Goal: Task Accomplishment & Management: Use online tool/utility

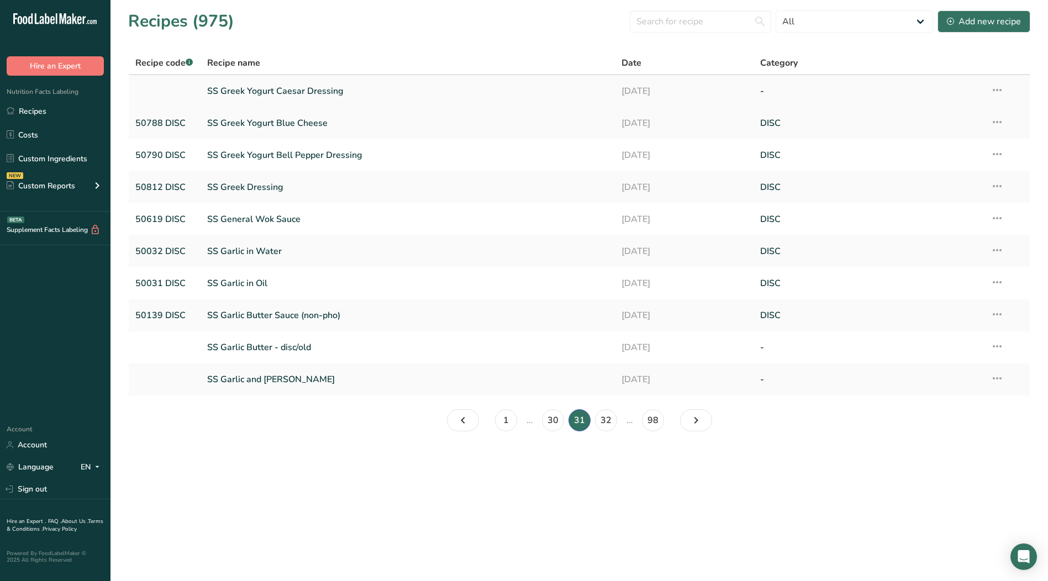
click at [996, 87] on icon at bounding box center [997, 90] width 13 height 20
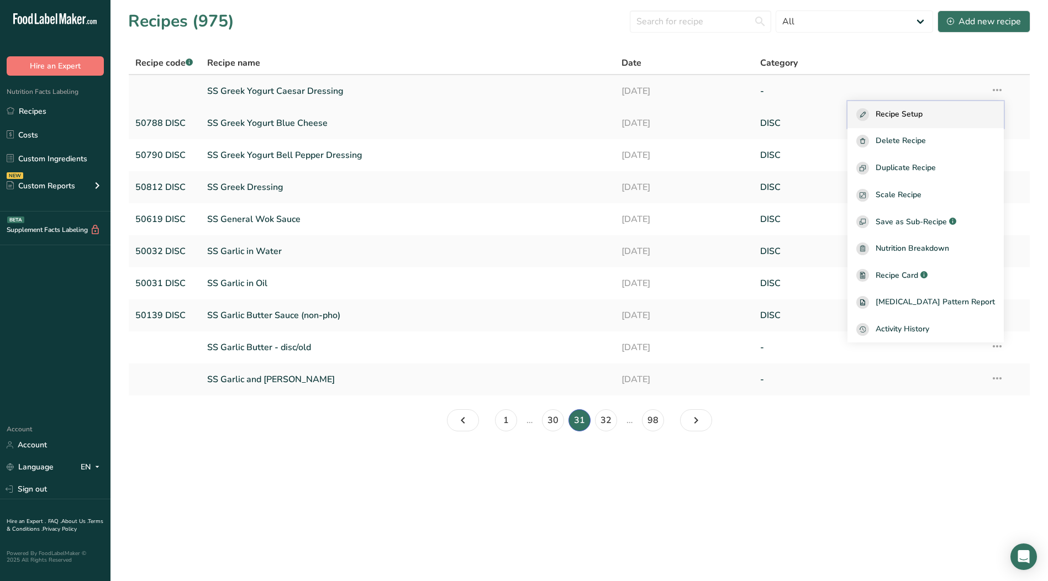
click at [923, 116] on span "Recipe Setup" at bounding box center [899, 114] width 47 height 13
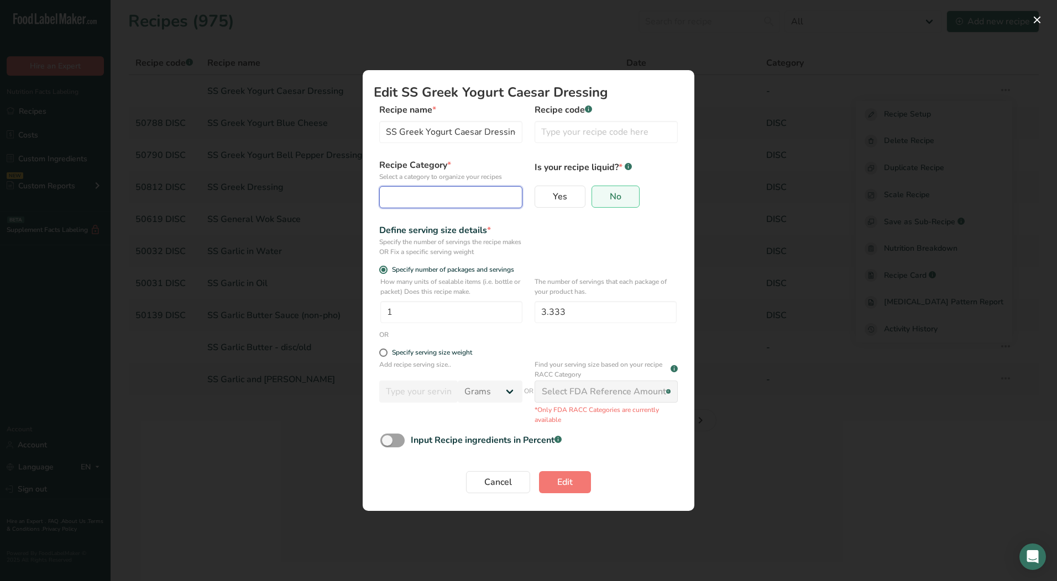
click at [403, 202] on div "Edit Recipe Modal" at bounding box center [447, 197] width 122 height 13
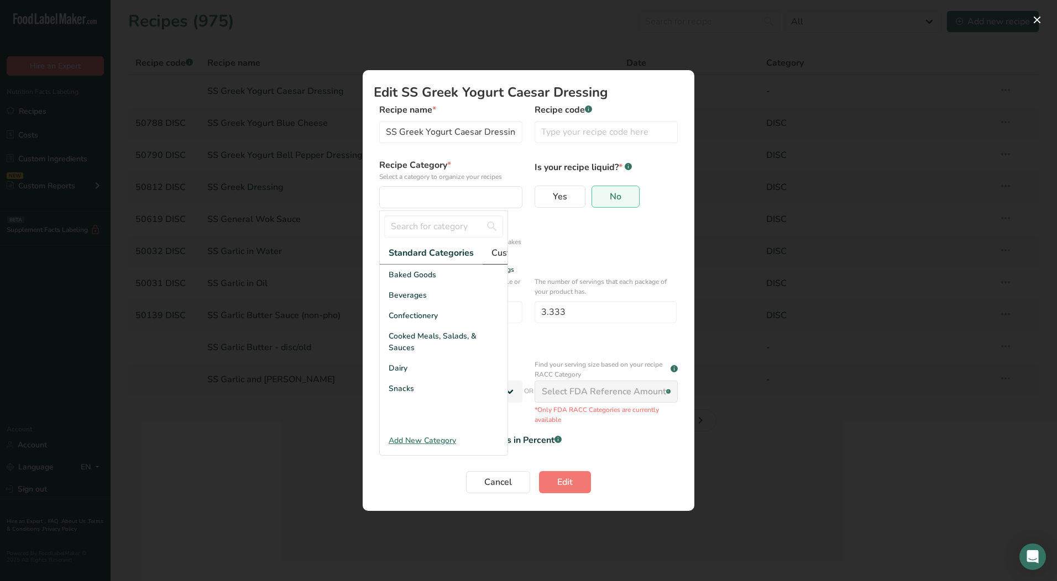
click at [492, 250] on span "Custom Categories .a-a{fill:#347362;}.b-a{fill:#fff;}" at bounding box center [534, 252] width 86 height 13
drag, startPoint x: 414, startPoint y: 347, endPoint x: 400, endPoint y: 321, distance: 29.7
click at [400, 321] on span "LAB" at bounding box center [396, 316] width 15 height 12
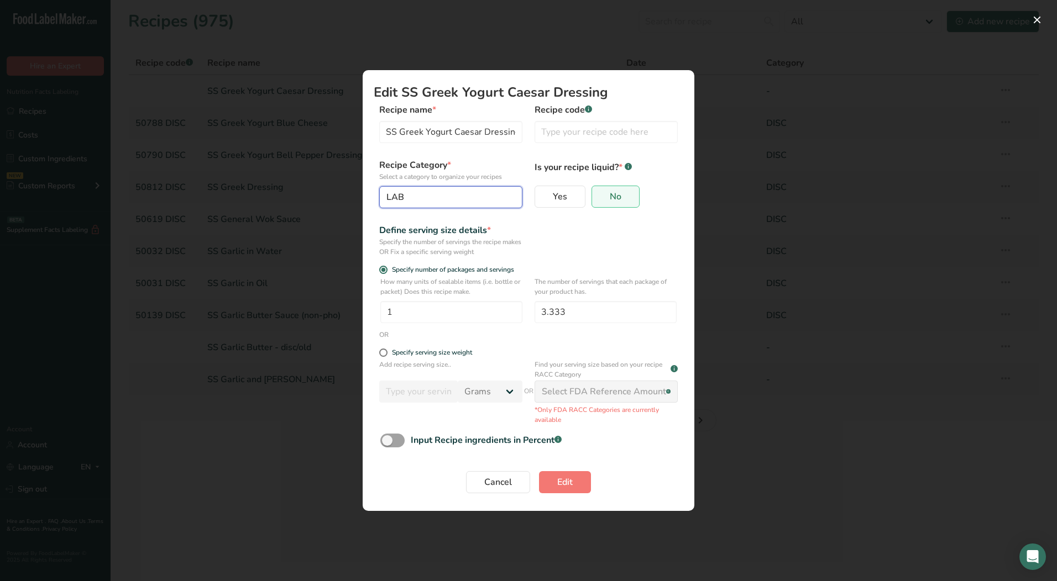
click at [449, 203] on div "LAB" at bounding box center [447, 197] width 122 height 13
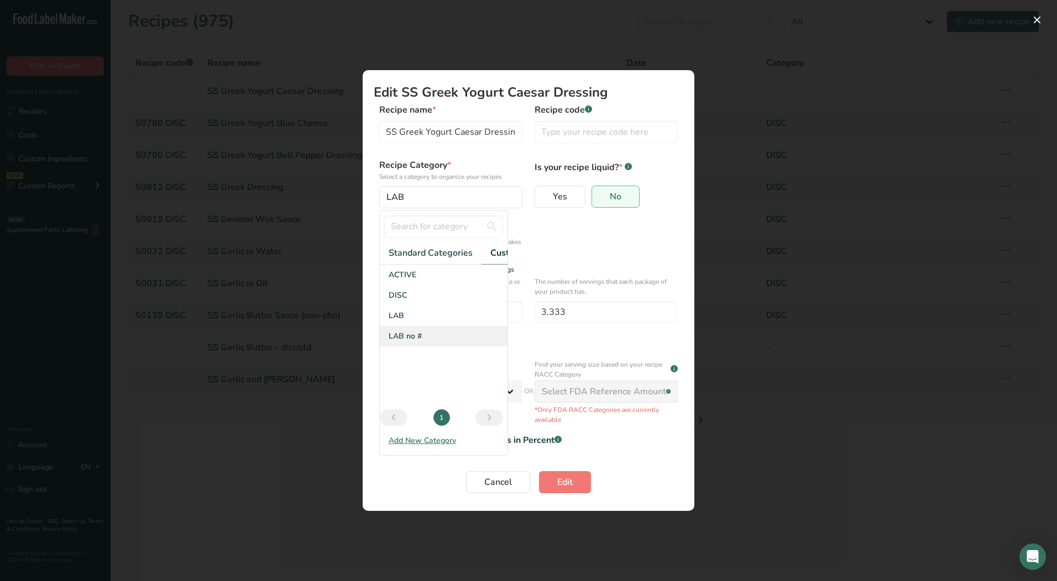
click at [414, 340] on span "LAB no #" at bounding box center [405, 336] width 33 height 12
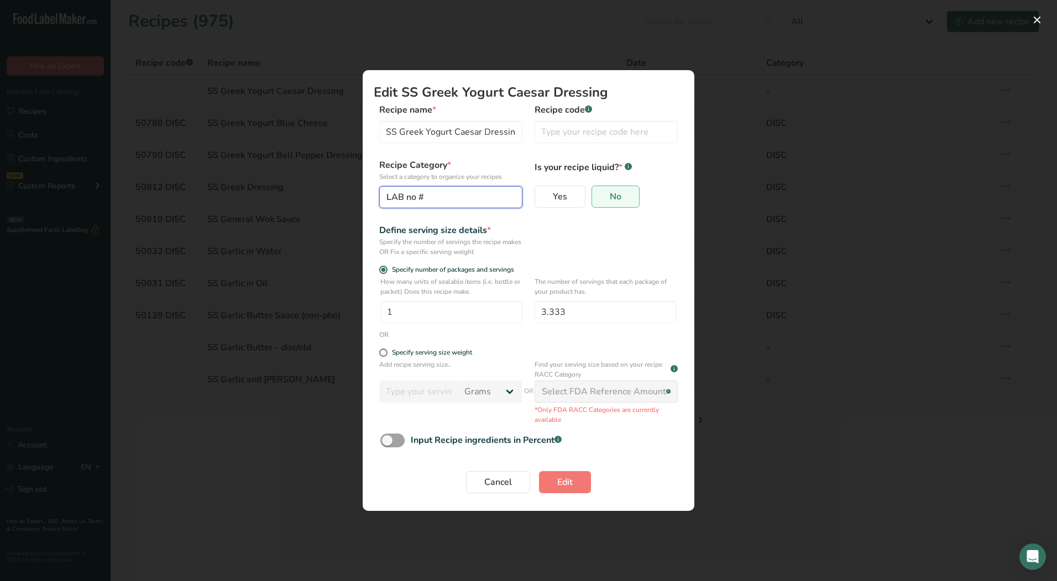
click at [437, 199] on div "LAB no #" at bounding box center [447, 197] width 122 height 13
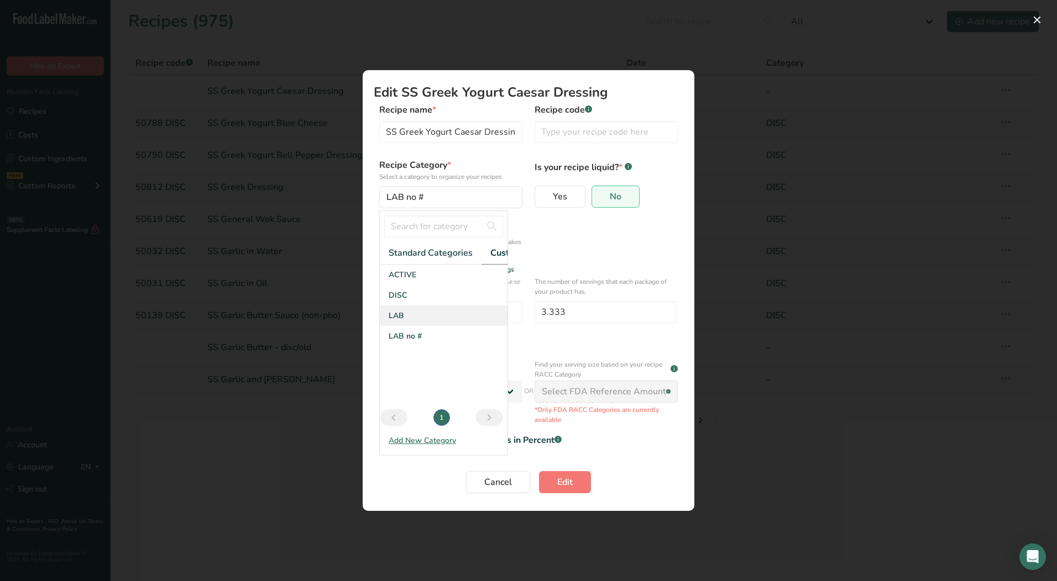
click at [403, 322] on span "LAB" at bounding box center [396, 316] width 15 height 12
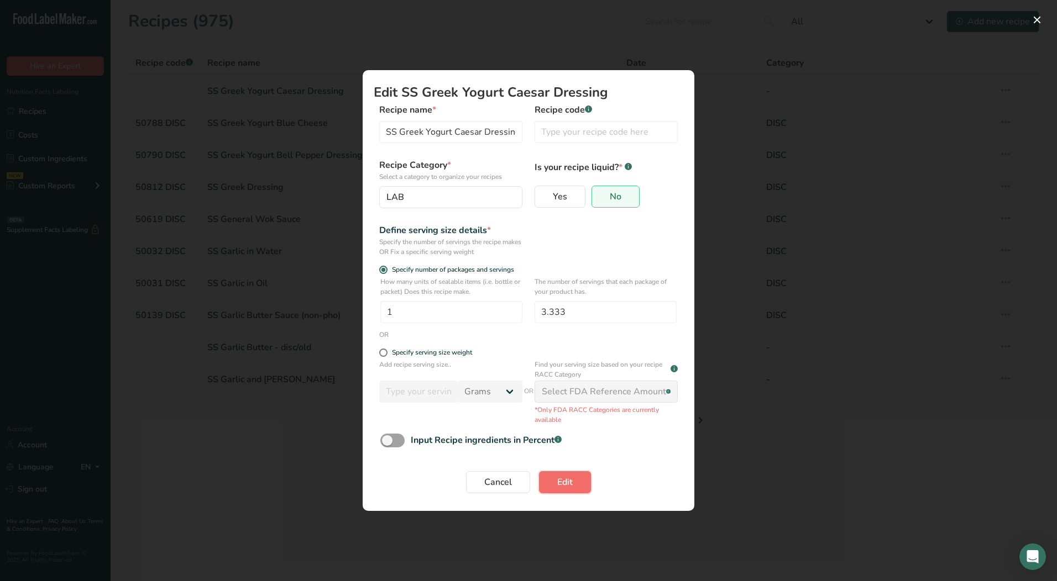
click at [563, 482] on span "Edit" at bounding box center [564, 482] width 15 height 13
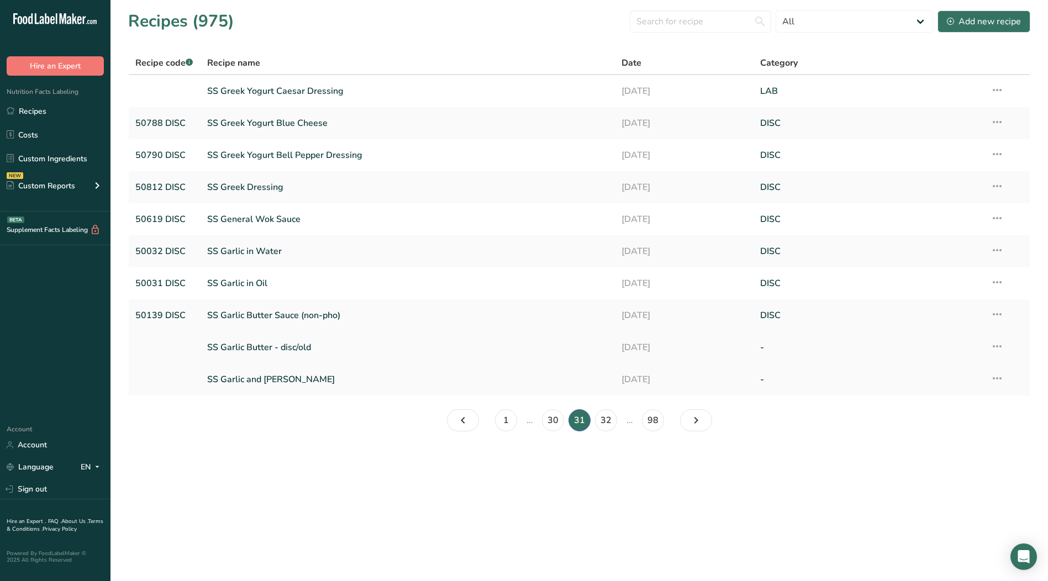
click at [998, 345] on icon at bounding box center [997, 347] width 13 height 20
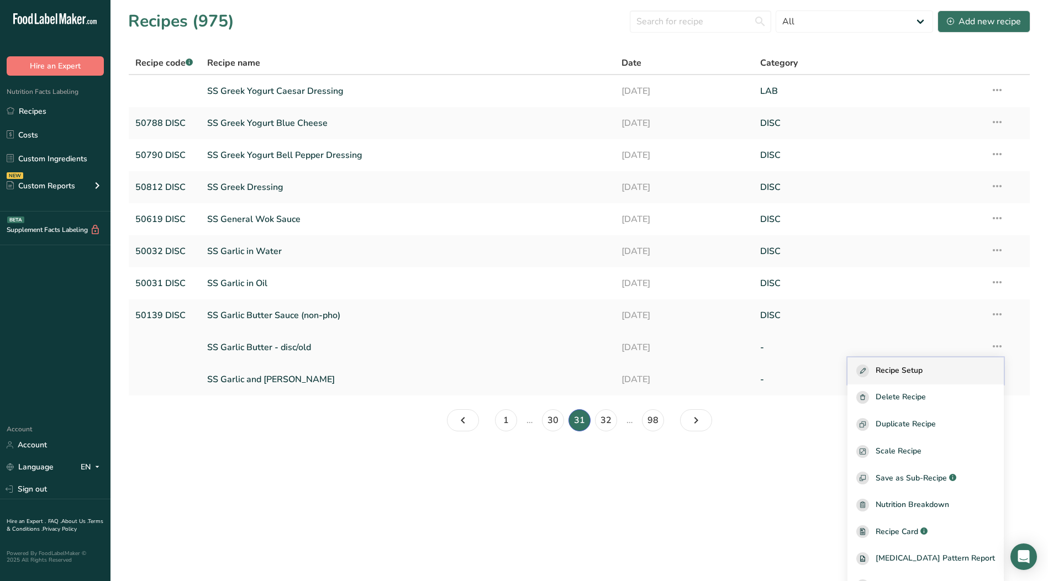
click at [914, 374] on span "Recipe Setup" at bounding box center [899, 371] width 47 height 13
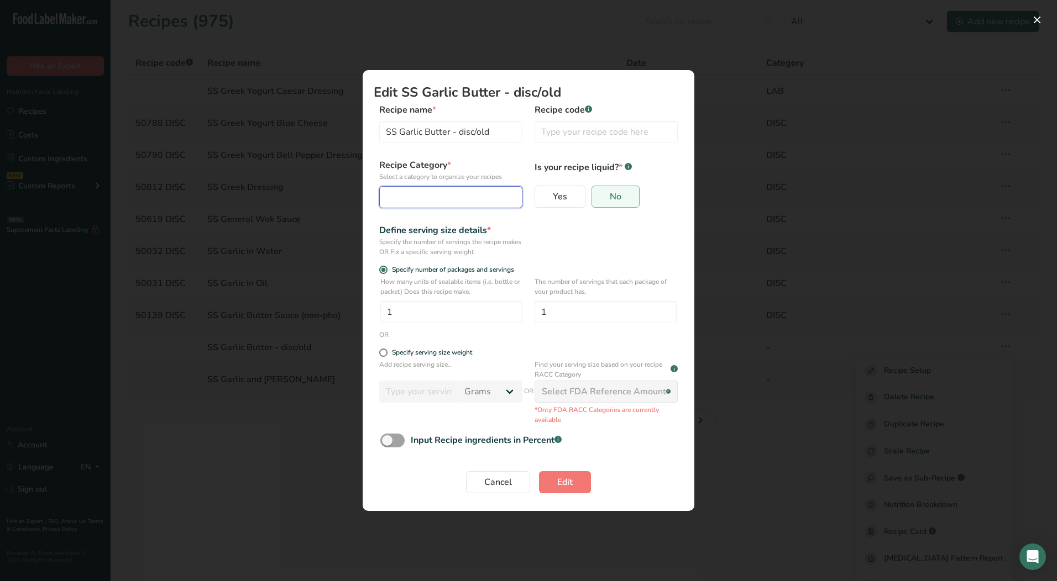
click at [447, 192] on div "Edit Recipe Modal" at bounding box center [447, 197] width 122 height 13
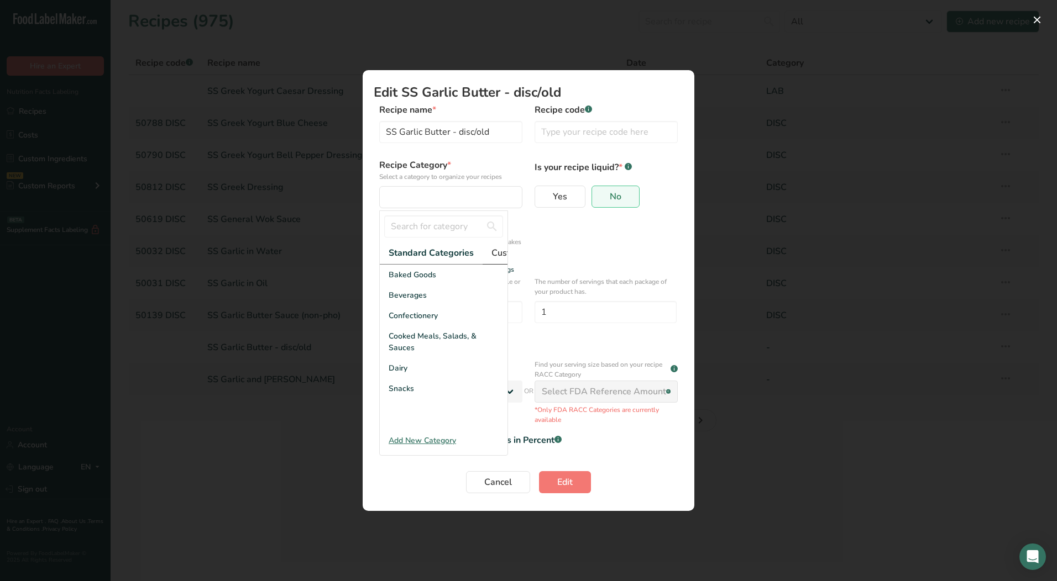
click at [497, 257] on span "Custom Categories .a-a{fill:#347362;}.b-a{fill:#fff;}" at bounding box center [534, 252] width 86 height 13
click at [410, 325] on div "LAB" at bounding box center [444, 316] width 128 height 20
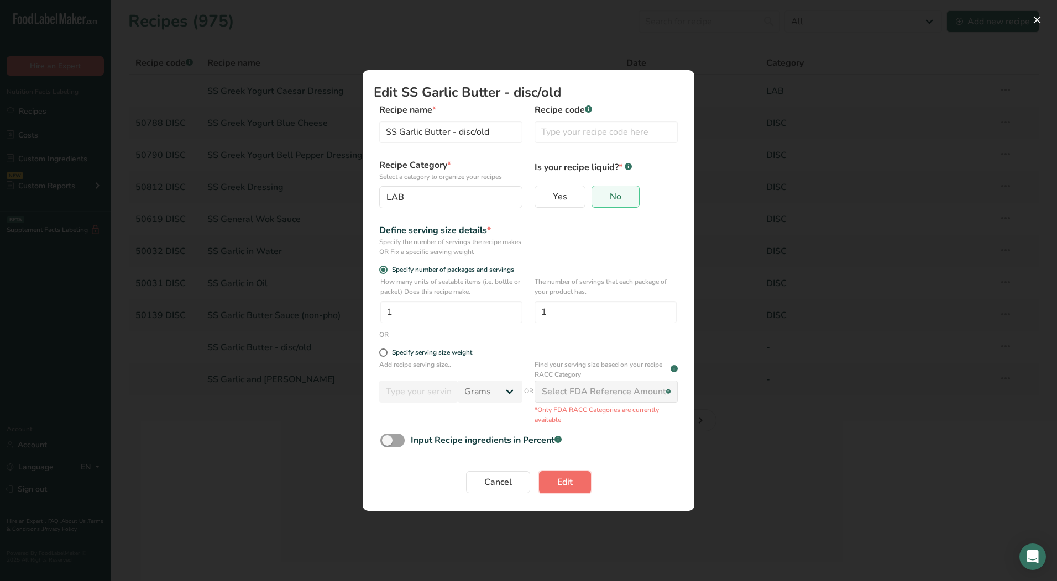
click at [563, 477] on span "Edit" at bounding box center [564, 482] width 15 height 13
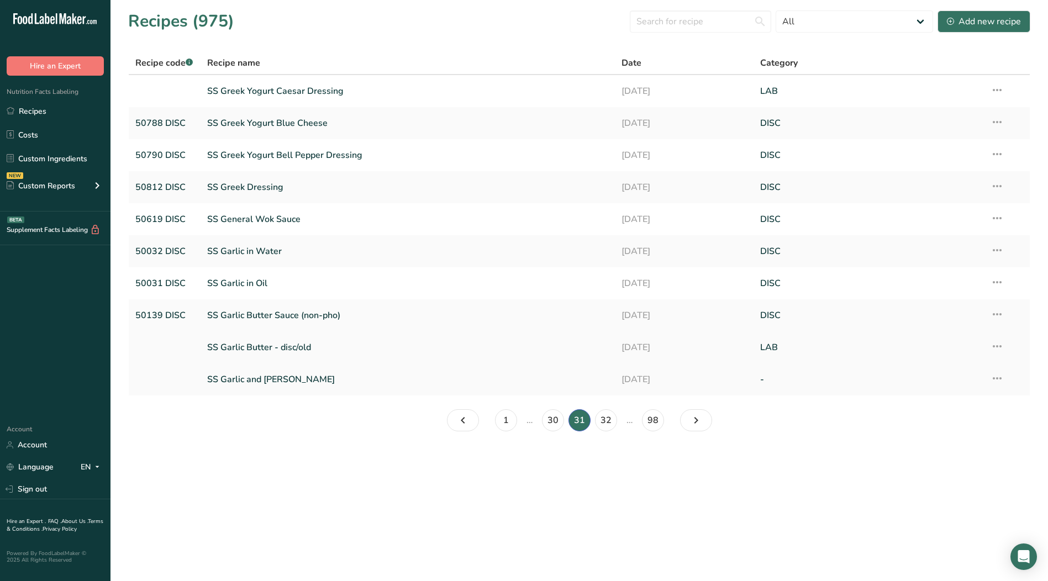
click at [998, 347] on icon at bounding box center [997, 347] width 13 height 20
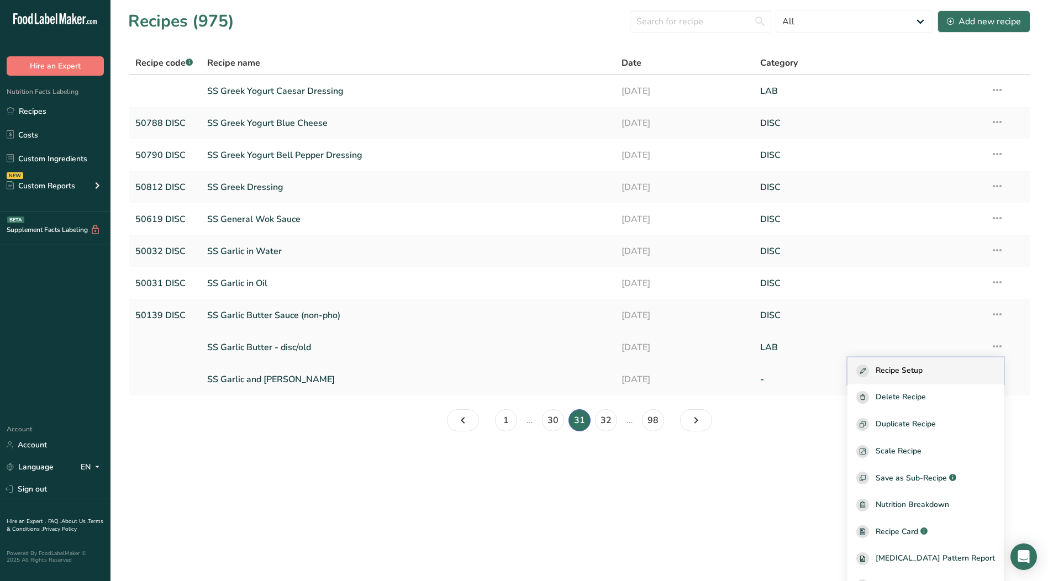
click at [922, 370] on span "Recipe Setup" at bounding box center [899, 371] width 47 height 13
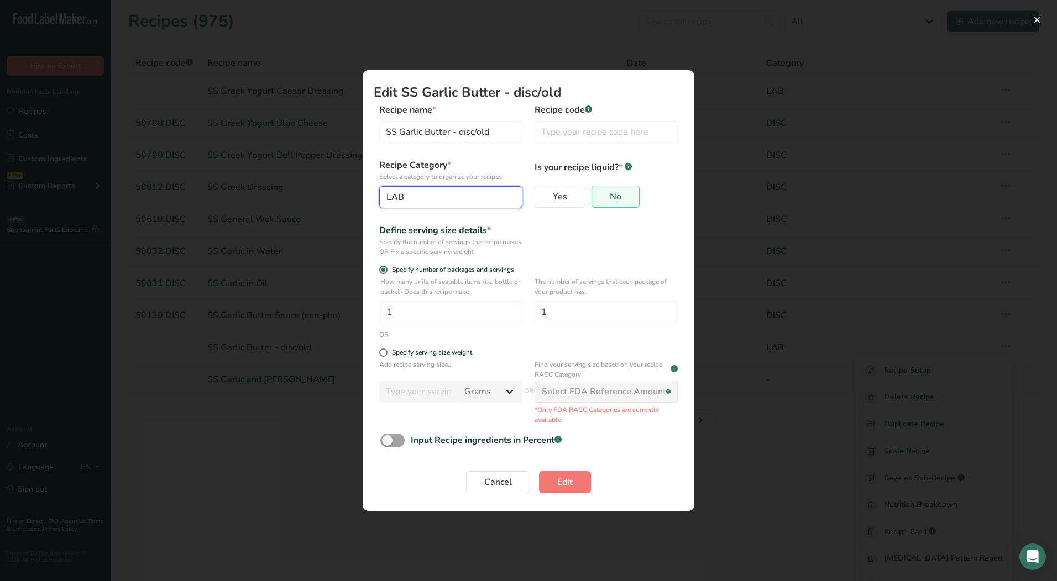
click at [429, 197] on div "LAB" at bounding box center [447, 197] width 122 height 13
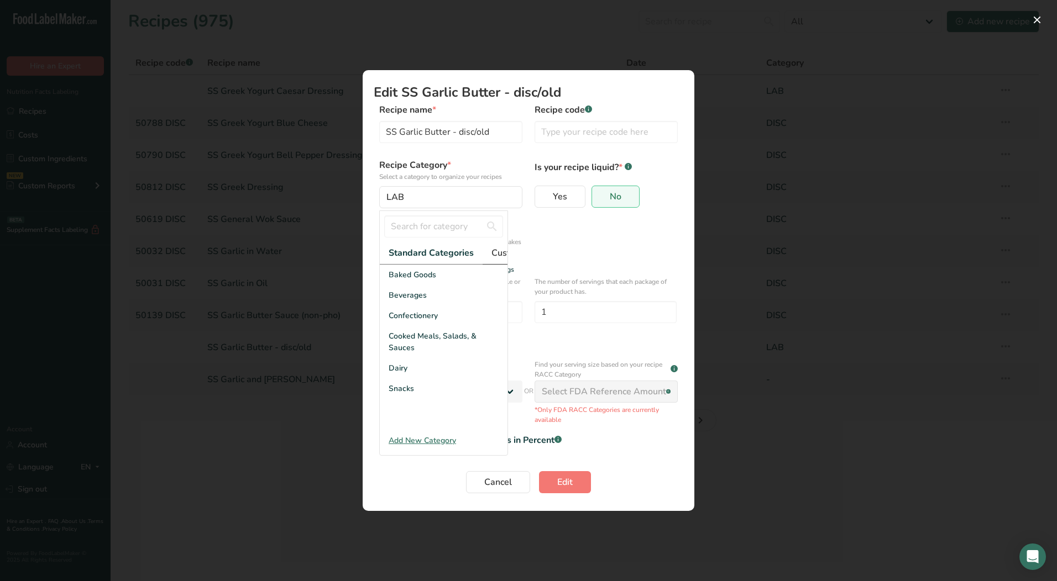
click at [496, 259] on span "Custom Categories .a-a{fill:#347362;}.b-a{fill:#fff;}" at bounding box center [534, 252] width 86 height 13
click at [414, 305] on div "DISC" at bounding box center [444, 295] width 128 height 20
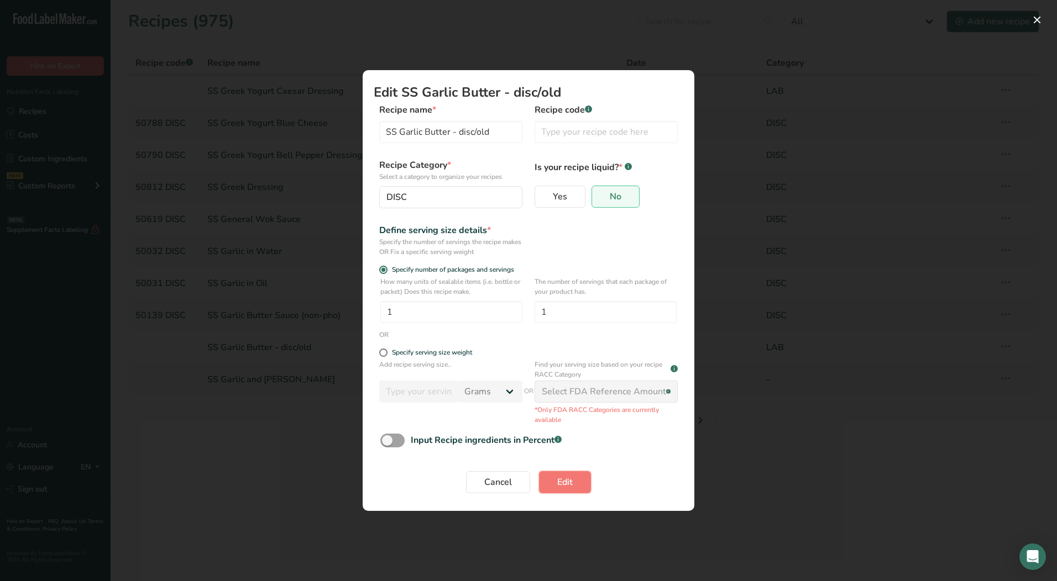
click at [570, 487] on span "Edit" at bounding box center [564, 482] width 15 height 13
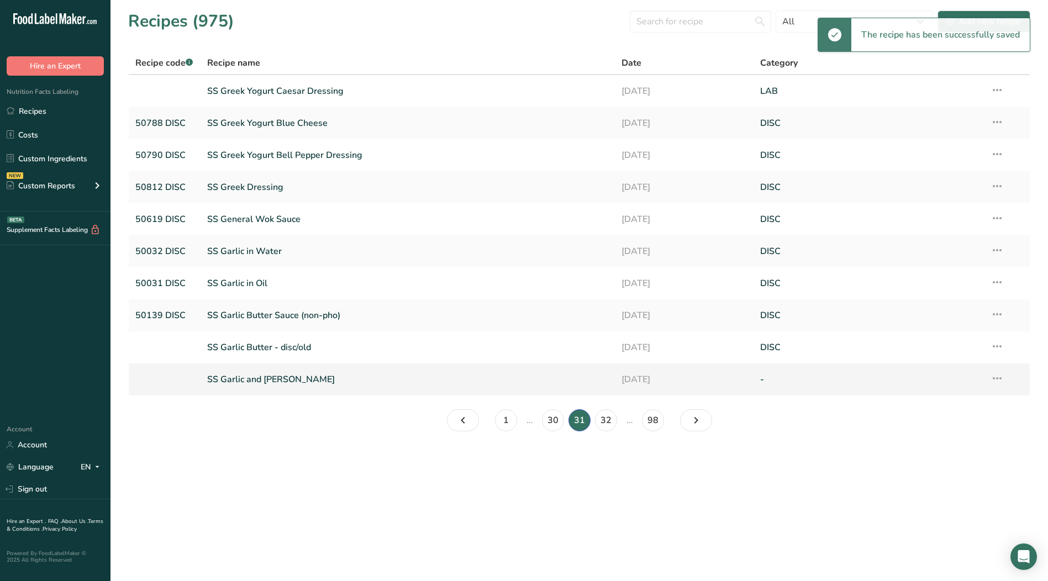
click at [1001, 381] on icon at bounding box center [997, 379] width 13 height 20
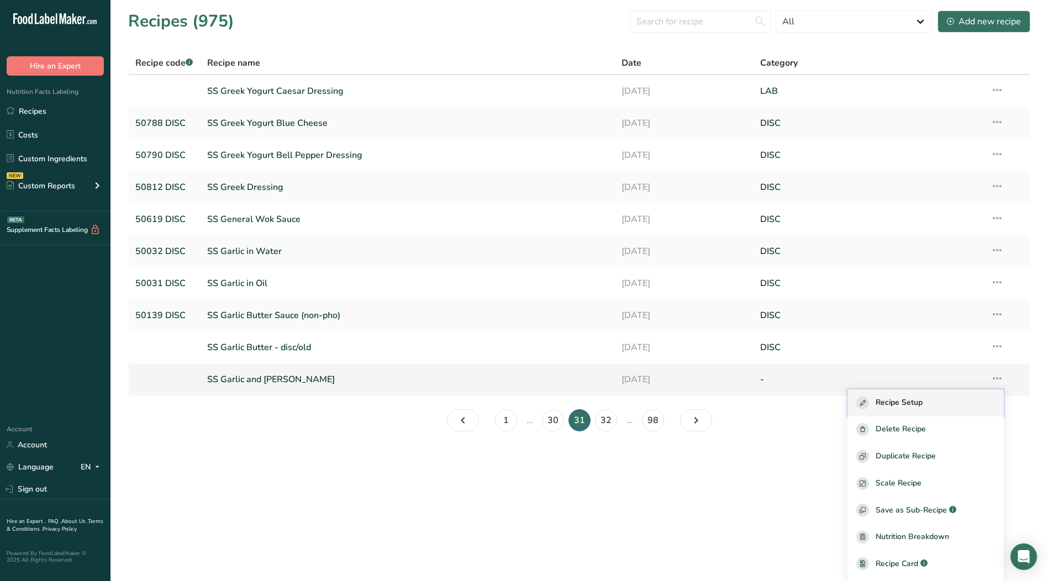
click at [915, 403] on span "Recipe Setup" at bounding box center [899, 403] width 47 height 13
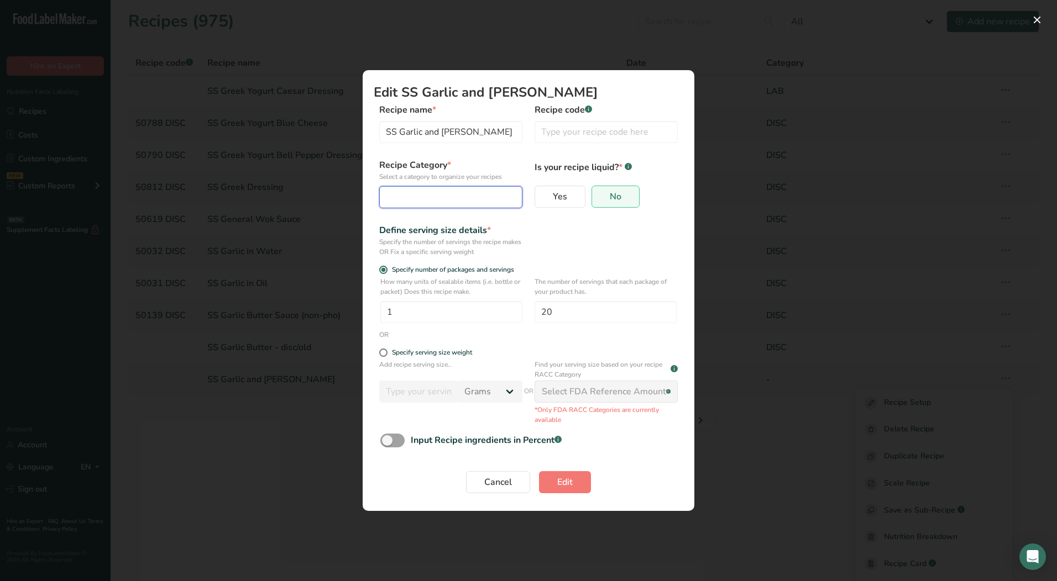
click at [463, 187] on button "Edit Recipe Modal" at bounding box center [450, 197] width 143 height 22
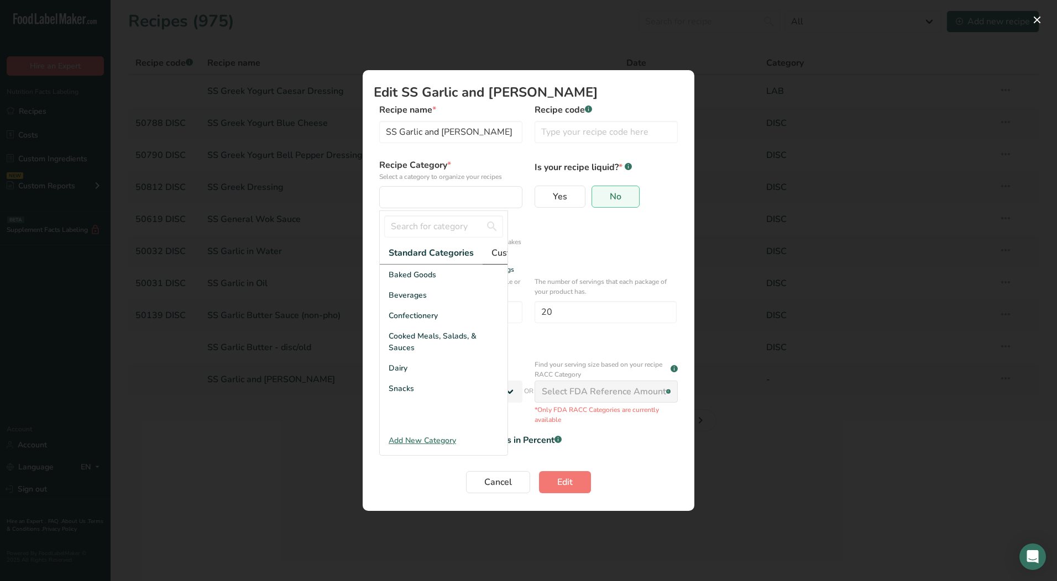
click at [505, 253] on span "Custom Categories .a-a{fill:#347362;}.b-a{fill:#fff;}" at bounding box center [534, 252] width 86 height 13
click at [418, 325] on div "LAB" at bounding box center [444, 316] width 128 height 20
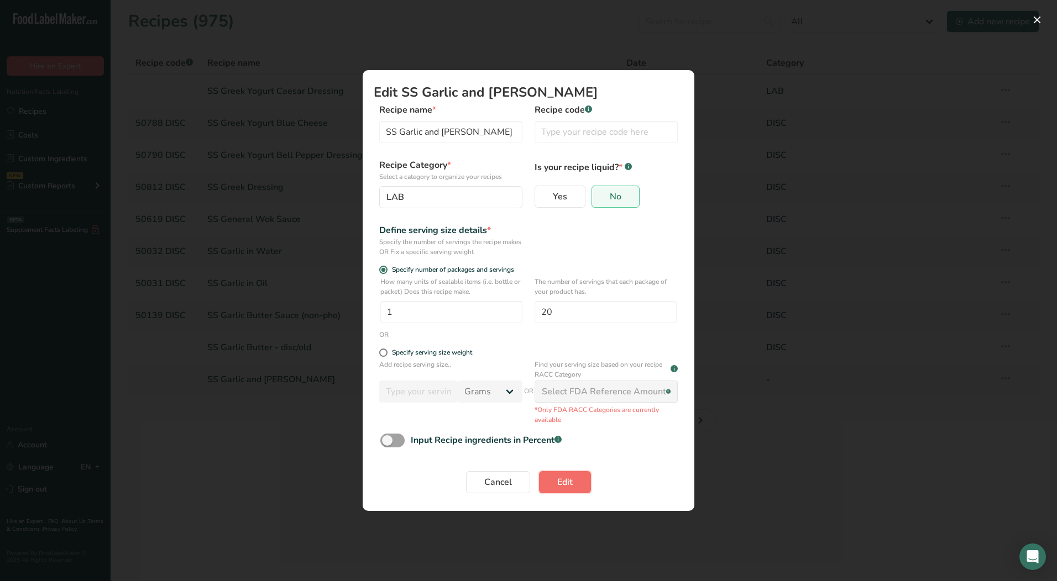
click at [564, 484] on span "Edit" at bounding box center [564, 482] width 15 height 13
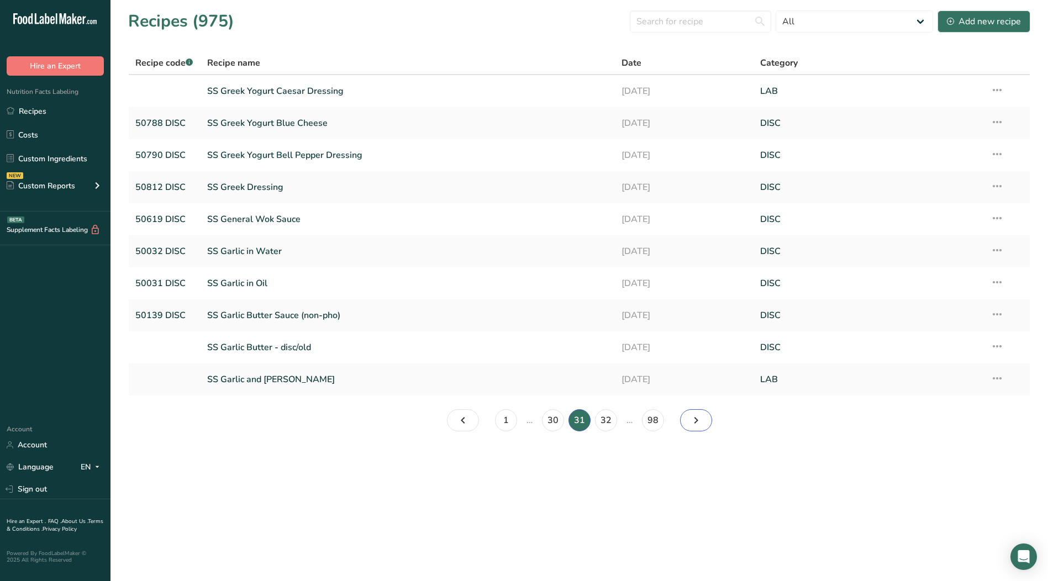
click at [696, 420] on icon "Page 32." at bounding box center [696, 421] width 13 height 20
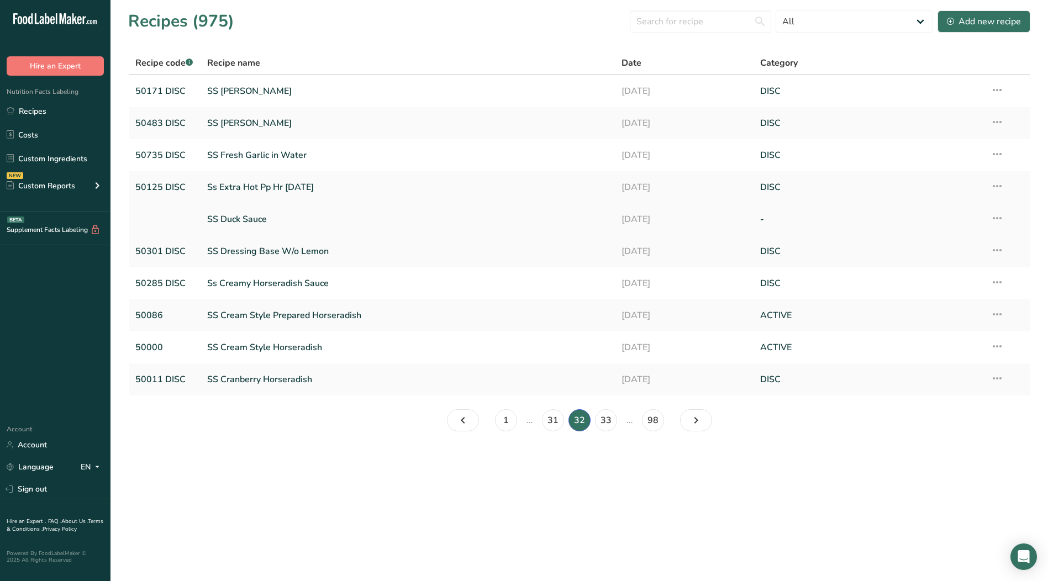
click at [1001, 218] on icon at bounding box center [997, 218] width 13 height 20
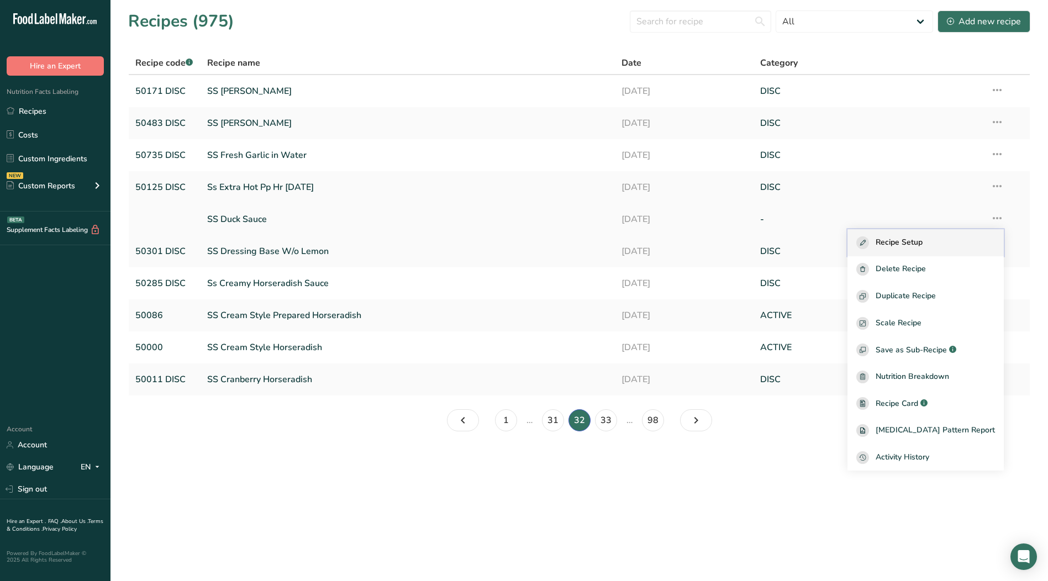
click at [923, 243] on span "Recipe Setup" at bounding box center [899, 243] width 47 height 13
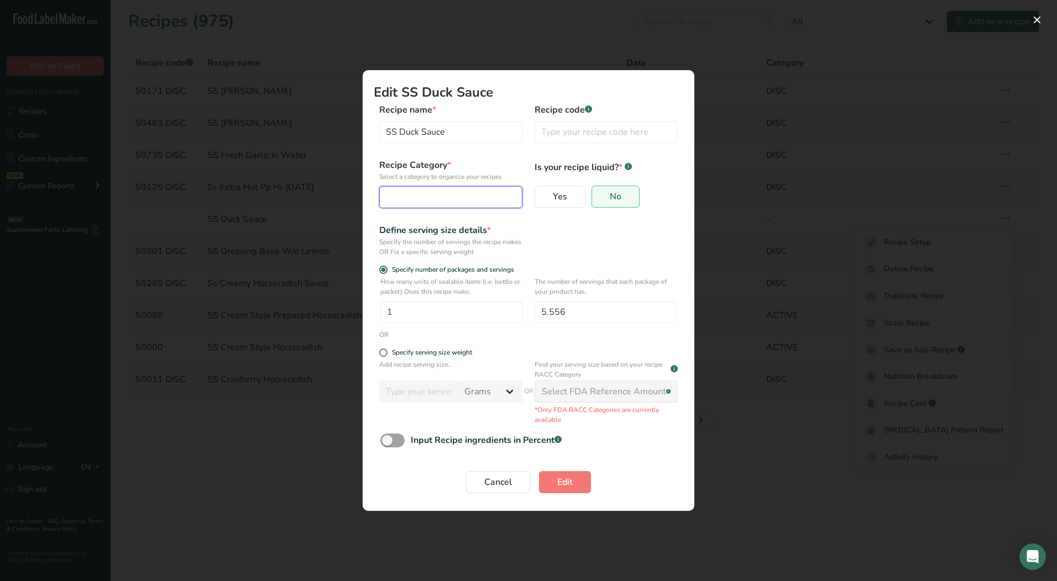
click at [474, 202] on div "Edit Recipe Modal" at bounding box center [447, 197] width 122 height 13
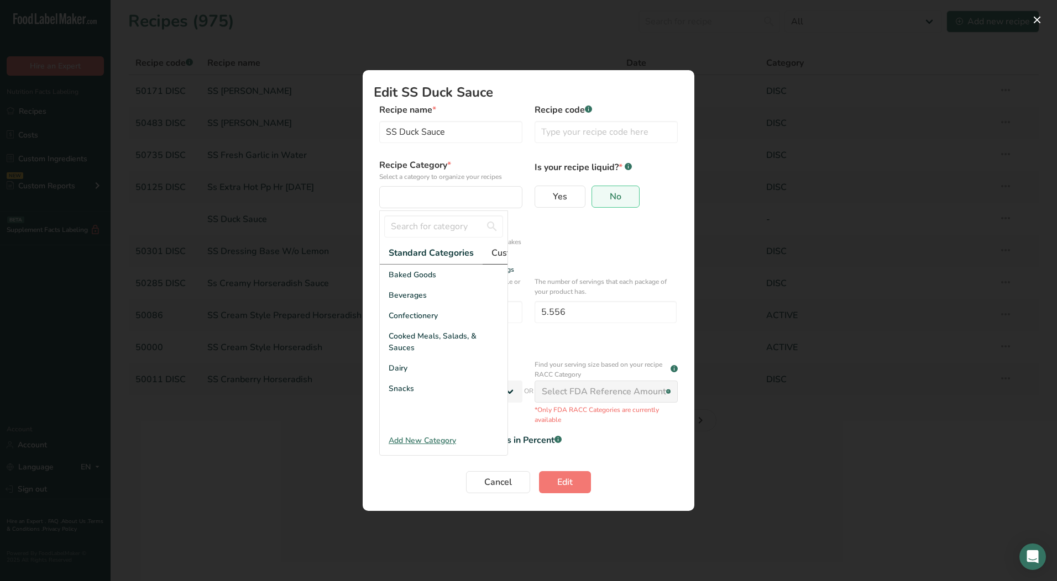
click at [507, 255] on span "Custom Categories .a-a{fill:#347362;}.b-a{fill:#fff;}" at bounding box center [534, 252] width 86 height 13
click at [422, 306] on div "DISC" at bounding box center [444, 295] width 128 height 20
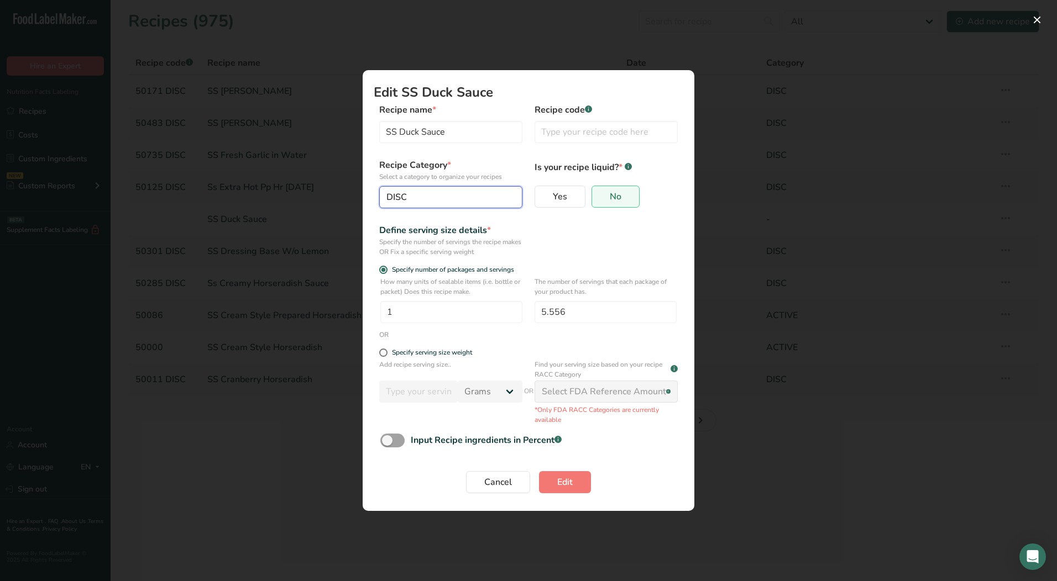
click at [442, 197] on div "DISC" at bounding box center [447, 197] width 122 height 13
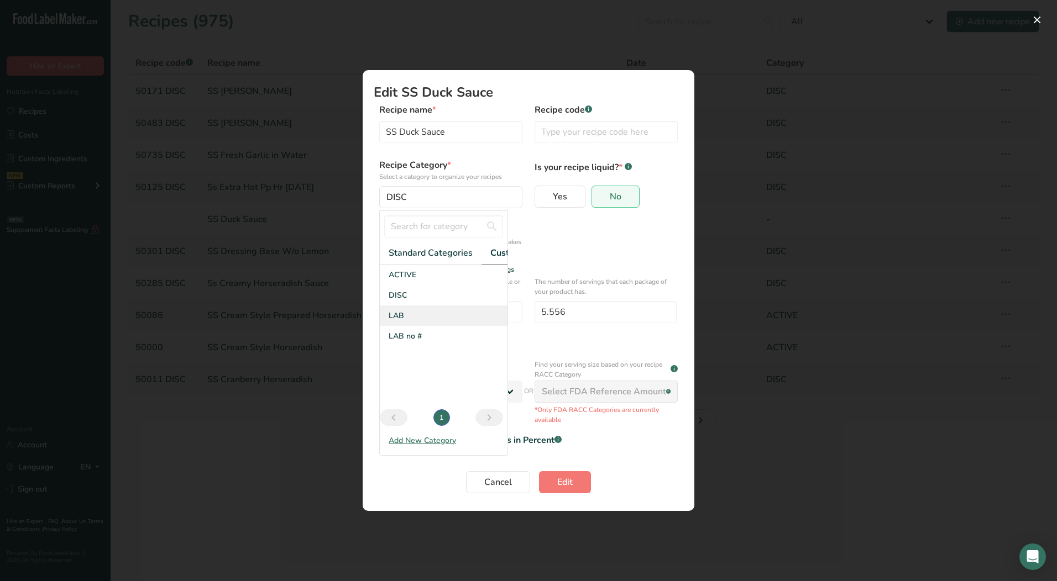
click at [417, 321] on div "LAB" at bounding box center [444, 316] width 128 height 20
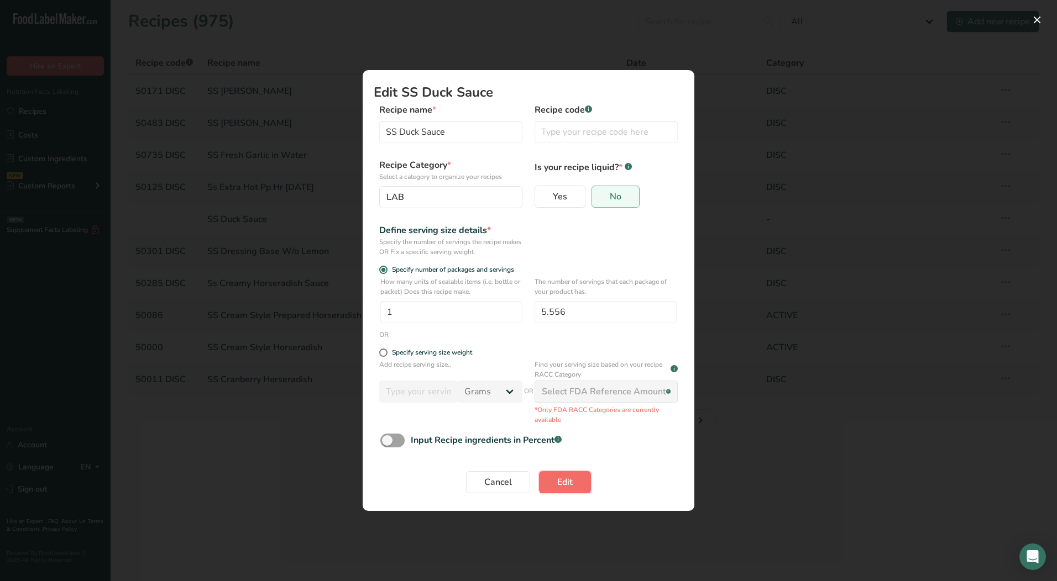
click at [564, 487] on span "Edit" at bounding box center [564, 482] width 15 height 13
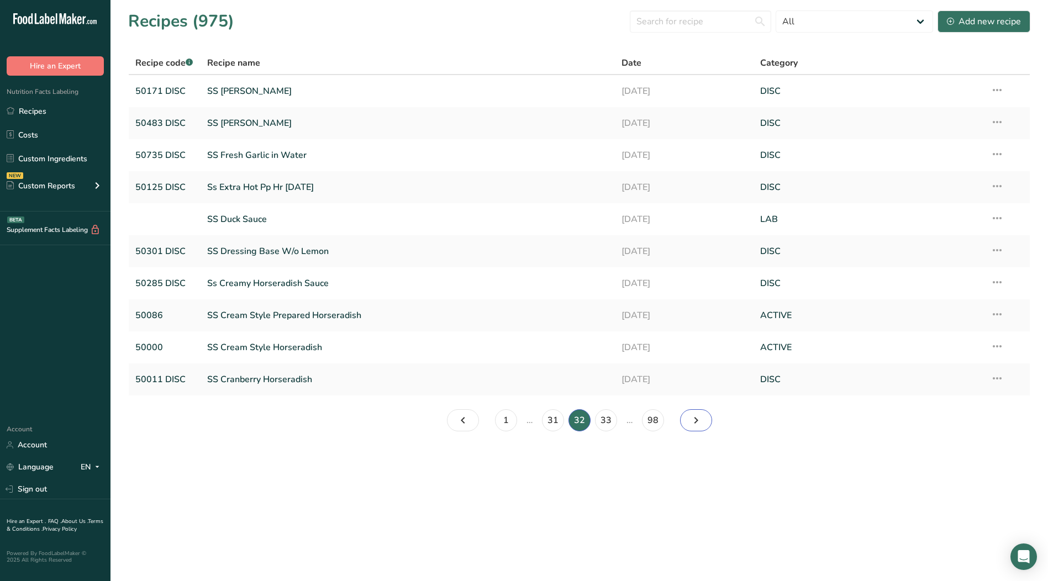
click at [696, 422] on icon "Page 33." at bounding box center [696, 421] width 13 height 20
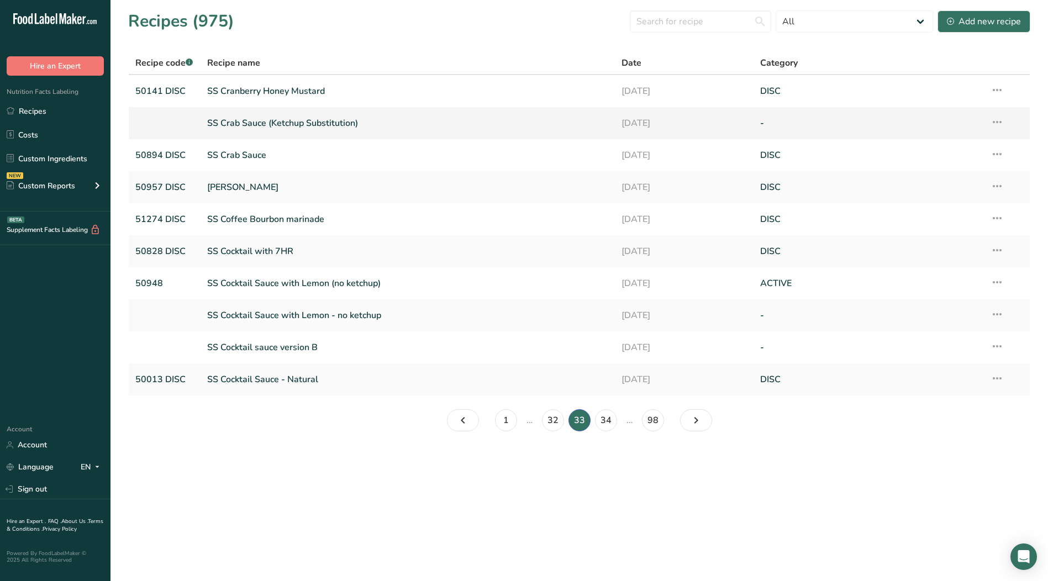
click at [998, 121] on icon at bounding box center [997, 122] width 13 height 20
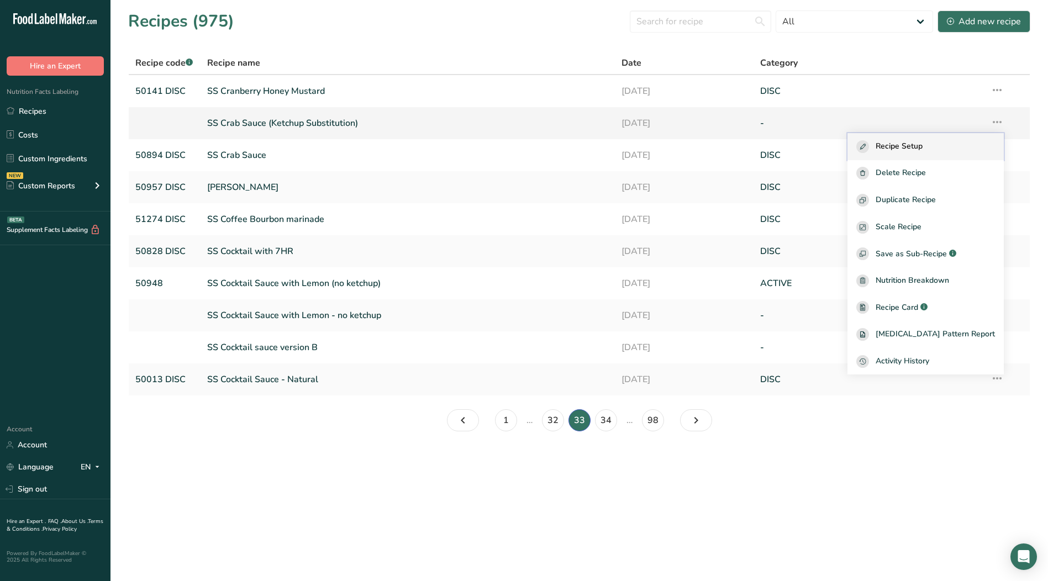
click at [923, 144] on span "Recipe Setup" at bounding box center [899, 146] width 47 height 13
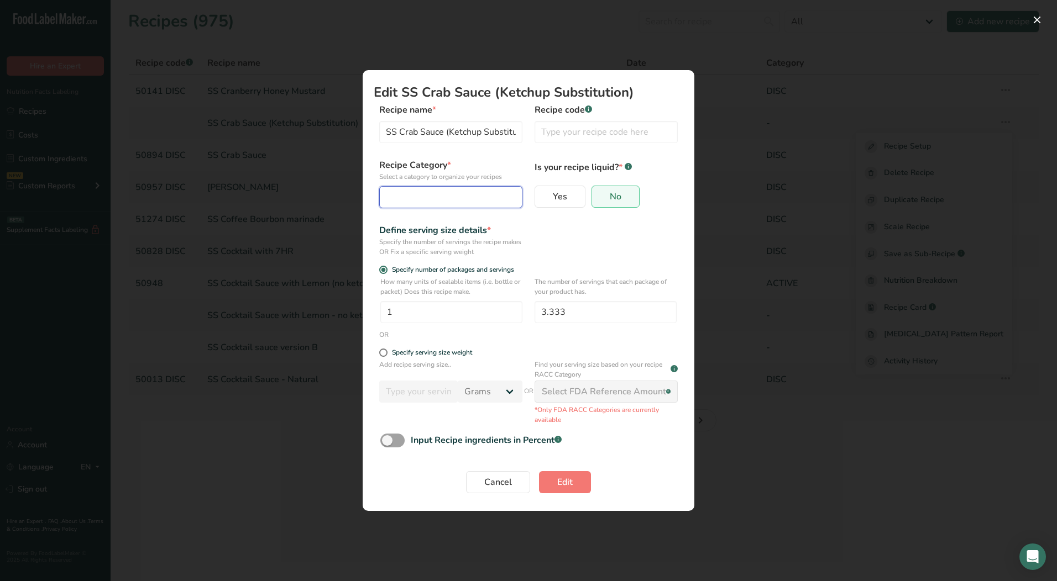
click at [444, 201] on div "Edit Recipe Modal" at bounding box center [447, 197] width 122 height 13
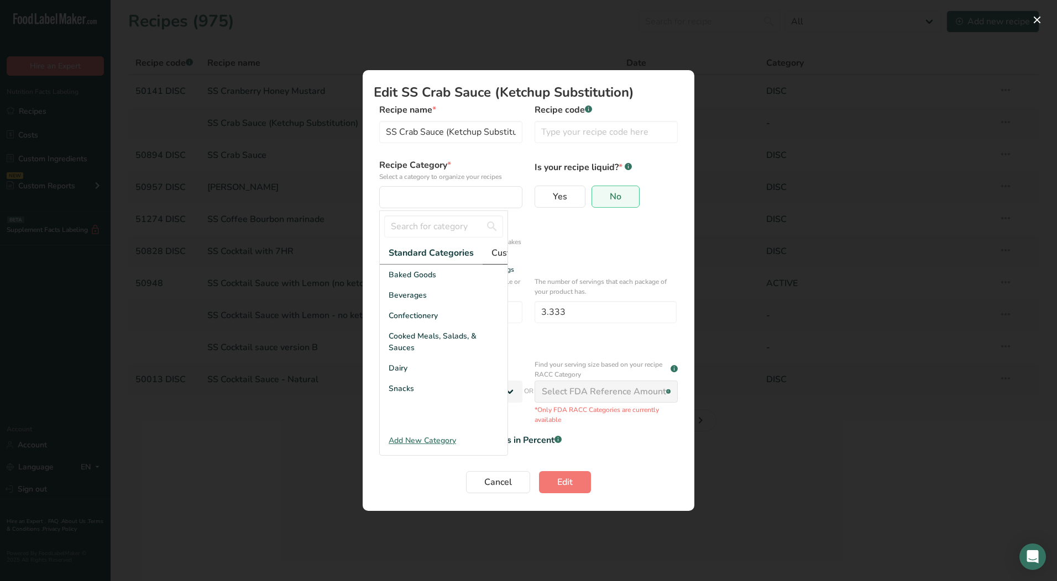
click at [492, 253] on span "Custom Categories .a-a{fill:#347362;}.b-a{fill:#fff;}" at bounding box center [534, 252] width 86 height 13
click at [404, 325] on div "LAB" at bounding box center [444, 316] width 128 height 20
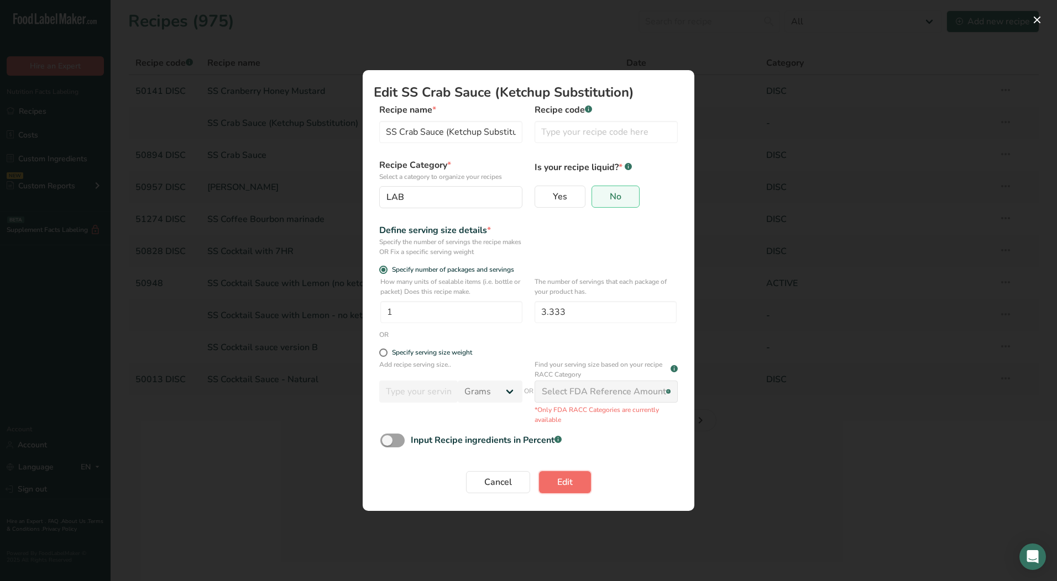
click at [556, 480] on button "Edit" at bounding box center [565, 482] width 52 height 22
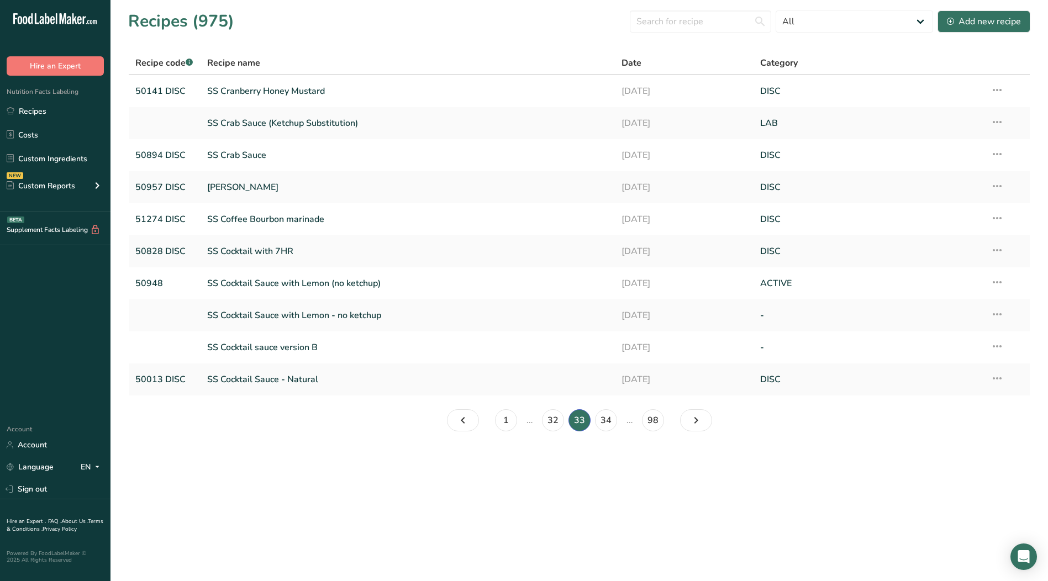
click at [996, 311] on icon at bounding box center [997, 315] width 13 height 20
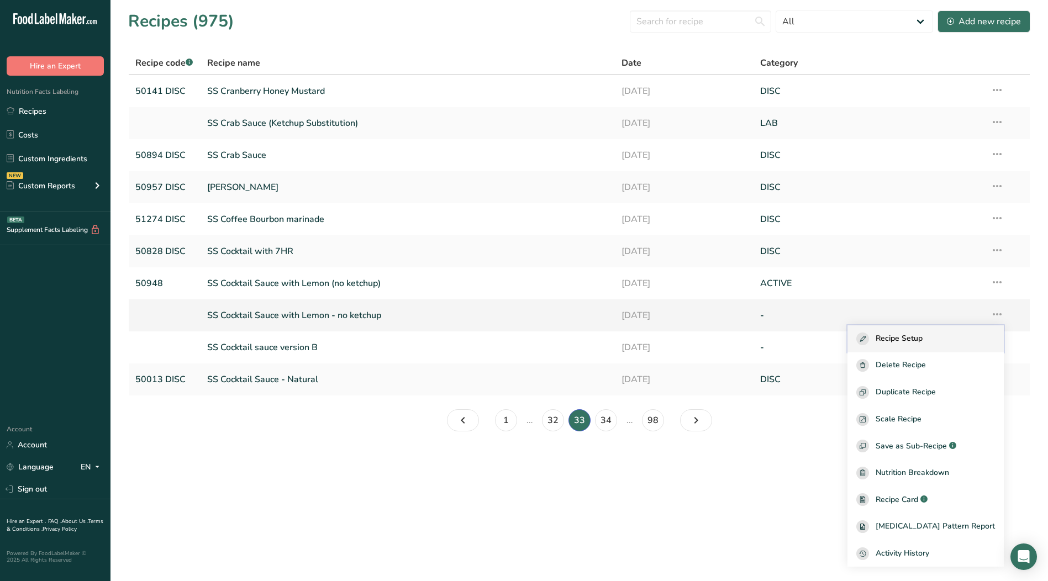
click at [923, 339] on span "Recipe Setup" at bounding box center [899, 339] width 47 height 13
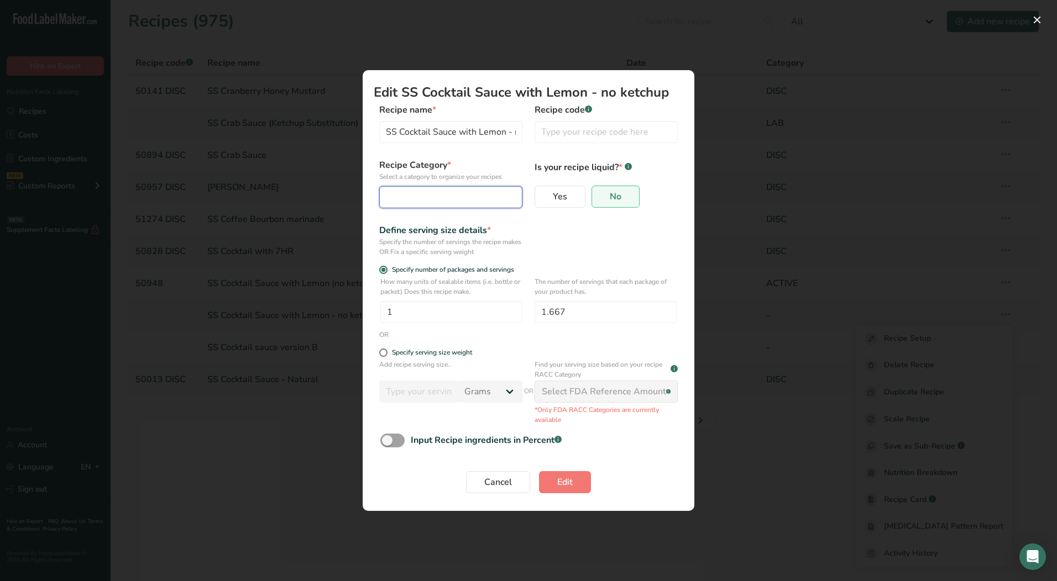
click at [471, 203] on div "Edit Recipe Modal" at bounding box center [447, 197] width 122 height 13
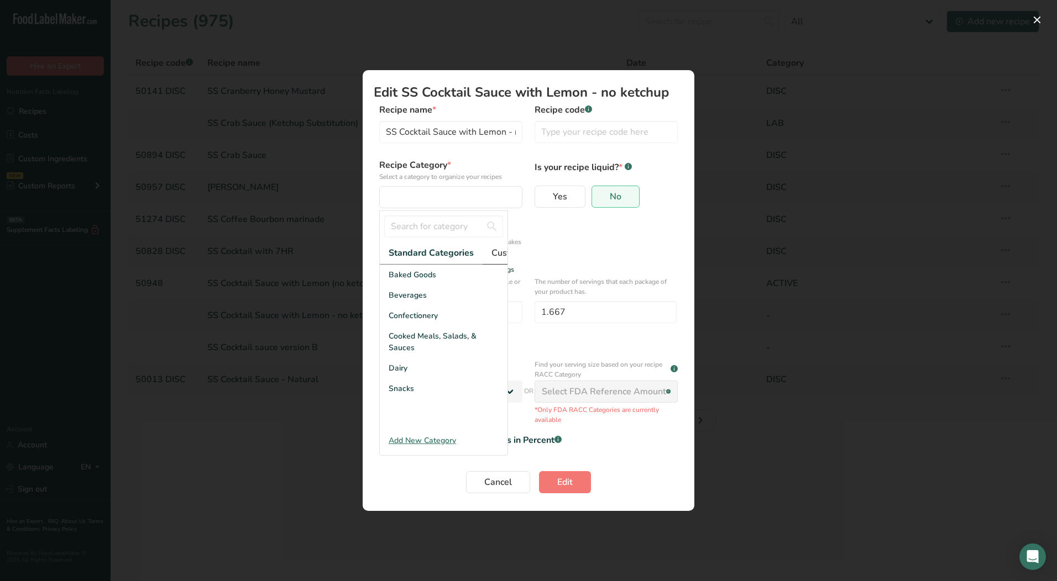
click at [491, 252] on span "Custom Categories .a-a{fill:#347362;}.b-a{fill:#fff;}" at bounding box center [534, 252] width 86 height 13
click at [406, 324] on div "LAB" at bounding box center [444, 316] width 128 height 20
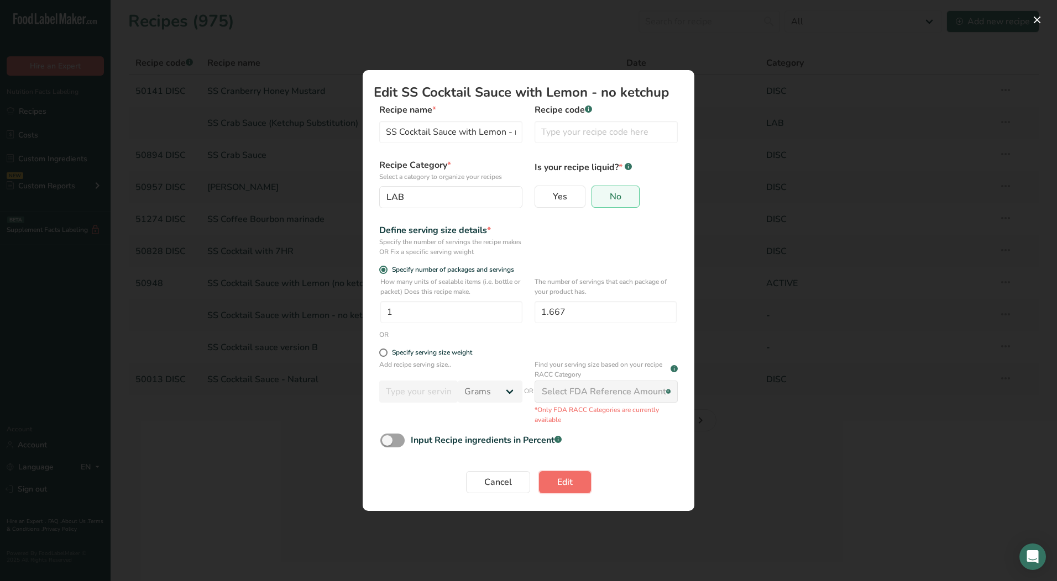
click at [573, 486] on button "Edit" at bounding box center [565, 482] width 52 height 22
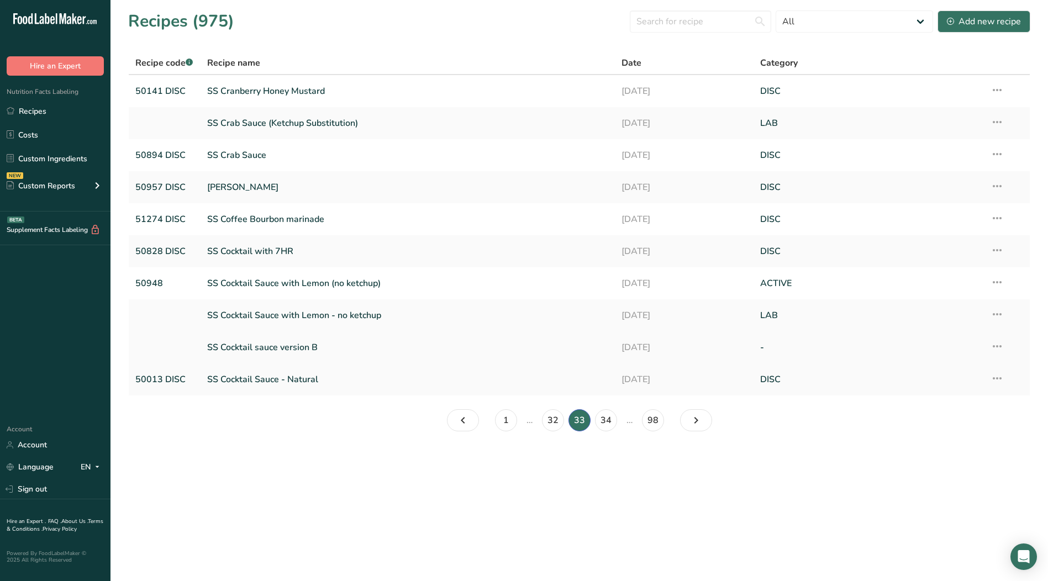
click at [998, 349] on icon at bounding box center [997, 347] width 13 height 20
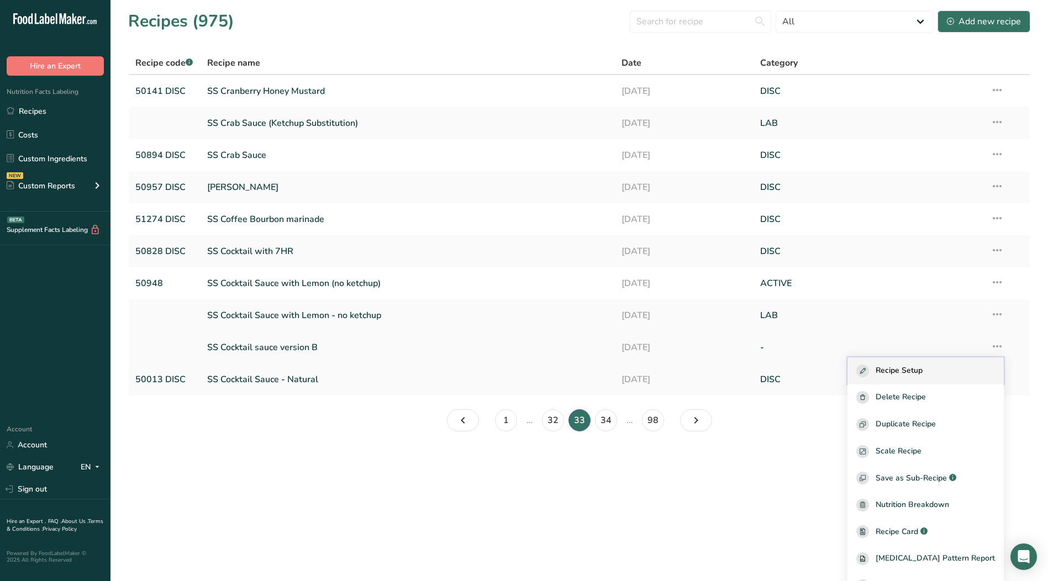
click at [913, 376] on span "Recipe Setup" at bounding box center [899, 371] width 47 height 13
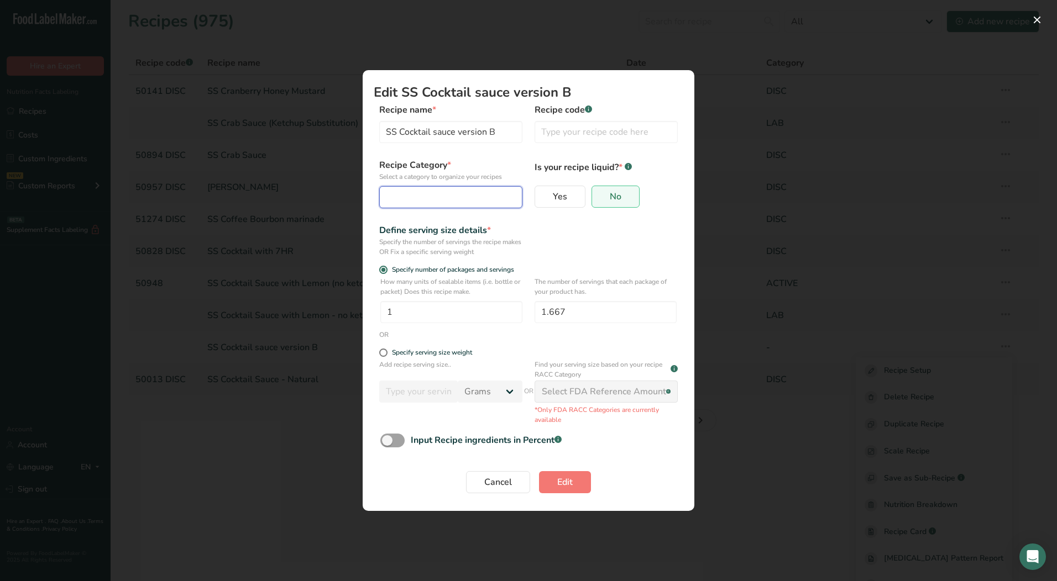
click at [410, 189] on button "Edit Recipe Modal" at bounding box center [450, 197] width 143 height 22
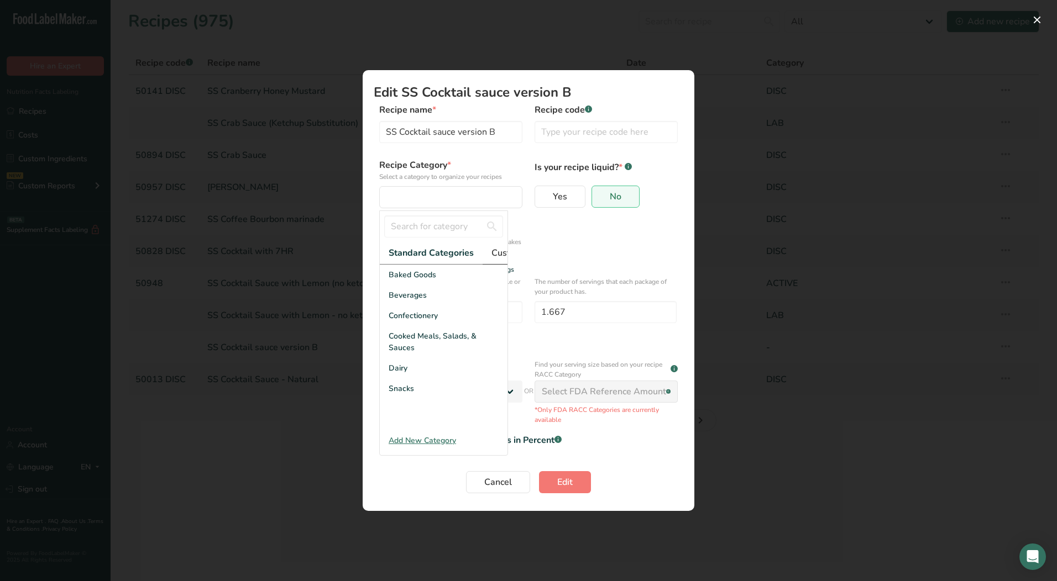
click at [493, 252] on span "Custom Categories .a-a{fill:#347362;}.b-a{fill:#fff;}" at bounding box center [534, 252] width 86 height 13
click at [441, 319] on div "LAB" at bounding box center [444, 316] width 128 height 20
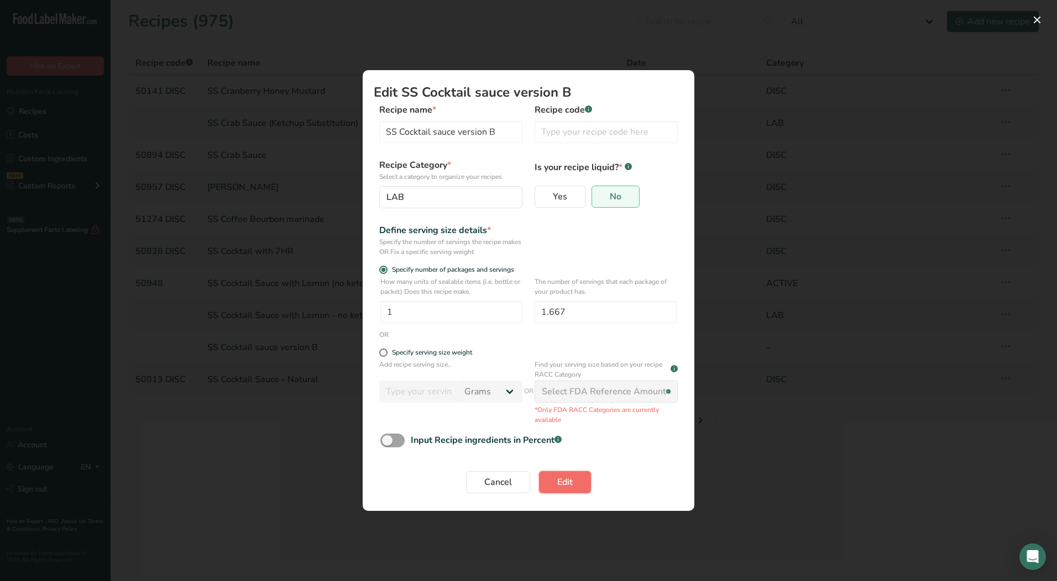
click at [568, 483] on span "Edit" at bounding box center [564, 482] width 15 height 13
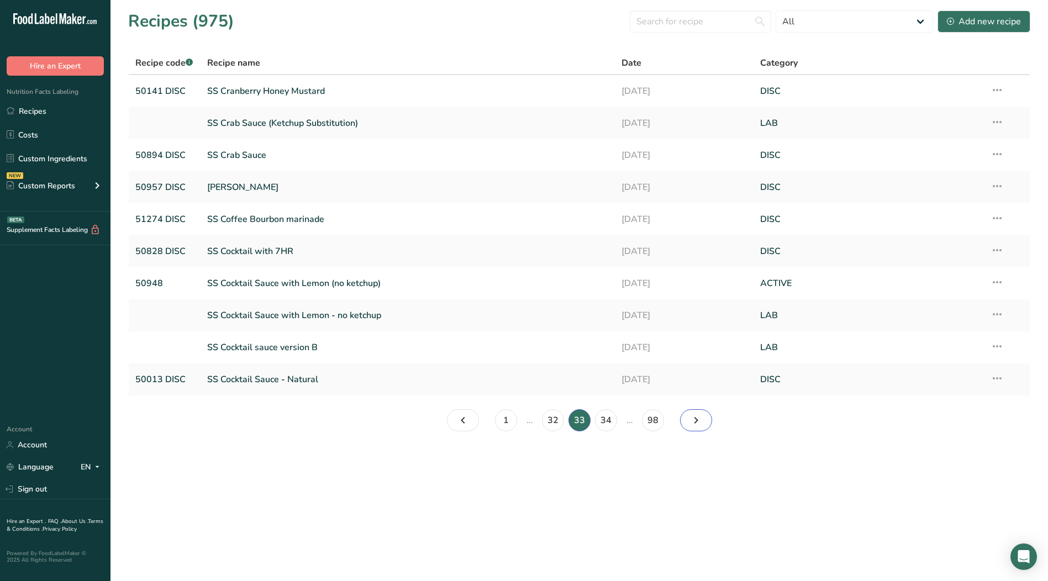
click at [699, 422] on icon "Page 34." at bounding box center [696, 421] width 13 height 20
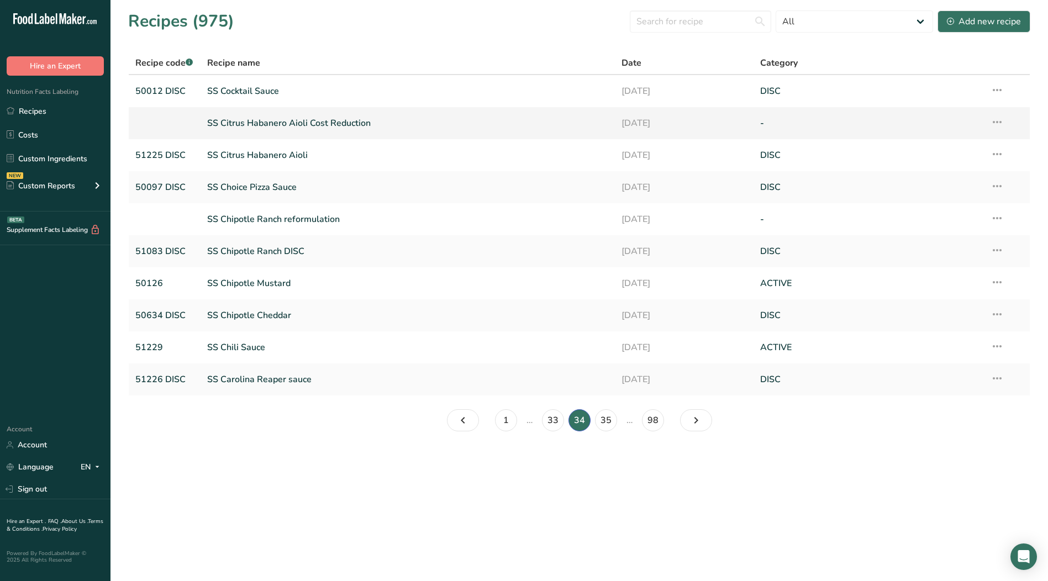
click at [1001, 122] on icon at bounding box center [997, 122] width 13 height 20
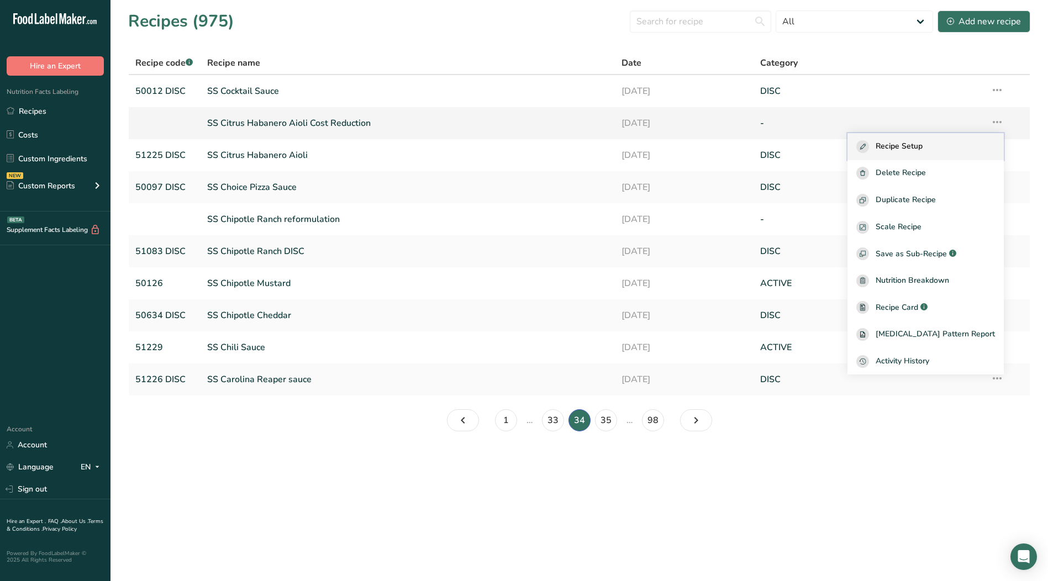
click at [923, 144] on span "Recipe Setup" at bounding box center [899, 146] width 47 height 13
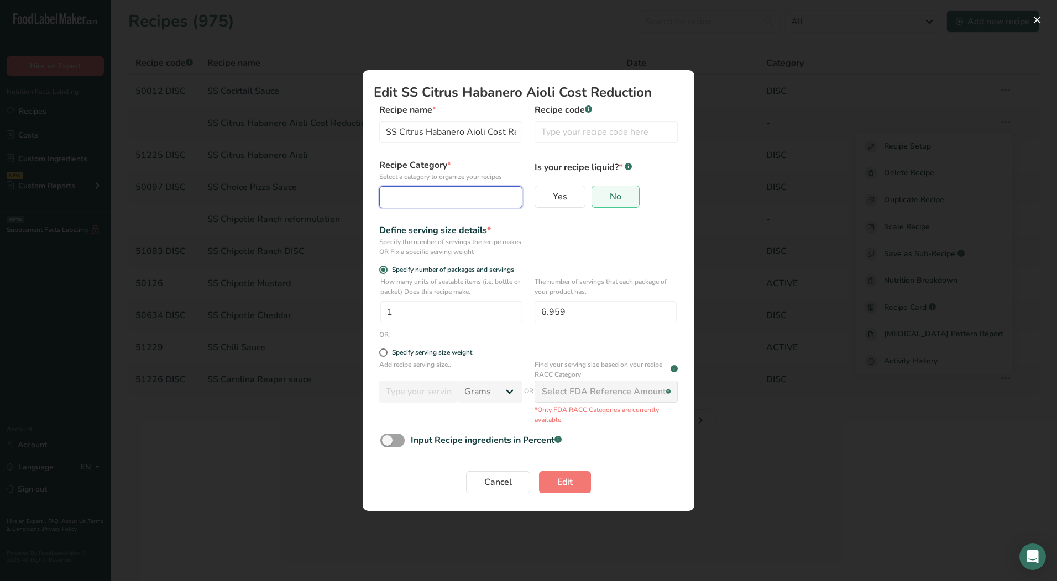
click at [414, 194] on div "Edit Recipe Modal" at bounding box center [447, 197] width 122 height 13
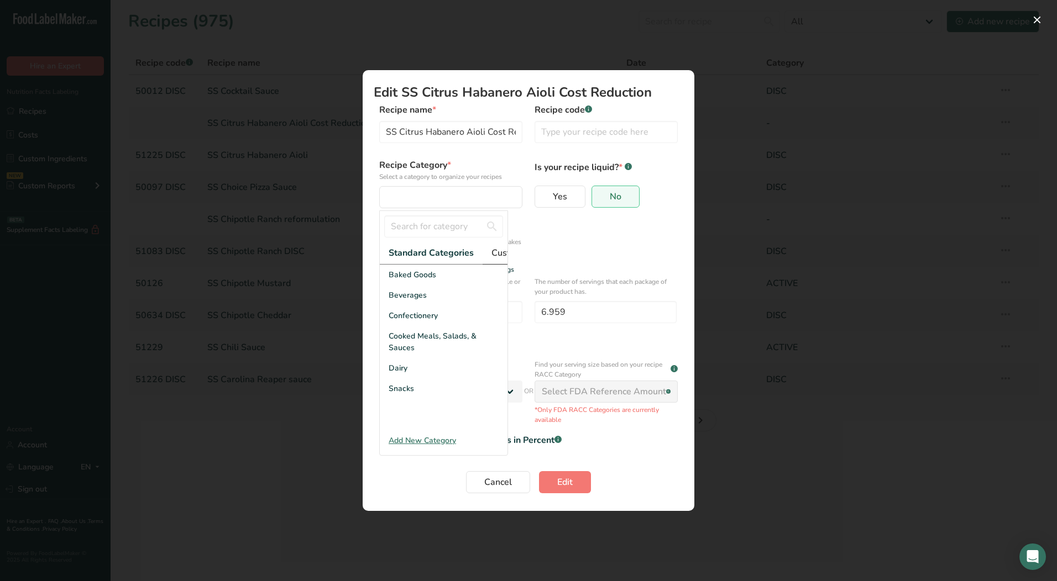
click at [502, 250] on span "Custom Categories .a-a{fill:#347362;}.b-a{fill:#fff;}" at bounding box center [534, 252] width 86 height 13
click at [406, 319] on div "LAB" at bounding box center [444, 316] width 128 height 20
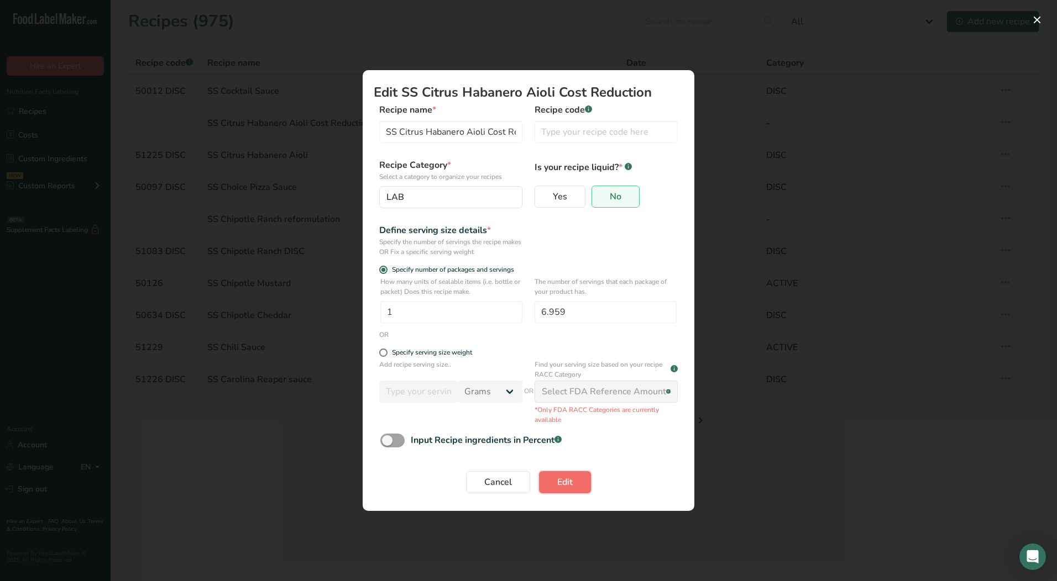
click at [554, 477] on button "Edit" at bounding box center [565, 482] width 52 height 22
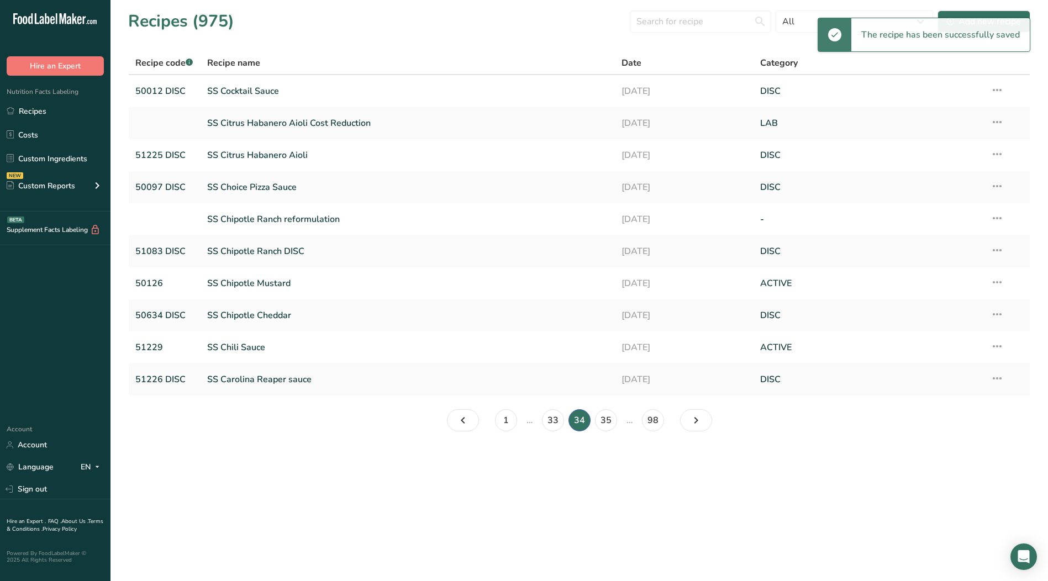
click at [999, 218] on icon at bounding box center [997, 218] width 13 height 20
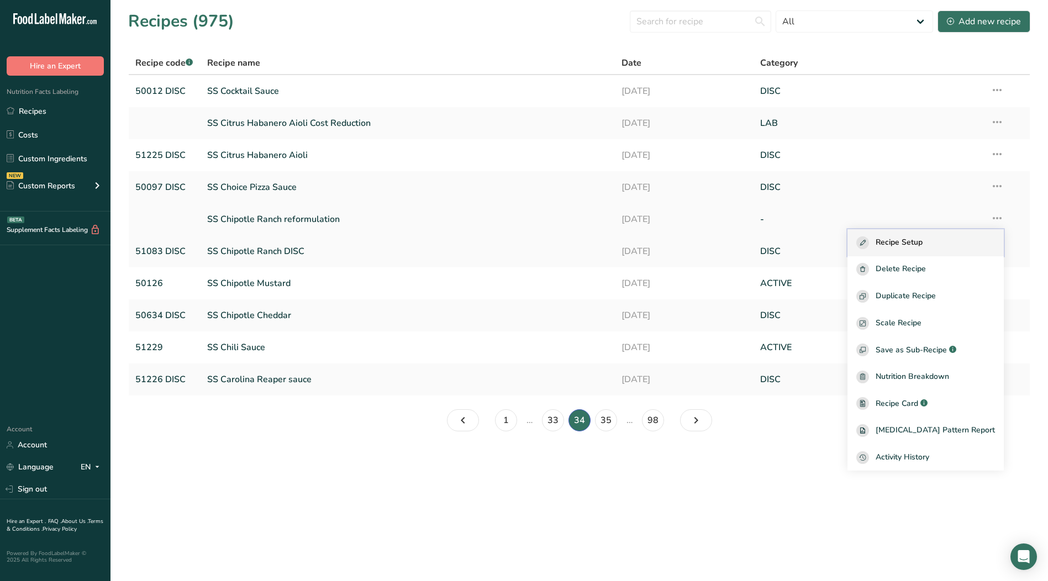
click at [923, 242] on span "Recipe Setup" at bounding box center [899, 243] width 47 height 13
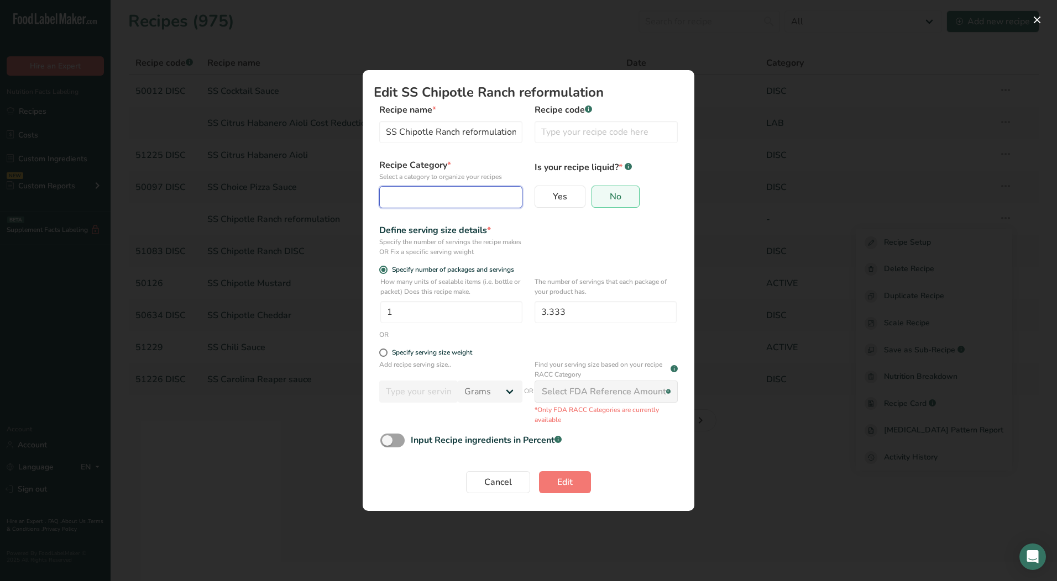
click at [431, 196] on div "Edit Recipe Modal" at bounding box center [447, 197] width 122 height 13
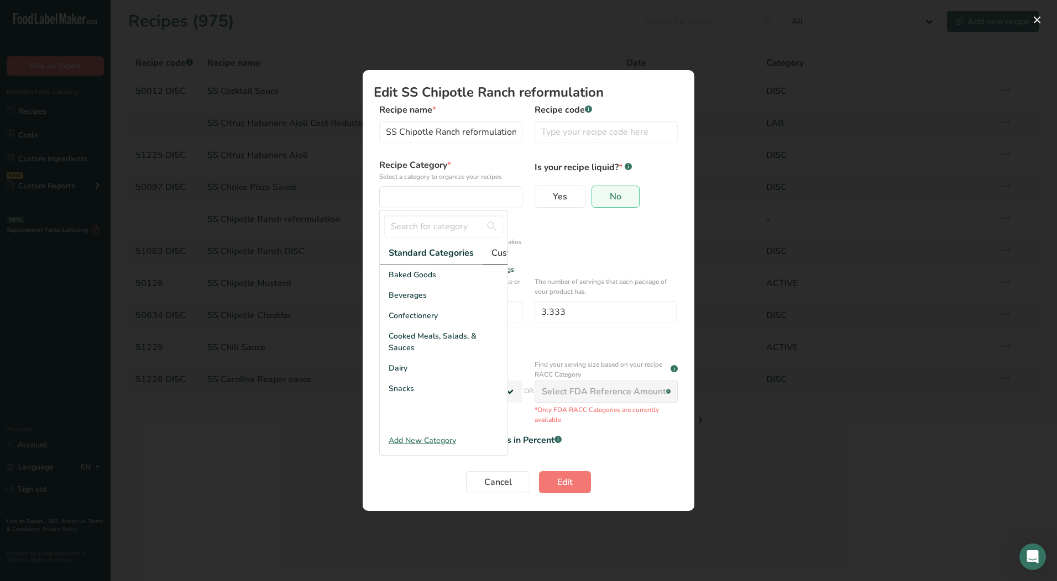
click at [497, 256] on span "Custom Categories .a-a{fill:#347362;}.b-a{fill:#fff;}" at bounding box center [534, 252] width 86 height 13
click at [413, 323] on div "LAB" at bounding box center [444, 316] width 128 height 20
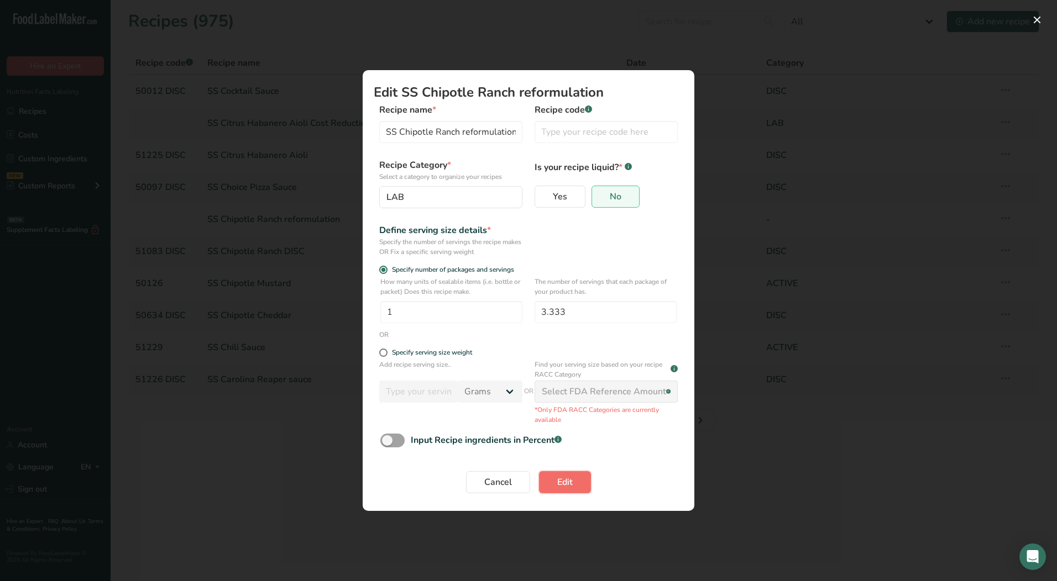
click at [585, 487] on button "Edit" at bounding box center [565, 482] width 52 height 22
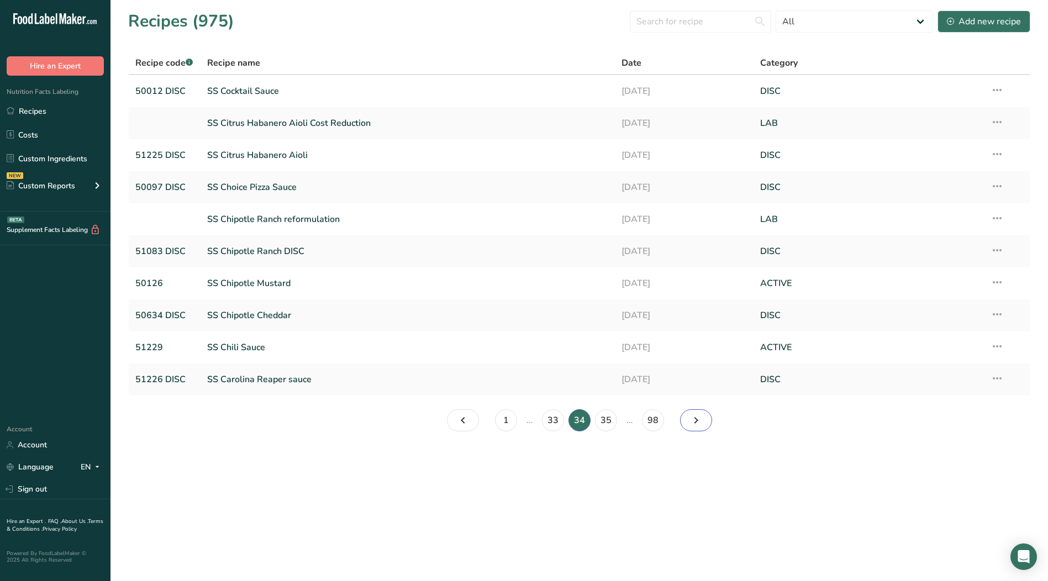
click at [697, 426] on icon "Page 35." at bounding box center [696, 421] width 13 height 20
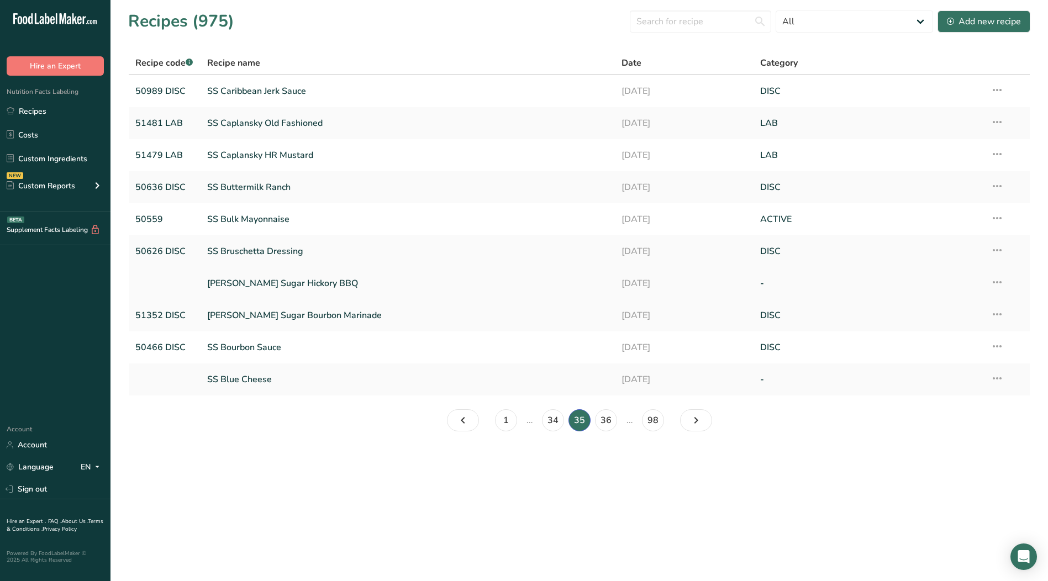
click at [999, 282] on icon at bounding box center [997, 282] width 13 height 20
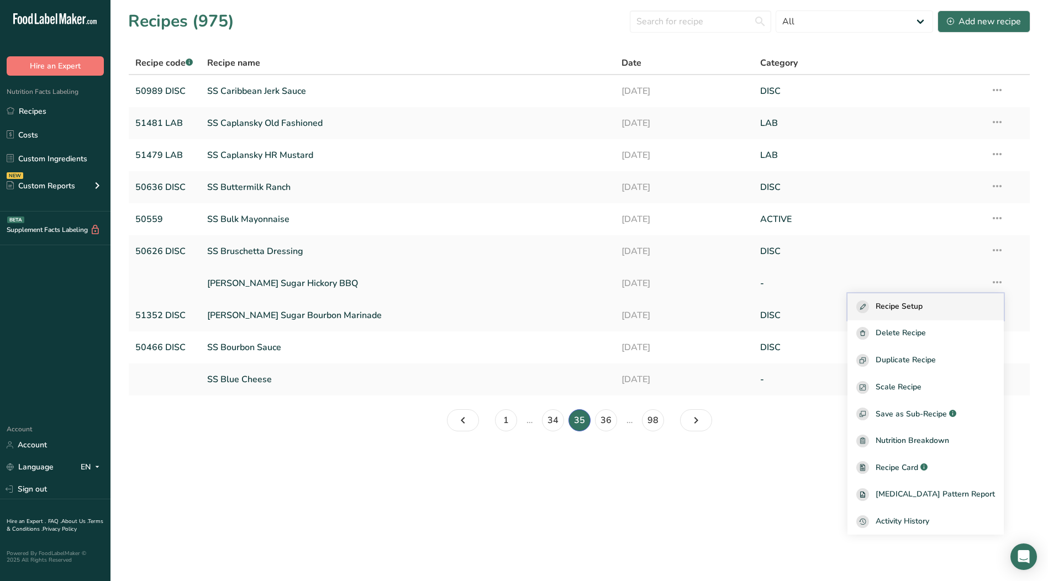
click at [931, 300] on button "Recipe Setup" at bounding box center [926, 306] width 156 height 27
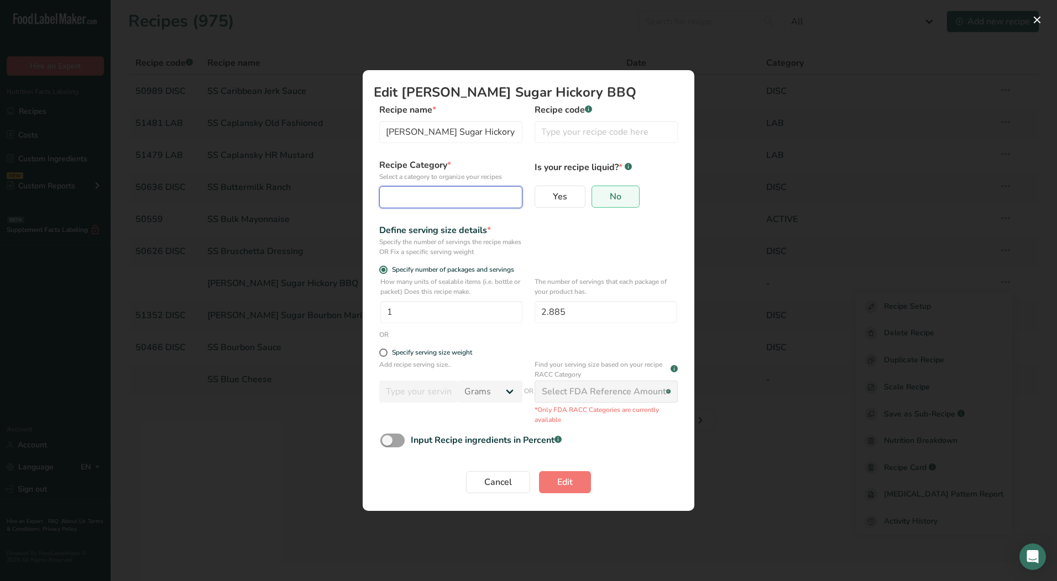
click at [477, 196] on div "Edit Recipe Modal" at bounding box center [447, 197] width 122 height 13
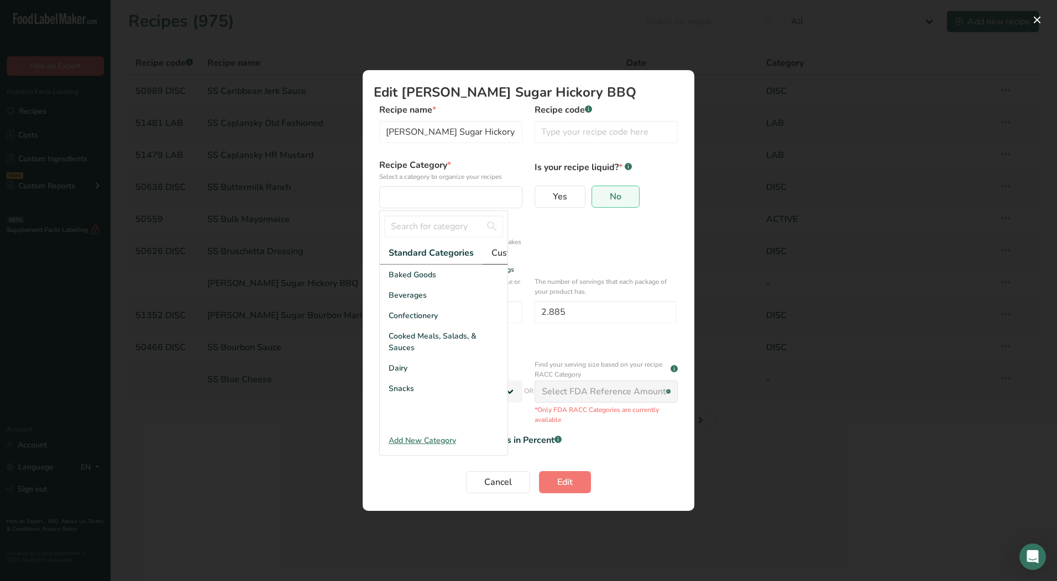
click at [502, 256] on span "Custom Categories .a-a{fill:#347362;}.b-a{fill:#fff;}" at bounding box center [534, 252] width 86 height 13
click at [417, 322] on div "LAB" at bounding box center [444, 316] width 128 height 20
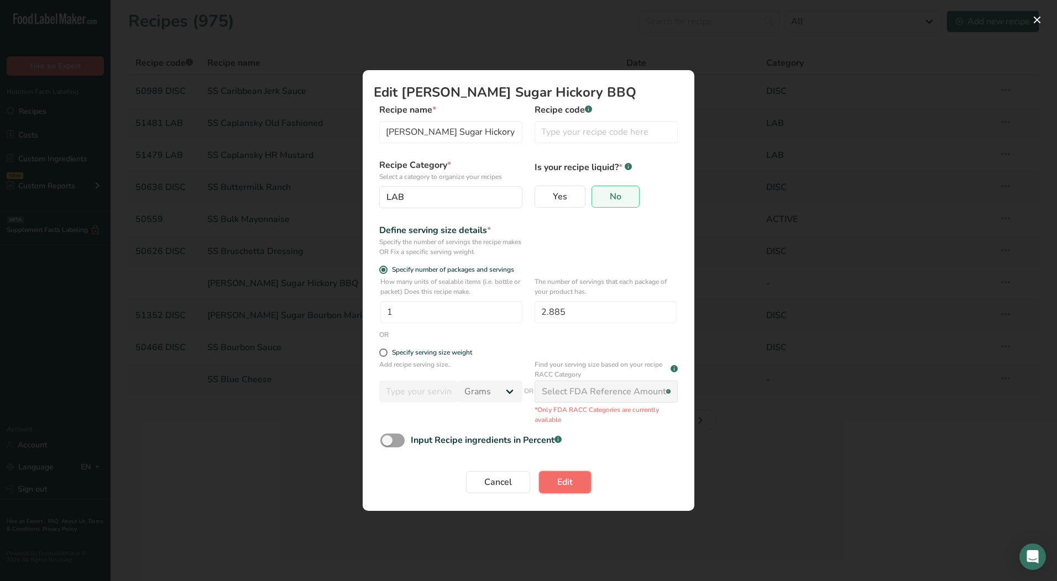
click at [557, 480] on span "Edit" at bounding box center [564, 482] width 15 height 13
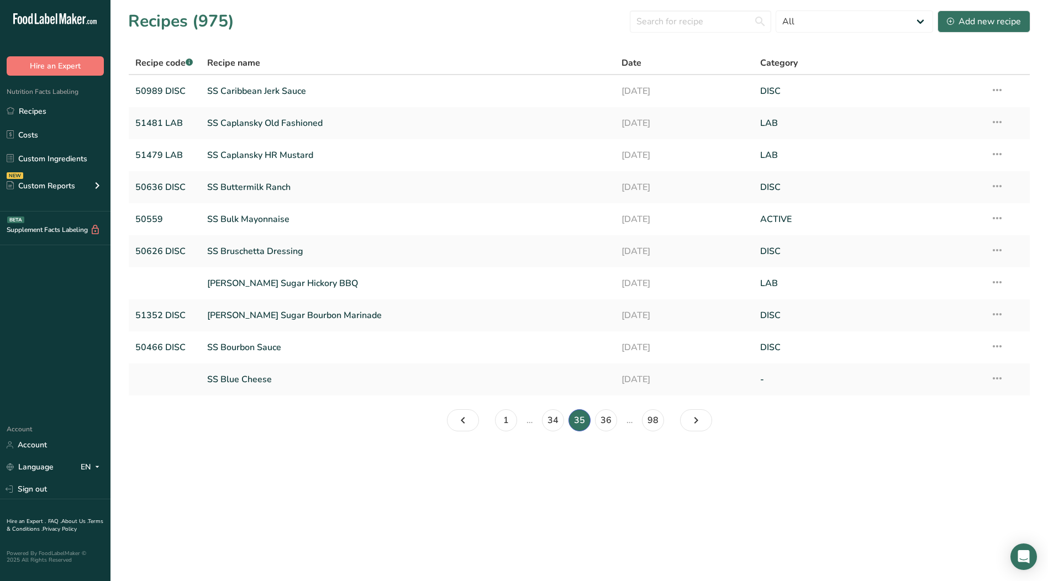
click at [1001, 380] on icon at bounding box center [997, 379] width 13 height 20
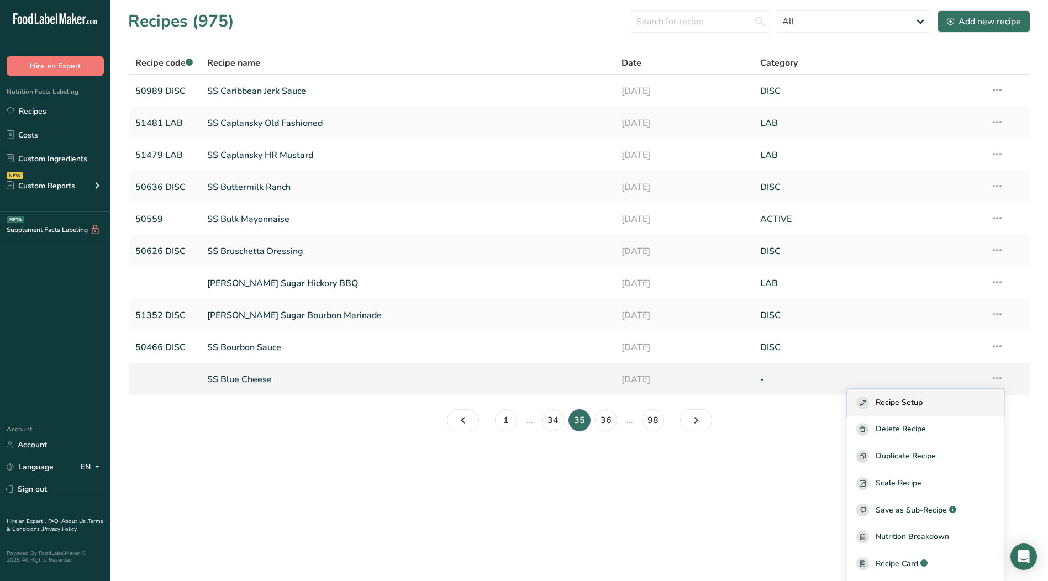
click at [923, 404] on span "Recipe Setup" at bounding box center [899, 403] width 47 height 13
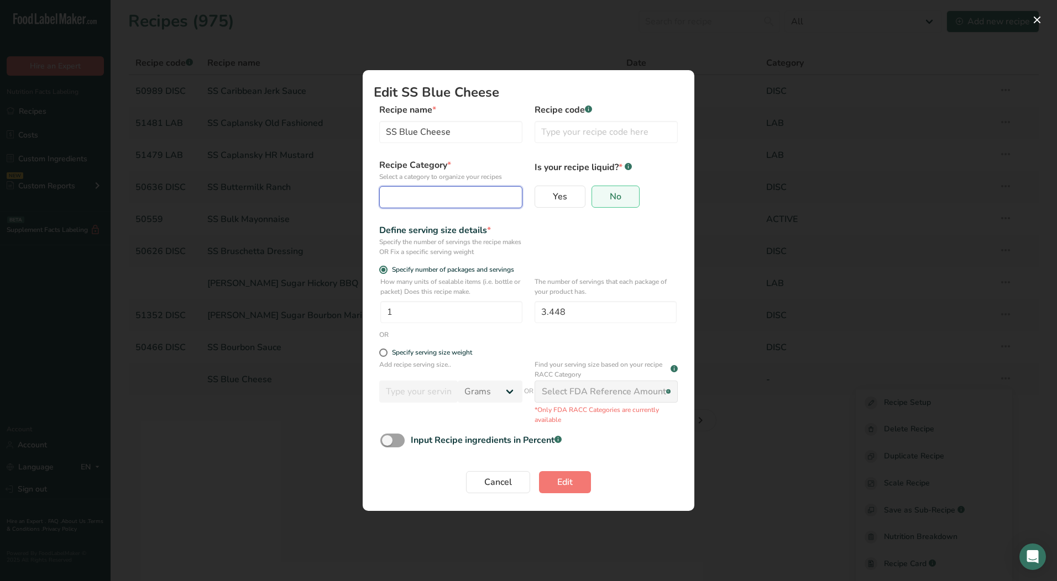
click at [437, 195] on div "Edit Recipe Modal" at bounding box center [447, 197] width 122 height 13
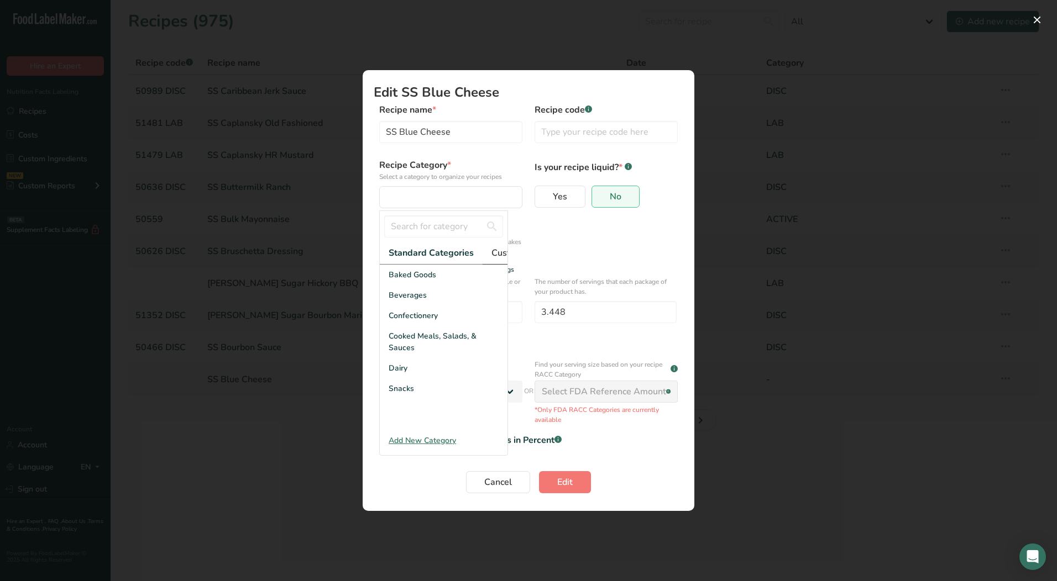
click at [502, 250] on span "Custom Categories .a-a{fill:#347362;}.b-a{fill:#fff;}" at bounding box center [534, 252] width 86 height 13
click at [399, 322] on span "LAB" at bounding box center [396, 316] width 15 height 12
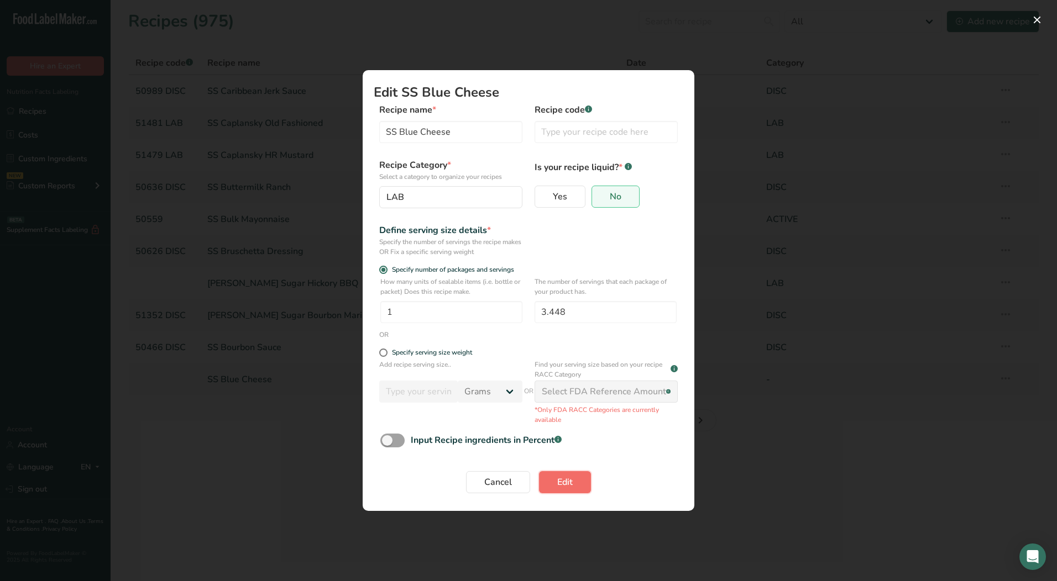
click at [579, 482] on button "Edit" at bounding box center [565, 482] width 52 height 22
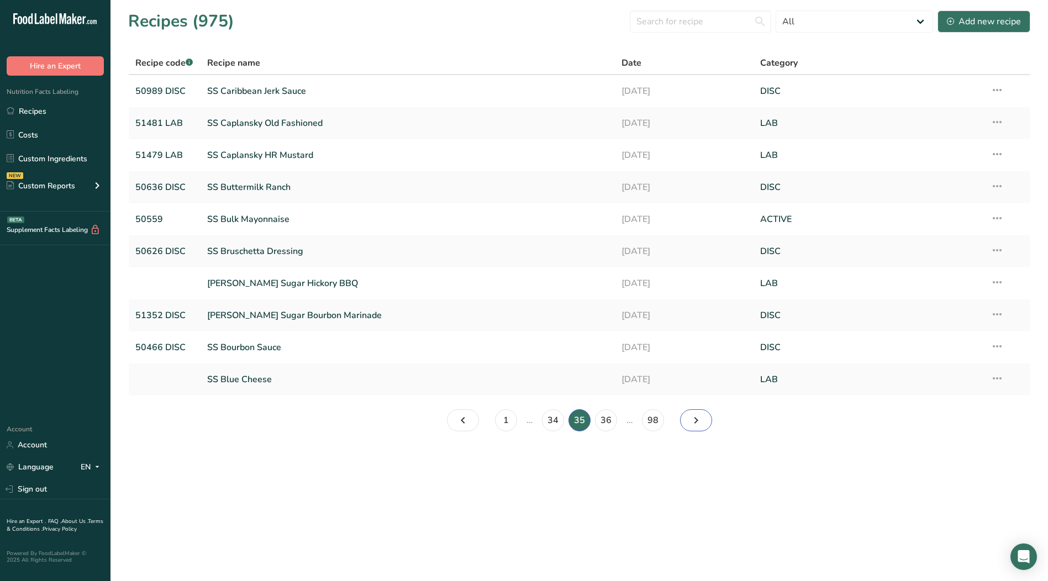
click at [692, 421] on icon "Page 36." at bounding box center [696, 421] width 13 height 20
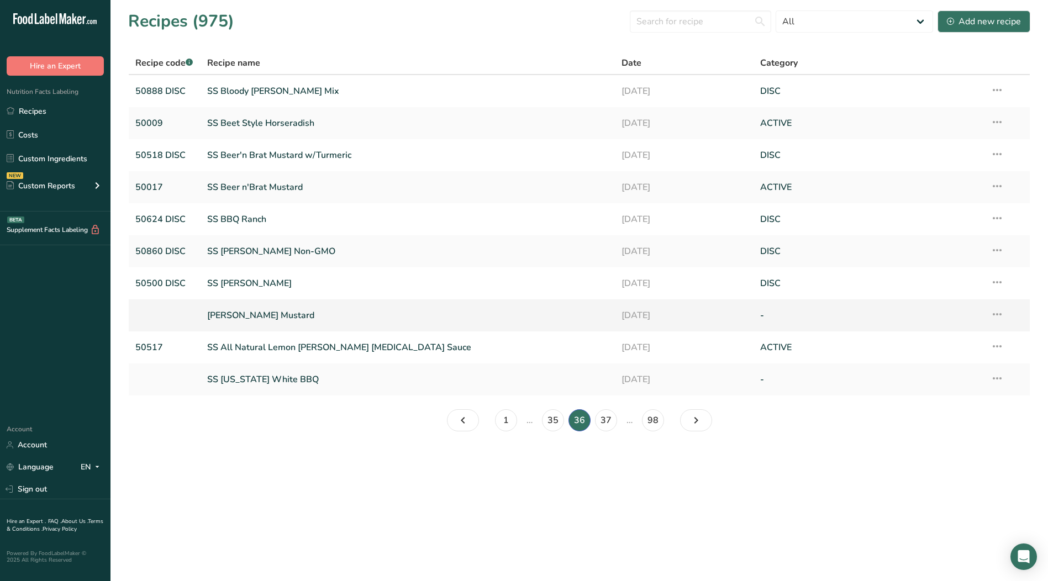
click at [999, 313] on icon at bounding box center [997, 315] width 13 height 20
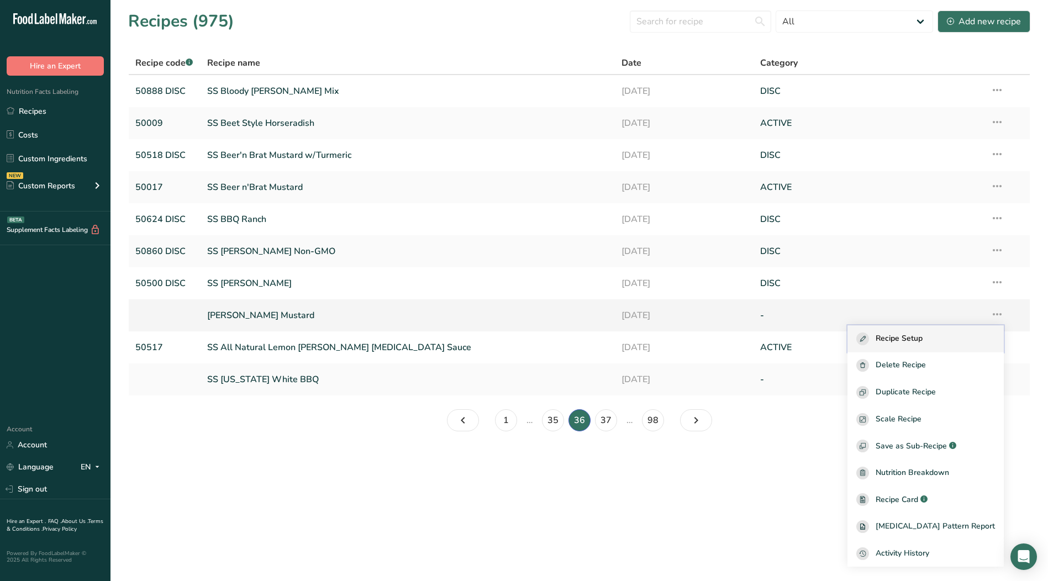
click at [923, 342] on span "Recipe Setup" at bounding box center [899, 339] width 47 height 13
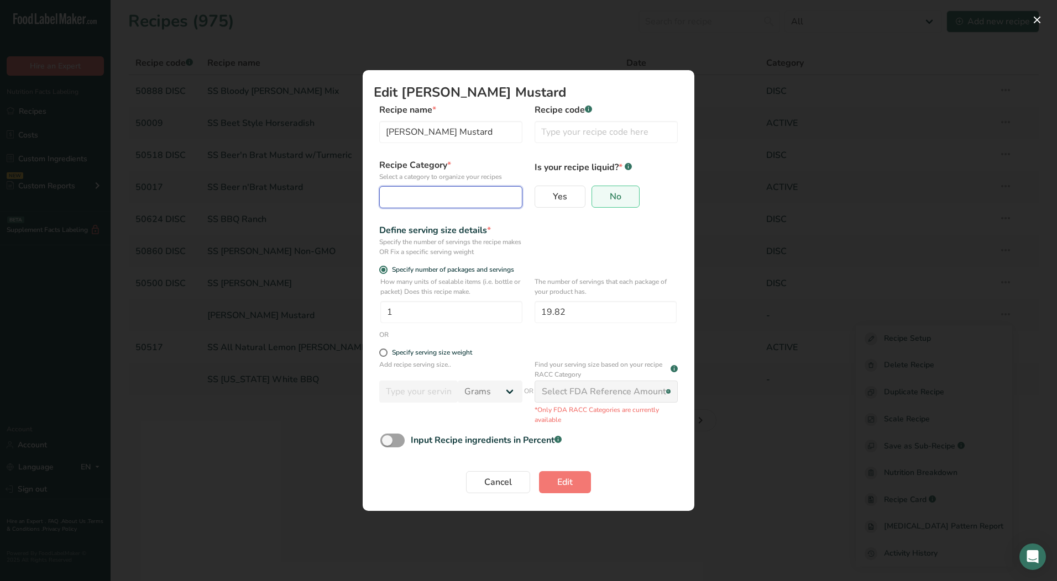
click at [456, 204] on button "Edit Recipe Modal" at bounding box center [450, 197] width 143 height 22
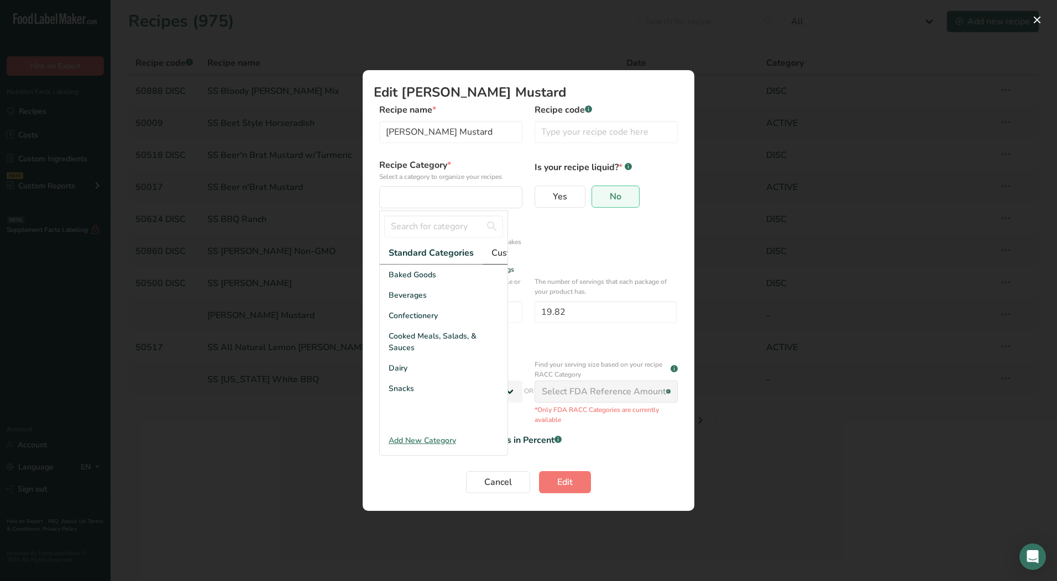
click at [495, 254] on span "Custom Categories .a-a{fill:#347362;}.b-a{fill:#fff;}" at bounding box center [534, 252] width 86 height 13
click at [412, 326] on div "LAB" at bounding box center [444, 316] width 128 height 20
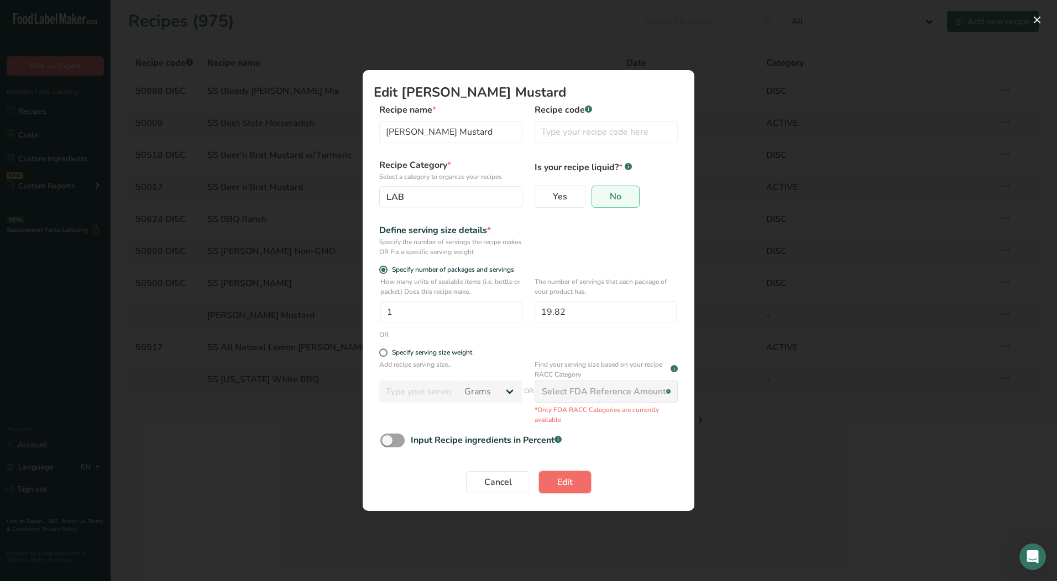
click at [569, 480] on span "Edit" at bounding box center [564, 482] width 15 height 13
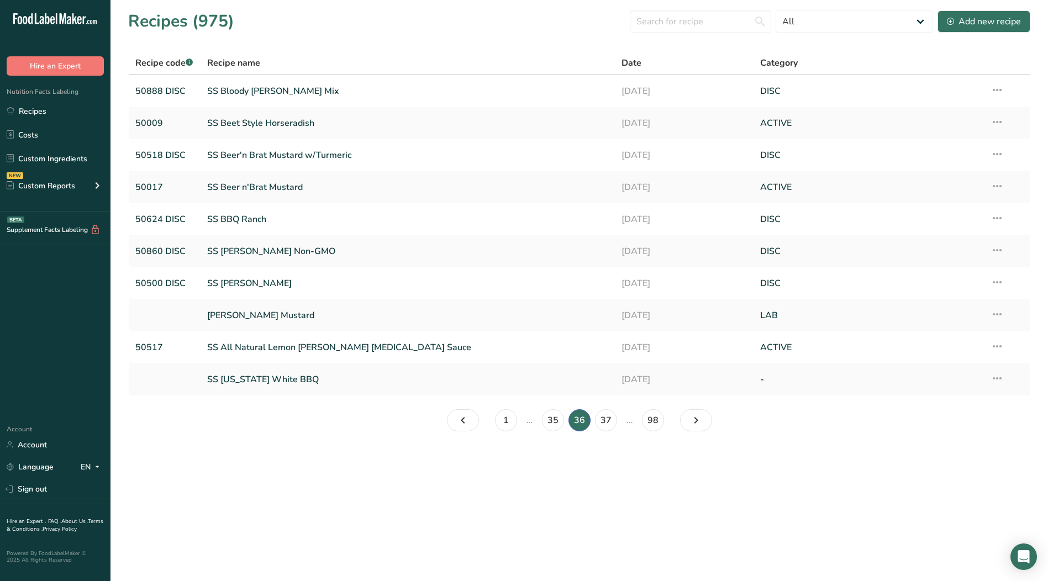
click at [997, 381] on icon at bounding box center [997, 379] width 13 height 20
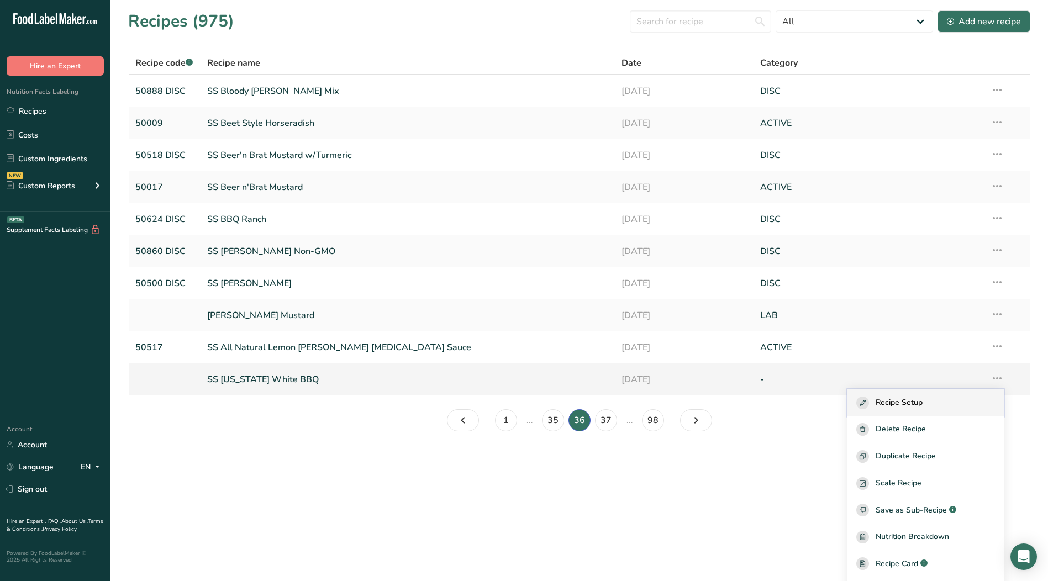
click at [904, 405] on span "Recipe Setup" at bounding box center [899, 403] width 47 height 13
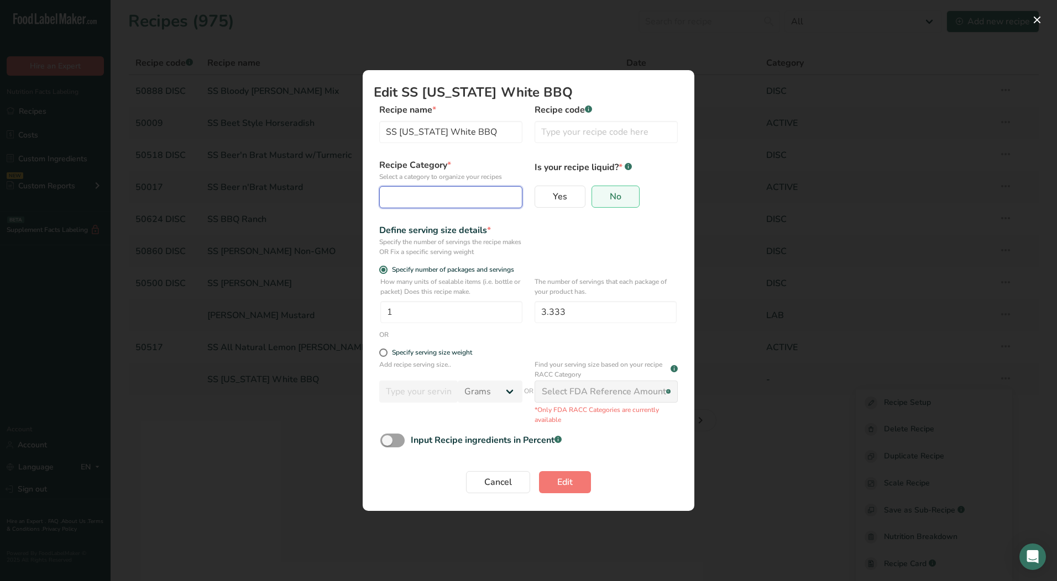
click at [424, 197] on div "Edit Recipe Modal" at bounding box center [447, 197] width 122 height 13
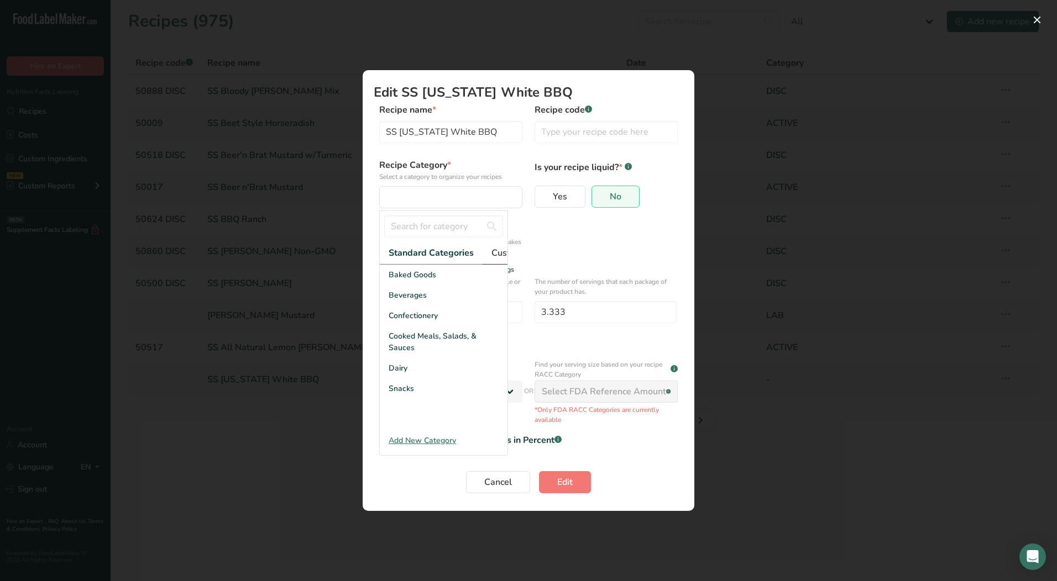
click at [495, 249] on span "Custom Categories .a-a{fill:#347362;}.b-a{fill:#fff;}" at bounding box center [534, 252] width 86 height 13
click at [412, 326] on div "LAB" at bounding box center [444, 316] width 128 height 20
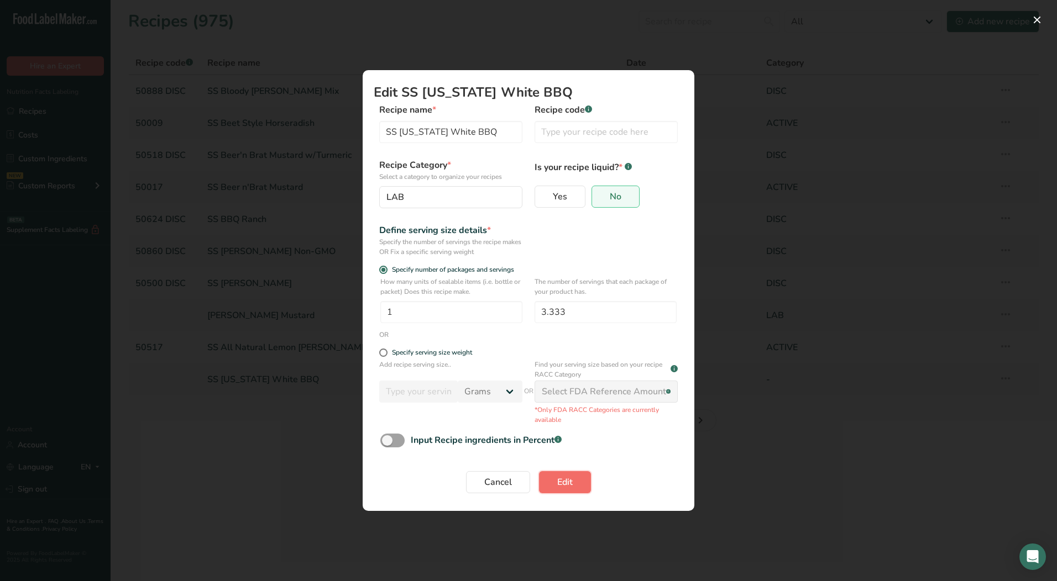
click at [557, 481] on span "Edit" at bounding box center [564, 482] width 15 height 13
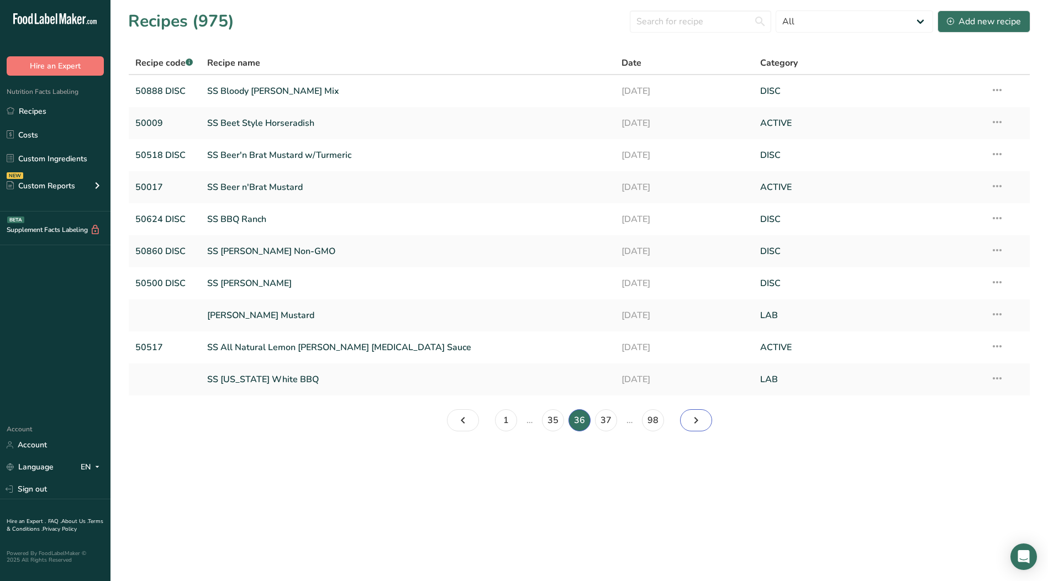
click at [707, 424] on link "Page 37." at bounding box center [696, 421] width 32 height 22
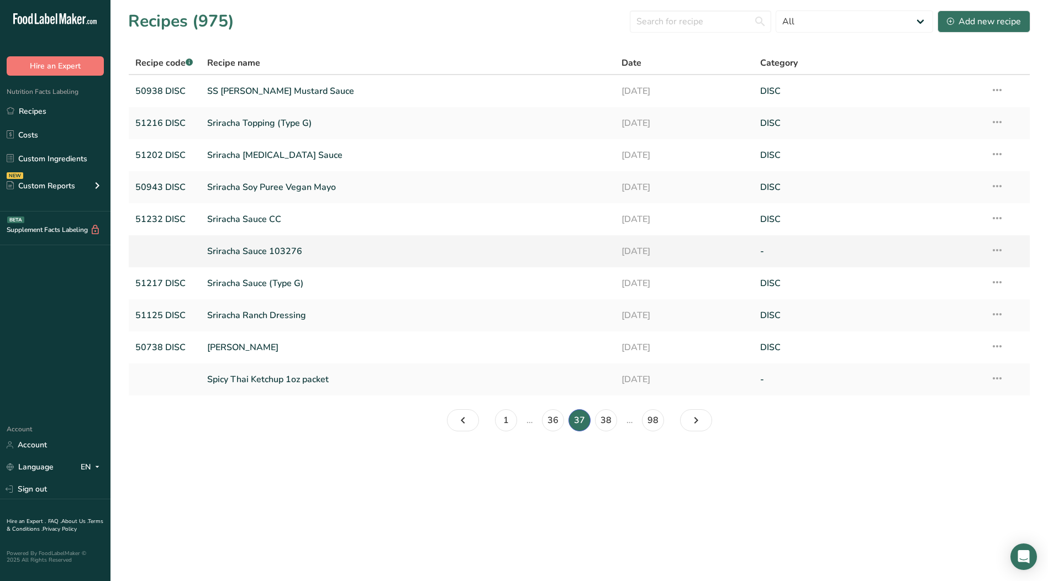
click at [991, 250] on icon at bounding box center [997, 250] width 13 height 20
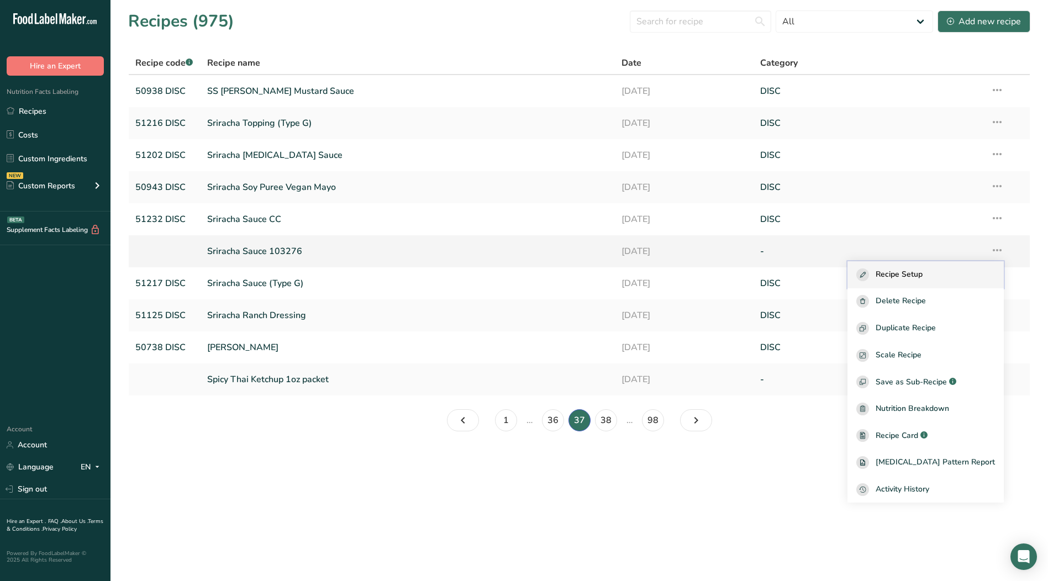
click at [923, 274] on span "Recipe Setup" at bounding box center [899, 275] width 47 height 13
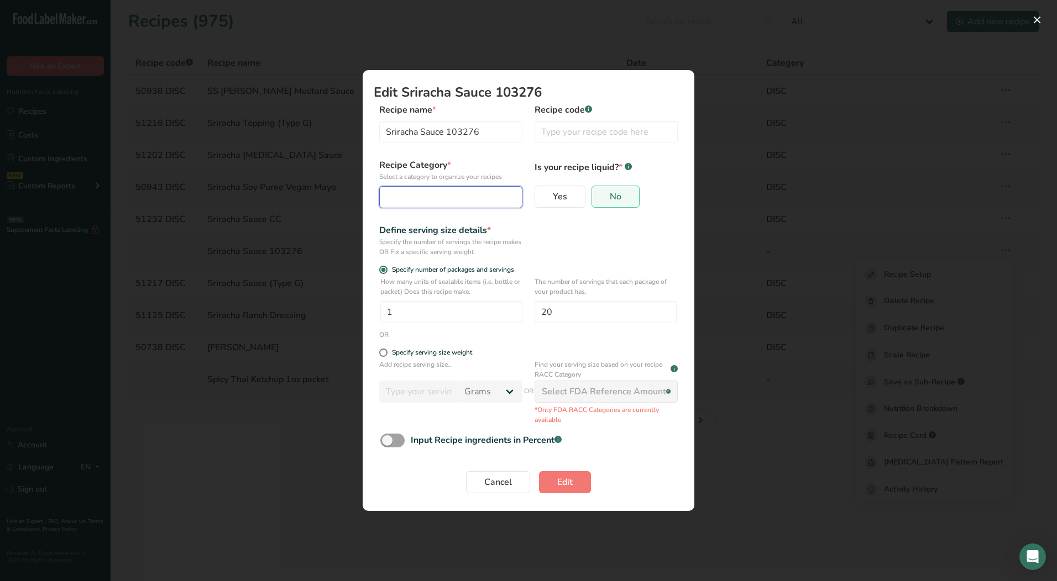
click at [391, 188] on button "Edit Recipe Modal" at bounding box center [450, 197] width 143 height 22
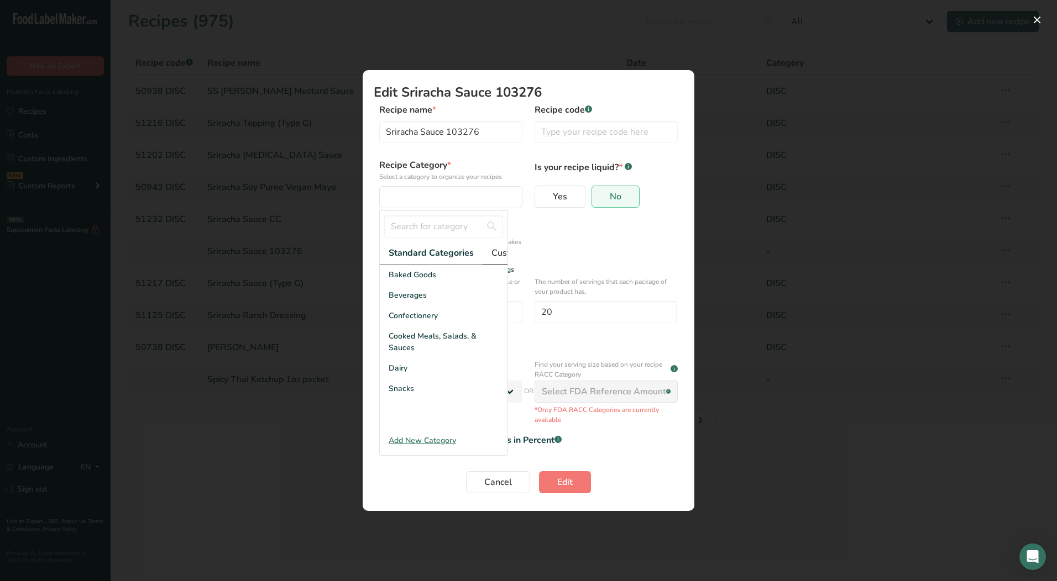
click at [492, 253] on span "Custom Categories .a-a{fill:#347362;}.b-a{fill:#fff;}" at bounding box center [534, 252] width 86 height 13
click at [411, 326] on div "LAB" at bounding box center [444, 316] width 128 height 20
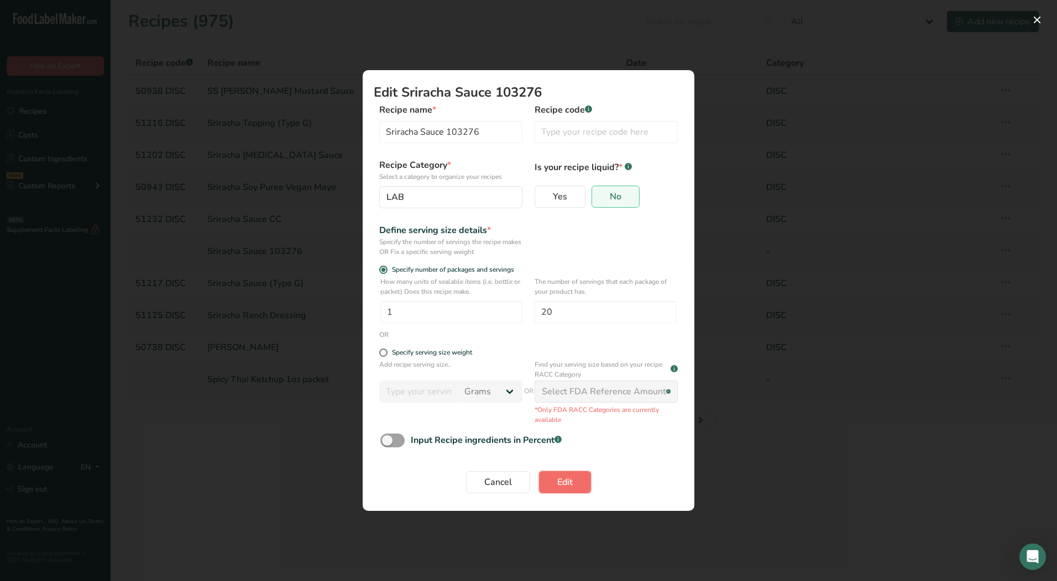
click at [547, 482] on button "Edit" at bounding box center [565, 482] width 52 height 22
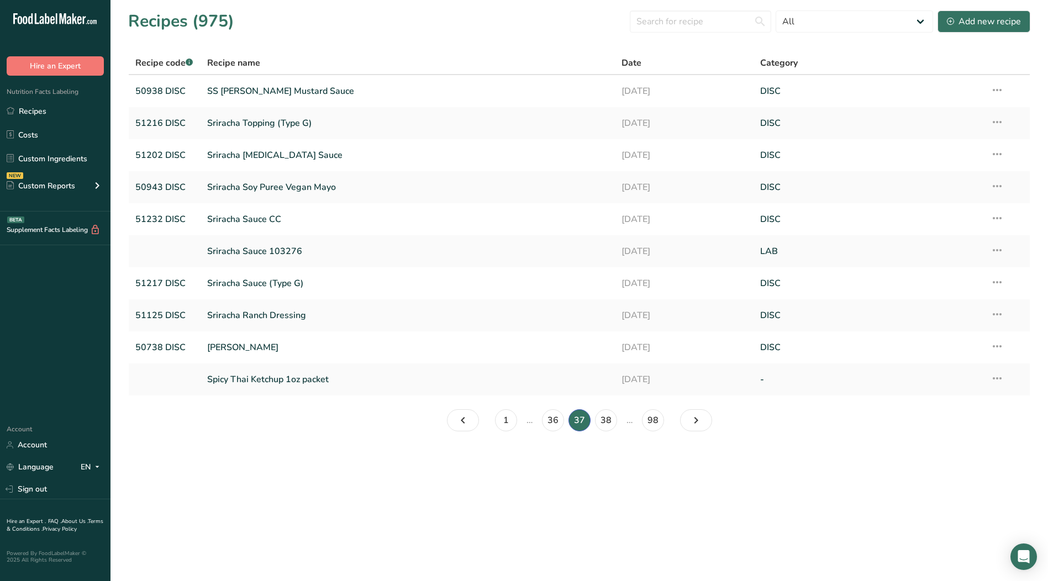
click at [998, 381] on icon at bounding box center [997, 379] width 13 height 20
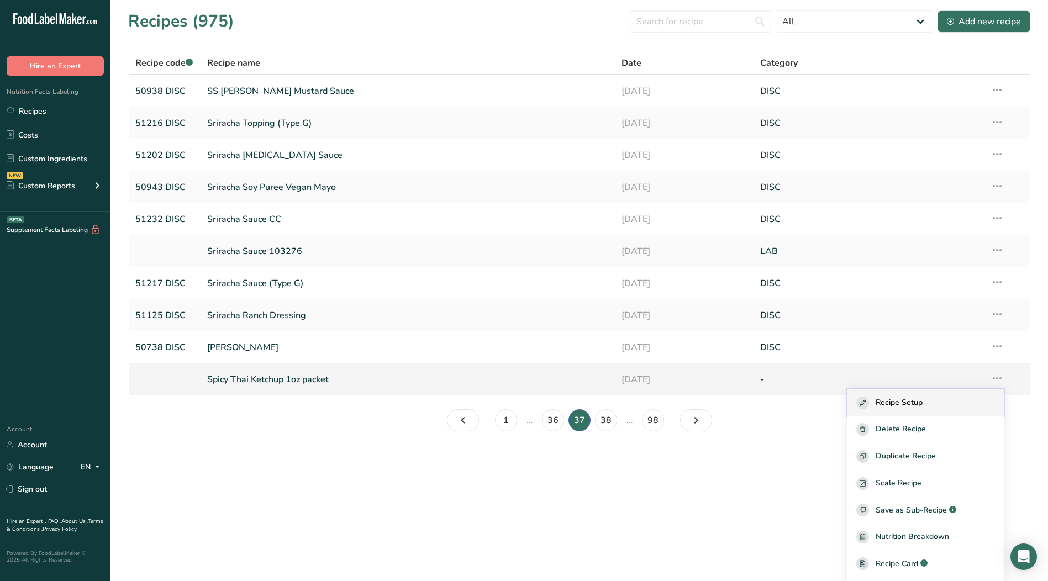
click at [906, 408] on span "Recipe Setup" at bounding box center [899, 403] width 47 height 13
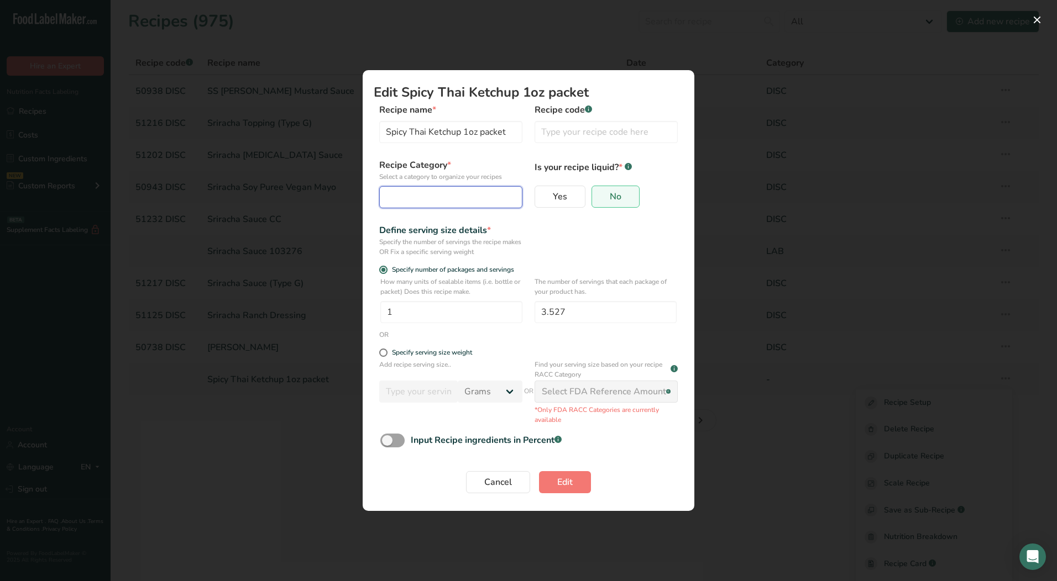
click at [447, 202] on div "Edit Recipe Modal" at bounding box center [447, 197] width 122 height 13
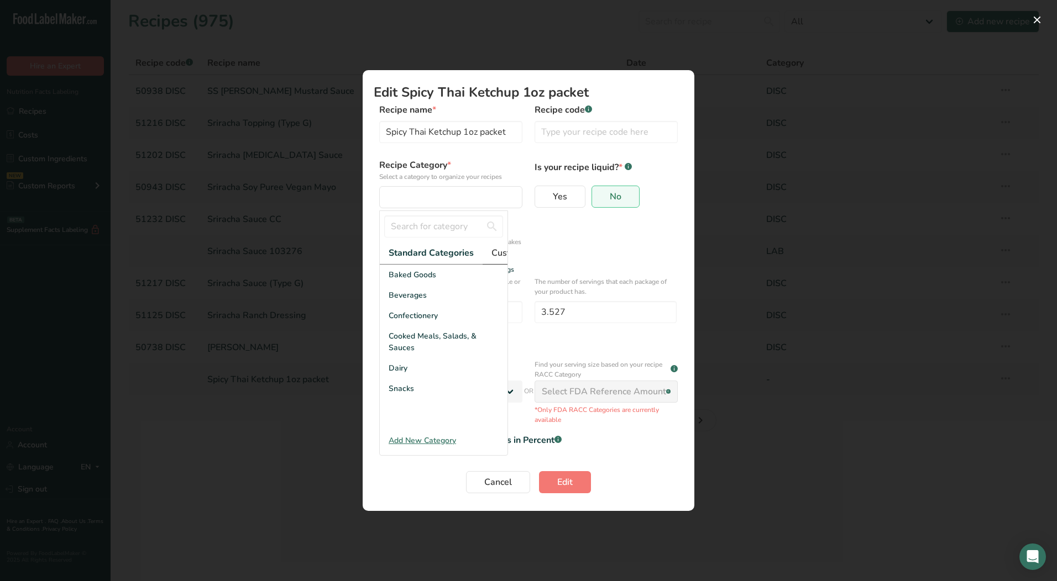
click at [501, 254] on span "Custom Categories .a-a{fill:#347362;}.b-a{fill:#fff;}" at bounding box center [534, 252] width 86 height 13
drag, startPoint x: 411, startPoint y: 324, endPoint x: 412, endPoint y: 338, distance: 13.3
click at [411, 324] on div "LAB" at bounding box center [444, 316] width 128 height 20
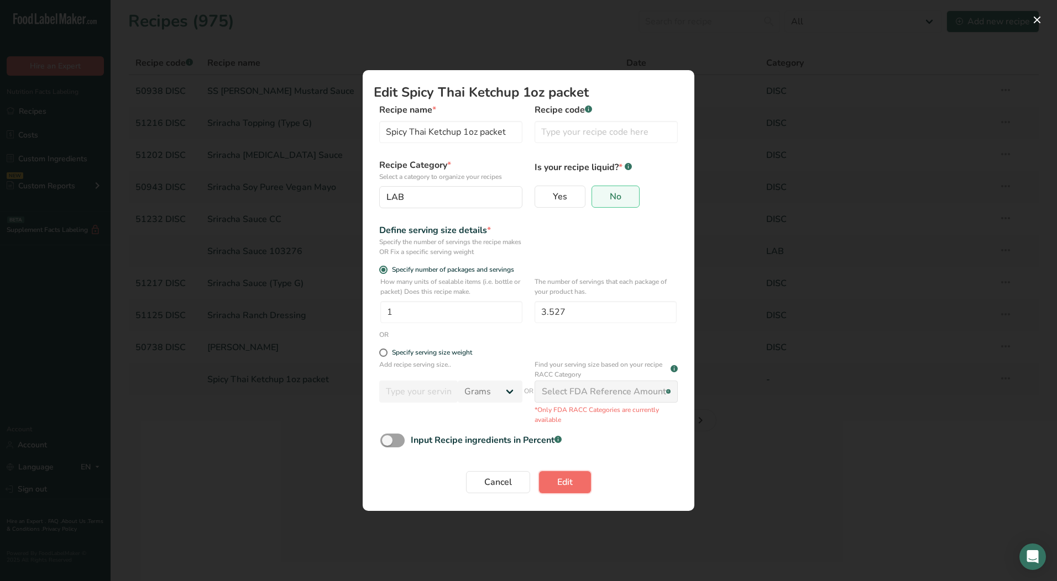
click at [555, 484] on button "Edit" at bounding box center [565, 482] width 52 height 22
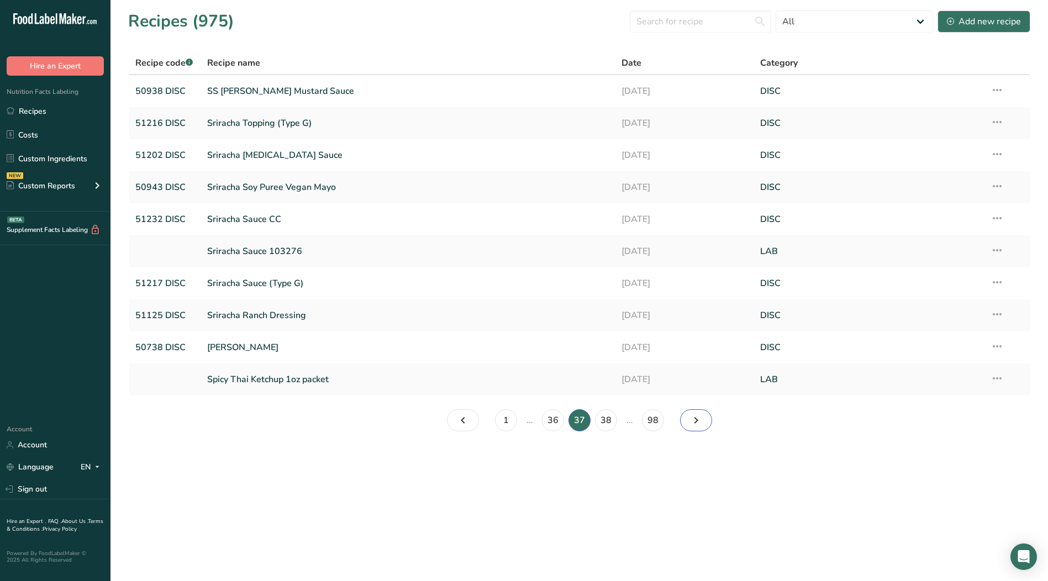
click at [699, 424] on icon "Page 38." at bounding box center [696, 421] width 13 height 20
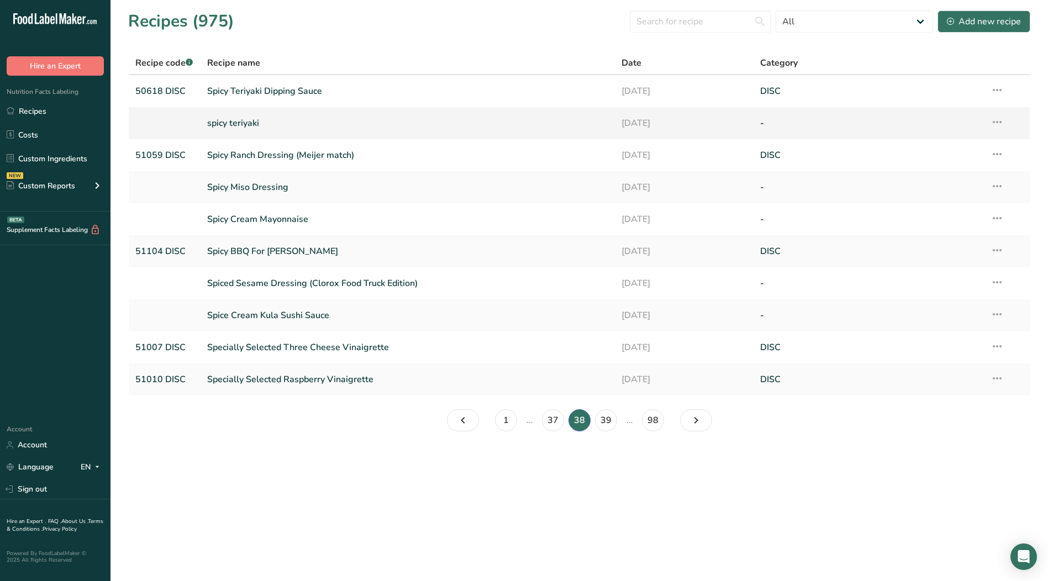
click at [997, 120] on icon at bounding box center [997, 122] width 13 height 20
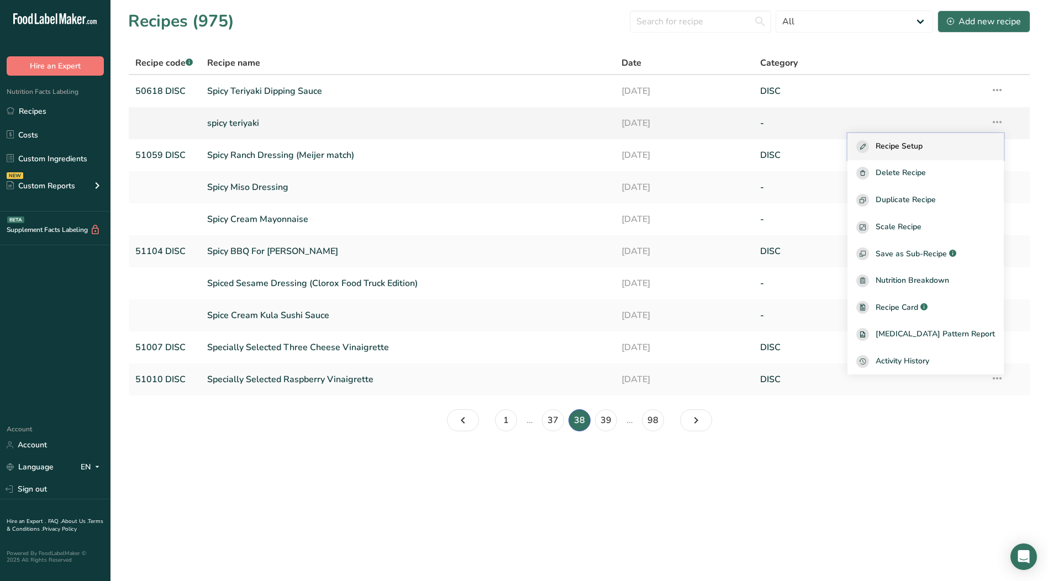
click at [923, 149] on span "Recipe Setup" at bounding box center [899, 146] width 47 height 13
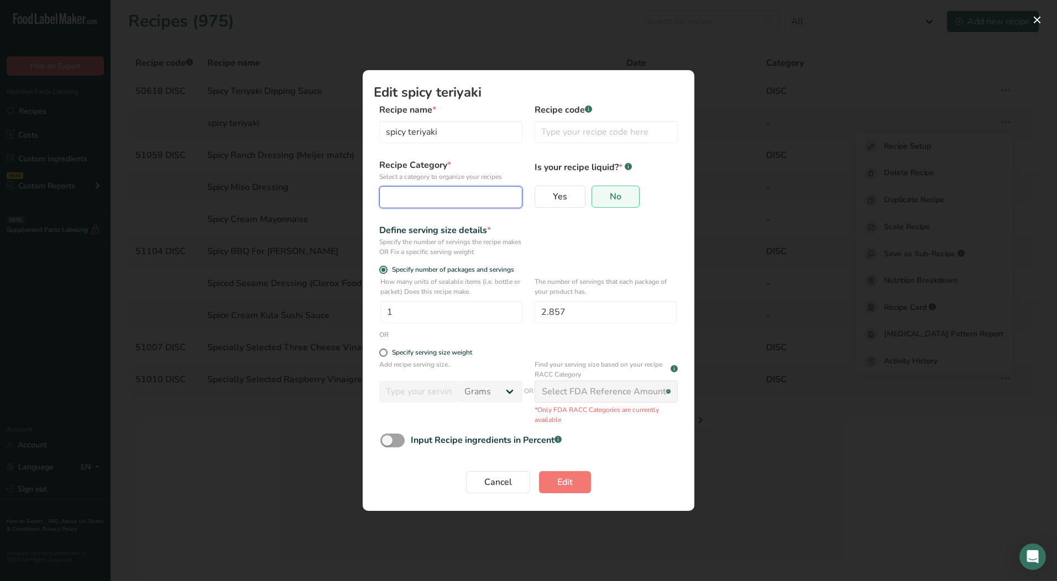
click at [435, 191] on div "Edit Recipe Modal" at bounding box center [447, 197] width 122 height 13
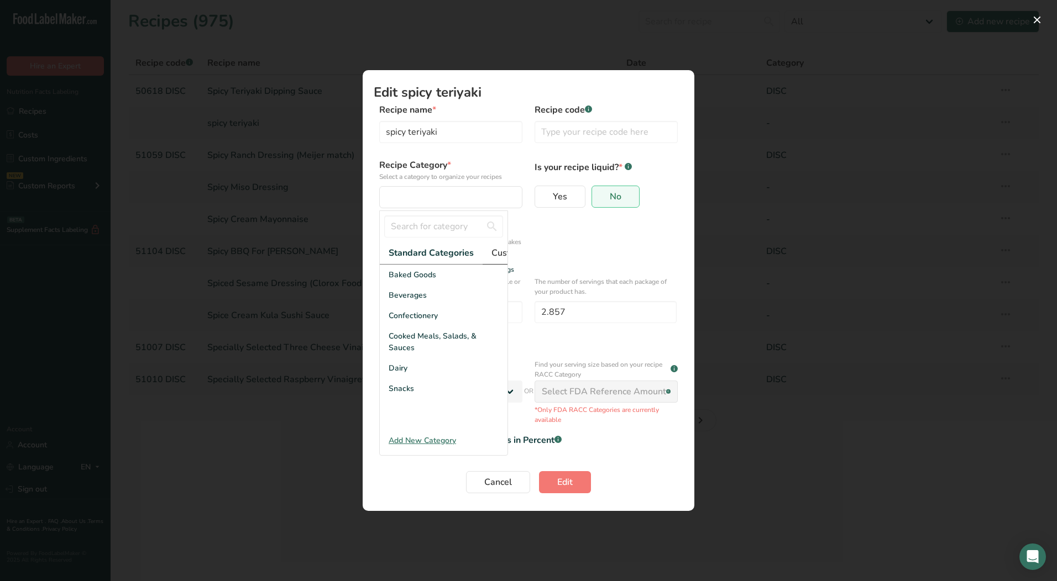
click at [506, 257] on span "Custom Categories .a-a{fill:#347362;}.b-a{fill:#fff;}" at bounding box center [534, 252] width 86 height 13
click at [393, 320] on span "LAB" at bounding box center [396, 316] width 15 height 12
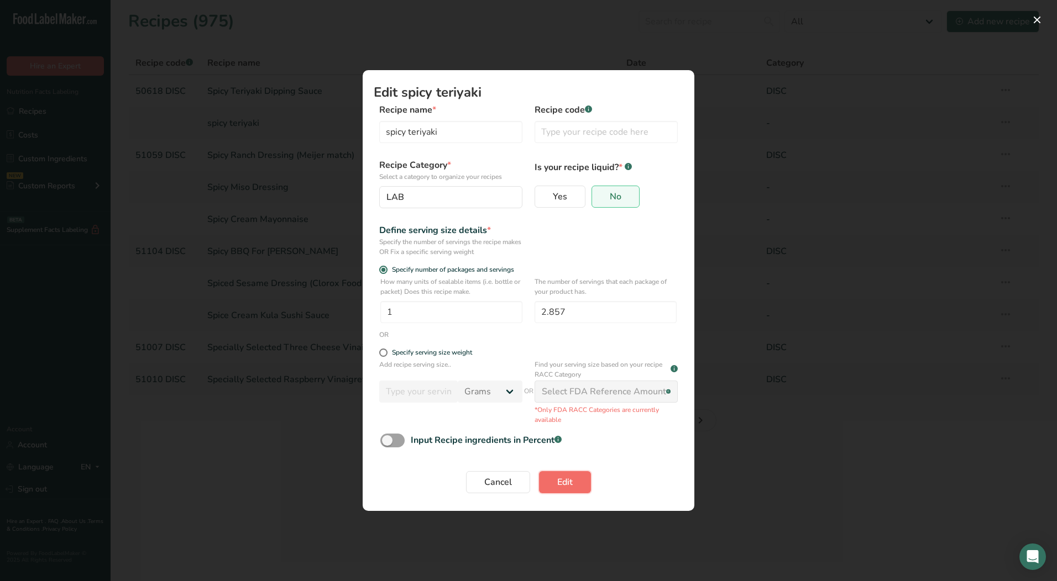
click at [568, 484] on span "Edit" at bounding box center [564, 482] width 15 height 13
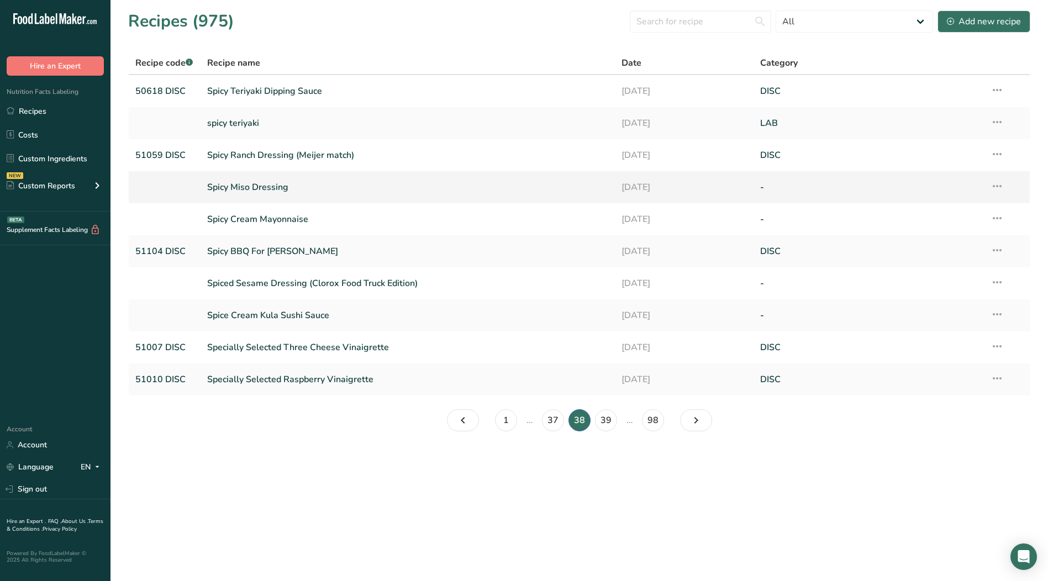
click at [998, 189] on icon at bounding box center [997, 186] width 13 height 20
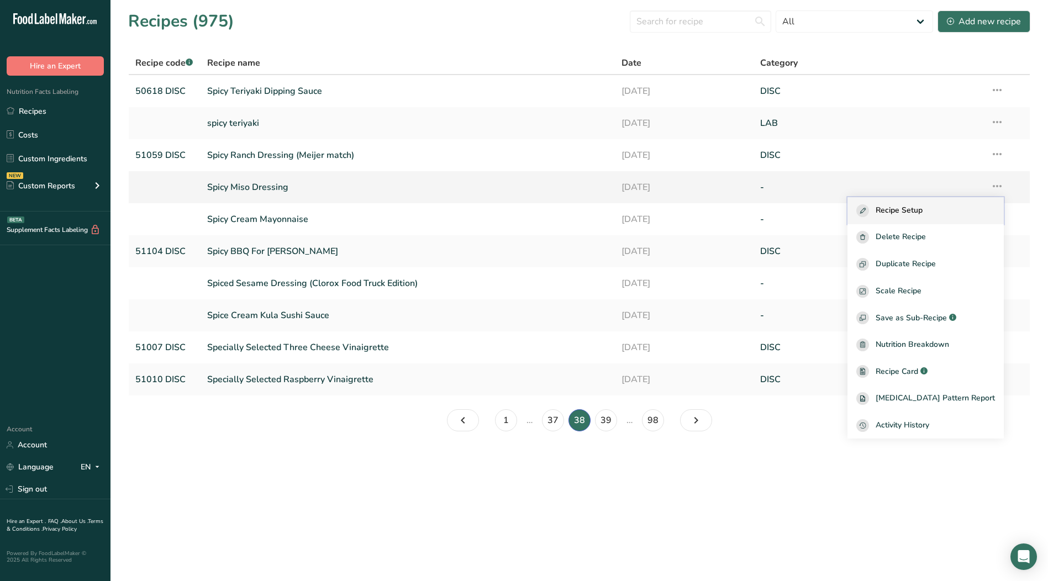
click at [923, 207] on span "Recipe Setup" at bounding box center [899, 210] width 47 height 13
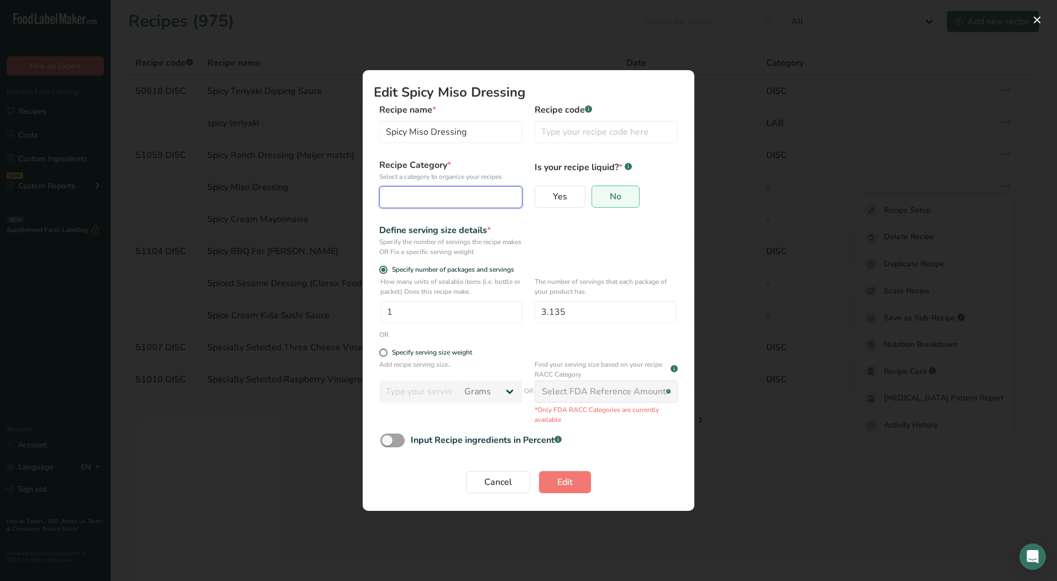
click at [439, 201] on div "Edit Recipe Modal" at bounding box center [447, 197] width 122 height 13
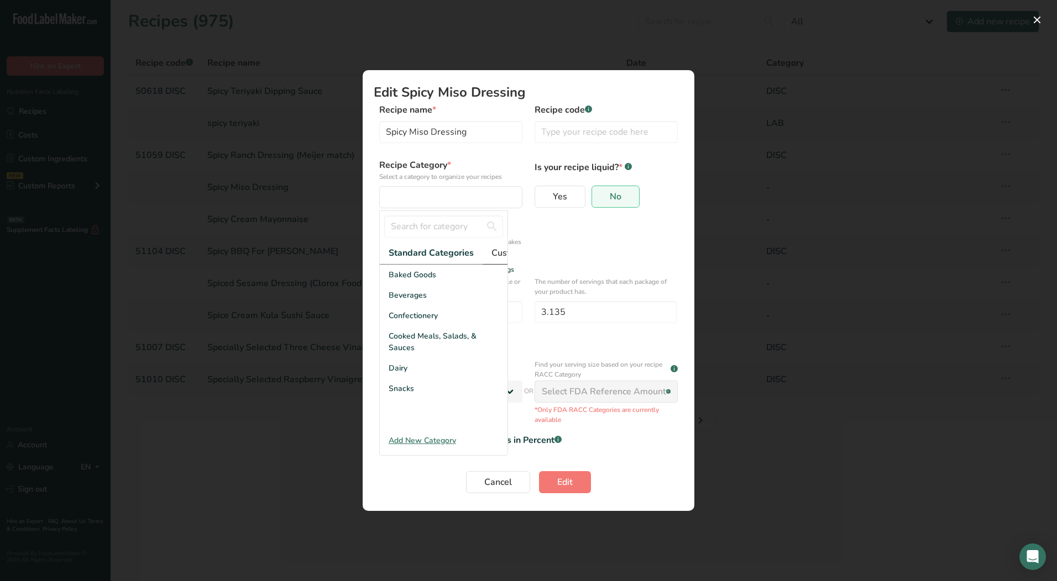
click at [491, 250] on span "Custom Categories .a-a{fill:#347362;}.b-a{fill:#fff;}" at bounding box center [534, 252] width 86 height 13
click at [419, 323] on div "LAB" at bounding box center [444, 316] width 128 height 20
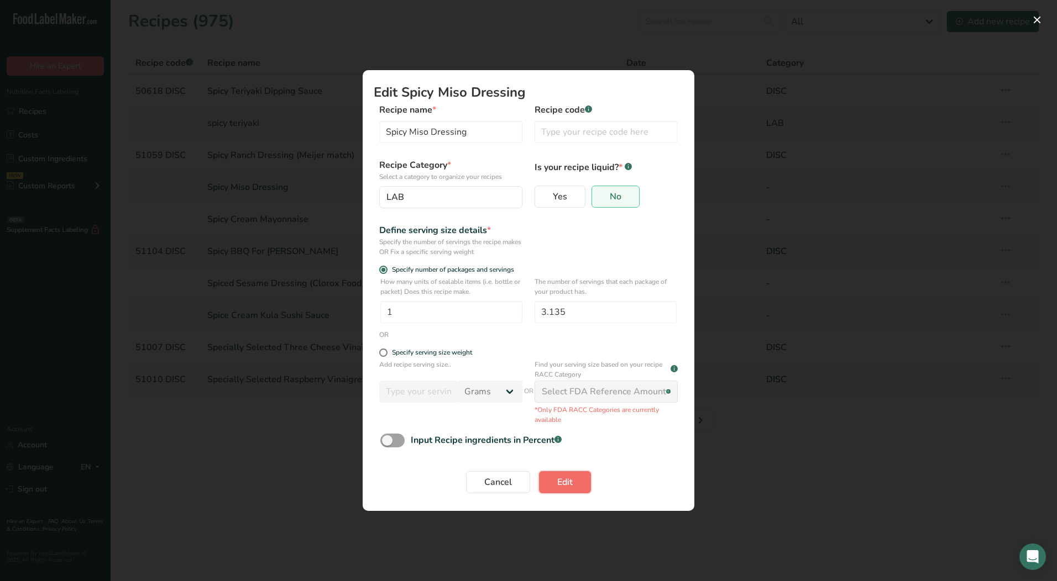
click at [568, 488] on span "Edit" at bounding box center [564, 482] width 15 height 13
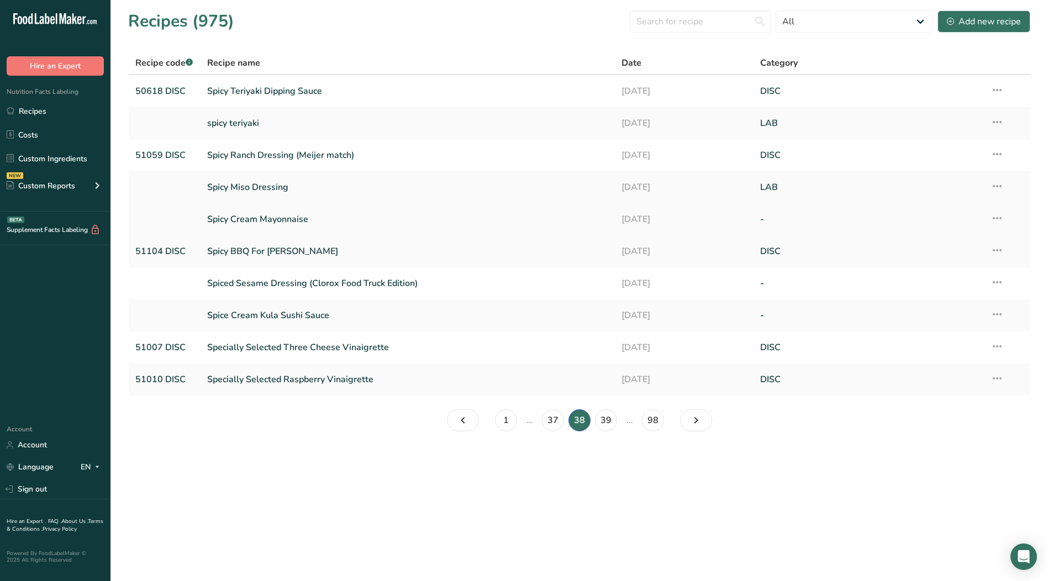
click at [998, 218] on icon at bounding box center [997, 218] width 13 height 20
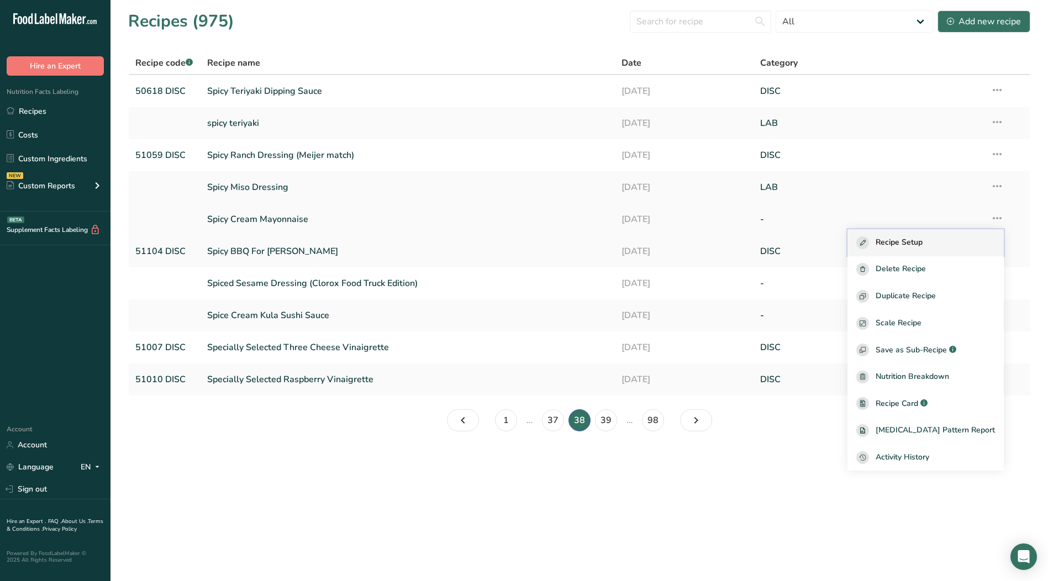
click at [923, 239] on span "Recipe Setup" at bounding box center [899, 243] width 47 height 13
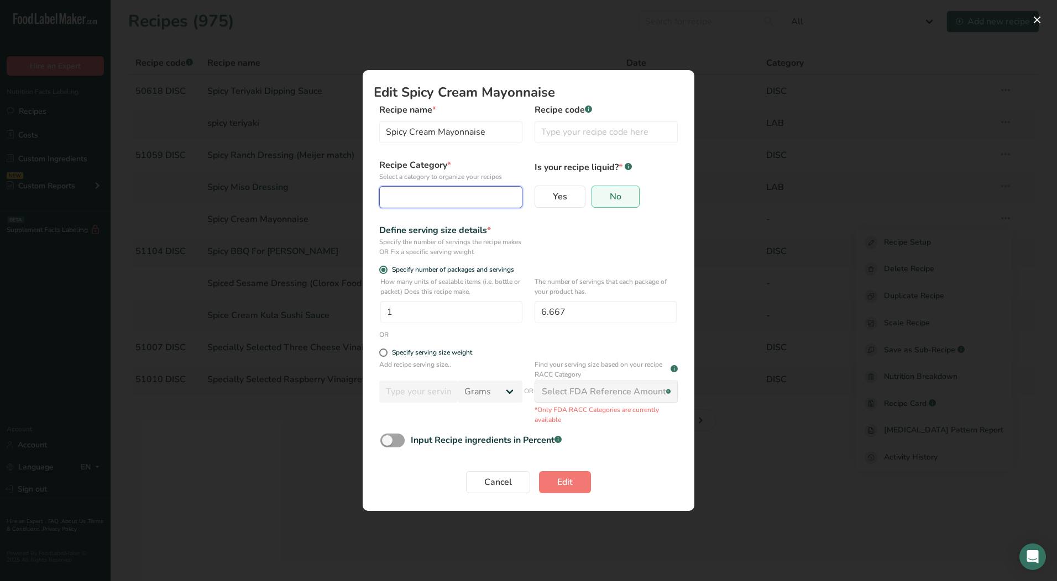
click at [422, 200] on div "Edit Recipe Modal" at bounding box center [447, 197] width 122 height 13
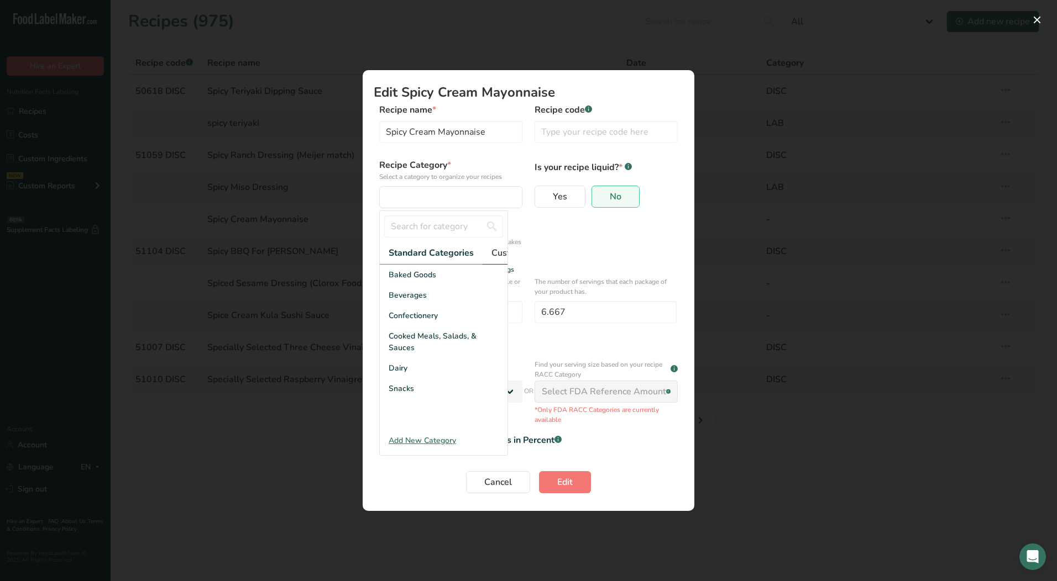
click at [492, 250] on span "Custom Categories .a-a{fill:#347362;}.b-a{fill:#fff;}" at bounding box center [534, 252] width 86 height 13
click at [417, 326] on div "LAB" at bounding box center [444, 316] width 128 height 20
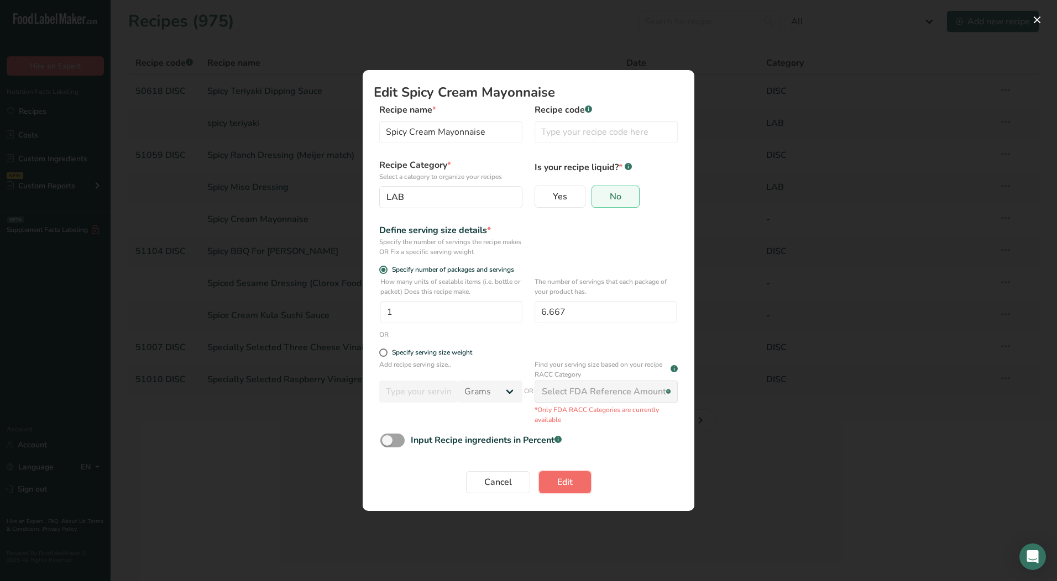
click at [566, 486] on span "Edit" at bounding box center [564, 482] width 15 height 13
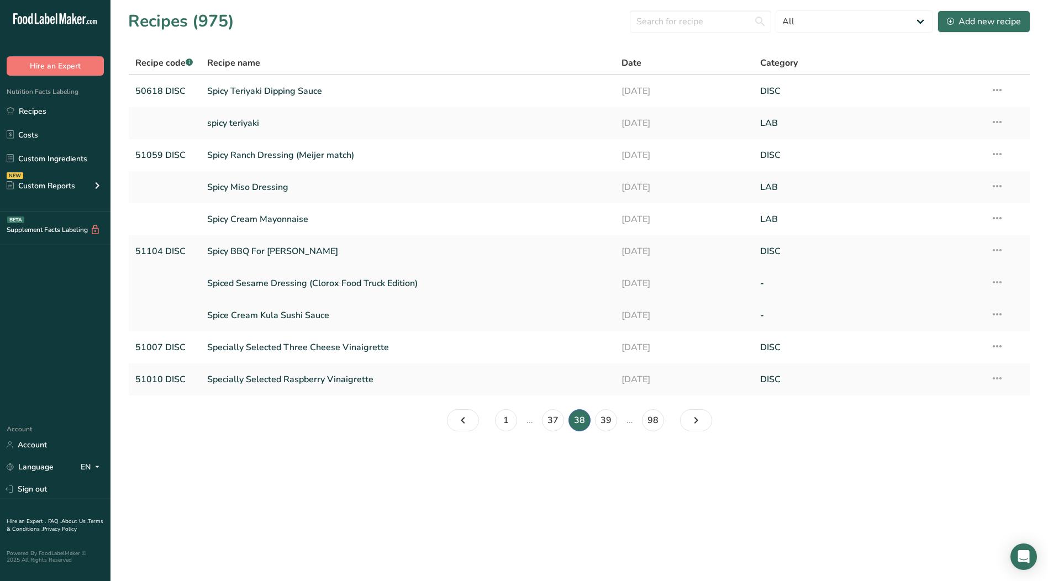
click at [995, 281] on icon at bounding box center [997, 282] width 13 height 20
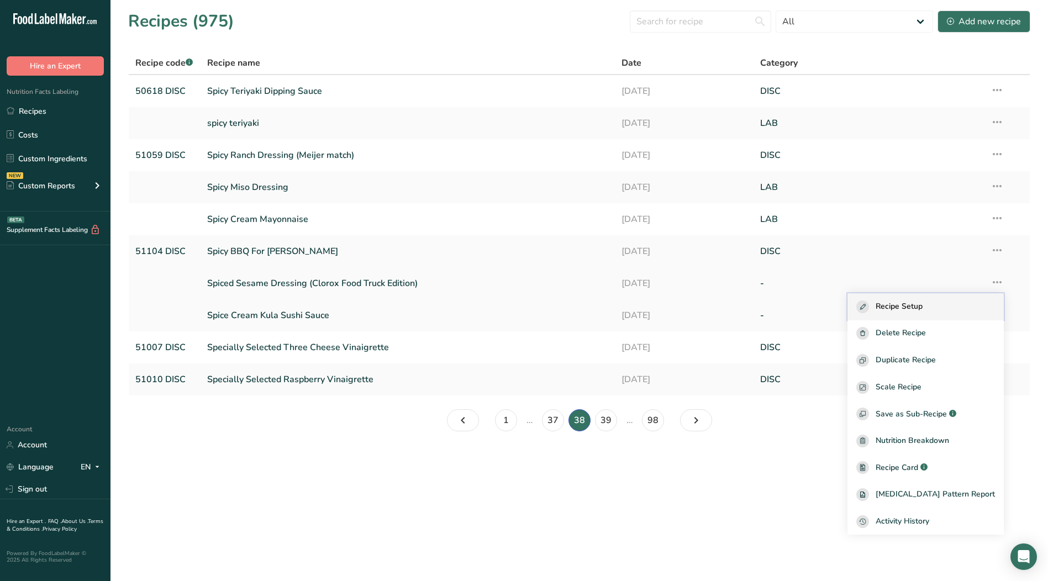
click at [906, 305] on span "Recipe Setup" at bounding box center [899, 307] width 47 height 13
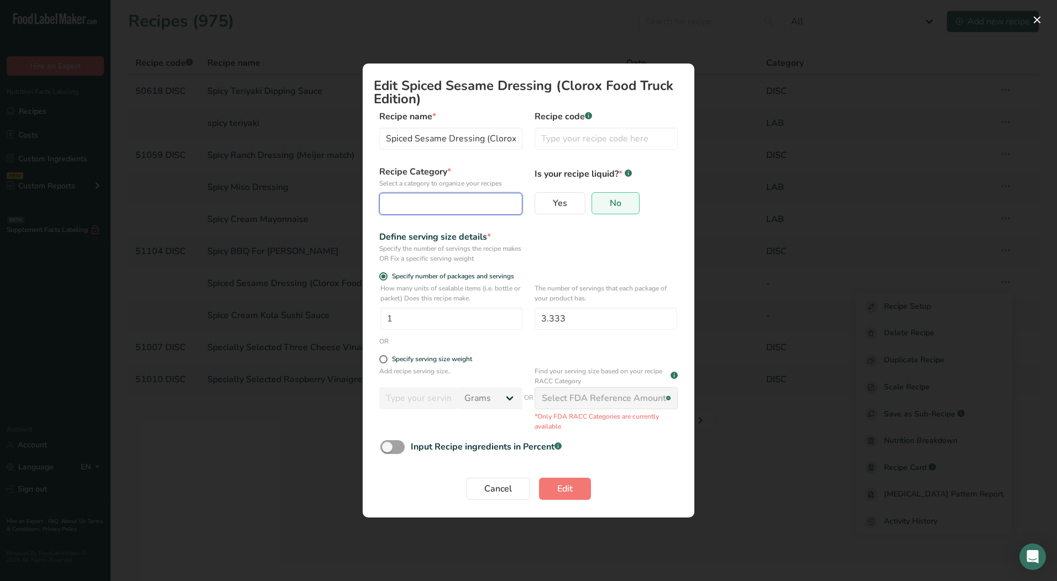
click at [438, 206] on div "Edit Recipe Modal" at bounding box center [447, 203] width 122 height 13
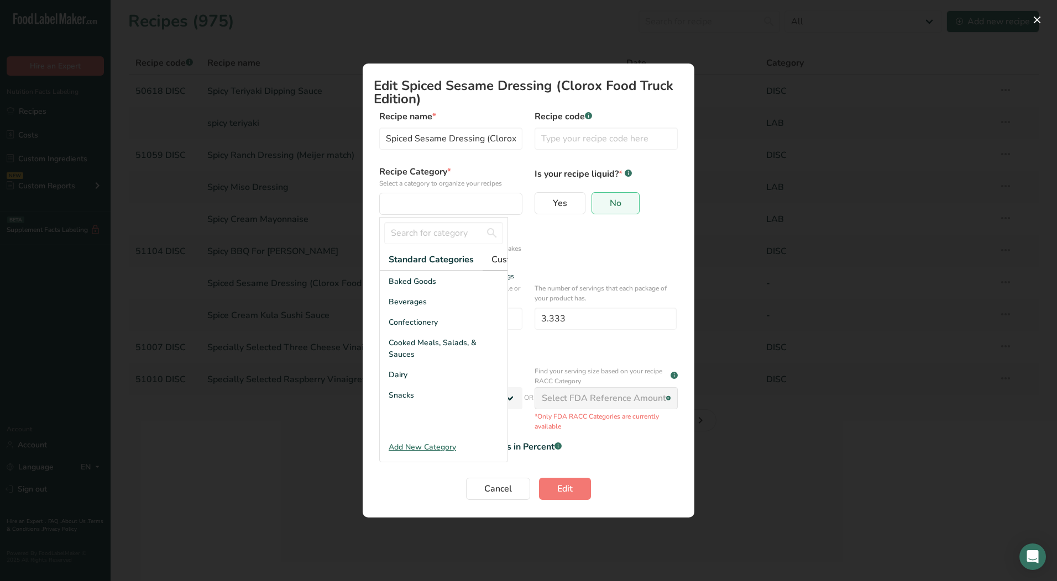
click at [496, 261] on span "Custom Categories .a-a{fill:#347362;}.b-a{fill:#fff;}" at bounding box center [534, 259] width 86 height 13
click at [425, 330] on div "LAB" at bounding box center [444, 322] width 128 height 20
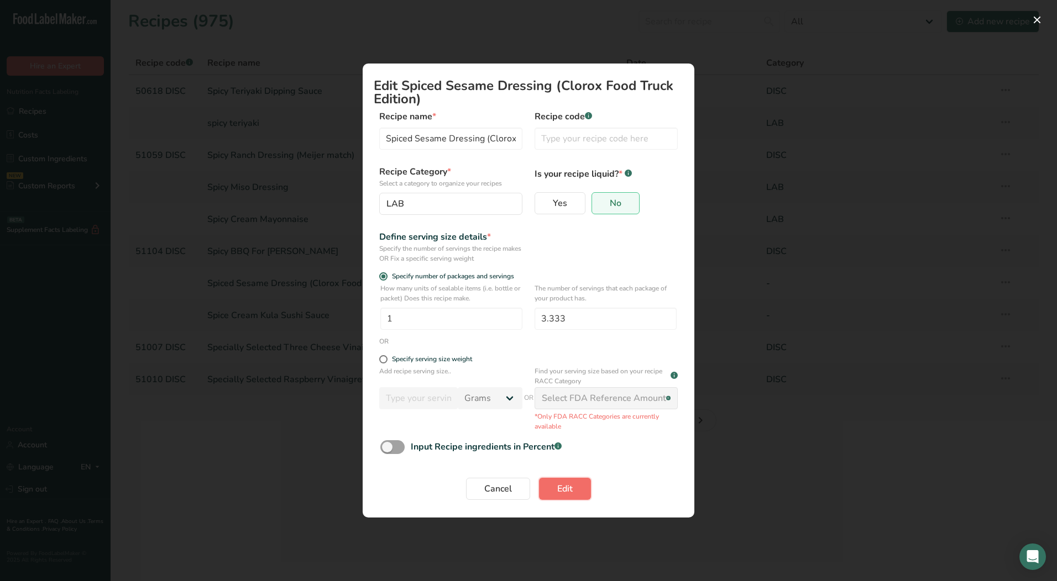
click at [565, 489] on span "Edit" at bounding box center [564, 488] width 15 height 13
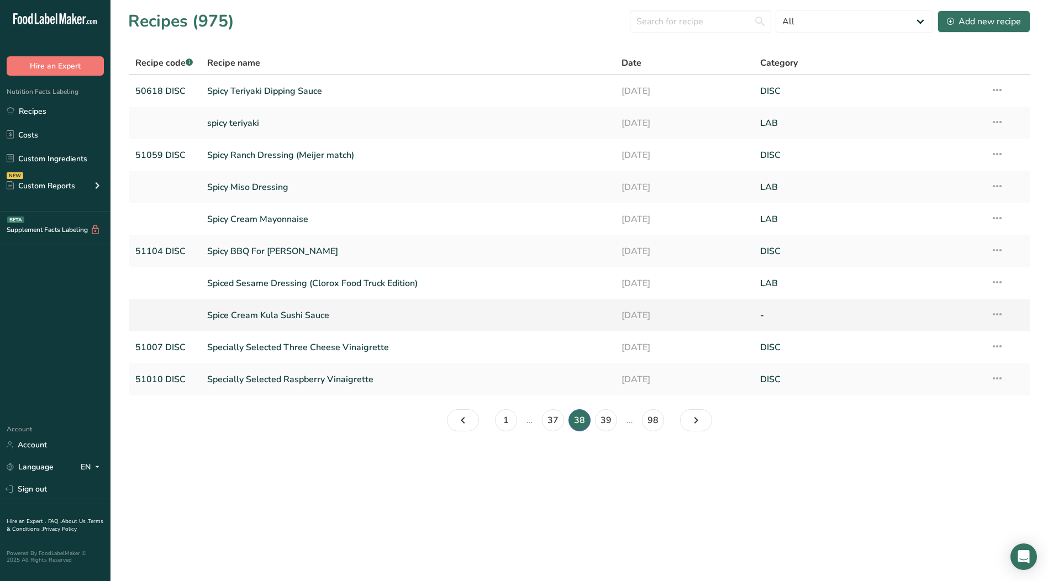
click at [999, 315] on icon at bounding box center [997, 315] width 13 height 20
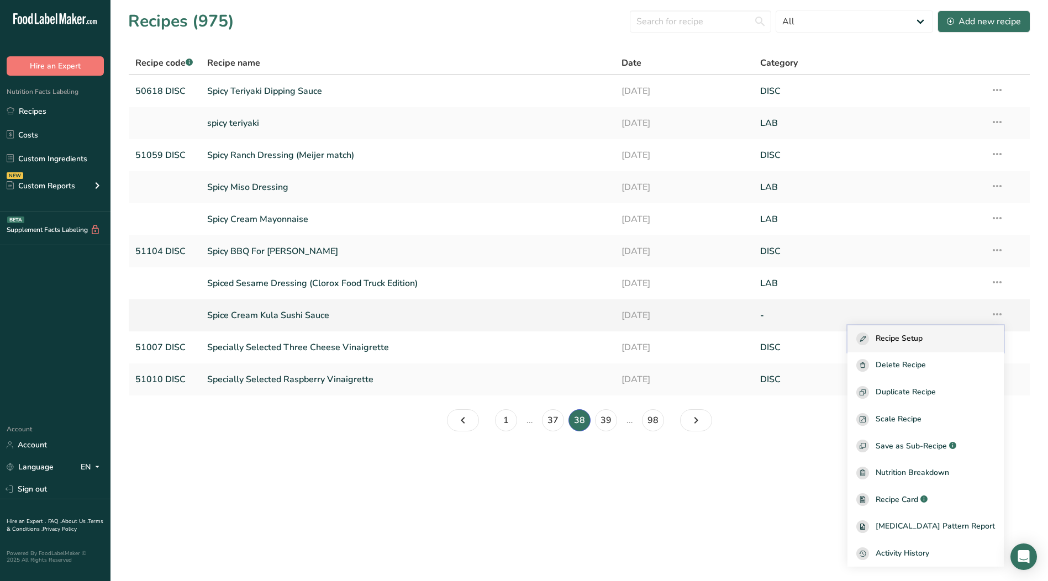
click at [957, 336] on div "Recipe Setup" at bounding box center [926, 339] width 139 height 13
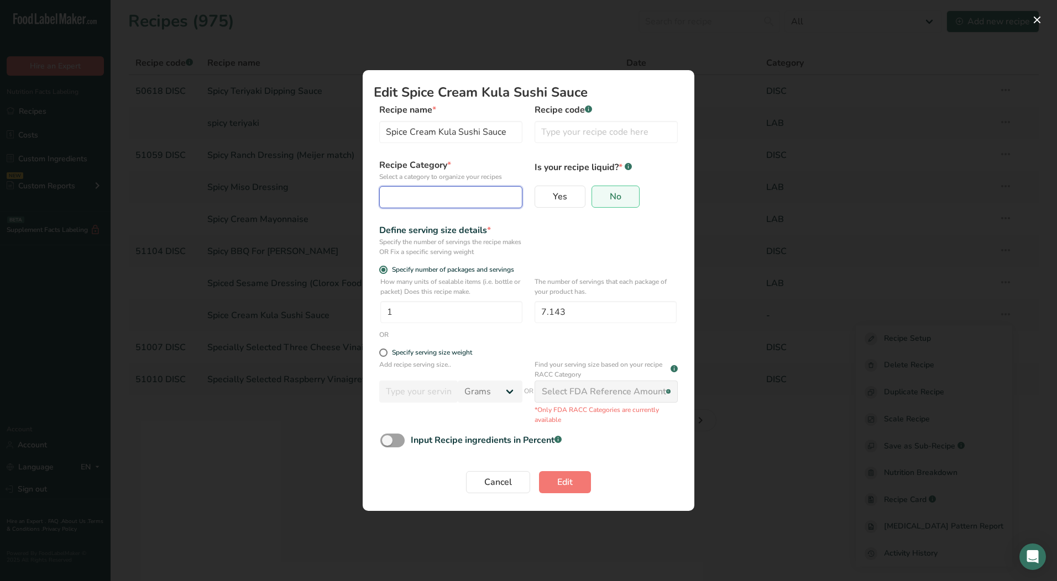
click at [460, 195] on div "Edit Recipe Modal" at bounding box center [447, 197] width 122 height 13
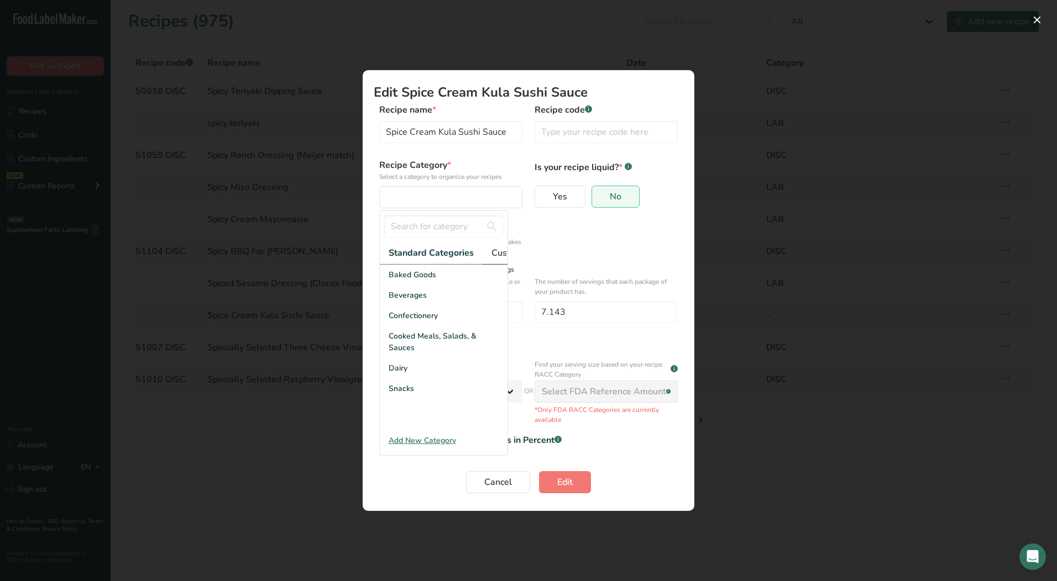
click at [493, 256] on span "Custom Categories .a-a{fill:#347362;}.b-a{fill:#fff;}" at bounding box center [534, 252] width 86 height 13
click at [422, 326] on div "LAB" at bounding box center [444, 316] width 128 height 20
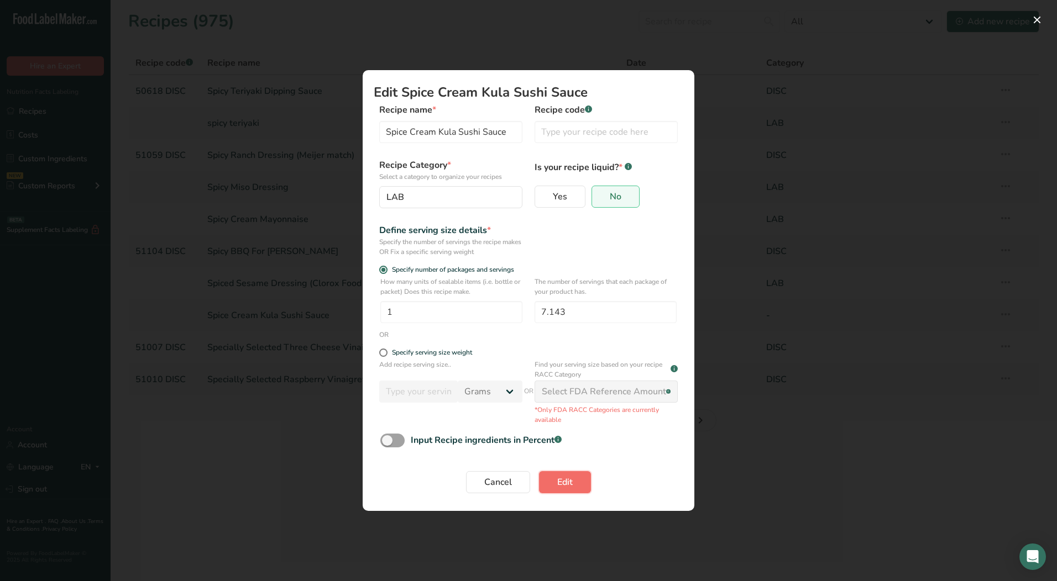
click at [571, 484] on span "Edit" at bounding box center [564, 482] width 15 height 13
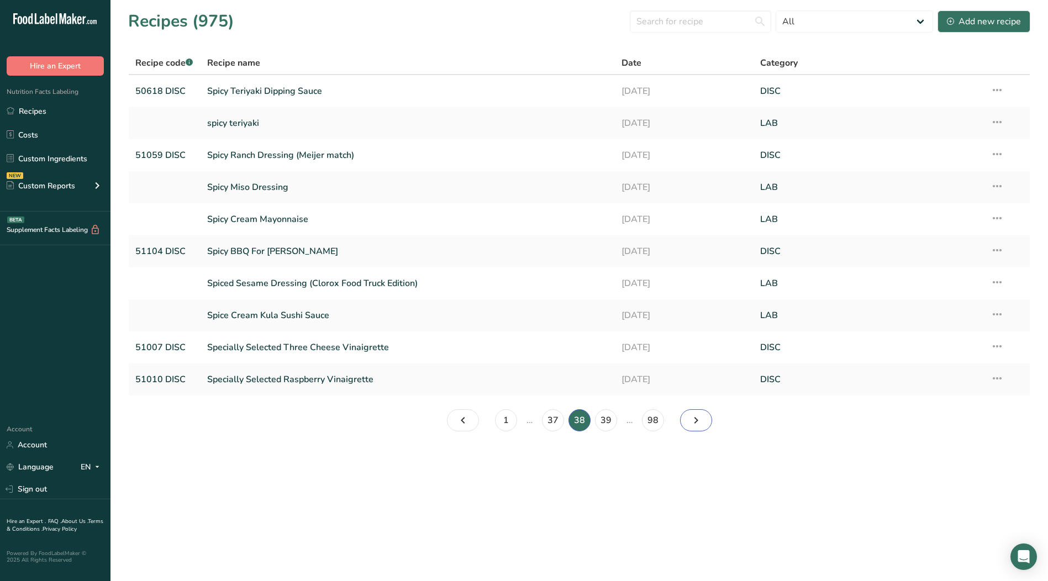
click at [705, 422] on link "Page 39." at bounding box center [696, 421] width 32 height 22
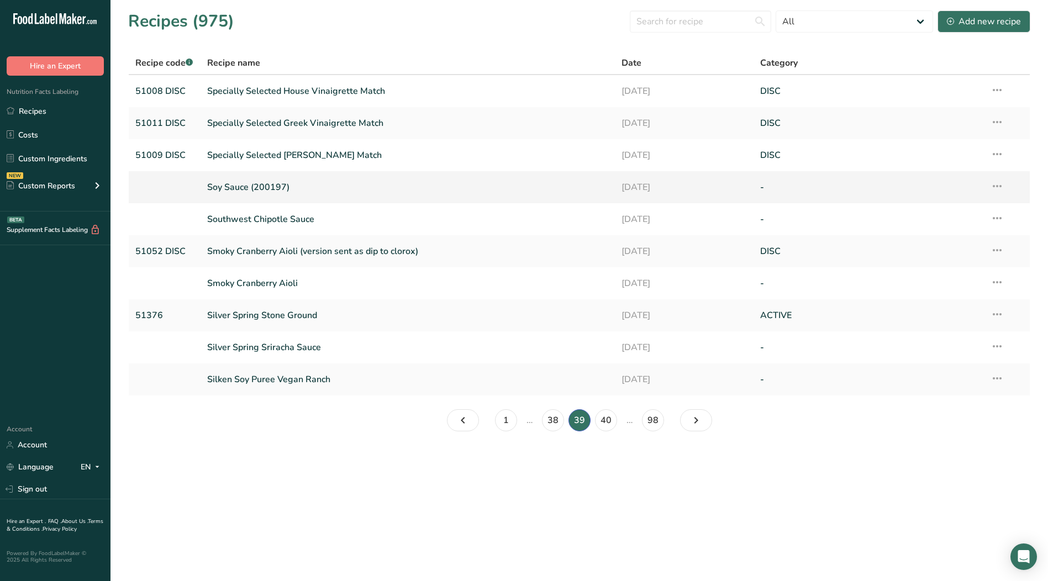
click at [998, 188] on icon at bounding box center [997, 186] width 13 height 20
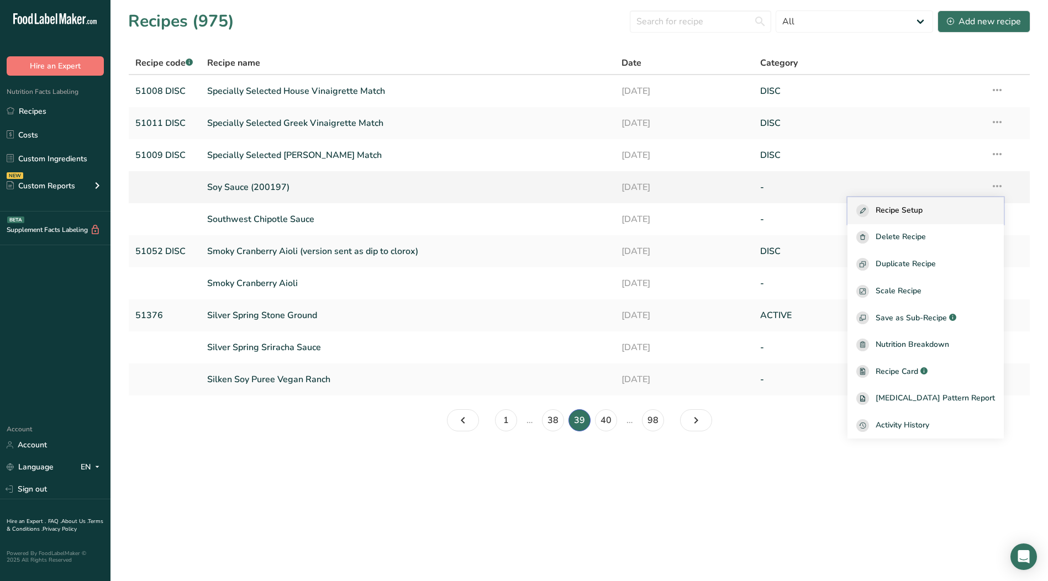
click at [954, 206] on div "Recipe Setup" at bounding box center [926, 210] width 139 height 13
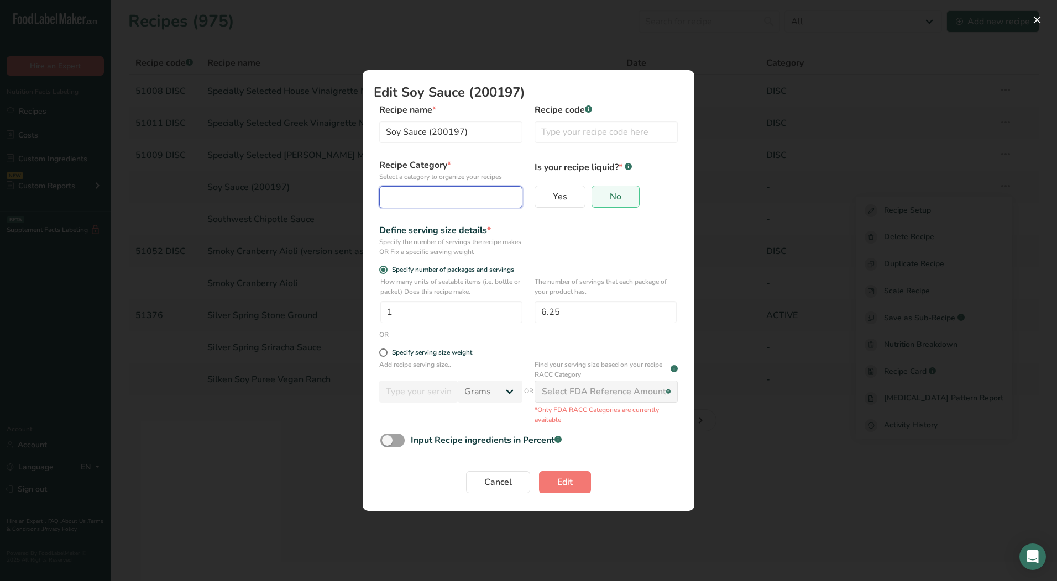
click at [470, 206] on button "Edit Recipe Modal" at bounding box center [450, 197] width 143 height 22
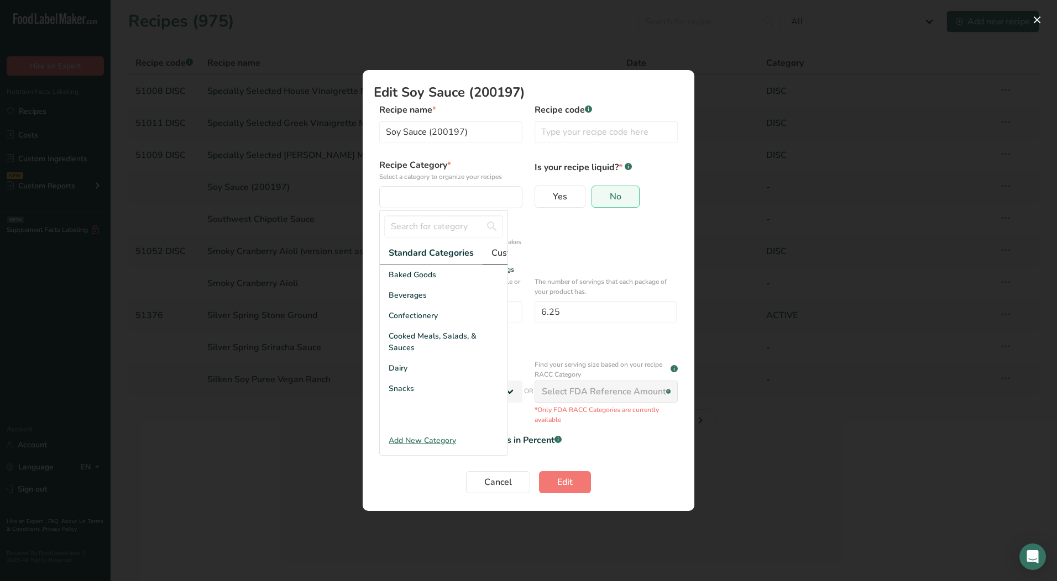
click at [489, 254] on link "Custom Categories .a-a{fill:#347362;}.b-a{fill:#fff;}" at bounding box center [533, 253] width 103 height 23
click at [409, 326] on div "LAB" at bounding box center [444, 316] width 128 height 20
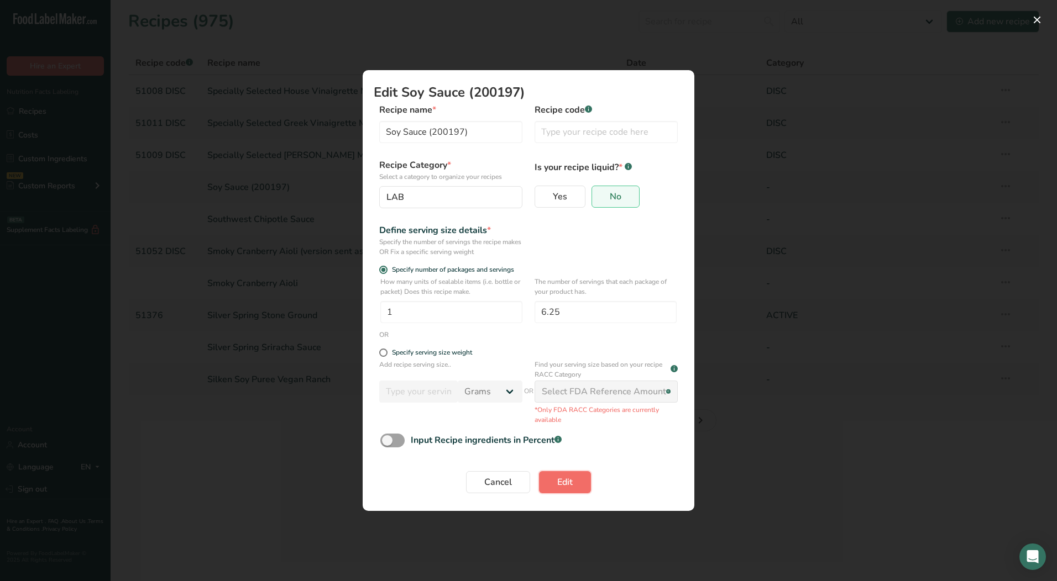
click at [581, 487] on button "Edit" at bounding box center [565, 482] width 52 height 22
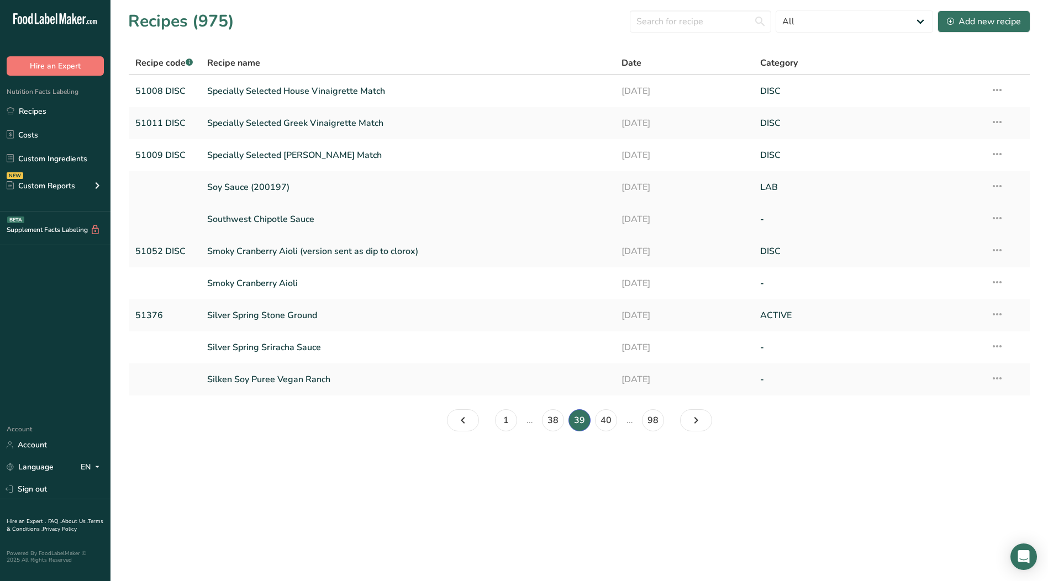
click at [997, 219] on icon at bounding box center [997, 218] width 13 height 20
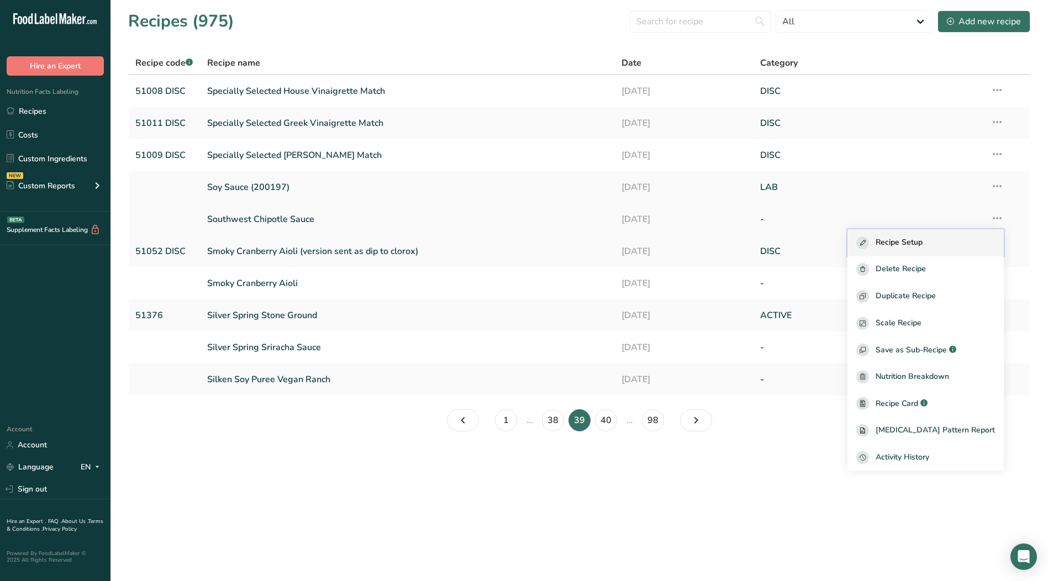
click at [951, 240] on div "Recipe Setup" at bounding box center [926, 243] width 139 height 13
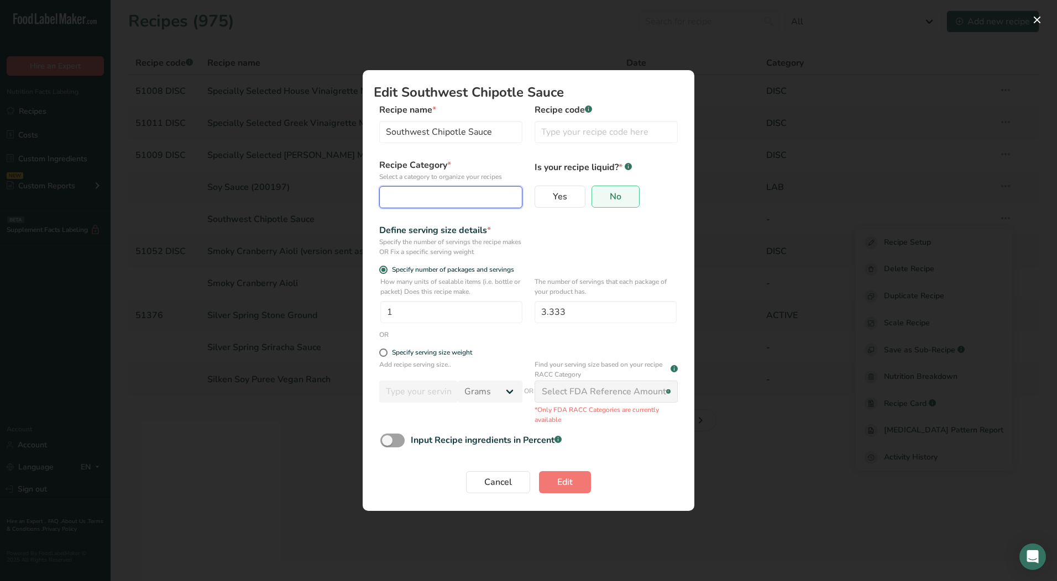
click at [440, 206] on button "Edit Recipe Modal" at bounding box center [450, 197] width 143 height 22
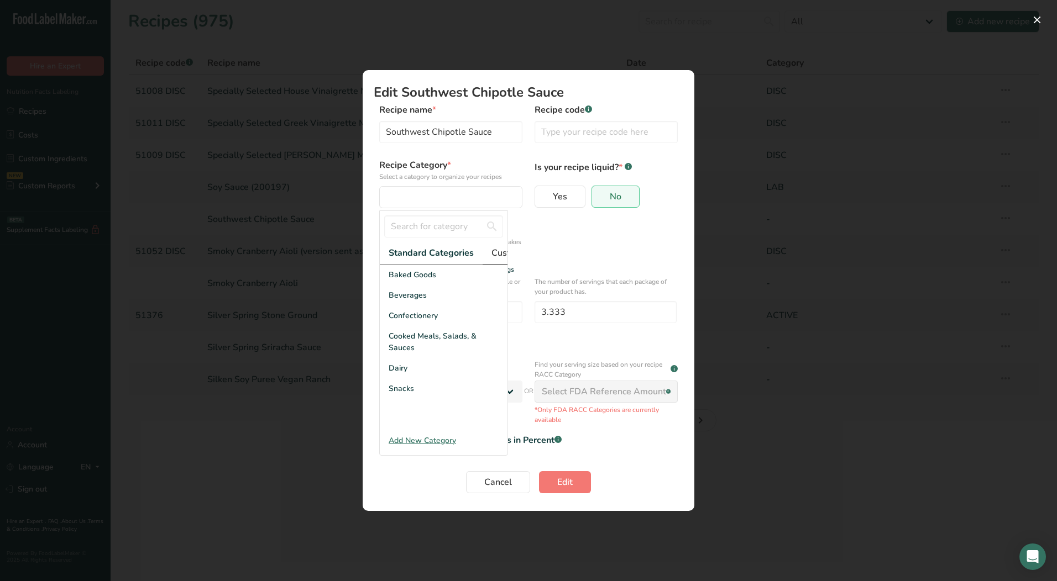
click at [491, 255] on span "Custom Categories .a-a{fill:#347362;}.b-a{fill:#fff;}" at bounding box center [534, 252] width 86 height 13
click at [405, 326] on div "LAB" at bounding box center [444, 316] width 128 height 20
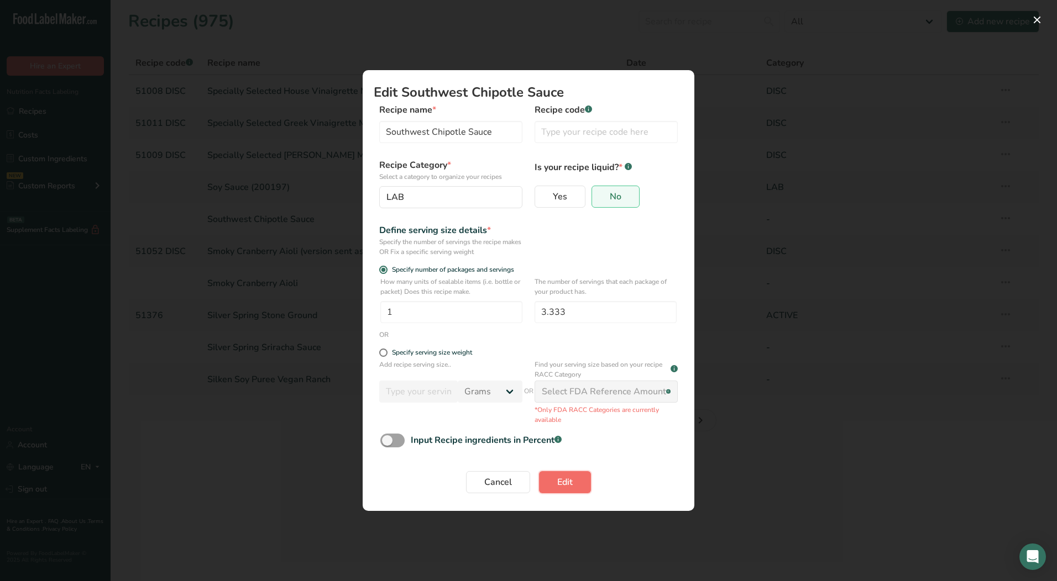
click at [565, 489] on span "Edit" at bounding box center [564, 482] width 15 height 13
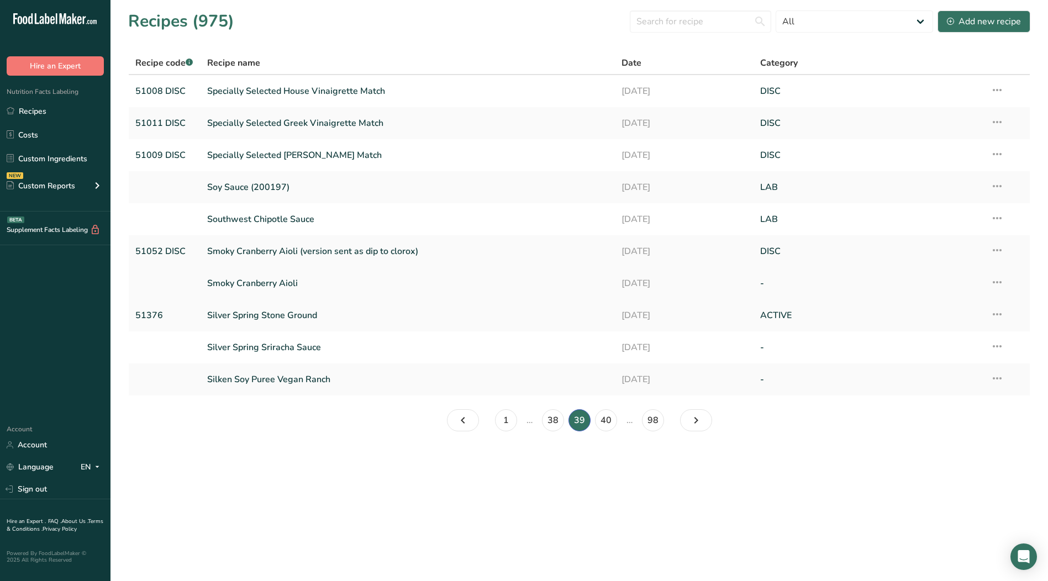
click at [1001, 281] on icon at bounding box center [997, 282] width 13 height 20
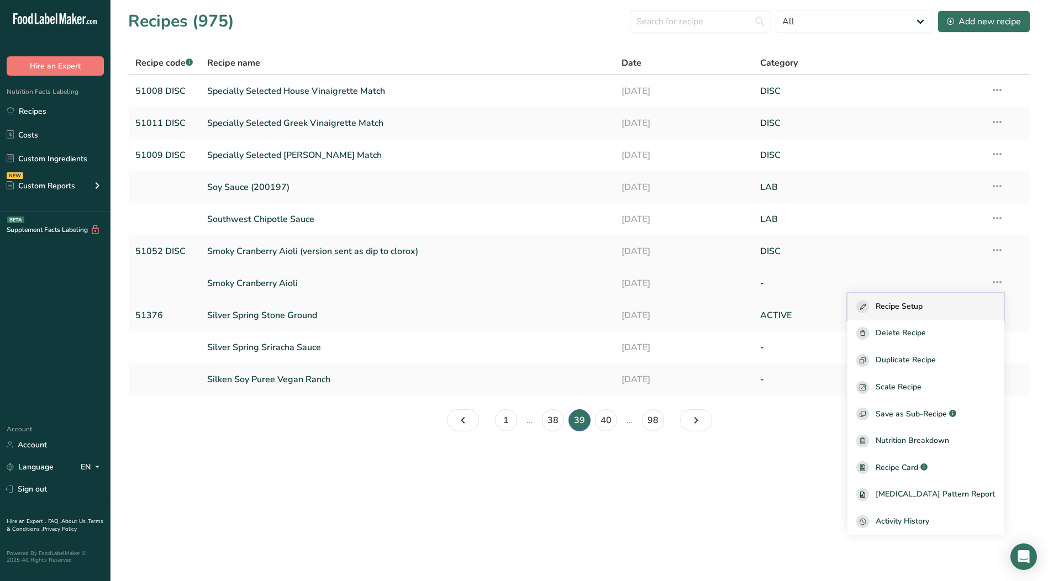
click at [915, 311] on span "Recipe Setup" at bounding box center [899, 307] width 47 height 13
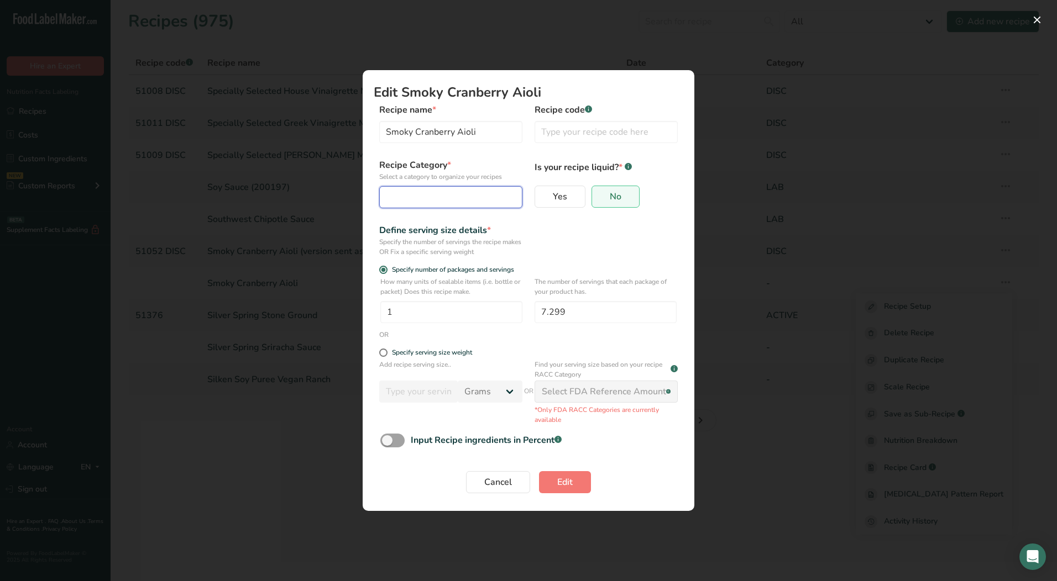
click at [459, 201] on div "Edit Recipe Modal" at bounding box center [447, 197] width 122 height 13
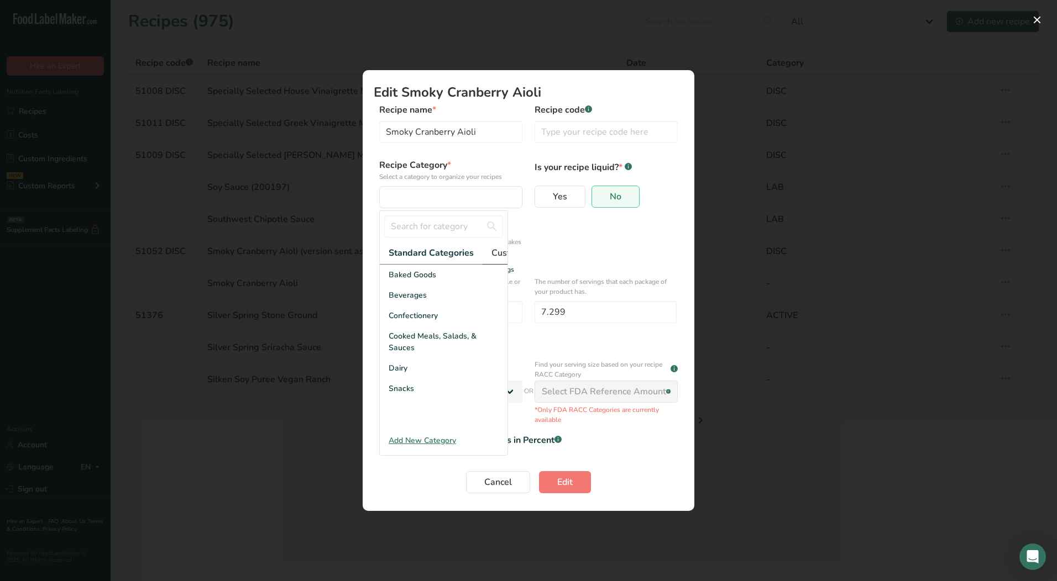
click at [491, 252] on span "Custom Categories .a-a{fill:#347362;}.b-a{fill:#fff;}" at bounding box center [534, 252] width 86 height 13
click at [399, 322] on span "LAB" at bounding box center [396, 316] width 15 height 12
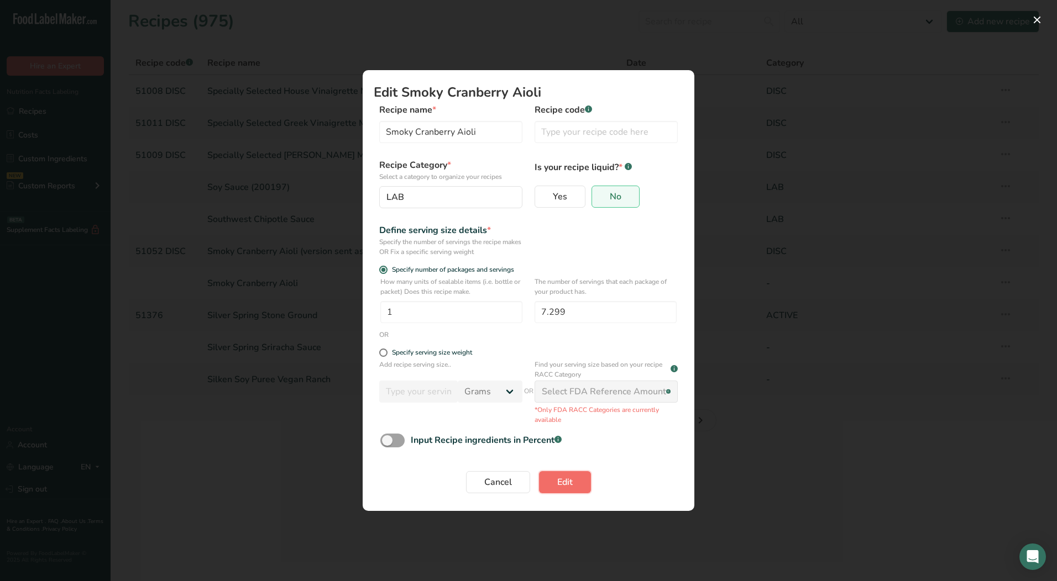
click at [568, 486] on span "Edit" at bounding box center [564, 482] width 15 height 13
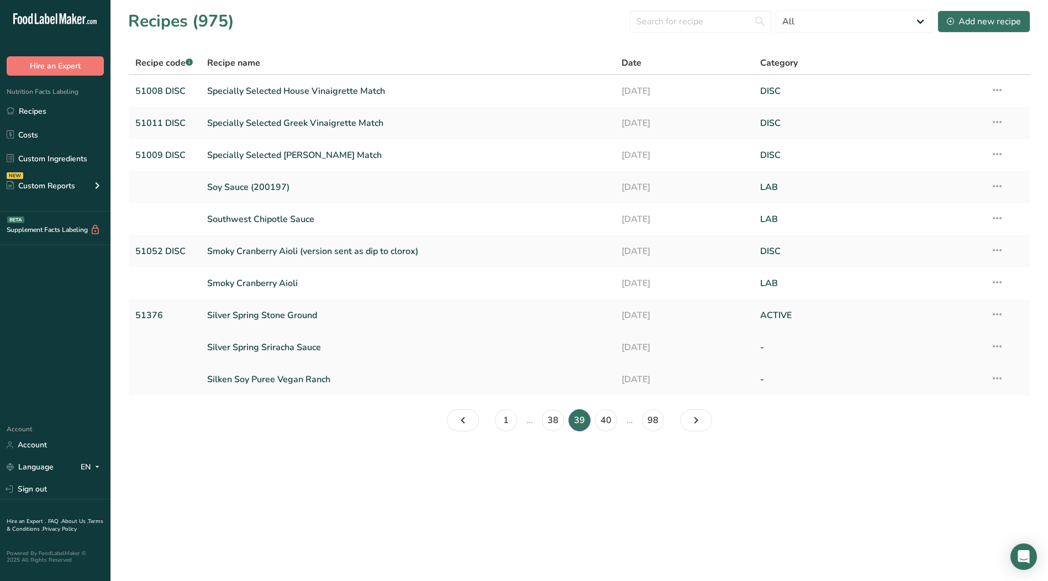
click at [1003, 347] on icon at bounding box center [997, 347] width 13 height 20
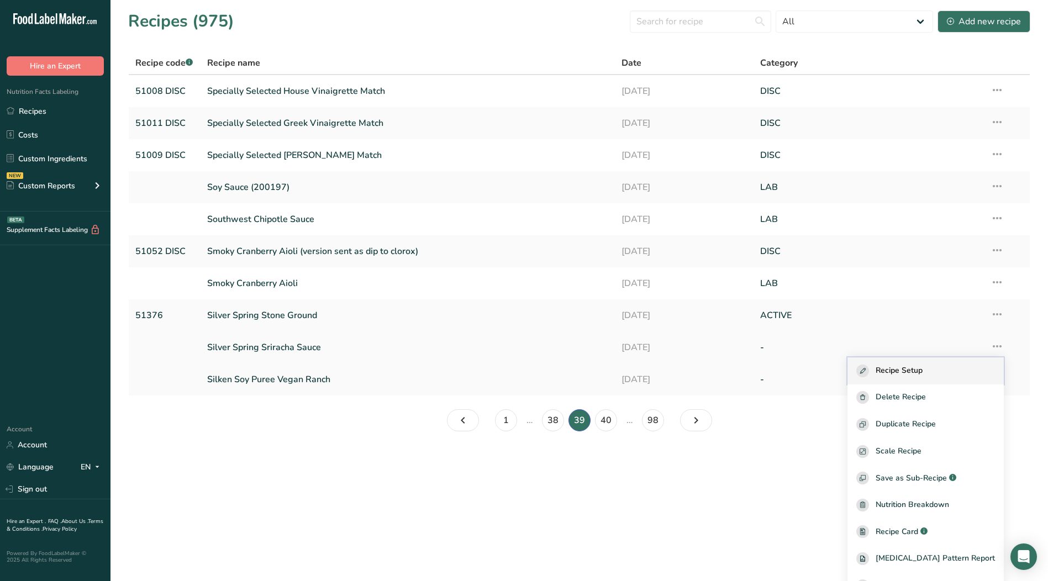
click at [947, 372] on div "Recipe Setup" at bounding box center [926, 371] width 139 height 13
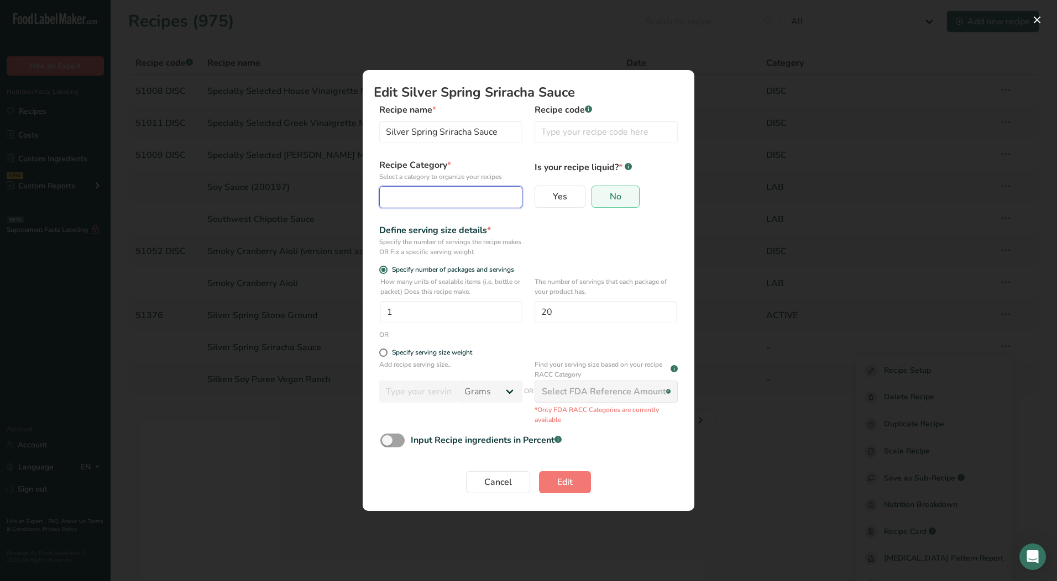
click at [424, 196] on div "Edit Recipe Modal" at bounding box center [447, 197] width 122 height 13
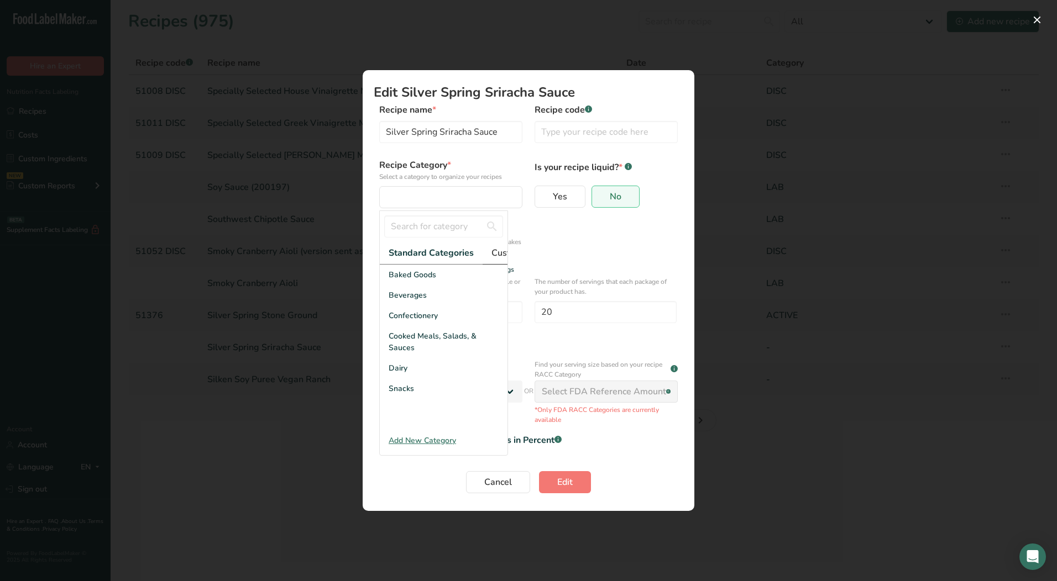
click at [499, 255] on span "Custom Categories .a-a{fill:#347362;}.b-a{fill:#fff;}" at bounding box center [534, 252] width 86 height 13
click at [389, 328] on div "Edit Recipe Modal" at bounding box center [444, 348] width 128 height 166
click at [407, 326] on div "LAB" at bounding box center [444, 316] width 128 height 20
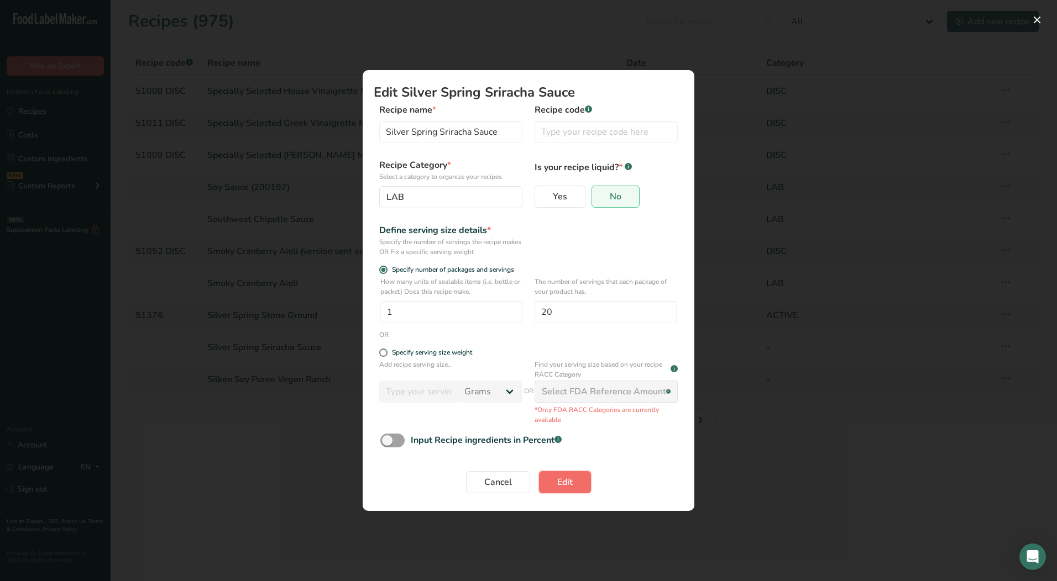
click at [570, 483] on span "Edit" at bounding box center [564, 482] width 15 height 13
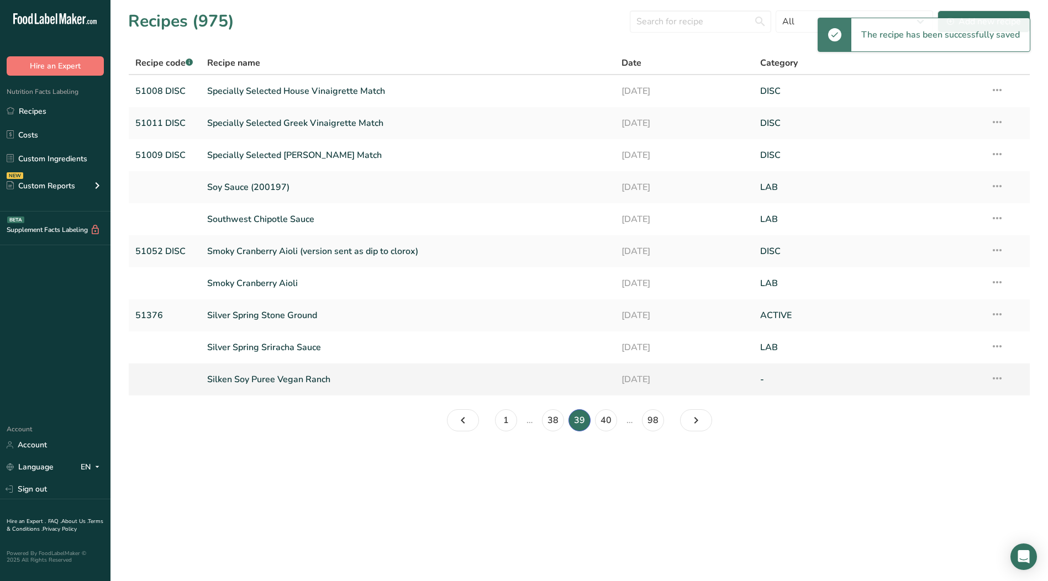
click at [998, 378] on icon at bounding box center [997, 379] width 13 height 20
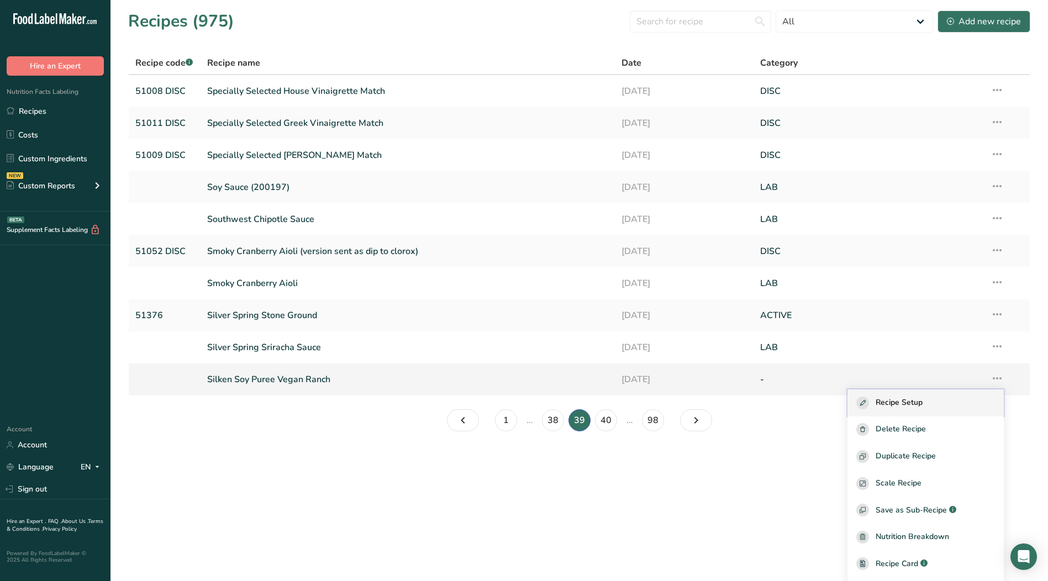
click at [899, 401] on span "Recipe Setup" at bounding box center [899, 403] width 47 height 13
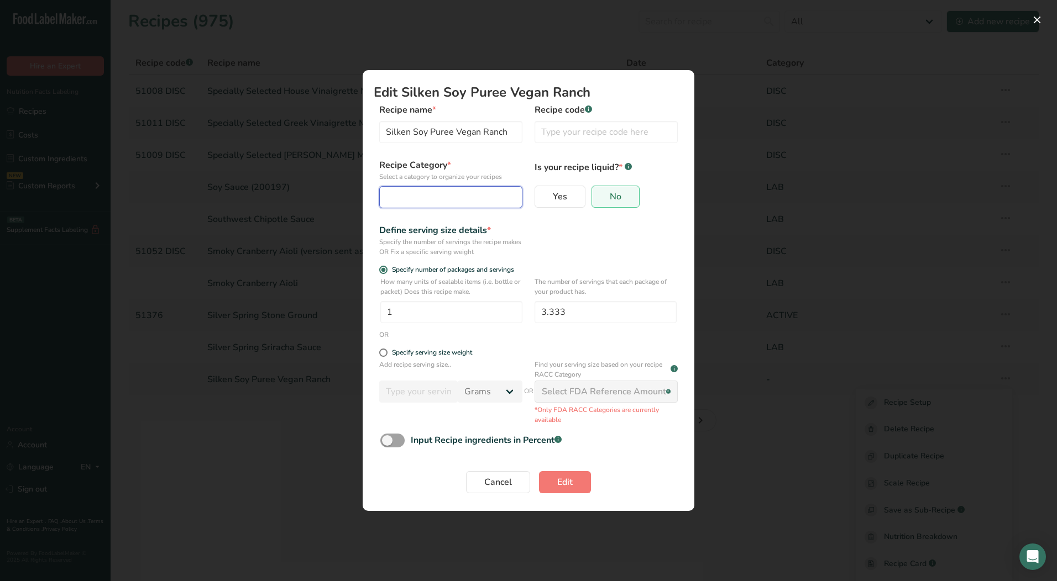
drag, startPoint x: 413, startPoint y: 197, endPoint x: 400, endPoint y: 208, distance: 17.3
click at [412, 197] on div "Edit Recipe Modal" at bounding box center [447, 197] width 122 height 13
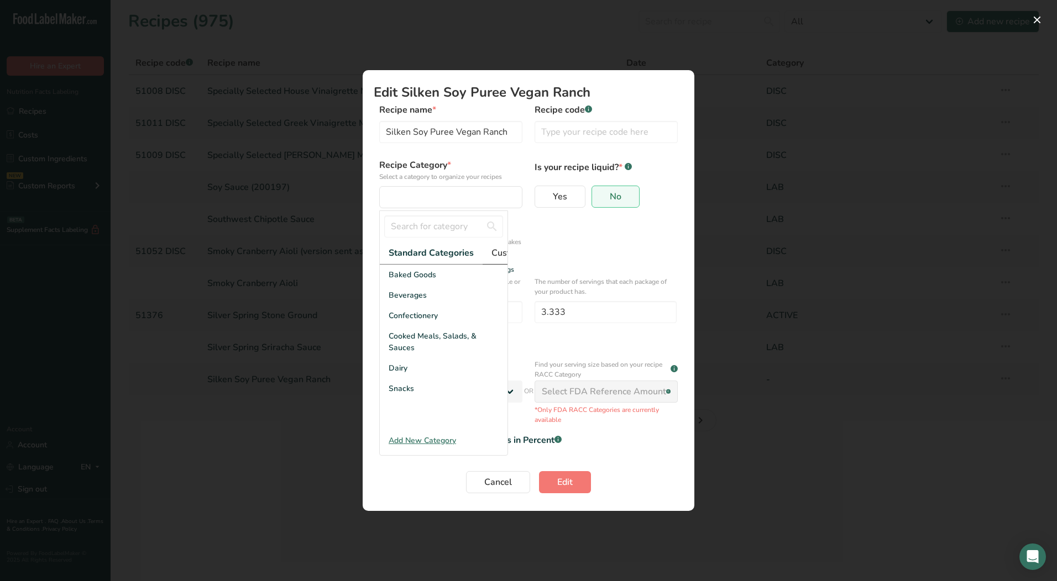
click at [497, 250] on span "Custom Categories .a-a{fill:#347362;}.b-a{fill:#fff;}" at bounding box center [534, 252] width 86 height 13
click at [405, 323] on div "LAB" at bounding box center [444, 316] width 128 height 20
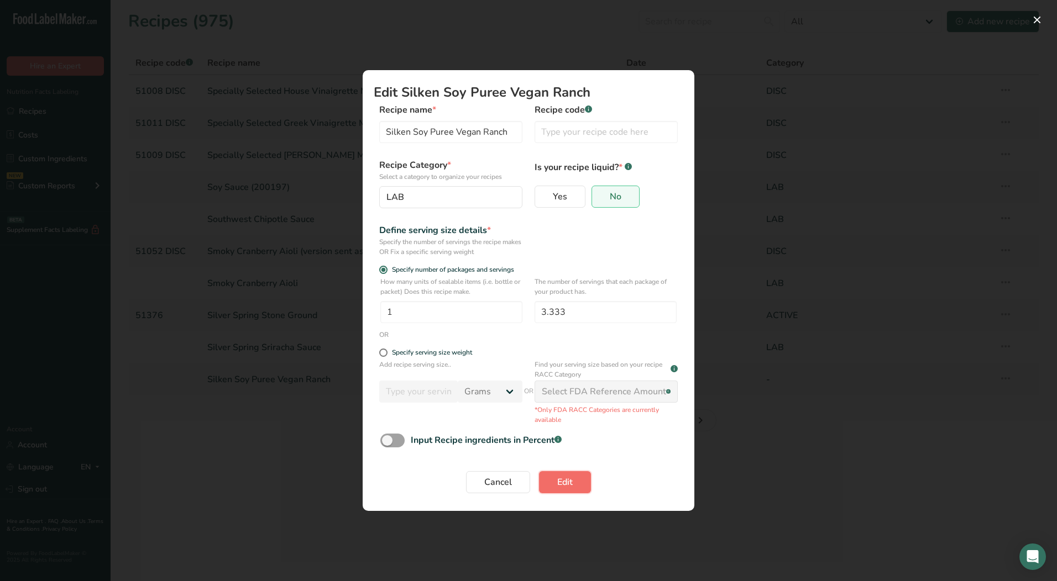
click at [579, 479] on button "Edit" at bounding box center [565, 482] width 52 height 22
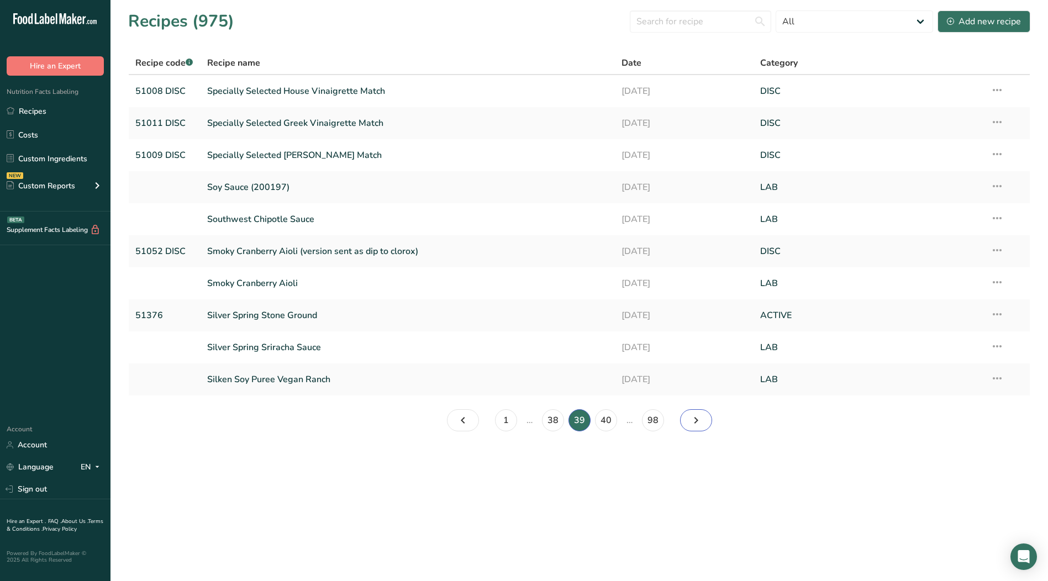
click at [702, 416] on icon "Page 40." at bounding box center [696, 421] width 13 height 20
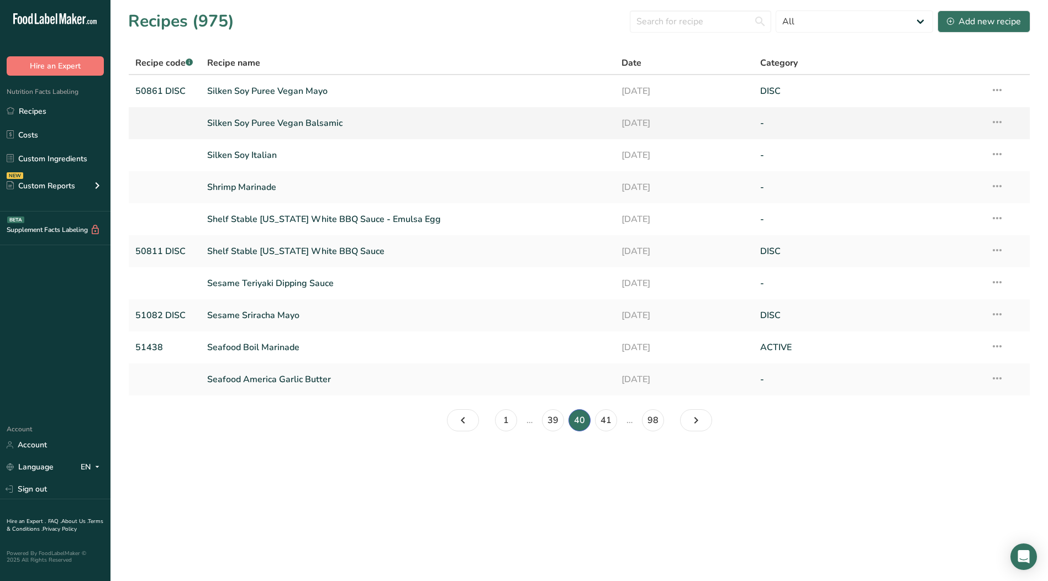
click at [996, 124] on icon at bounding box center [997, 122] width 13 height 20
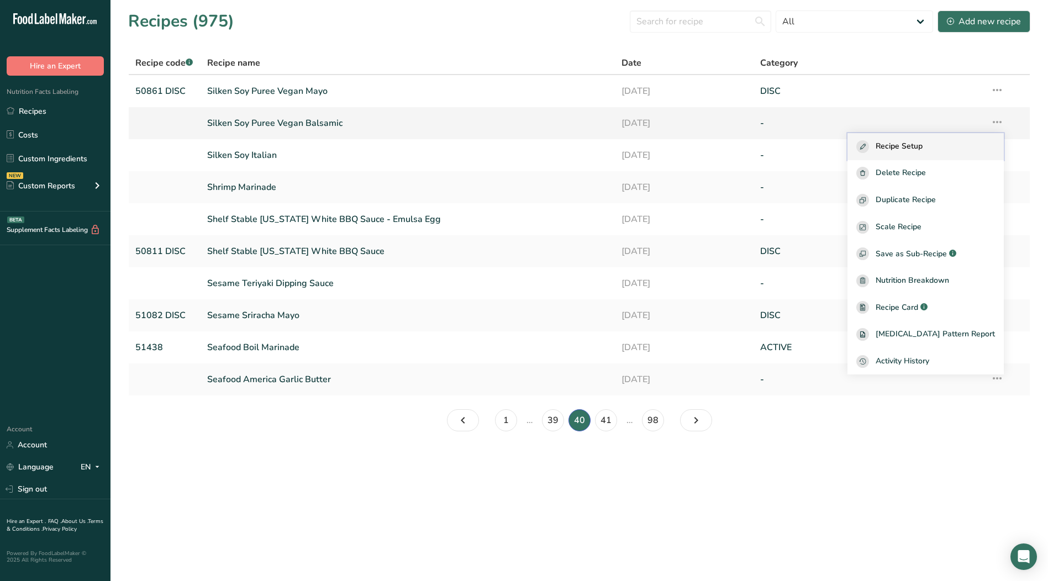
click at [945, 148] on div "Recipe Setup" at bounding box center [926, 146] width 139 height 13
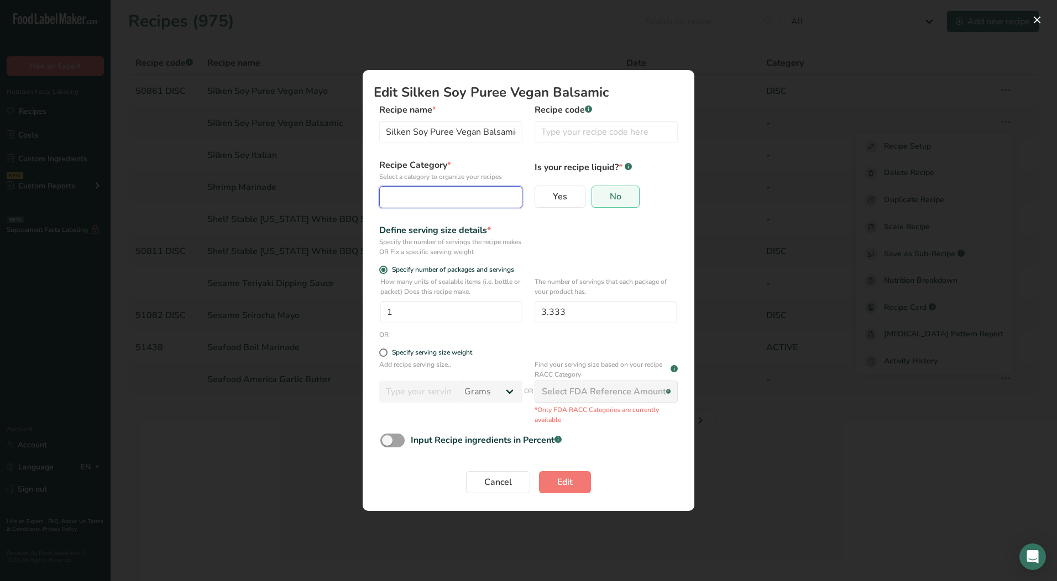
click at [459, 194] on div "Edit Recipe Modal" at bounding box center [447, 197] width 122 height 13
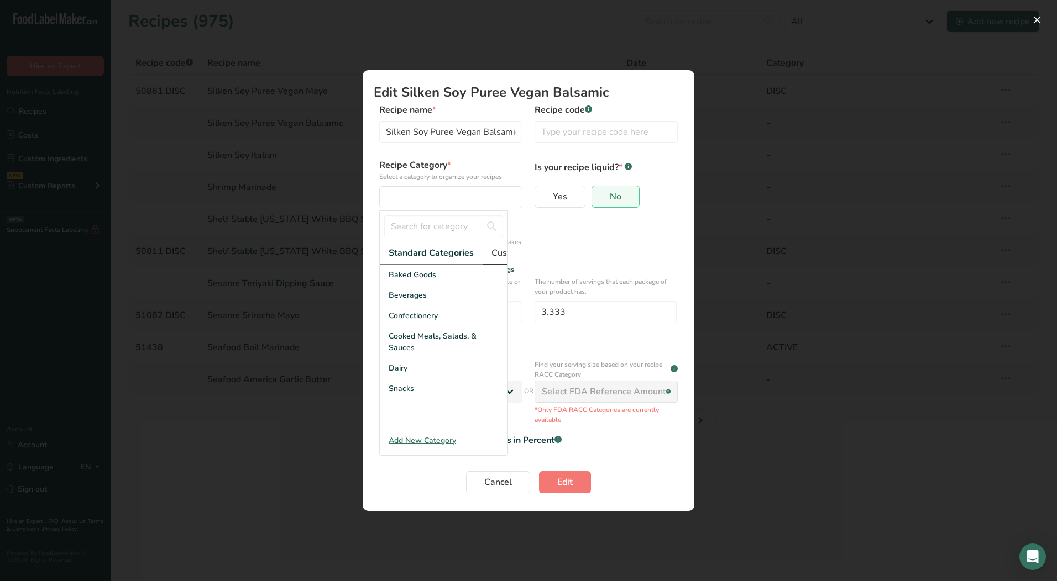
click at [497, 255] on span "Custom Categories .a-a{fill:#347362;}.b-a{fill:#fff;}" at bounding box center [534, 252] width 86 height 13
click at [403, 318] on span "LAB" at bounding box center [396, 316] width 15 height 12
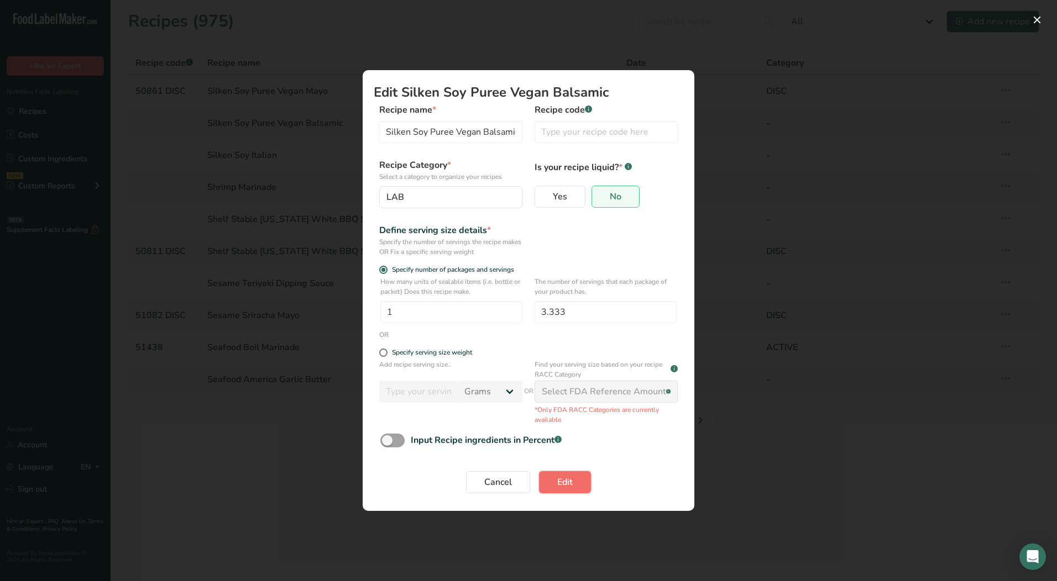
click at [575, 482] on button "Edit" at bounding box center [565, 482] width 52 height 22
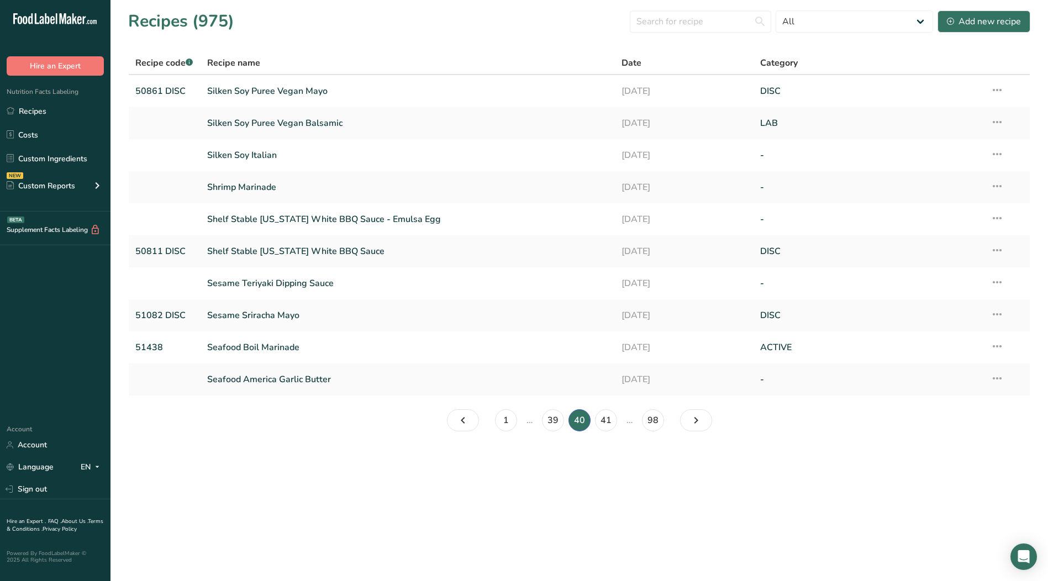
click at [998, 154] on icon at bounding box center [997, 154] width 13 height 20
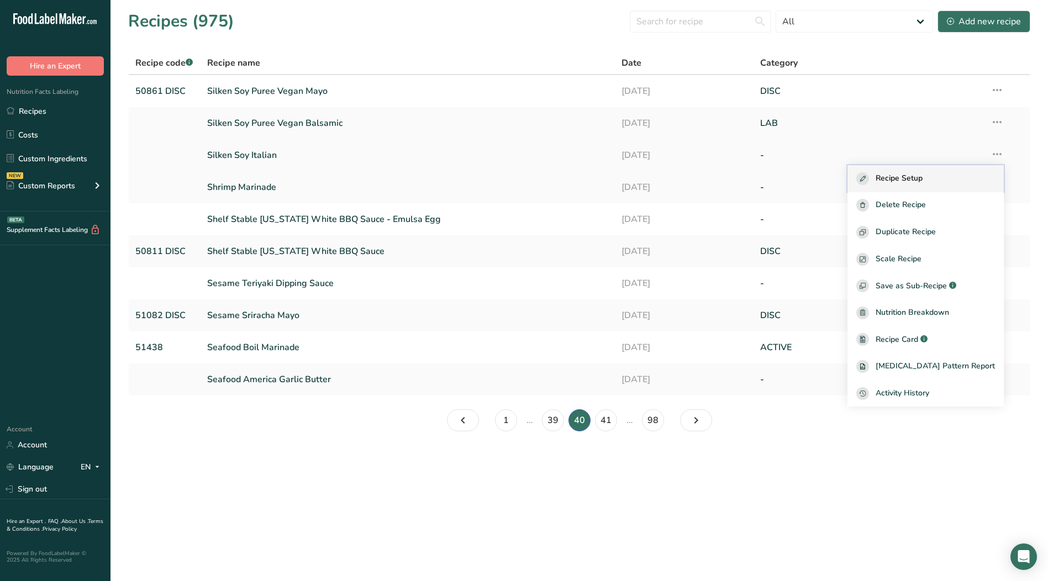
click at [956, 176] on div "Recipe Setup" at bounding box center [926, 178] width 139 height 13
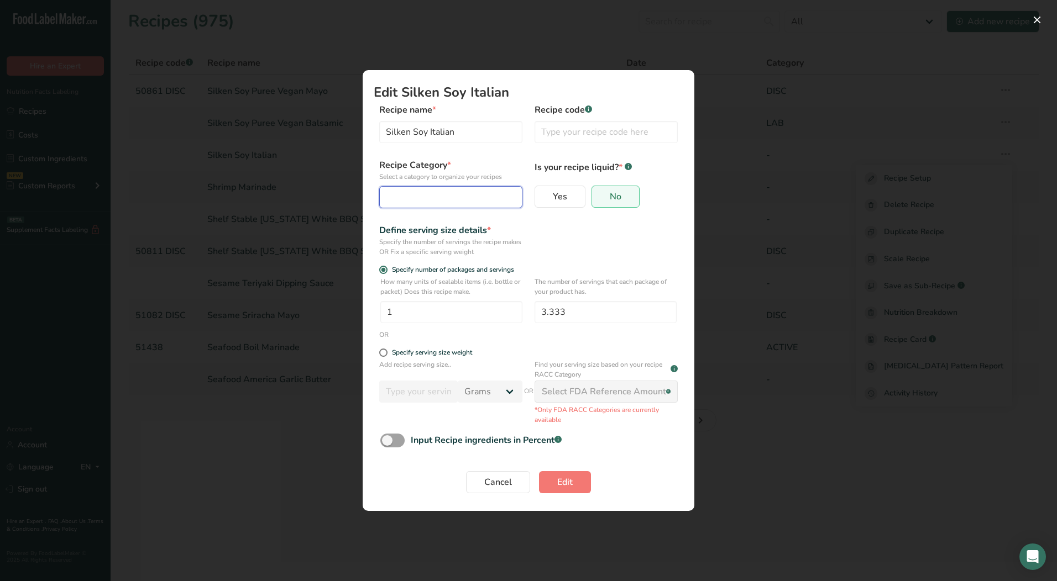
click at [421, 195] on div "Edit Recipe Modal" at bounding box center [447, 197] width 122 height 13
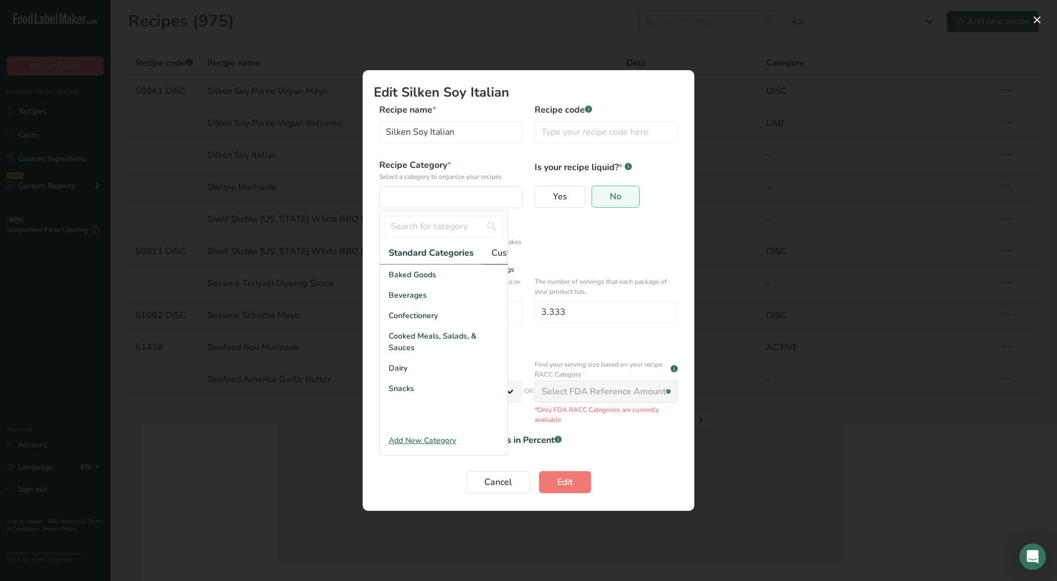
click at [500, 254] on span "Custom Categories .a-a{fill:#347362;}.b-a{fill:#fff;}" at bounding box center [534, 252] width 86 height 13
click at [415, 324] on div "LAB" at bounding box center [444, 316] width 128 height 20
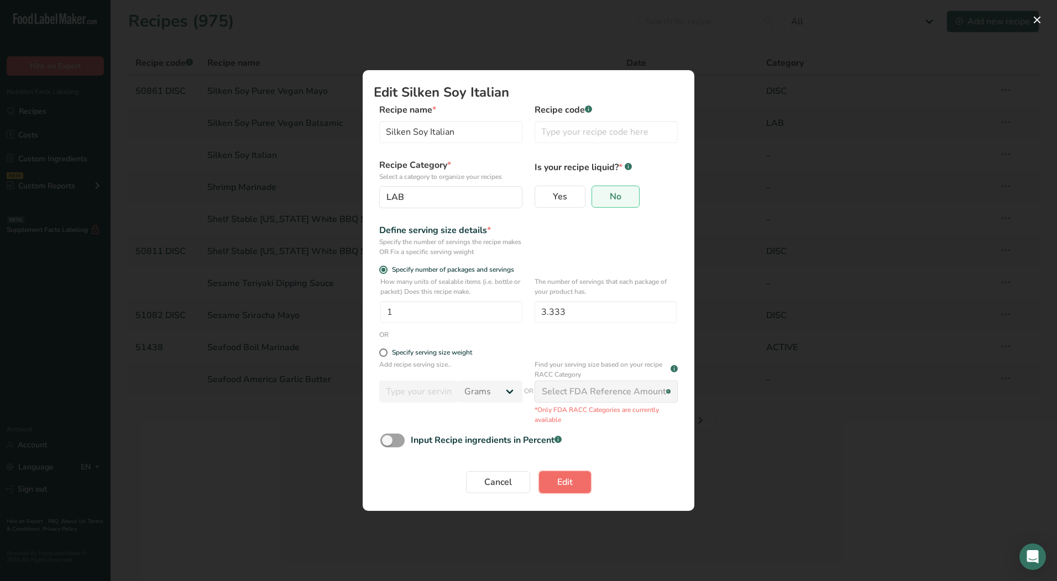
click at [557, 479] on span "Edit" at bounding box center [564, 482] width 15 height 13
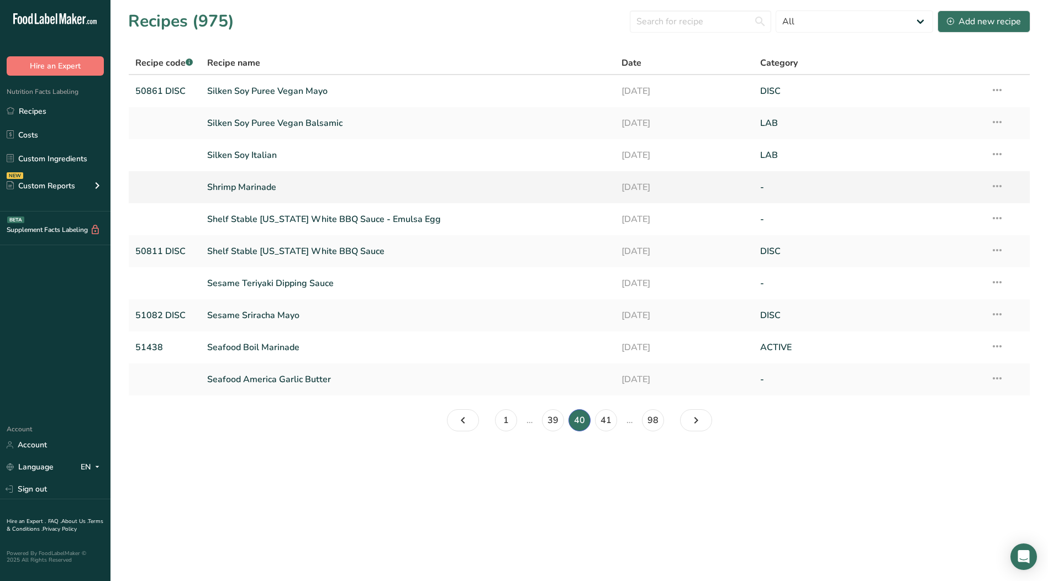
click at [994, 187] on icon at bounding box center [997, 186] width 13 height 20
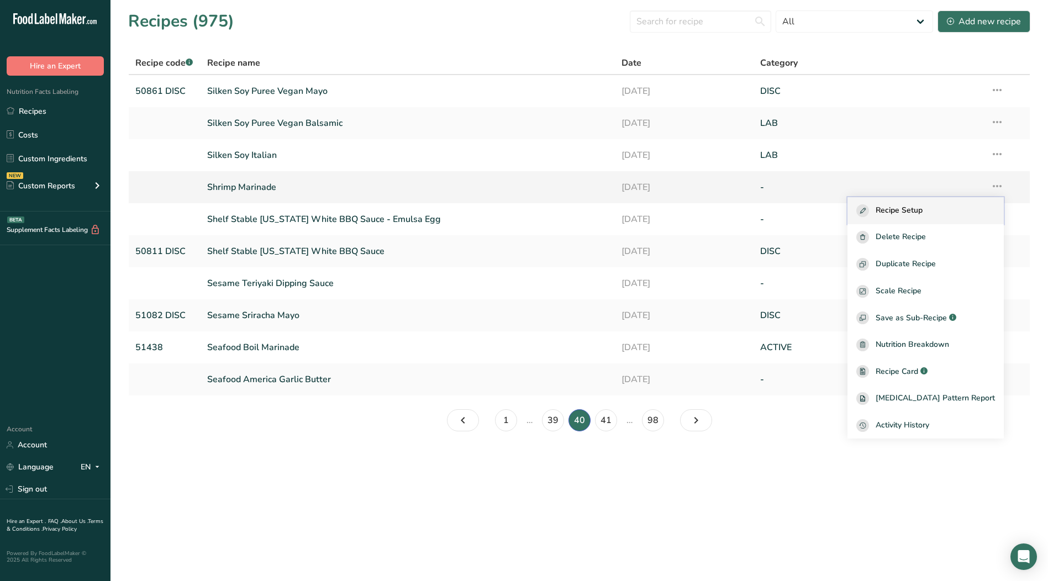
click at [923, 214] on span "Recipe Setup" at bounding box center [899, 210] width 47 height 13
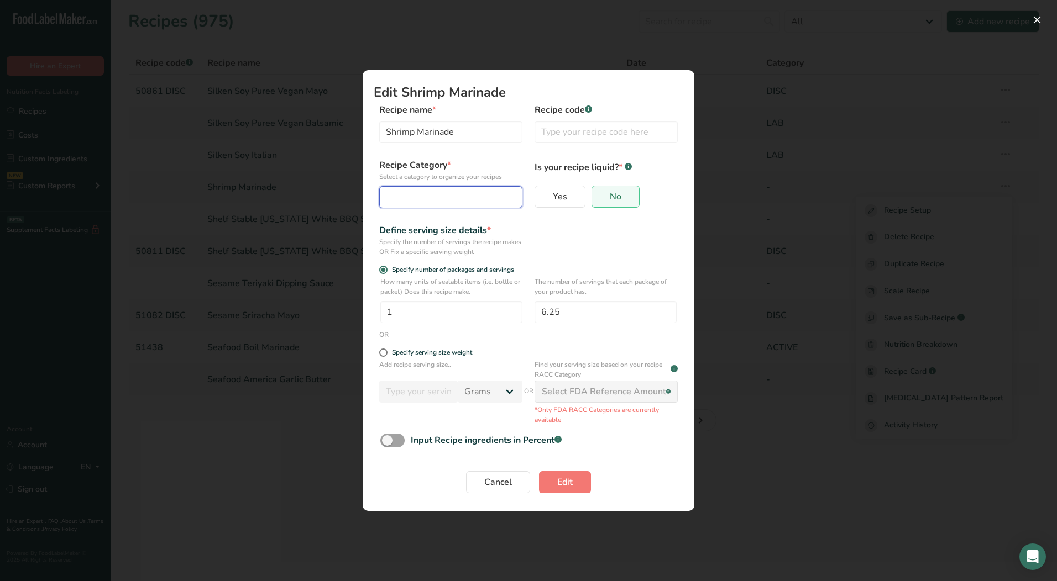
click at [469, 192] on div "Edit Recipe Modal" at bounding box center [447, 197] width 122 height 13
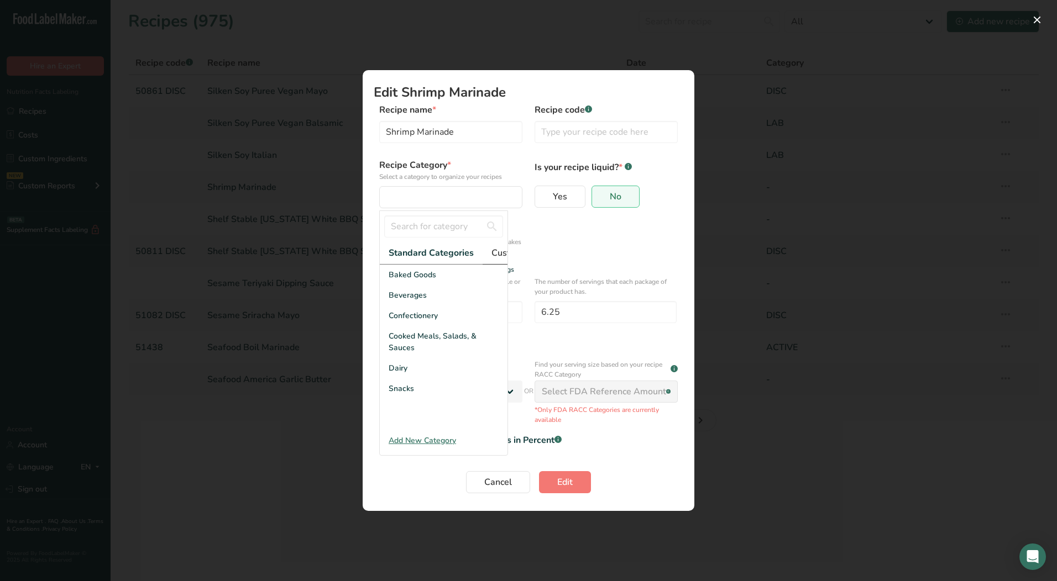
click at [494, 252] on span "Custom Categories .a-a{fill:#347362;}.b-a{fill:#fff;}" at bounding box center [534, 252] width 86 height 13
click at [402, 301] on span "DISC" at bounding box center [398, 296] width 18 height 12
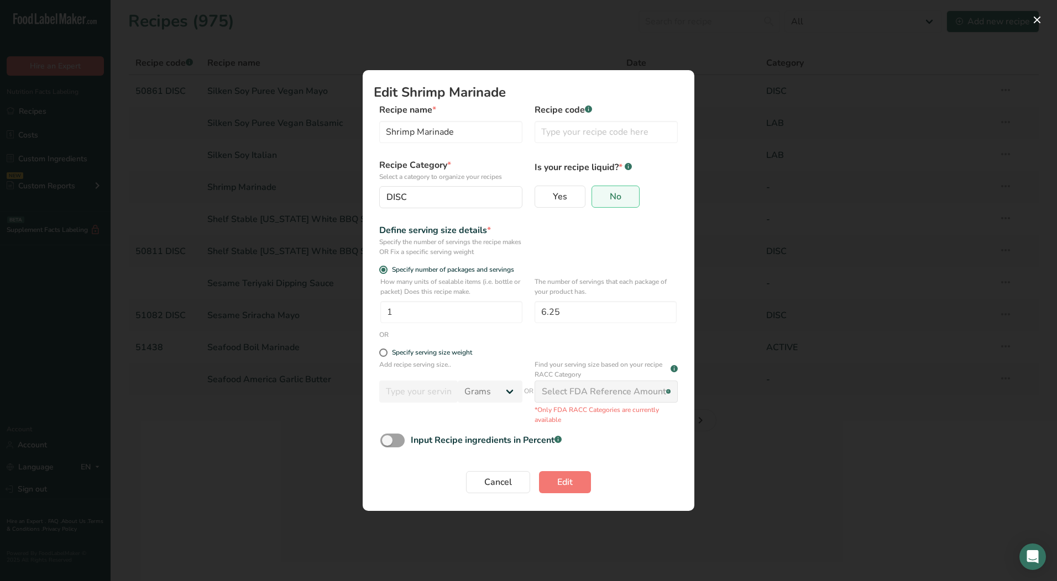
click at [402, 301] on form "Recipe name * Shrimp Marinade Recipe code .a-a{fill:#347362;}.b-a{fill:#fff;} R…" at bounding box center [528, 301] width 309 height 397
click at [427, 194] on div "DISC" at bounding box center [447, 197] width 122 height 13
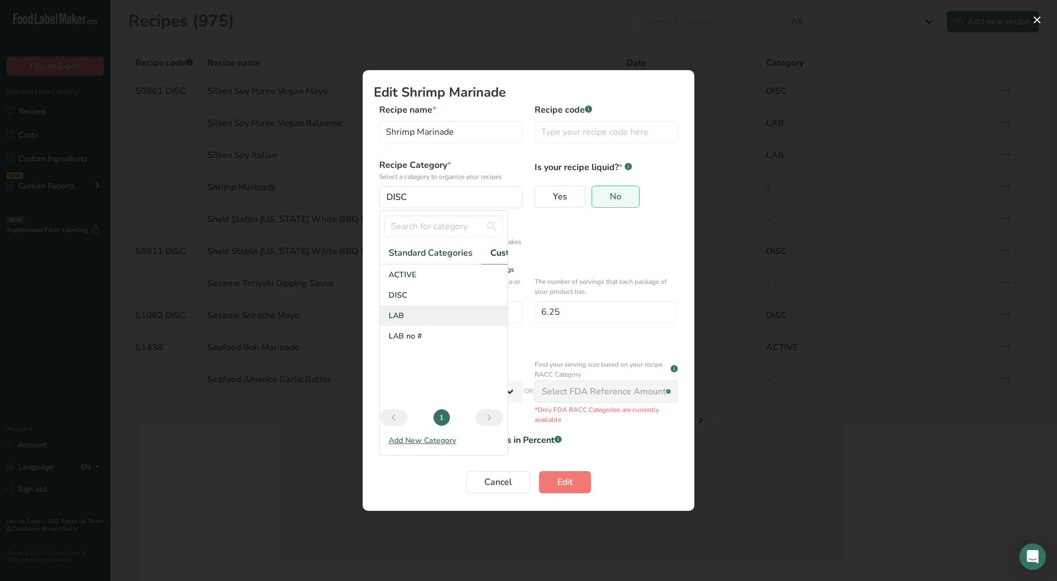
click at [424, 324] on div "LAB" at bounding box center [444, 316] width 128 height 20
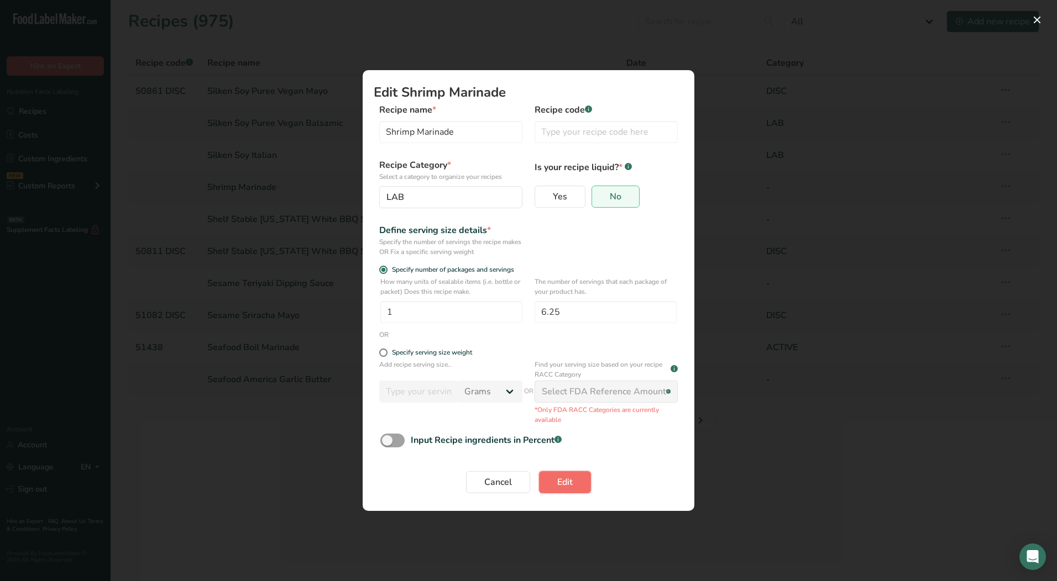
click at [587, 490] on button "Edit" at bounding box center [565, 482] width 52 height 22
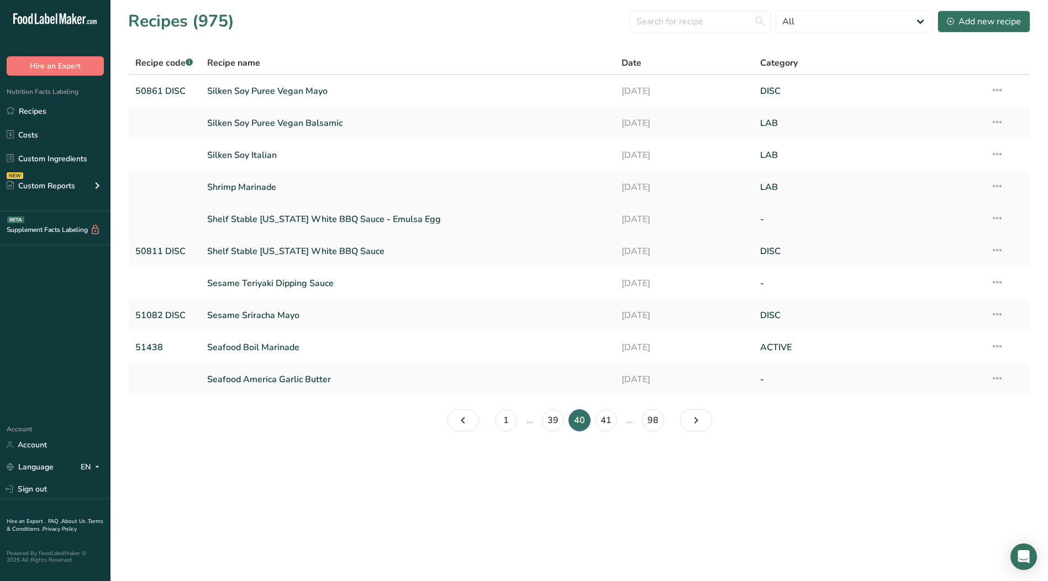
click at [999, 217] on icon at bounding box center [997, 218] width 13 height 20
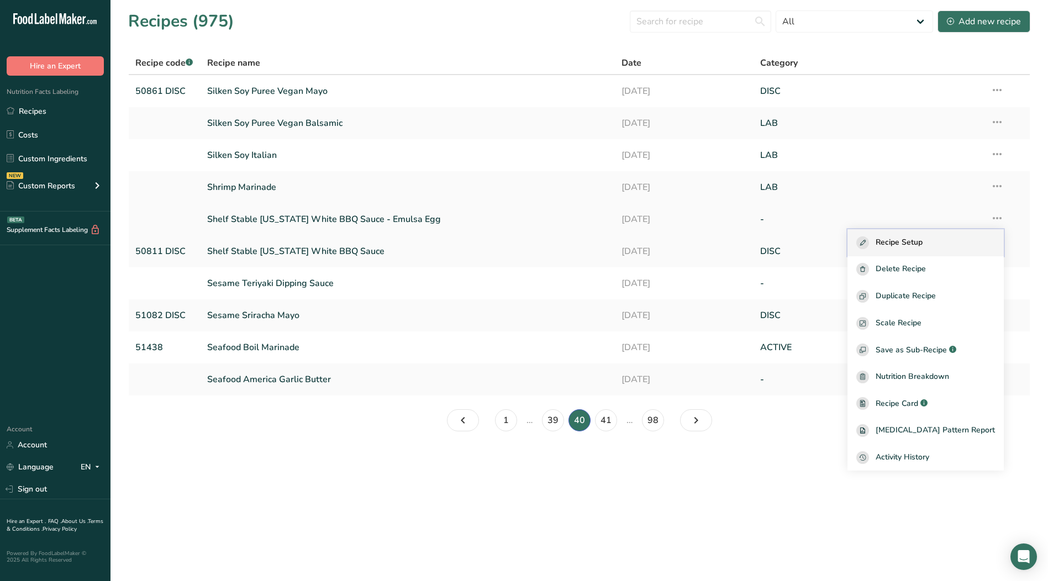
click at [948, 239] on div "Recipe Setup" at bounding box center [926, 243] width 139 height 13
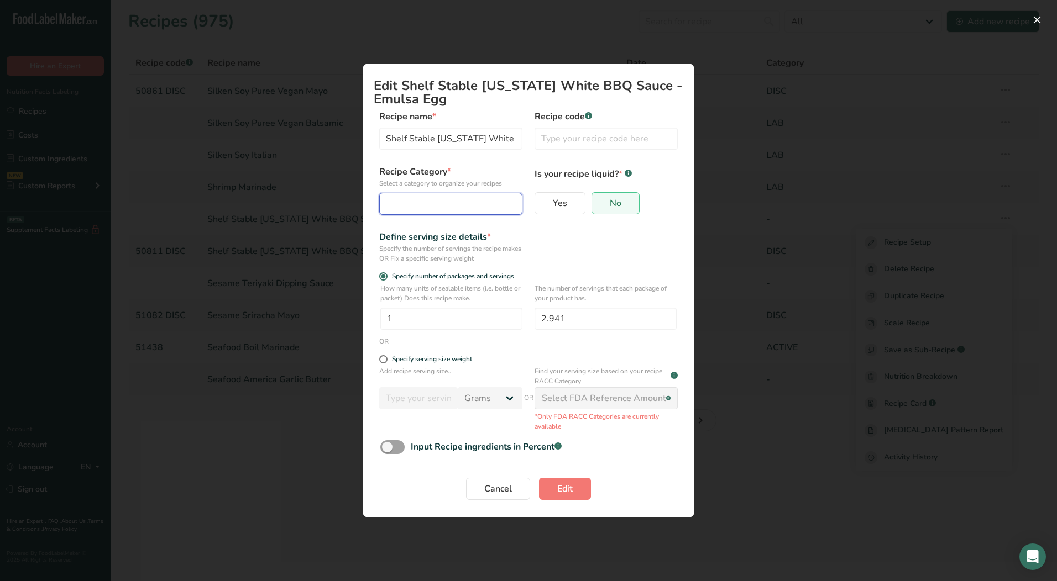
click at [445, 203] on div "Edit Recipe Modal" at bounding box center [447, 203] width 122 height 13
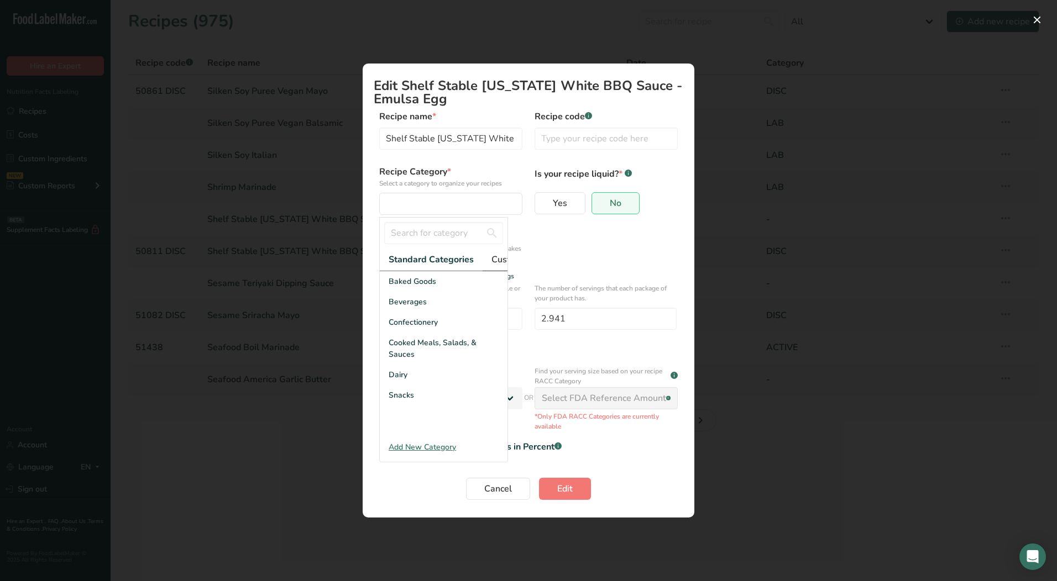
click at [497, 263] on span "Custom Categories .a-a{fill:#347362;}.b-a{fill:#fff;}" at bounding box center [534, 259] width 86 height 13
click at [418, 332] on div "LAB" at bounding box center [444, 322] width 128 height 20
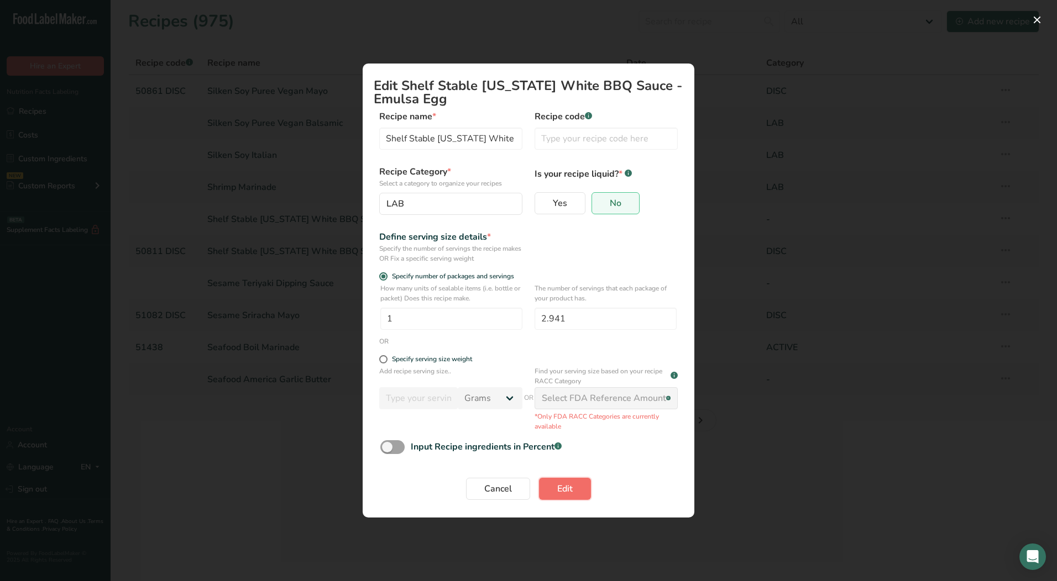
click at [574, 489] on button "Edit" at bounding box center [565, 489] width 52 height 22
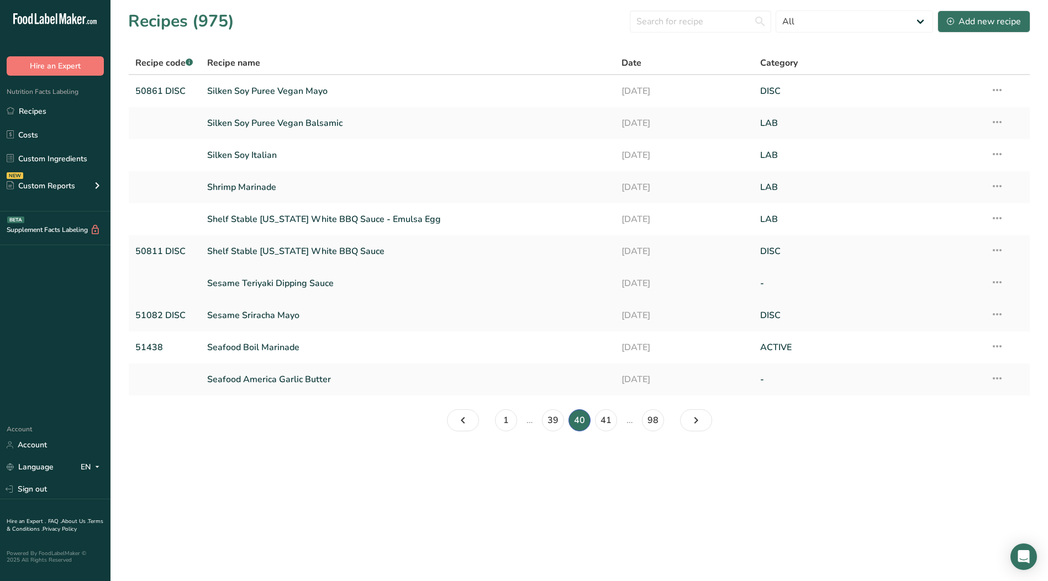
click at [998, 282] on icon at bounding box center [997, 282] width 13 height 20
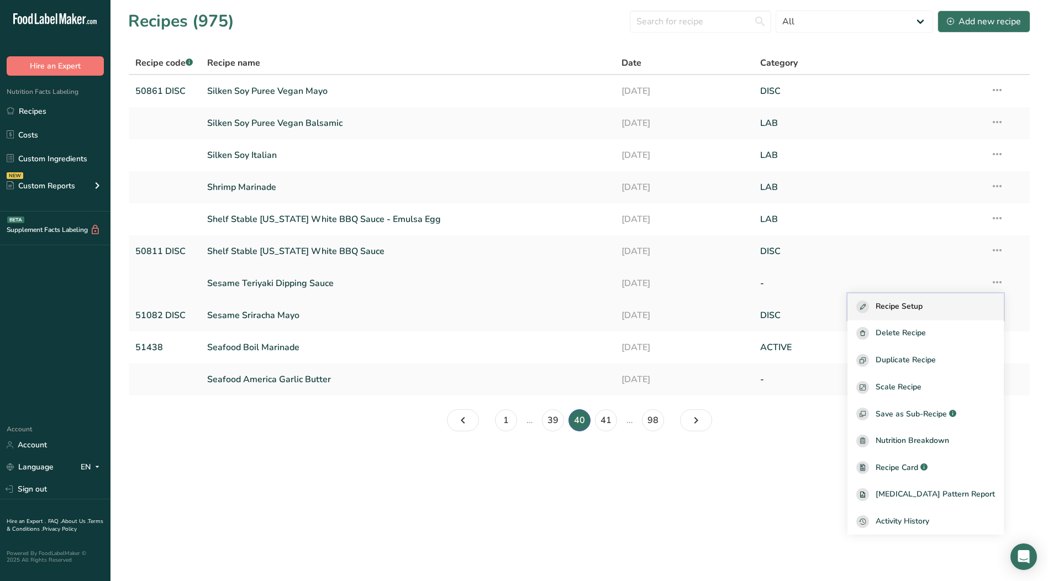
click at [943, 306] on div "Recipe Setup" at bounding box center [926, 307] width 139 height 13
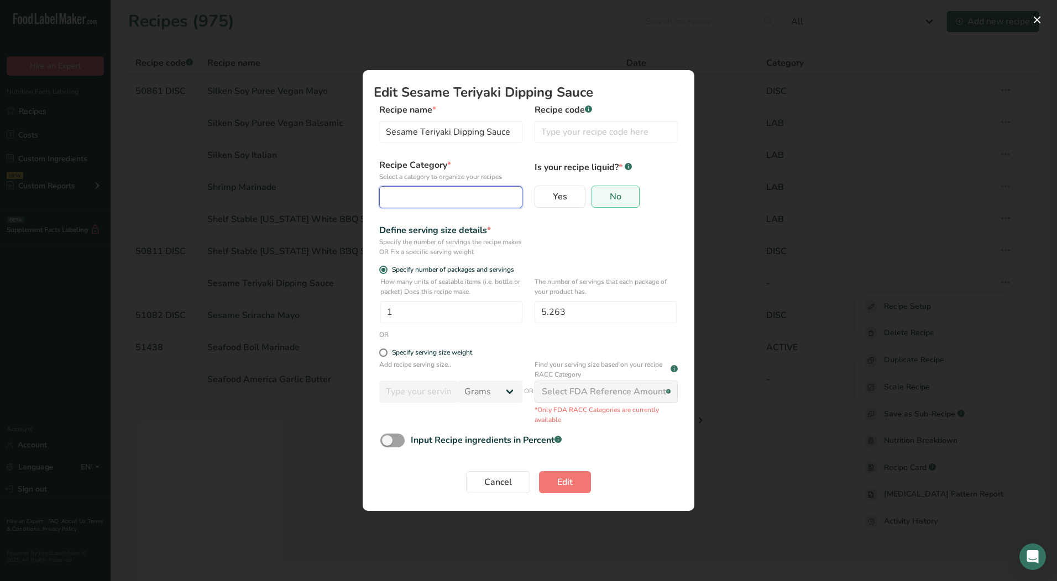
click at [419, 191] on div "Edit Recipe Modal" at bounding box center [447, 197] width 122 height 13
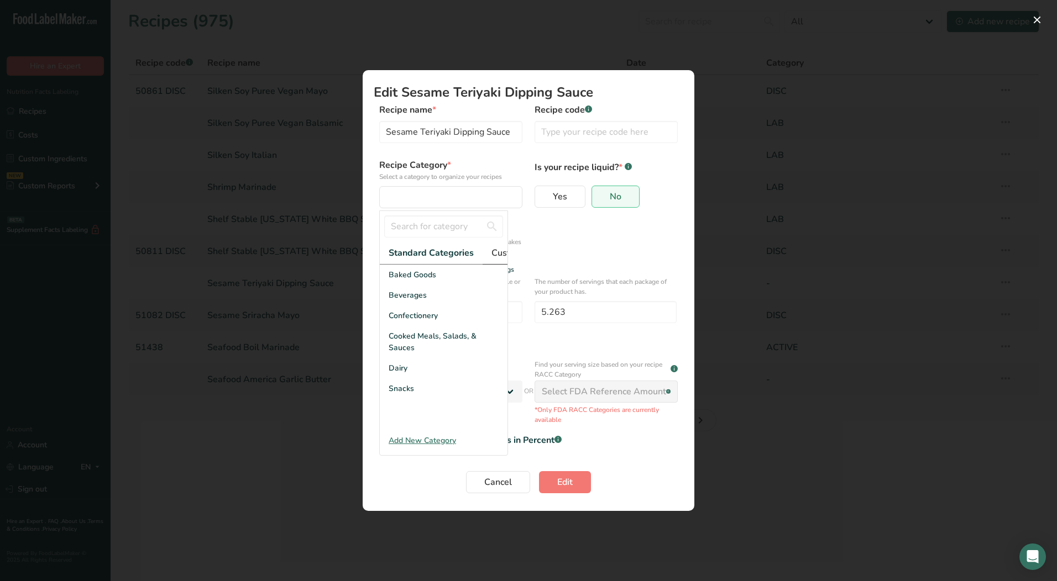
click at [506, 256] on span "Custom Categories .a-a{fill:#347362;}.b-a{fill:#fff;}" at bounding box center [534, 252] width 86 height 13
click at [416, 325] on div "LAB" at bounding box center [444, 316] width 128 height 20
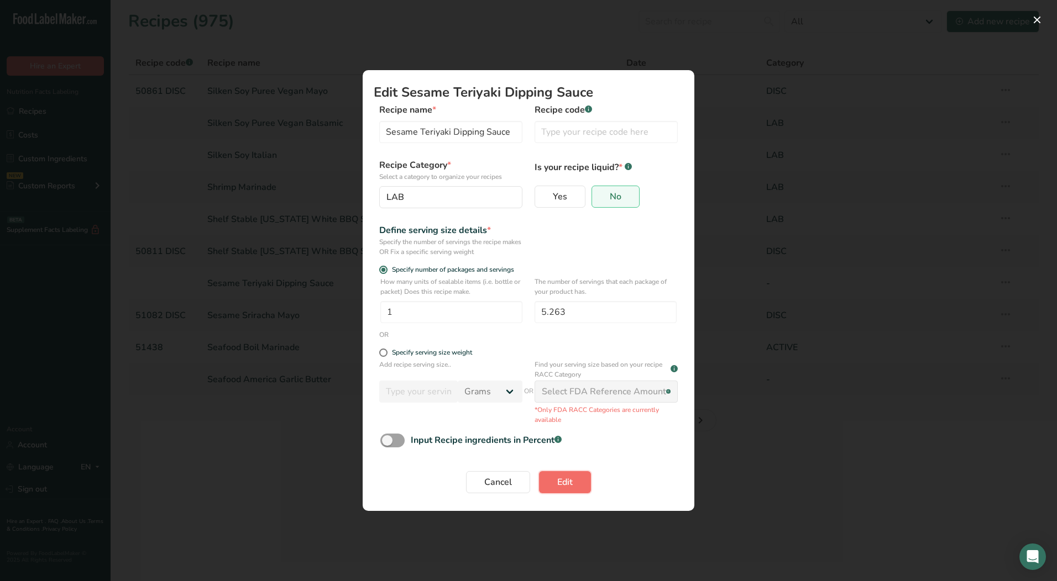
click at [581, 477] on button "Edit" at bounding box center [565, 482] width 52 height 22
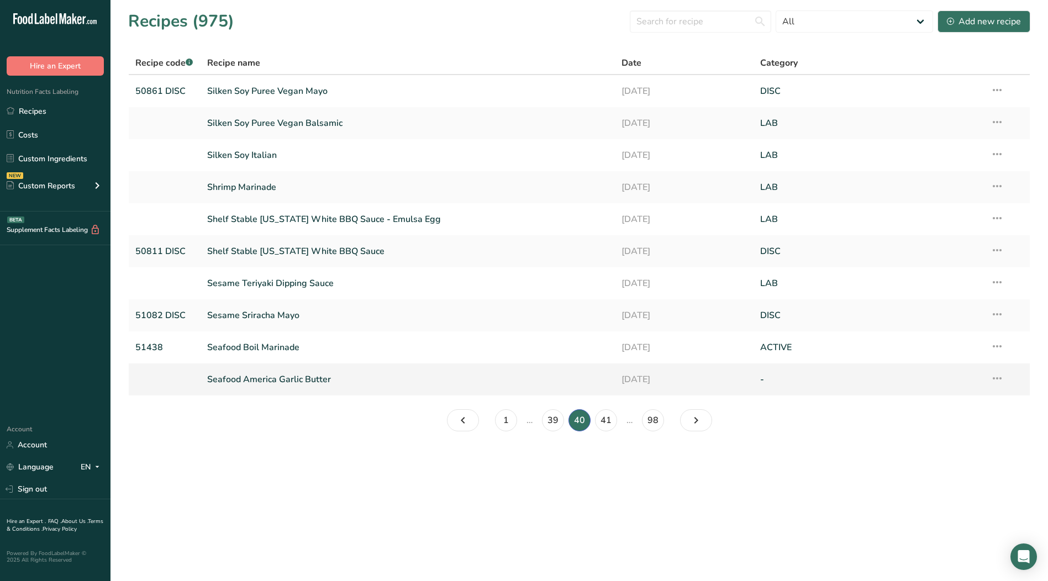
click at [1002, 381] on icon at bounding box center [997, 379] width 13 height 20
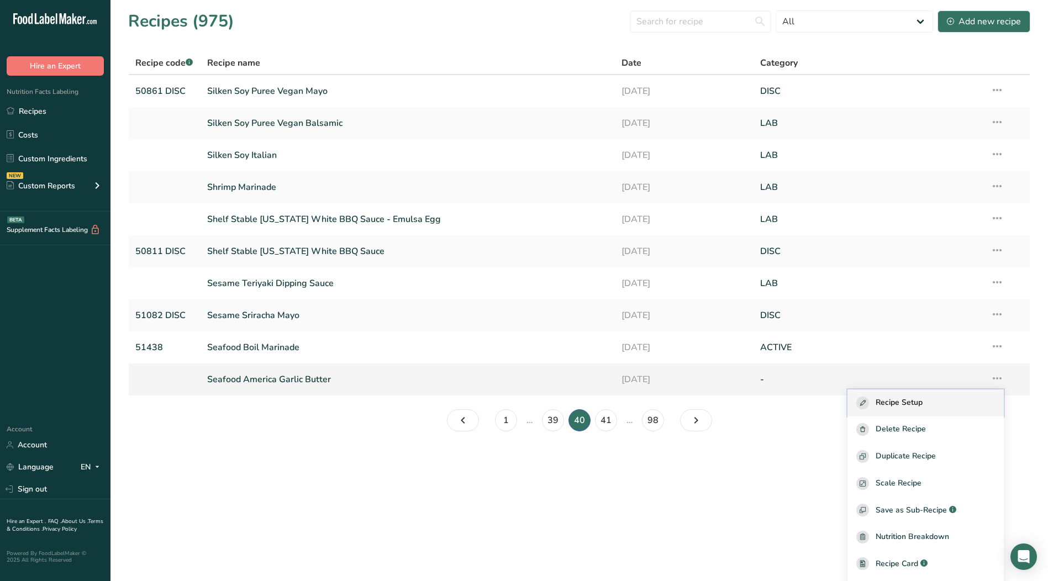
click at [890, 407] on span "Recipe Setup" at bounding box center [899, 403] width 47 height 13
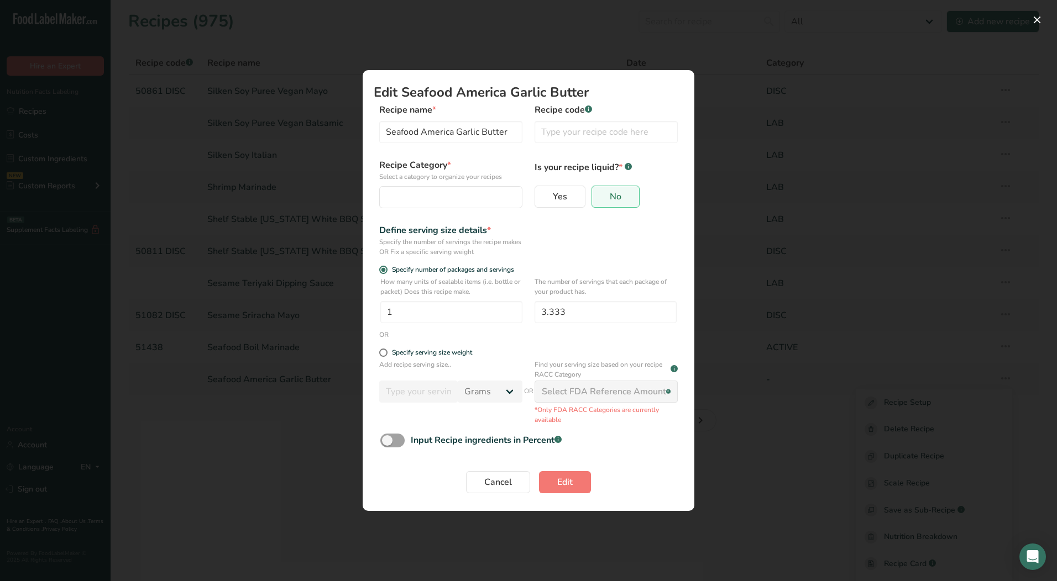
click at [431, 210] on div "Recipe Category * Select a category to organize your recipes Standard Categorie…" at bounding box center [528, 187] width 309 height 56
click at [434, 196] on div "Edit Recipe Modal" at bounding box center [447, 197] width 122 height 13
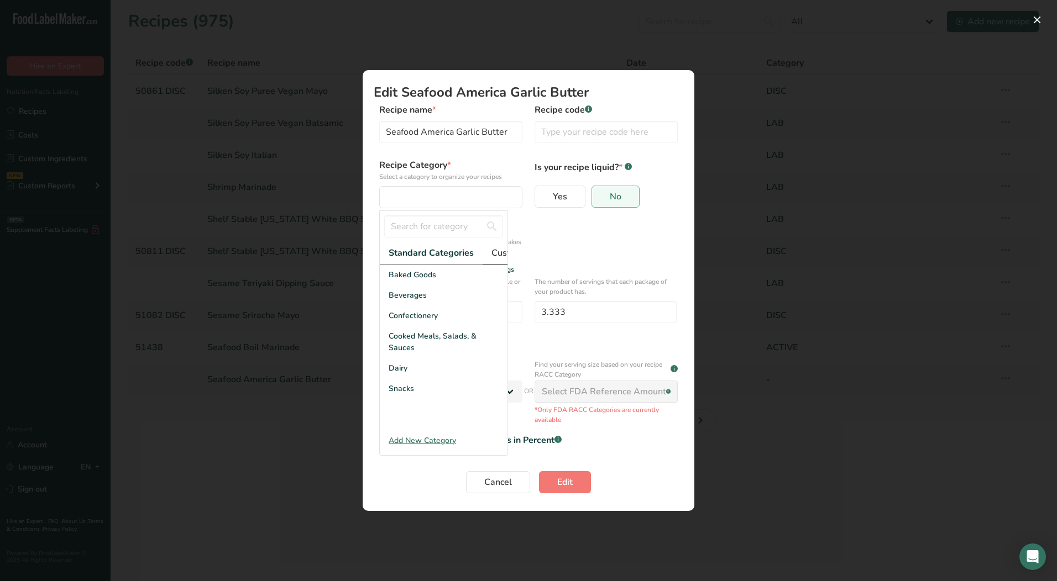
click at [492, 248] on span "Custom Categories .a-a{fill:#347362;}.b-a{fill:#fff;}" at bounding box center [534, 252] width 86 height 13
click at [396, 322] on span "LAB" at bounding box center [396, 316] width 15 height 12
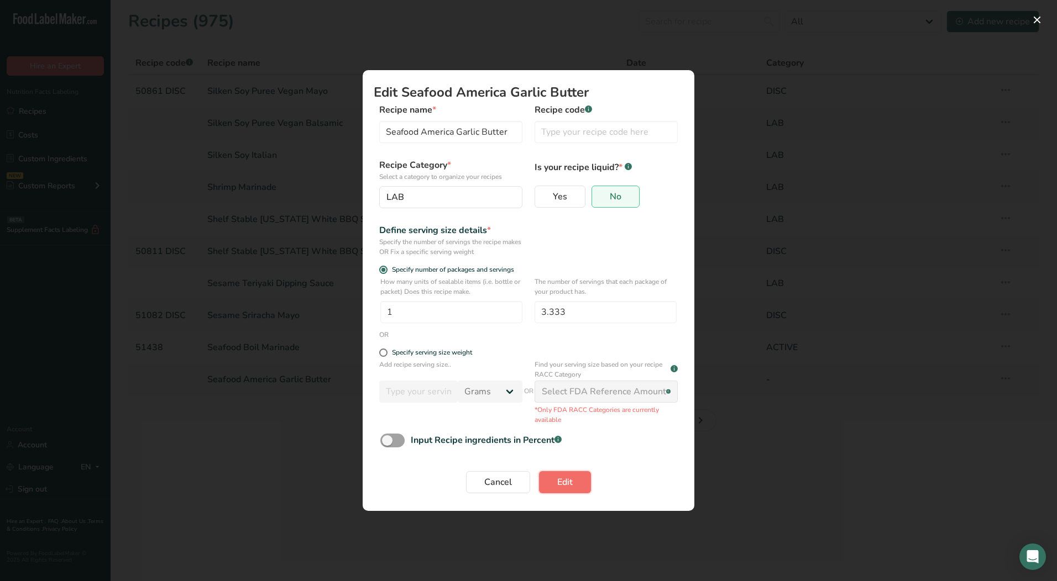
click at [574, 479] on button "Edit" at bounding box center [565, 482] width 52 height 22
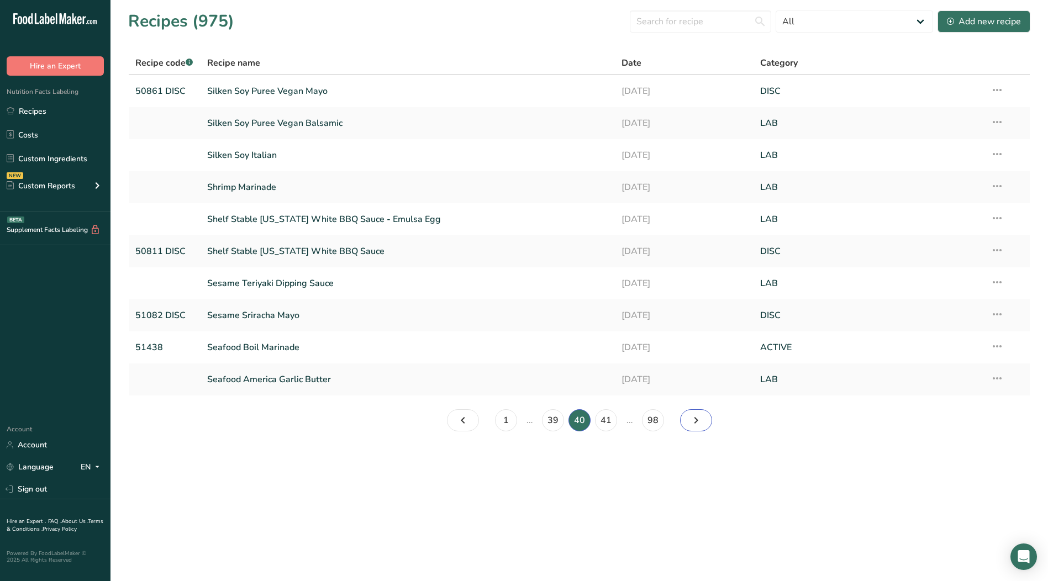
click at [699, 419] on icon "Page 41." at bounding box center [696, 421] width 13 height 20
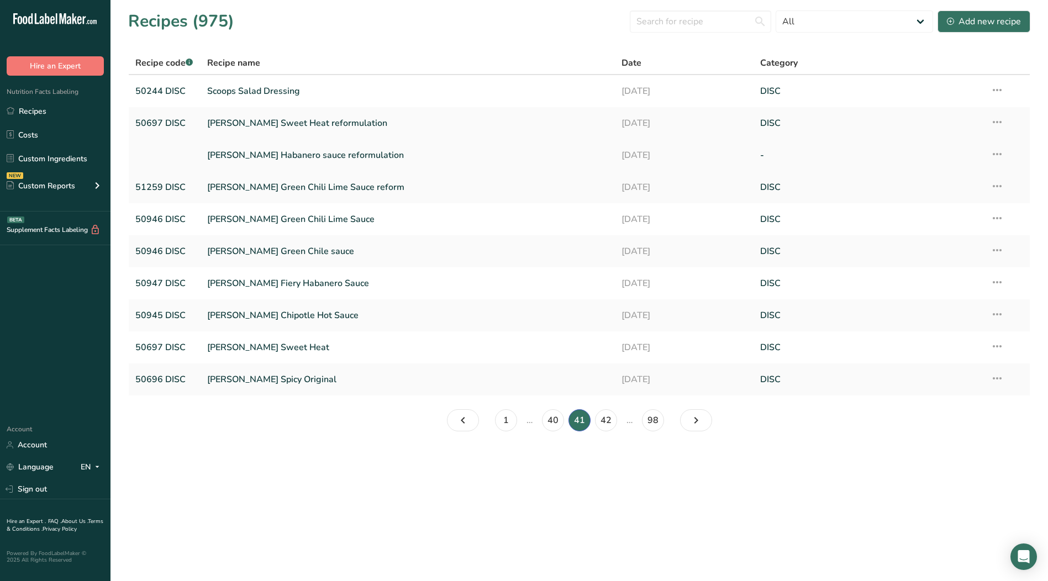
click at [997, 154] on icon at bounding box center [997, 154] width 13 height 20
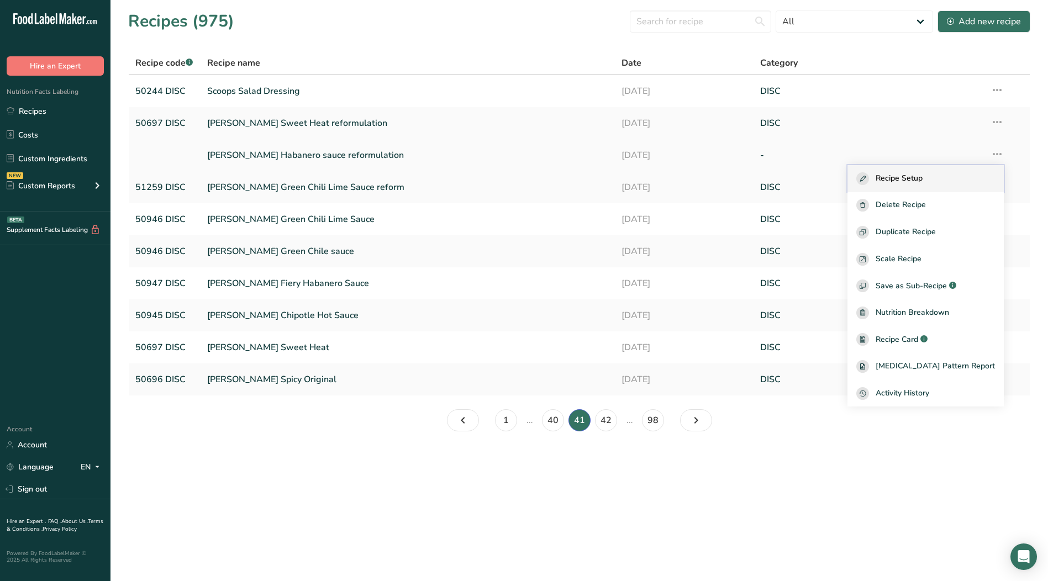
click at [916, 177] on span "Recipe Setup" at bounding box center [899, 178] width 47 height 13
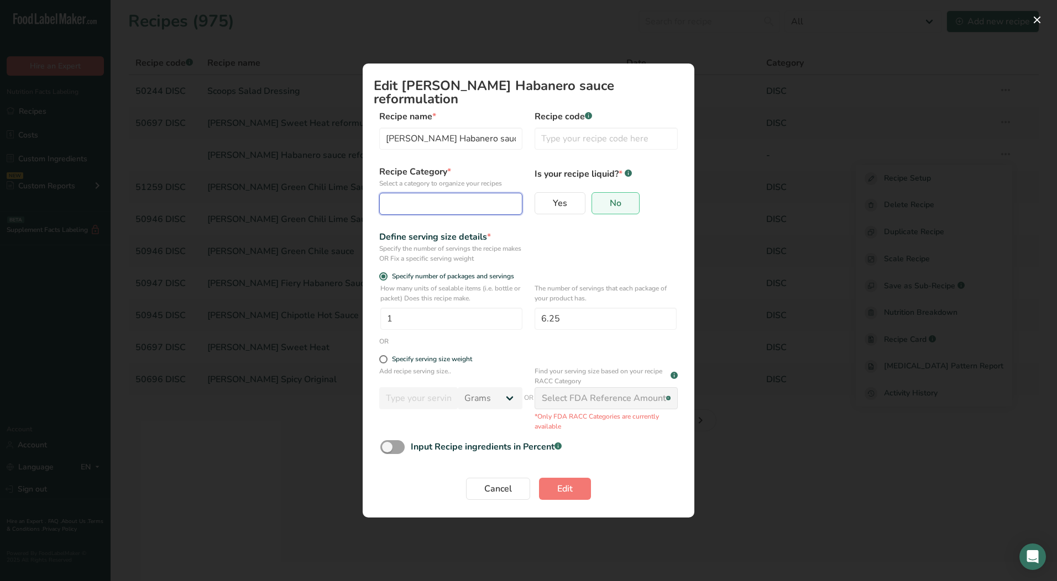
click at [456, 197] on div "Edit Recipe Modal" at bounding box center [447, 203] width 122 height 13
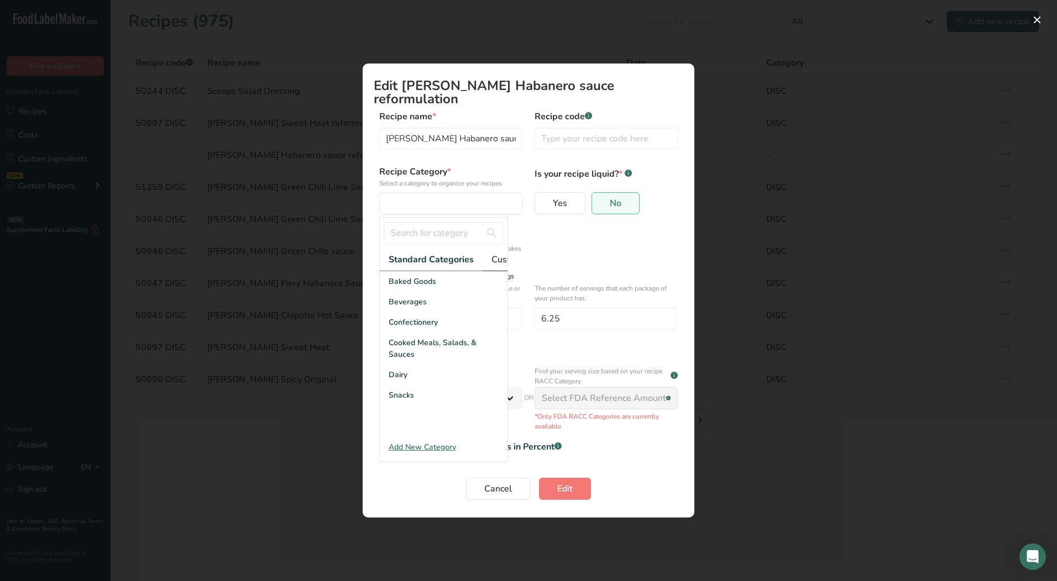
click at [494, 253] on span "Custom Categories .a-a{fill:#347362;}.b-a{fill:#fff;}" at bounding box center [534, 259] width 86 height 13
click at [407, 327] on div "LAB" at bounding box center [444, 322] width 128 height 20
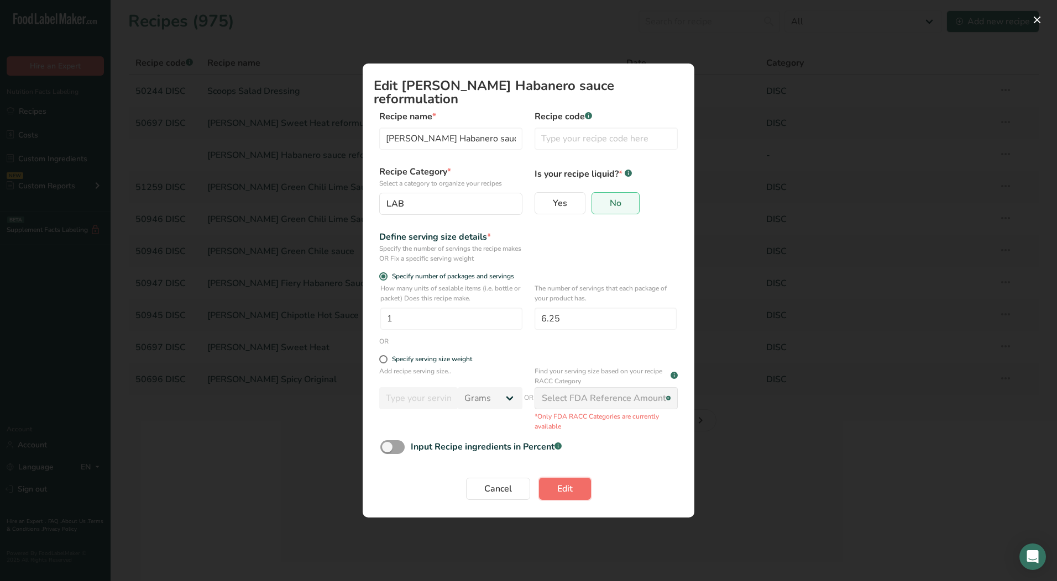
click at [558, 486] on span "Edit" at bounding box center [564, 488] width 15 height 13
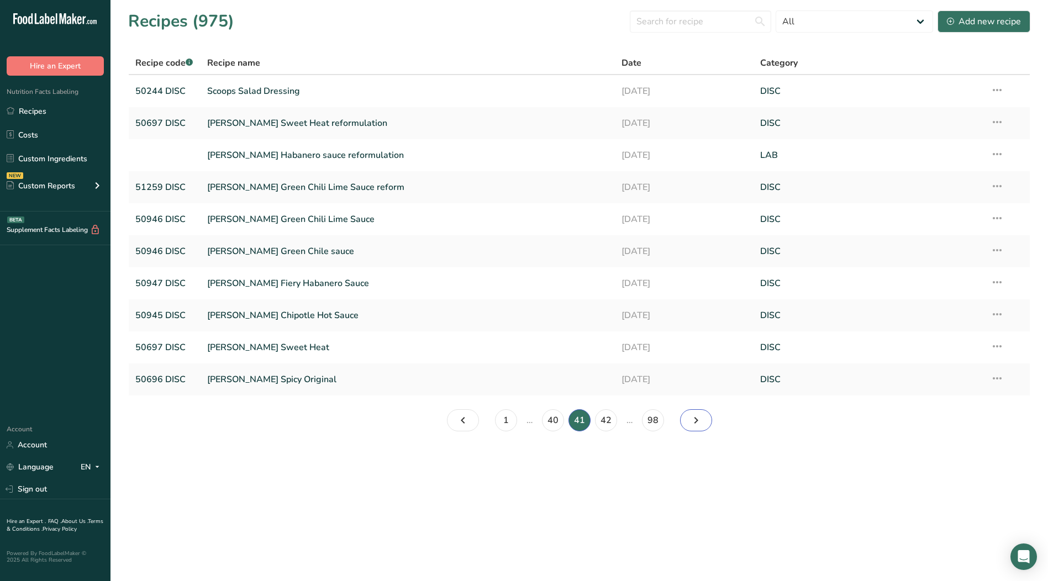
click at [692, 422] on icon "Page 42." at bounding box center [696, 421] width 13 height 20
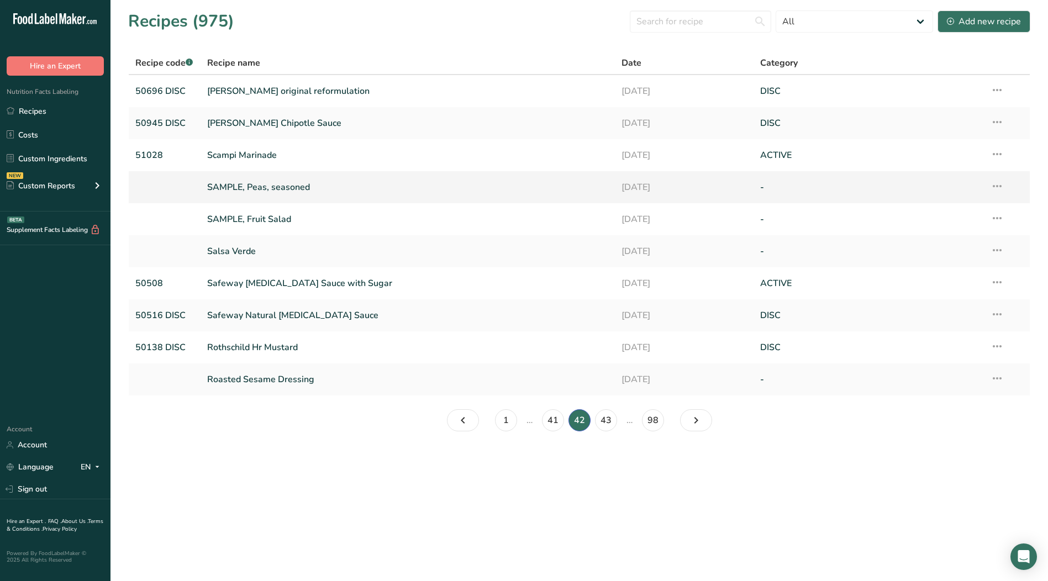
click at [997, 190] on icon at bounding box center [997, 186] width 13 height 20
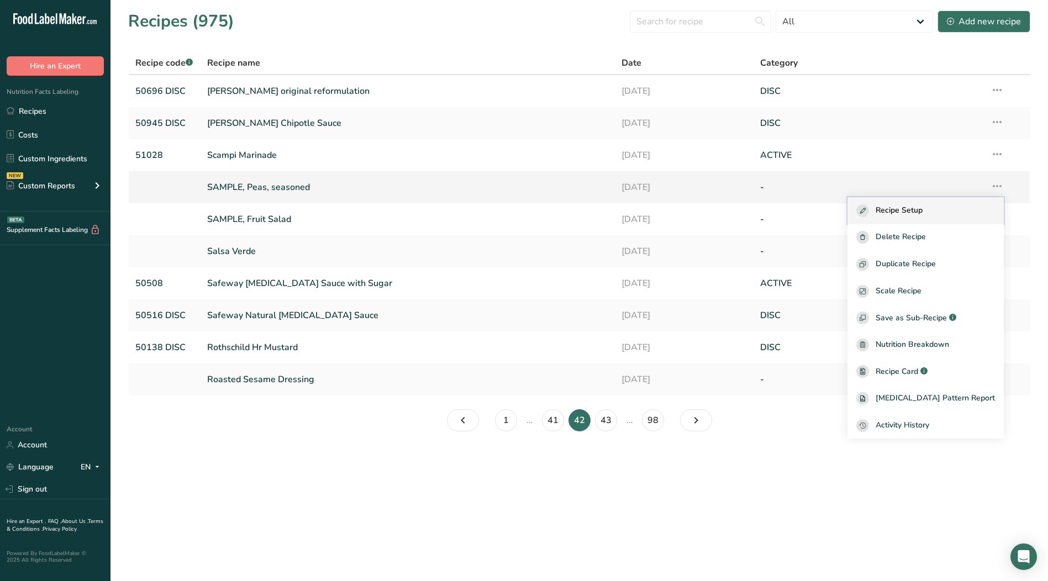
click at [923, 208] on span "Recipe Setup" at bounding box center [899, 210] width 47 height 13
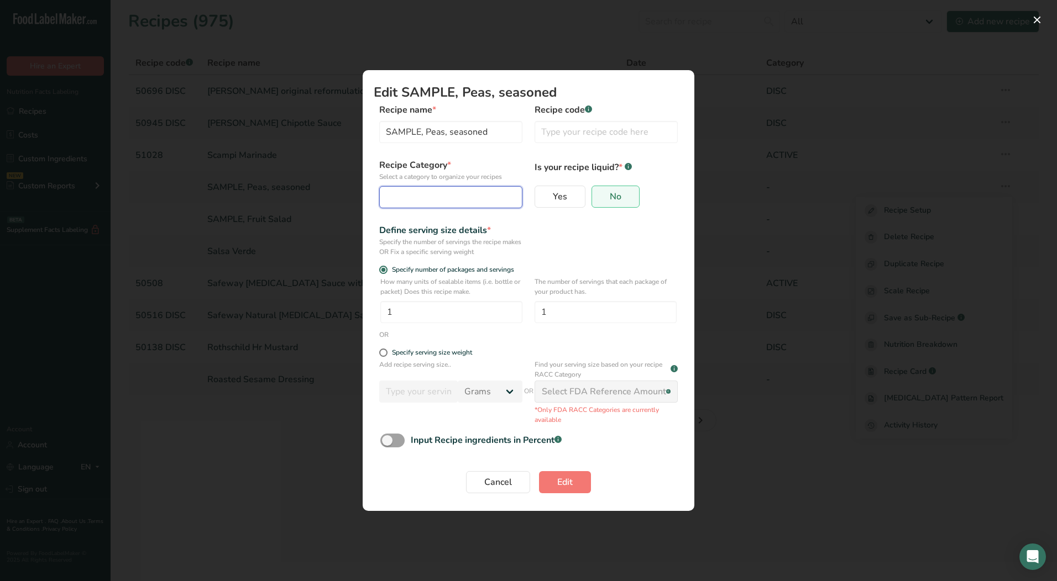
click at [435, 196] on div "Edit Recipe Modal" at bounding box center [447, 197] width 122 height 13
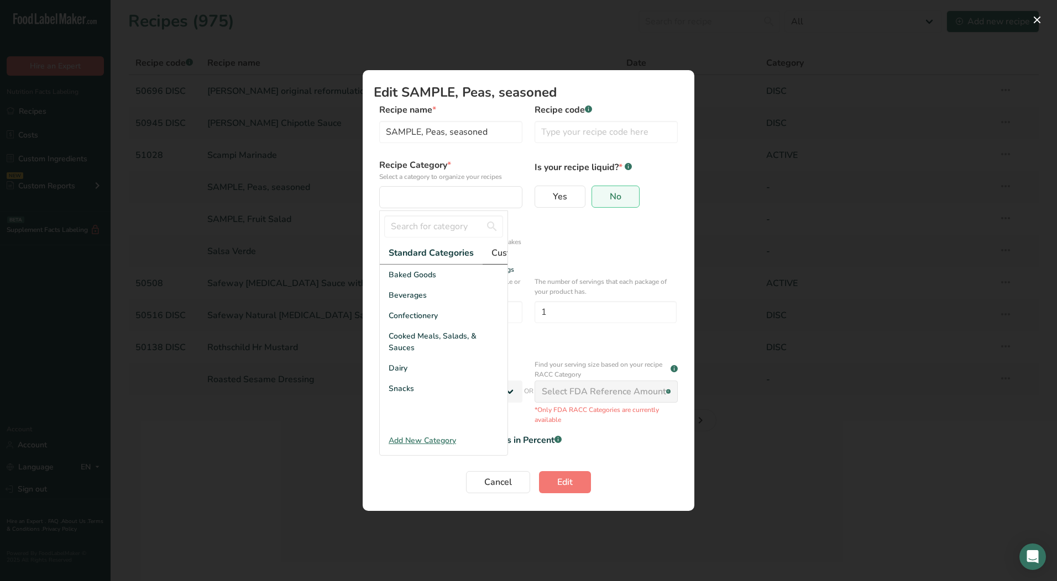
click at [503, 254] on span "Custom Categories .a-a{fill:#347362;}.b-a{fill:#fff;}" at bounding box center [534, 252] width 86 height 13
click at [409, 306] on div "DISC" at bounding box center [444, 295] width 128 height 20
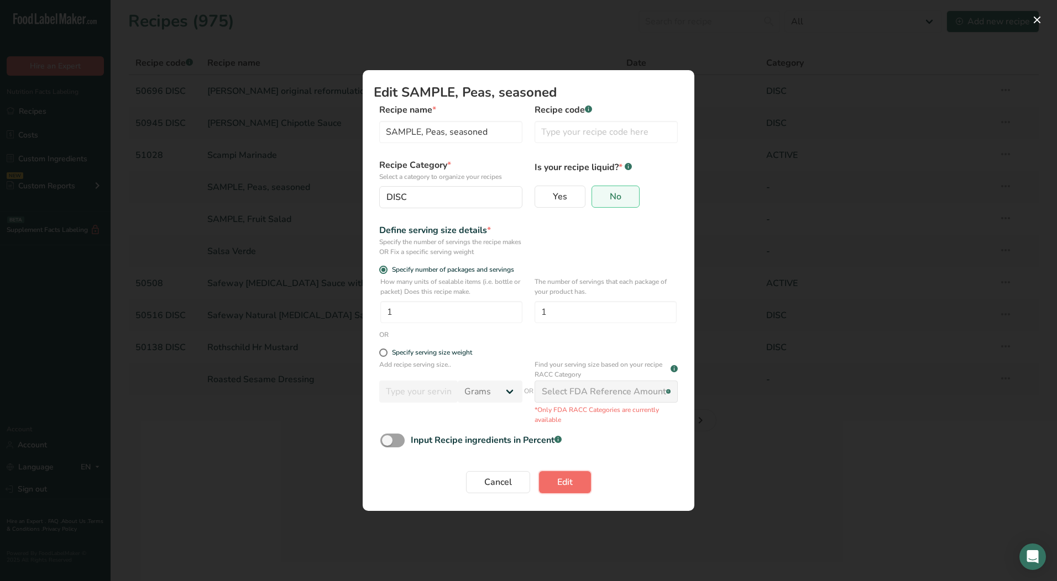
click at [555, 481] on button "Edit" at bounding box center [565, 482] width 52 height 22
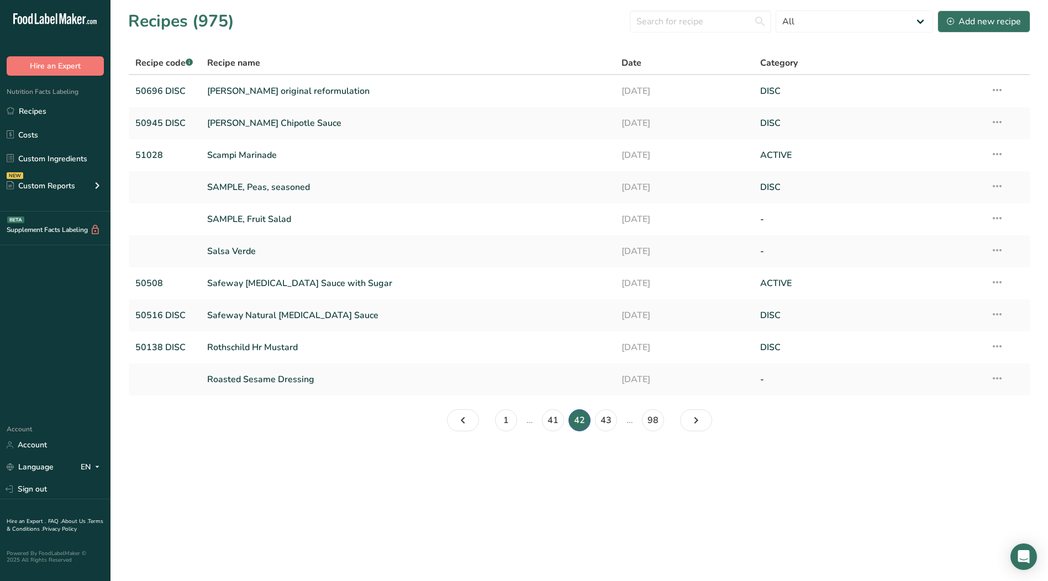
click at [998, 218] on icon at bounding box center [997, 218] width 13 height 20
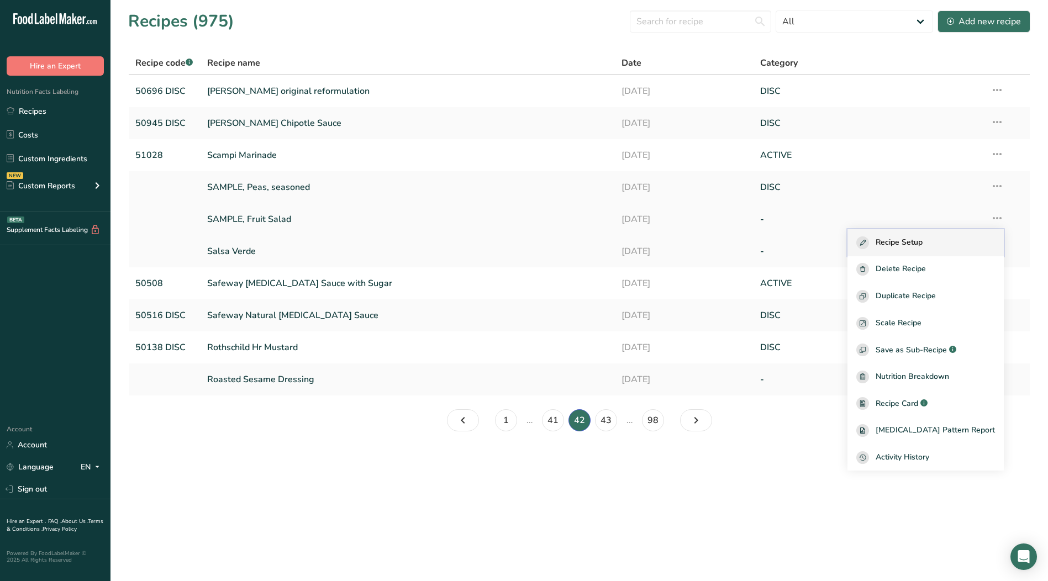
click at [904, 238] on span "Recipe Setup" at bounding box center [899, 243] width 47 height 13
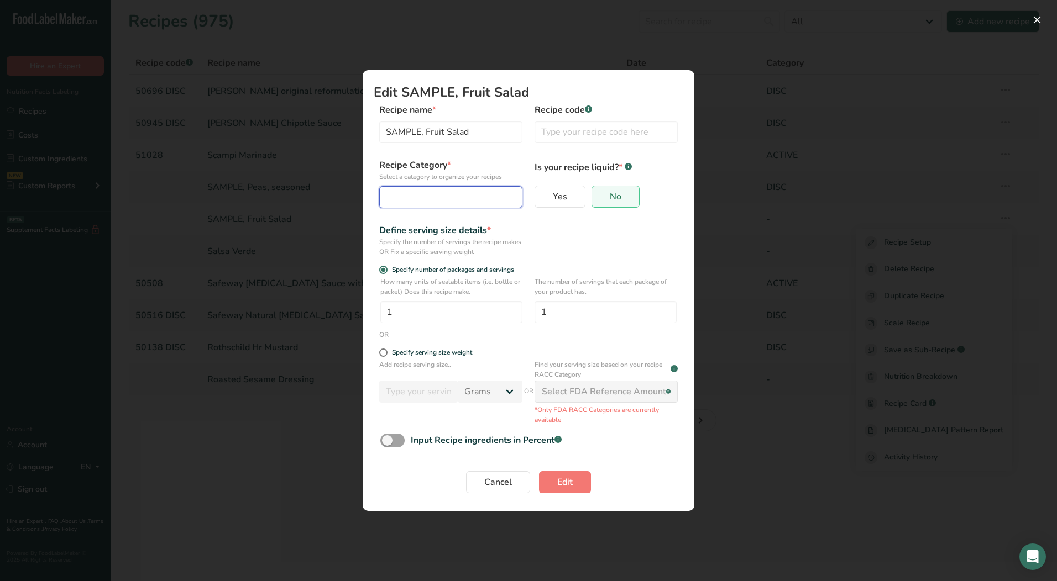
click at [458, 193] on div "Edit Recipe Modal" at bounding box center [447, 197] width 122 height 13
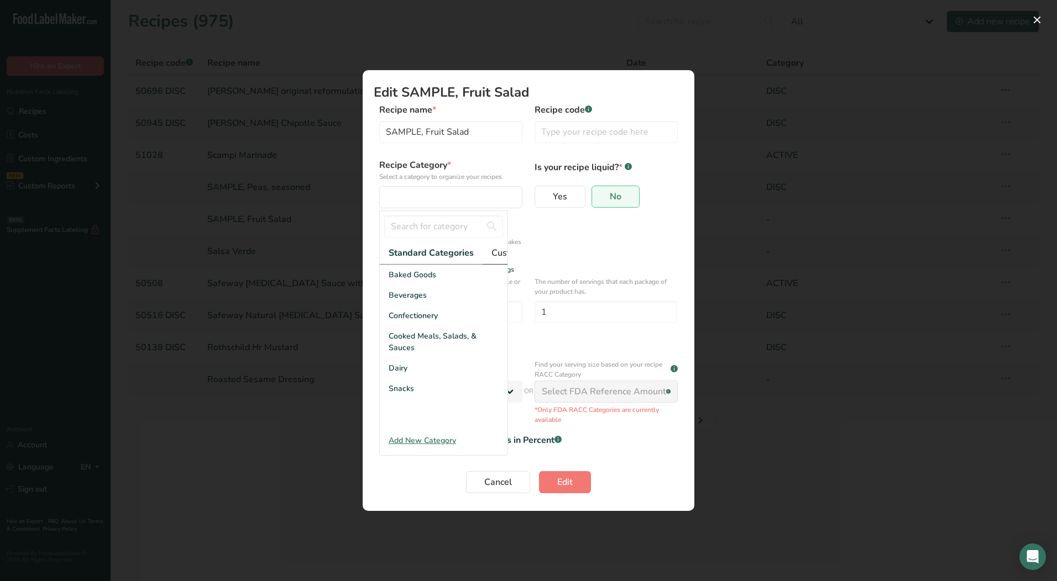
click at [501, 251] on span "Custom Categories .a-a{fill:#347362;}.b-a{fill:#fff;}" at bounding box center [534, 252] width 86 height 13
click at [410, 305] on div "DISC" at bounding box center [444, 295] width 128 height 20
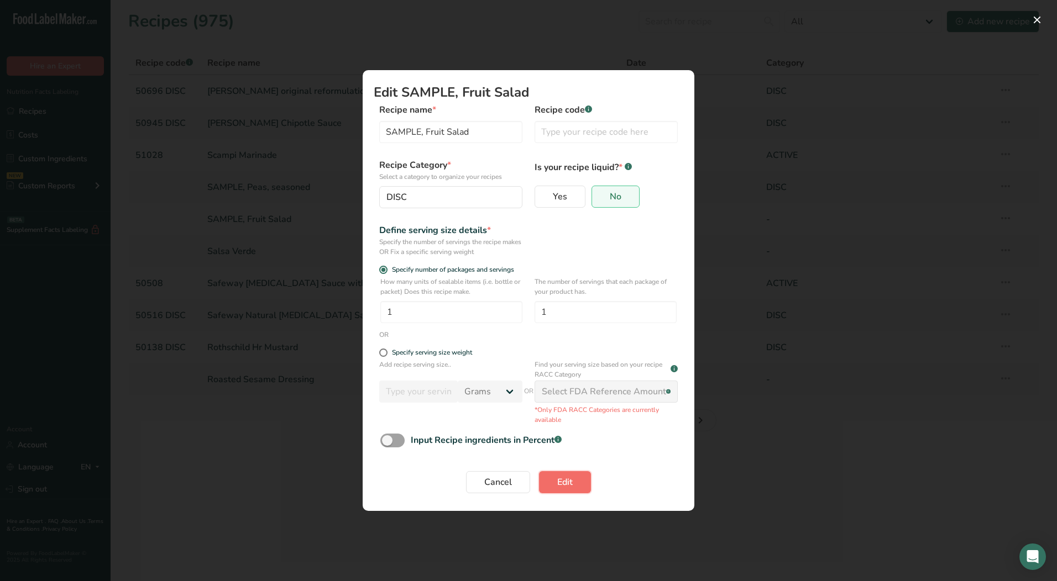
click at [553, 479] on button "Edit" at bounding box center [565, 482] width 52 height 22
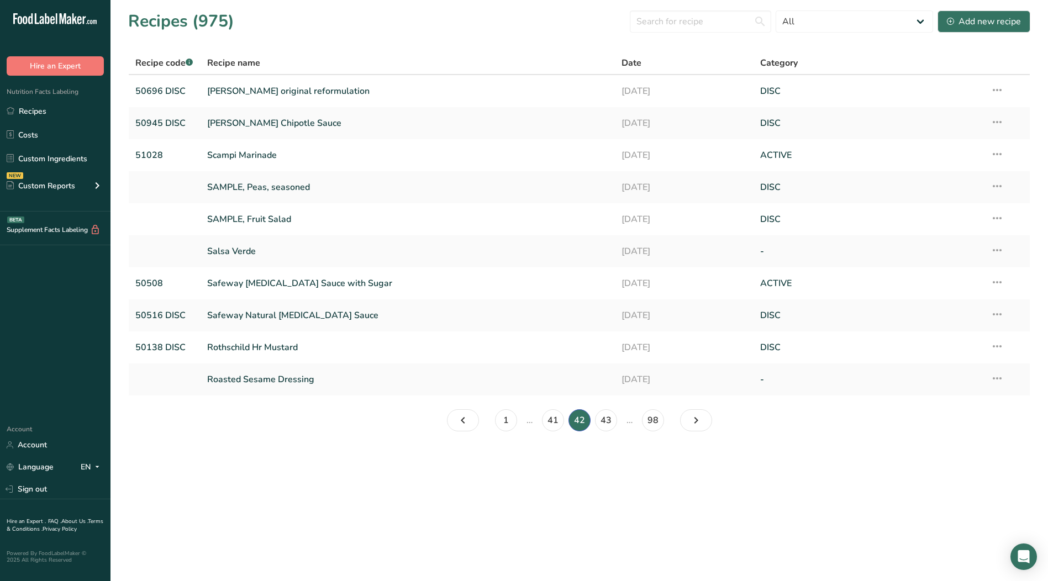
click at [1001, 248] on icon at bounding box center [997, 250] width 13 height 20
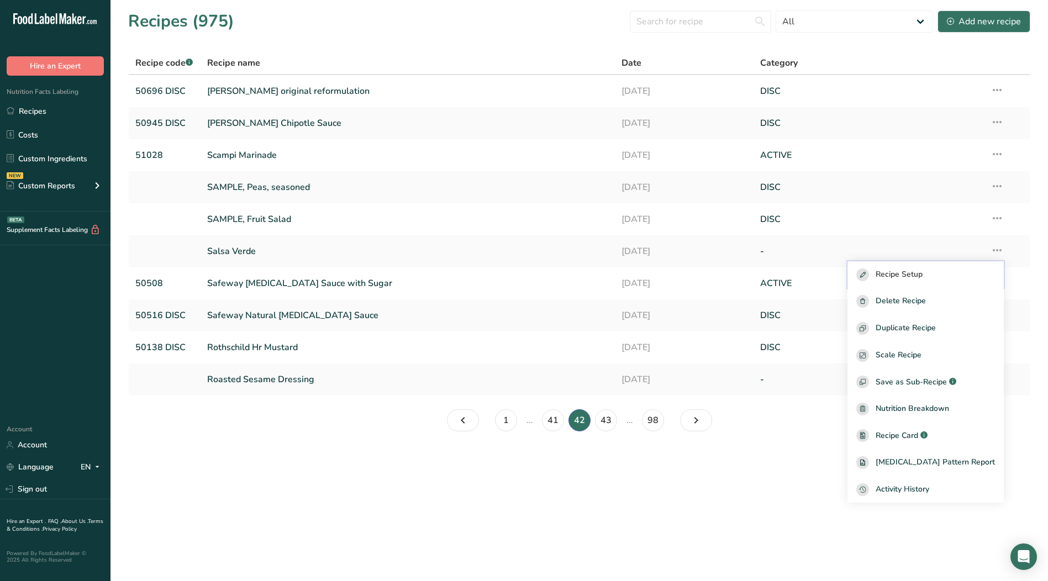
click at [922, 271] on span "Recipe Setup" at bounding box center [899, 275] width 47 height 13
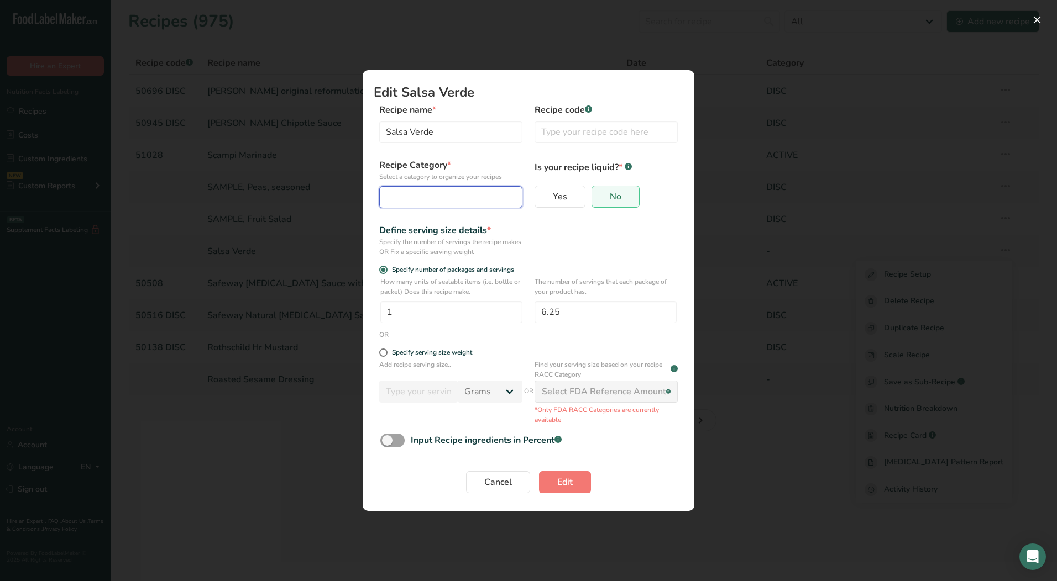
click at [401, 197] on div "Edit Recipe Modal" at bounding box center [447, 197] width 122 height 13
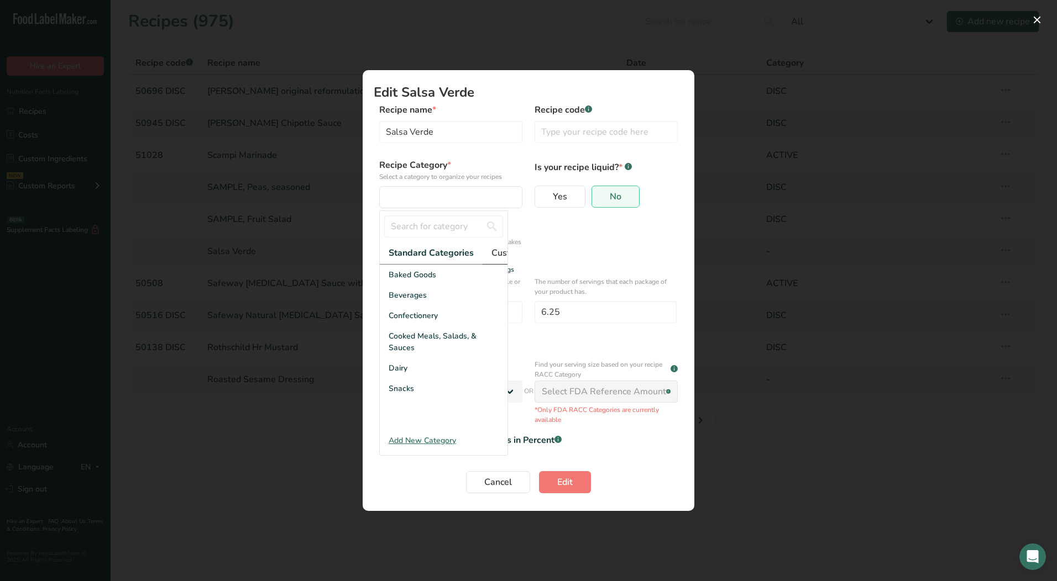
click at [503, 255] on span "Custom Categories .a-a{fill:#347362;}.b-a{fill:#fff;}" at bounding box center [534, 252] width 86 height 13
click at [399, 322] on span "LAB" at bounding box center [396, 316] width 15 height 12
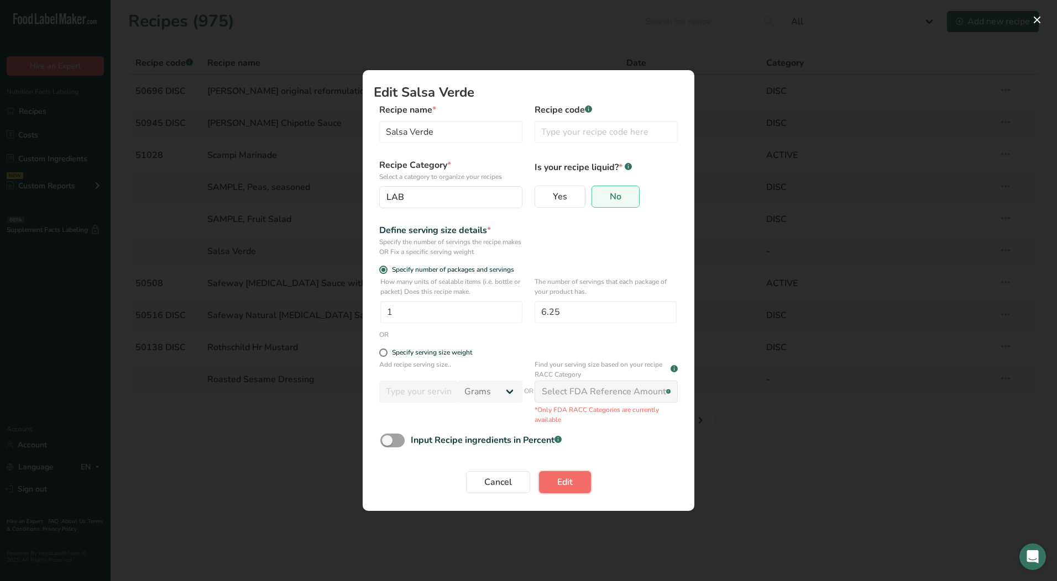
click at [574, 485] on button "Edit" at bounding box center [565, 482] width 52 height 22
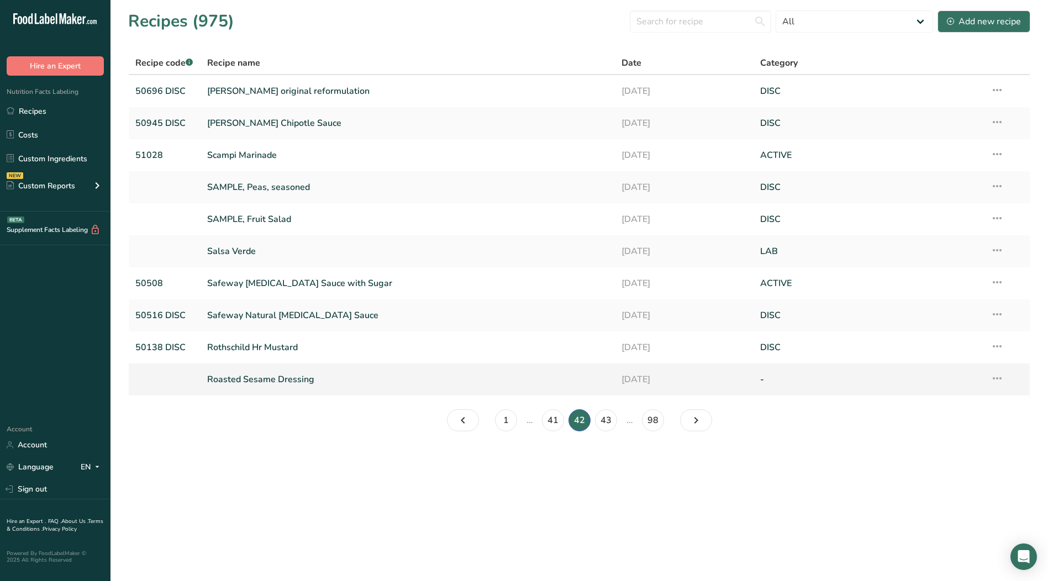
click at [1001, 379] on icon at bounding box center [997, 379] width 13 height 20
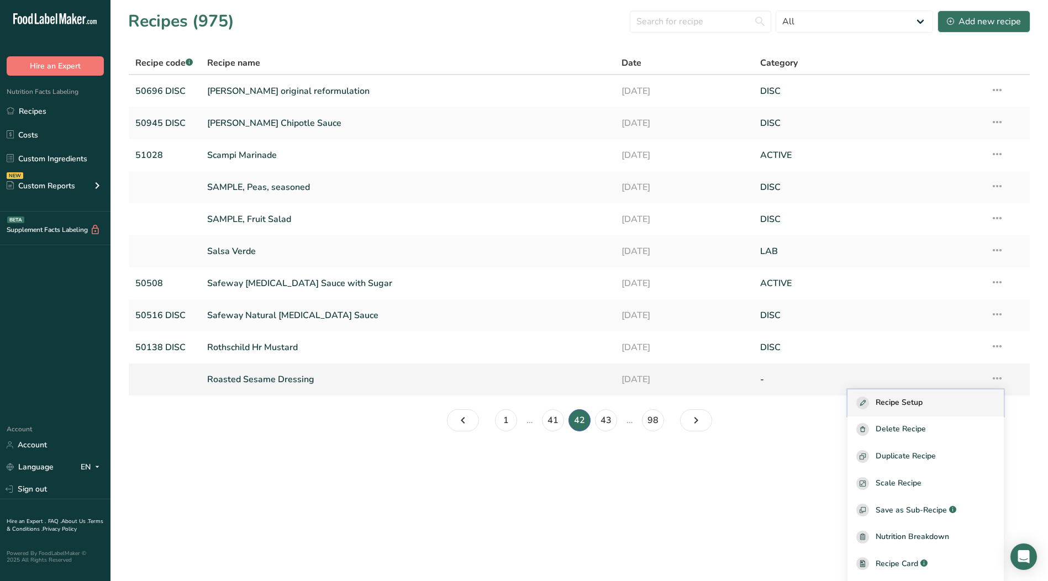
click at [923, 406] on span "Recipe Setup" at bounding box center [899, 403] width 47 height 13
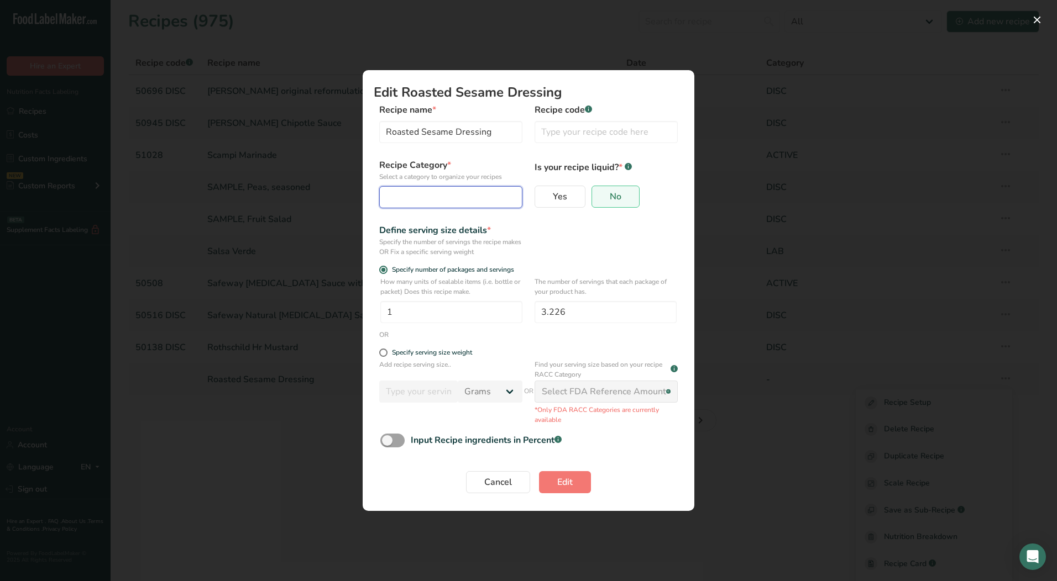
click at [451, 201] on div "Edit Recipe Modal" at bounding box center [447, 197] width 122 height 13
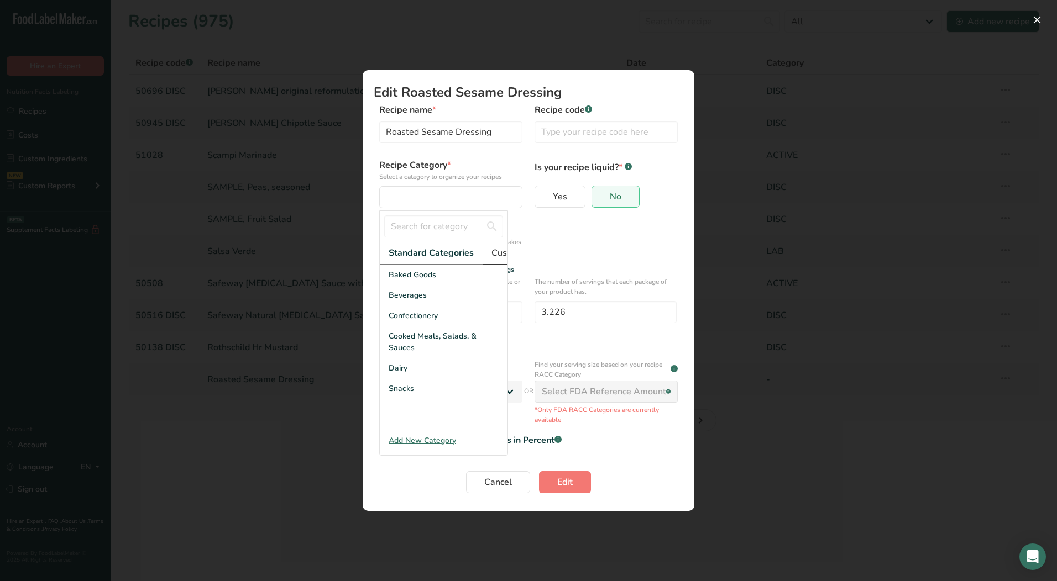
click at [498, 252] on span "Custom Categories .a-a{fill:#347362;}.b-a{fill:#fff;}" at bounding box center [534, 252] width 86 height 13
click at [421, 326] on div "LAB" at bounding box center [444, 316] width 128 height 20
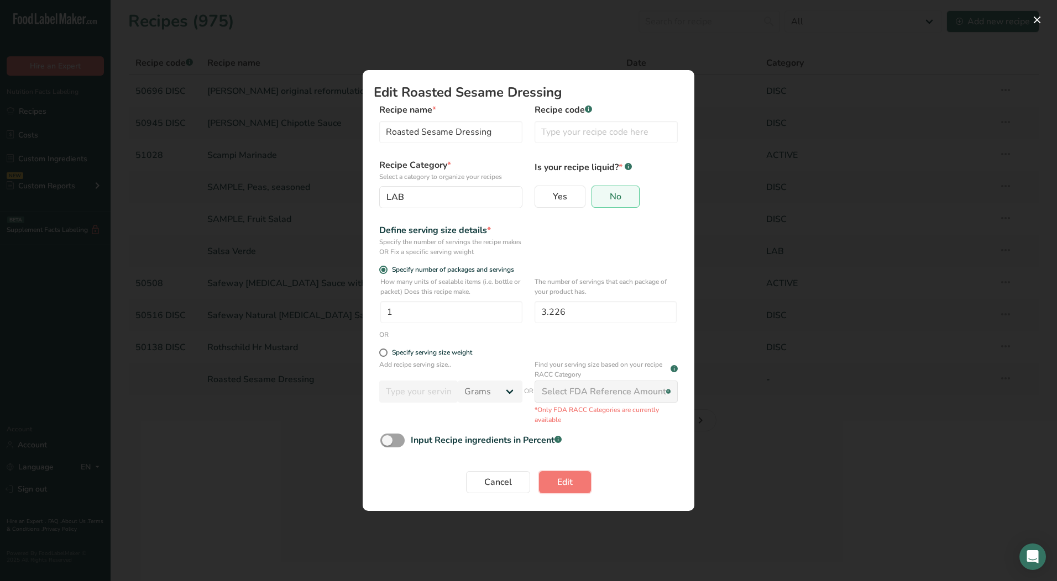
drag, startPoint x: 565, startPoint y: 486, endPoint x: 561, endPoint y: 479, distance: 8.0
click at [566, 486] on span "Edit" at bounding box center [564, 482] width 15 height 13
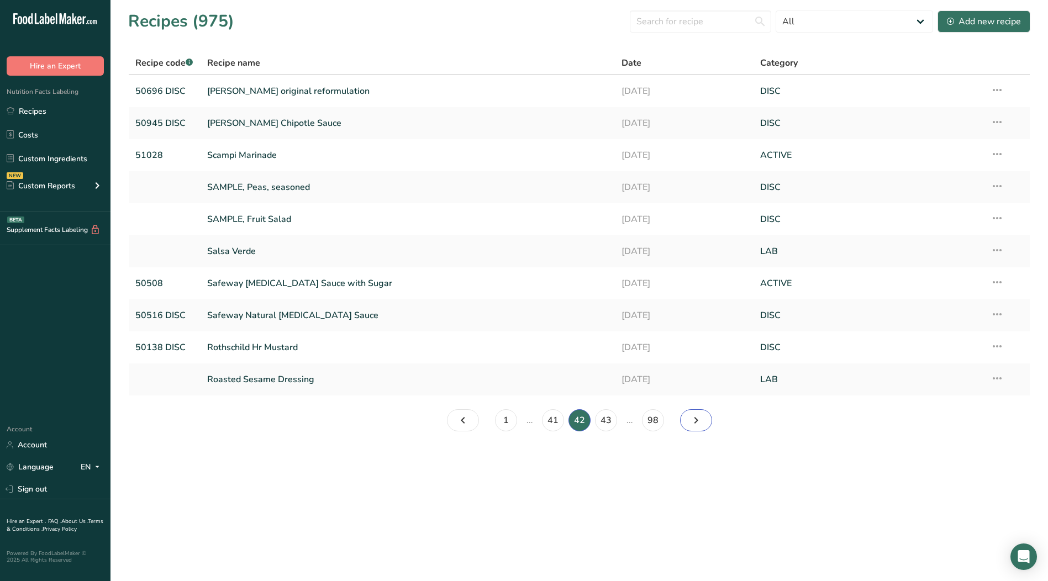
click at [687, 421] on link "Page 43." at bounding box center [696, 421] width 32 height 22
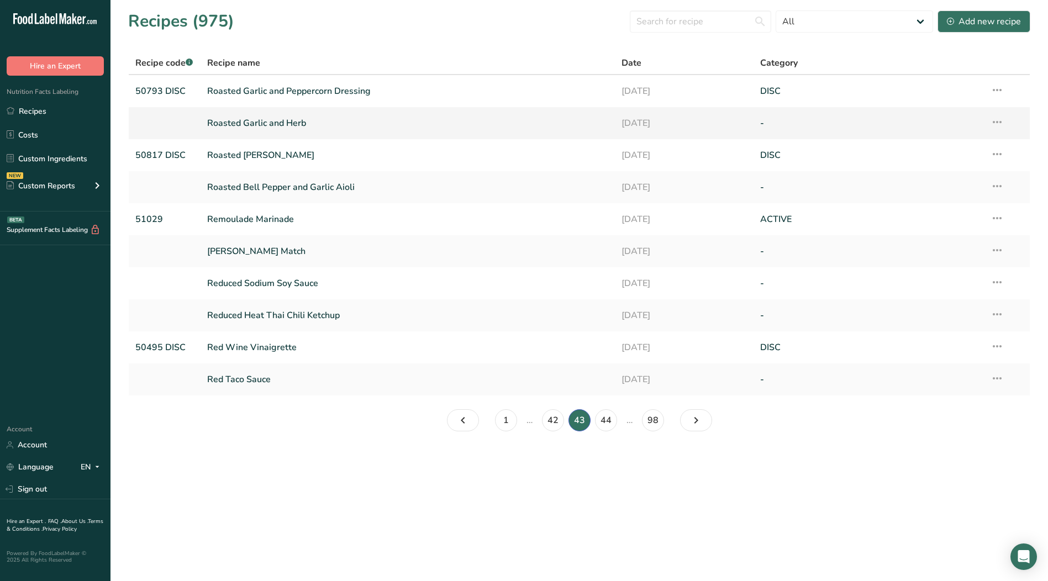
click at [1006, 124] on td "Recipe Setup Delete Recipe Duplicate Recipe Scale Recipe Save as Sub-Recipe .a-…" at bounding box center [1007, 123] width 46 height 32
click at [996, 120] on icon at bounding box center [997, 122] width 13 height 20
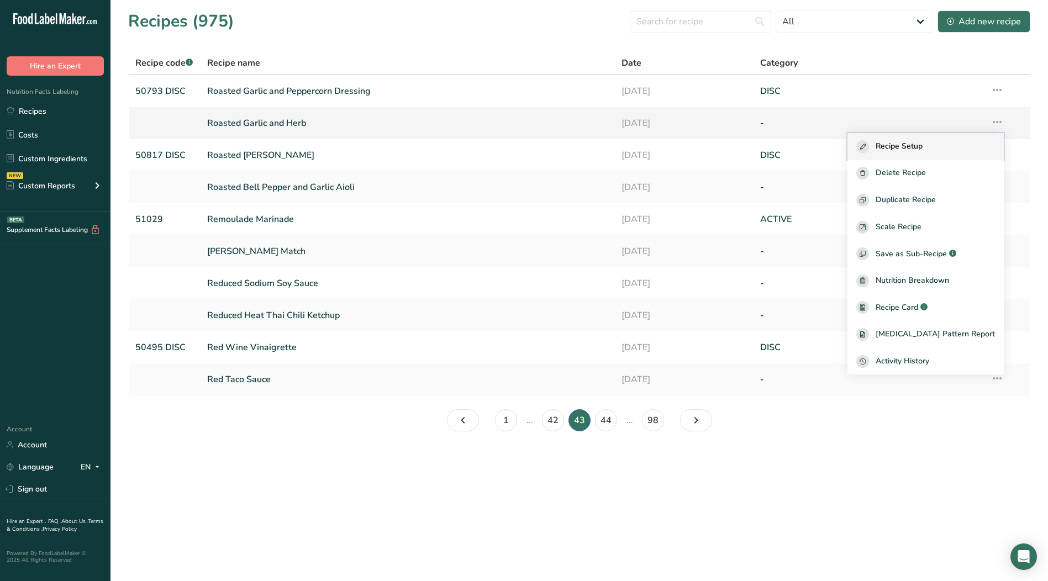
click at [949, 139] on button "Recipe Setup" at bounding box center [926, 146] width 156 height 27
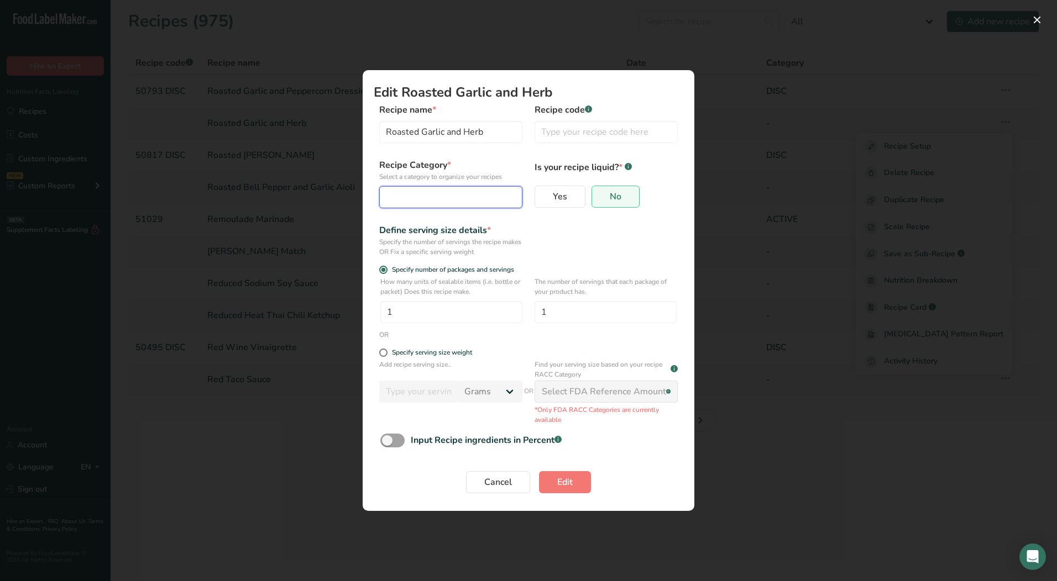
click at [425, 197] on div "Edit Recipe Modal" at bounding box center [447, 197] width 122 height 13
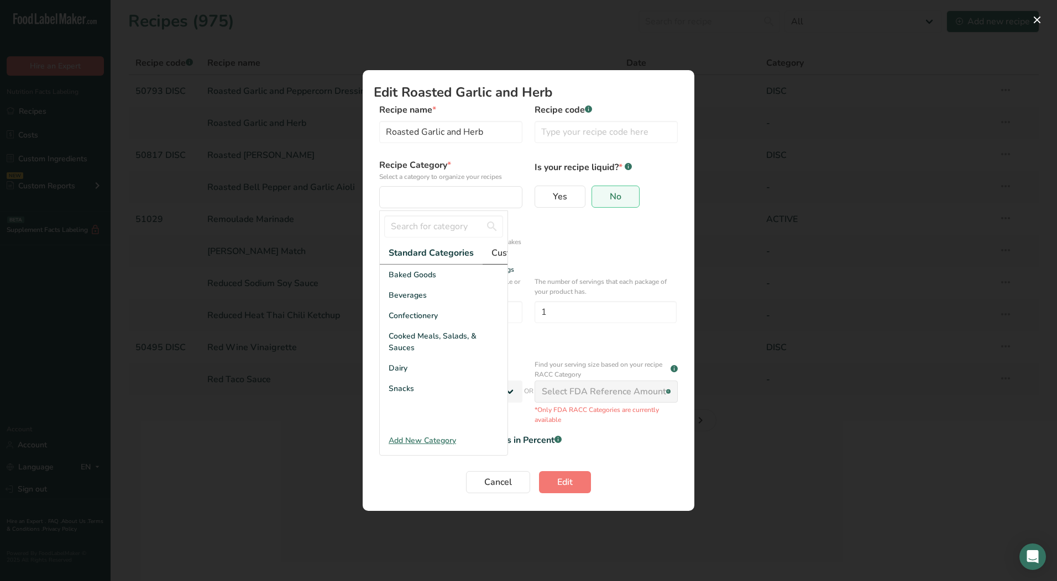
click at [496, 254] on span "Custom Categories .a-a{fill:#347362;}.b-a{fill:#fff;}" at bounding box center [534, 252] width 86 height 13
click at [404, 326] on div "LAB" at bounding box center [444, 316] width 128 height 20
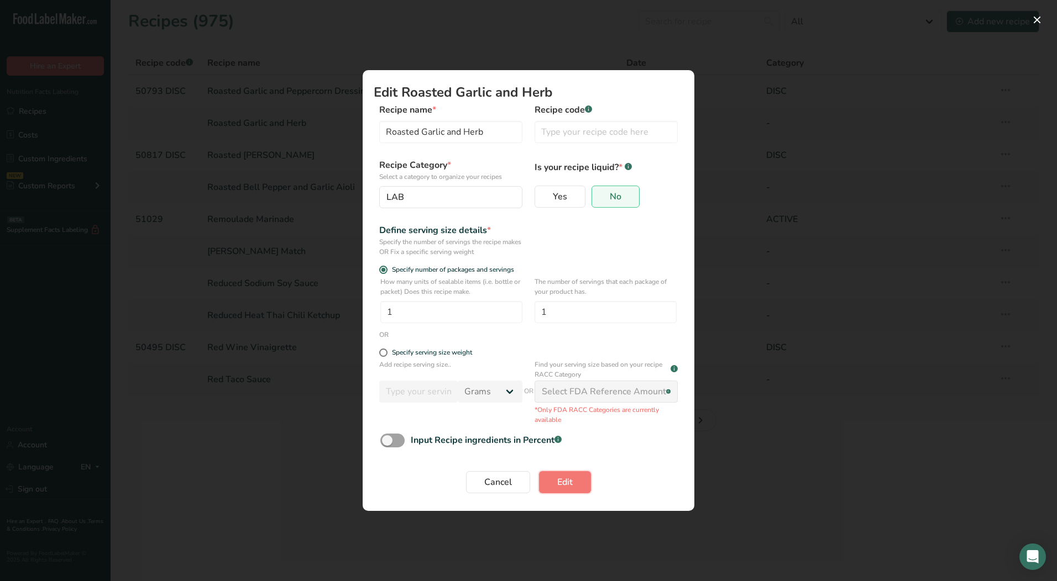
click at [571, 482] on span "Edit" at bounding box center [564, 482] width 15 height 13
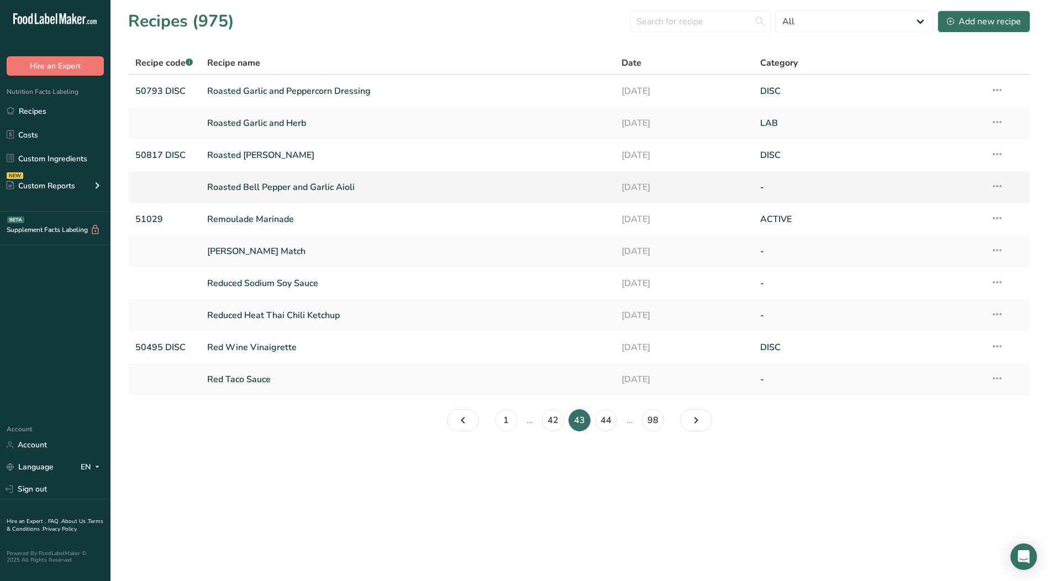
click at [999, 183] on icon at bounding box center [997, 186] width 13 height 20
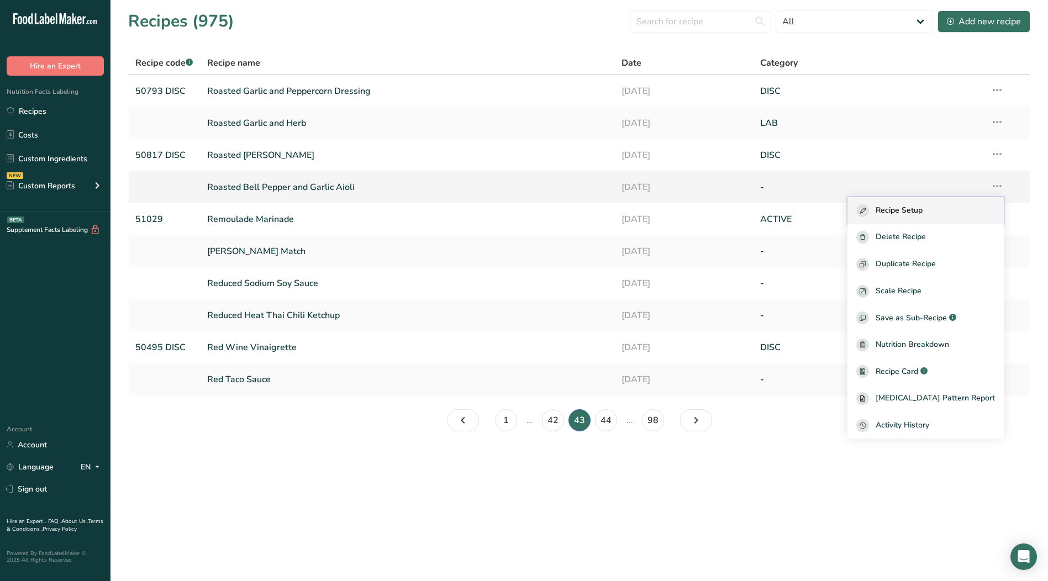
click at [901, 210] on span "Recipe Setup" at bounding box center [899, 210] width 47 height 13
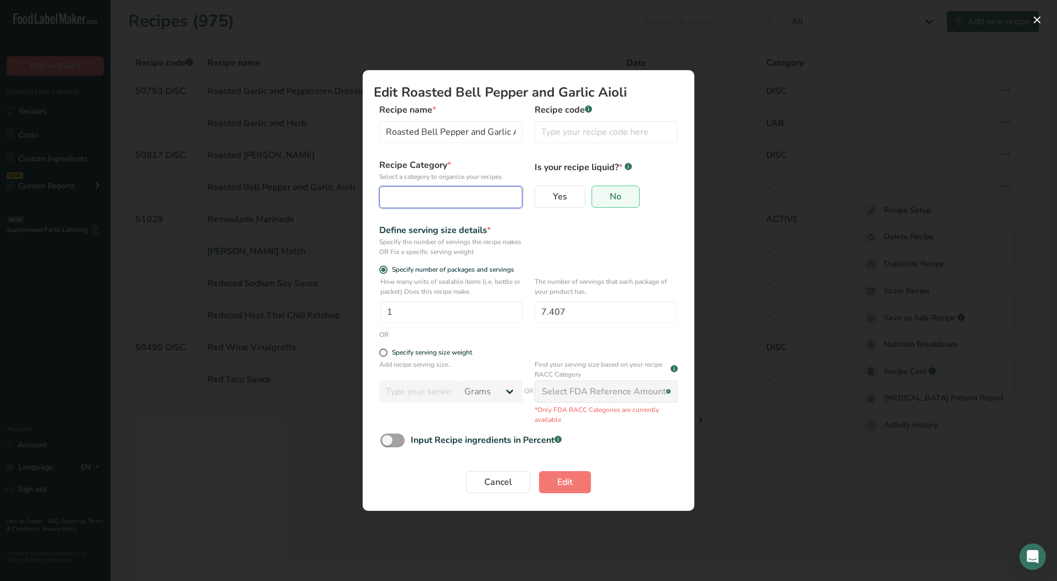
click at [419, 193] on div "Edit Recipe Modal" at bounding box center [447, 197] width 122 height 13
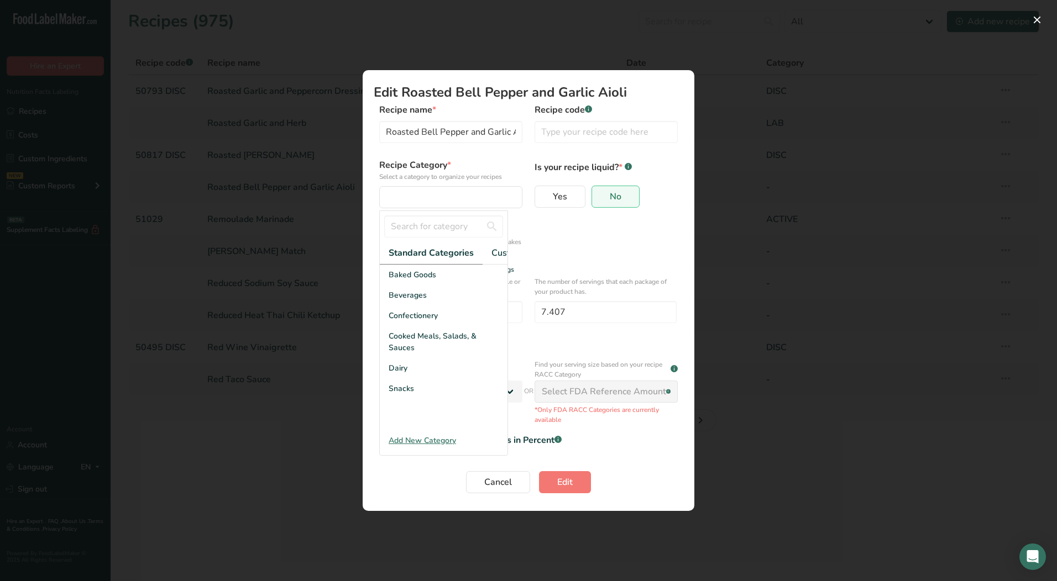
click at [508, 249] on div "Specify the number of servings the recipe makes OR Fix a specific serving weight" at bounding box center [450, 247] width 143 height 20
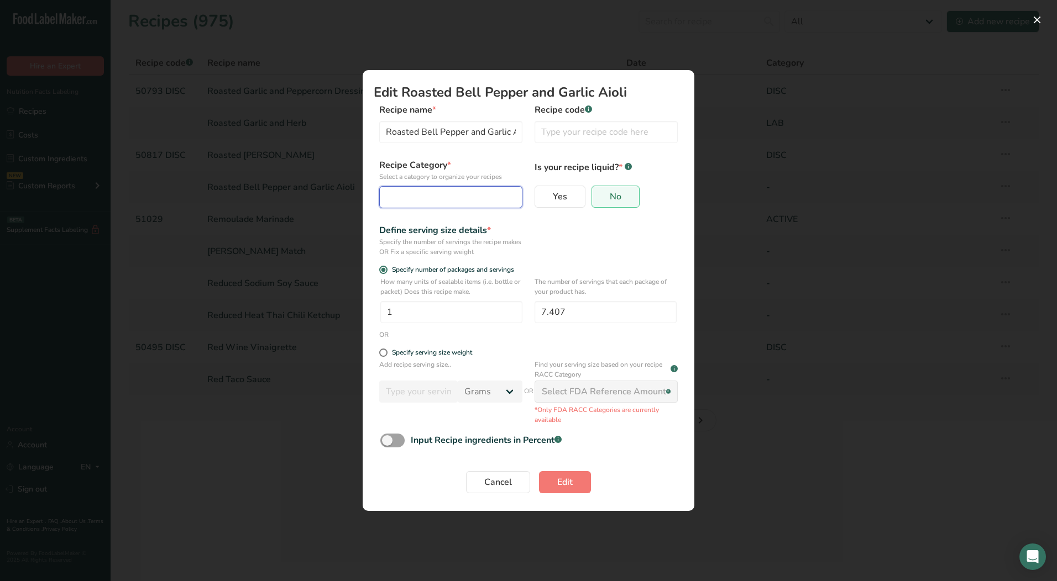
drag, startPoint x: 460, startPoint y: 195, endPoint x: 466, endPoint y: 231, distance: 36.9
click at [460, 198] on div "Edit Recipe Modal" at bounding box center [447, 197] width 122 height 13
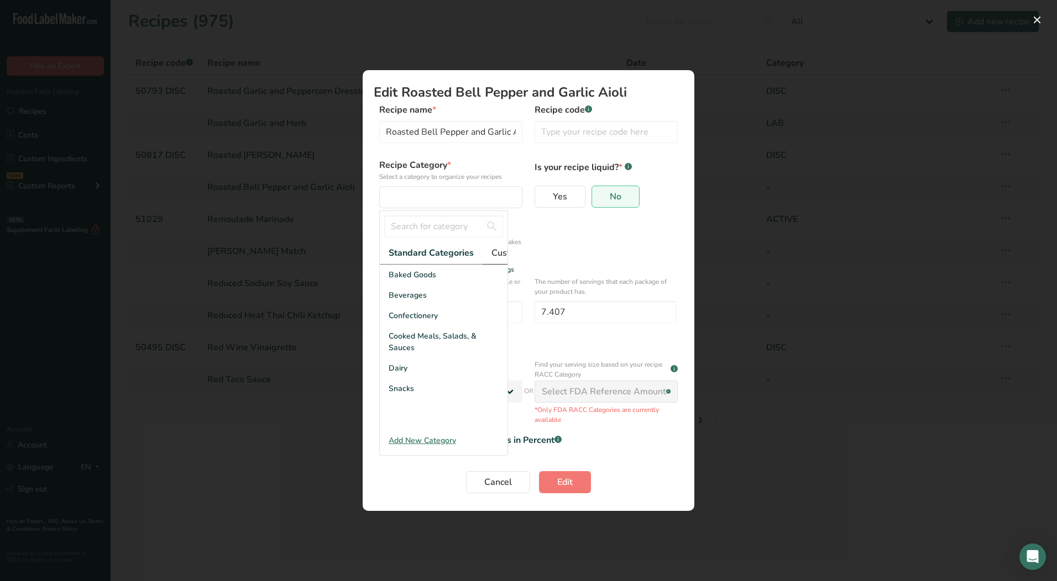
click at [495, 253] on span "Custom Categories .a-a{fill:#347362;}.b-a{fill:#fff;}" at bounding box center [534, 252] width 86 height 13
click at [414, 322] on div "LAB" at bounding box center [444, 316] width 128 height 20
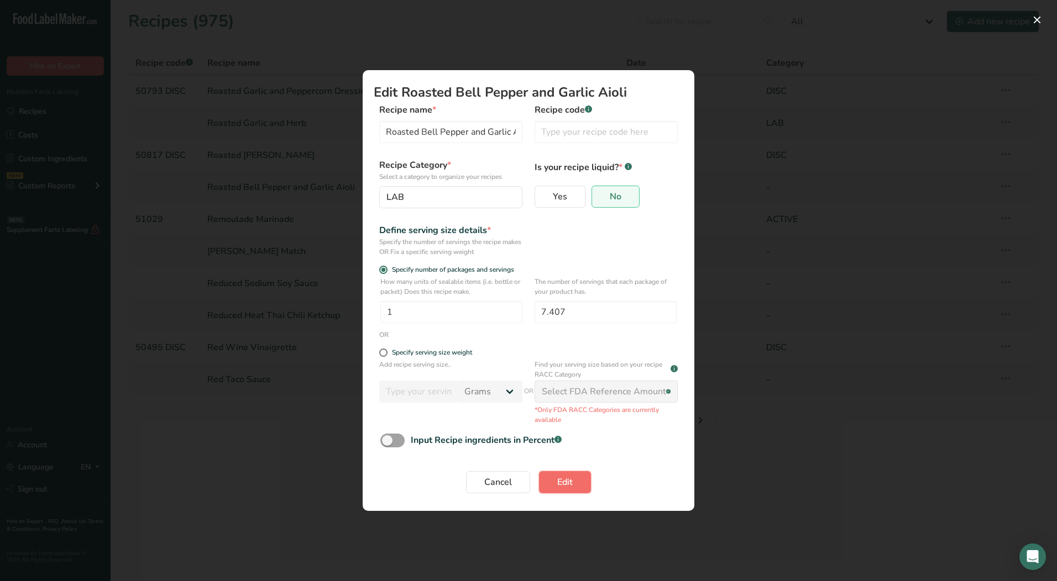
click at [560, 481] on span "Edit" at bounding box center [564, 482] width 15 height 13
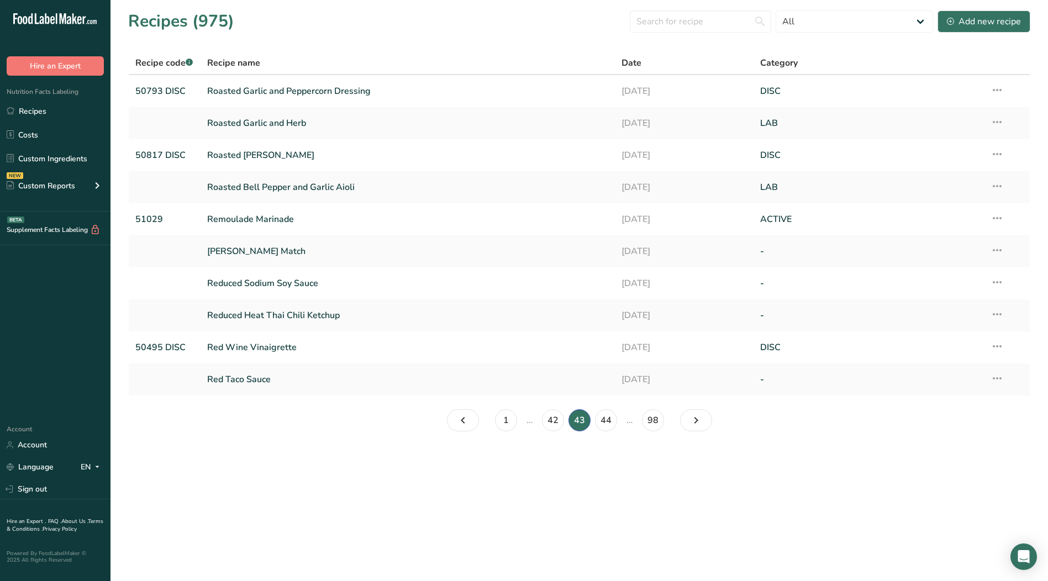
click at [996, 251] on icon at bounding box center [997, 250] width 13 height 20
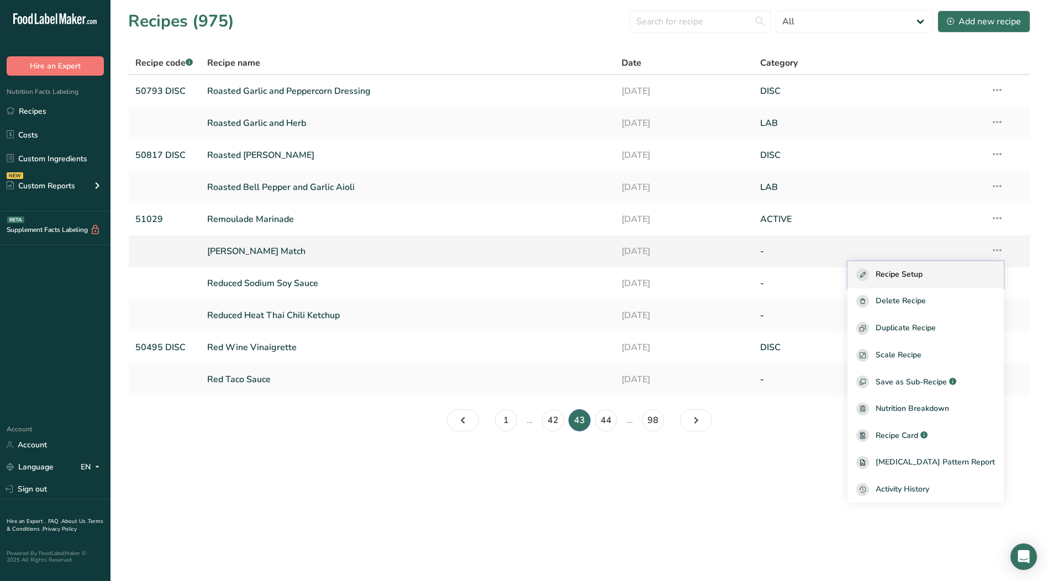
click at [923, 274] on span "Recipe Setup" at bounding box center [899, 275] width 47 height 13
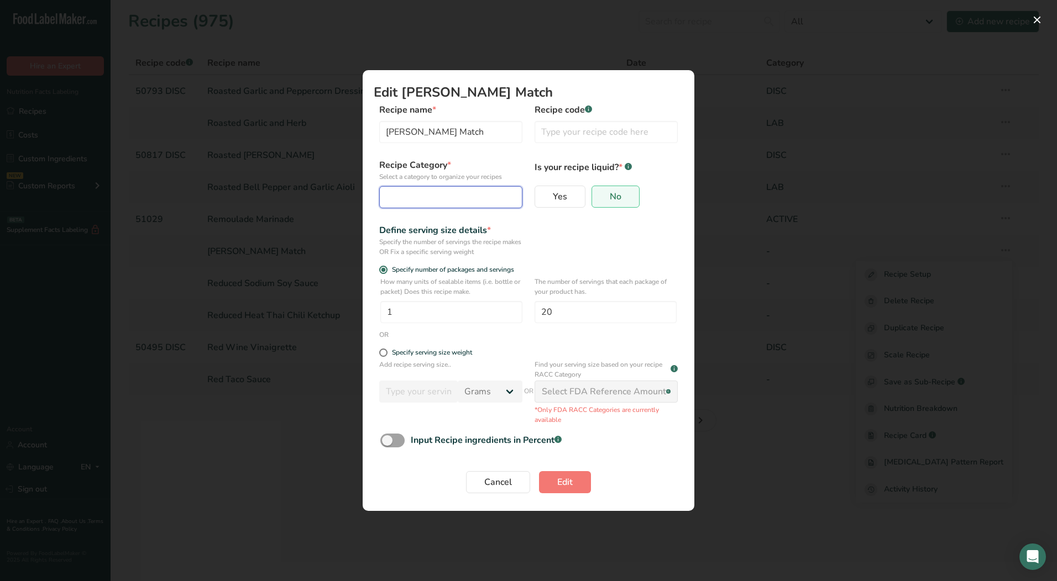
click at [459, 206] on button "Edit Recipe Modal" at bounding box center [450, 197] width 143 height 22
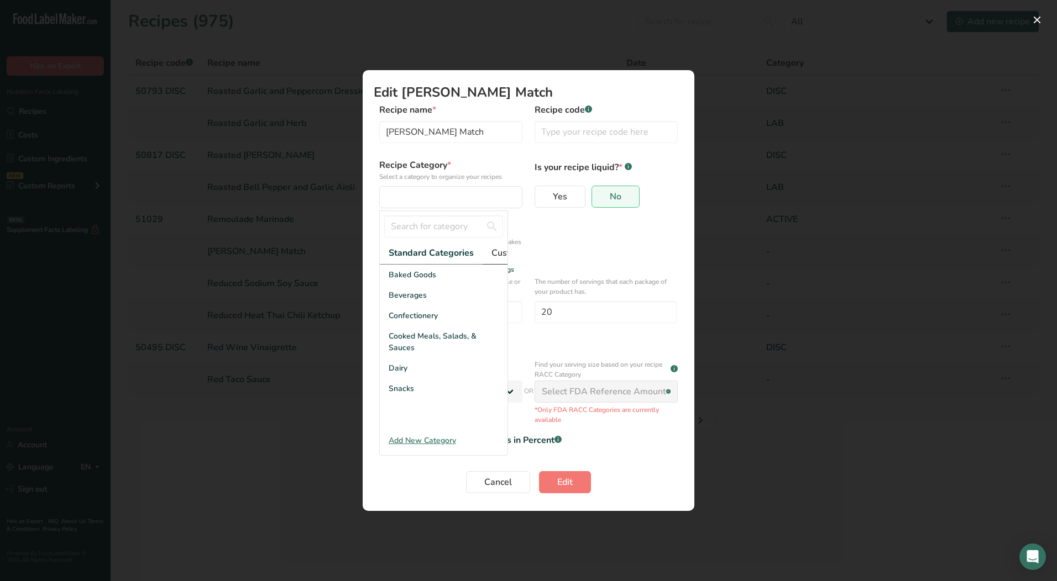
click at [502, 255] on span "Custom Categories .a-a{fill:#347362;}.b-a{fill:#fff;}" at bounding box center [534, 252] width 86 height 13
click at [421, 326] on div "LAB" at bounding box center [444, 316] width 128 height 20
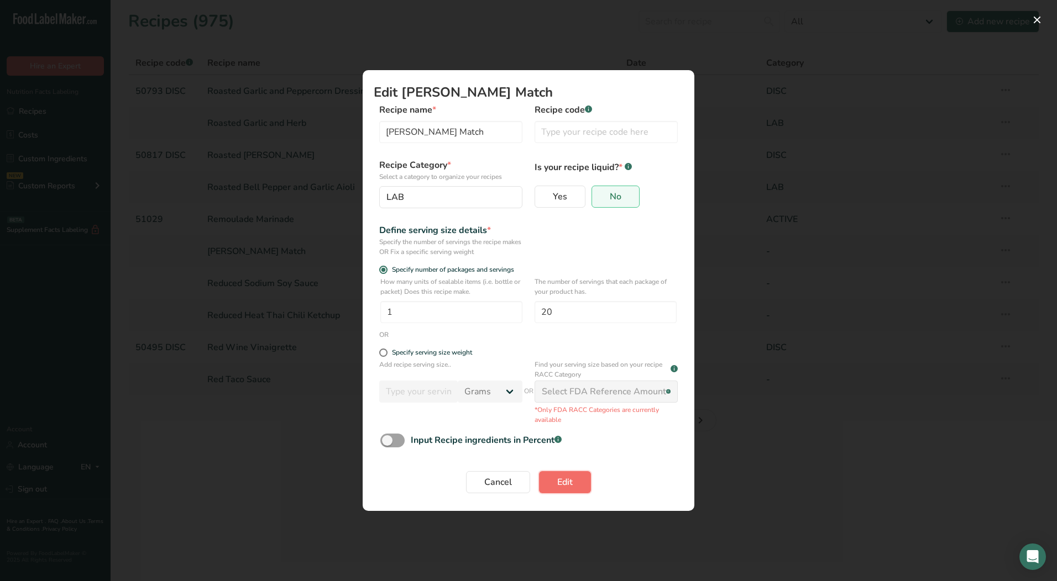
click at [572, 483] on span "Edit" at bounding box center [564, 482] width 15 height 13
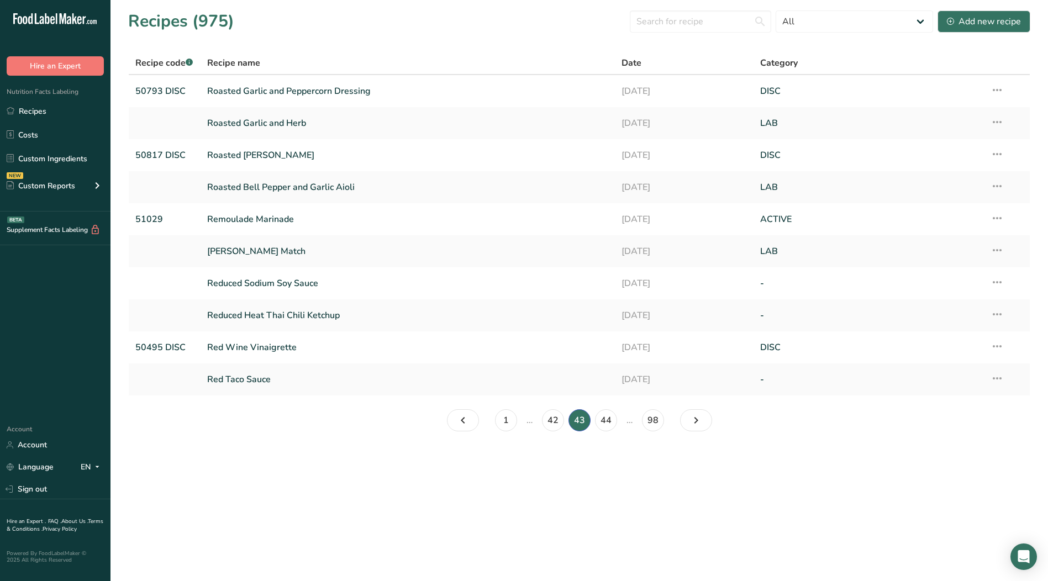
click at [1001, 284] on icon at bounding box center [997, 282] width 13 height 20
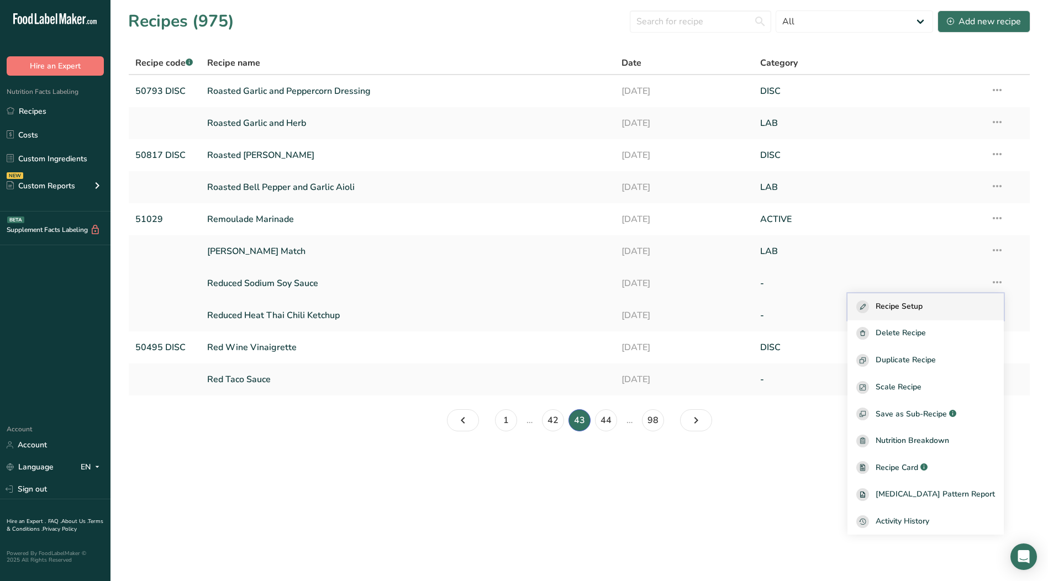
click at [949, 305] on div "Recipe Setup" at bounding box center [926, 307] width 139 height 13
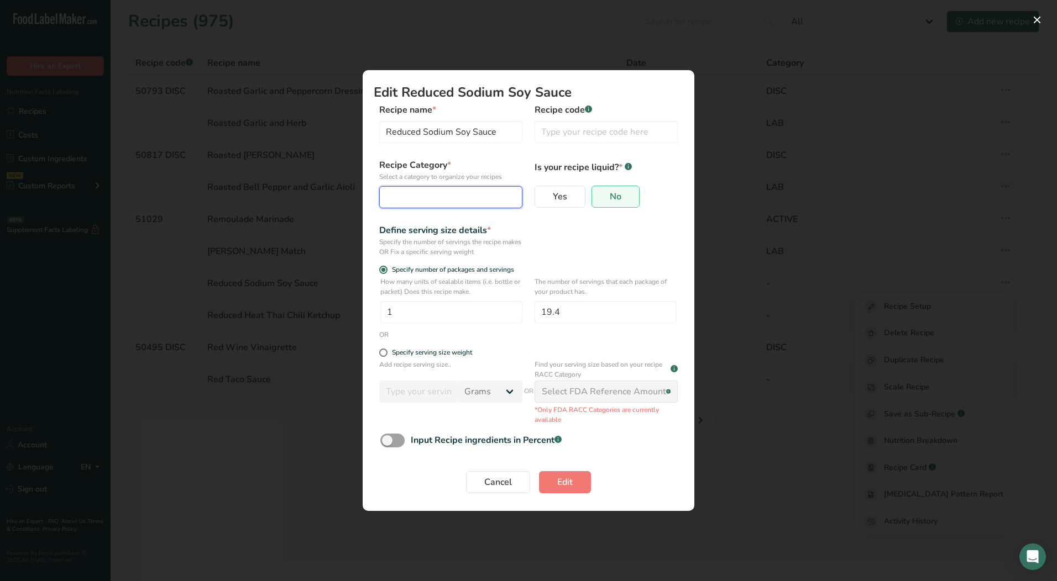
click at [473, 201] on div "Edit Recipe Modal" at bounding box center [447, 197] width 122 height 13
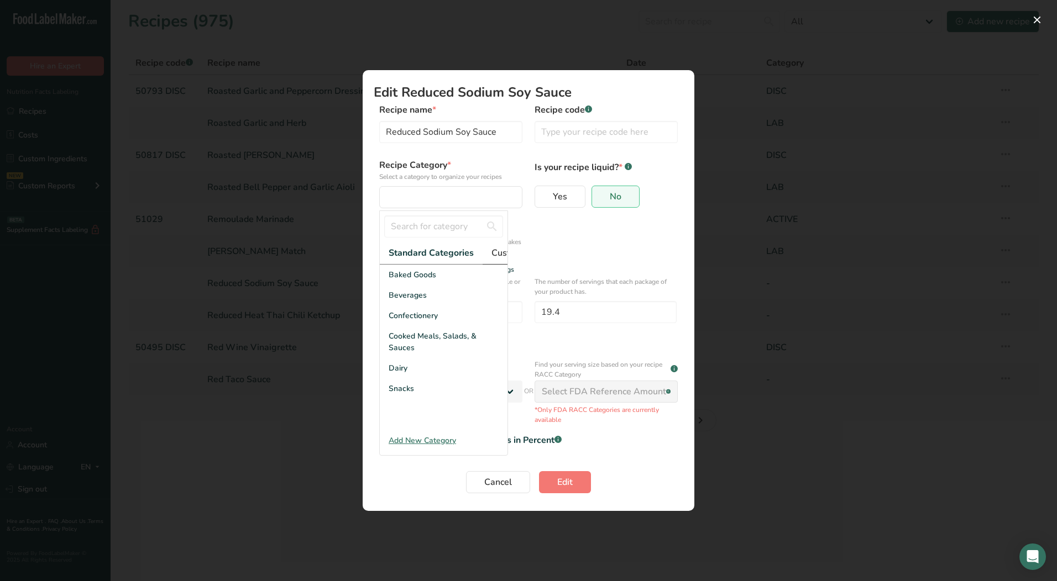
click at [503, 253] on span "Custom Categories .a-a{fill:#347362;}.b-a{fill:#fff;}" at bounding box center [534, 252] width 86 height 13
click at [419, 326] on div "LAB" at bounding box center [444, 316] width 128 height 20
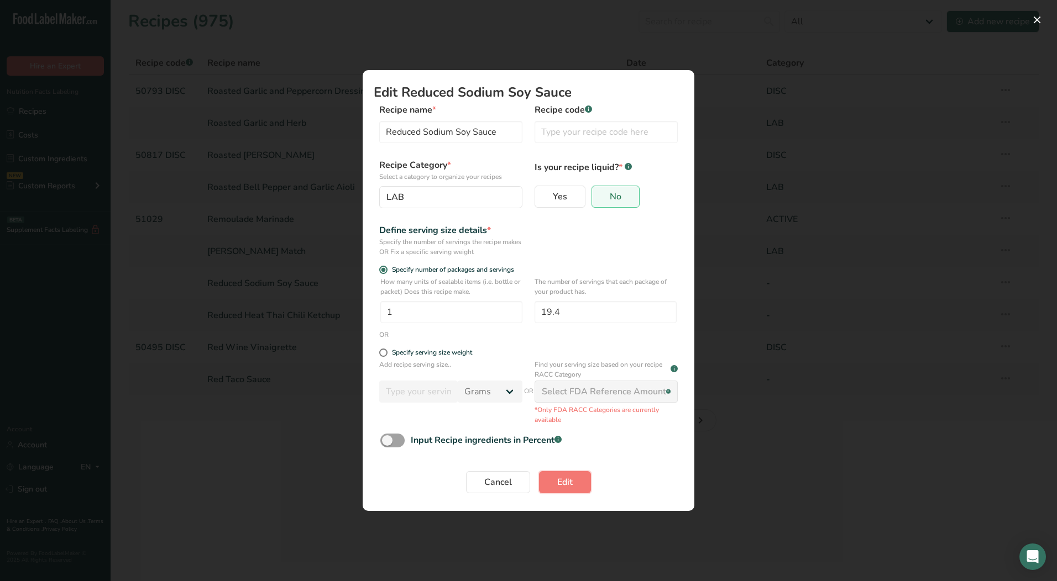
click at [560, 486] on span "Edit" at bounding box center [564, 482] width 15 height 13
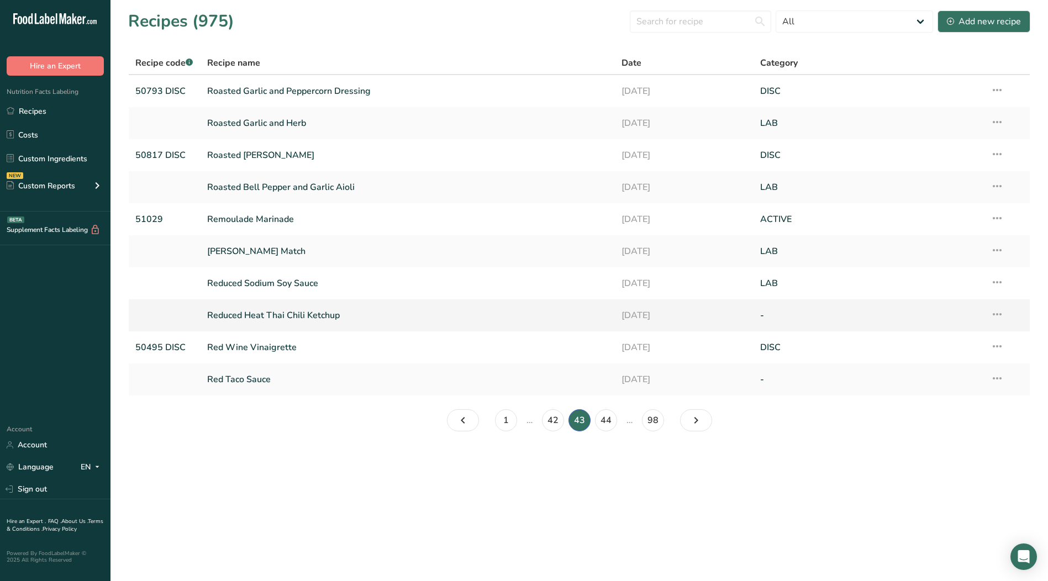
click at [993, 314] on icon at bounding box center [997, 315] width 13 height 20
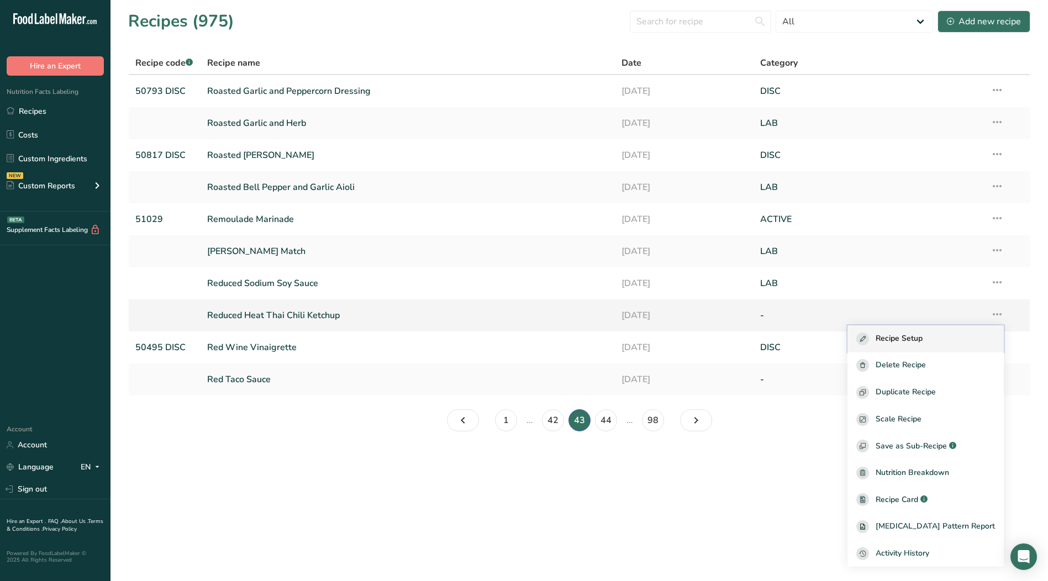
click at [920, 334] on span "Recipe Setup" at bounding box center [899, 339] width 47 height 13
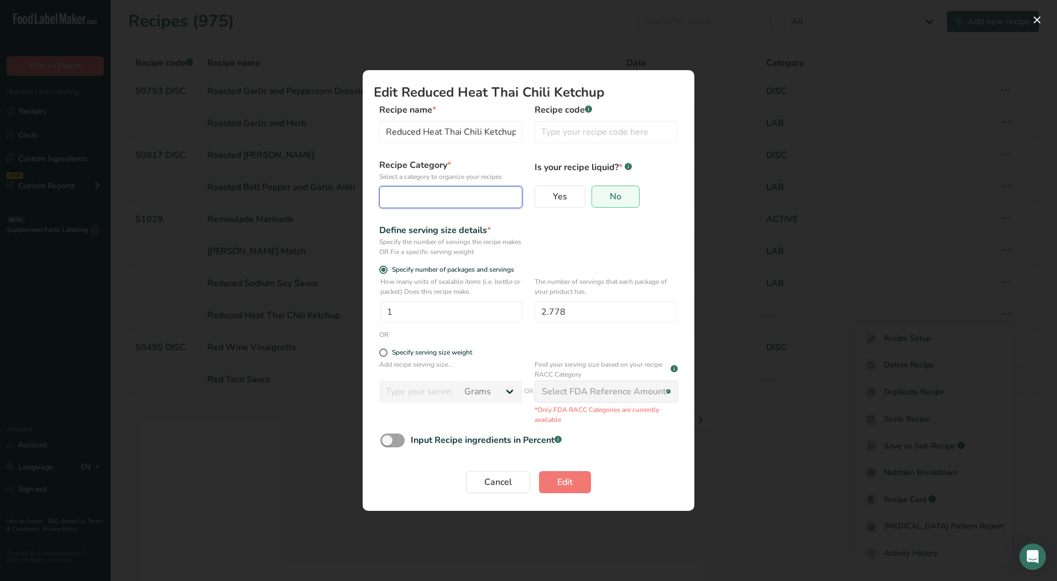
click at [426, 197] on div "Edit Recipe Modal" at bounding box center [447, 197] width 122 height 13
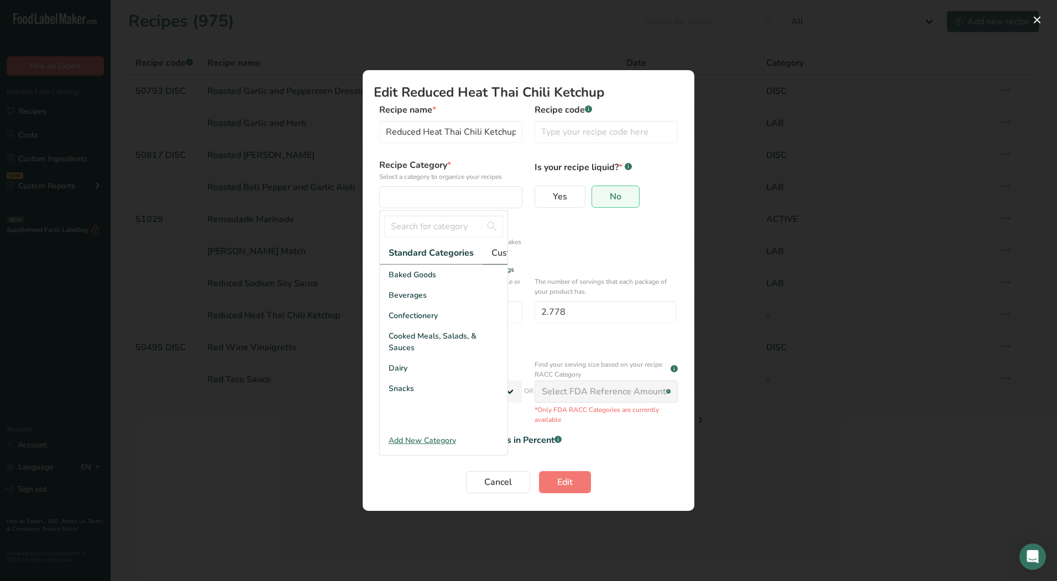
click at [500, 254] on span "Custom Categories .a-a{fill:#347362;}.b-a{fill:#fff;}" at bounding box center [534, 252] width 86 height 13
click at [407, 326] on div "LAB" at bounding box center [444, 316] width 128 height 20
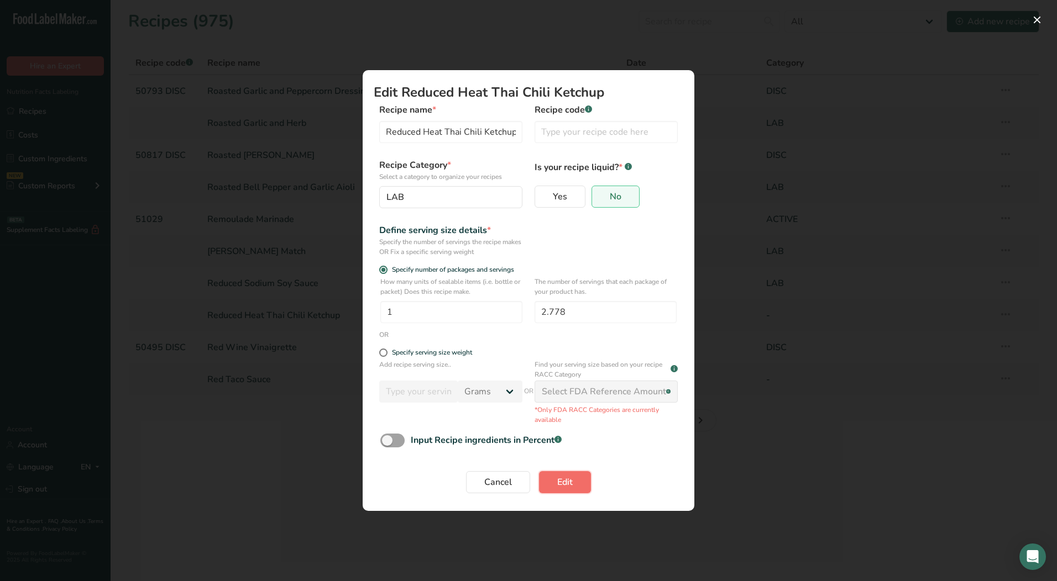
click at [570, 489] on span "Edit" at bounding box center [564, 482] width 15 height 13
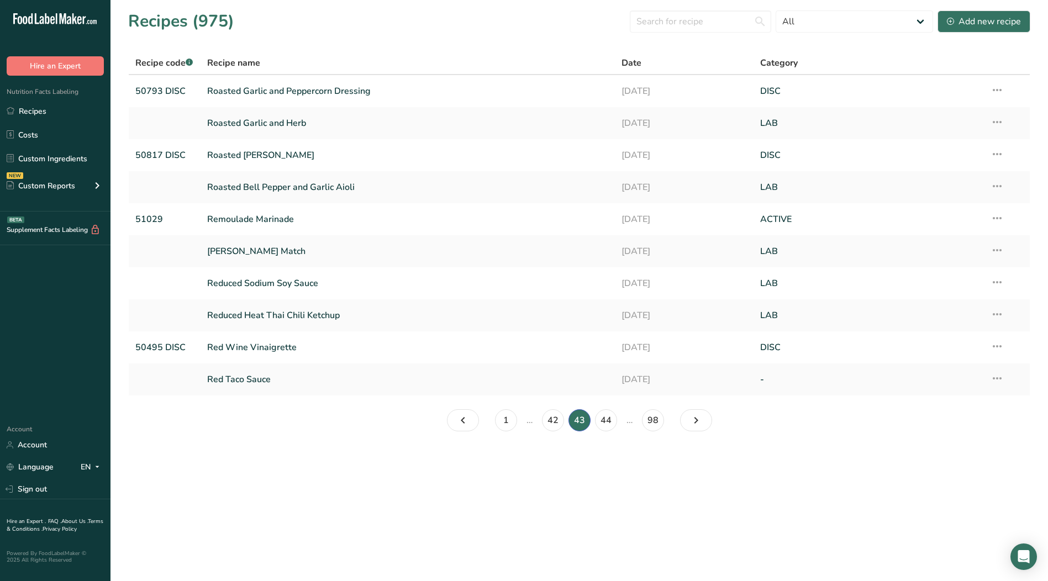
click at [996, 380] on icon at bounding box center [997, 379] width 13 height 20
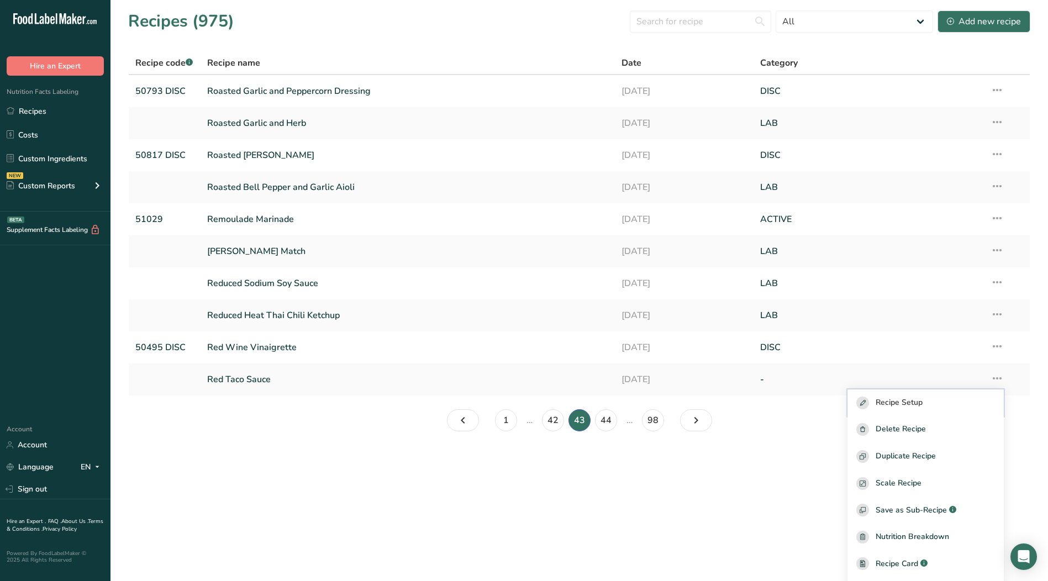
drag, startPoint x: 914, startPoint y: 397, endPoint x: 907, endPoint y: 397, distance: 7.2
click at [914, 397] on span "Recipe Setup" at bounding box center [899, 403] width 47 height 13
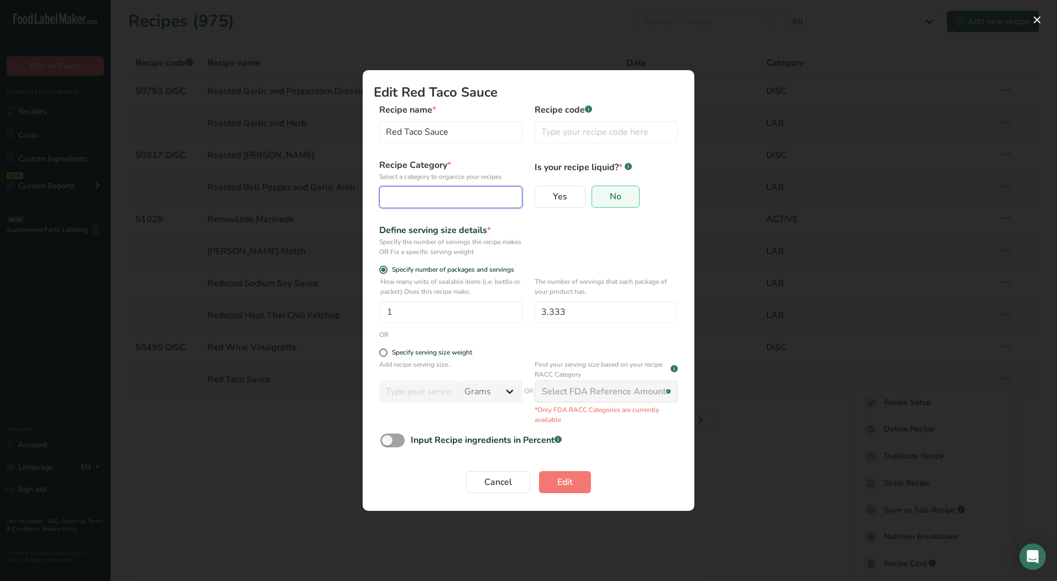
click at [451, 206] on button "Edit Recipe Modal" at bounding box center [450, 197] width 143 height 22
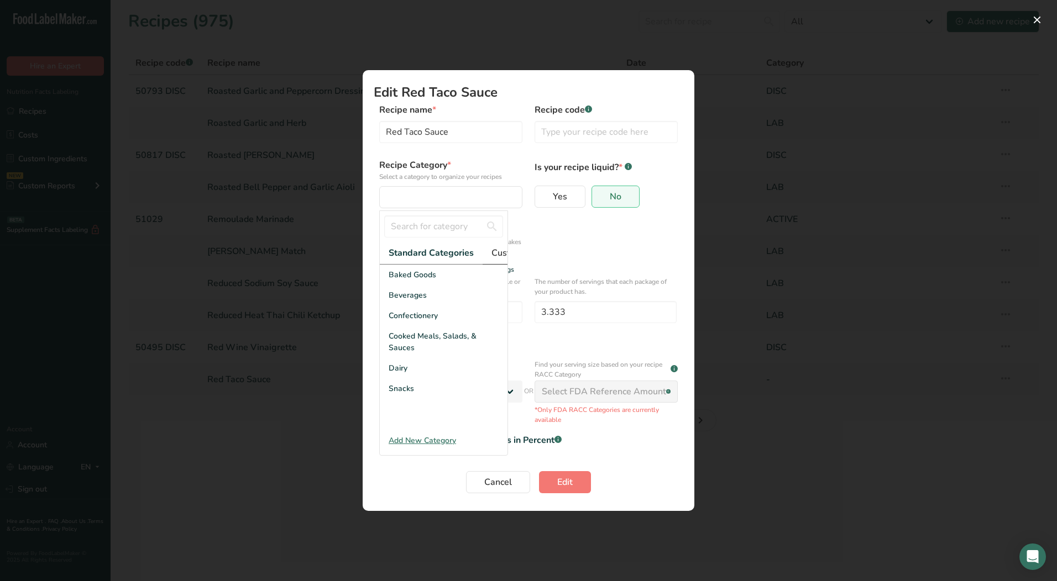
click at [488, 255] on link "Custom Categories .a-a{fill:#347362;}.b-a{fill:#fff;}" at bounding box center [533, 253] width 103 height 23
click at [430, 319] on div "LAB" at bounding box center [444, 316] width 128 height 20
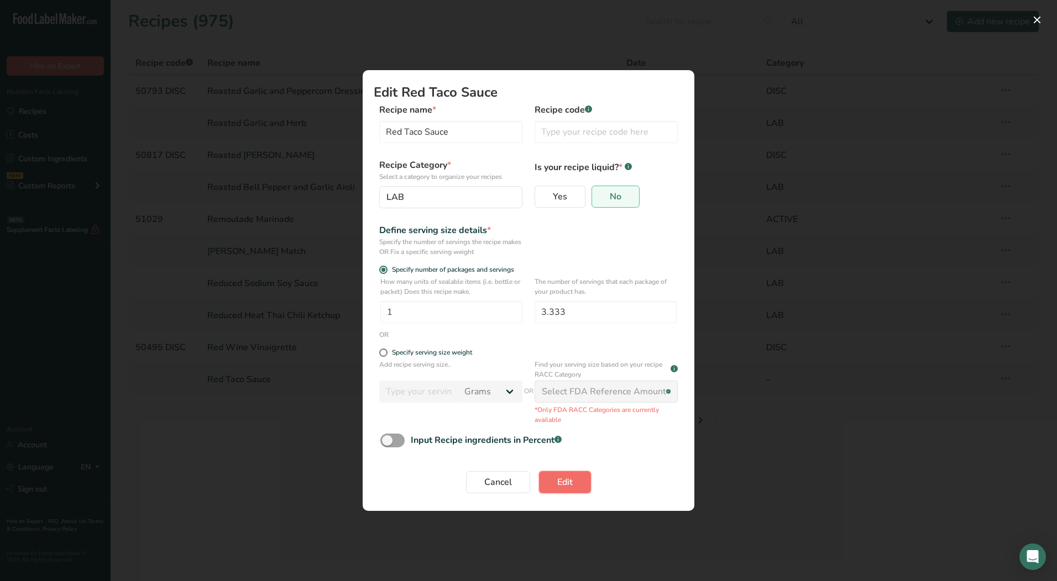
click at [551, 479] on button "Edit" at bounding box center [565, 482] width 52 height 22
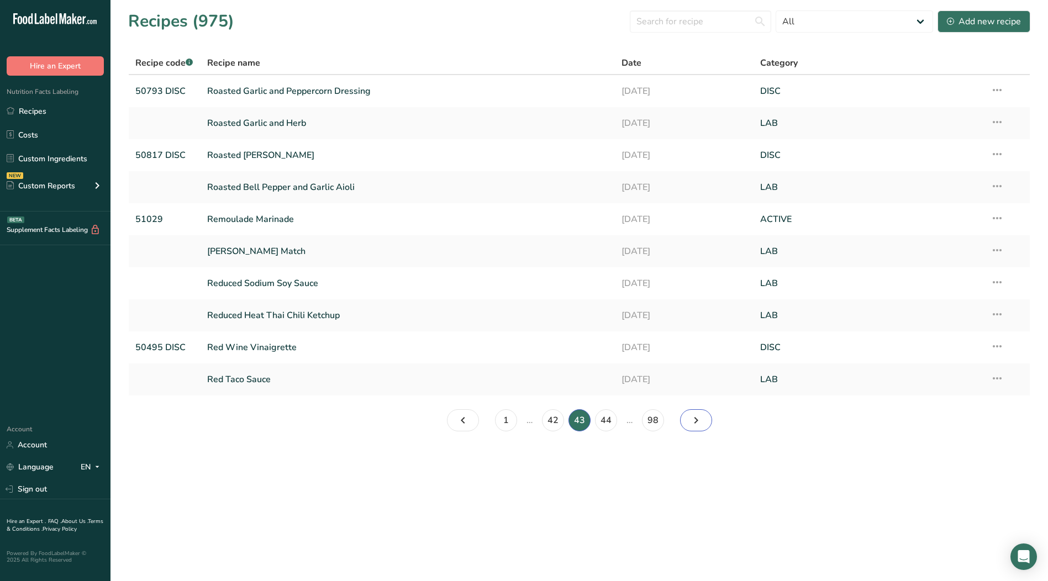
click at [692, 419] on icon "Page 44." at bounding box center [696, 421] width 13 height 20
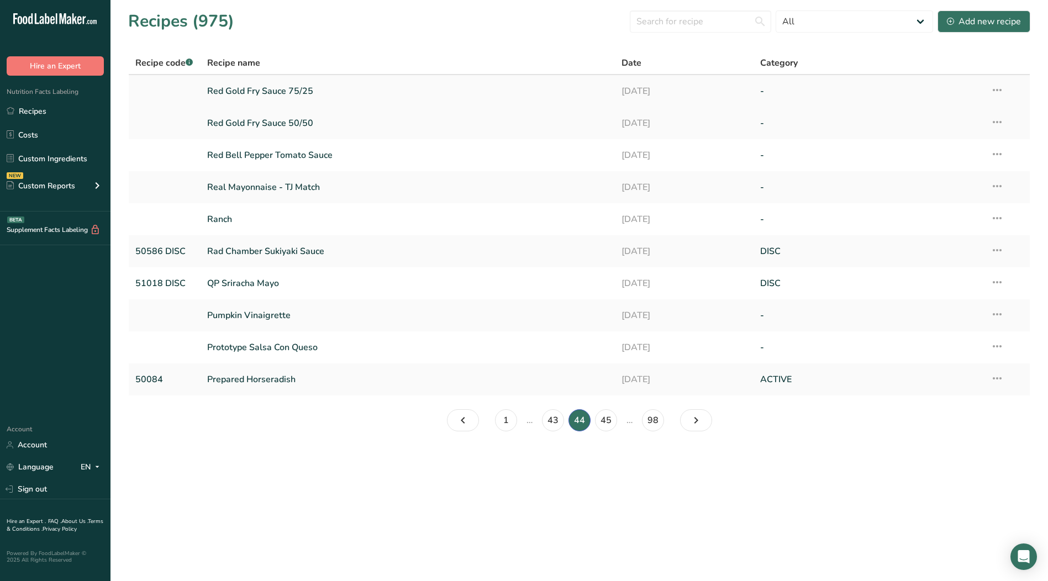
click at [998, 90] on icon at bounding box center [997, 90] width 13 height 20
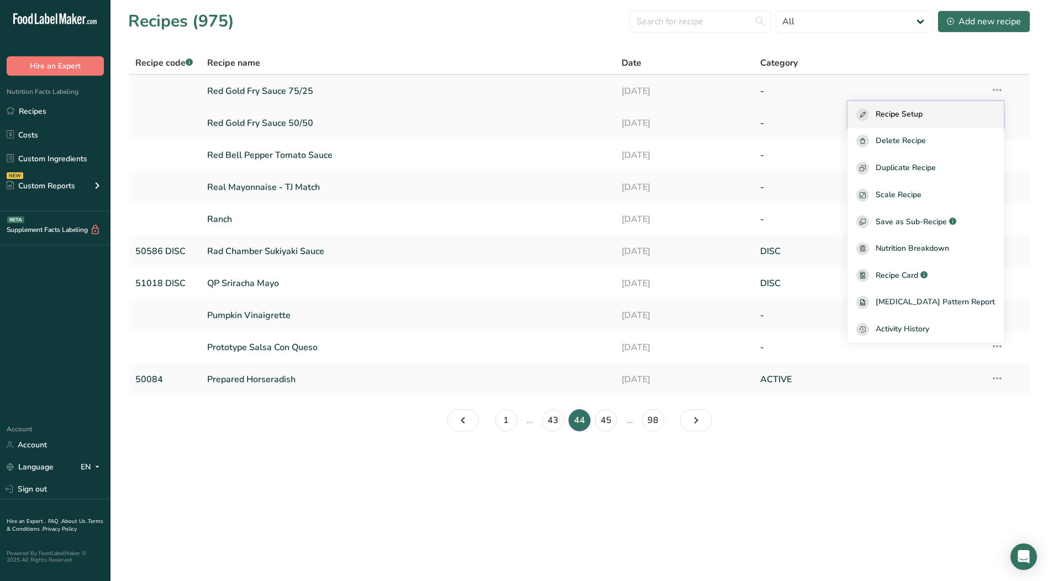
click at [923, 111] on span "Recipe Setup" at bounding box center [899, 114] width 47 height 13
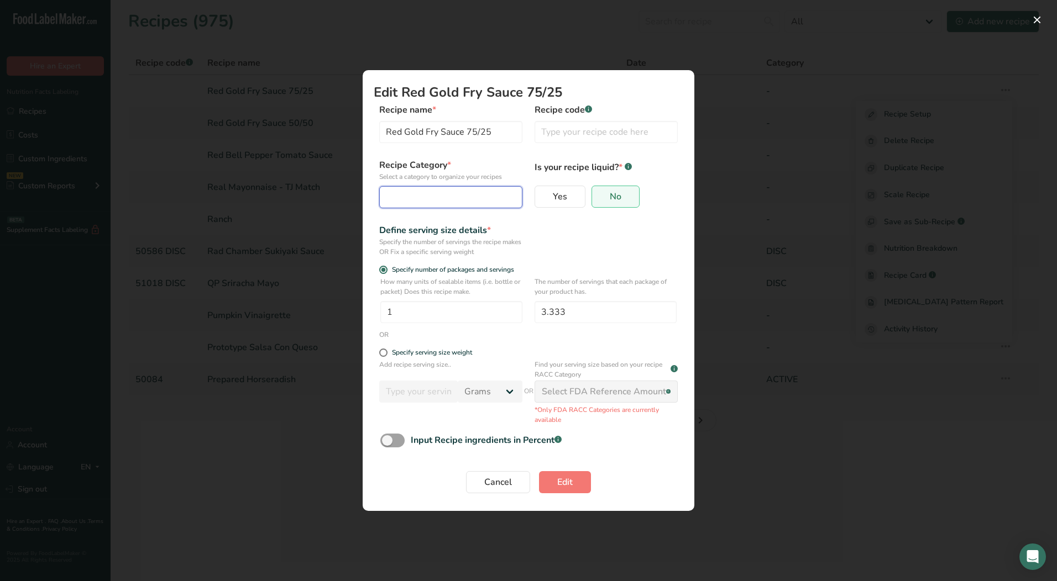
click at [401, 192] on div "Edit Recipe Modal" at bounding box center [447, 197] width 122 height 13
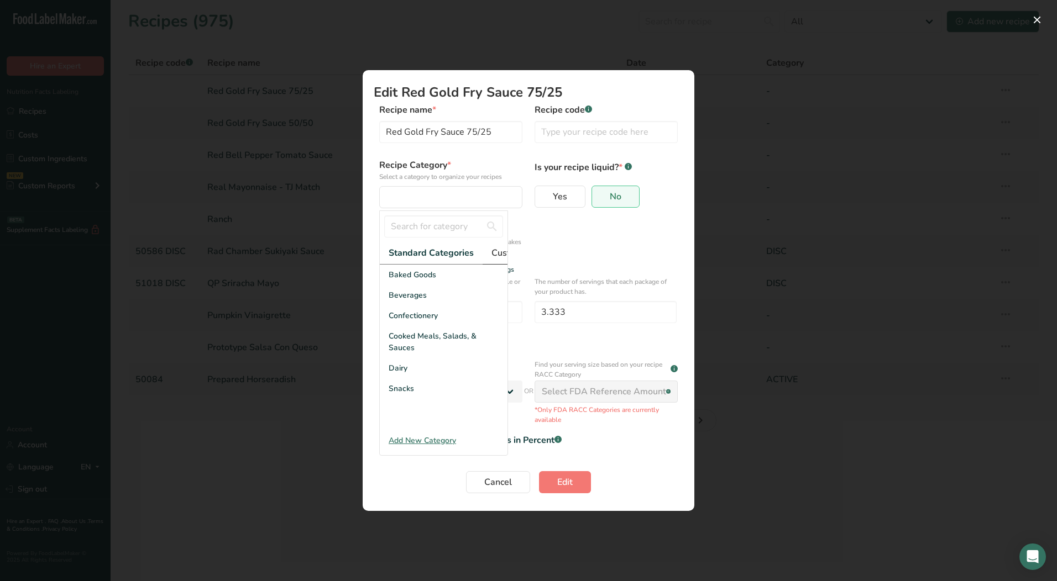
click at [498, 251] on span "Custom Categories .a-a{fill:#347362;}.b-a{fill:#fff;}" at bounding box center [534, 252] width 86 height 13
drag, startPoint x: 407, startPoint y: 321, endPoint x: 407, endPoint y: 360, distance: 39.8
click at [407, 321] on div "LAB" at bounding box center [444, 316] width 128 height 20
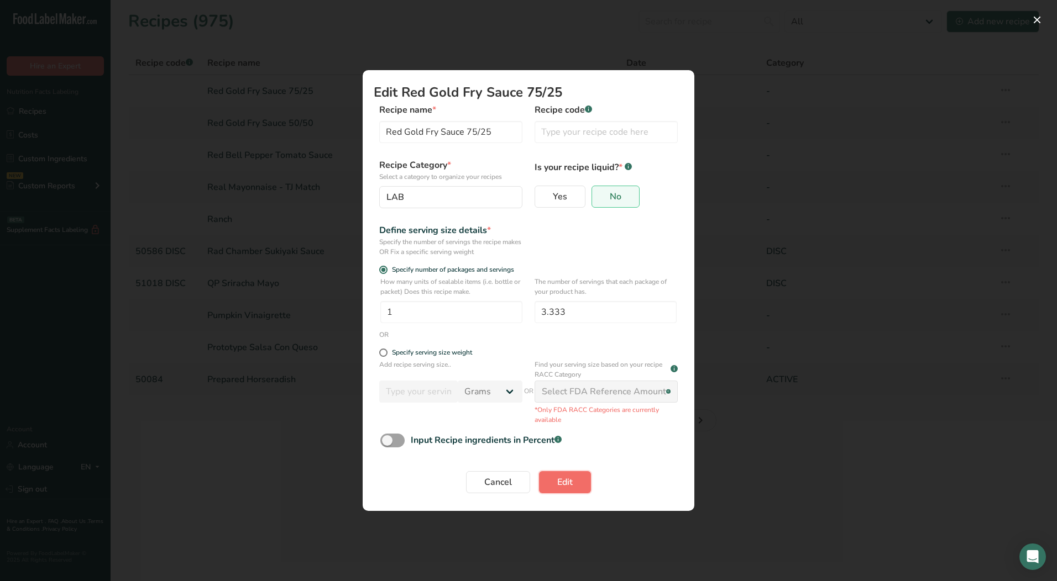
click at [572, 486] on span "Edit" at bounding box center [564, 482] width 15 height 13
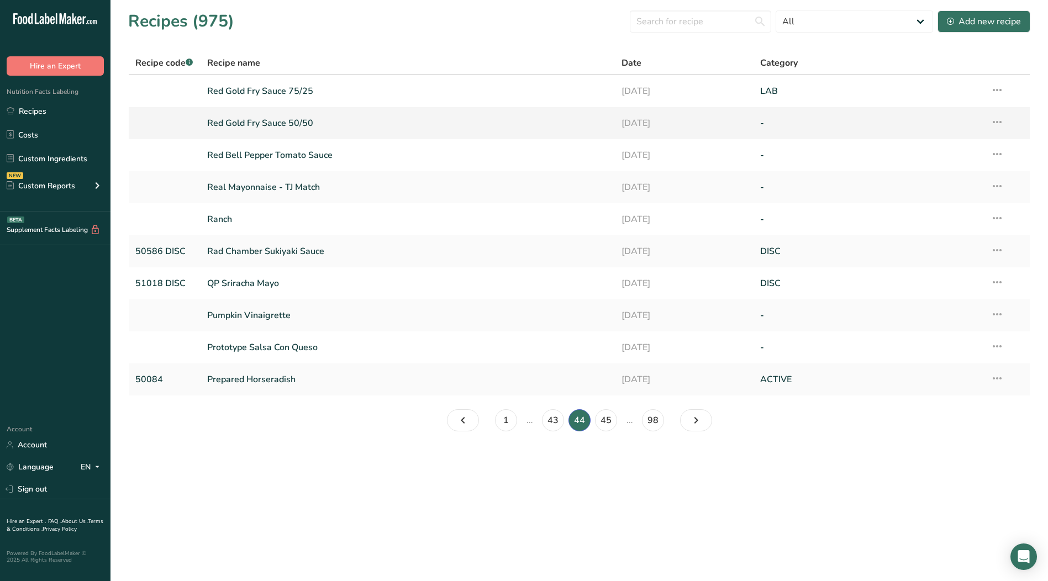
click at [999, 120] on icon at bounding box center [997, 122] width 13 height 20
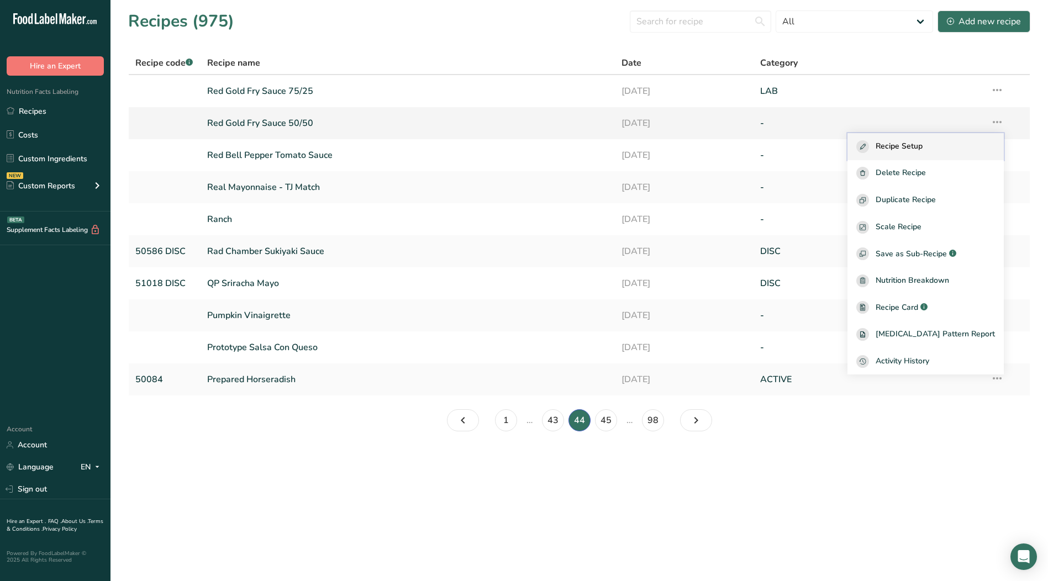
click at [923, 145] on span "Recipe Setup" at bounding box center [899, 146] width 47 height 13
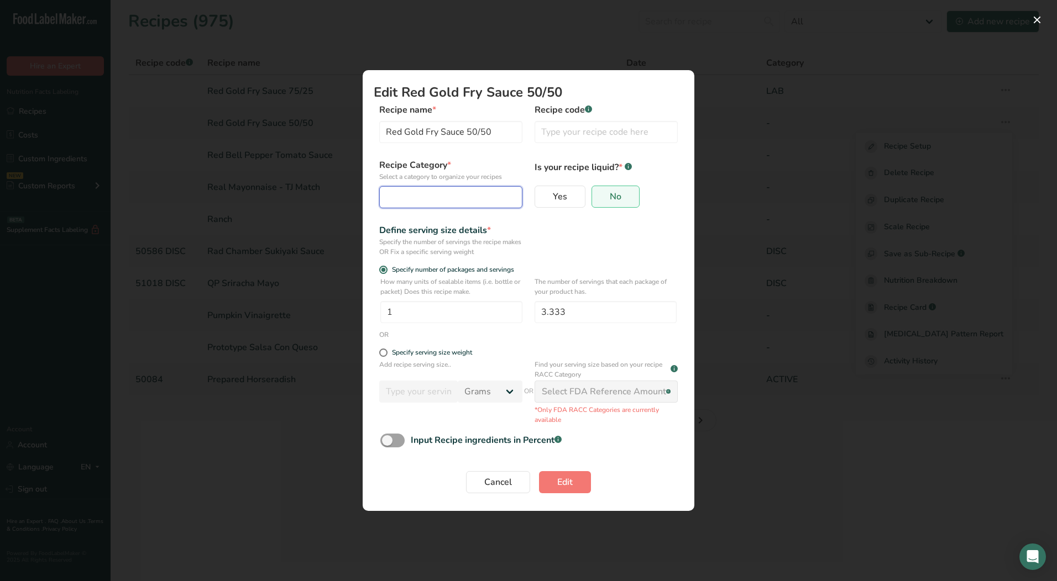
click at [469, 201] on div "Edit Recipe Modal" at bounding box center [447, 197] width 122 height 13
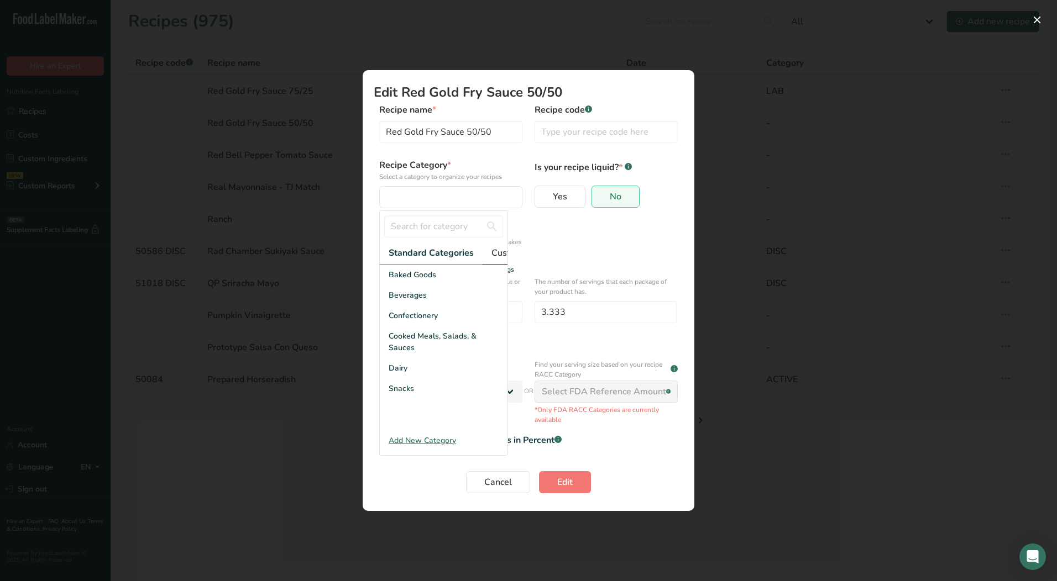
click at [498, 251] on span "Custom Categories .a-a{fill:#347362;}.b-a{fill:#fff;}" at bounding box center [534, 252] width 86 height 13
click at [397, 322] on span "LAB" at bounding box center [396, 316] width 15 height 12
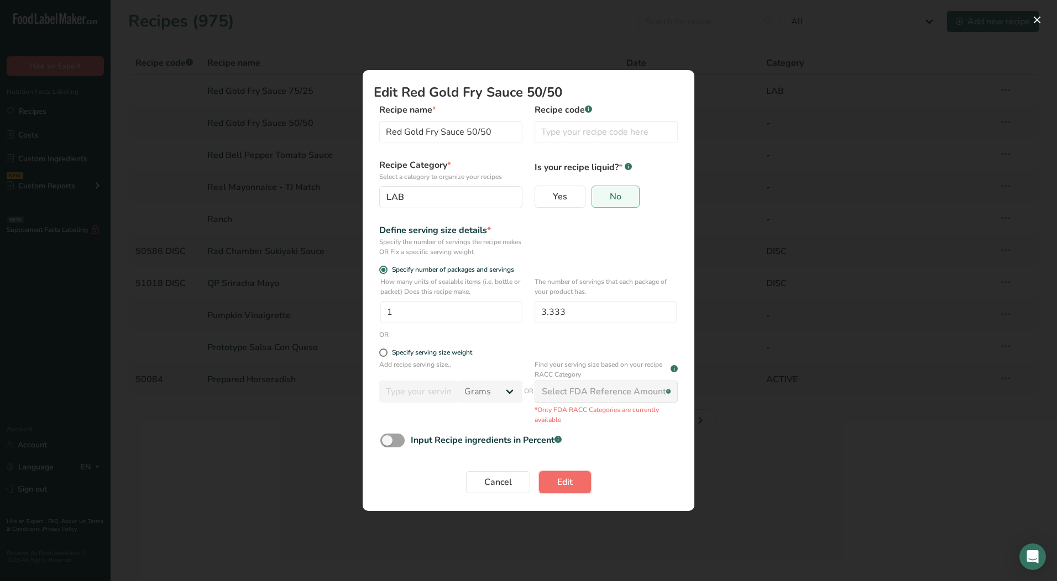
click at [564, 485] on span "Edit" at bounding box center [564, 482] width 15 height 13
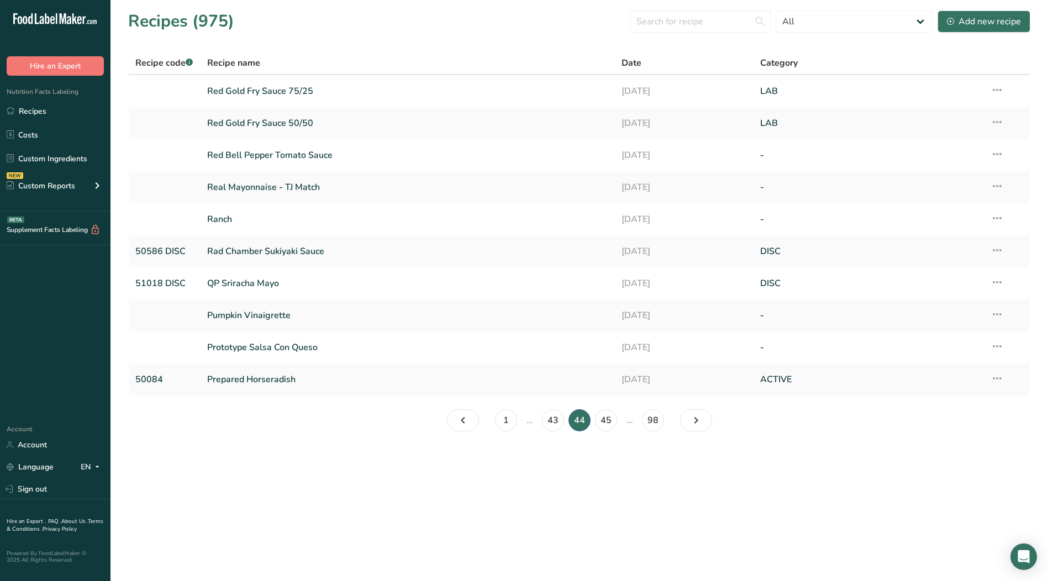
click at [1000, 154] on icon at bounding box center [997, 154] width 13 height 20
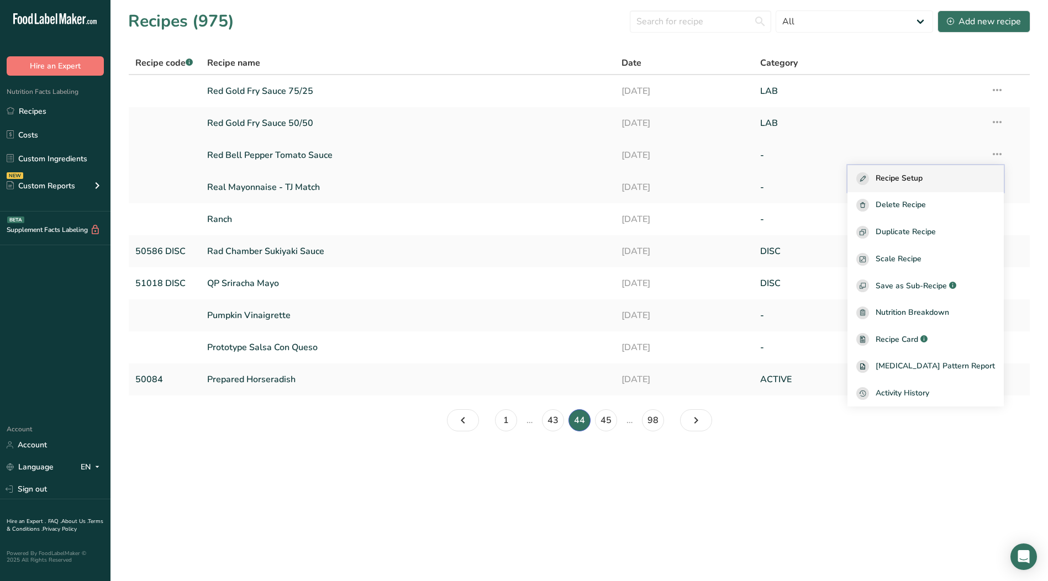
click at [913, 182] on span "Recipe Setup" at bounding box center [899, 178] width 47 height 13
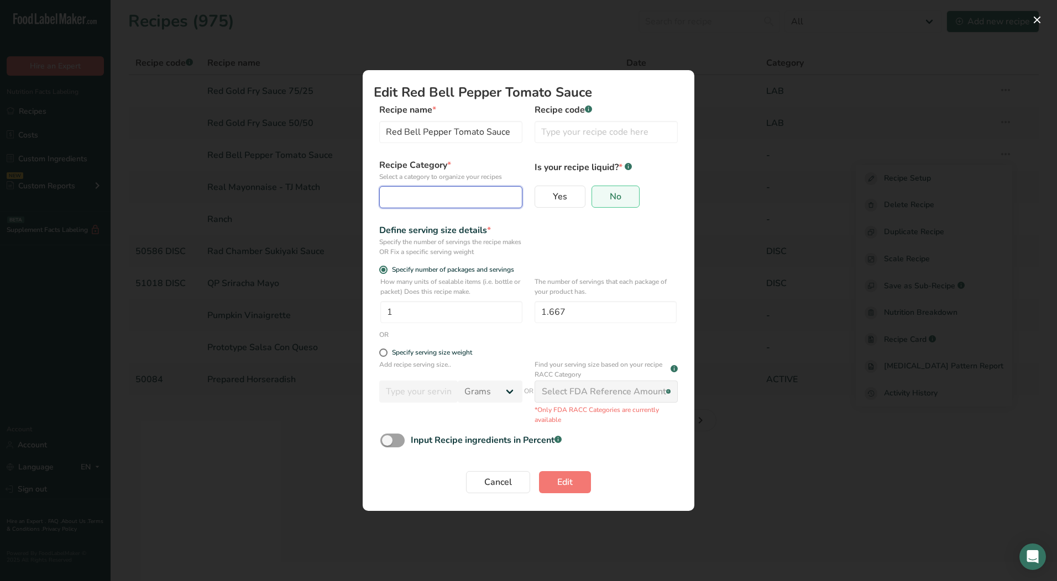
click at [458, 188] on button "Edit Recipe Modal" at bounding box center [450, 197] width 143 height 22
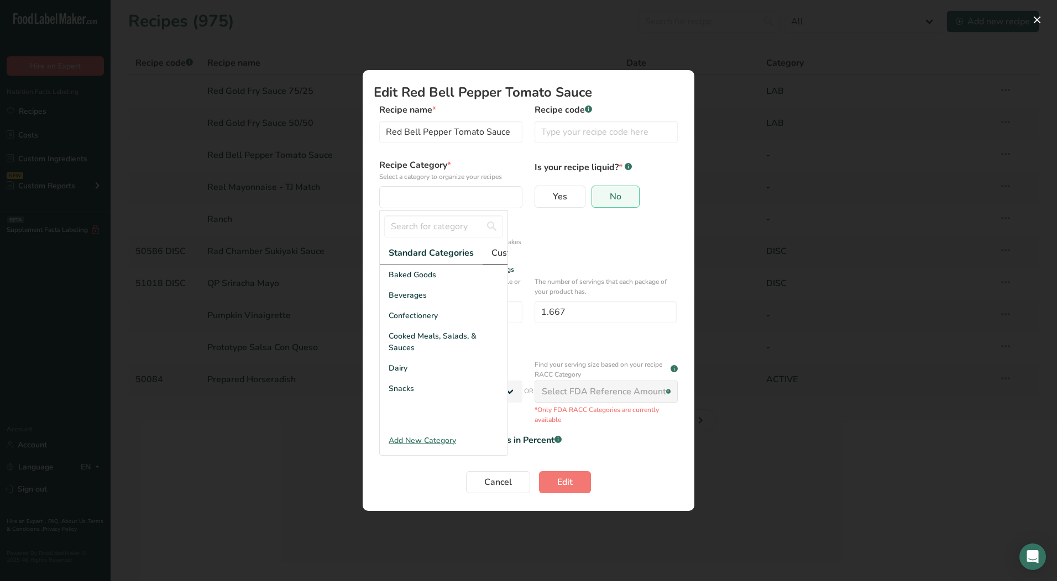
click at [497, 253] on span "Custom Categories .a-a{fill:#347362;}.b-a{fill:#fff;}" at bounding box center [534, 252] width 86 height 13
click at [400, 322] on span "LAB" at bounding box center [396, 316] width 15 height 12
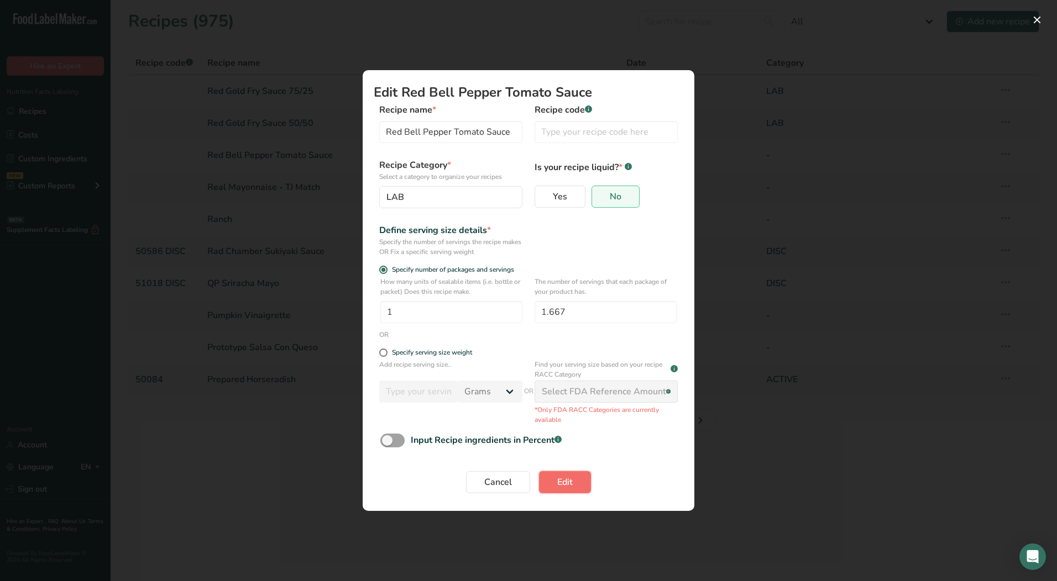
click at [570, 487] on span "Edit" at bounding box center [564, 482] width 15 height 13
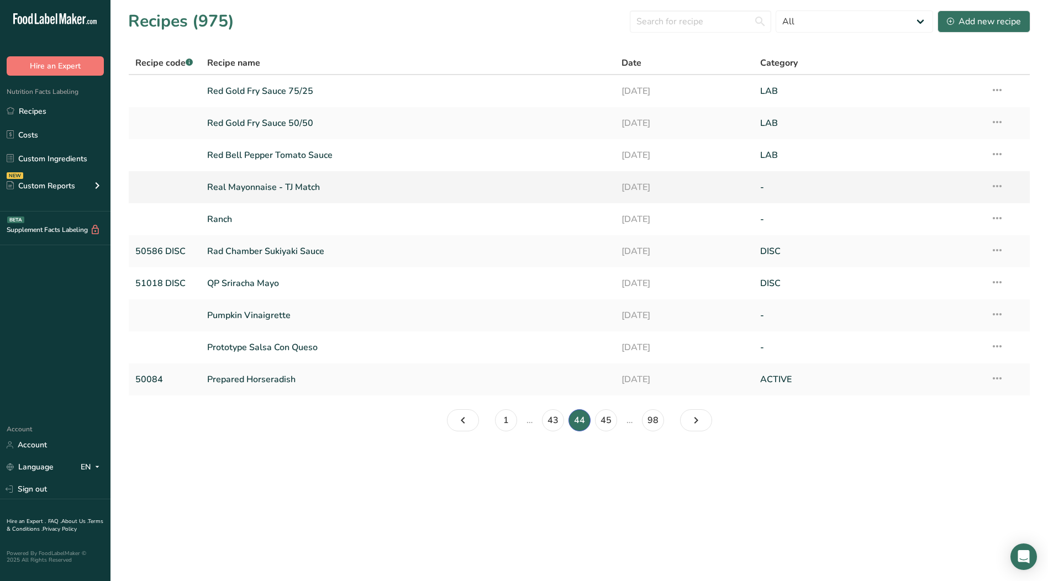
click at [994, 183] on icon at bounding box center [997, 186] width 13 height 20
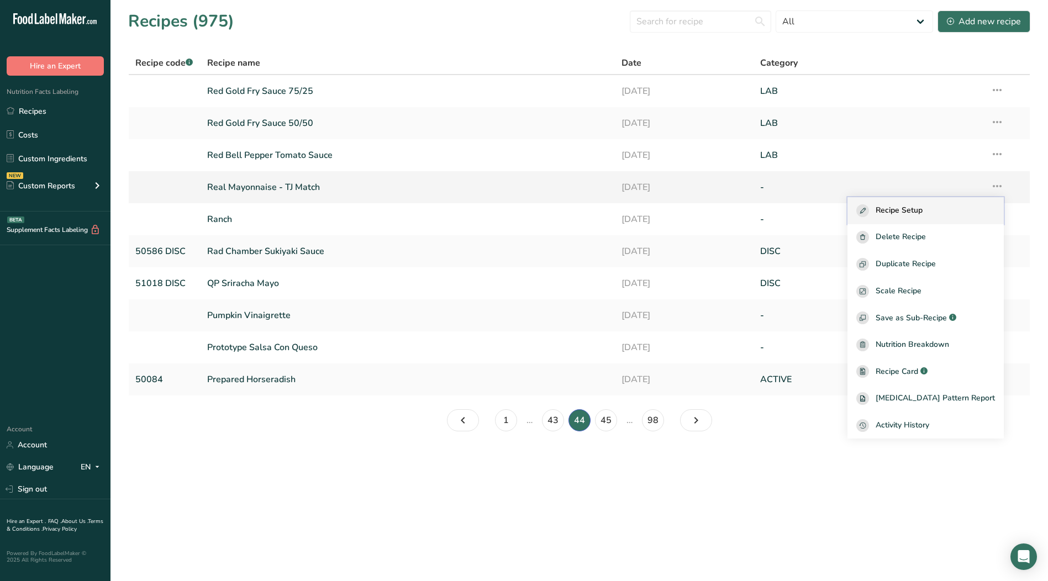
click at [923, 209] on span "Recipe Setup" at bounding box center [899, 210] width 47 height 13
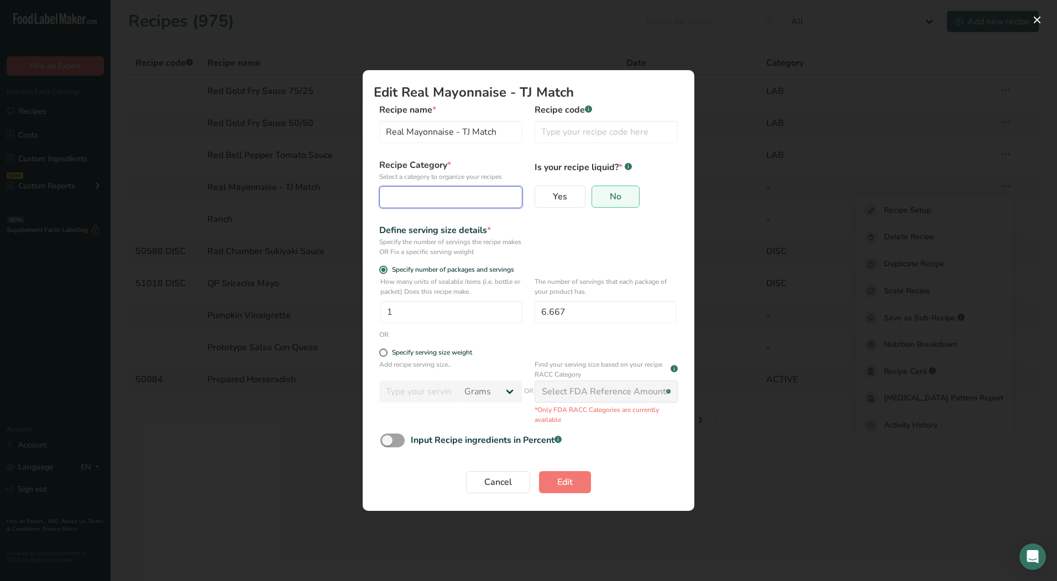
click at [428, 203] on div "Edit Recipe Modal" at bounding box center [447, 197] width 122 height 13
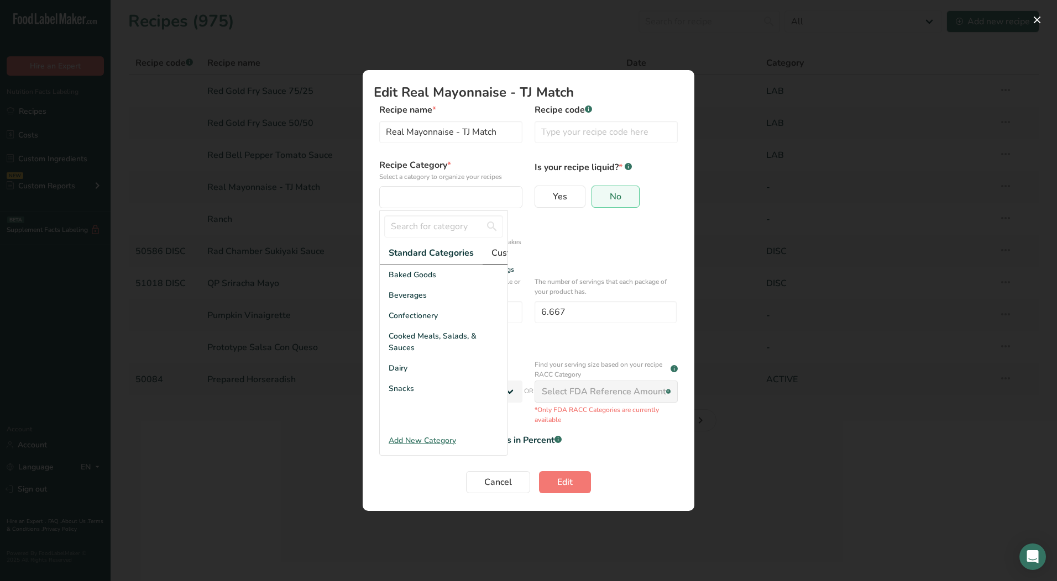
click at [497, 252] on span "Custom Categories .a-a{fill:#347362;}.b-a{fill:#fff;}" at bounding box center [534, 252] width 86 height 13
click at [400, 320] on span "LAB" at bounding box center [396, 316] width 15 height 12
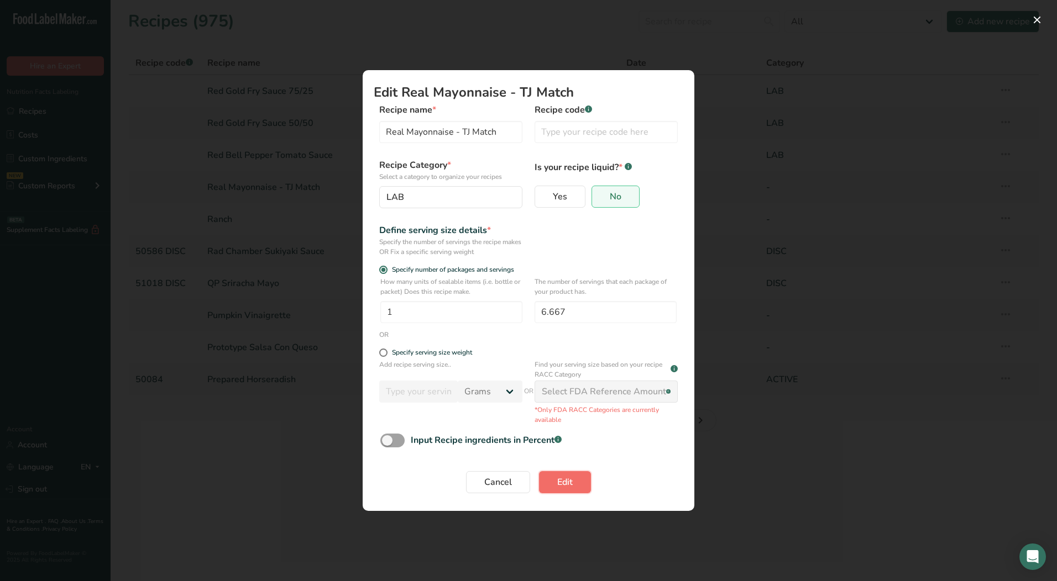
click at [573, 483] on button "Edit" at bounding box center [565, 482] width 52 height 22
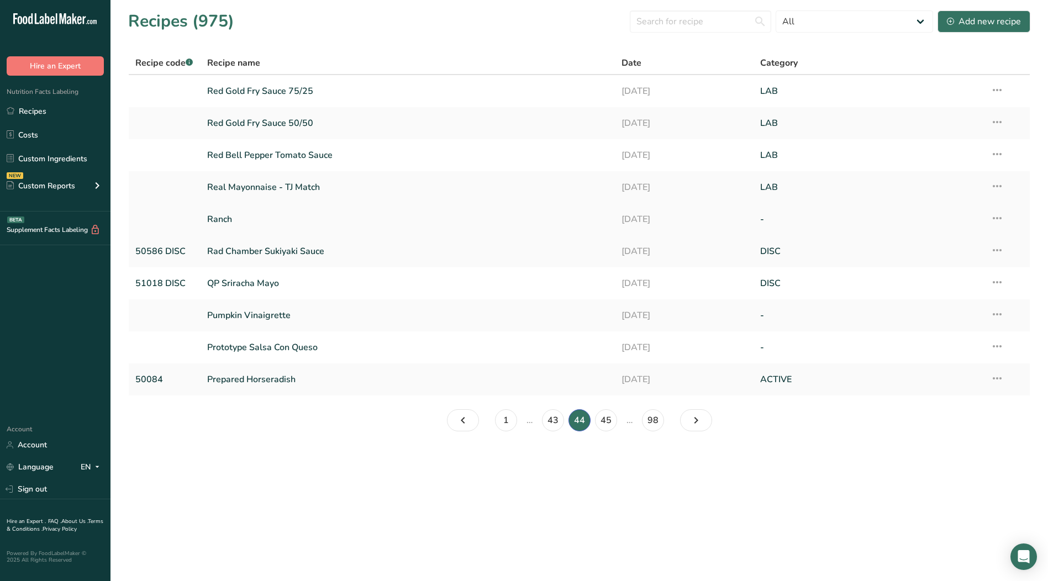
click at [998, 220] on icon at bounding box center [997, 218] width 13 height 20
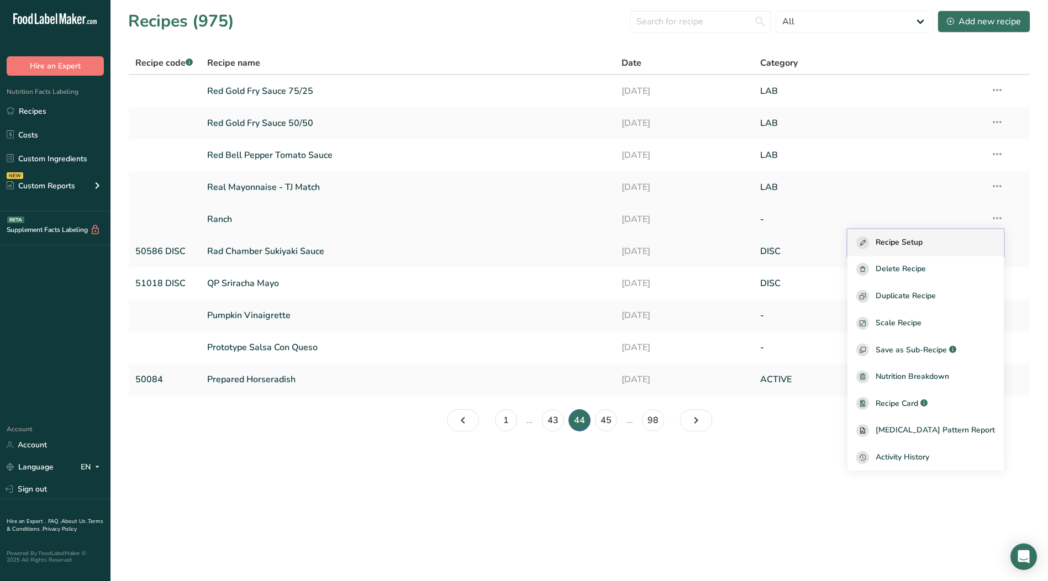
click at [923, 241] on span "Recipe Setup" at bounding box center [899, 243] width 47 height 13
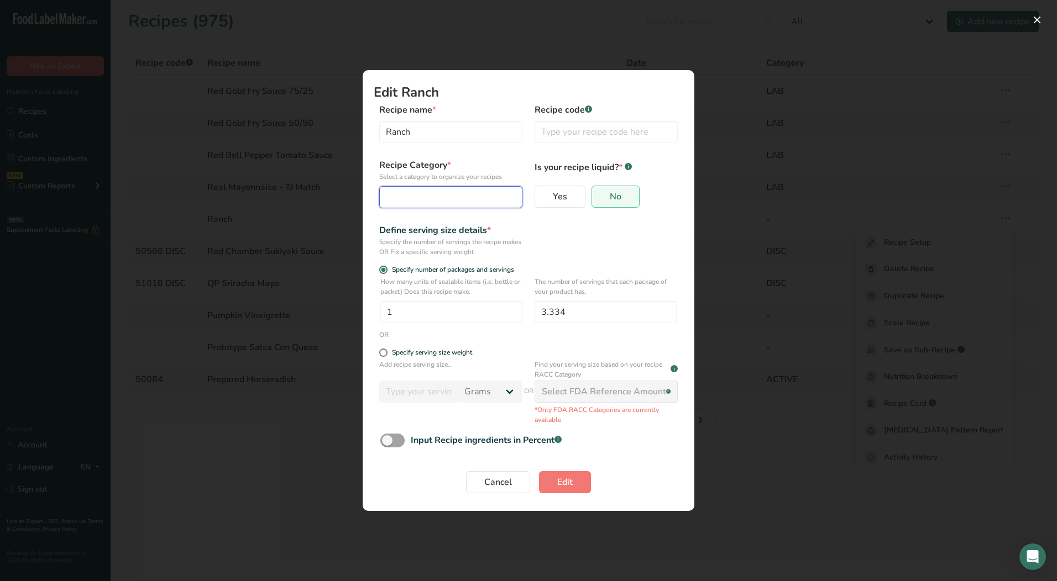
click at [435, 189] on button "Edit Recipe Modal" at bounding box center [450, 197] width 143 height 22
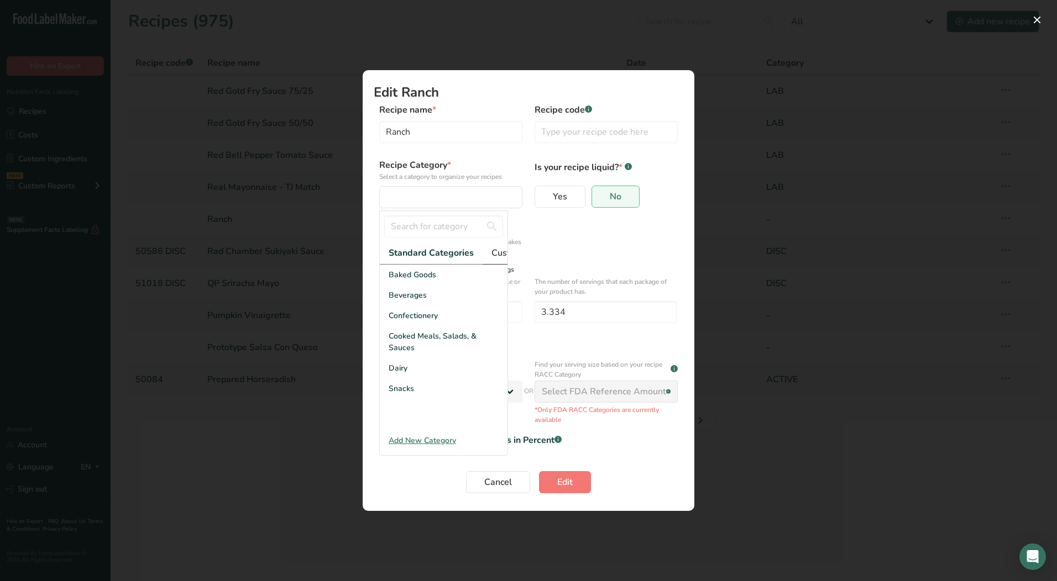
click at [505, 250] on span "Custom Categories .a-a{fill:#347362;}.b-a{fill:#fff;}" at bounding box center [534, 252] width 86 height 13
click at [416, 323] on div "LAB" at bounding box center [444, 316] width 128 height 20
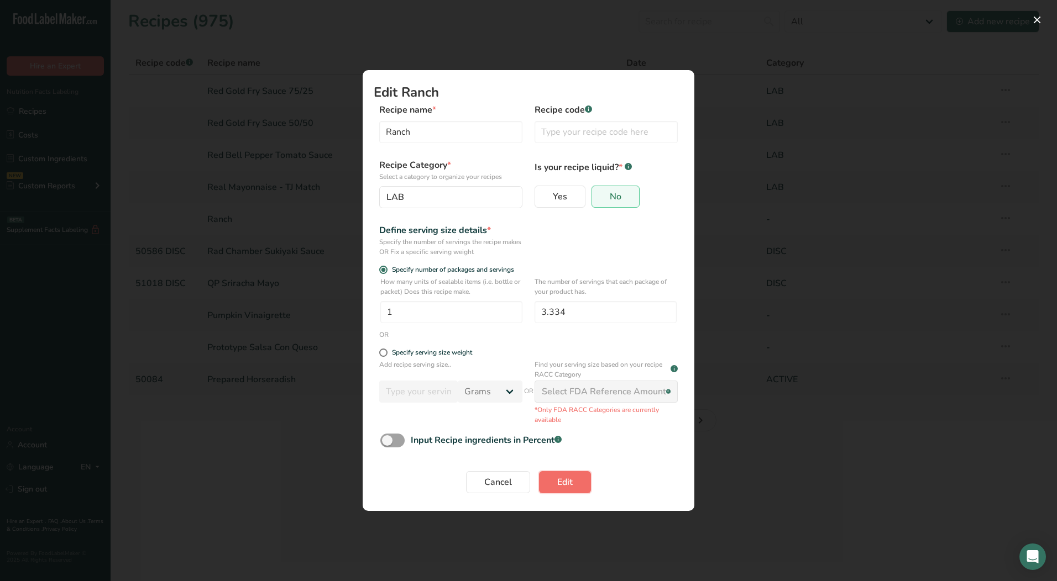
click at [575, 484] on button "Edit" at bounding box center [565, 482] width 52 height 22
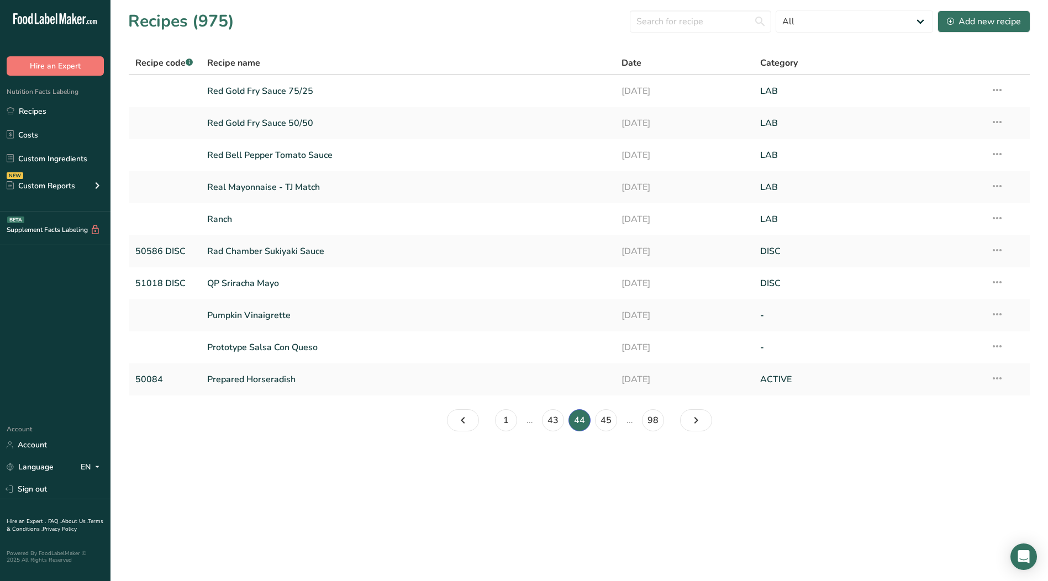
click at [998, 314] on icon at bounding box center [997, 315] width 13 height 20
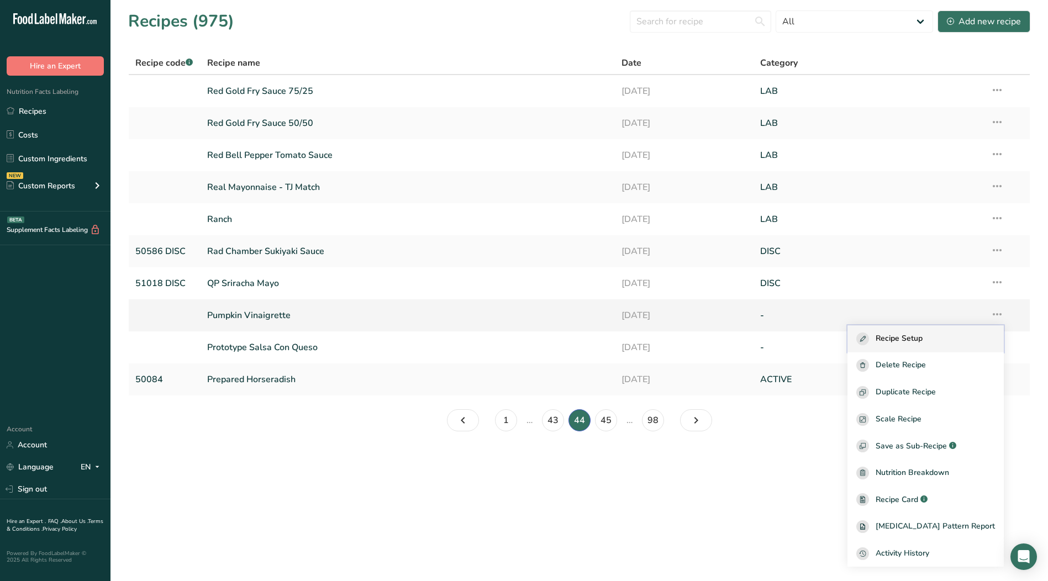
click at [923, 340] on span "Recipe Setup" at bounding box center [899, 339] width 47 height 13
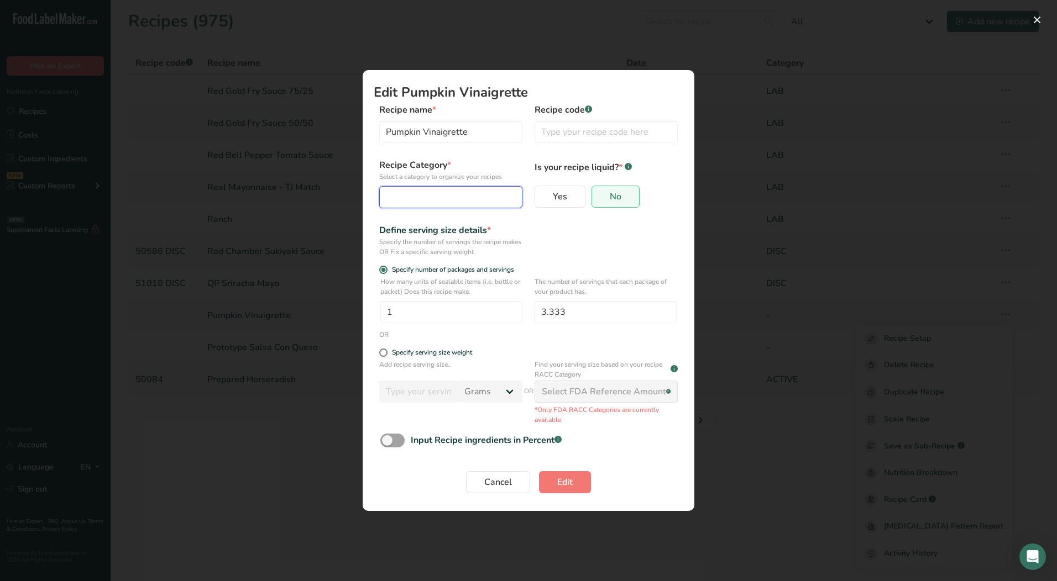
click at [453, 202] on div "Edit Recipe Modal" at bounding box center [447, 197] width 122 height 13
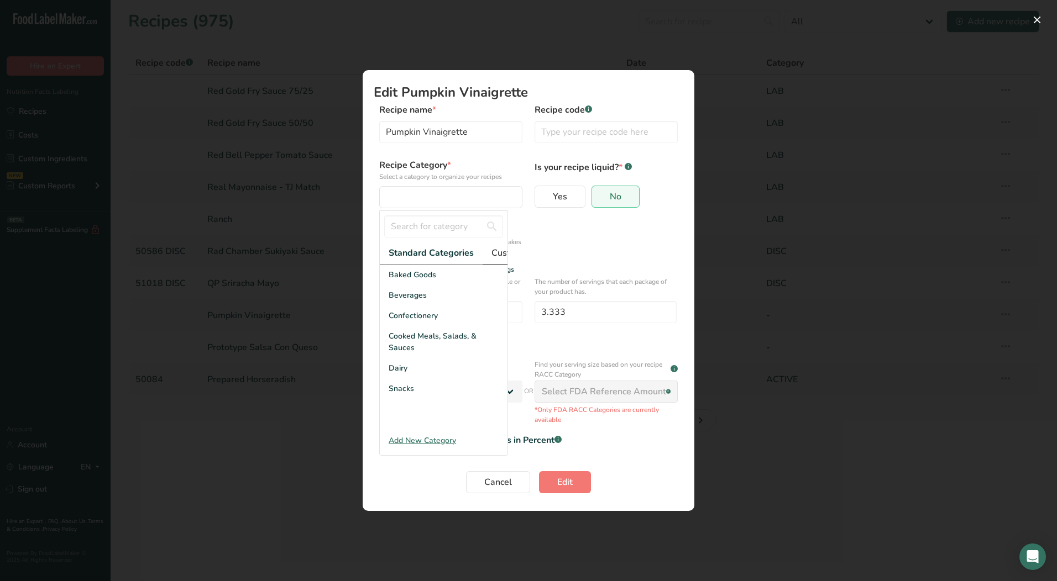
click at [498, 258] on span "Custom Categories .a-a{fill:#347362;}.b-a{fill:#fff;}" at bounding box center [534, 252] width 86 height 13
click at [405, 326] on div "LAB" at bounding box center [444, 316] width 128 height 20
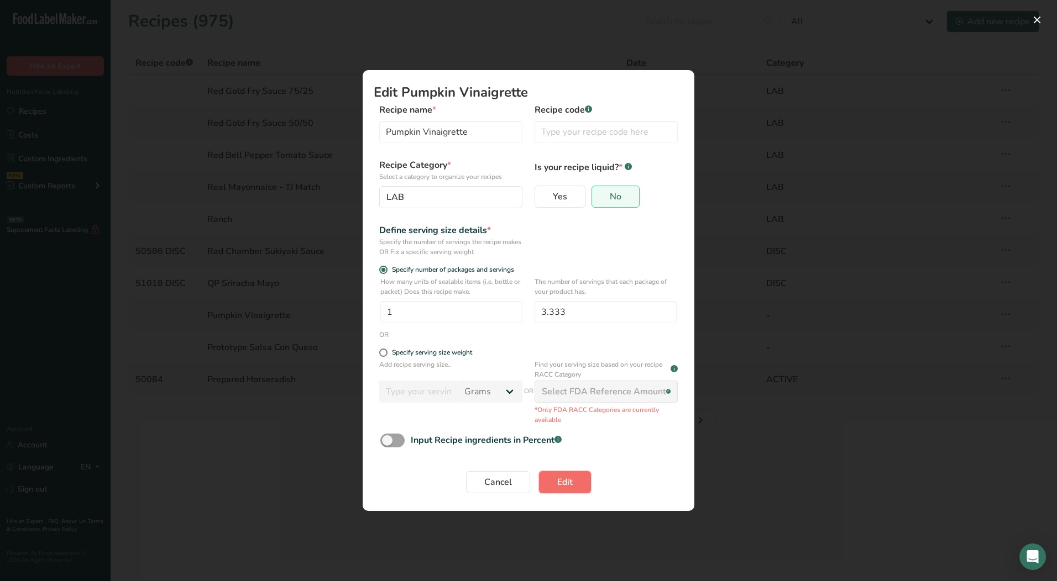
click at [577, 489] on button "Edit" at bounding box center [565, 482] width 52 height 22
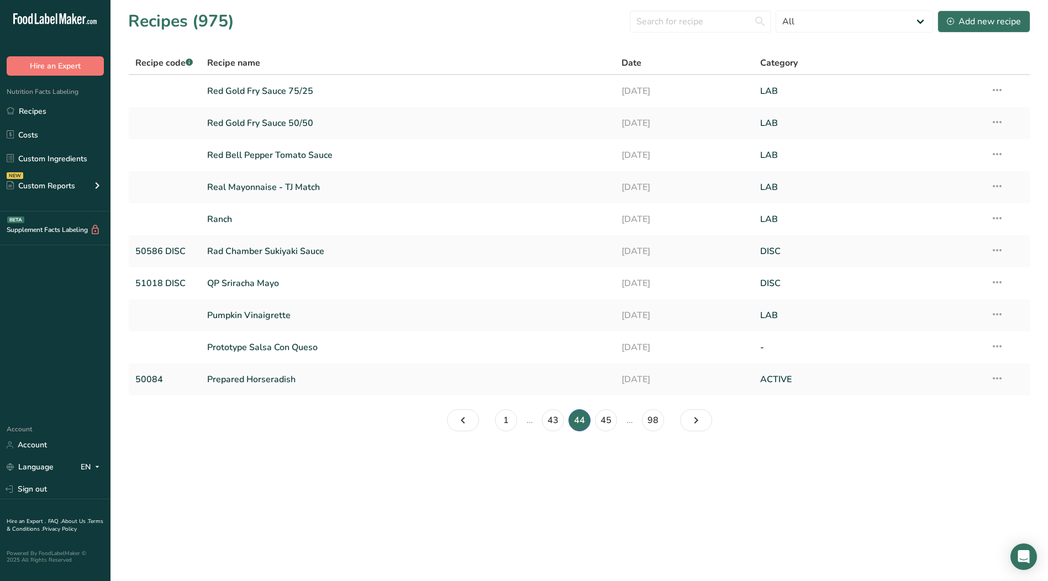
click at [998, 346] on icon at bounding box center [997, 347] width 13 height 20
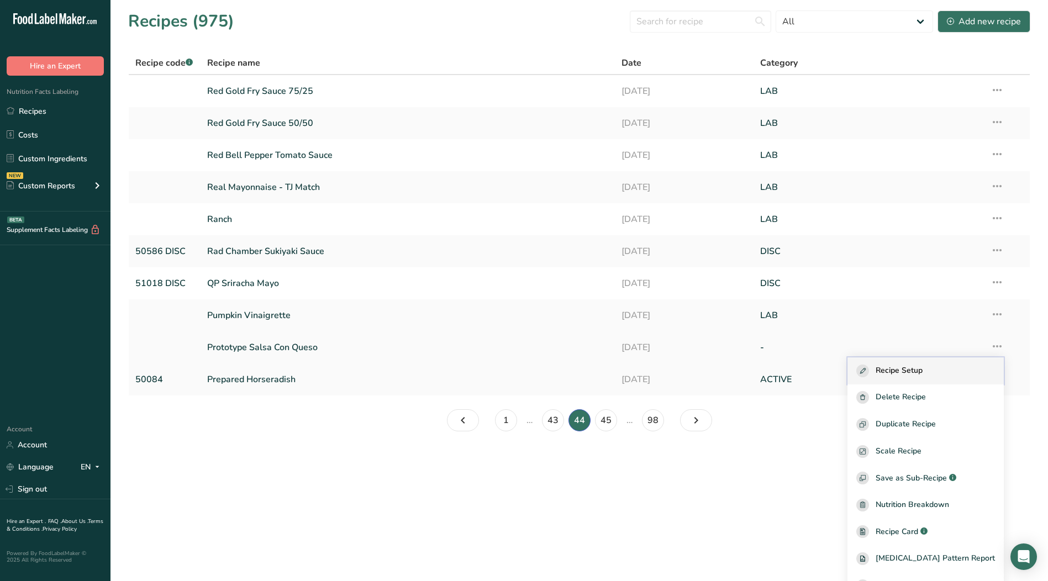
click at [912, 372] on span "Recipe Setup" at bounding box center [899, 371] width 47 height 13
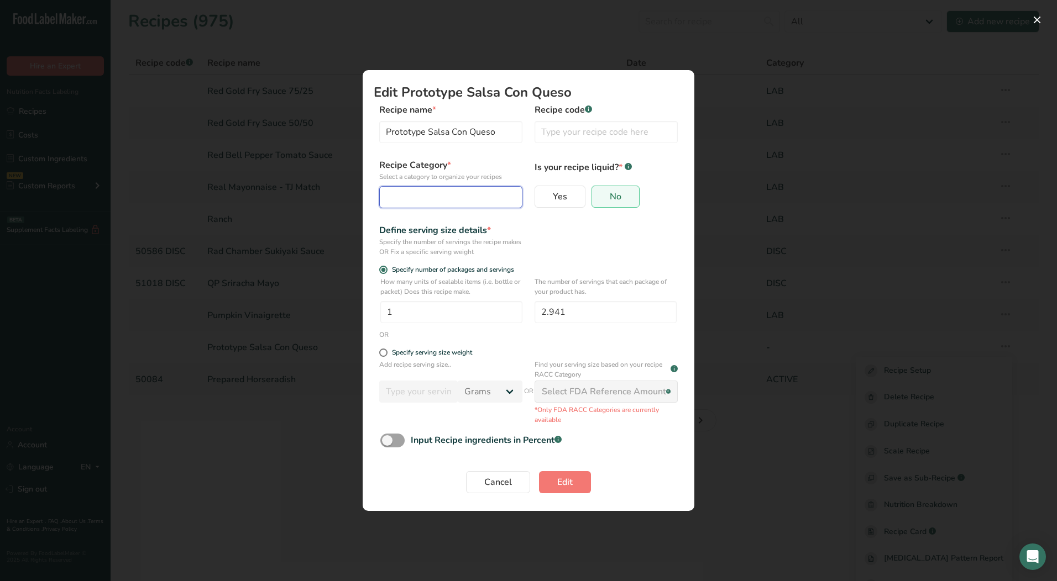
click at [441, 200] on div "Edit Recipe Modal" at bounding box center [447, 197] width 122 height 13
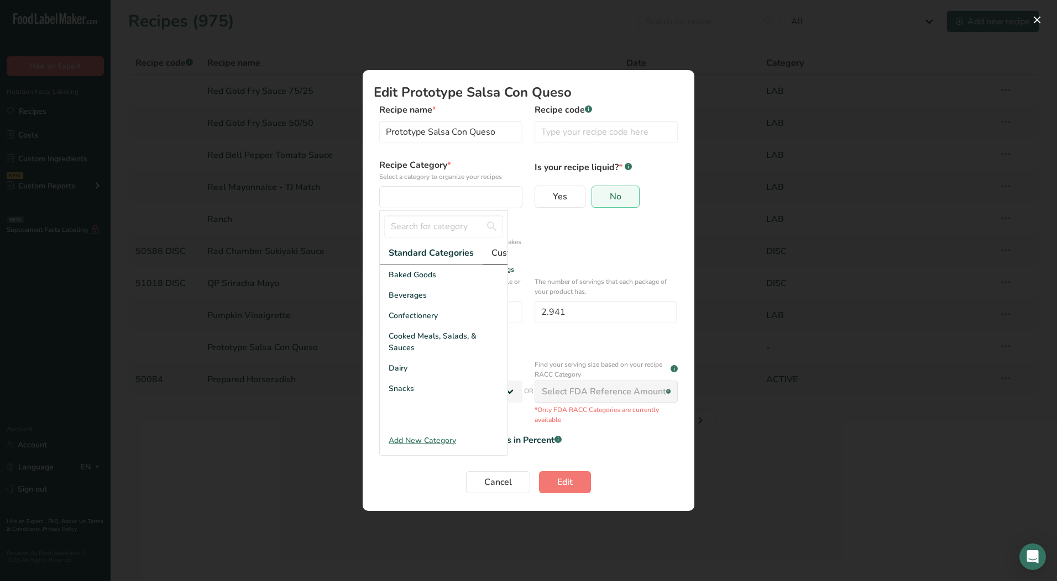
click at [505, 253] on span "Custom Categories .a-a{fill:#347362;}.b-a{fill:#fff;}" at bounding box center [534, 252] width 86 height 13
click at [412, 319] on div "LAB" at bounding box center [444, 316] width 128 height 20
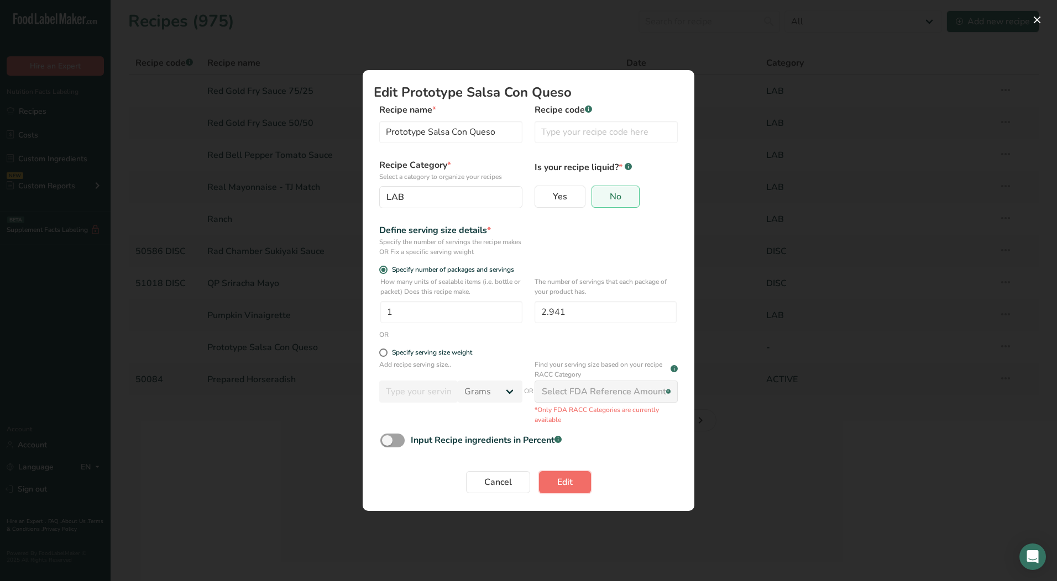
click at [561, 479] on span "Edit" at bounding box center [564, 482] width 15 height 13
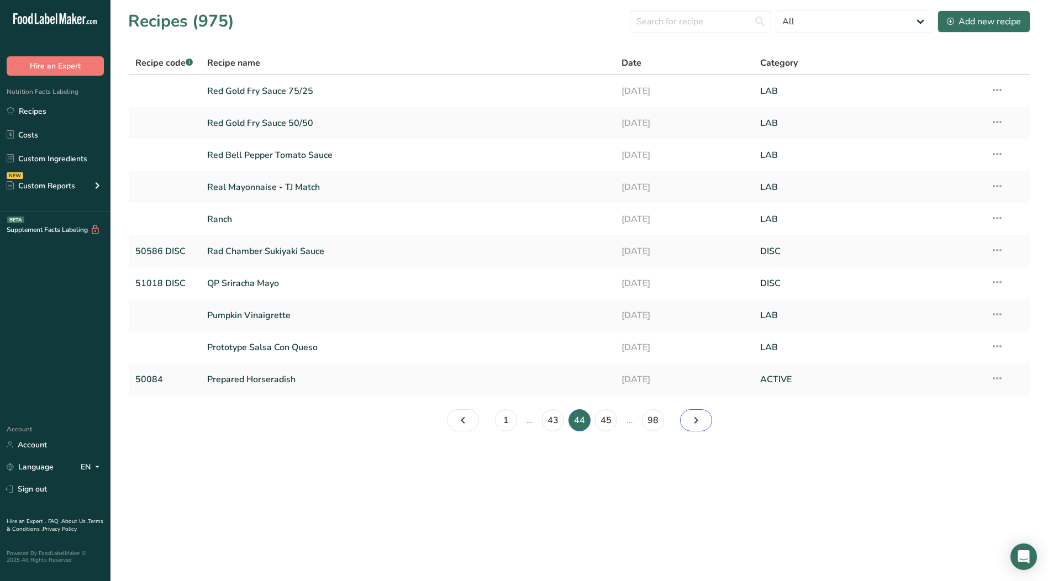
click at [684, 417] on link "Page 45." at bounding box center [696, 421] width 32 height 22
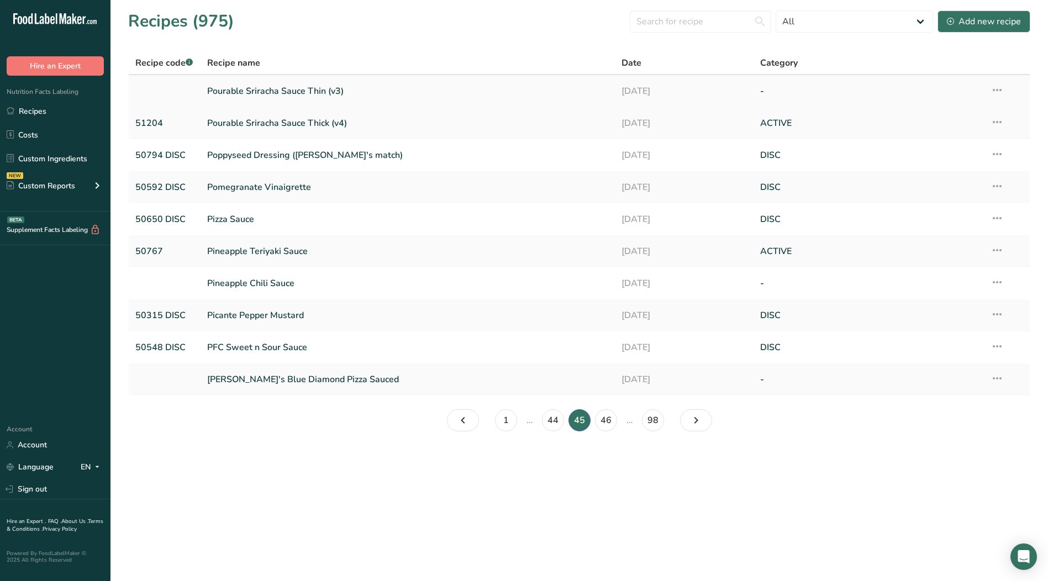
click at [997, 90] on icon at bounding box center [997, 90] width 13 height 20
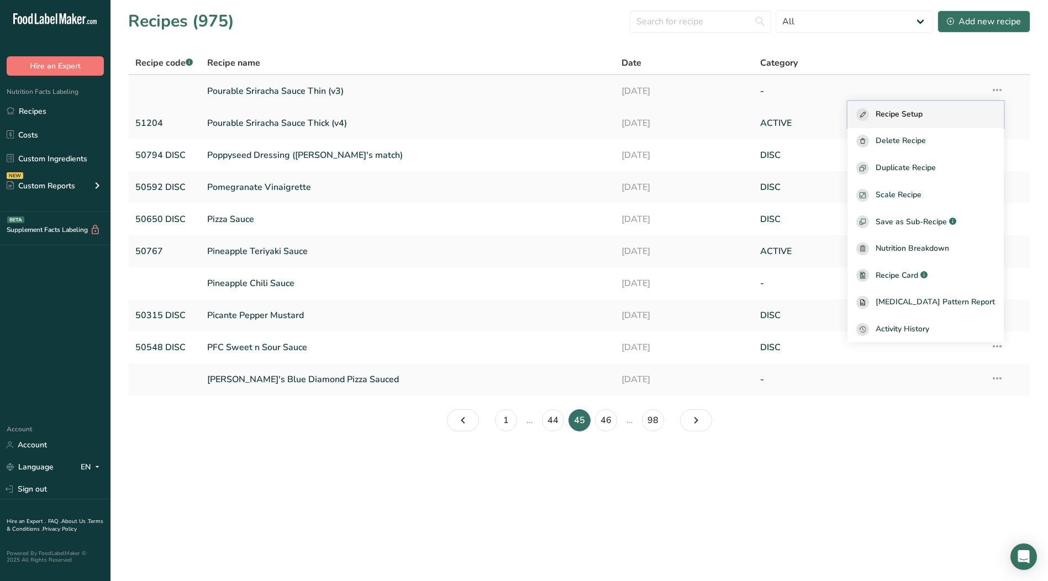
click at [946, 108] on div "Recipe Setup" at bounding box center [926, 114] width 139 height 13
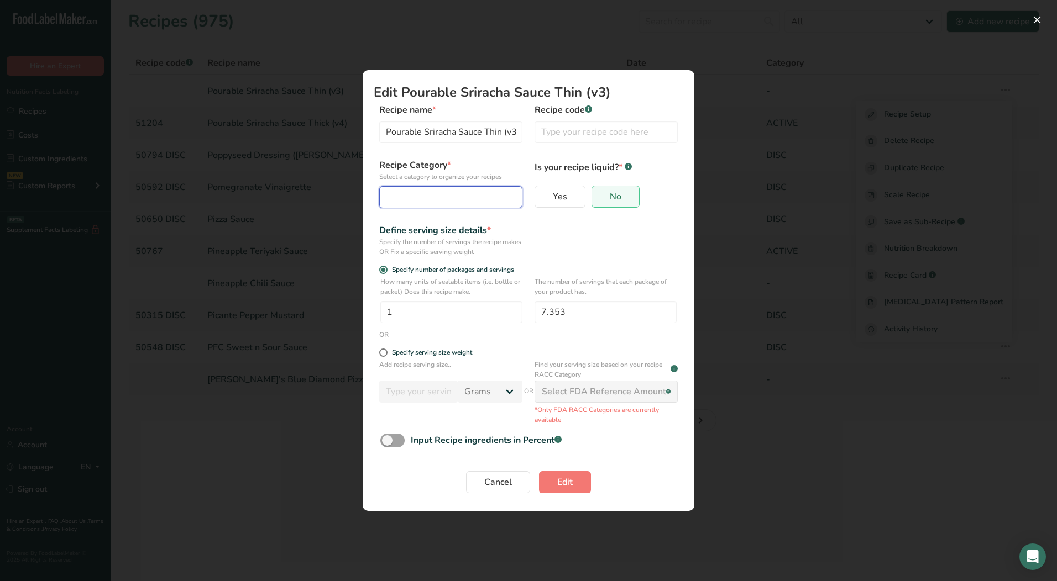
click at [433, 200] on div "Edit Recipe Modal" at bounding box center [447, 197] width 122 height 13
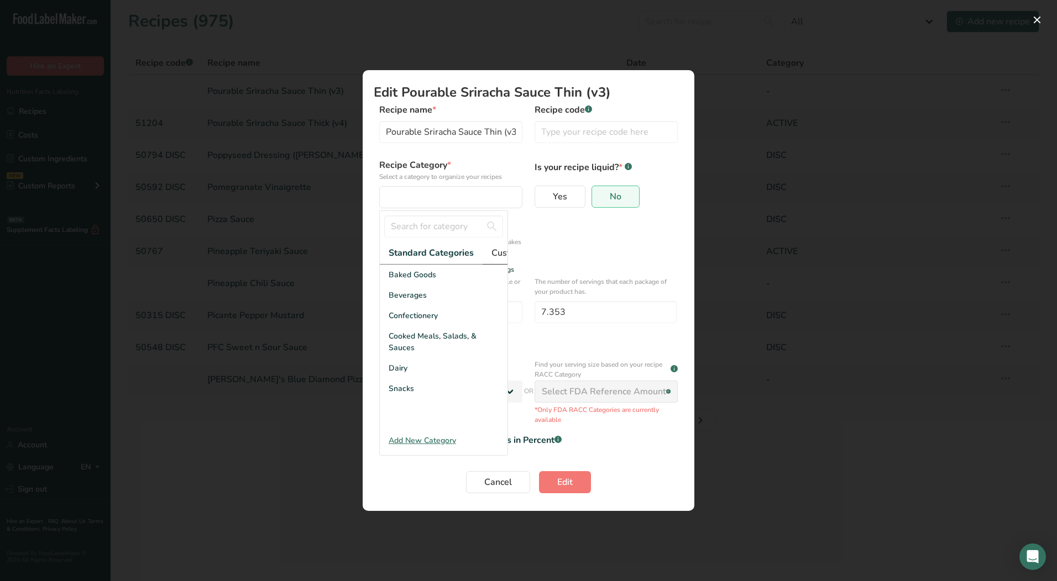
click at [495, 253] on span "Custom Categories .a-a{fill:#347362;}.b-a{fill:#fff;}" at bounding box center [534, 252] width 86 height 13
click at [423, 323] on div "LAB" at bounding box center [444, 316] width 128 height 20
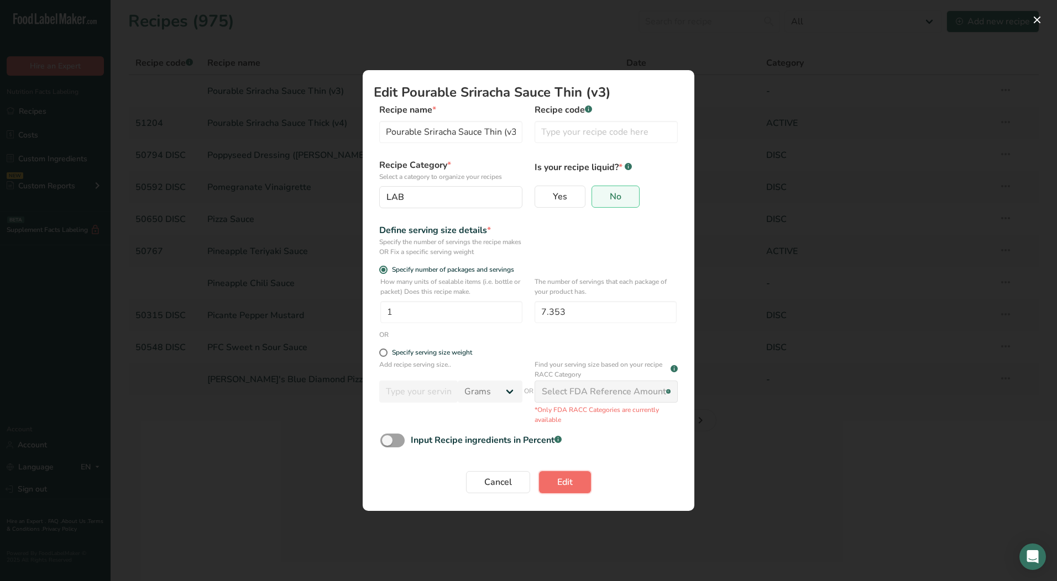
click at [562, 482] on span "Edit" at bounding box center [564, 482] width 15 height 13
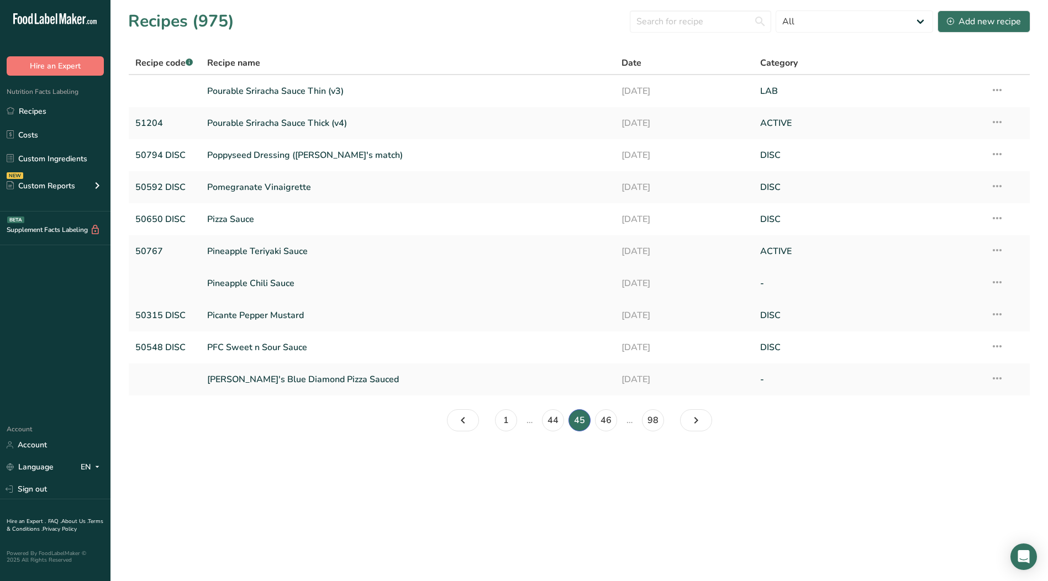
click at [1002, 282] on icon at bounding box center [997, 282] width 13 height 20
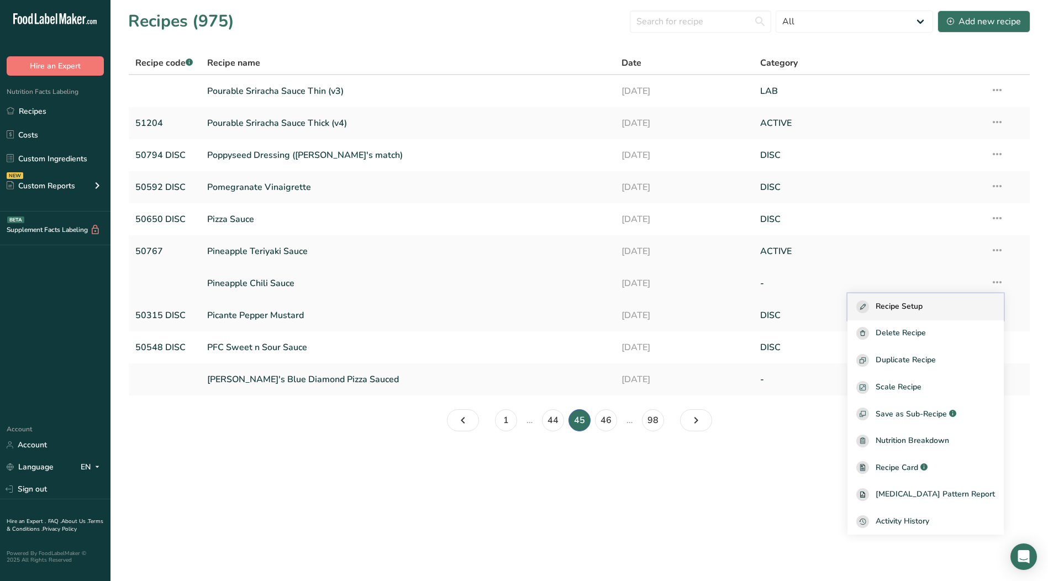
click at [921, 308] on span "Recipe Setup" at bounding box center [899, 307] width 47 height 13
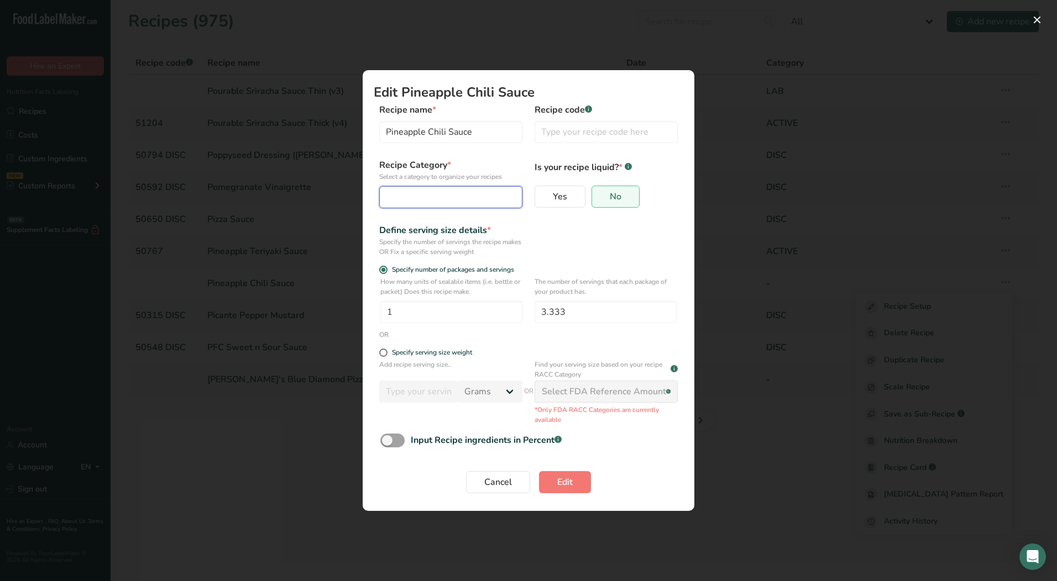
click at [425, 197] on div "Edit Recipe Modal" at bounding box center [447, 197] width 122 height 13
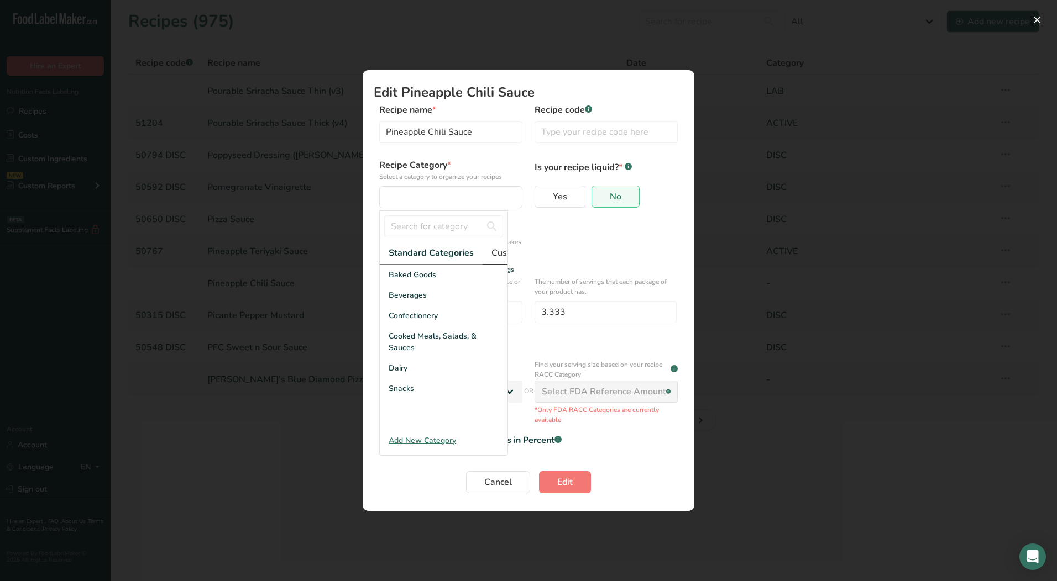
click at [502, 252] on span "Custom Categories .a-a{fill:#347362;}.b-a{fill:#fff;}" at bounding box center [534, 252] width 86 height 13
click at [400, 320] on span "LAB" at bounding box center [396, 316] width 15 height 12
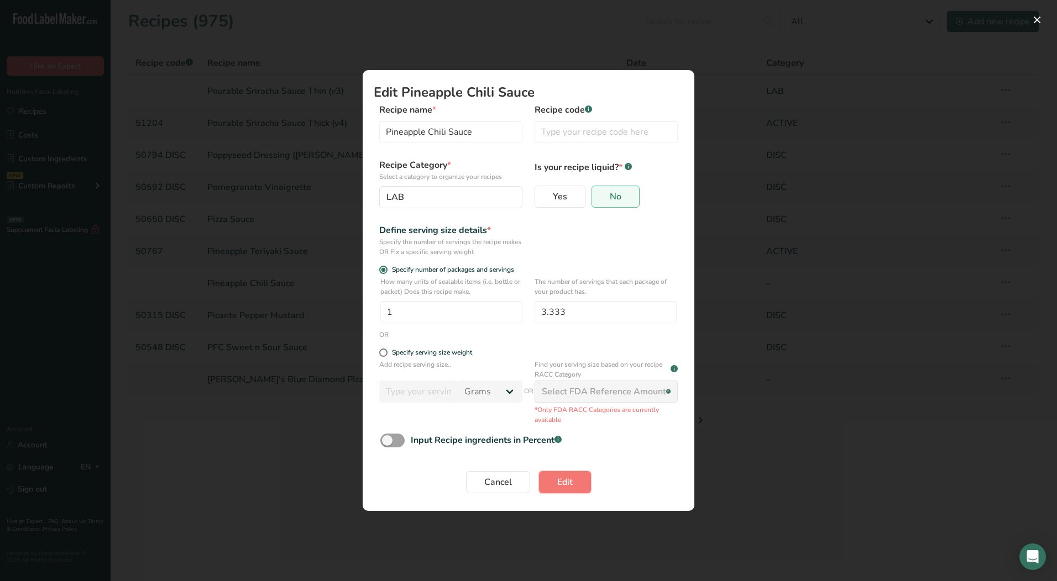
click at [563, 473] on button "Edit" at bounding box center [565, 482] width 52 height 22
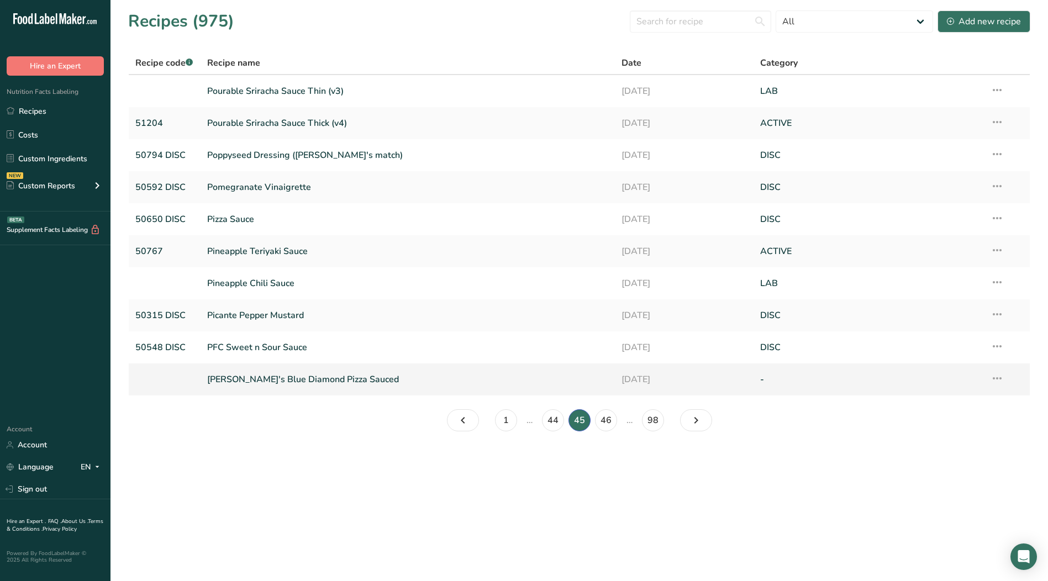
click at [1001, 379] on icon at bounding box center [997, 379] width 13 height 20
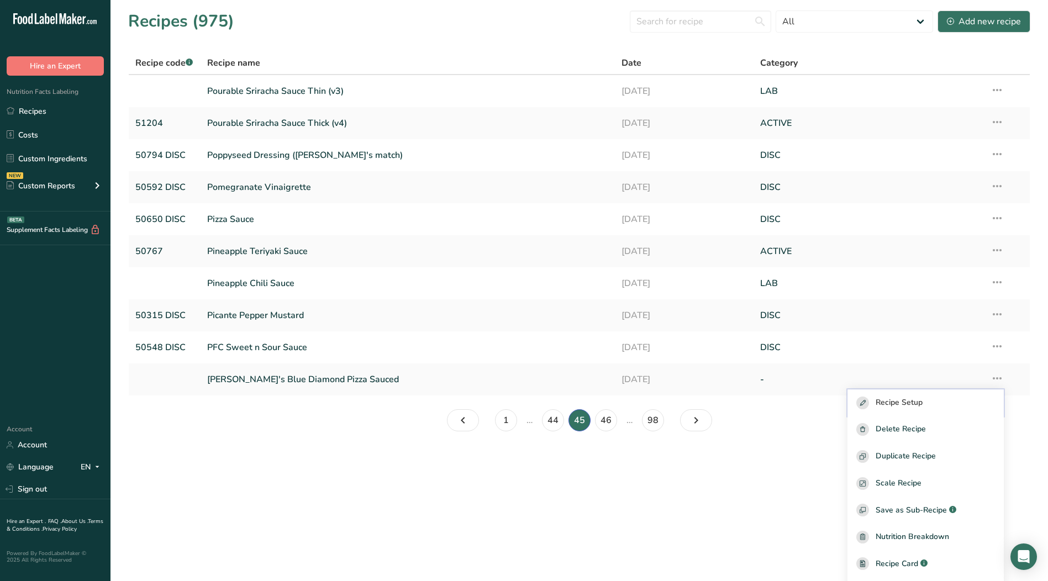
drag, startPoint x: 925, startPoint y: 406, endPoint x: 916, endPoint y: 405, distance: 8.9
click at [923, 406] on span "Recipe Setup" at bounding box center [899, 403] width 47 height 13
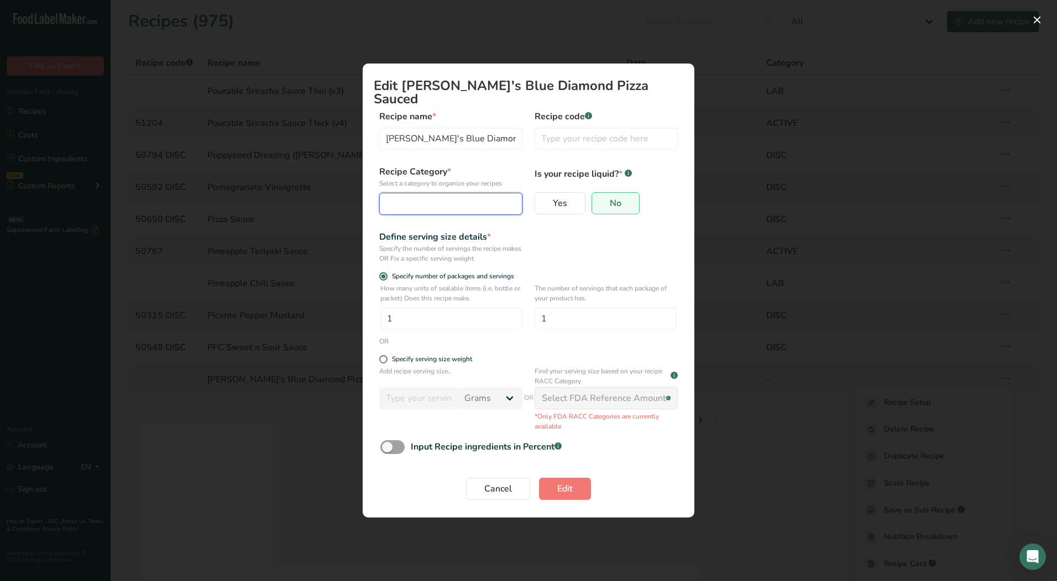
click at [423, 200] on div "Edit Recipe Modal" at bounding box center [447, 203] width 122 height 13
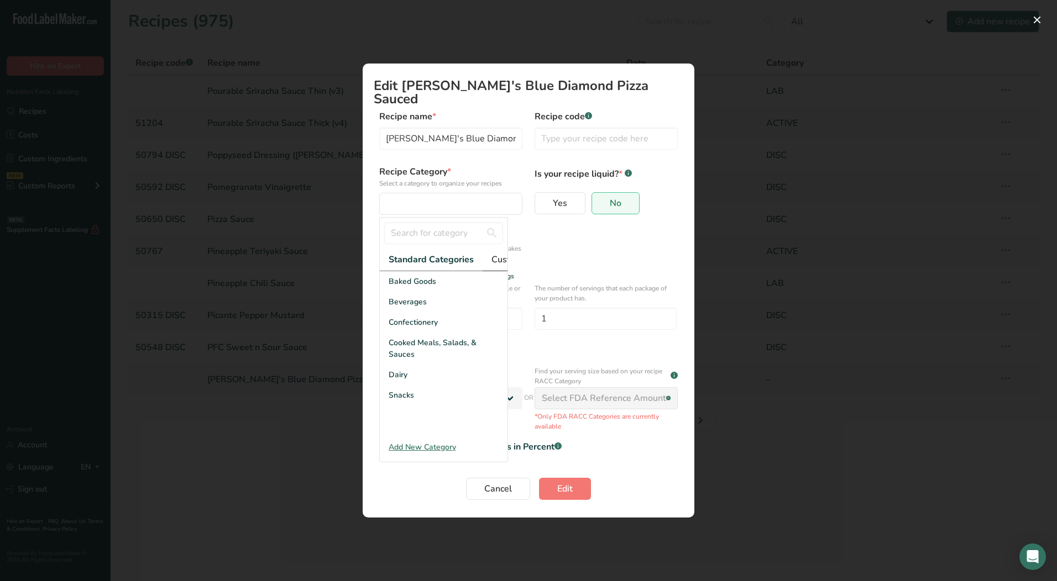
click at [503, 253] on span "Custom Categories .a-a{fill:#347362;}.b-a{fill:#fff;}" at bounding box center [534, 259] width 86 height 13
click at [409, 321] on div "LAB" at bounding box center [444, 322] width 128 height 20
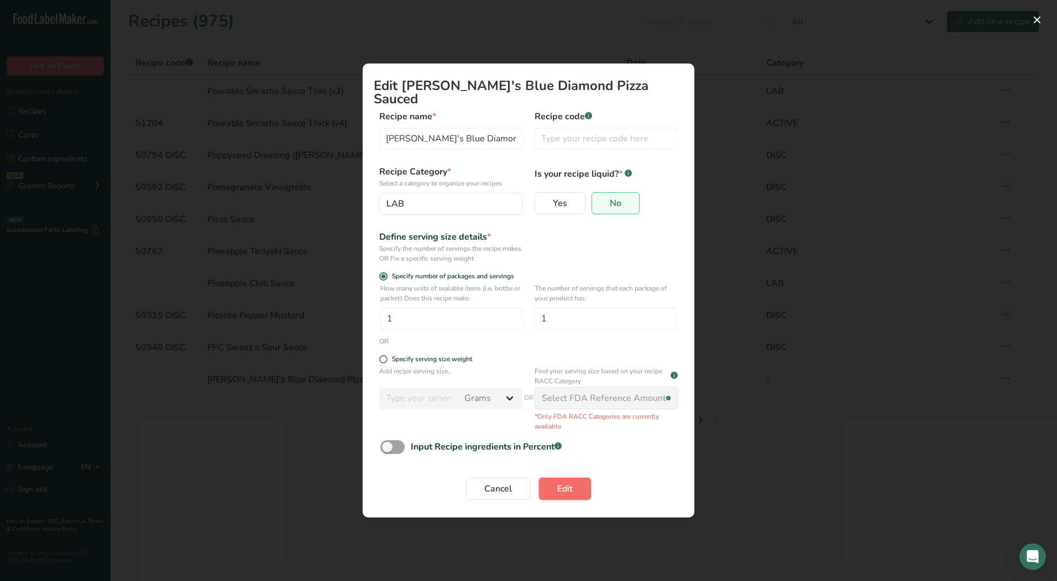
click at [566, 482] on span "Edit" at bounding box center [564, 488] width 15 height 13
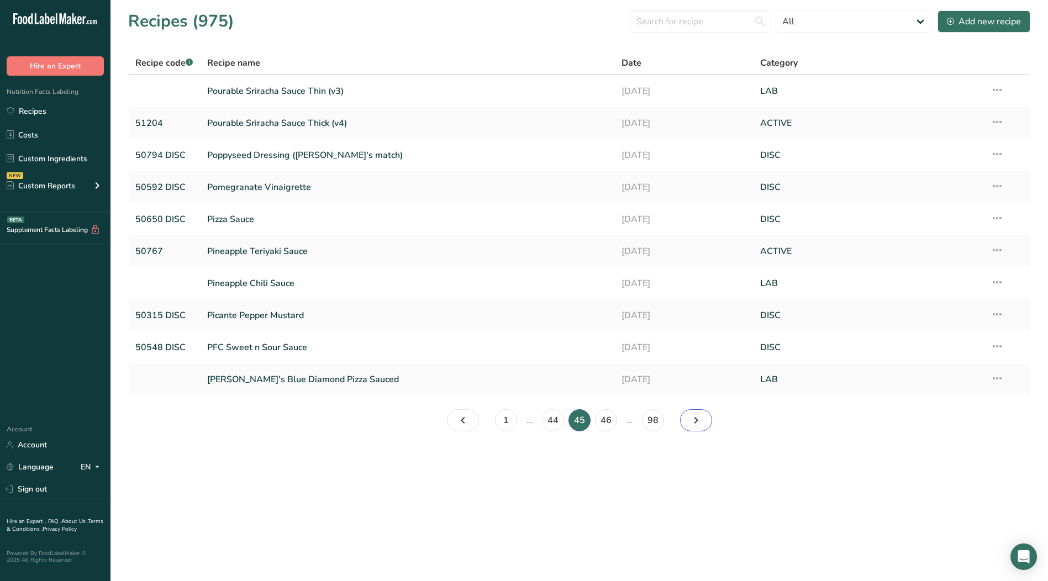
click at [691, 422] on icon "Page 46." at bounding box center [696, 421] width 13 height 20
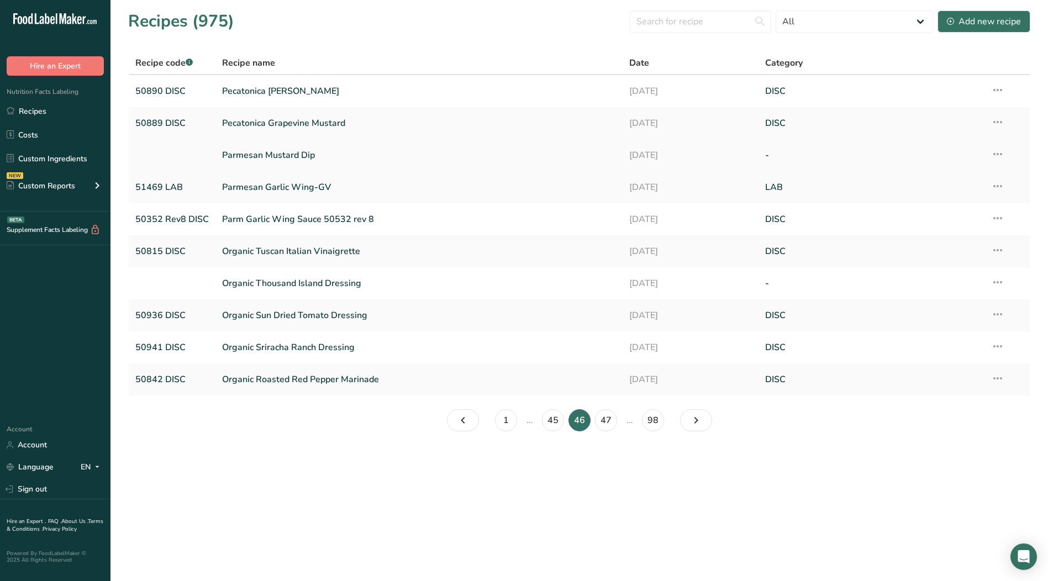
click at [997, 151] on icon at bounding box center [997, 154] width 13 height 20
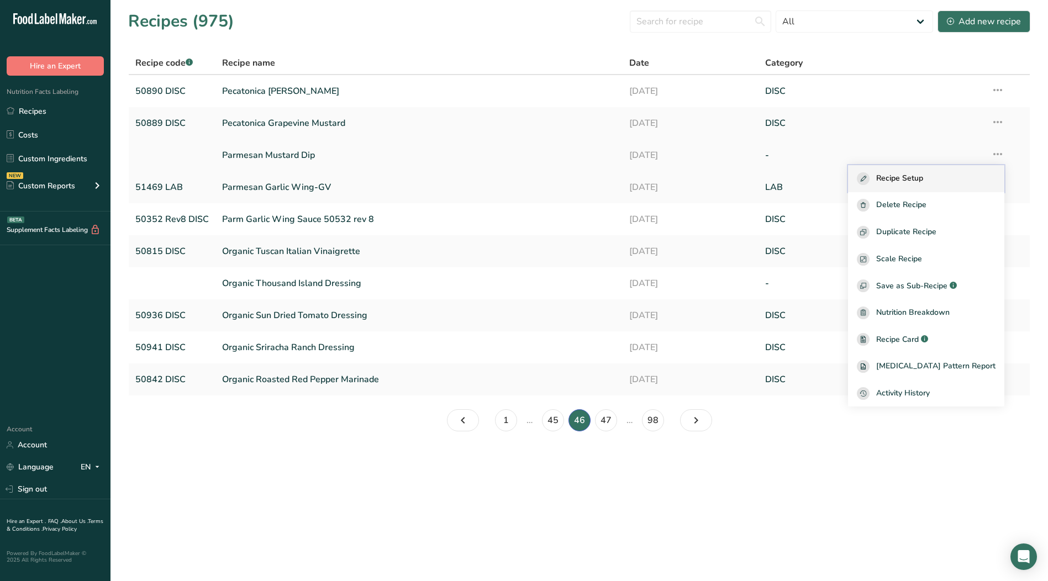
click at [928, 186] on button "Recipe Setup" at bounding box center [926, 178] width 156 height 27
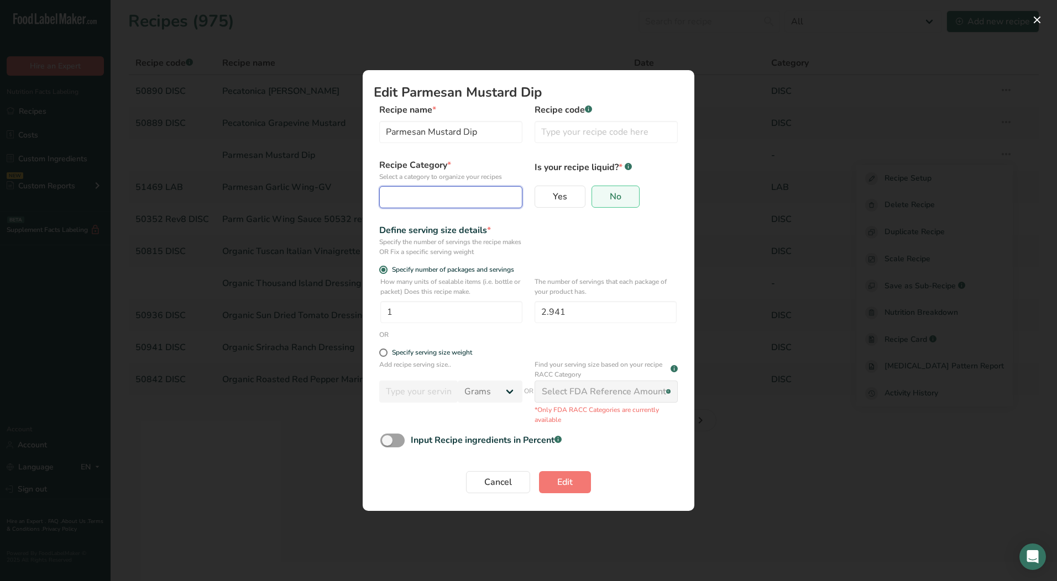
click at [424, 196] on div "Edit Recipe Modal" at bounding box center [447, 197] width 122 height 13
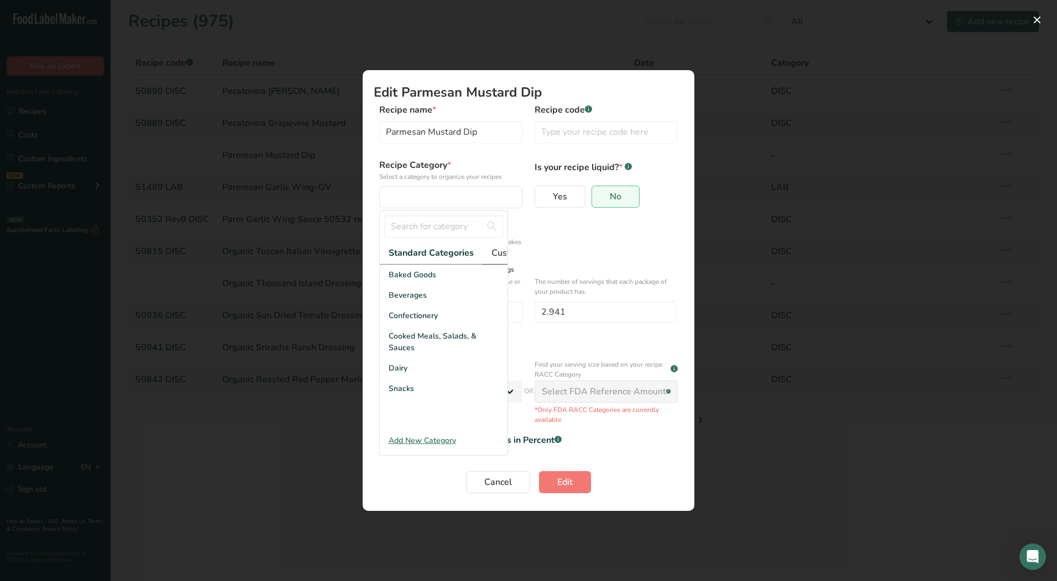
click at [494, 256] on span "Custom Categories .a-a{fill:#347362;}.b-a{fill:#fff;}" at bounding box center [534, 252] width 86 height 13
click at [405, 324] on div "LAB" at bounding box center [444, 316] width 128 height 20
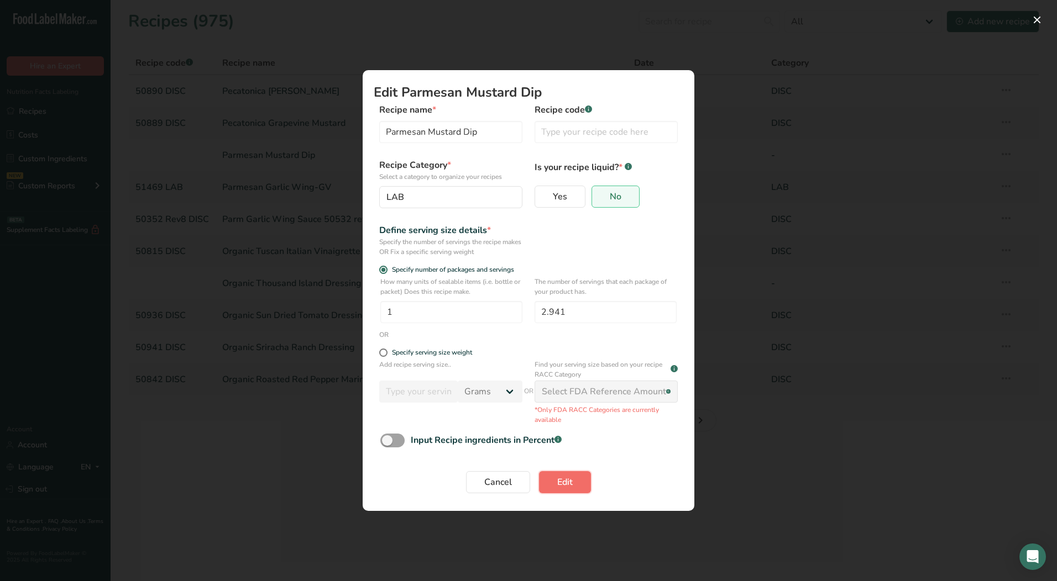
click at [567, 489] on span "Edit" at bounding box center [564, 482] width 15 height 13
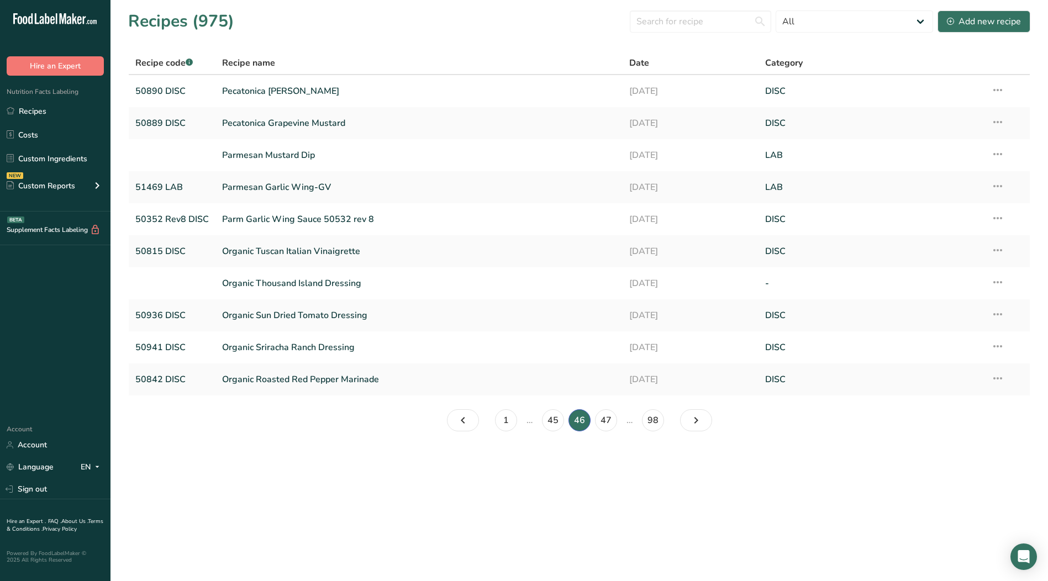
click at [999, 282] on icon at bounding box center [997, 282] width 13 height 20
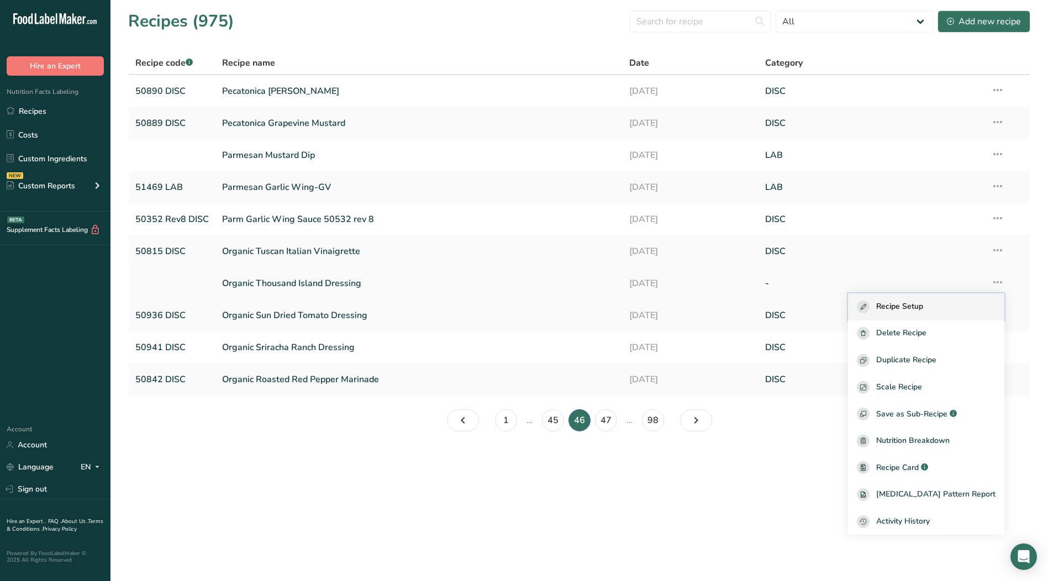
click at [923, 306] on span "Recipe Setup" at bounding box center [900, 307] width 47 height 13
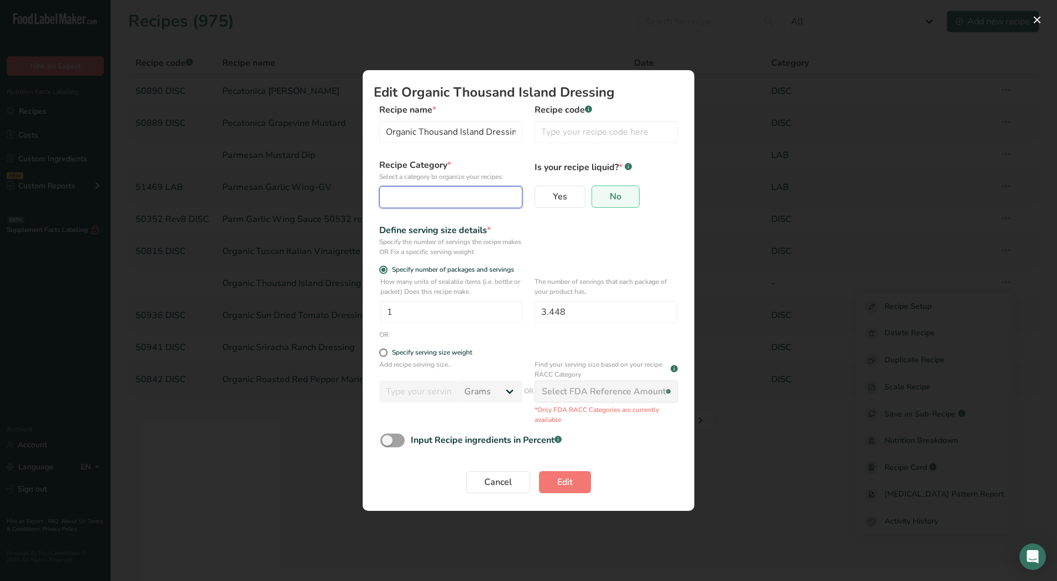
click at [443, 196] on div "Edit Recipe Modal" at bounding box center [447, 197] width 122 height 13
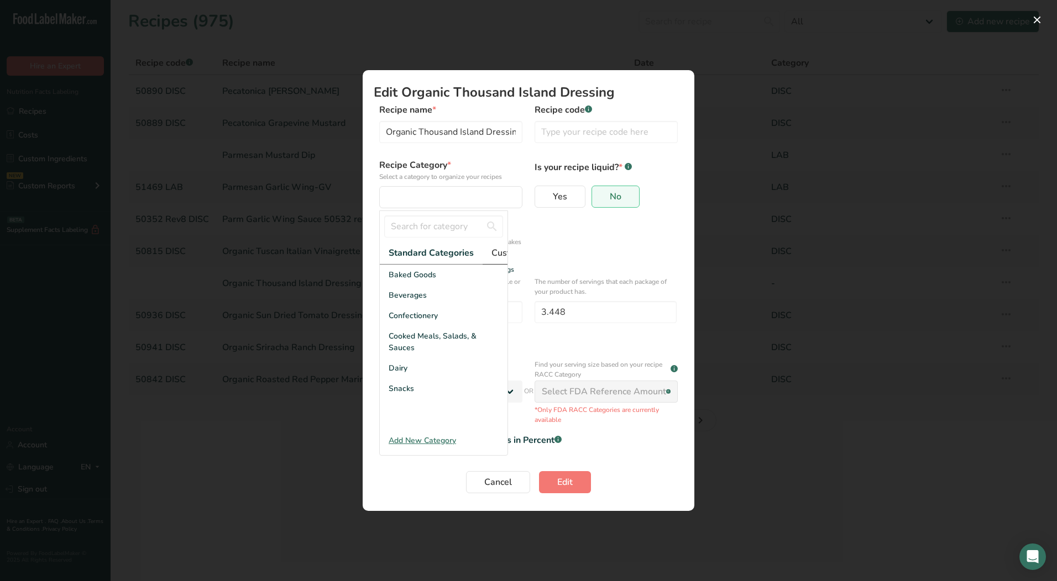
click at [500, 254] on span "Custom Categories .a-a{fill:#347362;}.b-a{fill:#fff;}" at bounding box center [534, 252] width 86 height 13
click at [395, 322] on span "LAB" at bounding box center [396, 316] width 15 height 12
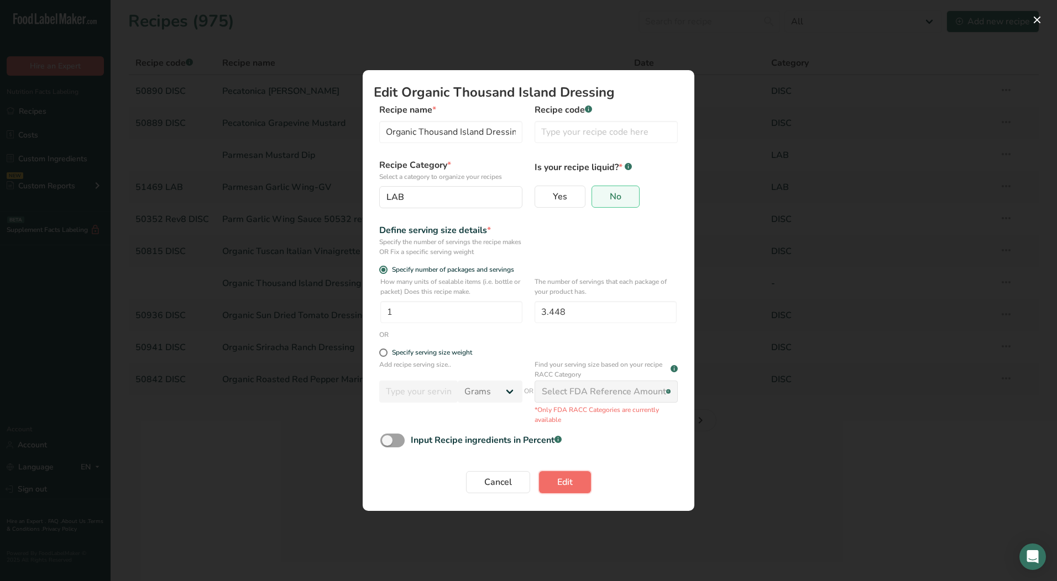
click at [565, 482] on span "Edit" at bounding box center [564, 482] width 15 height 13
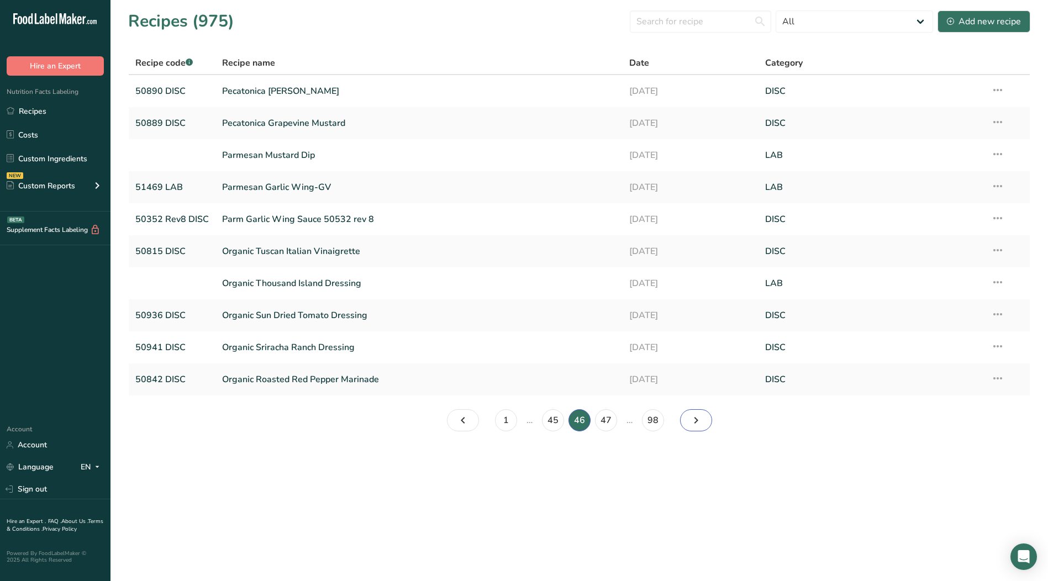
click at [697, 424] on icon "Page 47." at bounding box center [696, 421] width 13 height 20
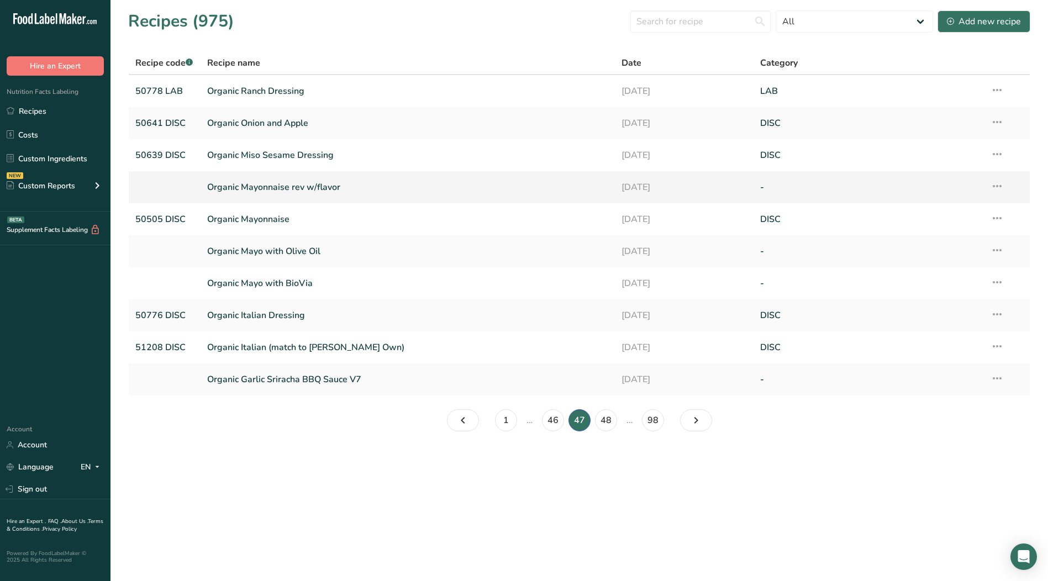
click at [994, 190] on icon at bounding box center [997, 186] width 13 height 20
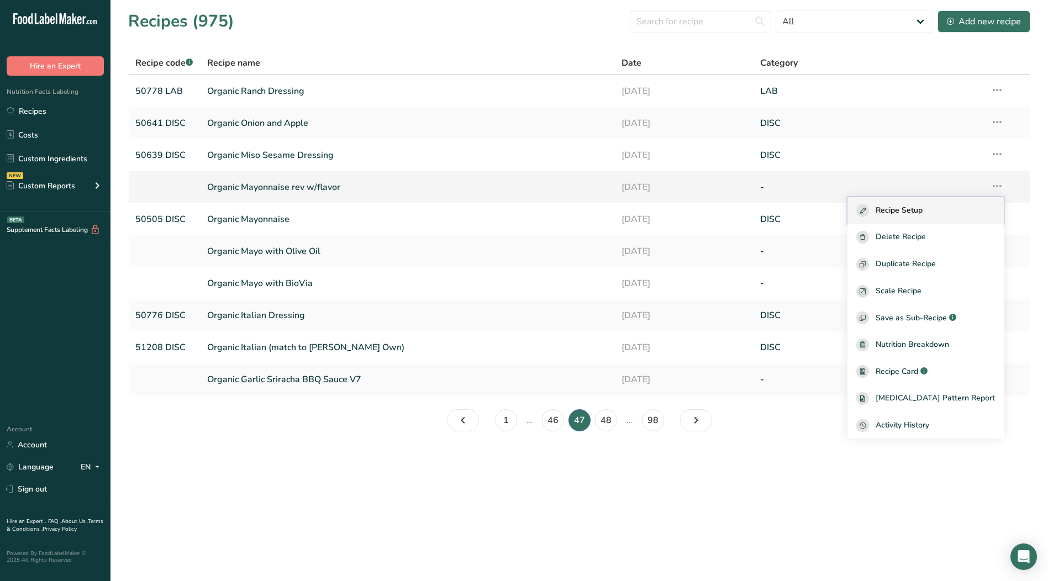
click at [948, 209] on div "Recipe Setup" at bounding box center [926, 210] width 139 height 13
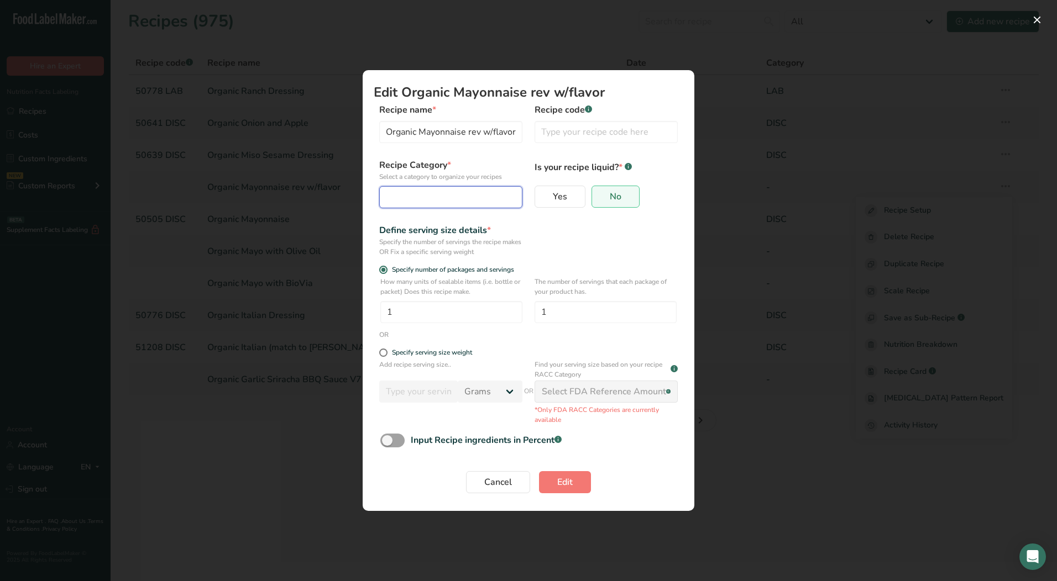
click at [432, 204] on button "Edit Recipe Modal" at bounding box center [450, 197] width 143 height 22
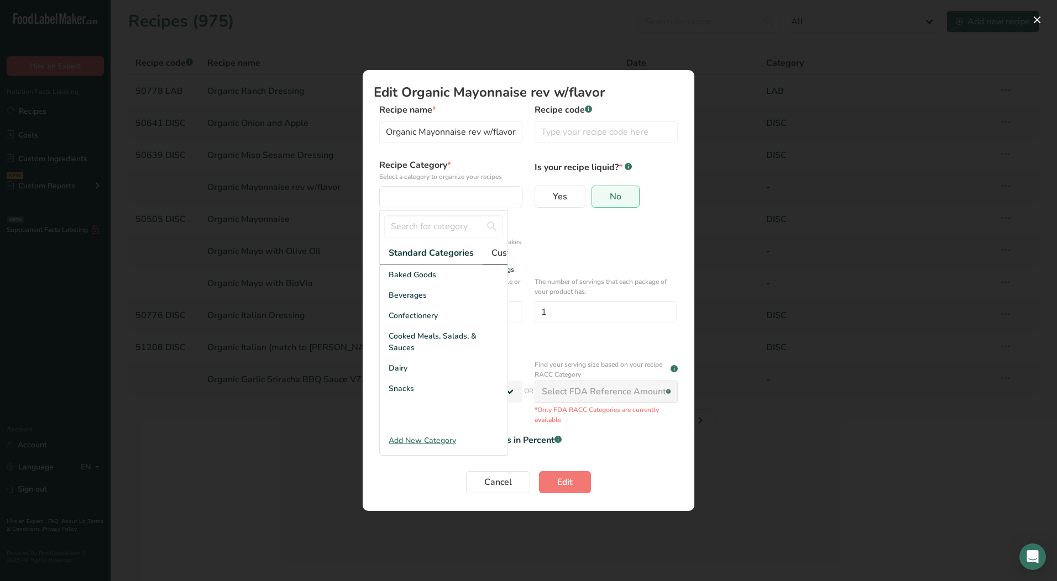
click at [503, 250] on span "Custom Categories .a-a{fill:#347362;}.b-a{fill:#fff;}" at bounding box center [534, 252] width 86 height 13
click at [415, 326] on div "LAB" at bounding box center [444, 316] width 128 height 20
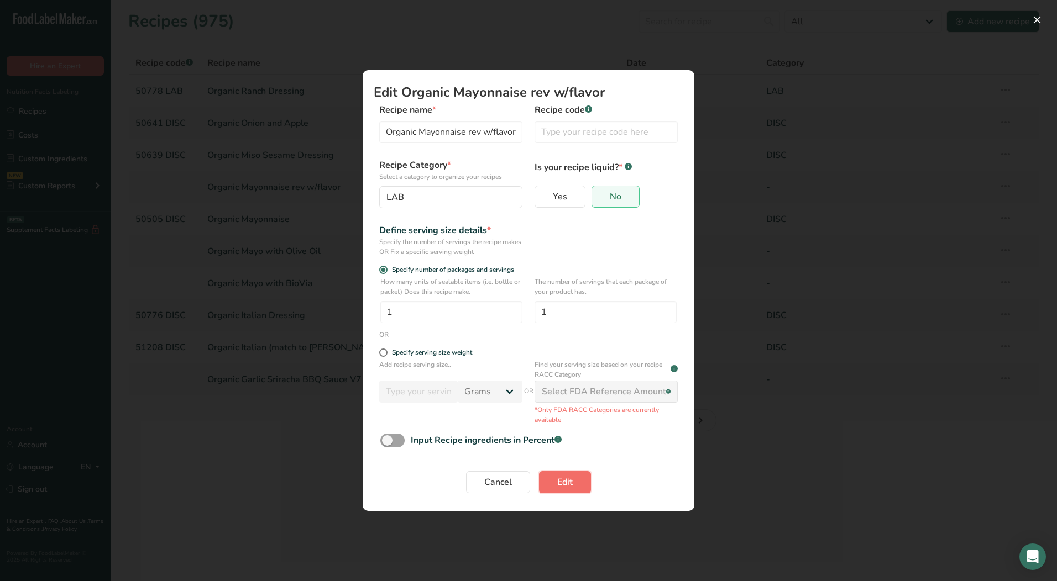
click at [554, 475] on button "Edit" at bounding box center [565, 482] width 52 height 22
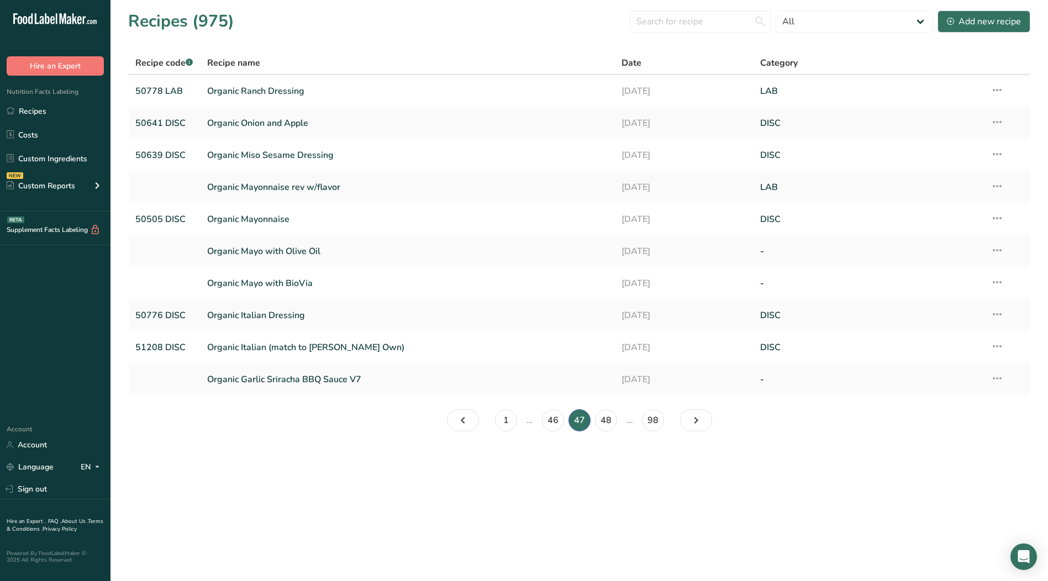
click at [993, 251] on icon at bounding box center [997, 250] width 13 height 20
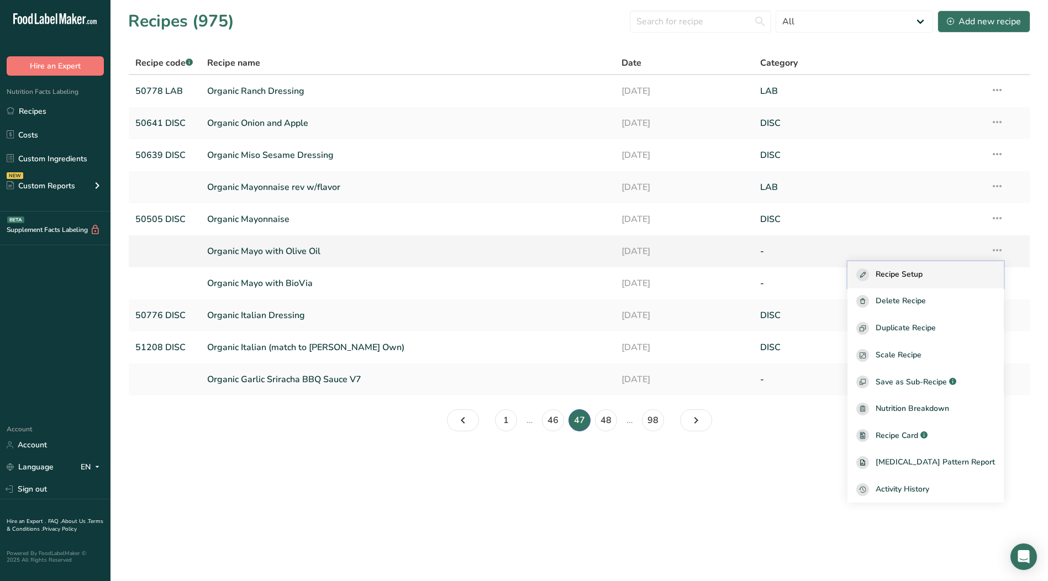
click at [923, 278] on span "Recipe Setup" at bounding box center [899, 275] width 47 height 13
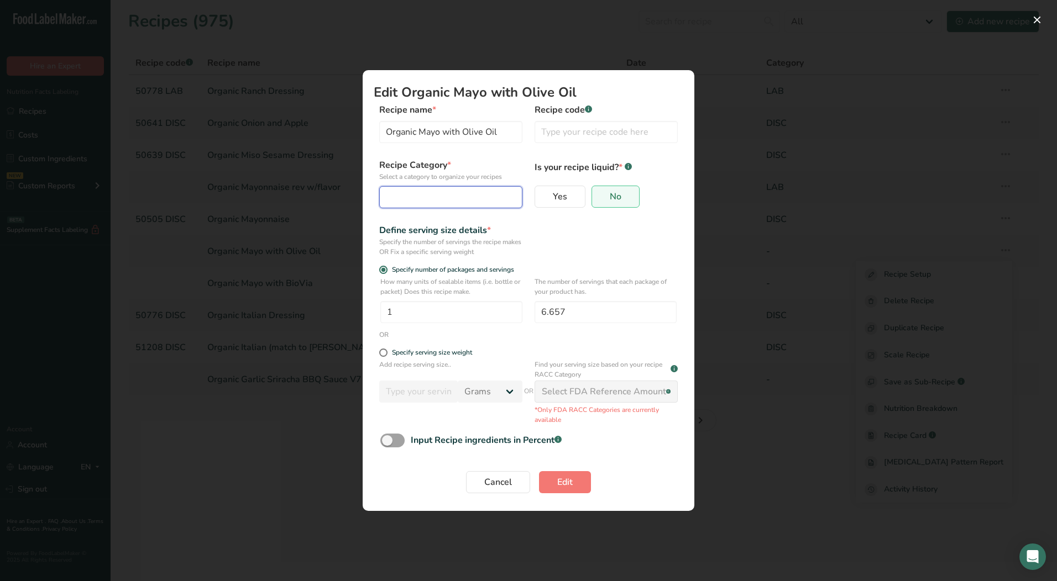
click at [455, 193] on div "Edit Recipe Modal" at bounding box center [447, 197] width 122 height 13
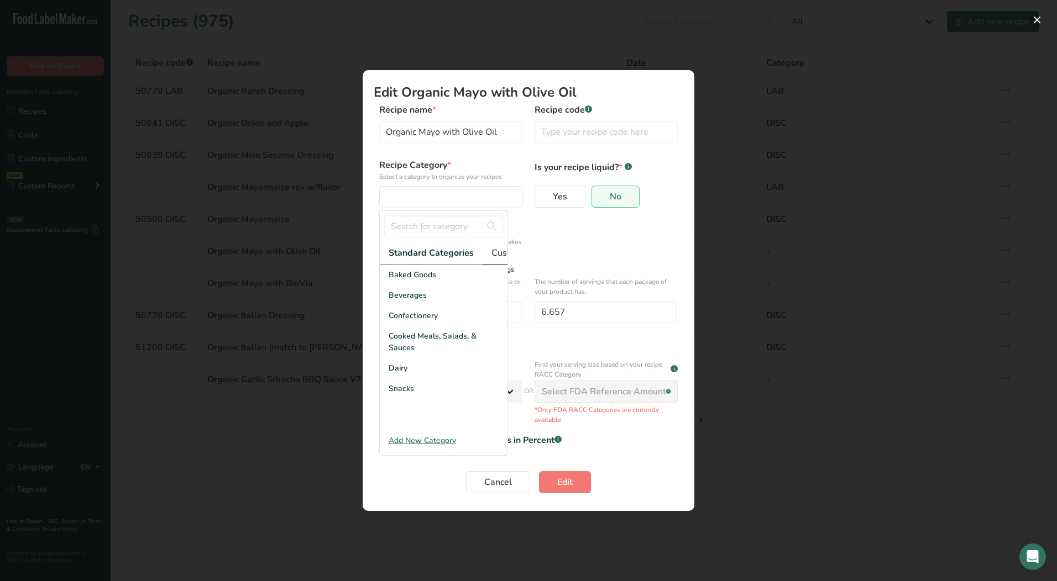
click at [505, 248] on span "Custom Categories .a-a{fill:#347362;}.b-a{fill:#fff;}" at bounding box center [534, 252] width 86 height 13
click at [398, 322] on span "LAB" at bounding box center [396, 316] width 15 height 12
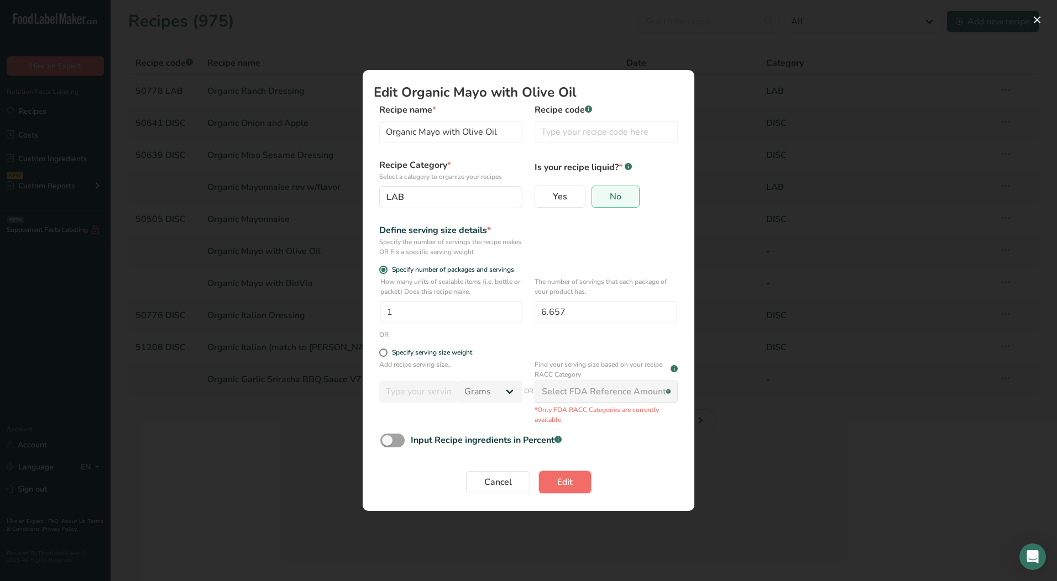
click at [570, 477] on span "Edit" at bounding box center [564, 482] width 15 height 13
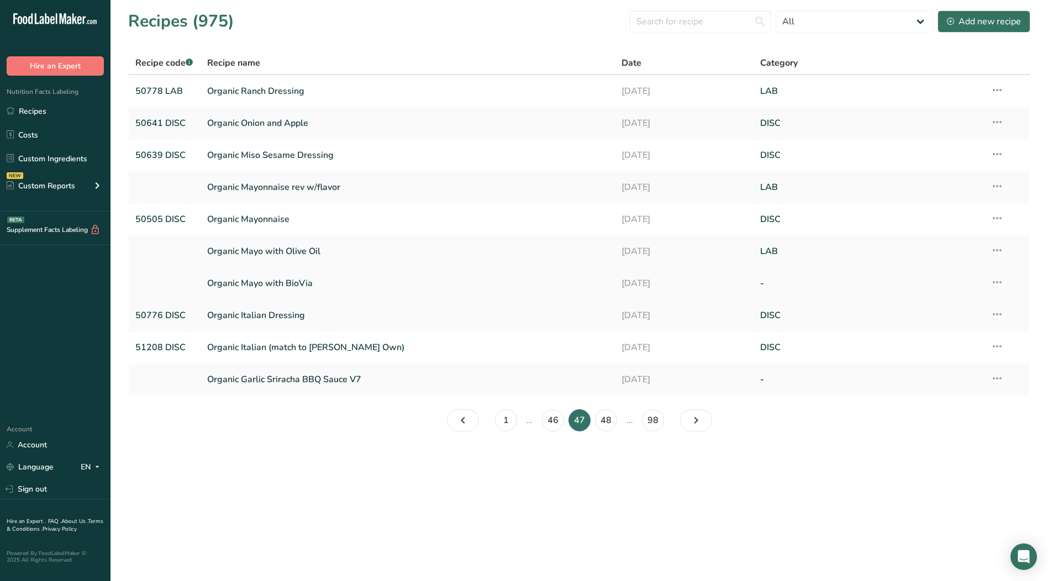
click at [1000, 284] on icon at bounding box center [997, 282] width 13 height 20
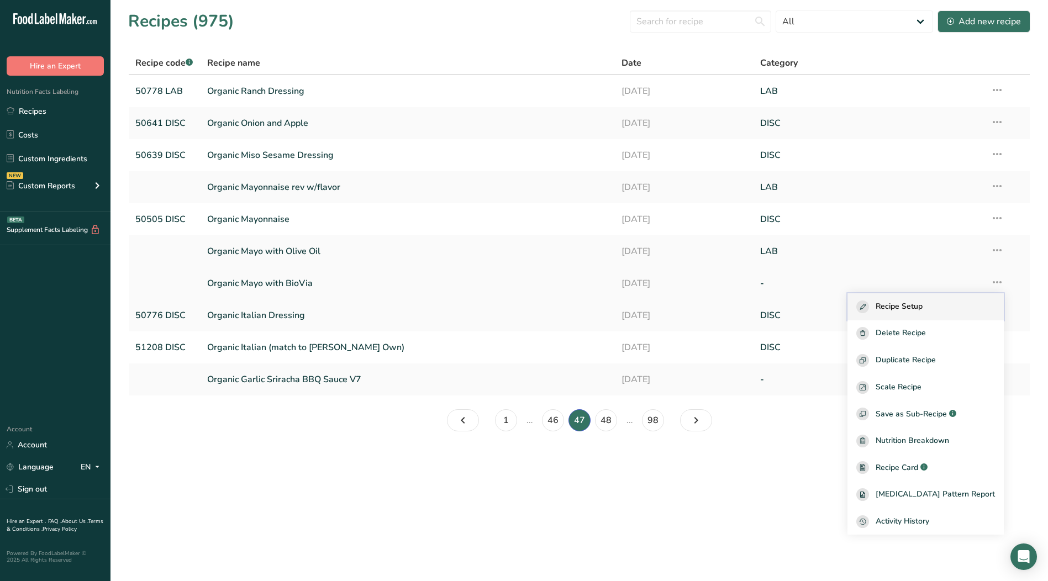
click at [918, 307] on span "Recipe Setup" at bounding box center [899, 307] width 47 height 13
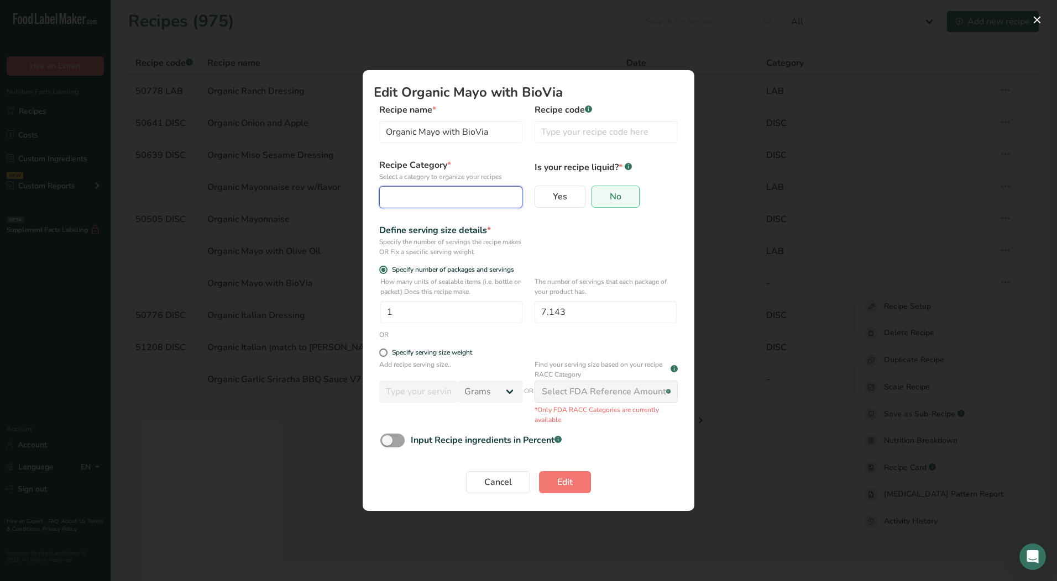
click at [428, 198] on div "Edit Recipe Modal" at bounding box center [447, 197] width 122 height 13
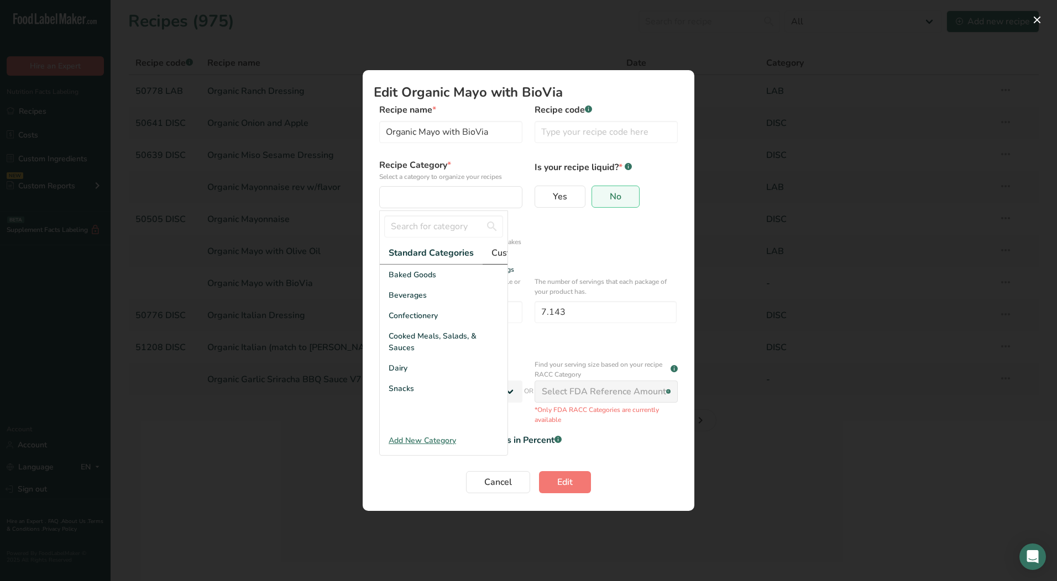
click at [498, 259] on span "Custom Categories .a-a{fill:#347362;}.b-a{fill:#fff;}" at bounding box center [534, 252] width 86 height 13
click at [403, 322] on span "LAB" at bounding box center [396, 316] width 15 height 12
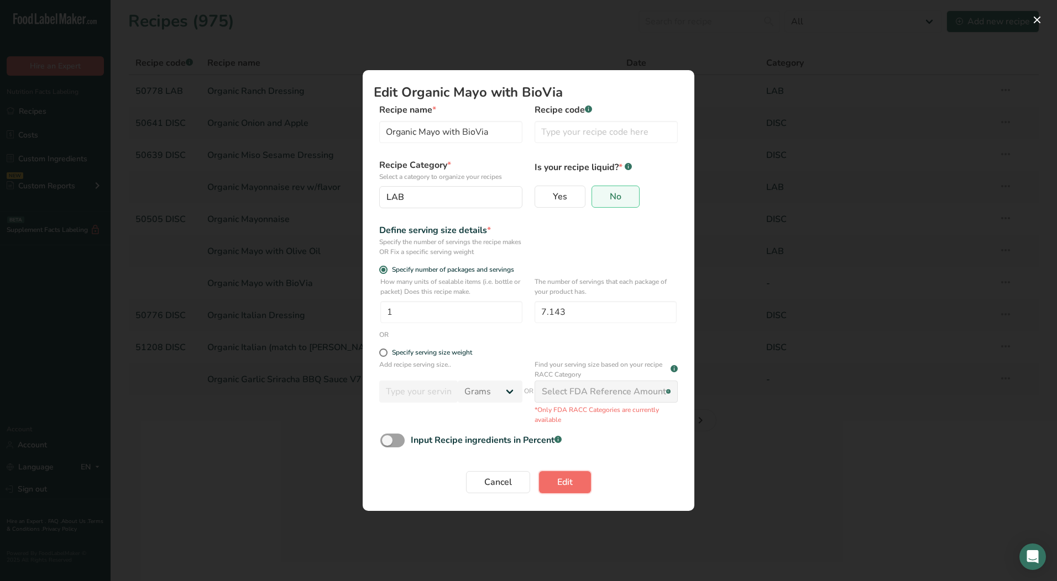
click at [571, 477] on span "Edit" at bounding box center [564, 482] width 15 height 13
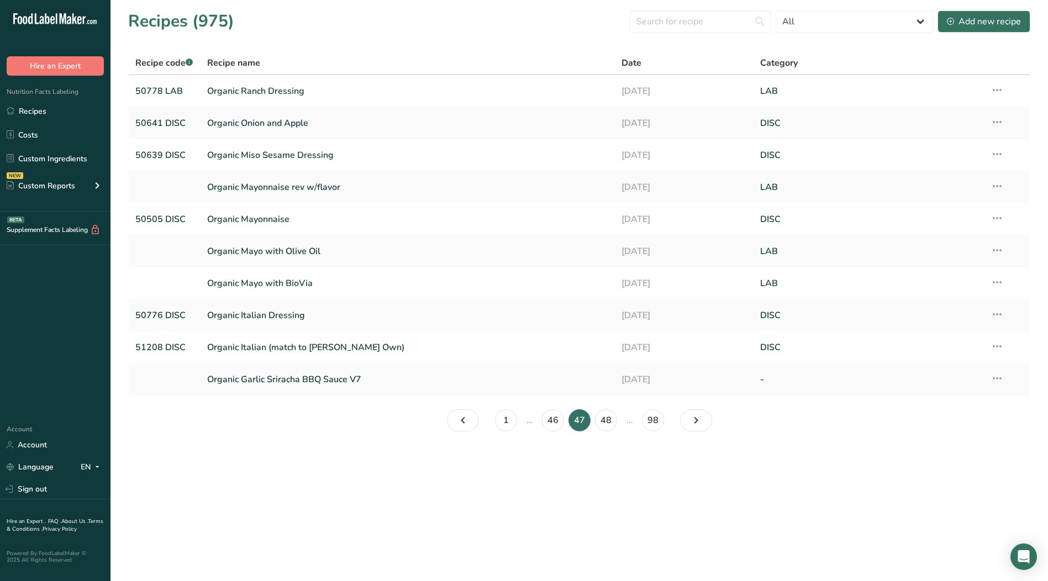
click at [999, 377] on icon at bounding box center [997, 379] width 13 height 20
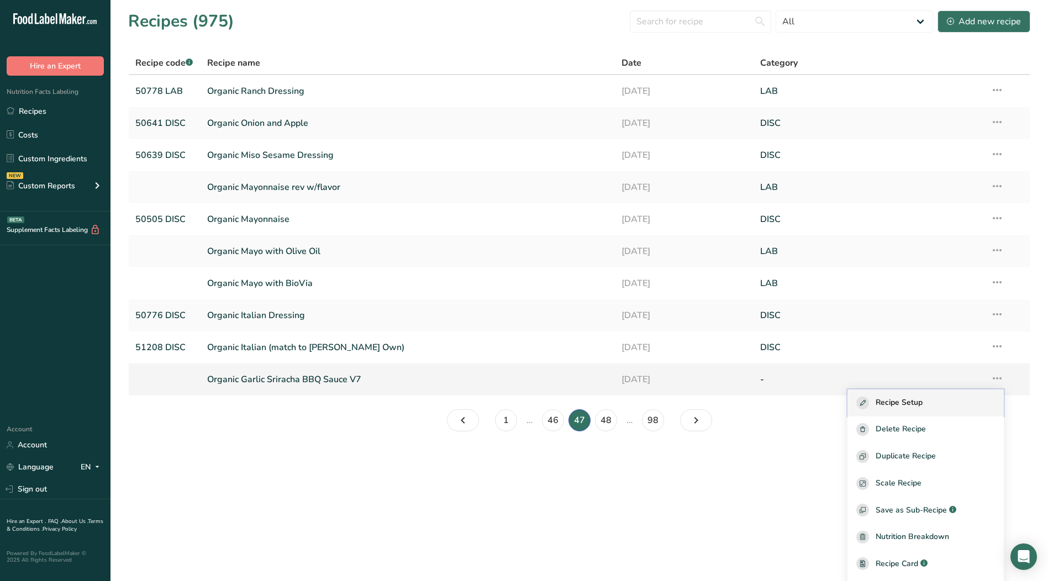
click at [949, 398] on div "Recipe Setup" at bounding box center [926, 403] width 139 height 13
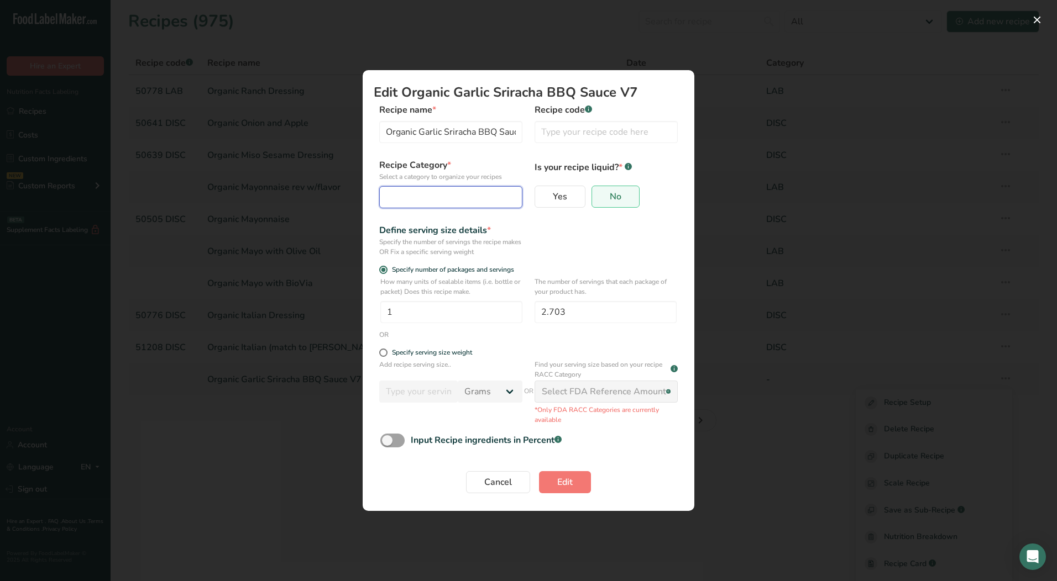
click at [429, 200] on div "Edit Recipe Modal" at bounding box center [447, 197] width 122 height 13
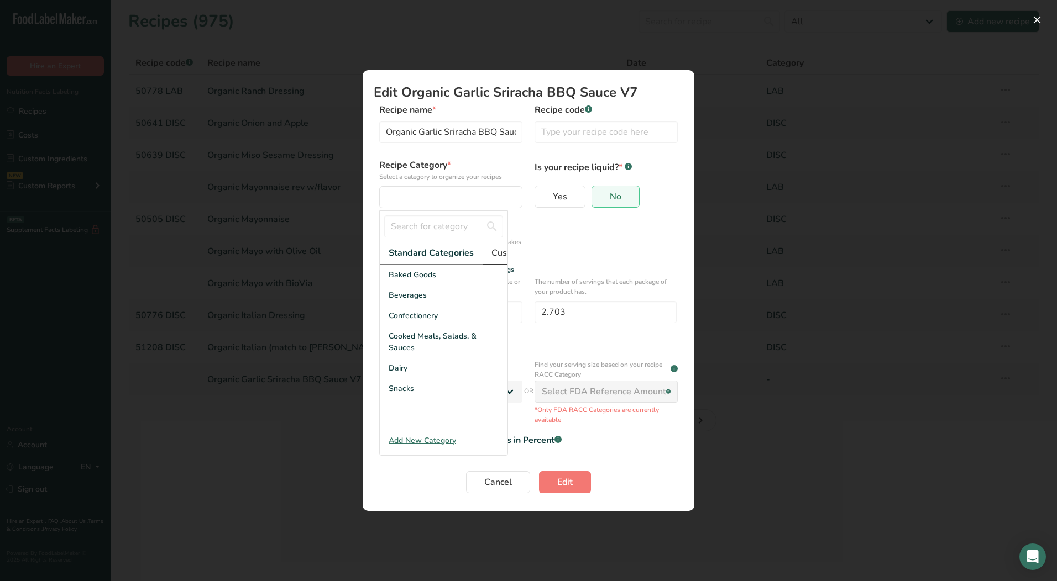
click at [498, 251] on span "Custom Categories .a-a{fill:#347362;}.b-a{fill:#fff;}" at bounding box center [534, 252] width 86 height 13
click at [411, 326] on div "LAB" at bounding box center [444, 316] width 128 height 20
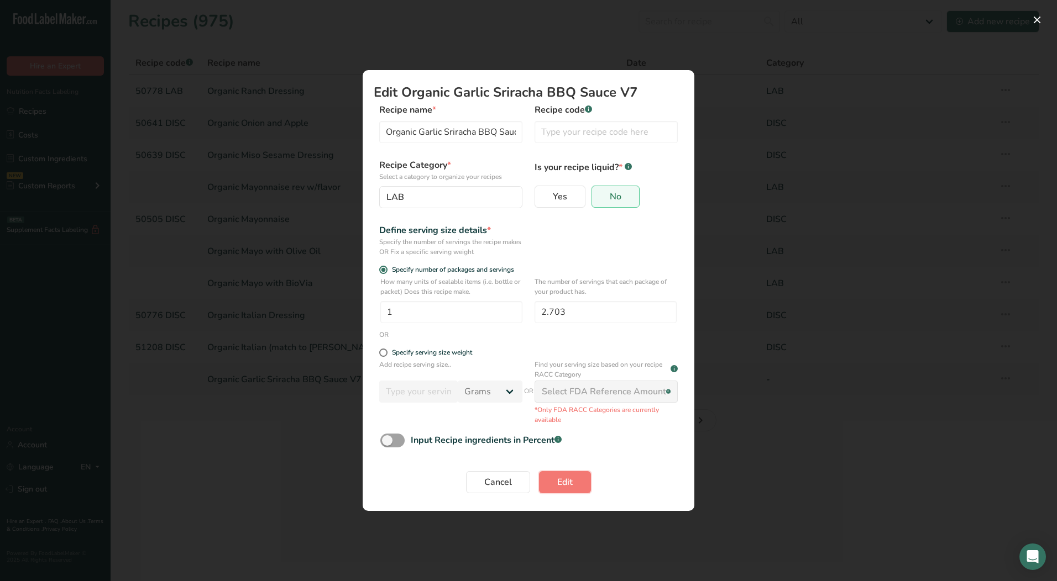
click at [550, 477] on button "Edit" at bounding box center [565, 482] width 52 height 22
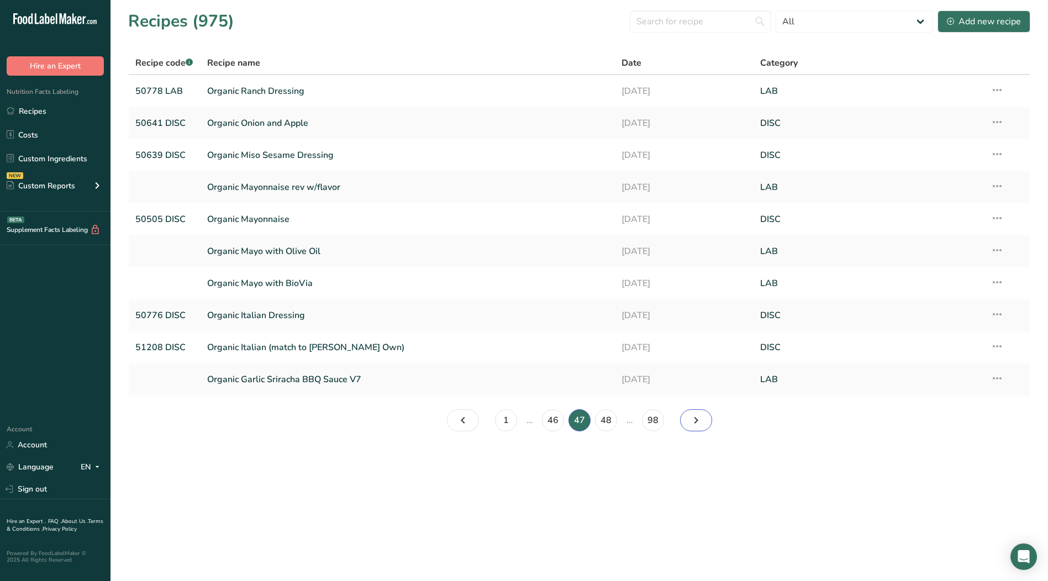
click at [695, 419] on icon "Page 48." at bounding box center [696, 421] width 13 height 20
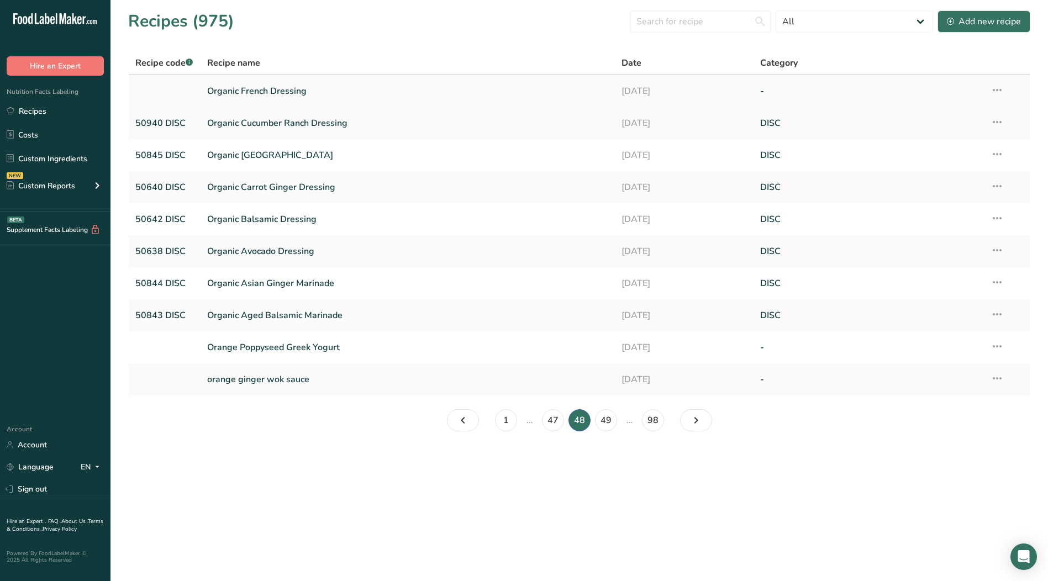
click at [1000, 88] on icon at bounding box center [997, 90] width 13 height 20
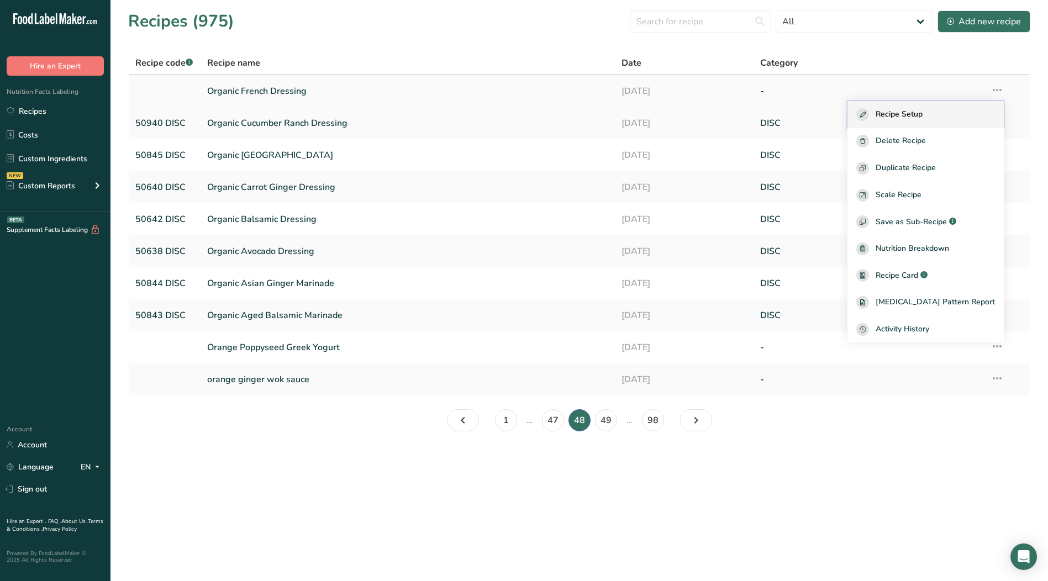
click at [948, 109] on div "Recipe Setup" at bounding box center [926, 114] width 139 height 13
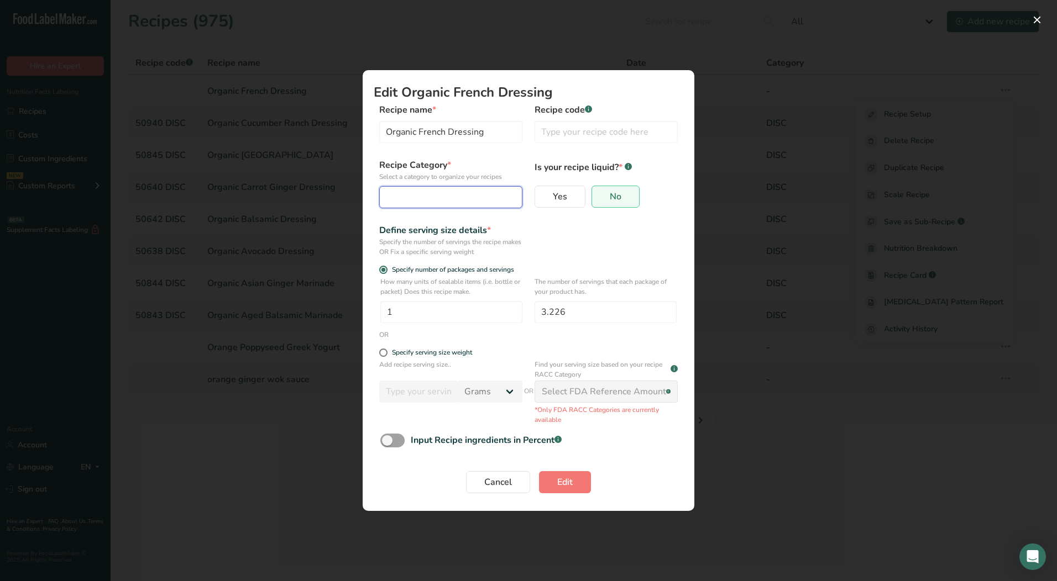
click at [398, 199] on div "Edit Recipe Modal" at bounding box center [447, 197] width 122 height 13
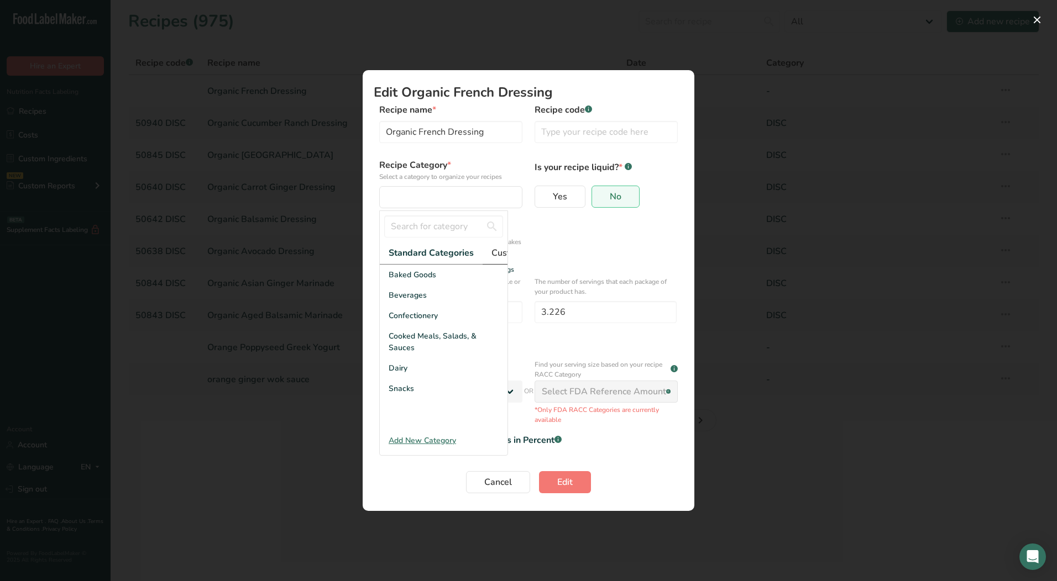
click at [501, 252] on span "Custom Categories .a-a{fill:#347362;}.b-a{fill:#fff;}" at bounding box center [534, 252] width 86 height 13
click at [402, 322] on span "LAB" at bounding box center [396, 316] width 15 height 12
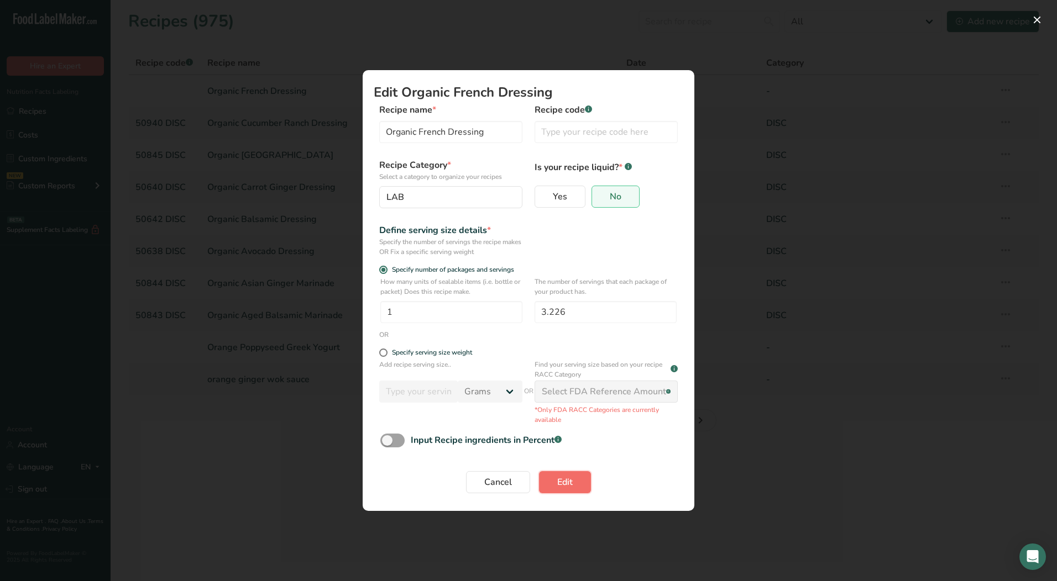
click at [558, 480] on span "Edit" at bounding box center [564, 482] width 15 height 13
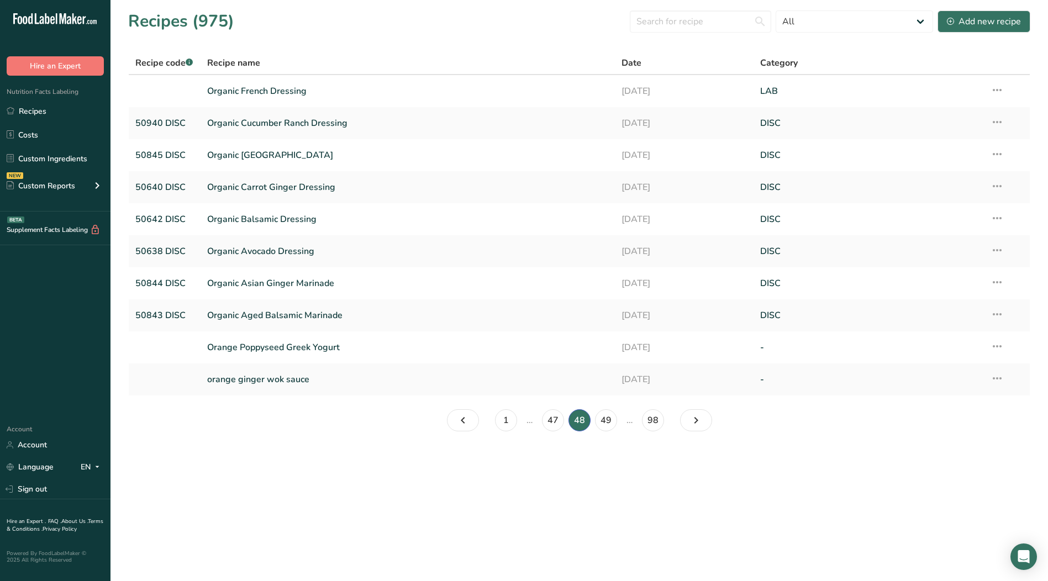
click at [998, 345] on icon at bounding box center [997, 347] width 13 height 20
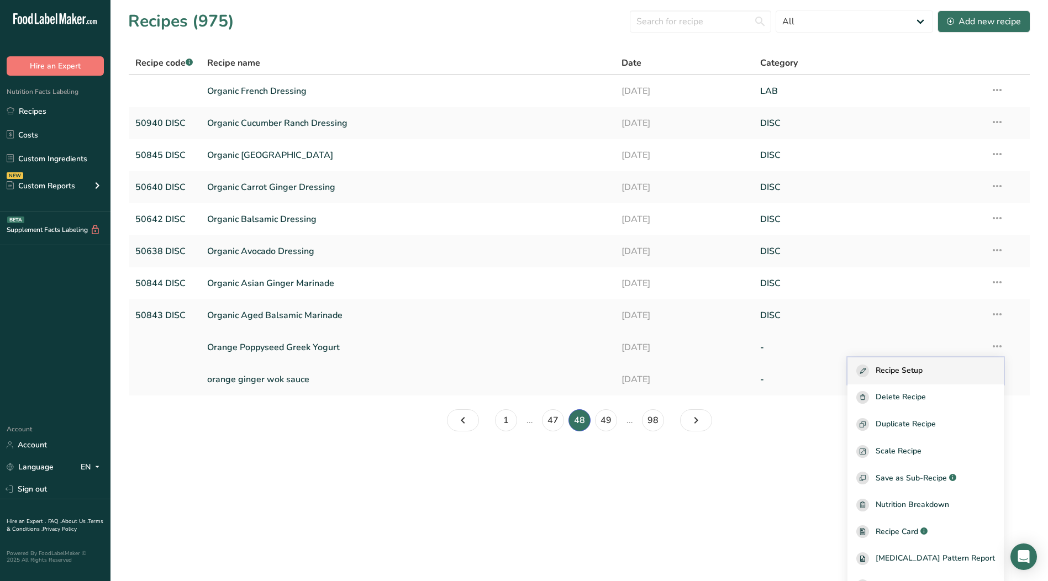
click at [940, 361] on button "Recipe Setup" at bounding box center [926, 371] width 156 height 27
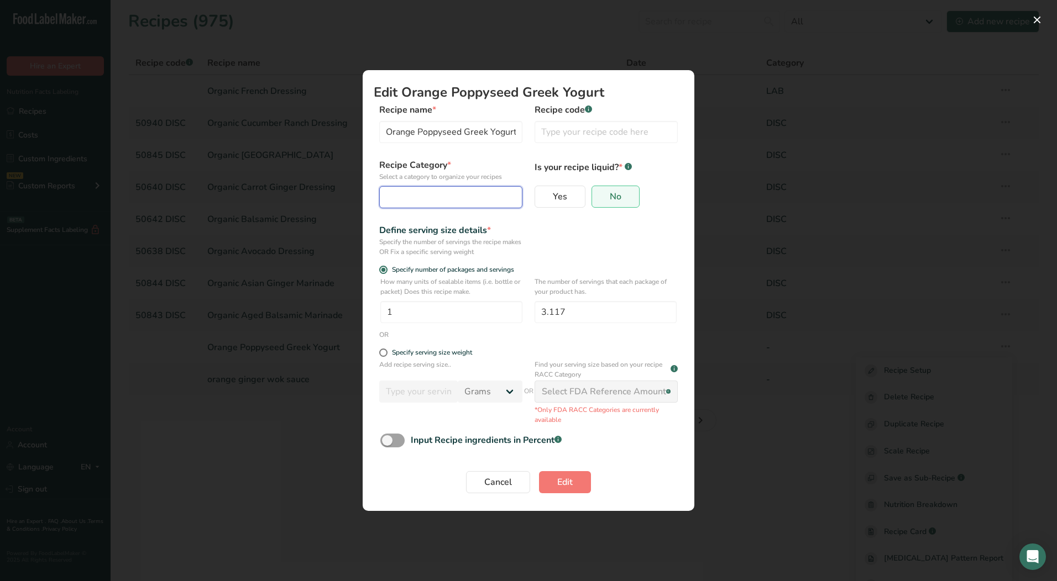
click at [486, 189] on button "Edit Recipe Modal" at bounding box center [450, 197] width 143 height 22
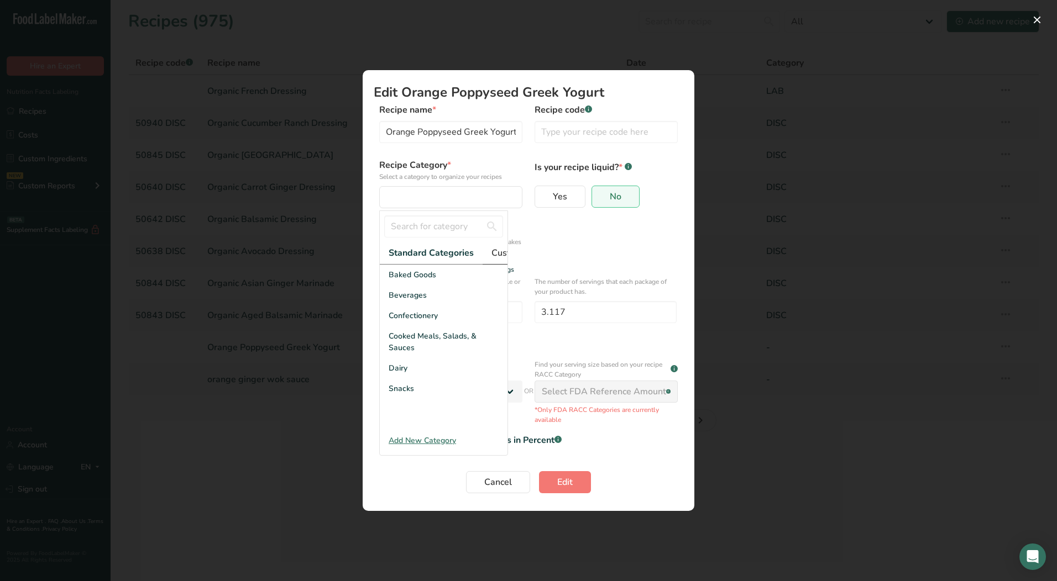
click at [497, 255] on span "Custom Categories .a-a{fill:#347362;}.b-a{fill:#fff;}" at bounding box center [534, 252] width 86 height 13
click at [410, 326] on div "LAB" at bounding box center [444, 316] width 128 height 20
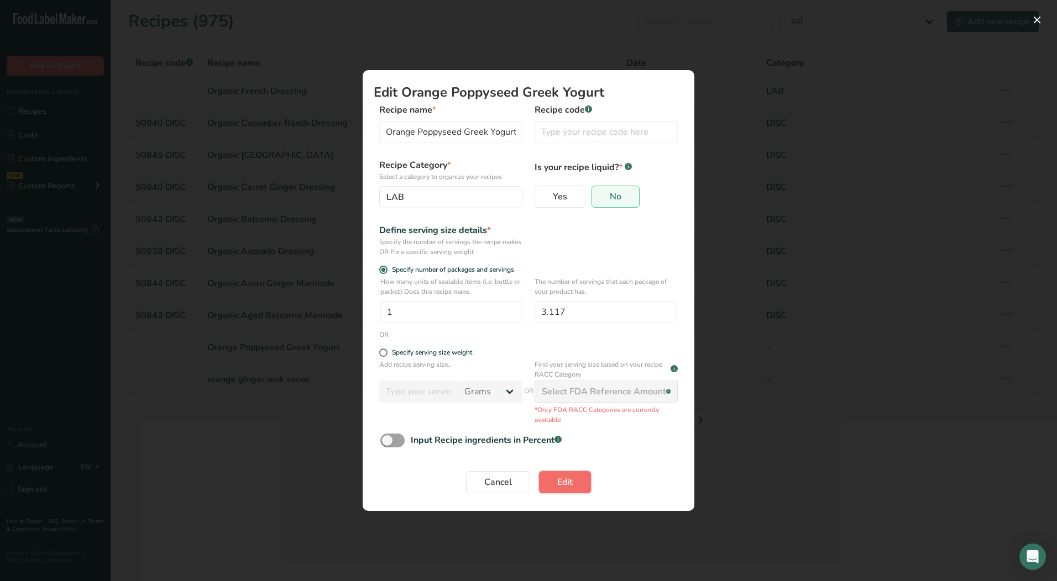
click at [561, 485] on span "Edit" at bounding box center [564, 482] width 15 height 13
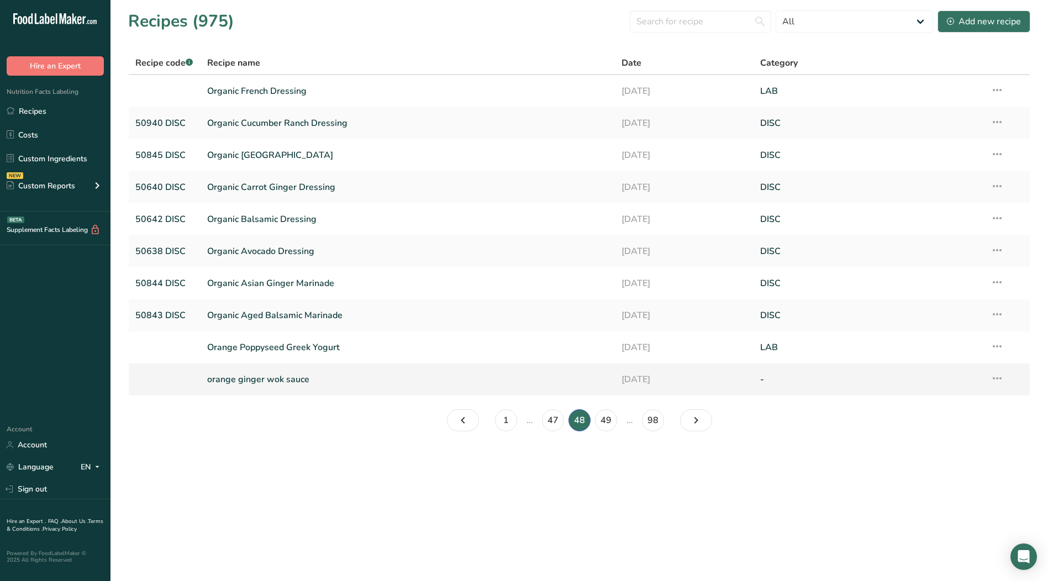
click at [997, 381] on icon at bounding box center [997, 379] width 13 height 20
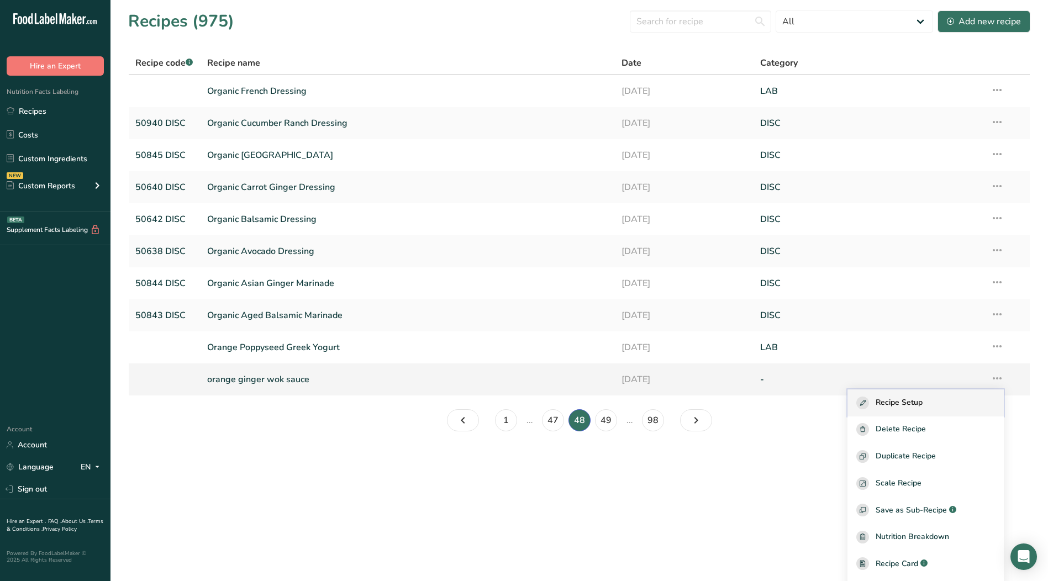
click at [942, 407] on div "Recipe Setup" at bounding box center [926, 403] width 139 height 13
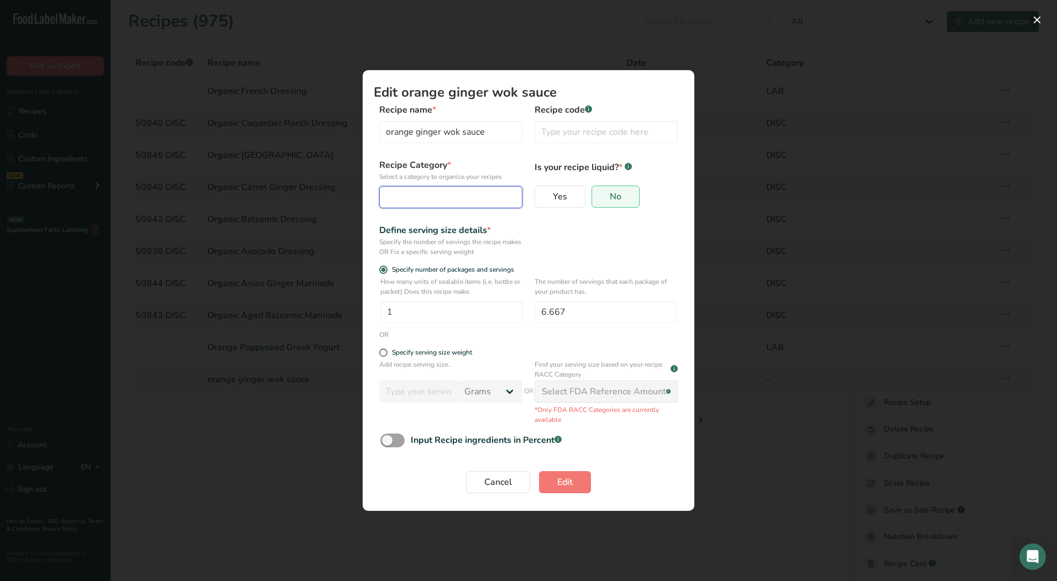
click at [390, 191] on div "Edit Recipe Modal" at bounding box center [447, 197] width 122 height 13
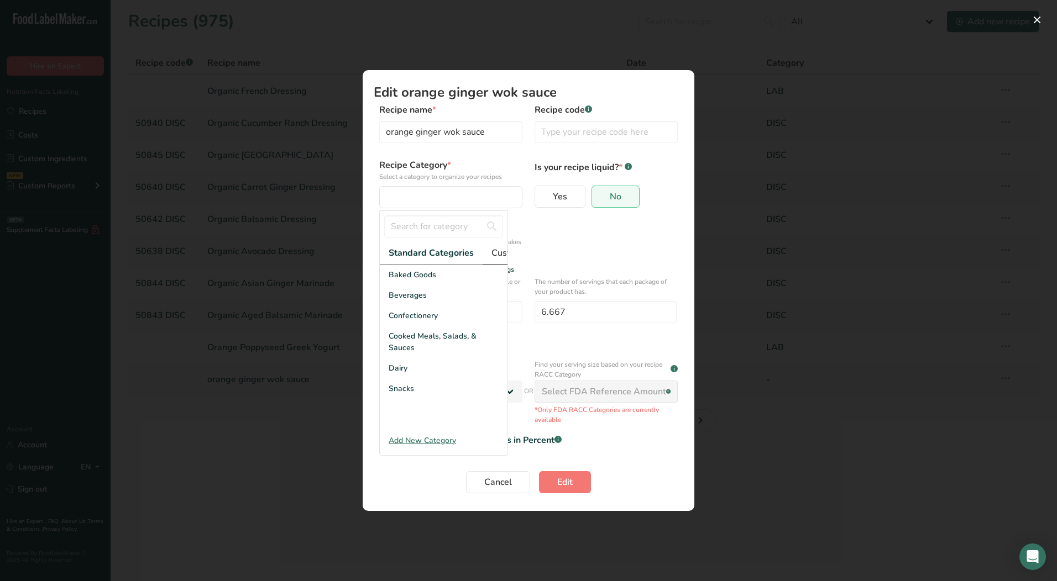
click at [499, 250] on span "Custom Categories .a-a{fill:#347362;}.b-a{fill:#fff;}" at bounding box center [534, 252] width 86 height 13
click at [431, 326] on div "LAB" at bounding box center [444, 316] width 128 height 20
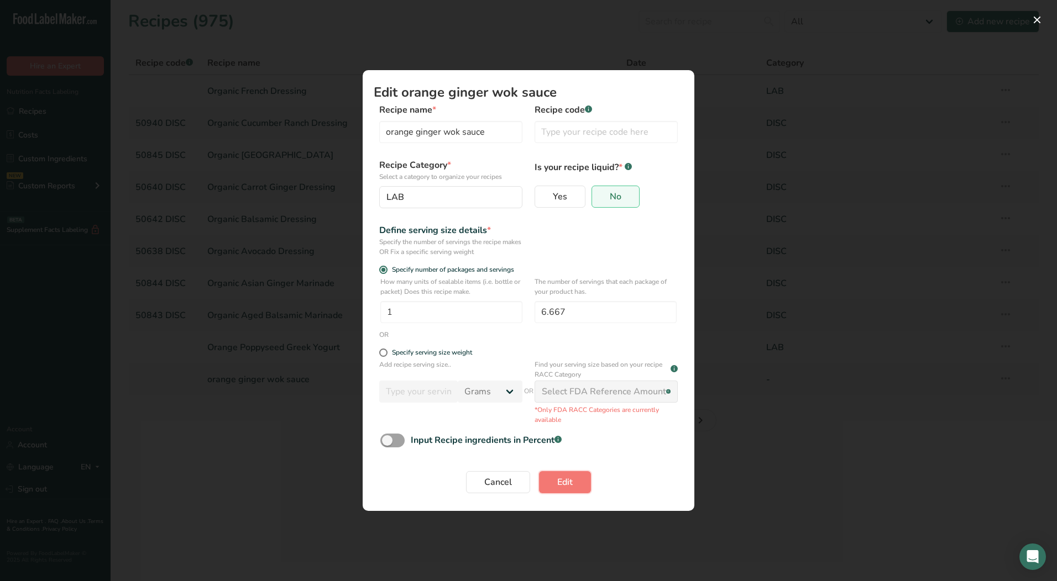
click at [574, 484] on button "Edit" at bounding box center [565, 482] width 52 height 22
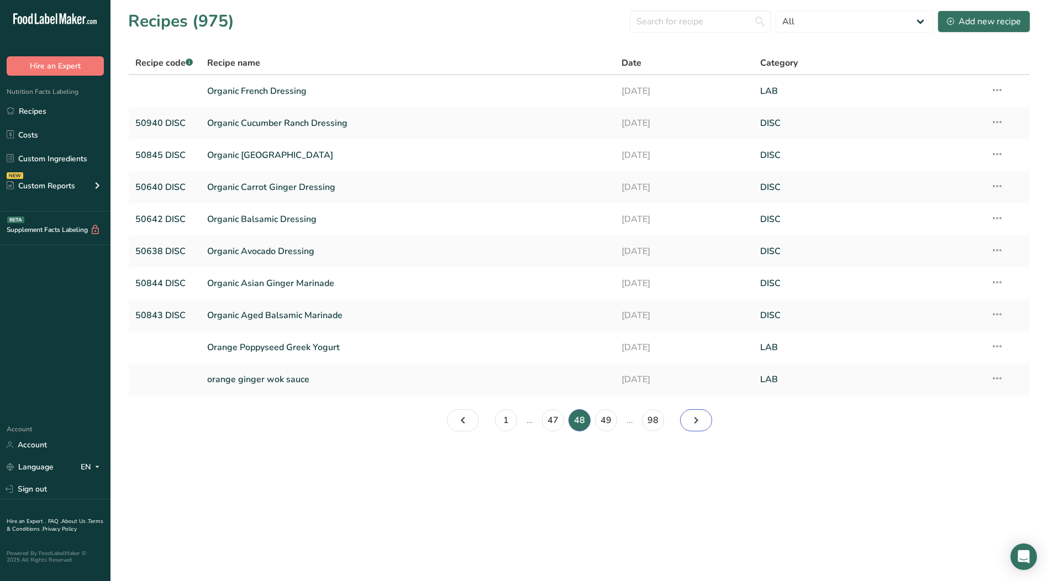
click at [697, 421] on icon "Page 49." at bounding box center [696, 421] width 13 height 20
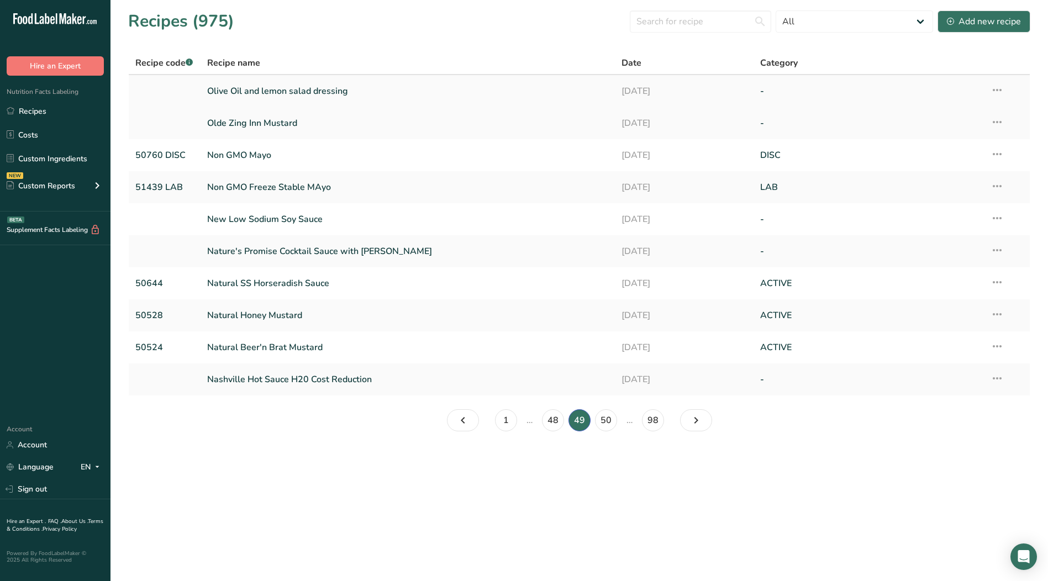
click at [1000, 91] on icon at bounding box center [997, 90] width 13 height 20
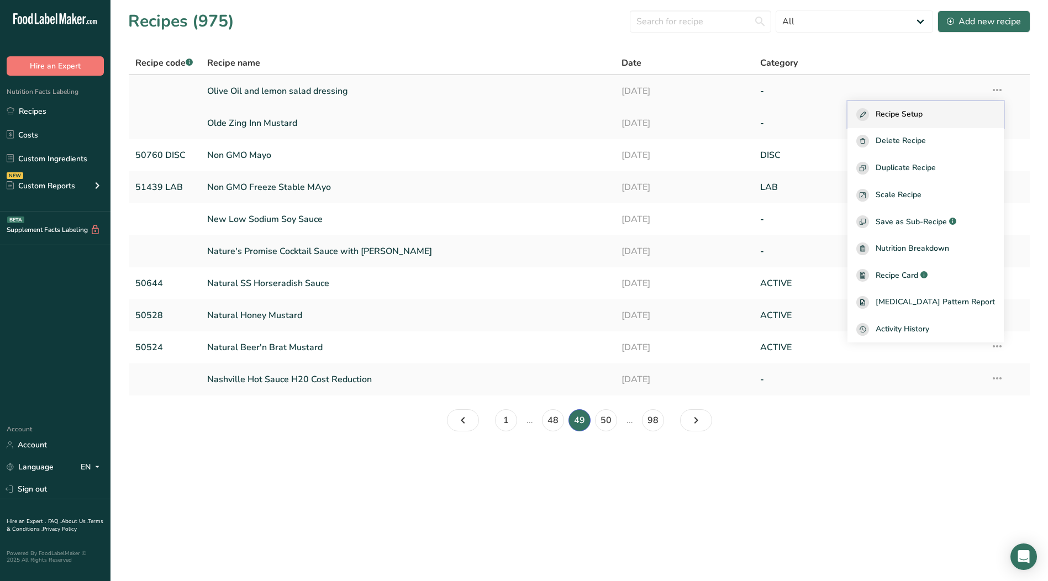
click at [961, 111] on div "Recipe Setup" at bounding box center [926, 114] width 139 height 13
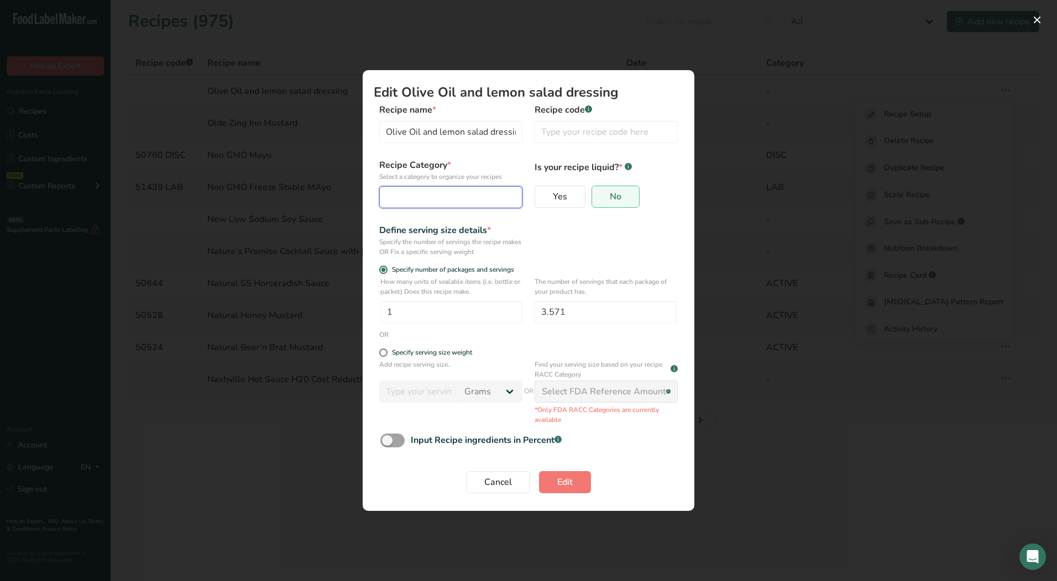
click at [487, 191] on div "Edit Recipe Modal" at bounding box center [447, 197] width 122 height 13
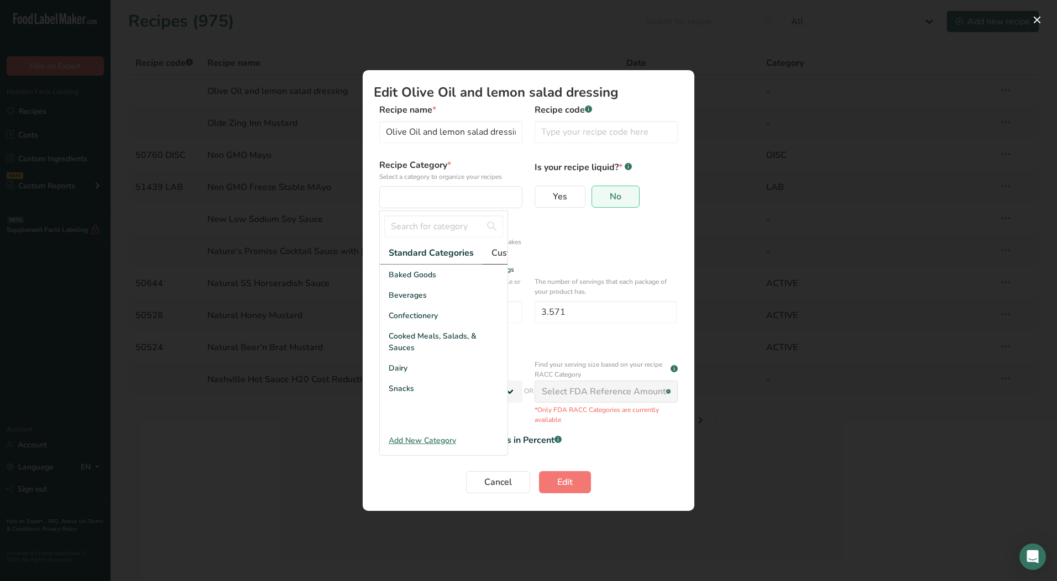
click at [490, 252] on link "Custom Categories .a-a{fill:#347362;}.b-a{fill:#fff;}" at bounding box center [533, 253] width 103 height 23
click at [387, 326] on div "LAB" at bounding box center [444, 316] width 128 height 20
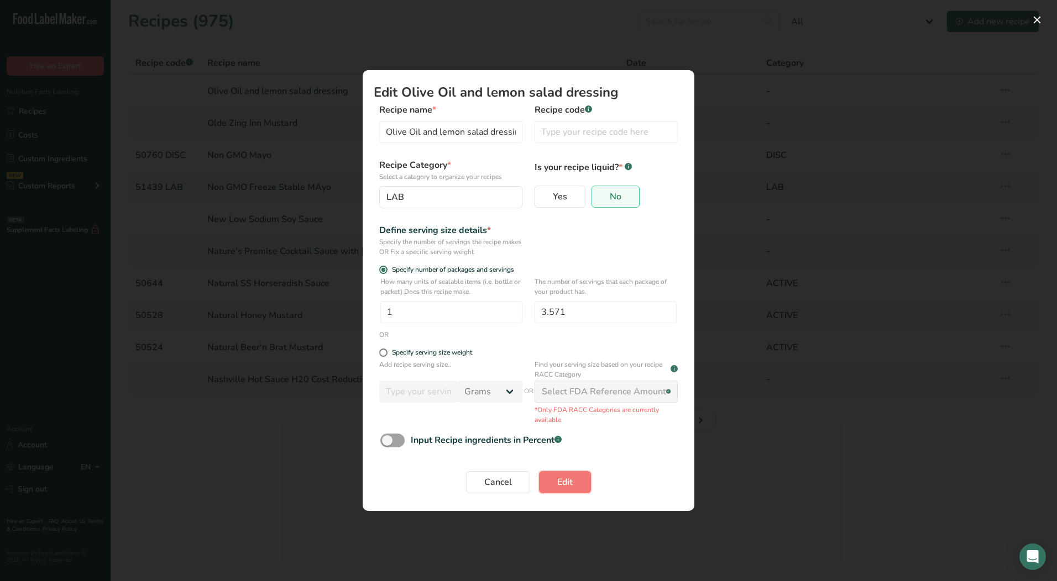
click at [559, 484] on span "Edit" at bounding box center [564, 482] width 15 height 13
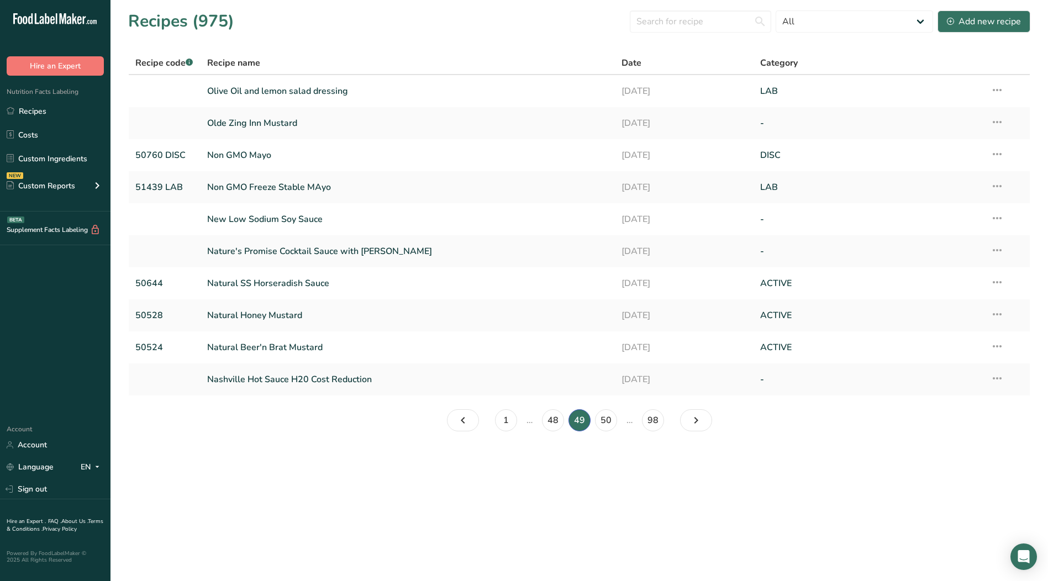
click at [998, 118] on icon at bounding box center [997, 122] width 13 height 20
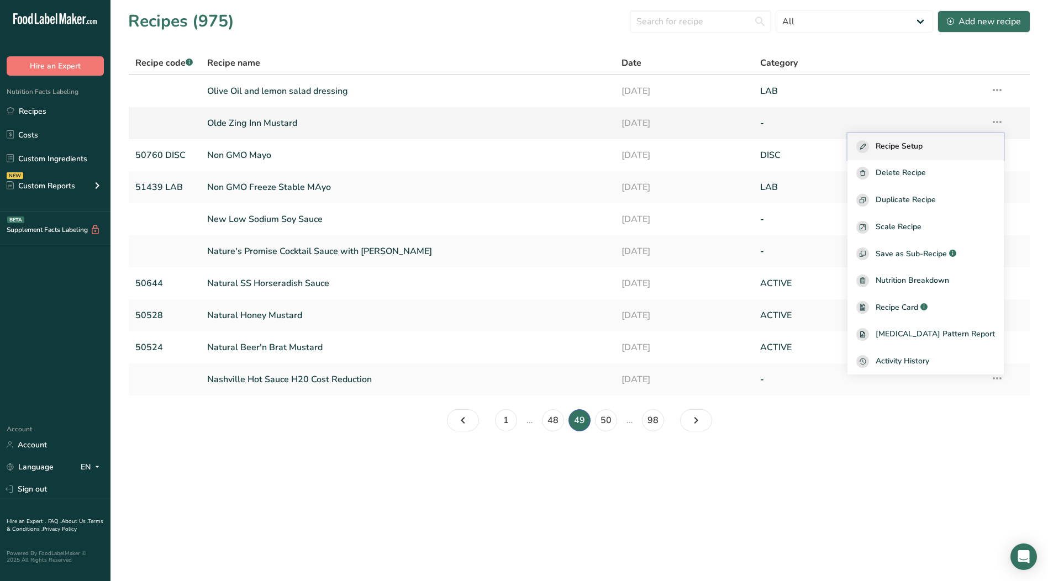
click at [923, 147] on span "Recipe Setup" at bounding box center [899, 146] width 47 height 13
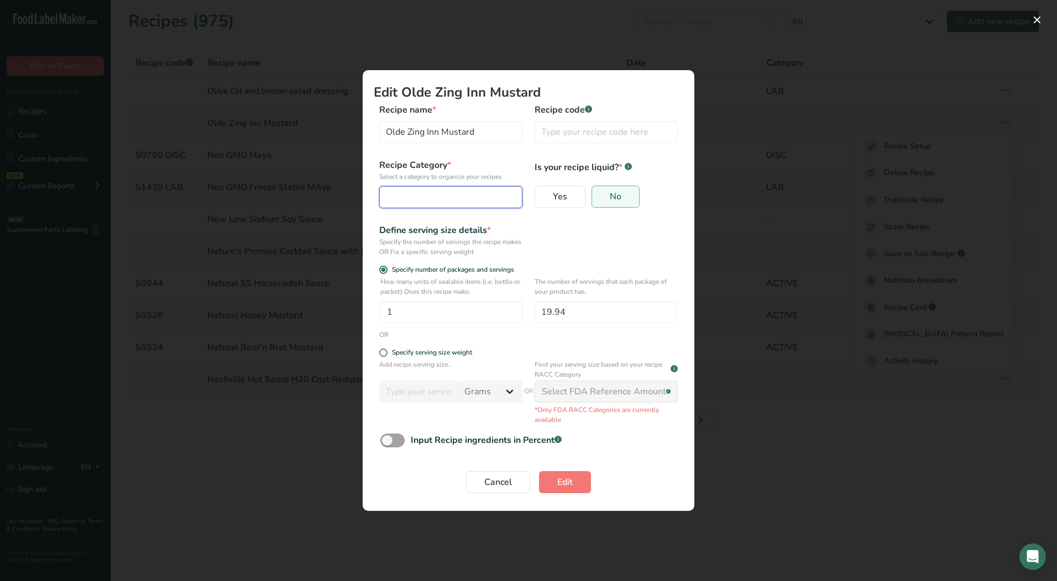
click at [445, 200] on div "Edit Recipe Modal" at bounding box center [447, 197] width 122 height 13
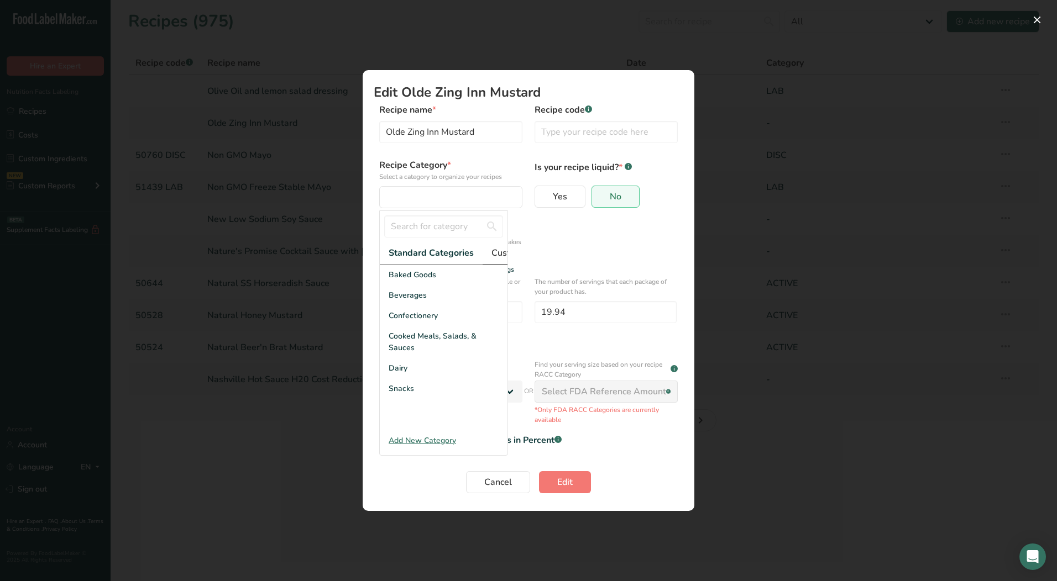
click at [501, 253] on span "Custom Categories .a-a{fill:#347362;}.b-a{fill:#fff;}" at bounding box center [534, 252] width 86 height 13
click at [416, 324] on div "LAB" at bounding box center [444, 316] width 128 height 20
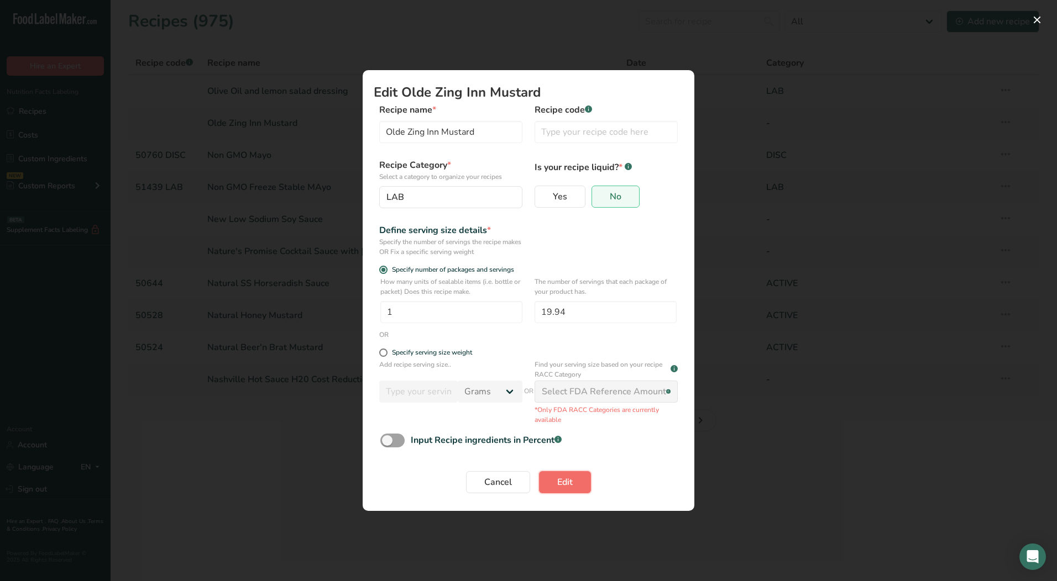
click at [573, 484] on button "Edit" at bounding box center [565, 482] width 52 height 22
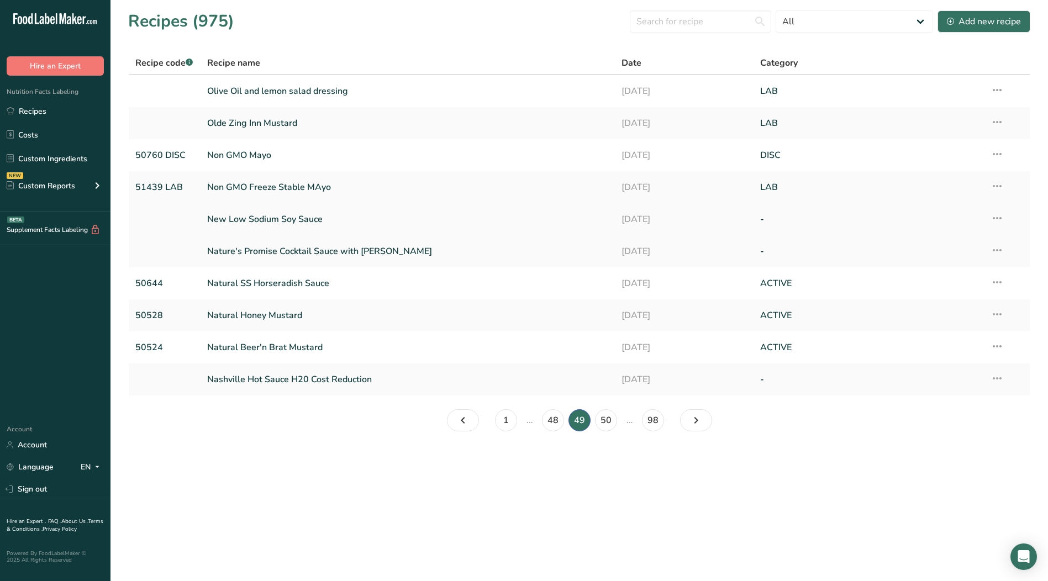
click at [1003, 217] on icon at bounding box center [997, 218] width 13 height 20
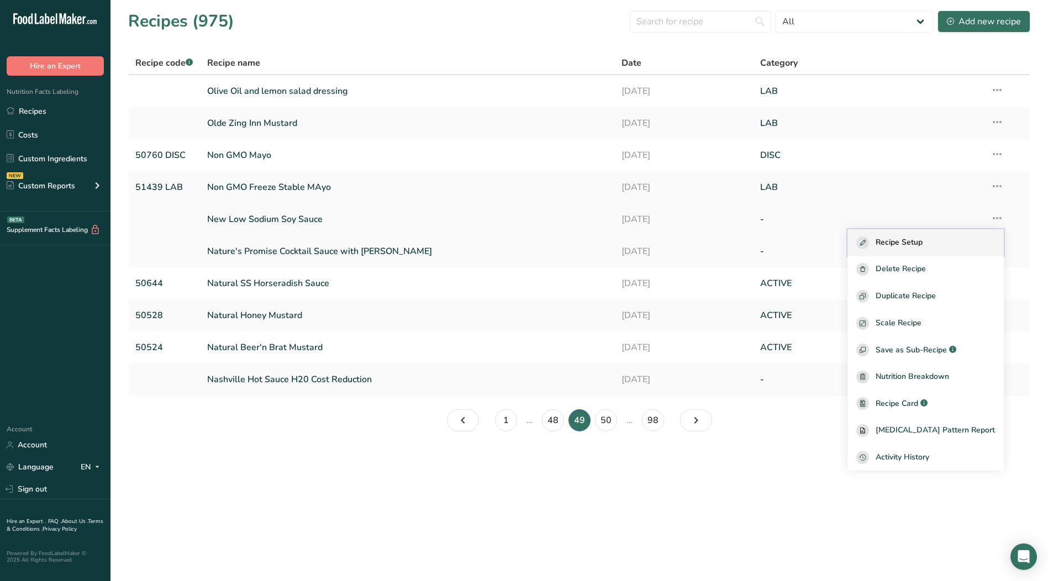
click at [923, 243] on span "Recipe Setup" at bounding box center [899, 243] width 47 height 13
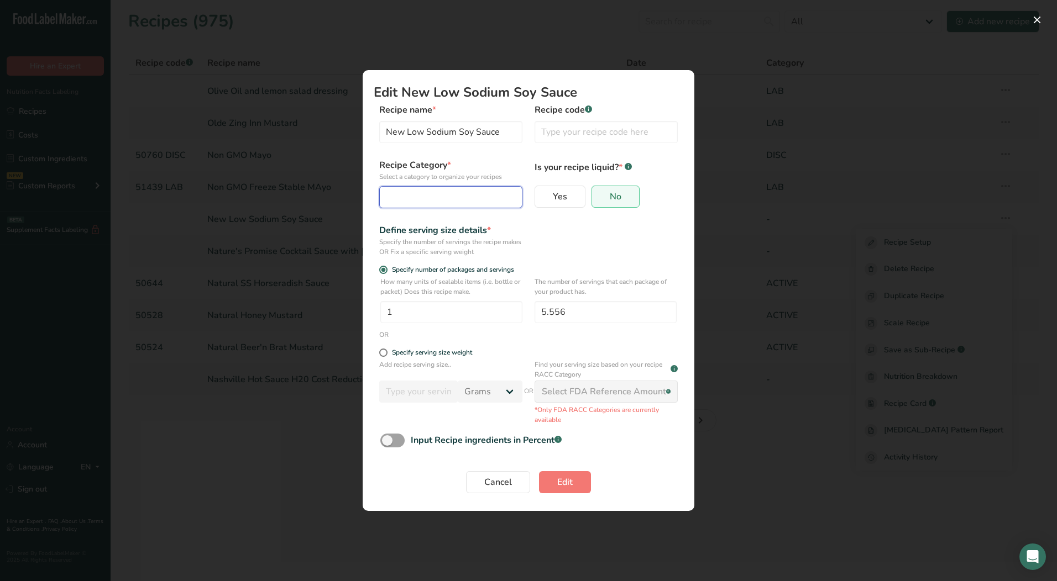
click at [488, 198] on div "Edit Recipe Modal" at bounding box center [447, 197] width 122 height 13
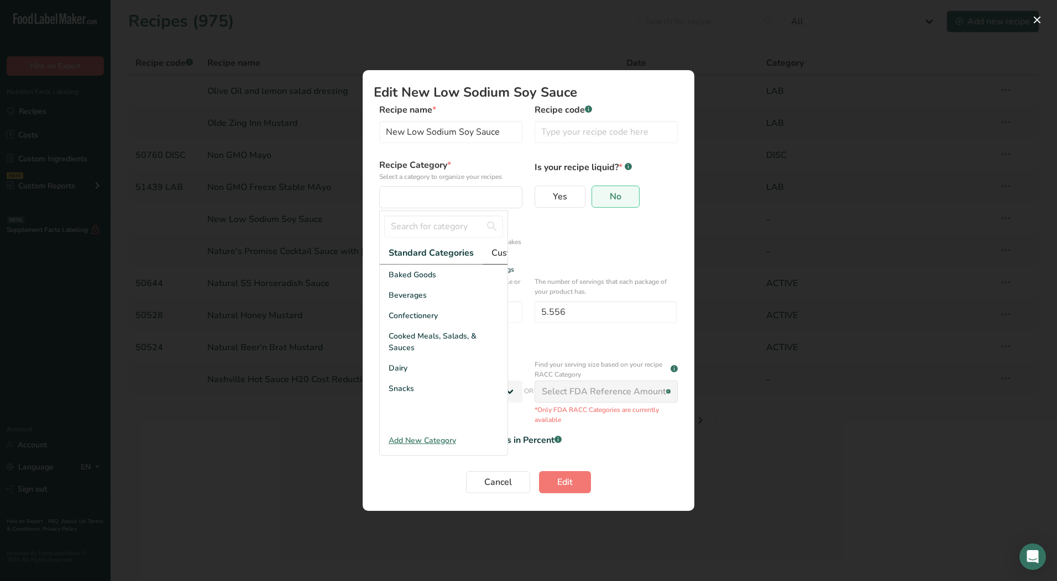
click at [495, 252] on span "Custom Categories .a-a{fill:#347362;}.b-a{fill:#fff;}" at bounding box center [534, 252] width 86 height 13
click at [433, 322] on div "LAB" at bounding box center [444, 316] width 128 height 20
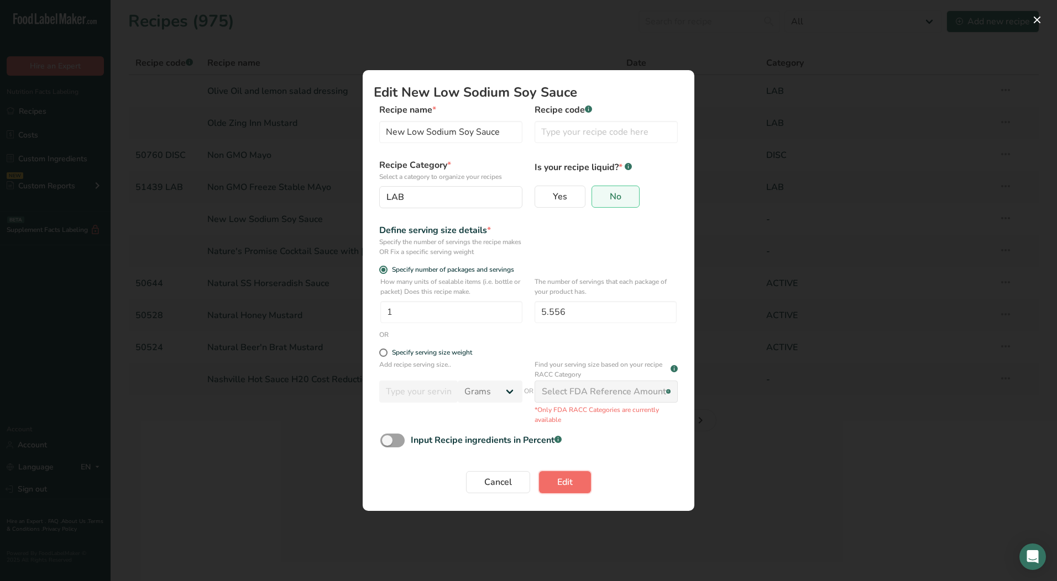
click at [559, 485] on span "Edit" at bounding box center [564, 482] width 15 height 13
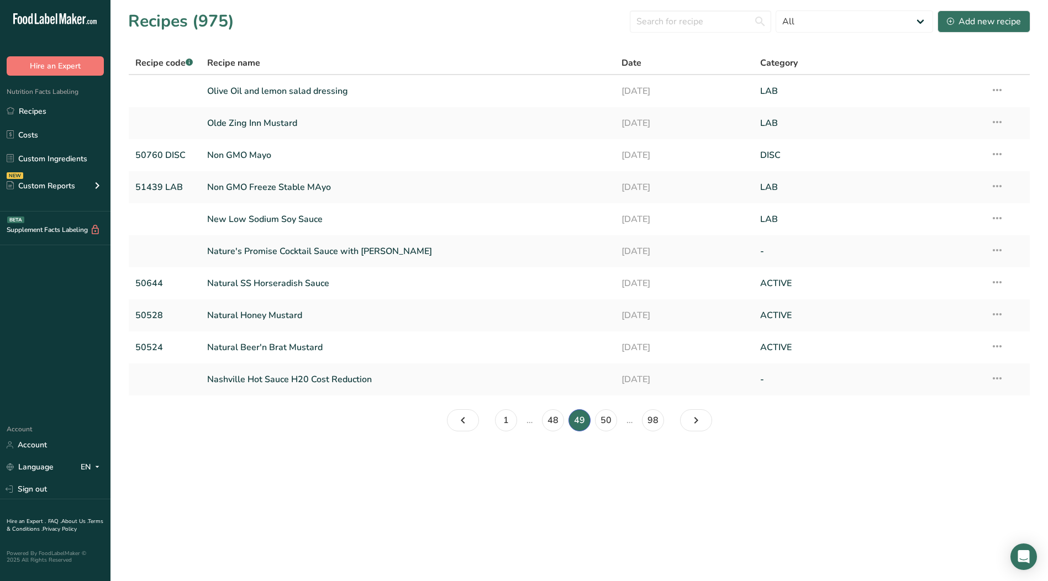
click at [998, 248] on icon at bounding box center [997, 250] width 13 height 20
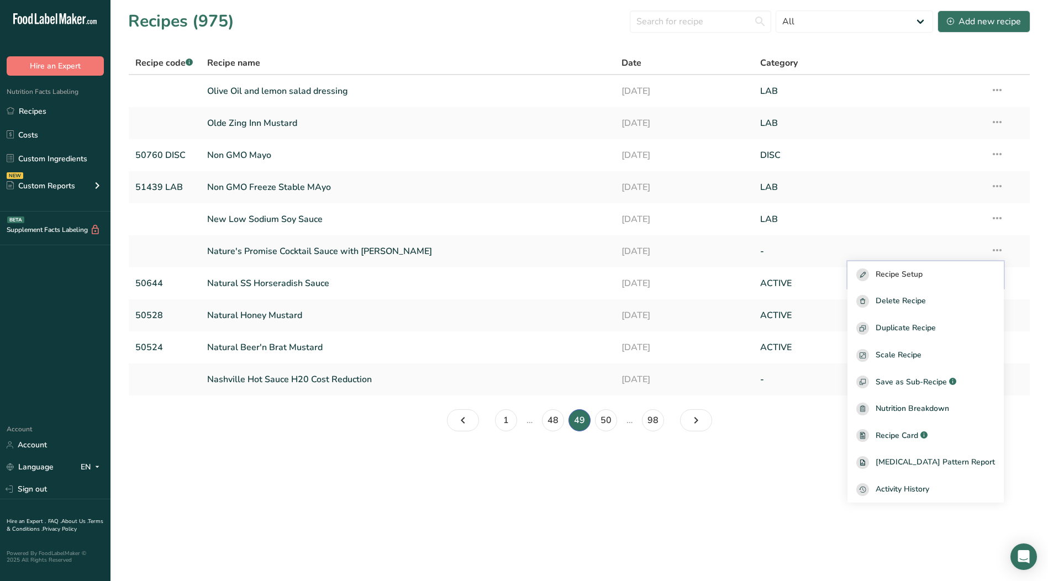
click at [921, 274] on span "Recipe Setup" at bounding box center [899, 275] width 47 height 13
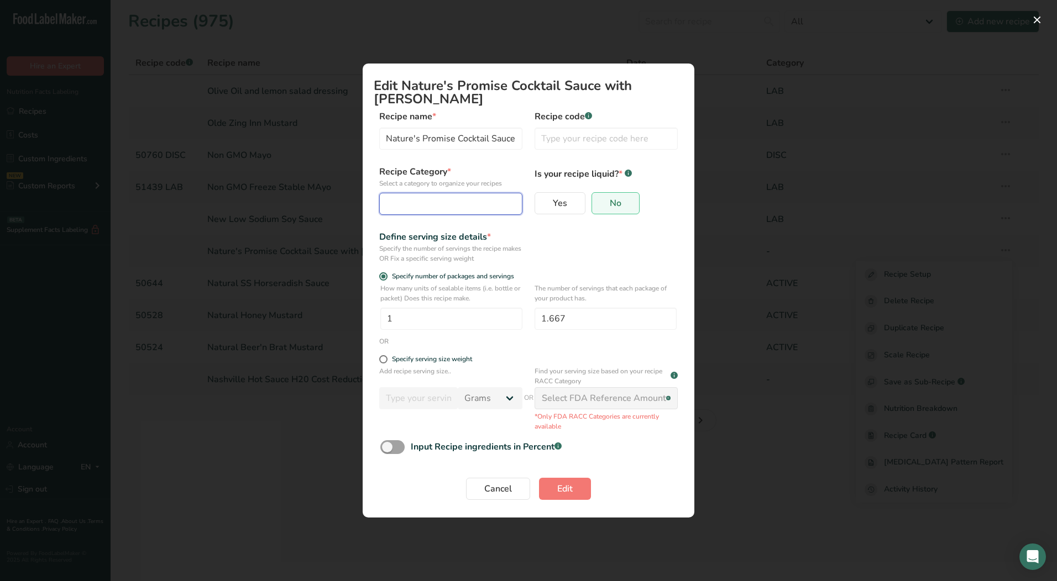
click at [414, 197] on div "Edit Recipe Modal" at bounding box center [447, 203] width 122 height 13
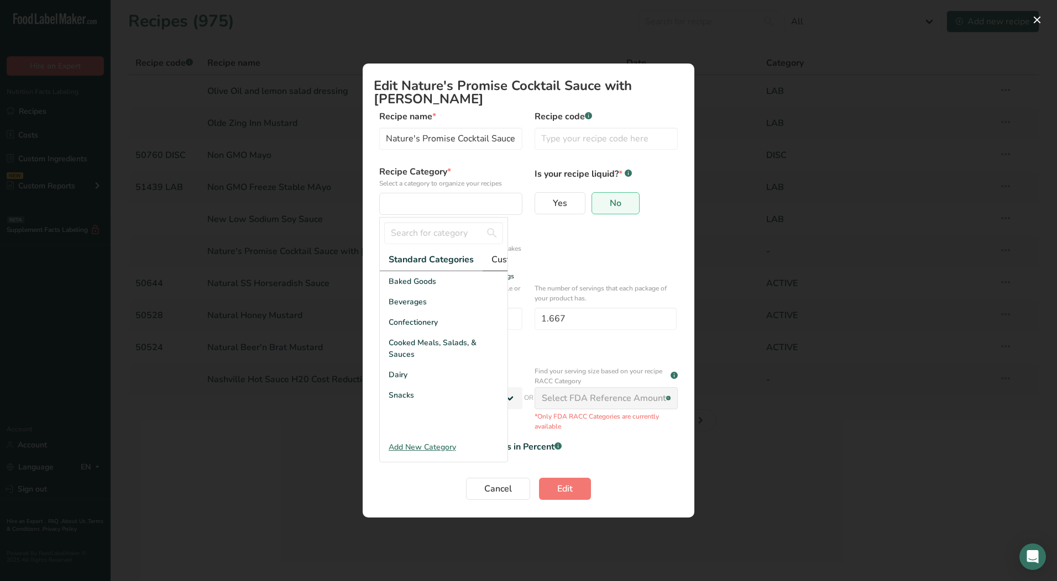
click at [502, 254] on span "Custom Categories .a-a{fill:#347362;}.b-a{fill:#fff;}" at bounding box center [534, 259] width 86 height 13
click at [421, 324] on div "LAB" at bounding box center [444, 322] width 128 height 20
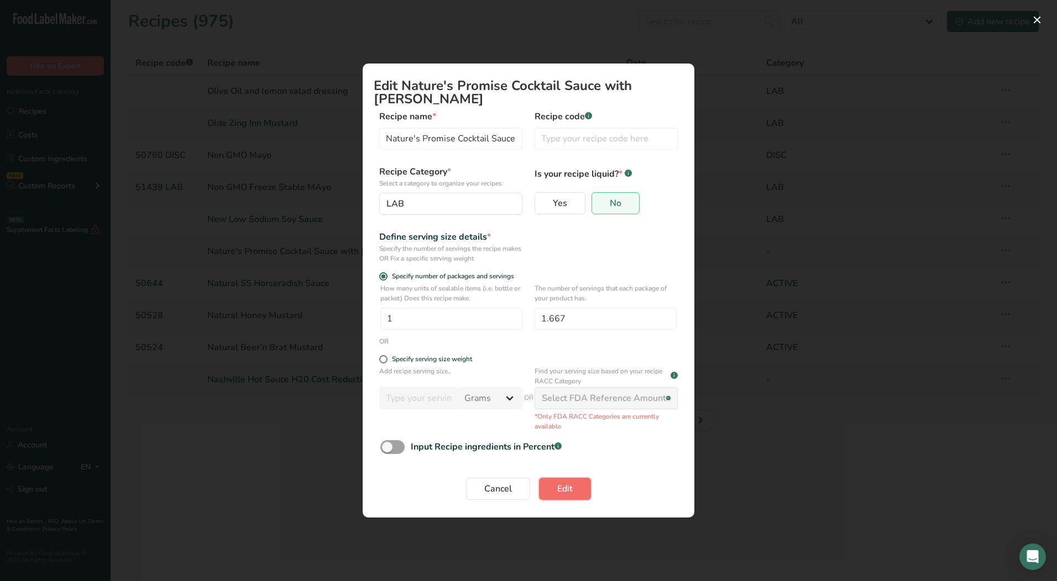
click at [570, 485] on span "Edit" at bounding box center [564, 488] width 15 height 13
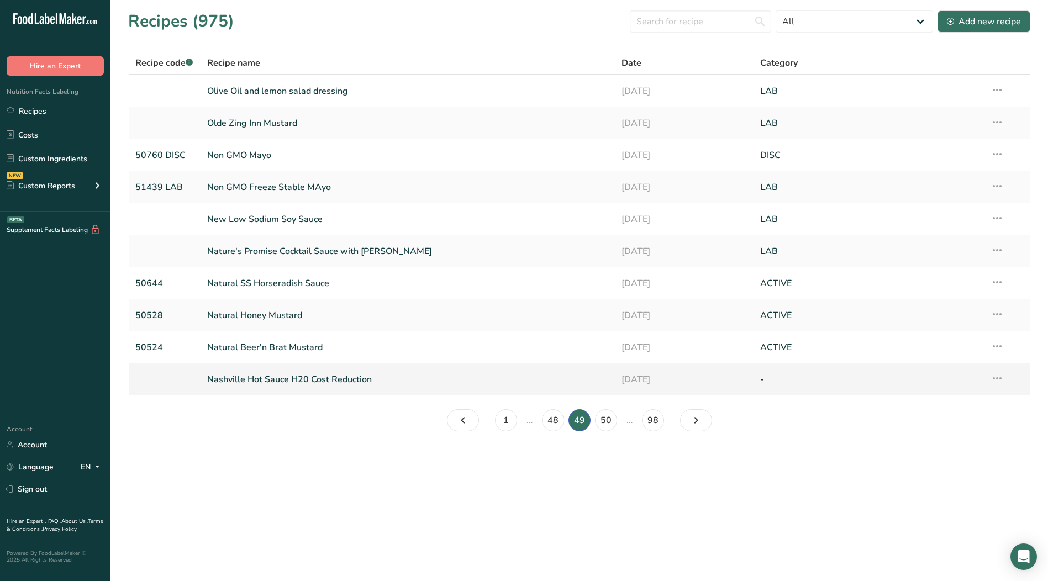
click at [999, 380] on icon at bounding box center [997, 379] width 13 height 20
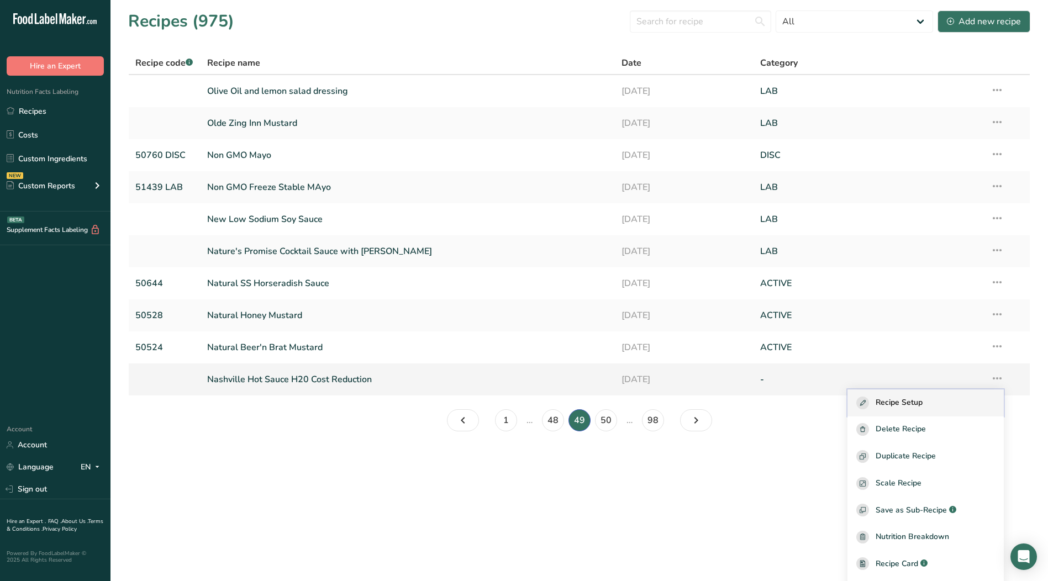
click at [921, 401] on span "Recipe Setup" at bounding box center [899, 403] width 47 height 13
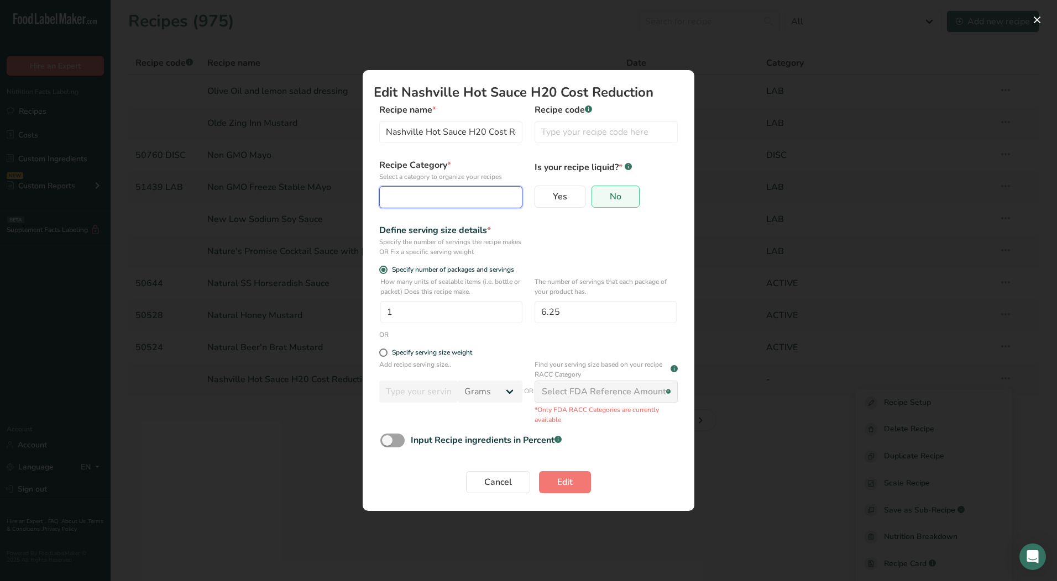
click at [443, 198] on div "Edit Recipe Modal" at bounding box center [447, 197] width 122 height 13
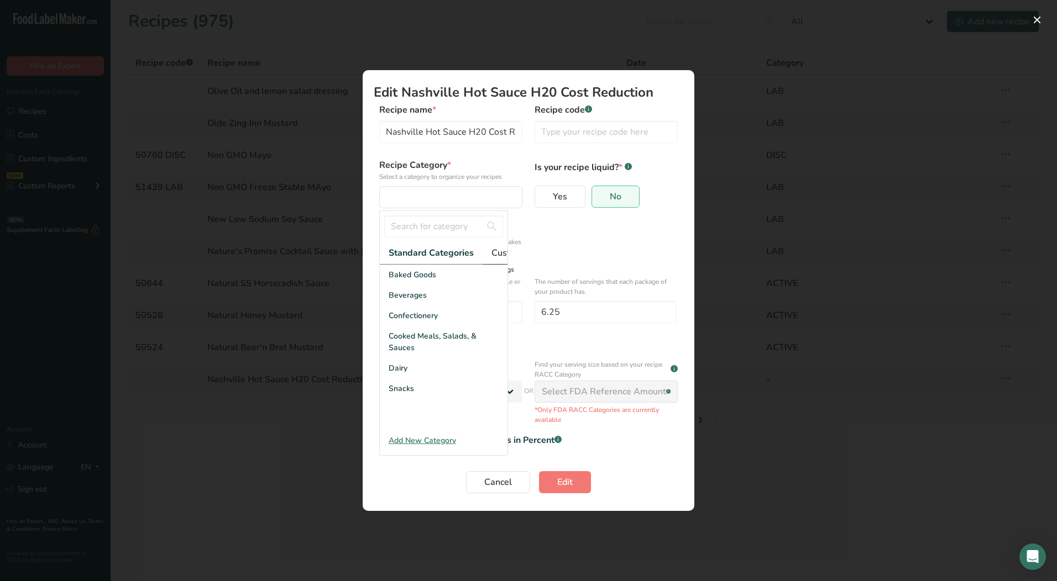
click at [501, 254] on span "Custom Categories .a-a{fill:#347362;}.b-a{fill:#fff;}" at bounding box center [534, 252] width 86 height 13
click at [406, 316] on div "LAB" at bounding box center [444, 316] width 128 height 20
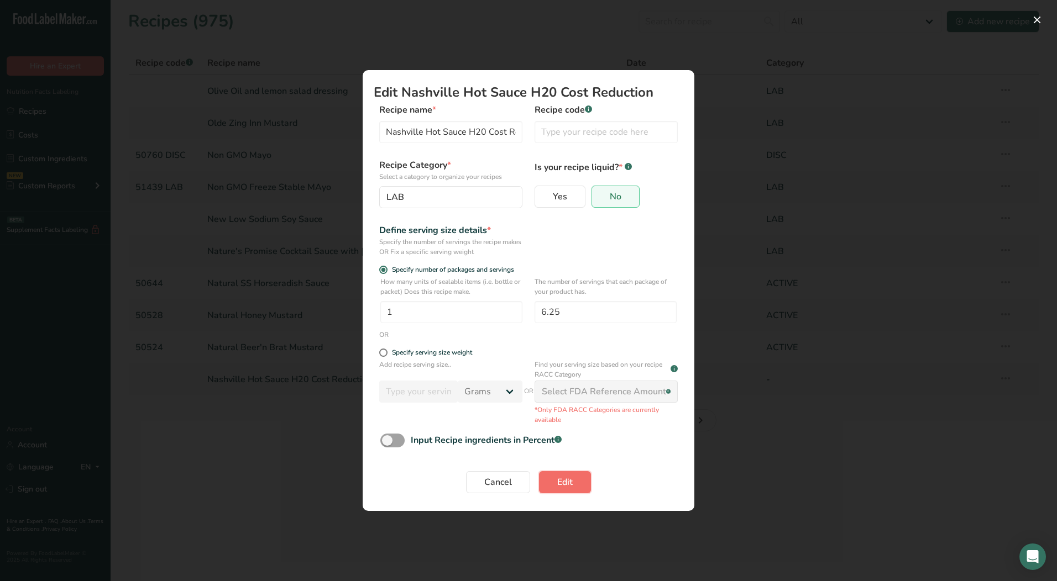
click at [555, 477] on button "Edit" at bounding box center [565, 482] width 52 height 22
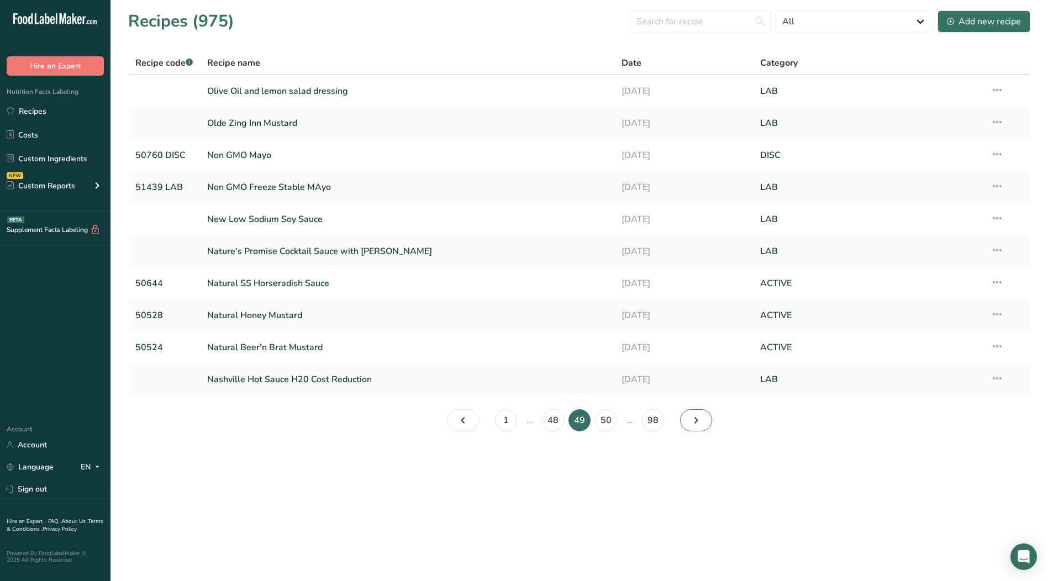
click at [690, 420] on icon "Page 50." at bounding box center [696, 421] width 13 height 20
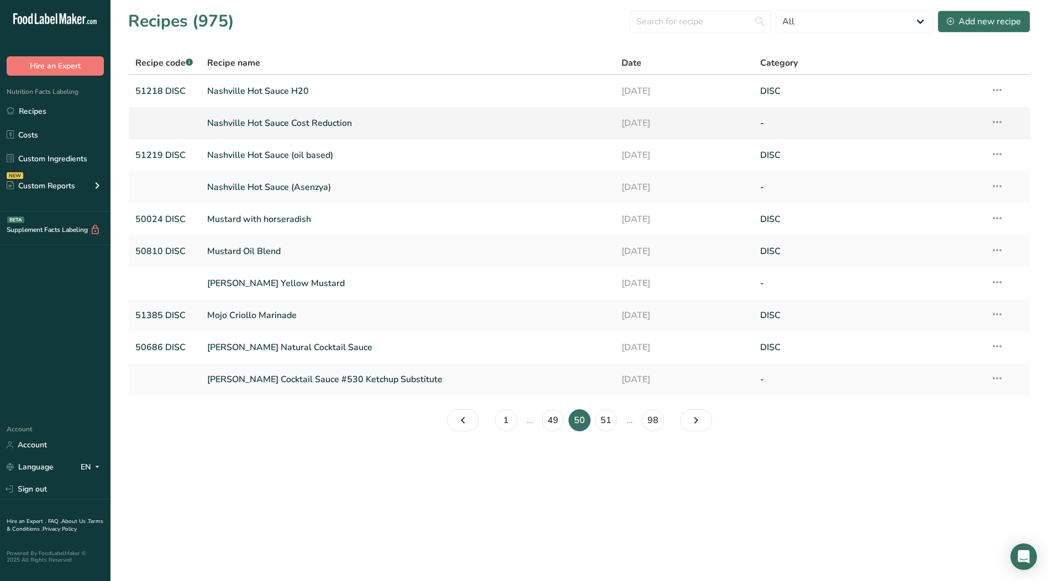
click at [1000, 120] on icon at bounding box center [997, 122] width 13 height 20
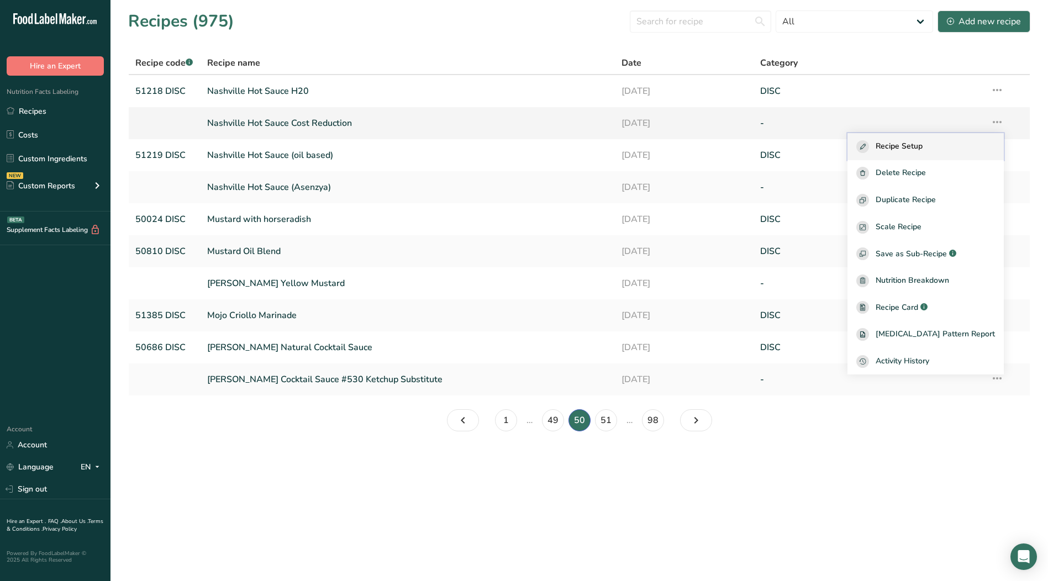
click at [962, 141] on div "Recipe Setup" at bounding box center [926, 146] width 139 height 13
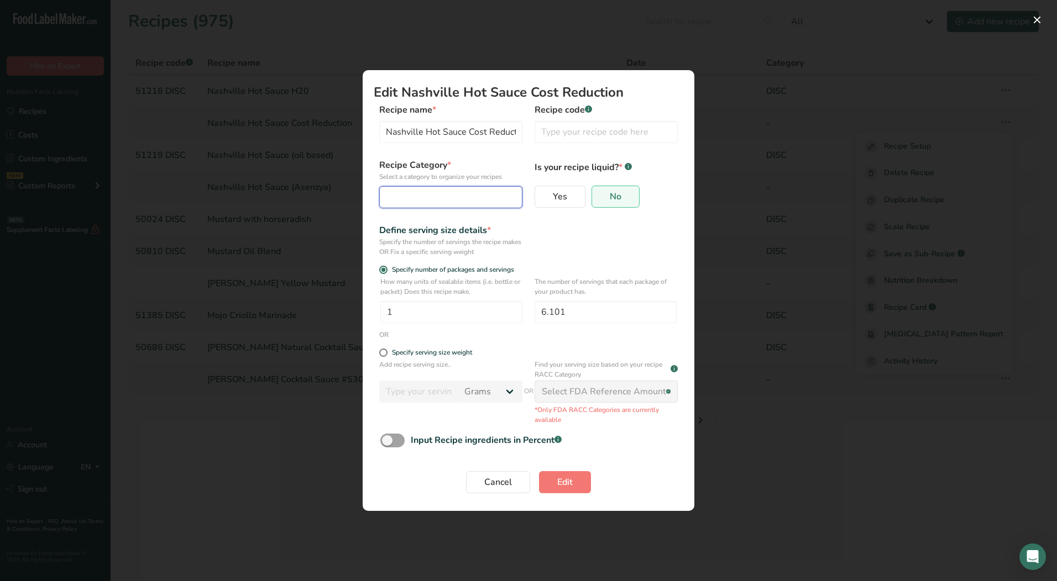
click at [497, 196] on div "Edit Recipe Modal" at bounding box center [447, 197] width 122 height 13
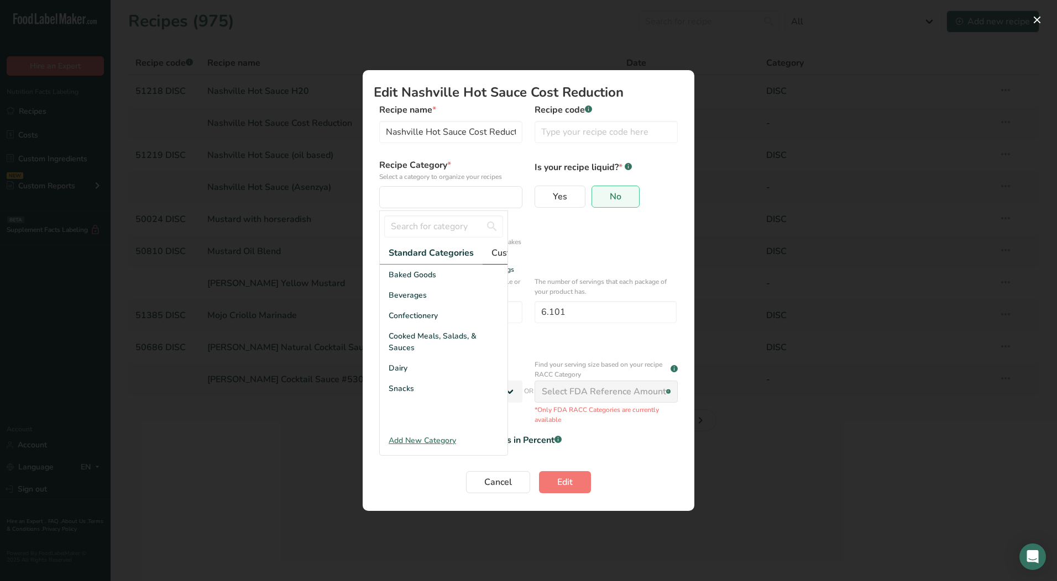
click at [500, 253] on span "Custom Categories .a-a{fill:#347362;}.b-a{fill:#fff;}" at bounding box center [534, 252] width 86 height 13
click at [395, 316] on div "LAB" at bounding box center [444, 316] width 128 height 20
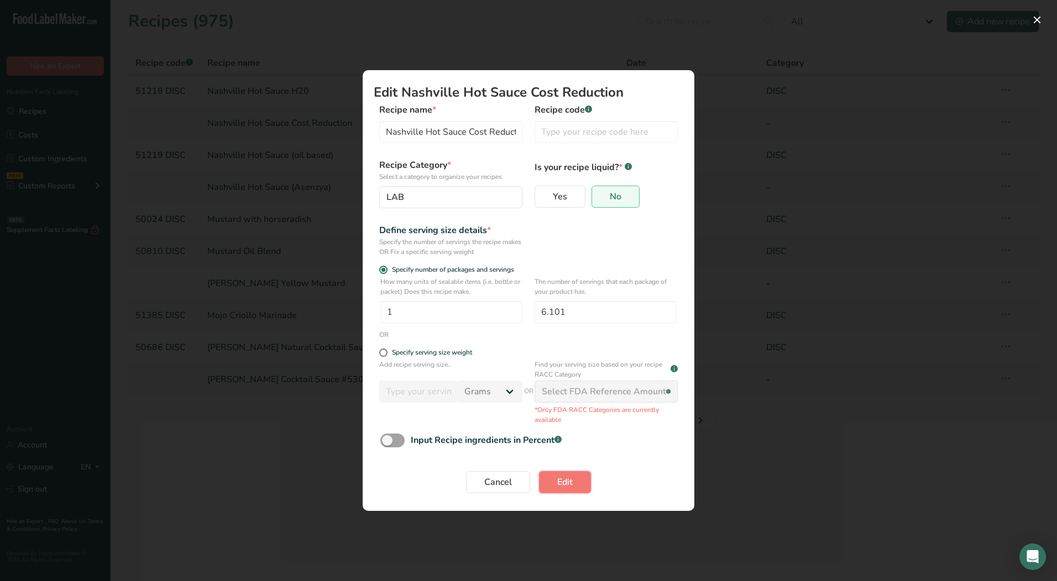
click at [561, 478] on span "Edit" at bounding box center [564, 482] width 15 height 13
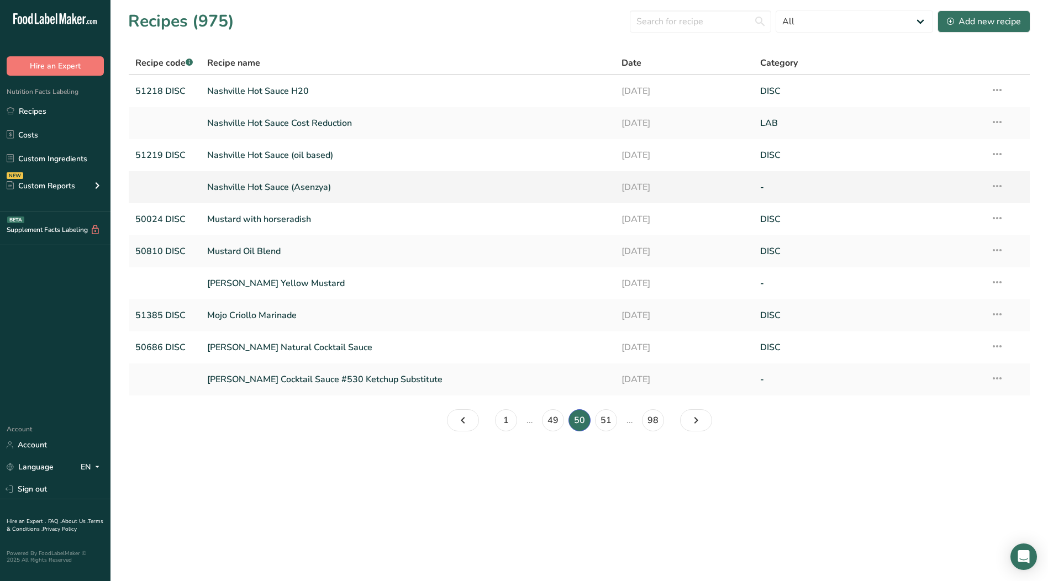
click at [999, 183] on icon at bounding box center [997, 186] width 13 height 20
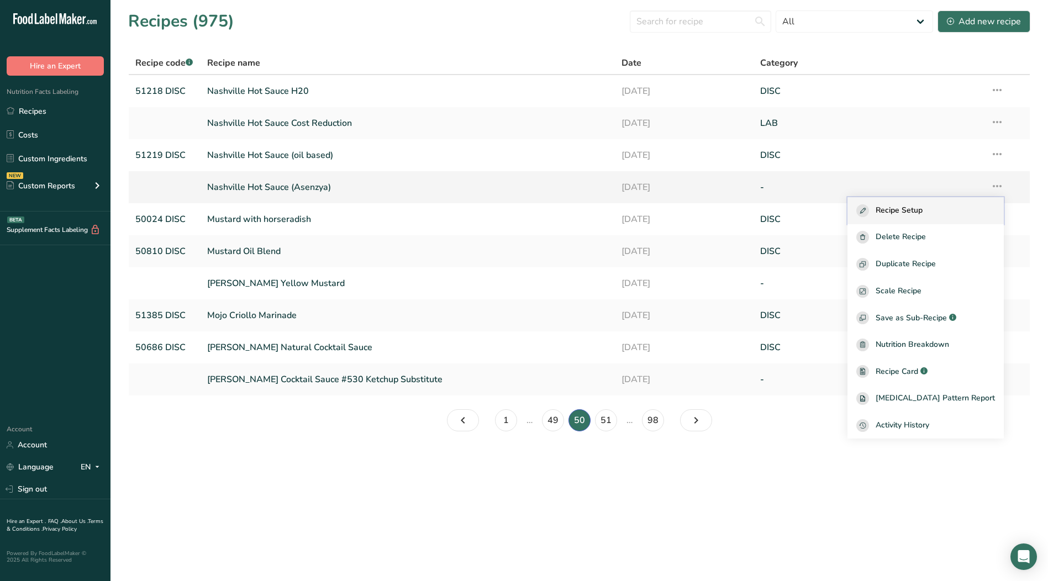
click at [912, 204] on span "Recipe Setup" at bounding box center [899, 210] width 47 height 13
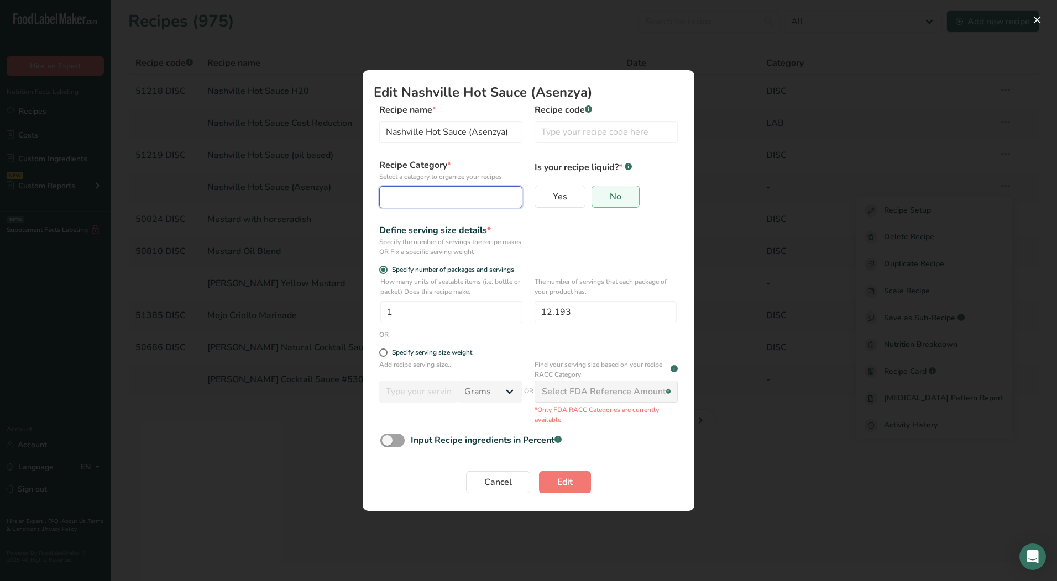
click at [426, 196] on div "Edit Recipe Modal" at bounding box center [447, 197] width 122 height 13
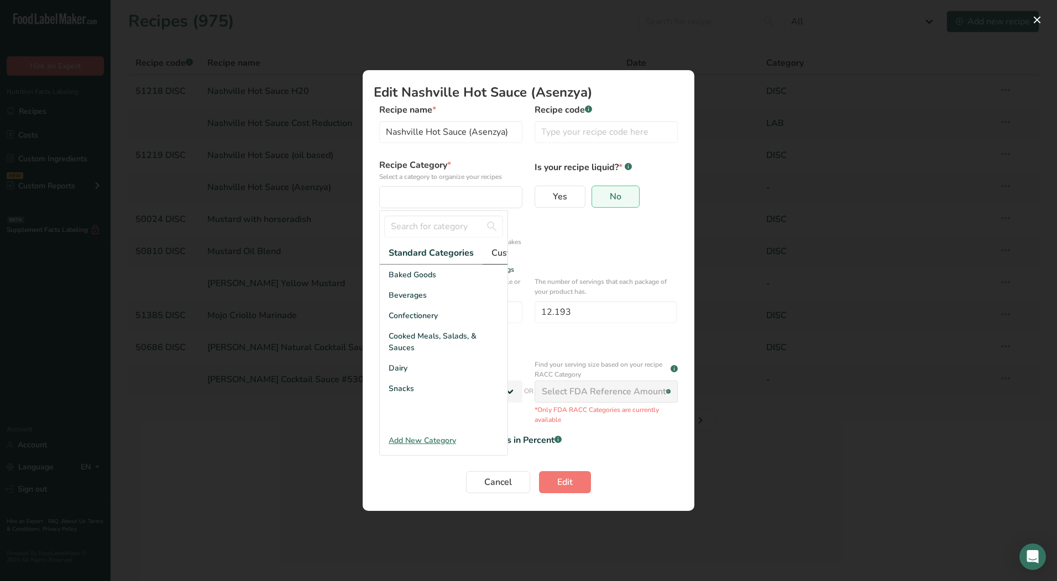
click at [500, 256] on span "Custom Categories .a-a{fill:#347362;}.b-a{fill:#fff;}" at bounding box center [534, 252] width 86 height 13
click at [392, 322] on span "LAB" at bounding box center [396, 316] width 15 height 12
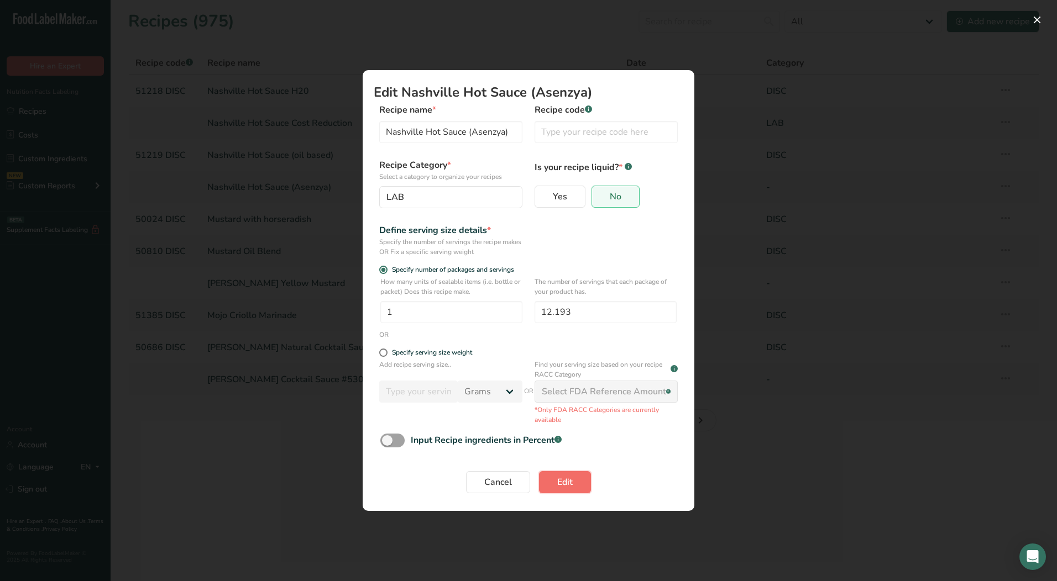
click at [563, 487] on span "Edit" at bounding box center [564, 482] width 15 height 13
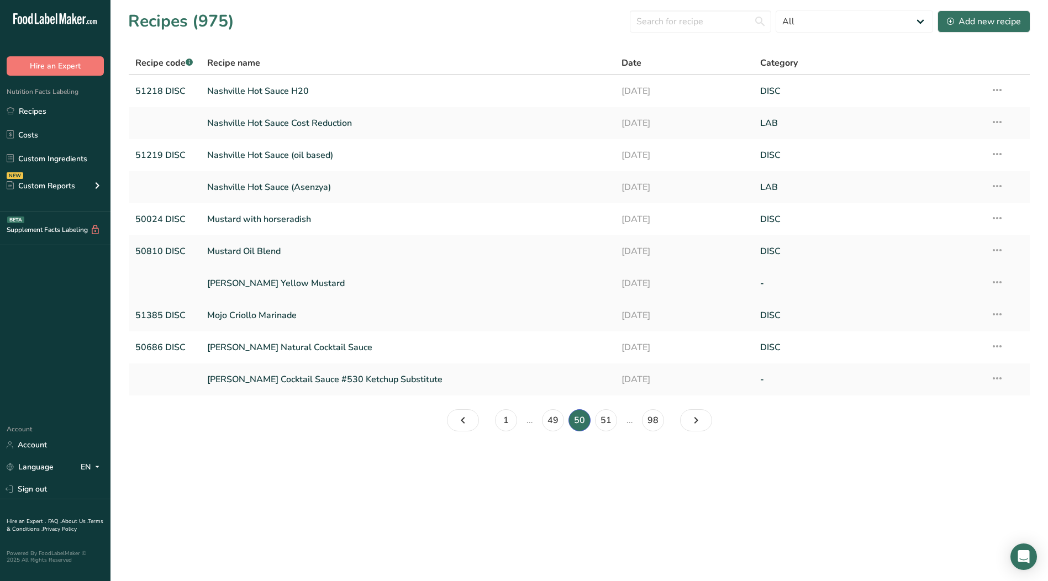
click at [1000, 282] on icon at bounding box center [997, 282] width 13 height 20
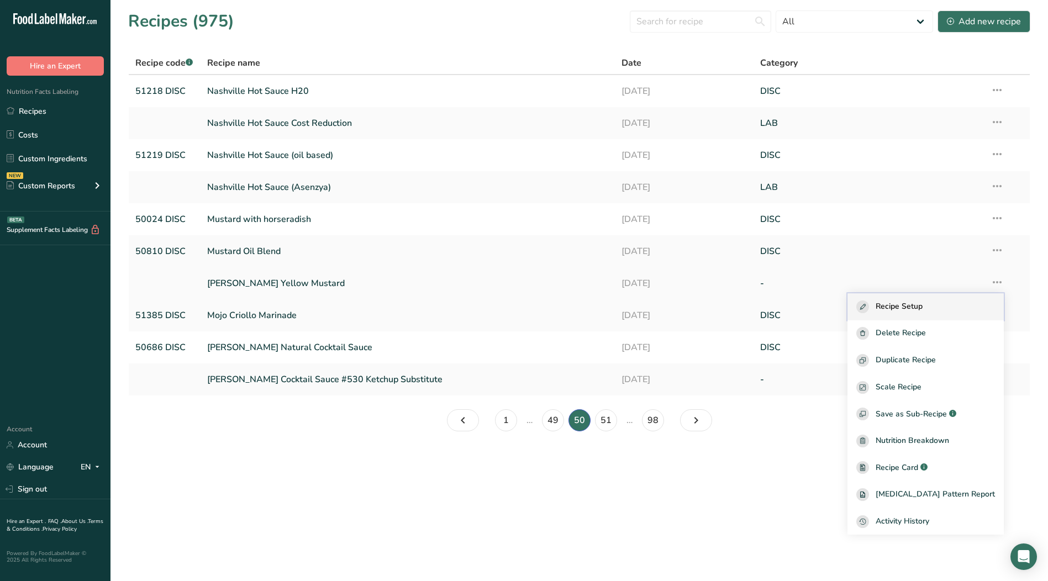
click at [944, 306] on div "Recipe Setup" at bounding box center [926, 307] width 139 height 13
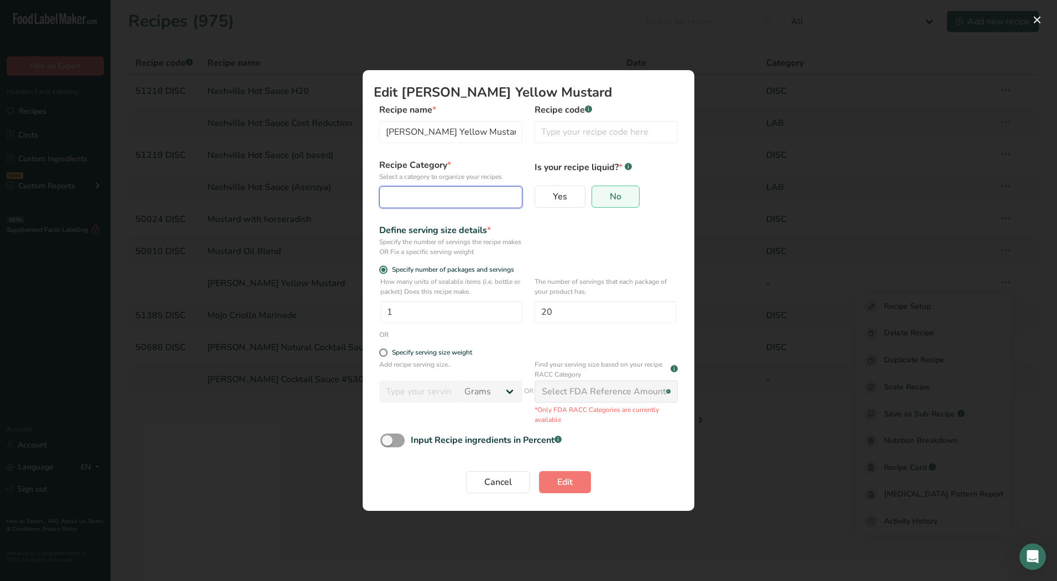
click at [407, 189] on button "Edit Recipe Modal" at bounding box center [450, 197] width 143 height 22
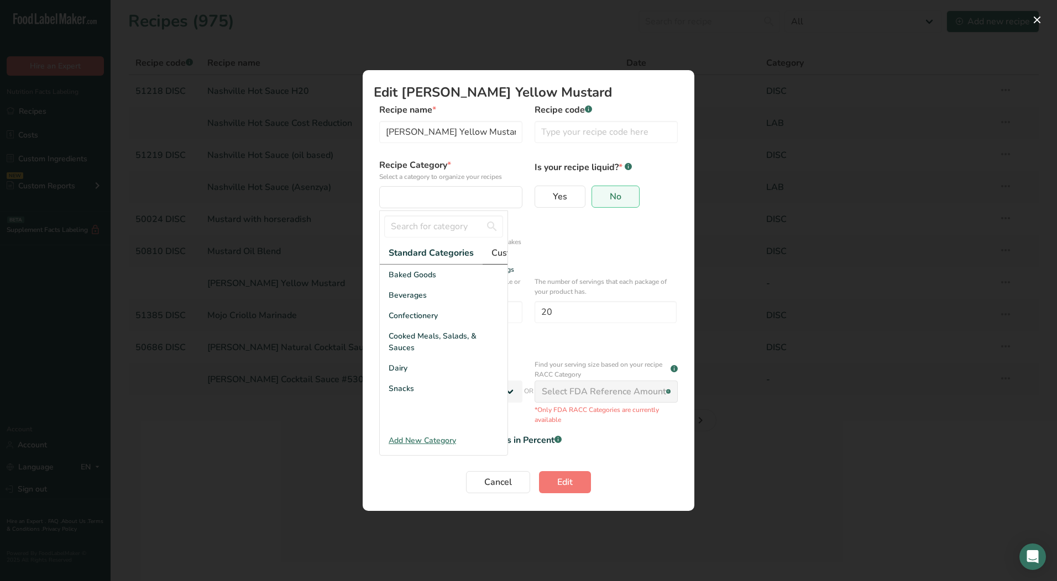
click at [502, 253] on span "Custom Categories .a-a{fill:#347362;}.b-a{fill:#fff;}" at bounding box center [534, 252] width 86 height 13
click at [400, 322] on span "LAB" at bounding box center [396, 316] width 15 height 12
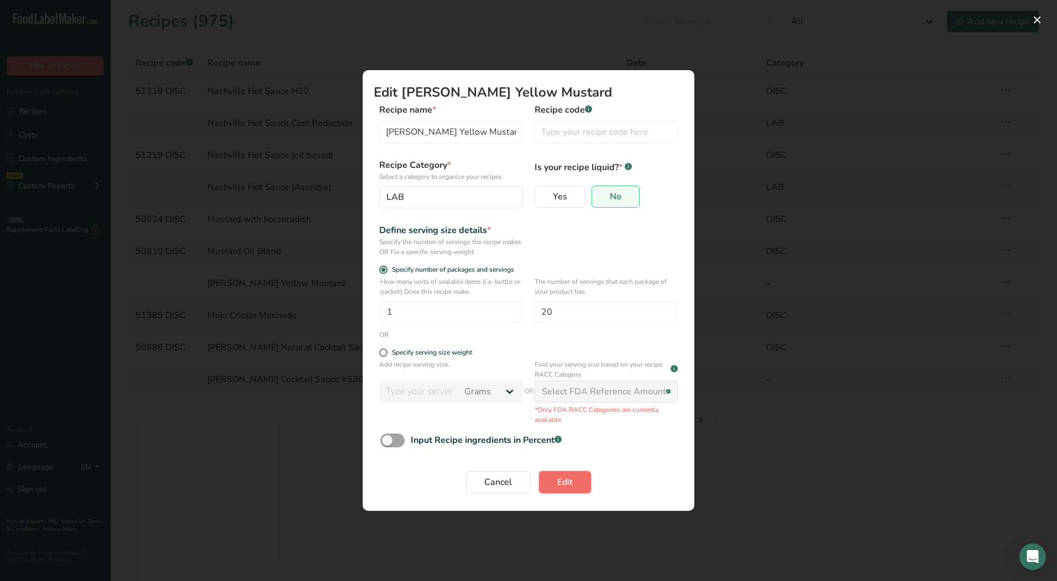
click at [572, 485] on span "Edit" at bounding box center [564, 482] width 15 height 13
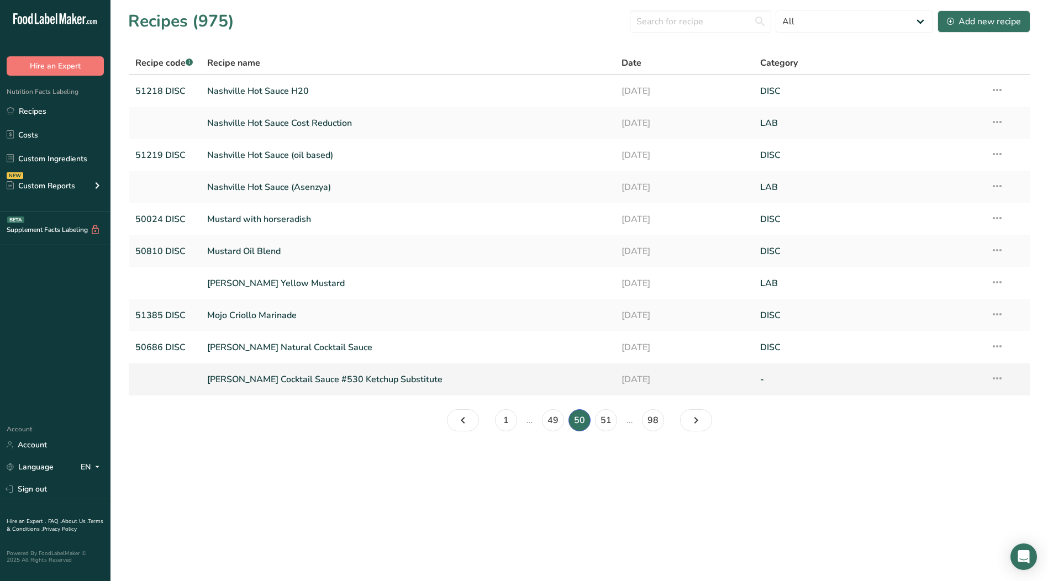
click at [998, 379] on icon at bounding box center [997, 379] width 13 height 20
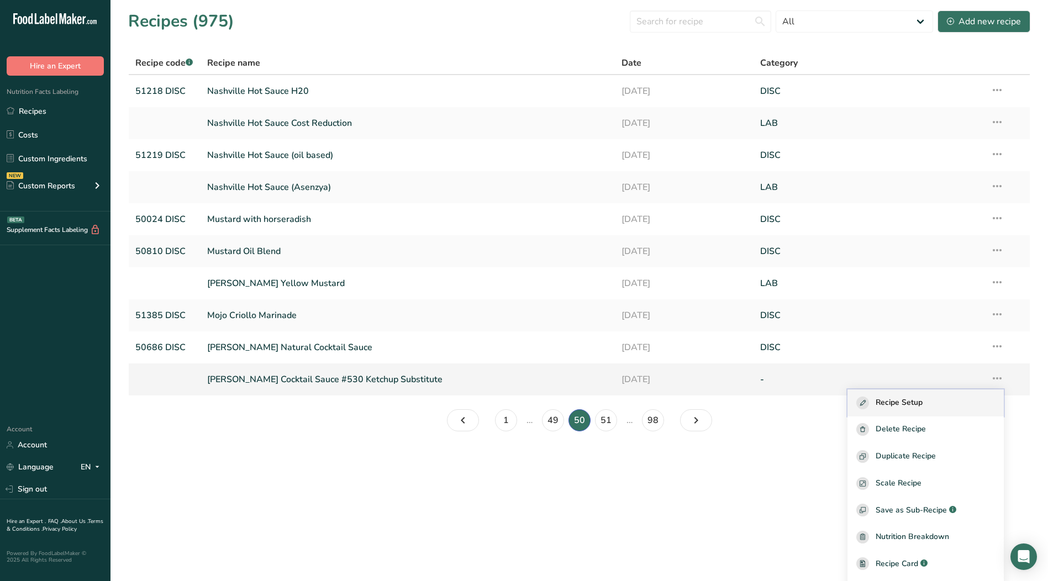
click at [923, 402] on span "Recipe Setup" at bounding box center [899, 403] width 47 height 13
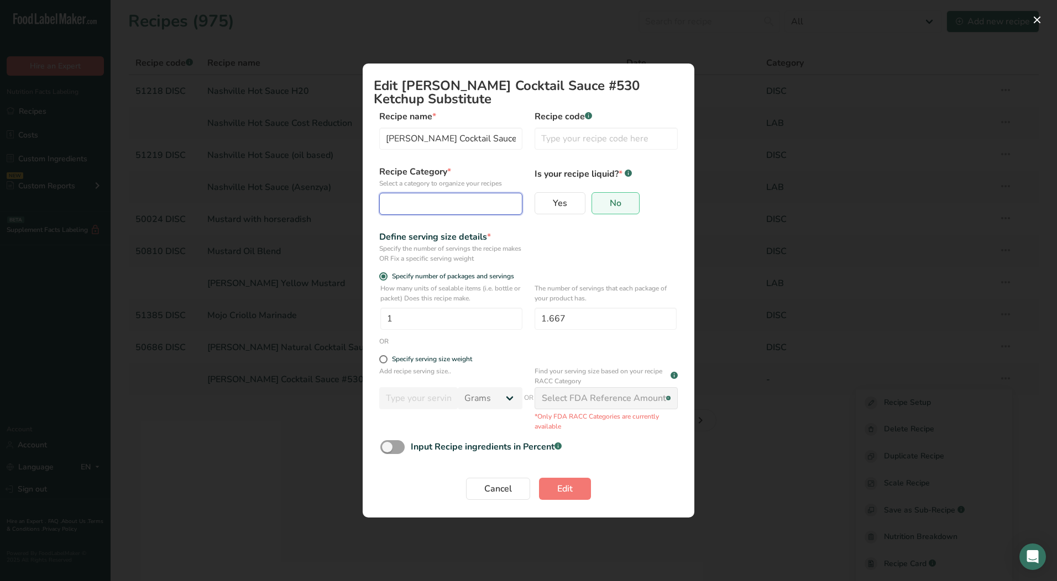
click at [410, 207] on div "Edit Recipe Modal" at bounding box center [447, 203] width 122 height 13
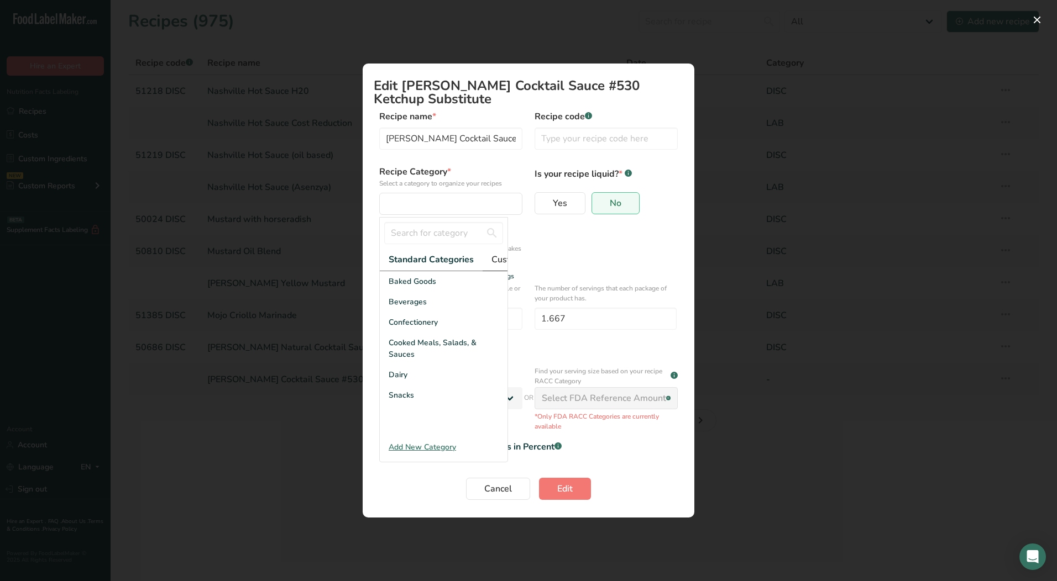
click at [498, 260] on span "Custom Categories .a-a{fill:#347362;}.b-a{fill:#fff;}" at bounding box center [534, 259] width 86 height 13
click at [411, 323] on div "LAB" at bounding box center [444, 322] width 128 height 20
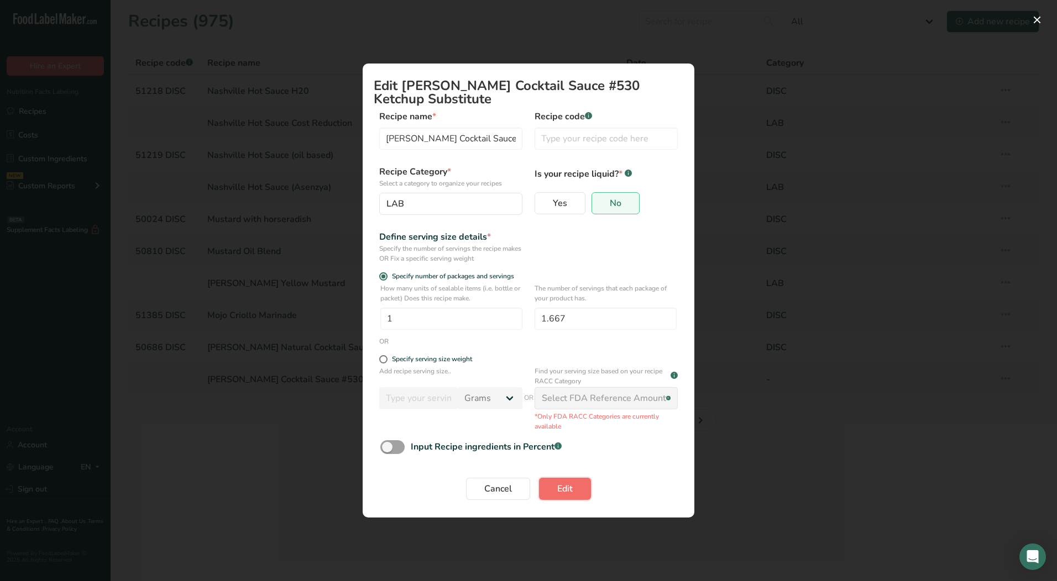
click at [564, 480] on button "Edit" at bounding box center [565, 489] width 52 height 22
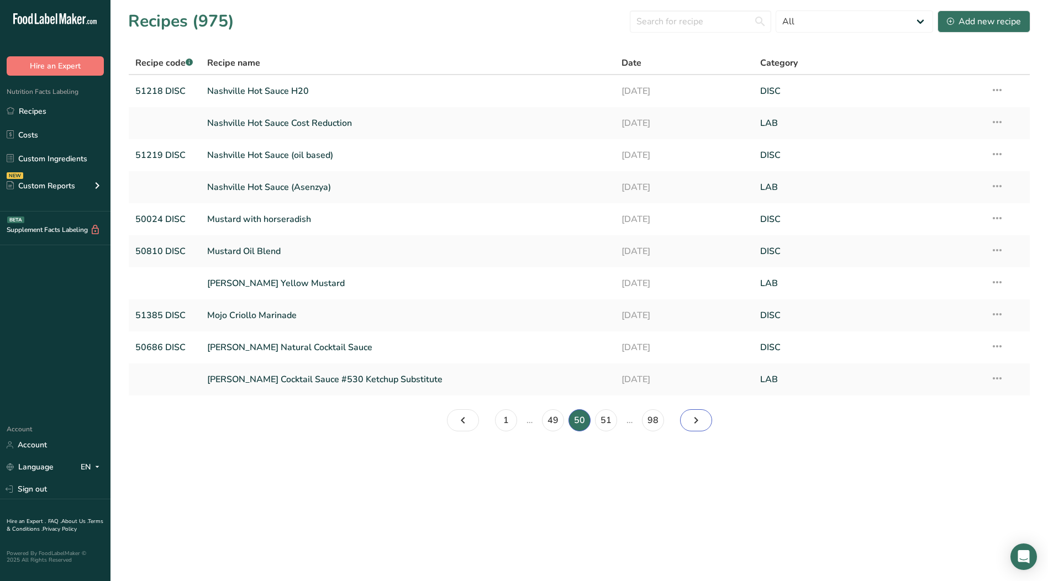
click at [694, 419] on icon "Page 51." at bounding box center [696, 421] width 13 height 20
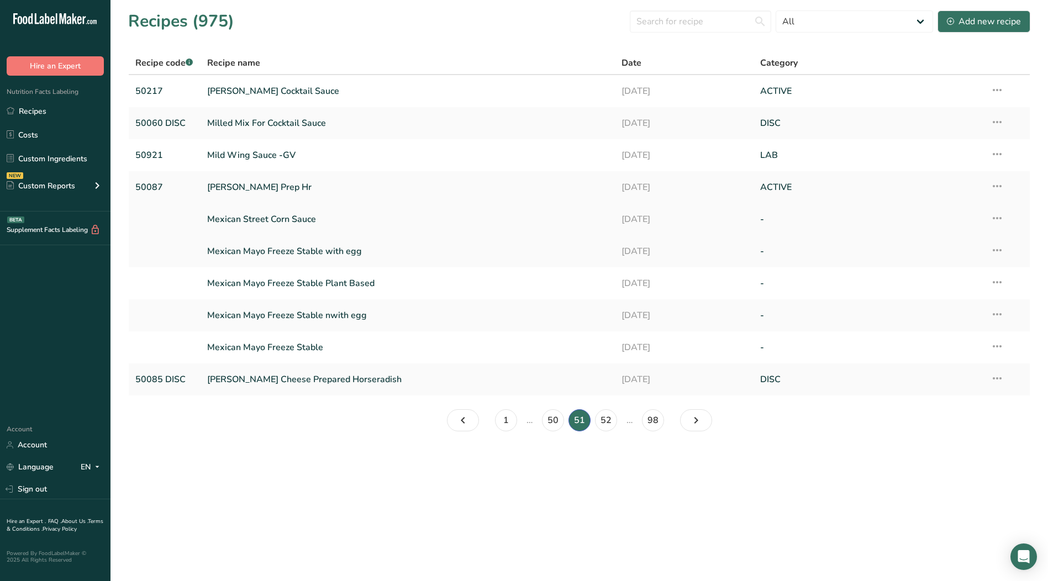
click at [995, 218] on icon at bounding box center [997, 218] width 13 height 20
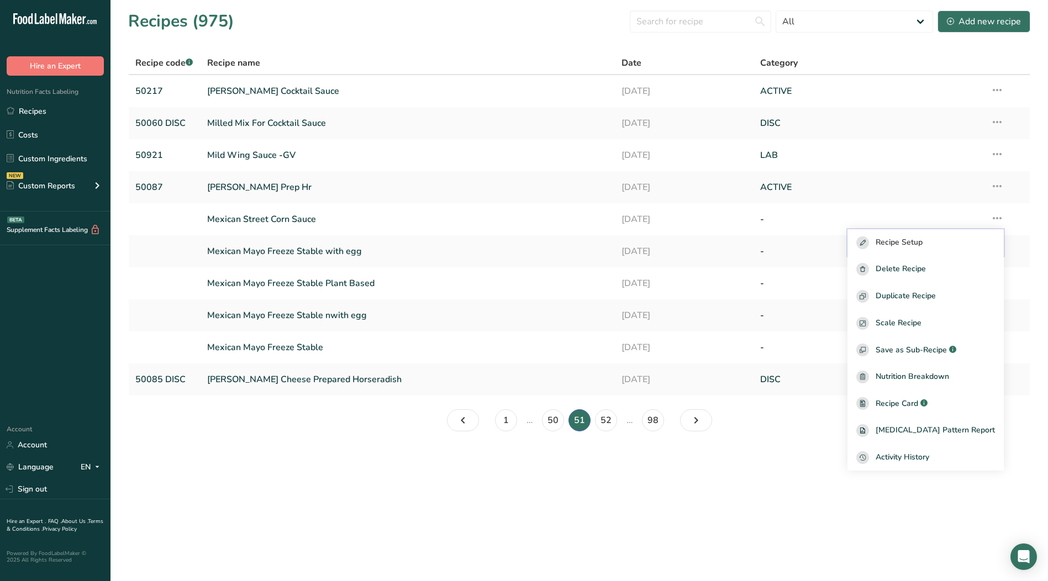
click at [963, 246] on div "Recipe Setup" at bounding box center [926, 243] width 139 height 13
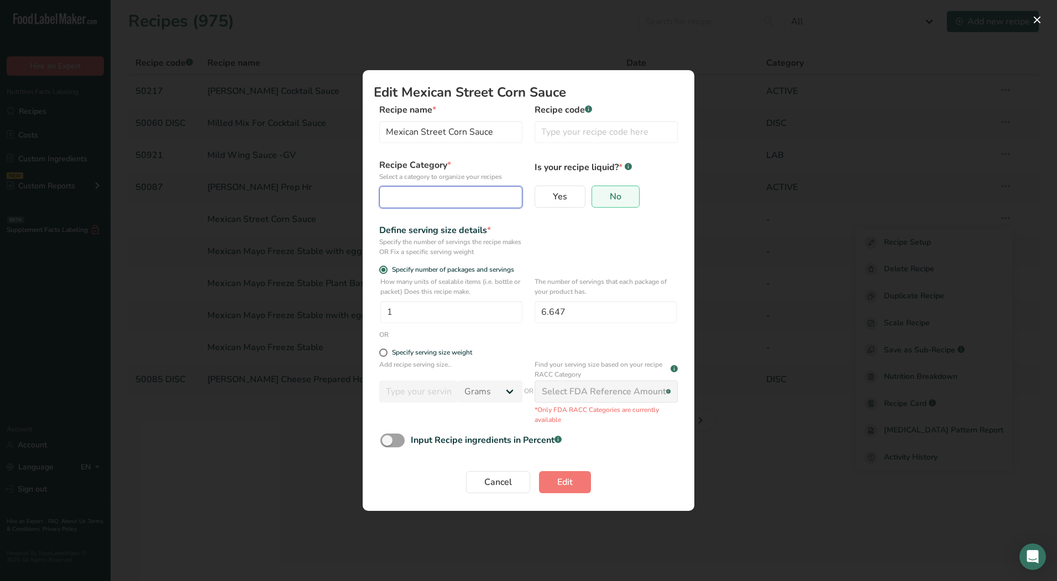
click at [405, 197] on div "Edit Recipe Modal" at bounding box center [447, 197] width 122 height 13
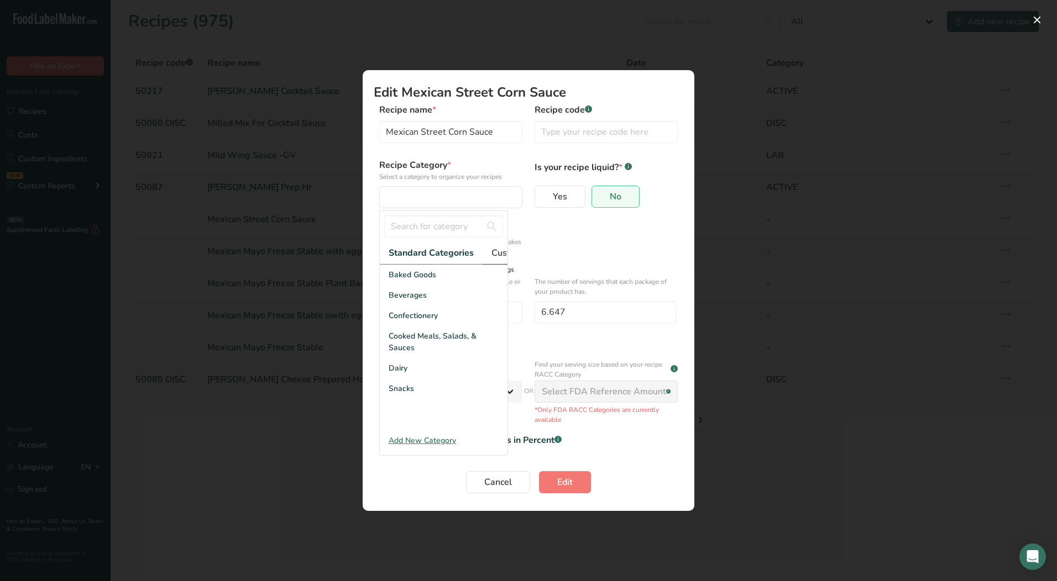
click at [487, 255] on link "Custom Categories .a-a{fill:#347362;}.b-a{fill:#fff;}" at bounding box center [533, 253] width 103 height 23
click at [410, 318] on div "LAB" at bounding box center [444, 316] width 128 height 20
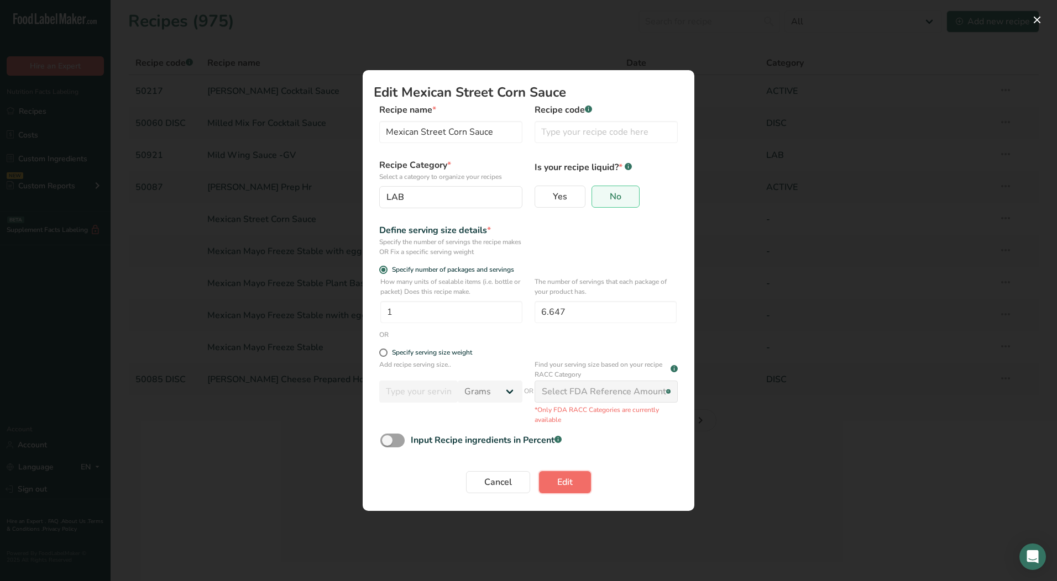
click at [560, 481] on span "Edit" at bounding box center [564, 482] width 15 height 13
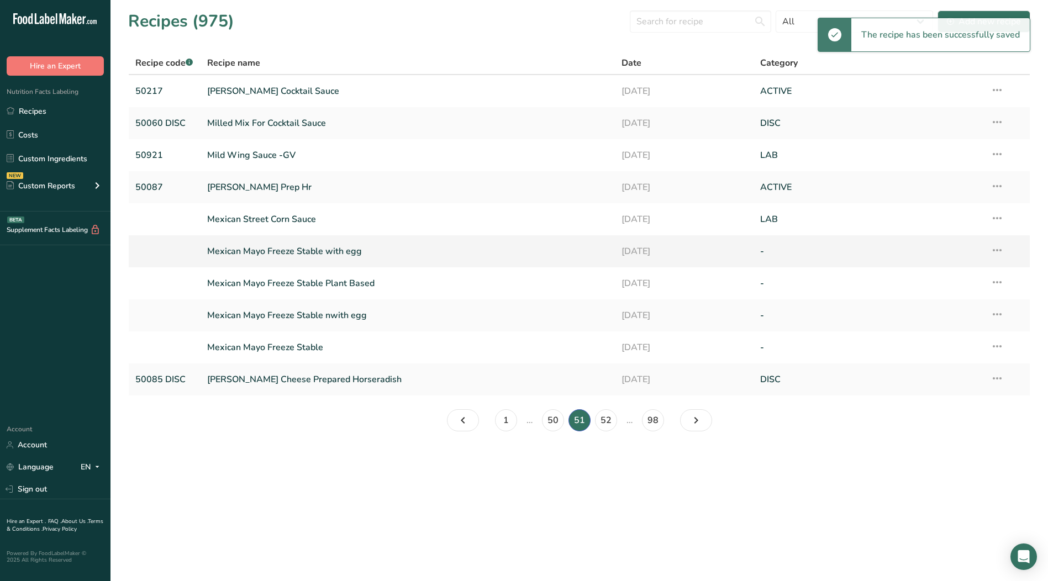
click at [998, 250] on icon at bounding box center [997, 250] width 13 height 20
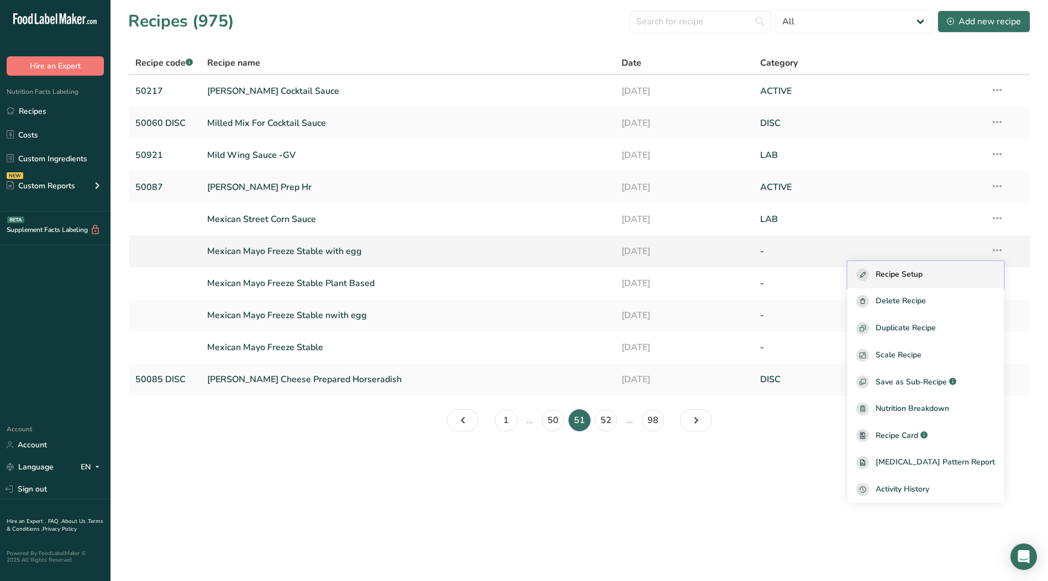
click at [923, 277] on span "Recipe Setup" at bounding box center [899, 275] width 47 height 13
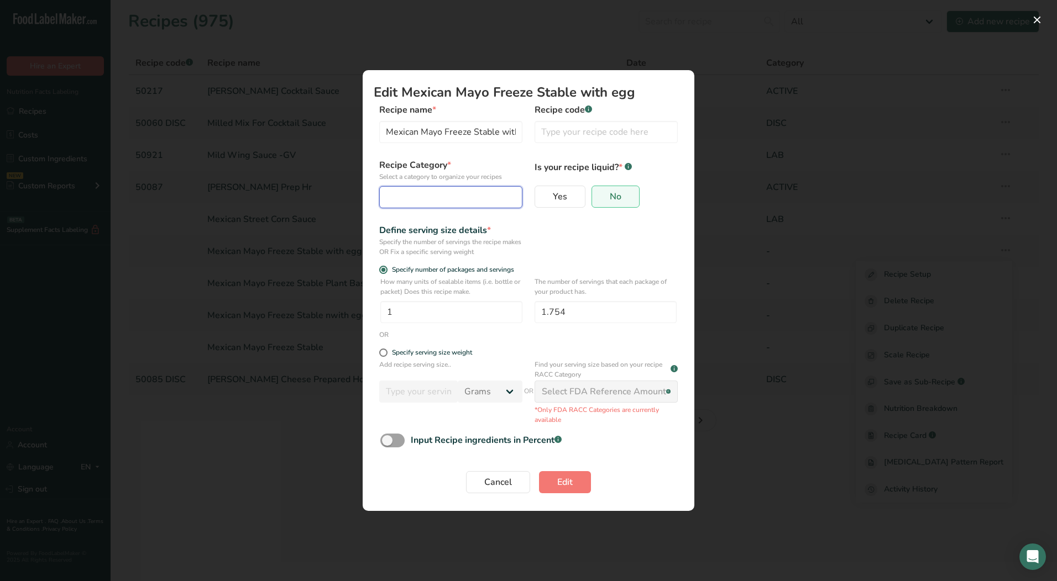
click at [445, 192] on div "Edit Recipe Modal" at bounding box center [447, 197] width 122 height 13
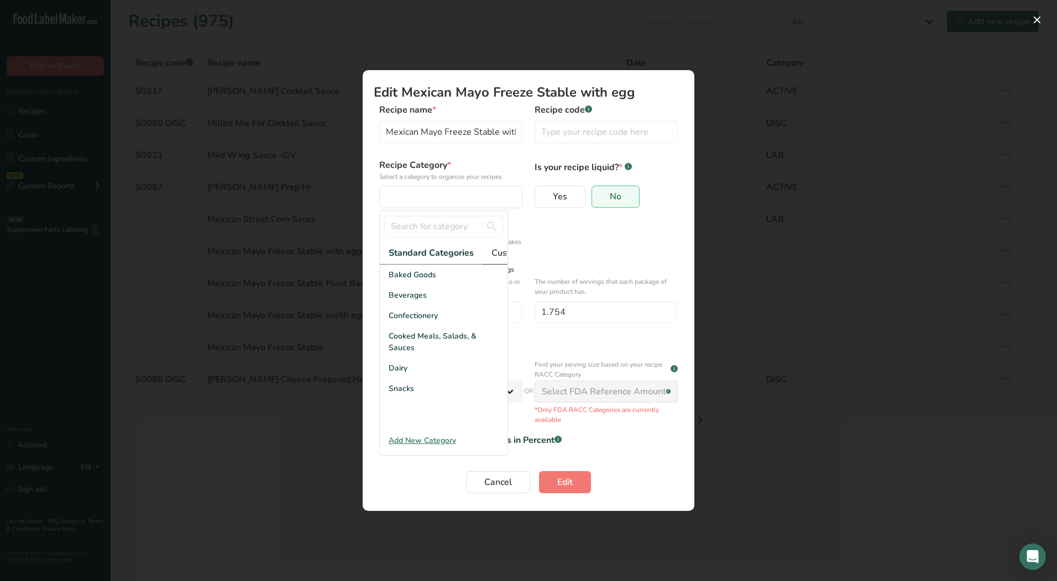
click at [495, 253] on span "Custom Categories .a-a{fill:#347362;}.b-a{fill:#fff;}" at bounding box center [534, 252] width 86 height 13
click at [400, 322] on span "LAB" at bounding box center [396, 316] width 15 height 12
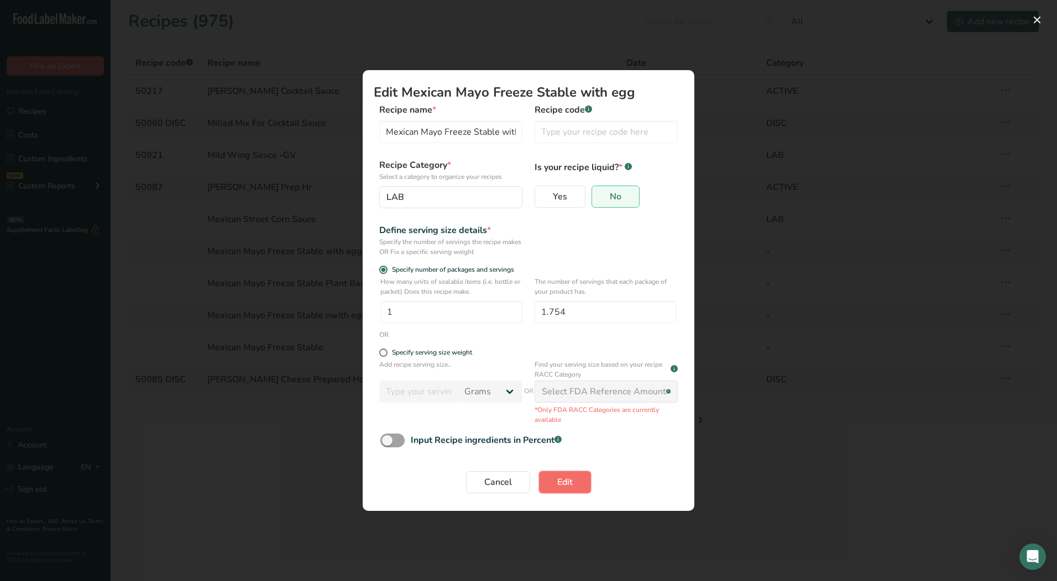
click at [564, 487] on span "Edit" at bounding box center [564, 482] width 15 height 13
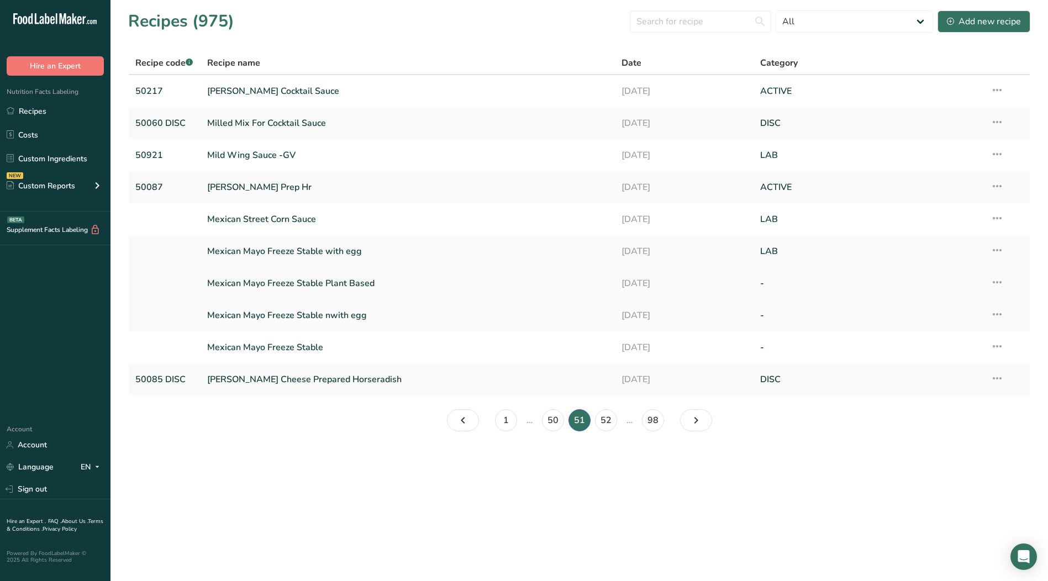
click at [993, 281] on icon at bounding box center [997, 282] width 13 height 20
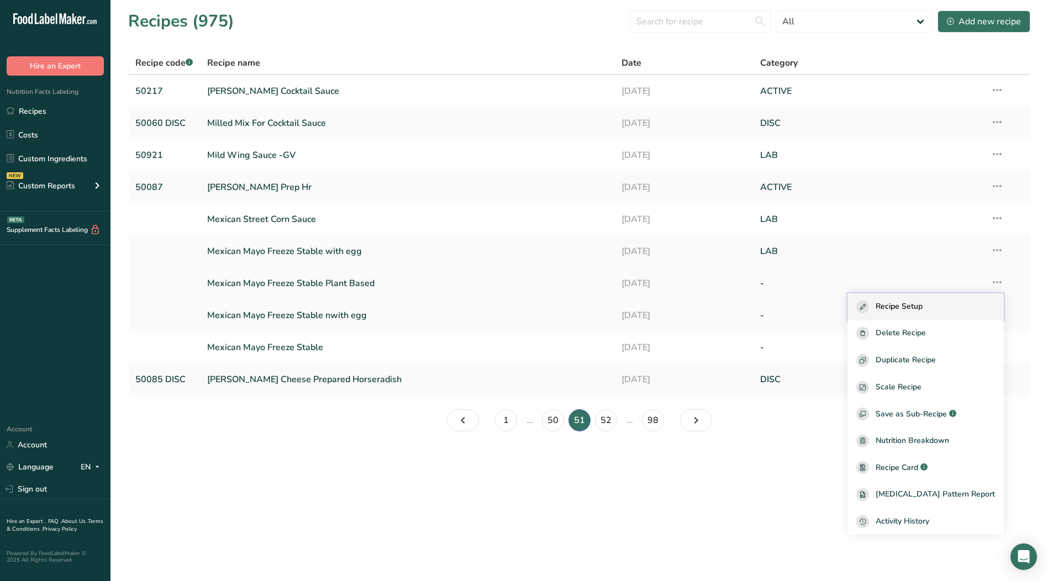
click at [923, 305] on span "Recipe Setup" at bounding box center [899, 307] width 47 height 13
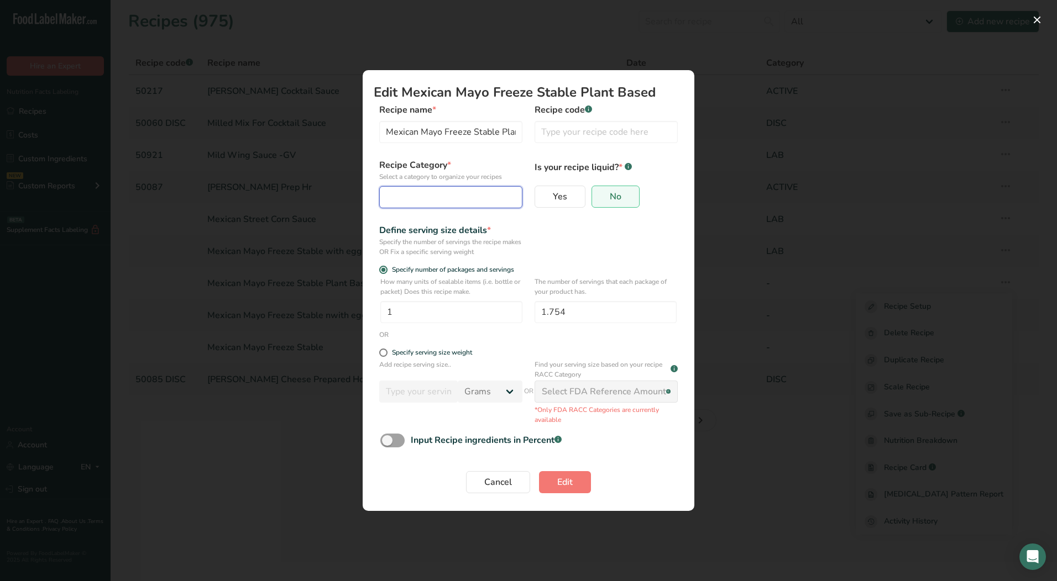
click at [442, 196] on div "Edit Recipe Modal" at bounding box center [447, 197] width 122 height 13
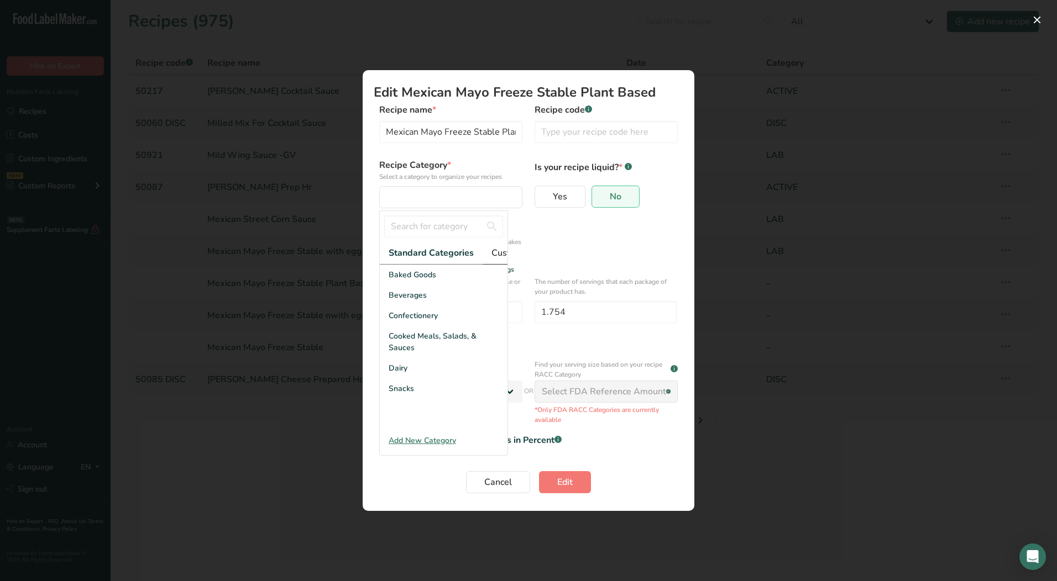
click at [502, 250] on span "Custom Categories .a-a{fill:#347362;}.b-a{fill:#fff;}" at bounding box center [534, 252] width 86 height 13
click at [406, 326] on div "LAB" at bounding box center [444, 316] width 128 height 20
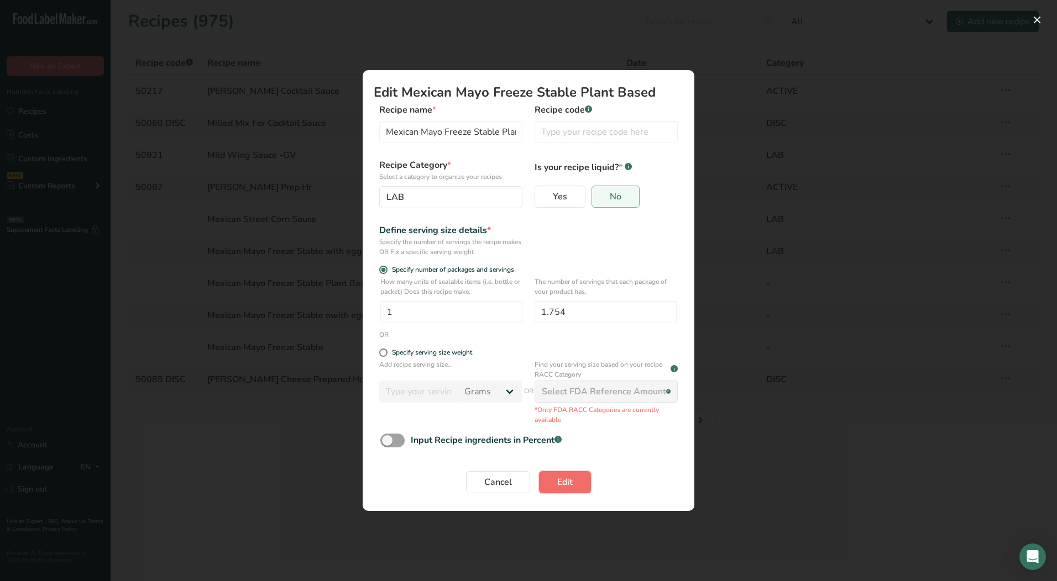
click at [564, 489] on span "Edit" at bounding box center [564, 482] width 15 height 13
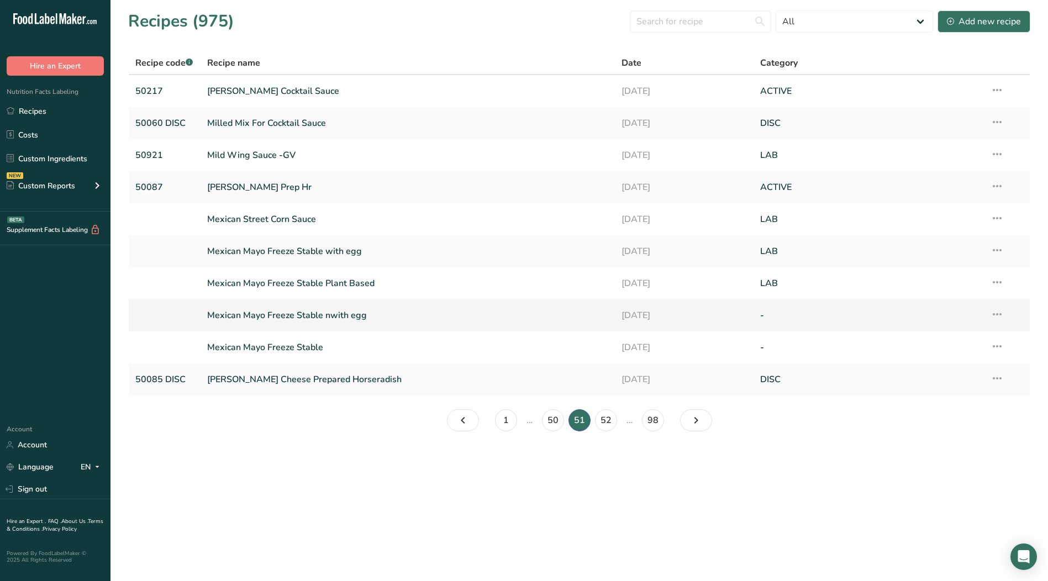
click at [1000, 314] on icon at bounding box center [997, 315] width 13 height 20
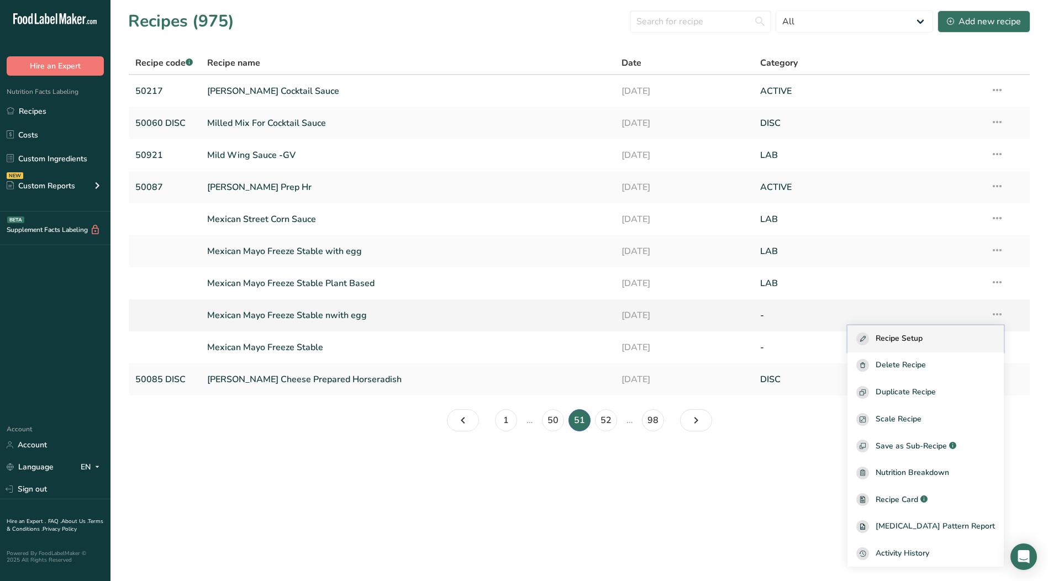
click at [944, 340] on div "Recipe Setup" at bounding box center [926, 339] width 139 height 13
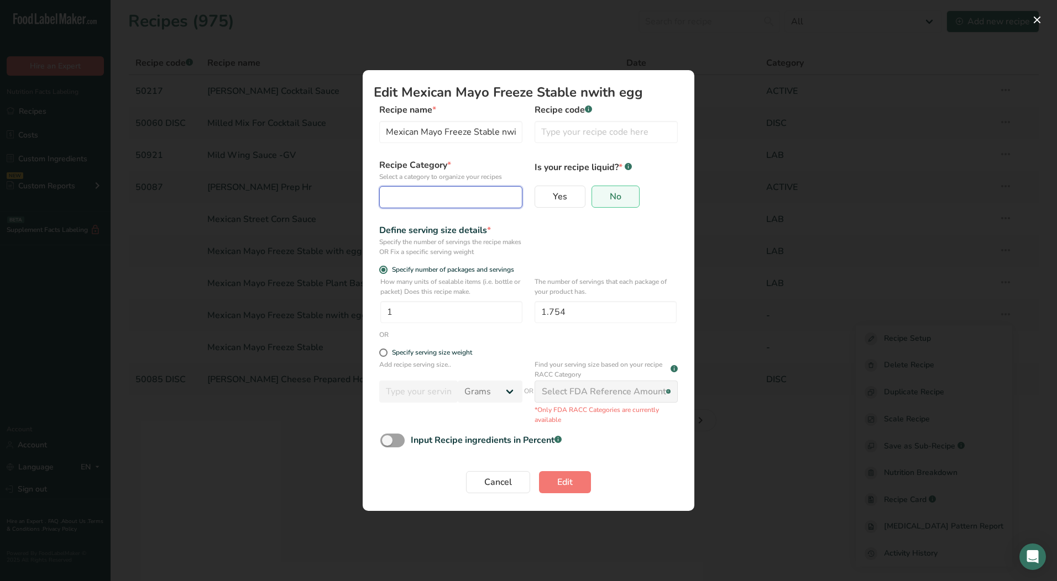
click at [460, 197] on div "Edit Recipe Modal" at bounding box center [447, 197] width 122 height 13
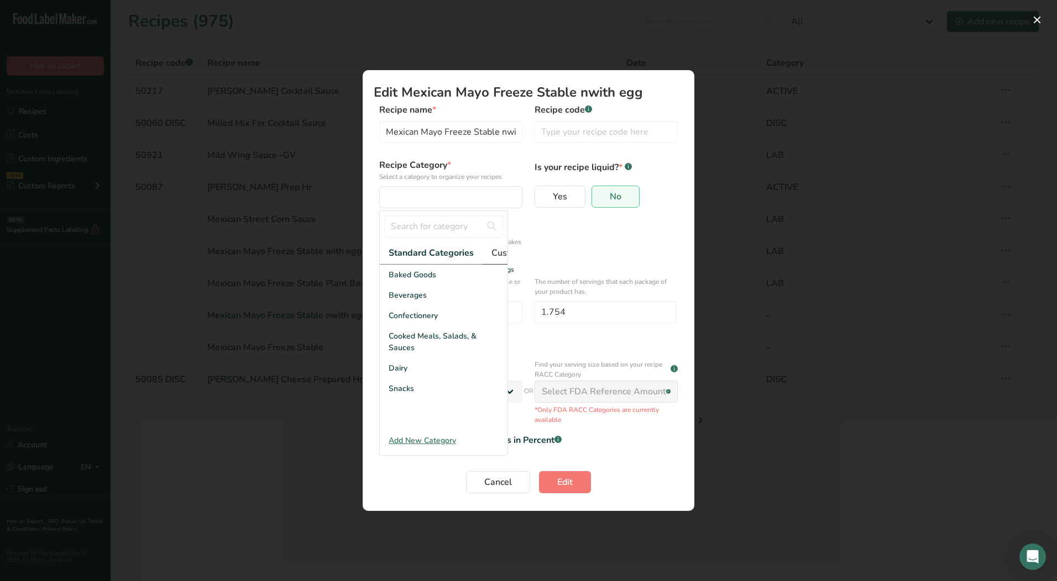
click at [503, 251] on span "Custom Categories .a-a{fill:#347362;}.b-a{fill:#fff;}" at bounding box center [534, 252] width 86 height 13
click at [402, 322] on span "LAB" at bounding box center [396, 316] width 15 height 12
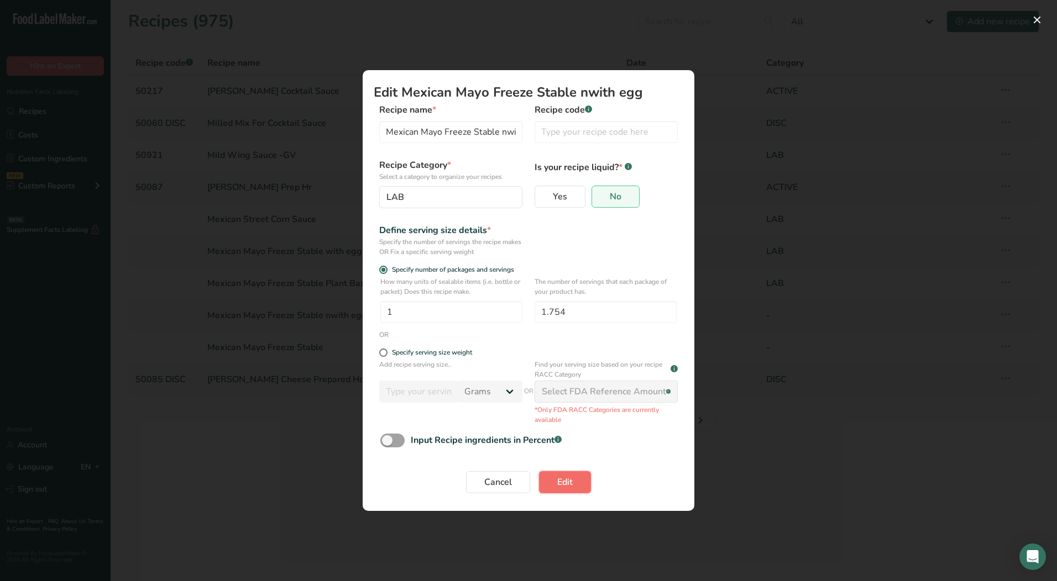
click at [573, 487] on button "Edit" at bounding box center [565, 482] width 52 height 22
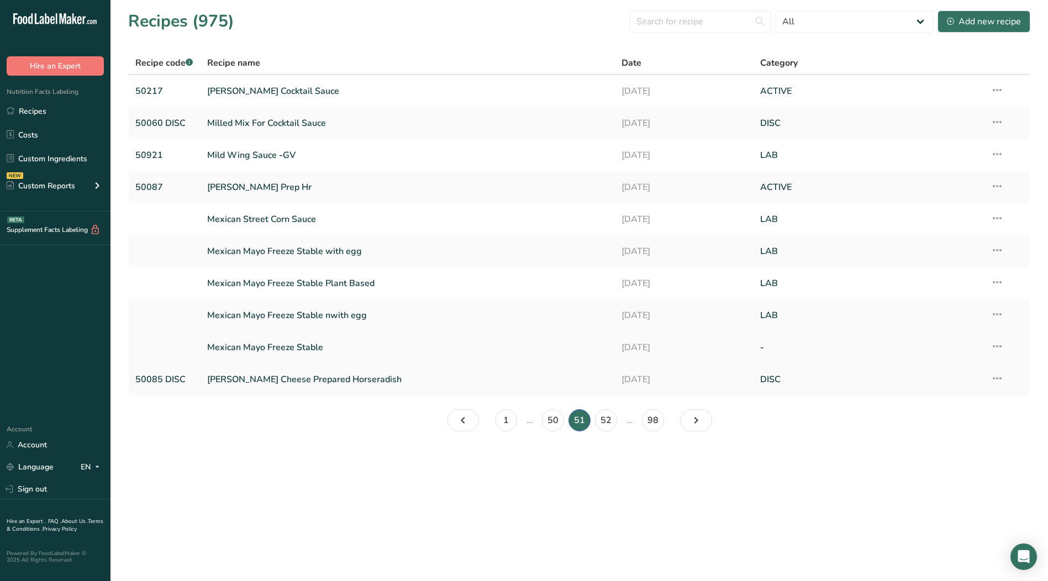
click at [1002, 347] on icon at bounding box center [997, 347] width 13 height 20
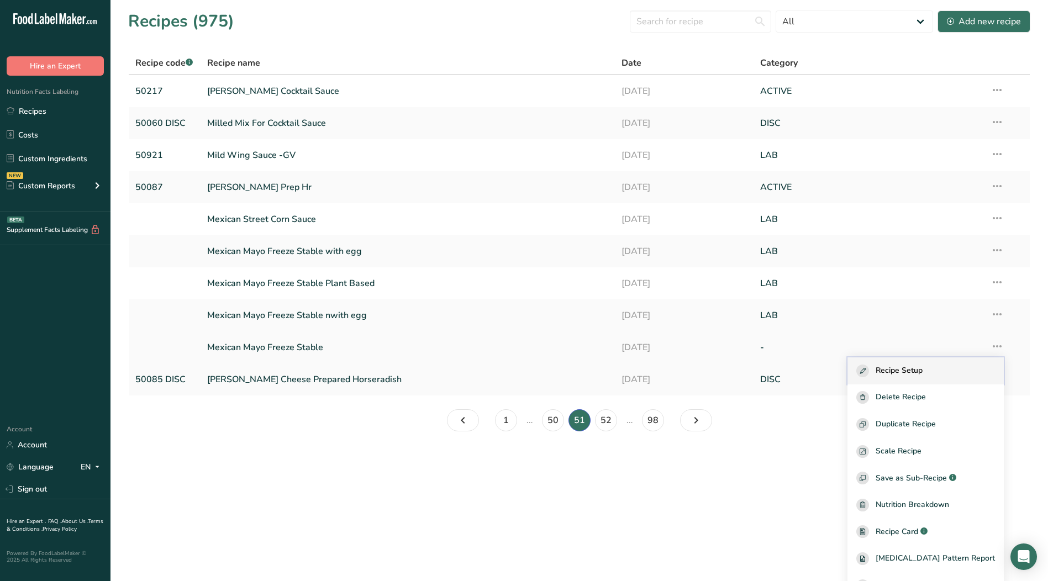
click at [923, 374] on span "Recipe Setup" at bounding box center [899, 371] width 47 height 13
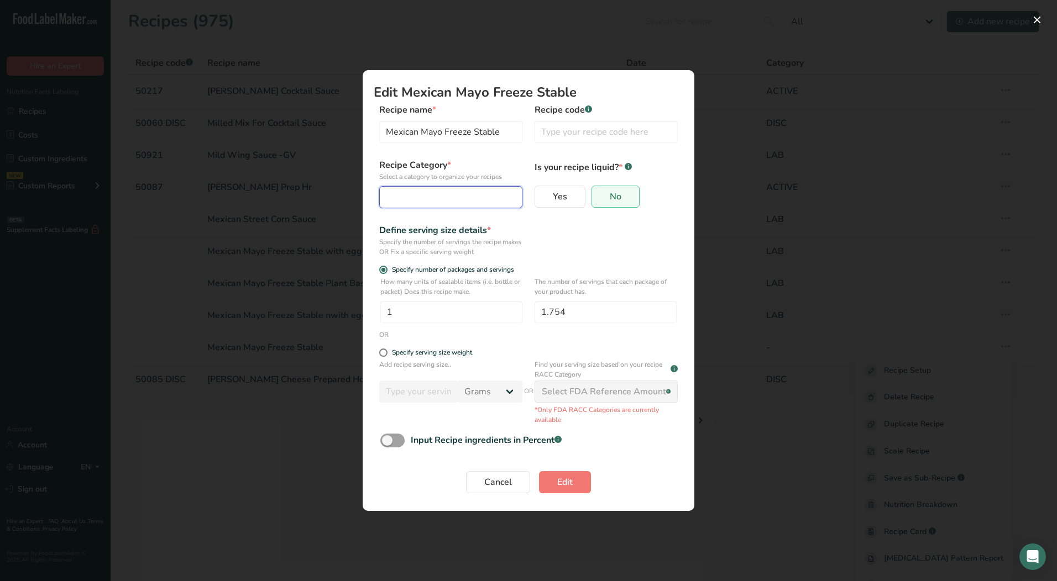
click at [469, 196] on div "Edit Recipe Modal" at bounding box center [447, 197] width 122 height 13
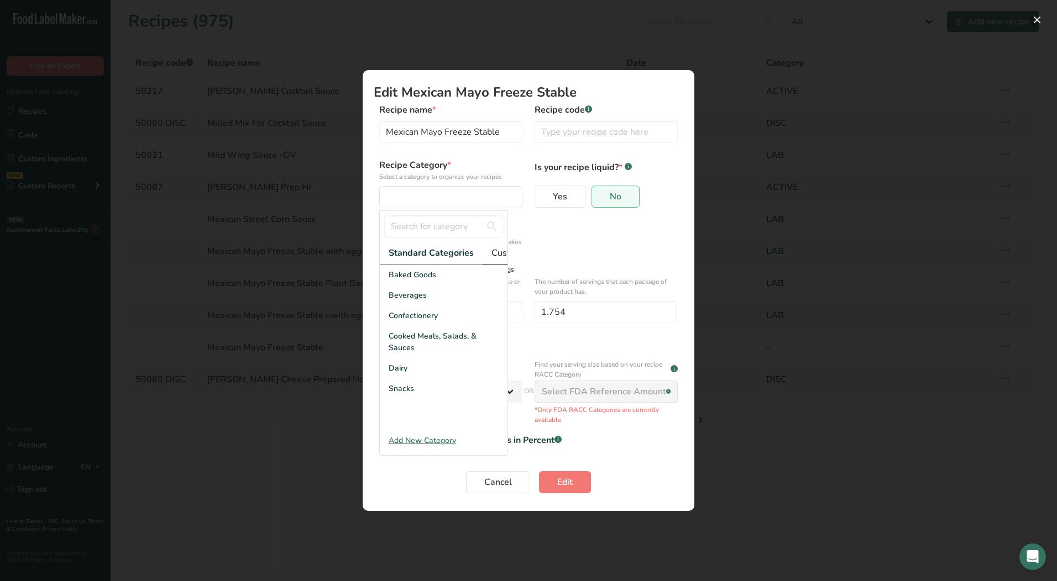
click at [503, 256] on span "Custom Categories .a-a{fill:#347362;}.b-a{fill:#fff;}" at bounding box center [534, 252] width 86 height 13
click at [409, 326] on div "LAB" at bounding box center [444, 316] width 128 height 20
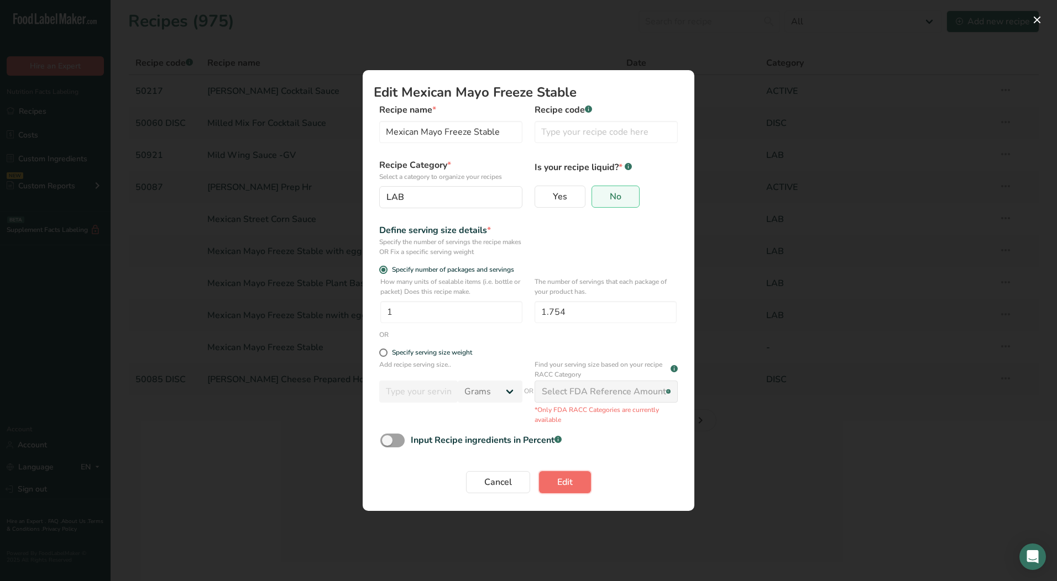
click at [554, 486] on button "Edit" at bounding box center [565, 482] width 52 height 22
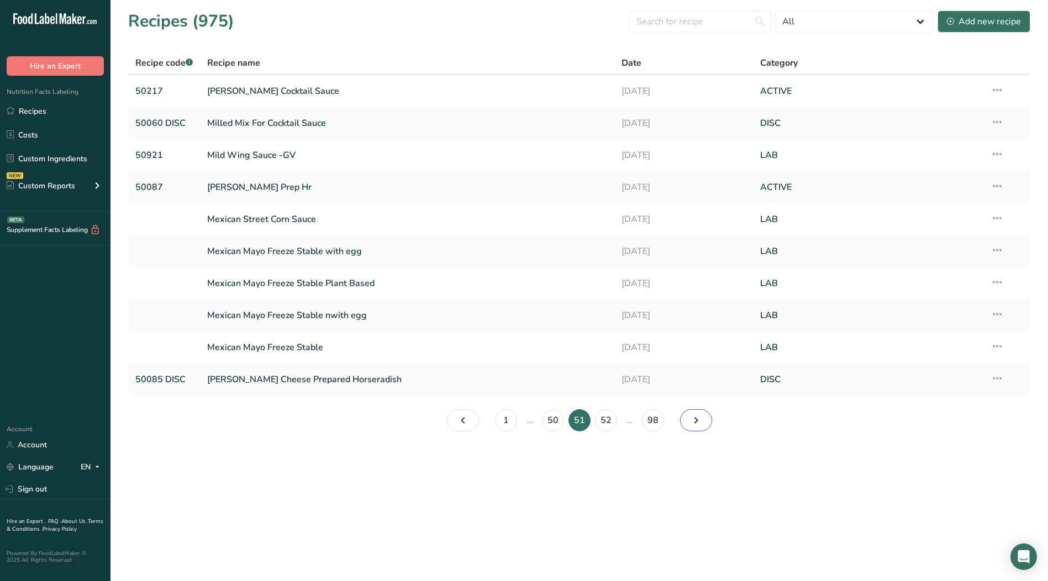
click at [706, 421] on link "Page 52." at bounding box center [696, 421] width 32 height 22
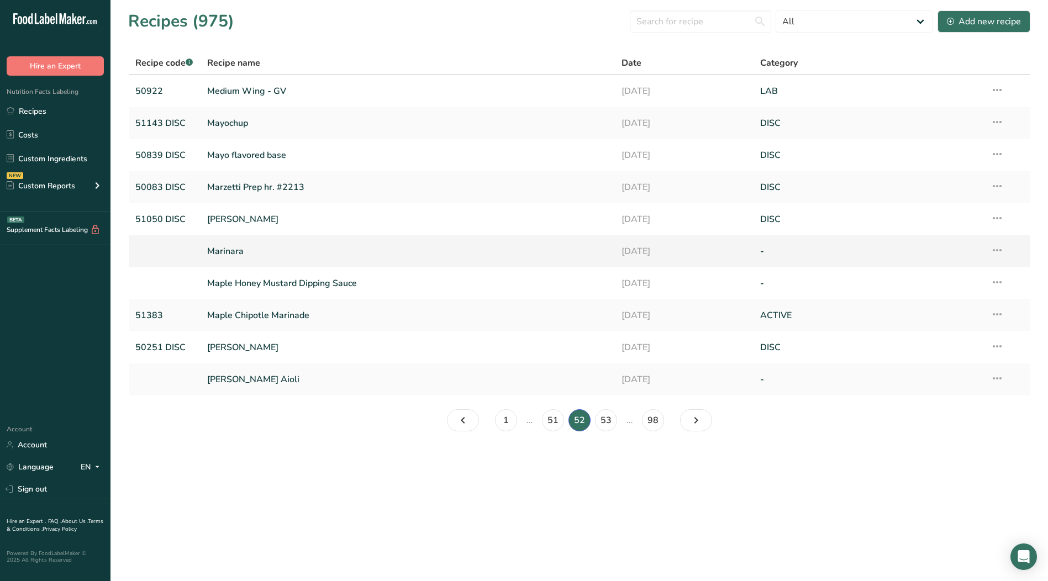
click at [998, 253] on icon at bounding box center [997, 250] width 13 height 20
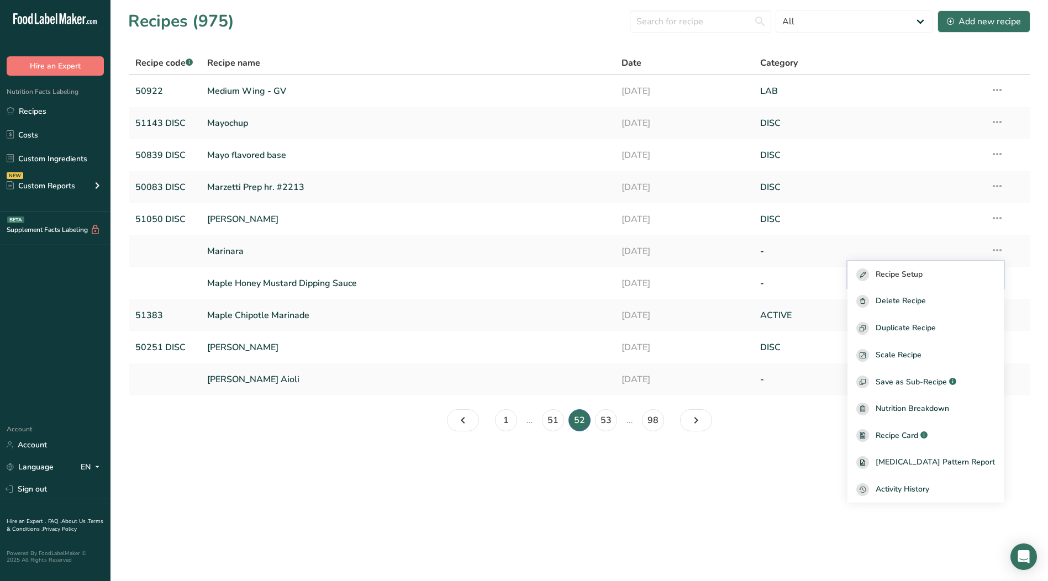
click at [945, 273] on div "Recipe Setup" at bounding box center [926, 275] width 139 height 13
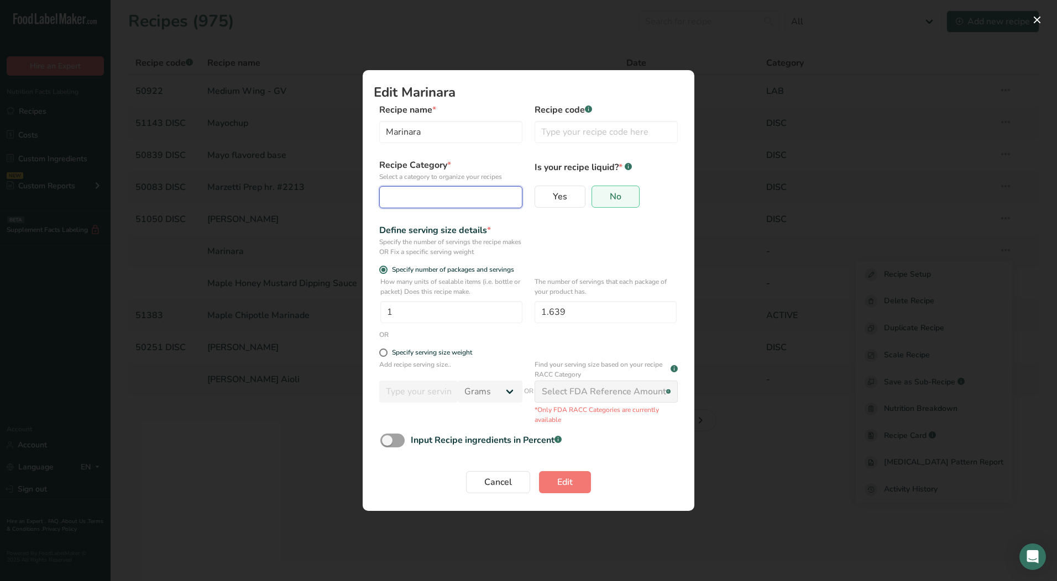
click at [463, 188] on button "Edit Recipe Modal" at bounding box center [450, 197] width 143 height 22
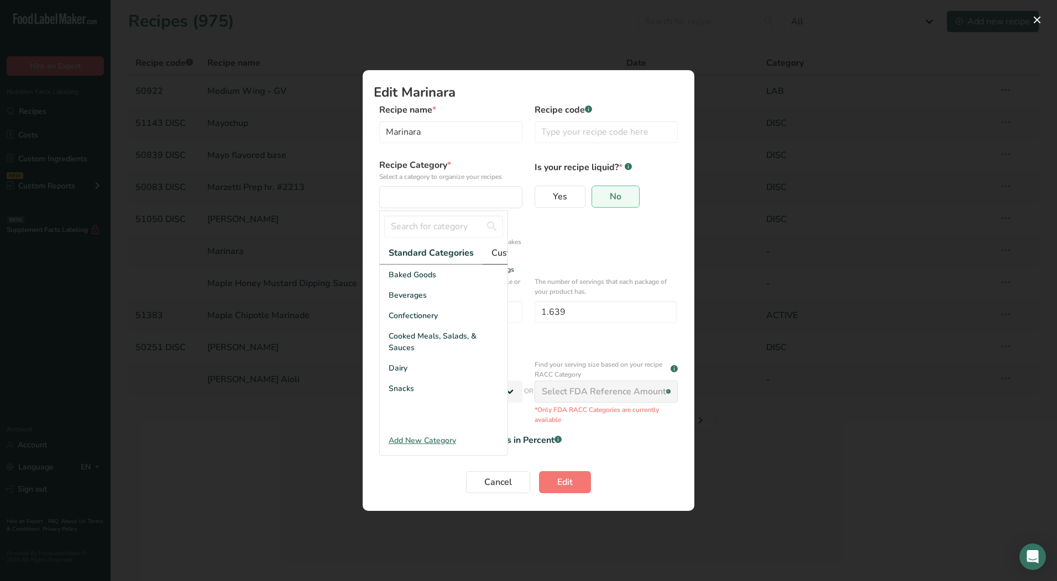
click at [500, 255] on span "Custom Categories .a-a{fill:#347362;}.b-a{fill:#fff;}" at bounding box center [534, 252] width 86 height 13
click at [402, 326] on div "LAB" at bounding box center [444, 316] width 128 height 20
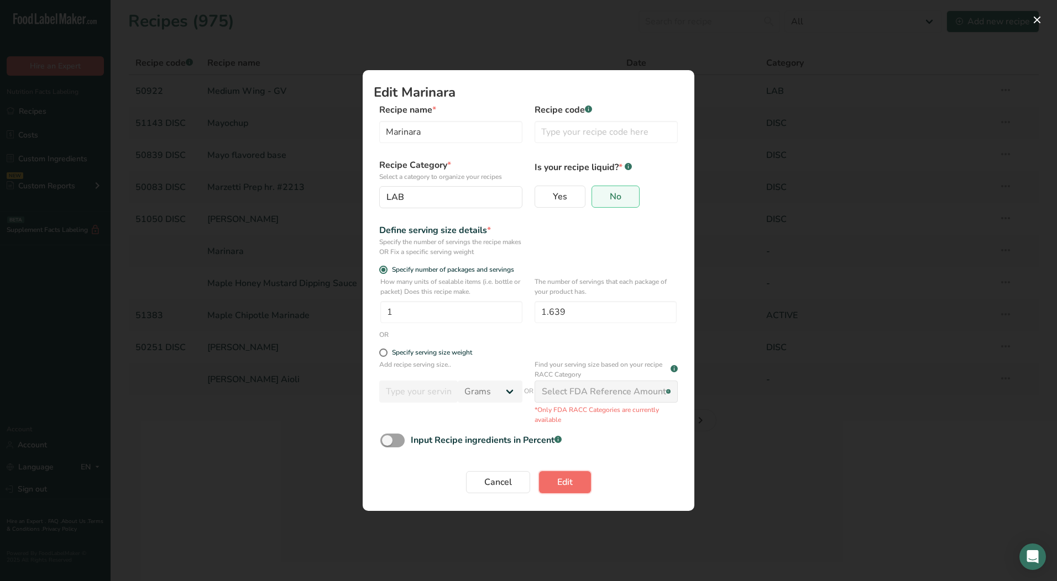
click at [569, 480] on span "Edit" at bounding box center [564, 482] width 15 height 13
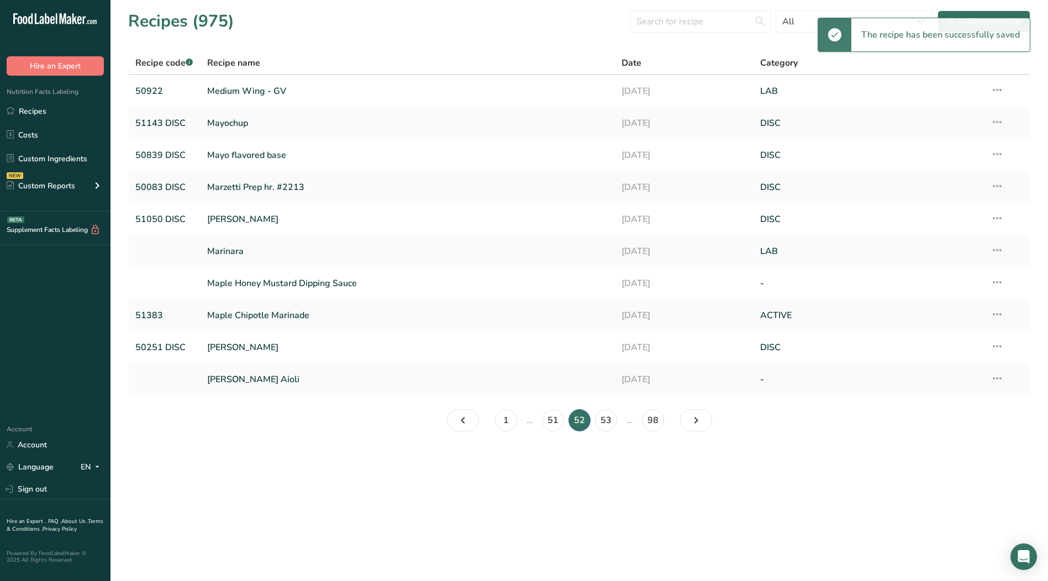
click at [996, 281] on icon at bounding box center [997, 282] width 13 height 20
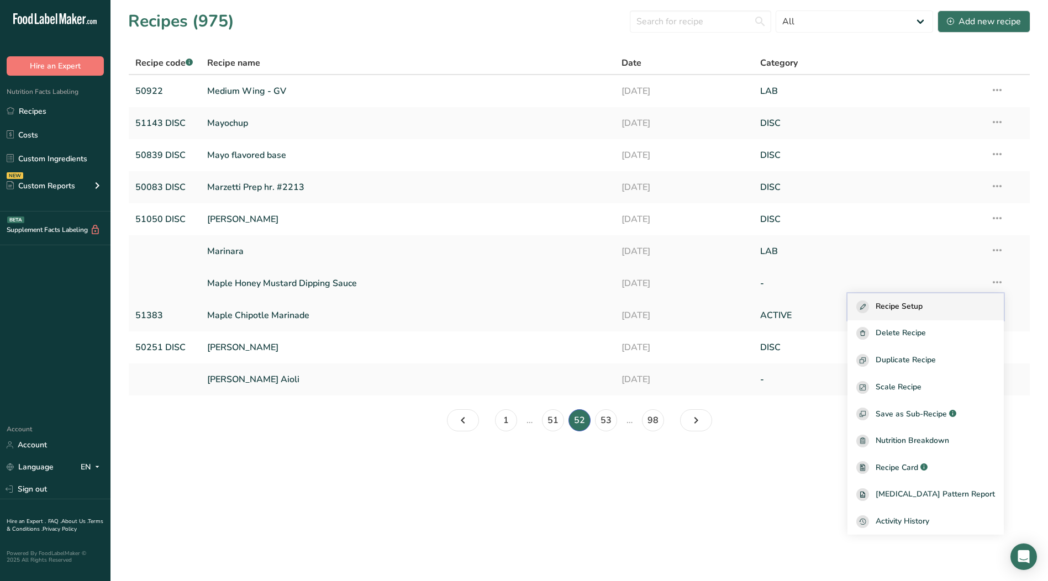
click at [919, 302] on span "Recipe Setup" at bounding box center [899, 307] width 47 height 13
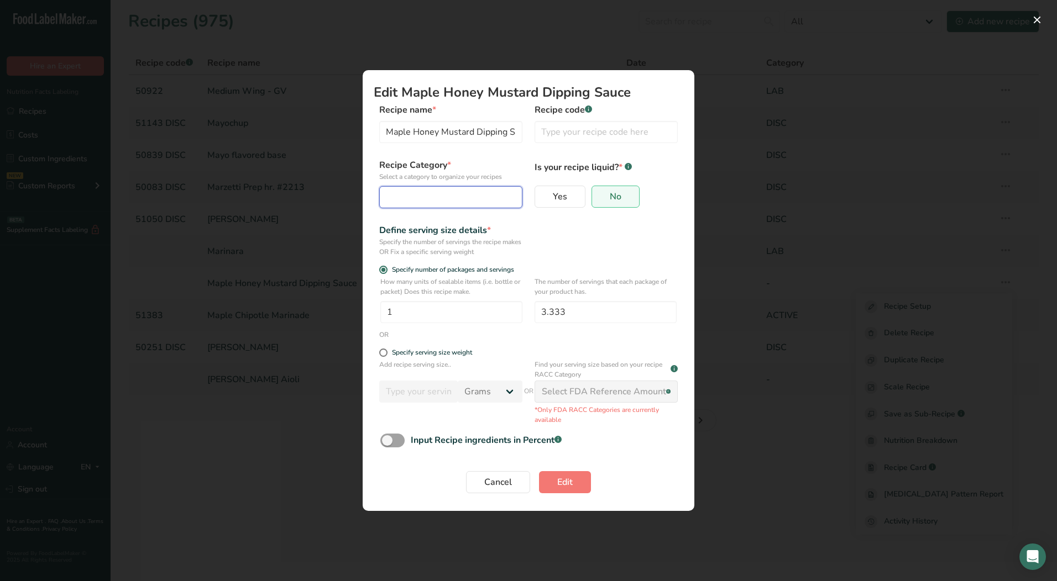
click at [412, 186] on button "Edit Recipe Modal" at bounding box center [450, 197] width 143 height 22
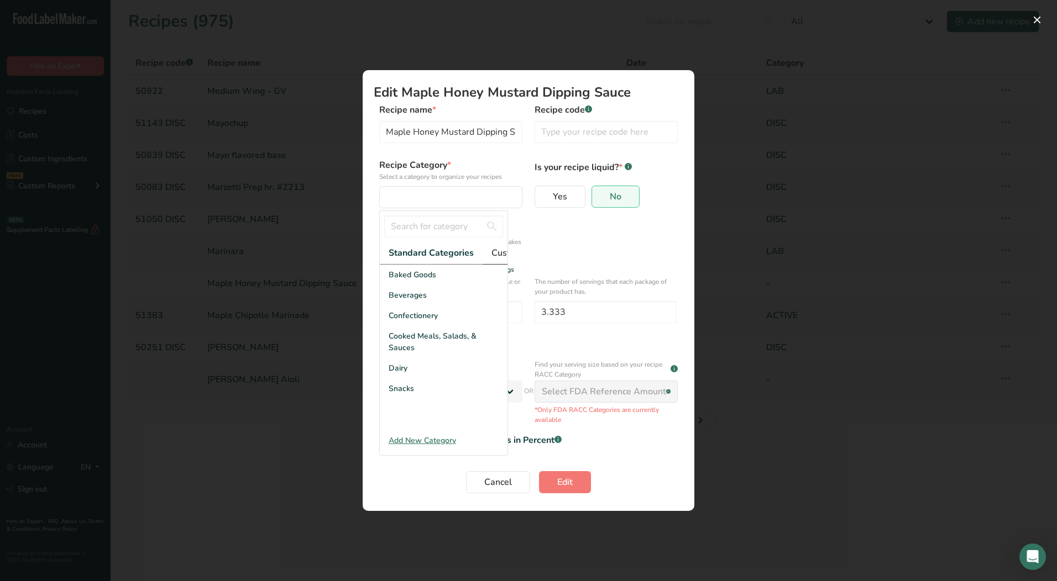
click at [491, 249] on span "Custom Categories .a-a{fill:#347362;}.b-a{fill:#fff;}" at bounding box center [534, 252] width 86 height 13
click at [416, 319] on div "LAB" at bounding box center [444, 316] width 128 height 20
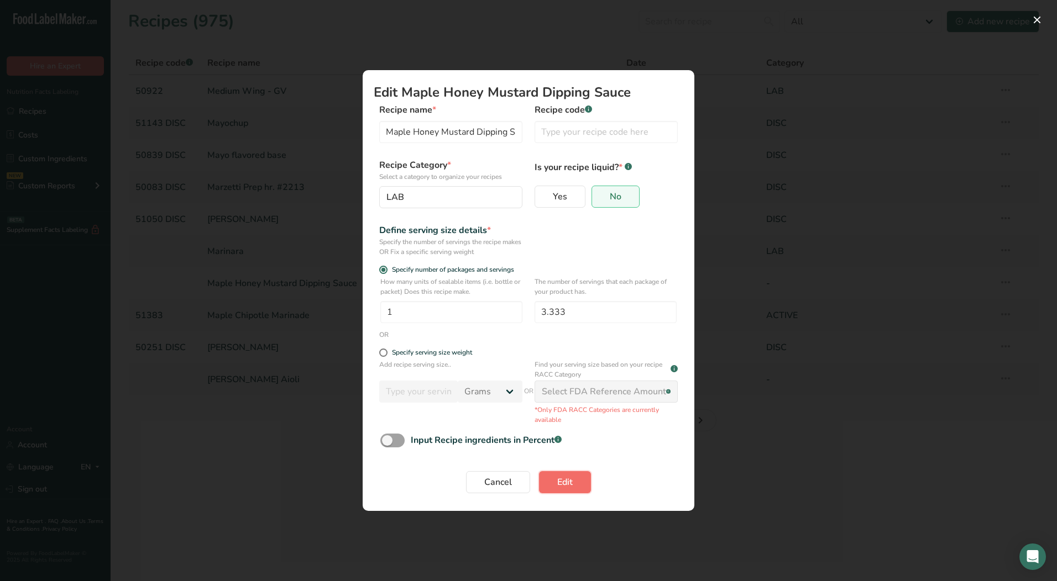
click at [564, 482] on span "Edit" at bounding box center [564, 482] width 15 height 13
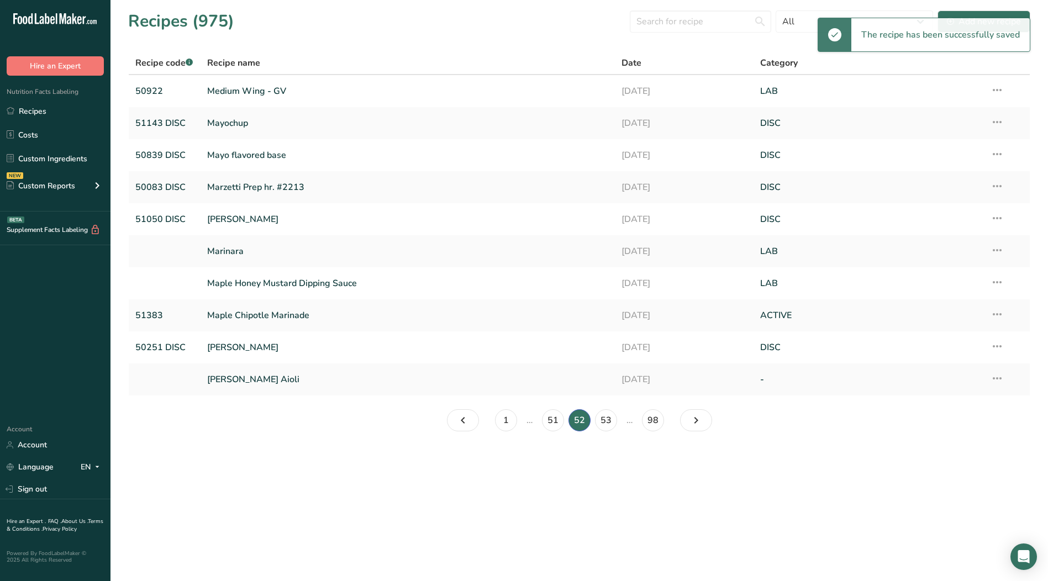
click at [994, 379] on icon at bounding box center [997, 379] width 13 height 20
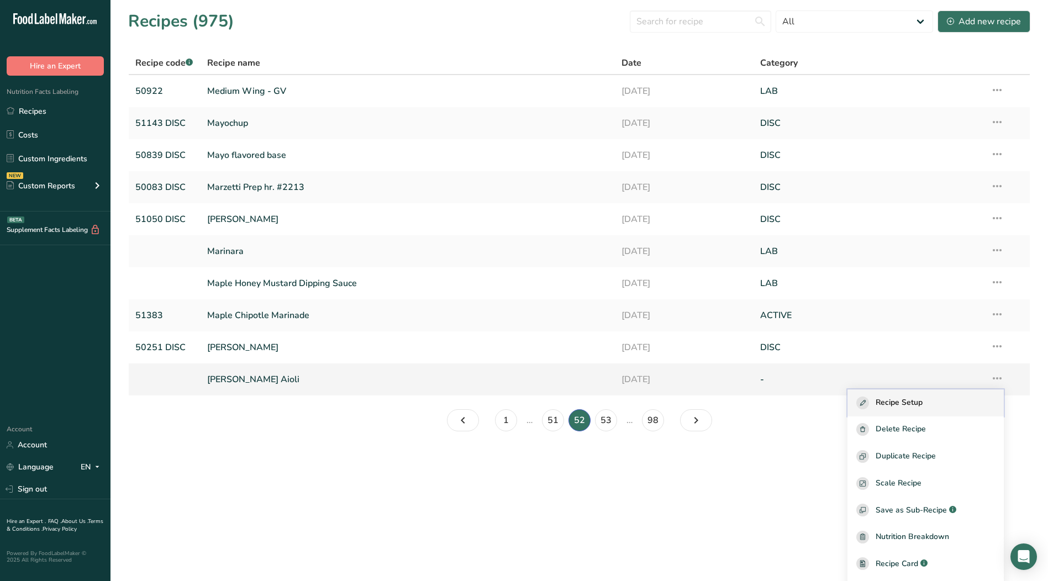
click at [900, 398] on span "Recipe Setup" at bounding box center [899, 403] width 47 height 13
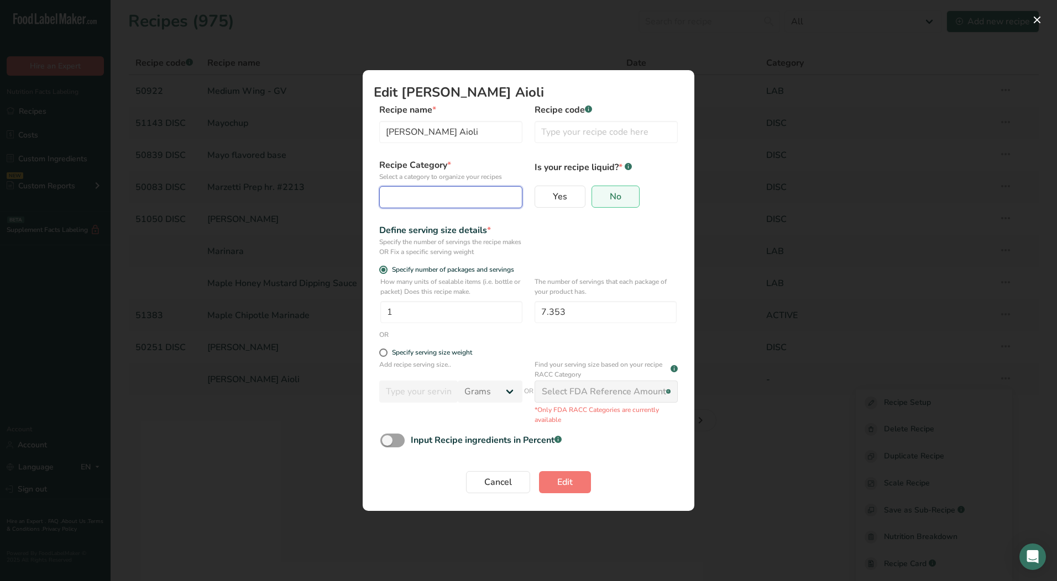
click at [432, 192] on div "Edit Recipe Modal" at bounding box center [447, 197] width 122 height 13
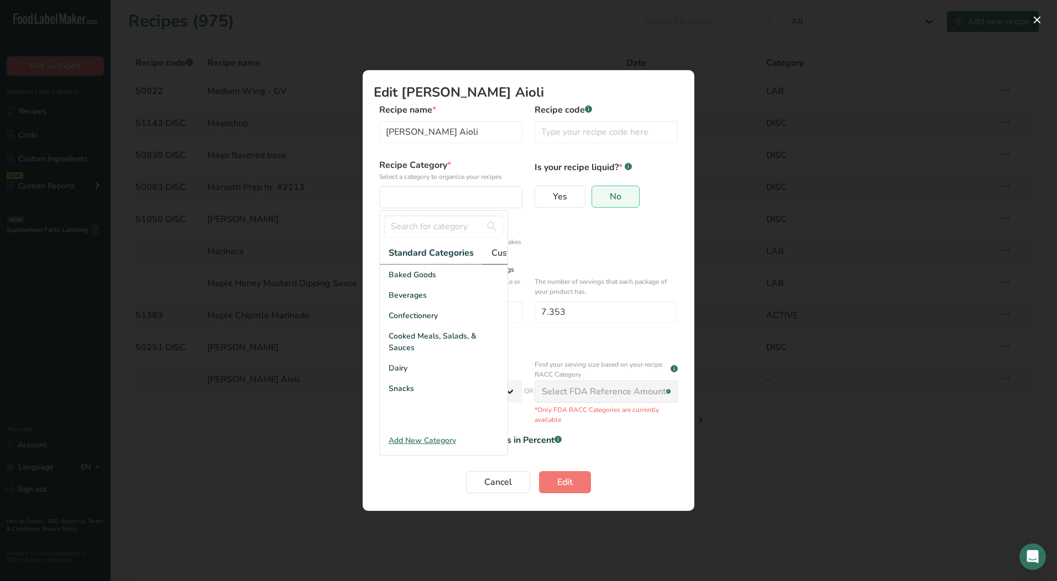
click at [501, 250] on span "Custom Categories .a-a{fill:#347362;}.b-a{fill:#fff;}" at bounding box center [534, 252] width 86 height 13
click at [412, 326] on div "LAB" at bounding box center [444, 316] width 128 height 20
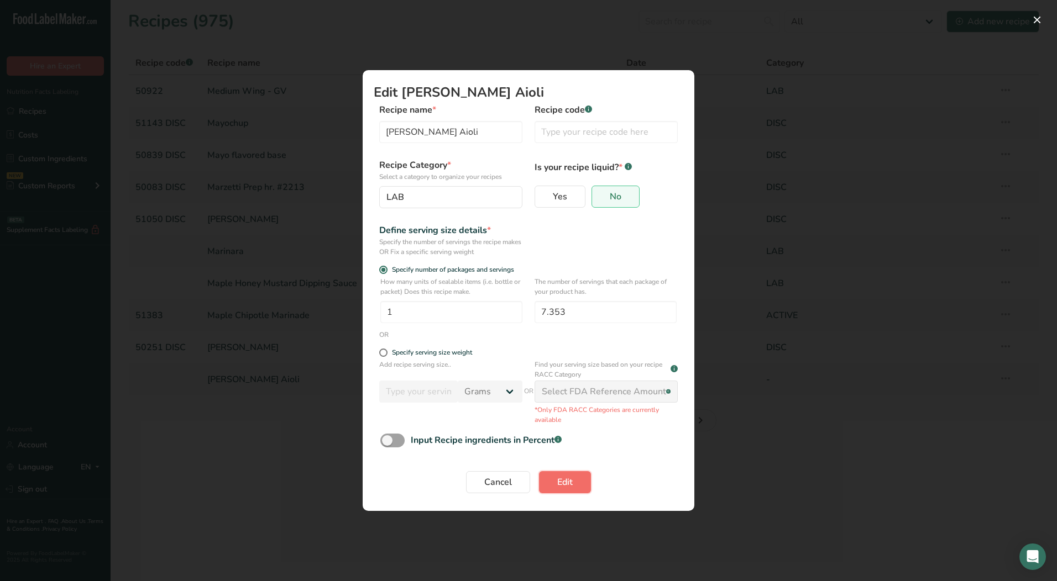
click at [580, 484] on button "Edit" at bounding box center [565, 482] width 52 height 22
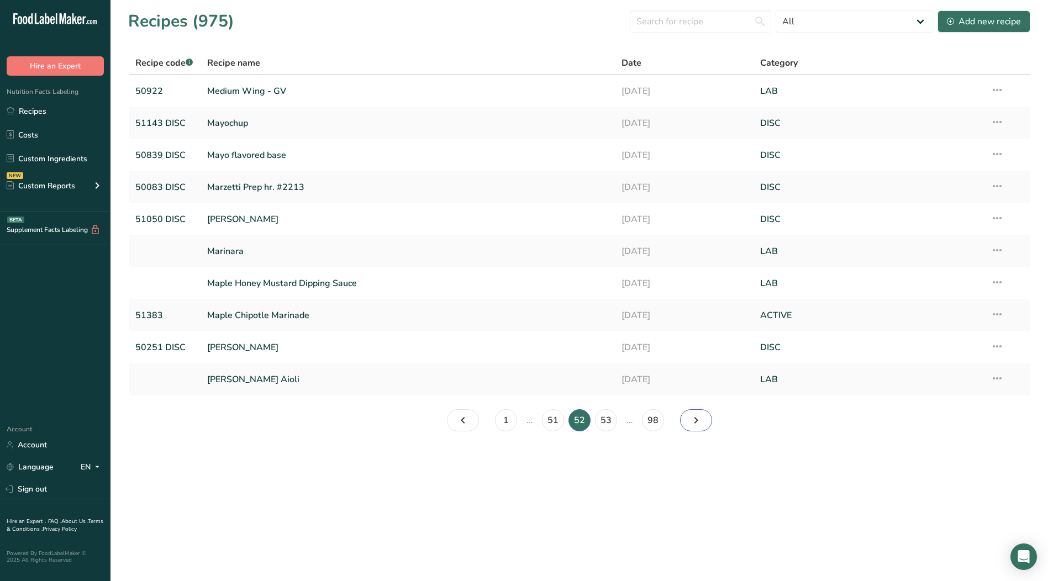
click at [697, 423] on icon "Page 53." at bounding box center [696, 421] width 13 height 20
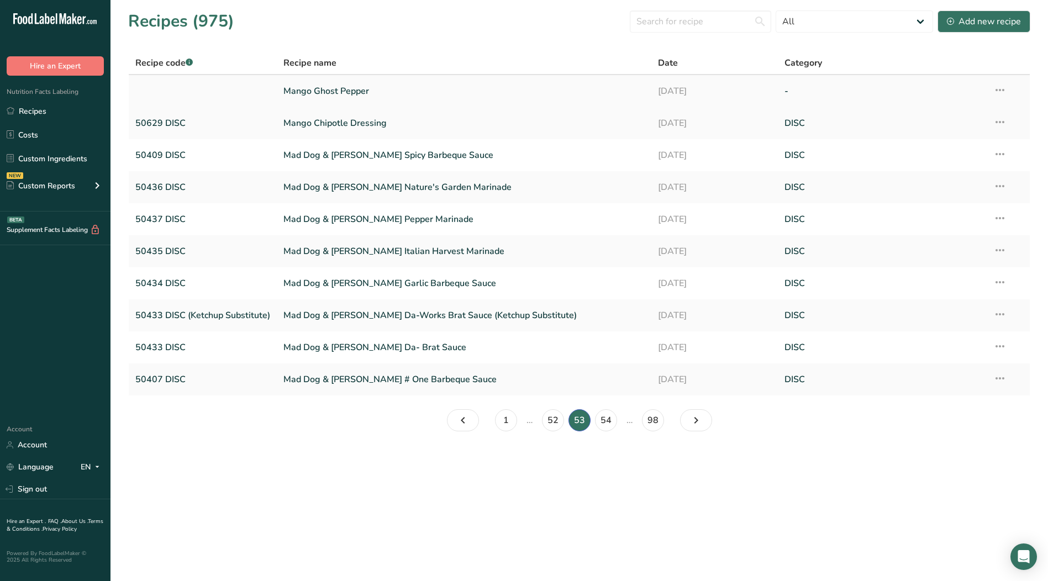
click at [1001, 88] on icon at bounding box center [1000, 90] width 13 height 20
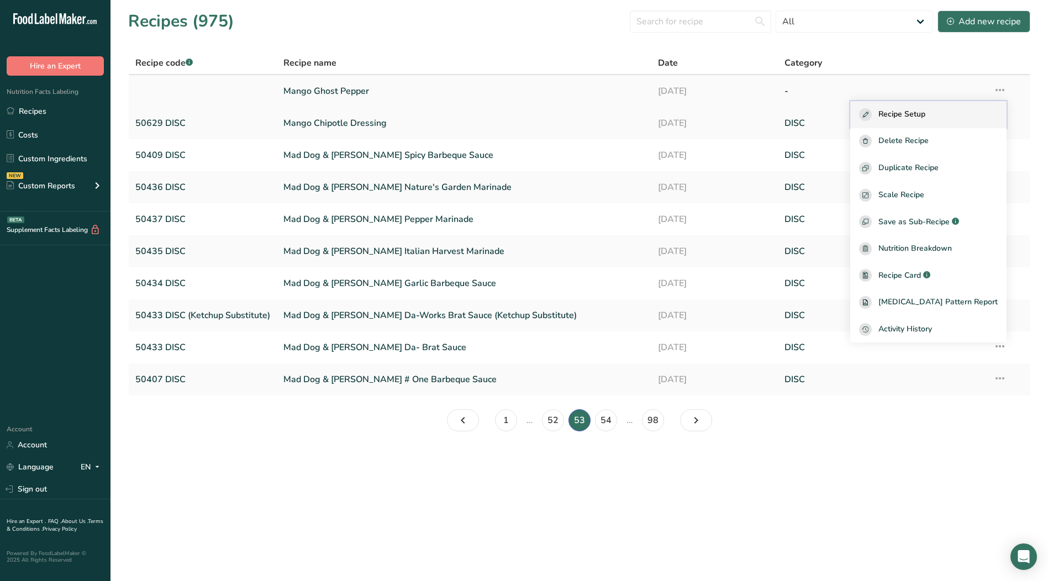
click at [926, 117] on span "Recipe Setup" at bounding box center [902, 114] width 47 height 13
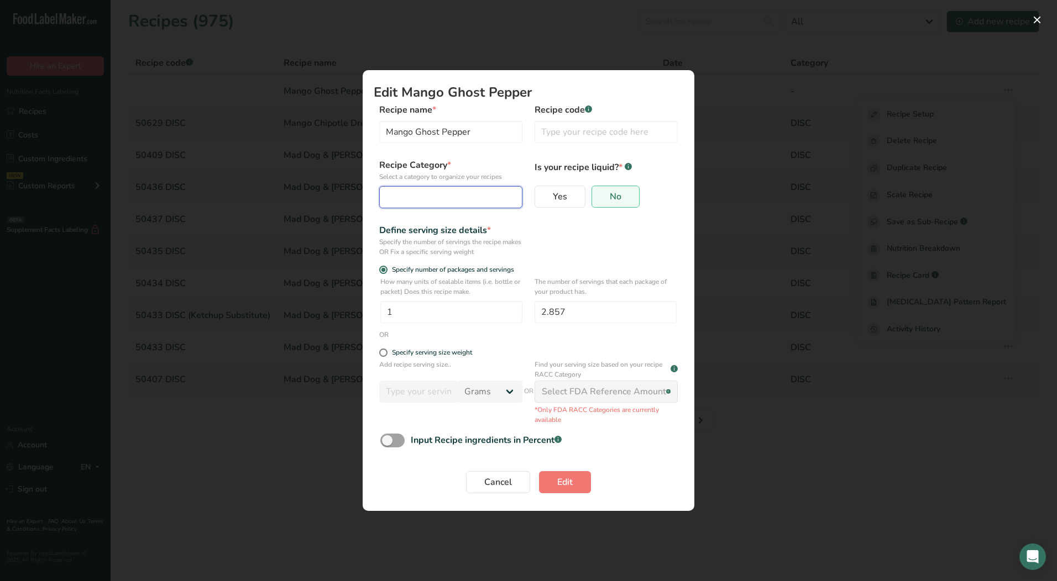
click at [434, 203] on div "Edit Recipe Modal" at bounding box center [447, 197] width 122 height 13
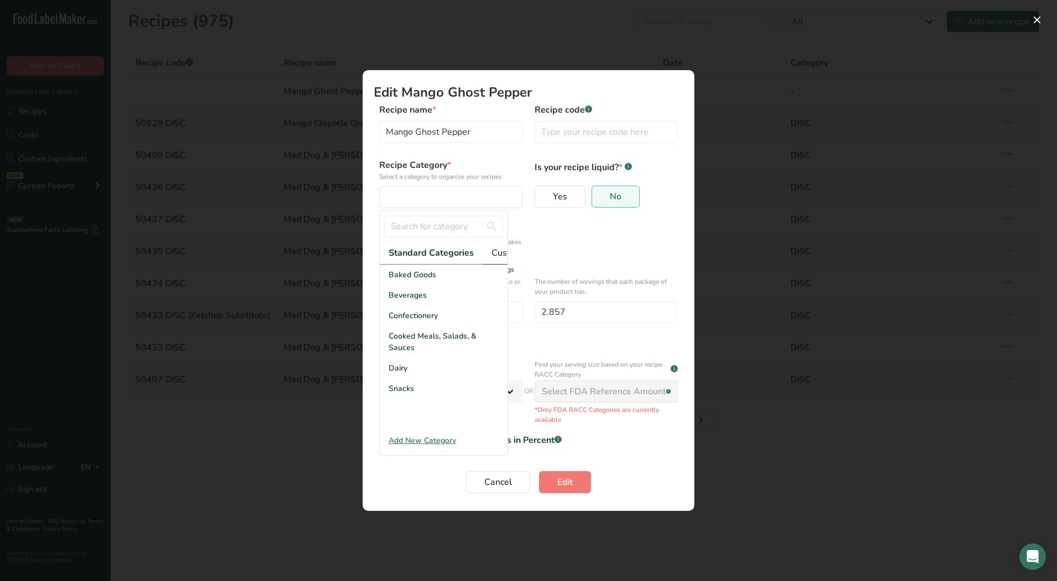
click at [498, 254] on span "Custom Categories .a-a{fill:#347362;}.b-a{fill:#fff;}" at bounding box center [534, 252] width 86 height 13
click at [387, 320] on div "LAB" at bounding box center [444, 316] width 128 height 20
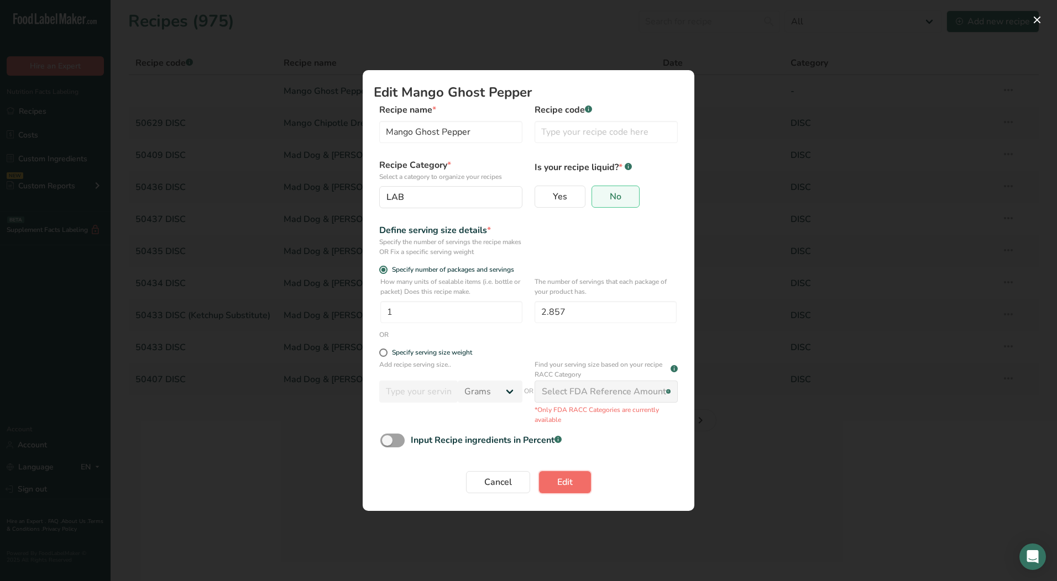
click at [559, 480] on span "Edit" at bounding box center [564, 482] width 15 height 13
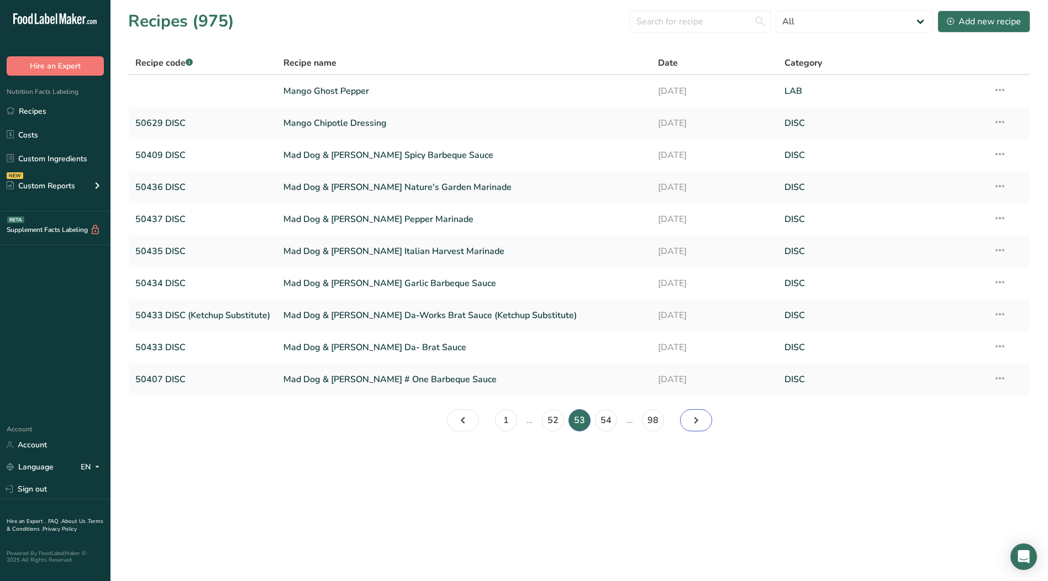
click at [696, 422] on icon "Page 54." at bounding box center [696, 421] width 13 height 20
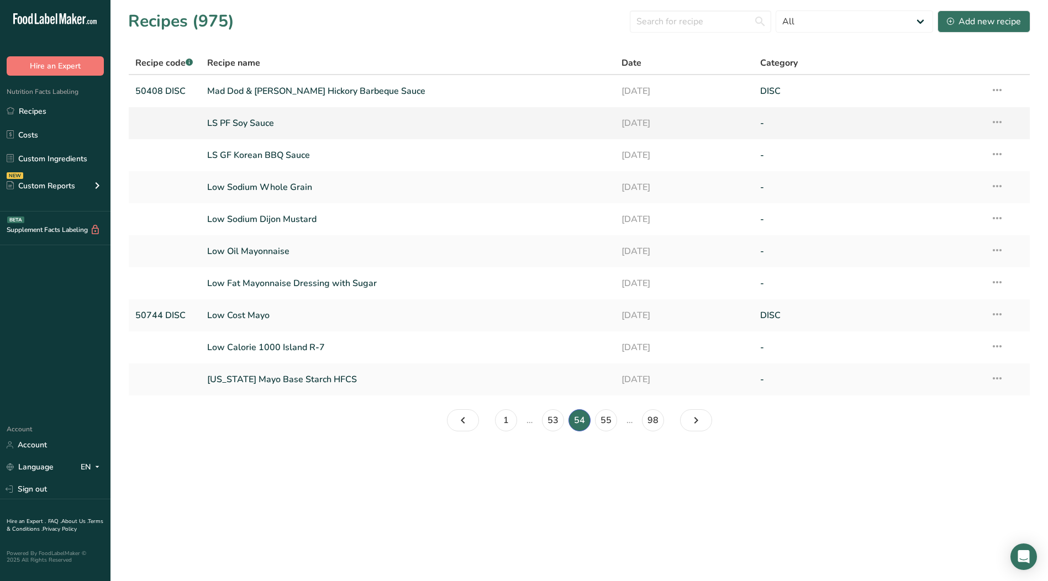
click at [997, 123] on icon at bounding box center [997, 122] width 13 height 20
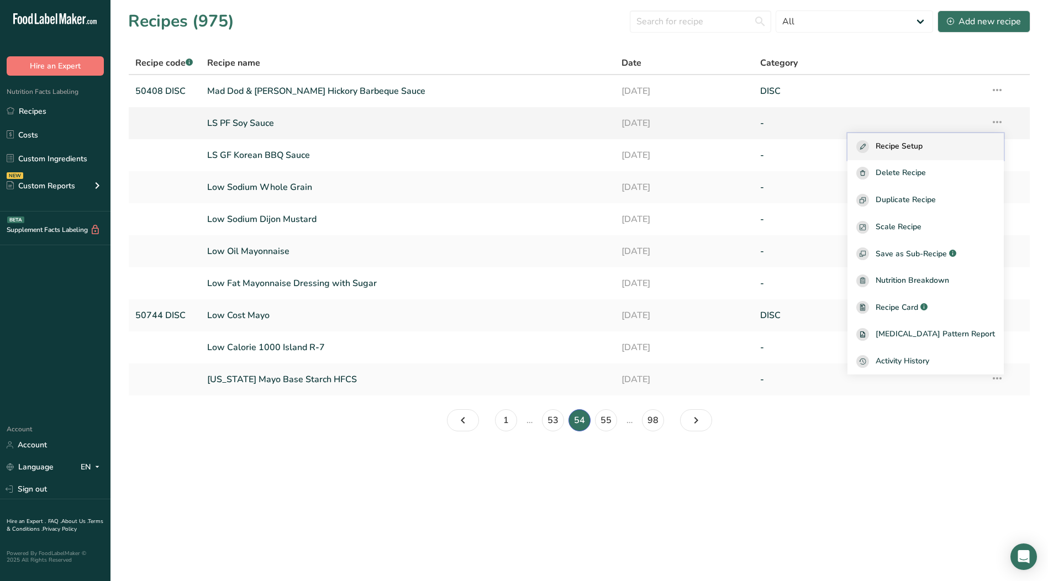
click at [922, 147] on span "Recipe Setup" at bounding box center [899, 146] width 47 height 13
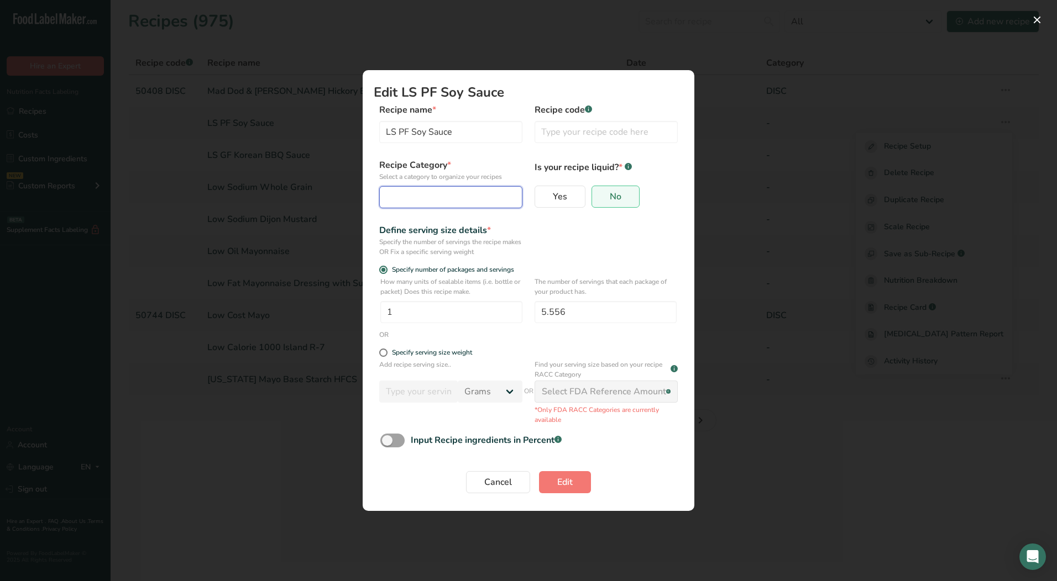
click at [445, 200] on div "Edit Recipe Modal" at bounding box center [447, 197] width 122 height 13
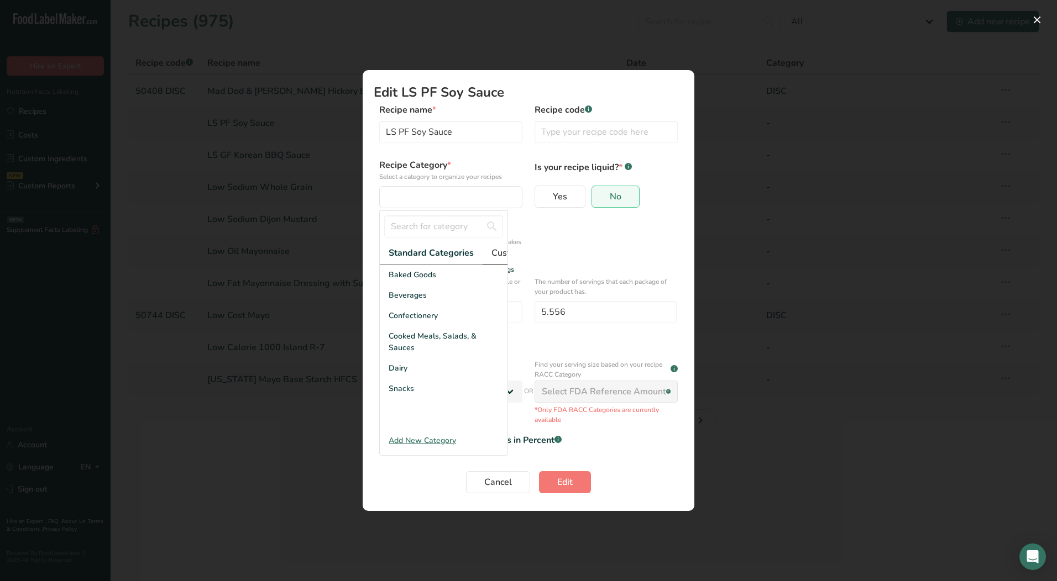
click at [500, 253] on span "Custom Categories .a-a{fill:#347362;}.b-a{fill:#fff;}" at bounding box center [534, 252] width 86 height 13
click at [387, 326] on div "LAB" at bounding box center [444, 316] width 128 height 20
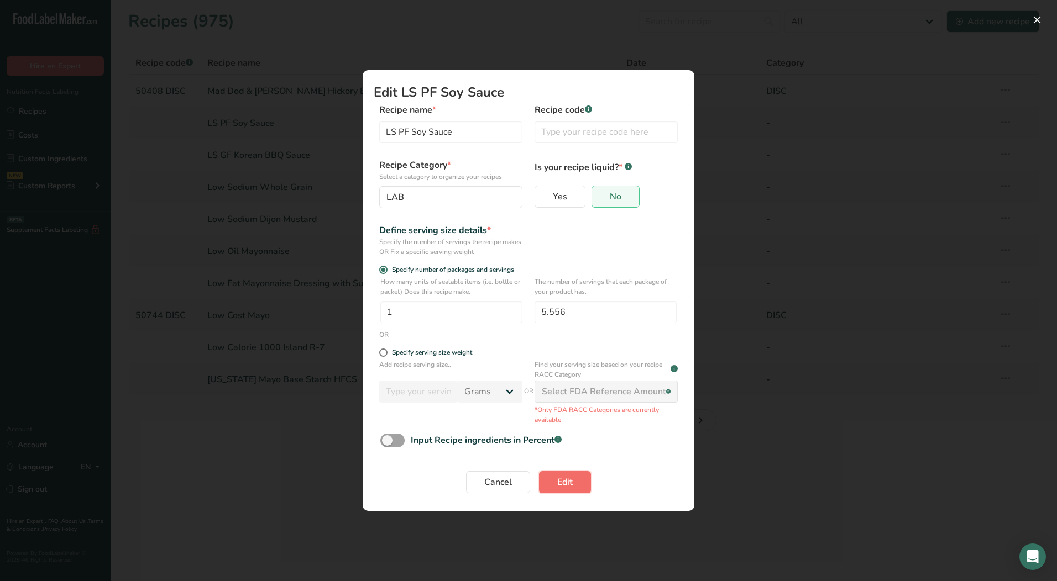
click at [563, 485] on span "Edit" at bounding box center [564, 482] width 15 height 13
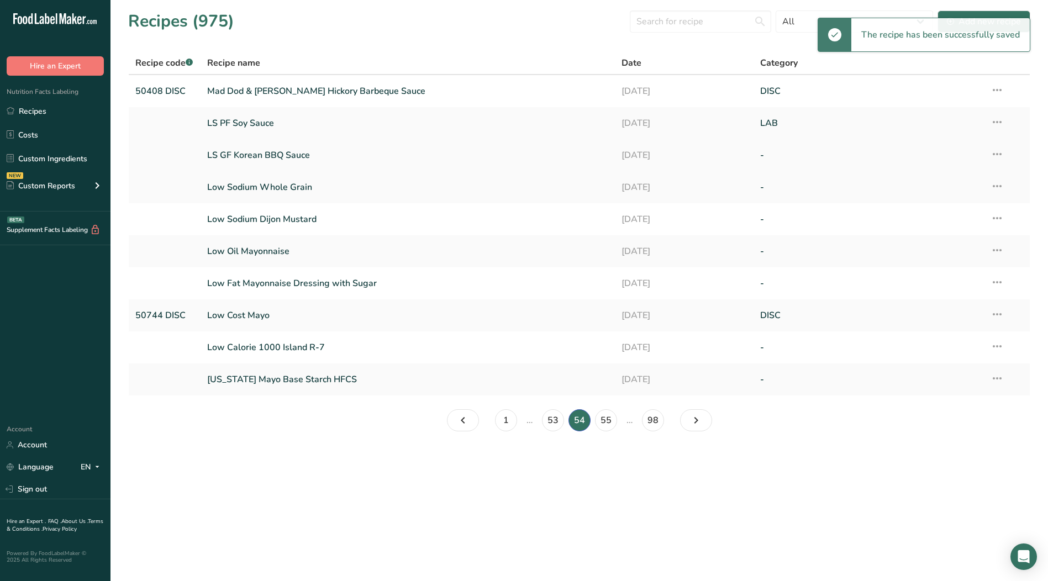
click at [996, 151] on icon at bounding box center [997, 154] width 13 height 20
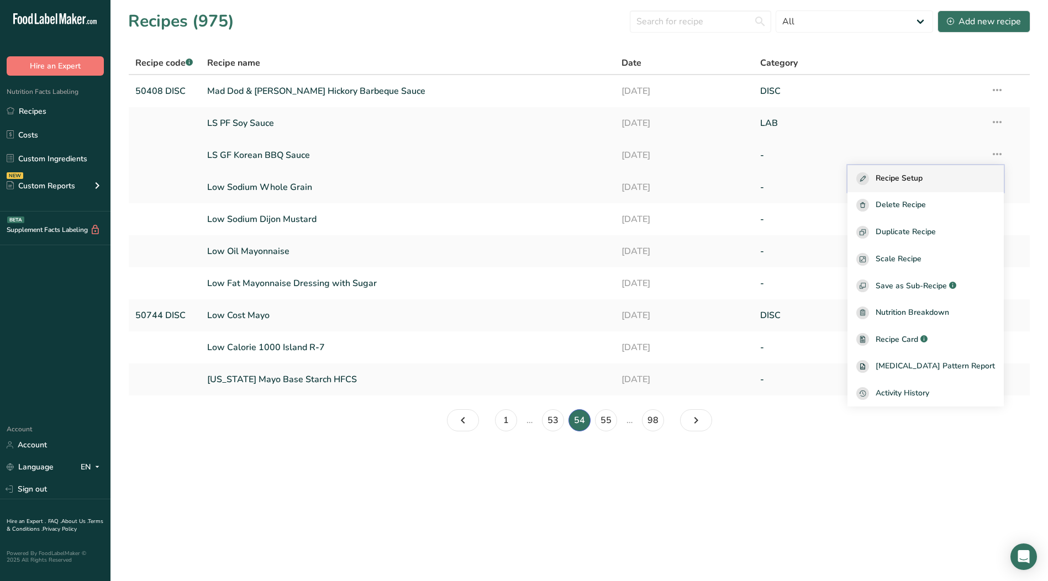
click at [923, 182] on span "Recipe Setup" at bounding box center [899, 178] width 47 height 13
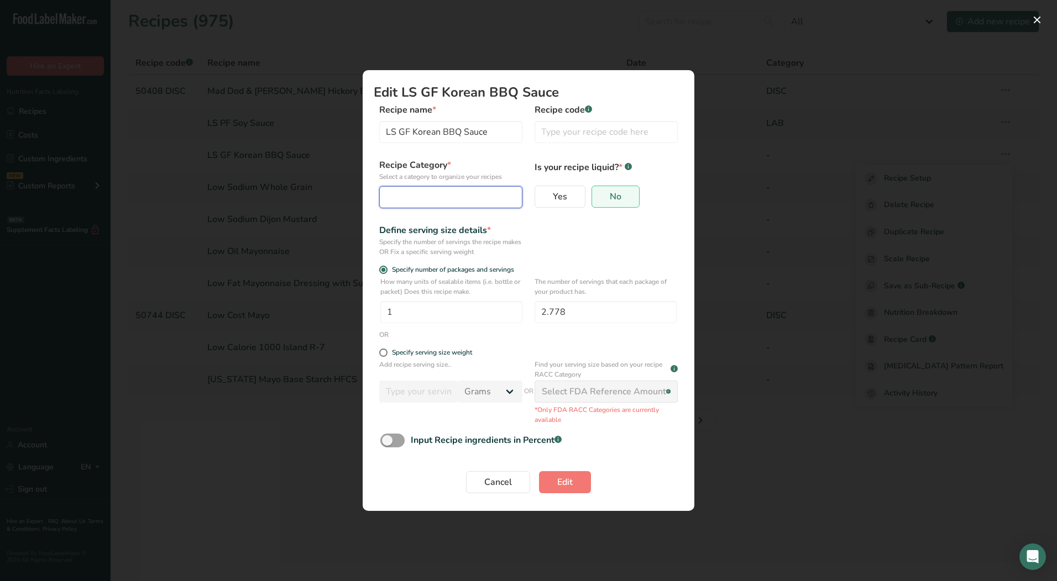
click at [405, 201] on div "Edit Recipe Modal" at bounding box center [447, 197] width 122 height 13
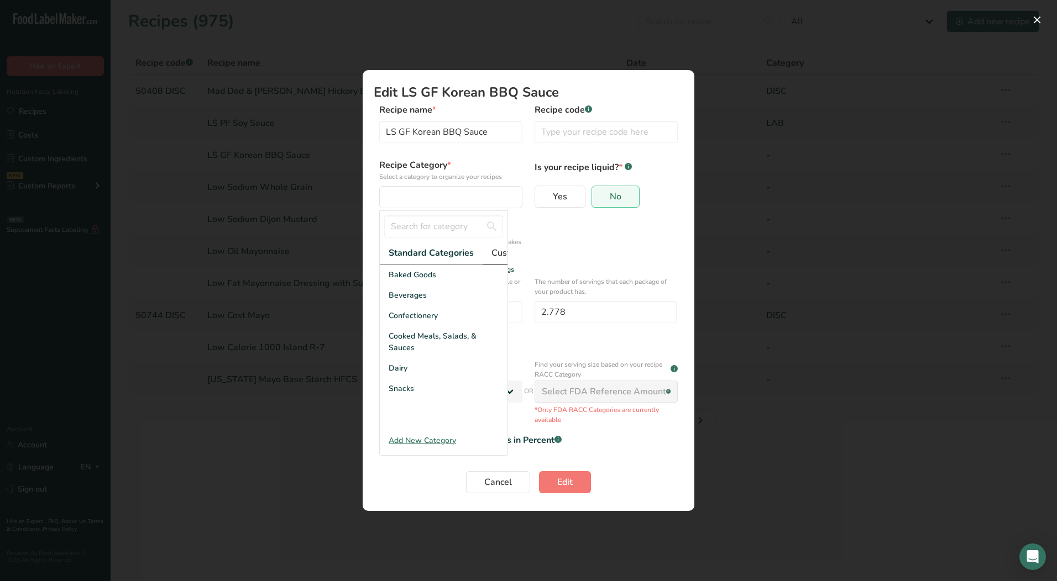
click at [495, 253] on span "Custom Categories .a-a{fill:#347362;}.b-a{fill:#fff;}" at bounding box center [534, 252] width 86 height 13
click at [397, 322] on span "LAB" at bounding box center [396, 316] width 15 height 12
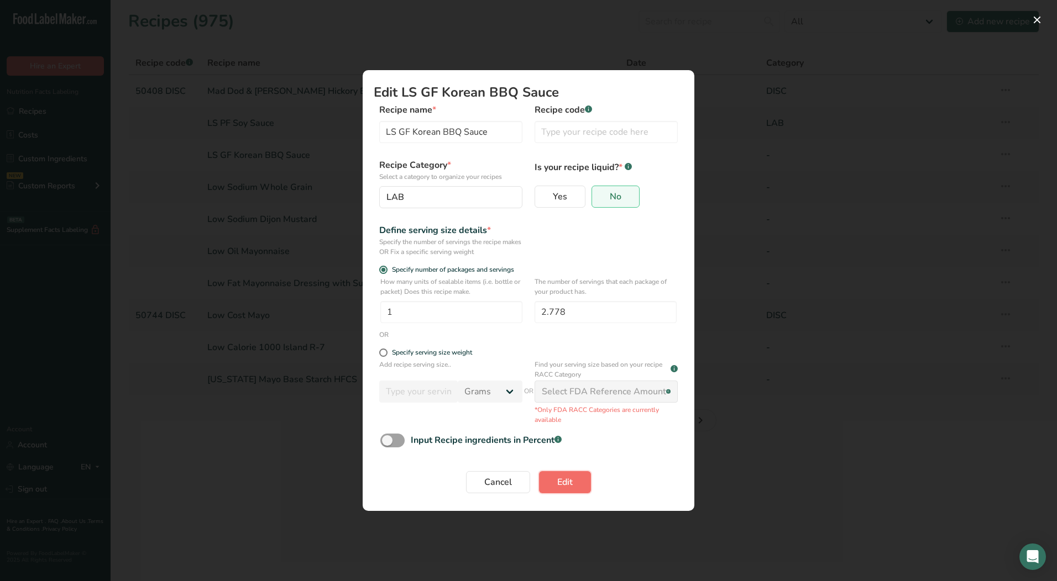
click at [560, 489] on span "Edit" at bounding box center [564, 482] width 15 height 13
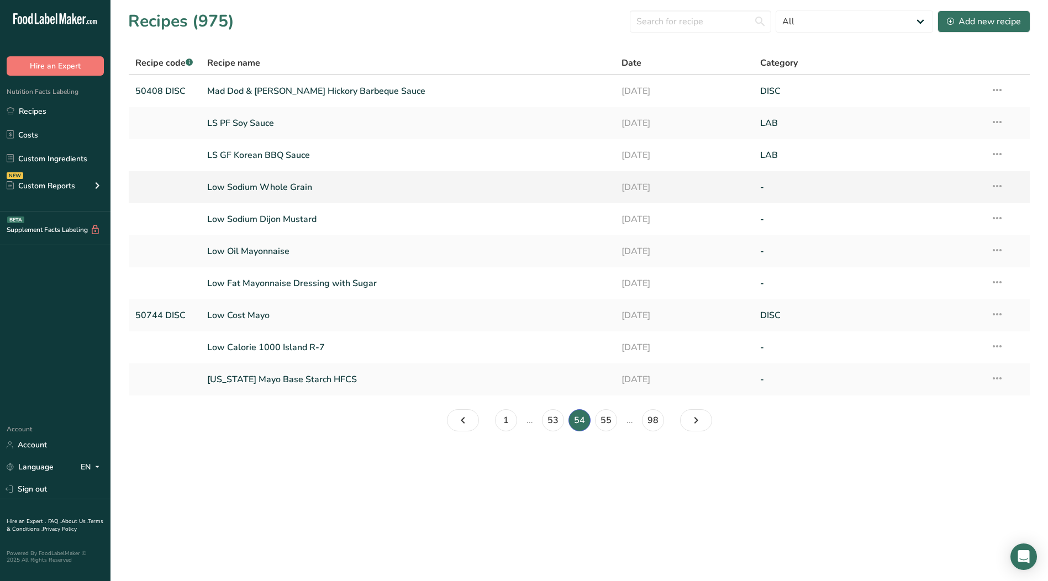
click at [1002, 191] on icon at bounding box center [997, 186] width 13 height 20
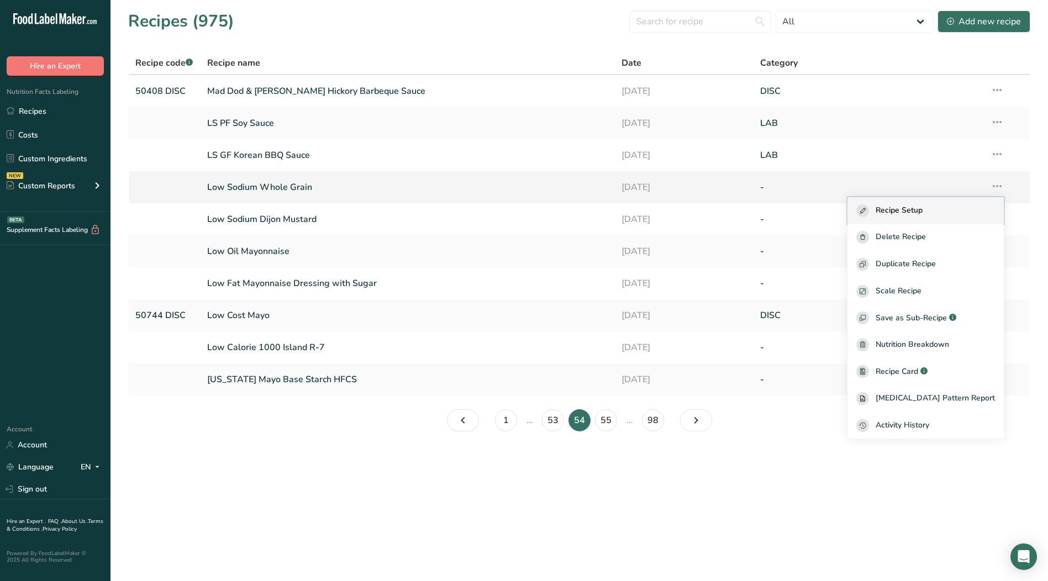
click at [923, 213] on span "Recipe Setup" at bounding box center [899, 210] width 47 height 13
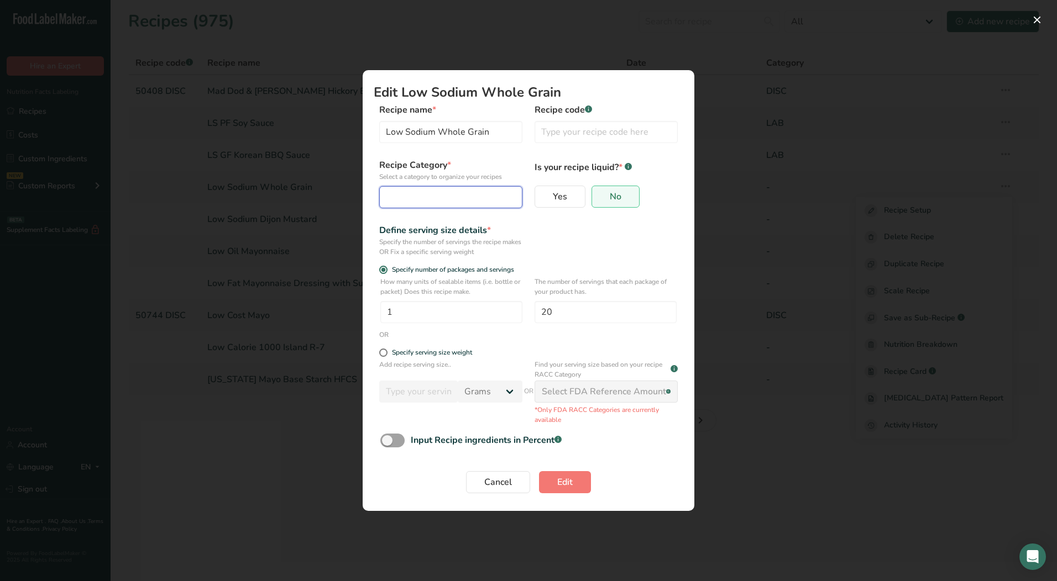
click at [423, 190] on button "Edit Recipe Modal" at bounding box center [450, 197] width 143 height 22
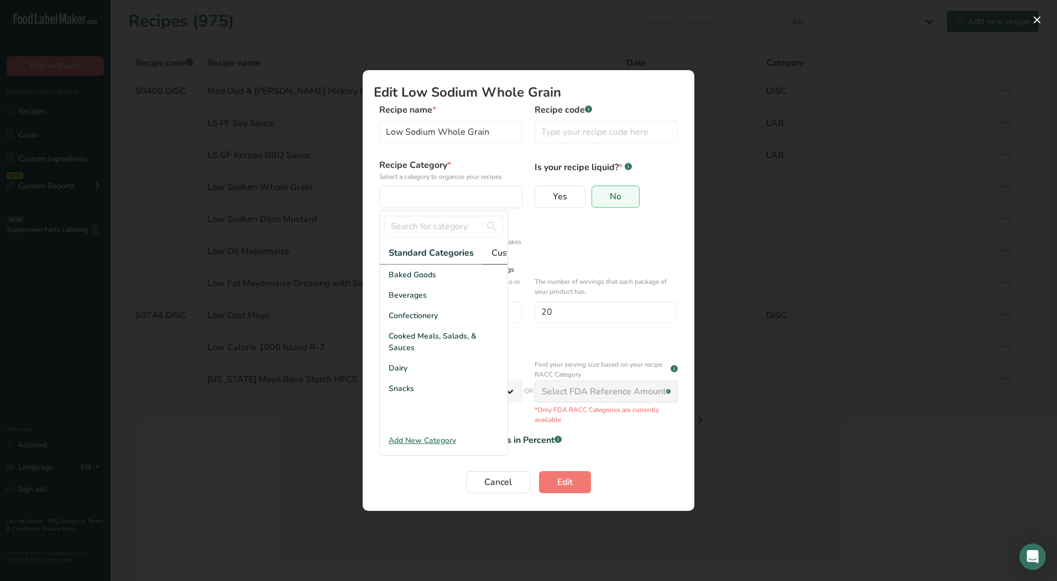
click at [495, 249] on span "Custom Categories .a-a{fill:#347362;}.b-a{fill:#fff;}" at bounding box center [534, 252] width 86 height 13
click at [406, 326] on div "LAB" at bounding box center [444, 316] width 128 height 20
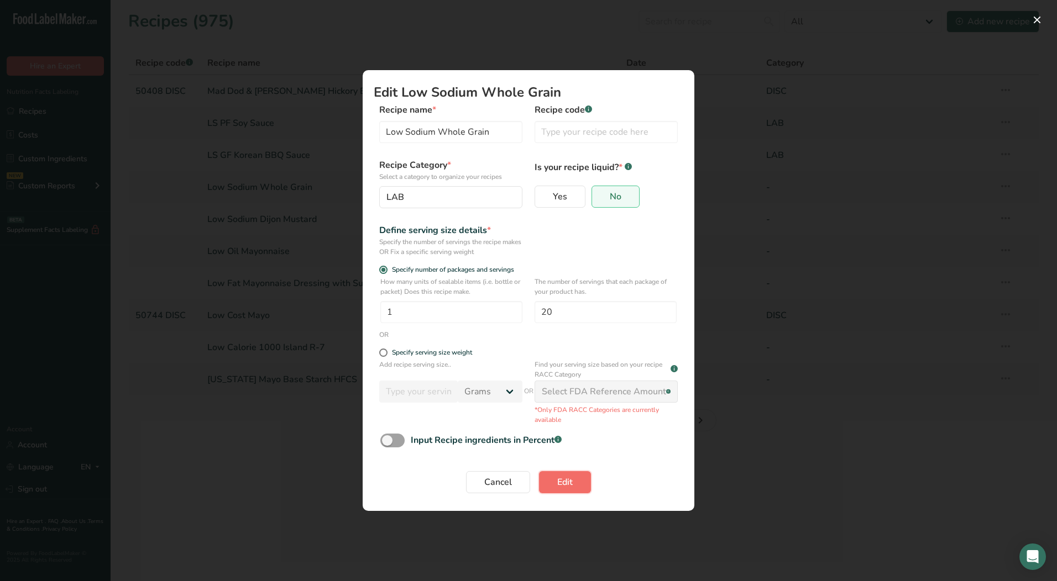
click at [567, 491] on button "Edit" at bounding box center [565, 482] width 52 height 22
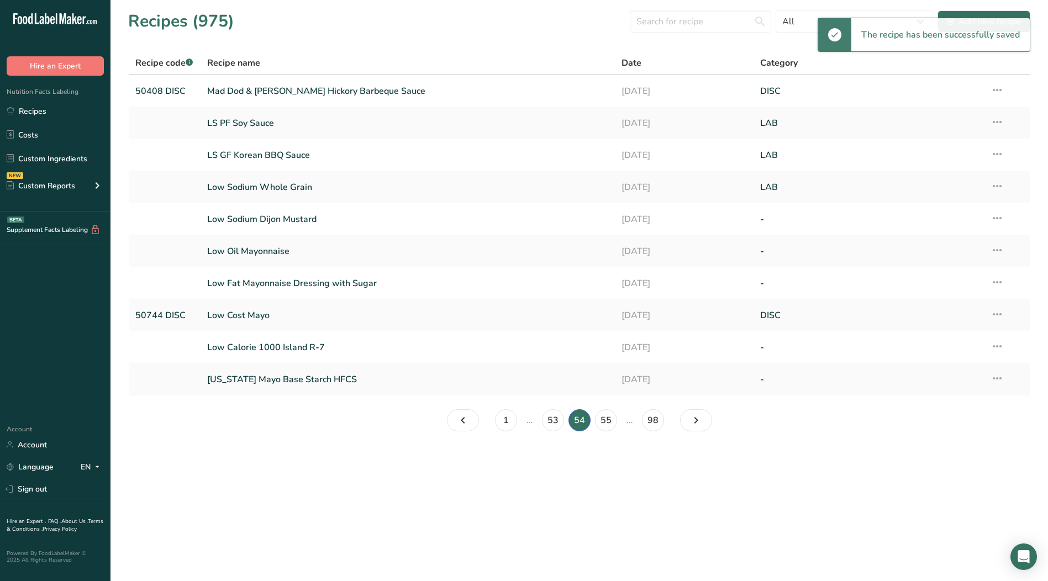
click at [998, 216] on icon at bounding box center [997, 218] width 13 height 20
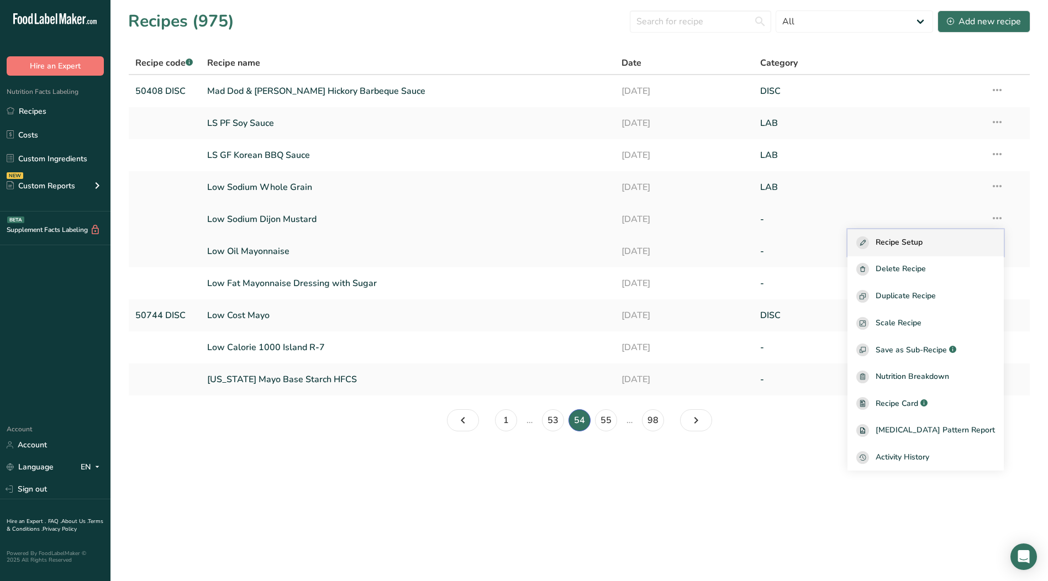
click at [917, 243] on span "Recipe Setup" at bounding box center [899, 243] width 47 height 13
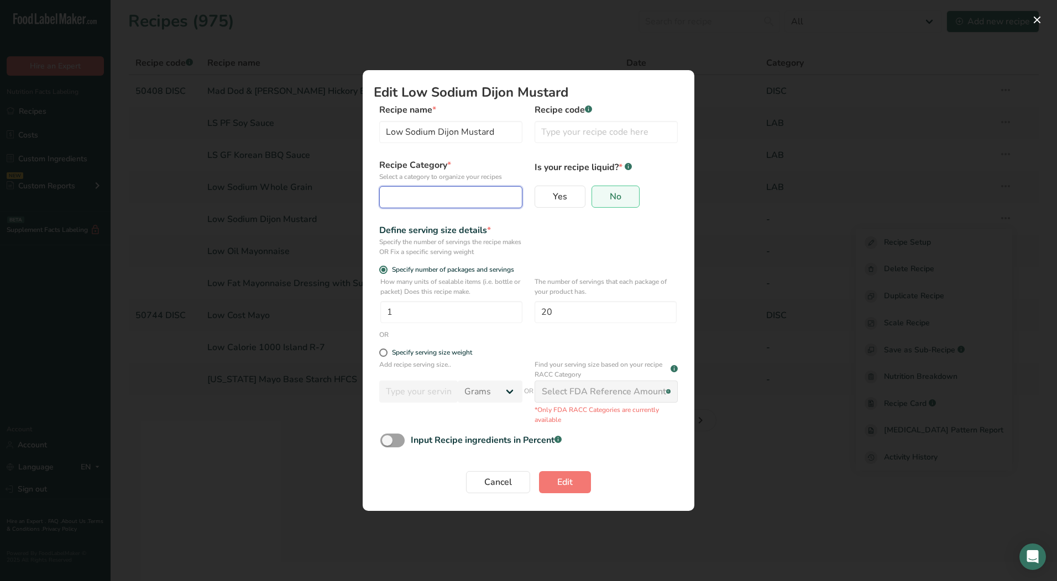
click at [440, 200] on div "Edit Recipe Modal" at bounding box center [447, 197] width 122 height 13
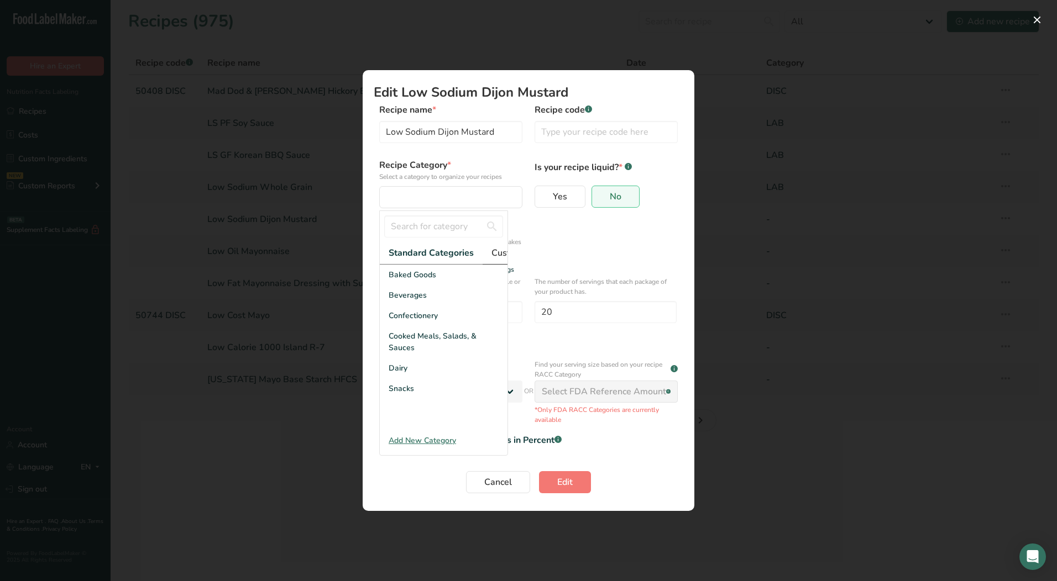
click at [494, 253] on span "Custom Categories .a-a{fill:#347362;}.b-a{fill:#fff;}" at bounding box center [534, 252] width 86 height 13
click at [430, 326] on div "LAB" at bounding box center [444, 316] width 128 height 20
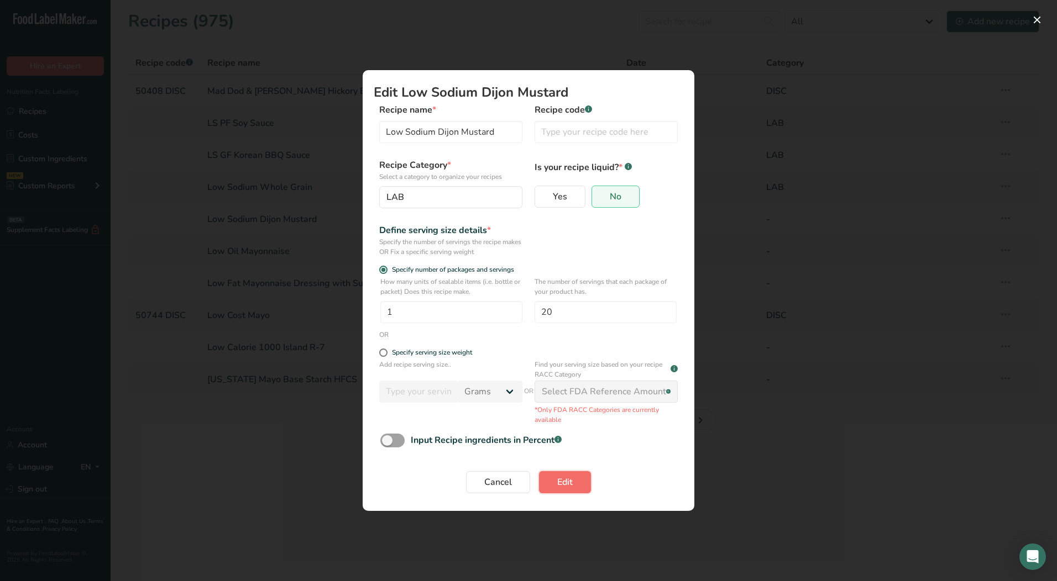
click at [561, 487] on span "Edit" at bounding box center [564, 482] width 15 height 13
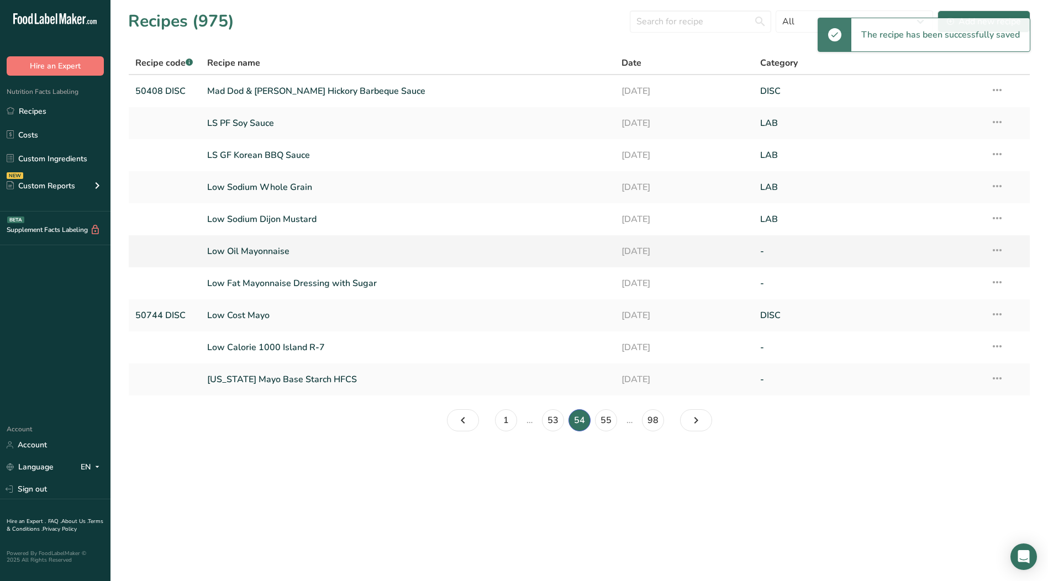
click at [1001, 254] on icon at bounding box center [997, 250] width 13 height 20
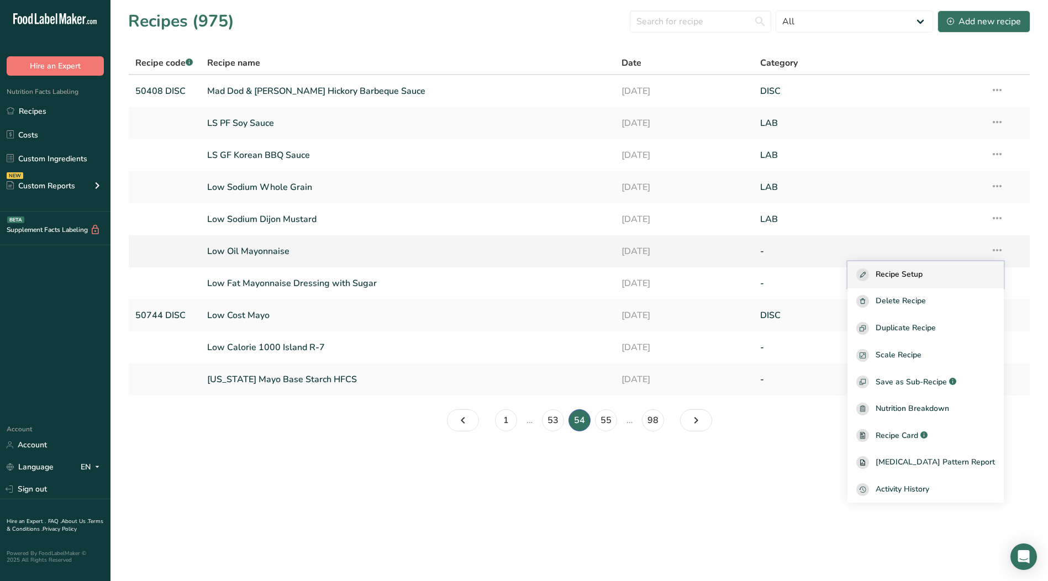
click at [923, 272] on span "Recipe Setup" at bounding box center [899, 275] width 47 height 13
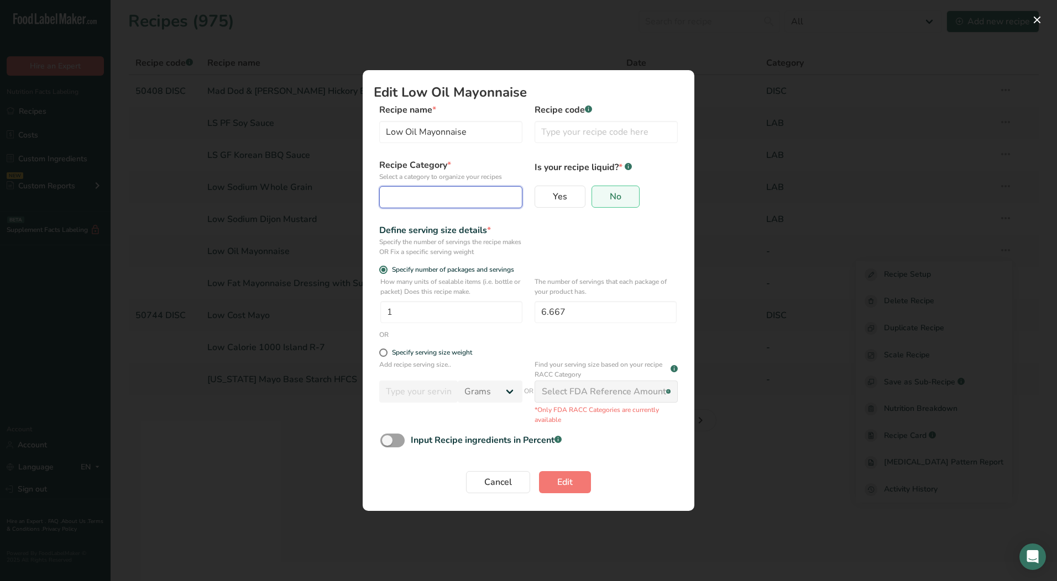
click at [444, 196] on div "Edit Recipe Modal" at bounding box center [447, 197] width 122 height 13
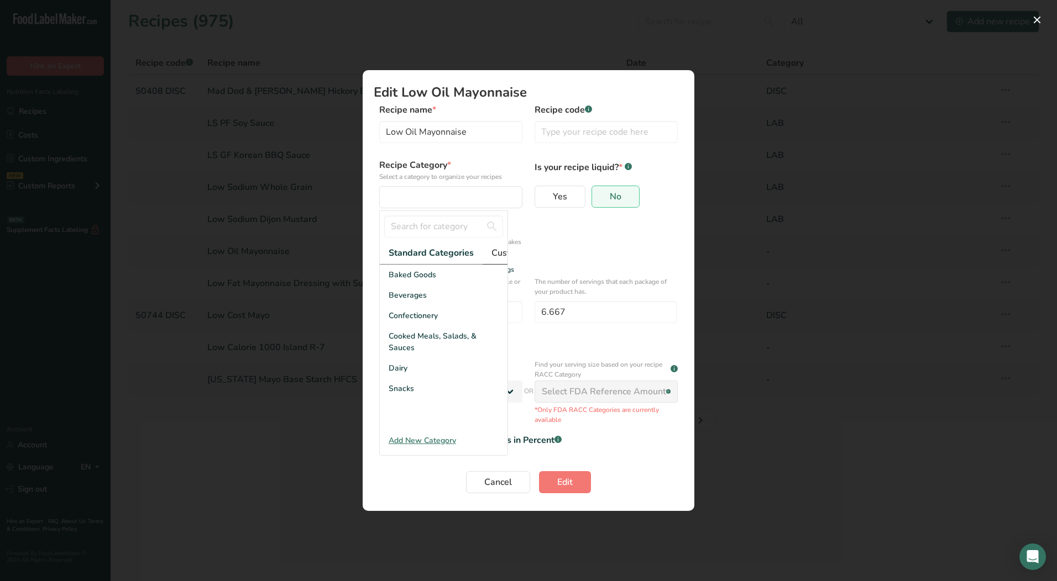
click at [497, 254] on span "Custom Categories .a-a{fill:#347362;}.b-a{fill:#fff;}" at bounding box center [534, 252] width 86 height 13
click at [400, 322] on span "LAB" at bounding box center [396, 316] width 15 height 12
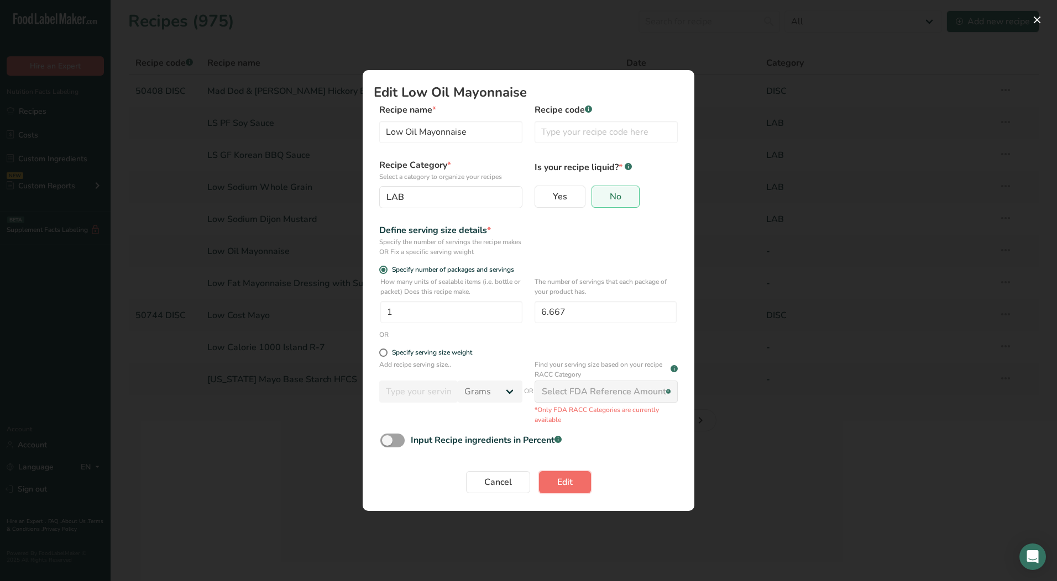
click at [572, 486] on span "Edit" at bounding box center [564, 482] width 15 height 13
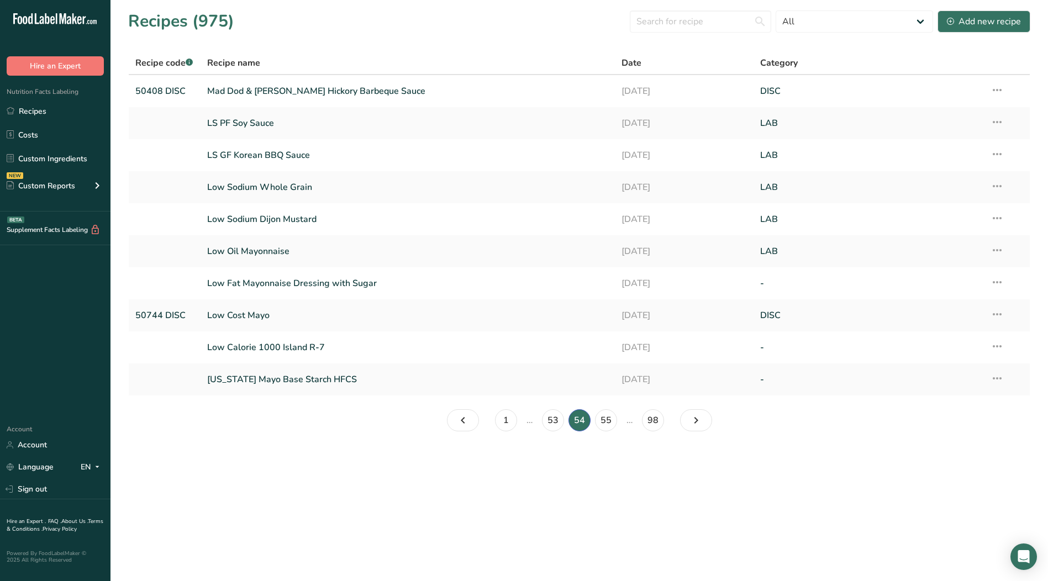
click at [996, 284] on icon at bounding box center [997, 282] width 13 height 20
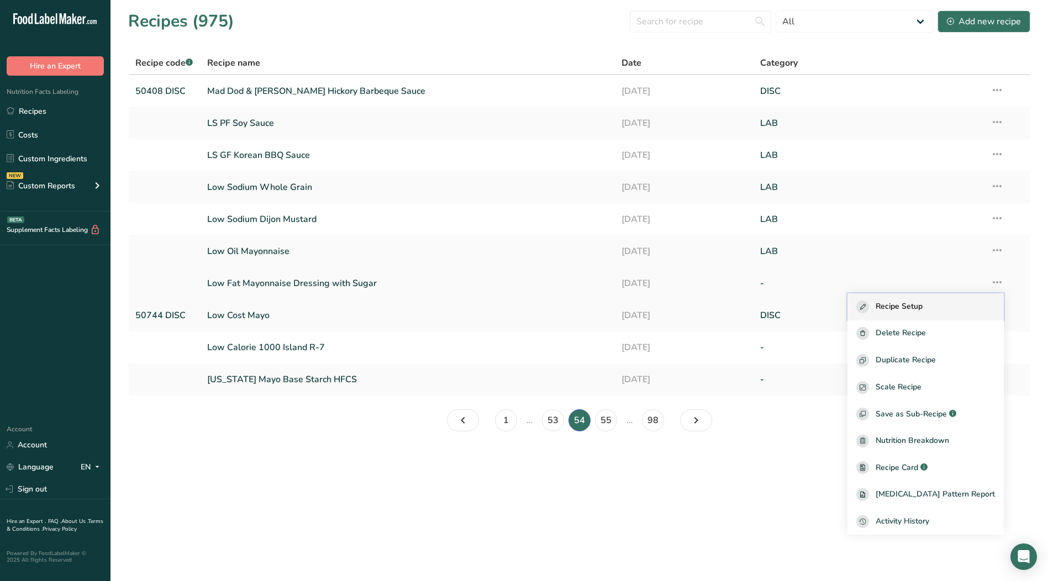
click at [923, 308] on span "Recipe Setup" at bounding box center [899, 307] width 47 height 13
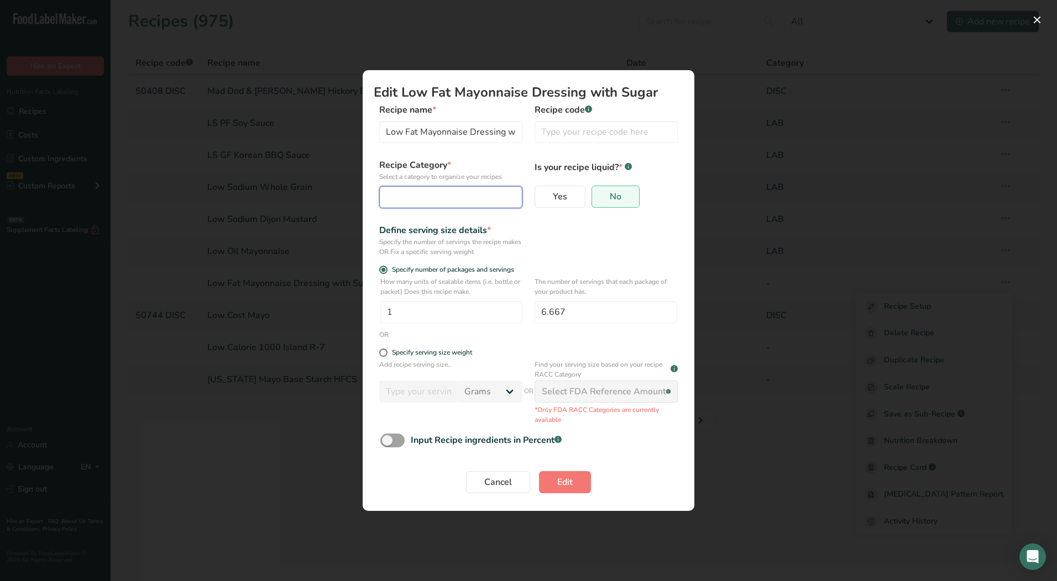
click at [421, 204] on button "Edit Recipe Modal" at bounding box center [450, 197] width 143 height 22
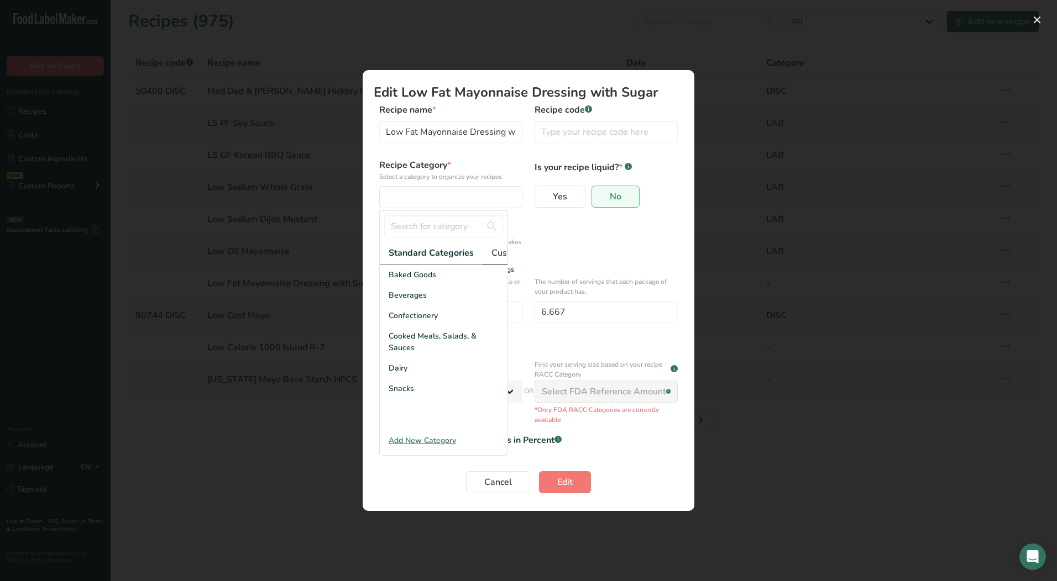
click at [498, 252] on span "Custom Categories .a-a{fill:#347362;}.b-a{fill:#fff;}" at bounding box center [534, 252] width 86 height 13
click at [402, 322] on span "LAB" at bounding box center [396, 316] width 15 height 12
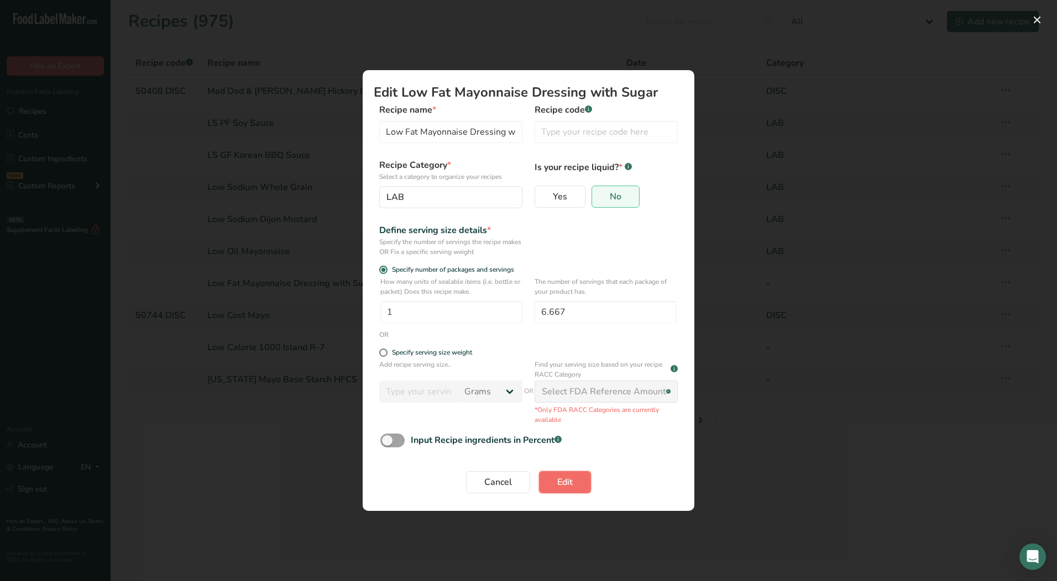
click at [574, 488] on button "Edit" at bounding box center [565, 482] width 52 height 22
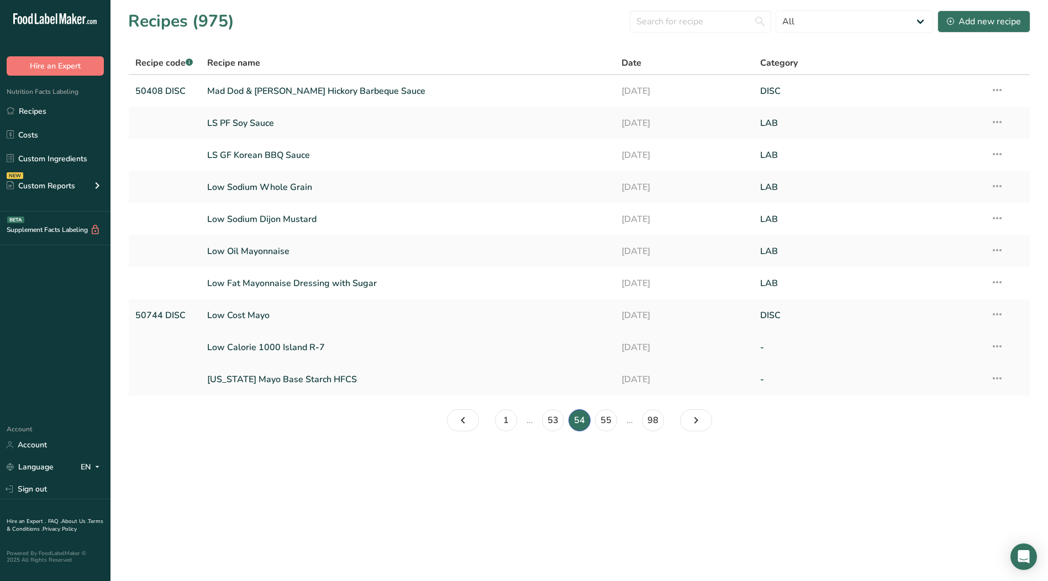
click at [1002, 349] on icon at bounding box center [997, 347] width 13 height 20
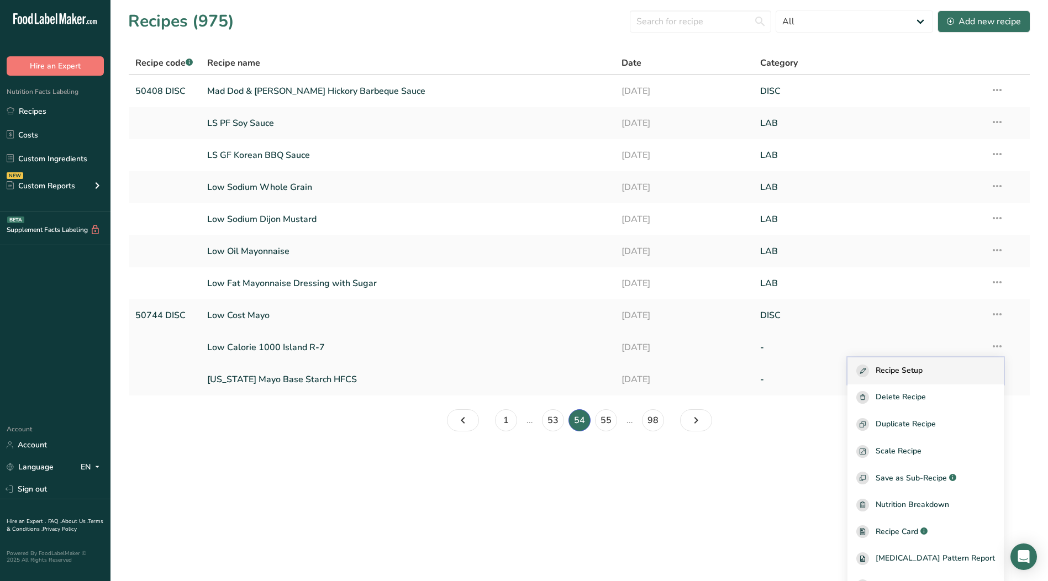
click at [923, 377] on span "Recipe Setup" at bounding box center [899, 371] width 47 height 13
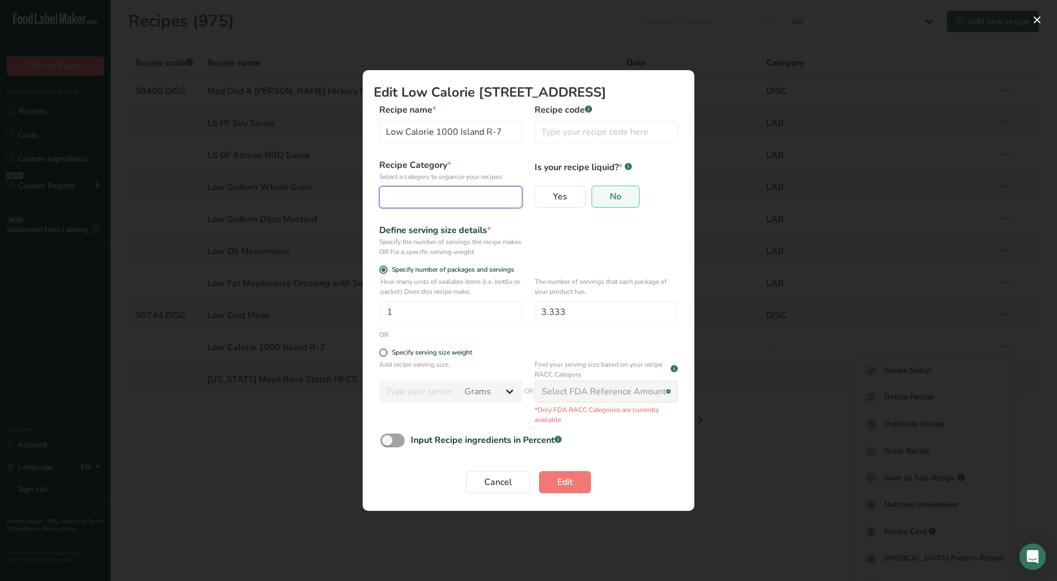
click at [442, 203] on div "Edit Recipe Modal" at bounding box center [447, 197] width 122 height 13
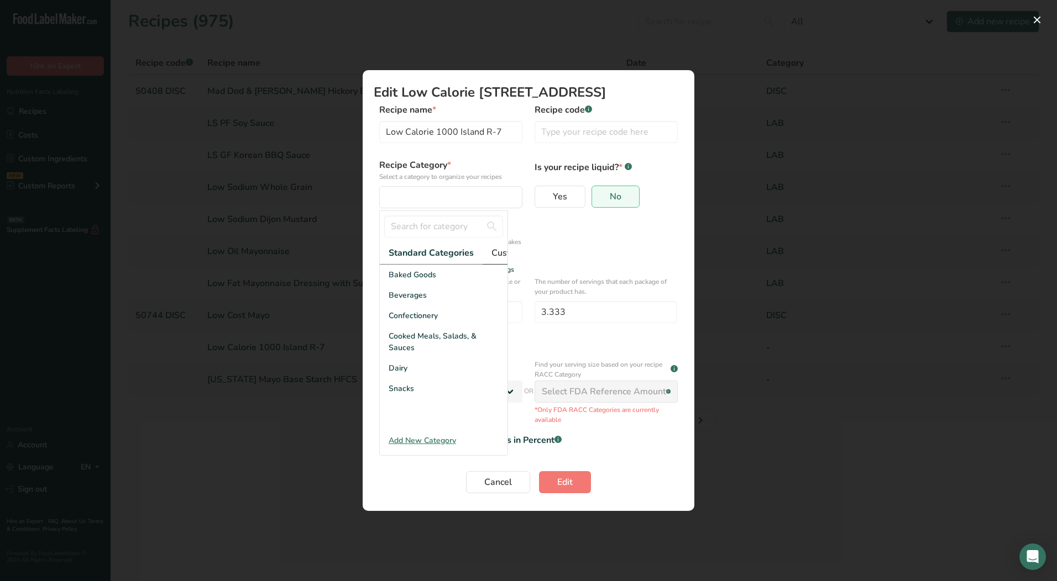
click at [496, 257] on span "Custom Categories .a-a{fill:#347362;}.b-a{fill:#fff;}" at bounding box center [534, 252] width 86 height 13
click at [407, 321] on div "LAB" at bounding box center [444, 316] width 128 height 20
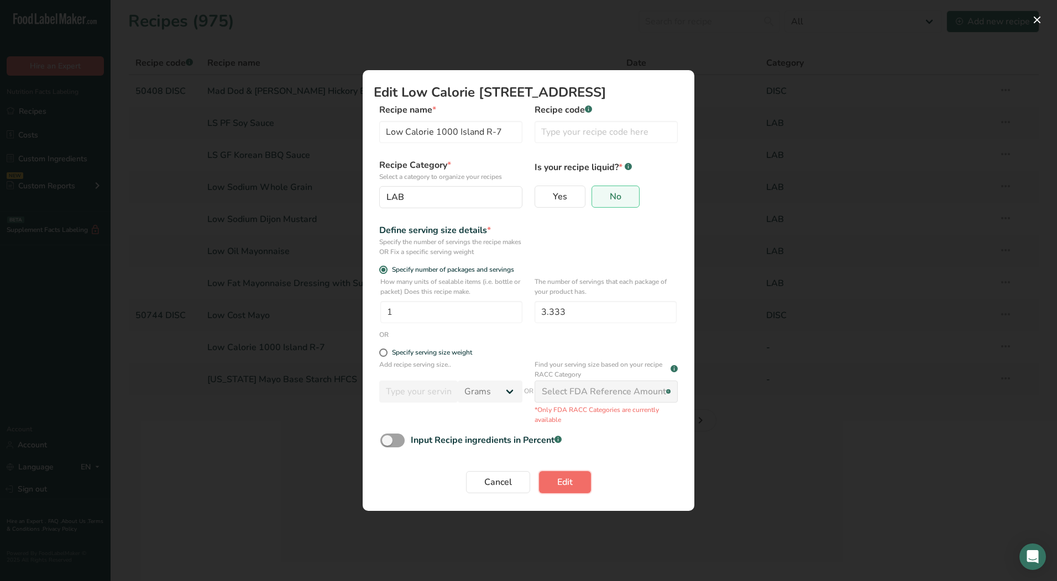
click at [569, 485] on span "Edit" at bounding box center [564, 482] width 15 height 13
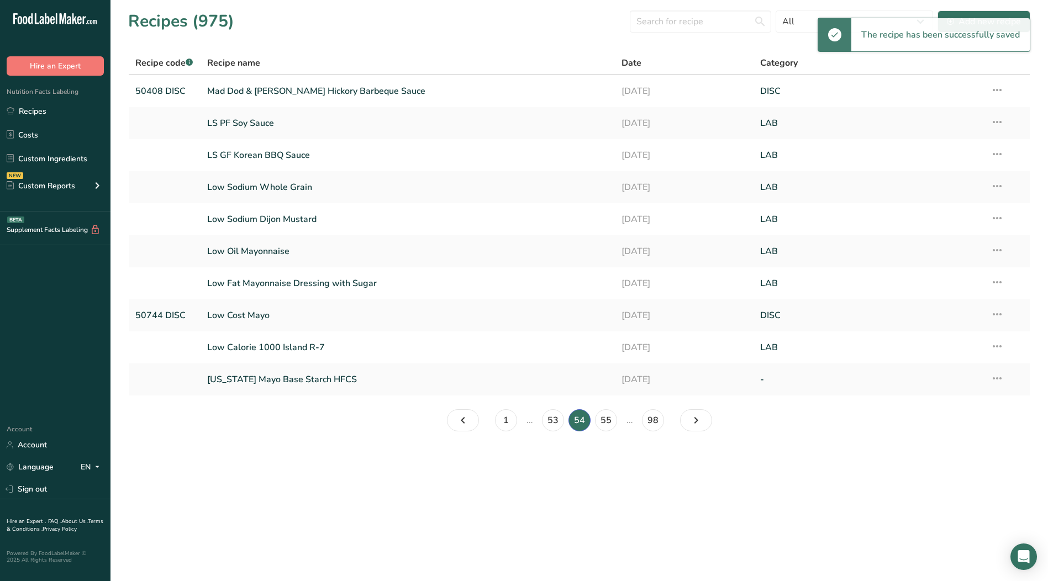
click at [999, 380] on icon at bounding box center [997, 379] width 13 height 20
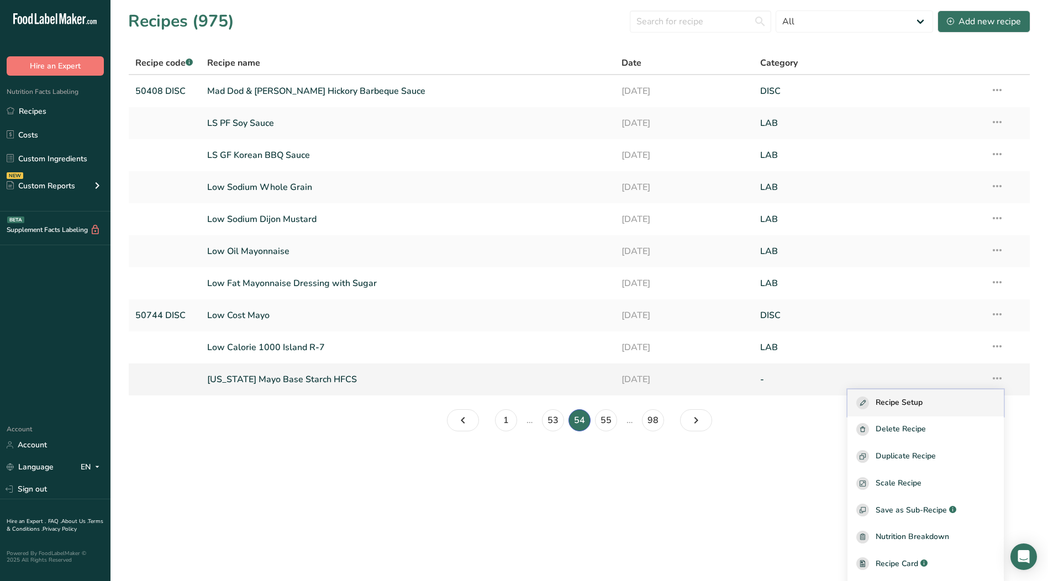
click at [896, 398] on span "Recipe Setup" at bounding box center [899, 403] width 47 height 13
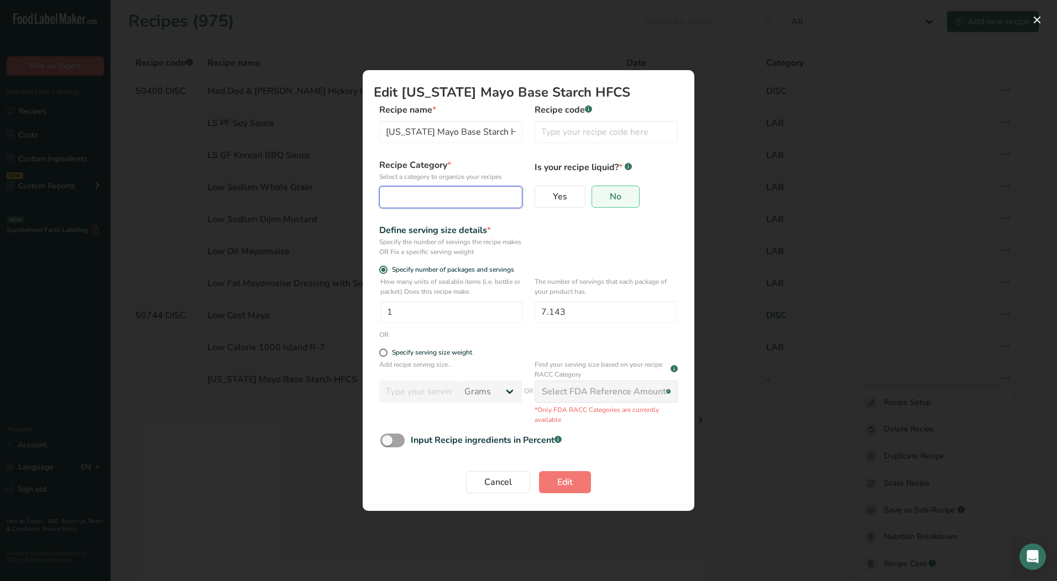
click at [417, 191] on div "Edit Recipe Modal" at bounding box center [447, 197] width 122 height 13
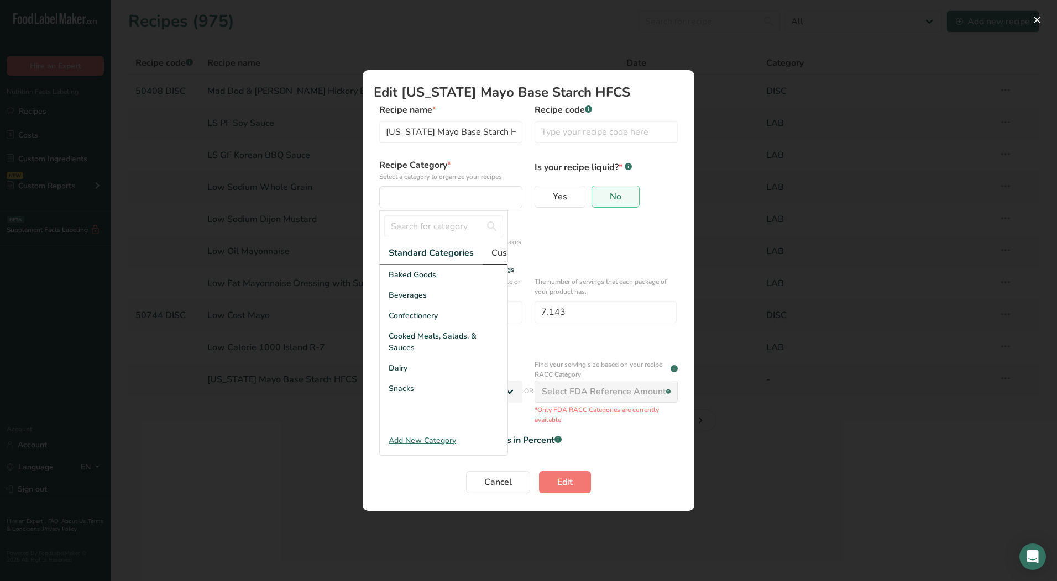
click at [498, 253] on span "Custom Categories .a-a{fill:#347362;}.b-a{fill:#fff;}" at bounding box center [534, 252] width 86 height 13
click at [436, 326] on div "LAB" at bounding box center [444, 316] width 128 height 20
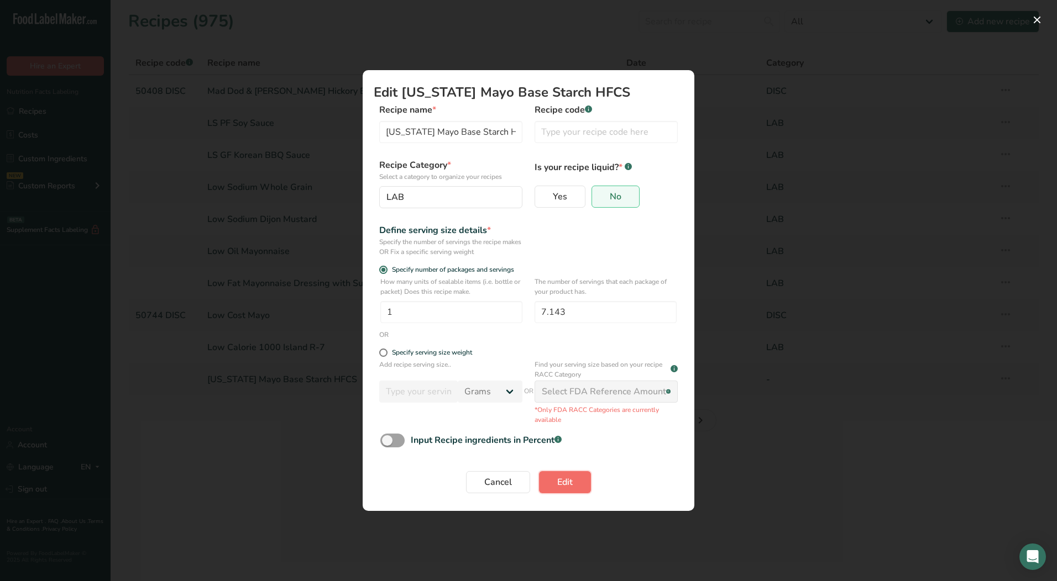
click at [545, 485] on button "Edit" at bounding box center [565, 482] width 52 height 22
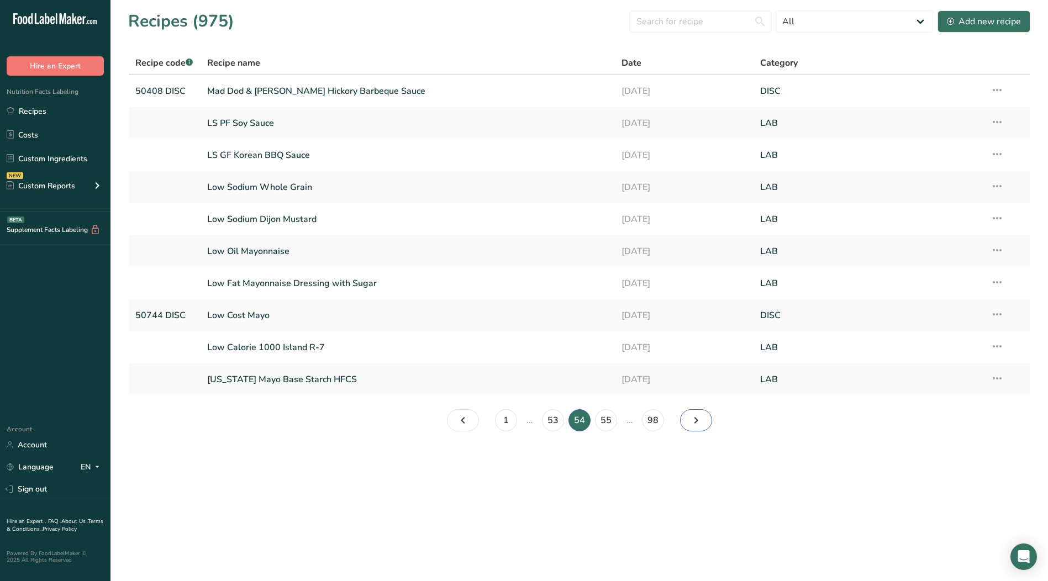
click at [695, 420] on icon "Page 55." at bounding box center [696, 421] width 13 height 20
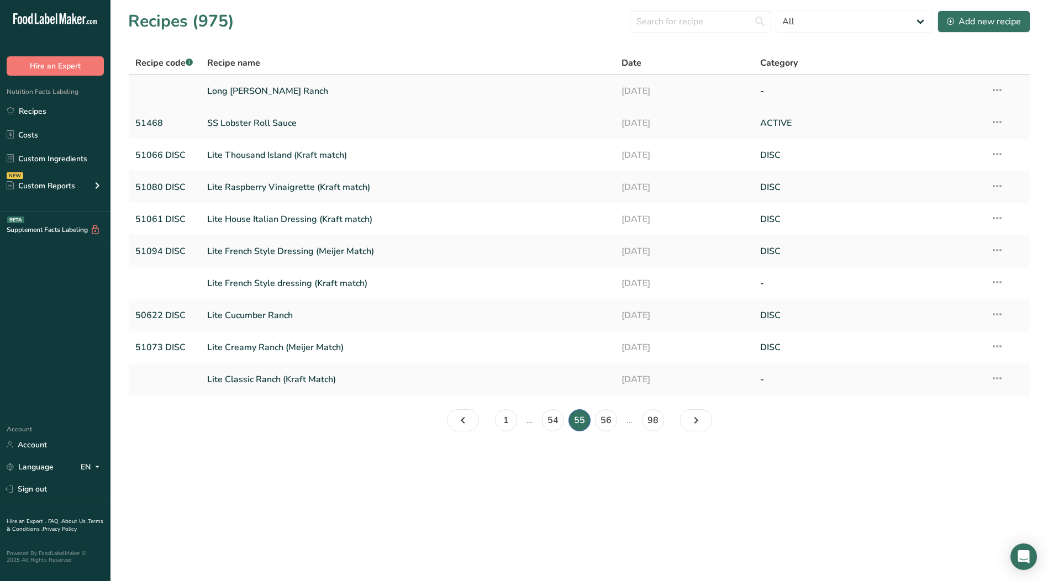
click at [1000, 88] on icon at bounding box center [997, 90] width 13 height 20
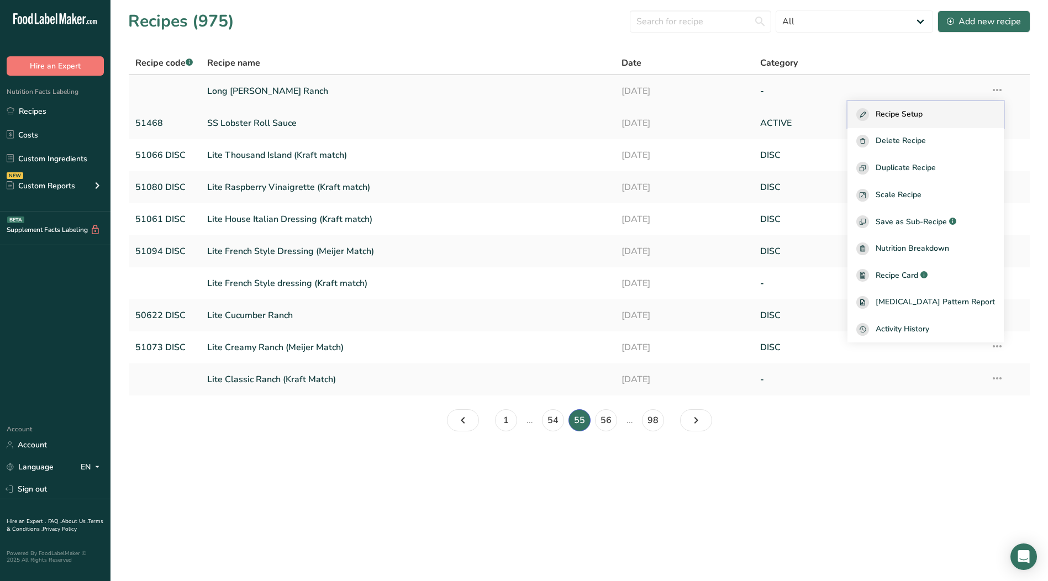
click at [923, 116] on span "Recipe Setup" at bounding box center [899, 114] width 47 height 13
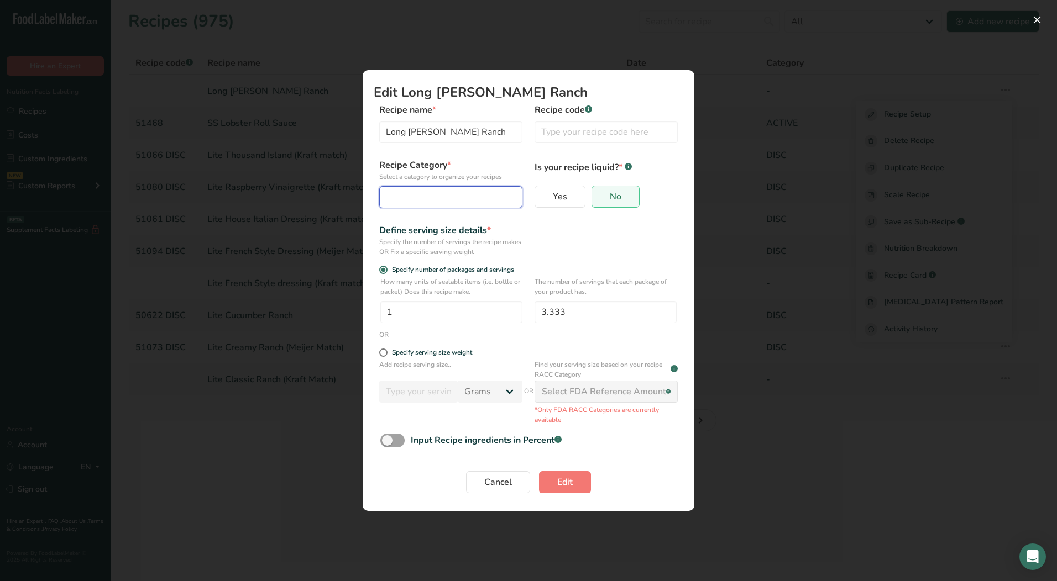
click at [419, 201] on div "Edit Recipe Modal" at bounding box center [447, 197] width 122 height 13
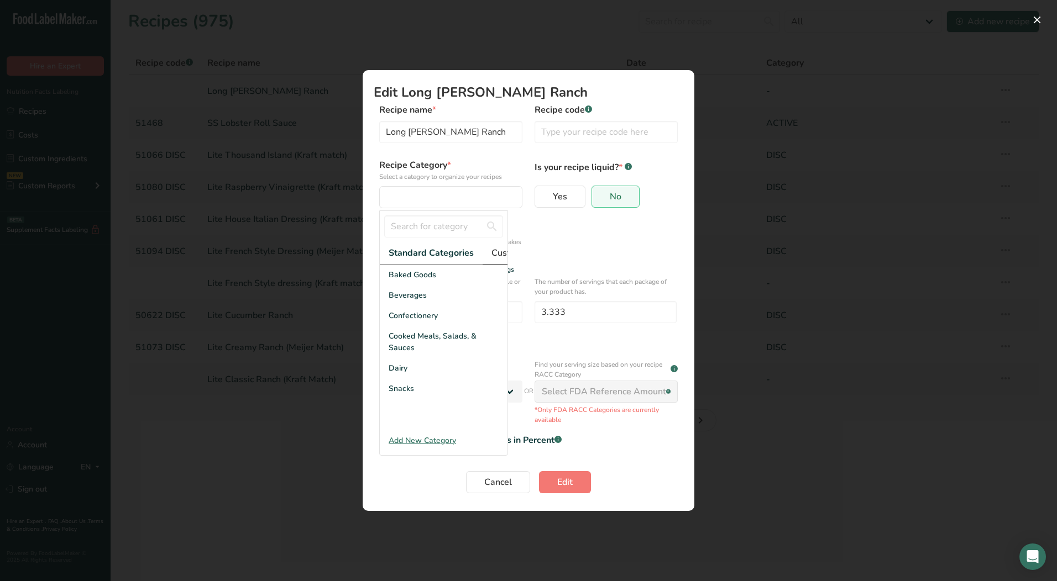
click at [494, 255] on span "Custom Categories .a-a{fill:#347362;}.b-a{fill:#fff;}" at bounding box center [534, 252] width 86 height 13
click at [397, 322] on span "LAB" at bounding box center [396, 316] width 15 height 12
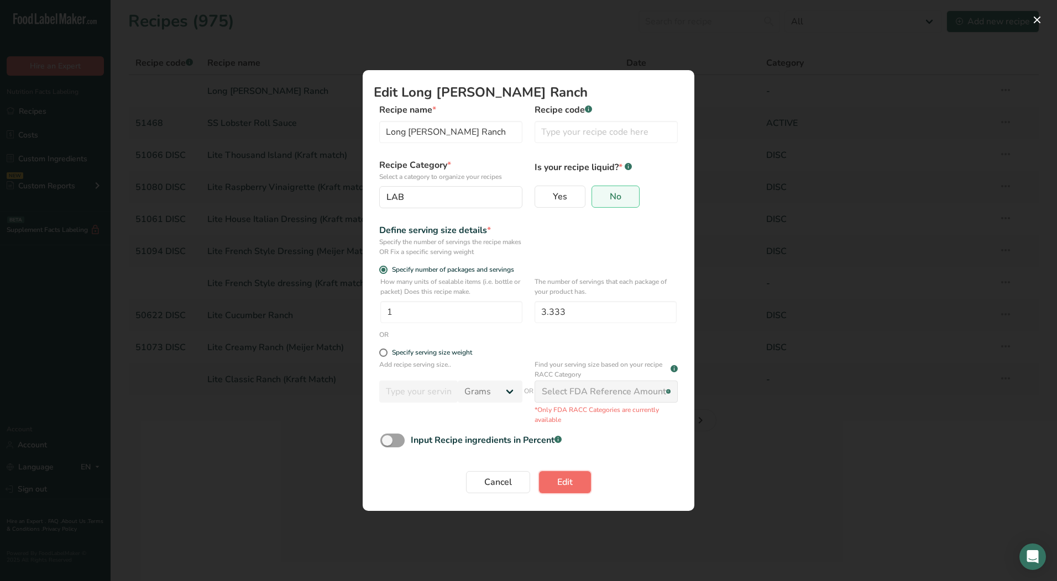
click at [558, 482] on span "Edit" at bounding box center [564, 482] width 15 height 13
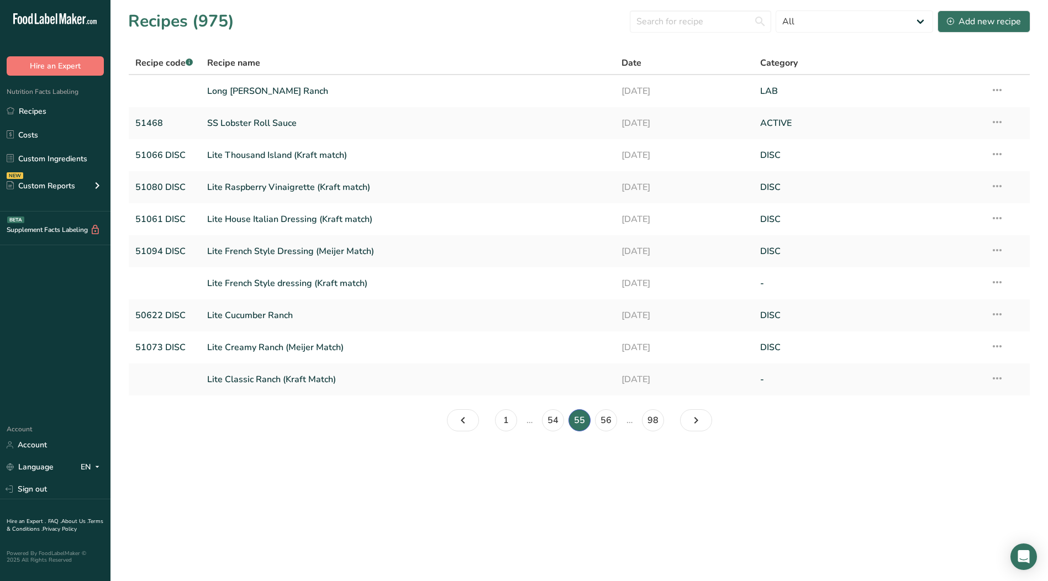
click at [998, 282] on icon at bounding box center [997, 282] width 13 height 20
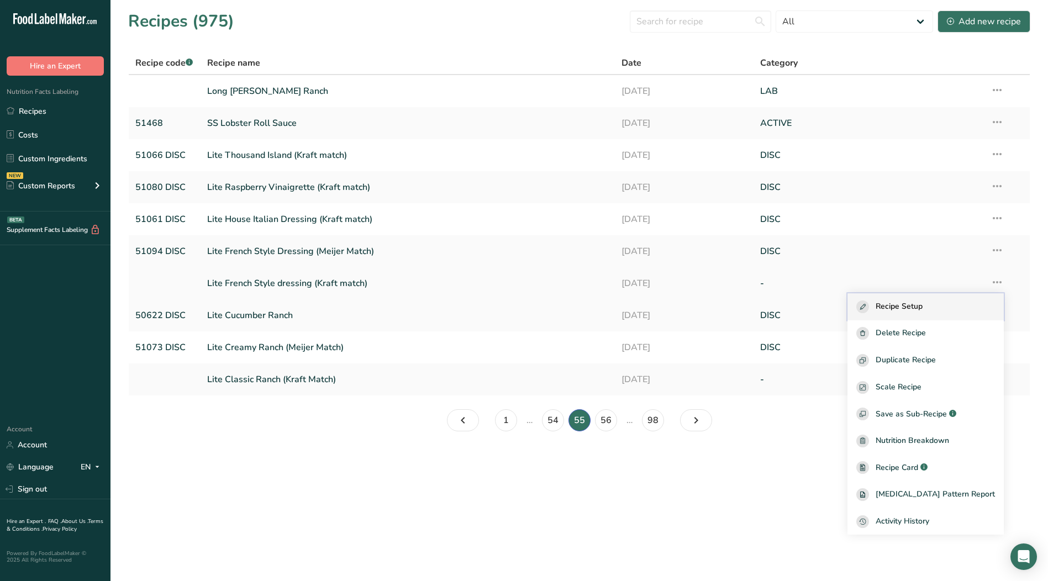
click at [917, 307] on span "Recipe Setup" at bounding box center [899, 307] width 47 height 13
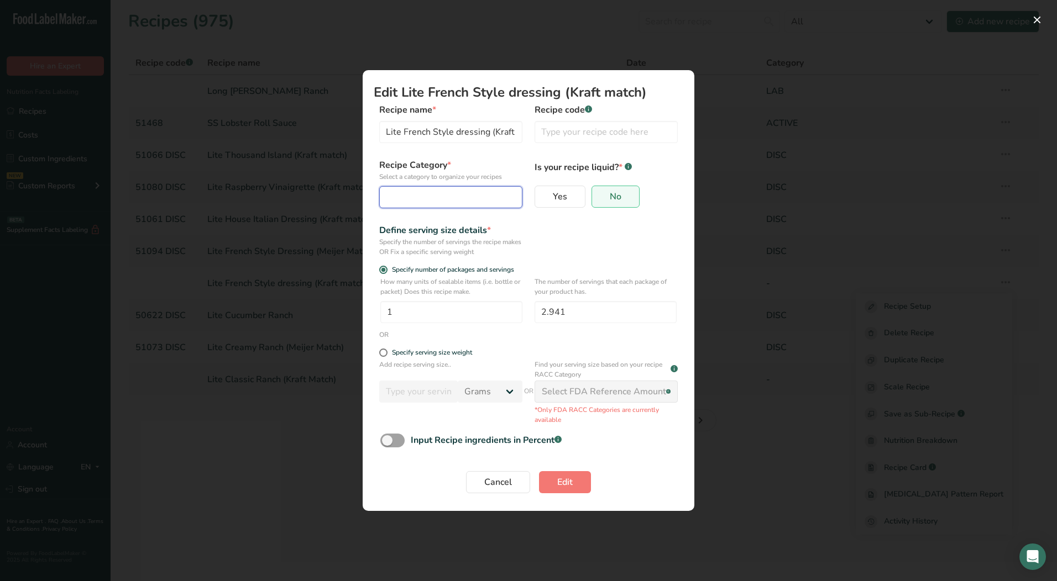
click at [455, 200] on div "Edit Recipe Modal" at bounding box center [447, 197] width 122 height 13
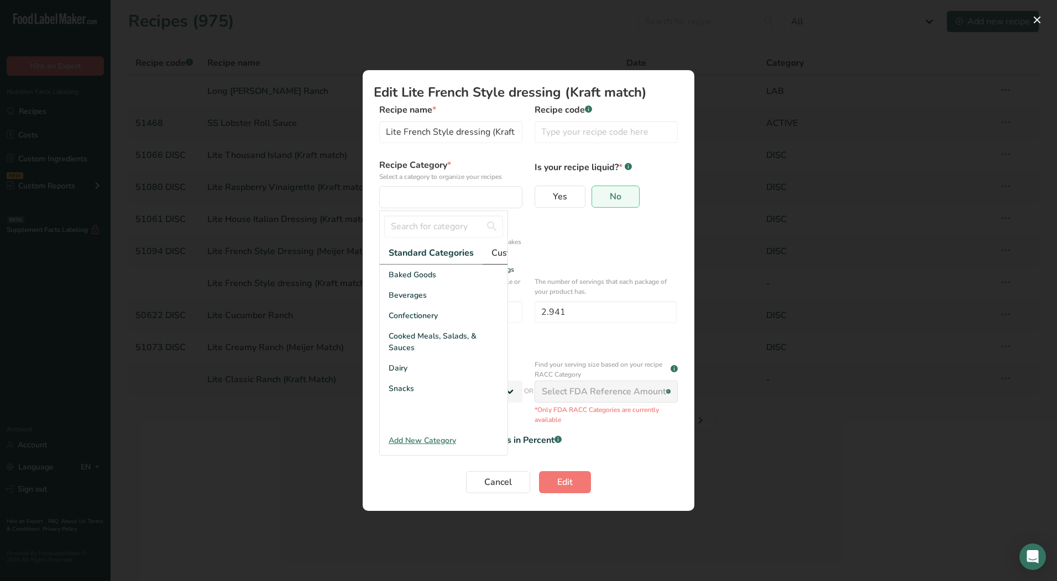
click at [497, 255] on span "Custom Categories .a-a{fill:#347362;}.b-a{fill:#fff;}" at bounding box center [534, 252] width 86 height 13
click at [416, 326] on div "LAB" at bounding box center [444, 316] width 128 height 20
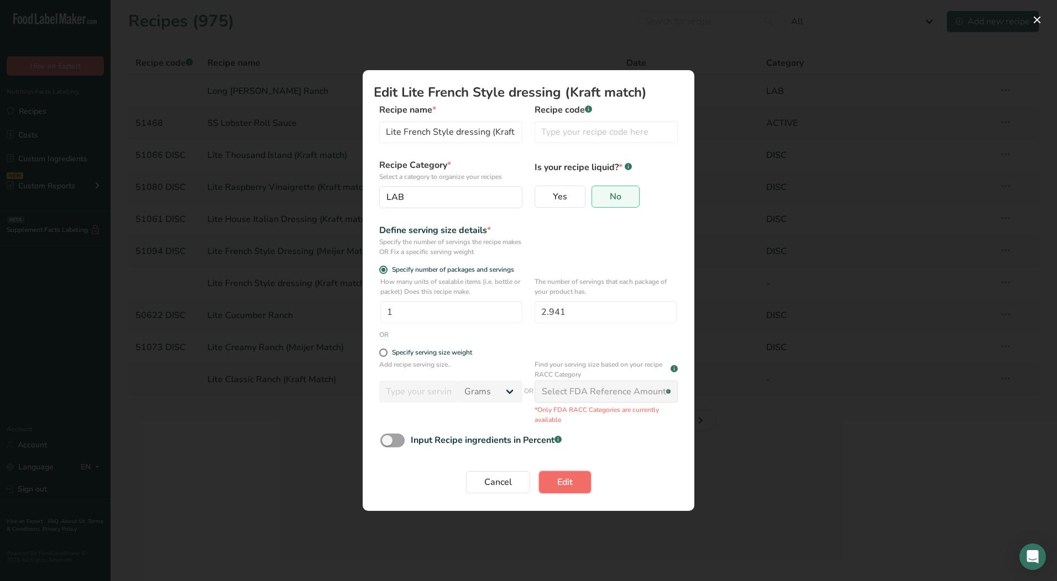
click at [561, 484] on span "Edit" at bounding box center [564, 482] width 15 height 13
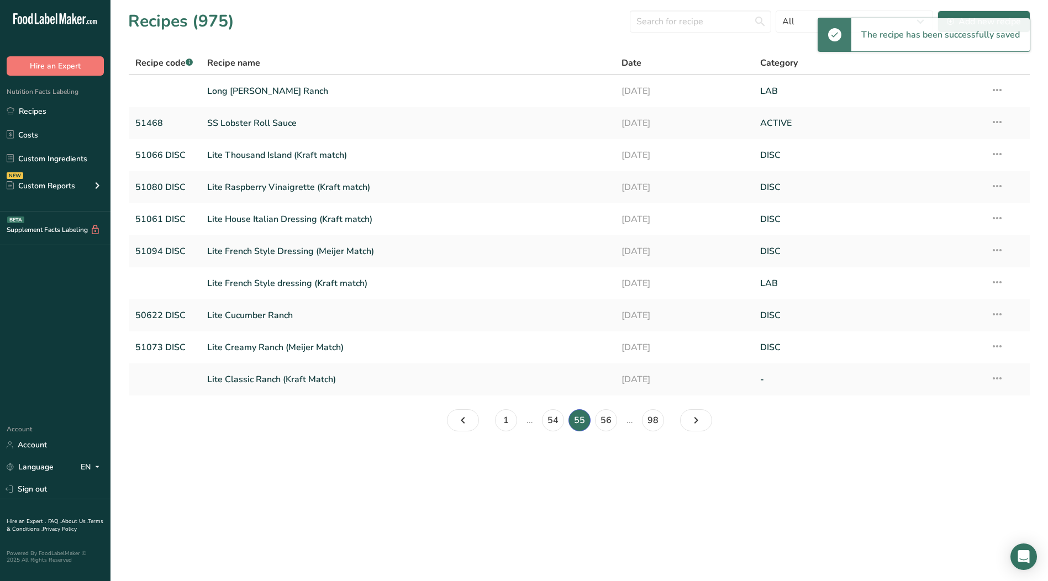
click at [994, 380] on icon at bounding box center [997, 379] width 13 height 20
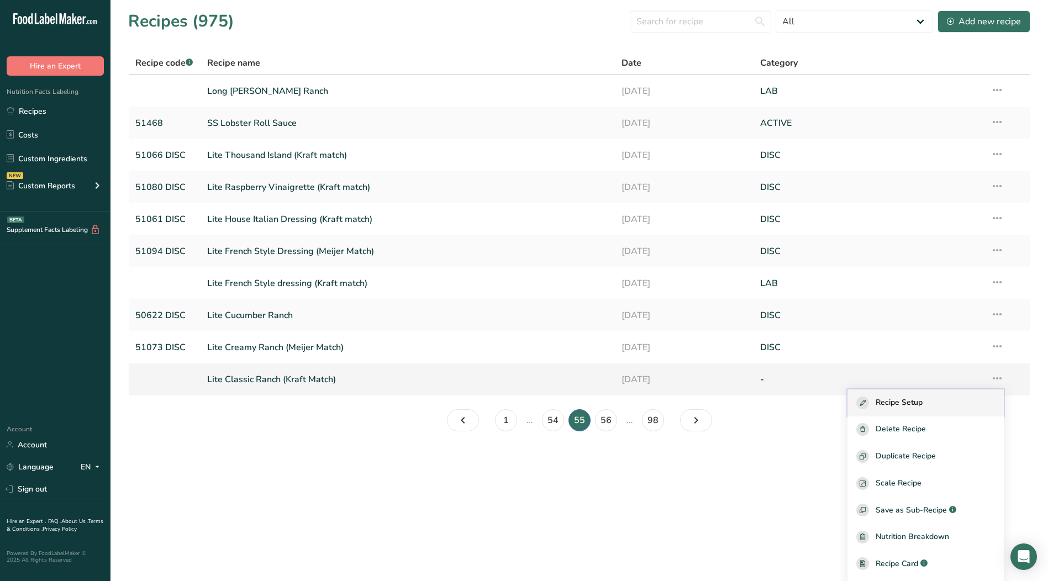
click at [923, 403] on span "Recipe Setup" at bounding box center [899, 403] width 47 height 13
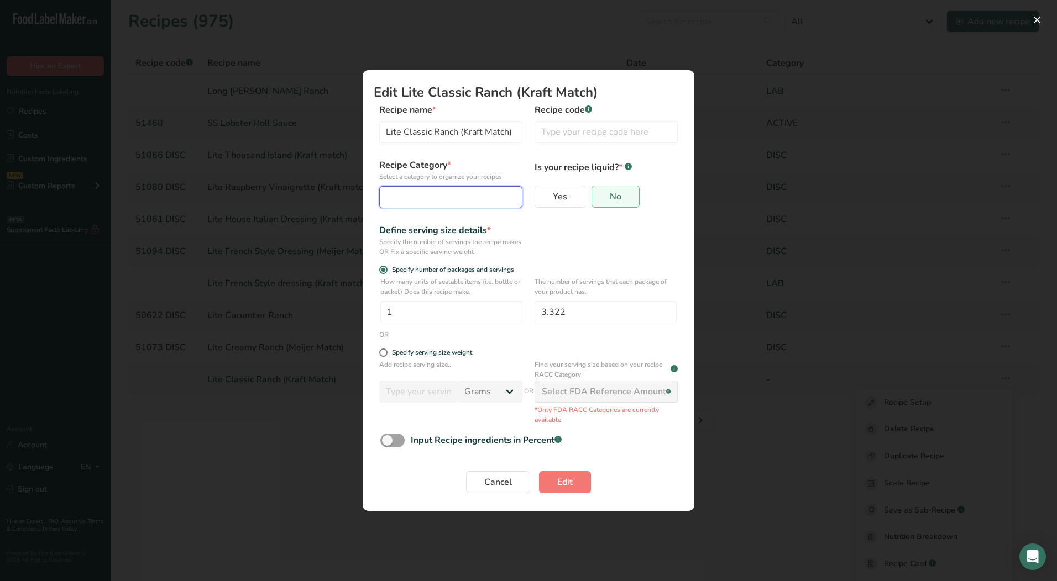
click at [443, 198] on div "Edit Recipe Modal" at bounding box center [447, 197] width 122 height 13
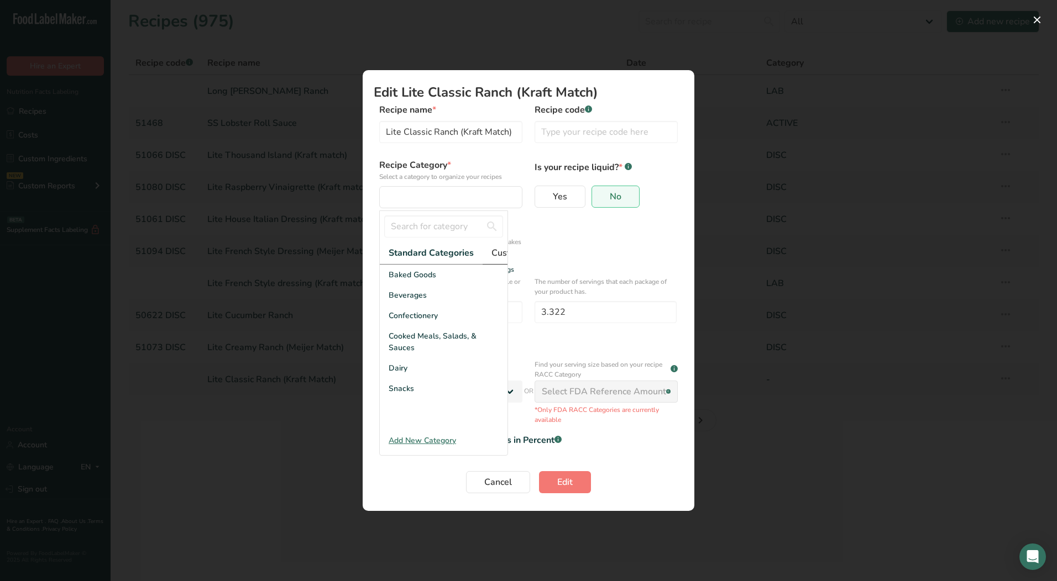
click at [498, 258] on span "Custom Categories .a-a{fill:#347362;}.b-a{fill:#fff;}" at bounding box center [534, 252] width 86 height 13
click at [413, 326] on div "LAB" at bounding box center [444, 316] width 128 height 20
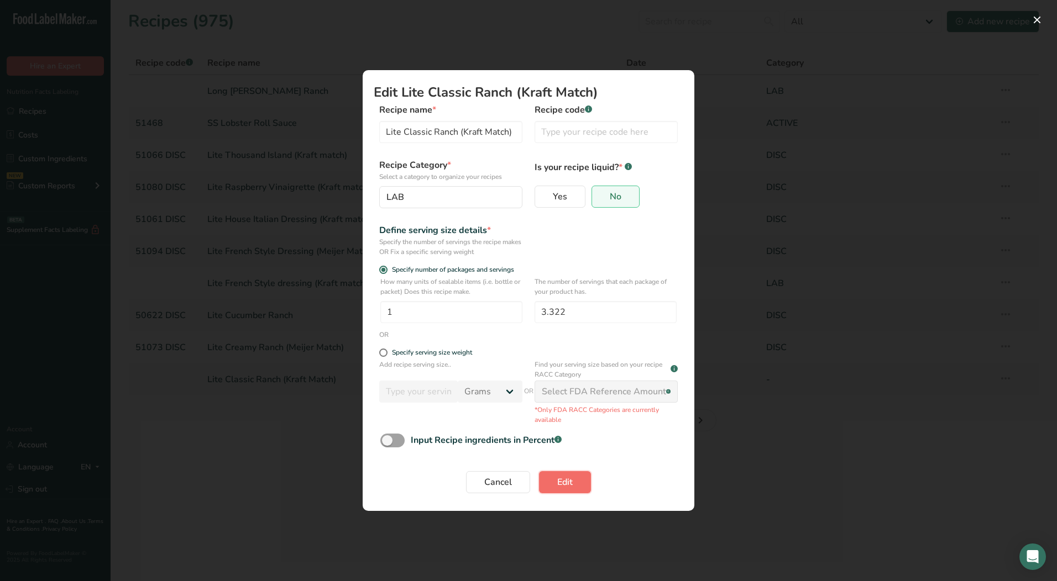
click at [565, 480] on span "Edit" at bounding box center [564, 482] width 15 height 13
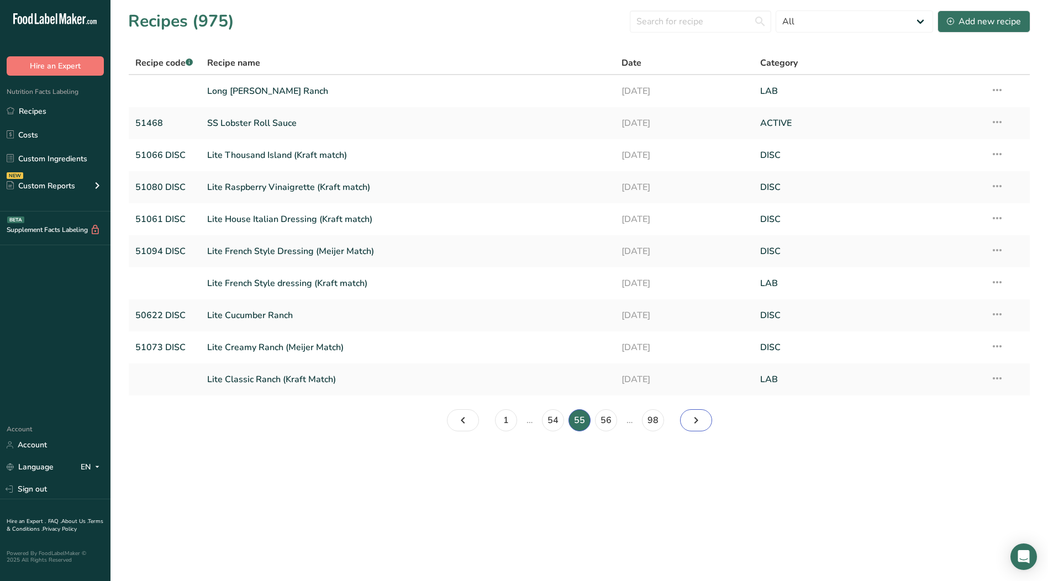
click at [693, 419] on icon "Page 56." at bounding box center [696, 421] width 13 height 20
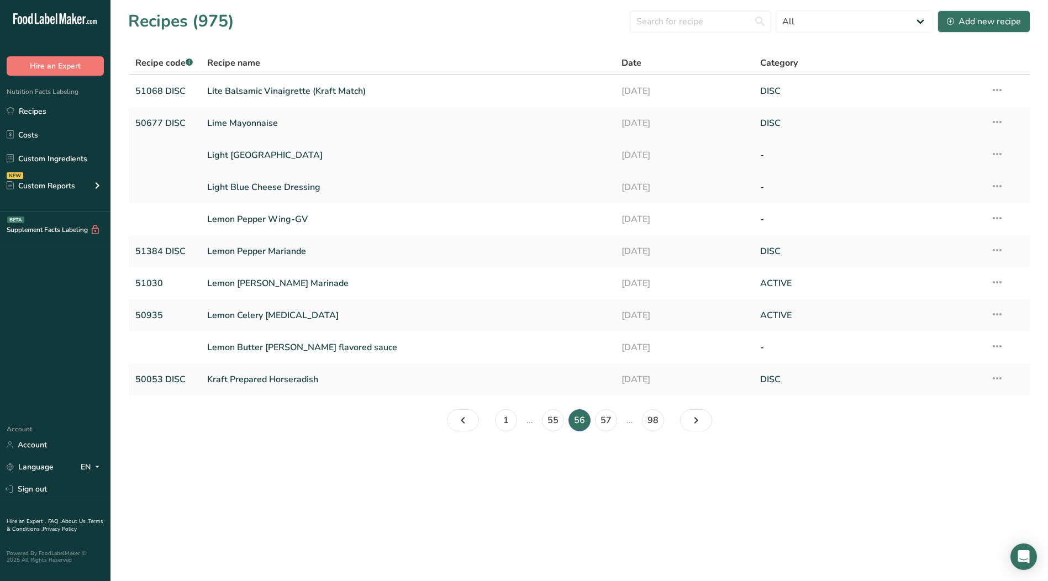
click at [994, 155] on icon at bounding box center [997, 154] width 13 height 20
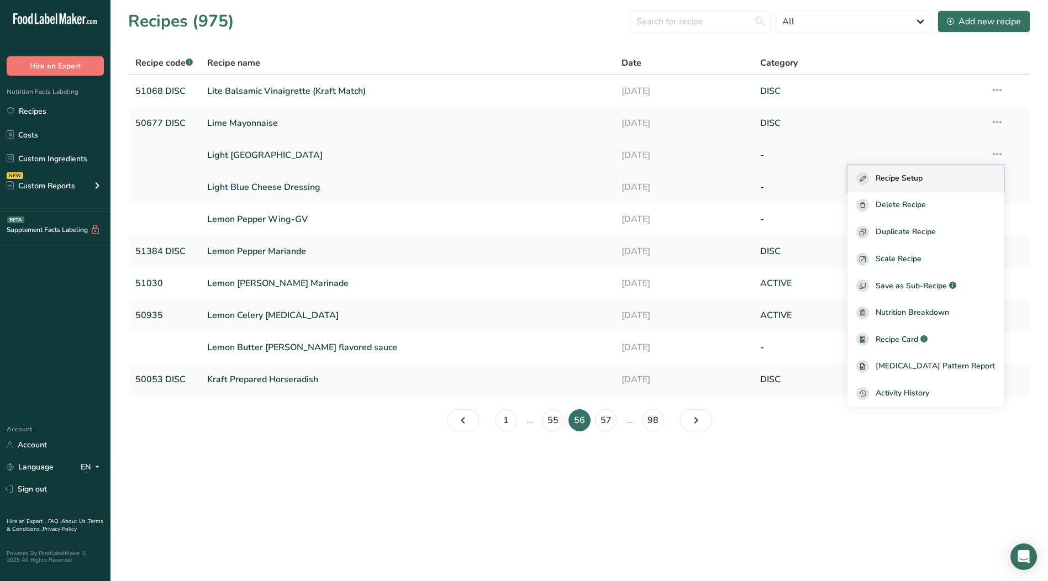
click at [944, 175] on div "Recipe Setup" at bounding box center [926, 178] width 139 height 13
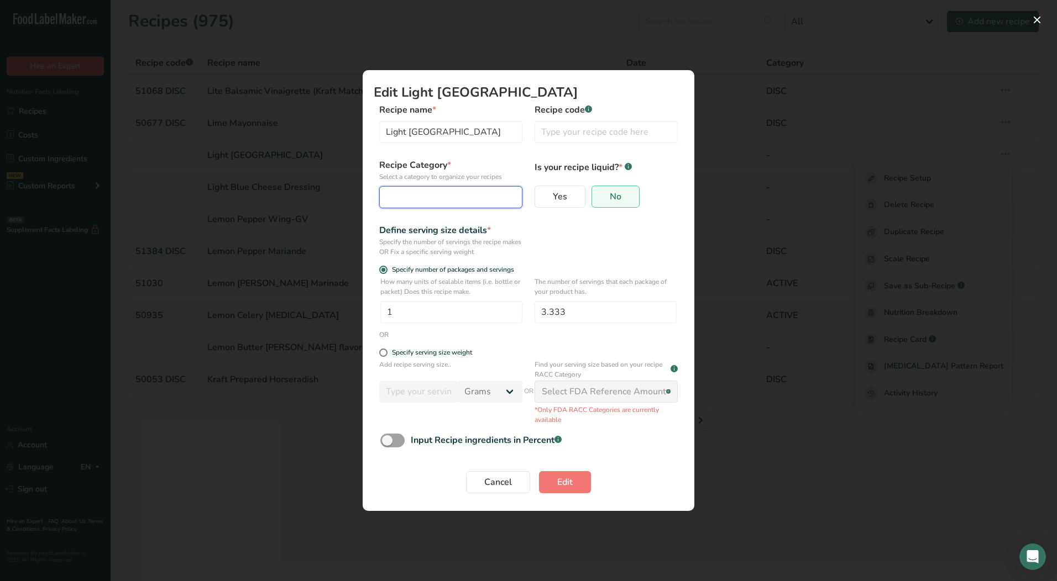
click at [468, 195] on div "Edit Recipe Modal" at bounding box center [447, 197] width 122 height 13
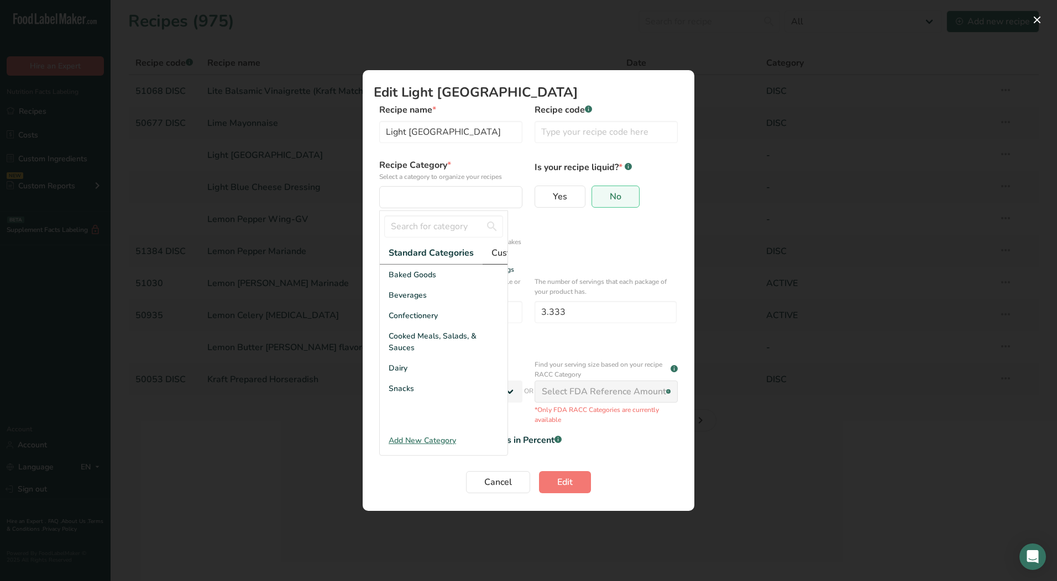
click at [497, 251] on span "Custom Categories .a-a{fill:#347362;}.b-a{fill:#fff;}" at bounding box center [534, 252] width 86 height 13
click at [419, 326] on div "LAB" at bounding box center [444, 316] width 128 height 20
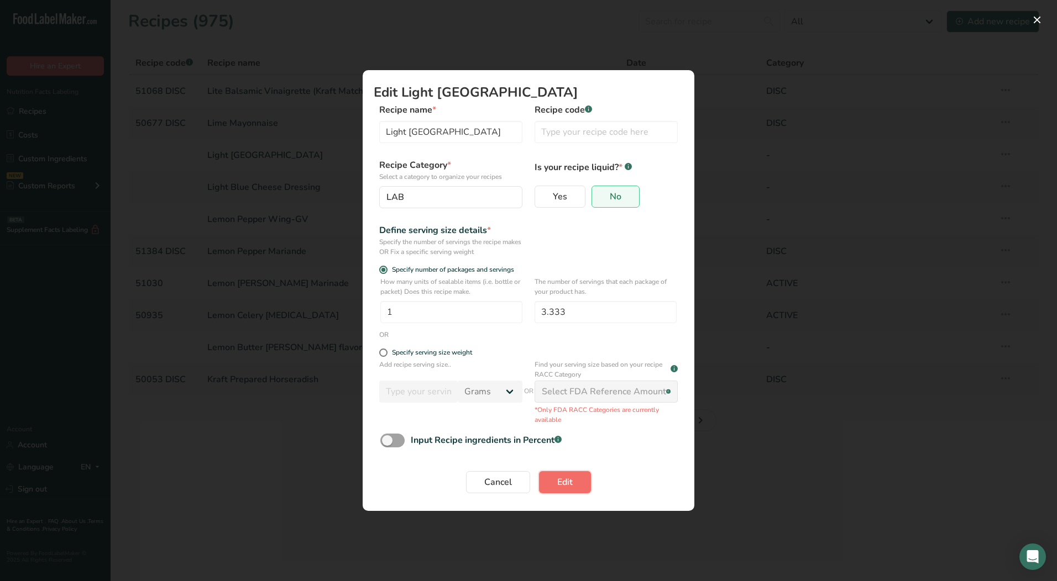
click at [564, 490] on button "Edit" at bounding box center [565, 482] width 52 height 22
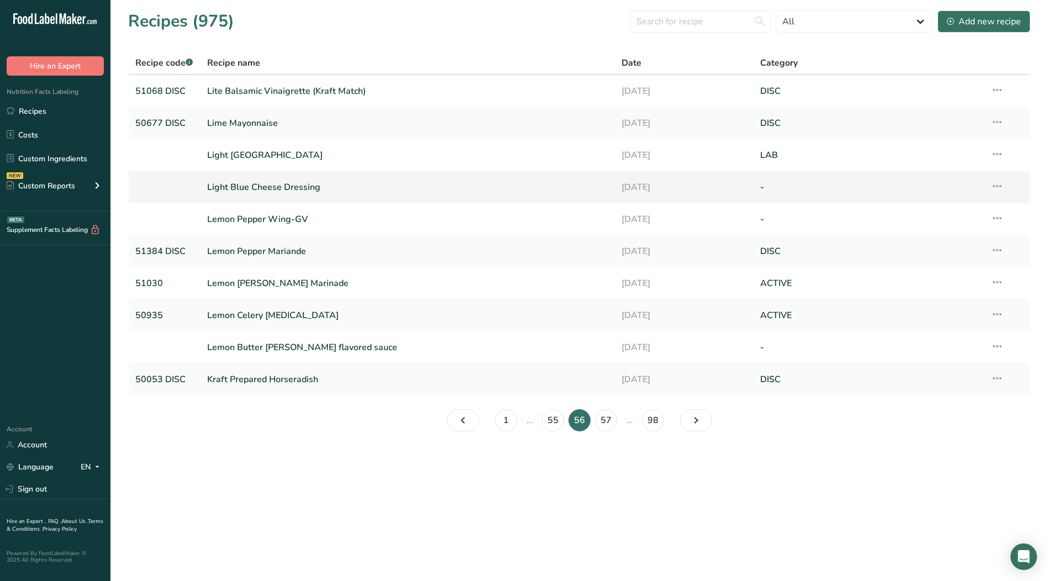
click at [995, 188] on icon at bounding box center [997, 186] width 13 height 20
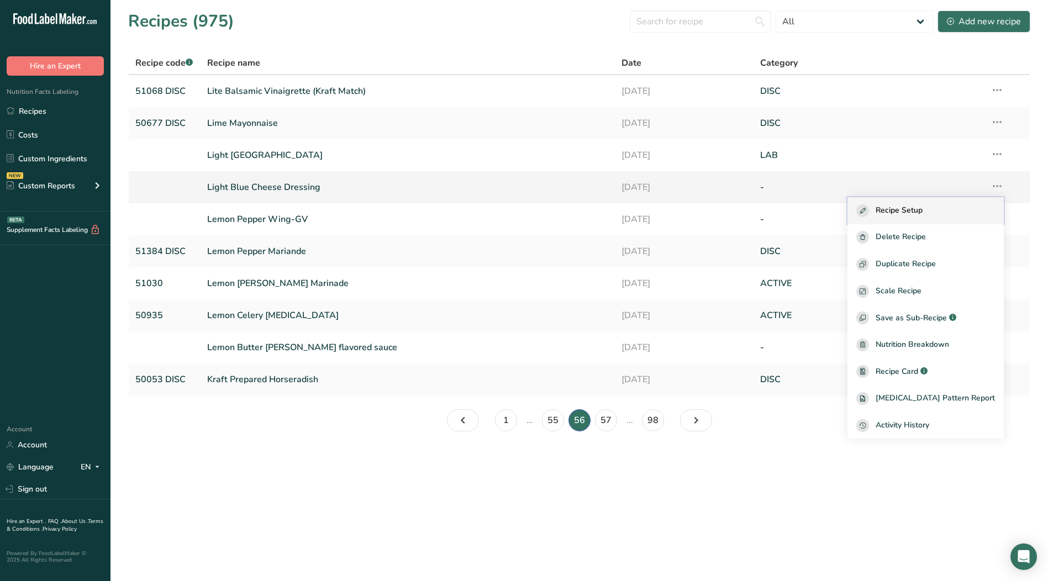
click at [923, 206] on span "Recipe Setup" at bounding box center [899, 210] width 47 height 13
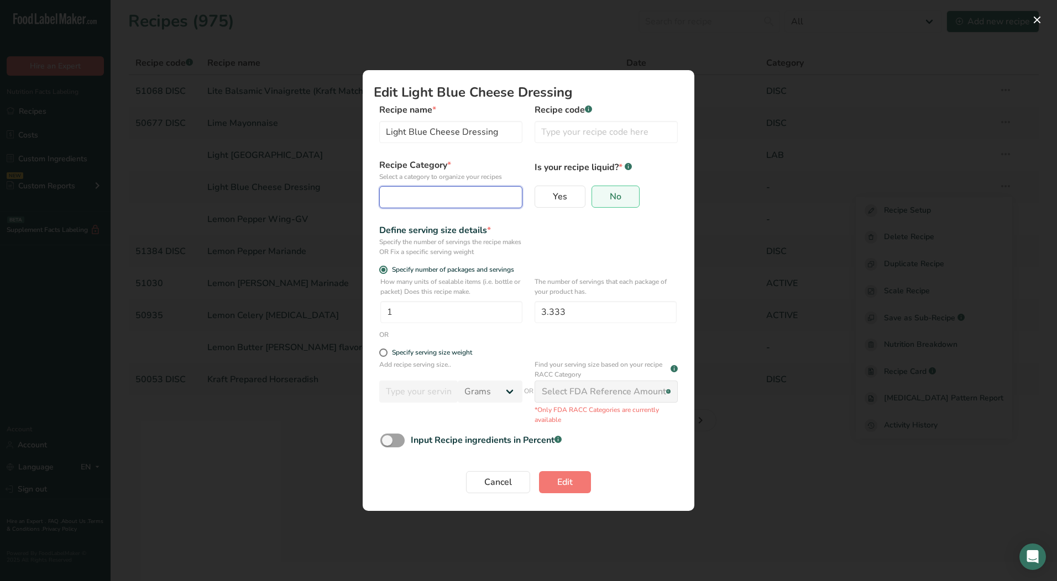
click at [449, 206] on button "Edit Recipe Modal" at bounding box center [450, 197] width 143 height 22
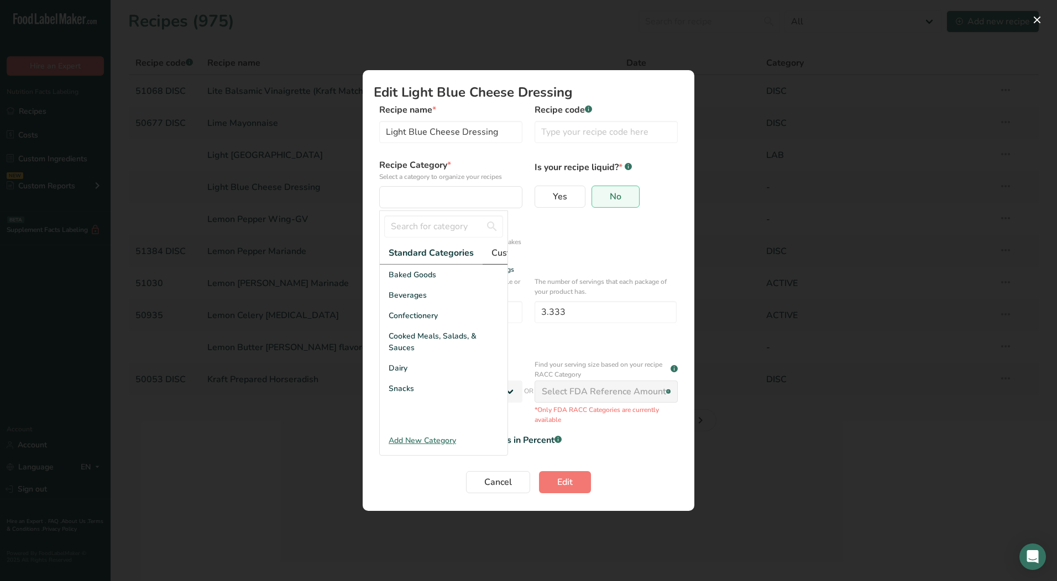
click at [491, 253] on span "Custom Categories .a-a{fill:#347362;}.b-a{fill:#fff;}" at bounding box center [534, 252] width 86 height 13
click at [413, 326] on div "LAB" at bounding box center [444, 316] width 128 height 20
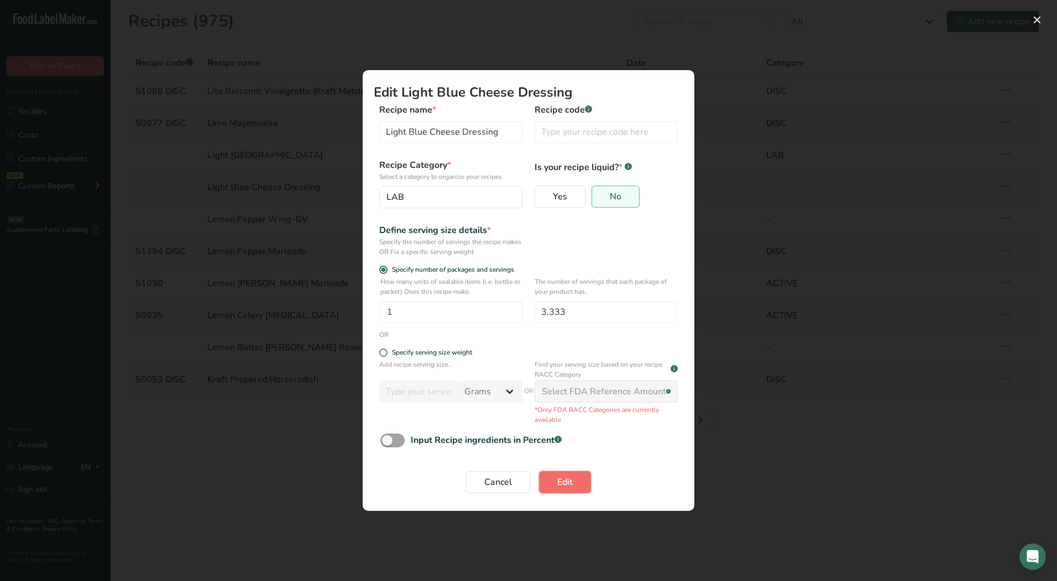
click at [562, 478] on span "Edit" at bounding box center [564, 482] width 15 height 13
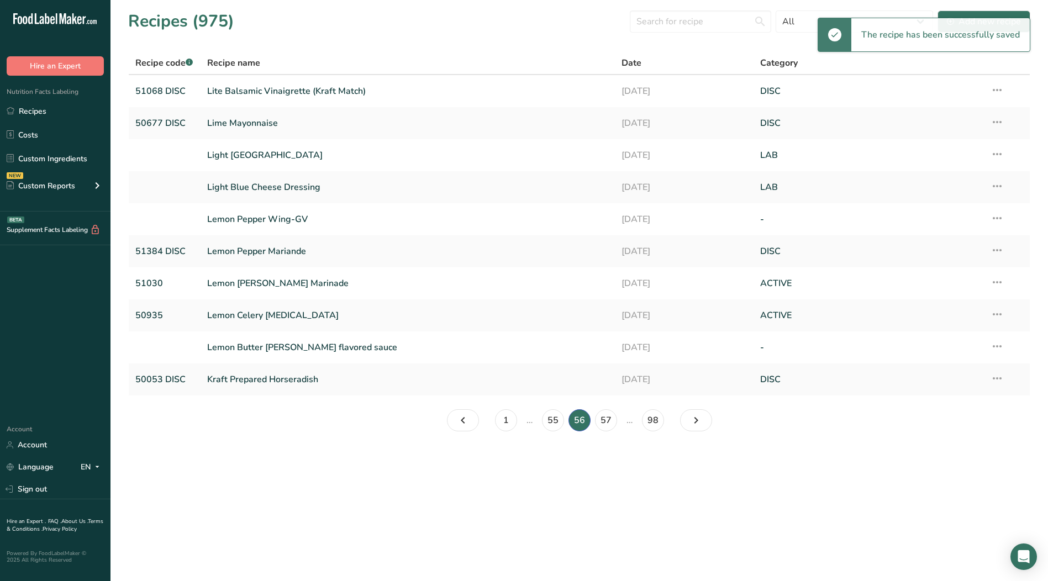
click at [1001, 221] on icon at bounding box center [997, 218] width 13 height 20
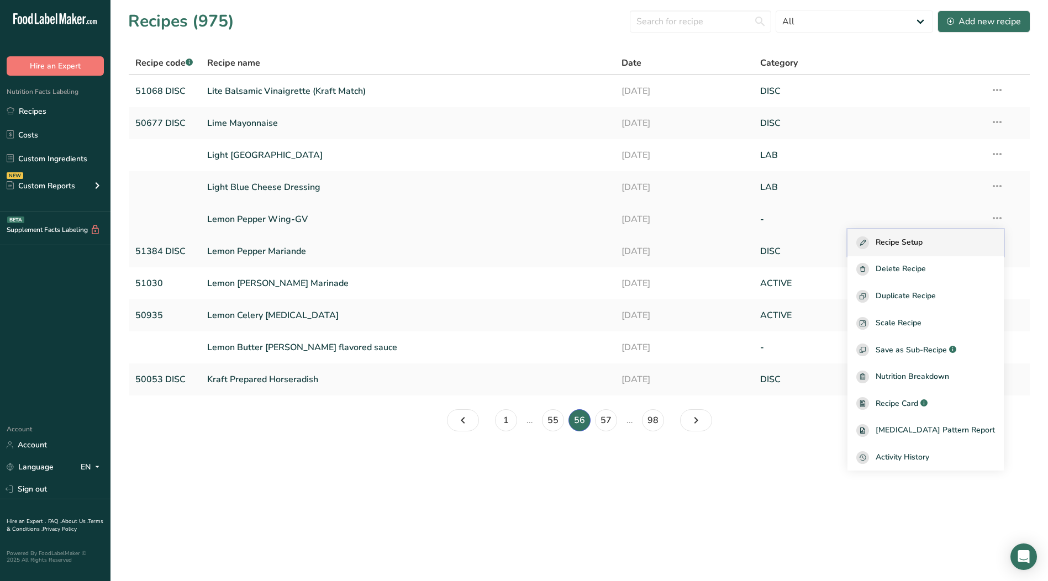
click at [923, 247] on span "Recipe Setup" at bounding box center [899, 243] width 47 height 13
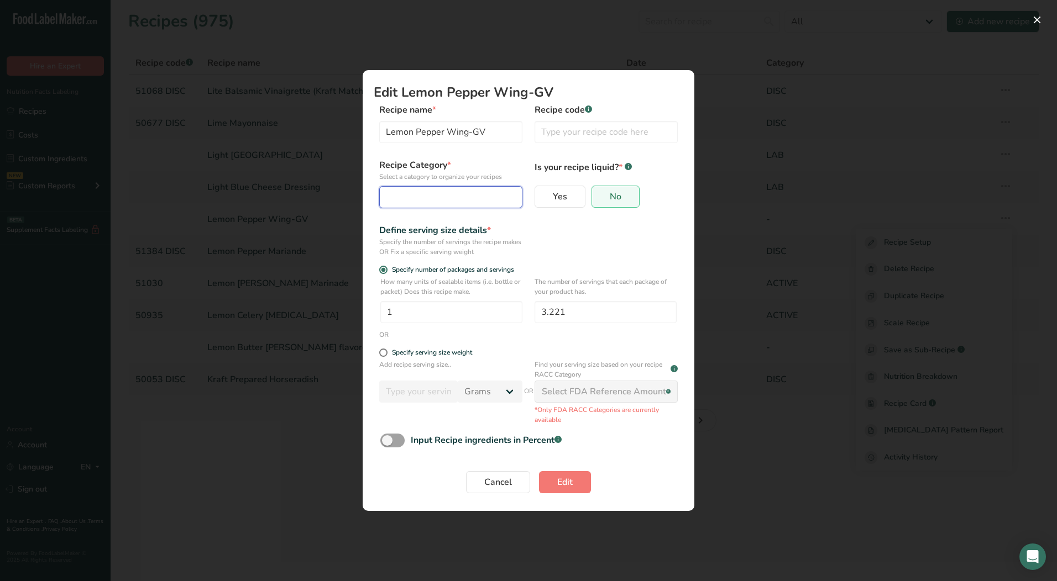
click at [463, 201] on div "Edit Recipe Modal" at bounding box center [447, 197] width 122 height 13
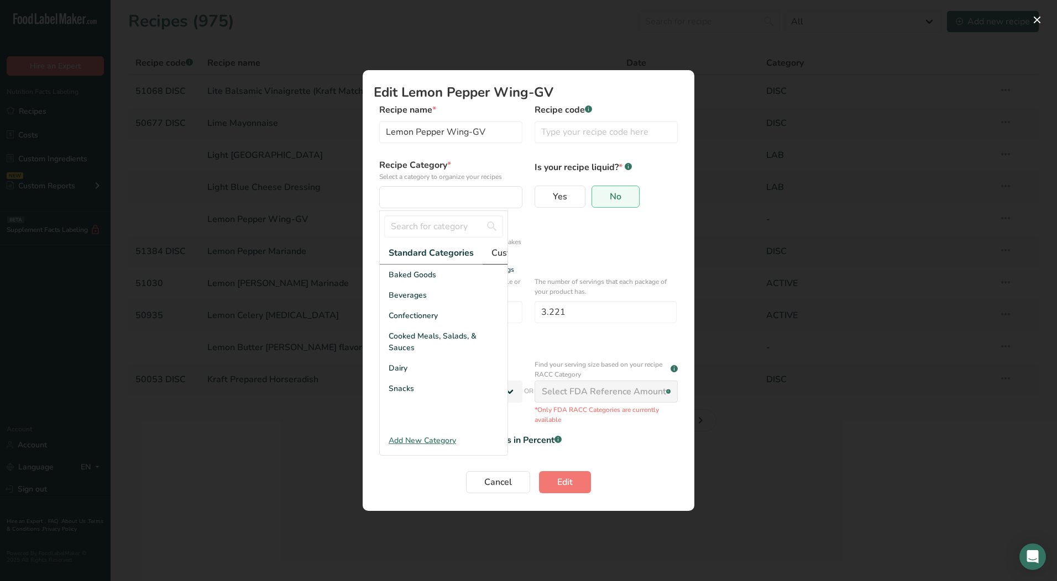
click at [491, 249] on span "Custom Categories .a-a{fill:#347362;}.b-a{fill:#fff;}" at bounding box center [534, 252] width 86 height 13
click at [421, 326] on div "LAB" at bounding box center [444, 316] width 128 height 20
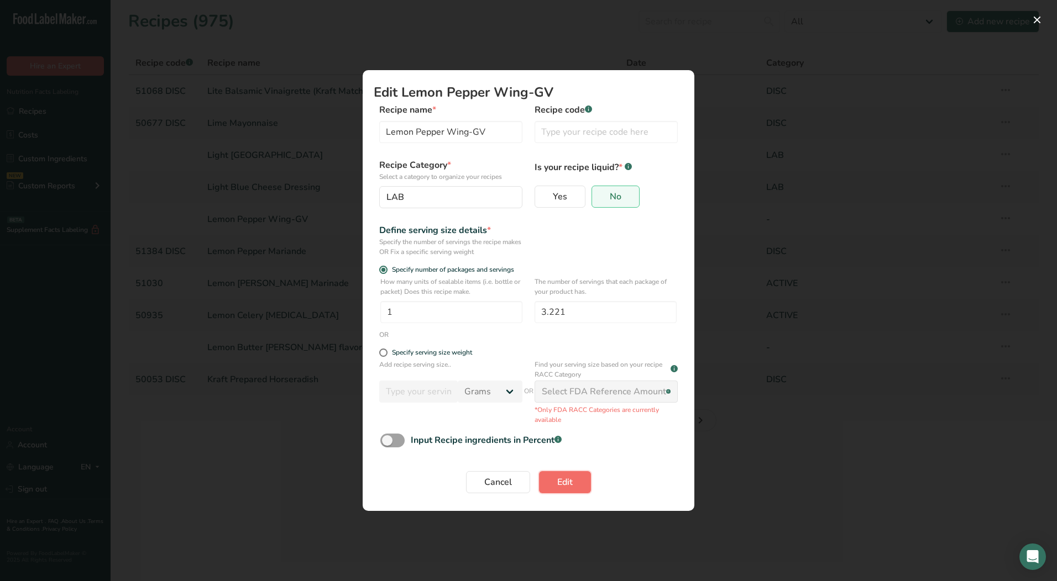
click at [563, 483] on span "Edit" at bounding box center [564, 482] width 15 height 13
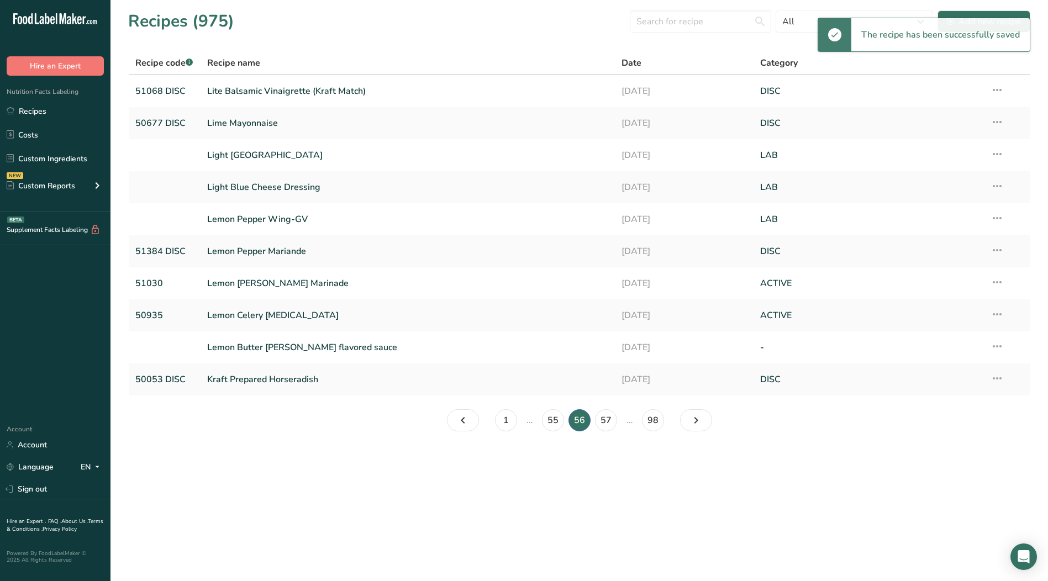
click at [1000, 347] on icon at bounding box center [997, 347] width 13 height 20
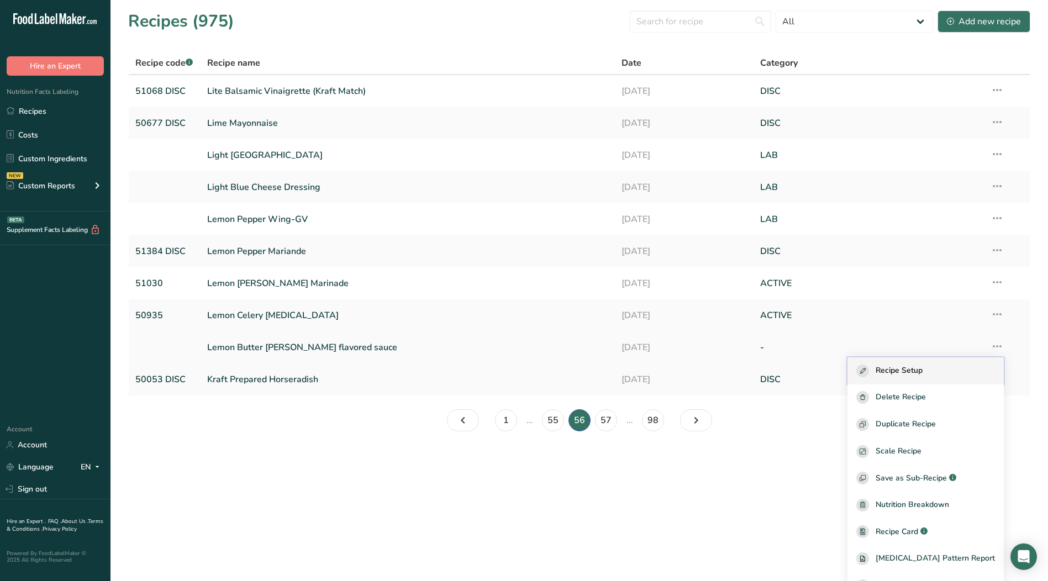
click at [923, 369] on span "Recipe Setup" at bounding box center [899, 371] width 47 height 13
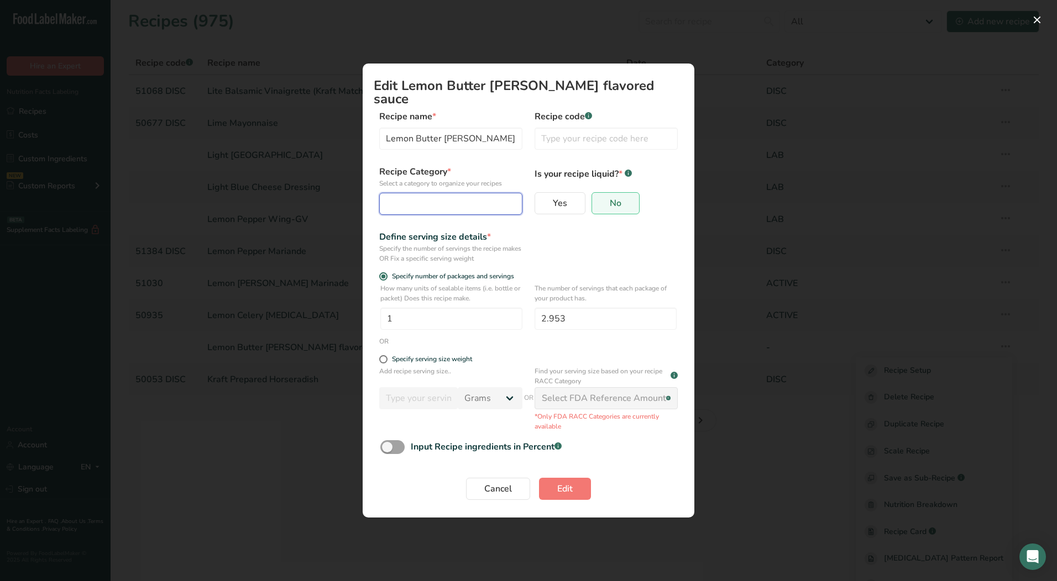
click at [456, 198] on div "Edit Recipe Modal" at bounding box center [447, 203] width 122 height 13
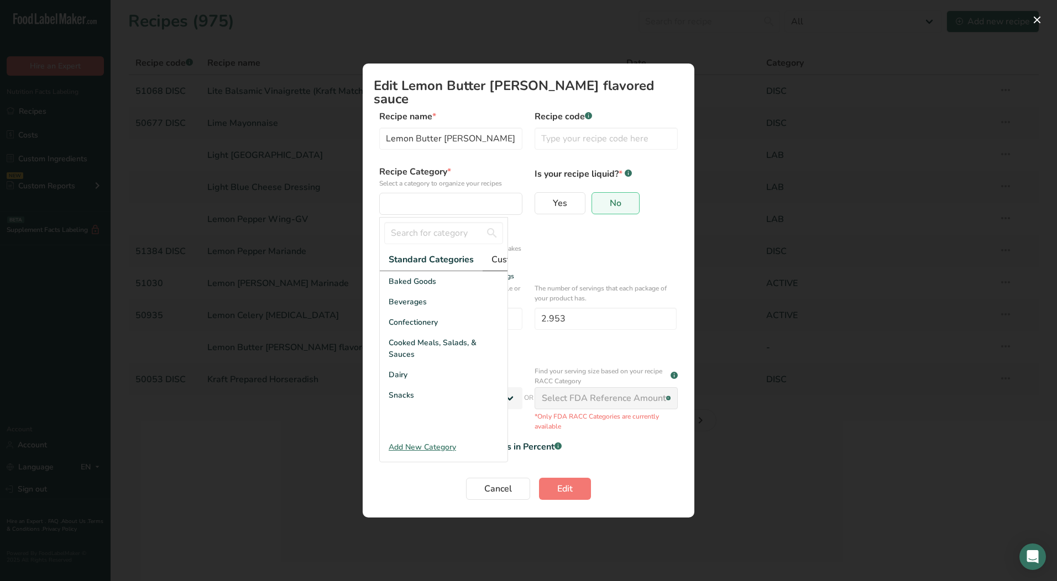
click at [495, 253] on span "Custom Categories .a-a{fill:#347362;}.b-a{fill:#fff;}" at bounding box center [534, 259] width 86 height 13
click at [432, 320] on div "LAB" at bounding box center [444, 322] width 128 height 20
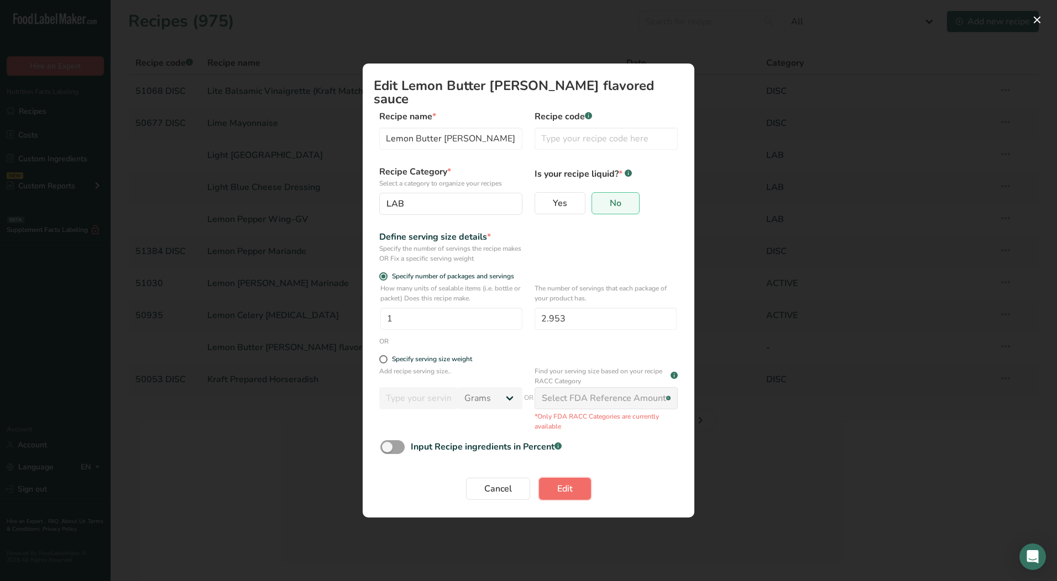
click at [569, 482] on span "Edit" at bounding box center [564, 488] width 15 height 13
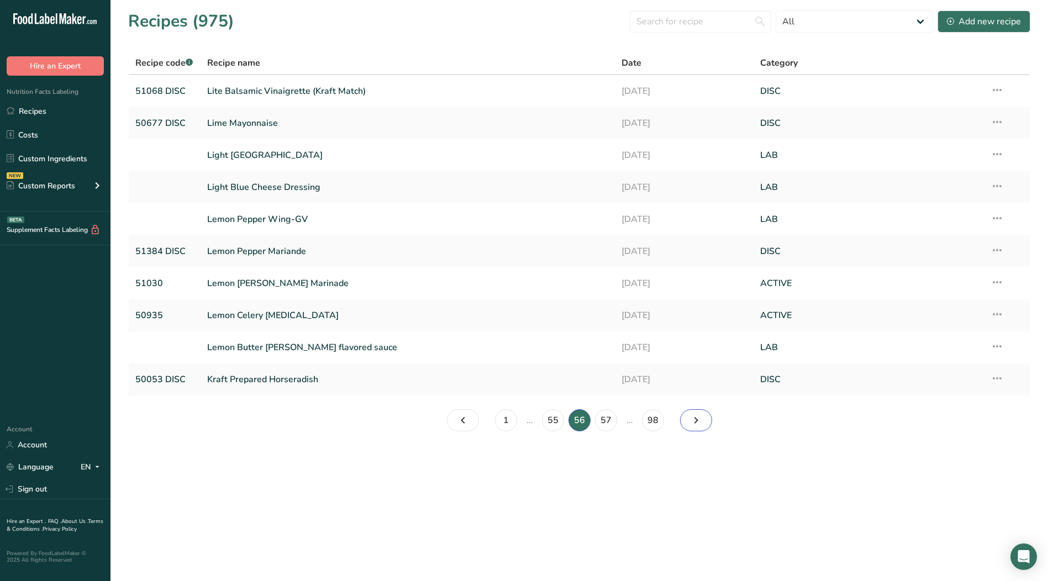
click at [700, 421] on icon "Page 57." at bounding box center [696, 421] width 13 height 20
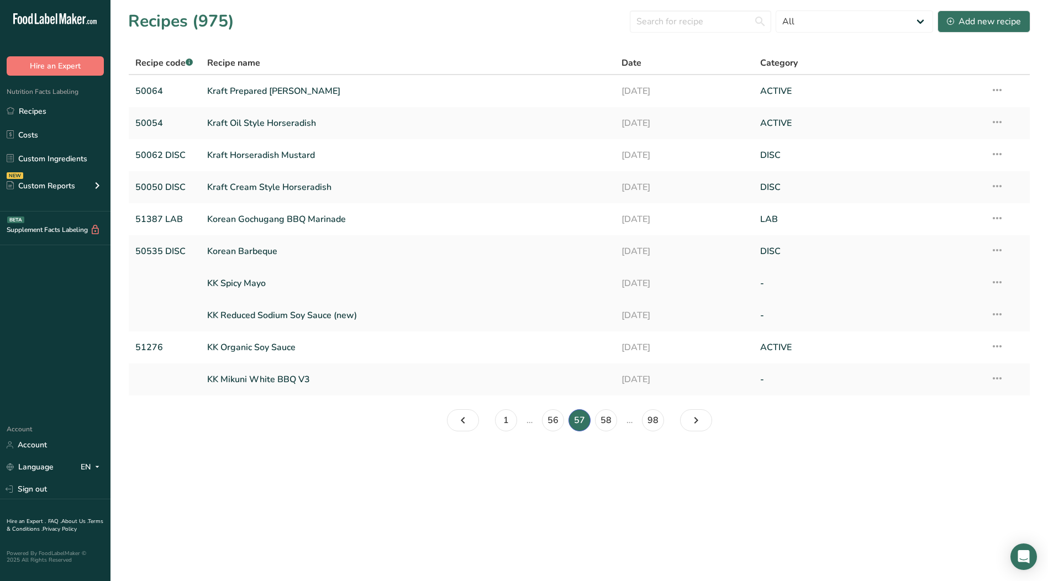
click at [994, 282] on icon at bounding box center [997, 282] width 13 height 20
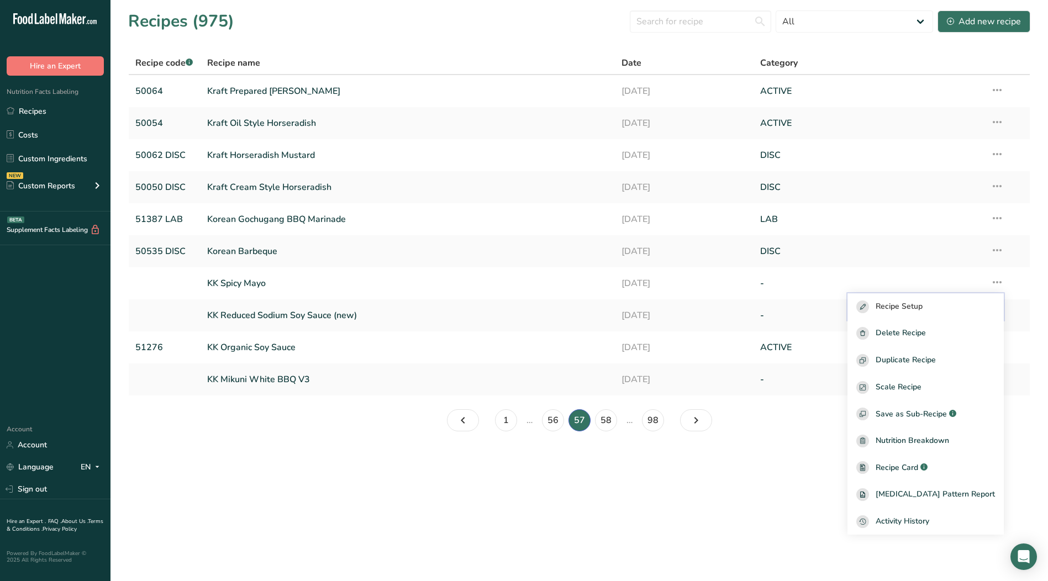
click at [923, 304] on span "Recipe Setup" at bounding box center [899, 307] width 47 height 13
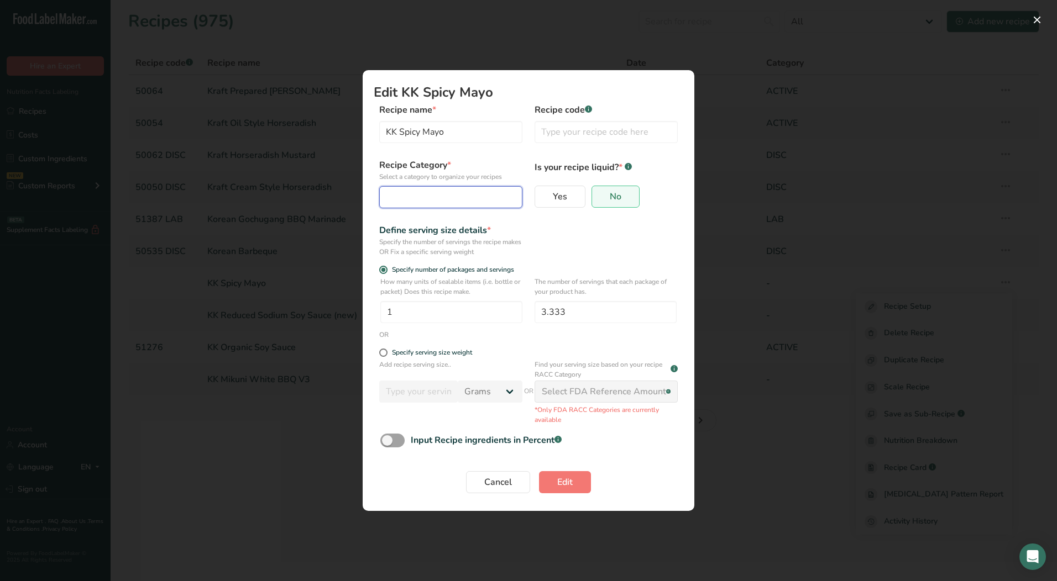
click at [494, 204] on button "Edit Recipe Modal" at bounding box center [450, 197] width 143 height 22
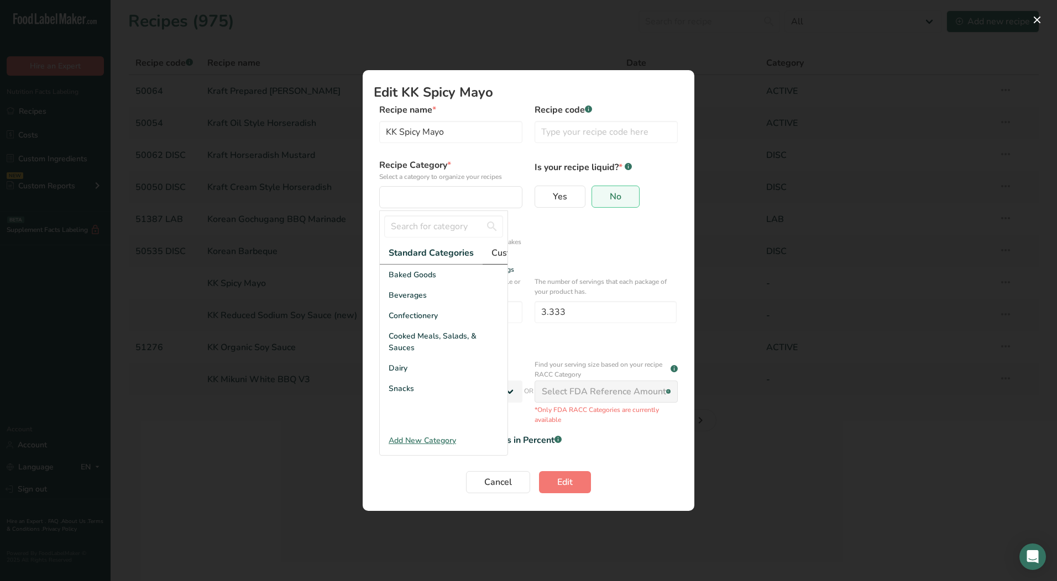
click at [501, 255] on span "Custom Categories .a-a{fill:#347362;}.b-a{fill:#fff;}" at bounding box center [534, 252] width 86 height 13
click at [435, 323] on div "LAB" at bounding box center [444, 316] width 128 height 20
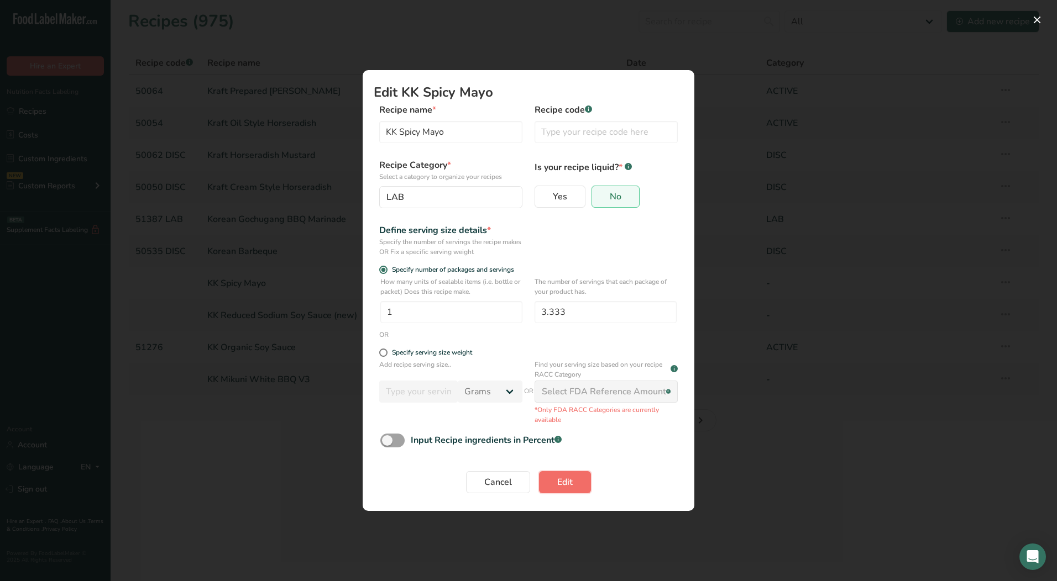
click at [547, 476] on button "Edit" at bounding box center [565, 482] width 52 height 22
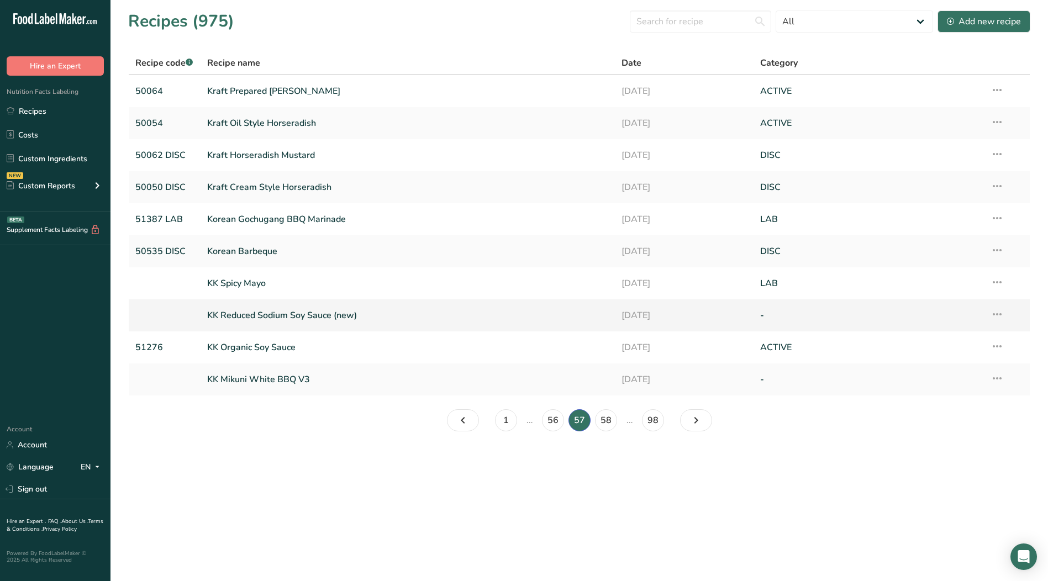
click at [996, 314] on icon at bounding box center [997, 315] width 13 height 20
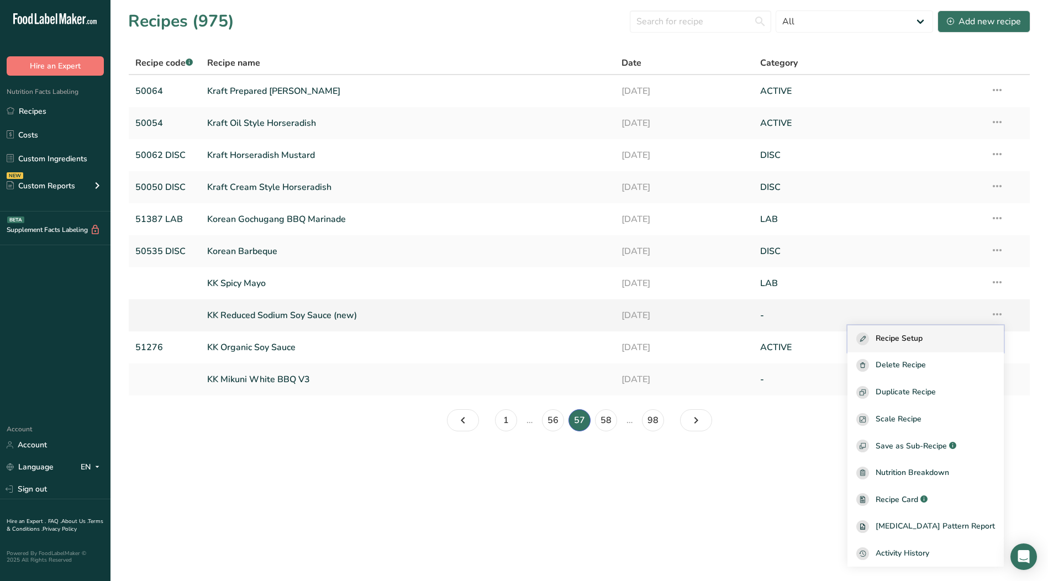
click at [917, 342] on span "Recipe Setup" at bounding box center [899, 339] width 47 height 13
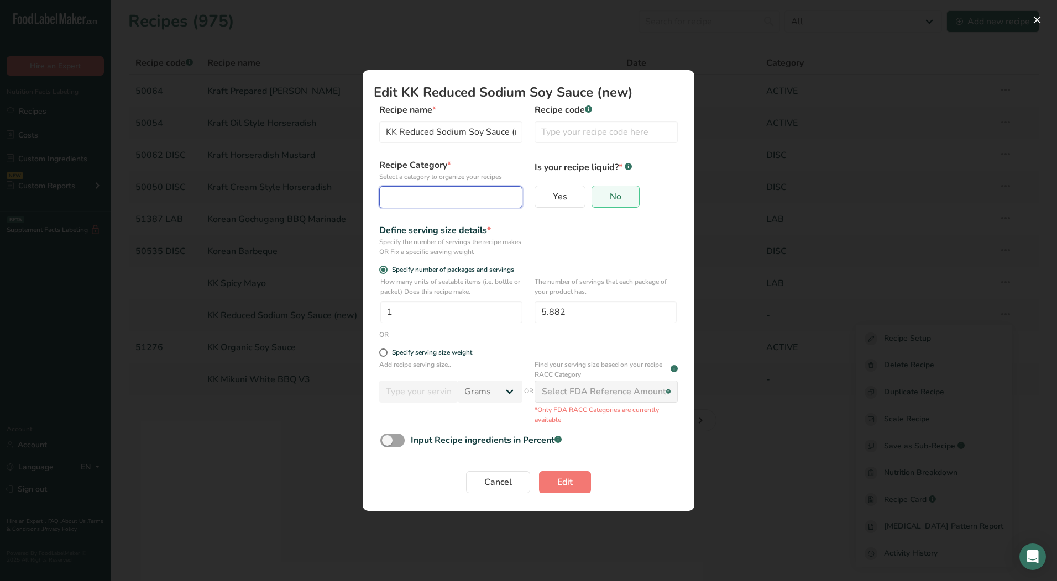
click at [455, 200] on div "Edit Recipe Modal" at bounding box center [447, 197] width 122 height 13
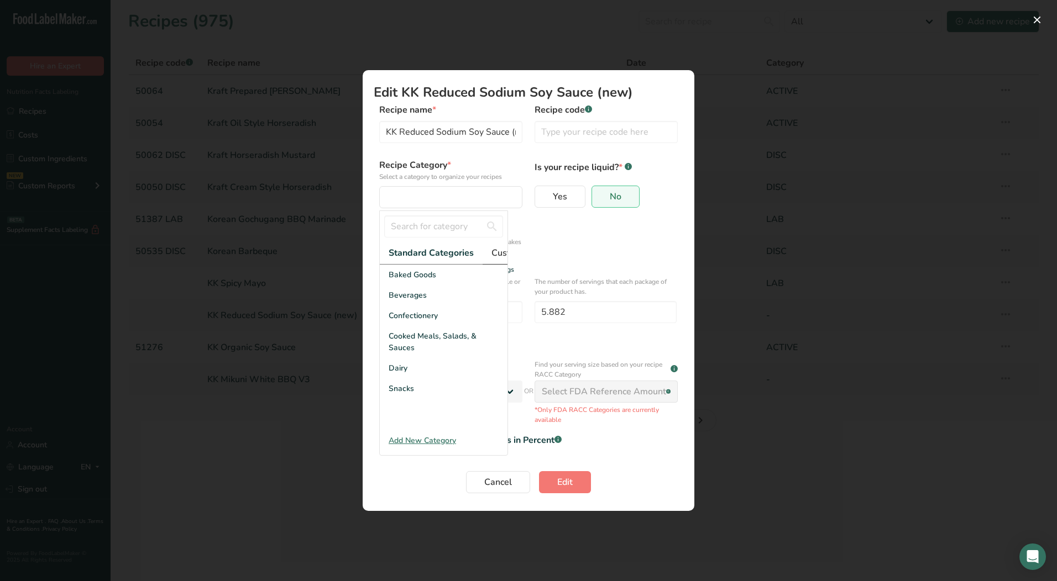
click at [498, 255] on span "Custom Categories .a-a{fill:#347362;}.b-a{fill:#fff;}" at bounding box center [534, 252] width 86 height 13
click at [428, 319] on div "LAB" at bounding box center [444, 316] width 128 height 20
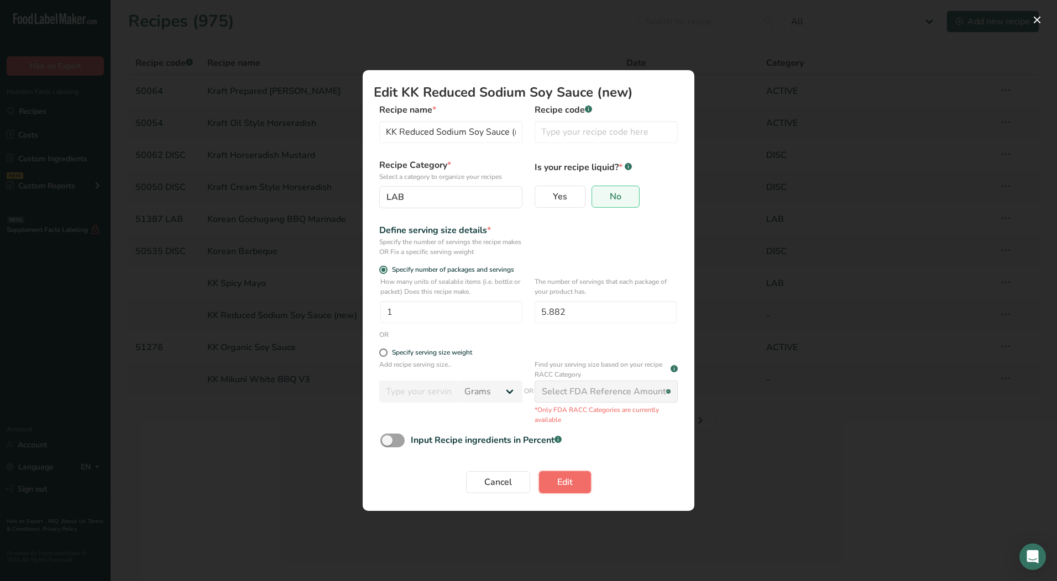
click at [554, 487] on button "Edit" at bounding box center [565, 482] width 52 height 22
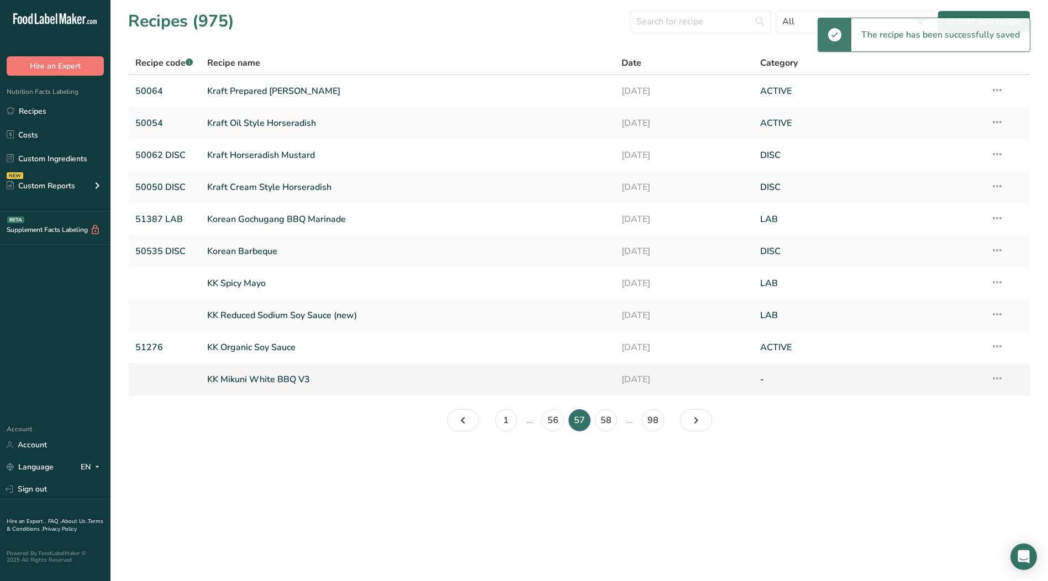
click at [999, 380] on icon at bounding box center [997, 379] width 13 height 20
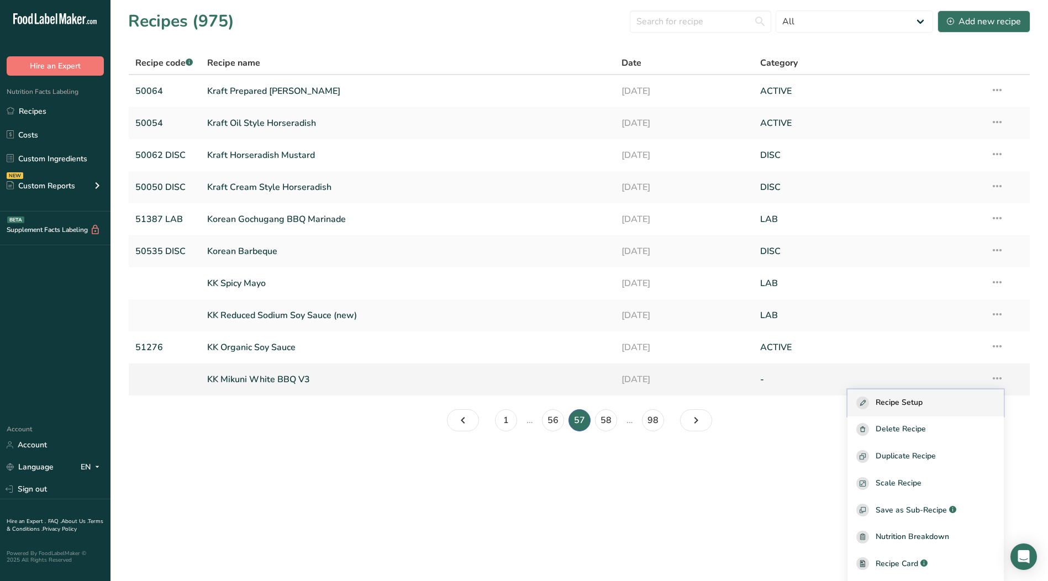
click at [914, 403] on span "Recipe Setup" at bounding box center [899, 403] width 47 height 13
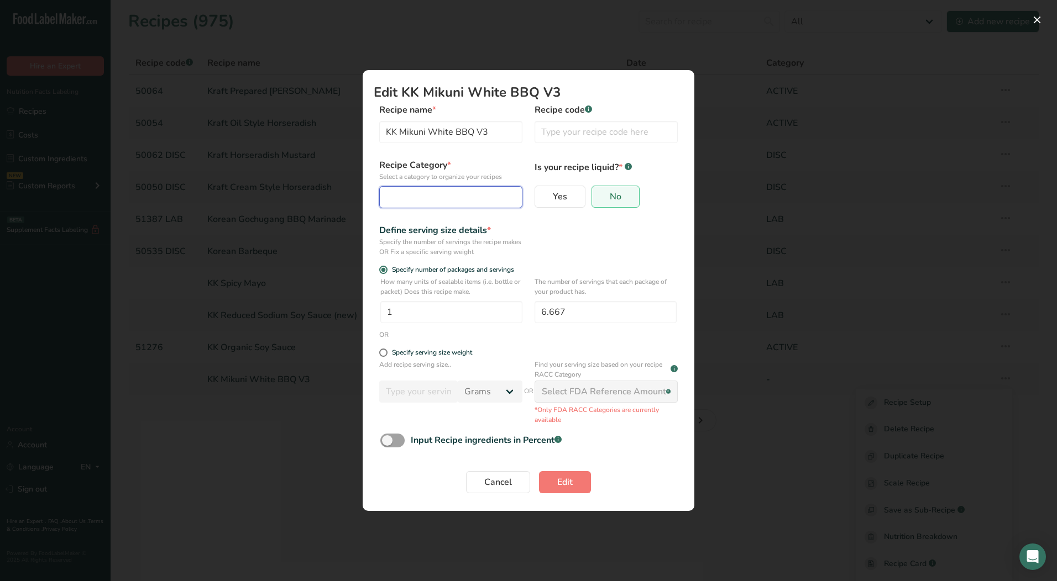
click at [489, 204] on button "Edit Recipe Modal" at bounding box center [450, 197] width 143 height 22
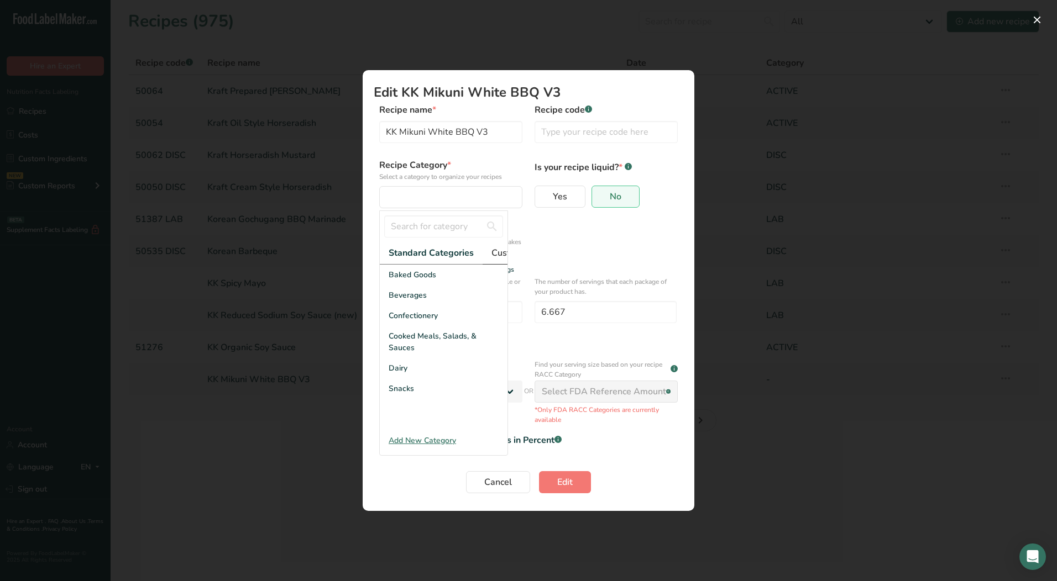
click at [495, 251] on span "Custom Categories .a-a{fill:#347362;}.b-a{fill:#fff;}" at bounding box center [534, 252] width 86 height 13
click at [408, 318] on div "LAB" at bounding box center [444, 316] width 128 height 20
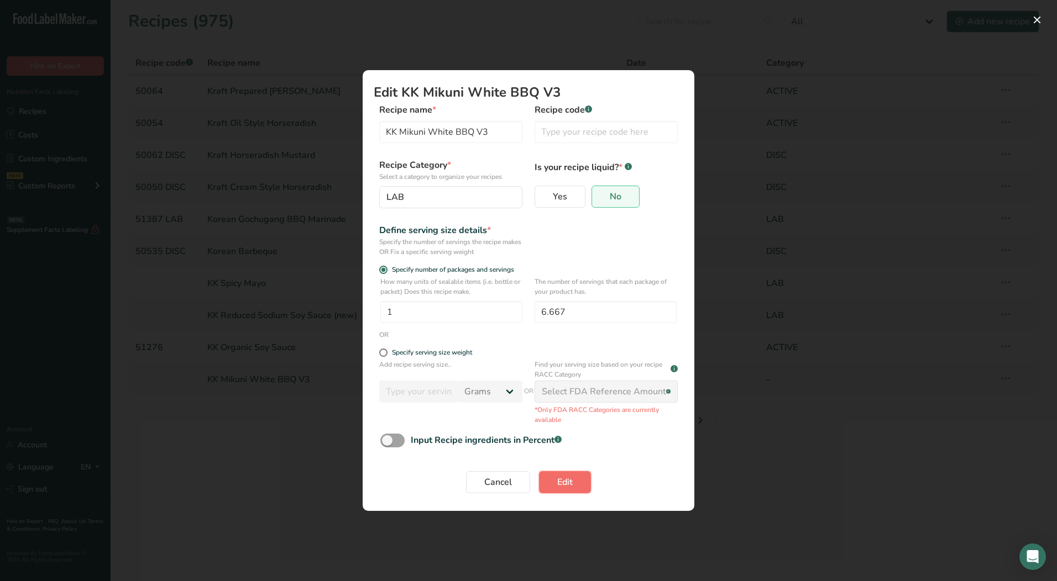
click at [573, 486] on button "Edit" at bounding box center [565, 482] width 52 height 22
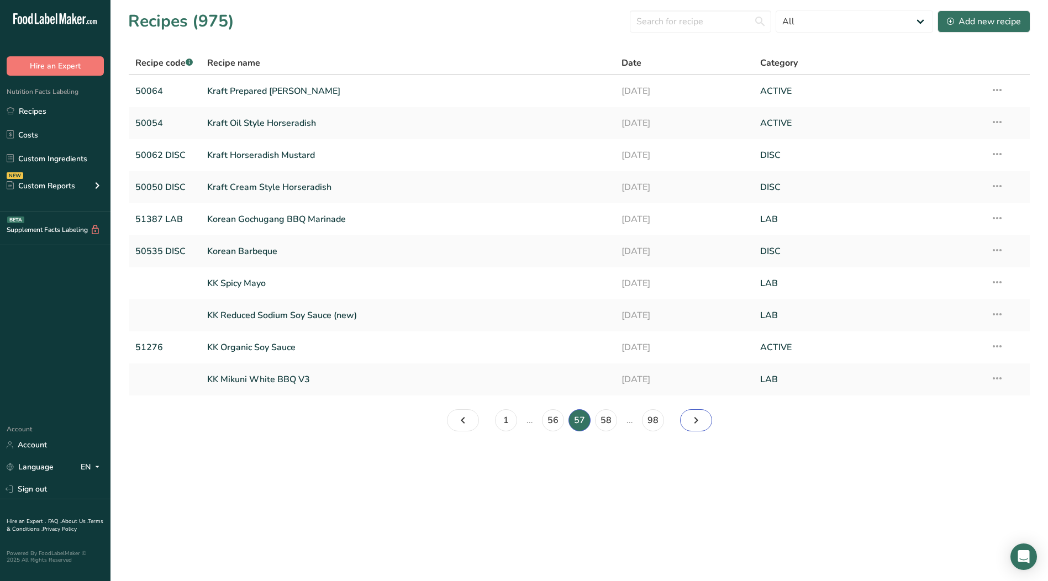
click at [690, 417] on icon "Page 58." at bounding box center [696, 421] width 13 height 20
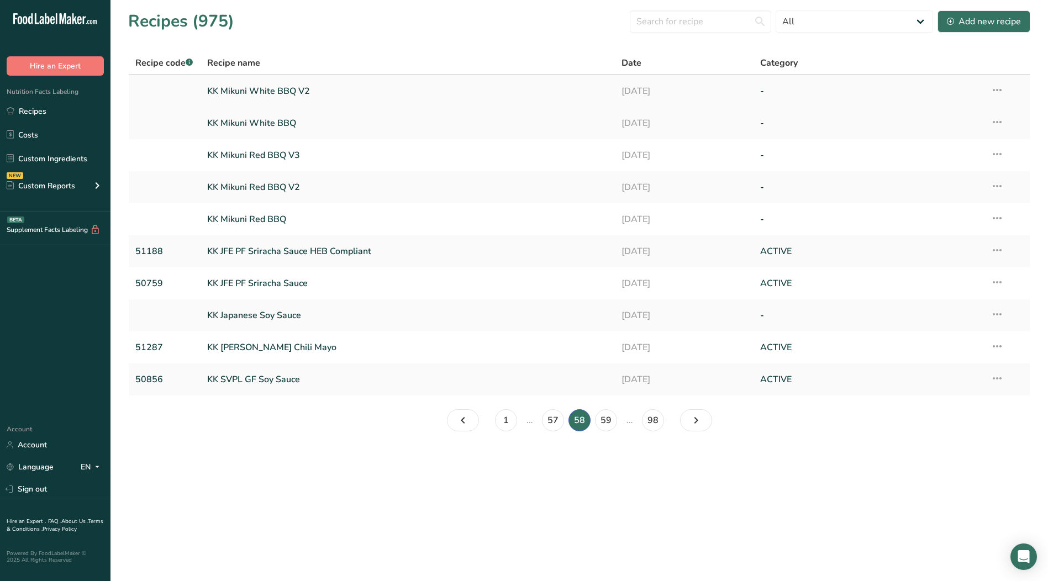
click at [994, 92] on icon at bounding box center [997, 90] width 13 height 20
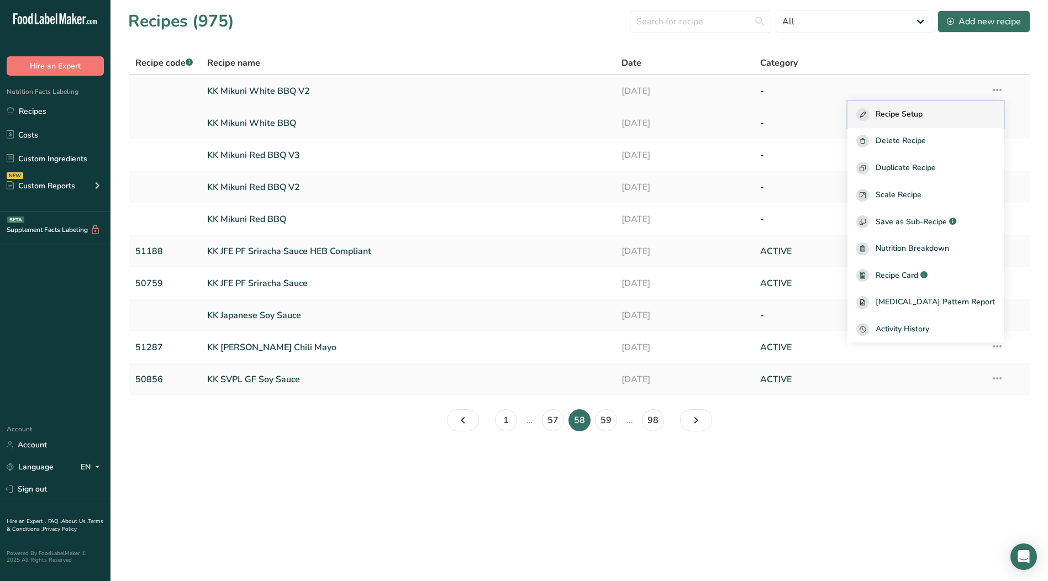
click at [913, 118] on span "Recipe Setup" at bounding box center [899, 114] width 47 height 13
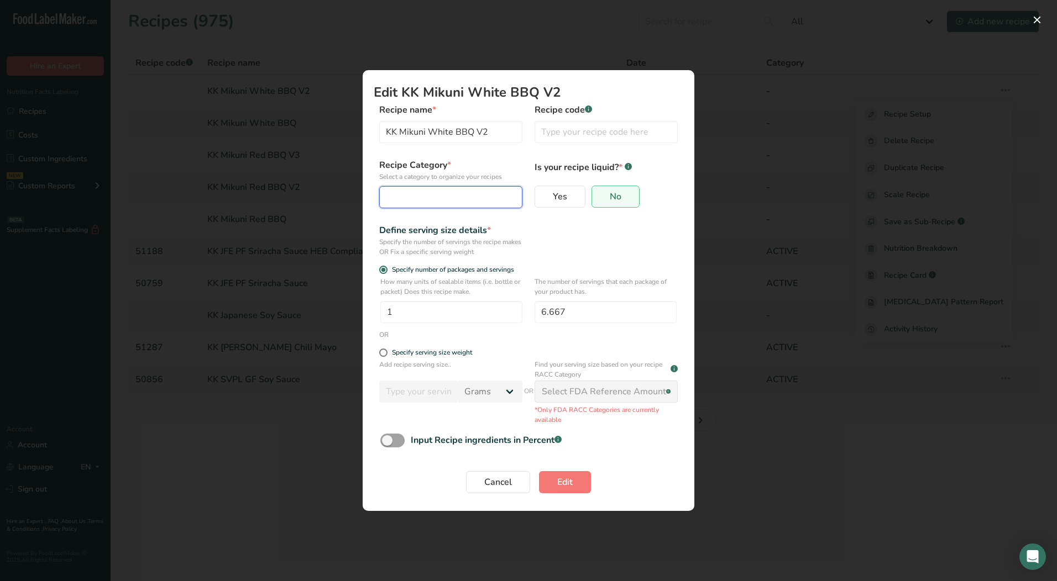
click at [438, 194] on div "Edit Recipe Modal" at bounding box center [447, 197] width 122 height 13
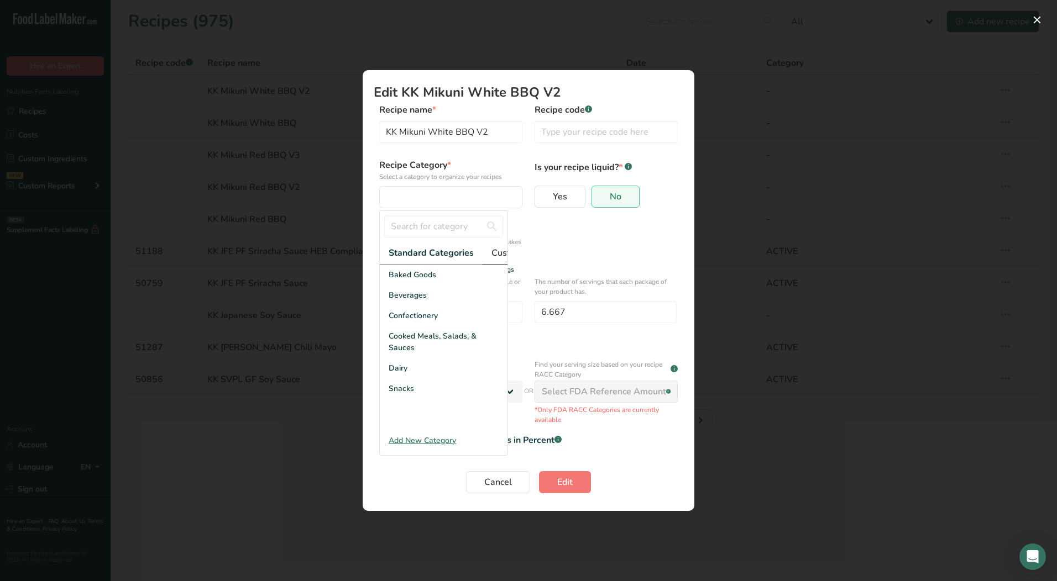
click at [486, 253] on link "Custom Categories .a-a{fill:#347362;}.b-a{fill:#fff;}" at bounding box center [533, 253] width 103 height 23
click at [428, 317] on div "LAB" at bounding box center [444, 316] width 128 height 20
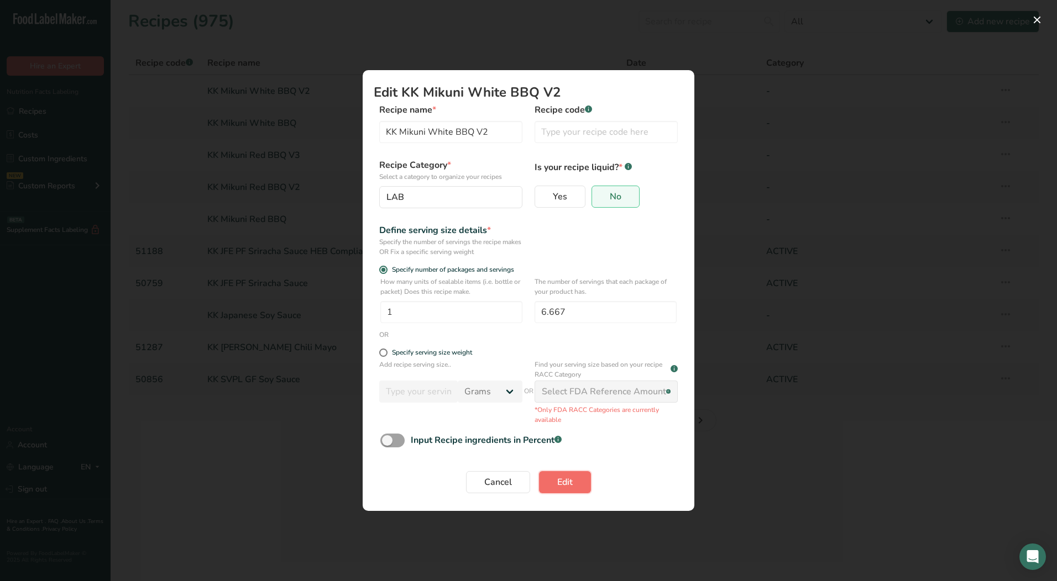
click at [557, 482] on span "Edit" at bounding box center [564, 482] width 15 height 13
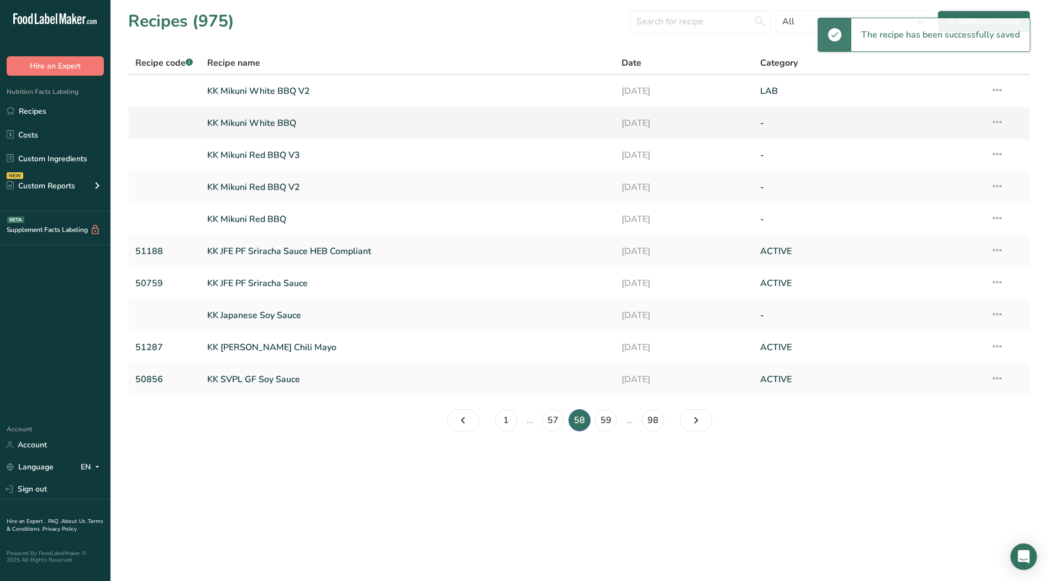
click at [996, 122] on icon at bounding box center [997, 122] width 13 height 20
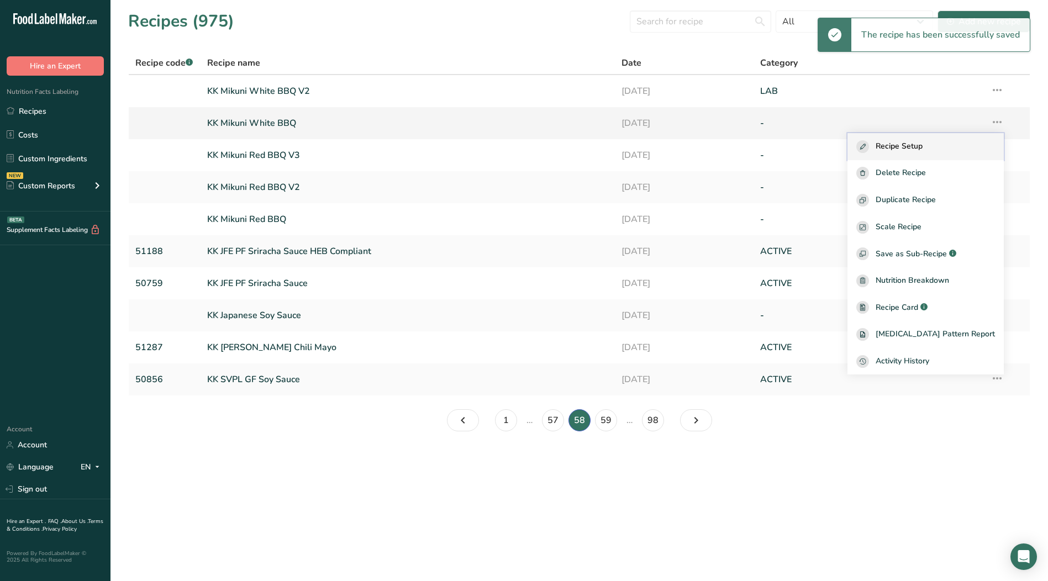
click at [917, 151] on span "Recipe Setup" at bounding box center [899, 146] width 47 height 13
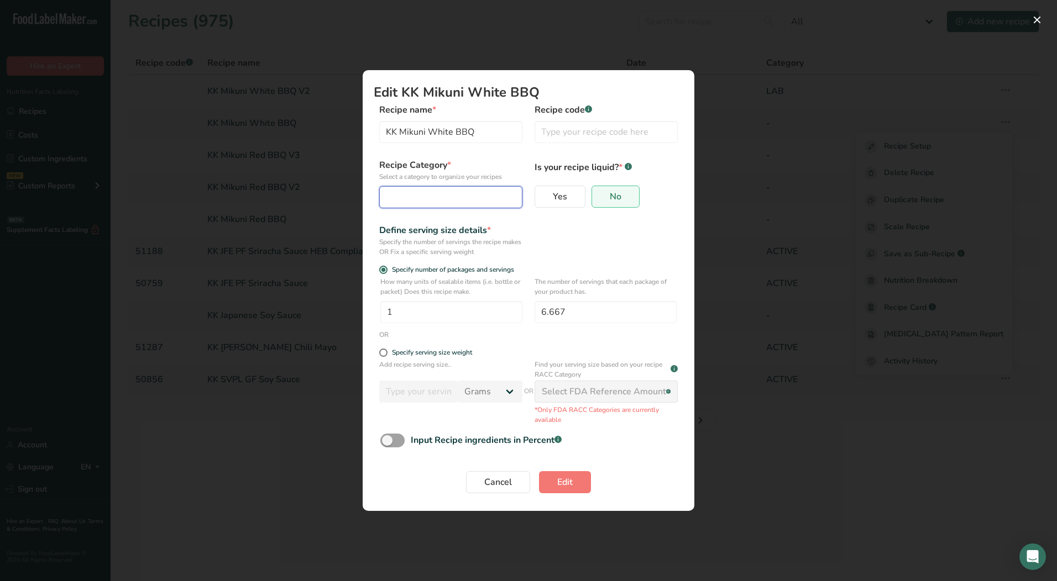
click at [474, 204] on button "Edit Recipe Modal" at bounding box center [450, 197] width 143 height 22
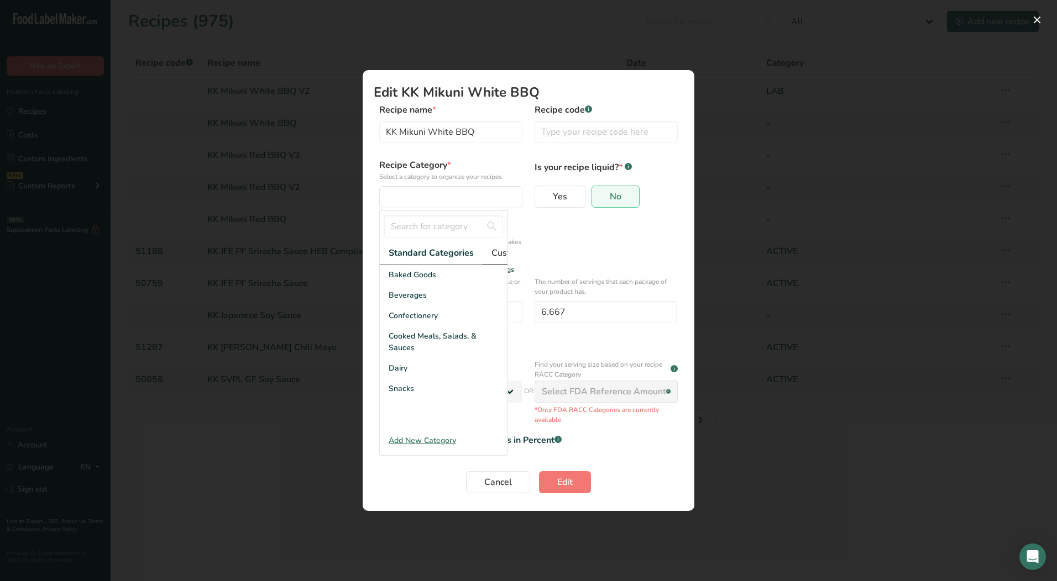
click at [501, 256] on span "Custom Categories .a-a{fill:#347362;}.b-a{fill:#fff;}" at bounding box center [534, 252] width 86 height 13
click at [417, 319] on div "LAB" at bounding box center [444, 316] width 128 height 20
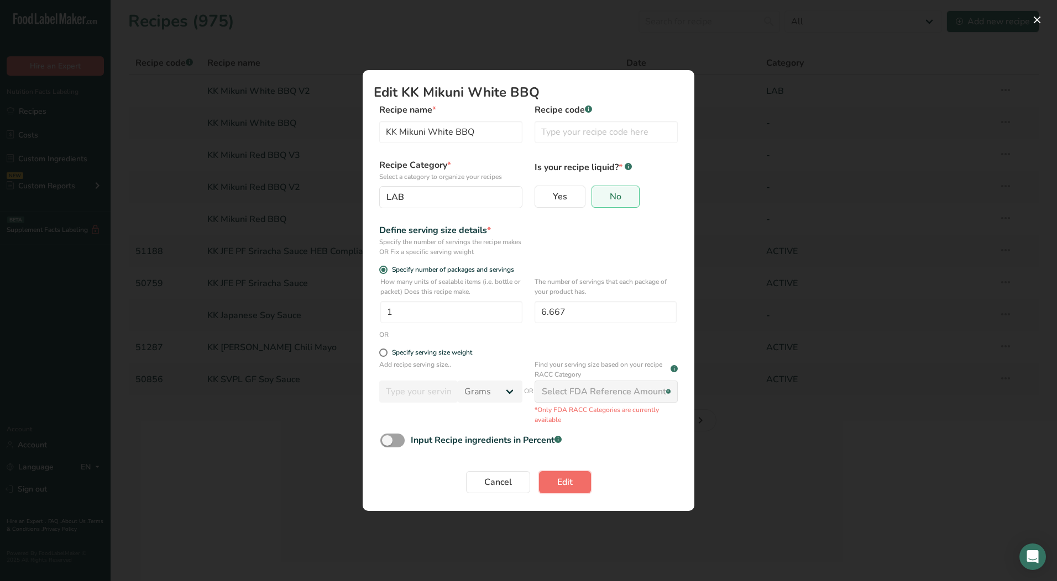
click at [574, 489] on button "Edit" at bounding box center [565, 482] width 52 height 22
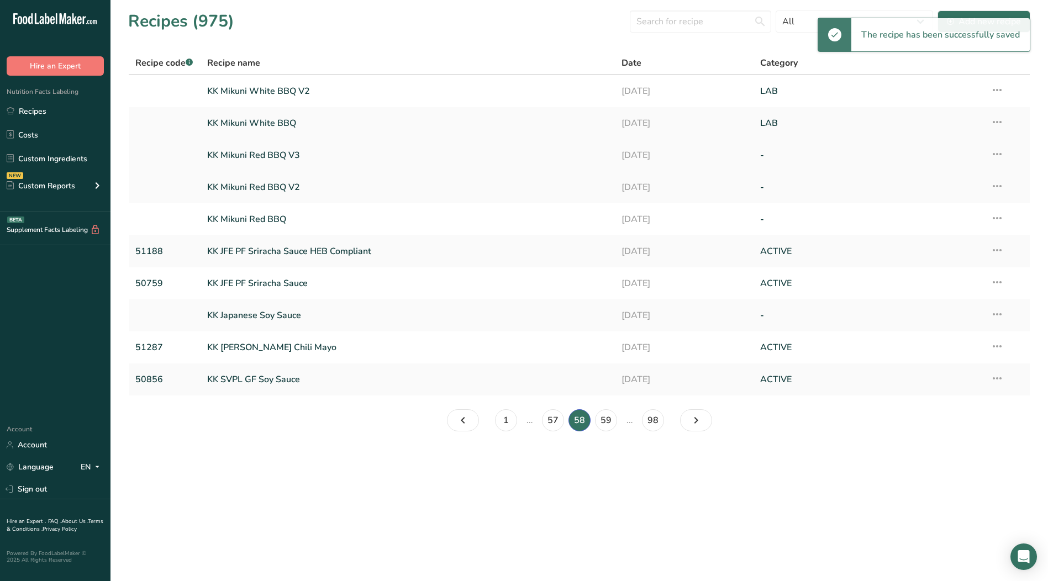
click at [995, 151] on icon at bounding box center [997, 154] width 13 height 20
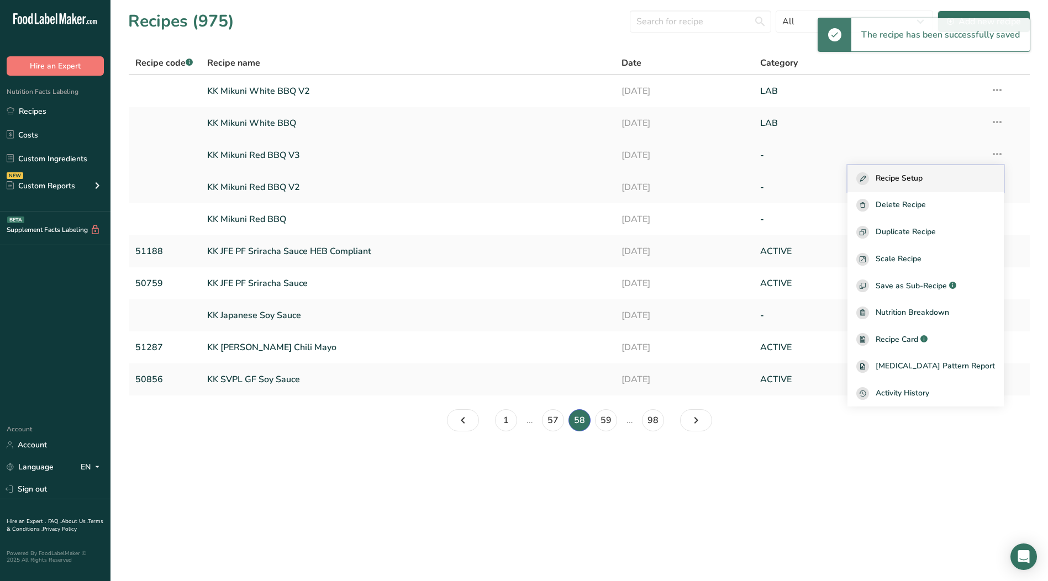
click at [947, 183] on div "Recipe Setup" at bounding box center [926, 178] width 139 height 13
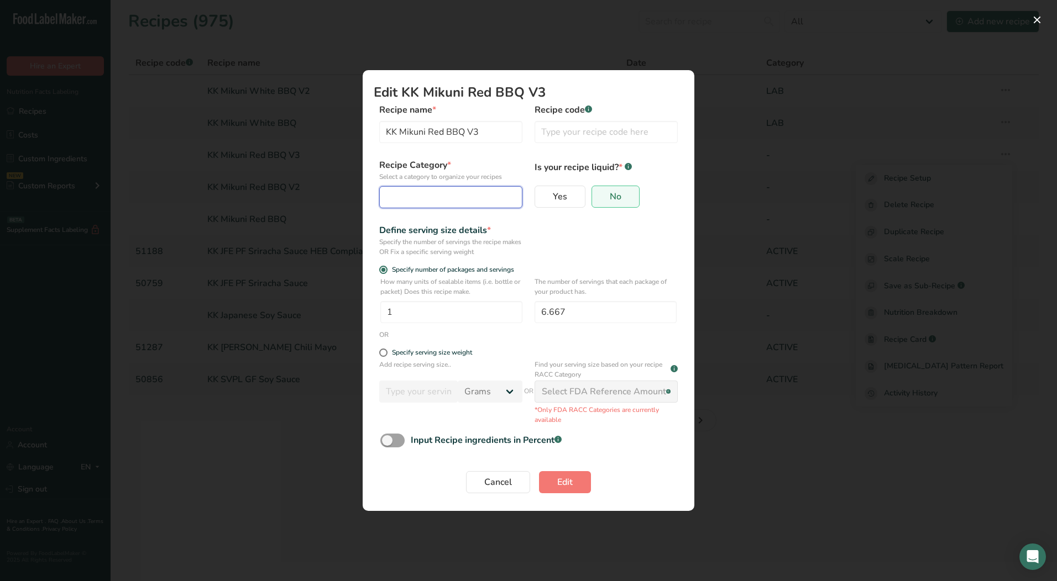
click at [475, 200] on div "Edit Recipe Modal" at bounding box center [447, 197] width 122 height 13
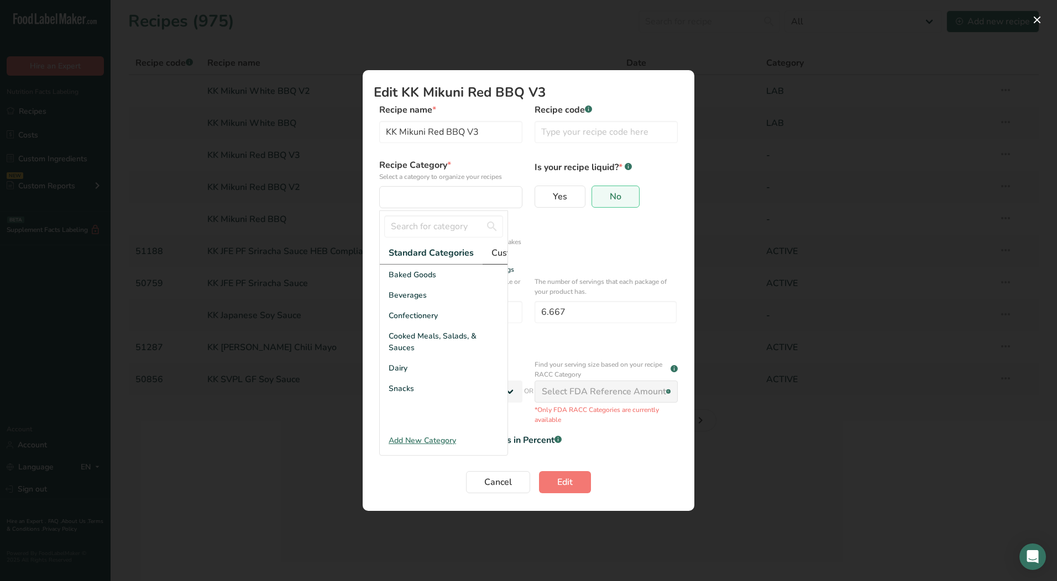
click at [506, 253] on span "Custom Categories .a-a{fill:#347362;}.b-a{fill:#fff;}" at bounding box center [534, 252] width 86 height 13
click at [414, 326] on div "LAB" at bounding box center [444, 316] width 128 height 20
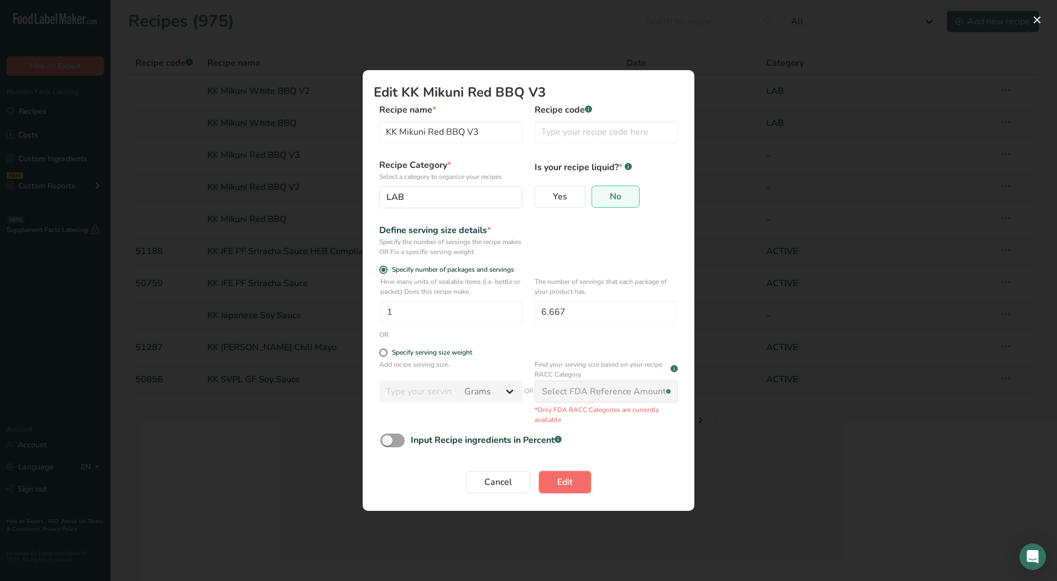
click at [555, 481] on button "Edit" at bounding box center [565, 482] width 52 height 22
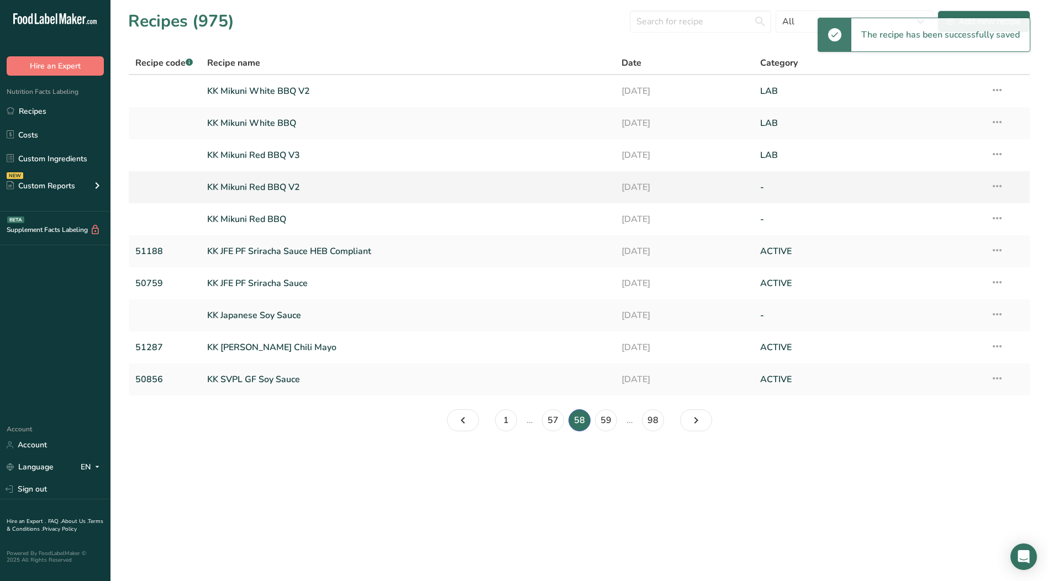
click at [996, 187] on icon at bounding box center [997, 186] width 13 height 20
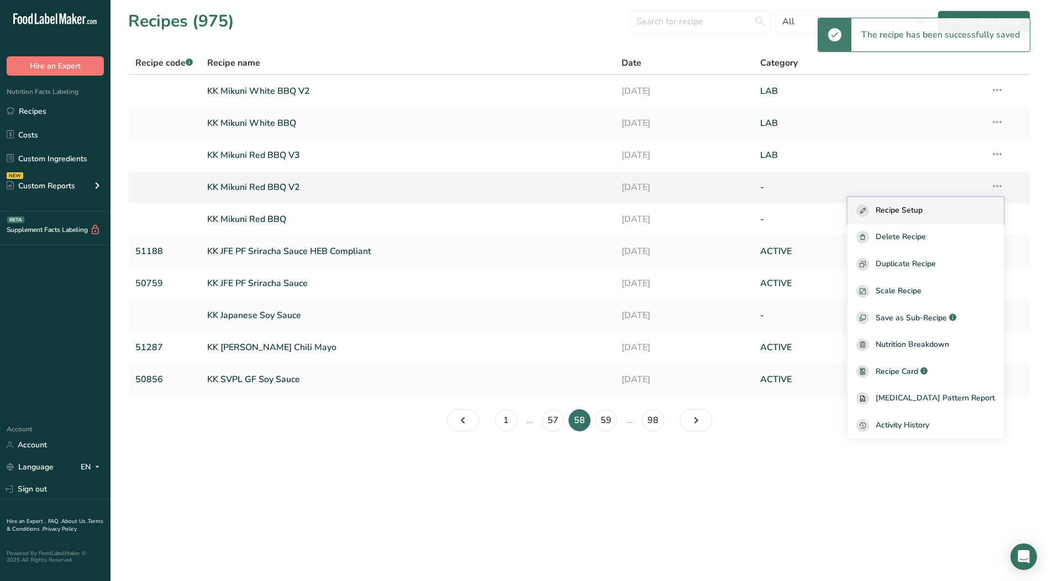
click at [953, 212] on div "Recipe Setup" at bounding box center [926, 210] width 139 height 13
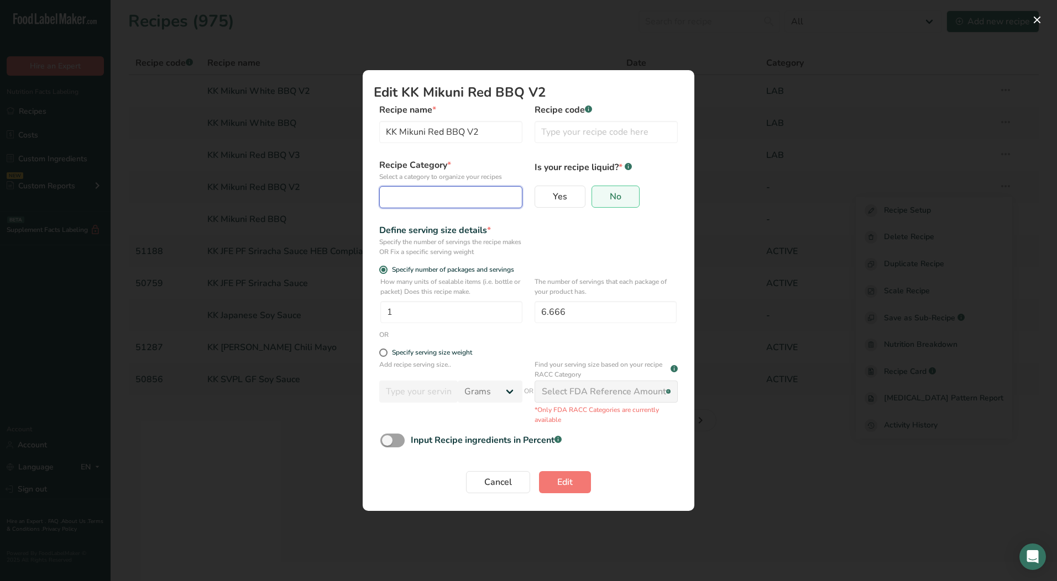
click at [442, 201] on div "Edit Recipe Modal" at bounding box center [447, 197] width 122 height 13
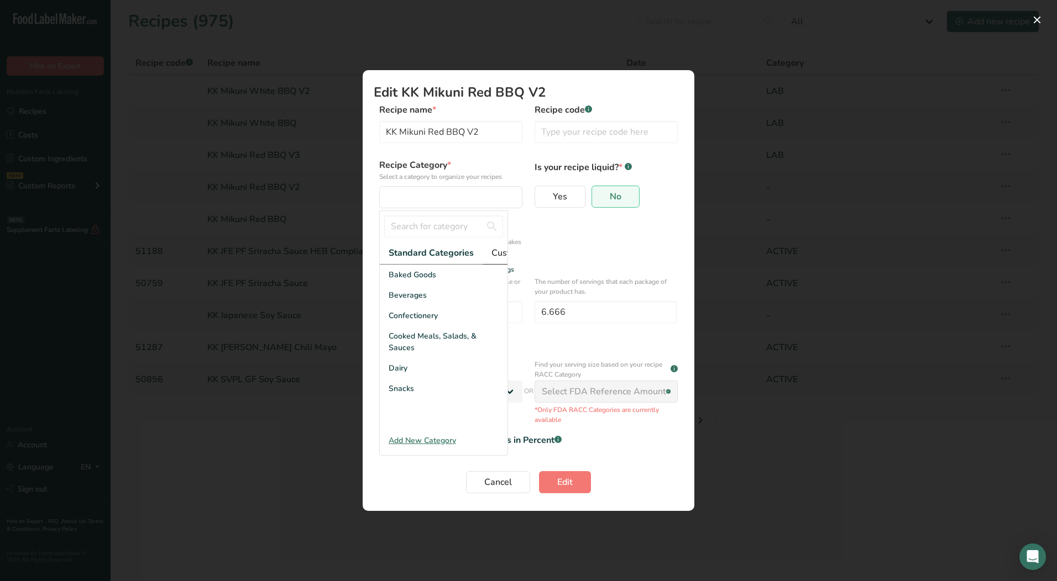
click at [507, 253] on span "Custom Categories .a-a{fill:#347362;}.b-a{fill:#fff;}" at bounding box center [534, 252] width 86 height 13
click at [415, 326] on div "LAB" at bounding box center [444, 316] width 128 height 20
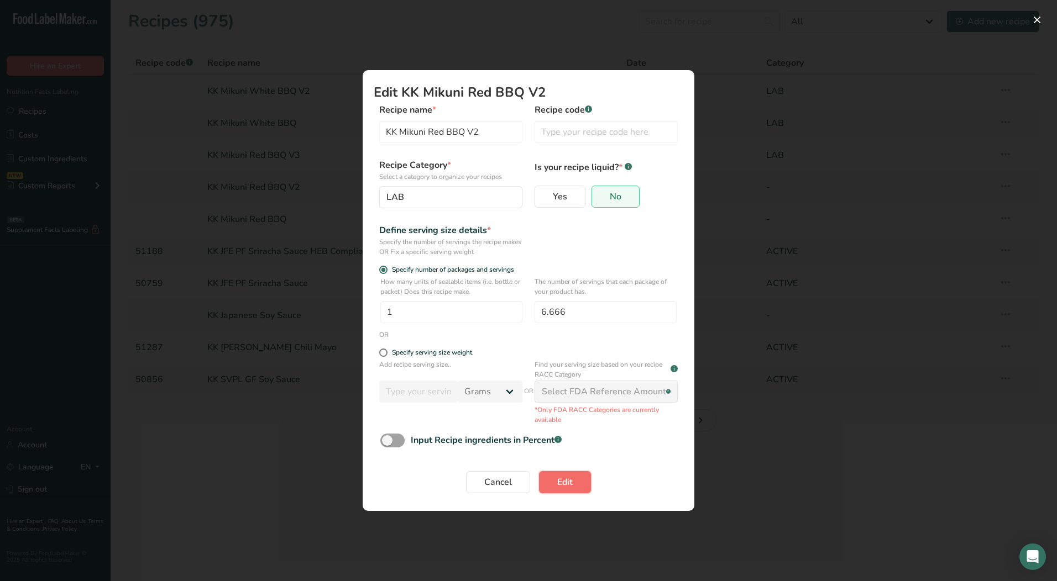
click at [552, 480] on button "Edit" at bounding box center [565, 482] width 52 height 22
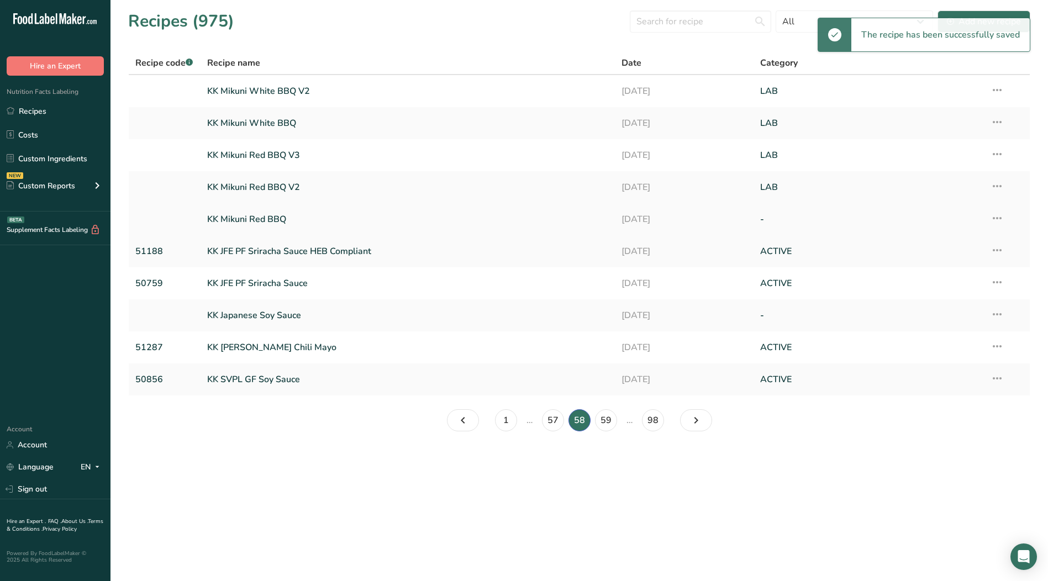
click at [996, 219] on icon at bounding box center [997, 218] width 13 height 20
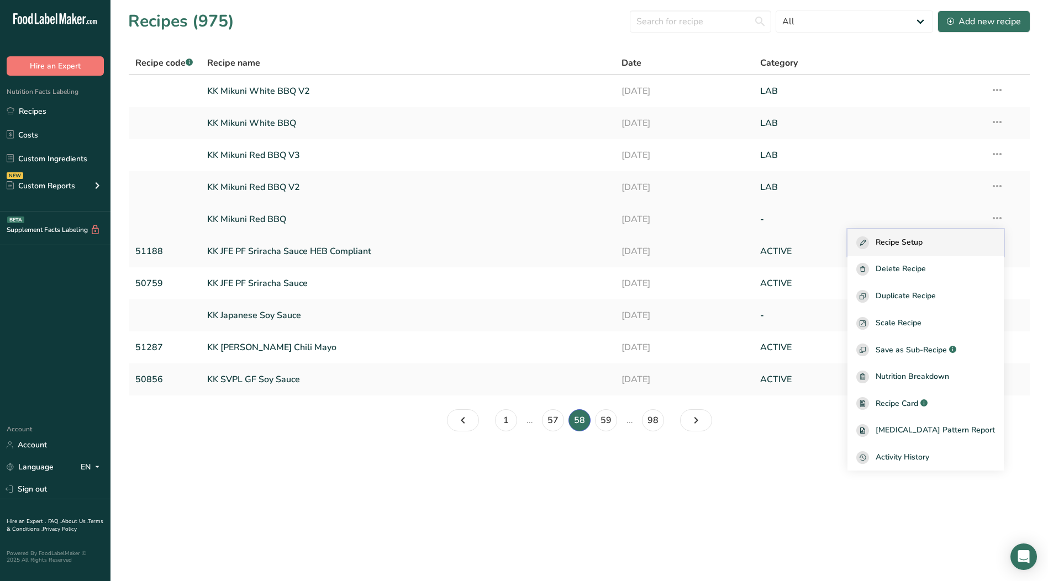
click at [923, 247] on span "Recipe Setup" at bounding box center [899, 243] width 47 height 13
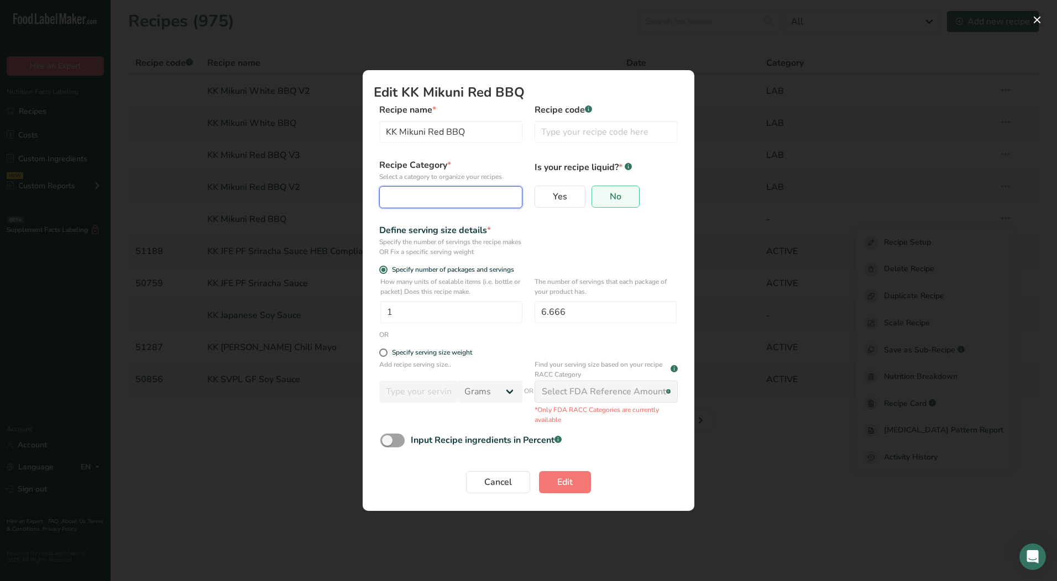
drag, startPoint x: 400, startPoint y: 193, endPoint x: 403, endPoint y: 206, distance: 13.3
click at [400, 196] on div "Edit Recipe Modal" at bounding box center [447, 197] width 122 height 13
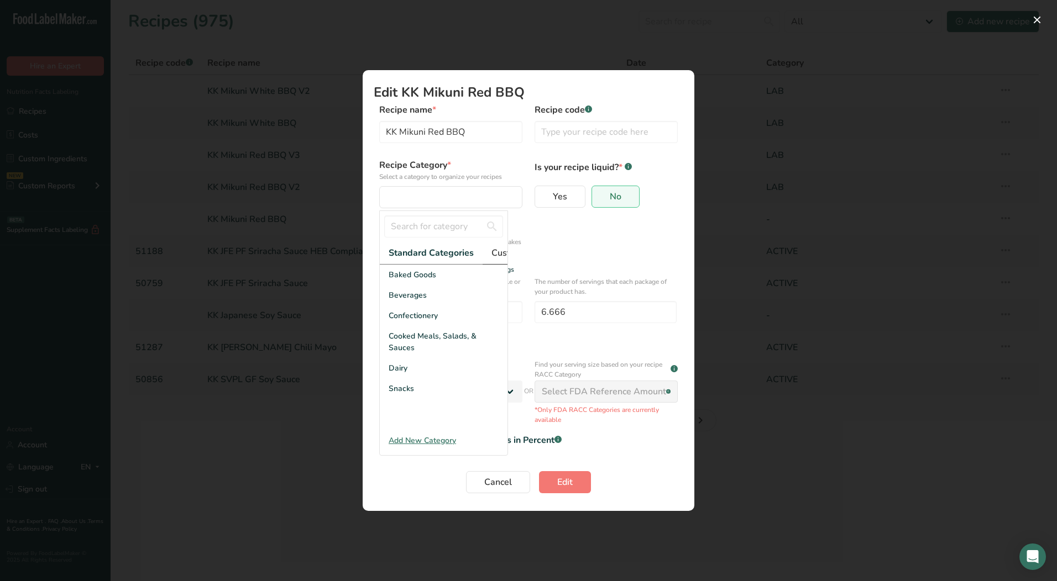
drag, startPoint x: 495, startPoint y: 254, endPoint x: 489, endPoint y: 256, distance: 6.5
click at [496, 254] on span "Custom Categories .a-a{fill:#347362;}.b-a{fill:#fff;}" at bounding box center [534, 252] width 86 height 13
click at [403, 322] on span "LAB" at bounding box center [396, 316] width 15 height 12
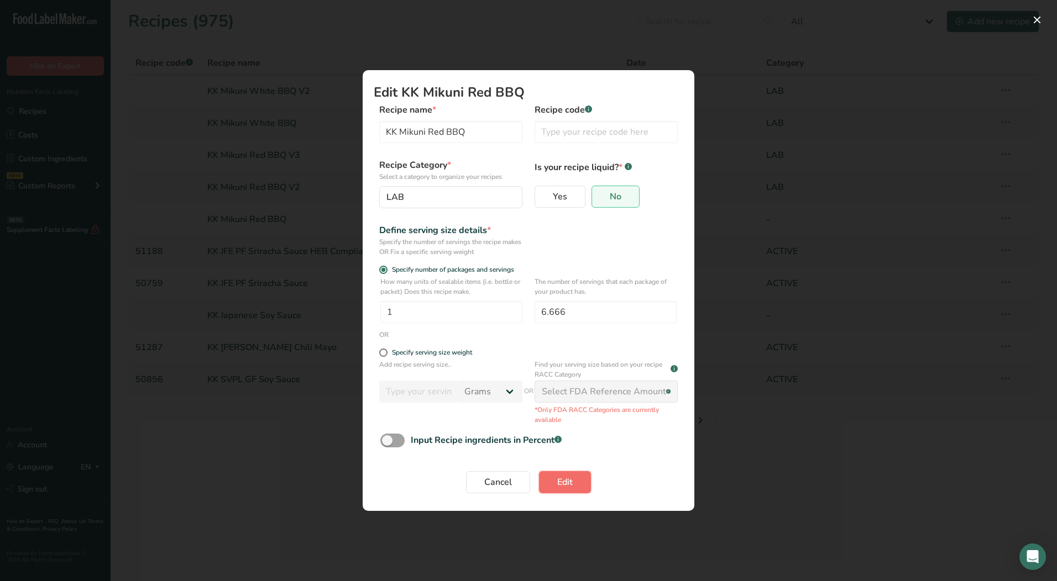
click at [565, 483] on span "Edit" at bounding box center [564, 482] width 15 height 13
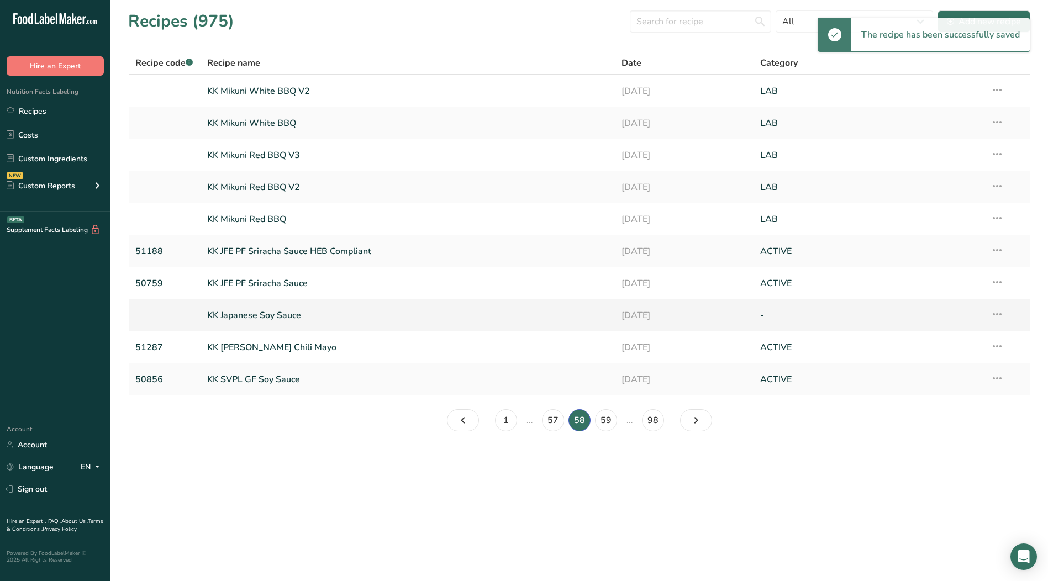
click at [996, 316] on icon at bounding box center [997, 315] width 13 height 20
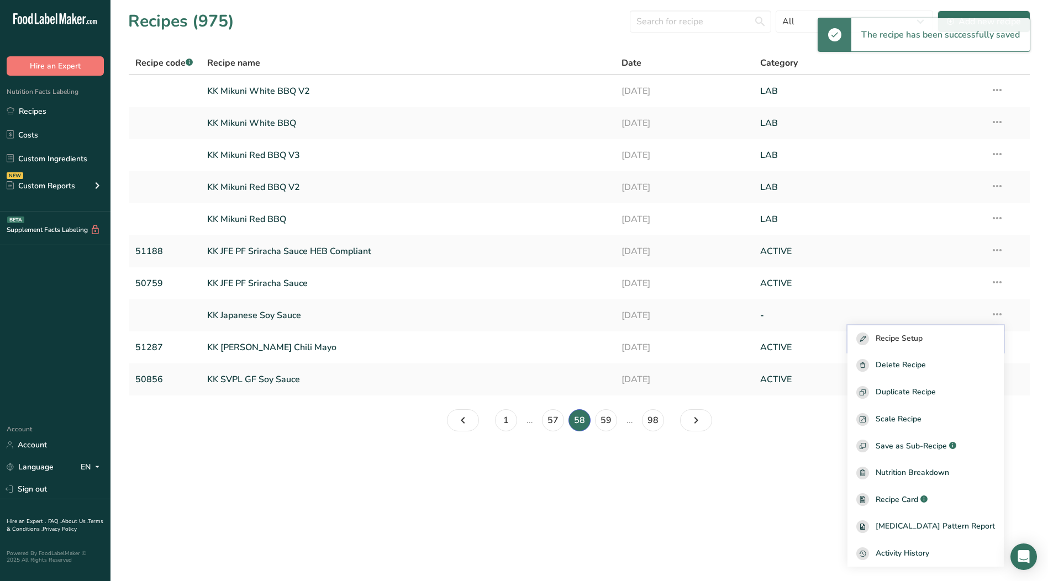
click at [923, 335] on span "Recipe Setup" at bounding box center [899, 339] width 47 height 13
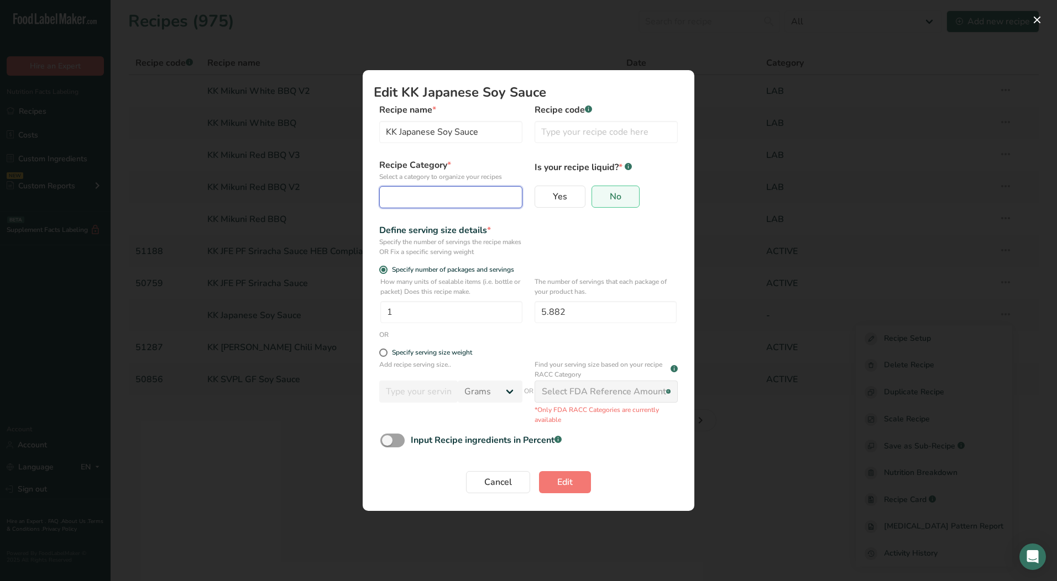
click at [423, 191] on div "Edit Recipe Modal" at bounding box center [447, 197] width 122 height 13
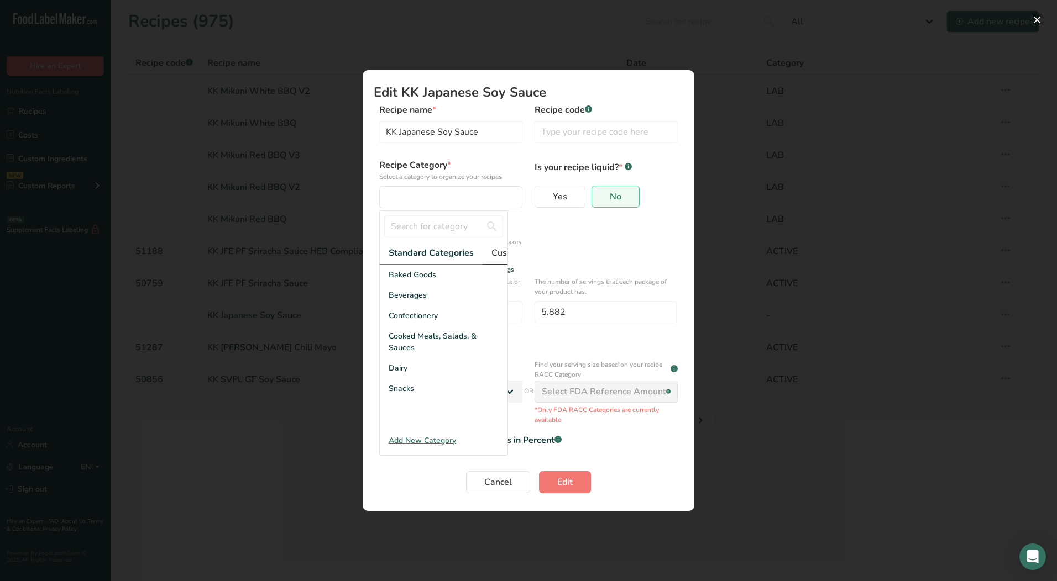
click at [498, 255] on span "Custom Categories .a-a{fill:#347362;}.b-a{fill:#fff;}" at bounding box center [534, 252] width 86 height 13
click at [428, 326] on div "LAB" at bounding box center [444, 316] width 128 height 20
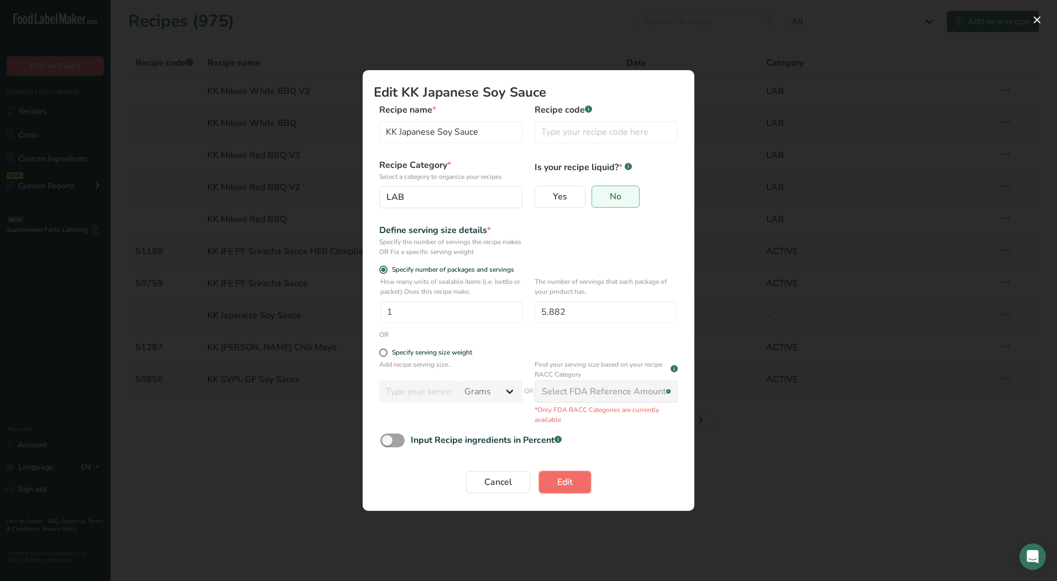
click at [558, 485] on span "Edit" at bounding box center [564, 482] width 15 height 13
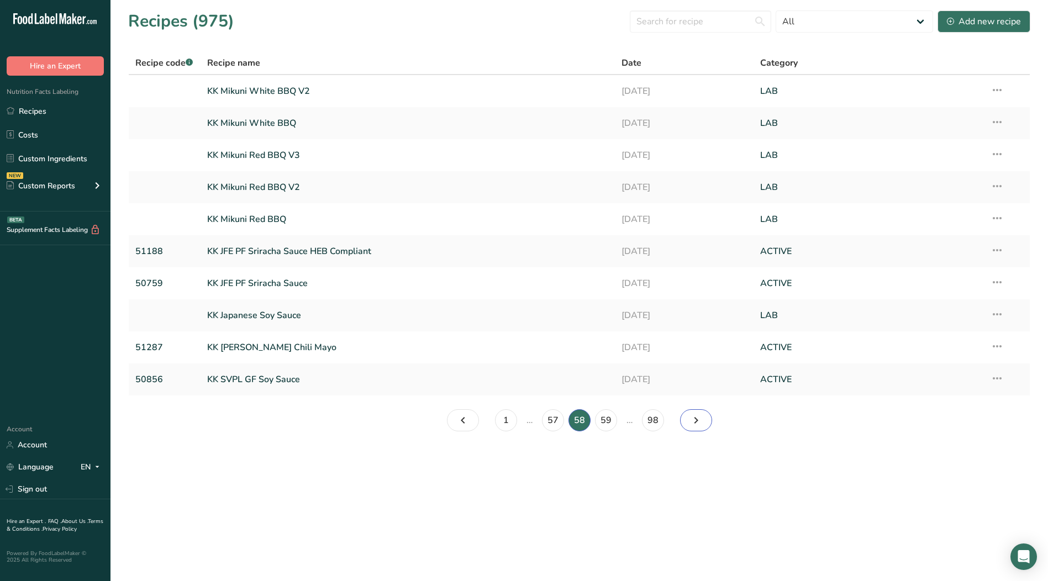
click at [691, 417] on icon "Page 59." at bounding box center [696, 421] width 13 height 20
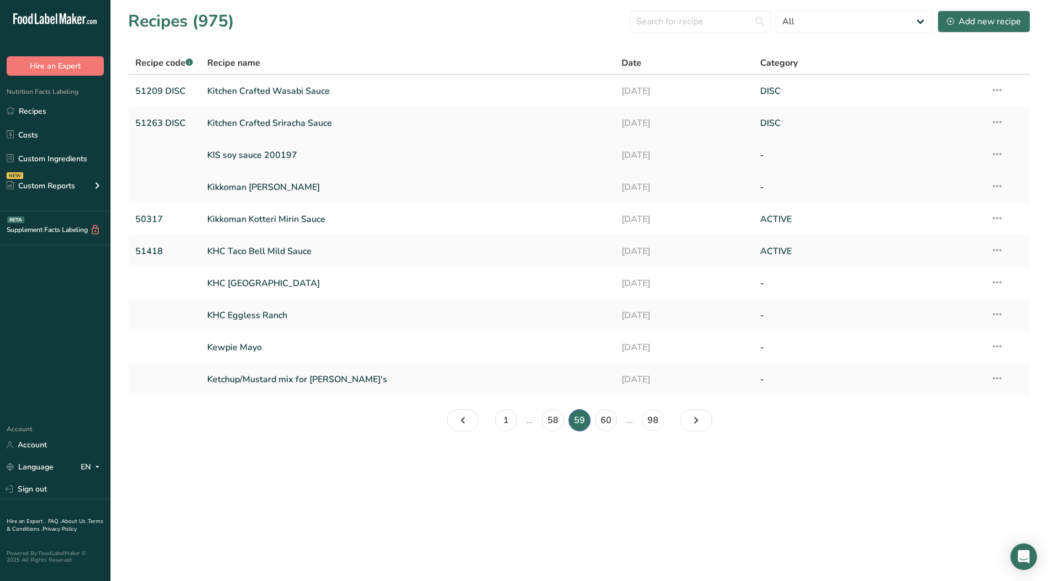
click at [997, 156] on icon at bounding box center [997, 154] width 13 height 20
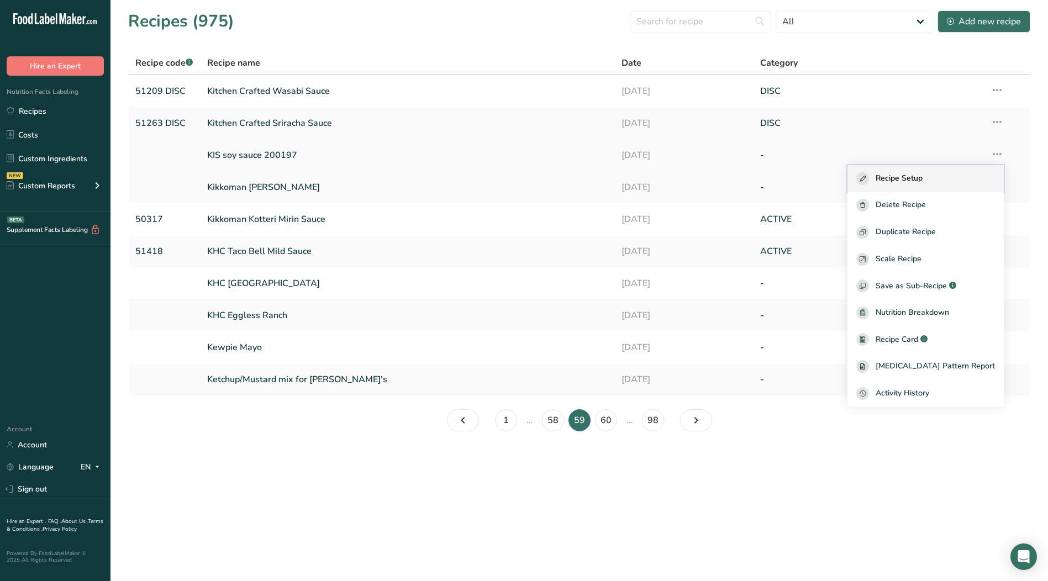
click at [923, 183] on span "Recipe Setup" at bounding box center [899, 178] width 47 height 13
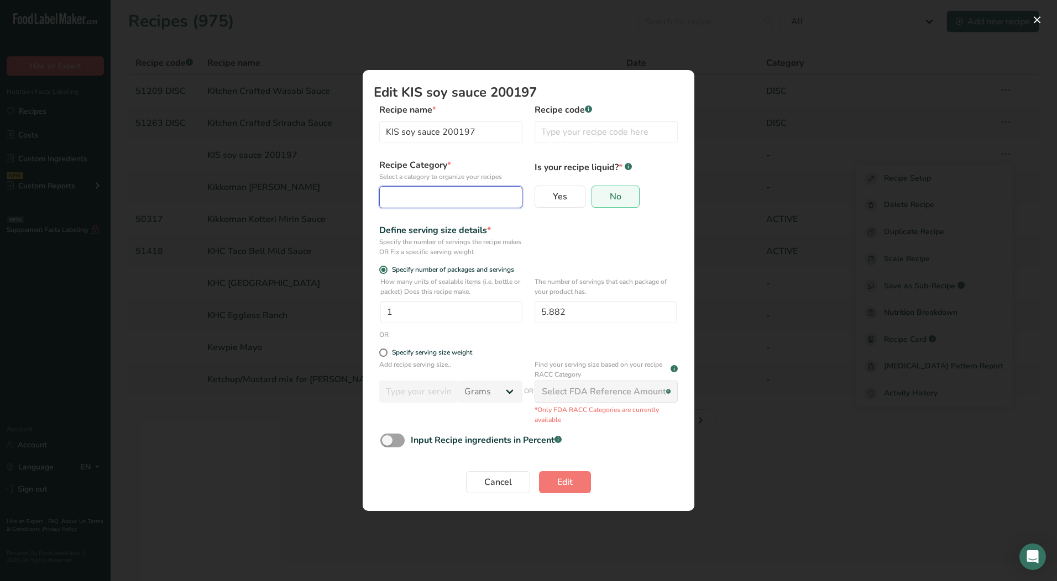
click at [467, 202] on div "Edit Recipe Modal" at bounding box center [447, 197] width 122 height 13
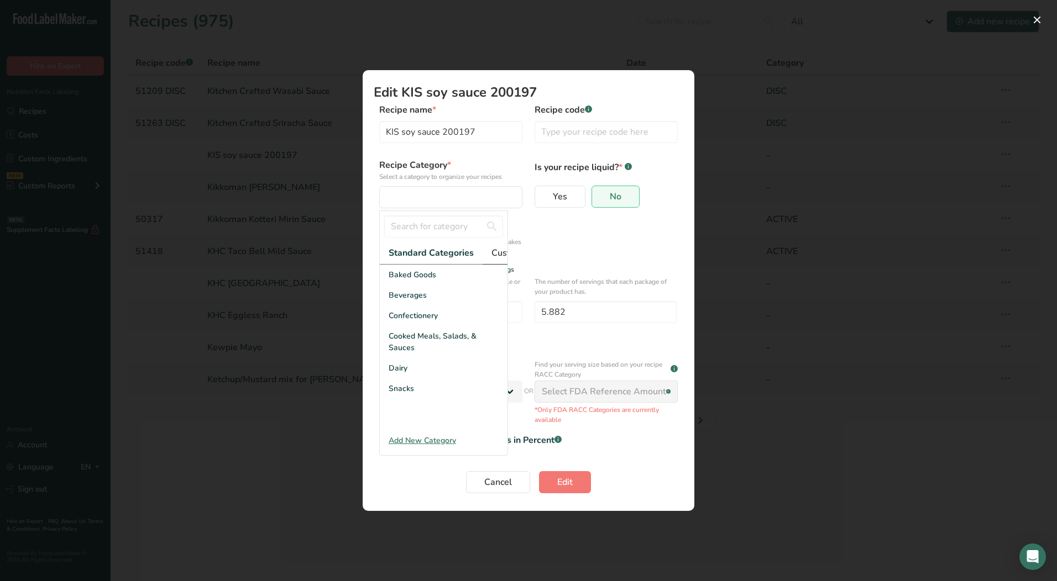
click at [484, 250] on link "Custom Categories .a-a{fill:#347362;}.b-a{fill:#fff;}" at bounding box center [533, 253] width 103 height 23
click at [385, 318] on div "LAB" at bounding box center [444, 316] width 128 height 20
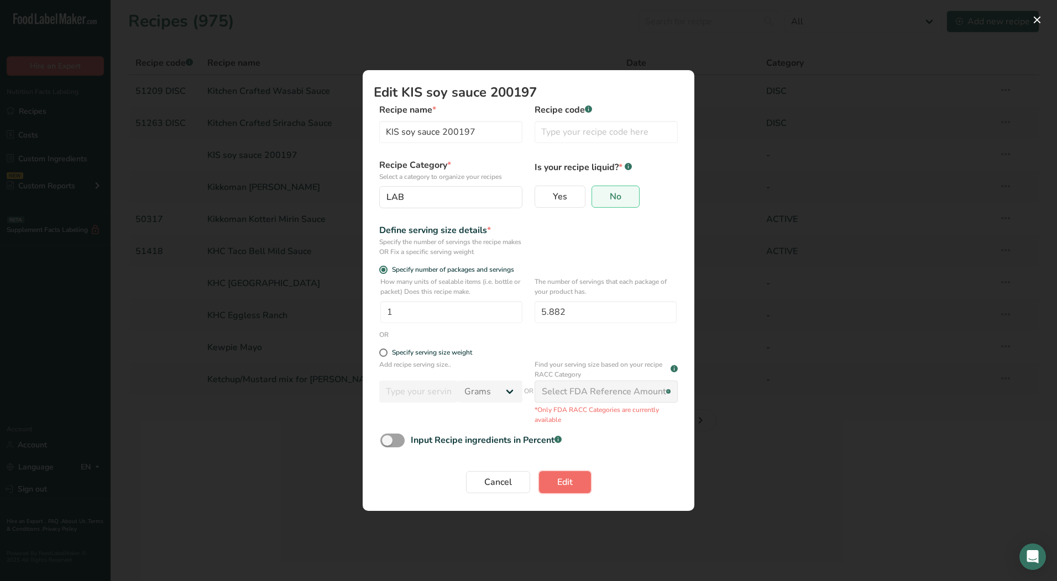
click at [550, 485] on button "Edit" at bounding box center [565, 482] width 52 height 22
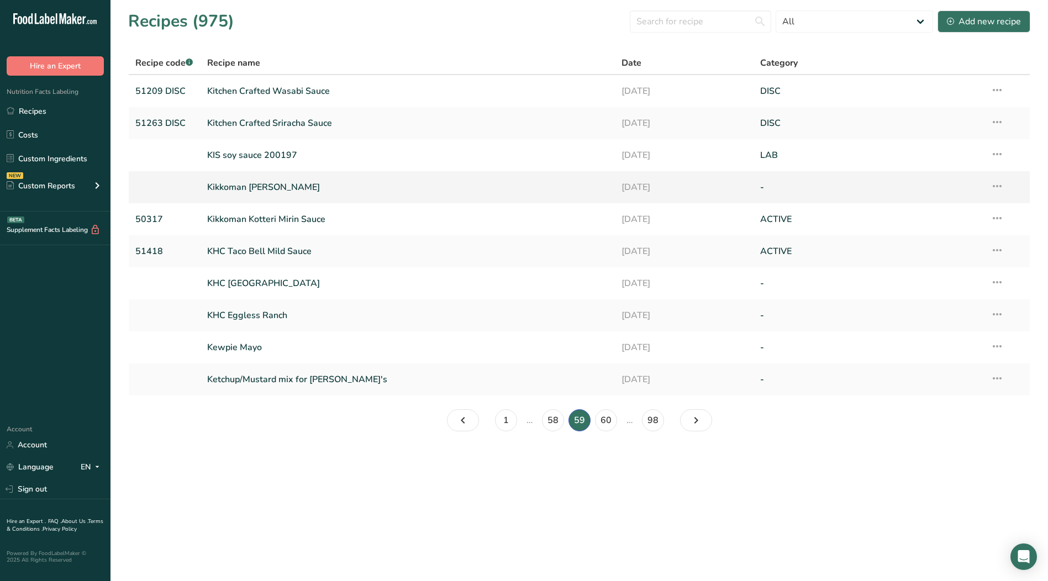
click at [996, 190] on icon at bounding box center [997, 186] width 13 height 20
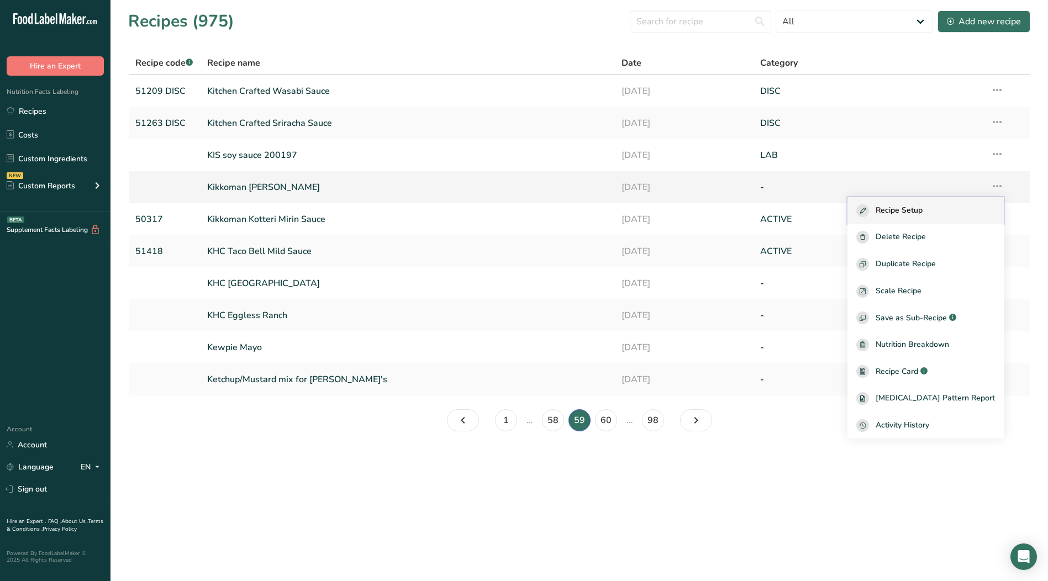
click at [919, 216] on span "Recipe Setup" at bounding box center [899, 210] width 47 height 13
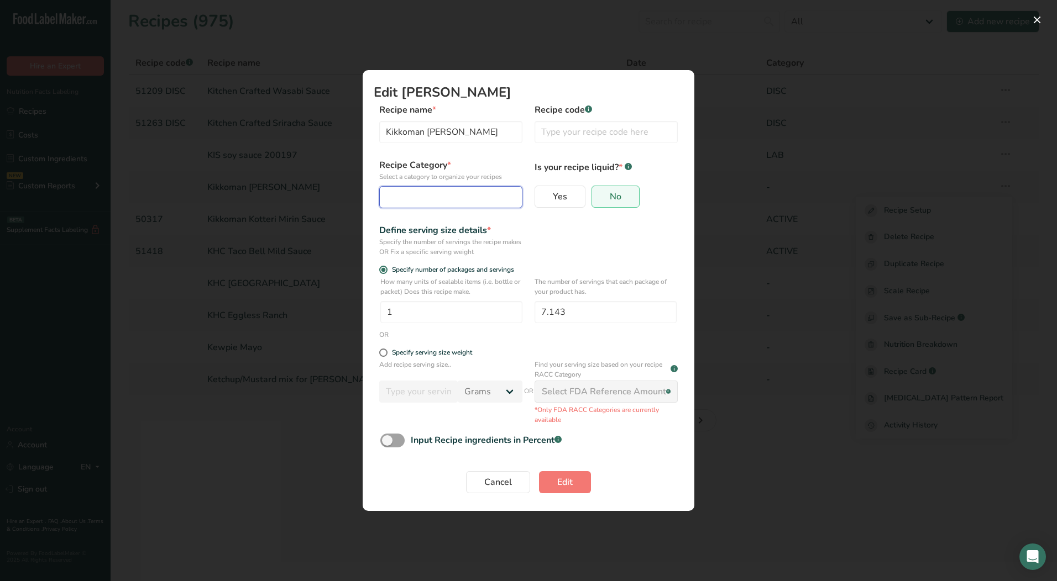
click at [460, 199] on div "Edit Recipe Modal" at bounding box center [447, 197] width 122 height 13
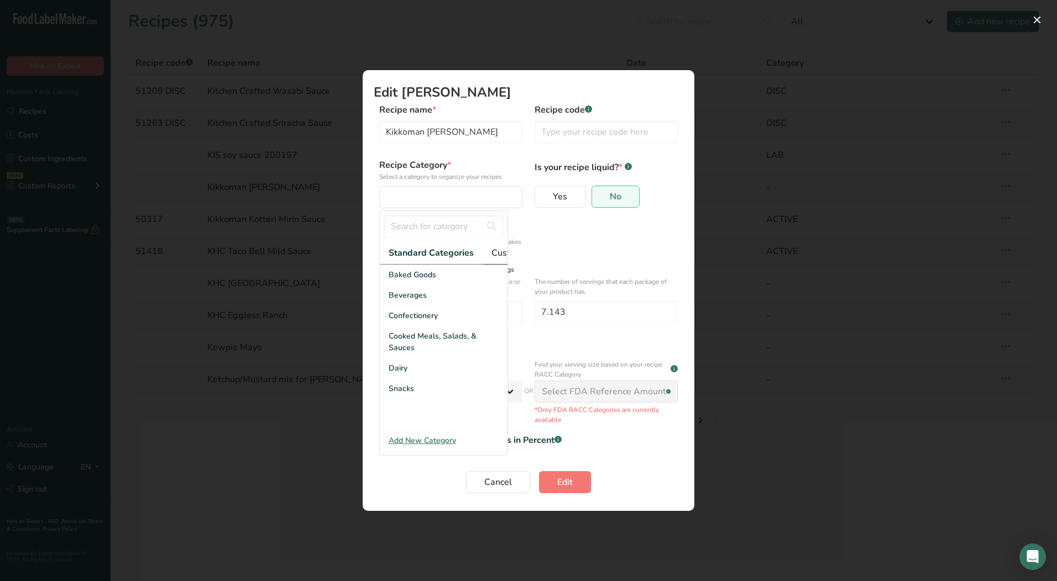
click at [495, 251] on span "Custom Categories .a-a{fill:#347362;}.b-a{fill:#fff;}" at bounding box center [534, 252] width 86 height 13
click at [416, 326] on div "LAB" at bounding box center [444, 316] width 128 height 20
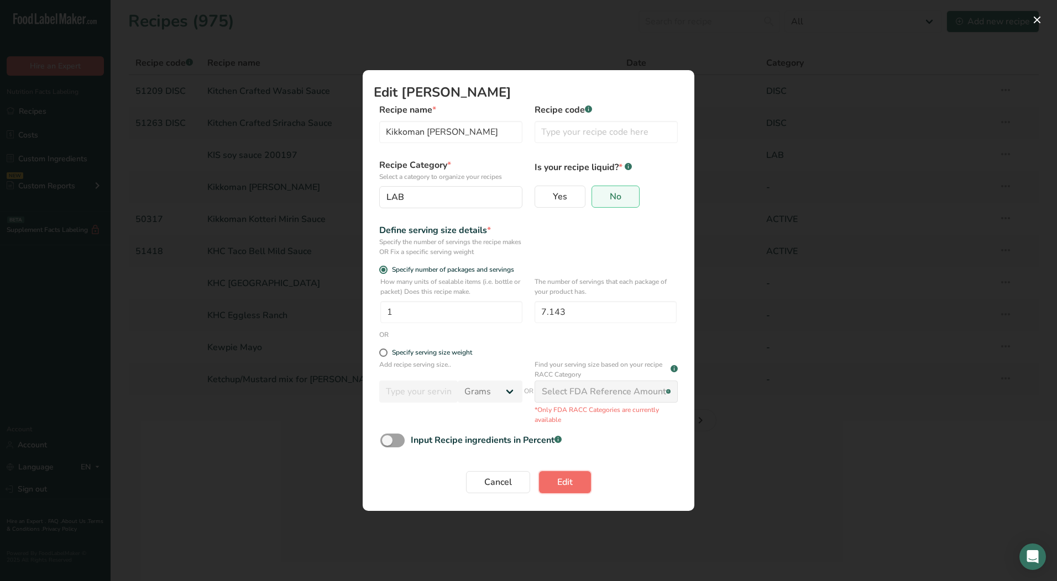
click at [562, 484] on span "Edit" at bounding box center [564, 482] width 15 height 13
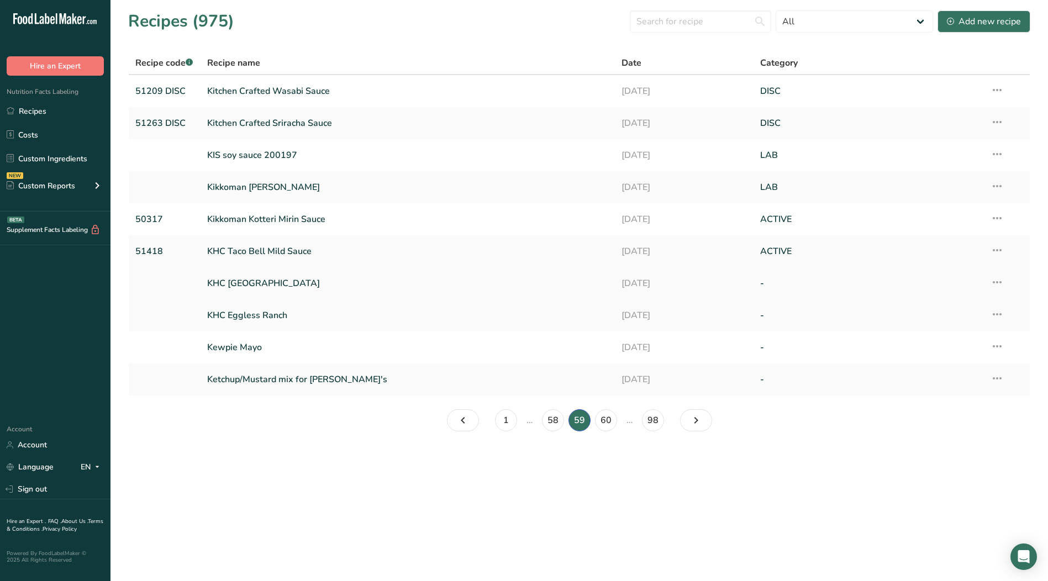
click at [998, 285] on icon at bounding box center [997, 282] width 13 height 20
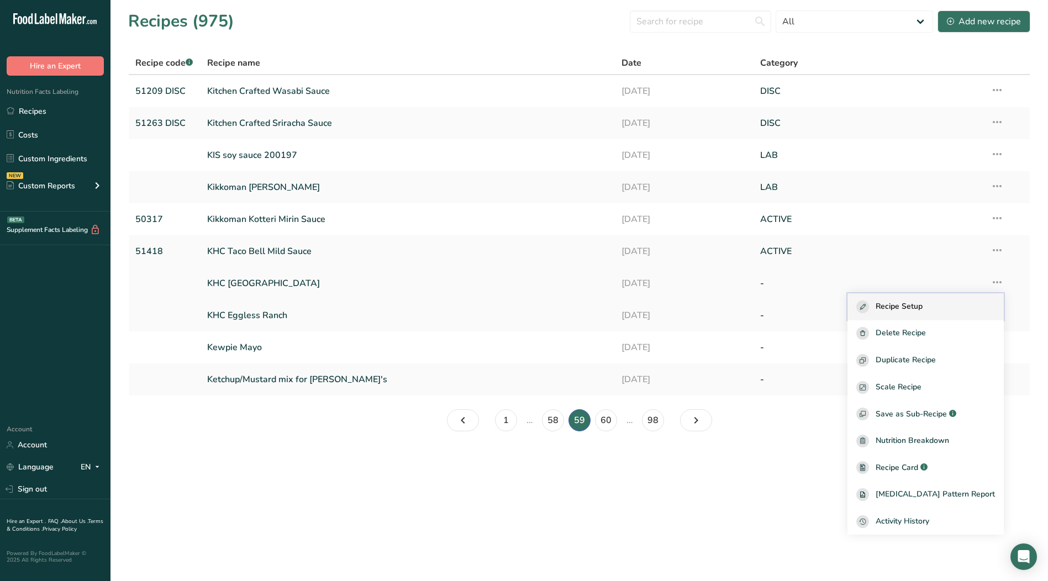
click at [923, 309] on span "Recipe Setup" at bounding box center [899, 307] width 47 height 13
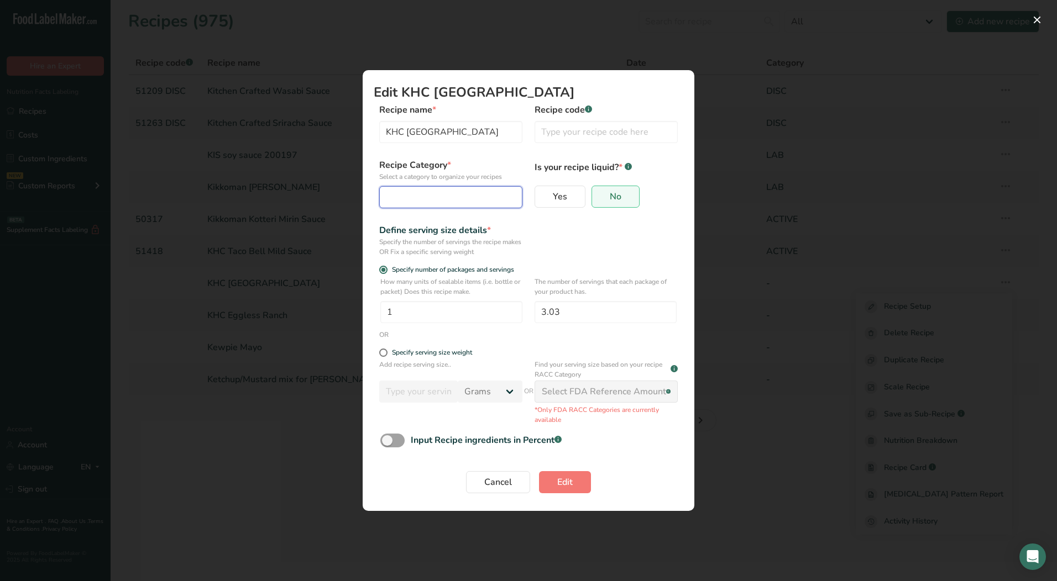
click at [456, 200] on div "Edit Recipe Modal" at bounding box center [447, 197] width 122 height 13
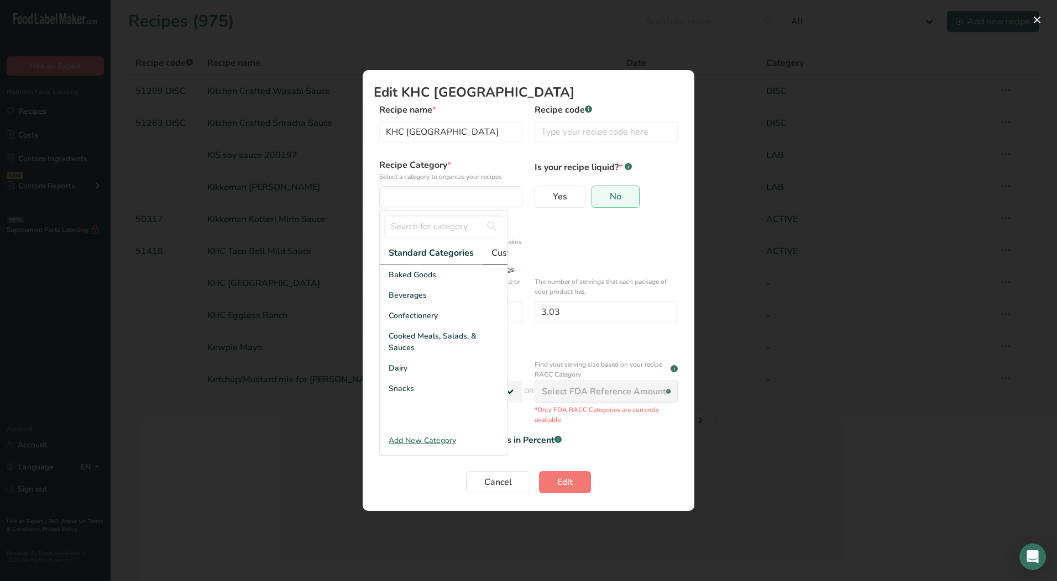
click at [497, 254] on span "Custom Categories .a-a{fill:#347362;}.b-a{fill:#fff;}" at bounding box center [534, 252] width 86 height 13
drag, startPoint x: 424, startPoint y: 322, endPoint x: 435, endPoint y: 351, distance: 30.8
click at [425, 322] on div "LAB" at bounding box center [444, 316] width 128 height 20
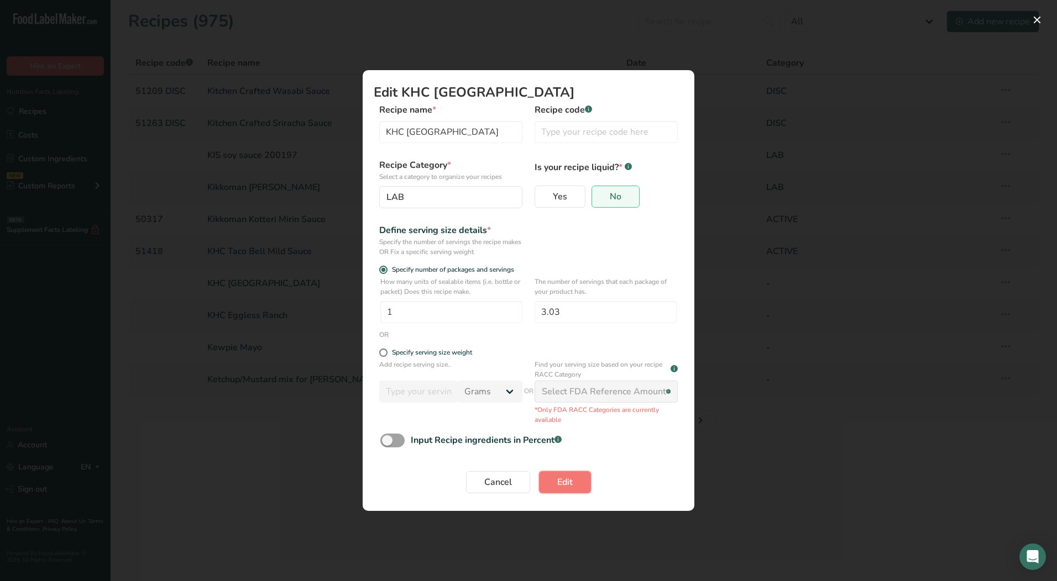
click at [555, 479] on button "Edit" at bounding box center [565, 482] width 52 height 22
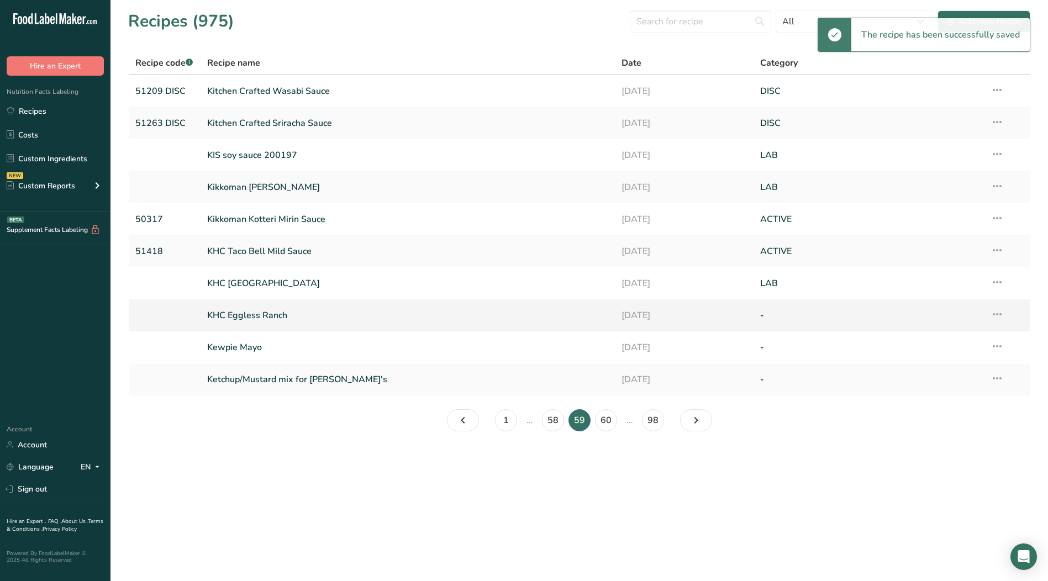
click at [1001, 312] on icon at bounding box center [997, 315] width 13 height 20
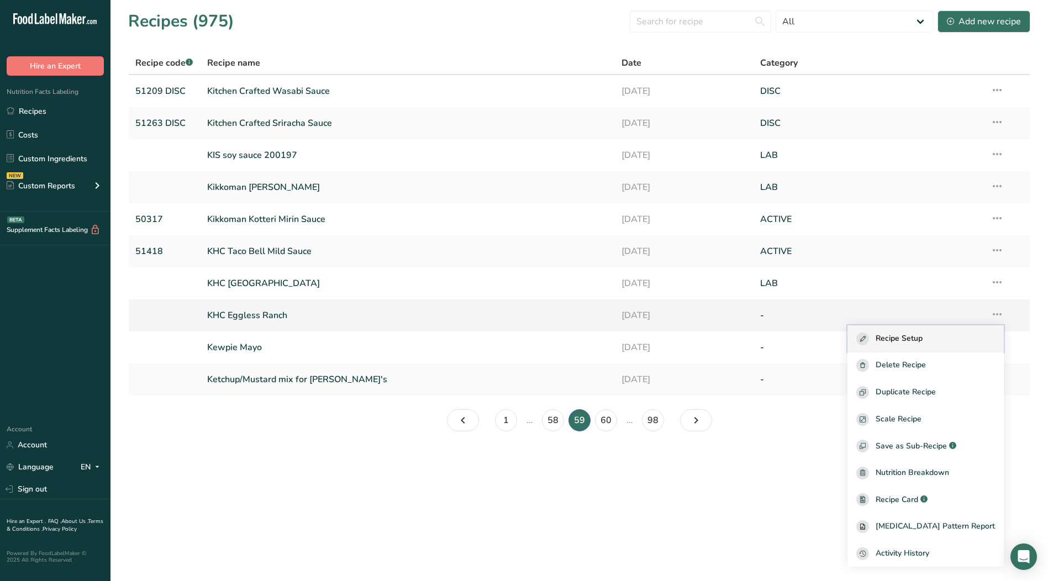
click at [903, 338] on span "Recipe Setup" at bounding box center [899, 339] width 47 height 13
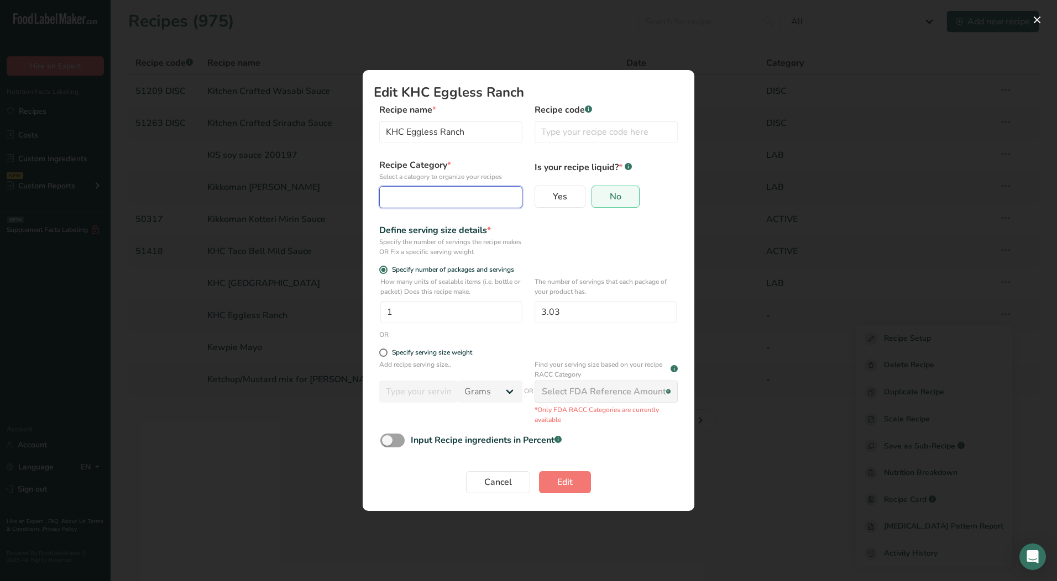
click at [428, 206] on button "Edit Recipe Modal" at bounding box center [450, 197] width 143 height 22
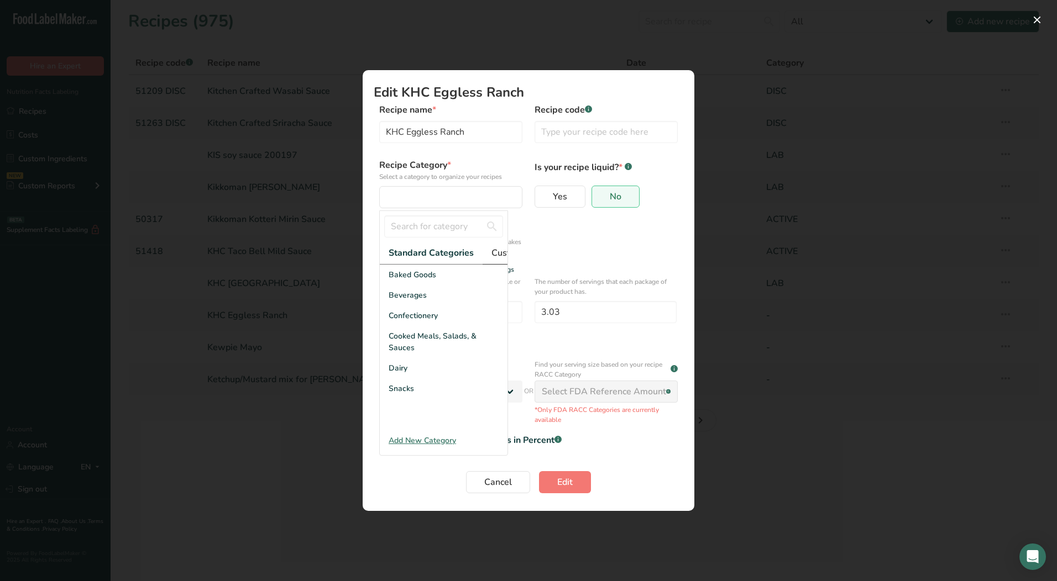
click at [502, 256] on span "Custom Categories .a-a{fill:#347362;}.b-a{fill:#fff;}" at bounding box center [534, 252] width 86 height 13
click at [409, 321] on div "LAB" at bounding box center [444, 316] width 128 height 20
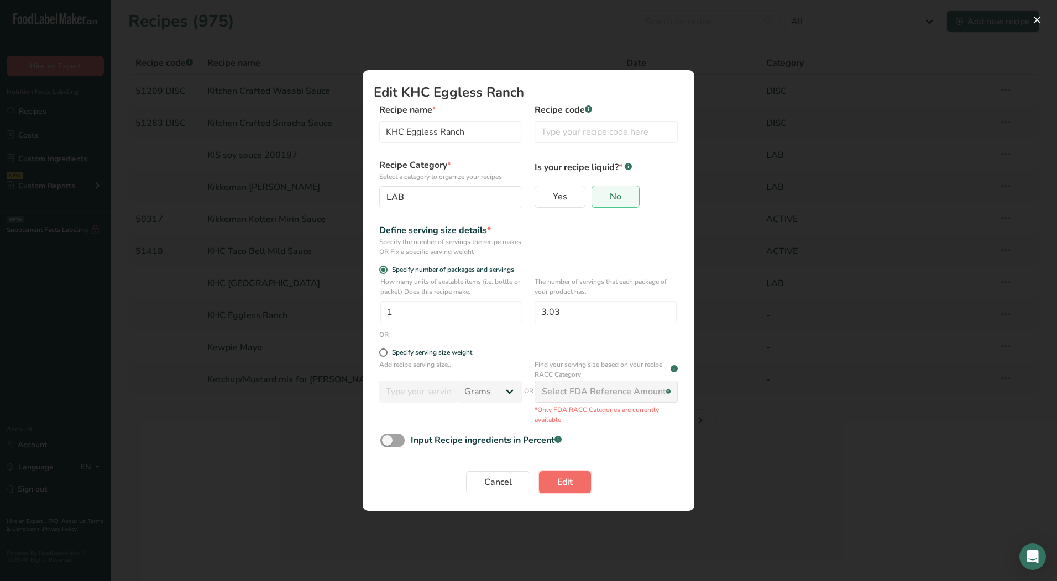
click at [565, 485] on span "Edit" at bounding box center [564, 482] width 15 height 13
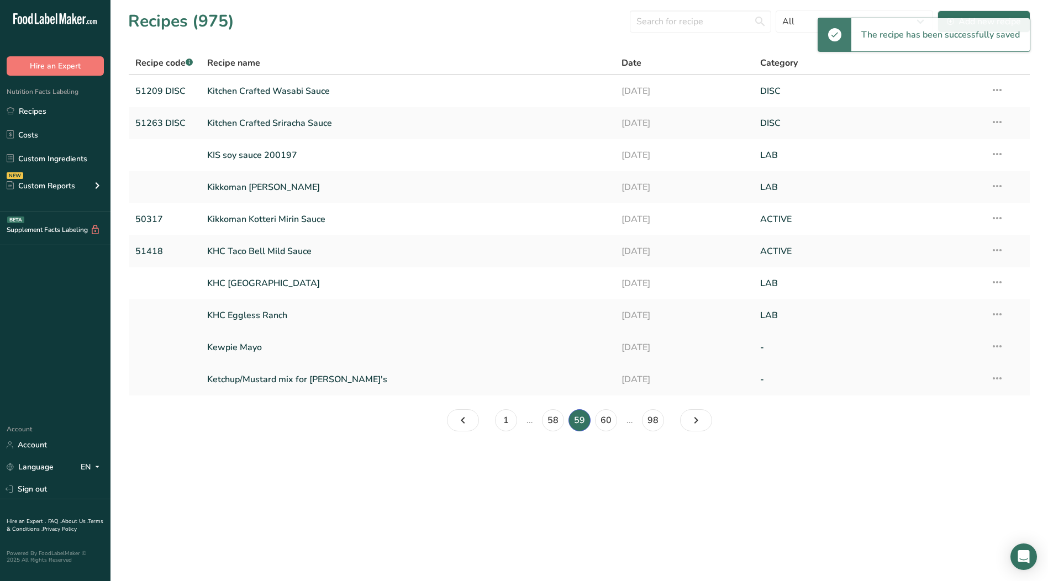
click at [995, 346] on icon at bounding box center [997, 347] width 13 height 20
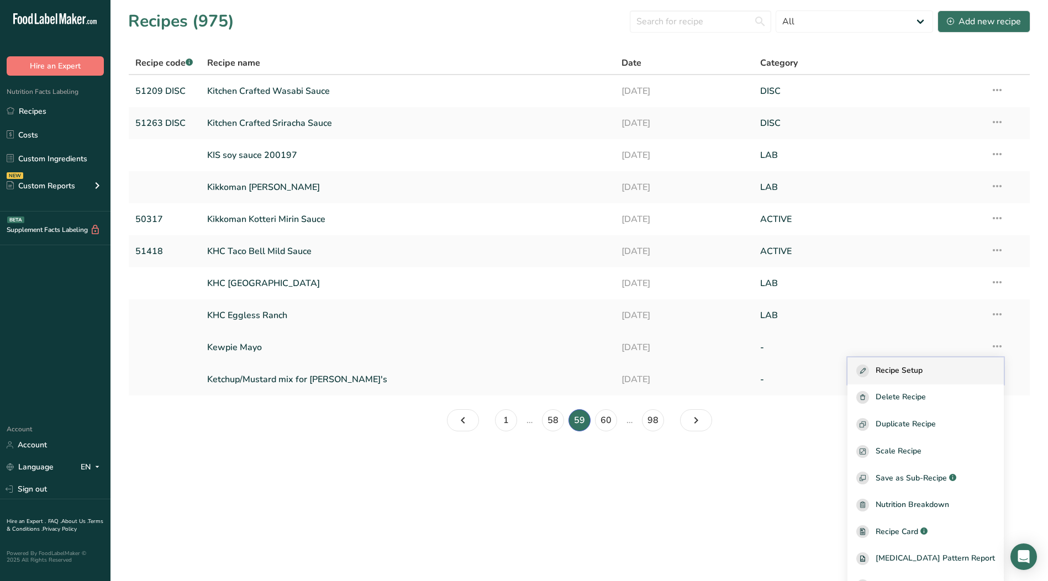
click at [915, 364] on button "Recipe Setup" at bounding box center [926, 371] width 156 height 27
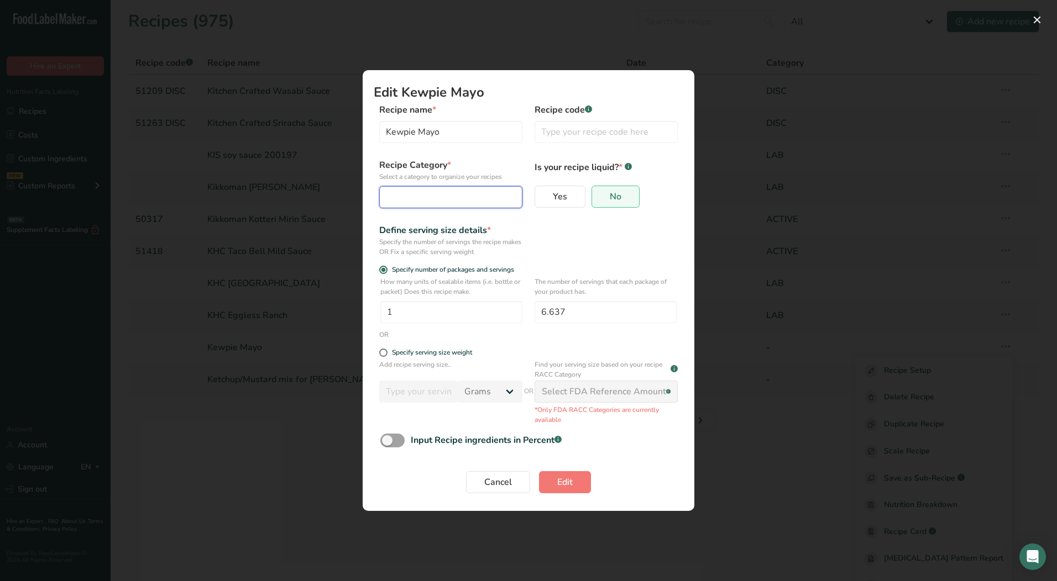
click at [471, 203] on div "Edit Recipe Modal" at bounding box center [447, 197] width 122 height 13
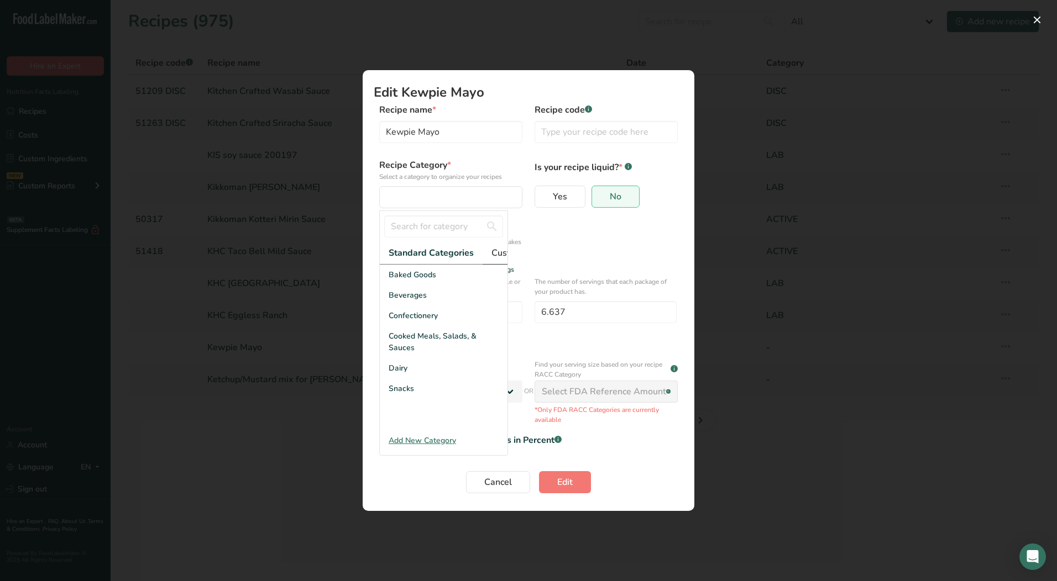
click at [497, 256] on span "Custom Categories .a-a{fill:#347362;}.b-a{fill:#fff;}" at bounding box center [534, 252] width 86 height 13
click at [403, 322] on span "LAB" at bounding box center [396, 316] width 15 height 12
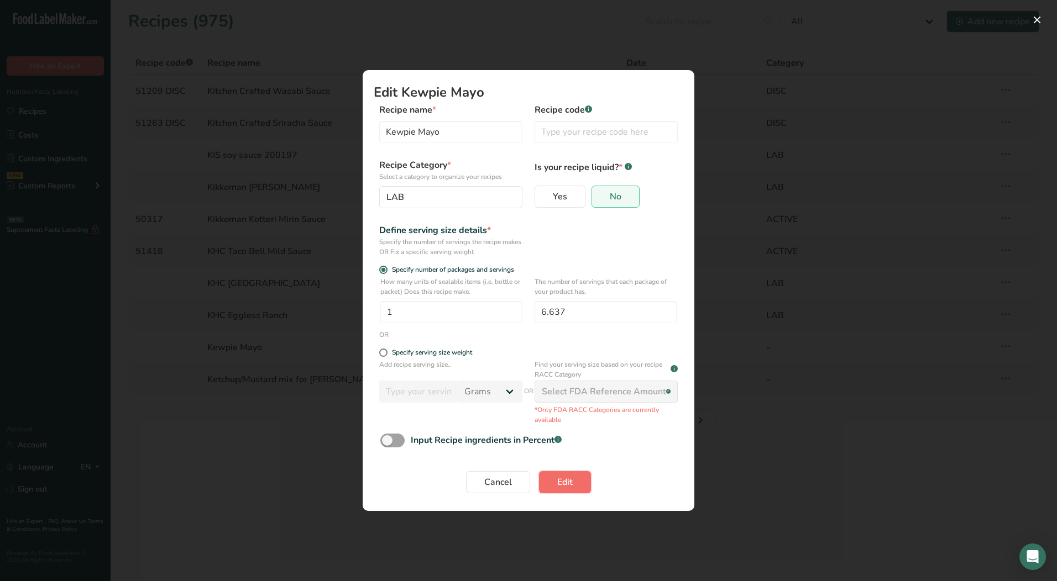
click at [579, 484] on button "Edit" at bounding box center [565, 482] width 52 height 22
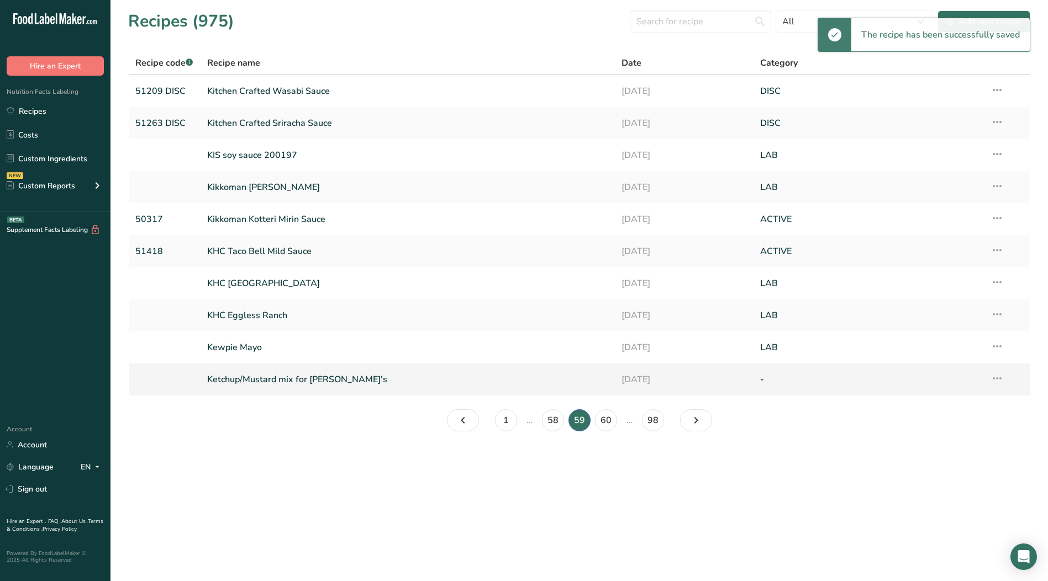
click at [998, 379] on icon at bounding box center [997, 379] width 13 height 20
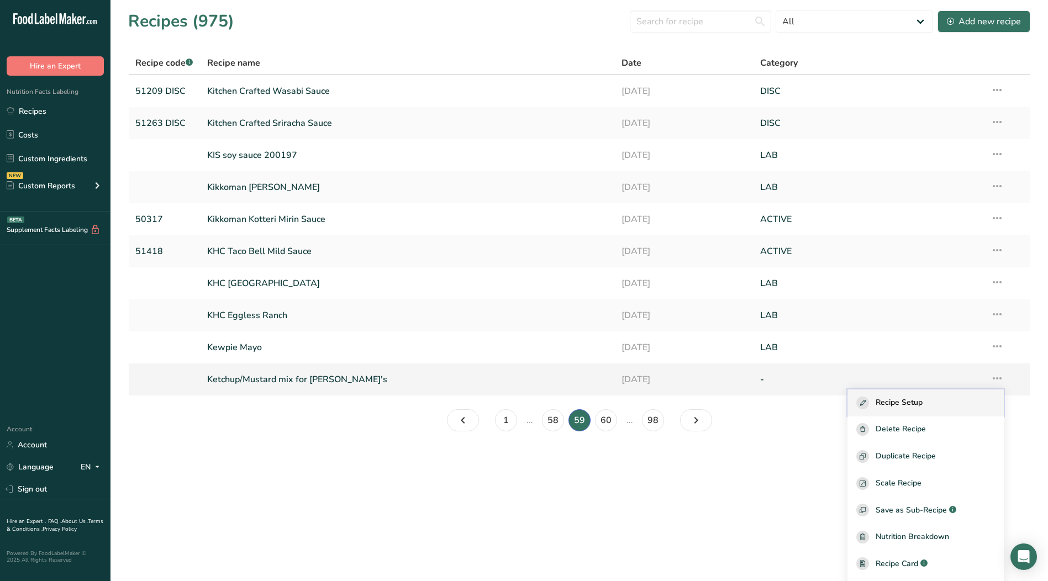
click at [900, 401] on span "Recipe Setup" at bounding box center [899, 403] width 47 height 13
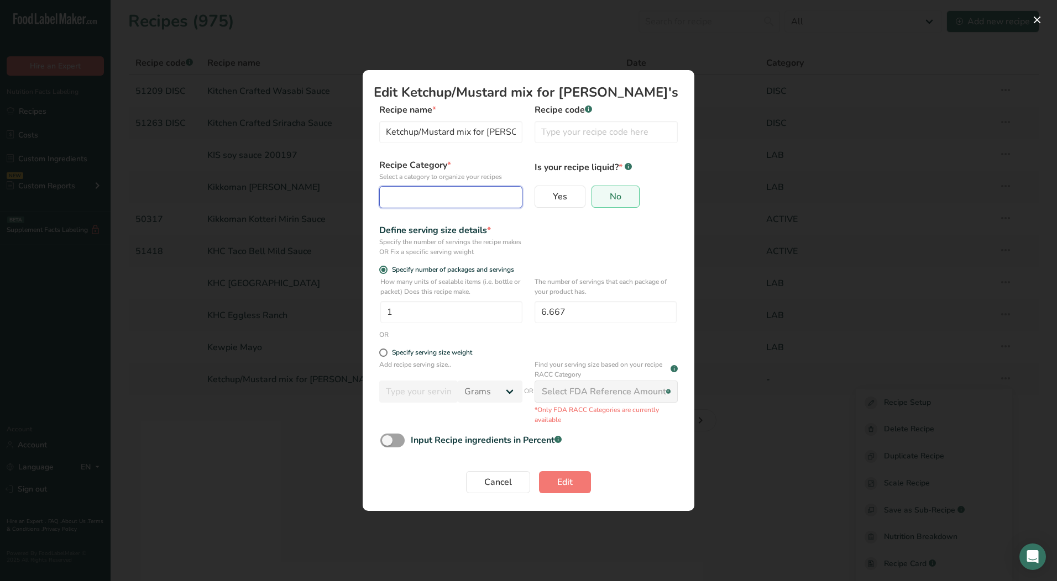
click at [435, 202] on div "Edit Recipe Modal" at bounding box center [447, 197] width 122 height 13
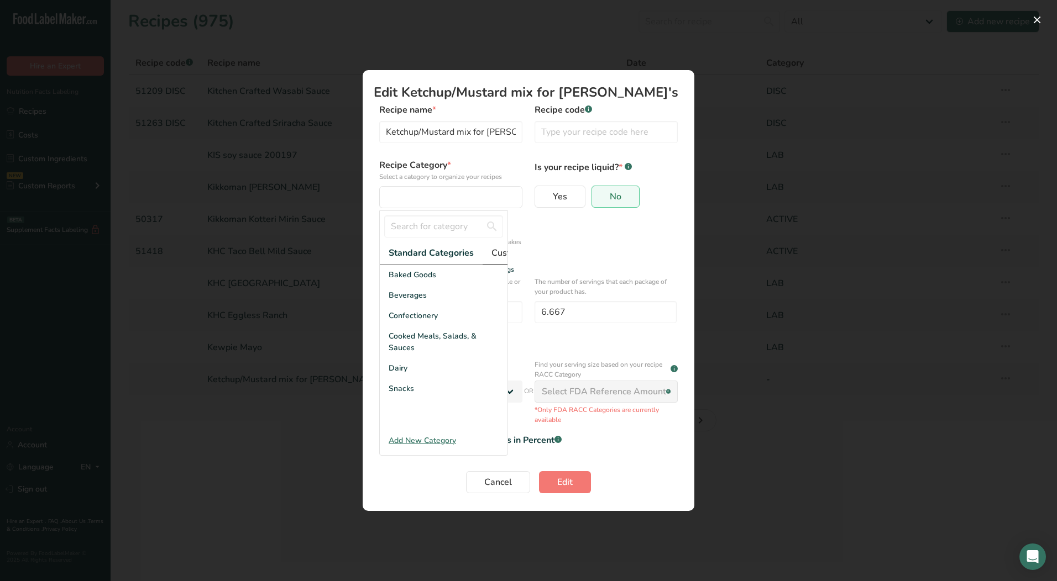
click at [495, 255] on span "Custom Categories .a-a{fill:#347362;}.b-a{fill:#fff;}" at bounding box center [534, 252] width 86 height 13
click at [408, 318] on div "LAB" at bounding box center [444, 316] width 128 height 20
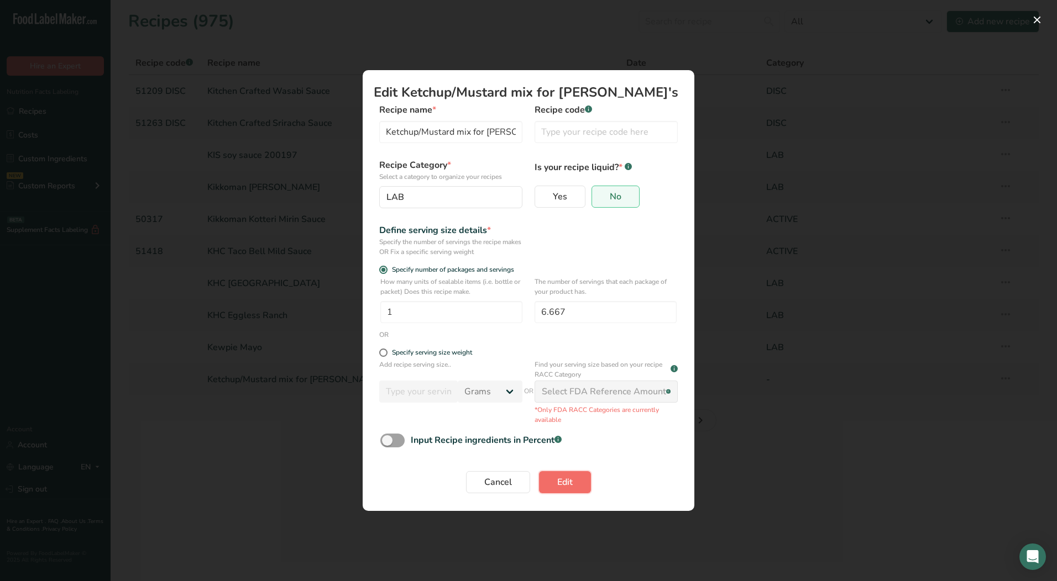
click at [561, 484] on span "Edit" at bounding box center [564, 482] width 15 height 13
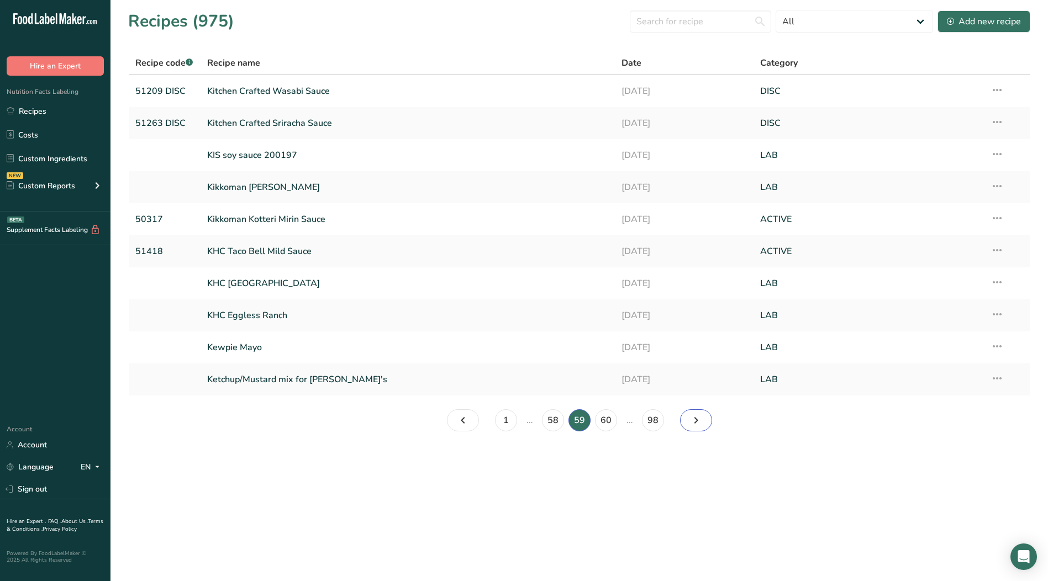
click at [697, 423] on icon "Page 60." at bounding box center [696, 421] width 13 height 20
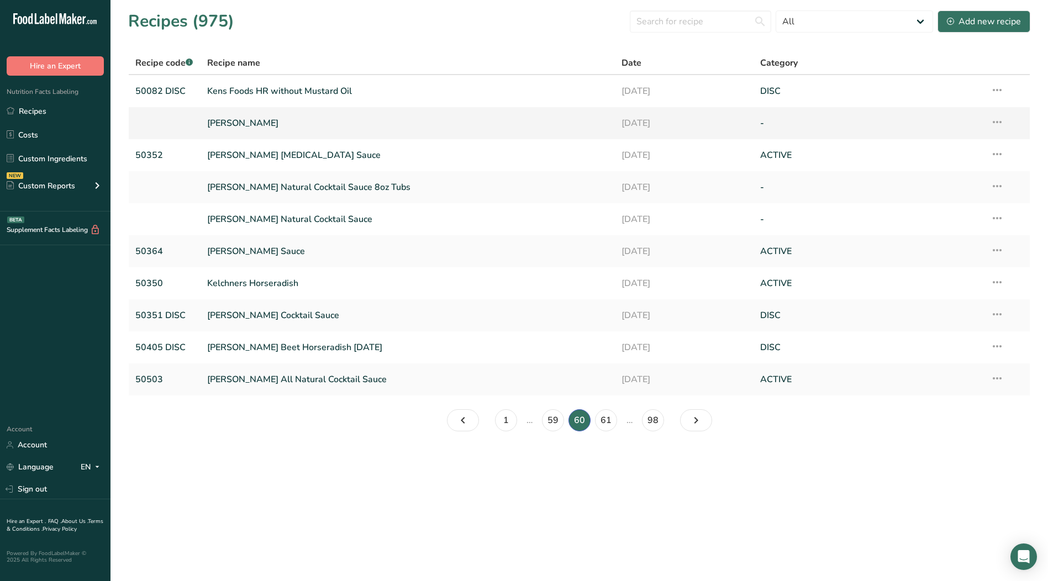
click at [1000, 123] on icon at bounding box center [997, 122] width 13 height 20
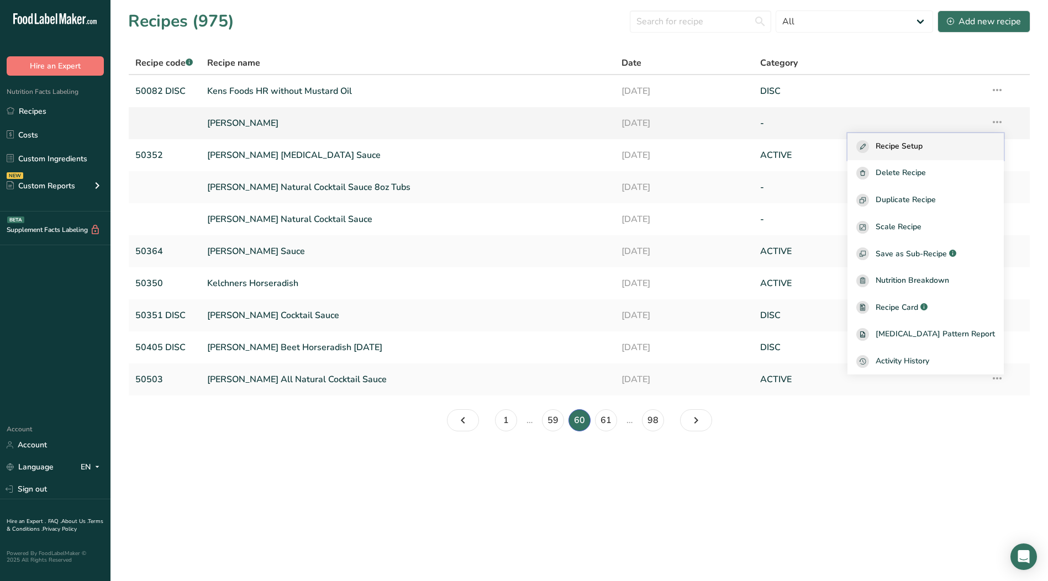
click at [923, 144] on span "Recipe Setup" at bounding box center [899, 146] width 47 height 13
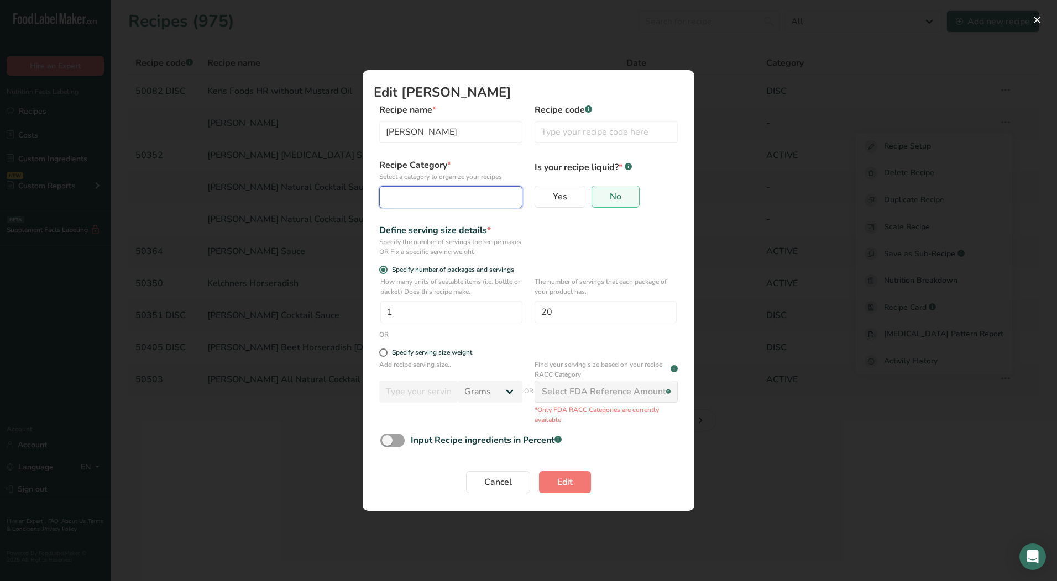
click at [458, 190] on button "Edit Recipe Modal" at bounding box center [450, 197] width 143 height 22
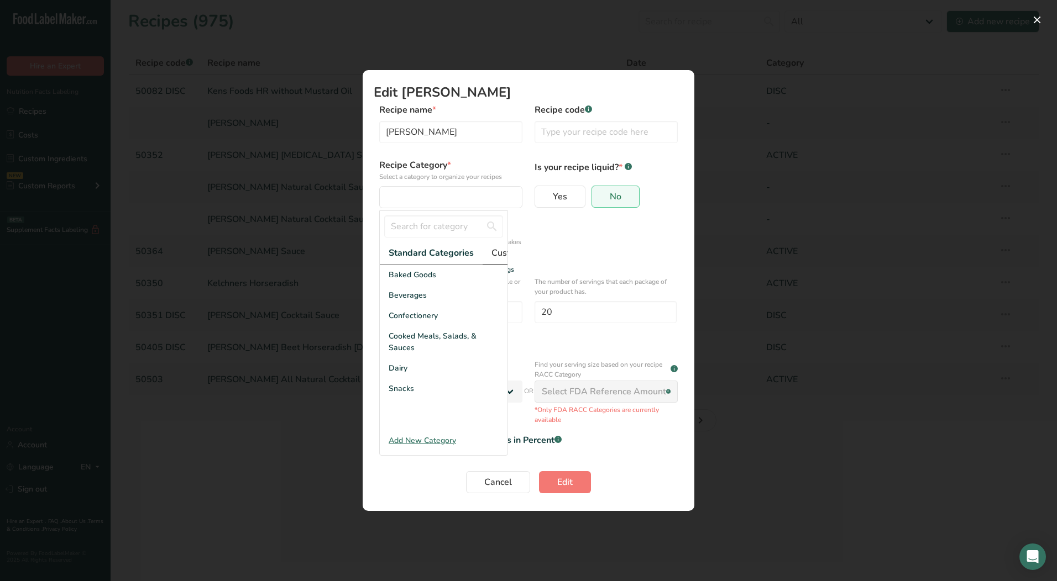
click at [497, 253] on span "Custom Categories .a-a{fill:#347362;}.b-a{fill:#fff;}" at bounding box center [534, 252] width 86 height 13
click at [402, 322] on span "LAB" at bounding box center [396, 316] width 15 height 12
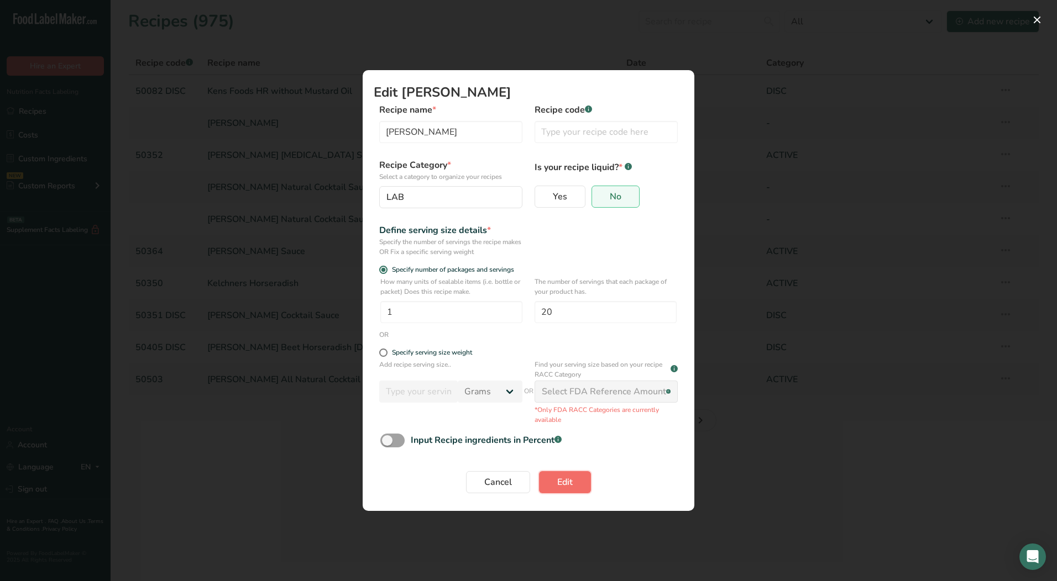
click at [558, 481] on span "Edit" at bounding box center [564, 482] width 15 height 13
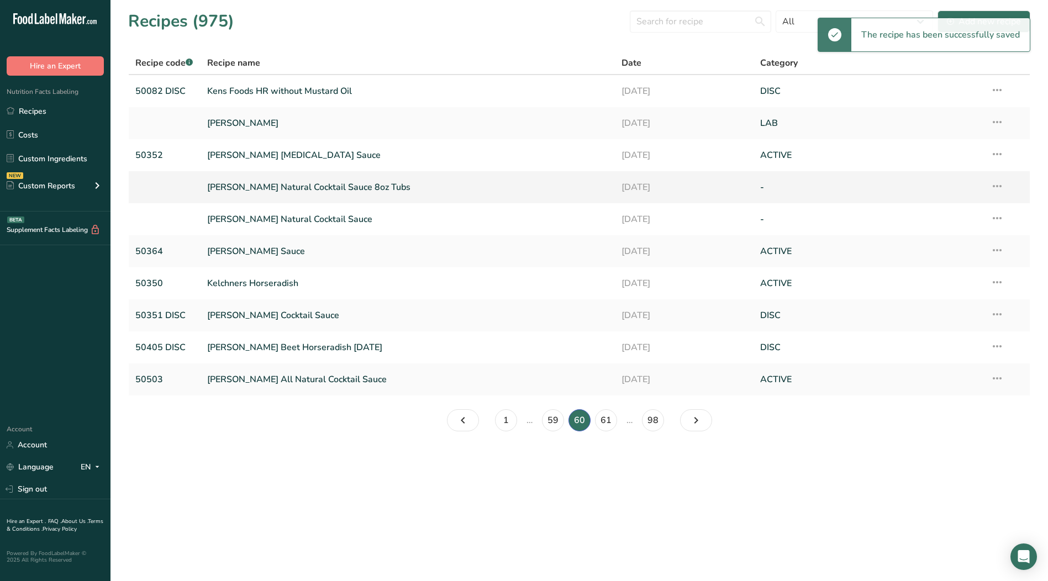
click at [996, 187] on icon at bounding box center [997, 186] width 13 height 20
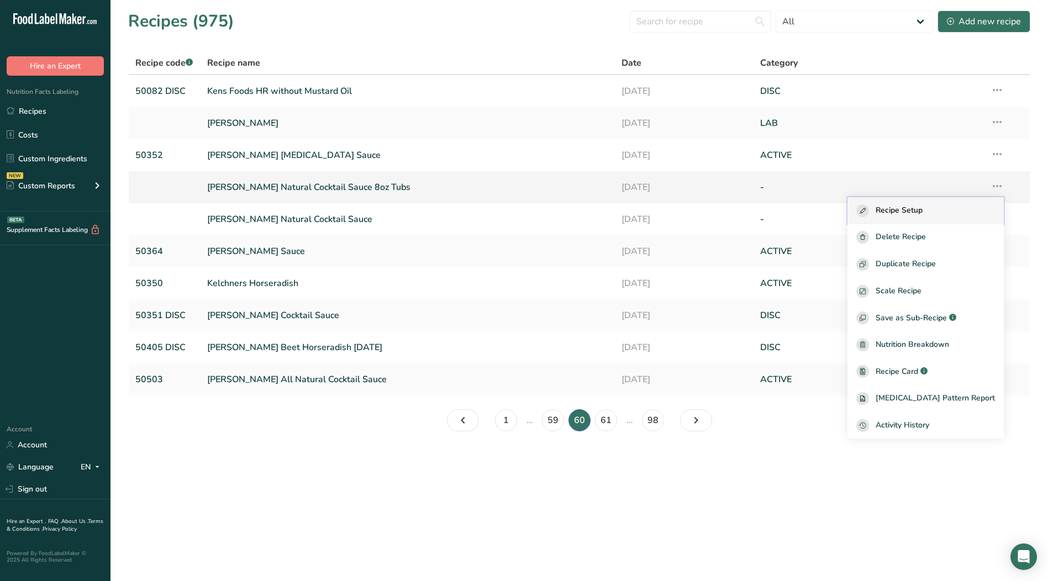
click at [923, 212] on span "Recipe Setup" at bounding box center [899, 210] width 47 height 13
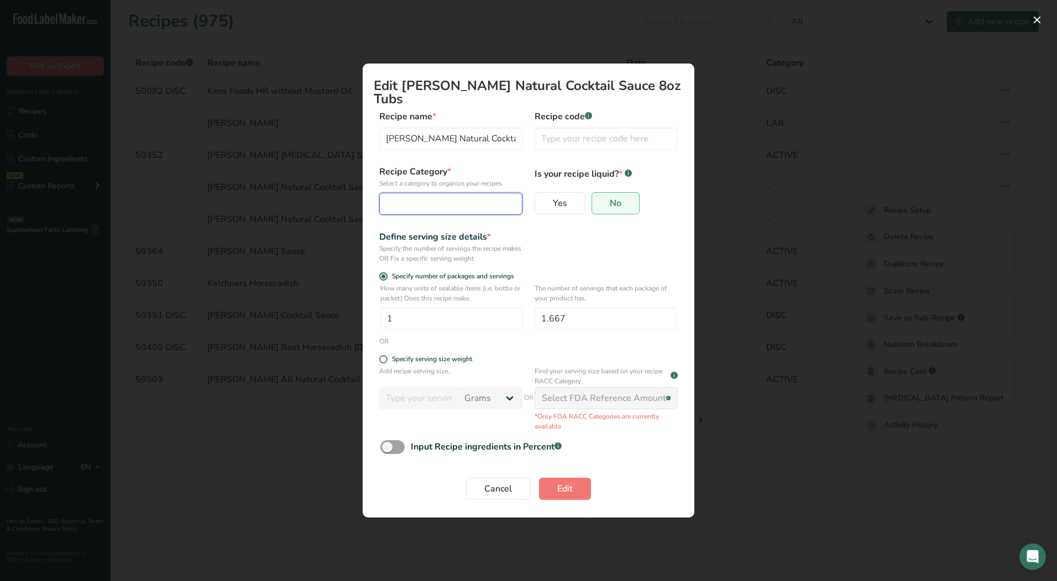
click at [438, 200] on div "Edit Recipe Modal" at bounding box center [447, 203] width 122 height 13
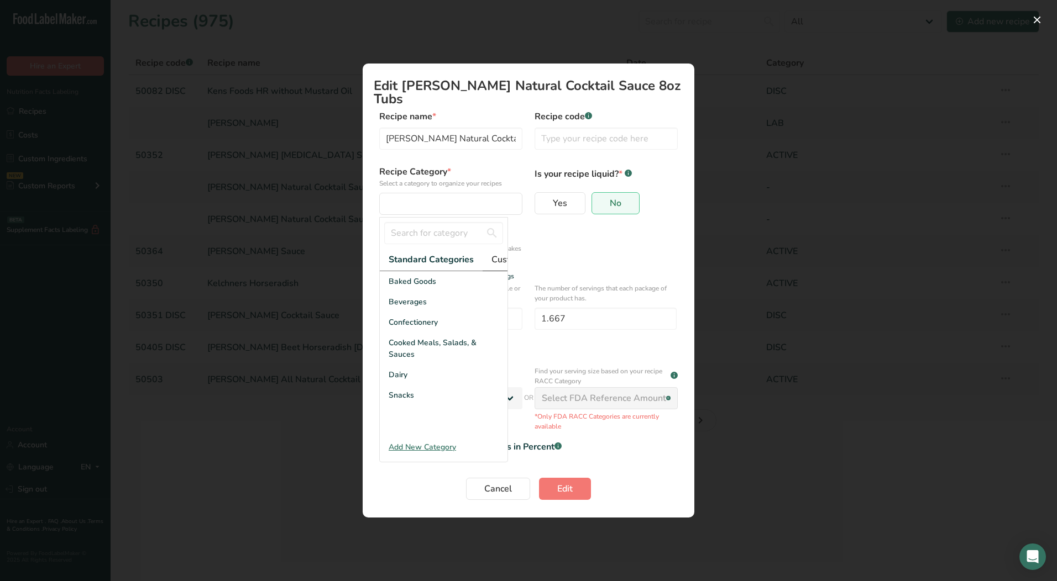
click at [497, 253] on span "Custom Categories .a-a{fill:#347362;}.b-a{fill:#fff;}" at bounding box center [534, 259] width 86 height 13
click at [422, 323] on div "LAB" at bounding box center [444, 322] width 128 height 20
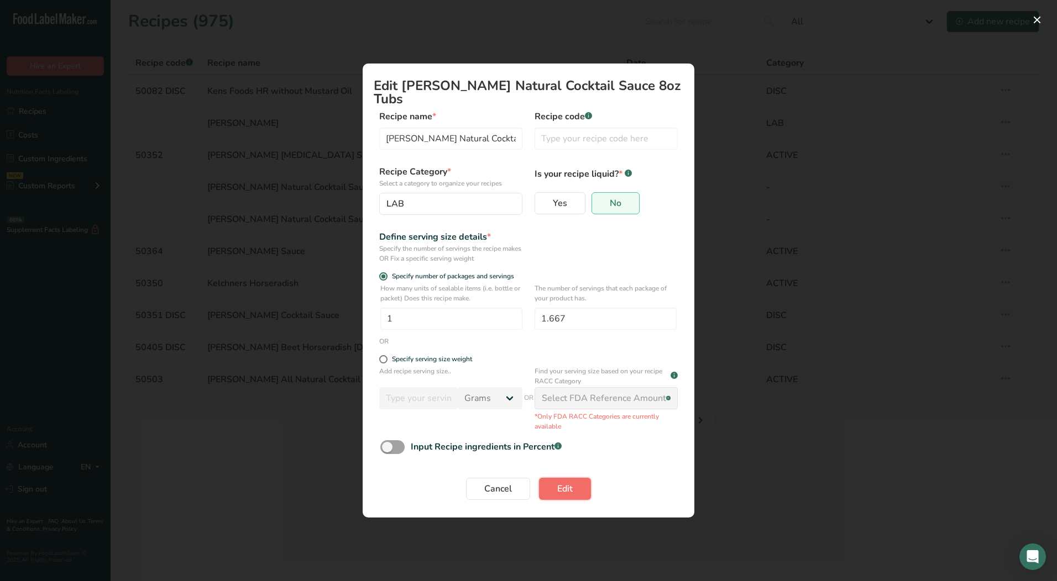
click at [561, 485] on span "Edit" at bounding box center [564, 488] width 15 height 13
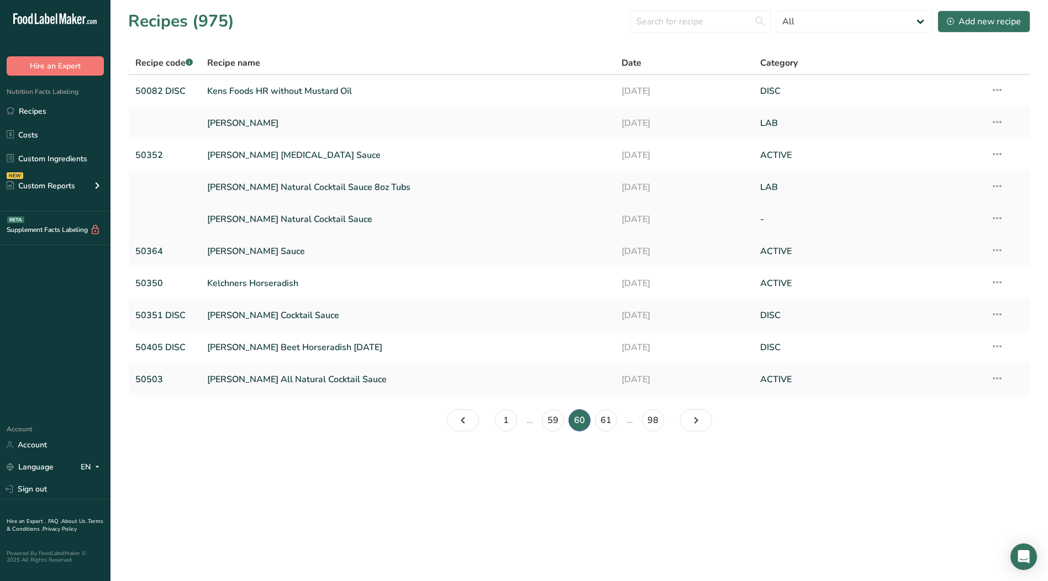
click at [998, 220] on icon at bounding box center [997, 218] width 13 height 20
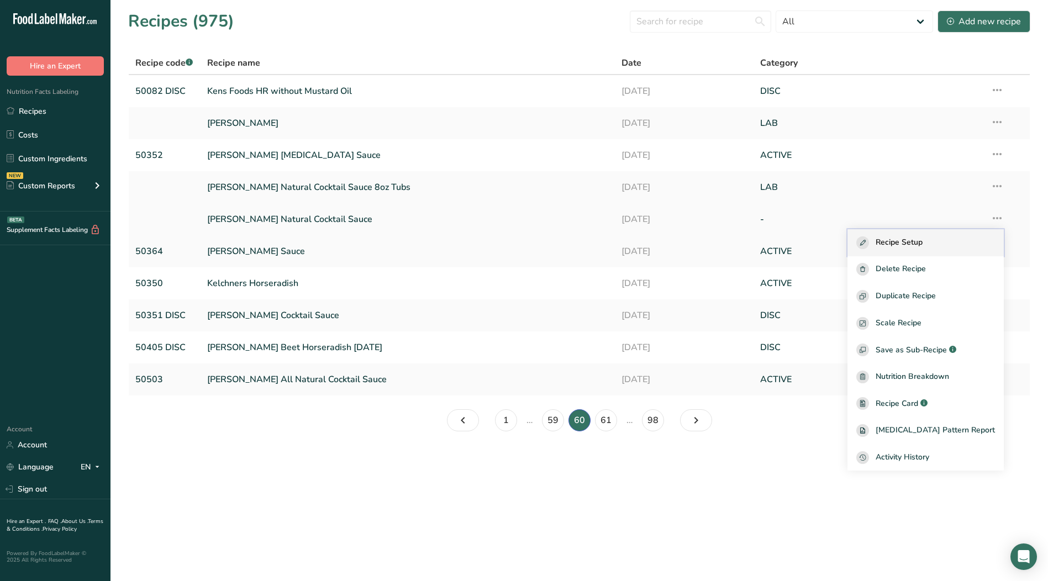
click at [920, 245] on span "Recipe Setup" at bounding box center [899, 243] width 47 height 13
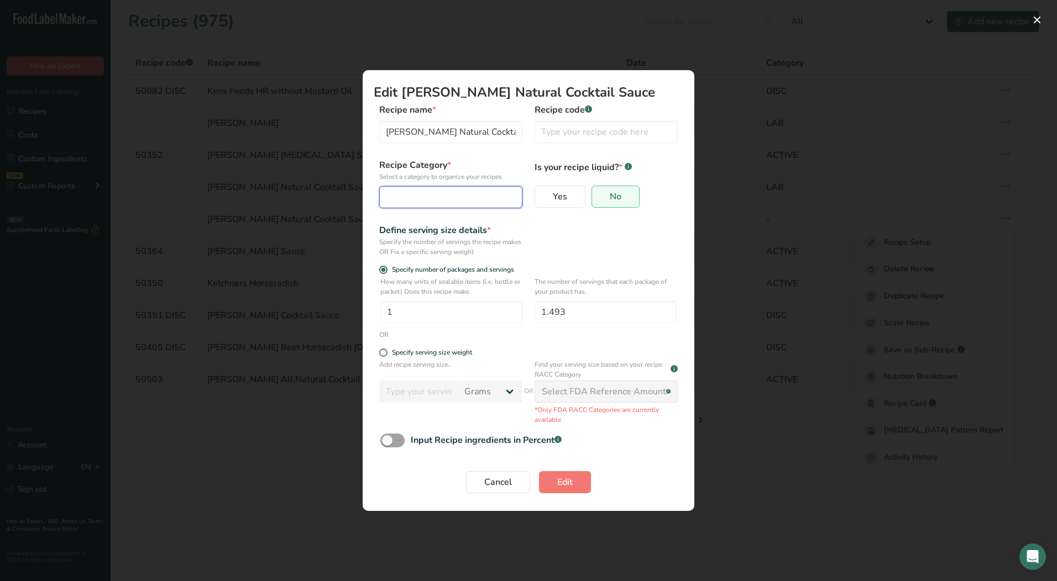
click at [459, 203] on div "Edit Recipe Modal" at bounding box center [447, 197] width 122 height 13
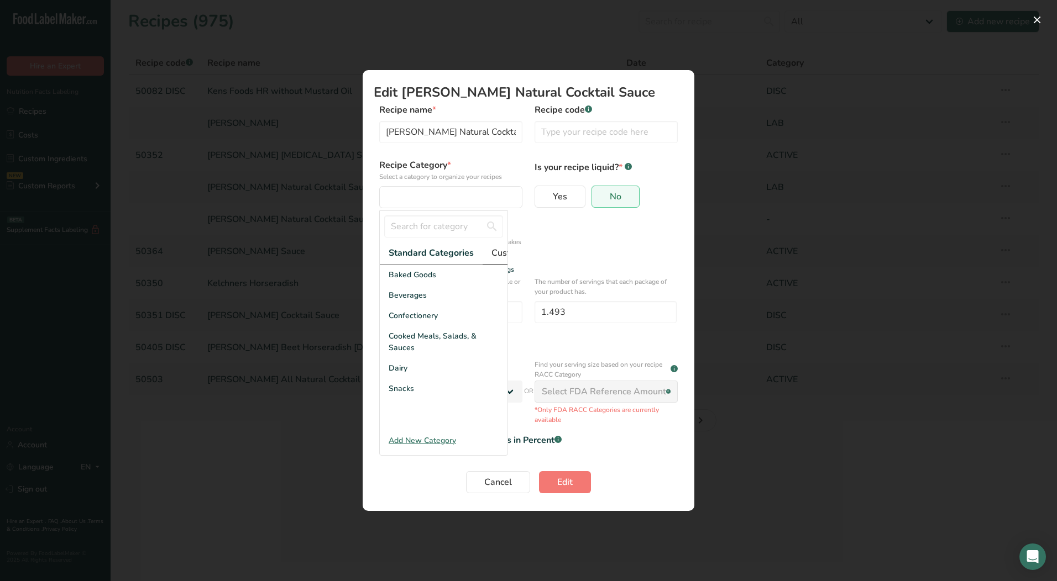
click at [495, 256] on span "Custom Categories .a-a{fill:#347362;}.b-a{fill:#fff;}" at bounding box center [534, 252] width 86 height 13
click at [399, 320] on span "LAB" at bounding box center [396, 316] width 15 height 12
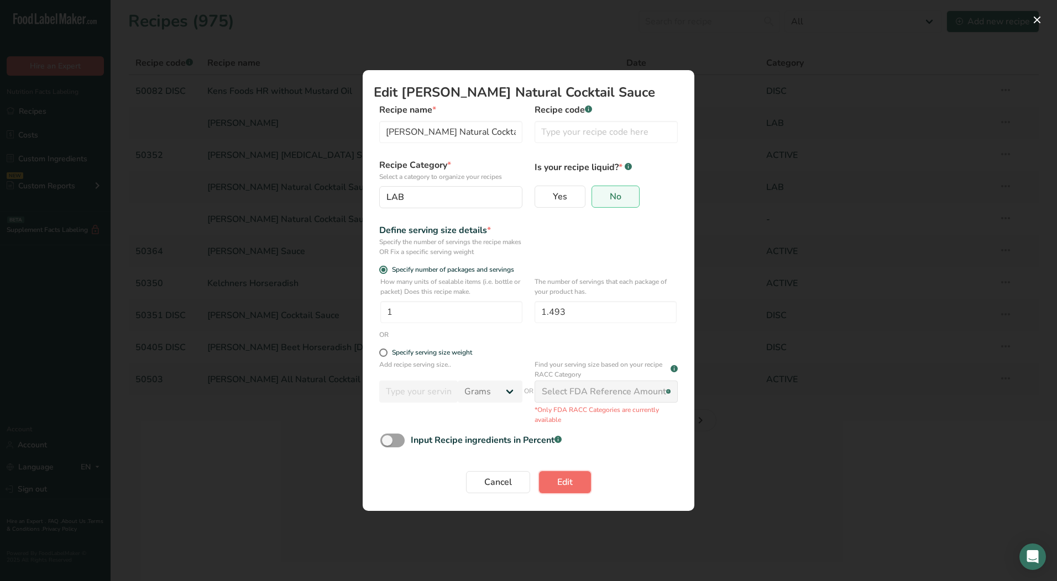
click at [564, 485] on span "Edit" at bounding box center [564, 482] width 15 height 13
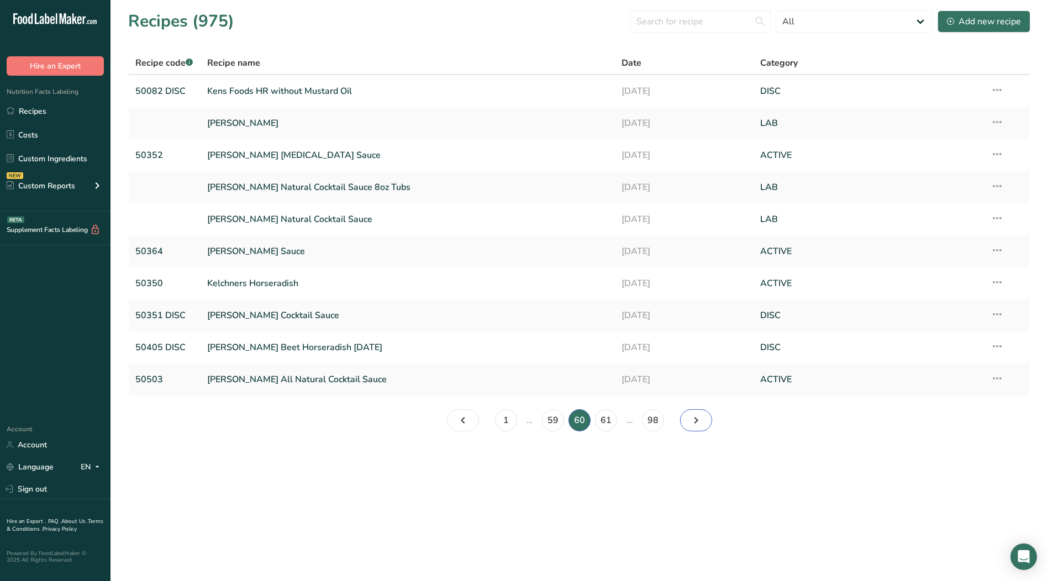
click at [695, 423] on icon "Page 61." at bounding box center [696, 421] width 13 height 20
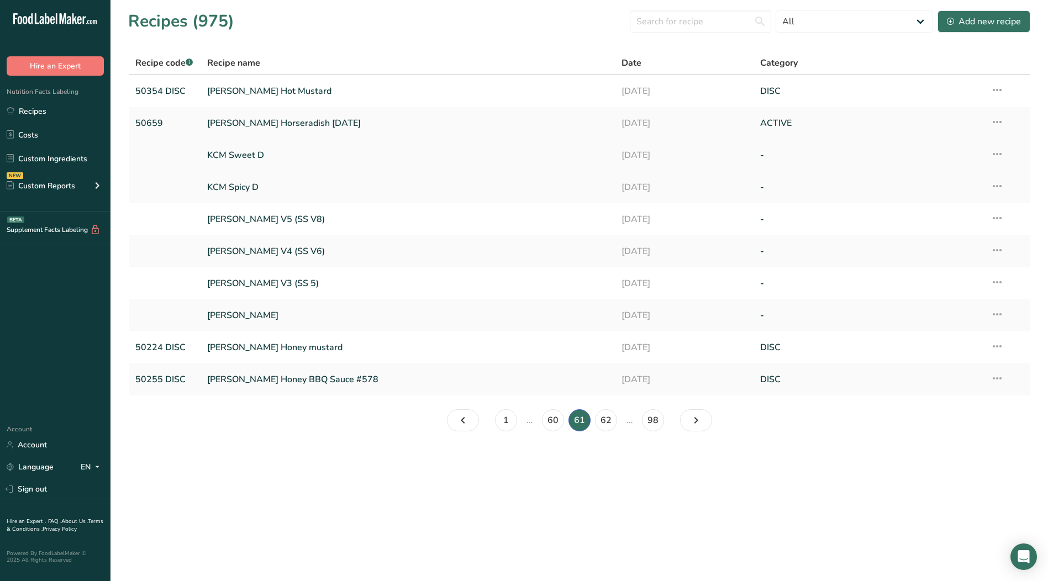
click at [998, 153] on icon at bounding box center [997, 154] width 13 height 20
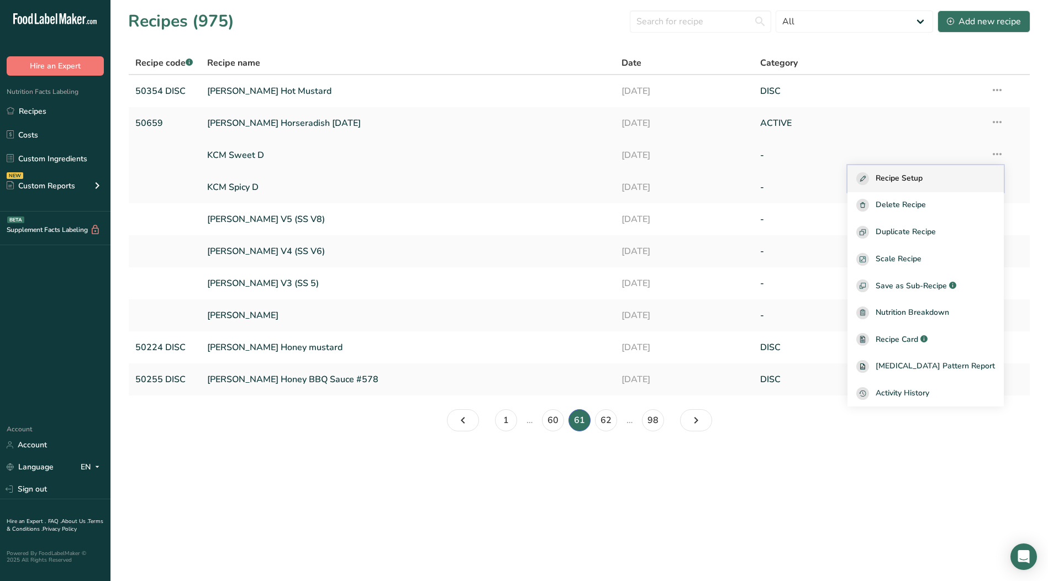
click at [923, 176] on span "Recipe Setup" at bounding box center [899, 178] width 47 height 13
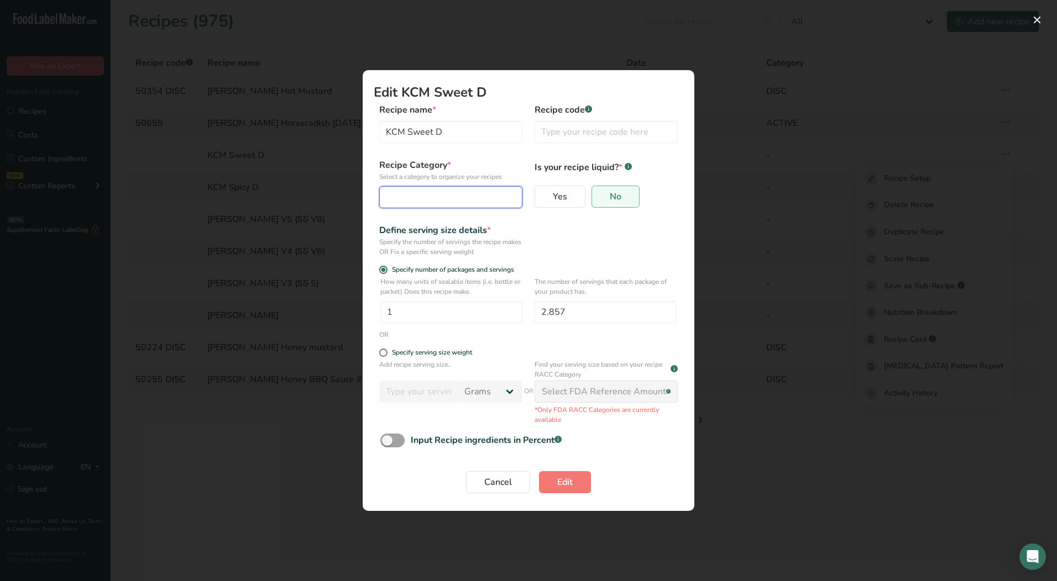
click at [470, 197] on div "Edit Recipe Modal" at bounding box center [447, 197] width 122 height 13
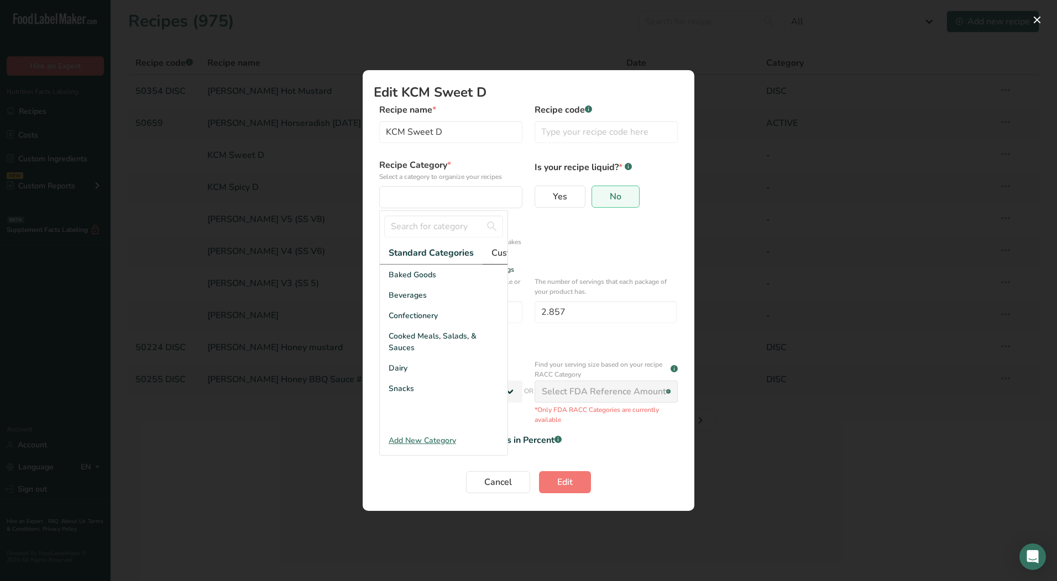
click at [494, 251] on span "Custom Categories .a-a{fill:#347362;}.b-a{fill:#fff;}" at bounding box center [534, 252] width 86 height 13
click at [418, 319] on div "LAB" at bounding box center [444, 316] width 128 height 20
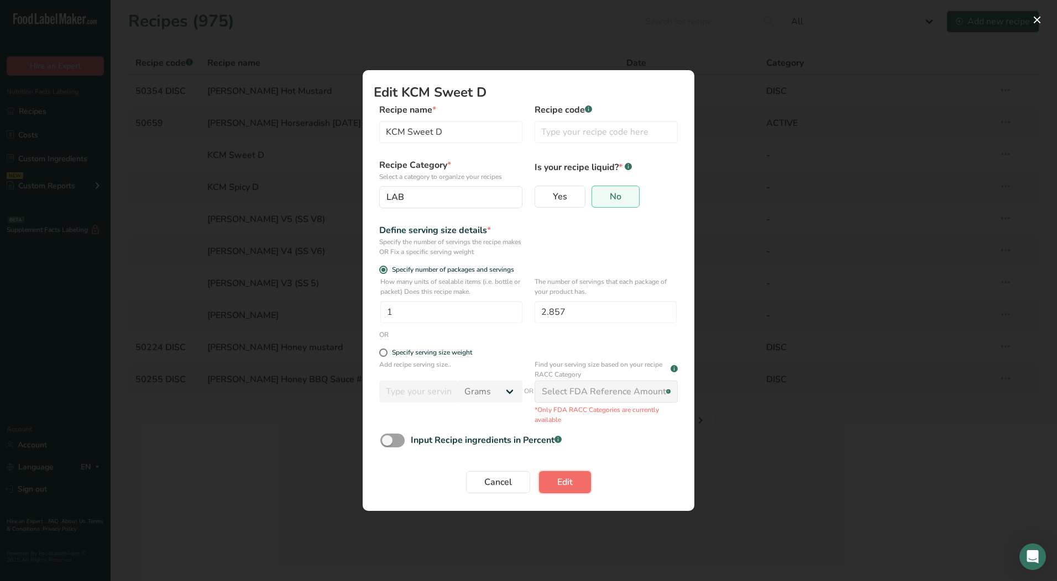
click at [576, 483] on button "Edit" at bounding box center [565, 482] width 52 height 22
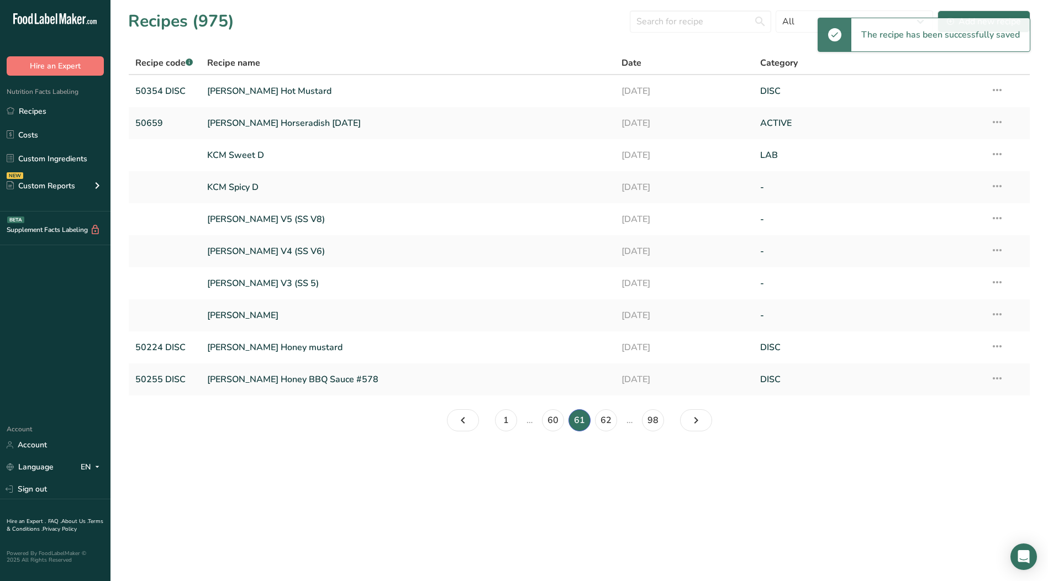
click at [996, 185] on icon at bounding box center [997, 186] width 13 height 20
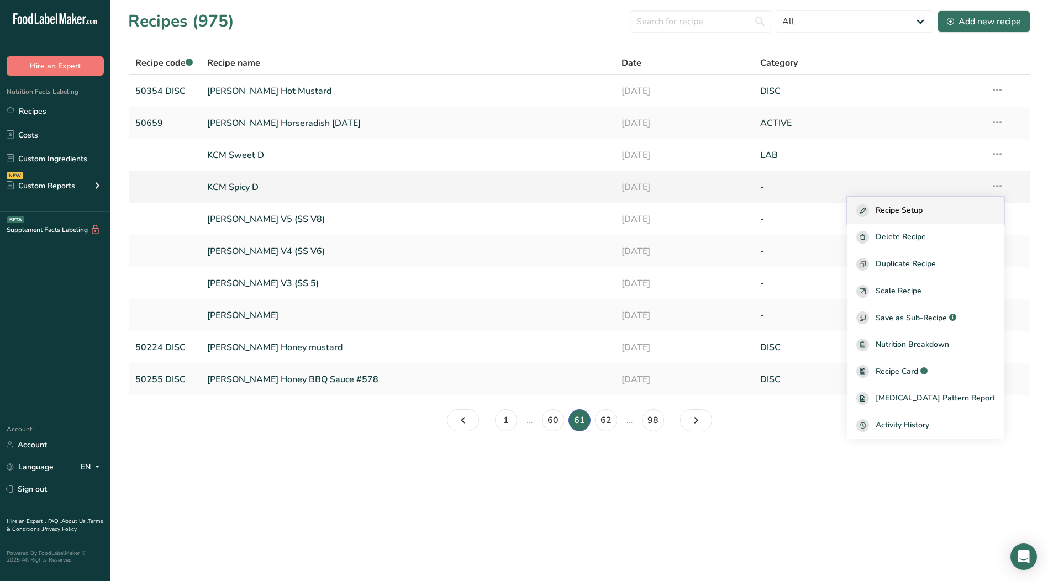
click at [923, 207] on span "Recipe Setup" at bounding box center [899, 210] width 47 height 13
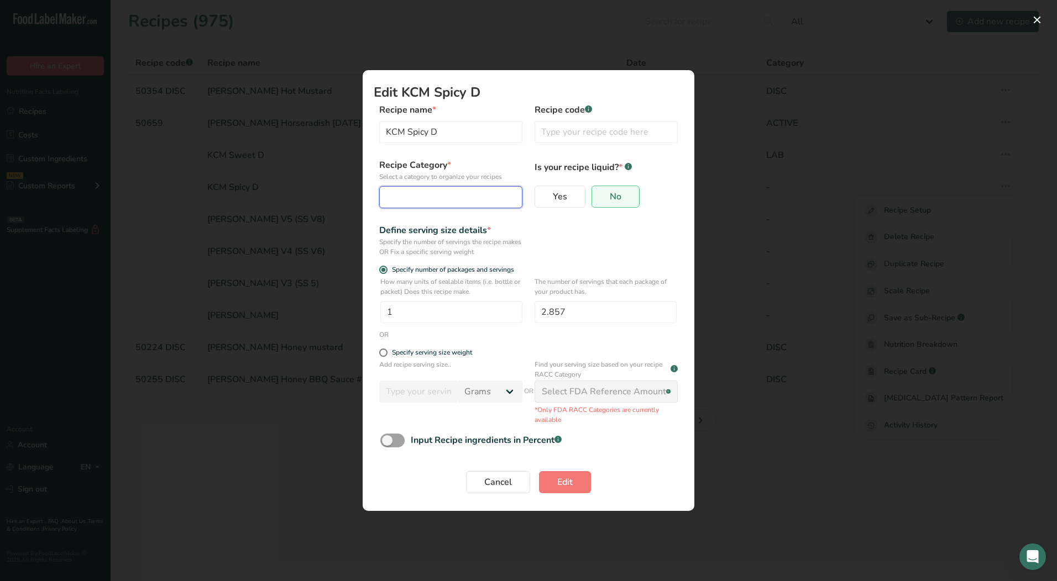
click at [449, 201] on div "Edit Recipe Modal" at bounding box center [447, 197] width 122 height 13
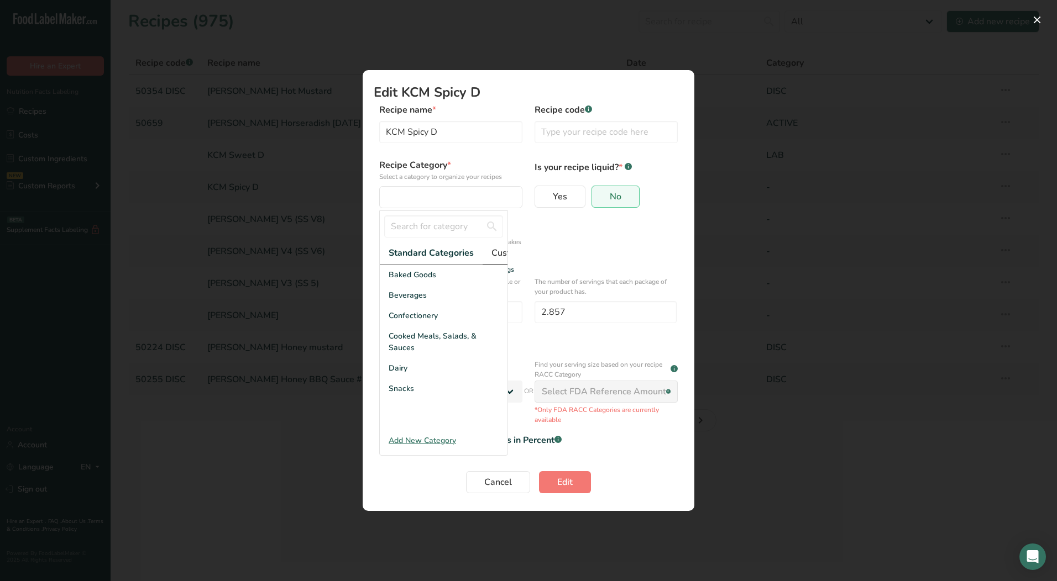
click at [500, 254] on span "Custom Categories .a-a{fill:#347362;}.b-a{fill:#fff;}" at bounding box center [534, 252] width 86 height 13
click at [419, 326] on div "LAB" at bounding box center [444, 316] width 128 height 20
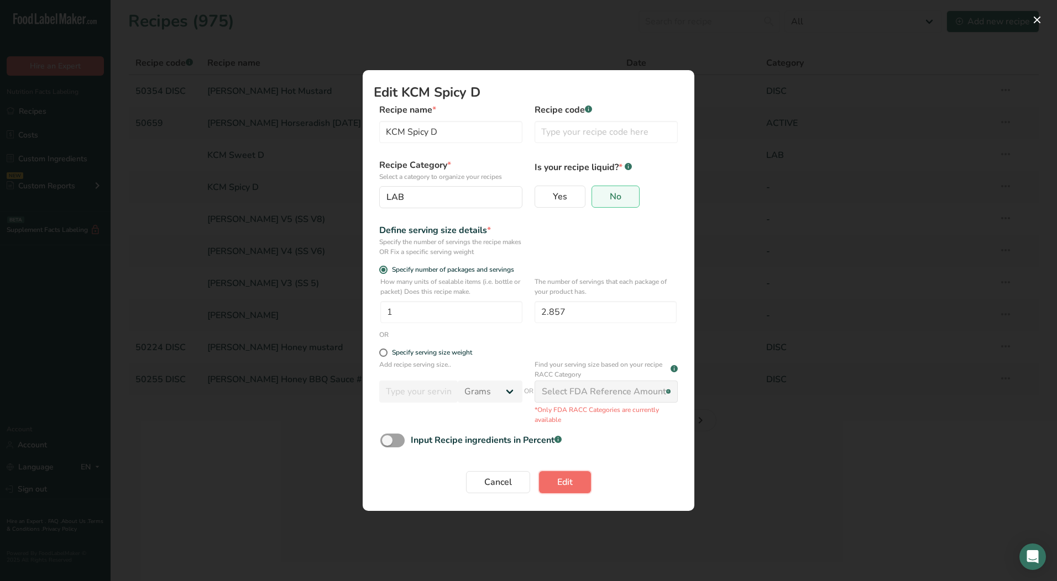
click at [573, 490] on button "Edit" at bounding box center [565, 482] width 52 height 22
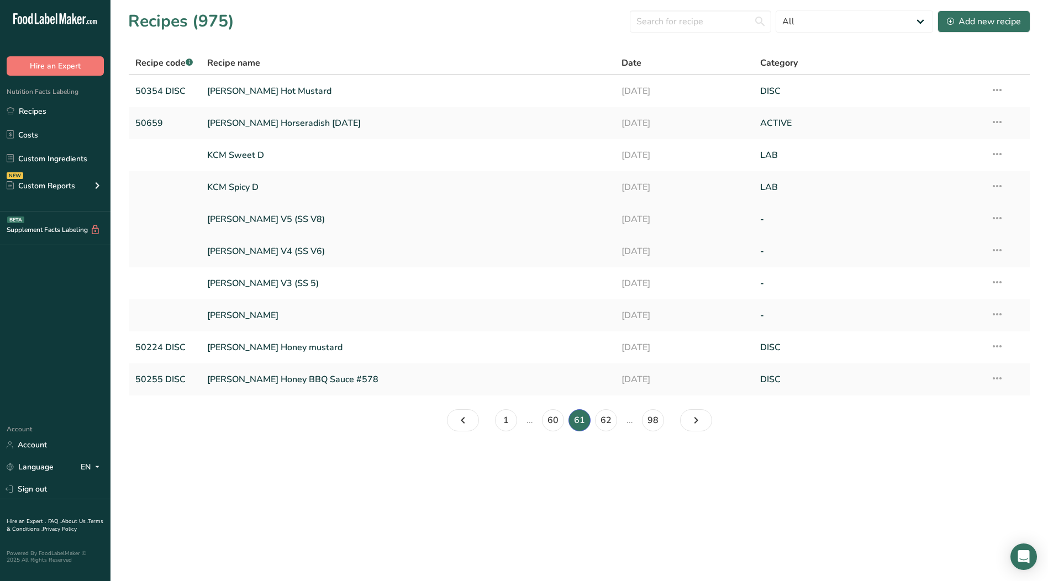
click at [1001, 219] on icon at bounding box center [997, 218] width 13 height 20
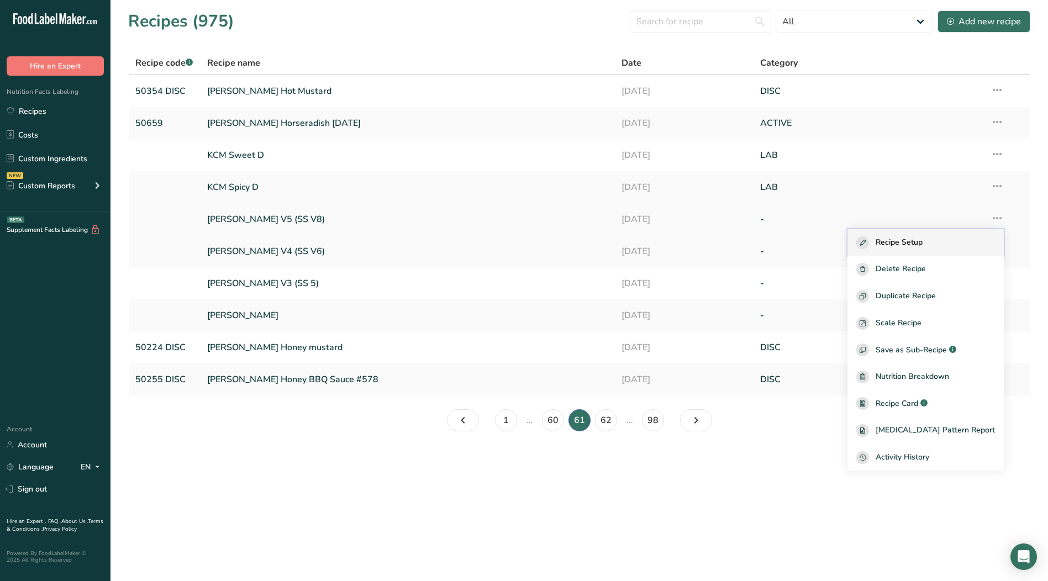
click at [912, 241] on span "Recipe Setup" at bounding box center [899, 243] width 47 height 13
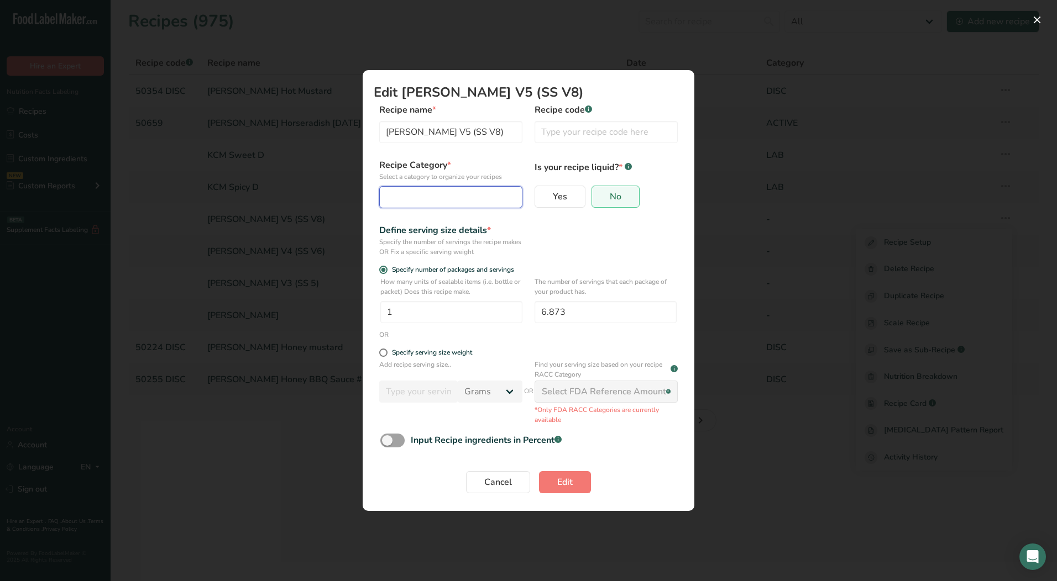
click at [463, 198] on div "Edit Recipe Modal" at bounding box center [447, 197] width 122 height 13
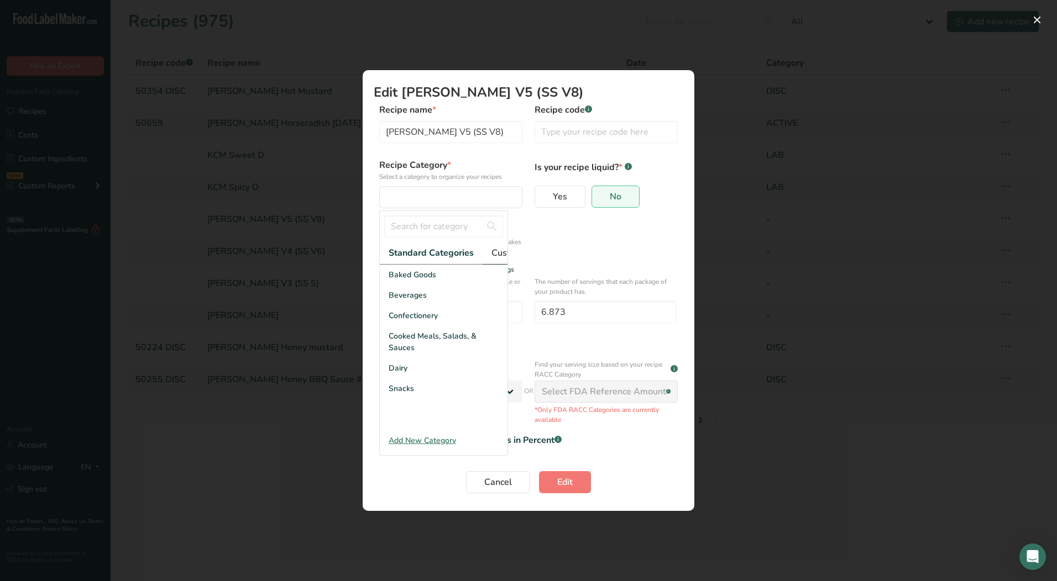
click at [497, 254] on span "Custom Categories .a-a{fill:#347362;}.b-a{fill:#fff;}" at bounding box center [534, 252] width 86 height 13
click at [428, 321] on div "LAB" at bounding box center [444, 316] width 128 height 20
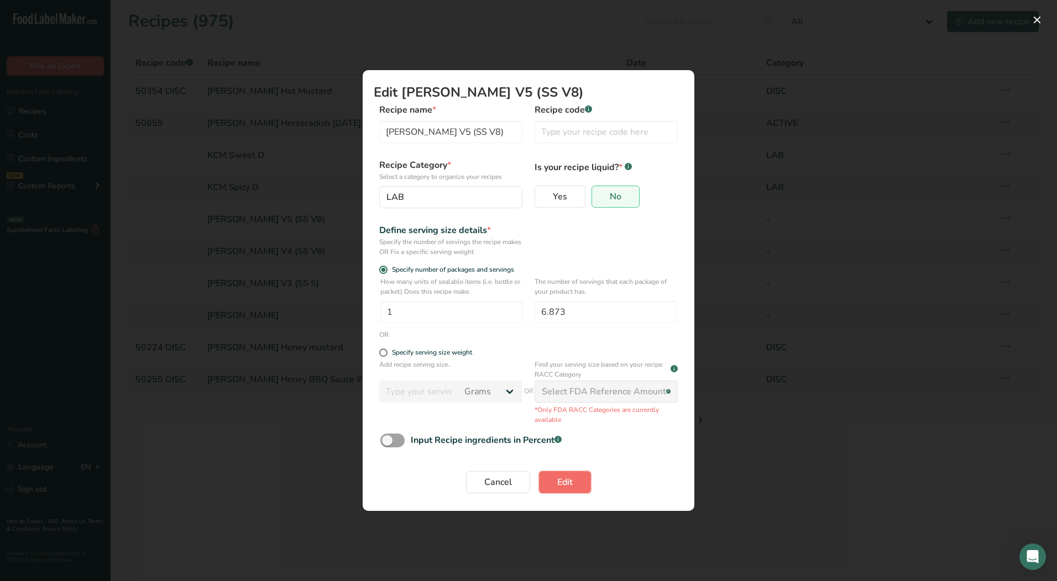
click at [557, 482] on span "Edit" at bounding box center [564, 482] width 15 height 13
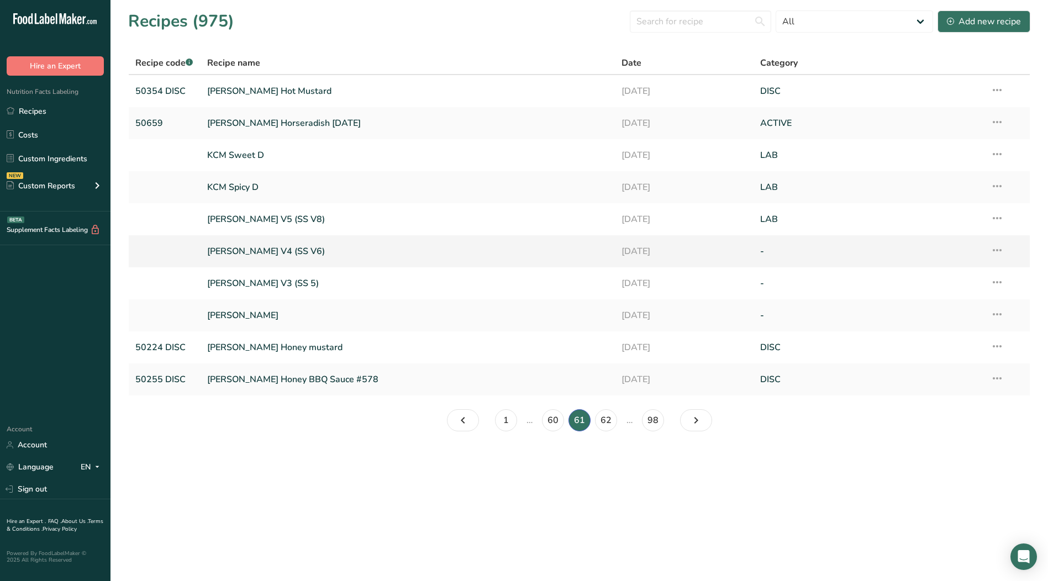
click at [999, 248] on icon at bounding box center [997, 250] width 13 height 20
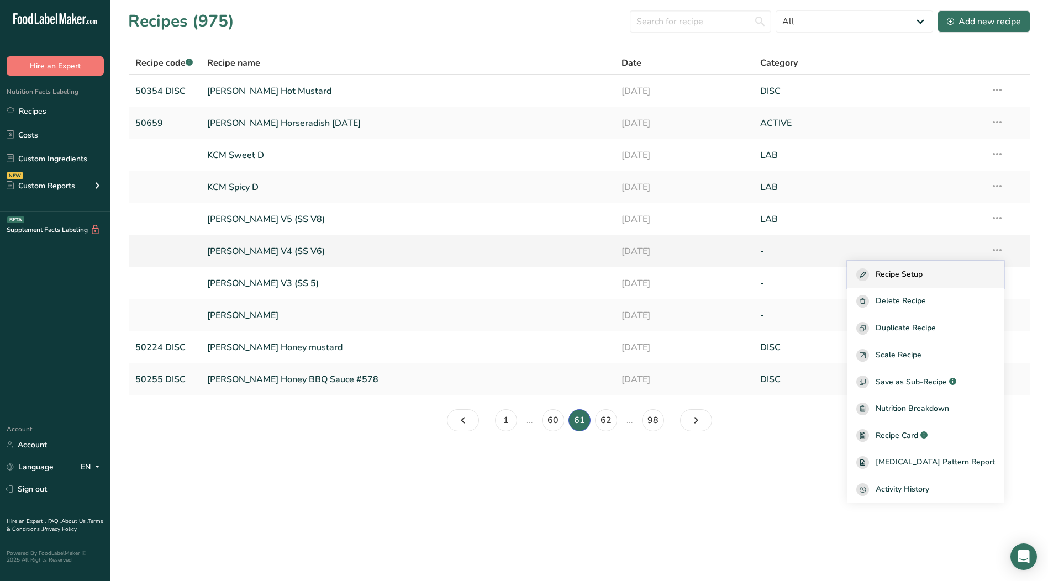
click at [923, 275] on span "Recipe Setup" at bounding box center [899, 275] width 47 height 13
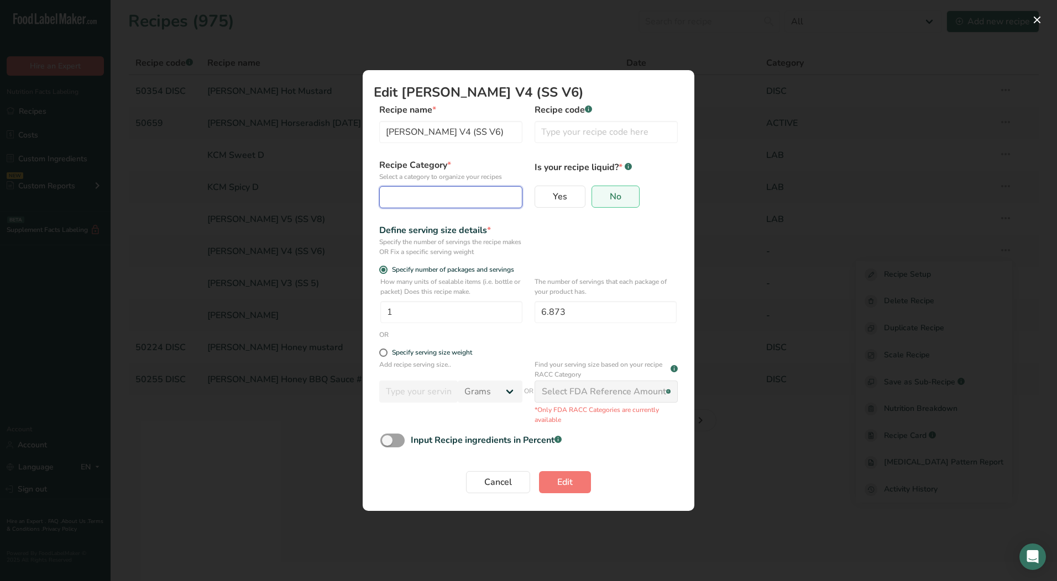
click at [428, 195] on div "Edit Recipe Modal" at bounding box center [447, 197] width 122 height 13
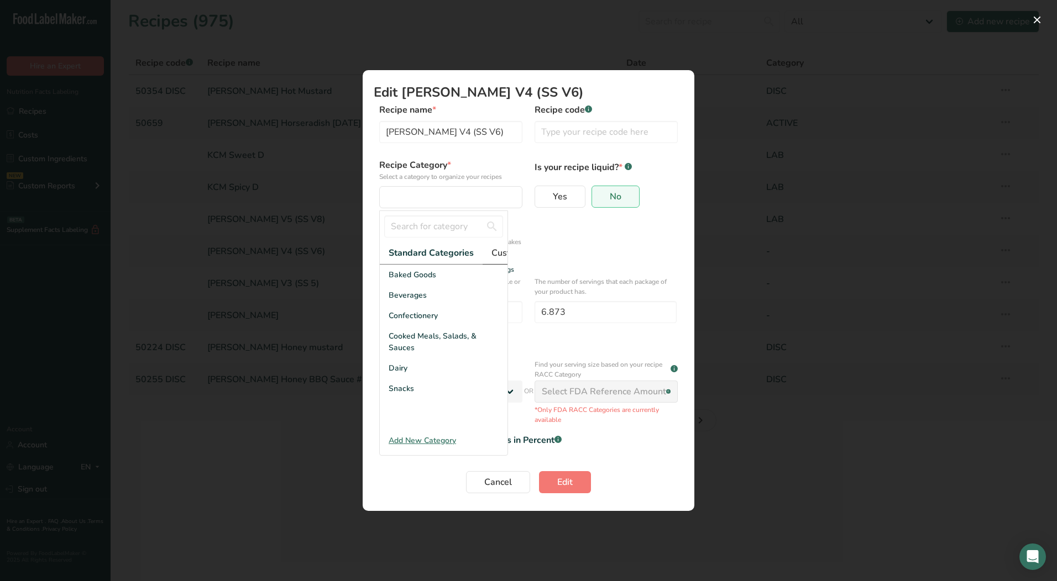
click at [494, 254] on span "Custom Categories .a-a{fill:#347362;}.b-a{fill:#fff;}" at bounding box center [534, 252] width 86 height 13
click at [414, 326] on div "LAB" at bounding box center [444, 316] width 128 height 20
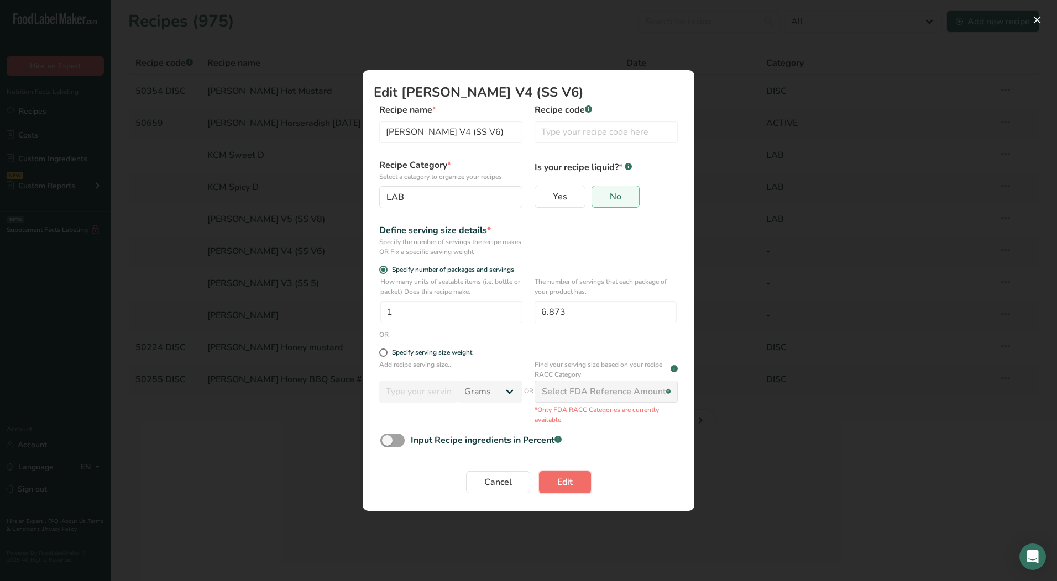
click at [567, 484] on span "Edit" at bounding box center [564, 482] width 15 height 13
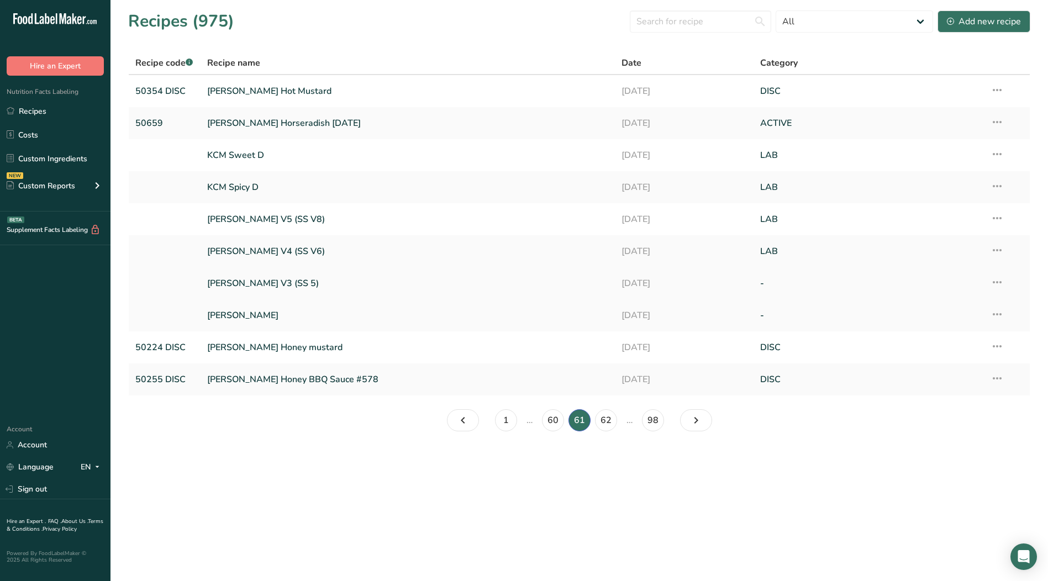
click at [1001, 282] on icon at bounding box center [997, 282] width 13 height 20
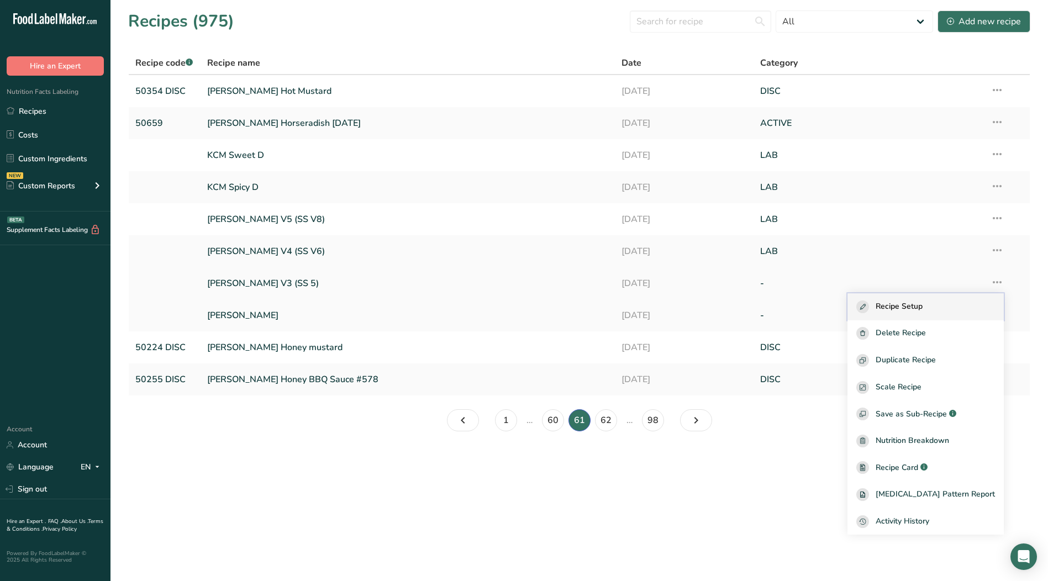
click at [923, 306] on span "Recipe Setup" at bounding box center [899, 307] width 47 height 13
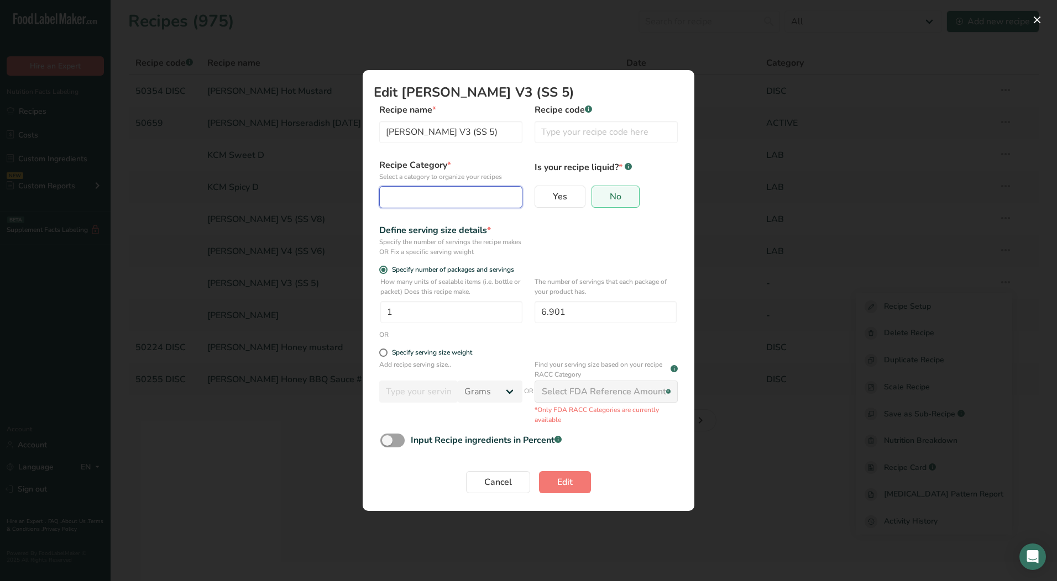
click at [412, 202] on div "Edit Recipe Modal" at bounding box center [447, 197] width 122 height 13
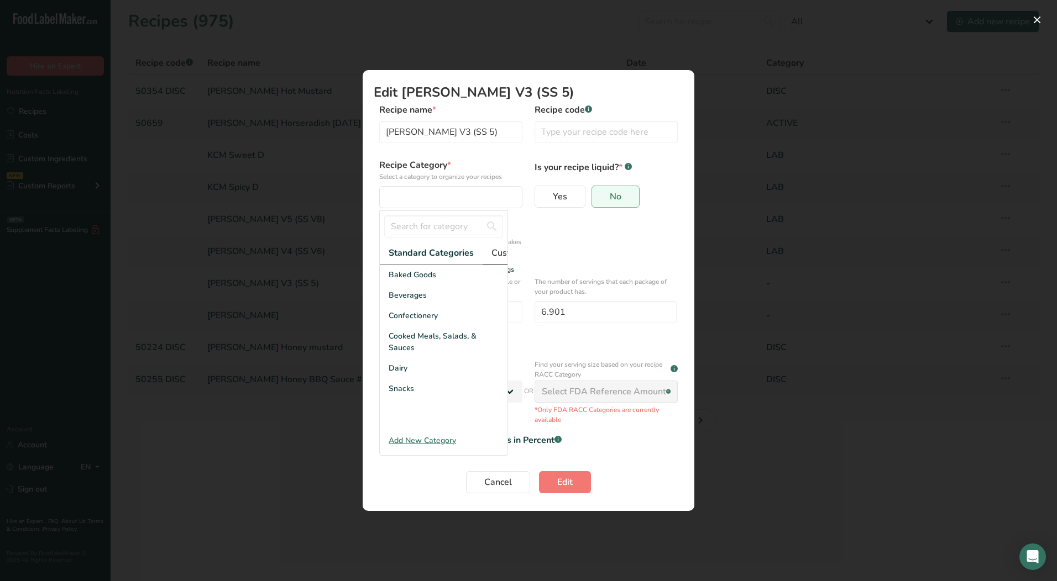
click at [491, 250] on span "Custom Categories .a-a{fill:#347362;}.b-a{fill:#fff;}" at bounding box center [534, 252] width 86 height 13
click at [421, 321] on div "LAB" at bounding box center [444, 316] width 128 height 20
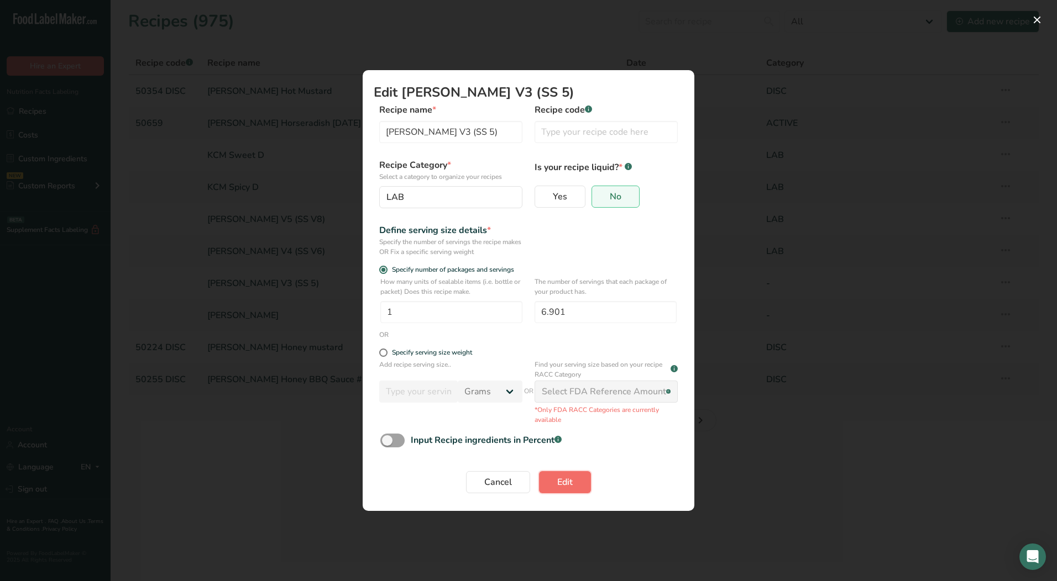
click at [561, 482] on span "Edit" at bounding box center [564, 482] width 15 height 13
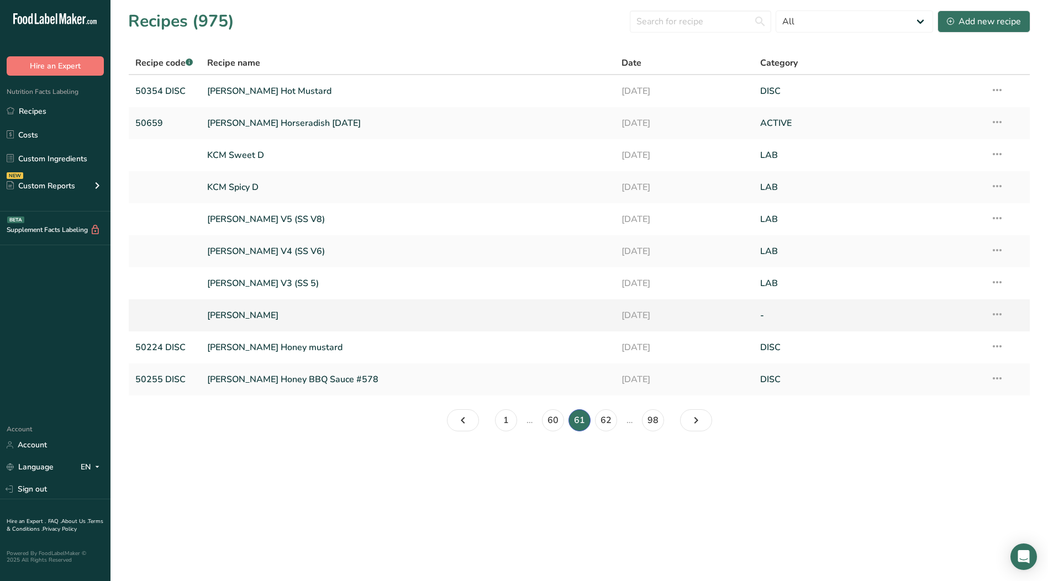
click at [997, 317] on icon at bounding box center [997, 315] width 13 height 20
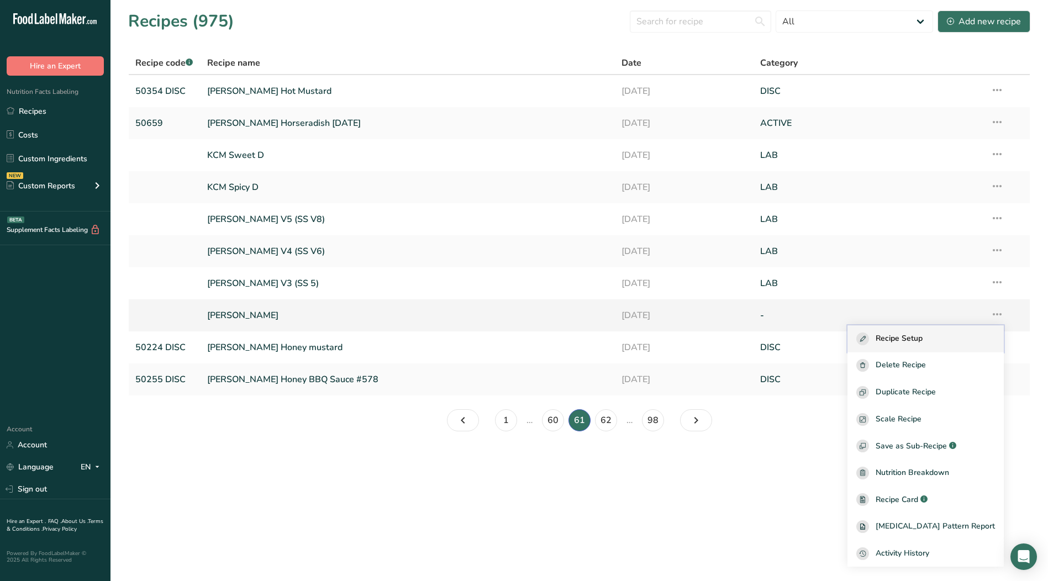
click at [923, 338] on span "Recipe Setup" at bounding box center [899, 339] width 47 height 13
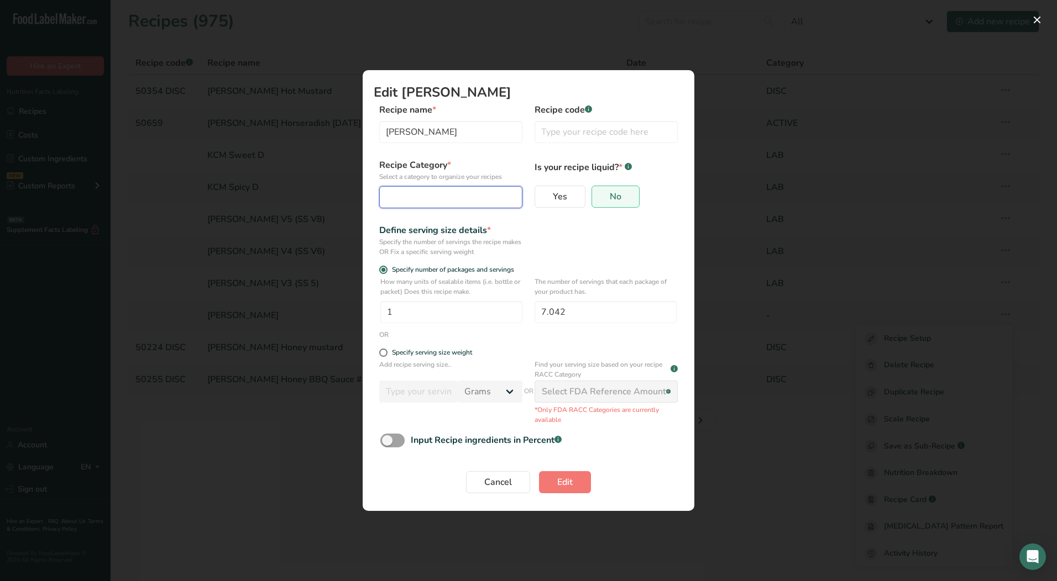
click at [436, 198] on div "Edit Recipe Modal" at bounding box center [447, 197] width 122 height 13
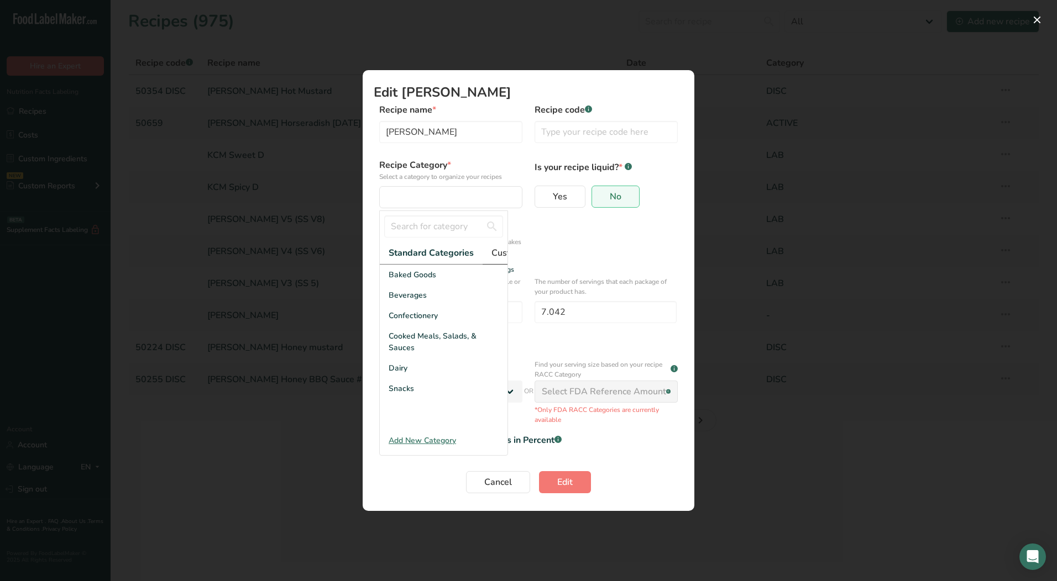
click at [503, 255] on span "Custom Categories .a-a{fill:#347362;}.b-a{fill:#fff;}" at bounding box center [534, 252] width 86 height 13
click at [416, 326] on div "LAB" at bounding box center [444, 316] width 128 height 20
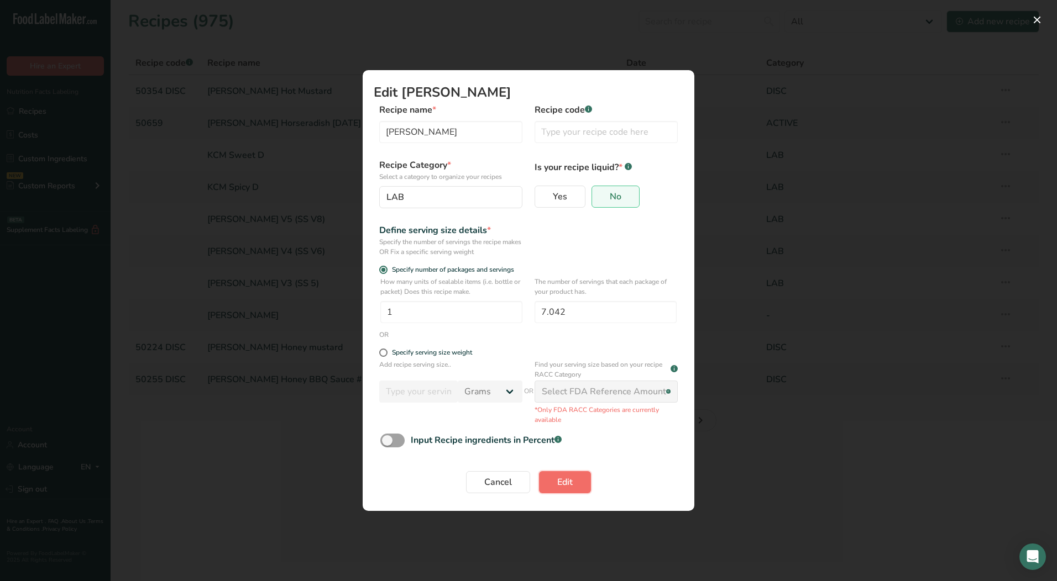
click at [560, 481] on span "Edit" at bounding box center [564, 482] width 15 height 13
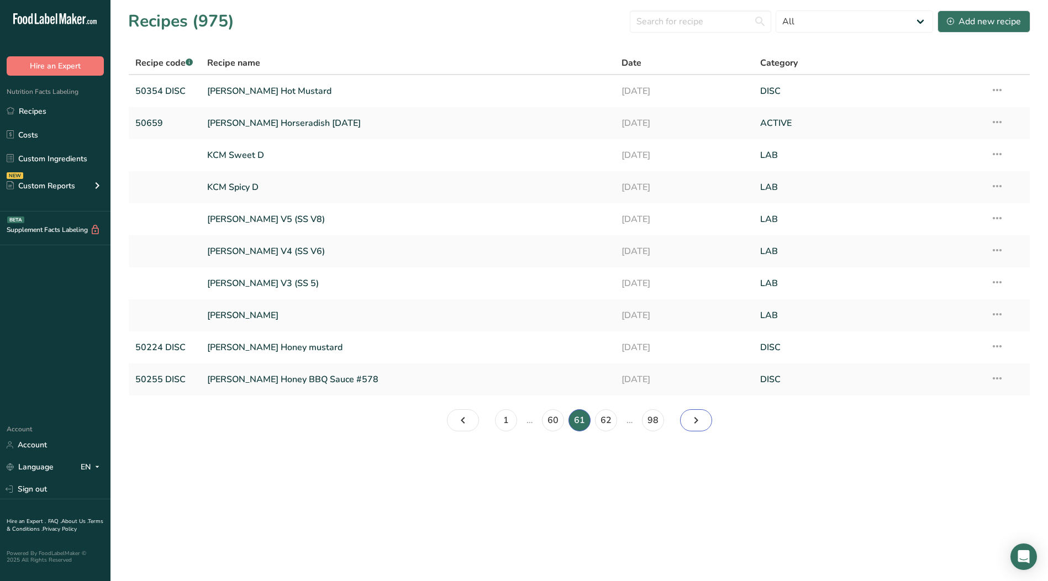
click at [702, 419] on icon "Page 62." at bounding box center [696, 421] width 13 height 20
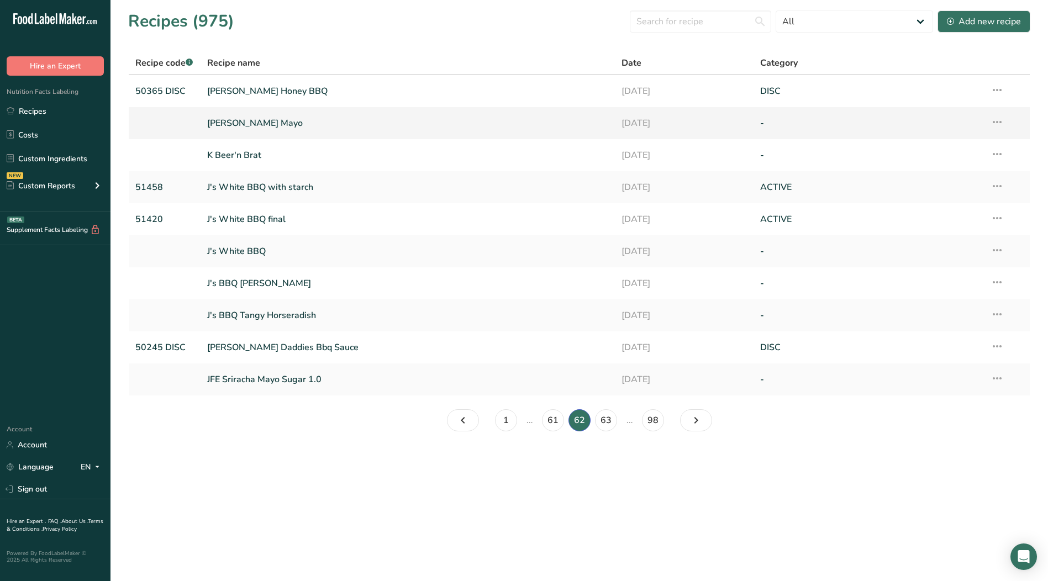
click at [995, 123] on icon at bounding box center [997, 122] width 13 height 20
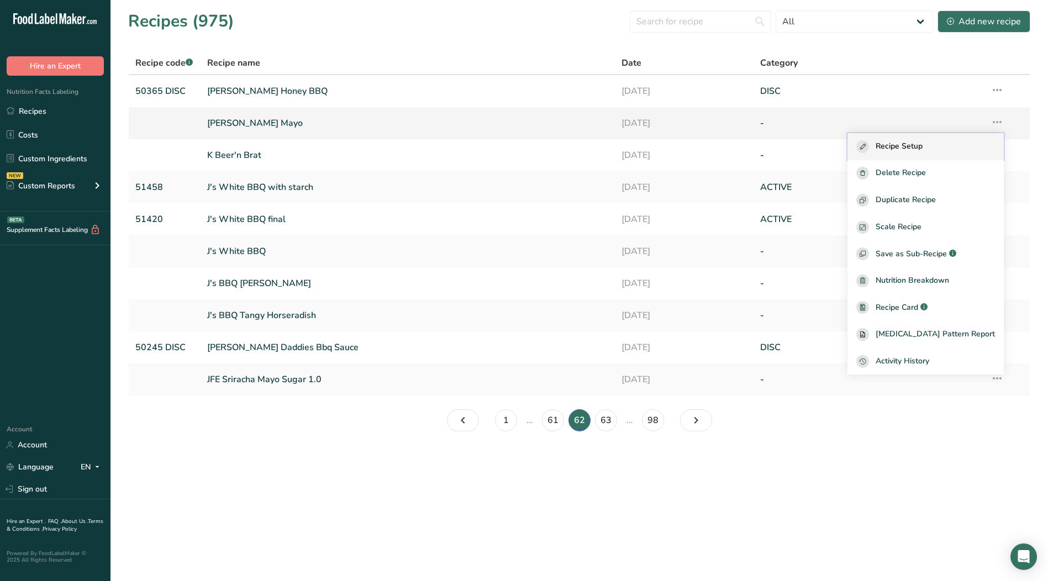
click at [921, 149] on span "Recipe Setup" at bounding box center [899, 146] width 47 height 13
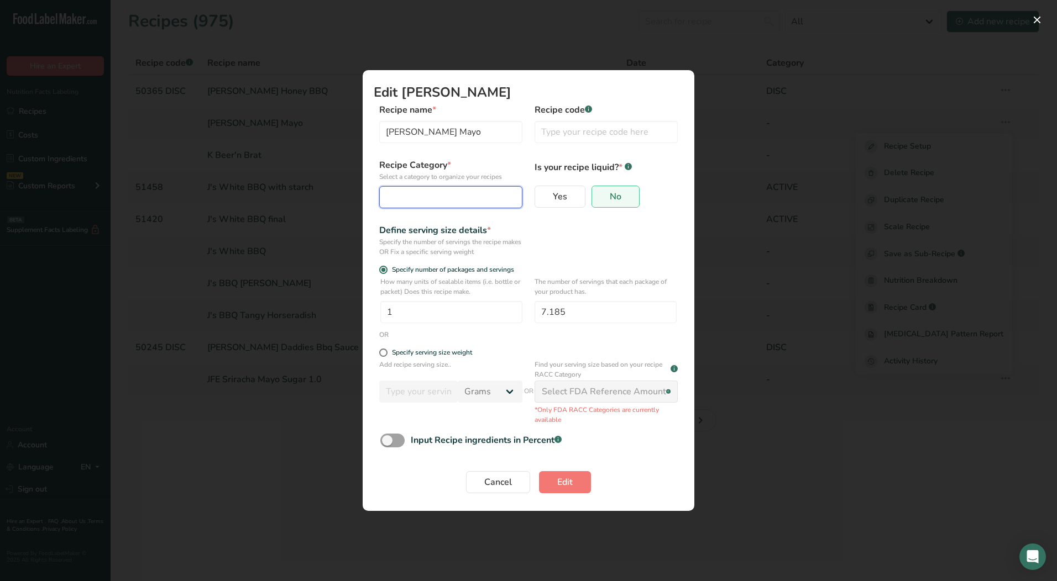
click at [423, 195] on div "Edit Recipe Modal" at bounding box center [447, 197] width 122 height 13
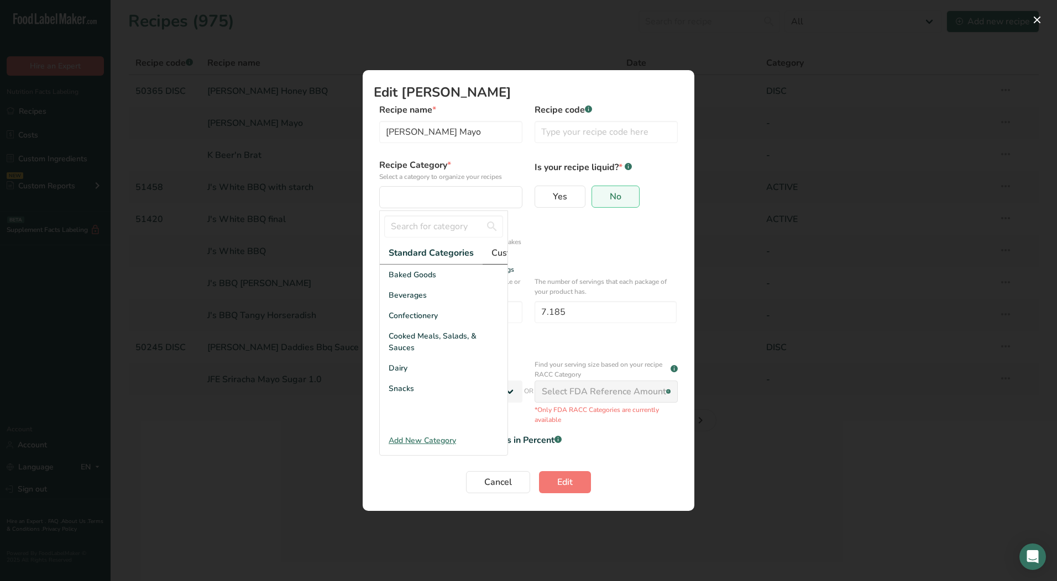
click at [503, 252] on span "Custom Categories .a-a{fill:#347362;}.b-a{fill:#fff;}" at bounding box center [534, 252] width 86 height 13
click at [412, 321] on div "LAB" at bounding box center [444, 316] width 128 height 20
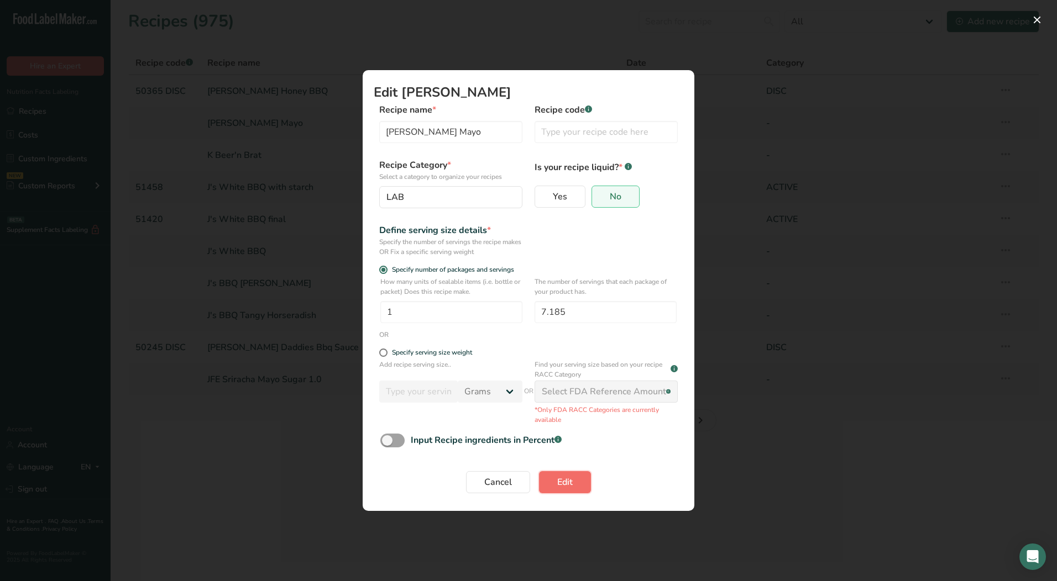
click at [563, 487] on span "Edit" at bounding box center [564, 482] width 15 height 13
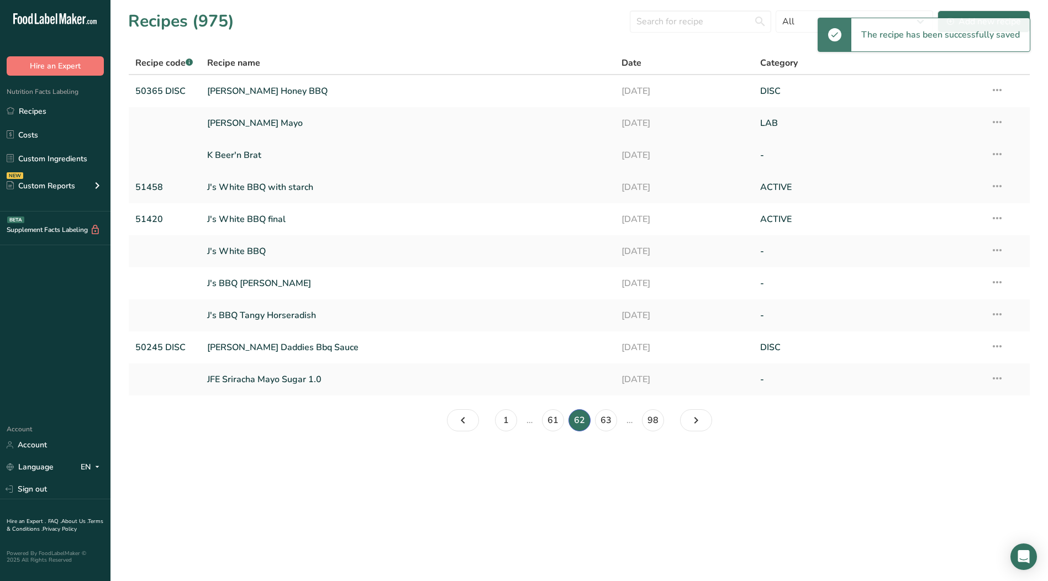
click at [998, 155] on icon at bounding box center [997, 154] width 13 height 20
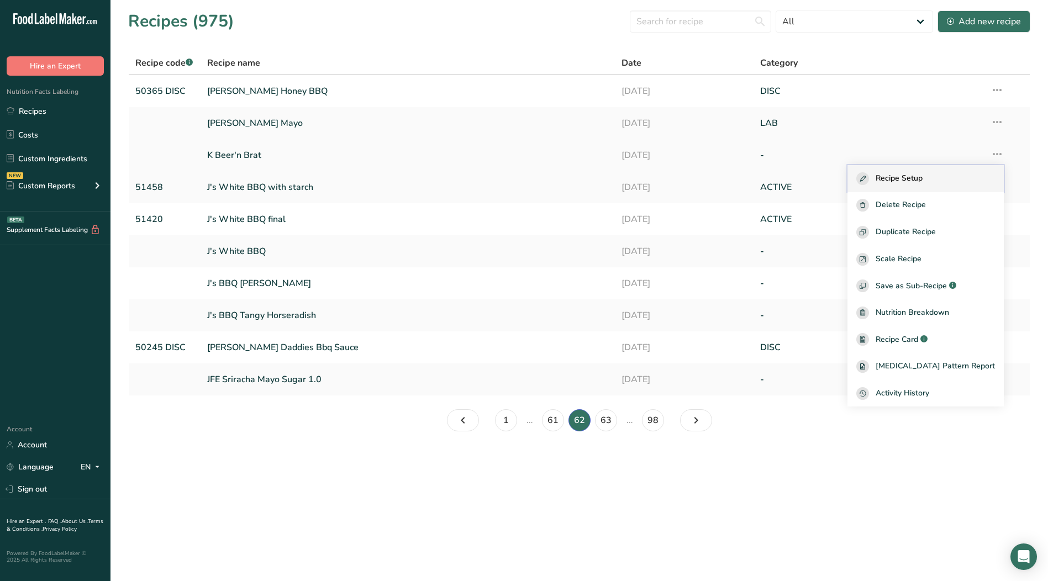
click at [905, 177] on span "Recipe Setup" at bounding box center [899, 178] width 47 height 13
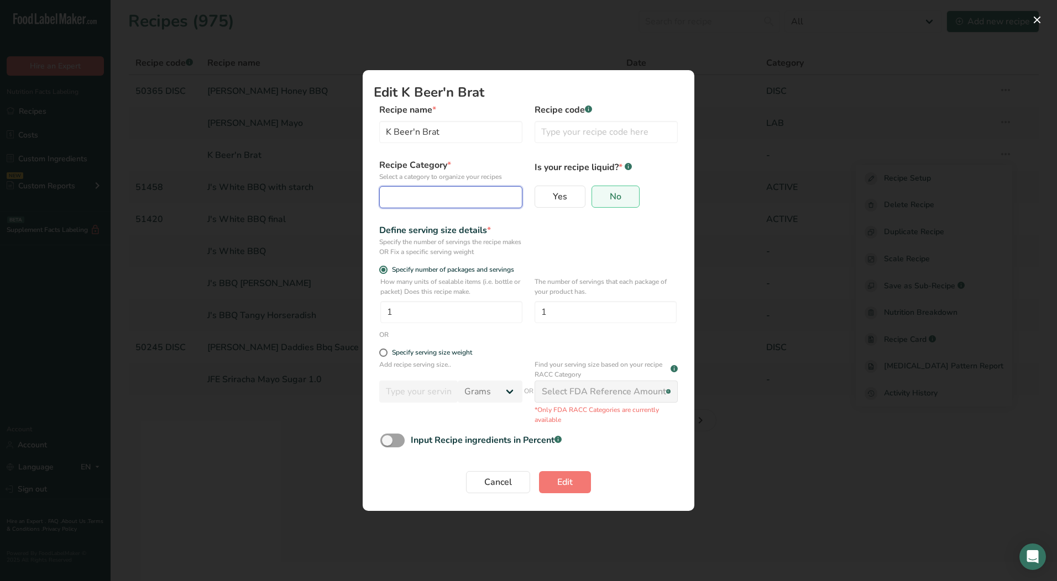
click at [440, 198] on div "Edit Recipe Modal" at bounding box center [447, 197] width 122 height 13
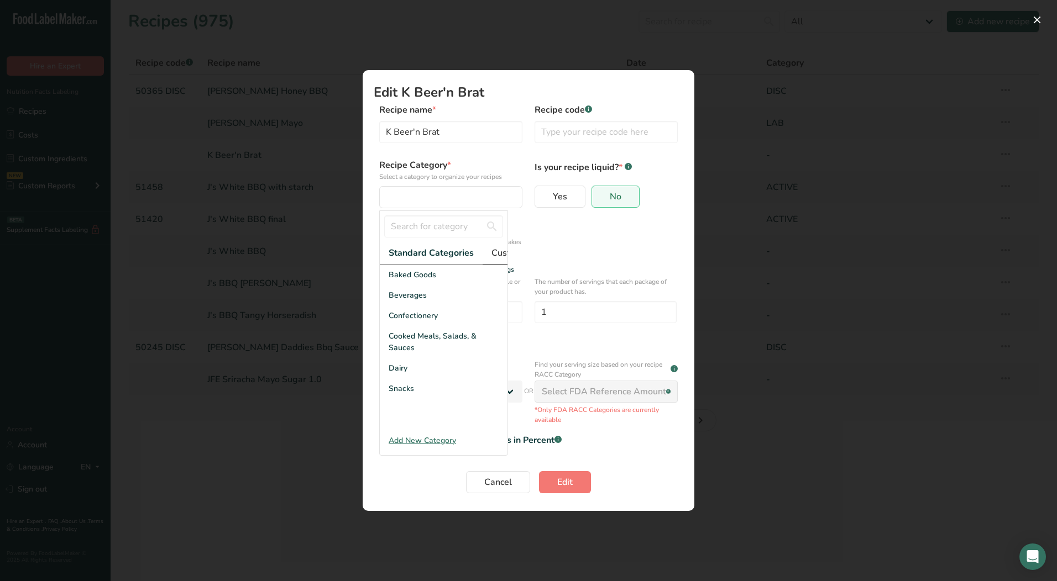
click at [492, 255] on span "Custom Categories .a-a{fill:#347362;}.b-a{fill:#fff;}" at bounding box center [534, 252] width 86 height 13
click at [391, 322] on span "LAB" at bounding box center [396, 316] width 15 height 12
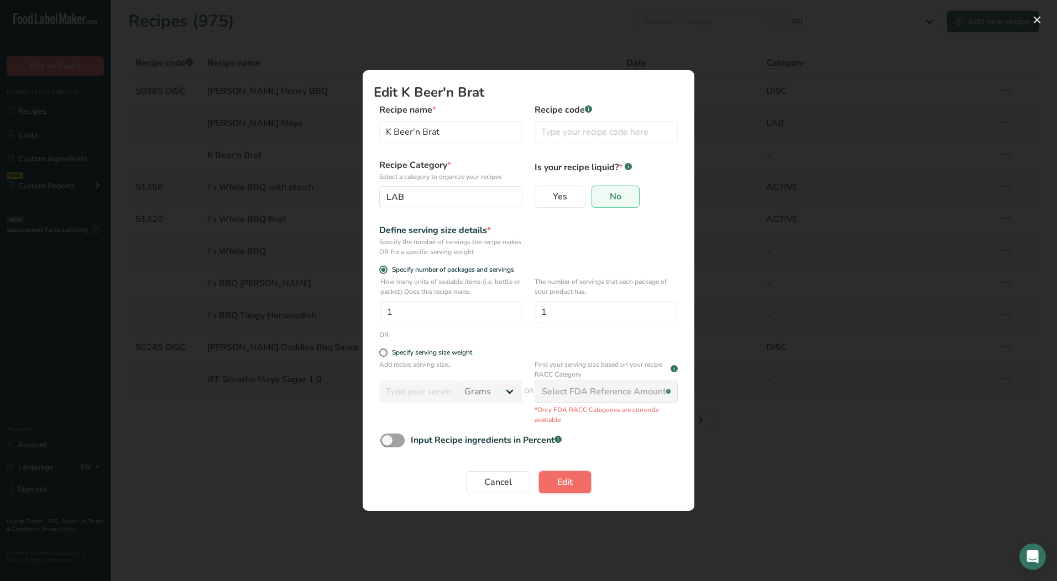
click at [563, 485] on span "Edit" at bounding box center [564, 482] width 15 height 13
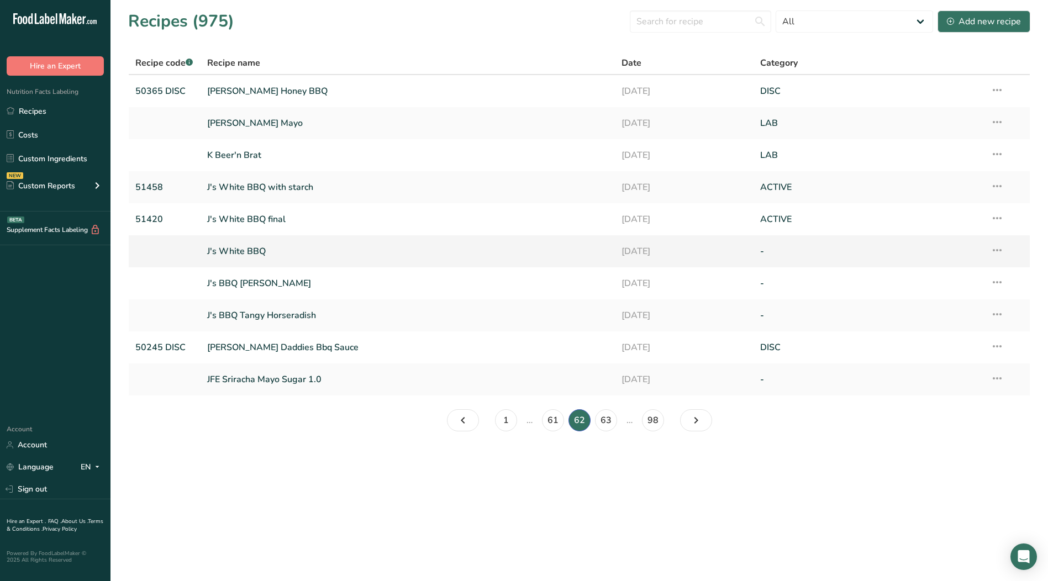
click at [1001, 253] on icon at bounding box center [997, 250] width 13 height 20
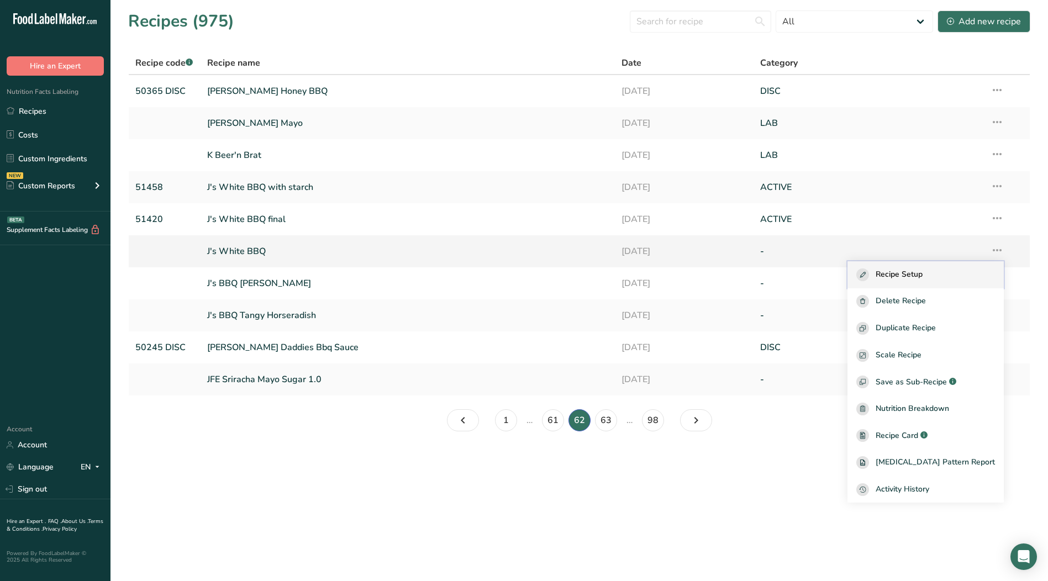
click at [919, 271] on span "Recipe Setup" at bounding box center [899, 275] width 47 height 13
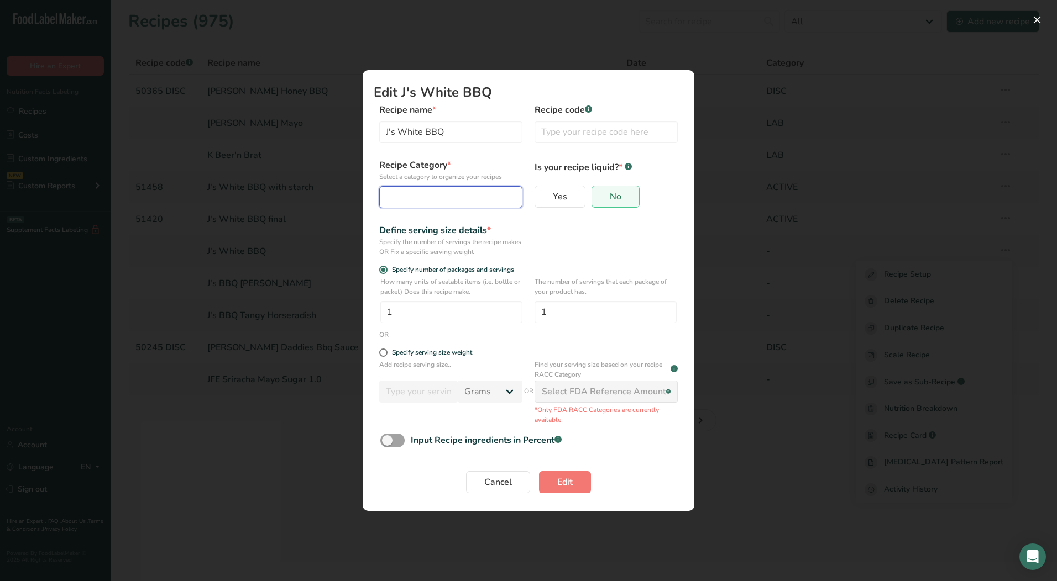
click at [455, 199] on div "Edit Recipe Modal" at bounding box center [447, 197] width 122 height 13
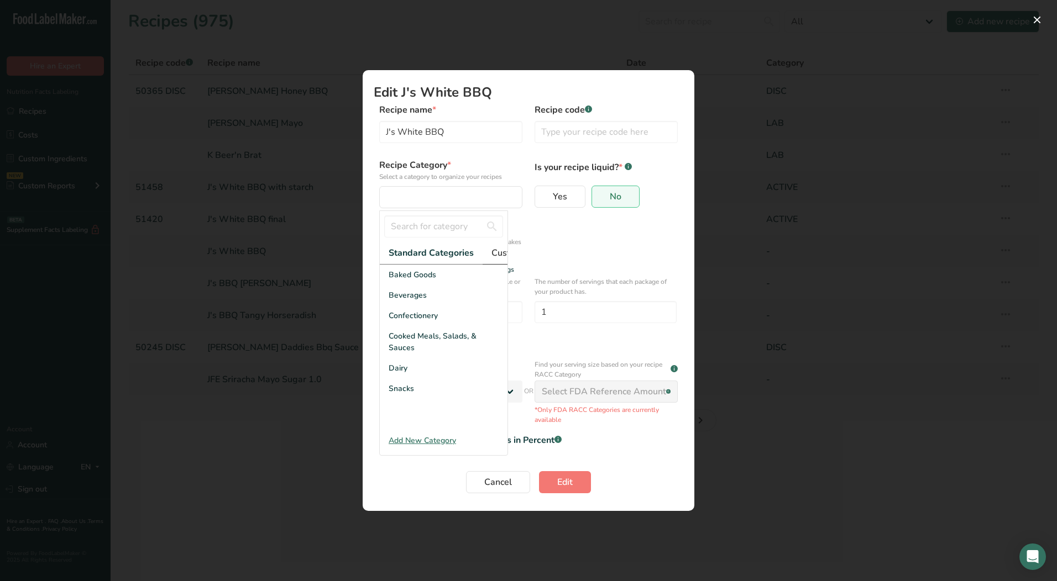
click at [502, 254] on span "Custom Categories .a-a{fill:#347362;}.b-a{fill:#fff;}" at bounding box center [534, 252] width 86 height 13
click at [416, 326] on div "LAB" at bounding box center [444, 316] width 128 height 20
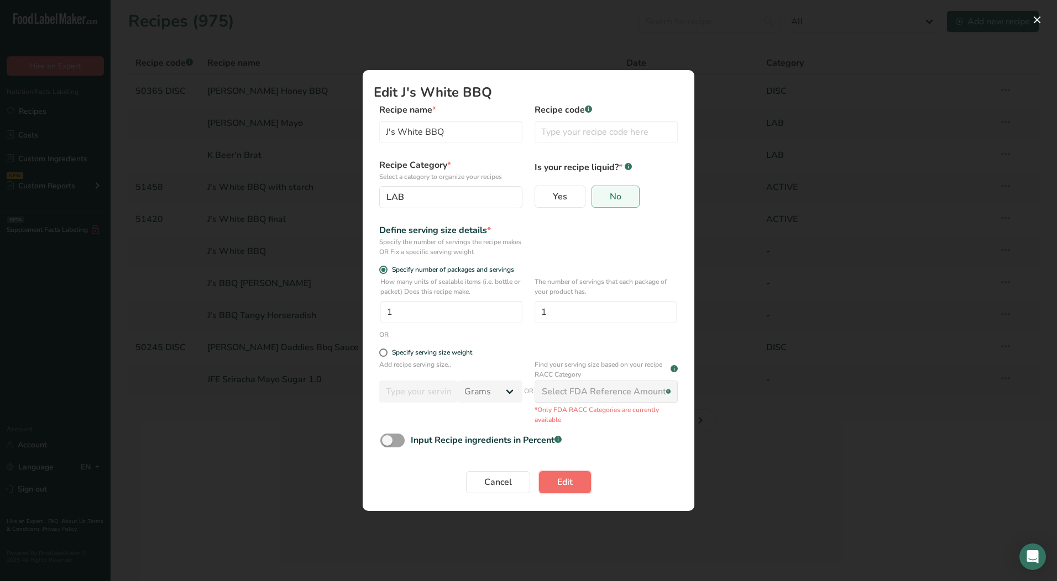
click at [569, 489] on span "Edit" at bounding box center [564, 482] width 15 height 13
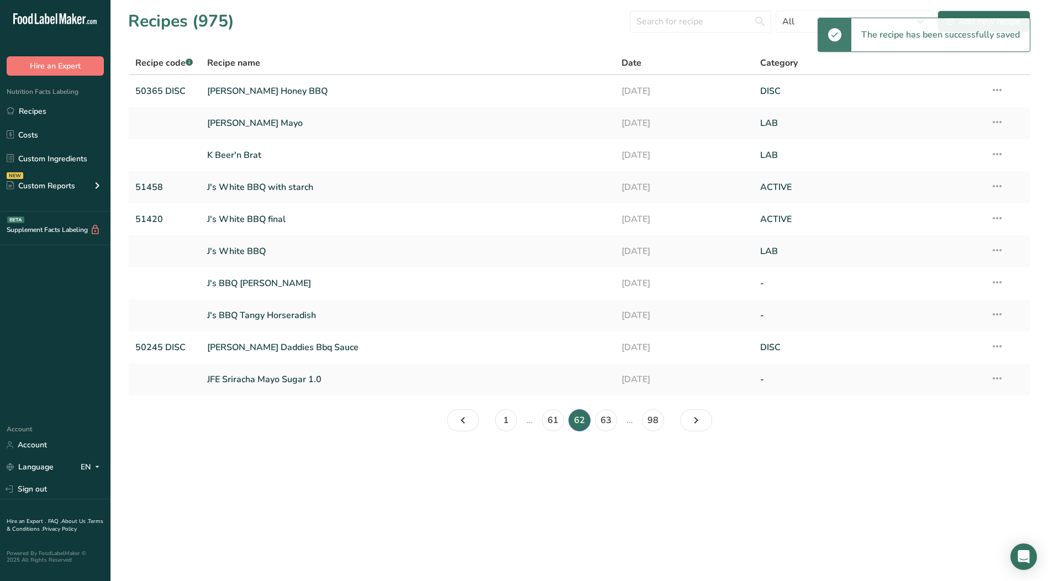
click at [995, 282] on icon at bounding box center [997, 282] width 13 height 20
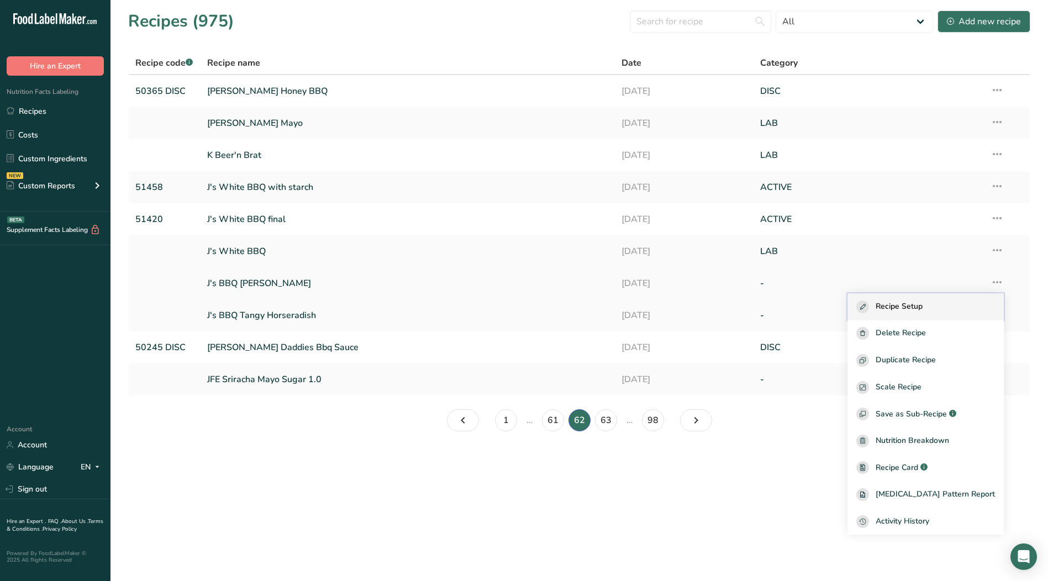
click at [923, 309] on span "Recipe Setup" at bounding box center [899, 307] width 47 height 13
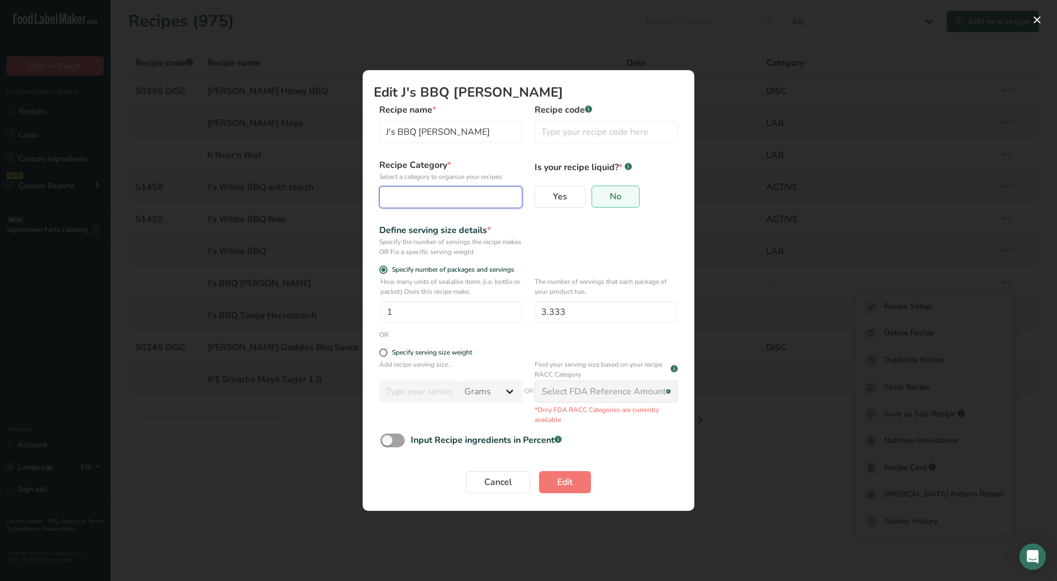
click at [419, 202] on div "Edit Recipe Modal" at bounding box center [447, 197] width 122 height 13
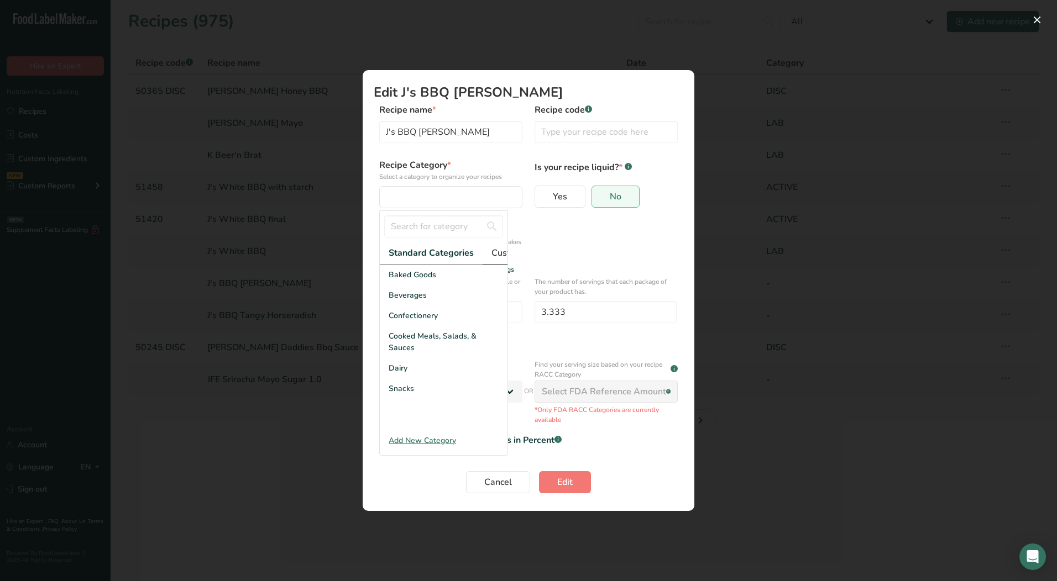
click at [492, 255] on span "Custom Categories .a-a{fill:#347362;}.b-a{fill:#fff;}" at bounding box center [534, 252] width 86 height 13
click at [418, 326] on div "LAB" at bounding box center [444, 316] width 128 height 20
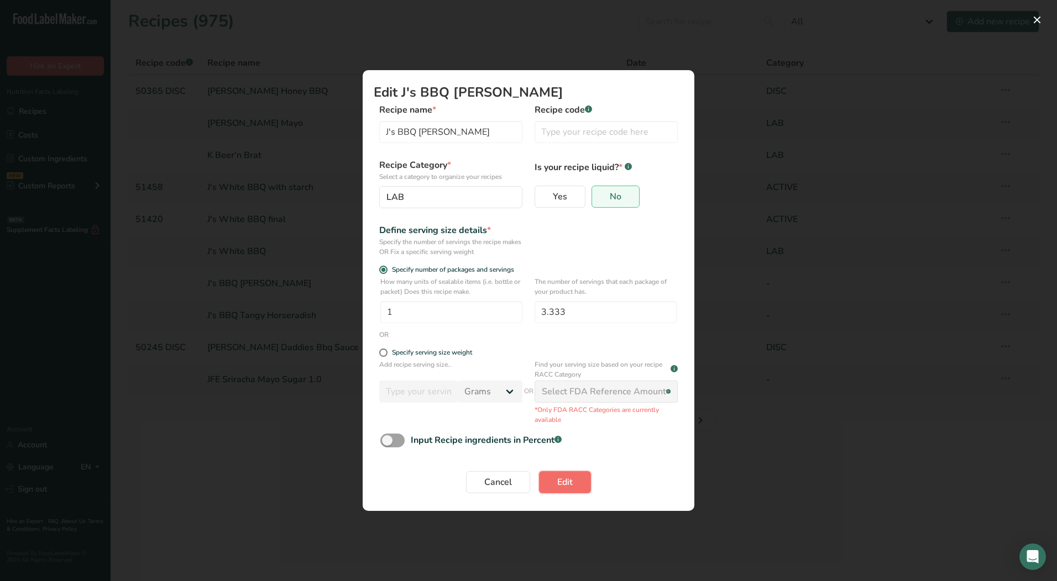
click at [565, 481] on span "Edit" at bounding box center [564, 482] width 15 height 13
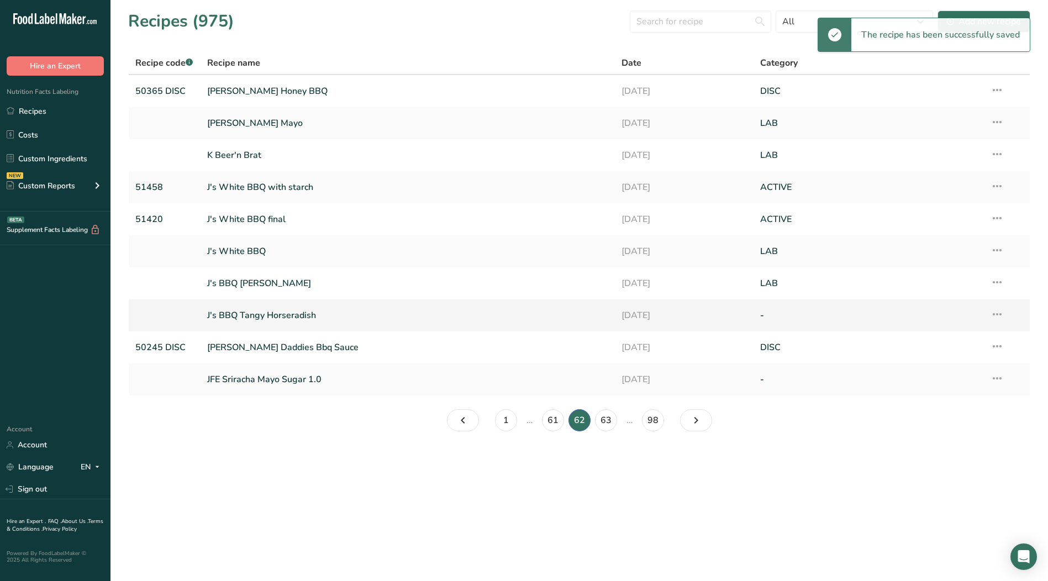
click at [998, 314] on icon at bounding box center [997, 315] width 13 height 20
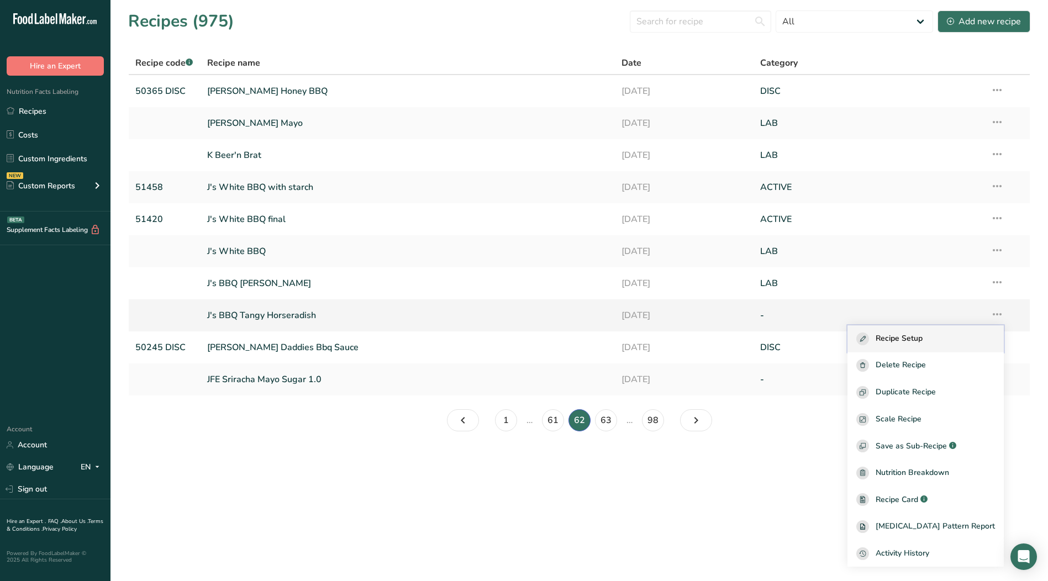
click at [923, 333] on span "Recipe Setup" at bounding box center [899, 339] width 47 height 13
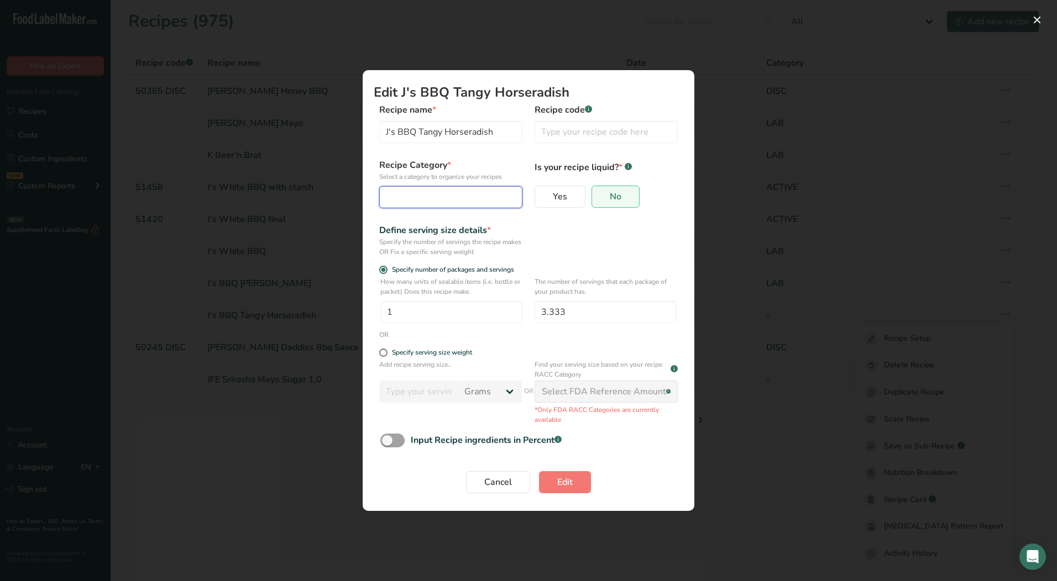
click at [456, 205] on button "Edit Recipe Modal" at bounding box center [450, 197] width 143 height 22
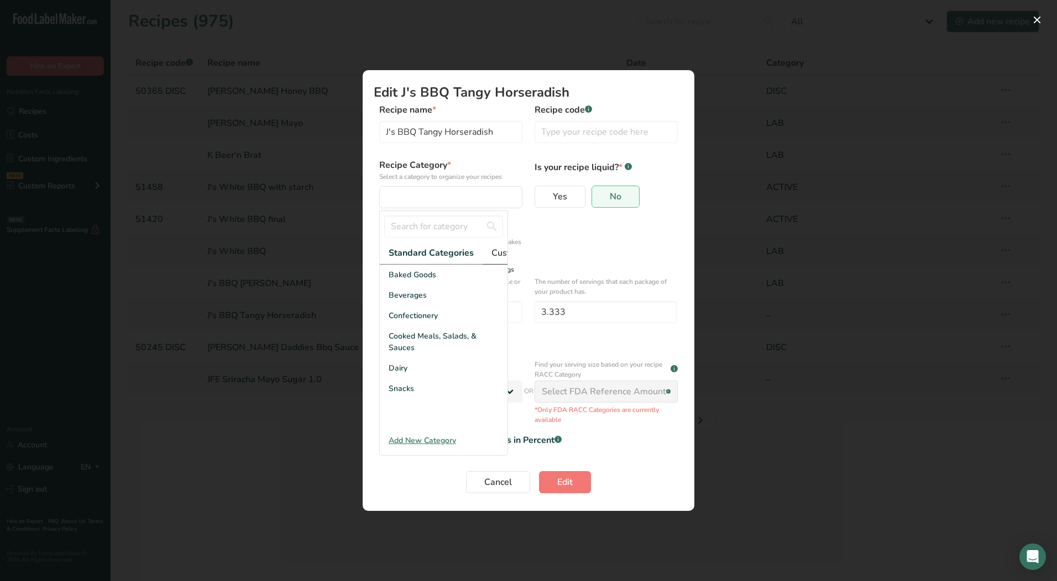
click at [497, 255] on span "Custom Categories .a-a{fill:#347362;}.b-a{fill:#fff;}" at bounding box center [534, 252] width 86 height 13
click at [427, 326] on div "LAB" at bounding box center [444, 316] width 128 height 20
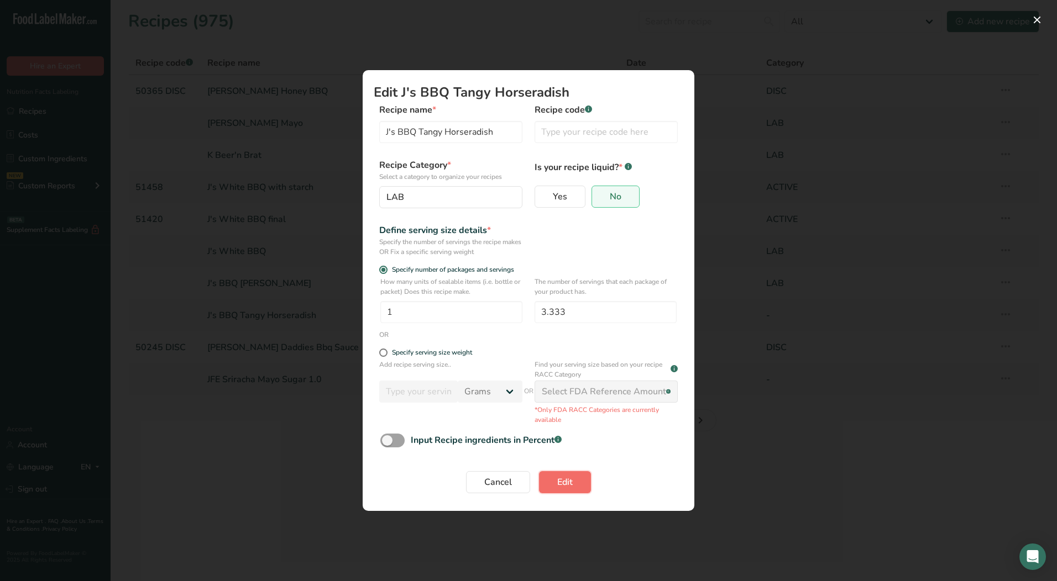
click at [575, 485] on button "Edit" at bounding box center [565, 482] width 52 height 22
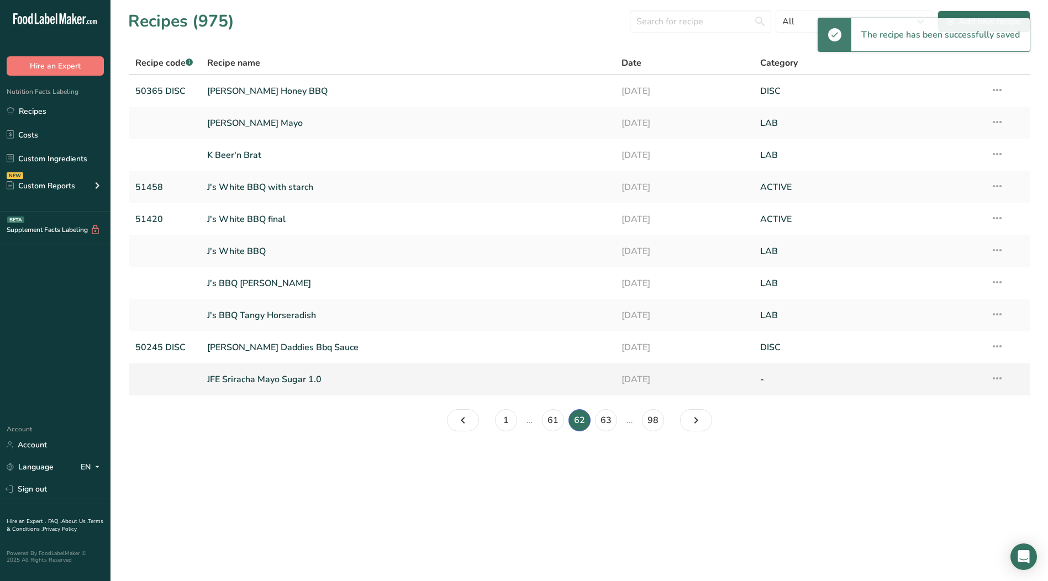
click at [1001, 380] on icon at bounding box center [997, 379] width 13 height 20
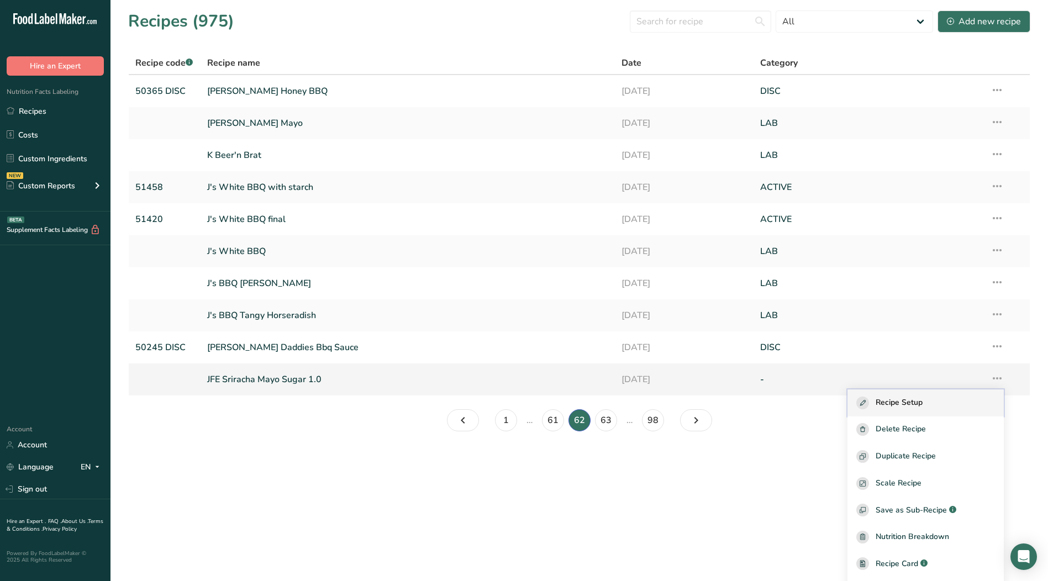
click at [940, 398] on div "Recipe Setup" at bounding box center [926, 403] width 139 height 13
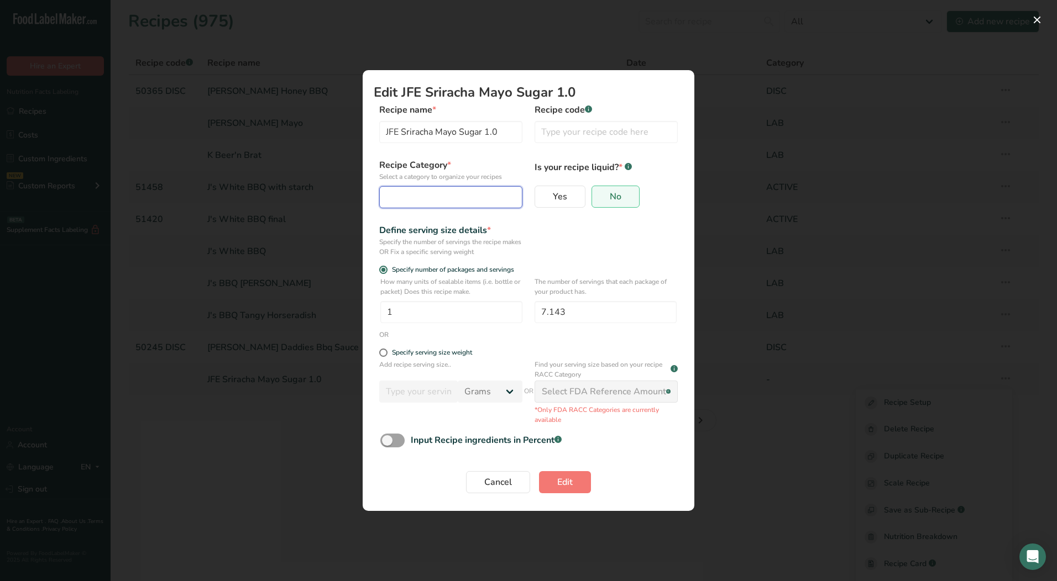
click at [463, 202] on div "Edit Recipe Modal" at bounding box center [447, 197] width 122 height 13
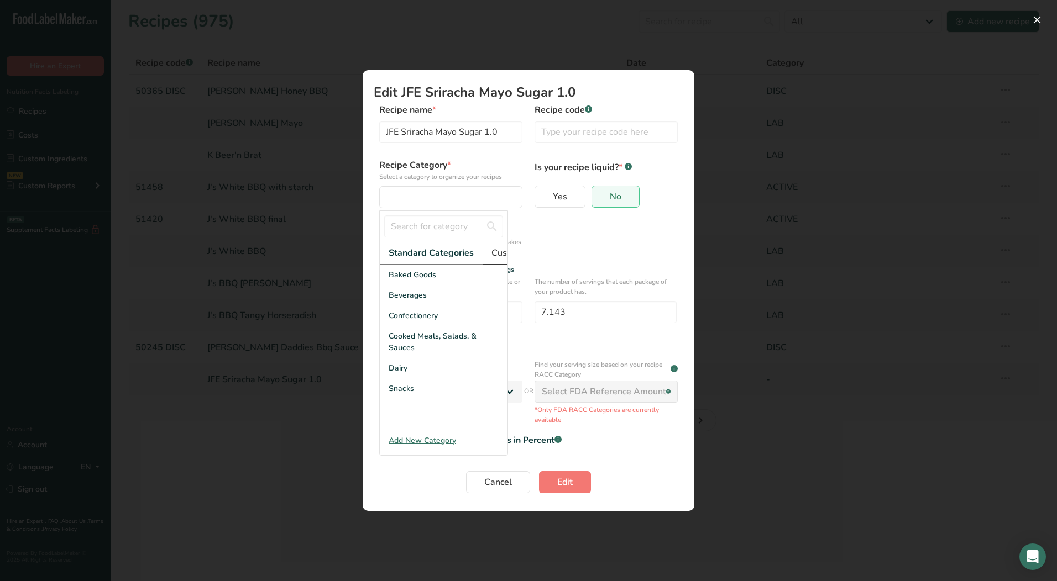
click at [497, 255] on span "Custom Categories .a-a{fill:#347362;}.b-a{fill:#fff;}" at bounding box center [534, 252] width 86 height 13
click at [408, 317] on div "LAB" at bounding box center [444, 316] width 128 height 20
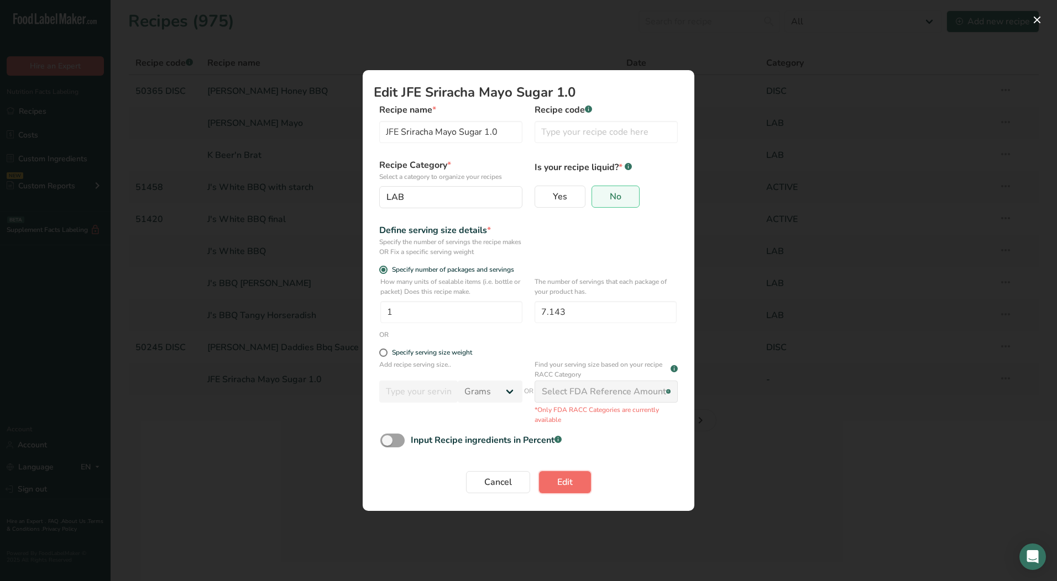
click at [571, 488] on span "Edit" at bounding box center [564, 482] width 15 height 13
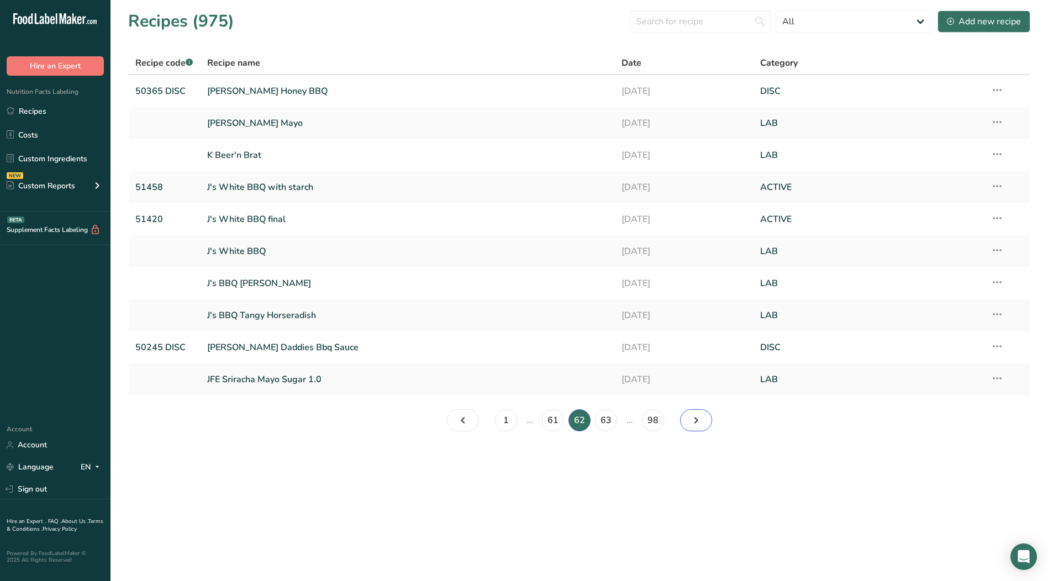
click at [691, 424] on icon "Page 63." at bounding box center [696, 421] width 13 height 20
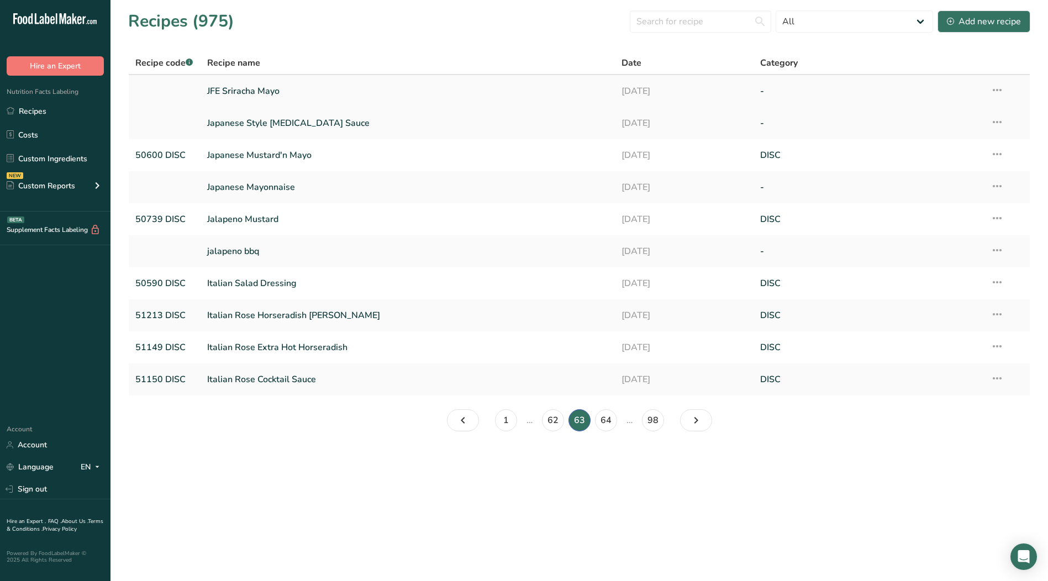
click at [1001, 89] on icon at bounding box center [997, 90] width 13 height 20
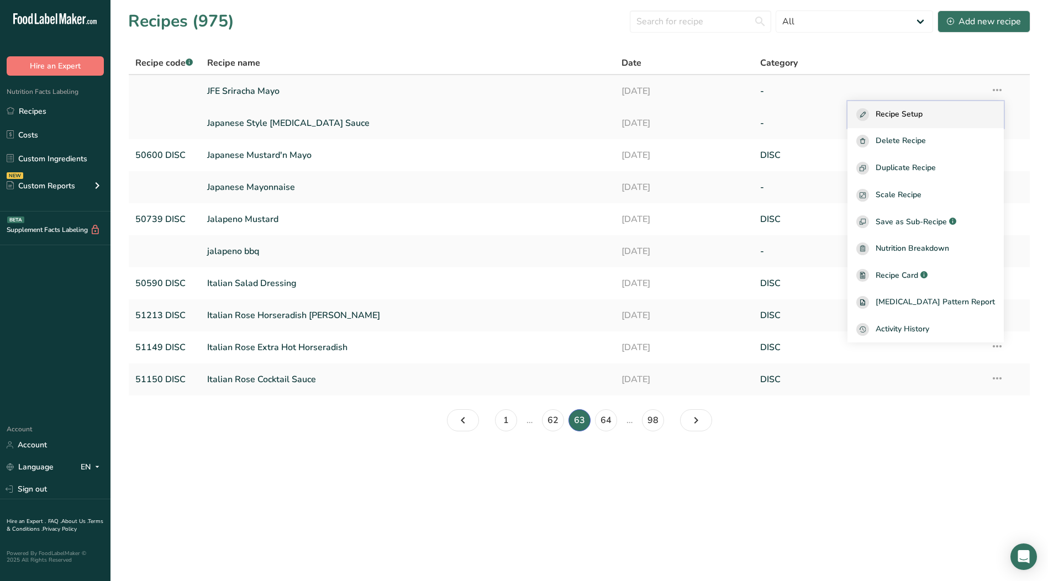
click at [917, 112] on span "Recipe Setup" at bounding box center [899, 114] width 47 height 13
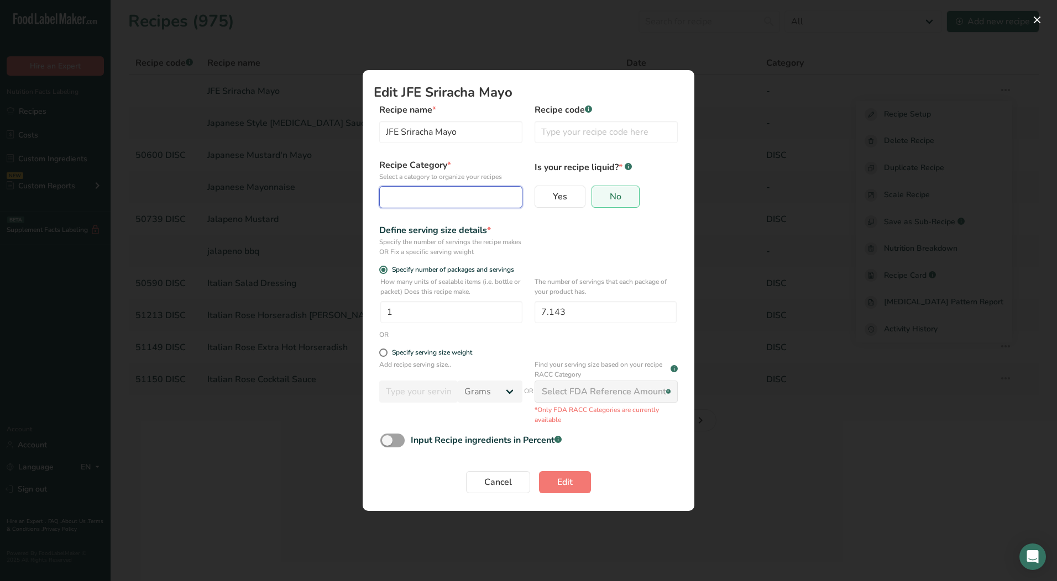
click at [450, 206] on button "Edit Recipe Modal" at bounding box center [450, 197] width 143 height 22
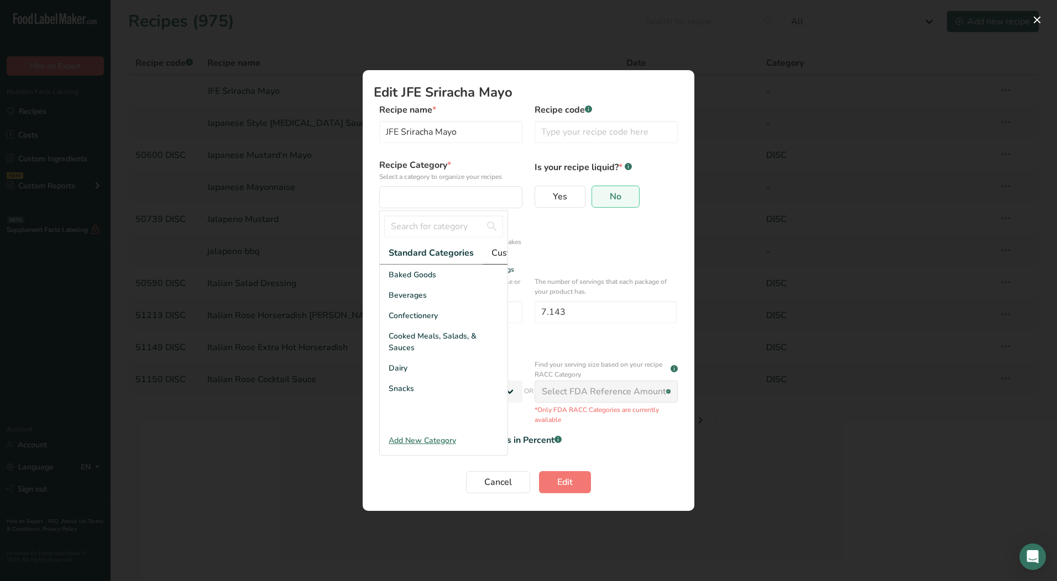
click at [500, 250] on span "Custom Categories .a-a{fill:#347362;}.b-a{fill:#fff;}" at bounding box center [534, 252] width 86 height 13
click at [412, 323] on div "LAB" at bounding box center [444, 316] width 128 height 20
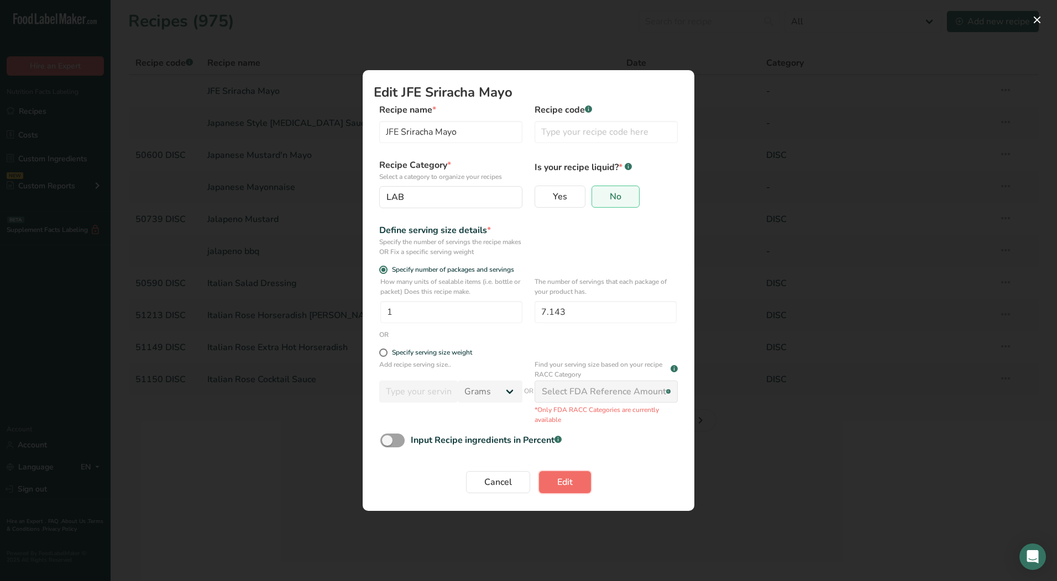
click at [559, 486] on span "Edit" at bounding box center [564, 482] width 15 height 13
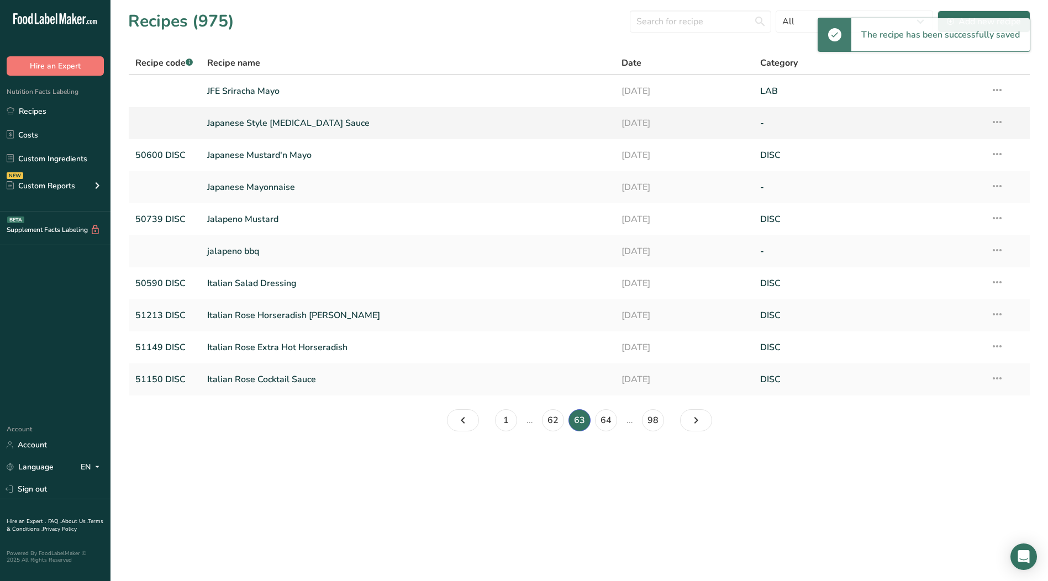
click at [1000, 122] on icon at bounding box center [997, 122] width 13 height 20
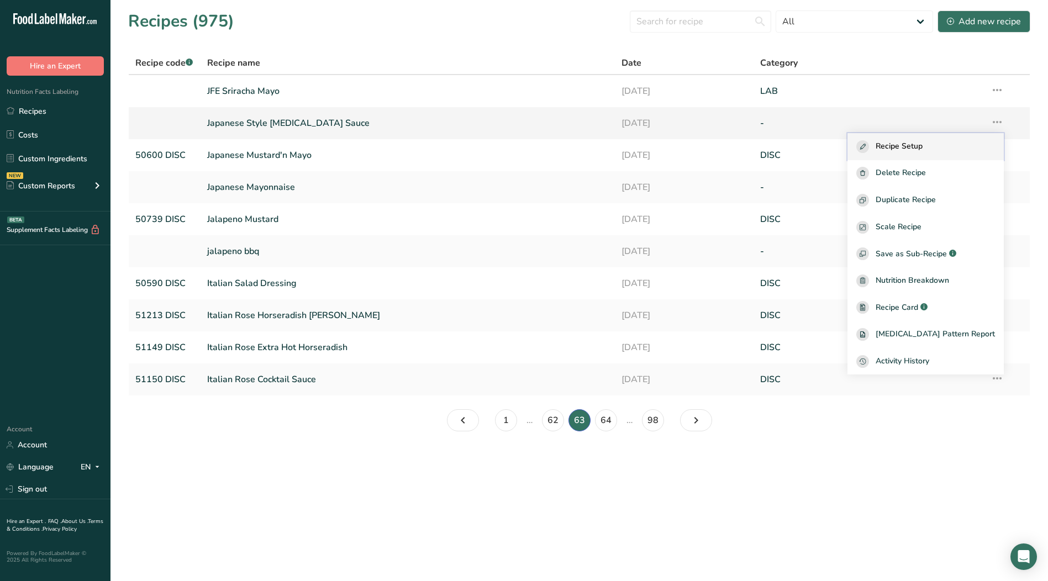
click at [907, 143] on span "Recipe Setup" at bounding box center [899, 146] width 47 height 13
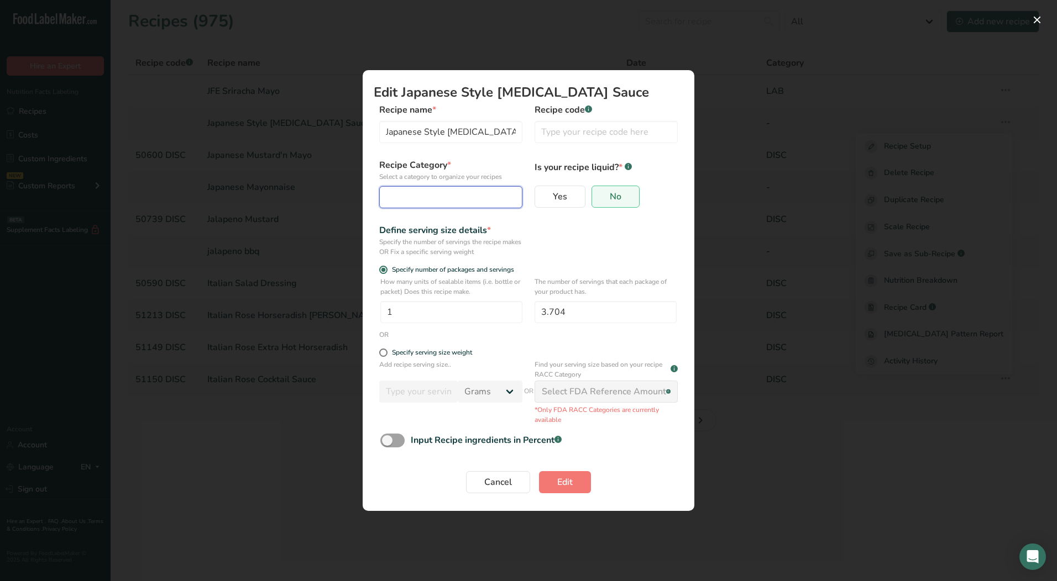
click at [461, 196] on div "Edit Recipe Modal" at bounding box center [447, 197] width 122 height 13
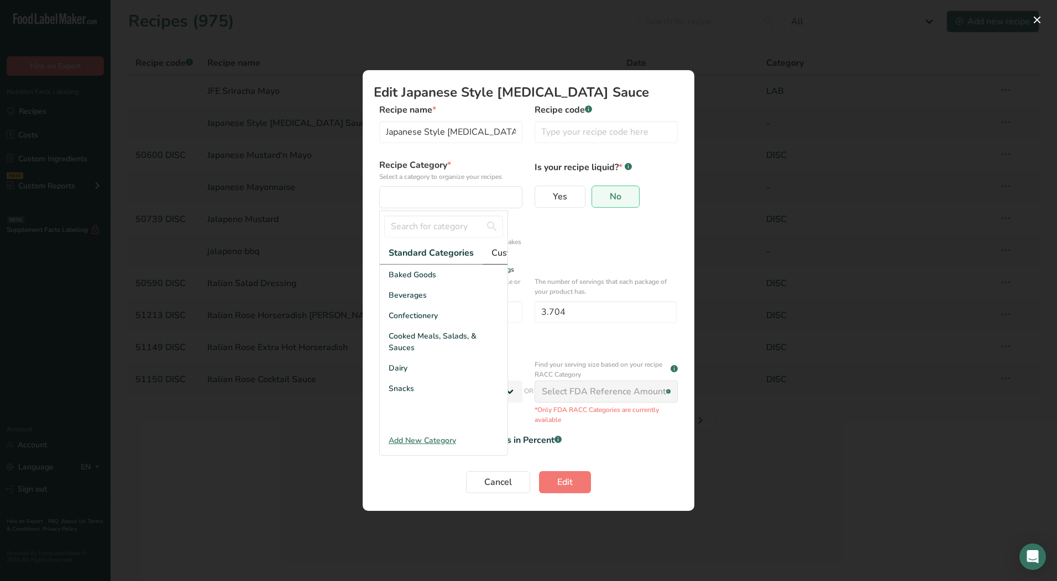
click at [492, 253] on span "Custom Categories .a-a{fill:#347362;}.b-a{fill:#fff;}" at bounding box center [534, 252] width 86 height 13
click at [401, 321] on span "LAB" at bounding box center [396, 316] width 15 height 12
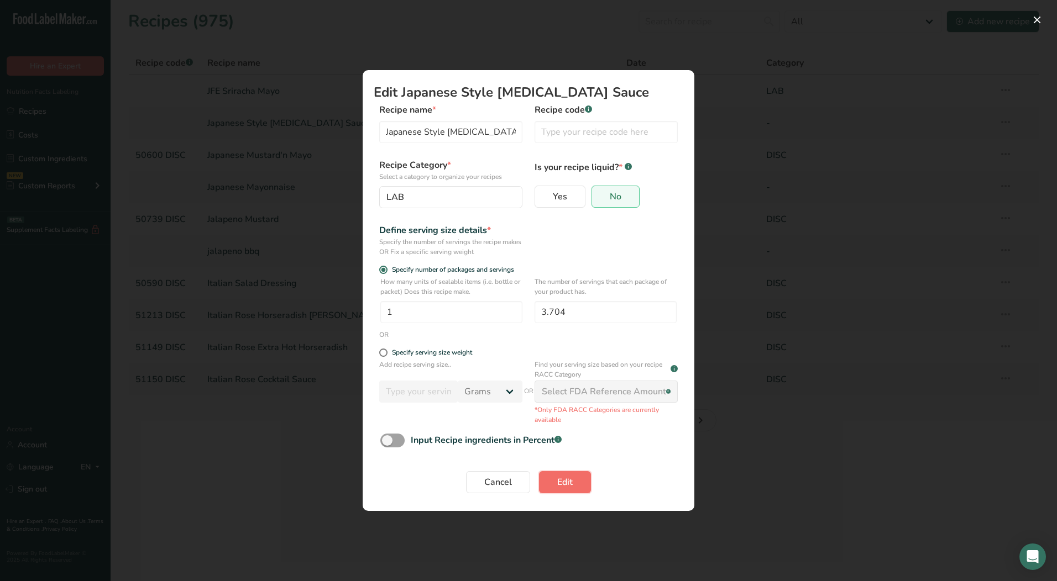
click at [562, 485] on span "Edit" at bounding box center [564, 482] width 15 height 13
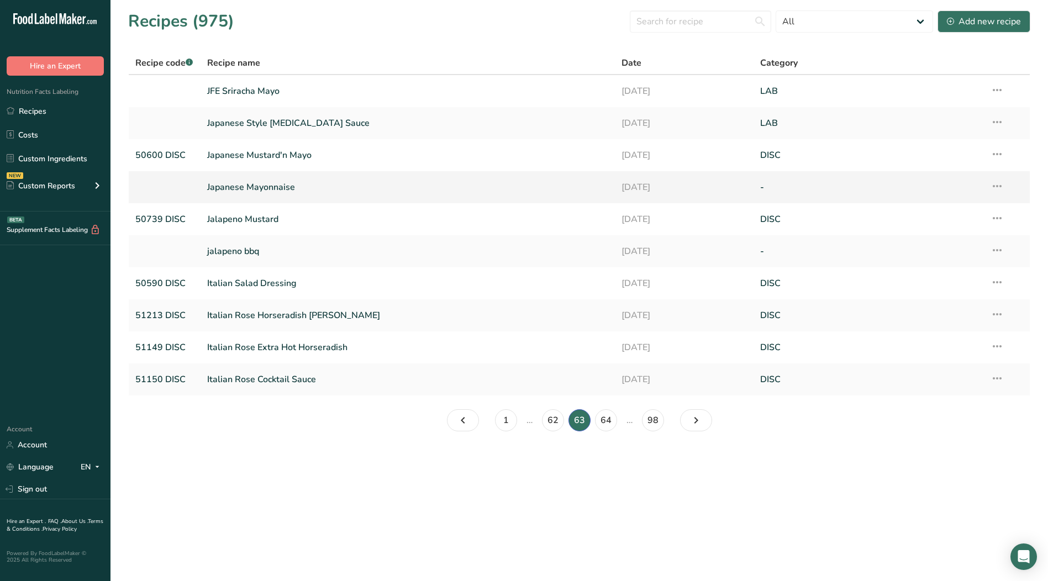
click at [1000, 185] on icon at bounding box center [997, 186] width 13 height 20
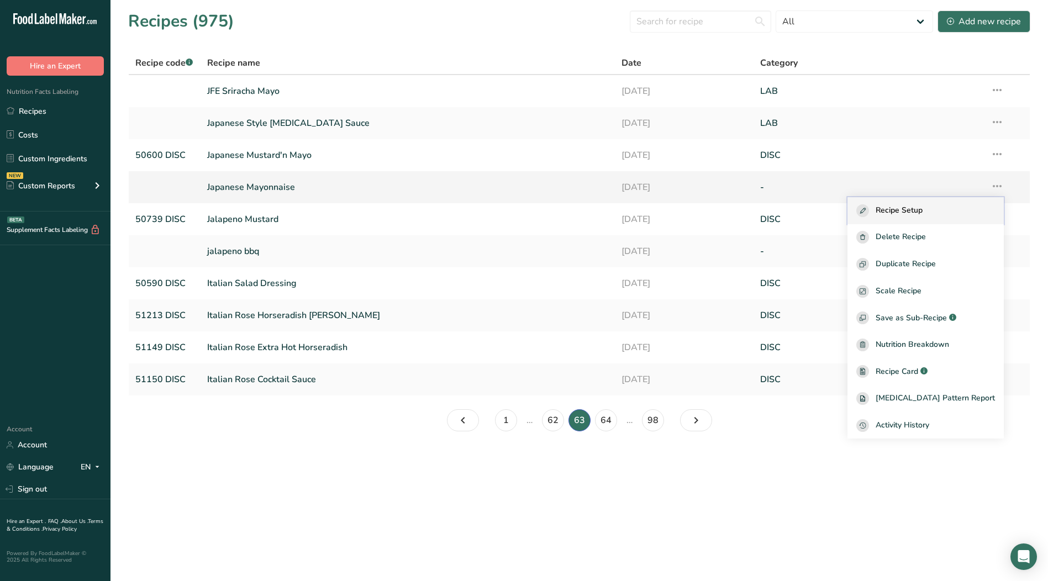
click at [933, 203] on button "Recipe Setup" at bounding box center [926, 210] width 156 height 27
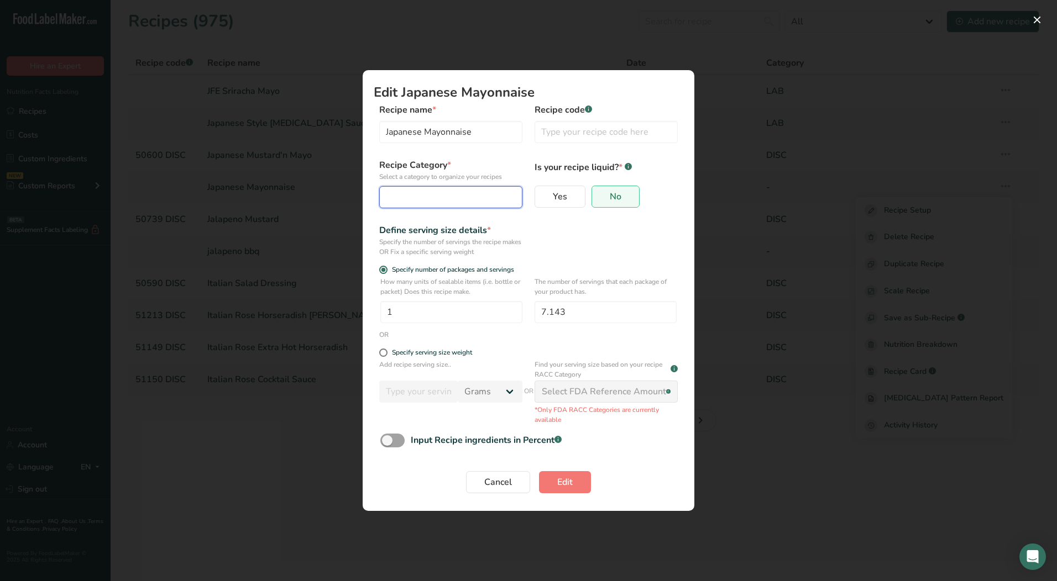
click at [407, 195] on div "Edit Recipe Modal" at bounding box center [447, 197] width 122 height 13
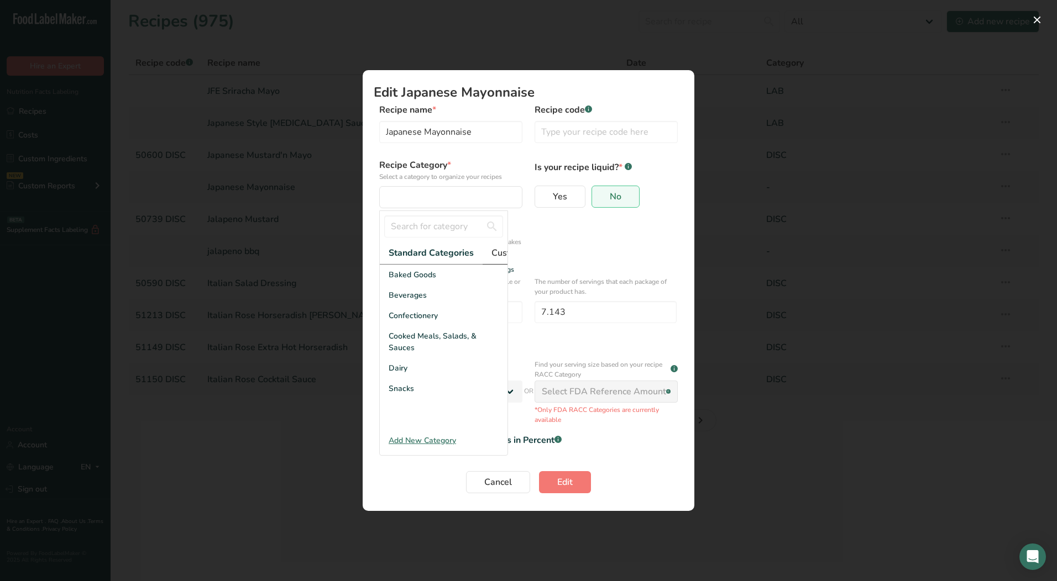
click at [495, 251] on span "Custom Categories .a-a{fill:#347362;}.b-a{fill:#fff;}" at bounding box center [534, 252] width 86 height 13
click at [408, 322] on div "LAB" at bounding box center [444, 316] width 128 height 20
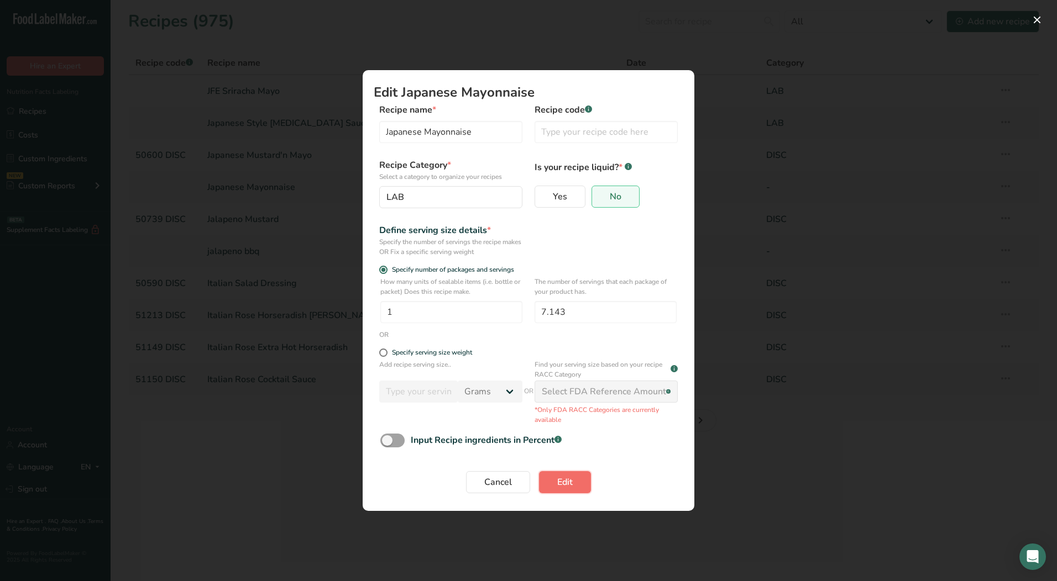
click at [564, 482] on span "Edit" at bounding box center [564, 482] width 15 height 13
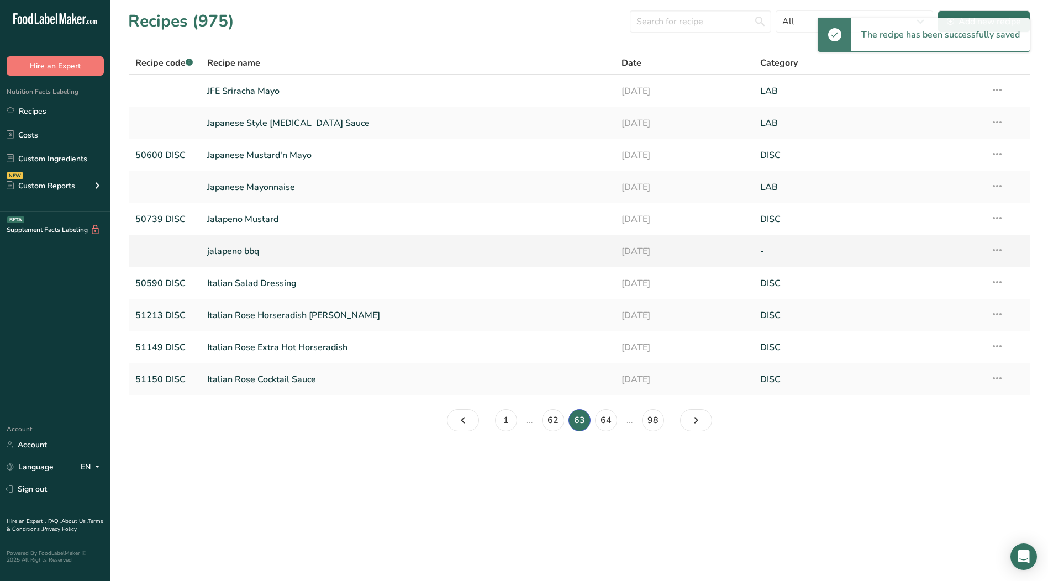
click at [997, 251] on icon at bounding box center [997, 250] width 13 height 20
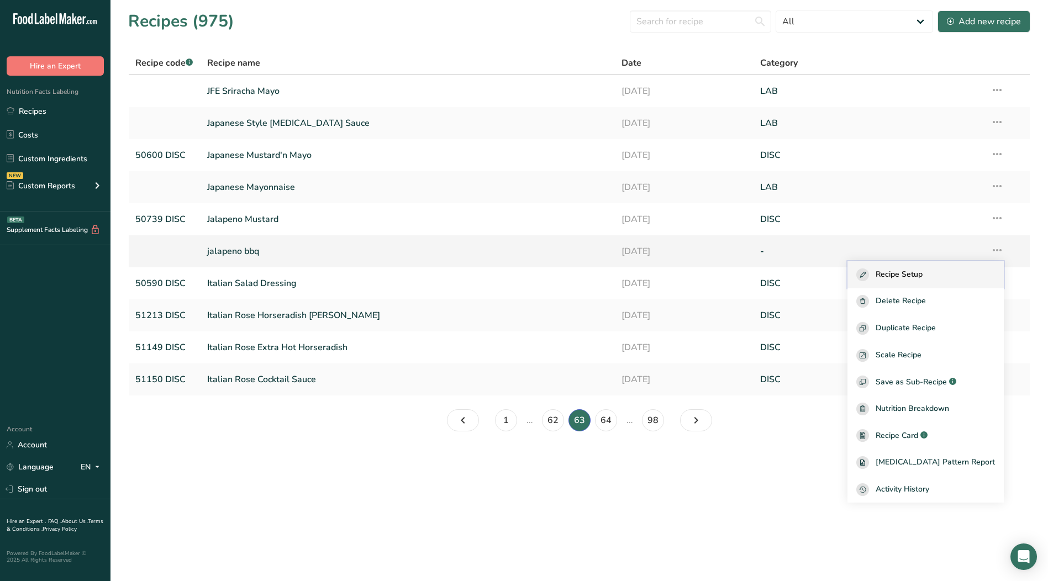
click at [946, 275] on div "Recipe Setup" at bounding box center [926, 275] width 139 height 13
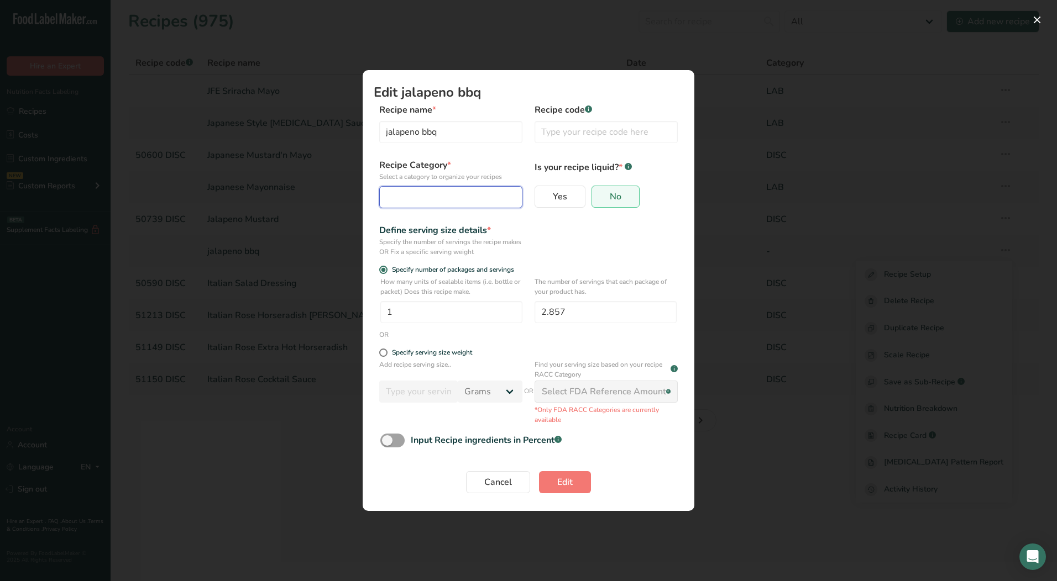
click at [439, 200] on div "Edit Recipe Modal" at bounding box center [447, 197] width 122 height 13
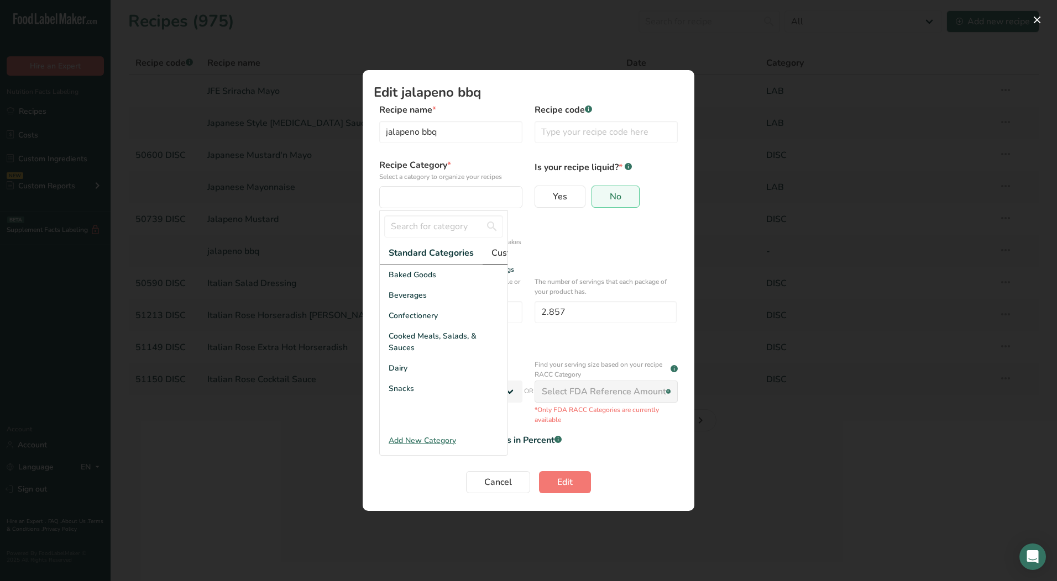
click at [495, 254] on span "Custom Categories .a-a{fill:#347362;}.b-a{fill:#fff;}" at bounding box center [534, 252] width 86 height 13
click at [405, 324] on div "LAB" at bounding box center [444, 316] width 128 height 20
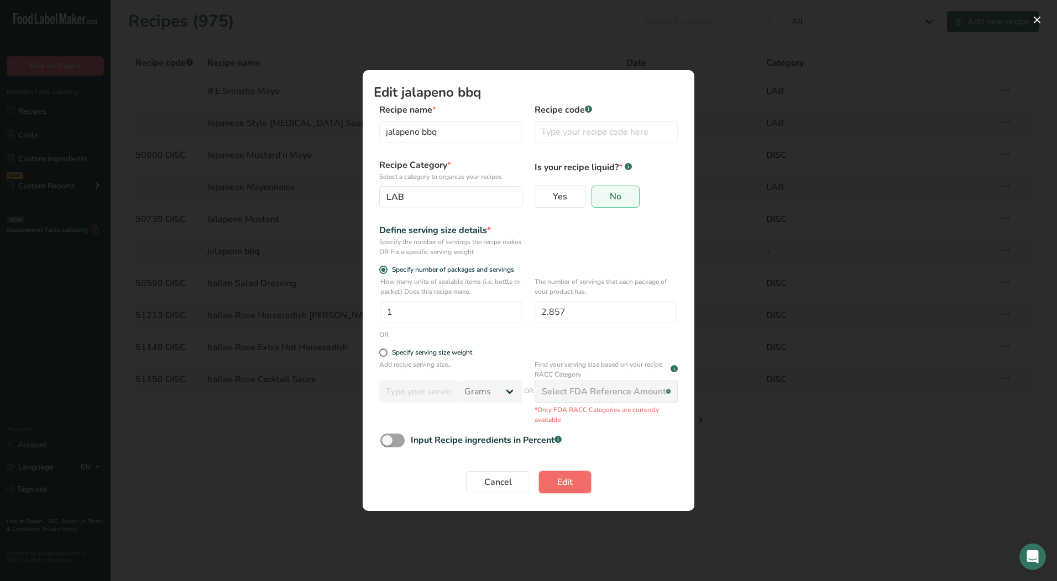
click at [561, 483] on span "Edit" at bounding box center [564, 482] width 15 height 13
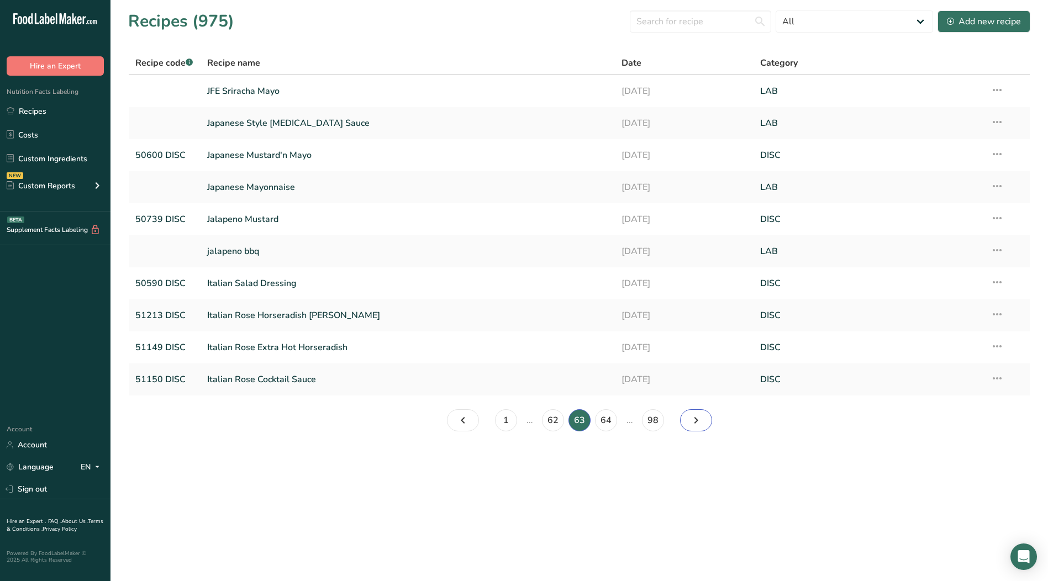
click at [692, 419] on icon "Page 64." at bounding box center [696, 421] width 13 height 20
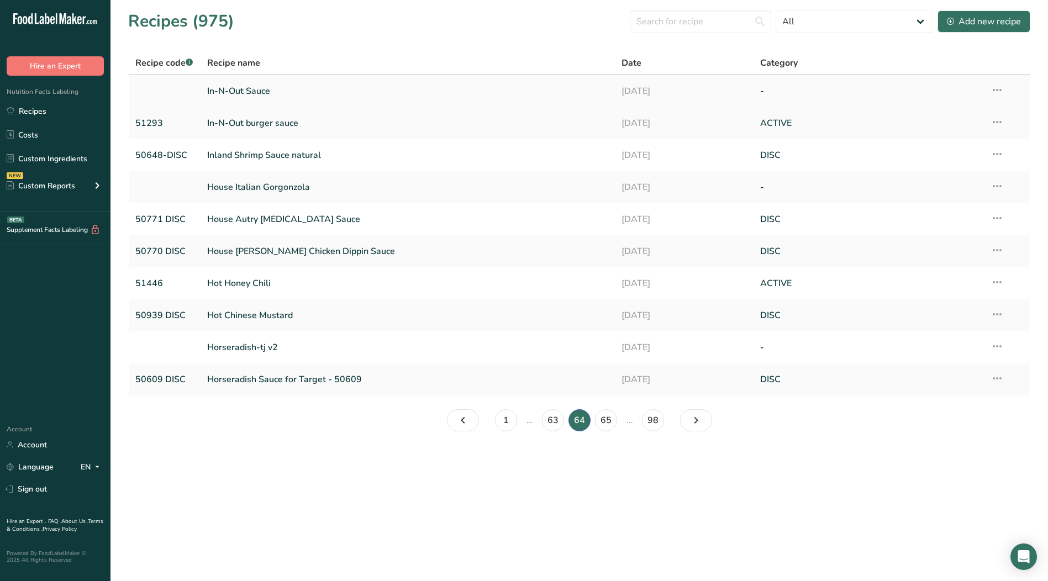
click at [1001, 90] on icon at bounding box center [997, 90] width 13 height 20
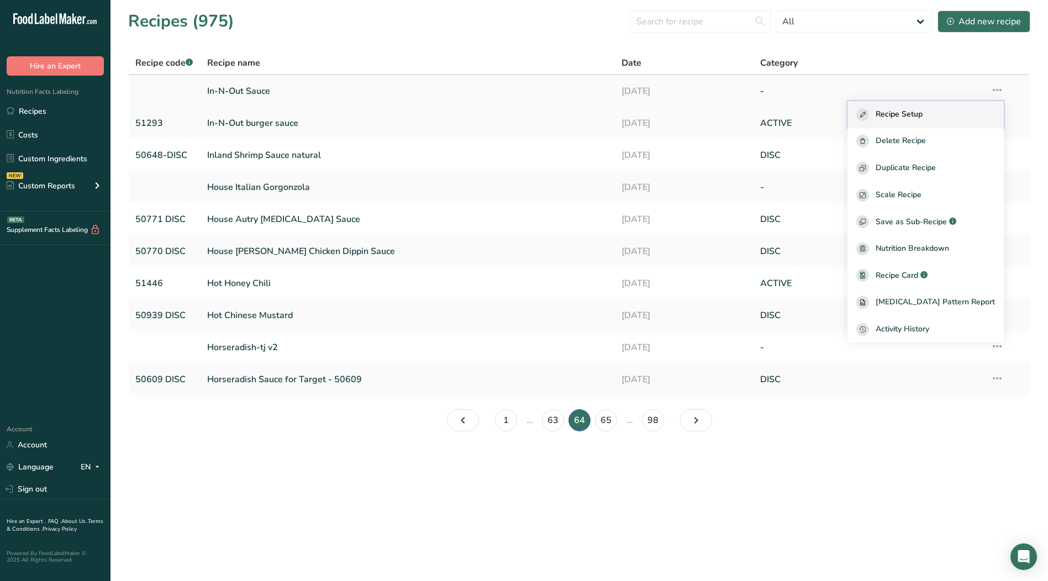
click at [923, 113] on span "Recipe Setup" at bounding box center [899, 114] width 47 height 13
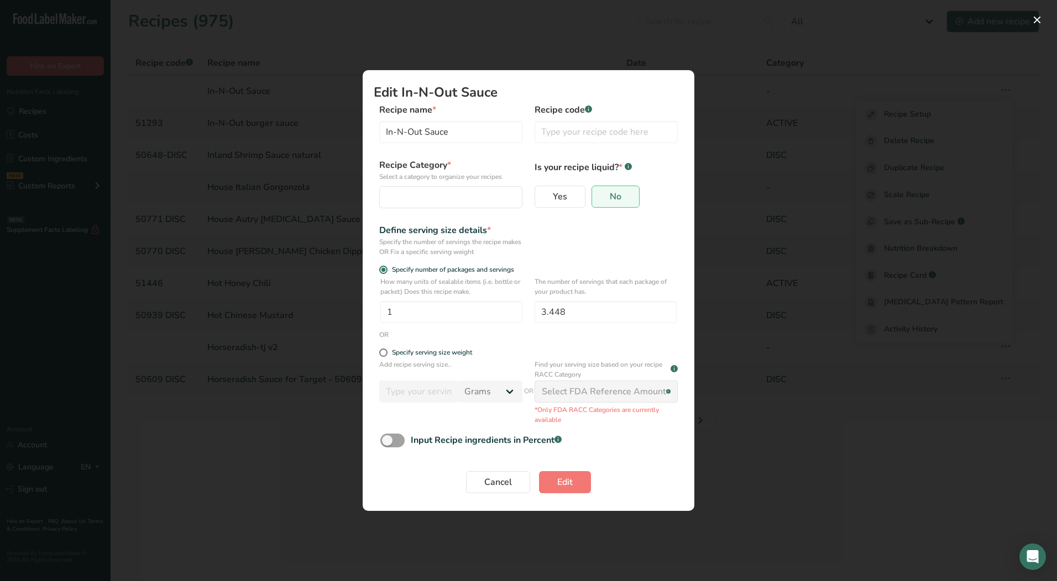
click at [418, 185] on div "Recipe Category * Select a category to organize your recipes Standard Categorie…" at bounding box center [450, 184] width 143 height 50
click at [416, 200] on div "Edit Recipe Modal" at bounding box center [447, 197] width 122 height 13
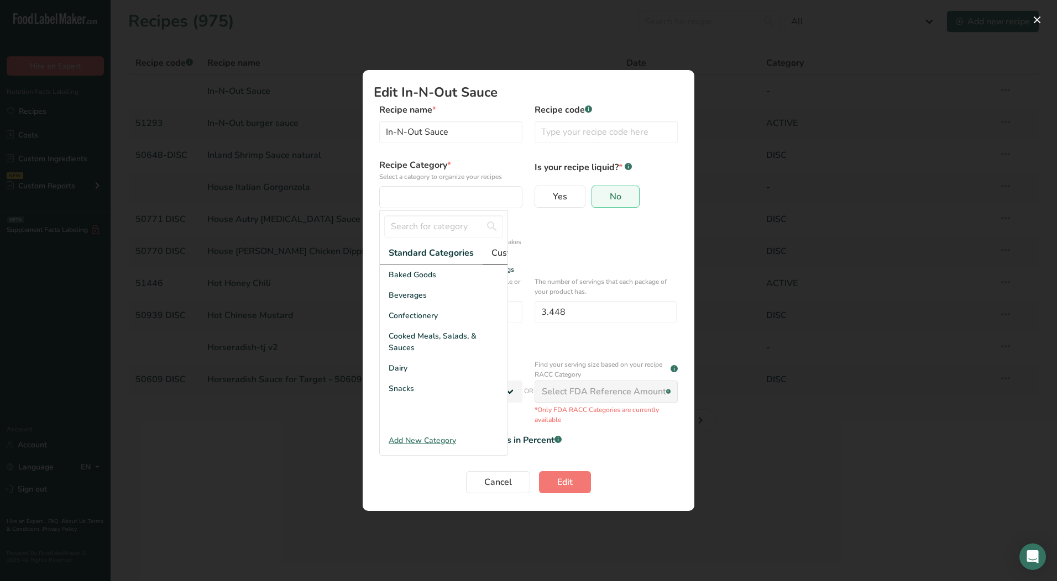
click at [494, 259] on span "Custom Categories .a-a{fill:#347362;}.b-a{fill:#fff;}" at bounding box center [534, 252] width 86 height 13
click at [400, 322] on span "LAB" at bounding box center [396, 316] width 15 height 12
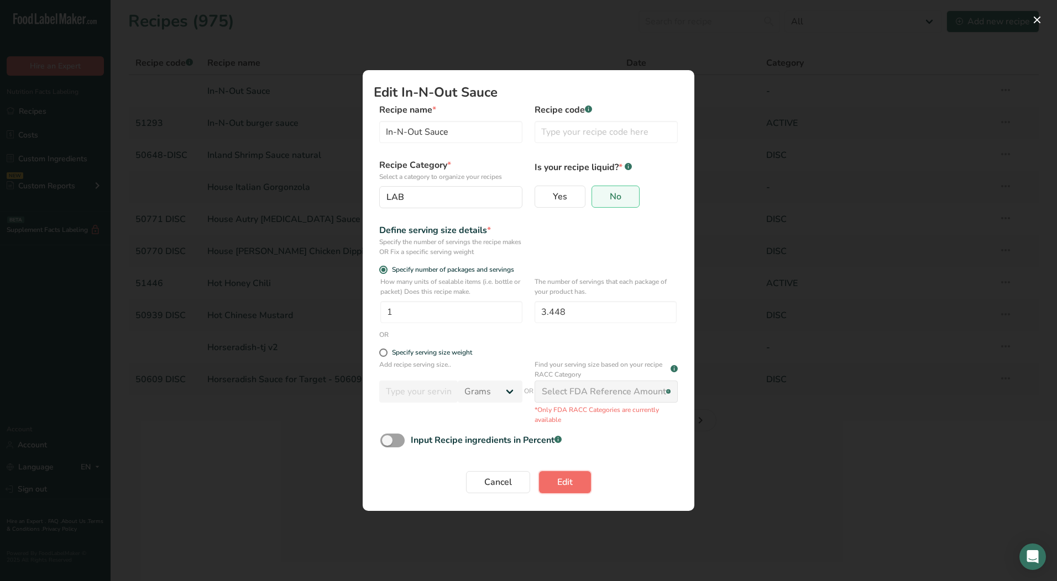
click at [572, 487] on span "Edit" at bounding box center [564, 482] width 15 height 13
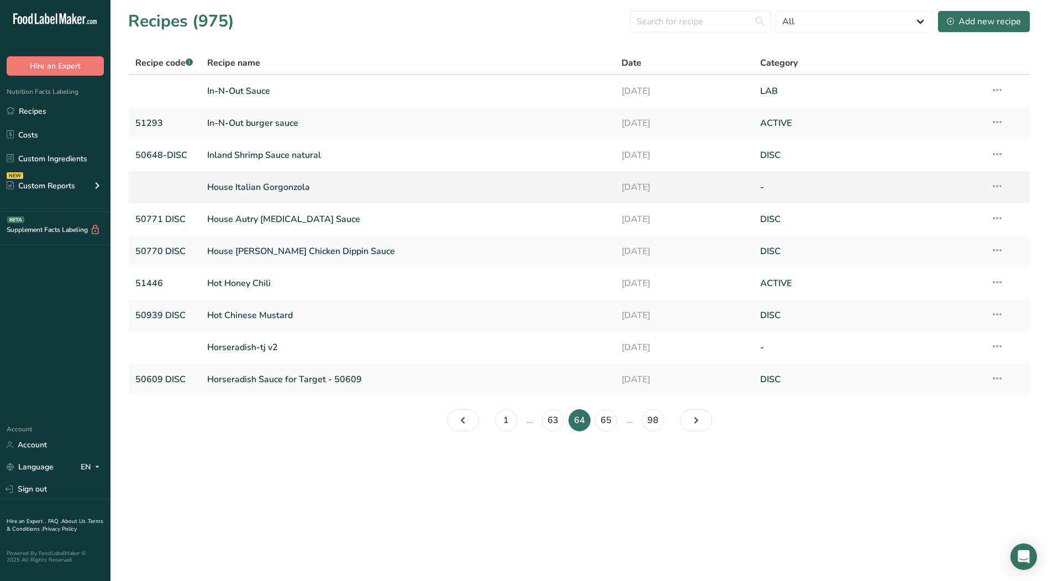
click at [1003, 184] on icon at bounding box center [997, 186] width 13 height 20
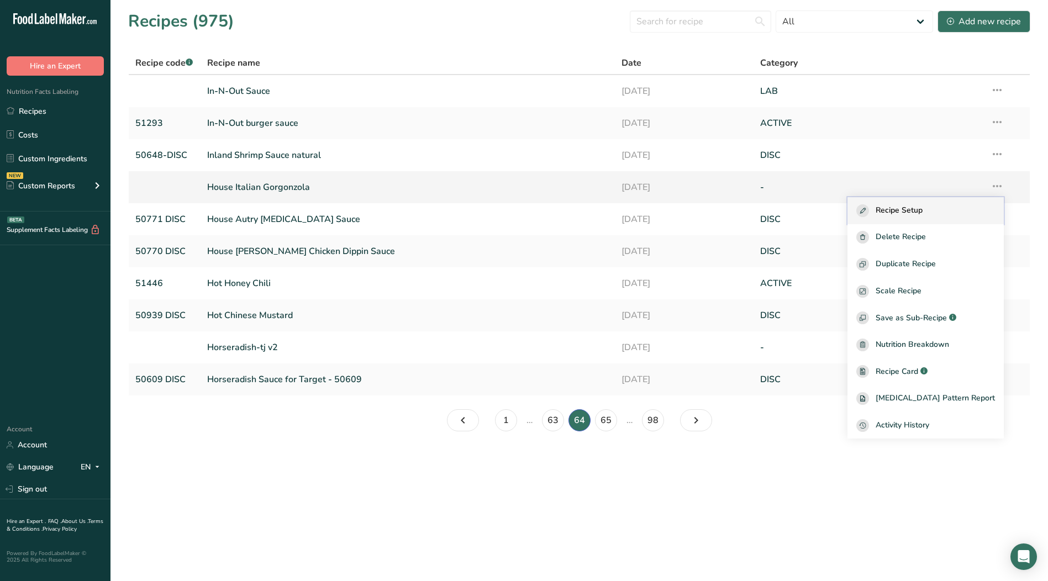
click at [922, 208] on span "Recipe Setup" at bounding box center [899, 210] width 47 height 13
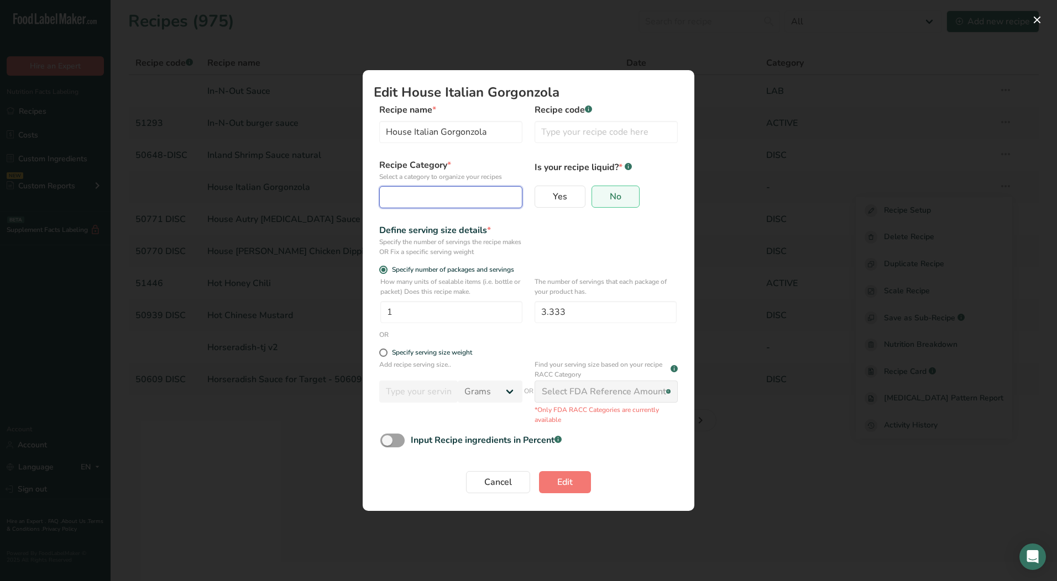
click at [437, 198] on div "Edit Recipe Modal" at bounding box center [447, 197] width 122 height 13
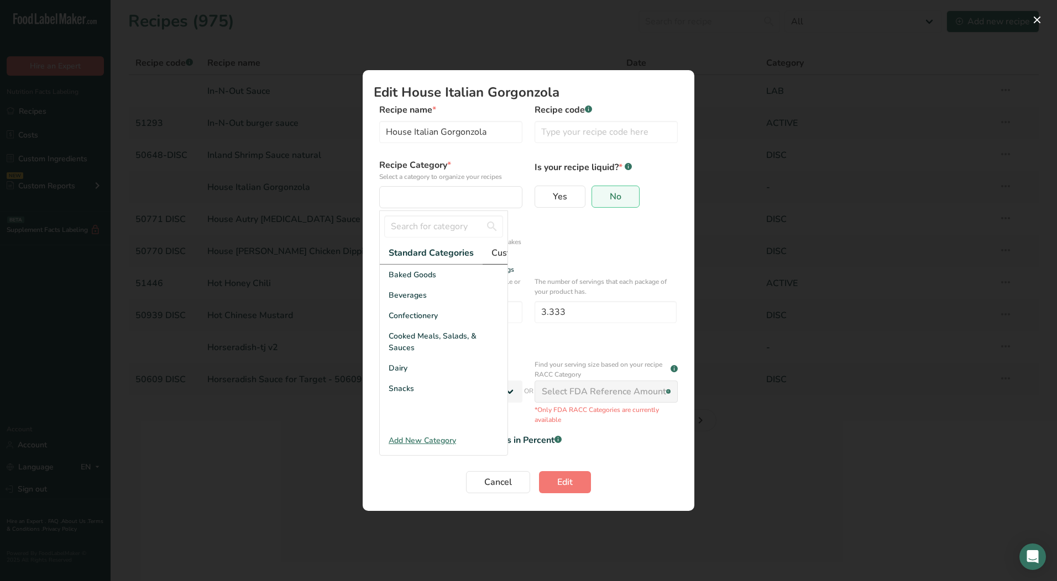
click at [491, 254] on span "Custom Categories .a-a{fill:#347362;}.b-a{fill:#fff;}" at bounding box center [534, 252] width 86 height 13
click at [398, 322] on span "LAB" at bounding box center [396, 316] width 15 height 12
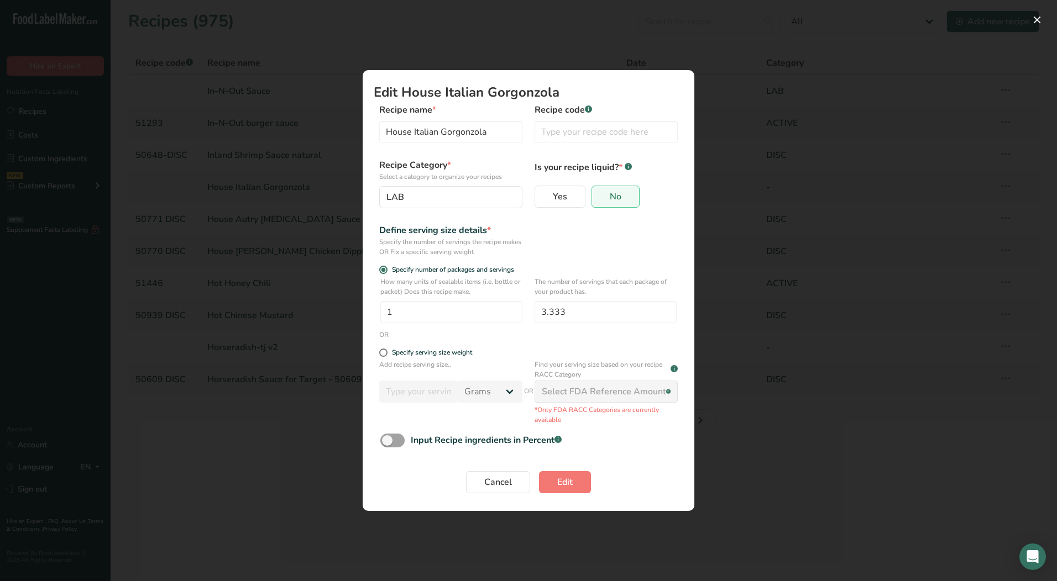
click at [560, 463] on form "Recipe name * House Italian Gorgonzola Recipe code .a-a{fill:#347362;}.b-a{fill…" at bounding box center [528, 301] width 309 height 397
click at [563, 481] on span "Edit" at bounding box center [564, 482] width 15 height 13
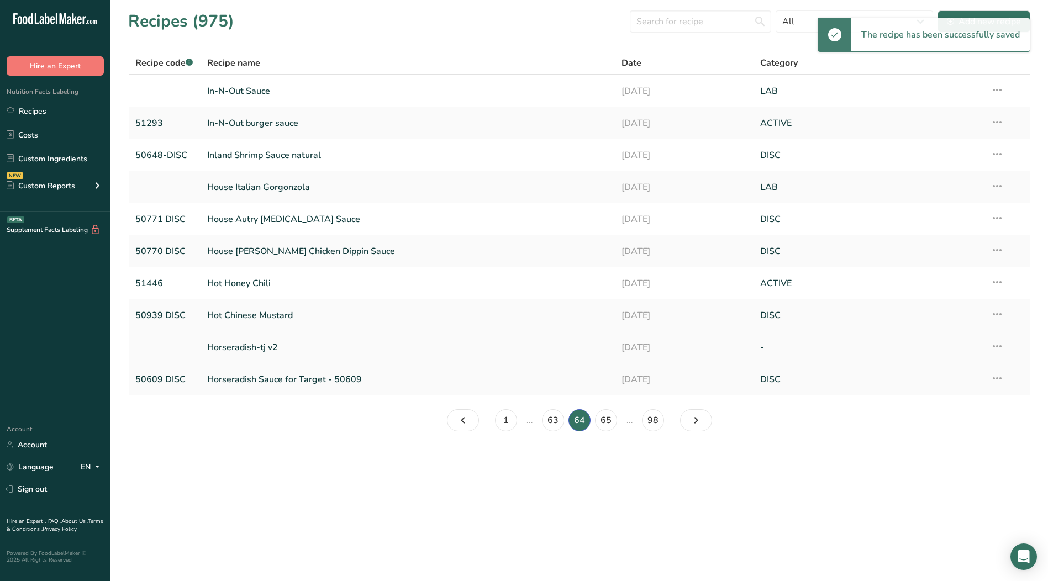
click at [999, 347] on icon at bounding box center [997, 347] width 13 height 20
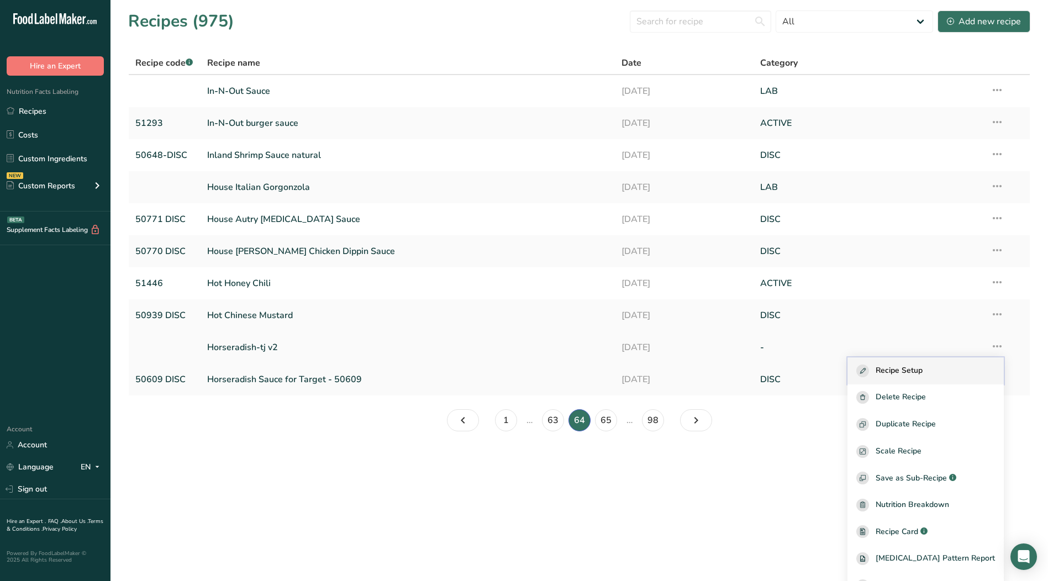
click at [923, 369] on span "Recipe Setup" at bounding box center [899, 371] width 47 height 13
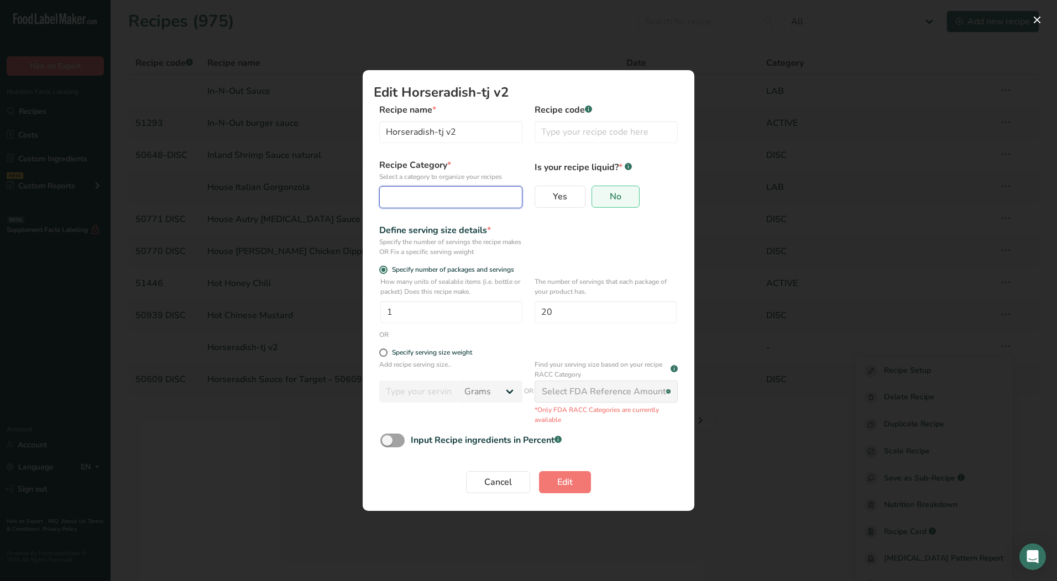
click at [434, 203] on div "Edit Recipe Modal" at bounding box center [447, 197] width 122 height 13
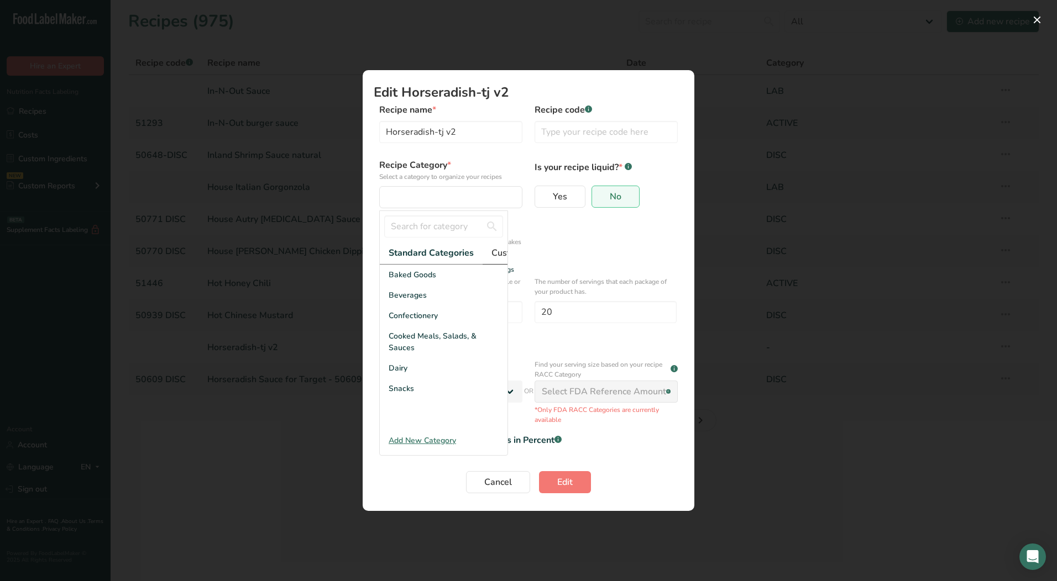
click at [497, 255] on span "Custom Categories .a-a{fill:#347362;}.b-a{fill:#fff;}" at bounding box center [534, 252] width 86 height 13
click at [437, 324] on div "LAB" at bounding box center [444, 316] width 128 height 20
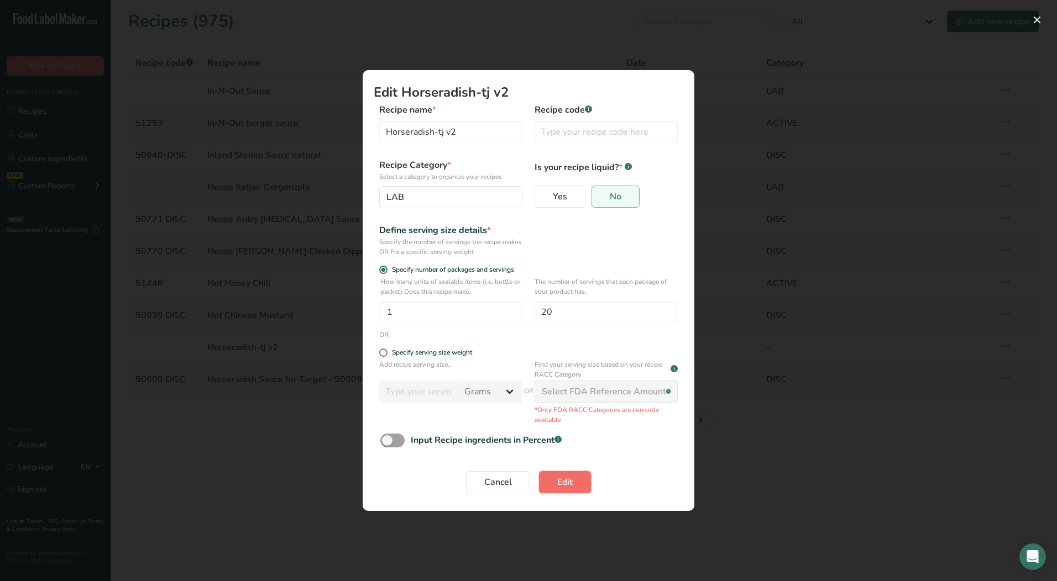
click at [560, 486] on span "Edit" at bounding box center [564, 482] width 15 height 13
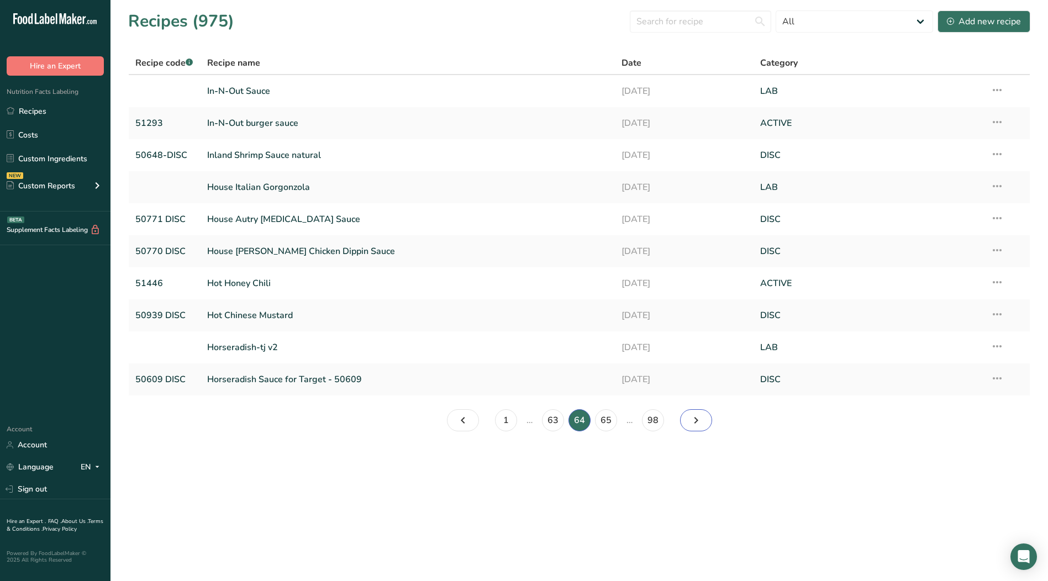
click at [699, 421] on icon "Page 65." at bounding box center [696, 421] width 13 height 20
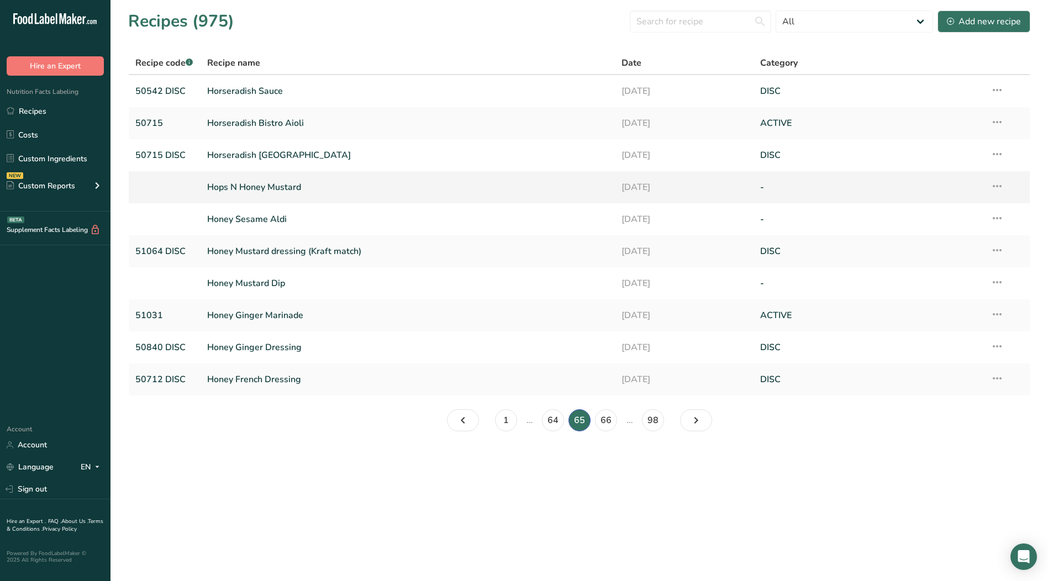
click at [1000, 186] on icon at bounding box center [997, 186] width 13 height 20
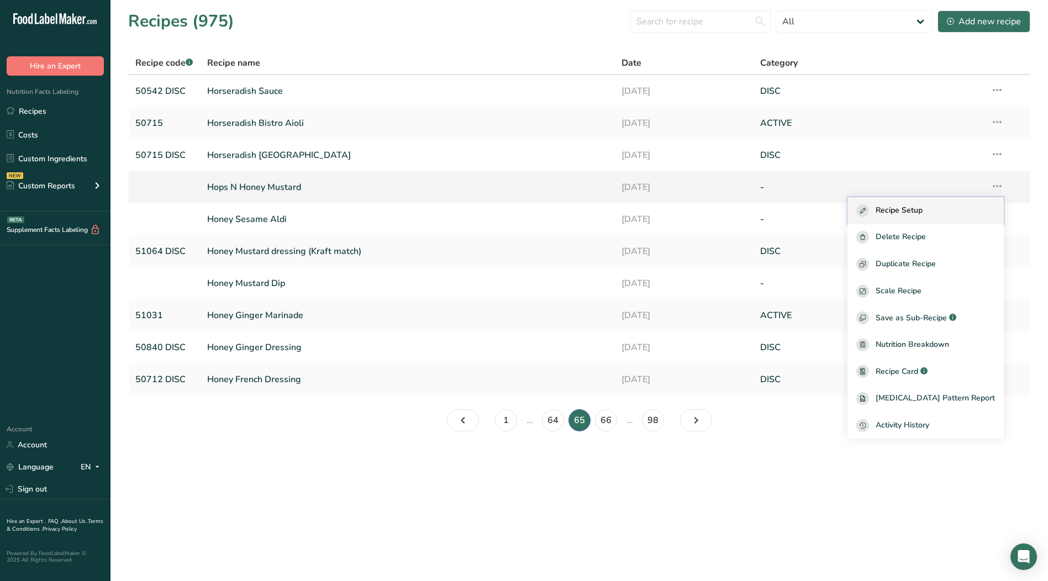
click at [949, 210] on div "Recipe Setup" at bounding box center [926, 210] width 139 height 13
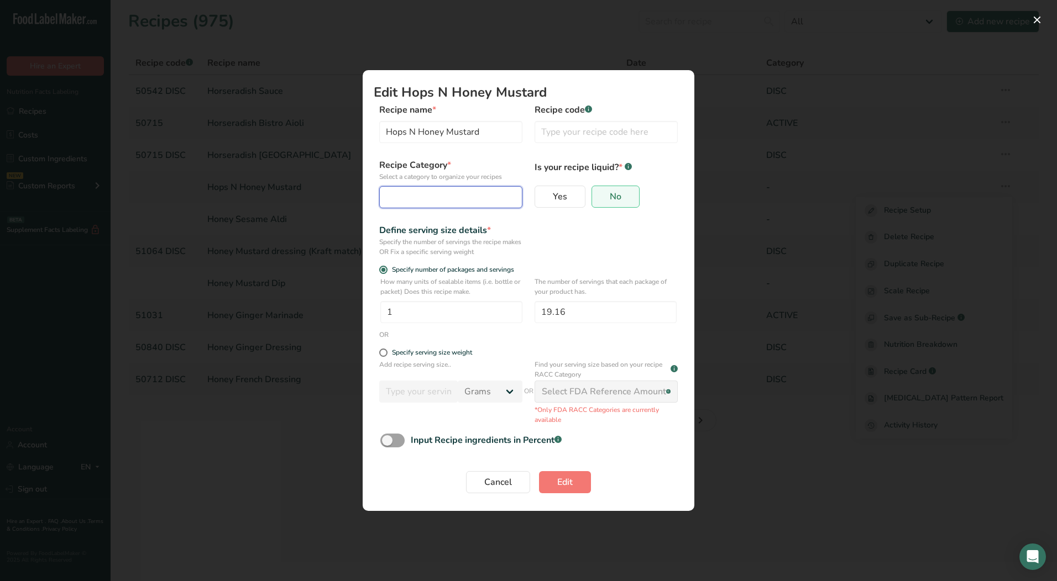
click at [477, 200] on div "Edit Recipe Modal" at bounding box center [447, 197] width 122 height 13
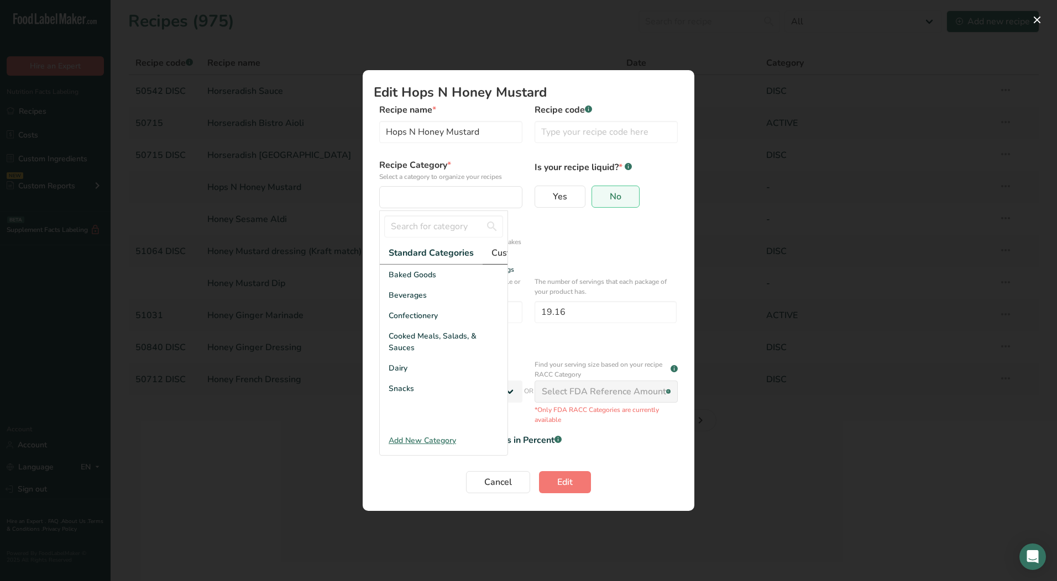
click at [506, 255] on span "Custom Categories .a-a{fill:#347362;}.b-a{fill:#fff;}" at bounding box center [534, 252] width 86 height 13
click at [423, 325] on div "LAB" at bounding box center [444, 316] width 128 height 20
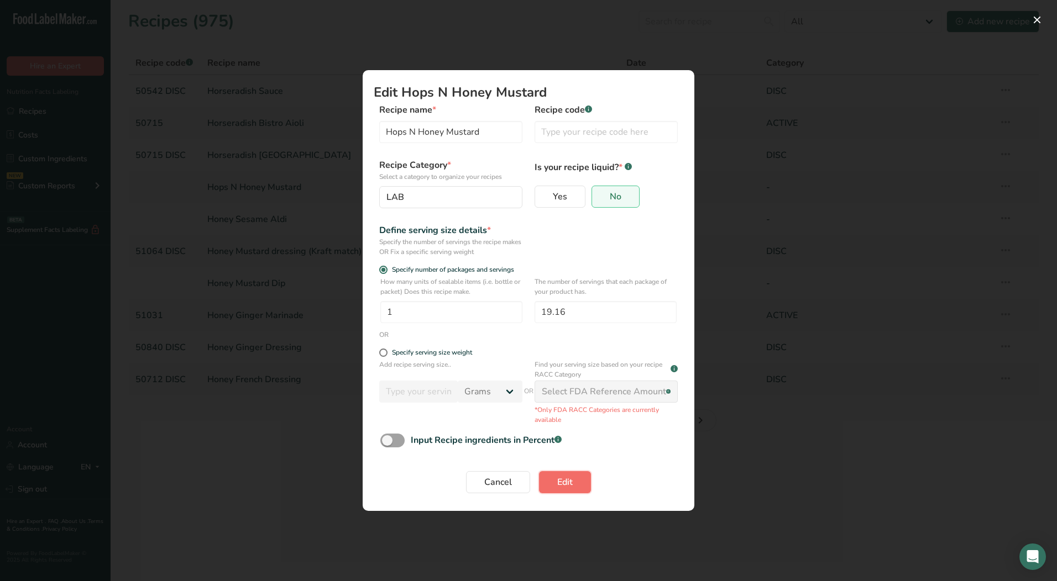
click at [564, 487] on span "Edit" at bounding box center [564, 482] width 15 height 13
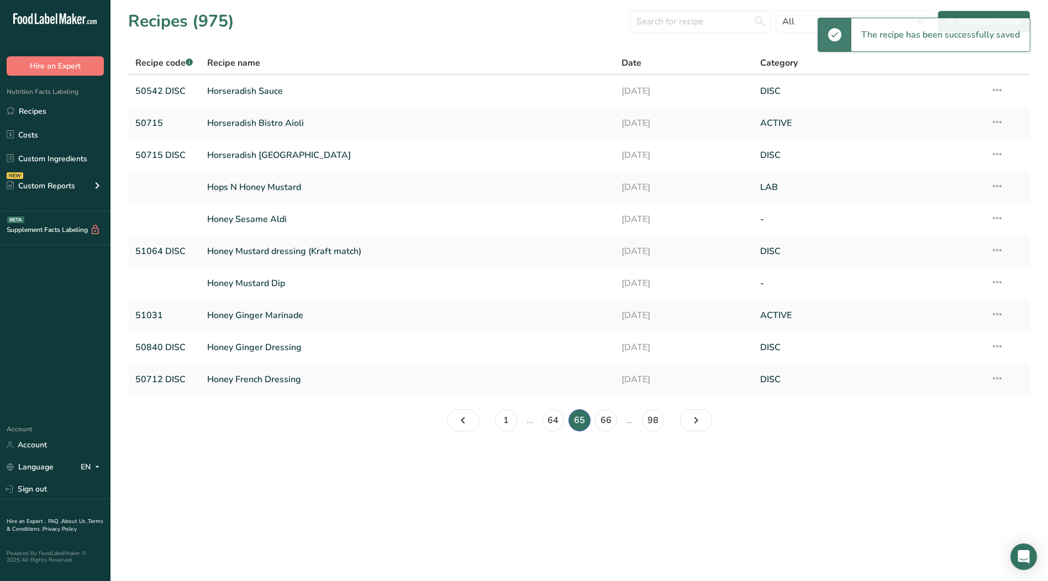
click at [997, 219] on icon at bounding box center [997, 218] width 13 height 20
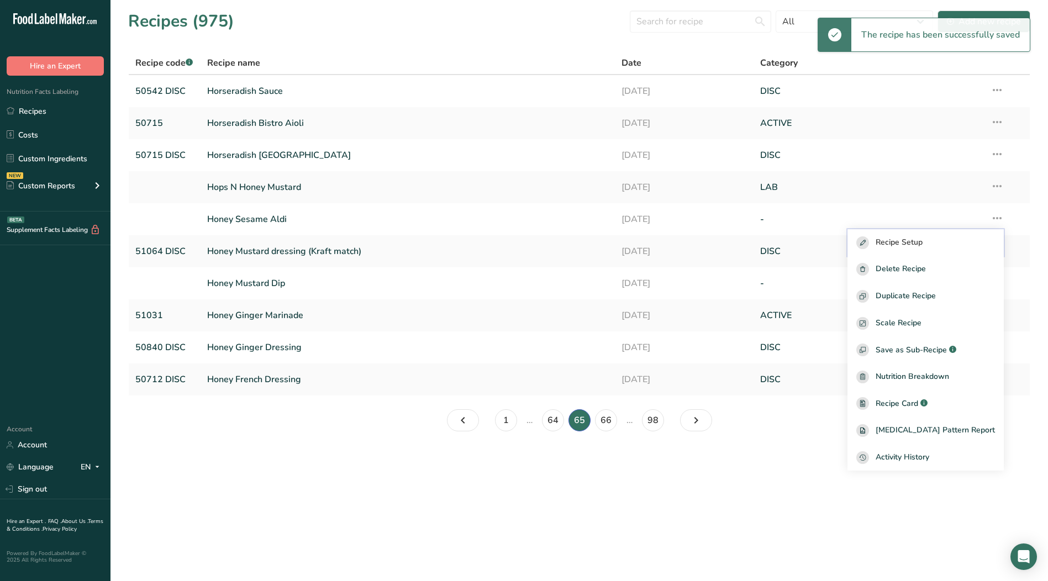
click at [905, 249] on span "Recipe Setup" at bounding box center [899, 243] width 47 height 13
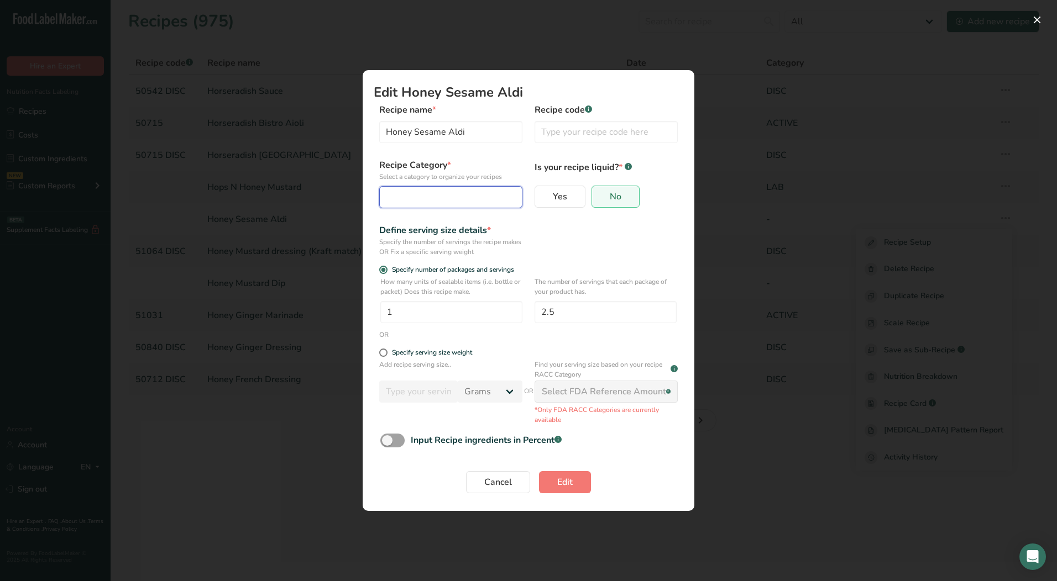
click at [419, 198] on div "Edit Recipe Modal" at bounding box center [447, 197] width 122 height 13
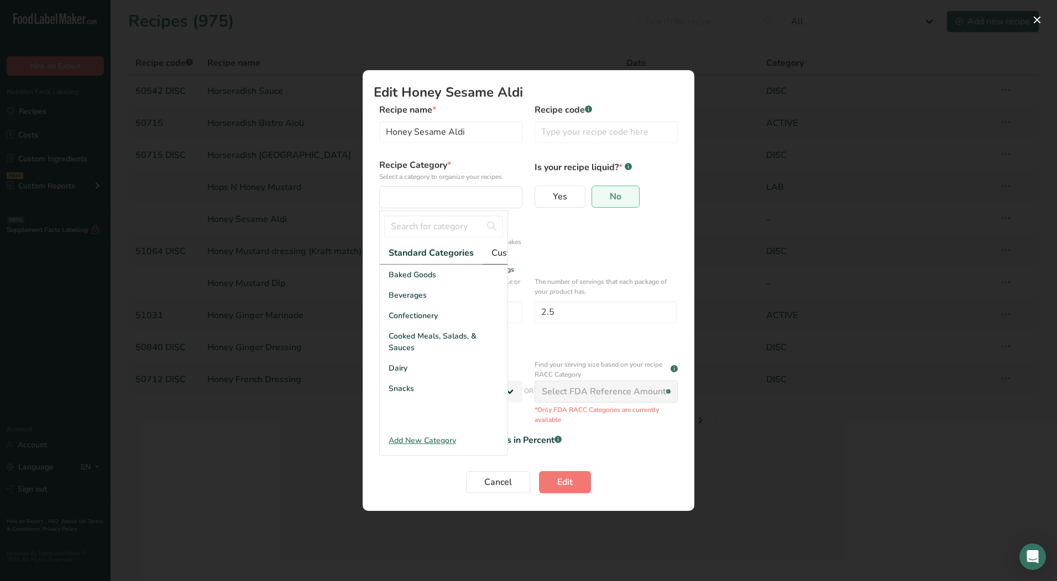
click at [501, 253] on span "Custom Categories .a-a{fill:#347362;}.b-a{fill:#fff;}" at bounding box center [534, 252] width 86 height 13
click at [414, 326] on div "LAB" at bounding box center [444, 316] width 128 height 20
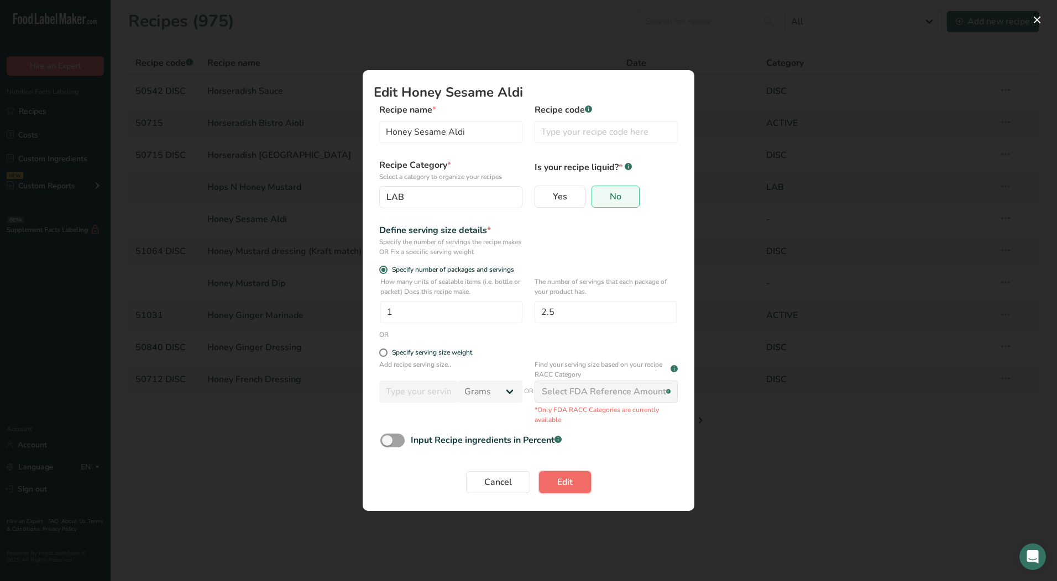
click at [576, 482] on button "Edit" at bounding box center [565, 482] width 52 height 22
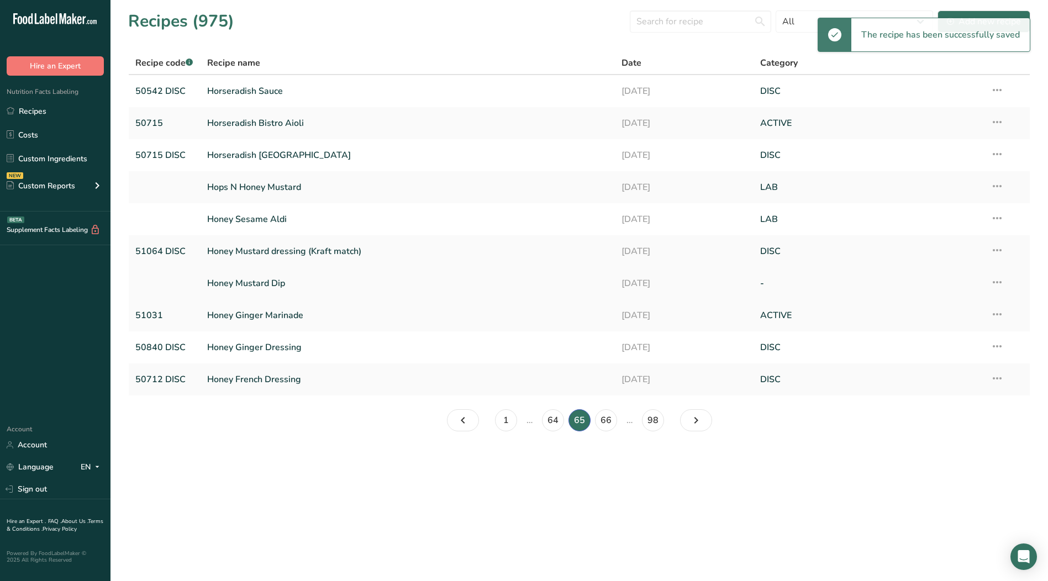
click at [996, 284] on icon at bounding box center [997, 282] width 13 height 20
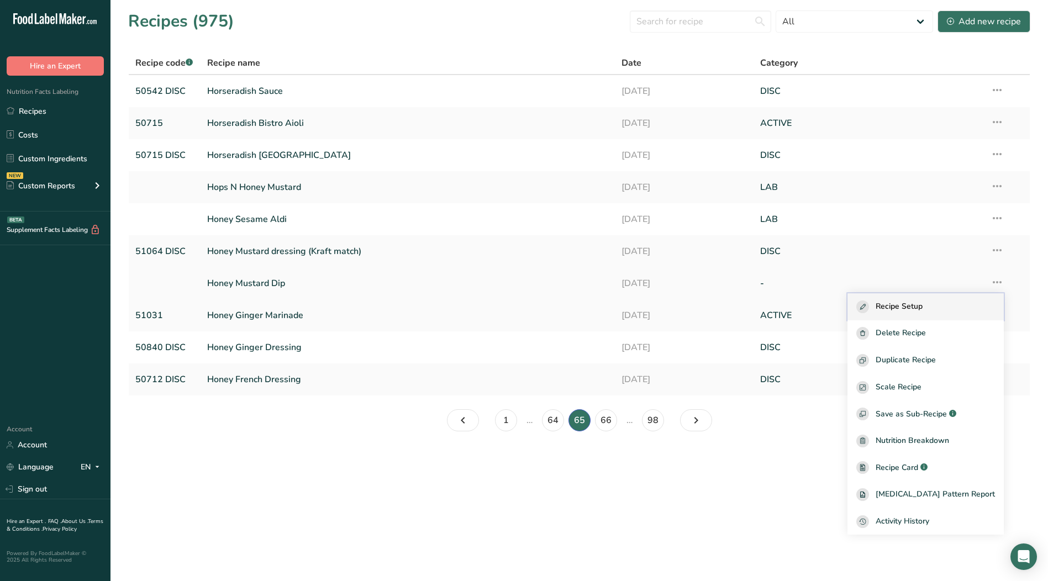
click at [906, 303] on span "Recipe Setup" at bounding box center [899, 307] width 47 height 13
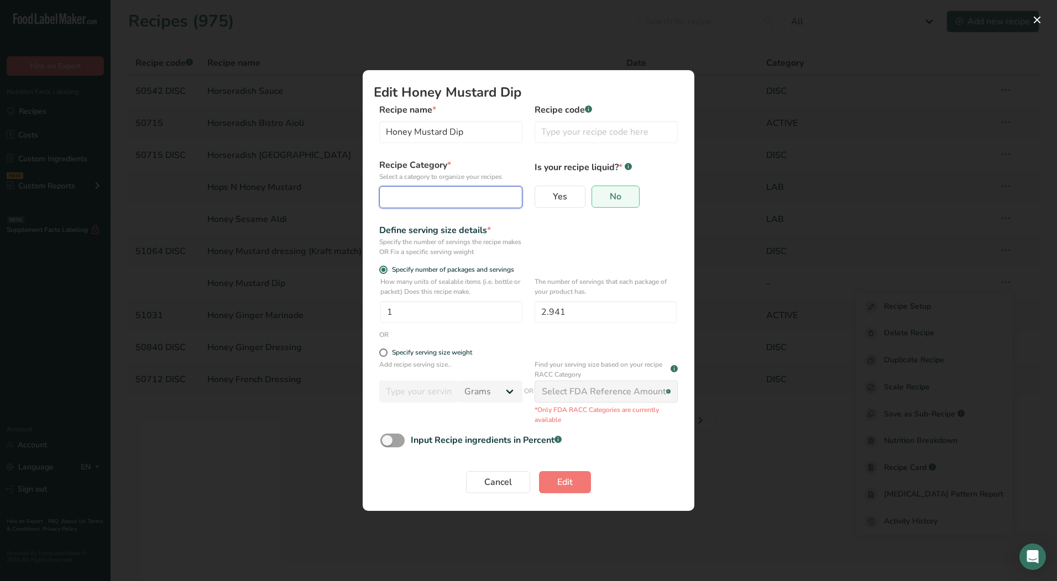
click at [452, 203] on div "Edit Recipe Modal" at bounding box center [447, 197] width 122 height 13
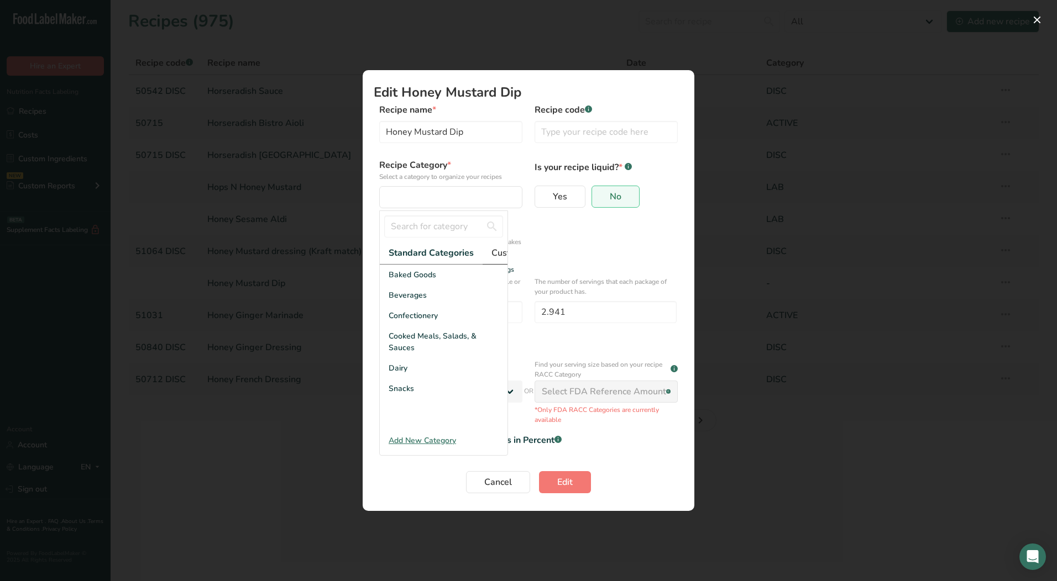
click at [497, 251] on span "Custom Categories .a-a{fill:#347362;}.b-a{fill:#fff;}" at bounding box center [534, 252] width 86 height 13
click at [417, 326] on div "LAB" at bounding box center [444, 316] width 128 height 20
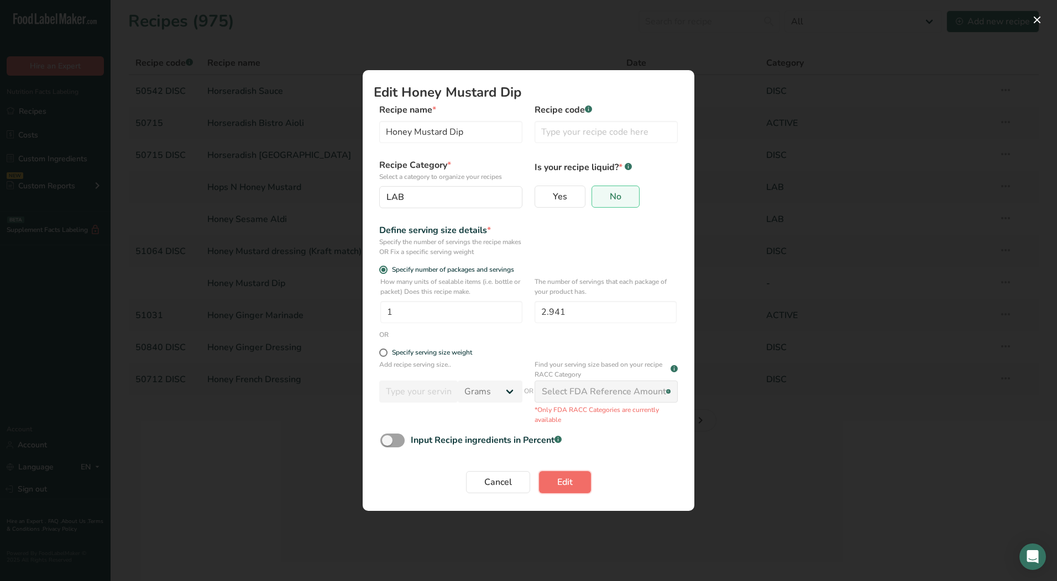
click at [554, 480] on button "Edit" at bounding box center [565, 482] width 52 height 22
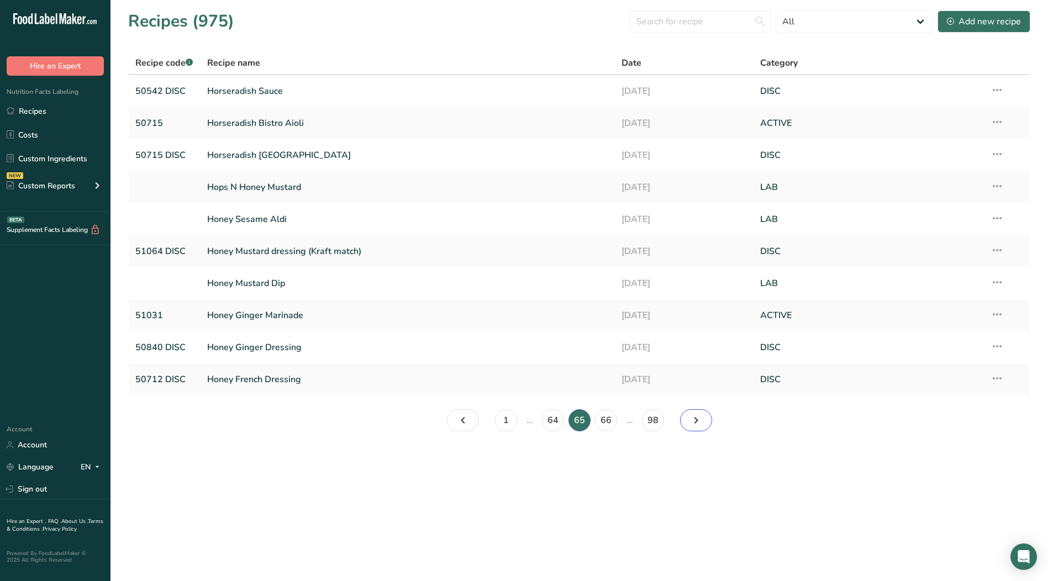
click at [702, 420] on icon "Page 66." at bounding box center [696, 421] width 13 height 20
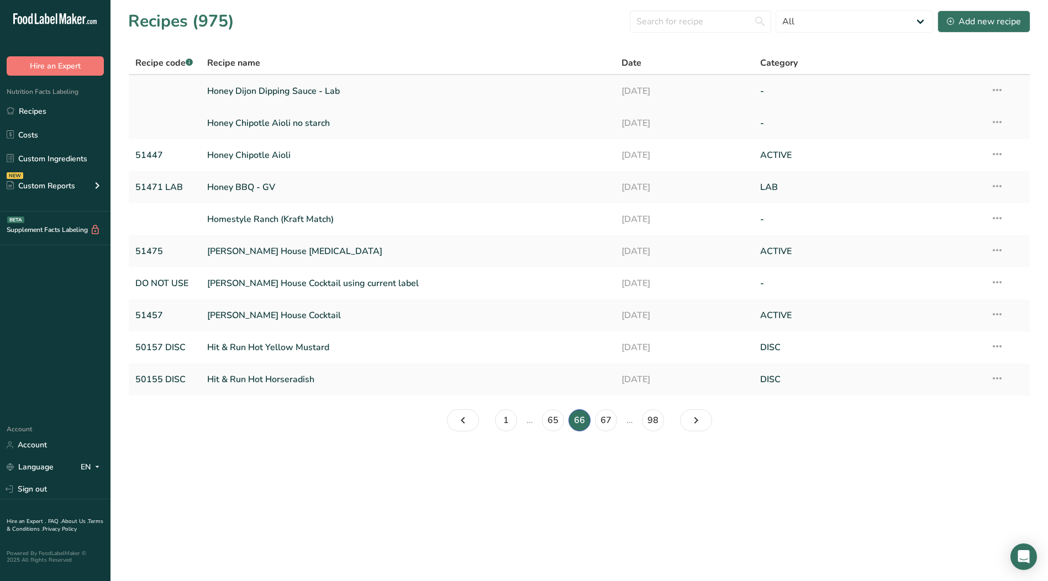
click at [998, 88] on icon at bounding box center [997, 90] width 13 height 20
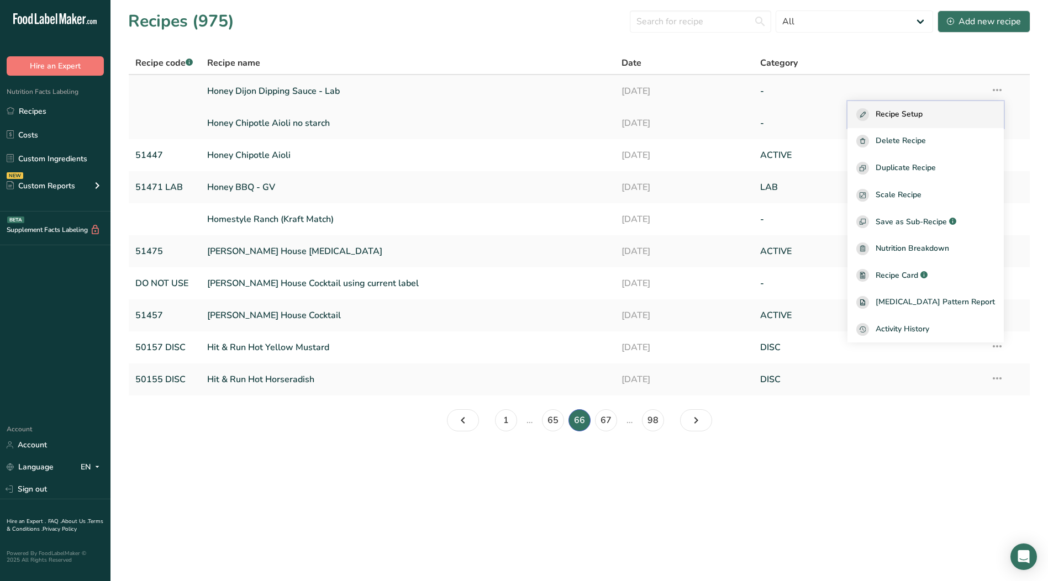
click at [947, 113] on div "Recipe Setup" at bounding box center [926, 114] width 139 height 13
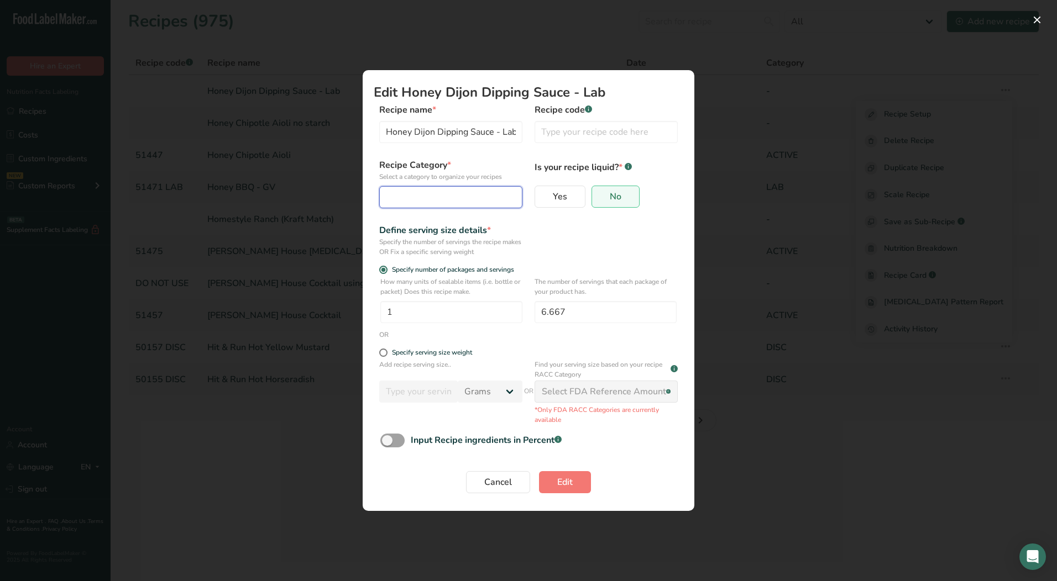
click at [403, 195] on div "Edit Recipe Modal" at bounding box center [447, 197] width 122 height 13
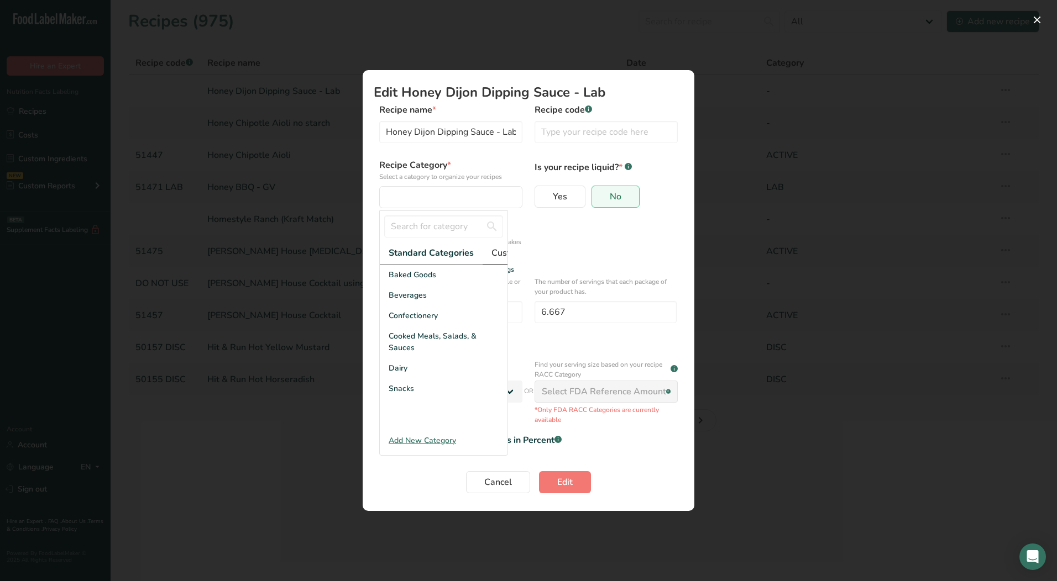
click at [497, 255] on span "Custom Categories .a-a{fill:#347362;}.b-a{fill:#fff;}" at bounding box center [534, 252] width 86 height 13
click at [400, 326] on div "LAB" at bounding box center [444, 316] width 128 height 20
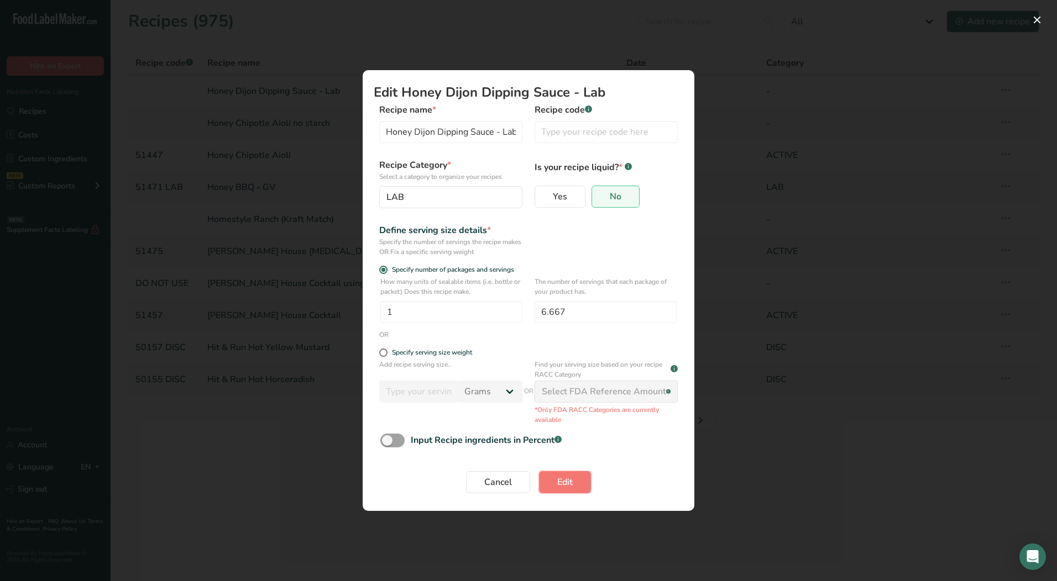
click at [554, 482] on button "Edit" at bounding box center [565, 482] width 52 height 22
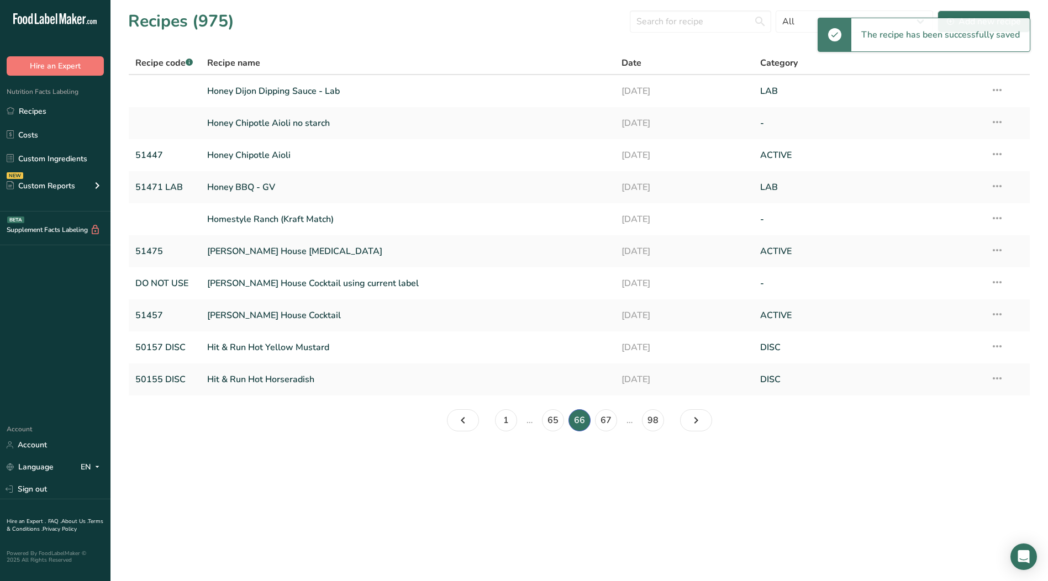
click at [996, 122] on icon at bounding box center [997, 122] width 13 height 20
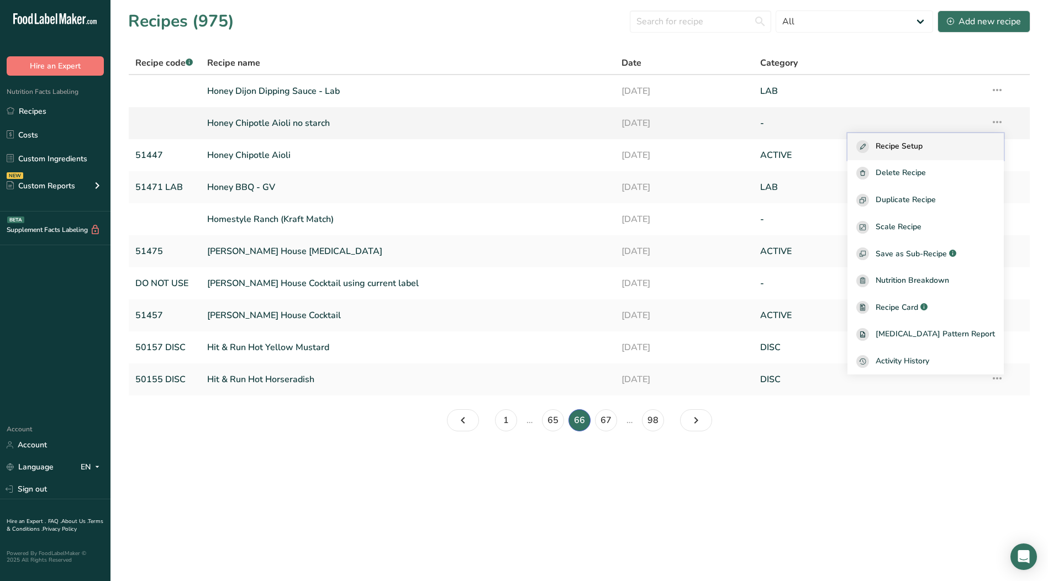
click at [918, 150] on span "Recipe Setup" at bounding box center [899, 146] width 47 height 13
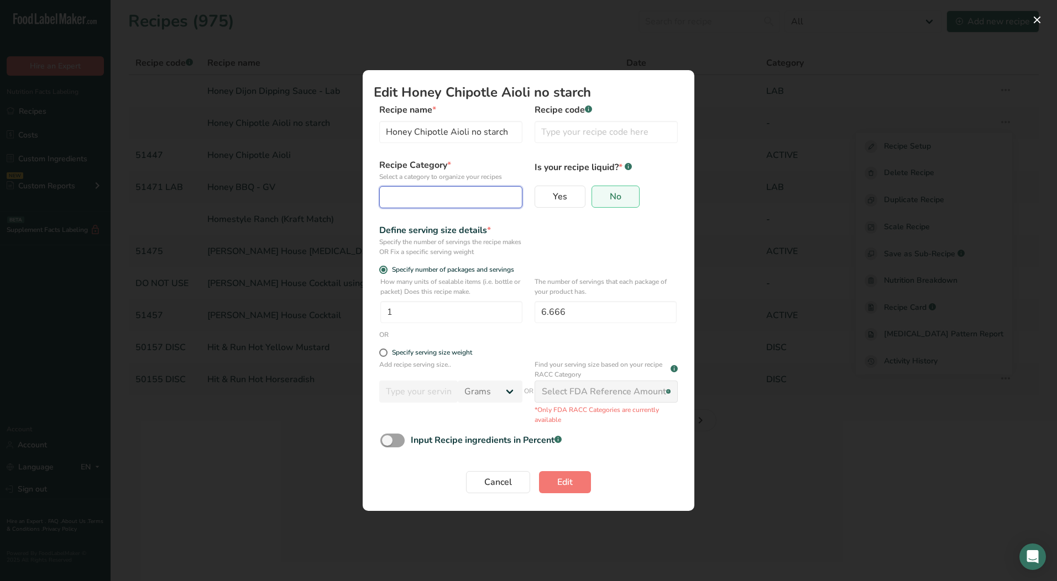
click at [428, 200] on div "Edit Recipe Modal" at bounding box center [447, 197] width 122 height 13
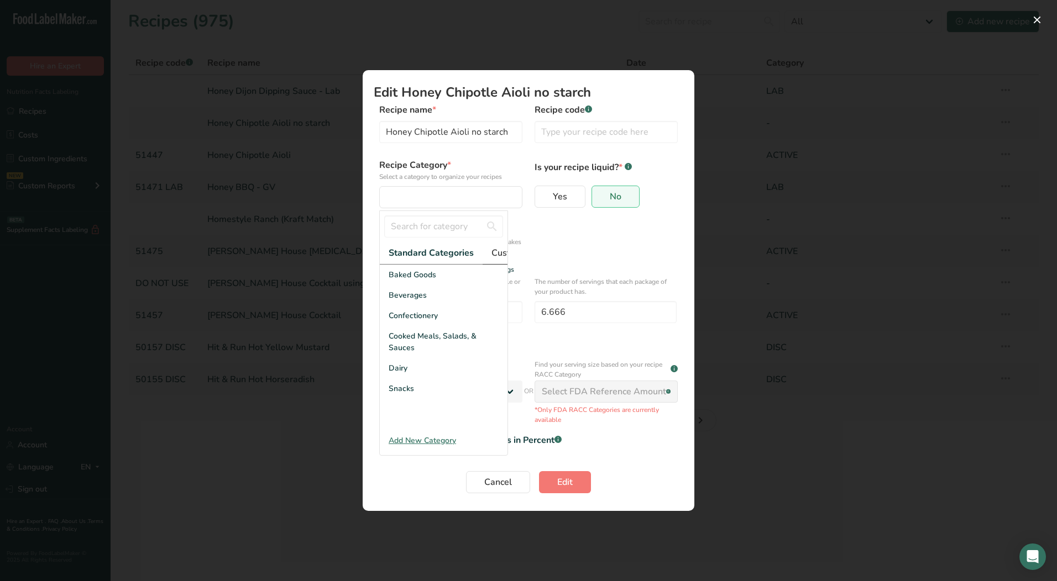
click at [491, 253] on span "Custom Categories .a-a{fill:#347362;}.b-a{fill:#fff;}" at bounding box center [534, 252] width 86 height 13
click at [404, 325] on div "LAB" at bounding box center [444, 316] width 128 height 20
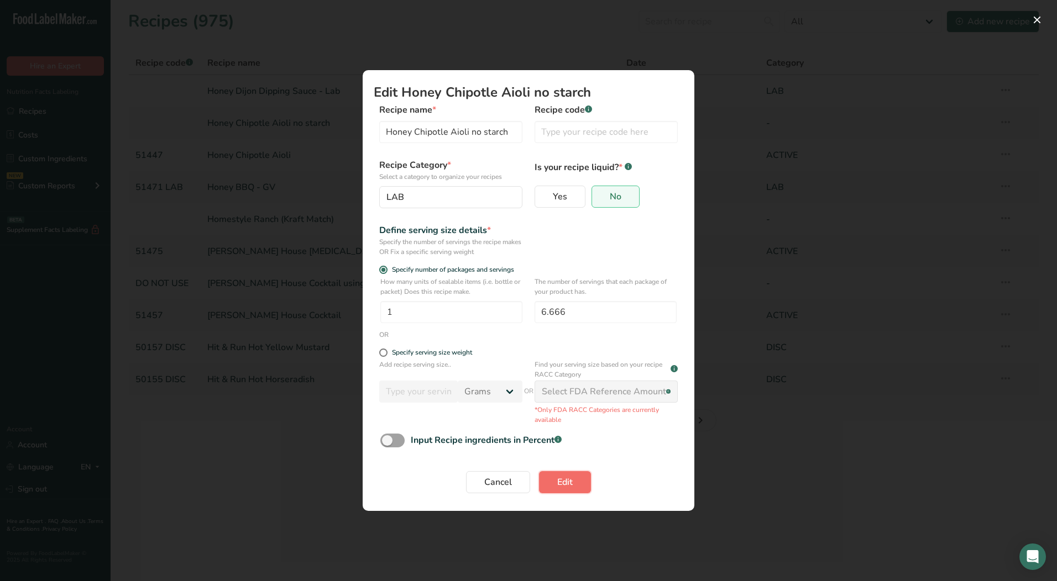
click at [569, 476] on span "Edit" at bounding box center [564, 482] width 15 height 13
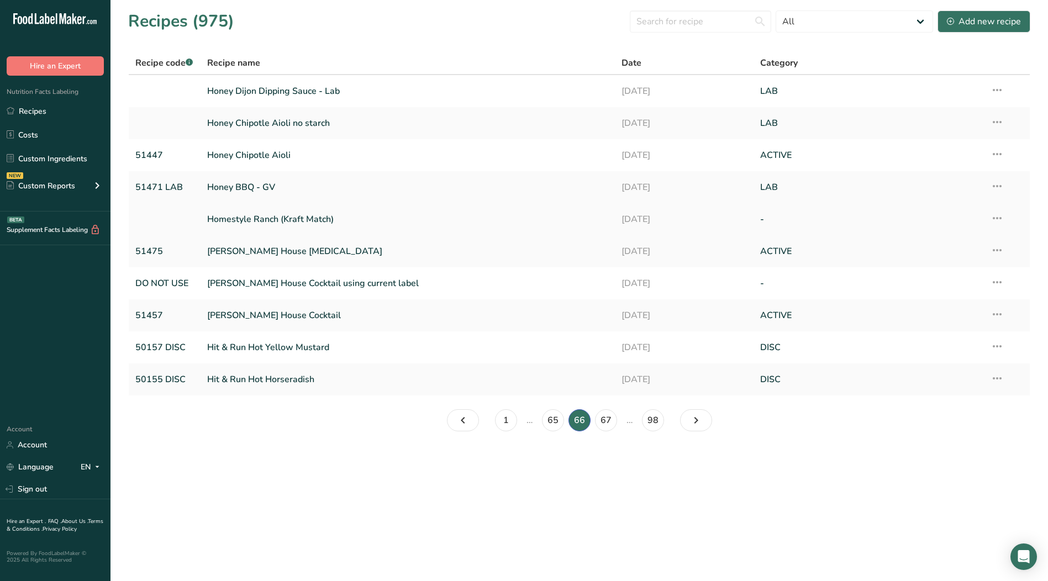
click at [999, 219] on icon at bounding box center [997, 218] width 13 height 20
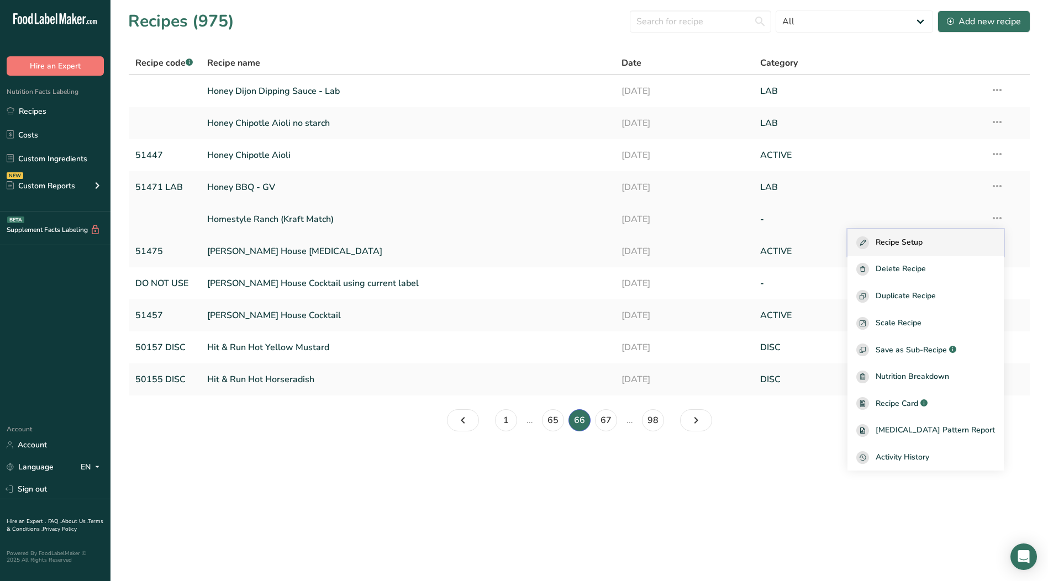
click at [936, 249] on button "Recipe Setup" at bounding box center [926, 242] width 156 height 27
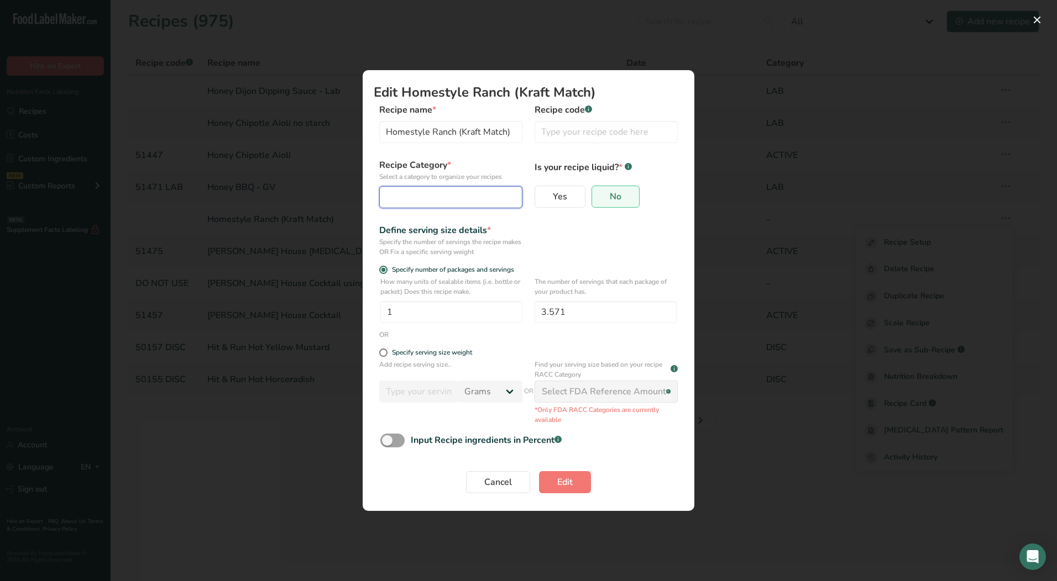
click at [471, 200] on div "Edit Recipe Modal" at bounding box center [447, 197] width 122 height 13
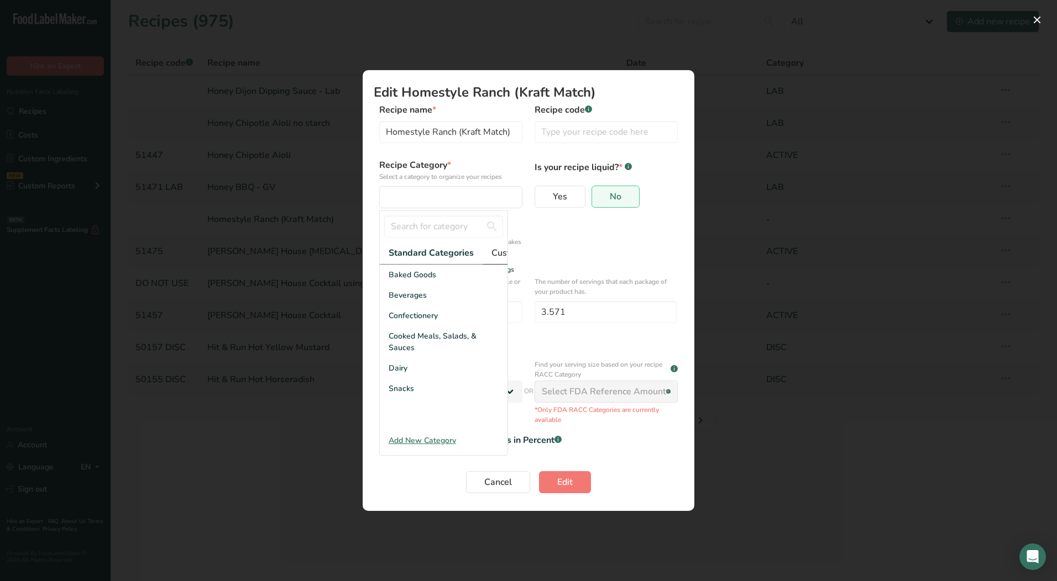
click at [500, 254] on span "Custom Categories .a-a{fill:#347362;}.b-a{fill:#fff;}" at bounding box center [534, 252] width 86 height 13
click at [418, 319] on div "LAB" at bounding box center [444, 316] width 128 height 20
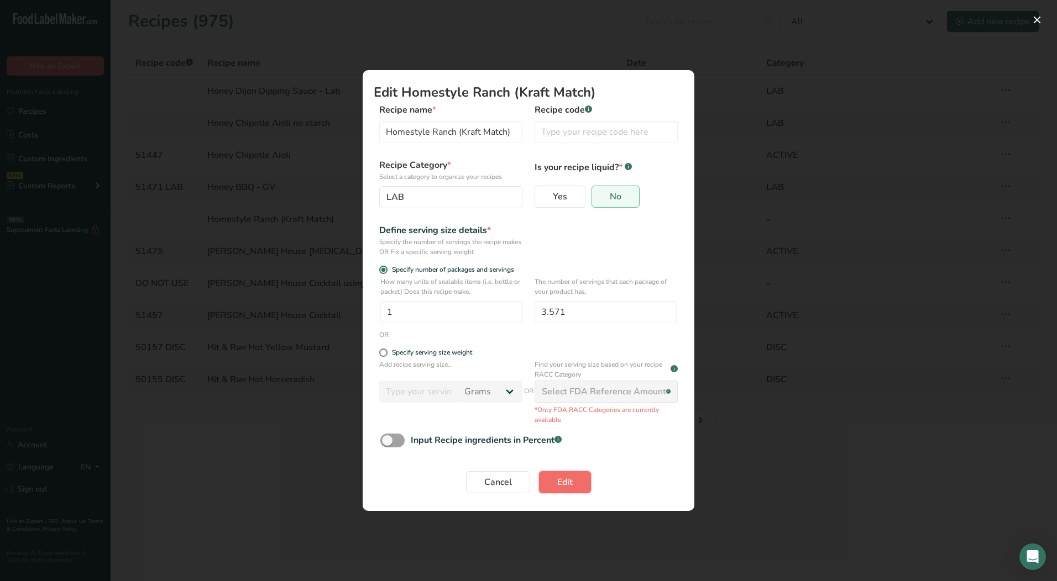
click at [570, 479] on span "Edit" at bounding box center [564, 482] width 15 height 13
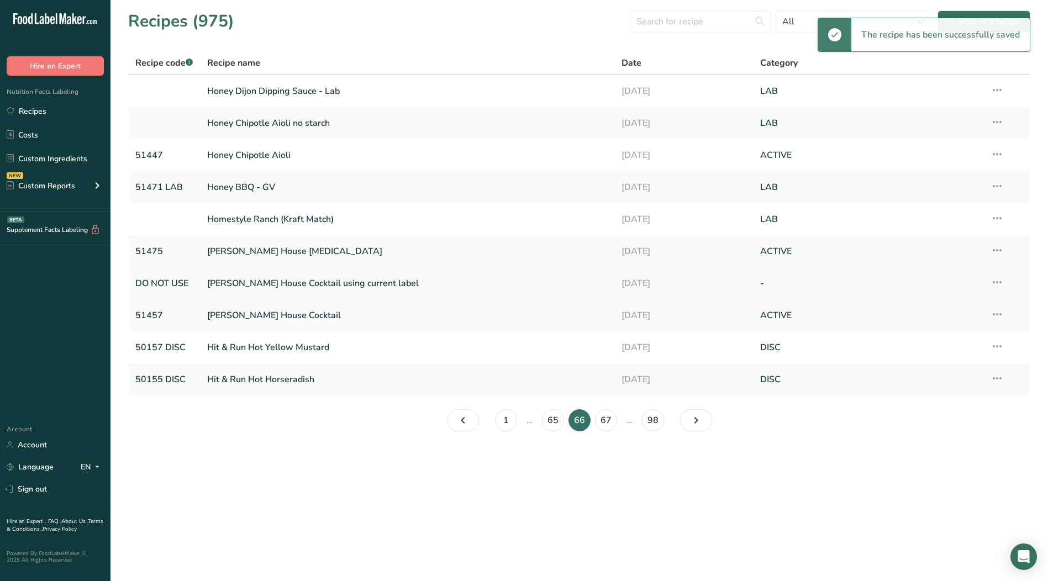
click at [998, 279] on icon at bounding box center [997, 282] width 13 height 20
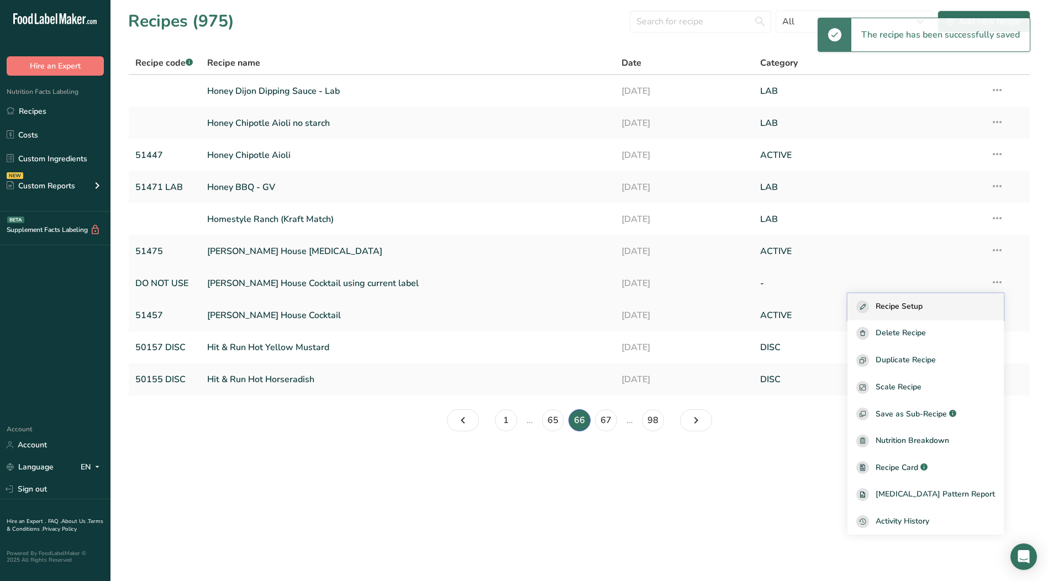
click at [909, 309] on span "Recipe Setup" at bounding box center [899, 307] width 47 height 13
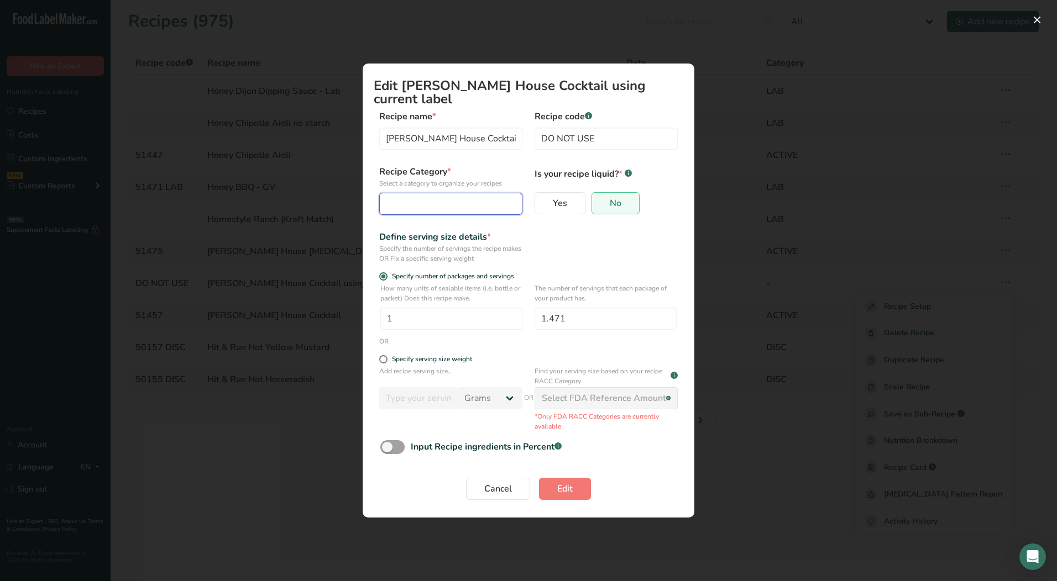
click at [484, 201] on div "Edit Recipe Modal" at bounding box center [447, 203] width 122 height 13
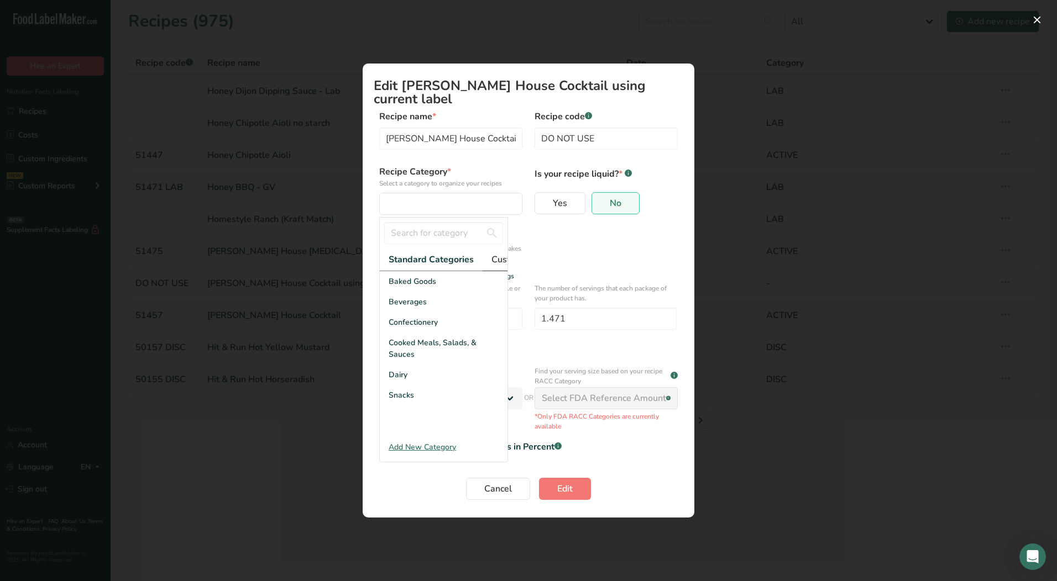
click at [500, 253] on span "Custom Categories .a-a{fill:#347362;}.b-a{fill:#fff;}" at bounding box center [534, 259] width 86 height 13
click at [416, 318] on div "LAB" at bounding box center [444, 322] width 128 height 20
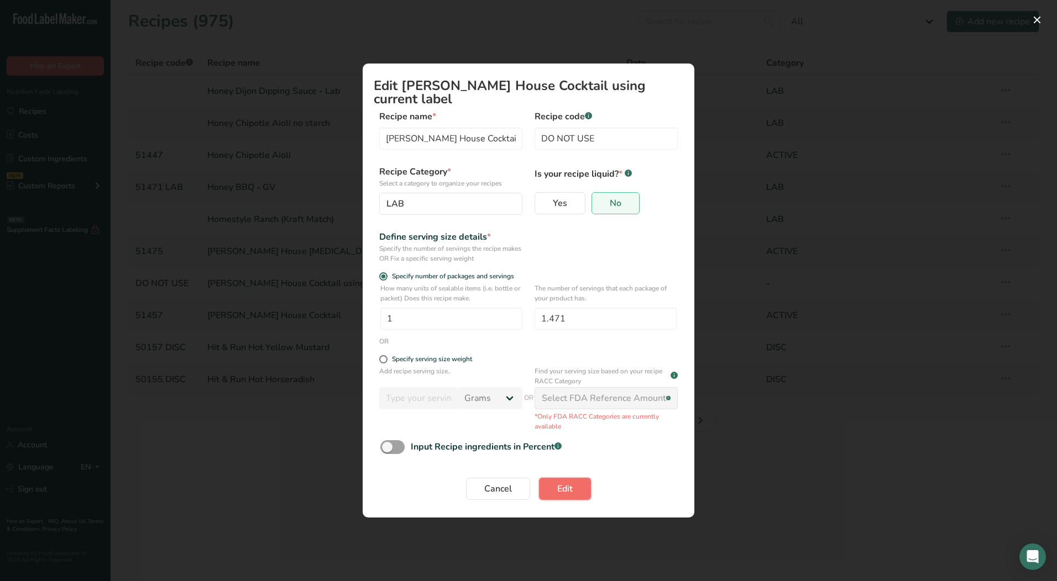
click at [564, 488] on span "Edit" at bounding box center [564, 488] width 15 height 13
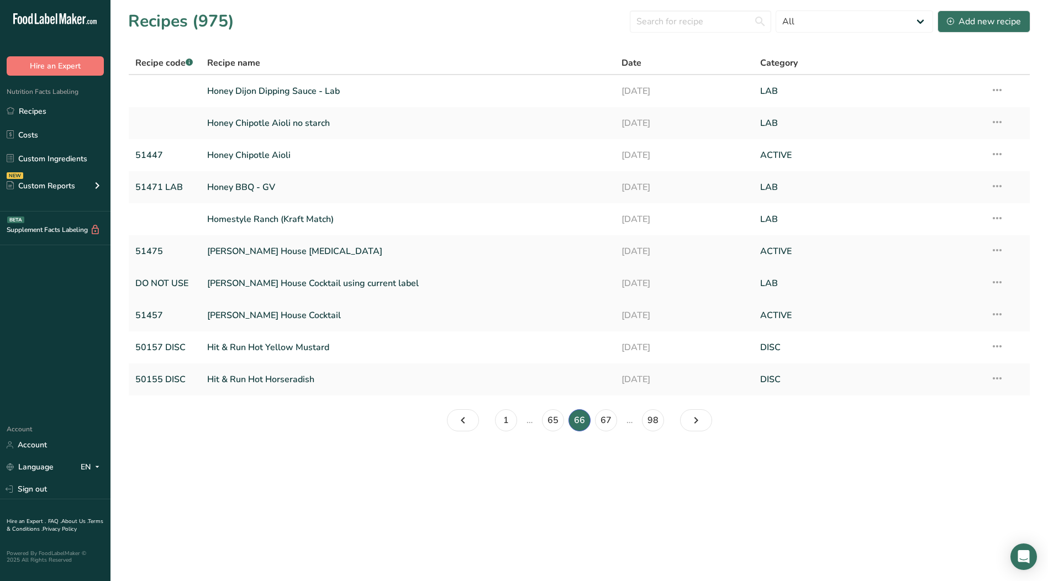
click at [994, 281] on icon at bounding box center [997, 282] width 13 height 20
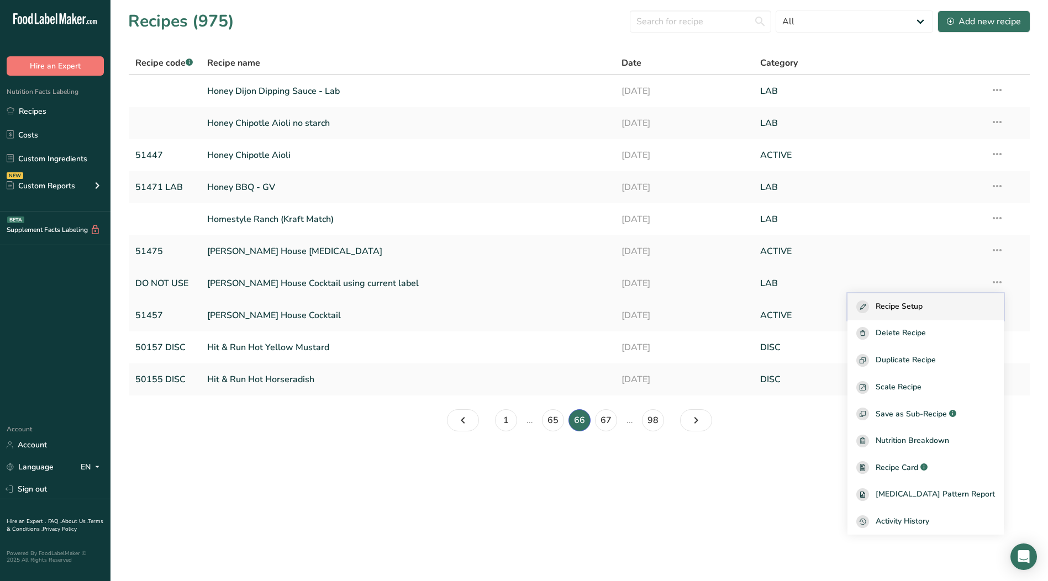
click at [919, 308] on span "Recipe Setup" at bounding box center [899, 307] width 47 height 13
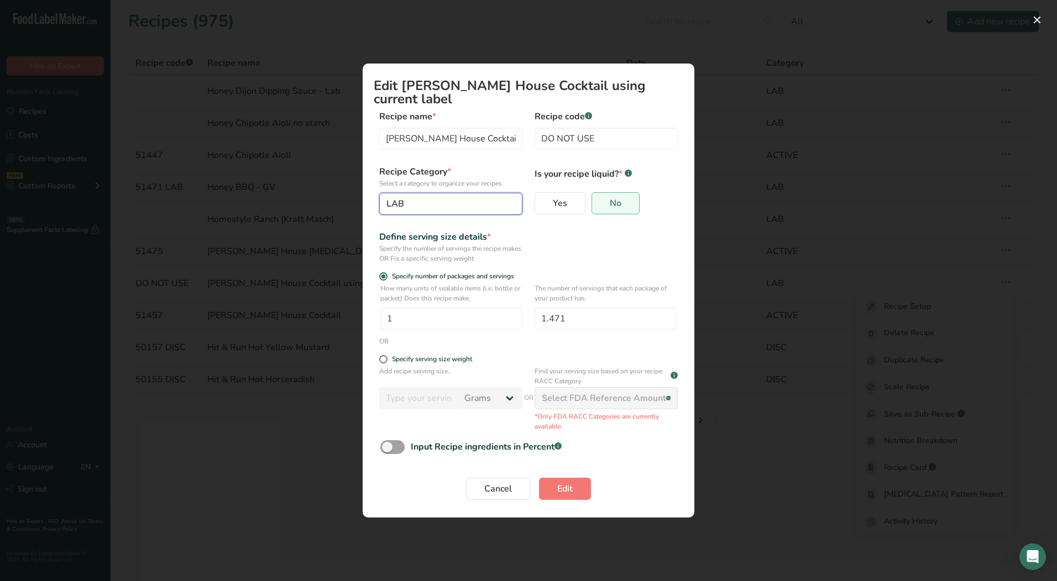
click at [424, 197] on div "LAB" at bounding box center [447, 203] width 122 height 13
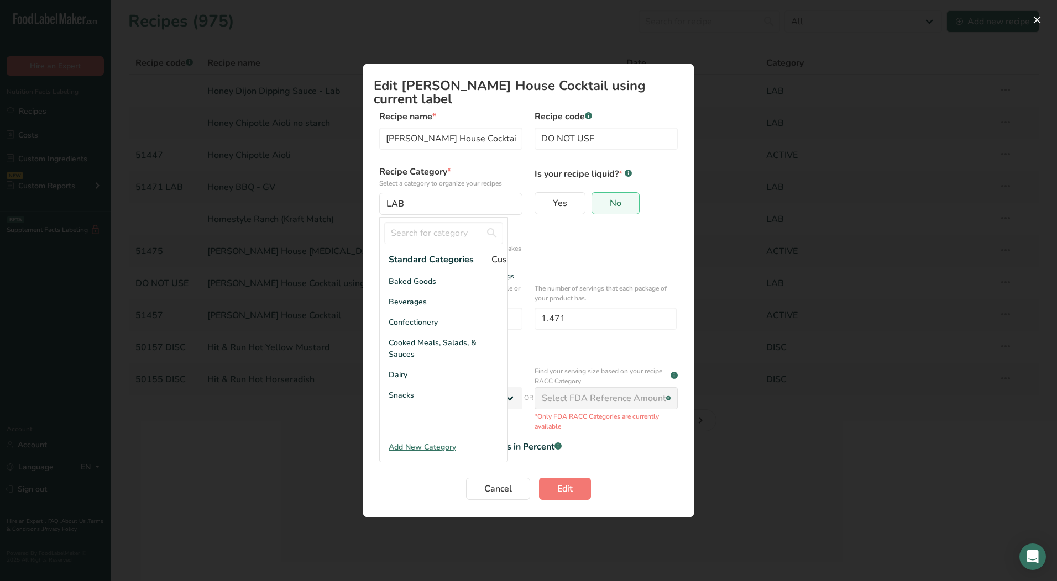
click at [497, 257] on span "Custom Categories .a-a{fill:#347362;}.b-a{fill:#fff;}" at bounding box center [534, 259] width 86 height 13
click at [407, 299] on div "DISC" at bounding box center [444, 302] width 128 height 20
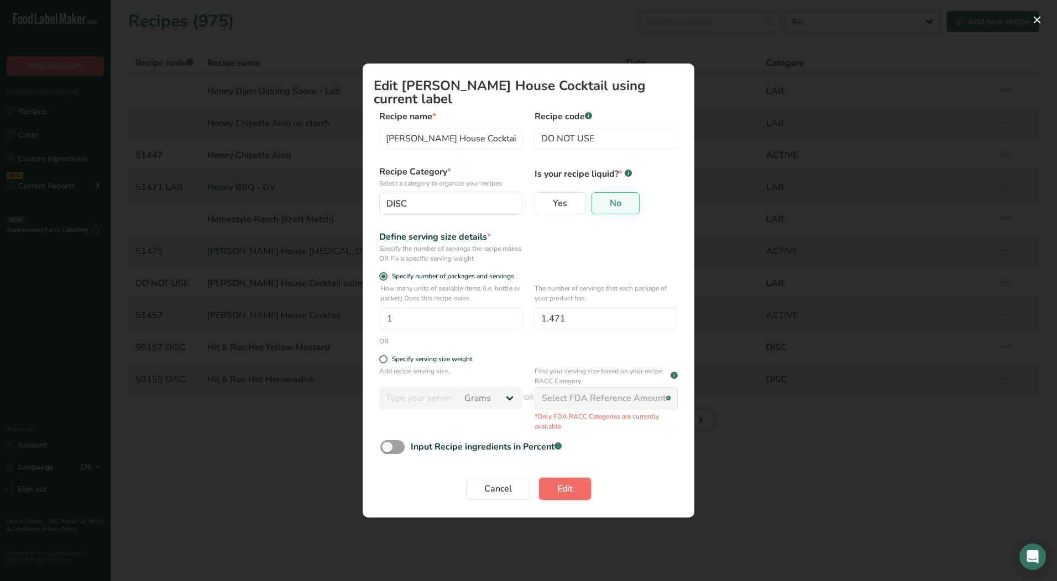
click at [567, 484] on span "Edit" at bounding box center [564, 488] width 15 height 13
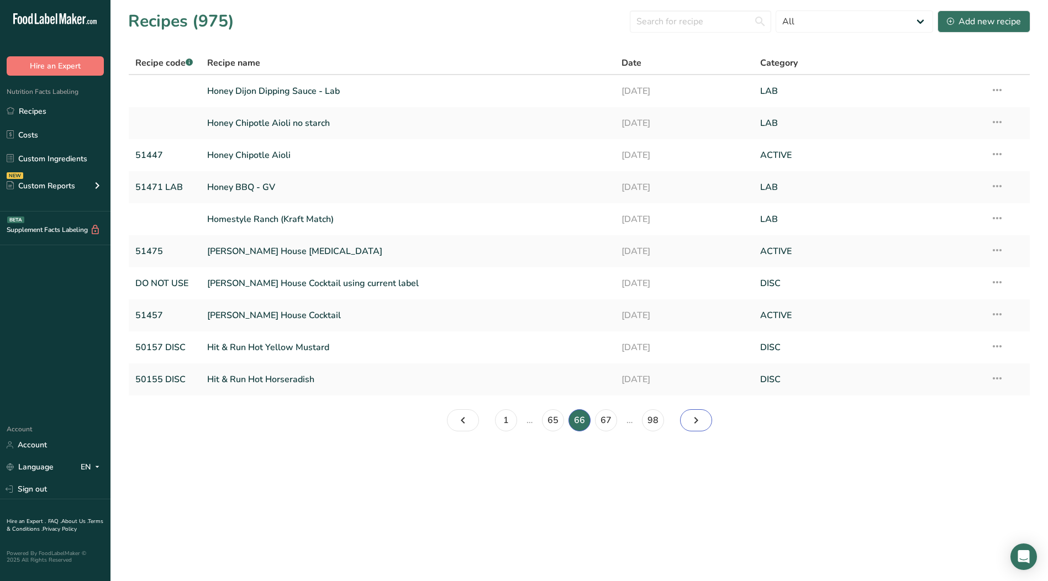
click at [694, 426] on icon "Page 67." at bounding box center [696, 421] width 13 height 20
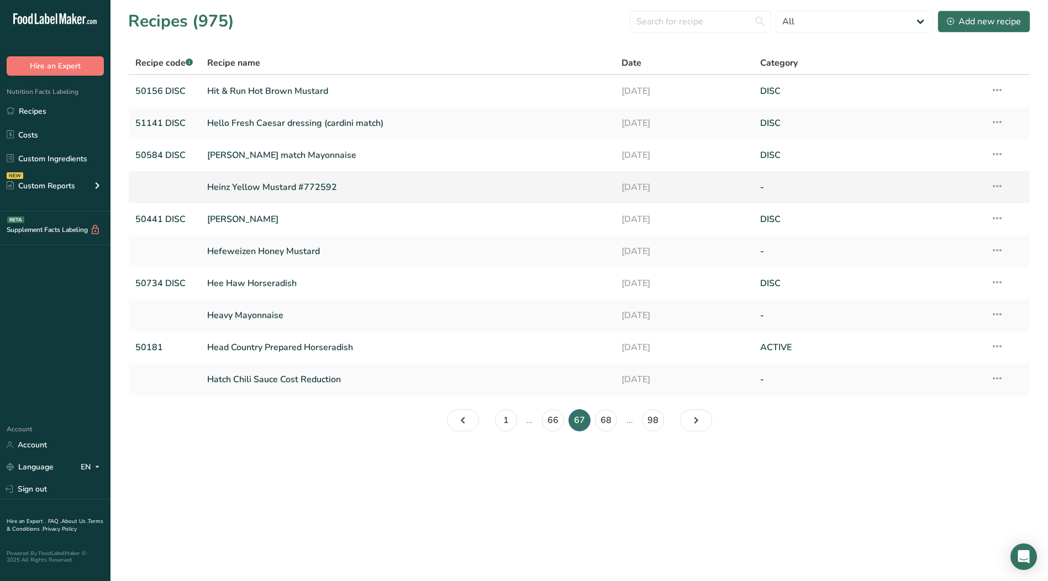
click at [995, 187] on icon at bounding box center [997, 186] width 13 height 20
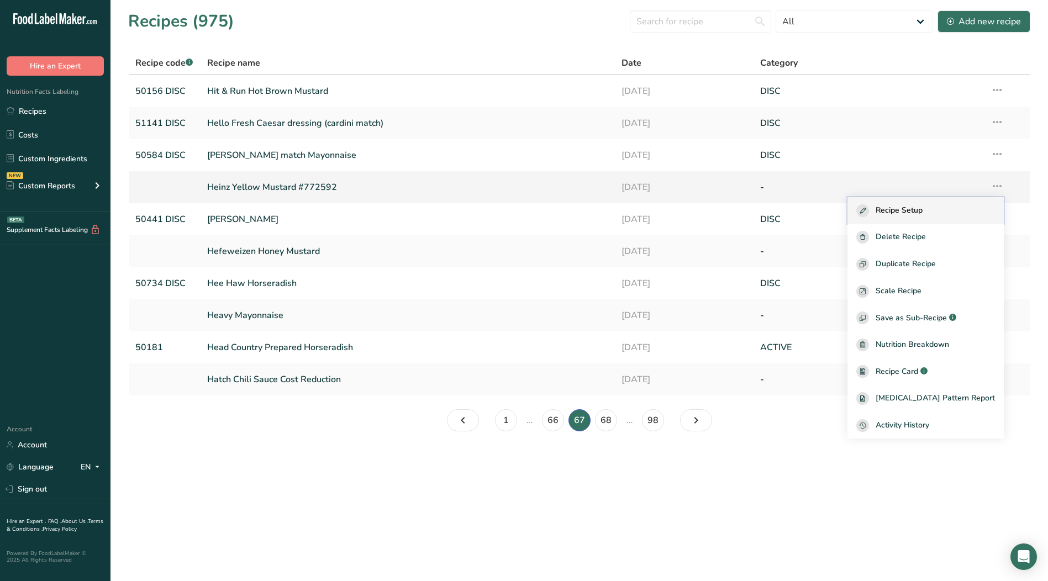
click at [947, 209] on div "Recipe Setup" at bounding box center [926, 210] width 139 height 13
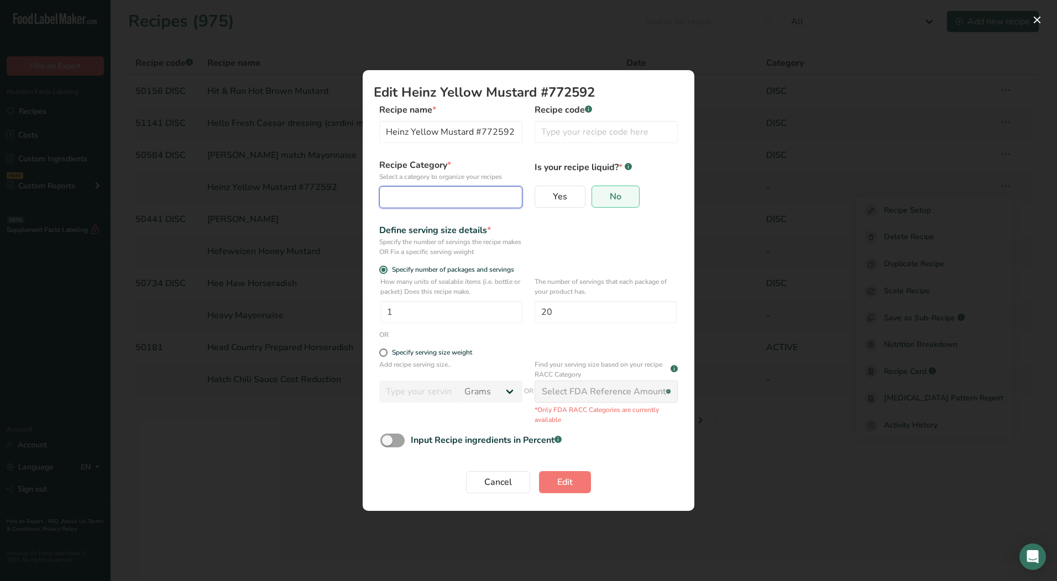
click at [465, 193] on div "Edit Recipe Modal" at bounding box center [447, 197] width 122 height 13
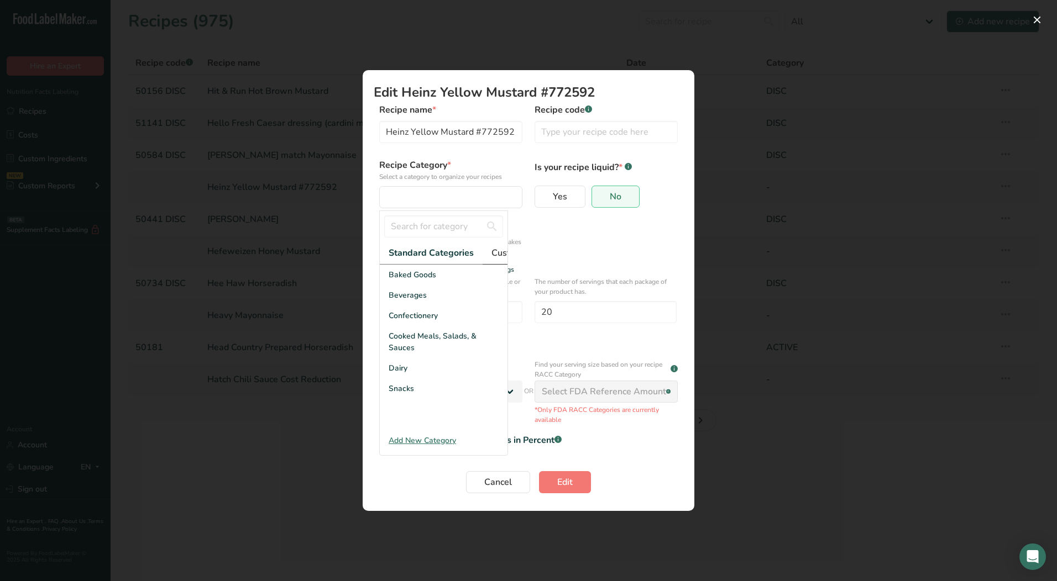
click at [498, 260] on link "Custom Categories .a-a{fill:#347362;}.b-a{fill:#fff;}" at bounding box center [533, 253] width 103 height 23
click at [398, 322] on span "LAB" at bounding box center [396, 316] width 15 height 12
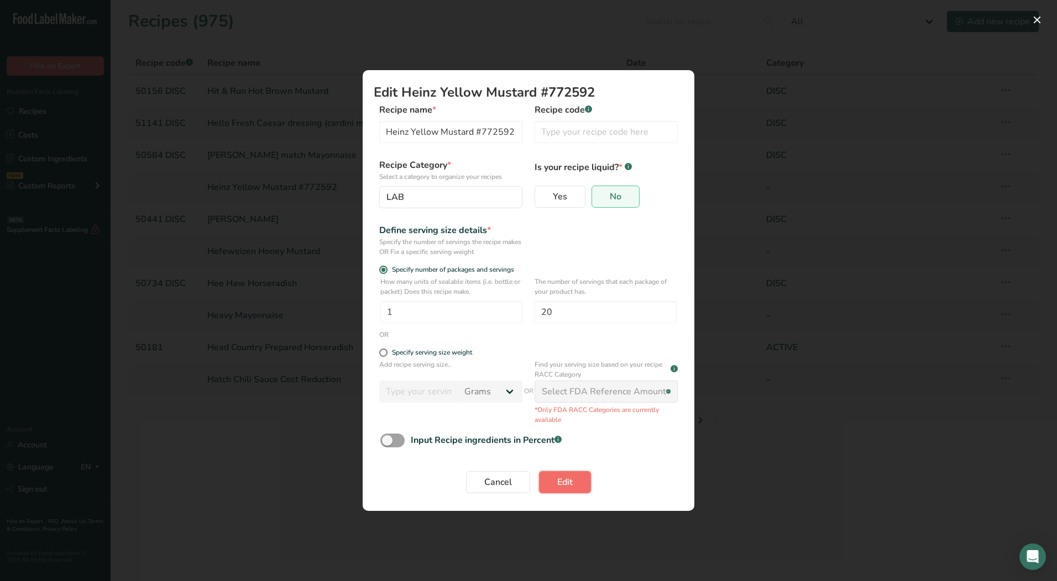
click at [564, 485] on span "Edit" at bounding box center [564, 482] width 15 height 13
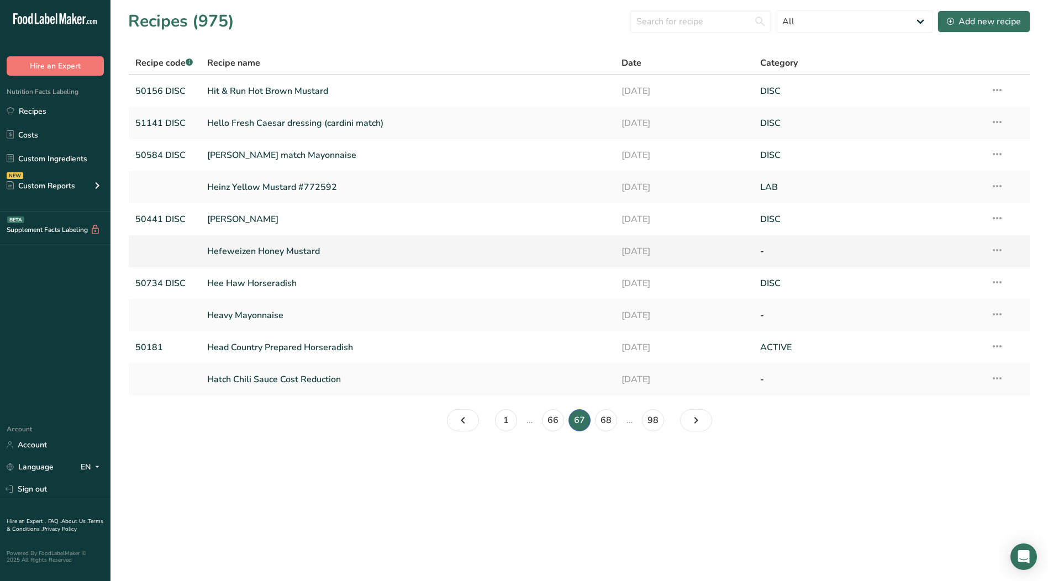
click at [995, 247] on icon at bounding box center [997, 250] width 13 height 20
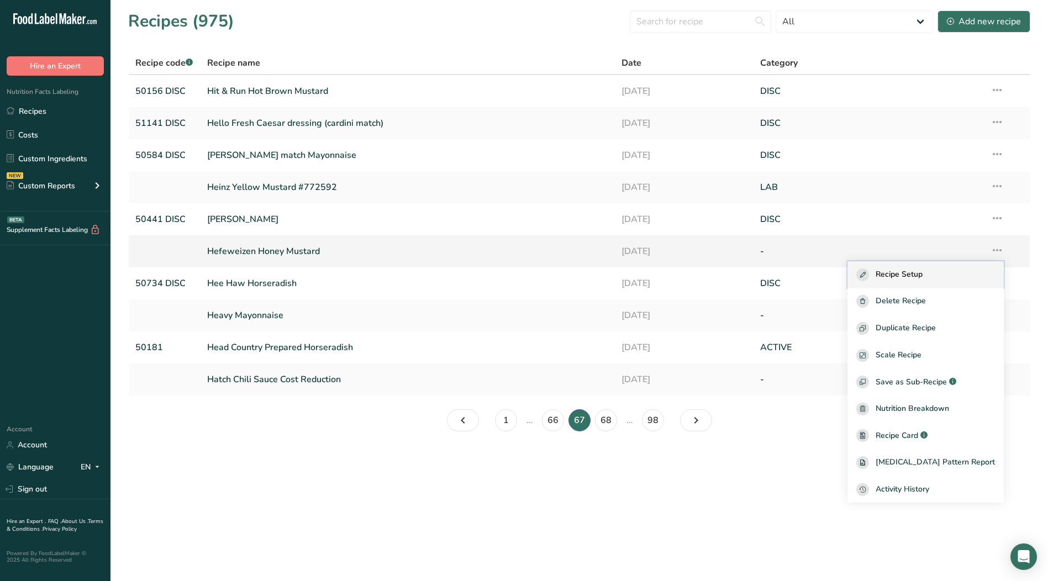
click at [901, 275] on span "Recipe Setup" at bounding box center [899, 275] width 47 height 13
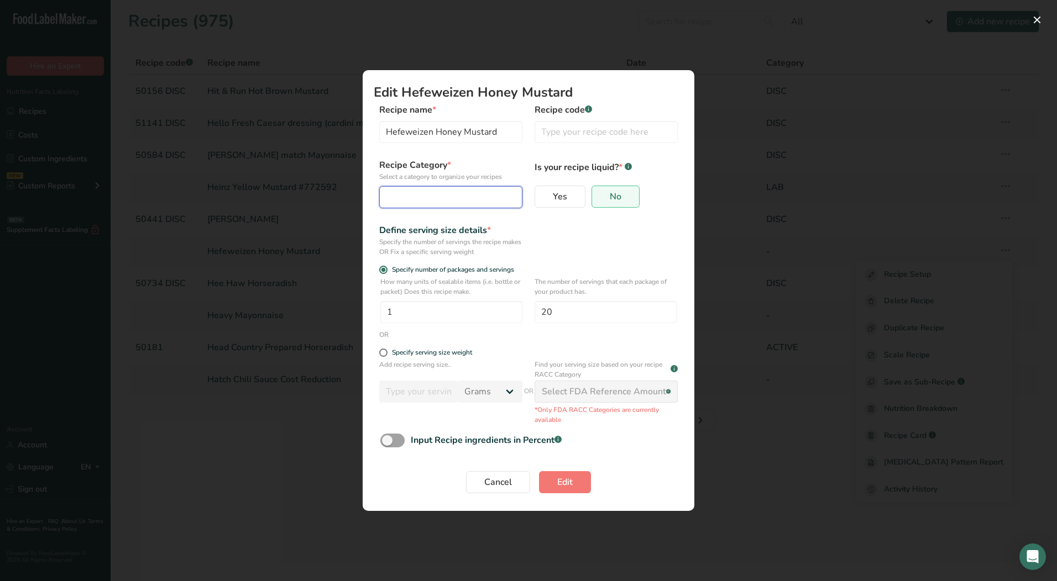
click at [397, 208] on button "Edit Recipe Modal" at bounding box center [450, 197] width 143 height 22
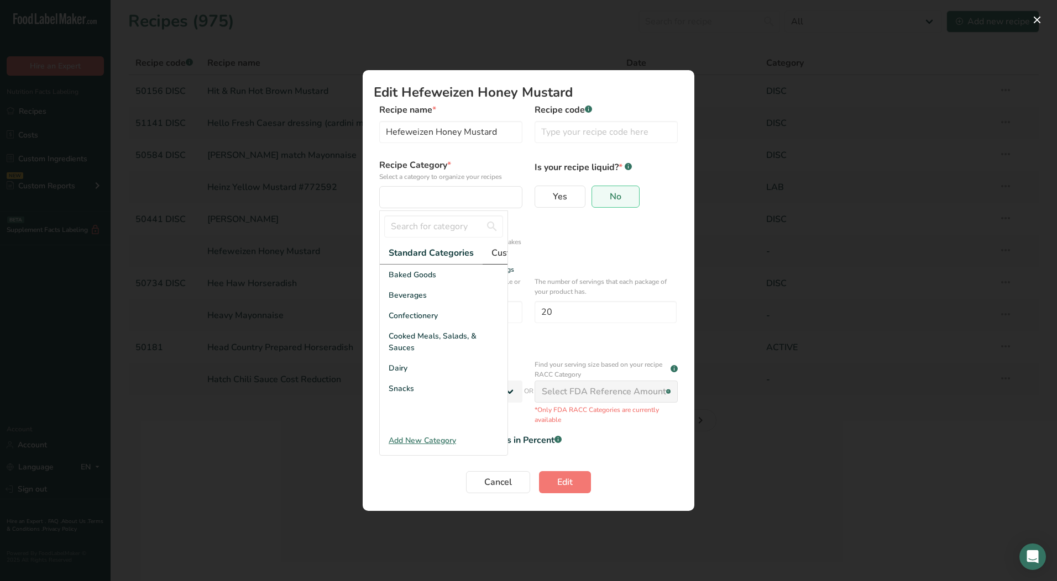
click at [496, 253] on span "Custom Categories .a-a{fill:#347362;}.b-a{fill:#fff;}" at bounding box center [534, 252] width 86 height 13
click at [424, 321] on div "LAB" at bounding box center [444, 316] width 128 height 20
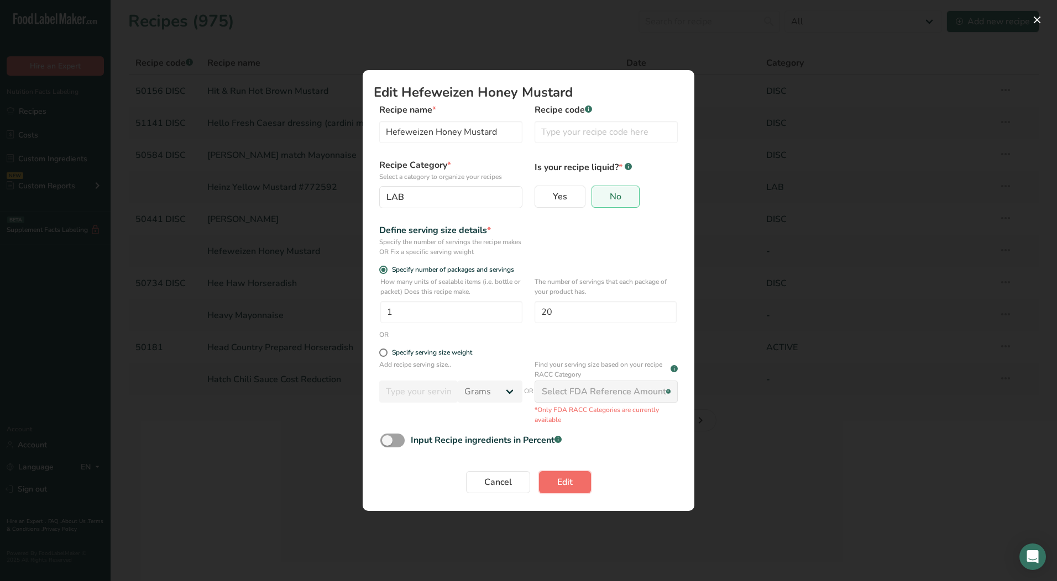
click at [557, 487] on span "Edit" at bounding box center [564, 482] width 15 height 13
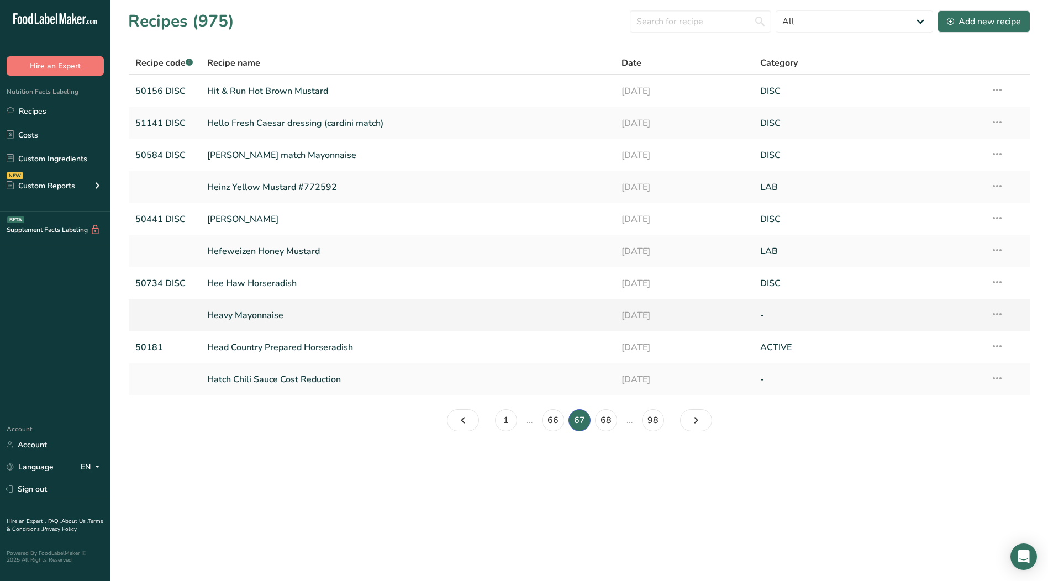
click at [993, 314] on icon at bounding box center [997, 315] width 13 height 20
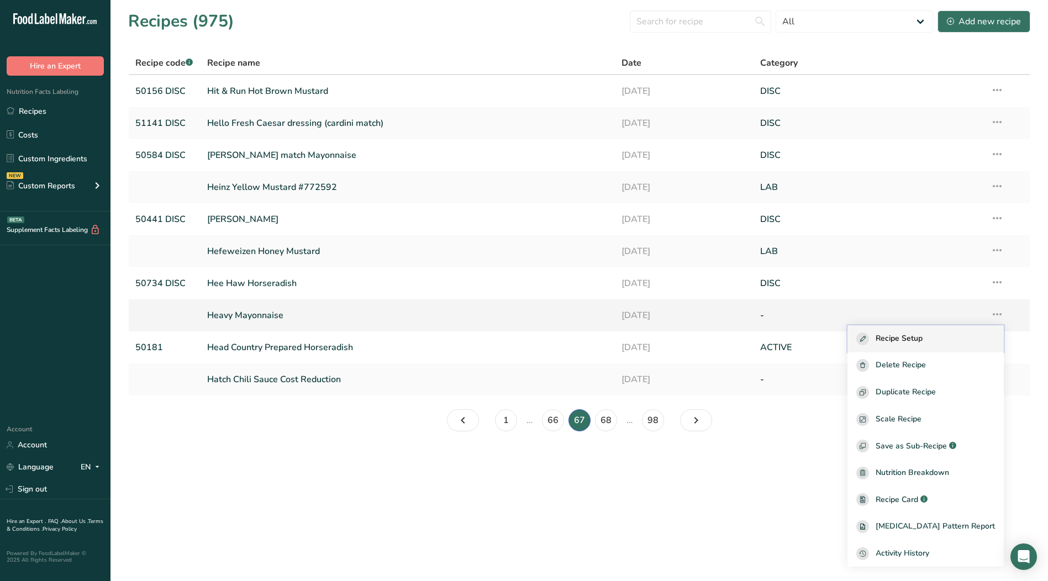
click at [914, 339] on span "Recipe Setup" at bounding box center [899, 339] width 47 height 13
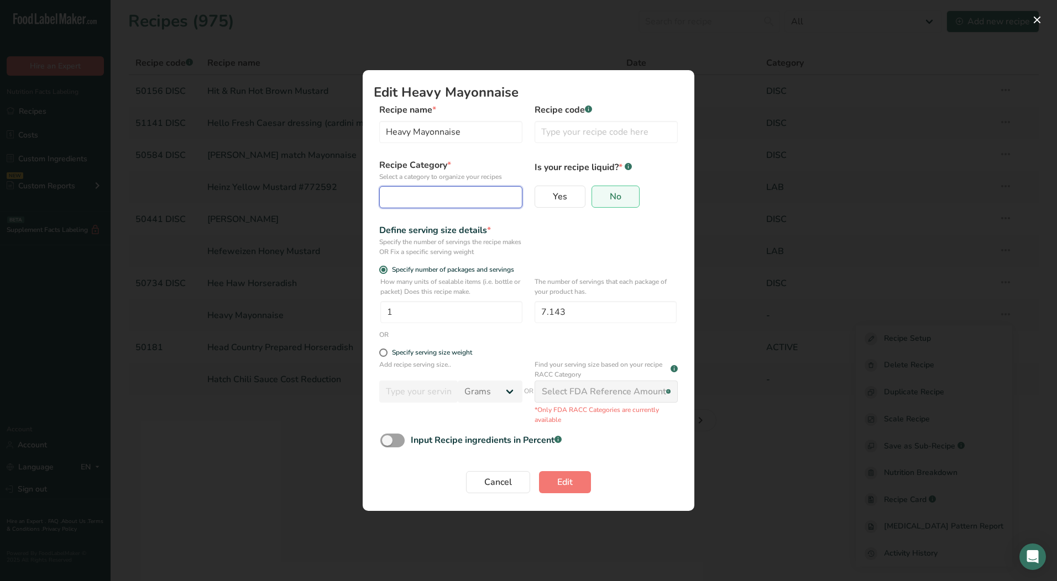
click at [451, 200] on div "Edit Recipe Modal" at bounding box center [447, 197] width 122 height 13
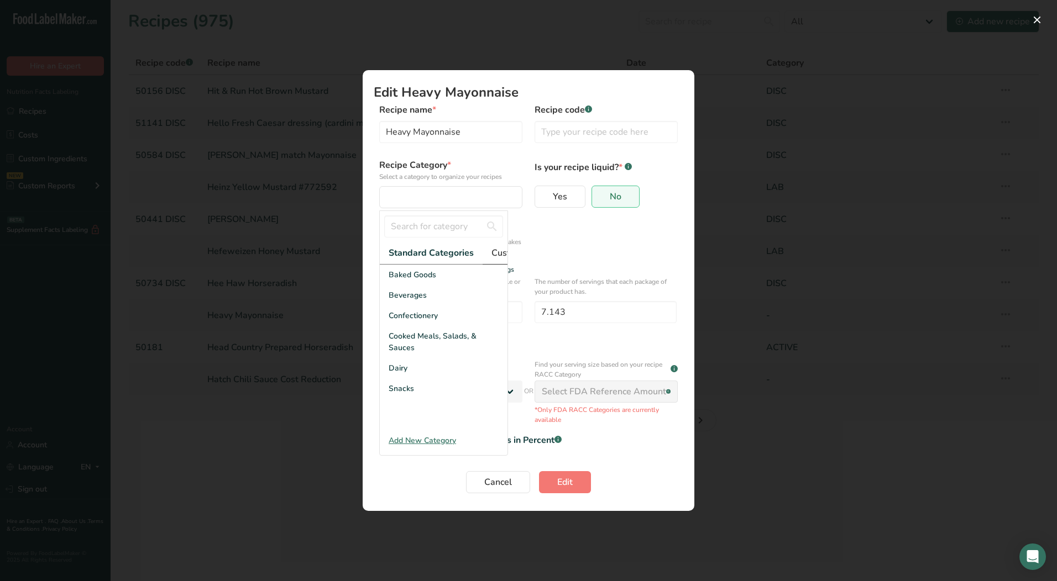
click at [495, 260] on link "Custom Categories .a-a{fill:#347362;}.b-a{fill:#fff;}" at bounding box center [533, 253] width 103 height 23
click at [419, 326] on div "LAB" at bounding box center [444, 316] width 128 height 20
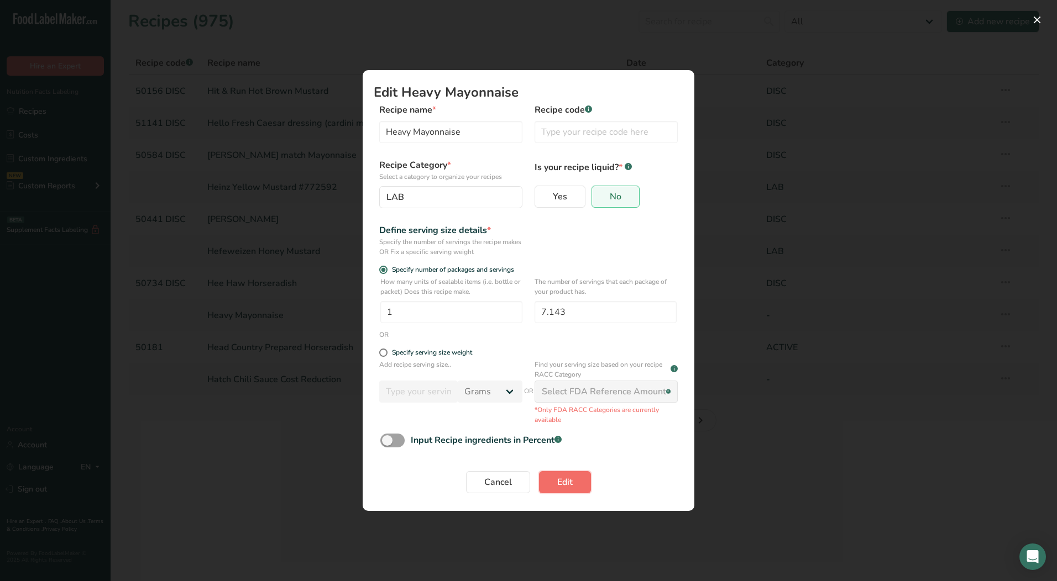
click at [568, 476] on span "Edit" at bounding box center [564, 482] width 15 height 13
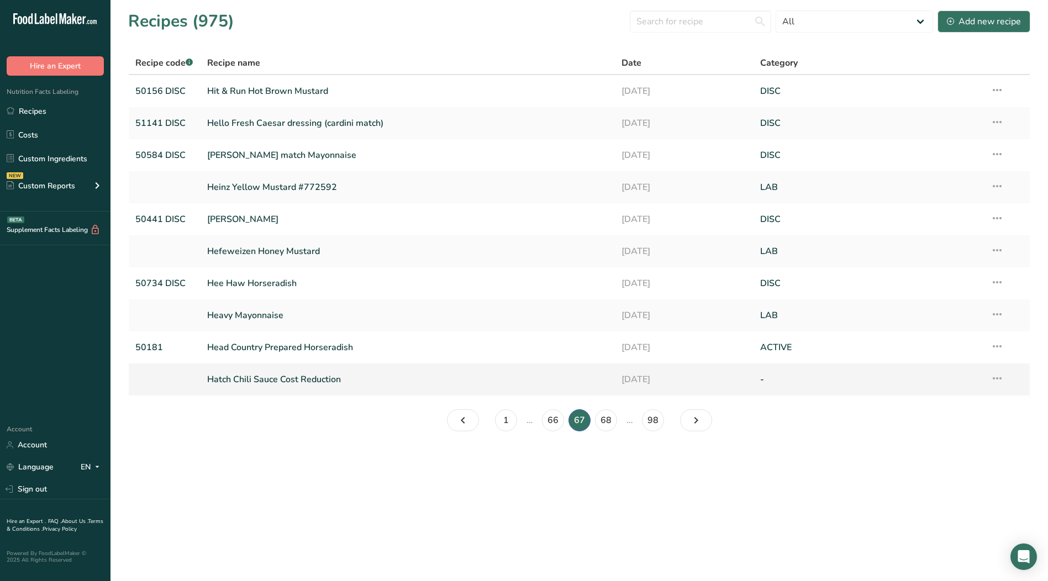
click at [1002, 380] on icon at bounding box center [997, 379] width 13 height 20
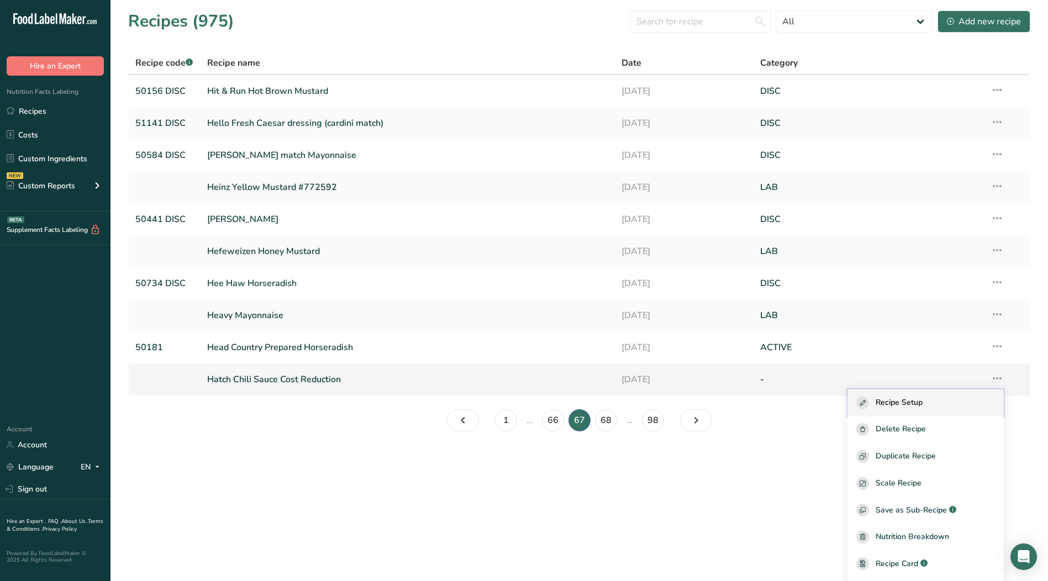
click at [918, 407] on span "Recipe Setup" at bounding box center [899, 403] width 47 height 13
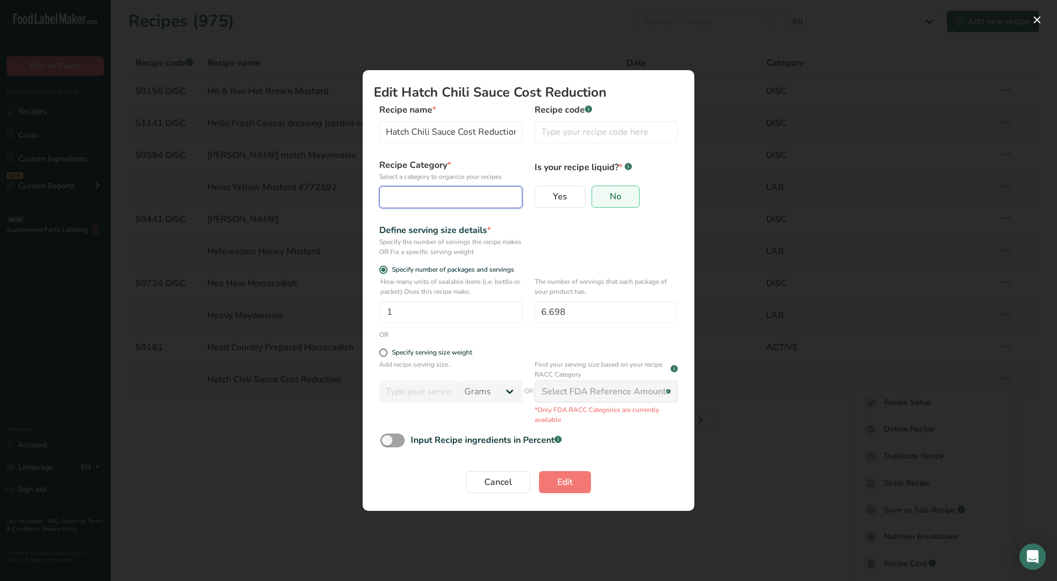
click at [461, 204] on button "Edit Recipe Modal" at bounding box center [450, 197] width 143 height 22
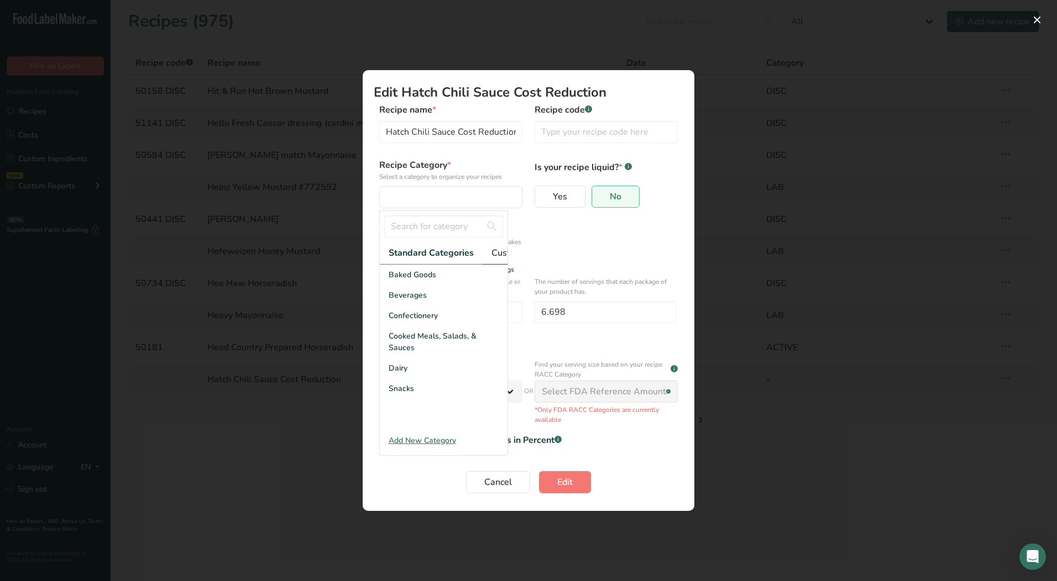
click at [497, 256] on span "Custom Categories .a-a{fill:#347362;}.b-a{fill:#fff;}" at bounding box center [534, 252] width 86 height 13
click at [416, 322] on div "LAB" at bounding box center [444, 316] width 128 height 20
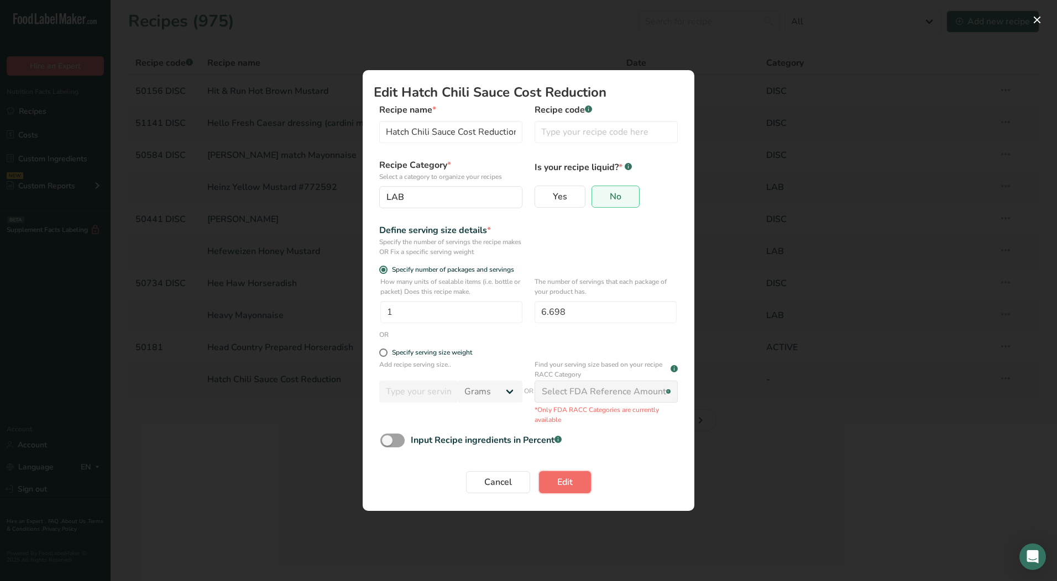
click at [568, 485] on span "Edit" at bounding box center [564, 482] width 15 height 13
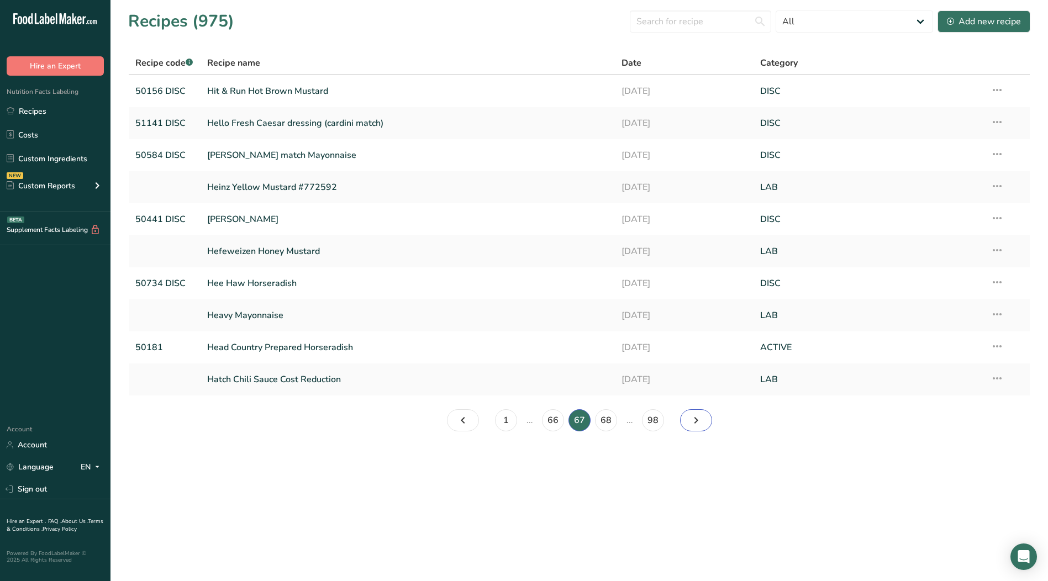
click at [702, 423] on icon "Page 68." at bounding box center [696, 421] width 13 height 20
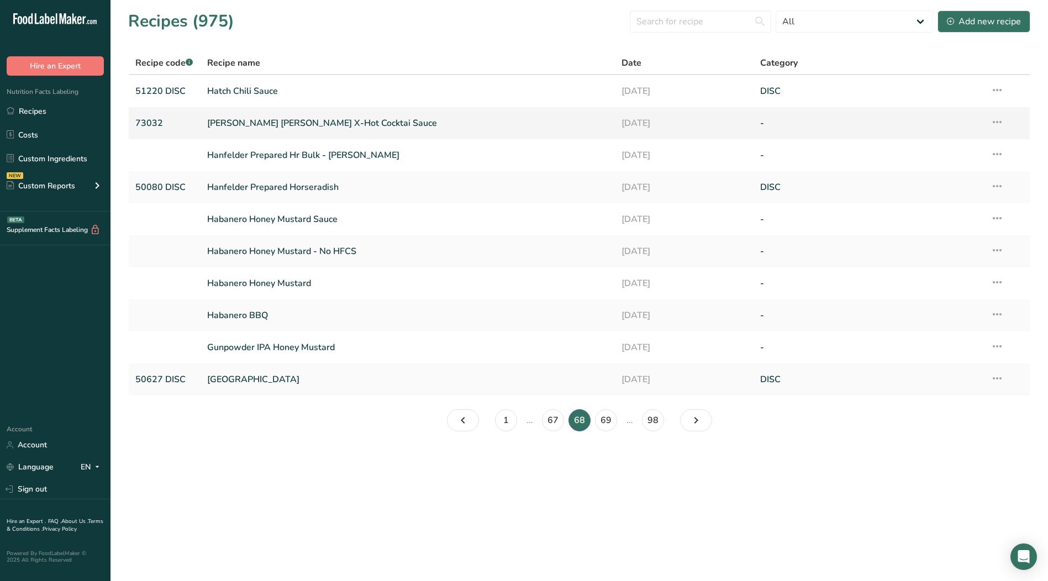
click at [1002, 124] on icon at bounding box center [997, 122] width 13 height 20
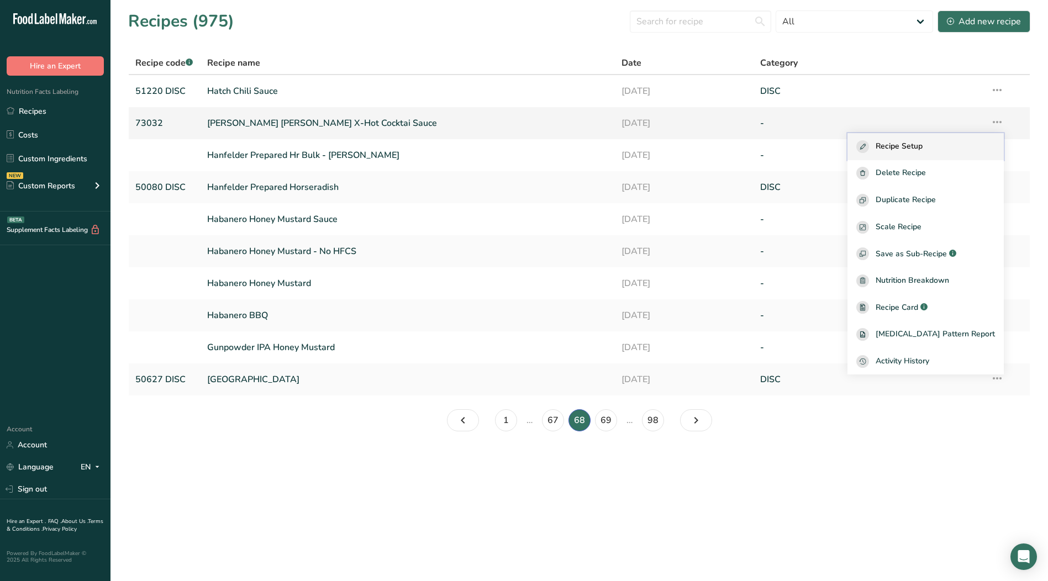
click at [920, 141] on span "Recipe Setup" at bounding box center [899, 146] width 47 height 13
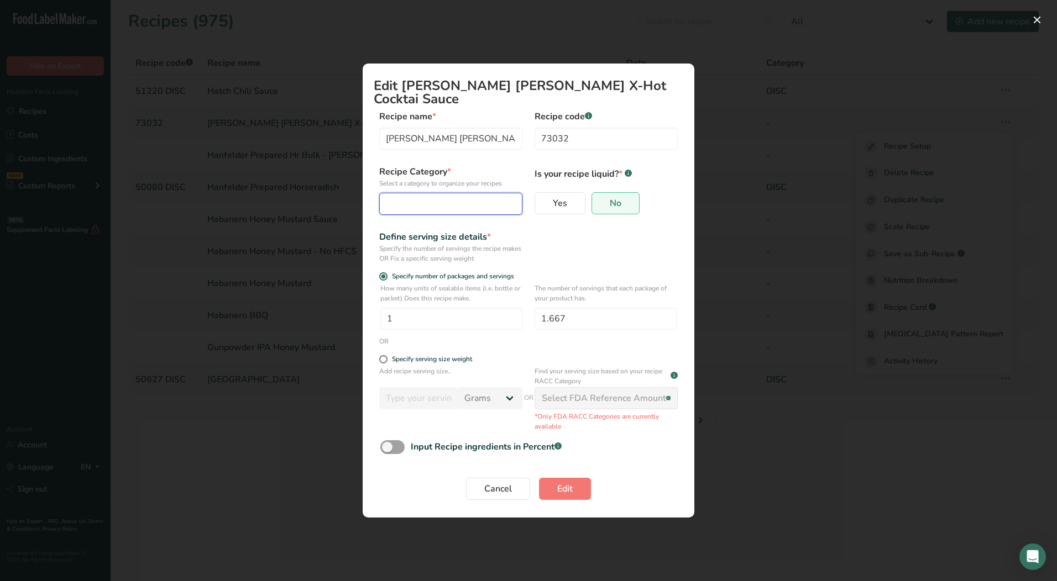
click at [423, 197] on div "Edit Recipe Modal" at bounding box center [447, 203] width 122 height 13
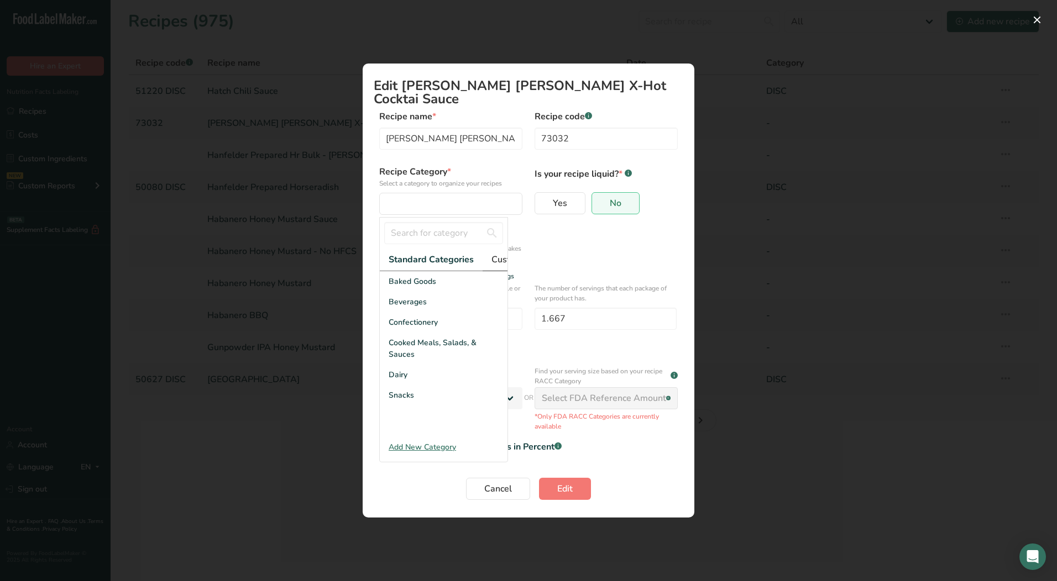
click at [498, 253] on span "Custom Categories .a-a{fill:#347362;}.b-a{fill:#fff;}" at bounding box center [534, 259] width 86 height 13
click at [416, 284] on span "ACTIVE" at bounding box center [403, 282] width 28 height 12
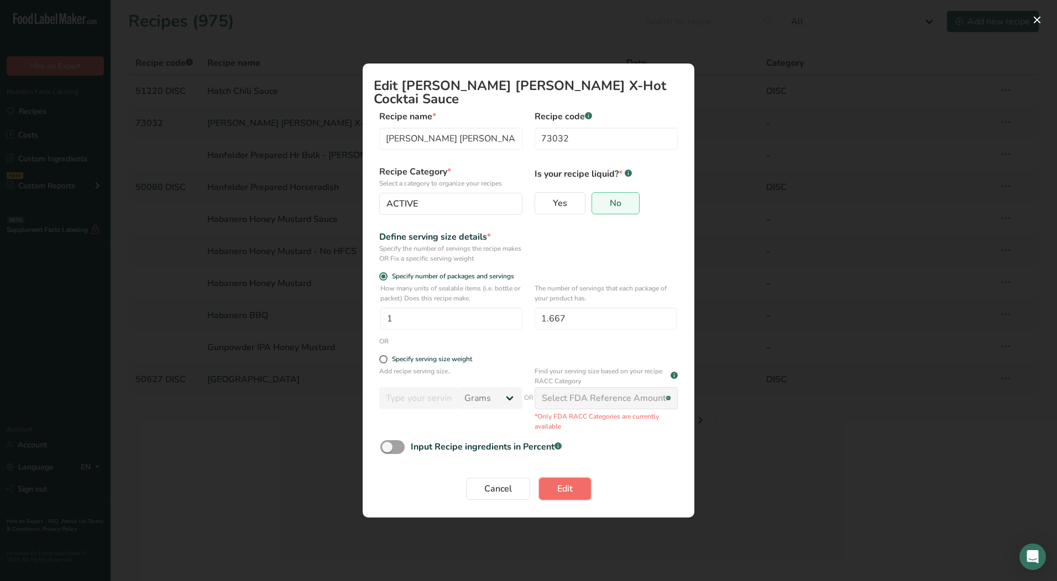
click at [565, 489] on span "Edit" at bounding box center [564, 488] width 15 height 13
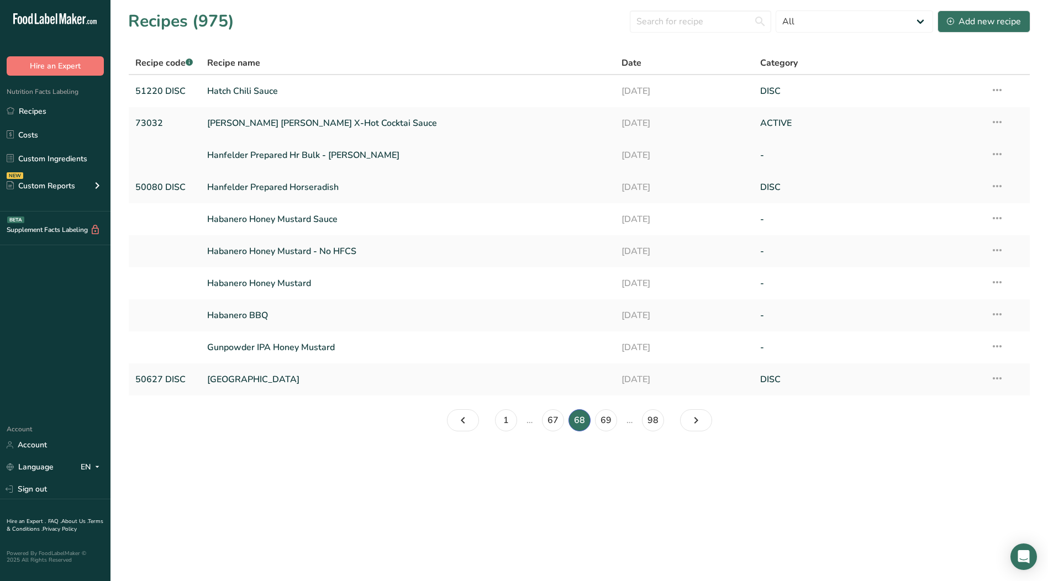
click at [998, 155] on icon at bounding box center [997, 154] width 13 height 20
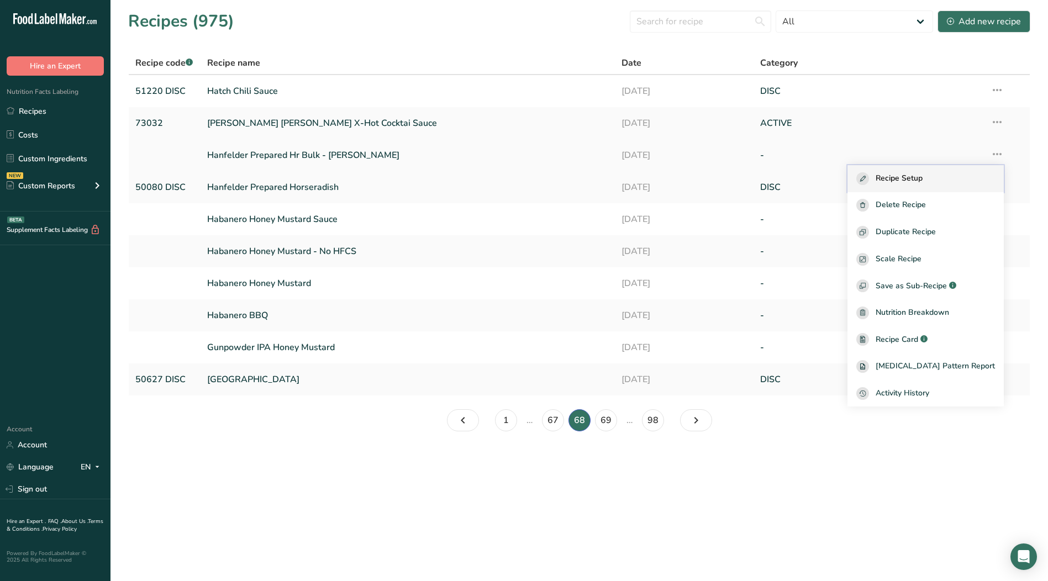
click at [949, 175] on div "Recipe Setup" at bounding box center [926, 178] width 139 height 13
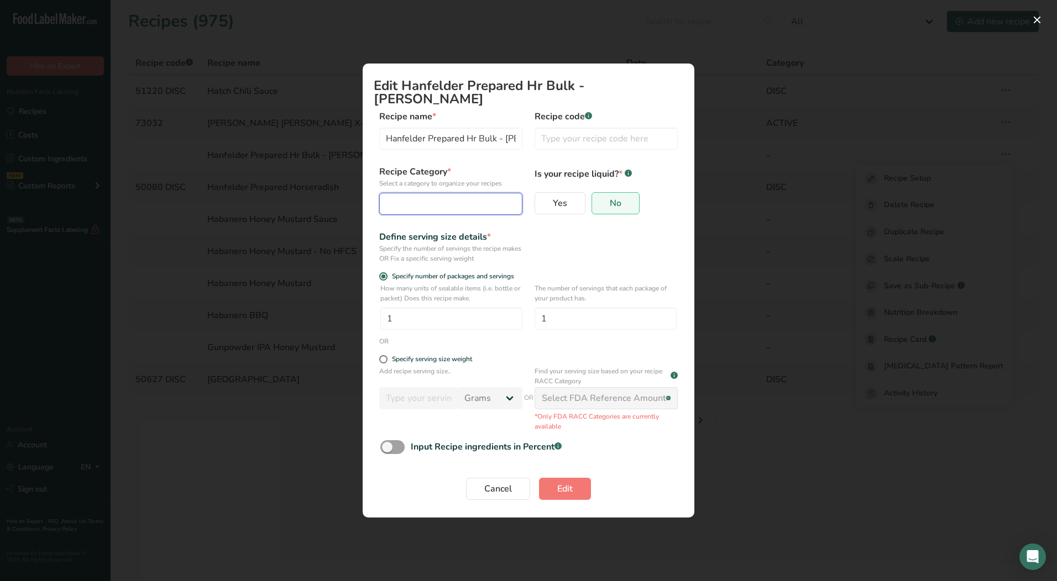
drag, startPoint x: 430, startPoint y: 195, endPoint x: 429, endPoint y: 200, distance: 5.6
click at [429, 198] on div "Edit Recipe Modal" at bounding box center [447, 203] width 122 height 13
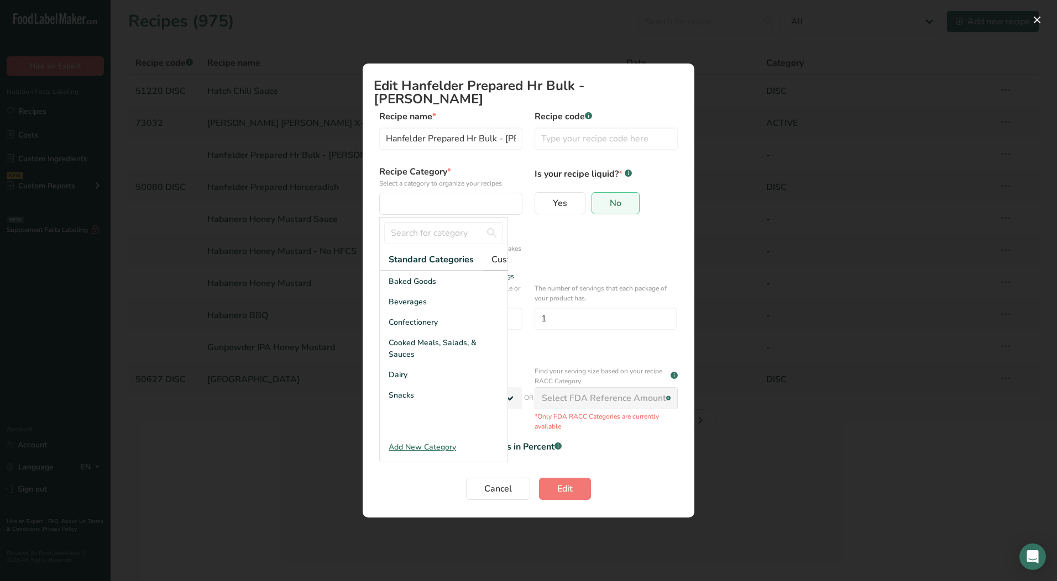
click at [496, 254] on span "Custom Categories .a-a{fill:#347362;}.b-a{fill:#fff;}" at bounding box center [534, 259] width 86 height 13
click at [411, 328] on div "LAB" at bounding box center [444, 322] width 128 height 20
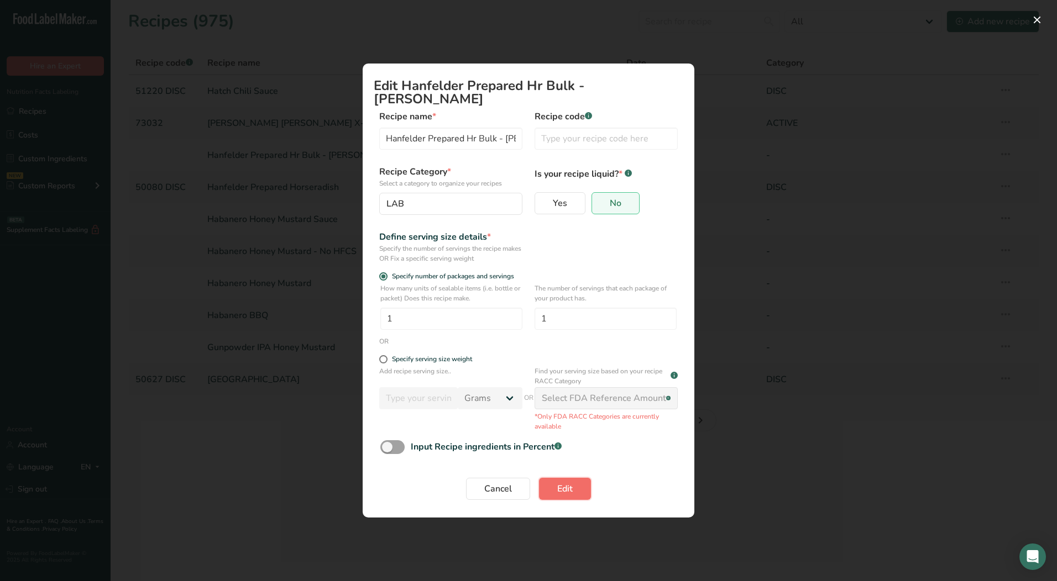
click at [570, 485] on span "Edit" at bounding box center [564, 488] width 15 height 13
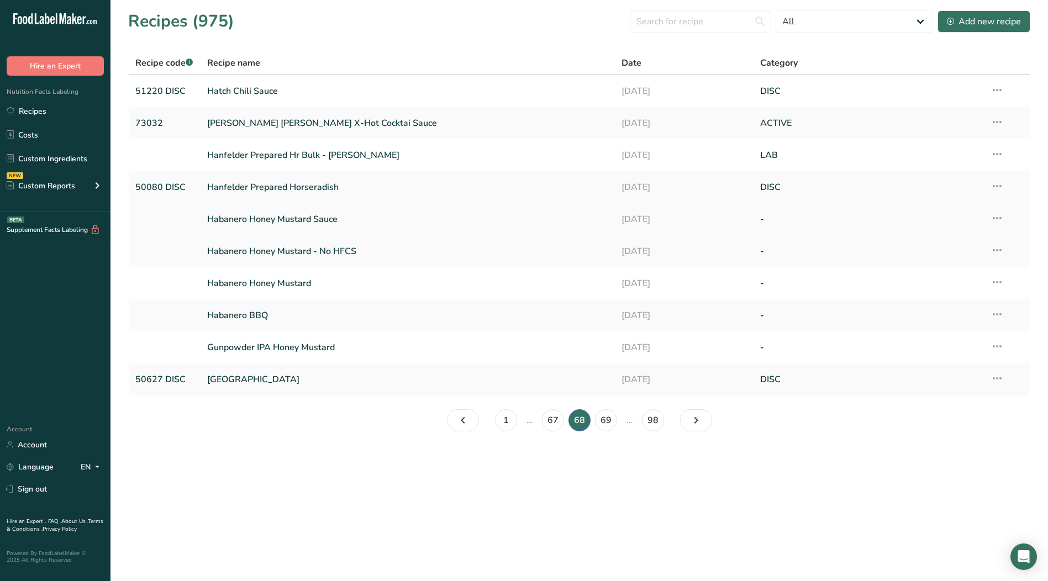
click at [997, 220] on icon at bounding box center [997, 218] width 13 height 20
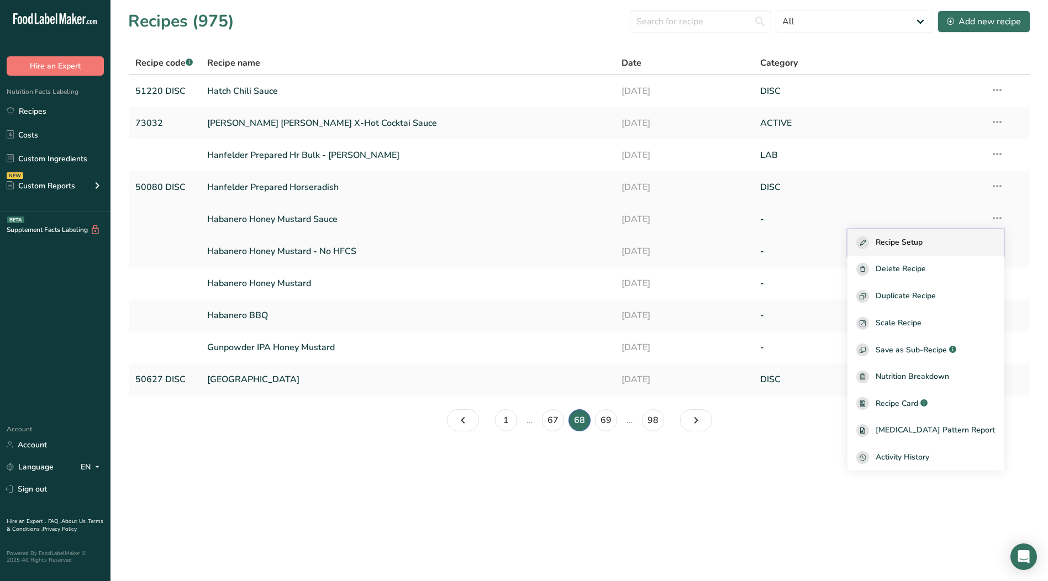
click at [923, 243] on span "Recipe Setup" at bounding box center [899, 243] width 47 height 13
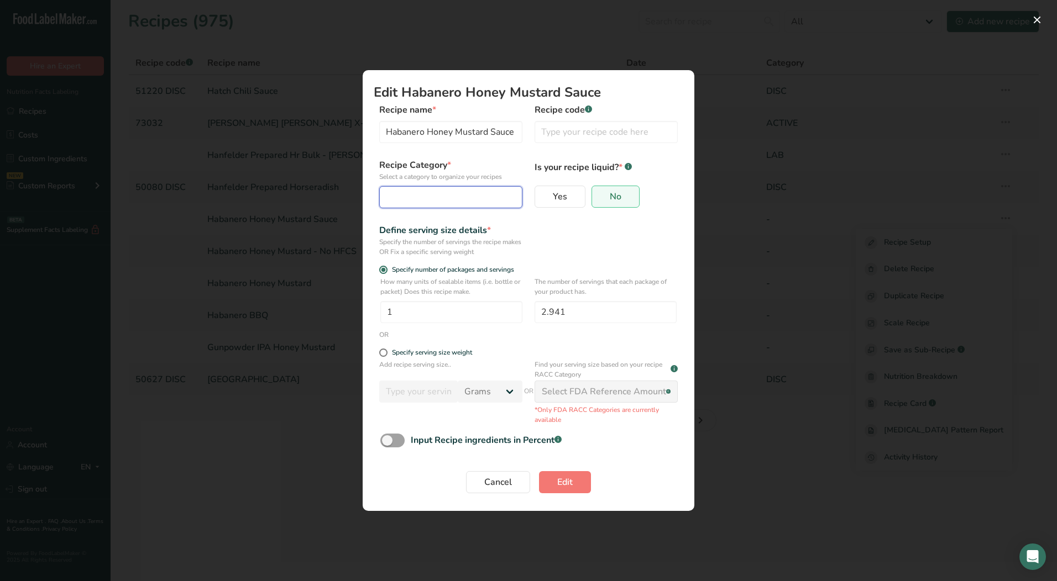
click at [466, 199] on div "Edit Recipe Modal" at bounding box center [447, 197] width 122 height 13
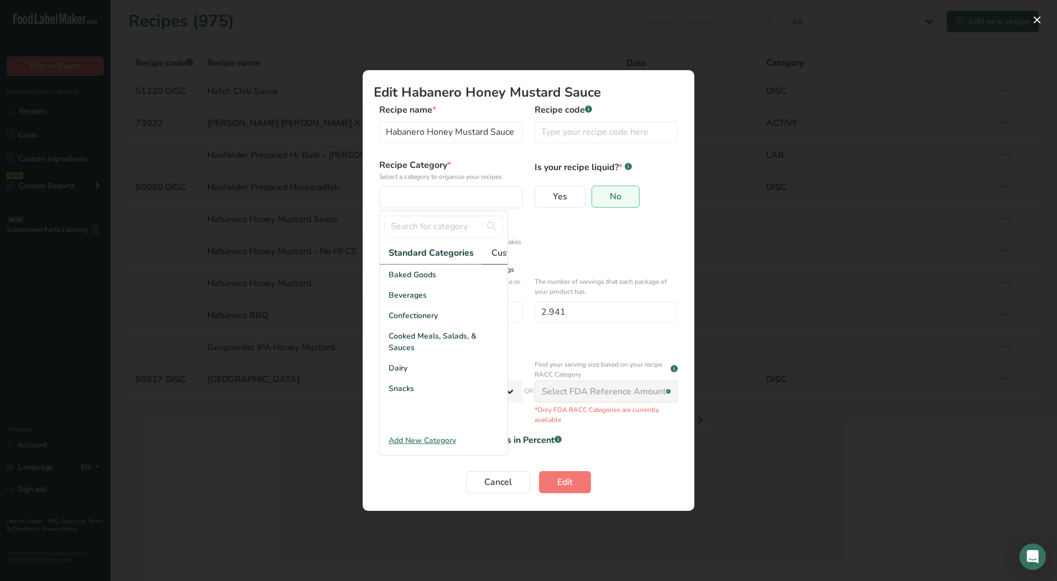
click at [492, 246] on span "Custom Categories .a-a{fill:#347362;}.b-a{fill:#fff;}" at bounding box center [534, 252] width 86 height 13
click at [415, 326] on div "LAB" at bounding box center [444, 316] width 128 height 20
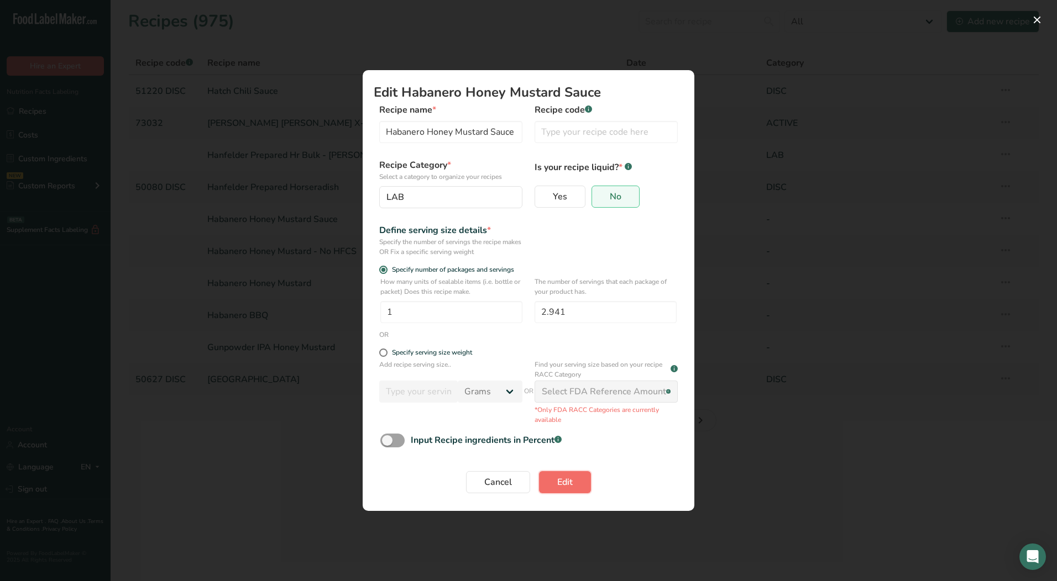
click at [575, 485] on button "Edit" at bounding box center [565, 482] width 52 height 22
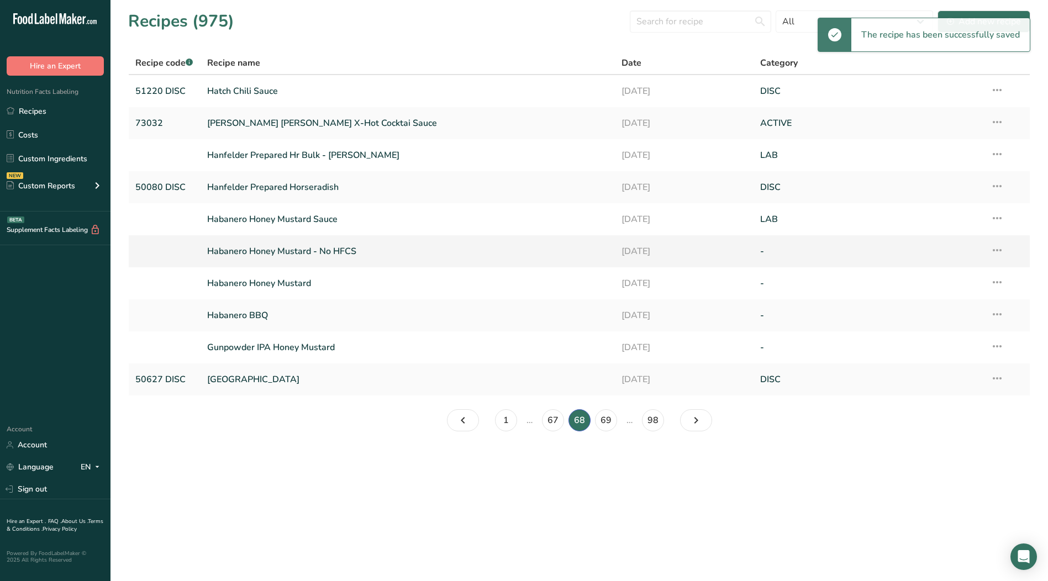
click at [998, 252] on icon at bounding box center [997, 250] width 13 height 20
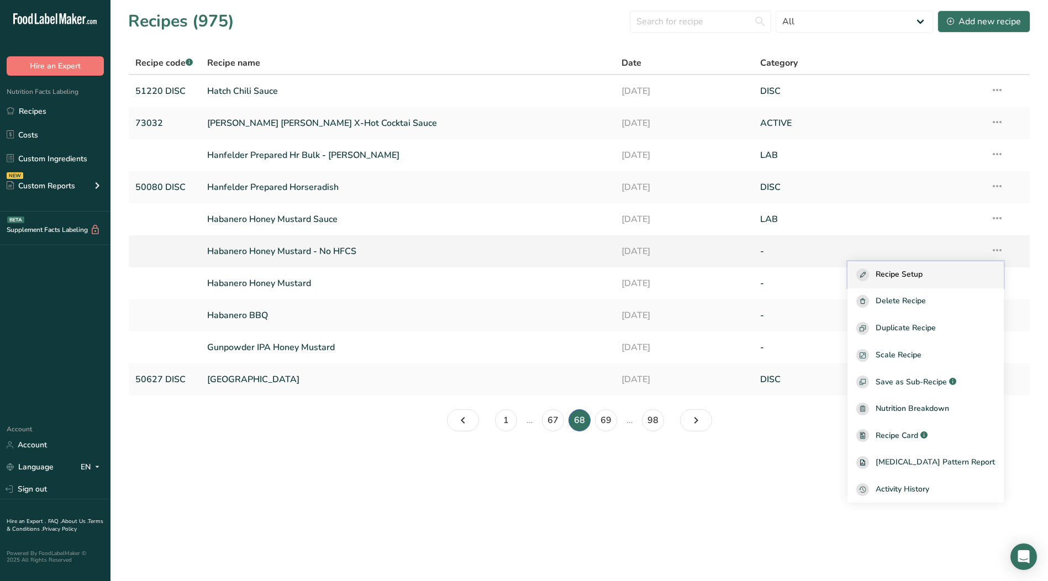
click at [923, 276] on span "Recipe Setup" at bounding box center [899, 275] width 47 height 13
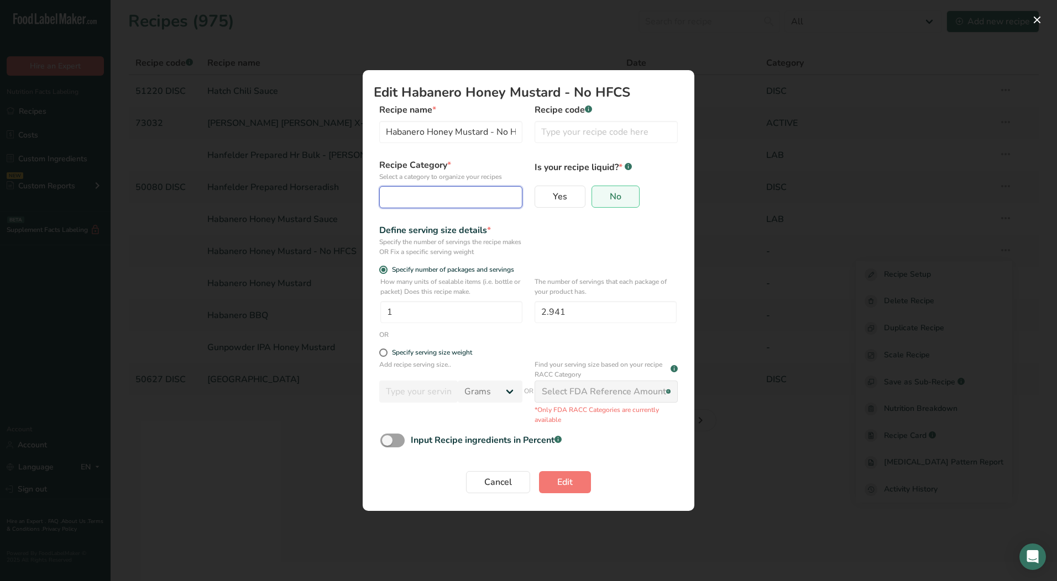
click at [459, 195] on div "Edit Recipe Modal" at bounding box center [447, 197] width 122 height 13
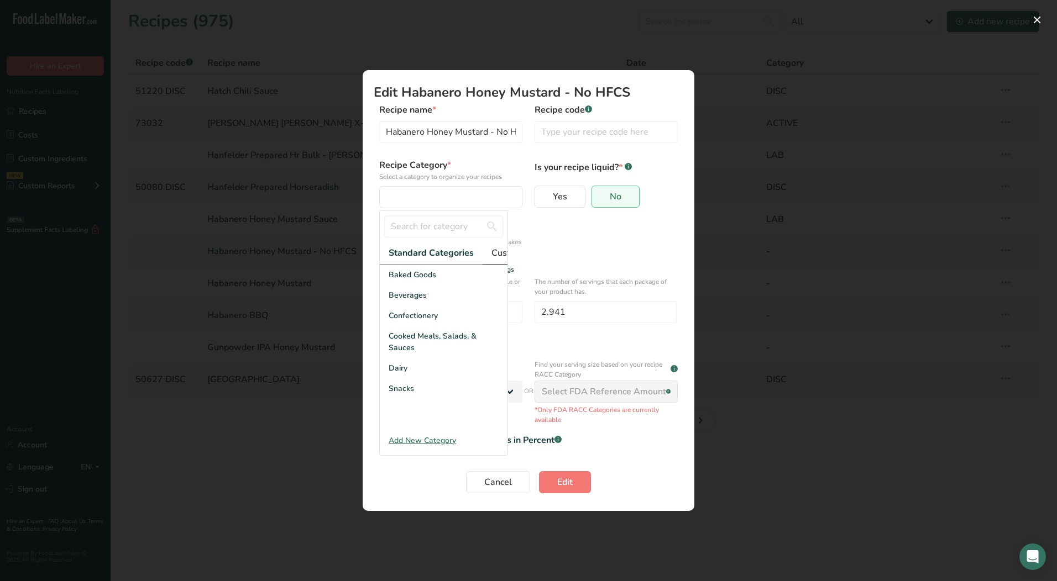
click at [496, 252] on span "Custom Categories .a-a{fill:#347362;}.b-a{fill:#fff;}" at bounding box center [534, 252] width 86 height 13
click at [414, 324] on div "LAB" at bounding box center [444, 316] width 128 height 20
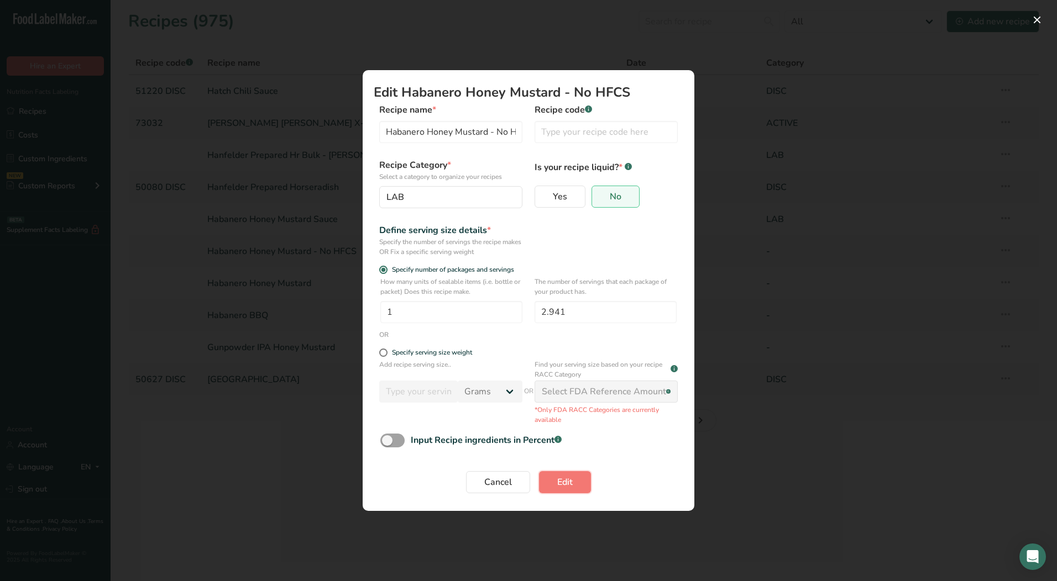
click at [566, 483] on span "Edit" at bounding box center [564, 482] width 15 height 13
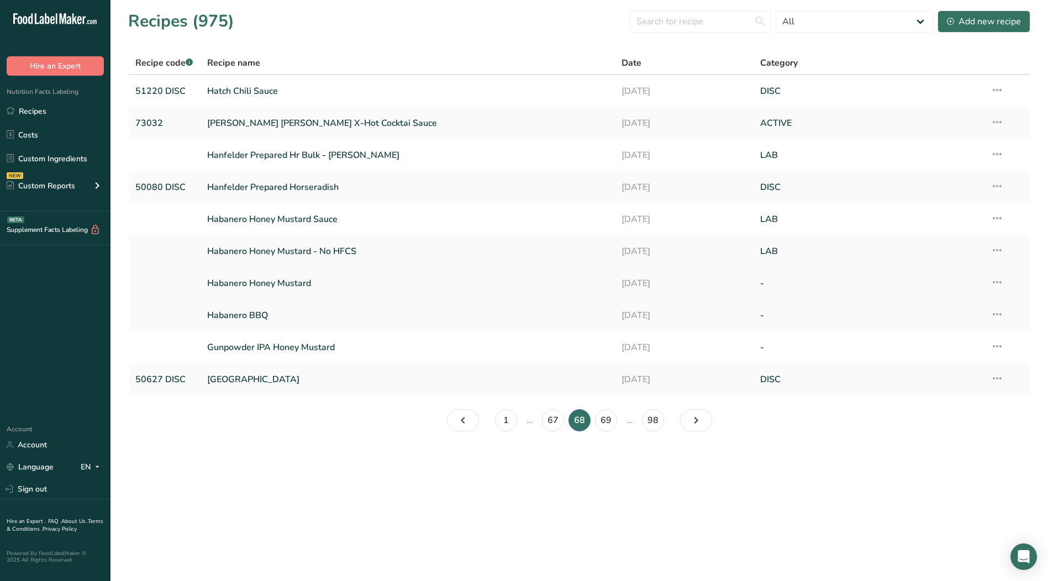
click at [995, 283] on icon at bounding box center [997, 282] width 13 height 20
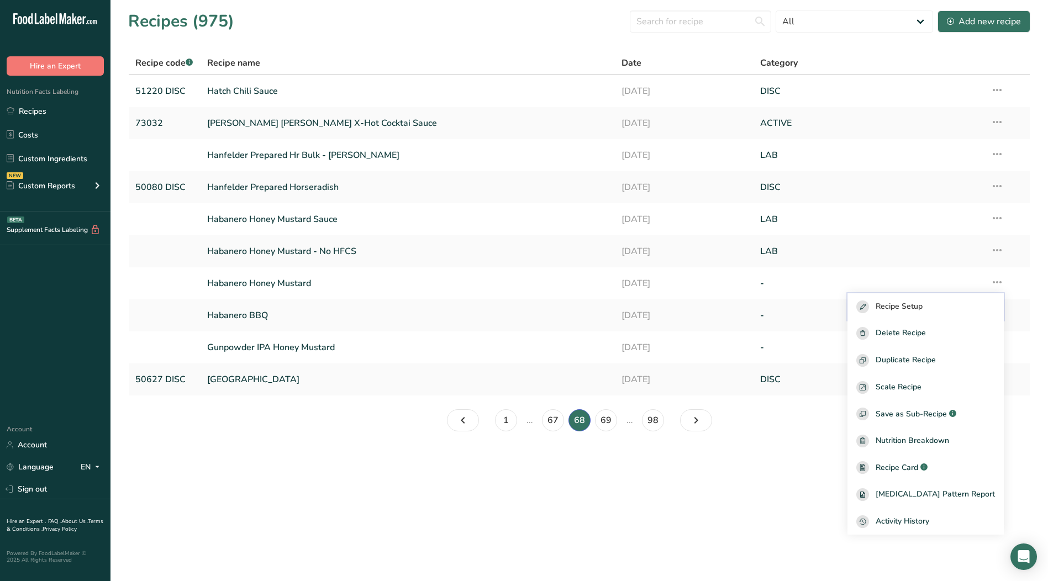
drag, startPoint x: 939, startPoint y: 306, endPoint x: 928, endPoint y: 307, distance: 11.1
click at [923, 306] on span "Recipe Setup" at bounding box center [899, 307] width 47 height 13
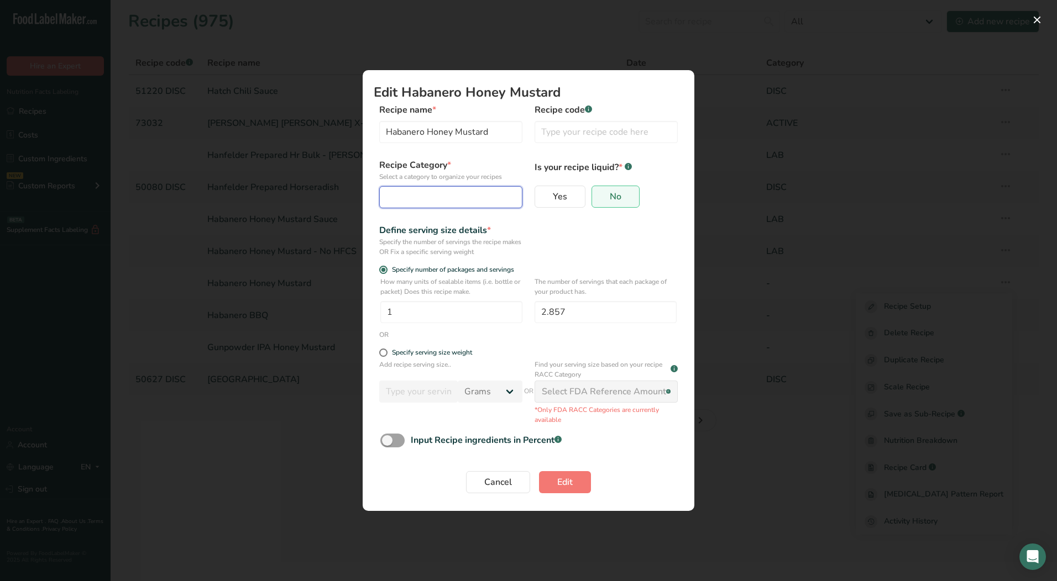
click at [464, 202] on div "Edit Recipe Modal" at bounding box center [447, 197] width 122 height 13
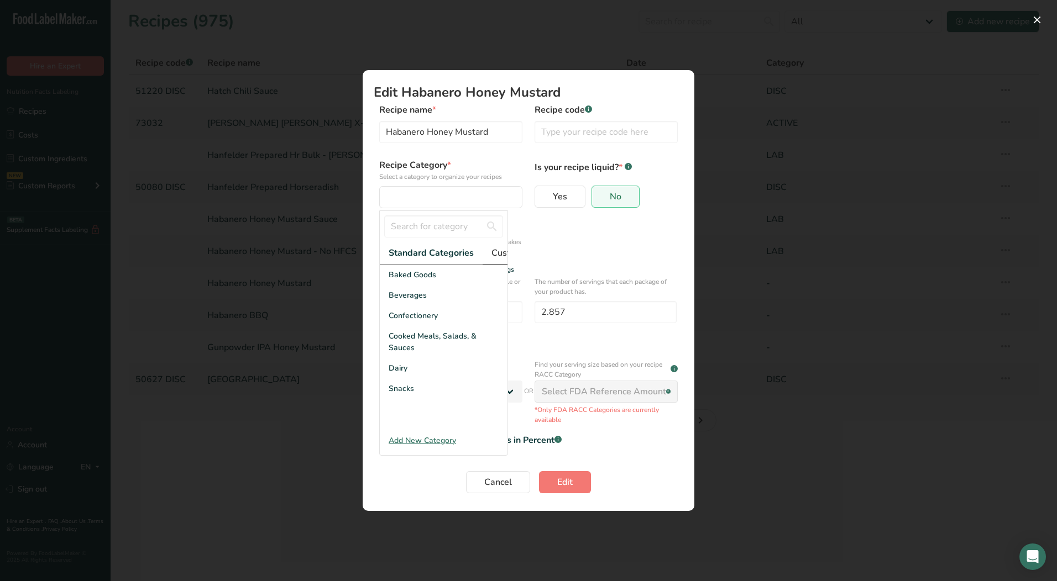
click at [491, 253] on span "Custom Categories .a-a{fill:#347362;}.b-a{fill:#fff;}" at bounding box center [534, 252] width 86 height 13
click at [435, 320] on div "LAB" at bounding box center [444, 316] width 128 height 20
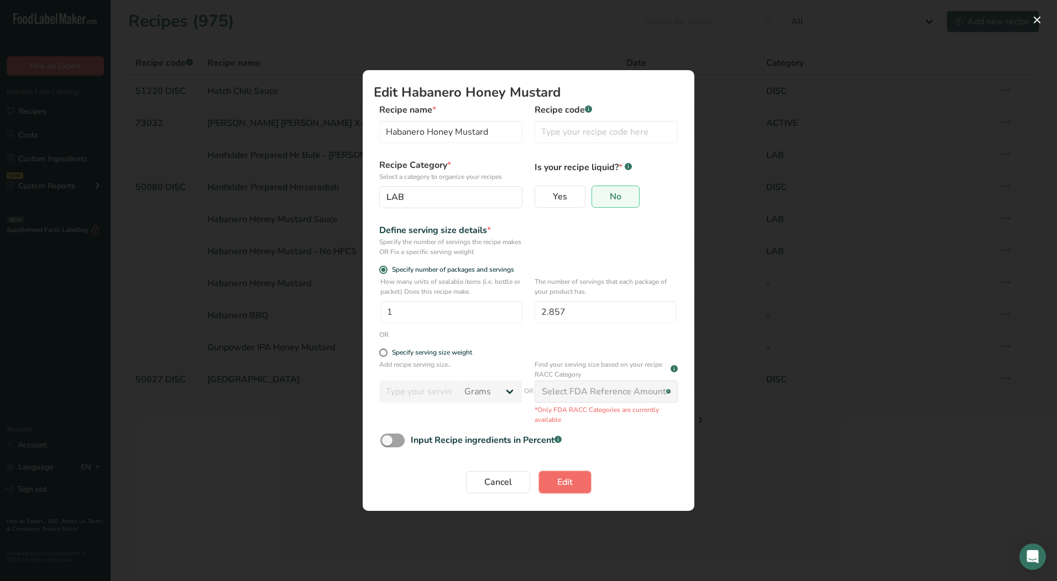
click at [564, 488] on span "Edit" at bounding box center [564, 482] width 15 height 13
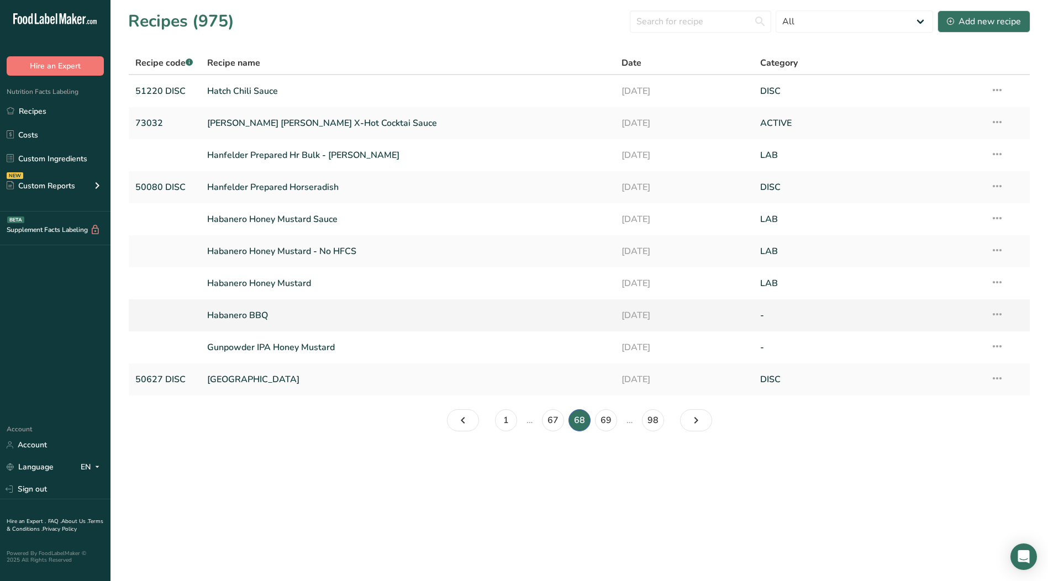
click at [998, 314] on icon at bounding box center [997, 315] width 13 height 20
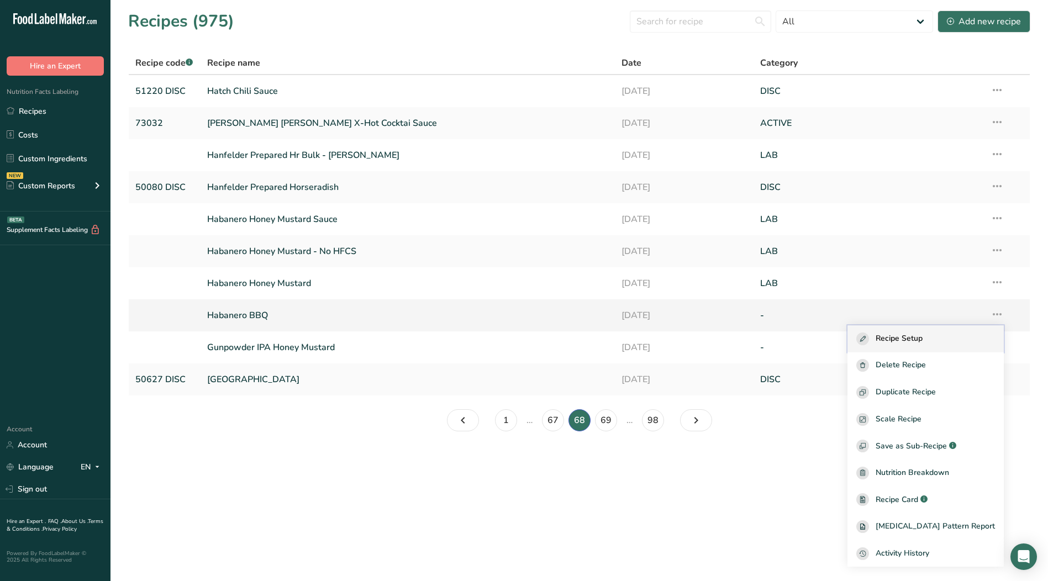
click at [923, 339] on span "Recipe Setup" at bounding box center [899, 339] width 47 height 13
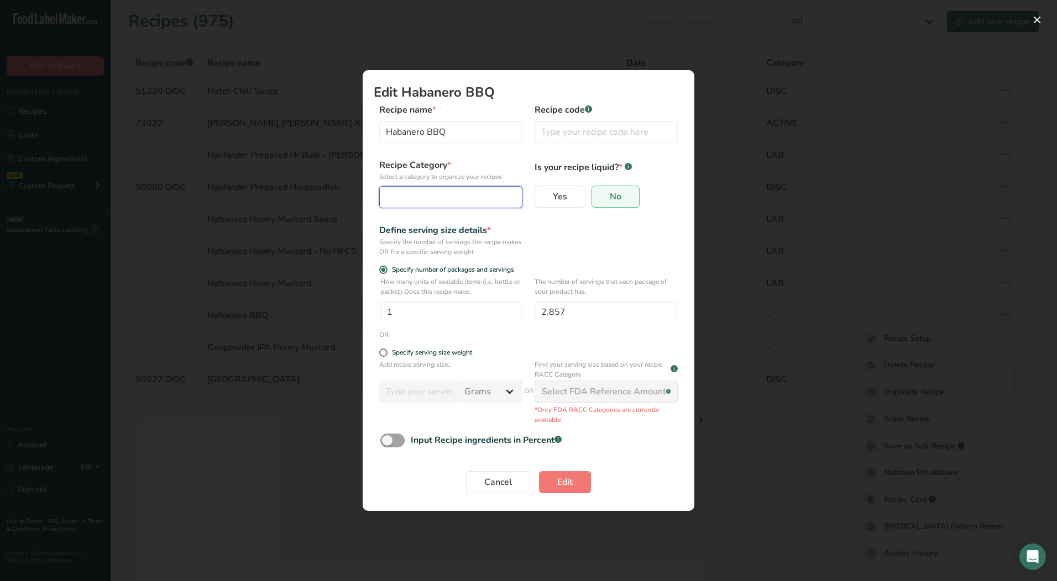
click at [424, 202] on div "Edit Recipe Modal" at bounding box center [447, 197] width 122 height 13
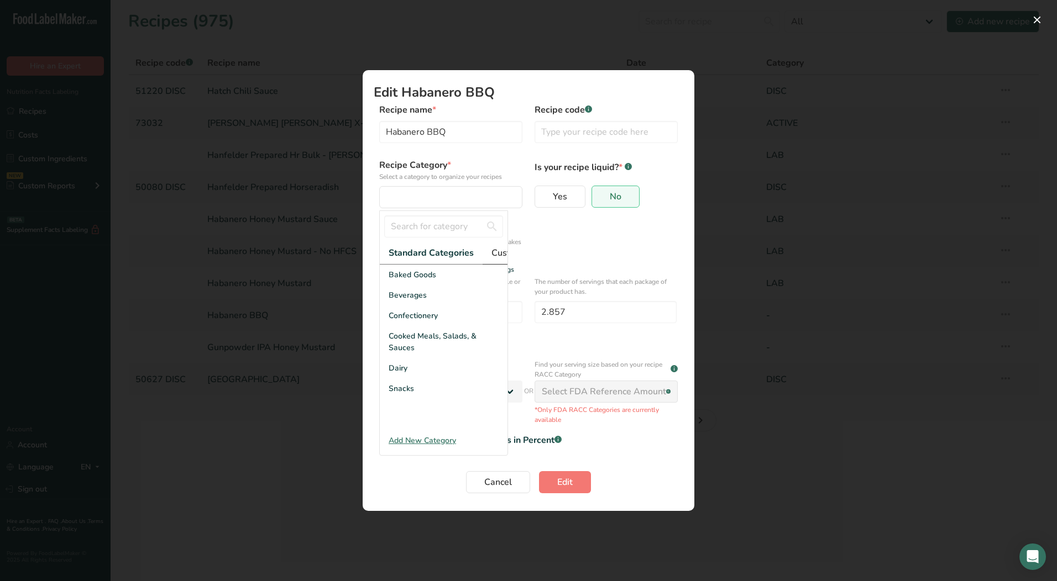
click at [494, 254] on span "Custom Categories .a-a{fill:#347362;}.b-a{fill:#fff;}" at bounding box center [534, 252] width 86 height 13
click at [411, 316] on div "LAB" at bounding box center [444, 316] width 128 height 20
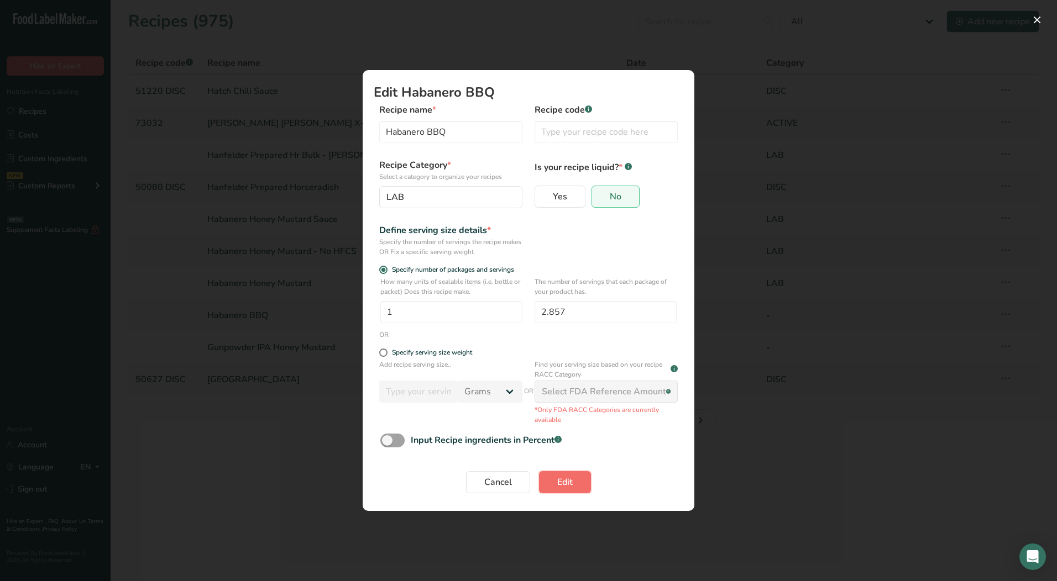
click at [554, 481] on button "Edit" at bounding box center [565, 482] width 52 height 22
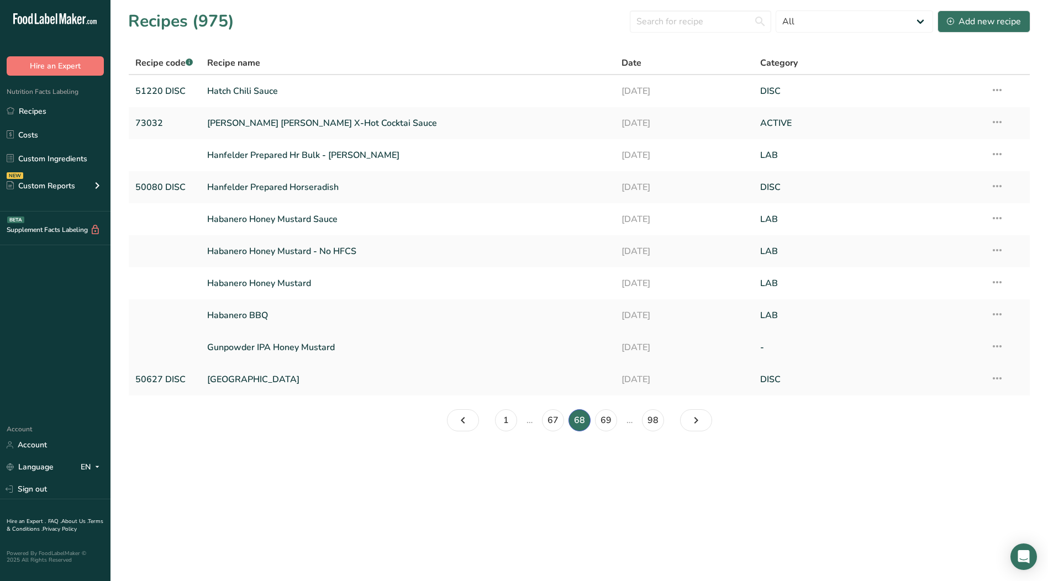
click at [995, 351] on icon at bounding box center [997, 347] width 13 height 20
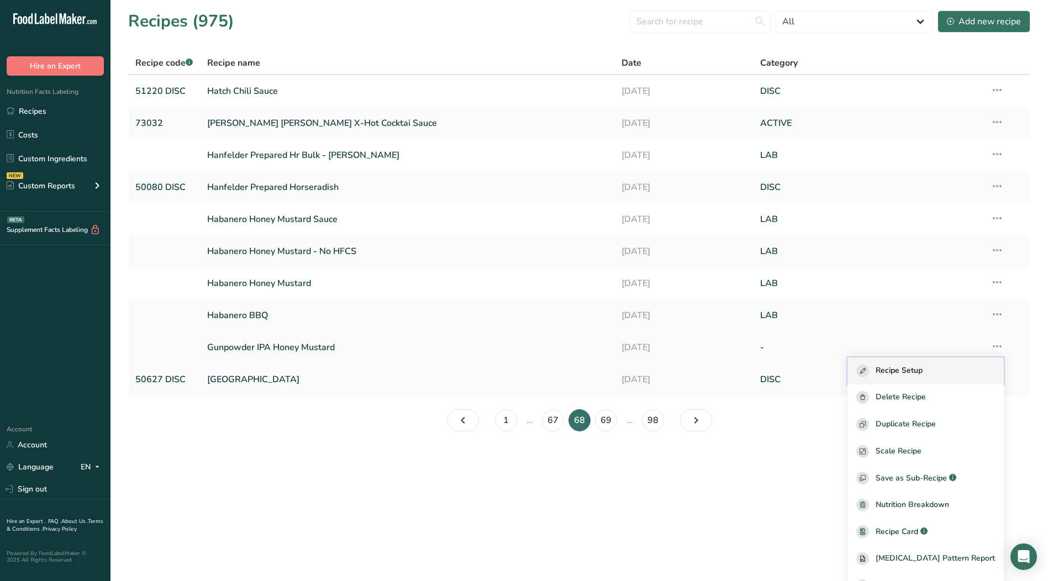
click at [906, 373] on span "Recipe Setup" at bounding box center [899, 371] width 47 height 13
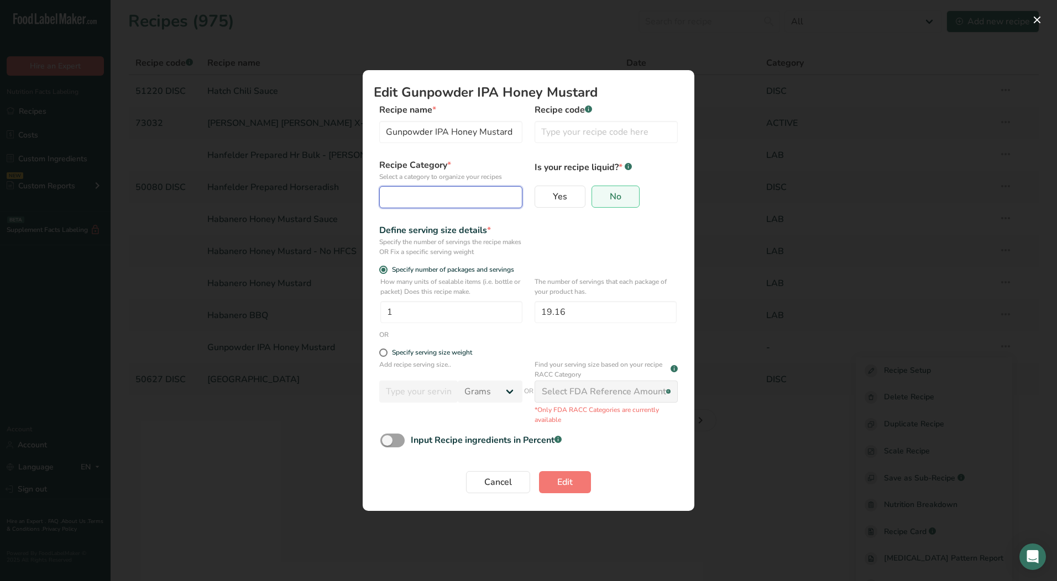
click at [438, 207] on button "Edit Recipe Modal" at bounding box center [450, 197] width 143 height 22
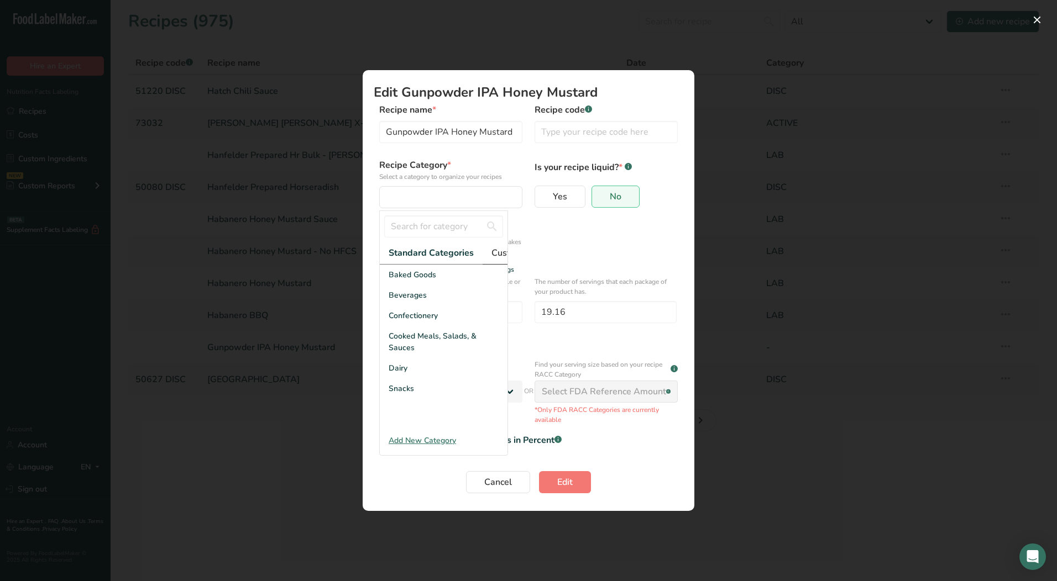
click at [498, 257] on span "Custom Categories .a-a{fill:#347362;}.b-a{fill:#fff;}" at bounding box center [534, 252] width 86 height 13
click at [400, 320] on span "LAB" at bounding box center [396, 316] width 15 height 12
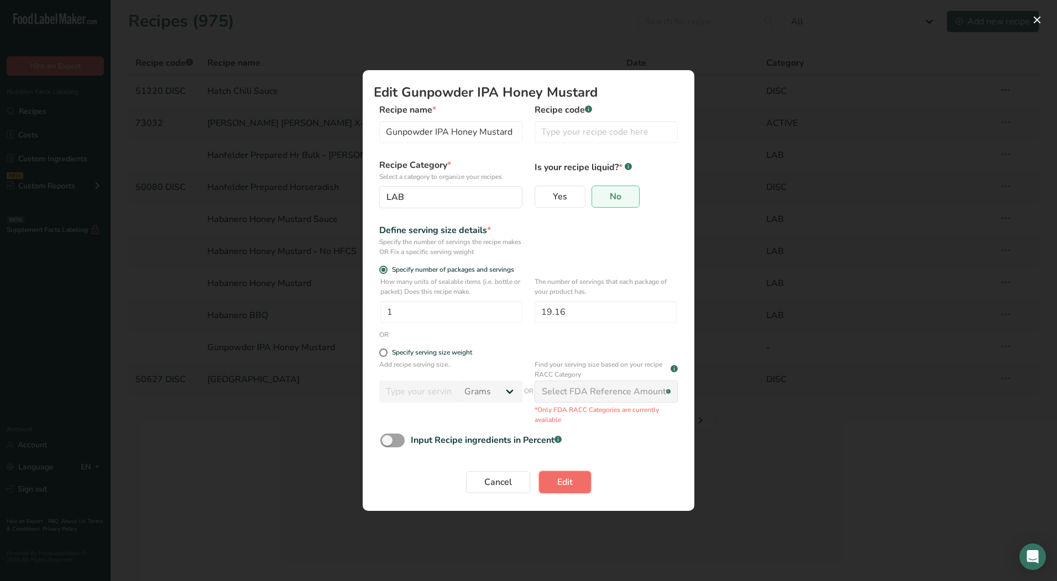
click at [570, 481] on span "Edit" at bounding box center [564, 482] width 15 height 13
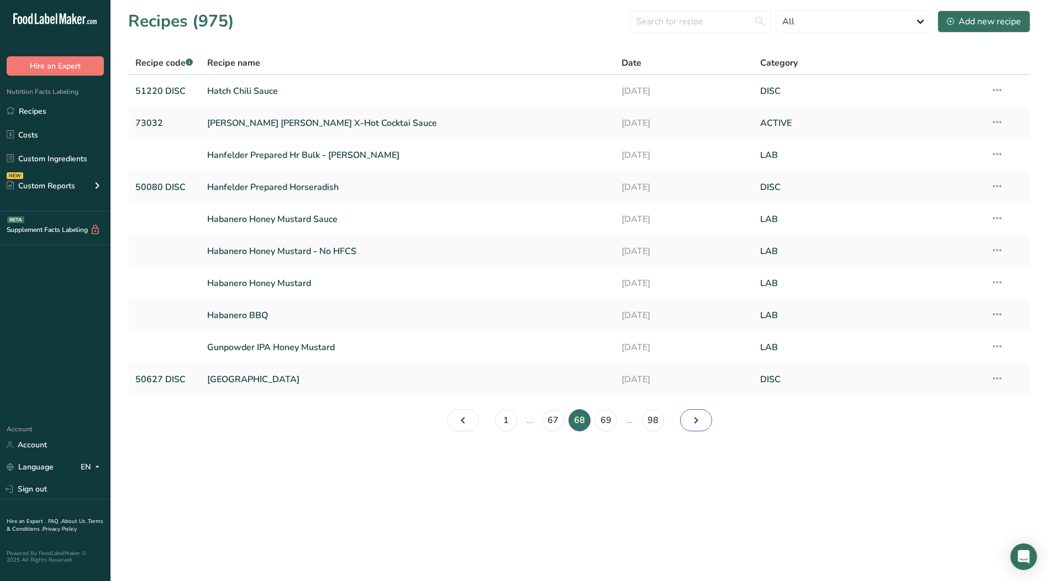
click at [692, 421] on icon "Page 69." at bounding box center [696, 421] width 13 height 20
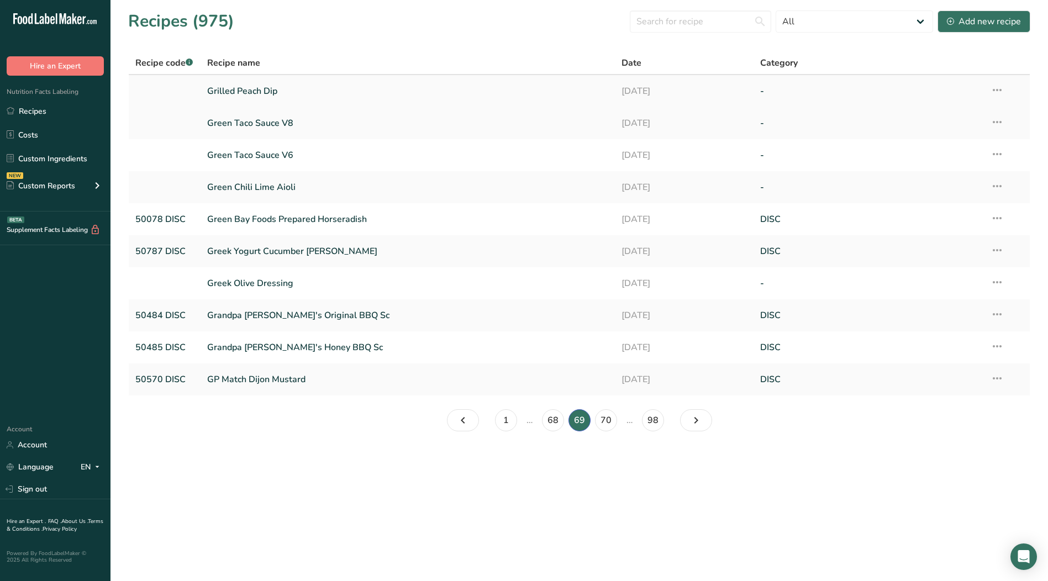
click at [1001, 90] on icon at bounding box center [997, 90] width 13 height 20
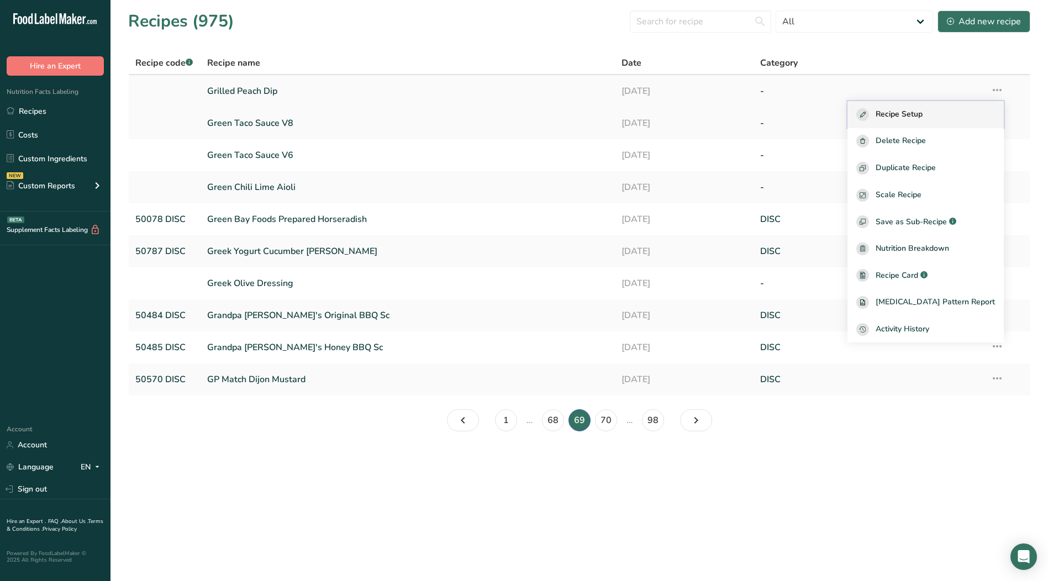
click at [923, 112] on span "Recipe Setup" at bounding box center [899, 114] width 47 height 13
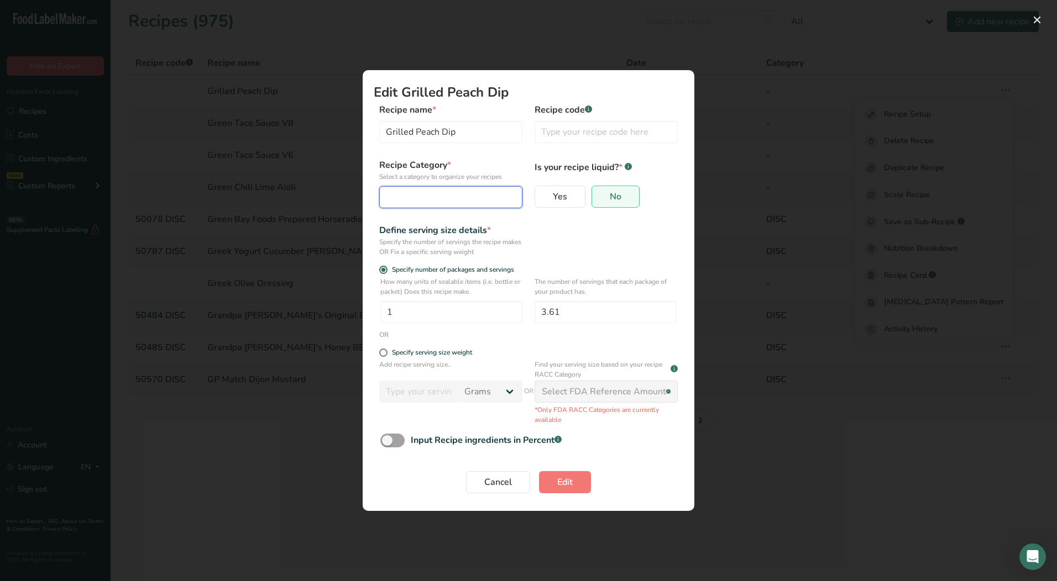
click at [448, 200] on div "Edit Recipe Modal" at bounding box center [447, 197] width 122 height 13
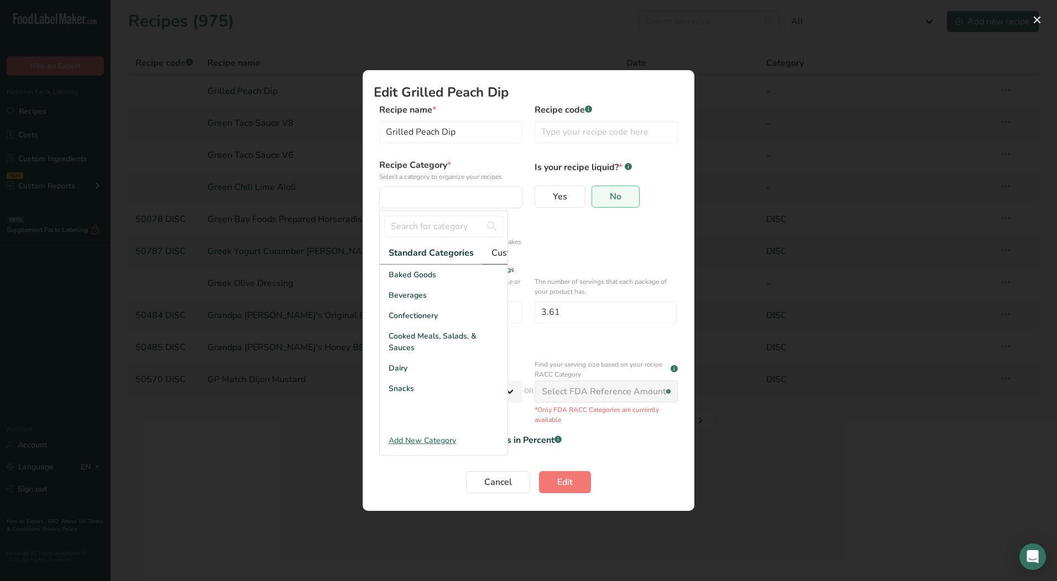
click at [492, 254] on span "Custom Categories .a-a{fill:#347362;}.b-a{fill:#fff;}" at bounding box center [534, 252] width 86 height 13
click at [412, 319] on div "LAB" at bounding box center [444, 316] width 128 height 20
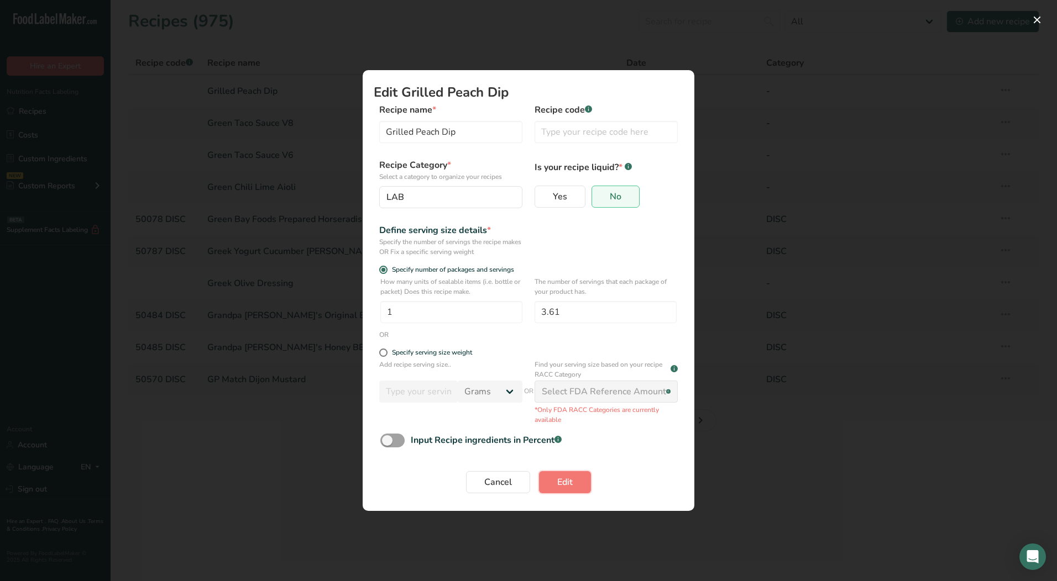
click at [573, 487] on button "Edit" at bounding box center [565, 482] width 52 height 22
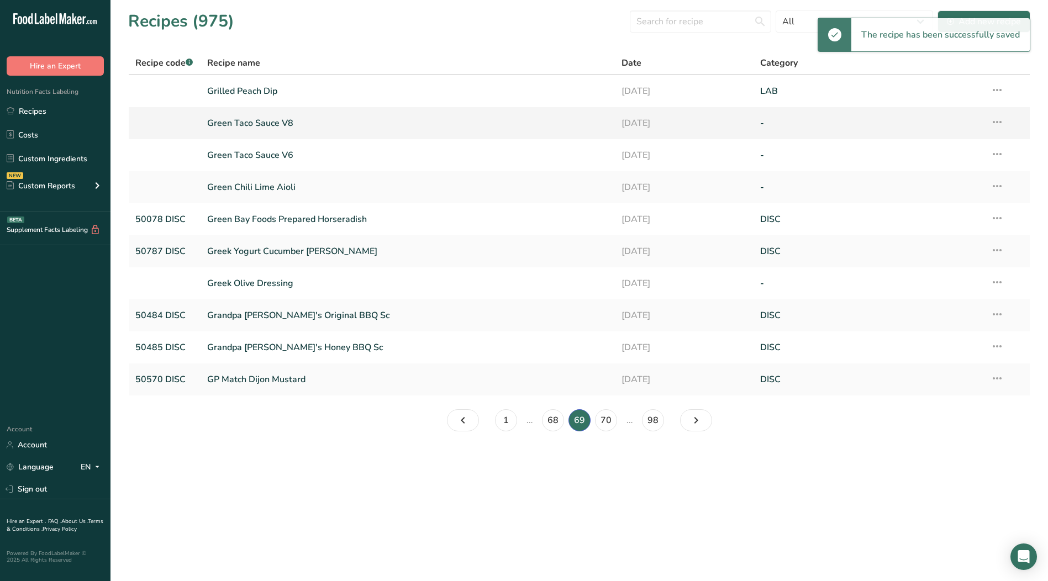
click at [1003, 124] on icon at bounding box center [997, 122] width 13 height 20
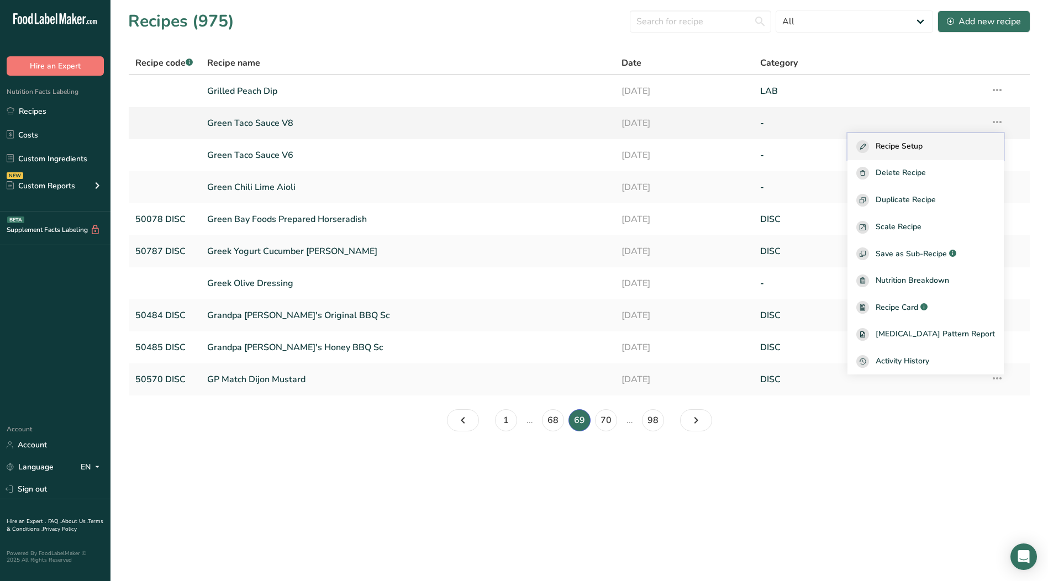
click at [923, 152] on span "Recipe Setup" at bounding box center [899, 146] width 47 height 13
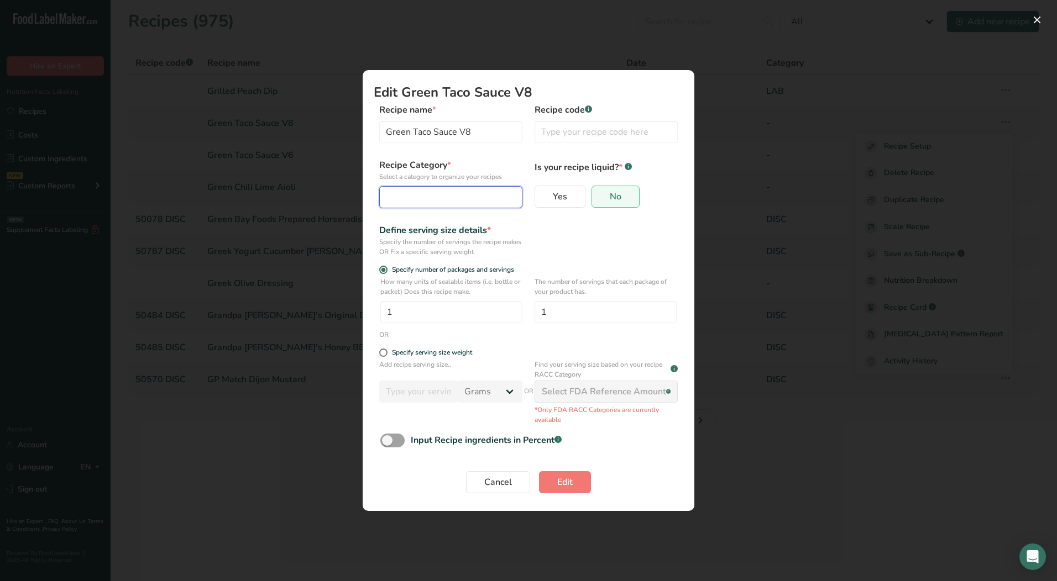
click at [399, 207] on button "Edit Recipe Modal" at bounding box center [450, 197] width 143 height 22
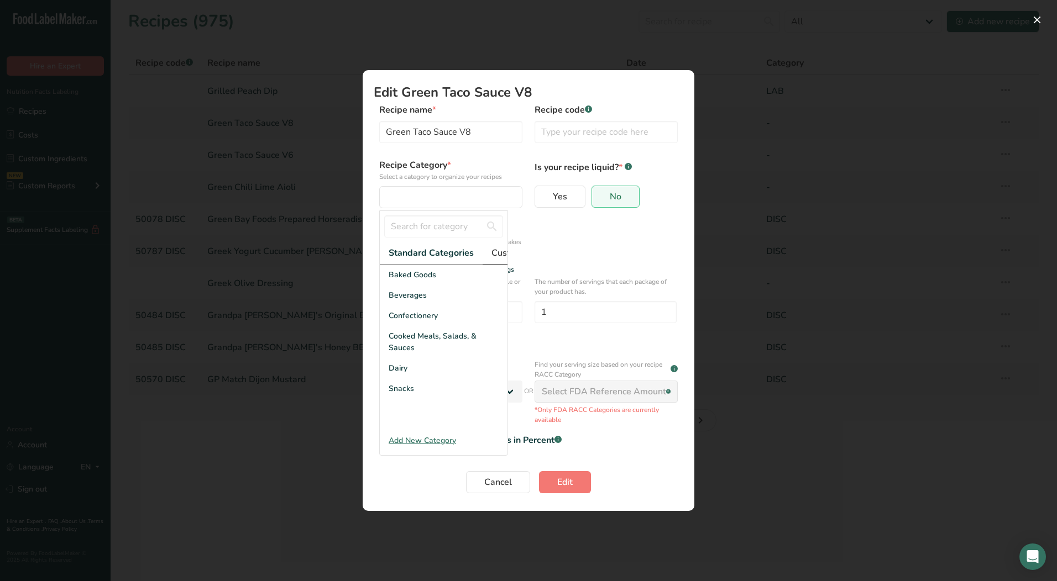
click at [495, 257] on span "Custom Categories .a-a{fill:#347362;}.b-a{fill:#fff;}" at bounding box center [534, 252] width 86 height 13
click at [392, 322] on span "LAB" at bounding box center [396, 316] width 15 height 12
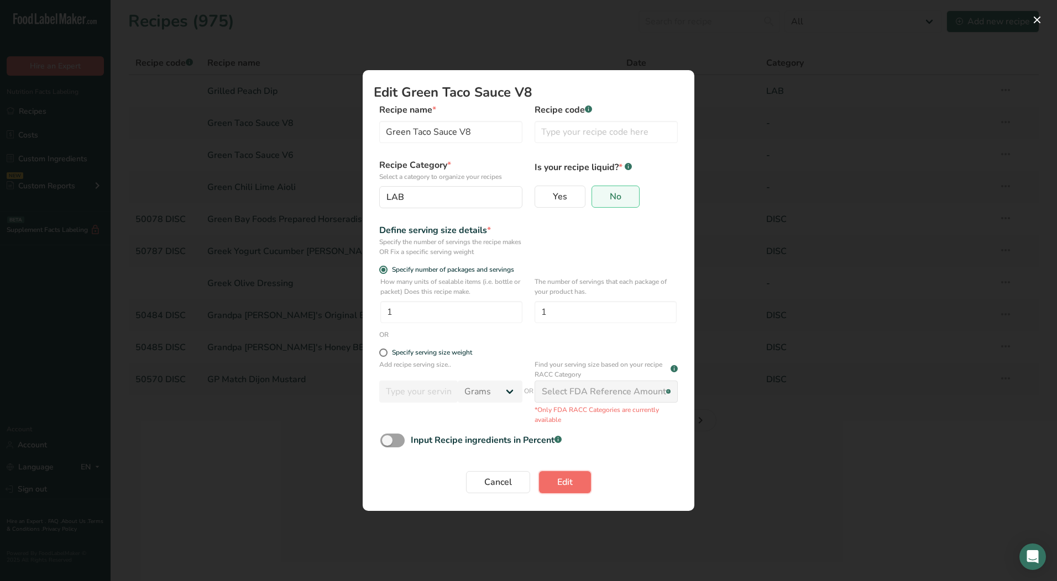
click at [564, 488] on span "Edit" at bounding box center [564, 482] width 15 height 13
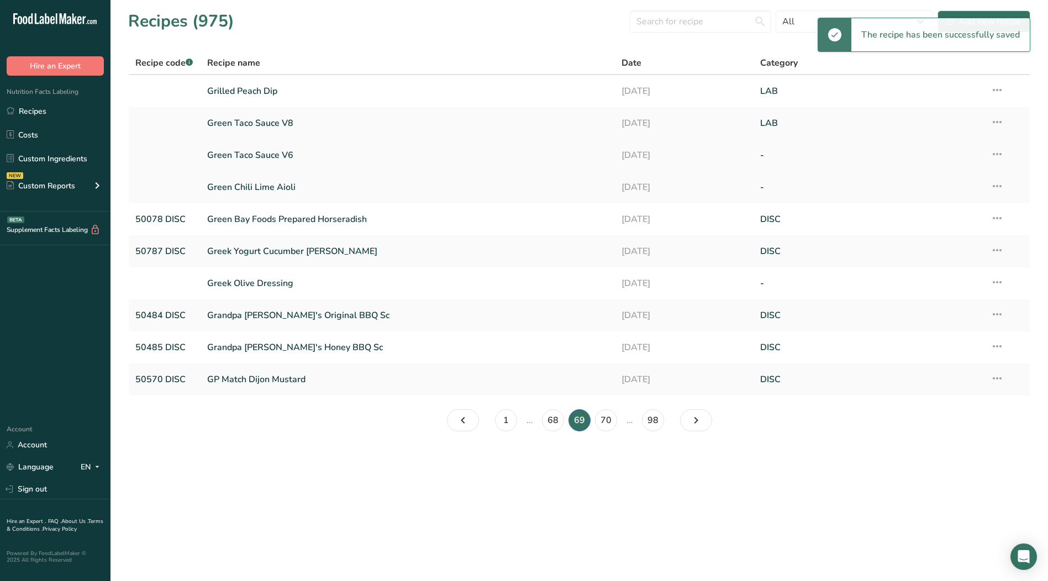
click at [999, 154] on icon at bounding box center [997, 154] width 13 height 20
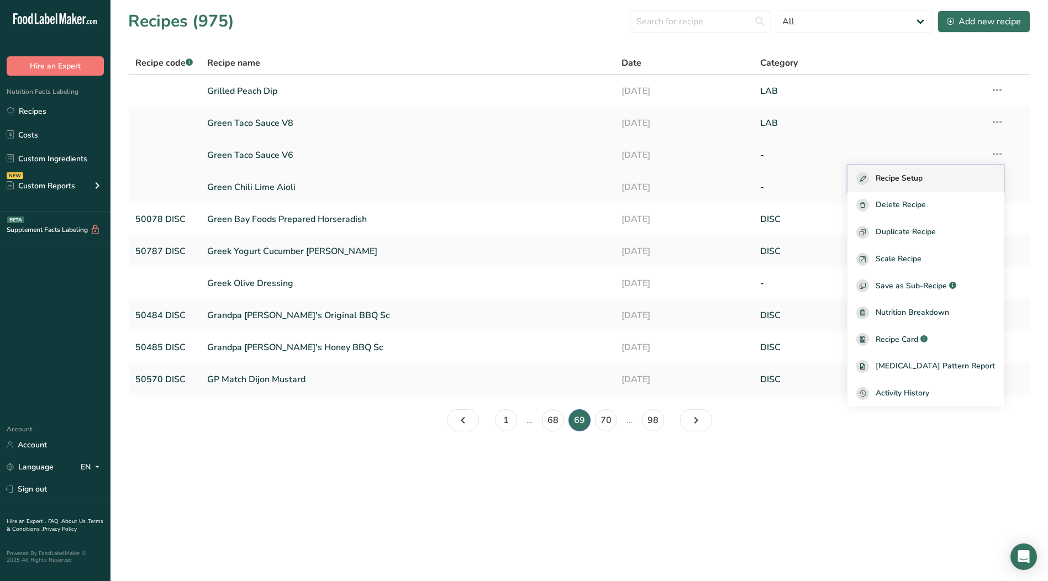
click at [922, 169] on button "Recipe Setup" at bounding box center [926, 178] width 156 height 27
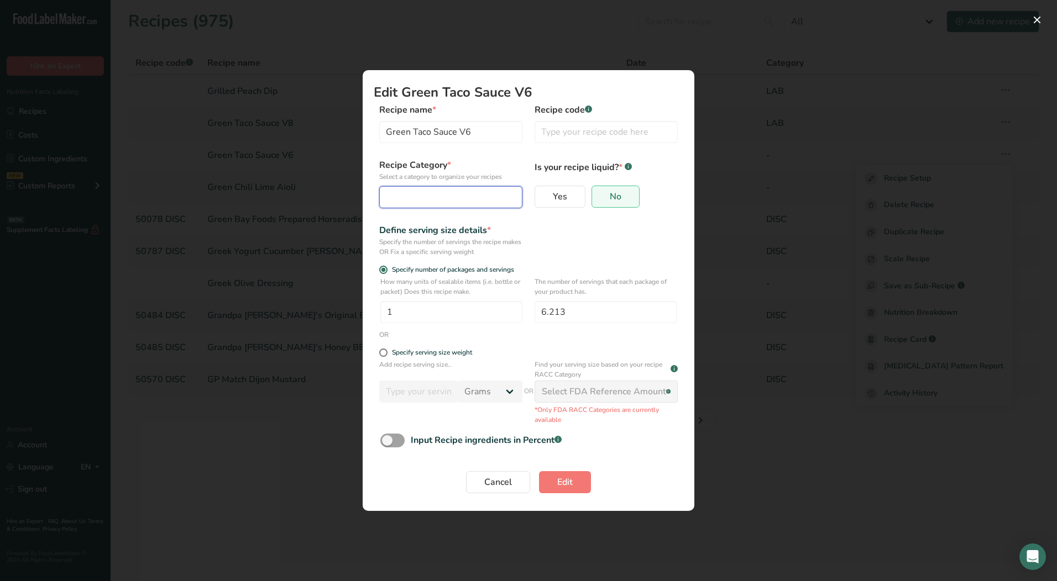
click at [456, 198] on div "Edit Recipe Modal" at bounding box center [447, 197] width 122 height 13
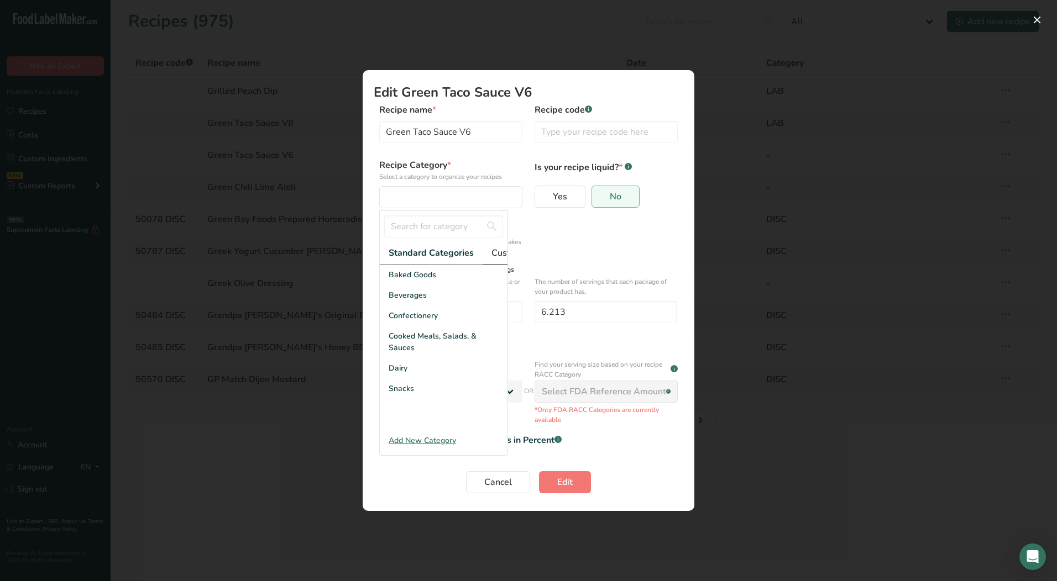
click at [505, 254] on span "Custom Categories .a-a{fill:#347362;}.b-a{fill:#fff;}" at bounding box center [534, 252] width 86 height 13
click at [441, 326] on div "LAB" at bounding box center [444, 316] width 128 height 20
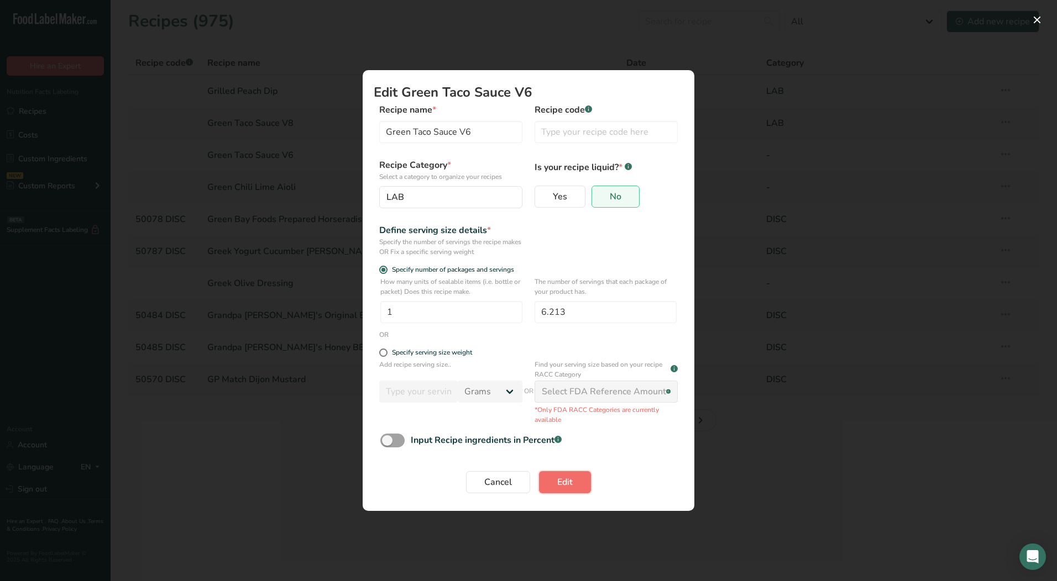
click at [582, 484] on button "Edit" at bounding box center [565, 482] width 52 height 22
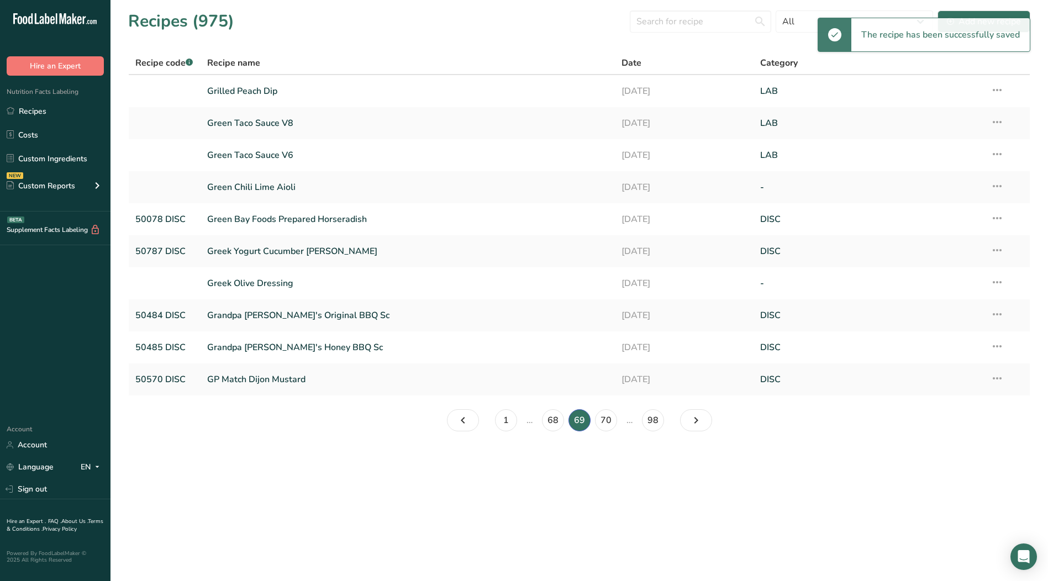
click at [999, 180] on icon at bounding box center [997, 186] width 13 height 20
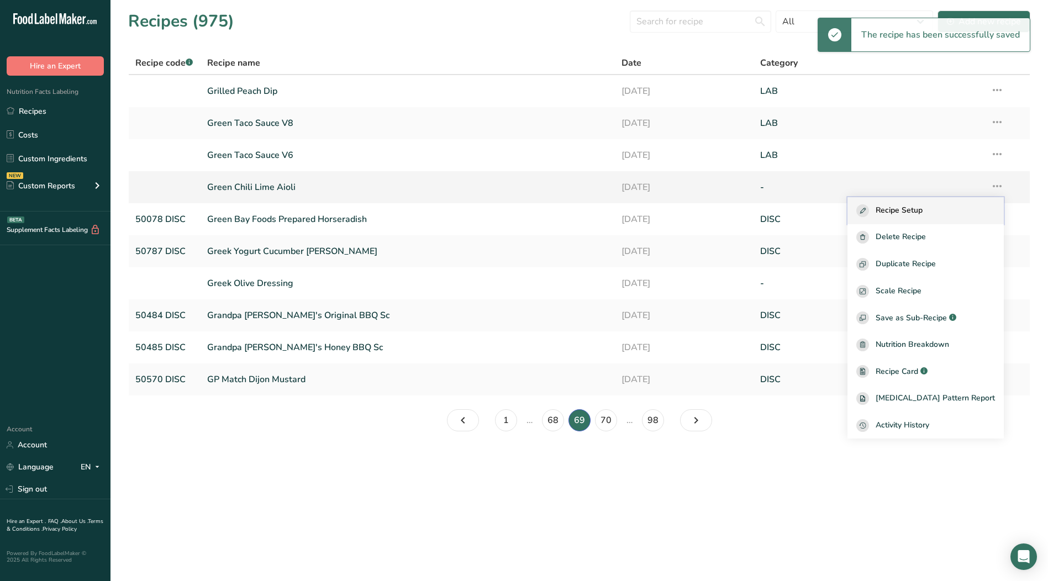
click at [923, 212] on span "Recipe Setup" at bounding box center [899, 210] width 47 height 13
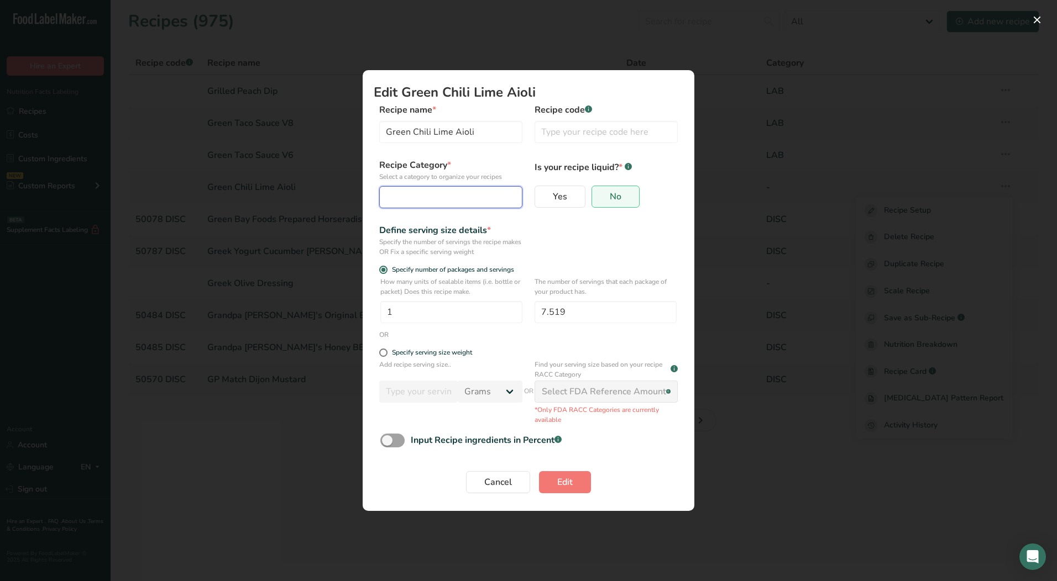
click at [451, 196] on div "Edit Recipe Modal" at bounding box center [447, 197] width 122 height 13
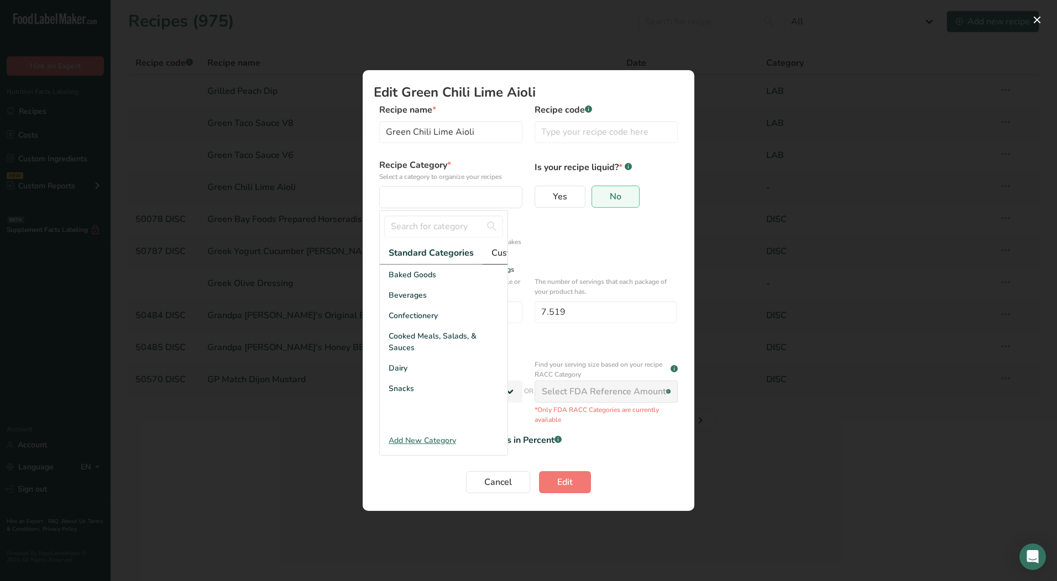
click at [497, 248] on span "Custom Categories .a-a{fill:#347362;}.b-a{fill:#fff;}" at bounding box center [534, 252] width 86 height 13
click at [417, 326] on div "LAB" at bounding box center [444, 316] width 128 height 20
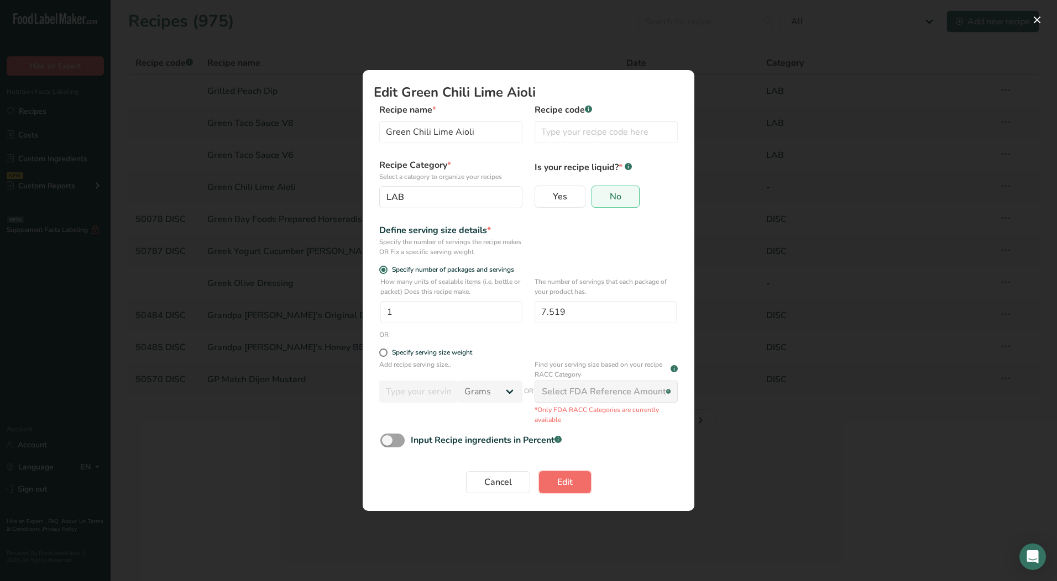
click at [566, 489] on span "Edit" at bounding box center [564, 482] width 15 height 13
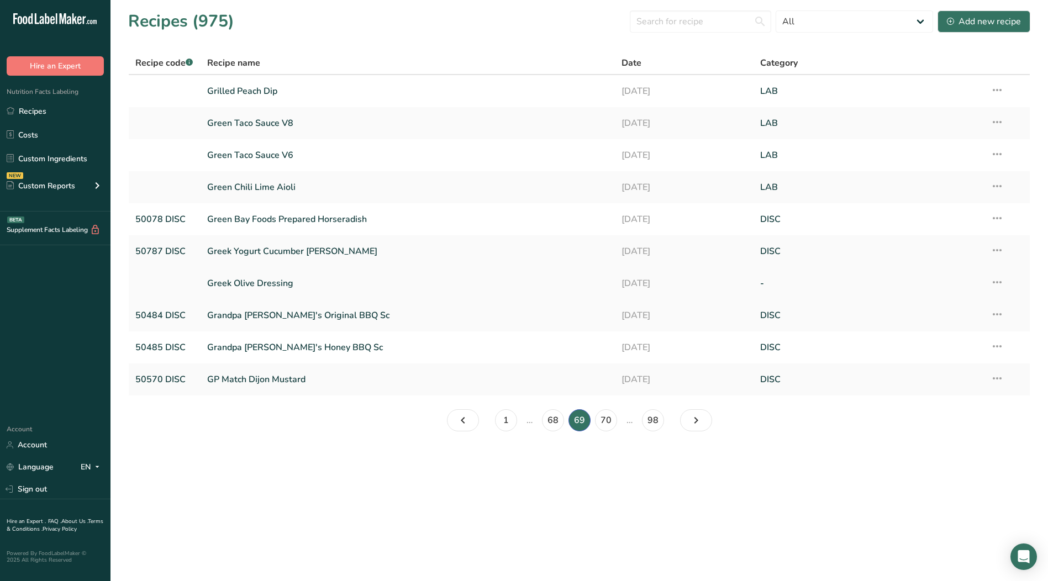
click at [1000, 285] on icon at bounding box center [997, 282] width 13 height 20
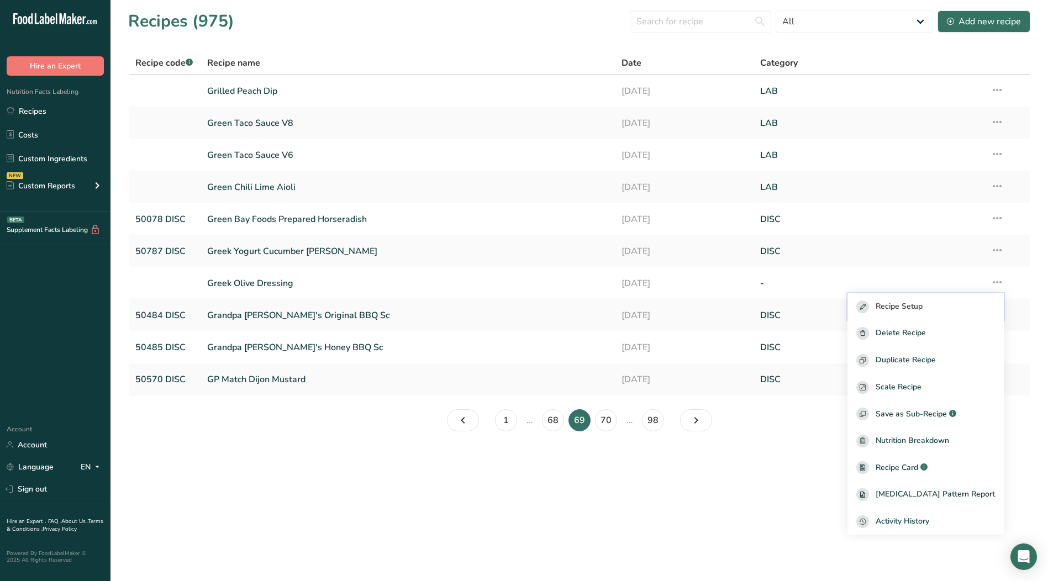
drag, startPoint x: 911, startPoint y: 308, endPoint x: 905, endPoint y: 309, distance: 6.7
click at [912, 308] on span "Recipe Setup" at bounding box center [899, 307] width 47 height 13
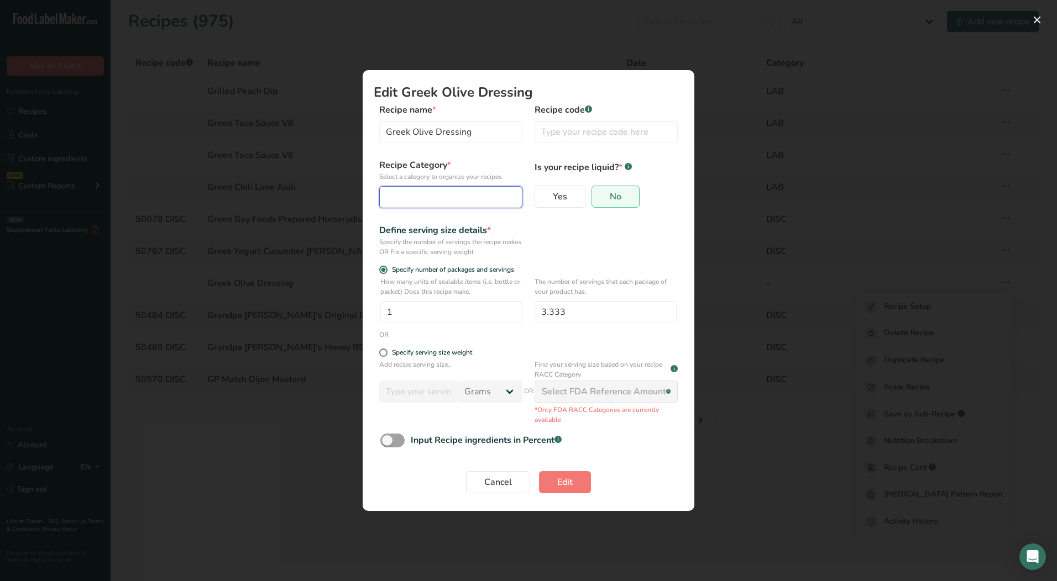
click at [467, 198] on div "Edit Recipe Modal" at bounding box center [447, 197] width 122 height 13
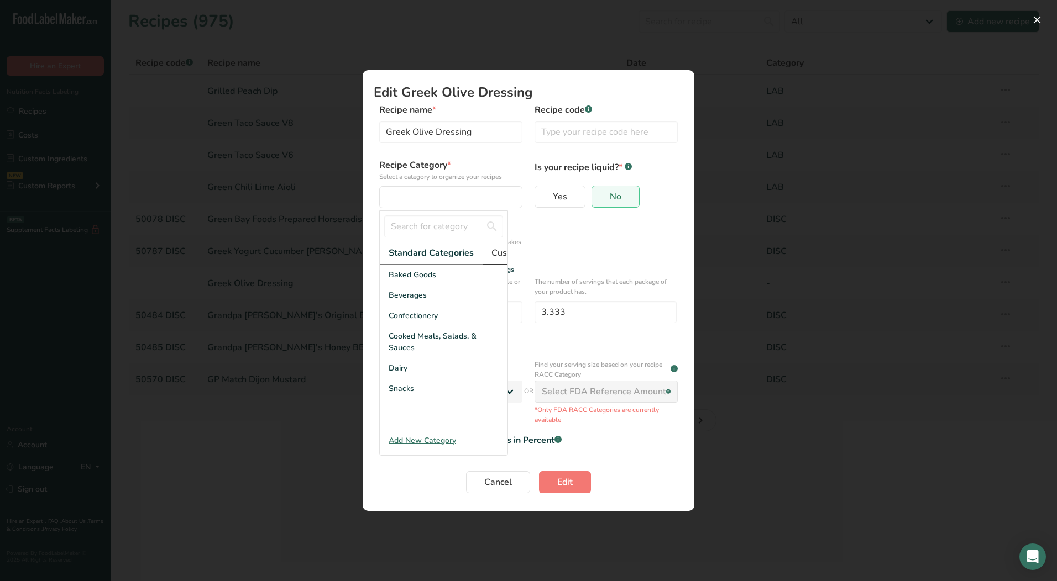
click at [498, 255] on span "Custom Categories .a-a{fill:#347362;}.b-a{fill:#fff;}" at bounding box center [534, 252] width 86 height 13
click at [436, 322] on div "LAB" at bounding box center [444, 316] width 128 height 20
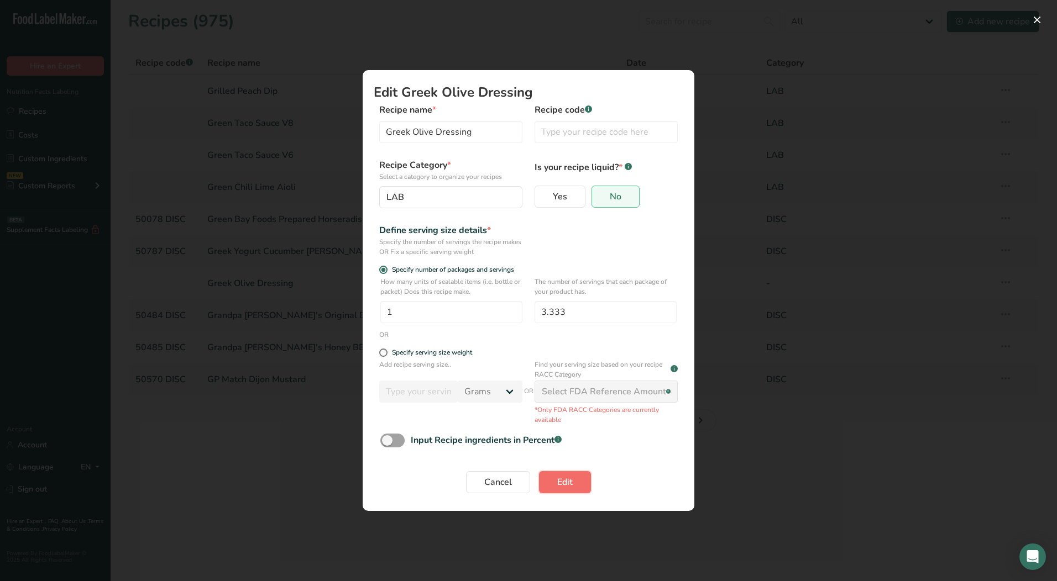
click at [575, 490] on button "Edit" at bounding box center [565, 482] width 52 height 22
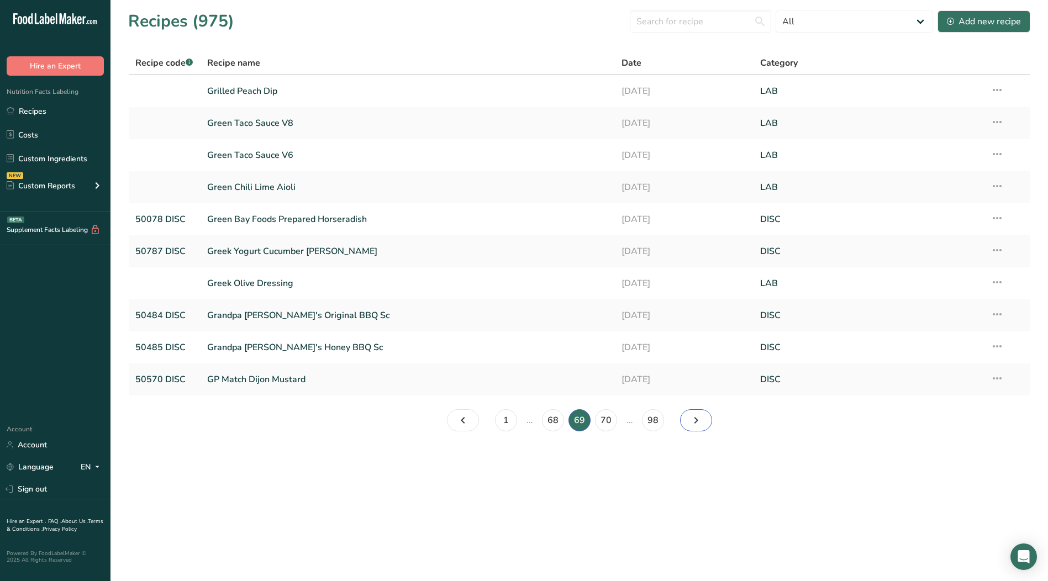
click at [696, 421] on icon "Page 70." at bounding box center [696, 421] width 13 height 20
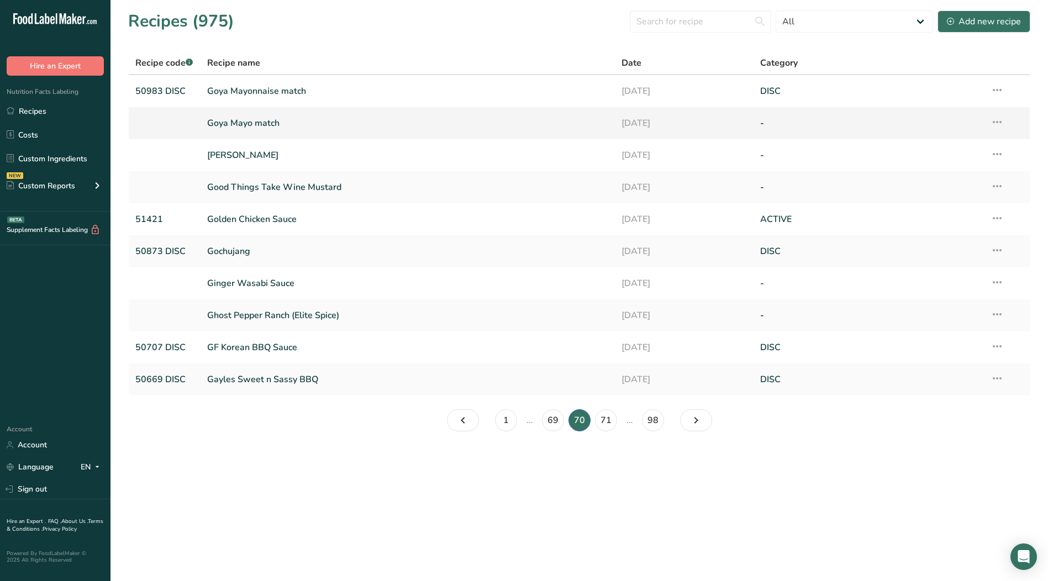
click at [1001, 124] on icon at bounding box center [997, 122] width 13 height 20
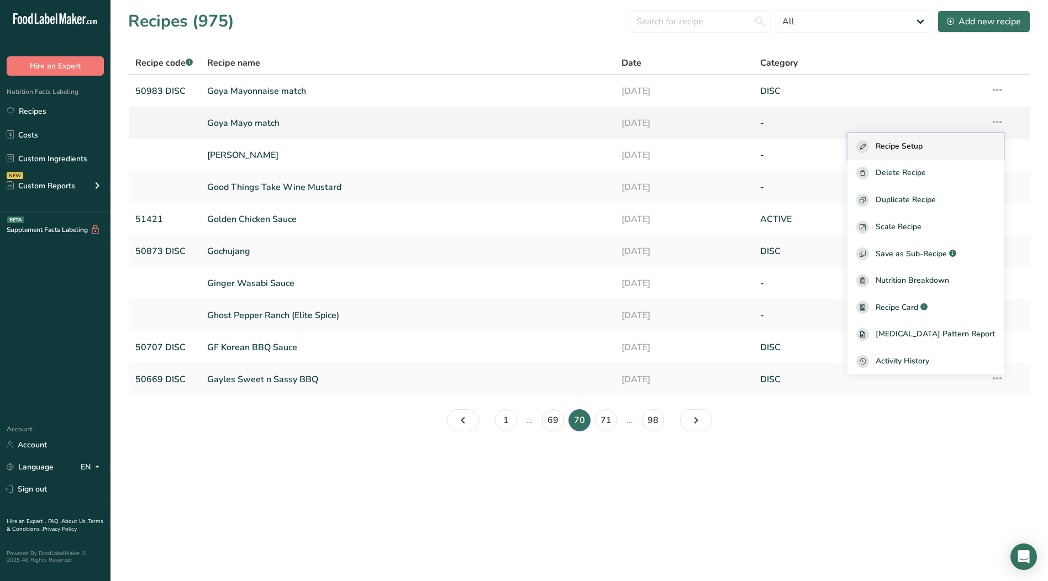
click at [923, 146] on span "Recipe Setup" at bounding box center [899, 146] width 47 height 13
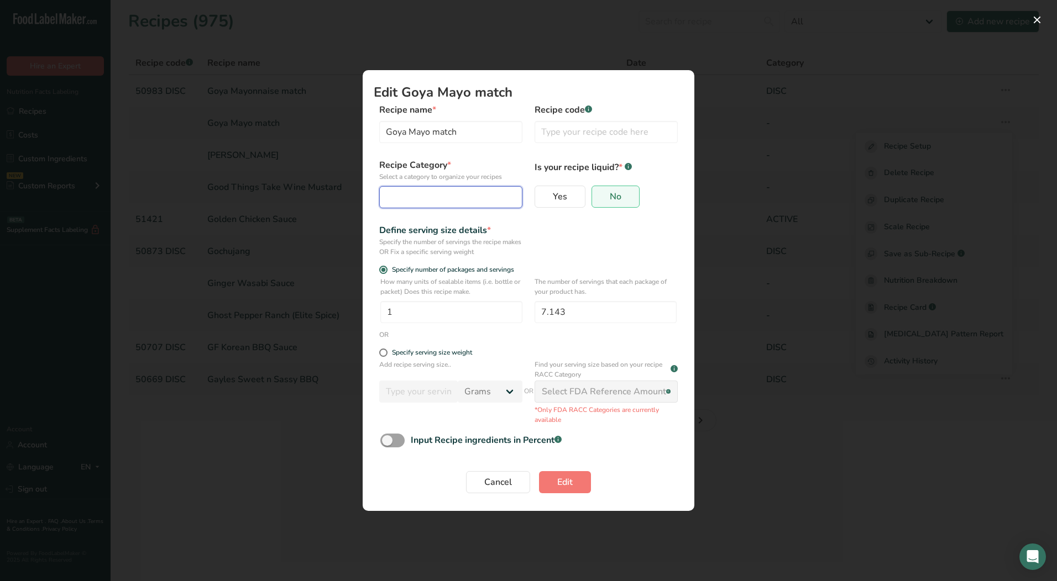
click at [456, 196] on div "Edit Recipe Modal" at bounding box center [447, 197] width 122 height 13
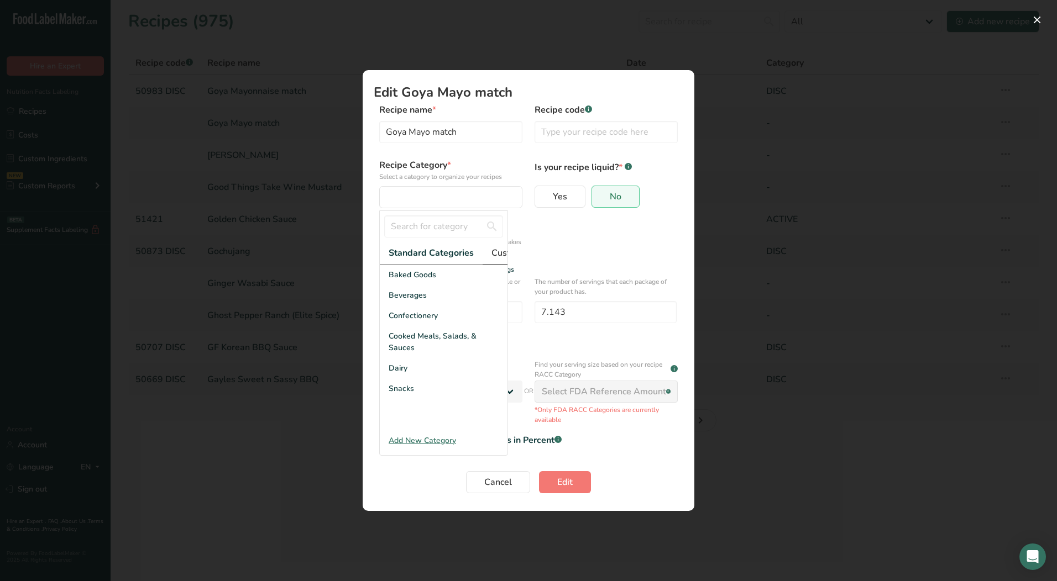
click at [492, 255] on span "Custom Categories .a-a{fill:#347362;}.b-a{fill:#fff;}" at bounding box center [534, 252] width 86 height 13
click at [400, 320] on span "LAB" at bounding box center [396, 316] width 15 height 12
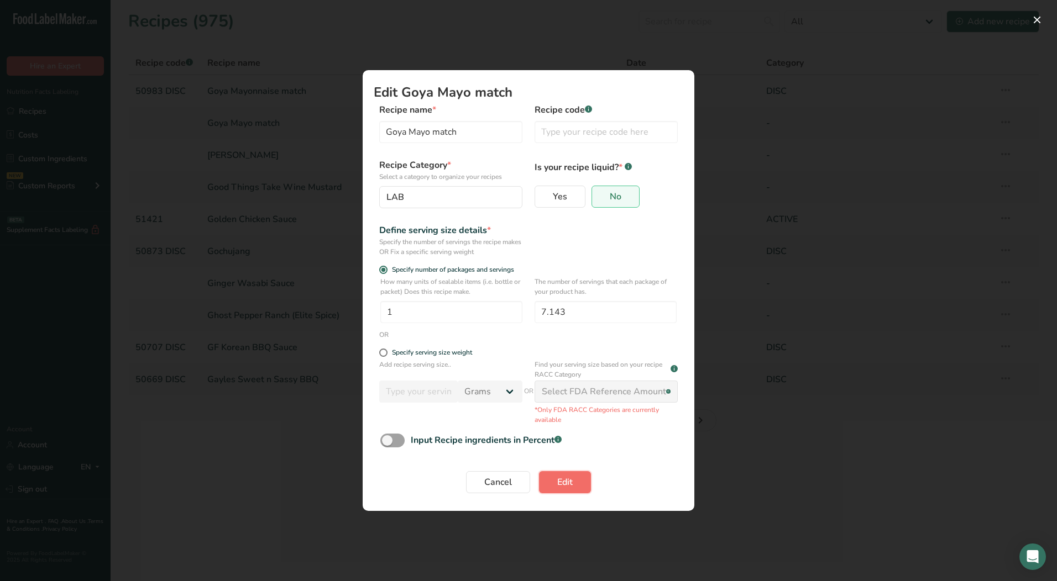
click at [557, 483] on span "Edit" at bounding box center [564, 482] width 15 height 13
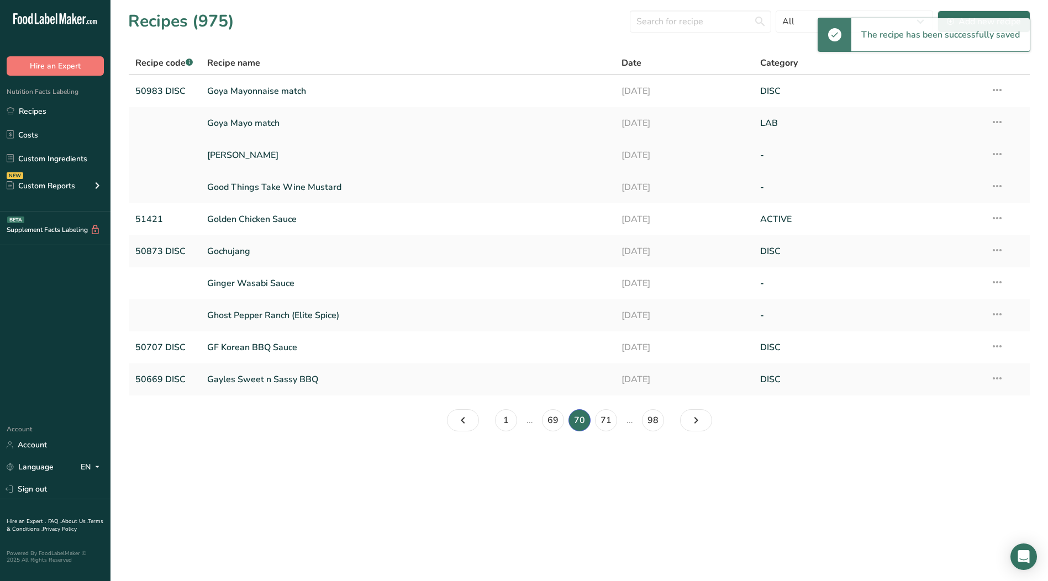
click at [996, 153] on icon at bounding box center [997, 154] width 13 height 20
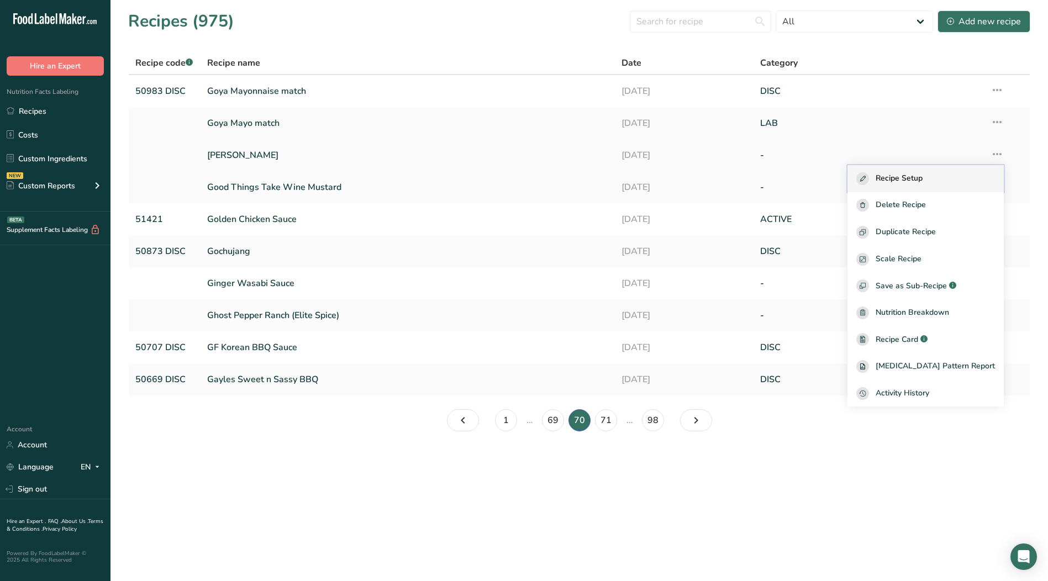
click at [911, 180] on span "Recipe Setup" at bounding box center [899, 178] width 47 height 13
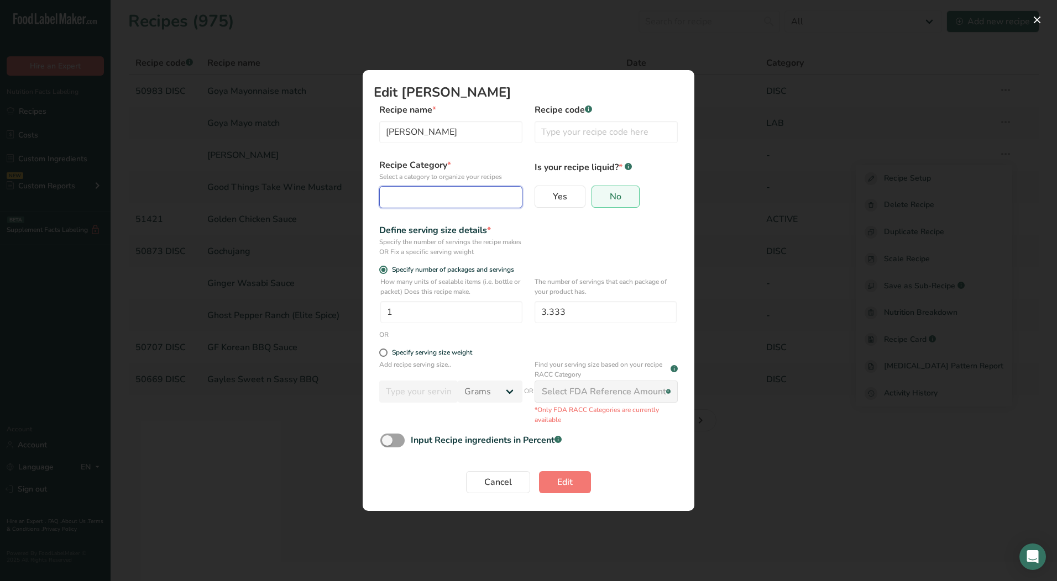
click at [460, 207] on button "Edit Recipe Modal" at bounding box center [450, 197] width 143 height 22
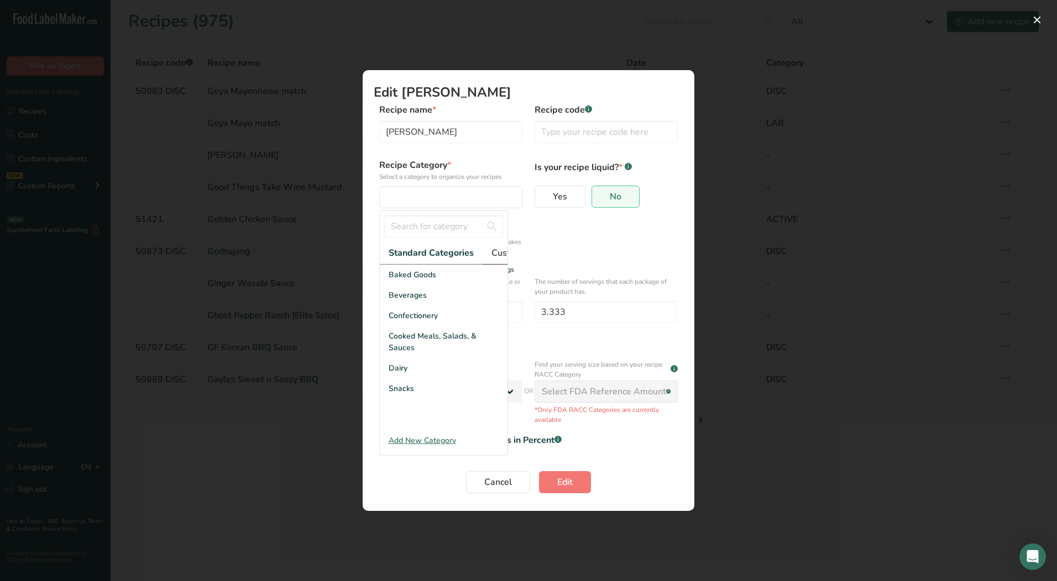
click at [499, 254] on span "Custom Categories .a-a{fill:#347362;}.b-a{fill:#fff;}" at bounding box center [534, 252] width 86 height 13
click at [424, 322] on div "LAB" at bounding box center [444, 316] width 128 height 20
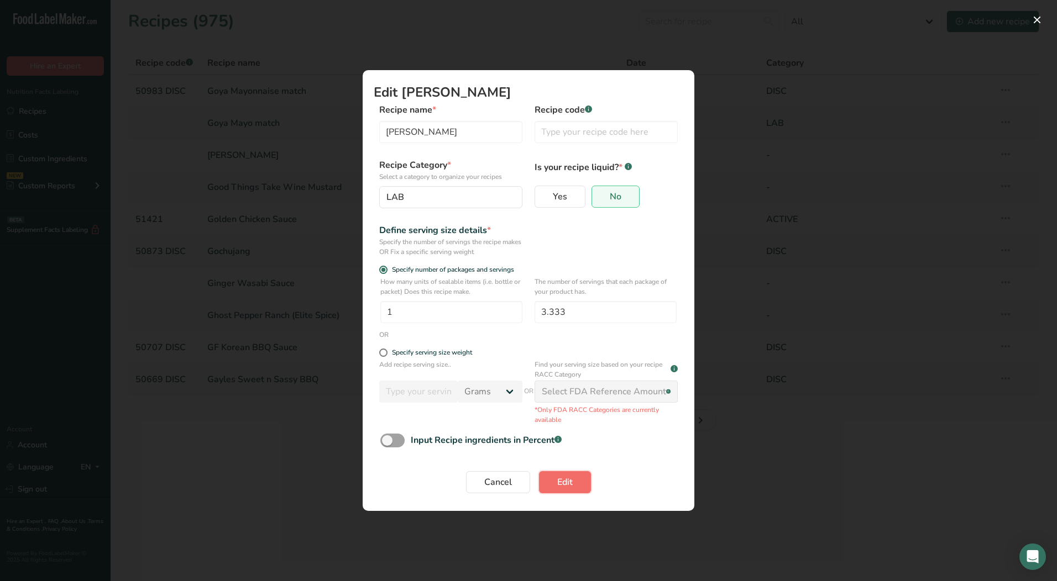
click at [563, 485] on span "Edit" at bounding box center [564, 482] width 15 height 13
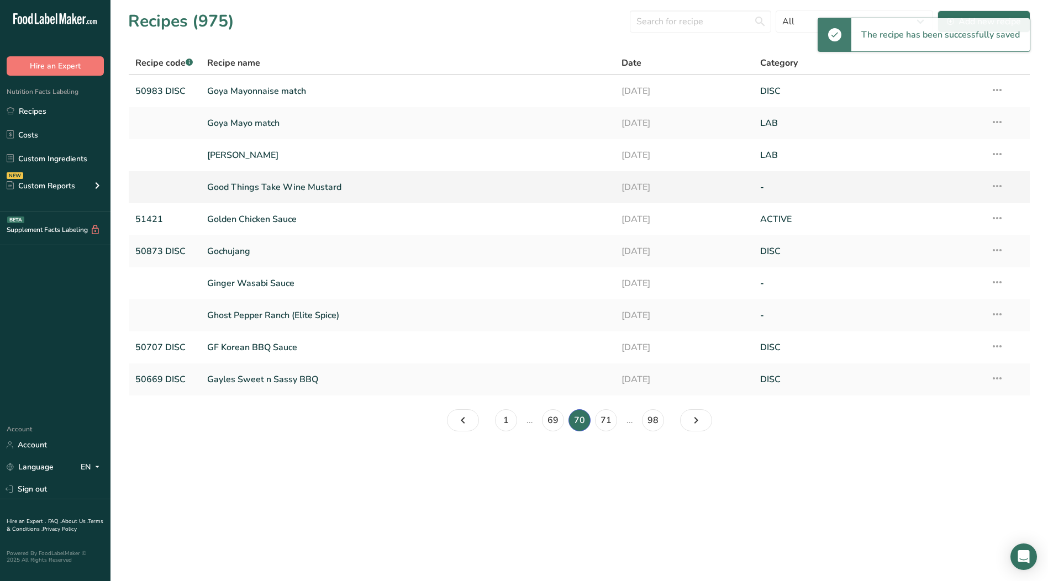
click at [998, 187] on icon at bounding box center [997, 186] width 13 height 20
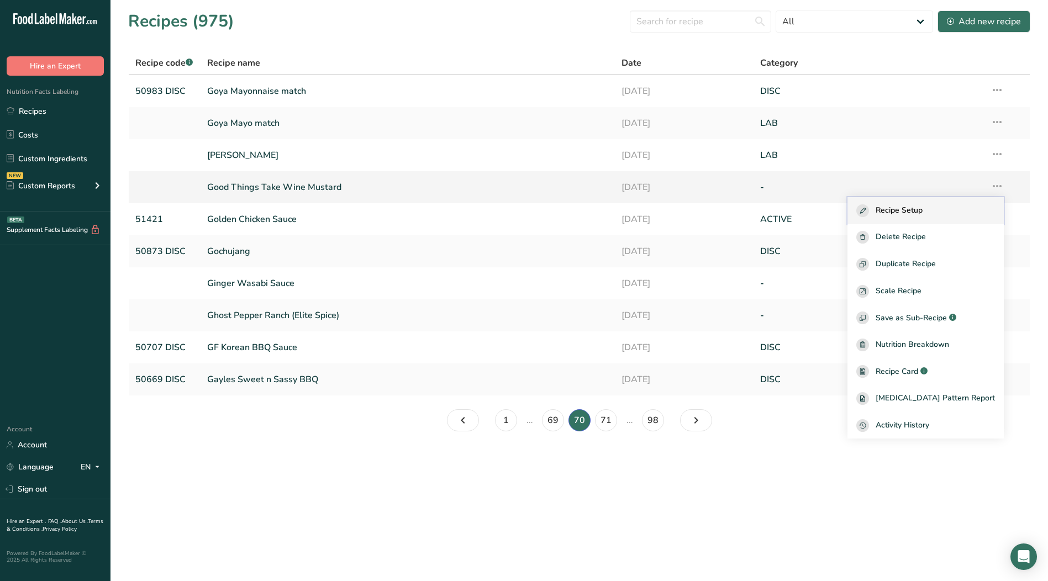
click at [956, 206] on div "Recipe Setup" at bounding box center [926, 210] width 139 height 13
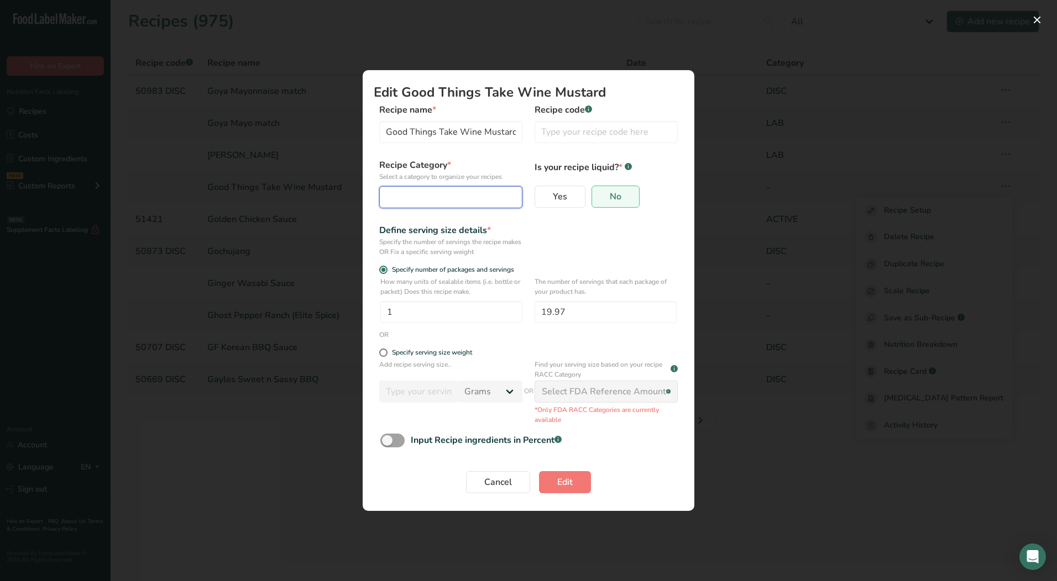
click at [449, 203] on div "Edit Recipe Modal" at bounding box center [447, 197] width 122 height 13
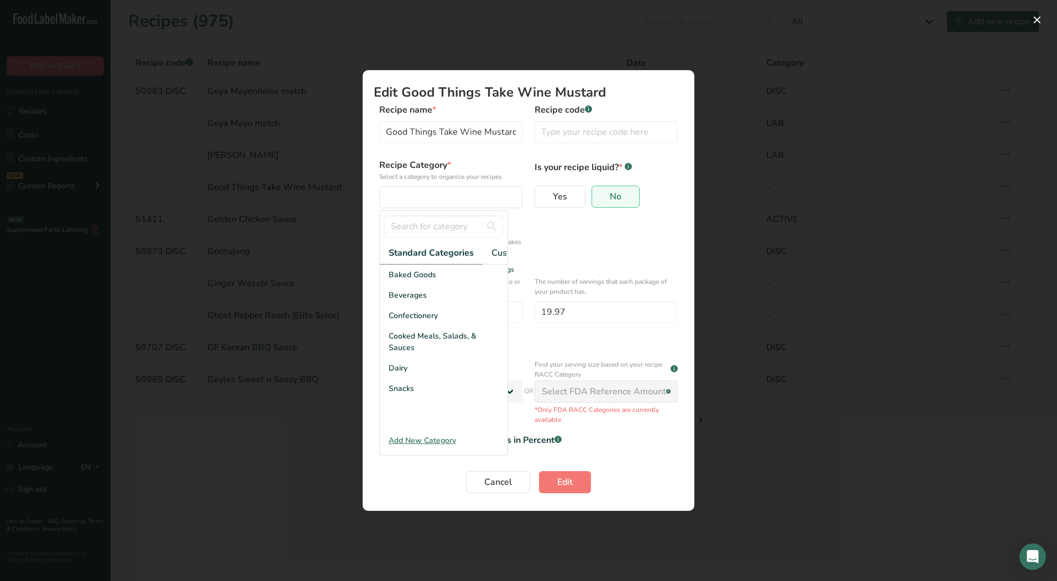
click at [508, 254] on div "Specify the number of servings the recipe makes OR Fix a specific serving weight" at bounding box center [450, 247] width 143 height 20
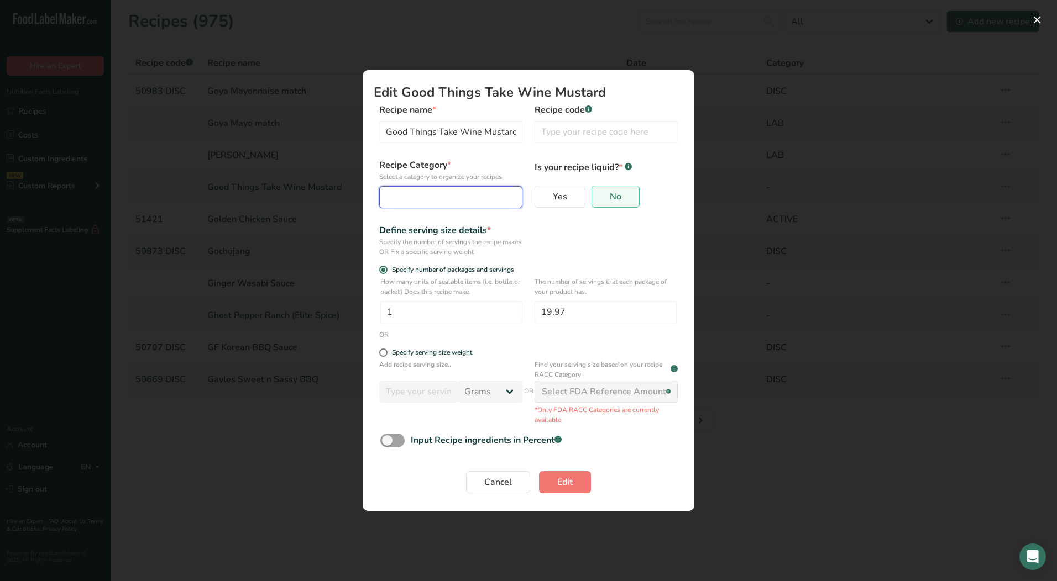
click at [475, 198] on div "Edit Recipe Modal" at bounding box center [447, 197] width 122 height 13
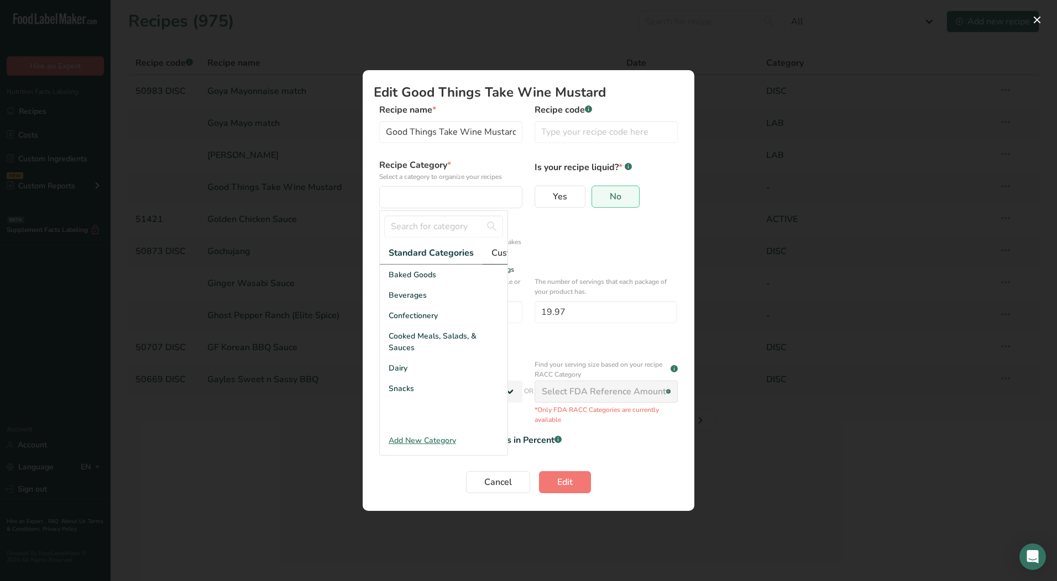
click at [494, 250] on span "Custom Categories .a-a{fill:#347362;}.b-a{fill:#fff;}" at bounding box center [534, 252] width 86 height 13
click at [431, 321] on div "LAB" at bounding box center [444, 316] width 128 height 20
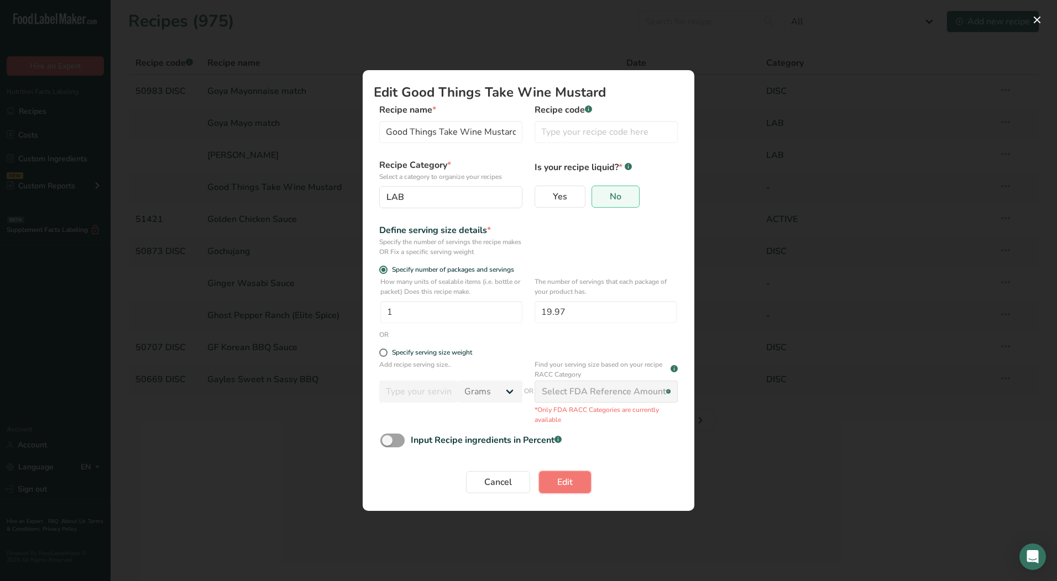
drag, startPoint x: 578, startPoint y: 485, endPoint x: 584, endPoint y: 481, distance: 7.2
click at [577, 485] on button "Edit" at bounding box center [565, 482] width 52 height 22
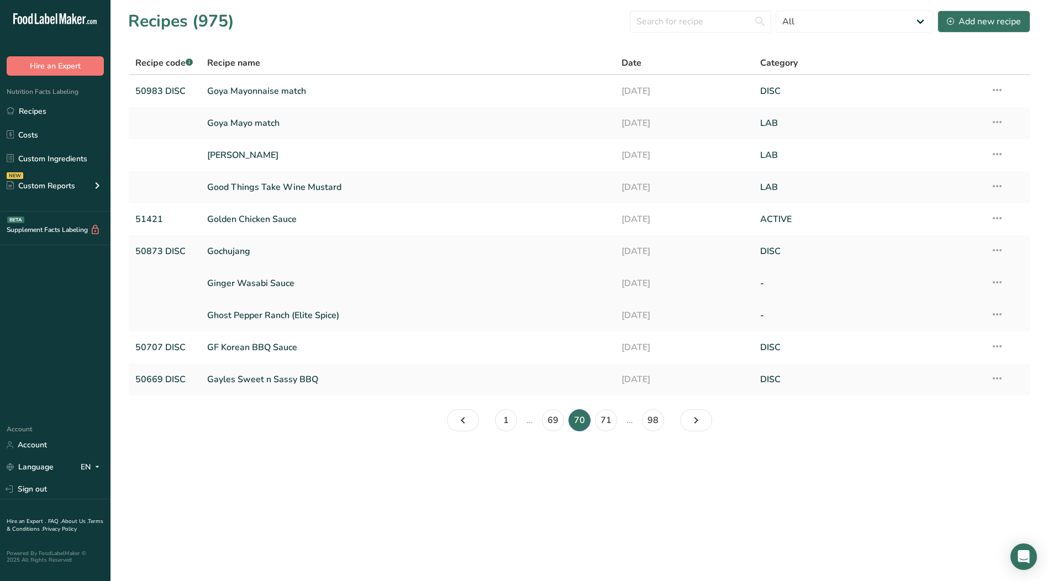
click at [995, 282] on icon at bounding box center [997, 282] width 13 height 20
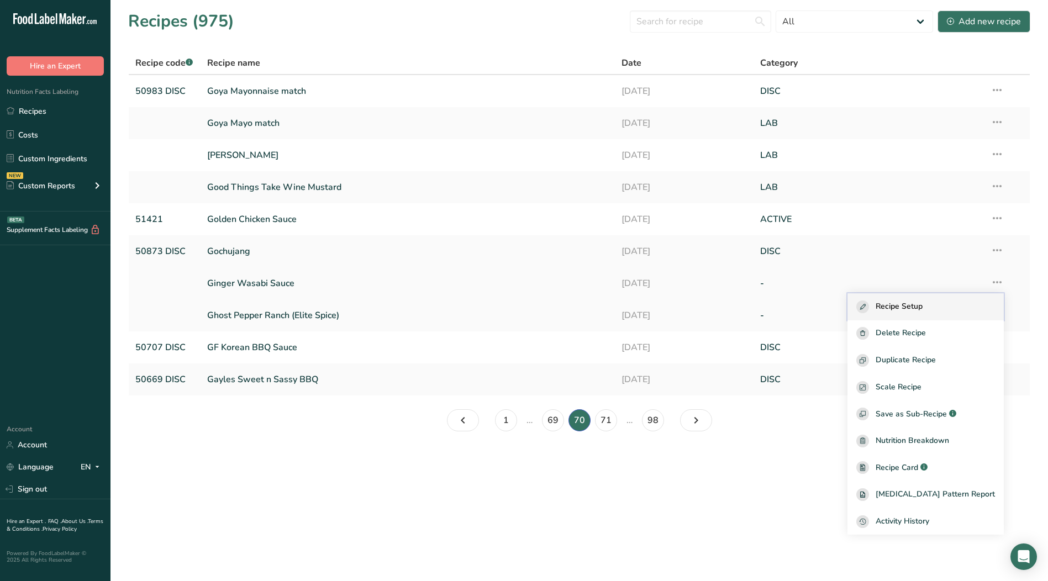
click at [948, 303] on div "Recipe Setup" at bounding box center [926, 307] width 139 height 13
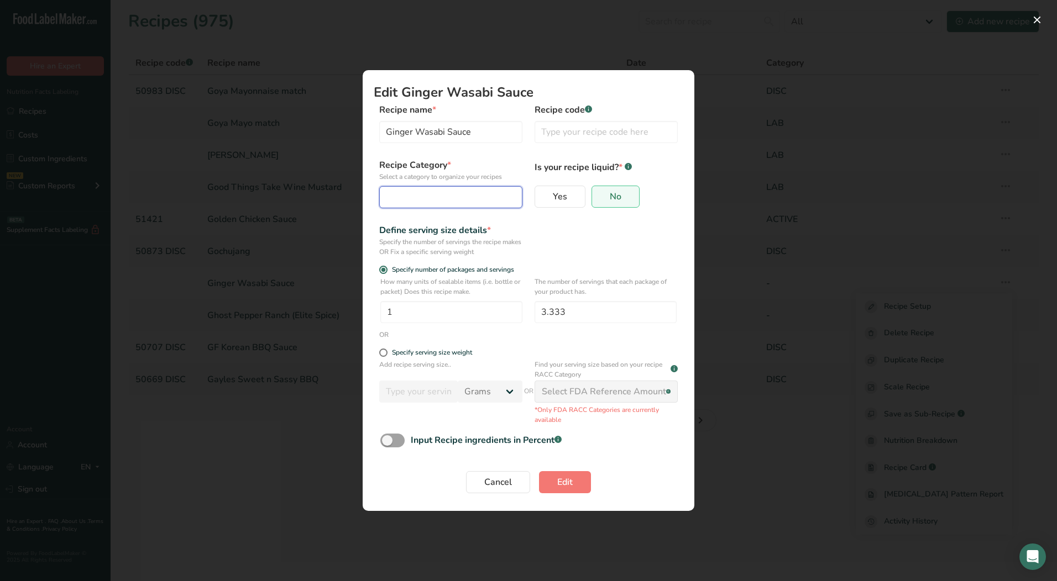
click at [442, 199] on div "Edit Recipe Modal" at bounding box center [447, 197] width 122 height 13
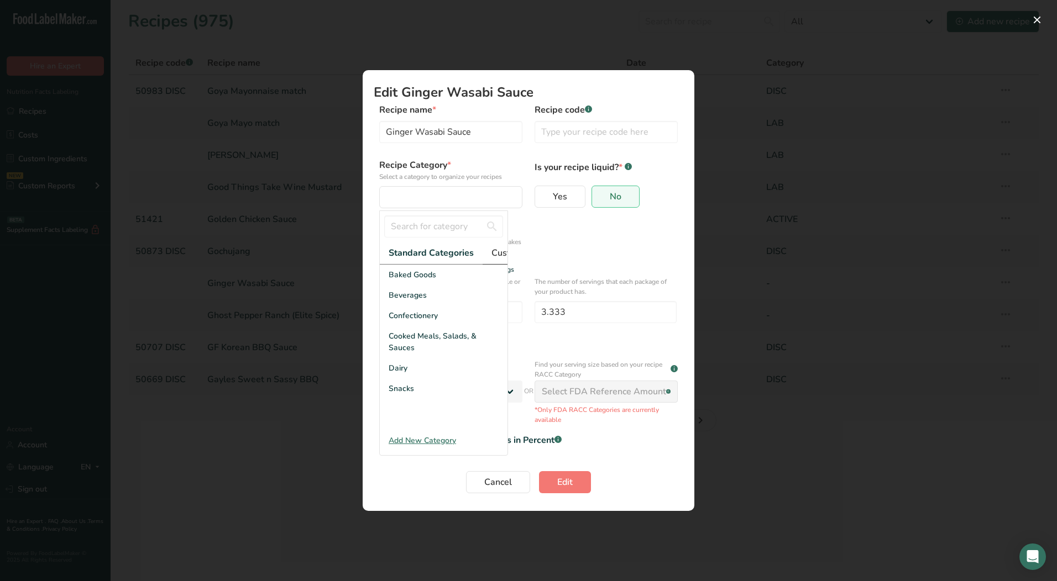
click at [495, 252] on span "Custom Categories .a-a{fill:#347362;}.b-a{fill:#fff;}" at bounding box center [534, 252] width 86 height 13
click at [398, 322] on span "LAB" at bounding box center [396, 316] width 15 height 12
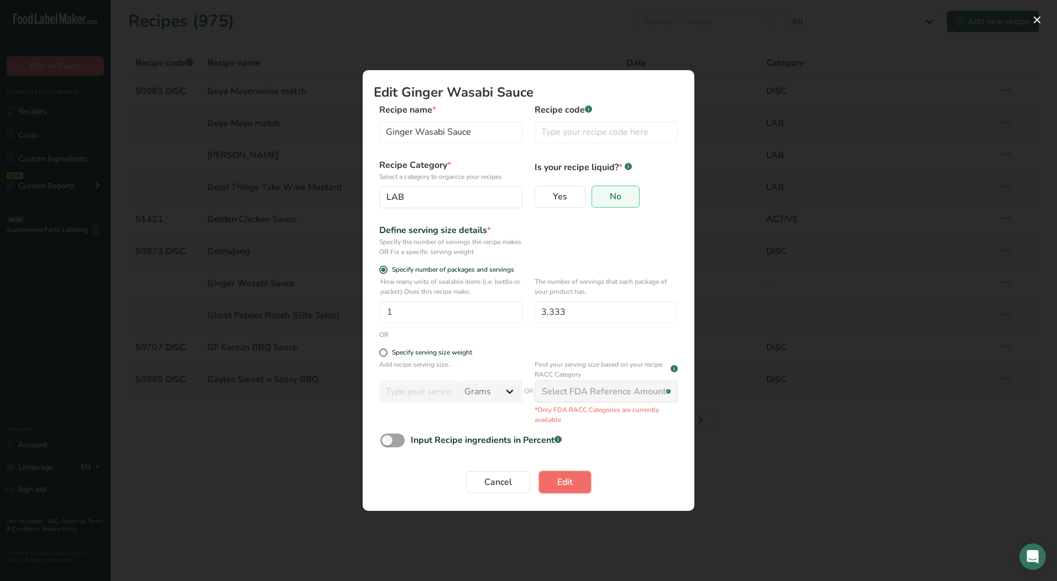
click at [573, 488] on button "Edit" at bounding box center [565, 482] width 52 height 22
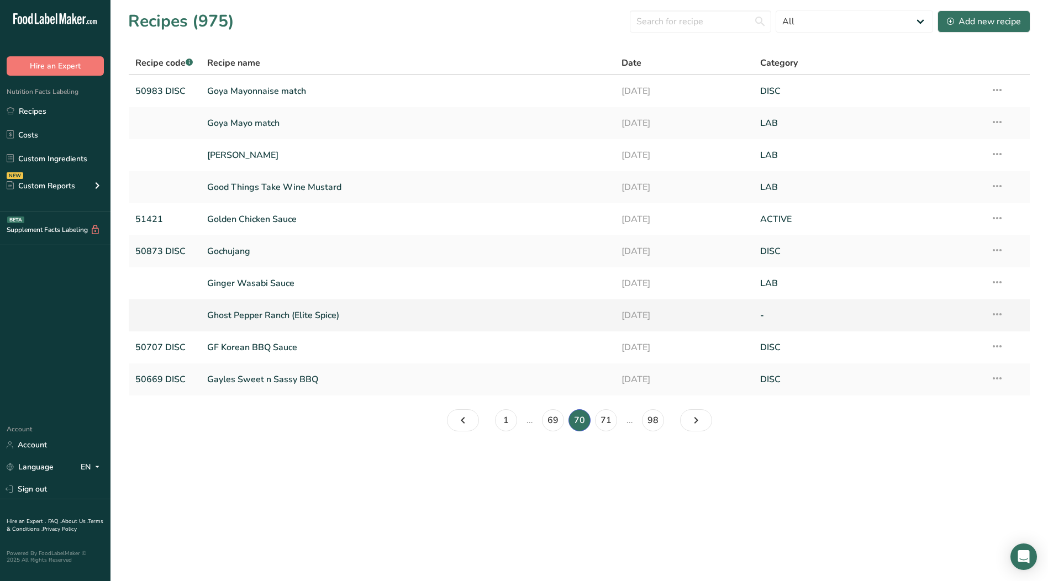
click at [999, 313] on icon at bounding box center [997, 315] width 13 height 20
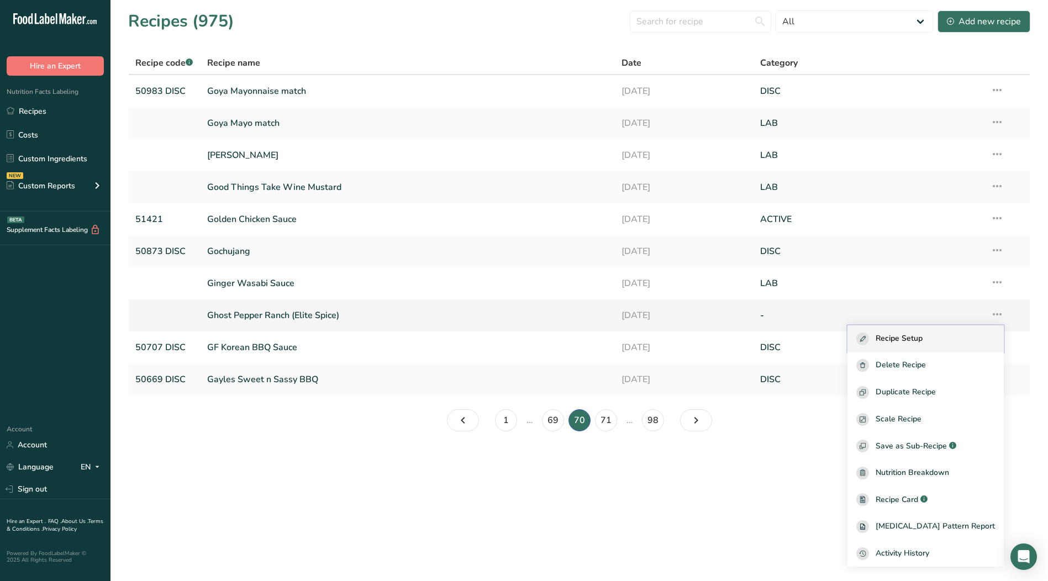
click at [923, 339] on span "Recipe Setup" at bounding box center [899, 339] width 47 height 13
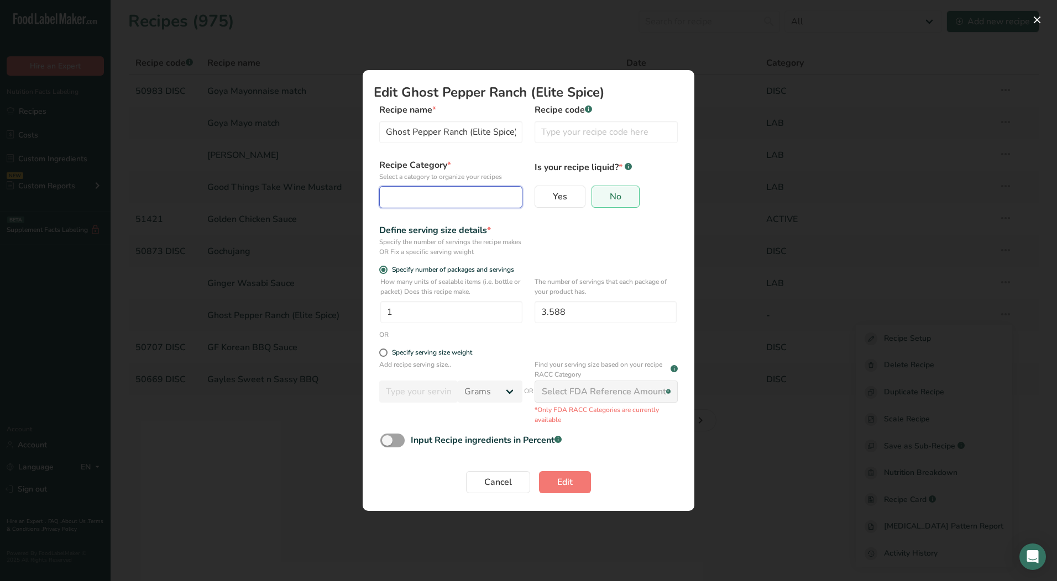
click at [452, 196] on div "Edit Recipe Modal" at bounding box center [447, 197] width 122 height 13
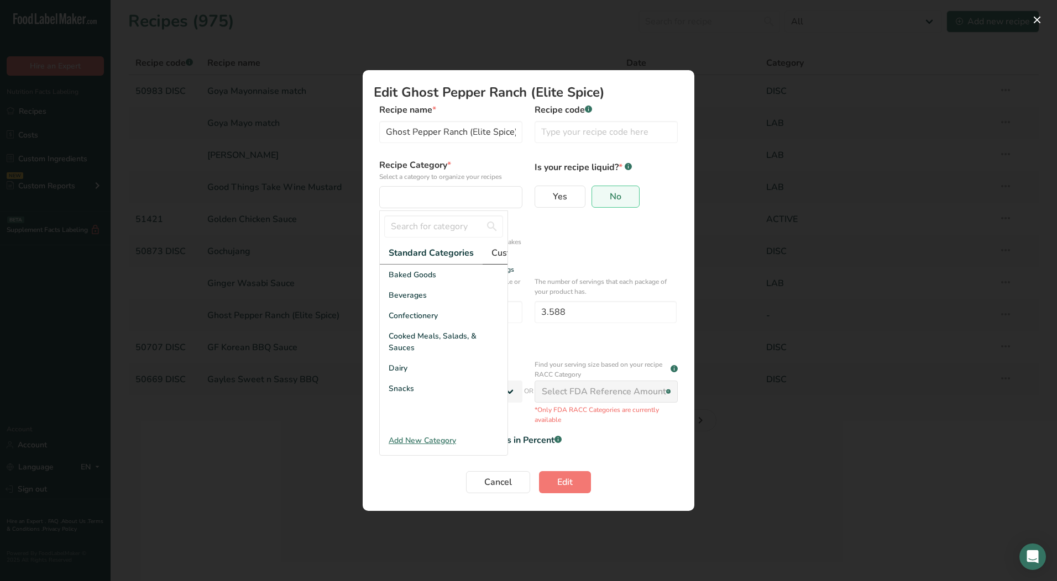
click at [499, 251] on span "Custom Categories .a-a{fill:#347362;}.b-a{fill:#fff;}" at bounding box center [534, 252] width 86 height 13
click at [417, 316] on div "LAB" at bounding box center [444, 316] width 128 height 20
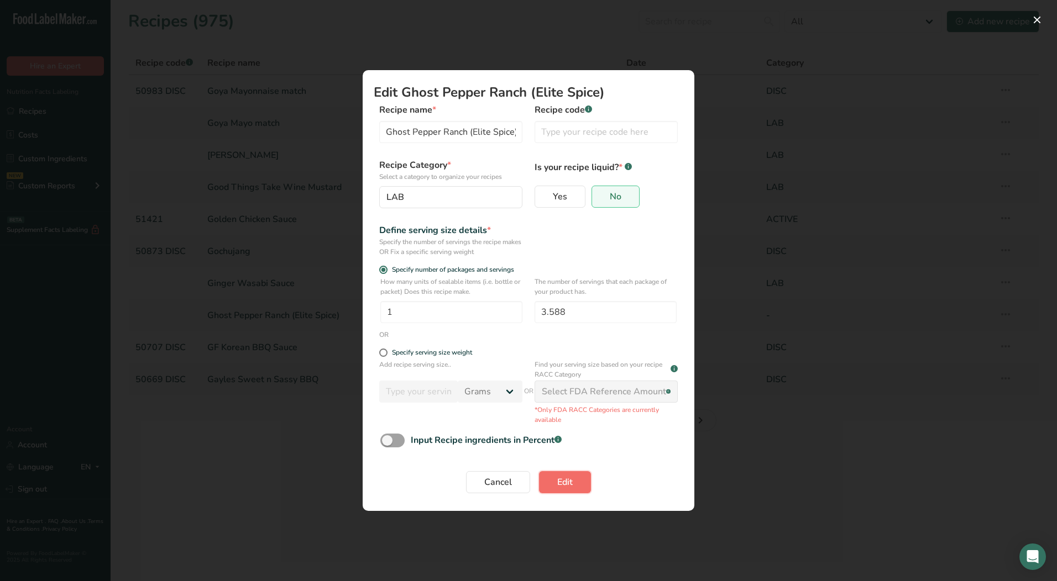
click at [566, 487] on span "Edit" at bounding box center [564, 482] width 15 height 13
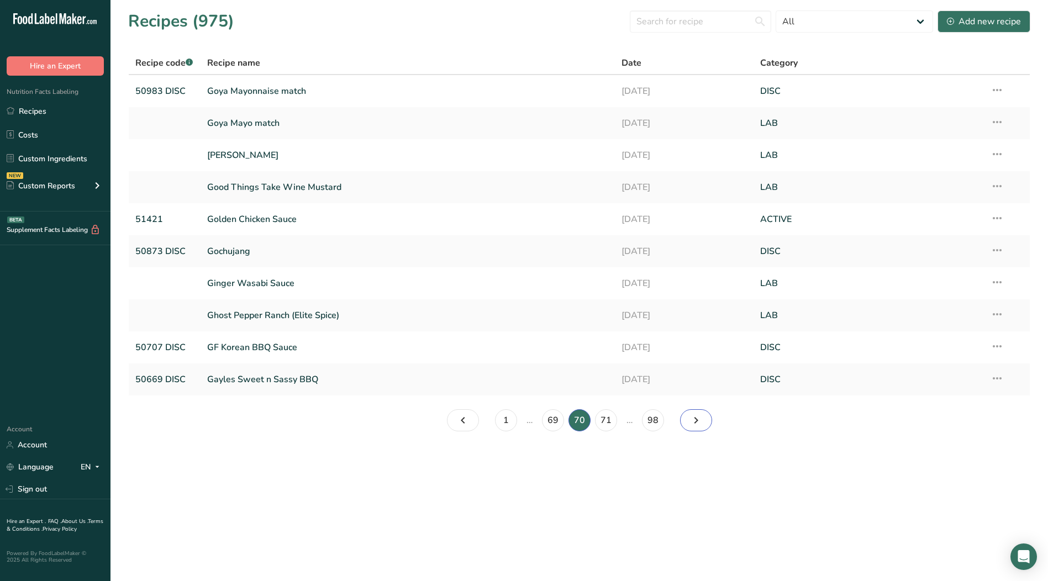
click at [705, 423] on link "Page 71." at bounding box center [696, 421] width 32 height 22
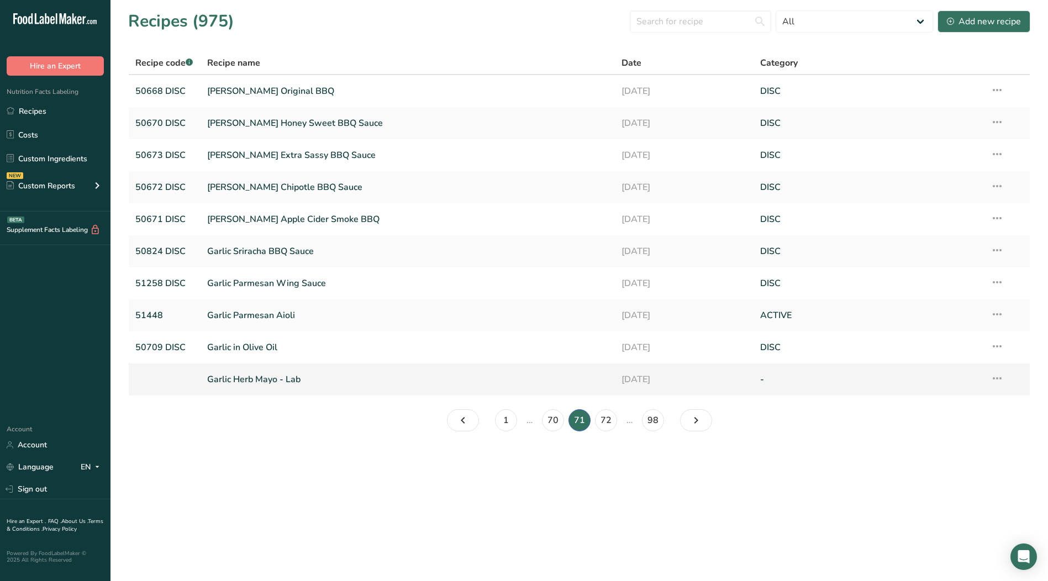
click at [999, 380] on icon at bounding box center [997, 379] width 13 height 20
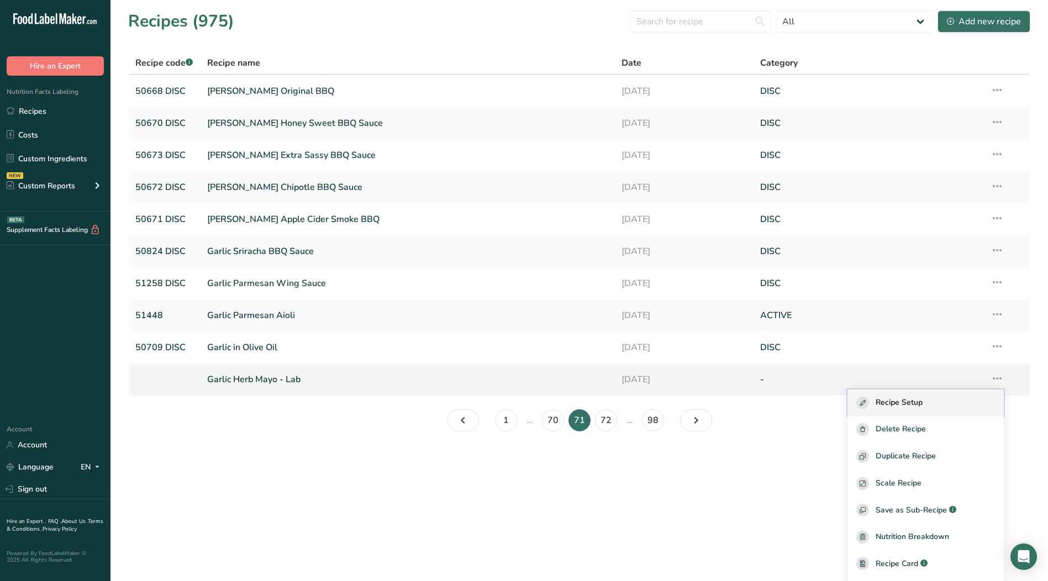
click at [923, 403] on span "Recipe Setup" at bounding box center [899, 403] width 47 height 13
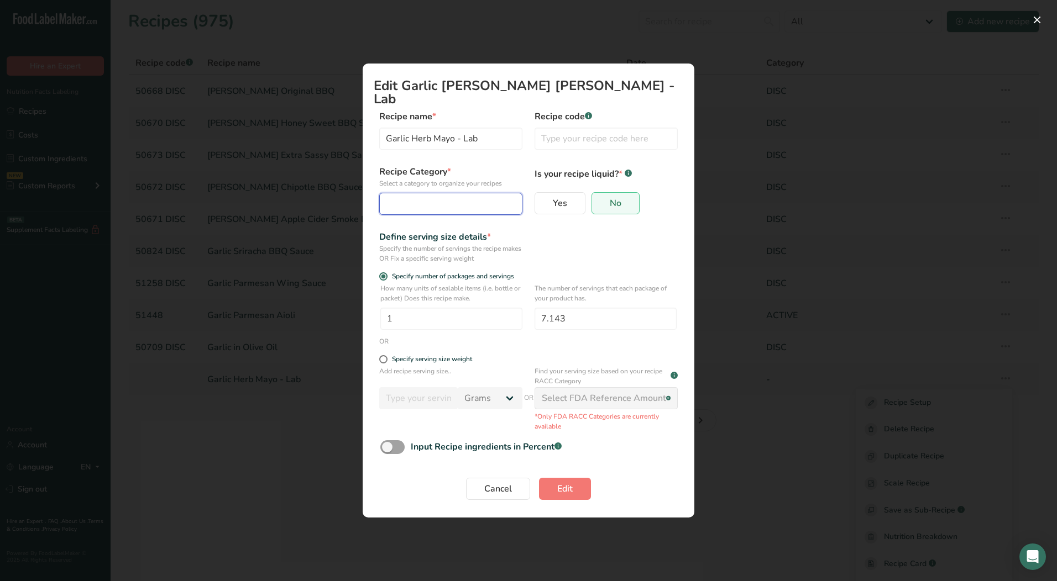
click at [442, 197] on div "Edit Recipe Modal" at bounding box center [447, 203] width 122 height 13
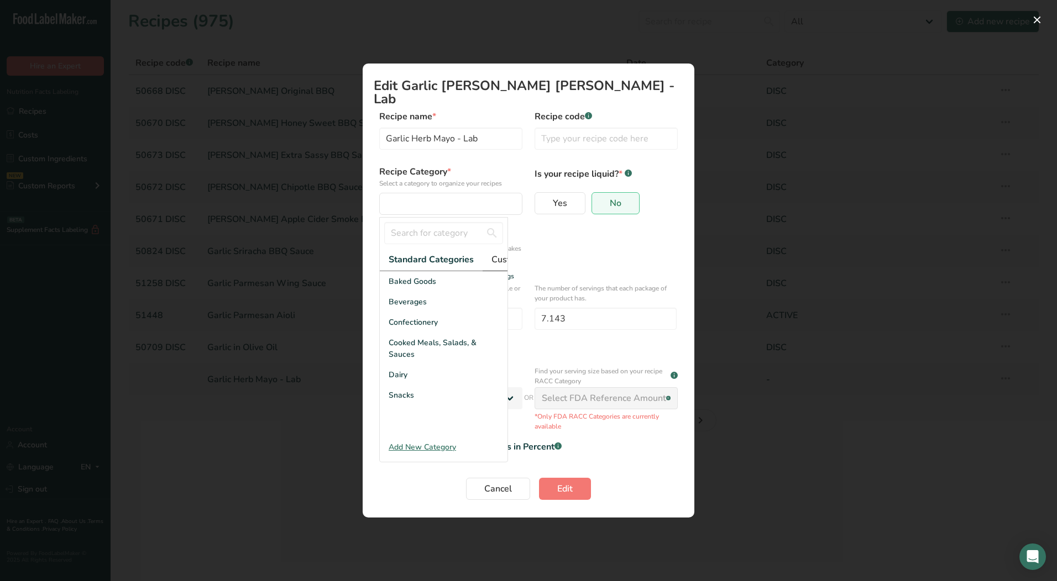
click at [488, 251] on link "Custom Categories .a-a{fill:#347362;}.b-a{fill:#fff;}" at bounding box center [533, 260] width 103 height 23
click at [412, 319] on div "LAB" at bounding box center [444, 322] width 128 height 20
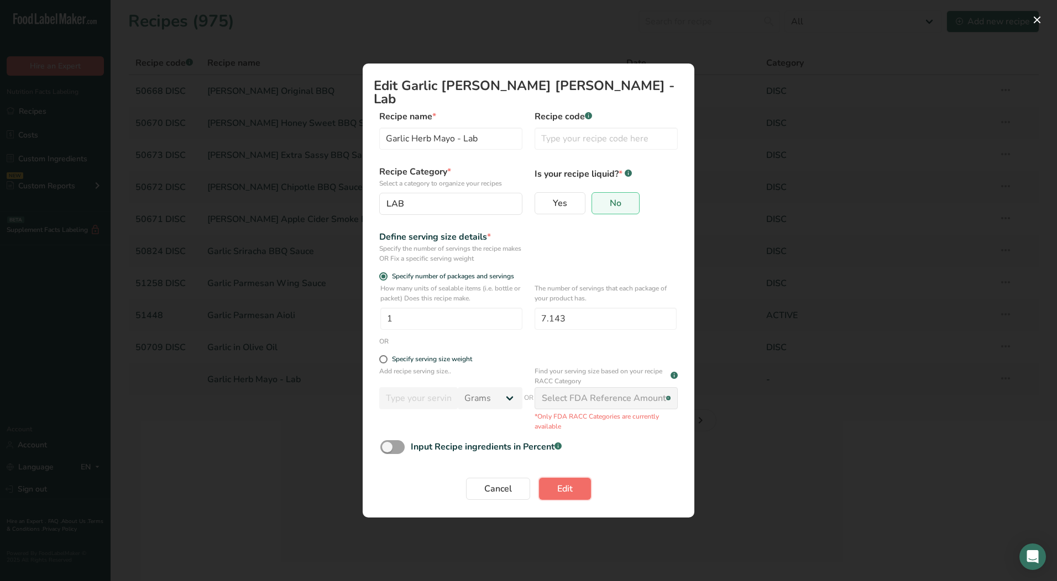
click at [581, 480] on button "Edit" at bounding box center [565, 489] width 52 height 22
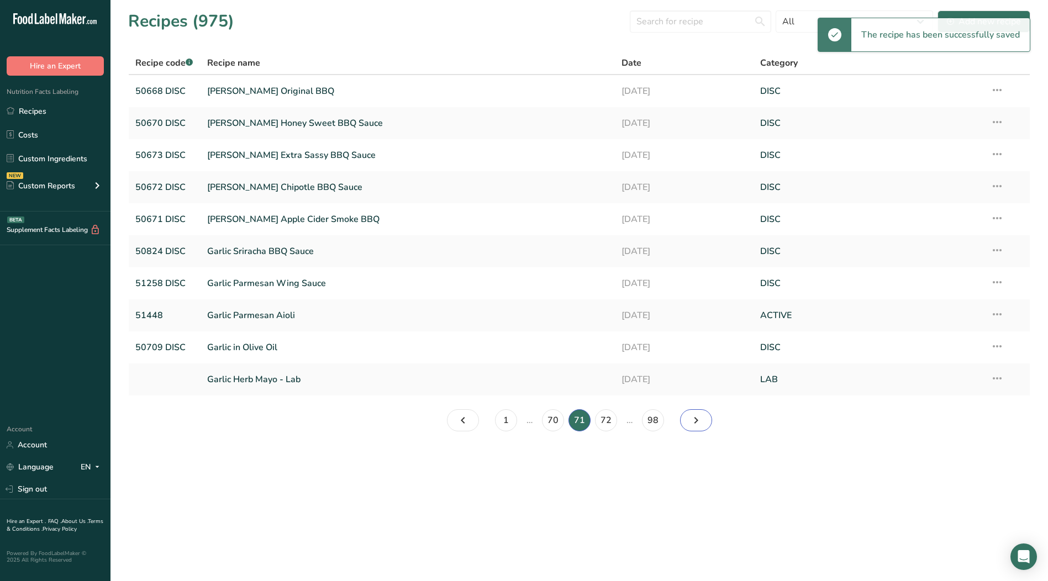
click at [694, 423] on icon "Page 72." at bounding box center [696, 421] width 13 height 20
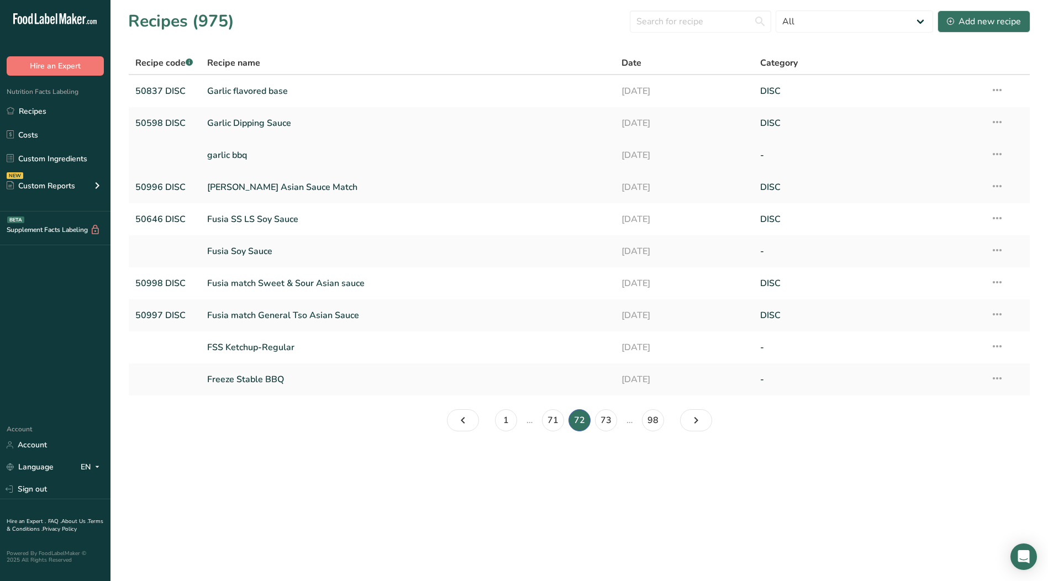
click at [1001, 151] on icon at bounding box center [997, 154] width 13 height 20
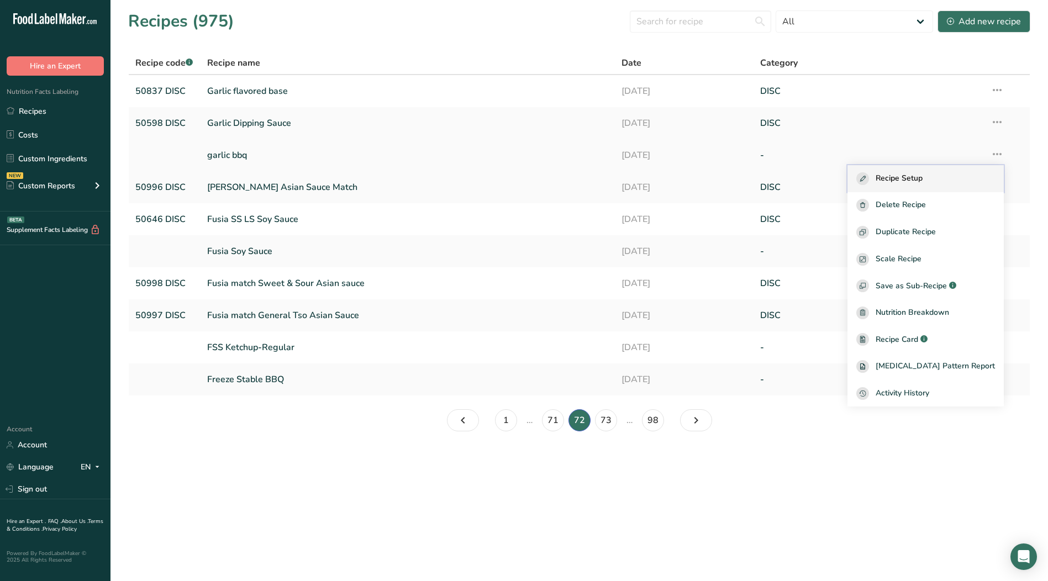
click at [920, 176] on span "Recipe Setup" at bounding box center [899, 178] width 47 height 13
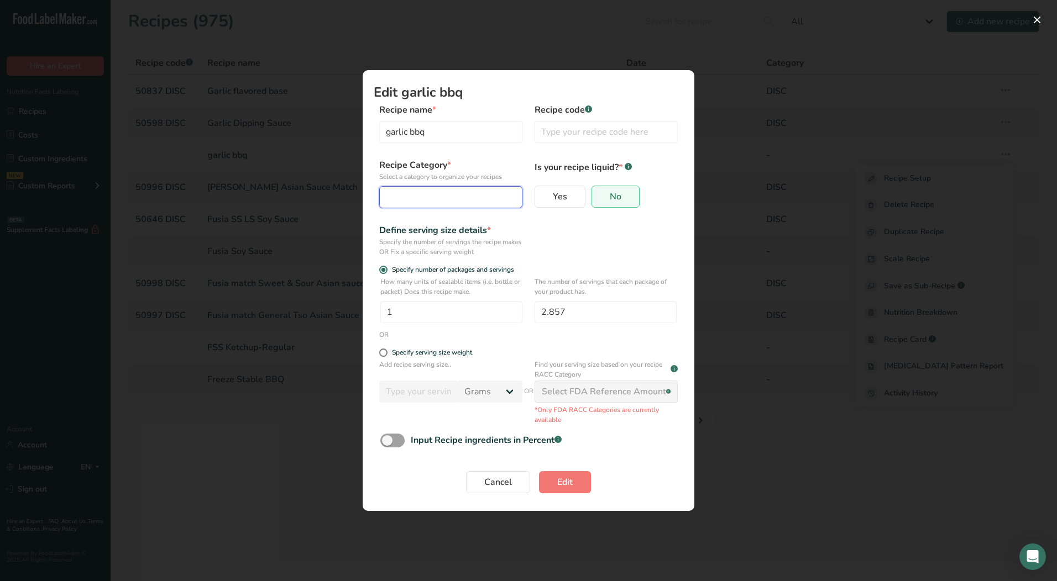
click at [444, 198] on div "Edit Recipe Modal" at bounding box center [447, 197] width 122 height 13
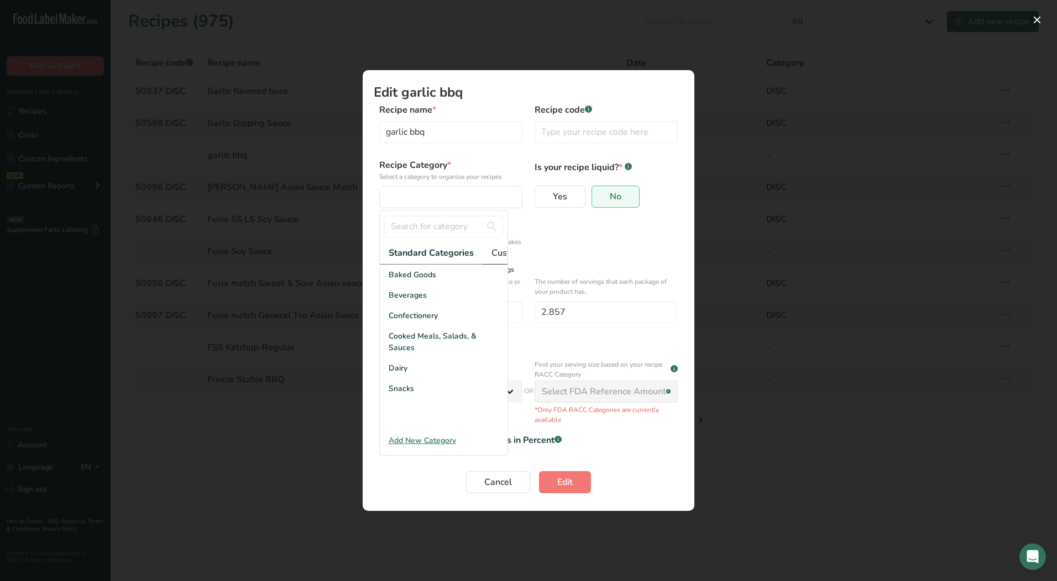
click at [495, 252] on span "Custom Categories .a-a{fill:#347362;}.b-a{fill:#fff;}" at bounding box center [534, 252] width 86 height 13
click at [431, 326] on div "LAB" at bounding box center [444, 316] width 128 height 20
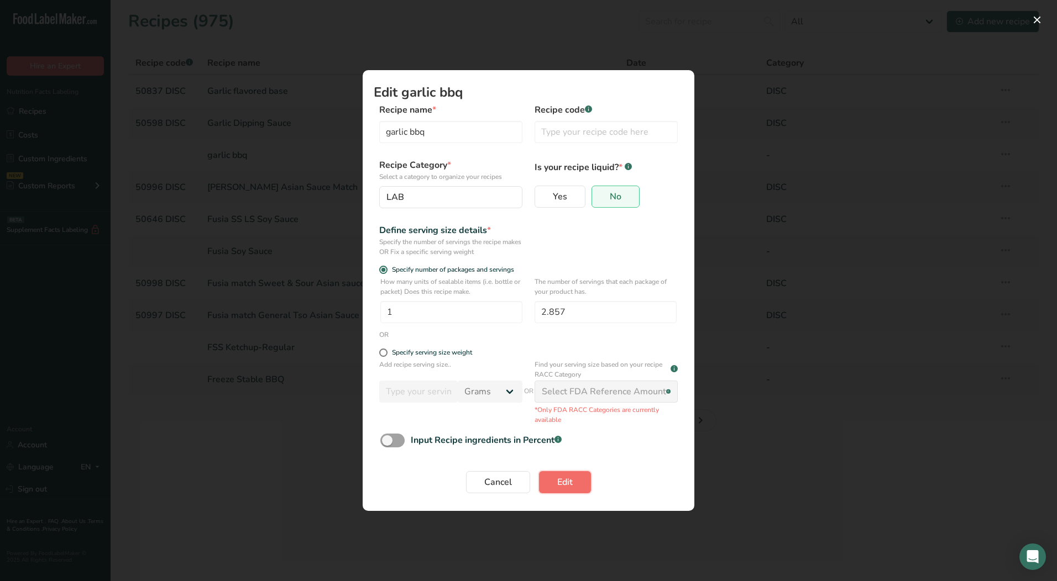
click at [566, 491] on button "Edit" at bounding box center [565, 482] width 52 height 22
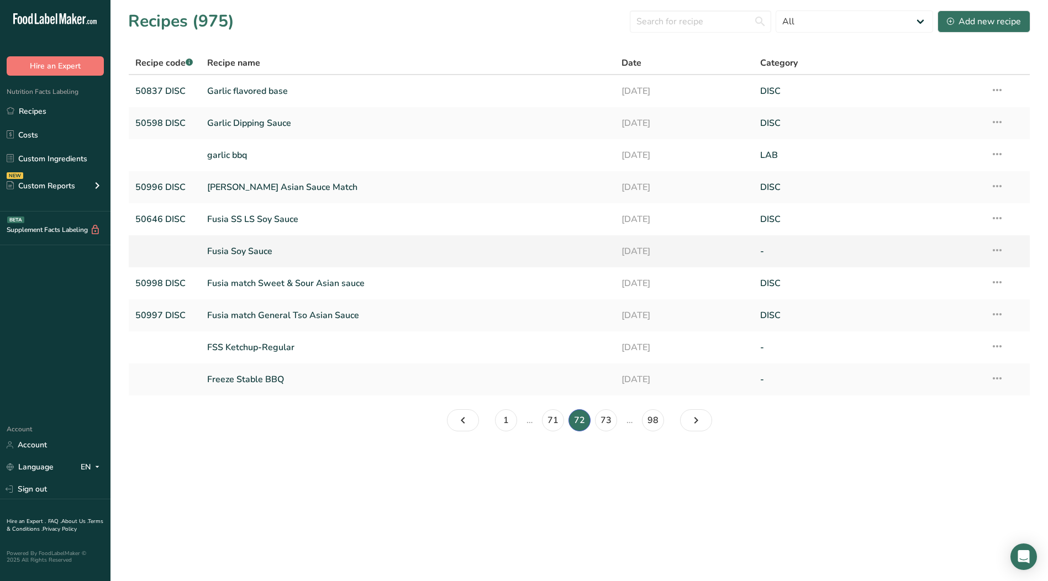
click at [999, 251] on icon at bounding box center [997, 250] width 13 height 20
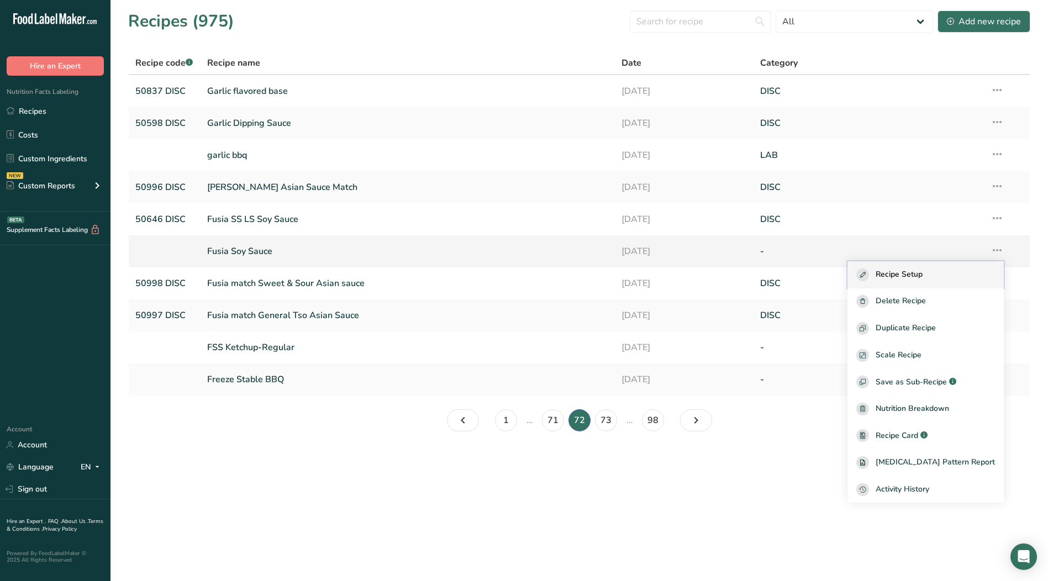
click at [923, 279] on span "Recipe Setup" at bounding box center [899, 275] width 47 height 13
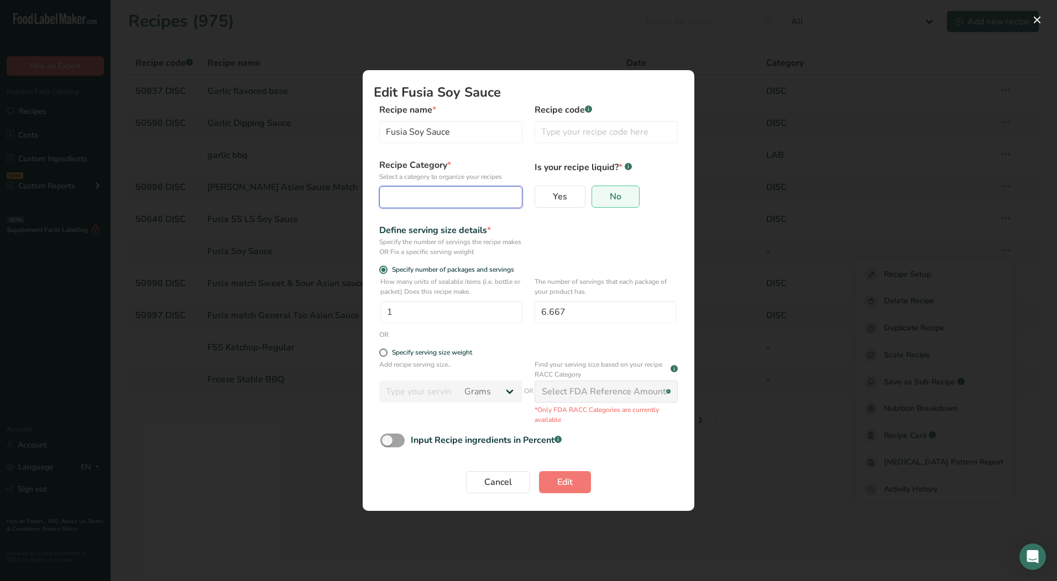
click at [403, 195] on div "Edit Recipe Modal" at bounding box center [447, 197] width 122 height 13
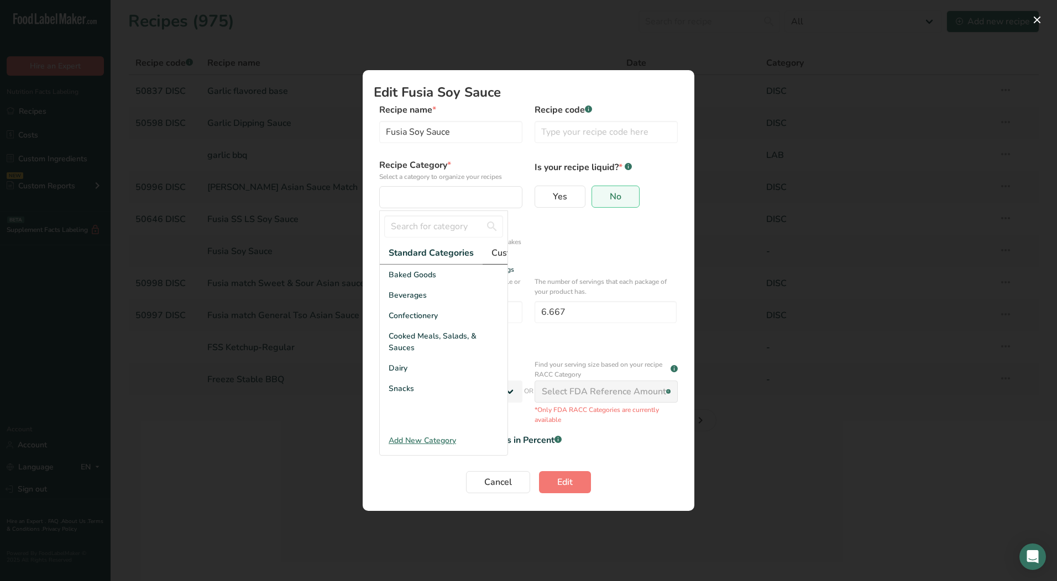
click at [486, 250] on link "Custom Categories .a-a{fill:#347362;}.b-a{fill:#fff;}" at bounding box center [533, 253] width 103 height 23
click at [406, 318] on div "LAB" at bounding box center [444, 316] width 128 height 20
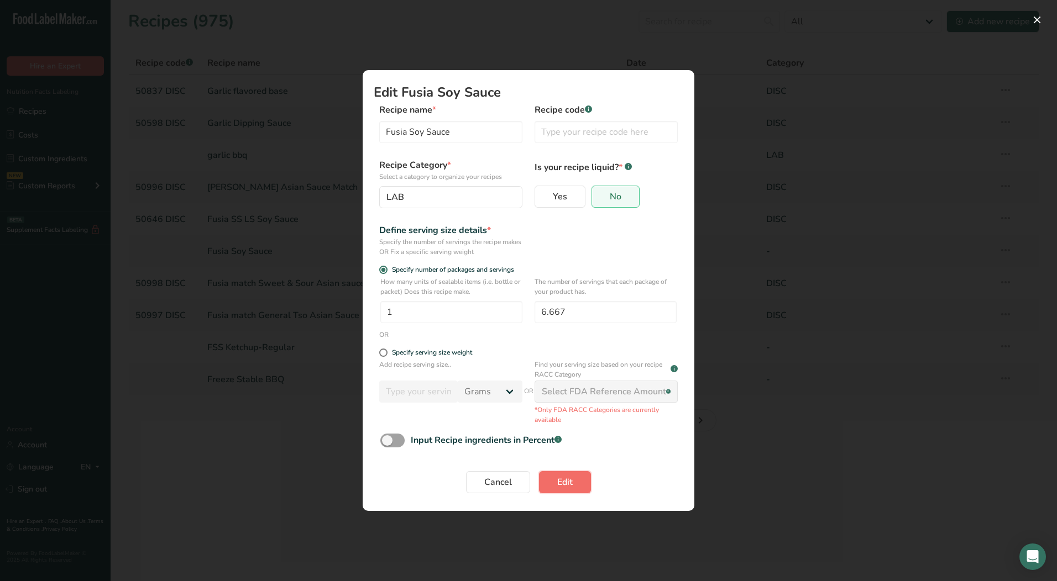
click at [544, 476] on button "Edit" at bounding box center [565, 482] width 52 height 22
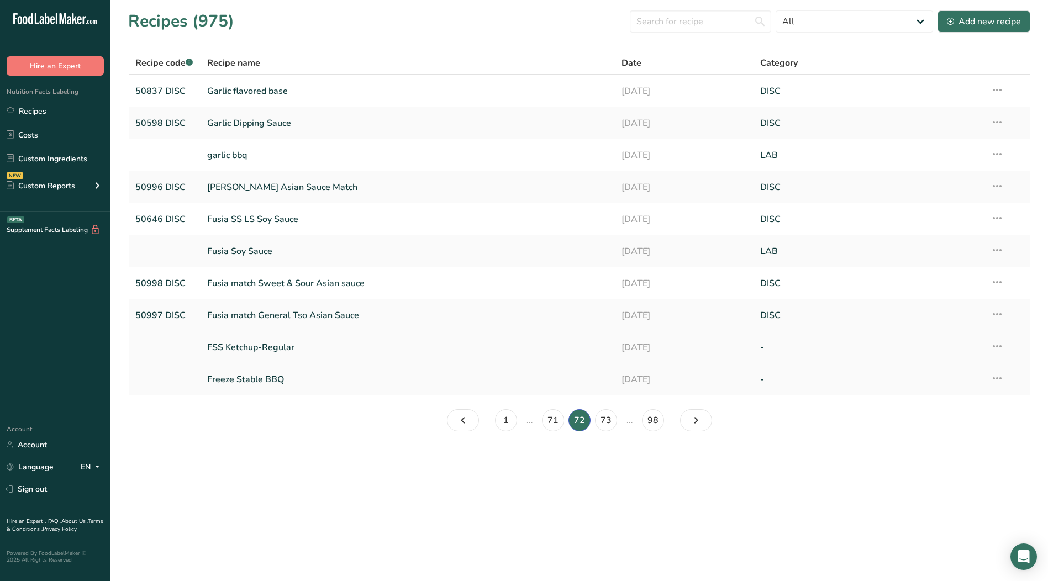
click at [998, 349] on icon at bounding box center [997, 347] width 13 height 20
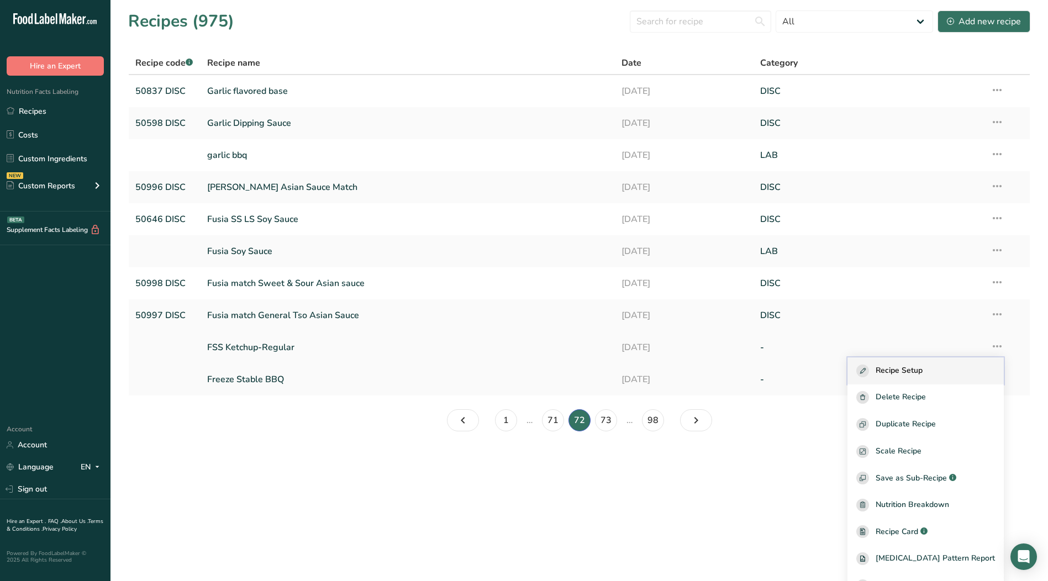
click at [923, 371] on span "Recipe Setup" at bounding box center [899, 371] width 47 height 13
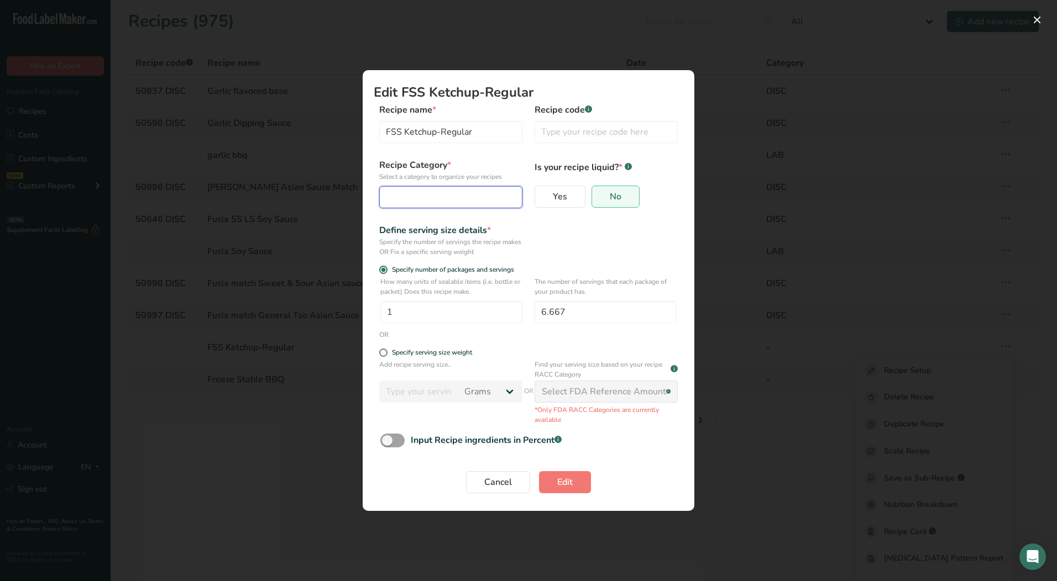
click at [437, 202] on div "Edit Recipe Modal" at bounding box center [447, 197] width 122 height 13
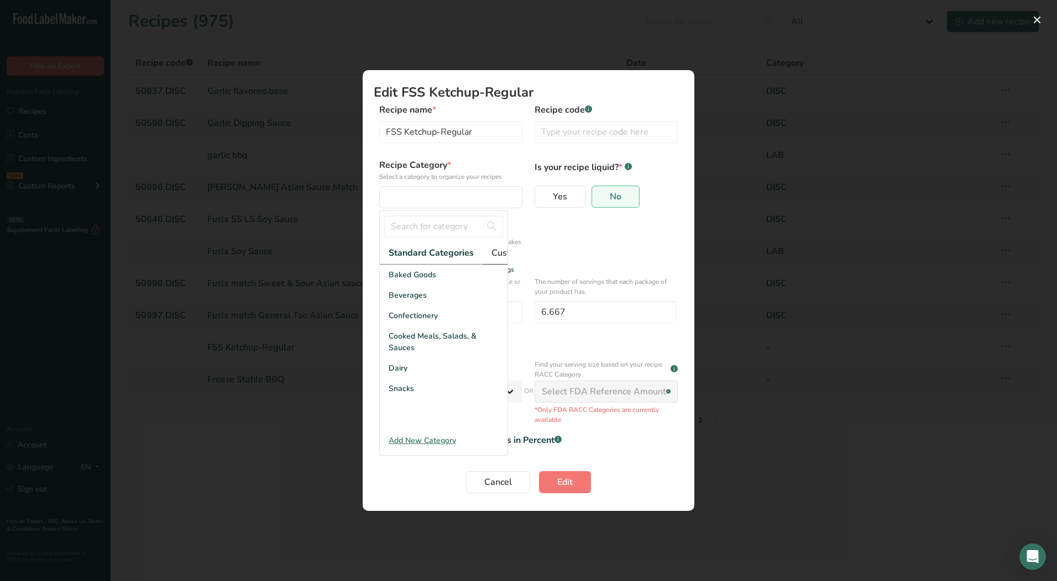
click at [505, 258] on span "Custom Categories .a-a{fill:#347362;}.b-a{fill:#fff;}" at bounding box center [534, 252] width 86 height 13
click at [417, 326] on div "LAB" at bounding box center [444, 316] width 128 height 20
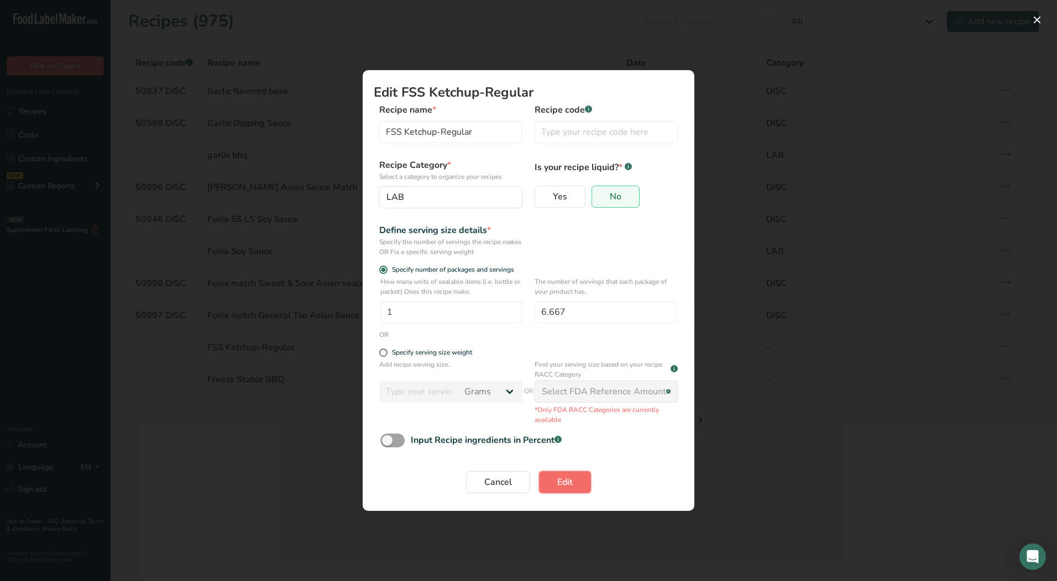
click at [561, 481] on span "Edit" at bounding box center [564, 482] width 15 height 13
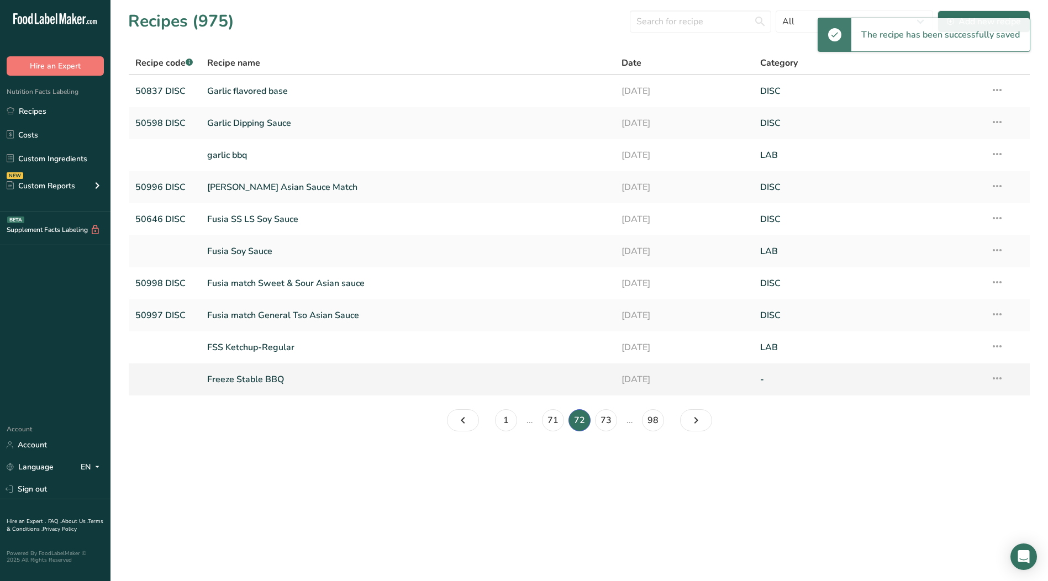
click at [994, 380] on icon at bounding box center [997, 379] width 13 height 20
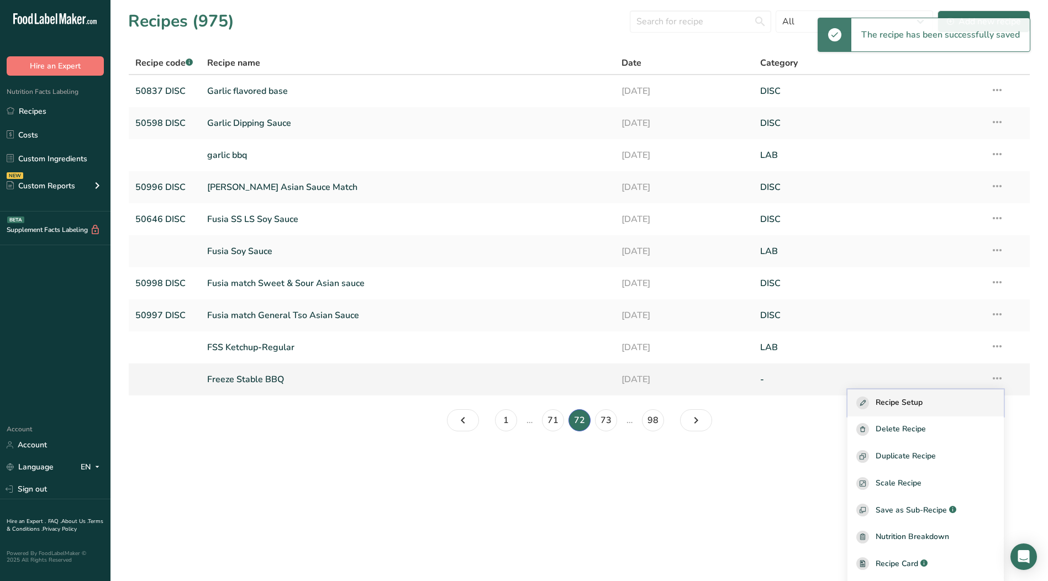
click at [896, 398] on span "Recipe Setup" at bounding box center [899, 403] width 47 height 13
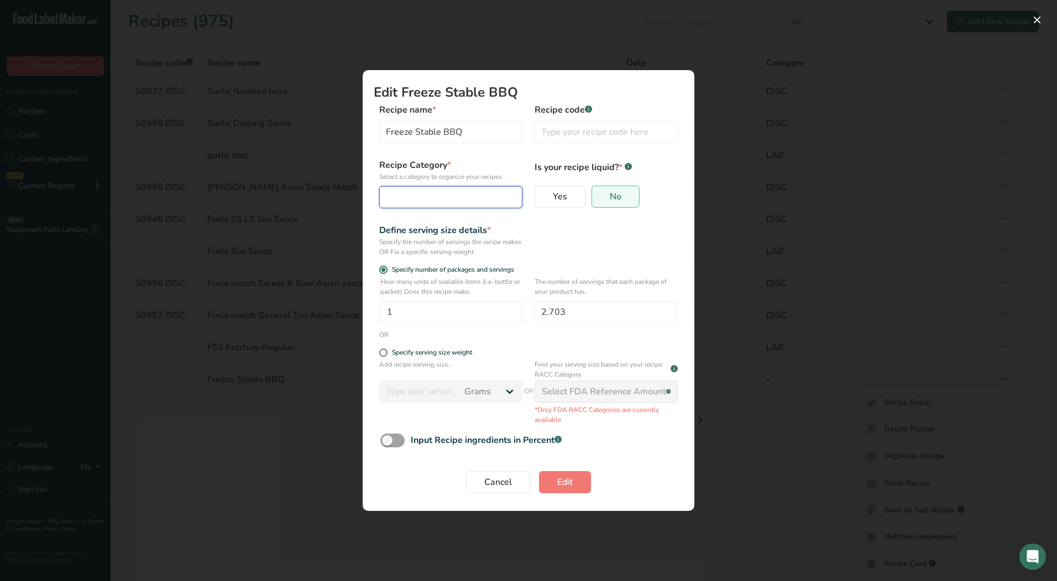
click at [431, 201] on div "Edit Recipe Modal" at bounding box center [447, 197] width 122 height 13
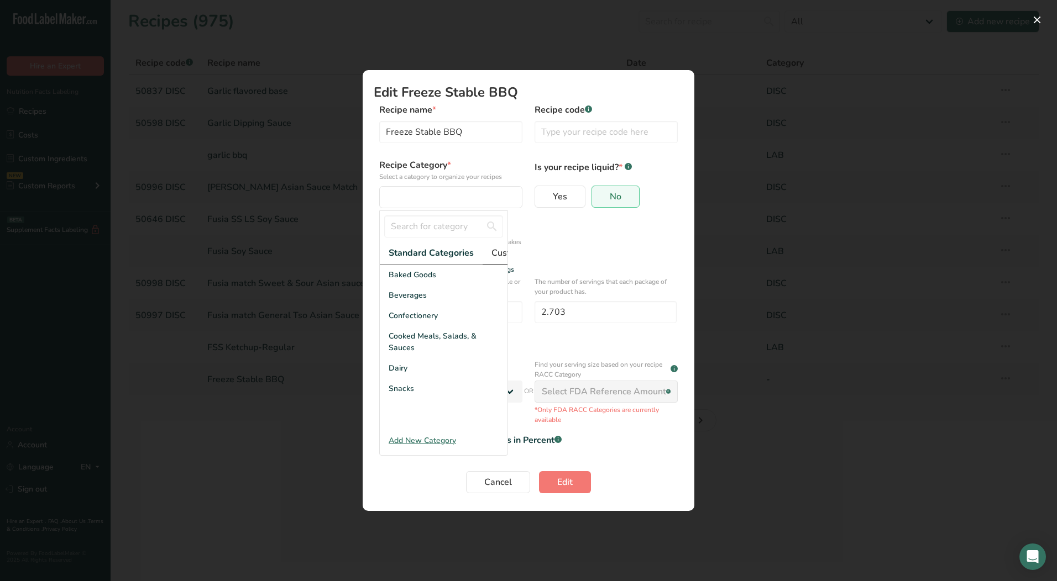
click at [496, 251] on span "Custom Categories .a-a{fill:#347362;}.b-a{fill:#fff;}" at bounding box center [534, 252] width 86 height 13
click at [414, 326] on div "LAB" at bounding box center [444, 316] width 128 height 20
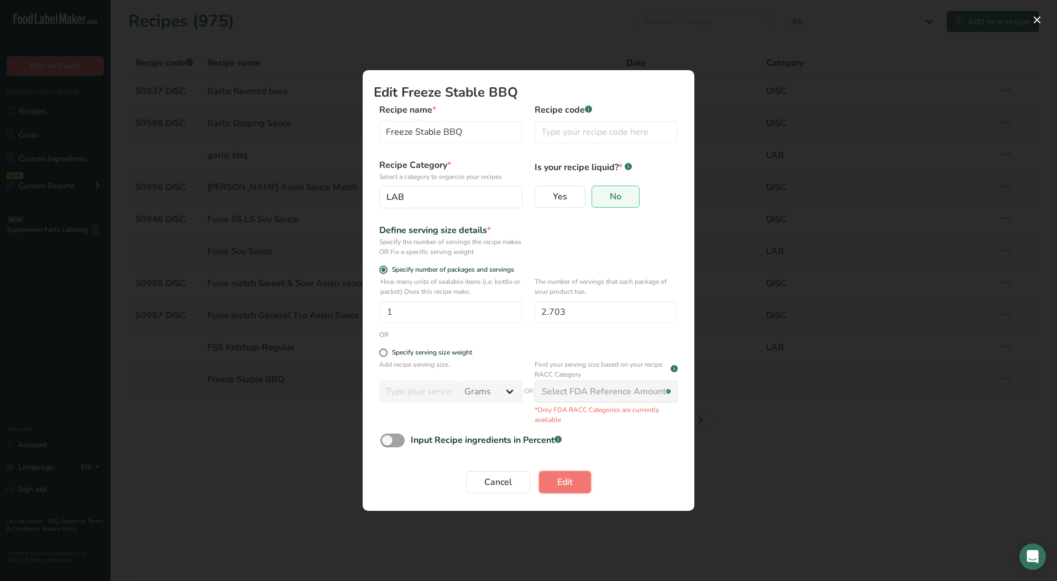
click at [564, 473] on button "Edit" at bounding box center [565, 482] width 52 height 22
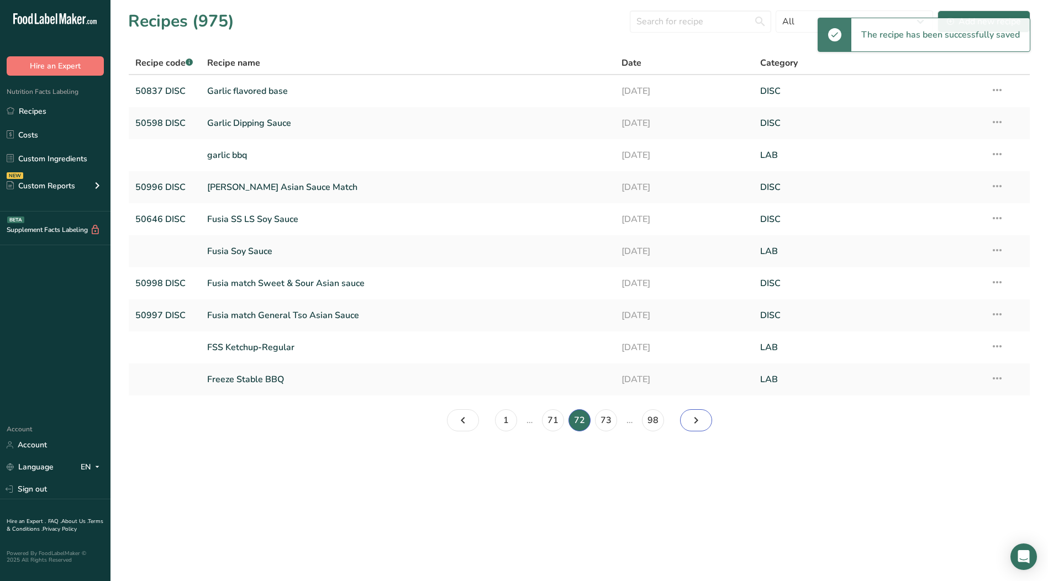
click at [695, 423] on icon "Page 73." at bounding box center [696, 421] width 13 height 20
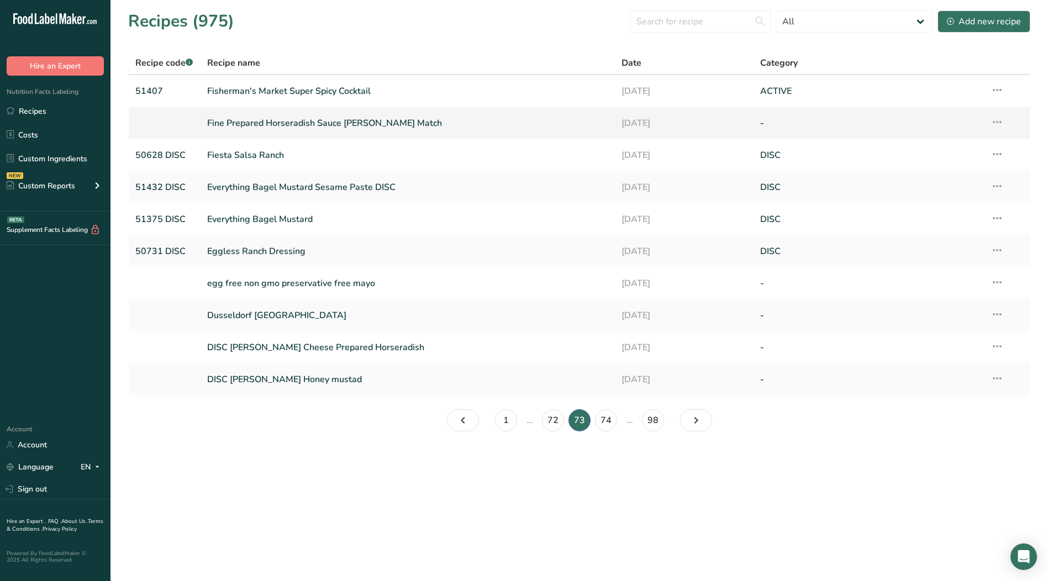
click at [1001, 121] on icon at bounding box center [997, 122] width 13 height 20
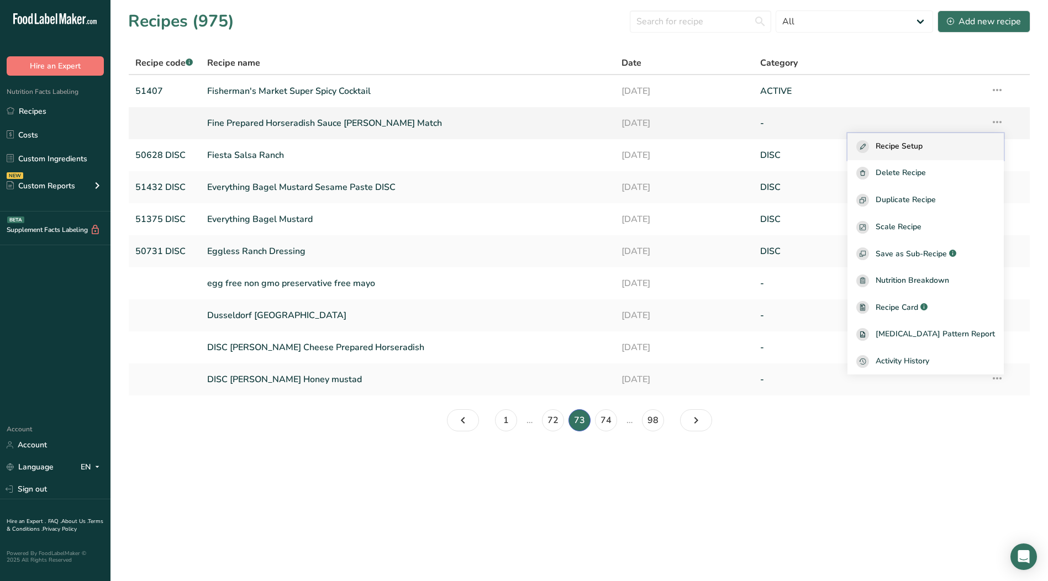
click at [922, 146] on span "Recipe Setup" at bounding box center [899, 146] width 47 height 13
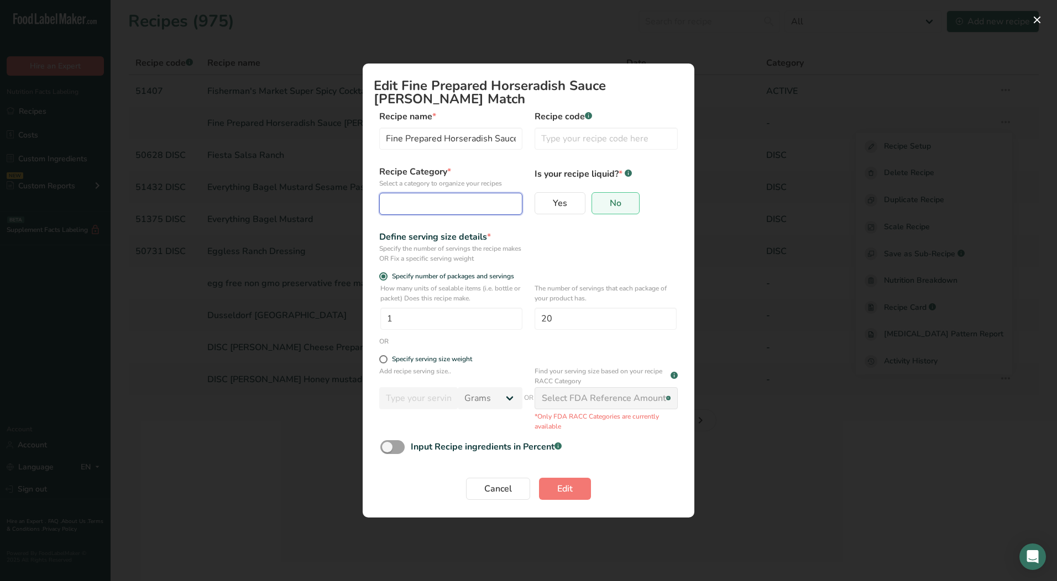
click at [473, 209] on div "Edit Recipe Modal" at bounding box center [447, 203] width 122 height 13
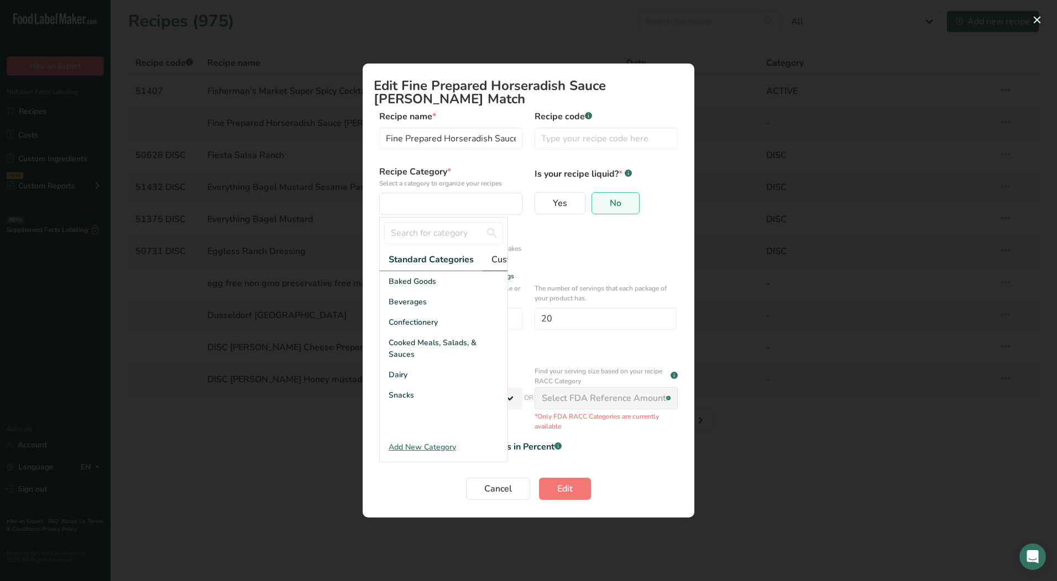
click at [499, 260] on span "Custom Categories .a-a{fill:#347362;}.b-a{fill:#fff;}" at bounding box center [534, 259] width 86 height 13
click at [408, 333] on div "LAB" at bounding box center [444, 322] width 128 height 20
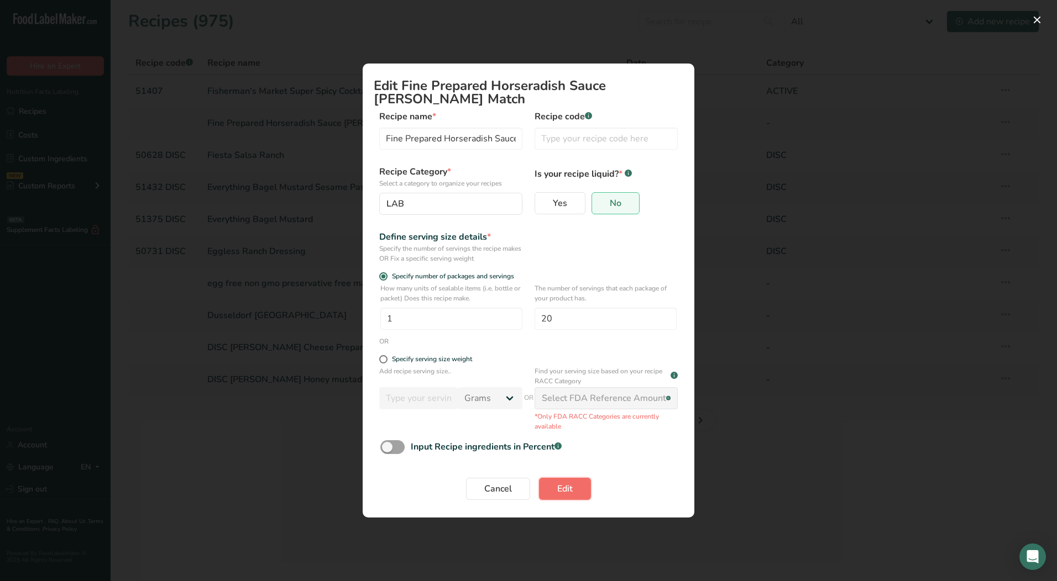
click at [576, 492] on button "Edit" at bounding box center [565, 489] width 52 height 22
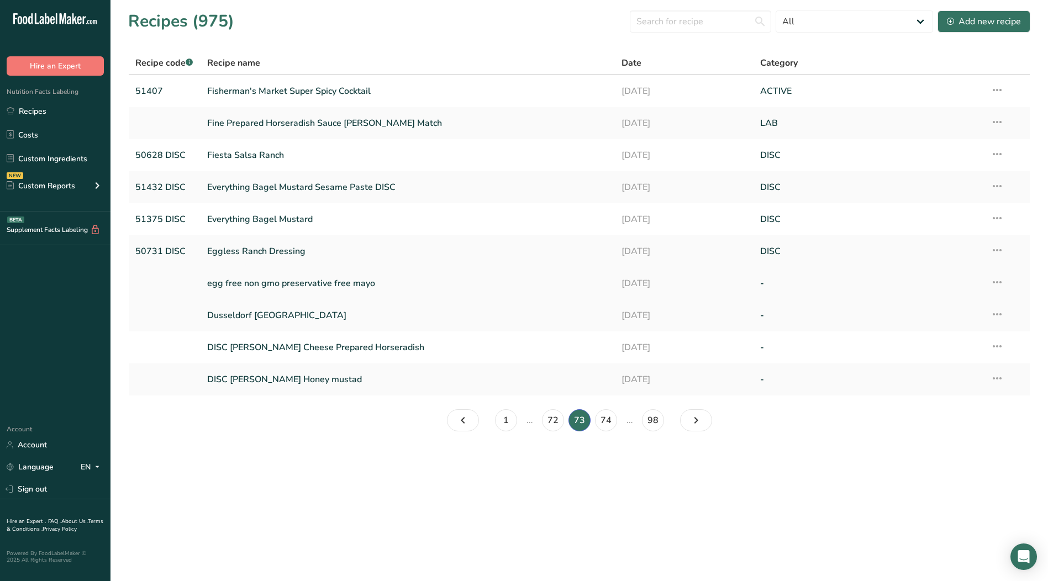
click at [1000, 281] on icon at bounding box center [997, 282] width 13 height 20
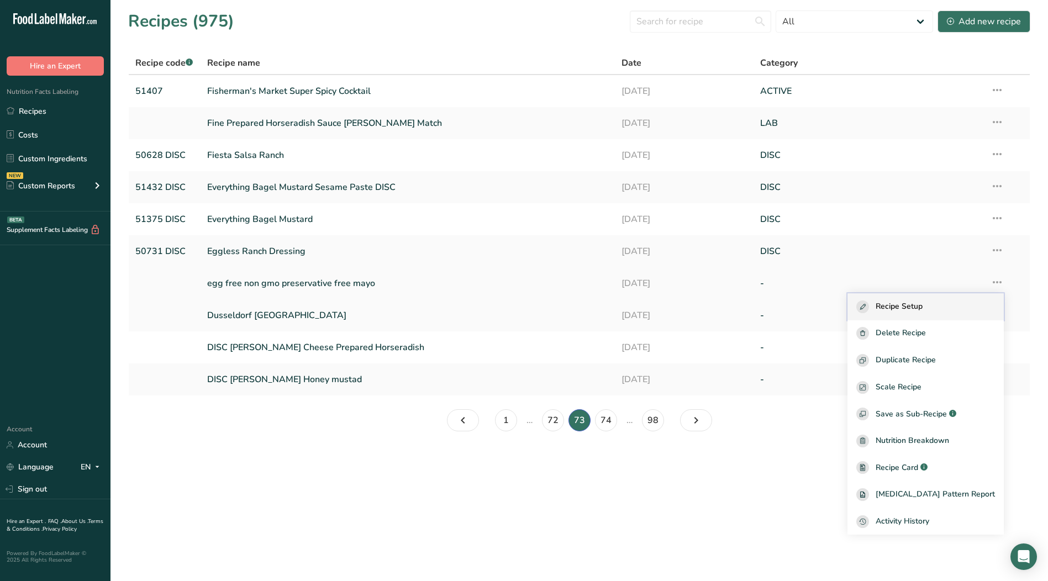
click at [923, 308] on span "Recipe Setup" at bounding box center [899, 307] width 47 height 13
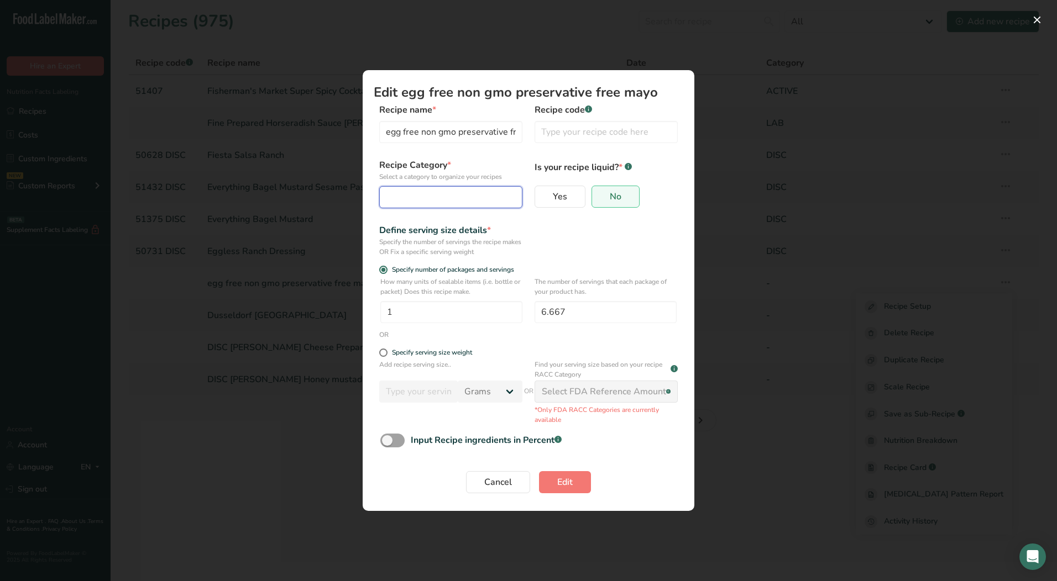
click at [449, 198] on div "Edit Recipe Modal" at bounding box center [447, 197] width 122 height 13
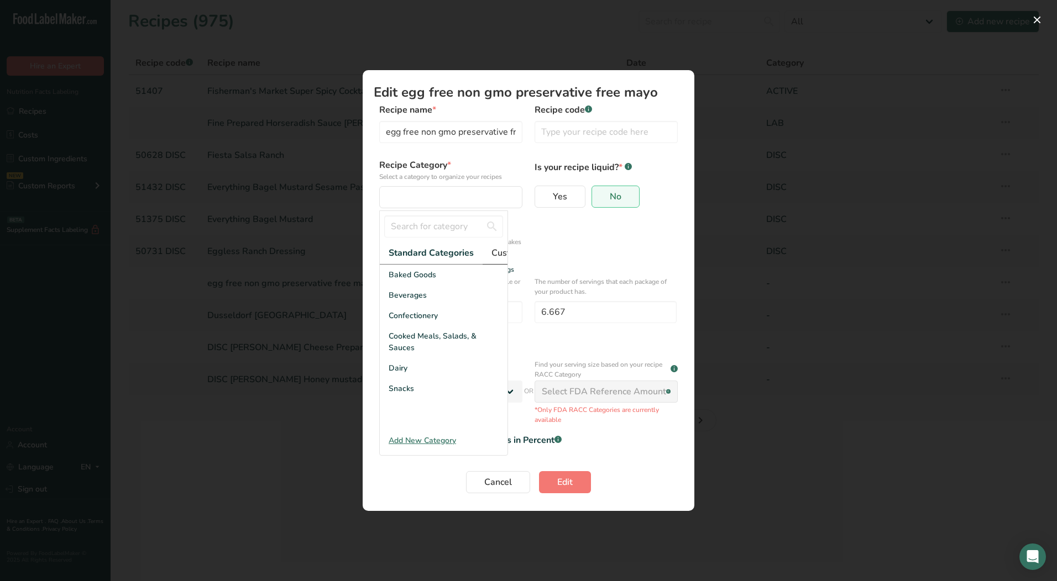
click at [493, 252] on span "Custom Categories .a-a{fill:#347362;}.b-a{fill:#fff;}" at bounding box center [534, 252] width 86 height 13
click at [417, 326] on div "LAB" at bounding box center [444, 316] width 128 height 20
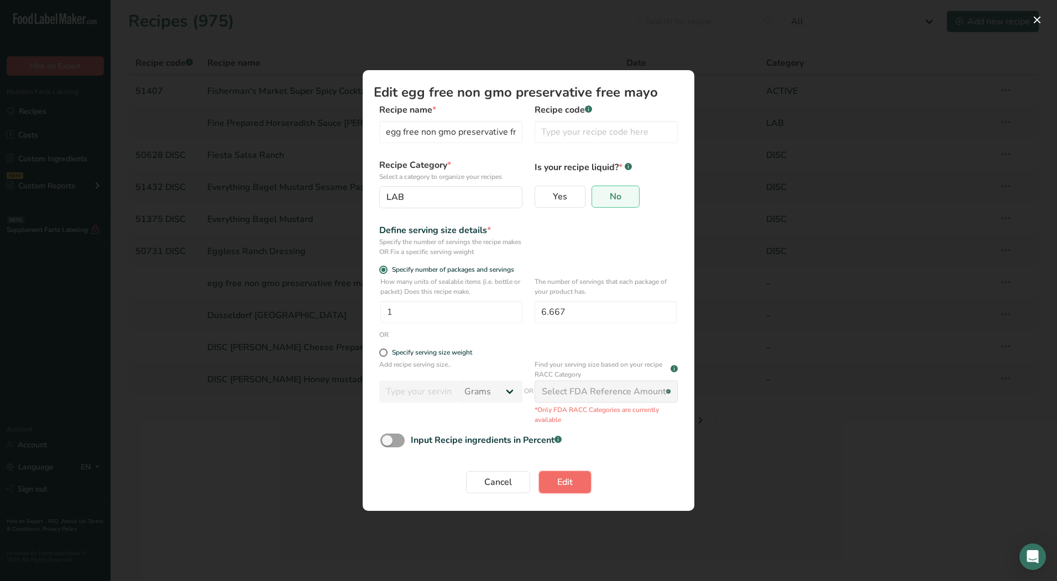
click at [561, 482] on span "Edit" at bounding box center [564, 482] width 15 height 13
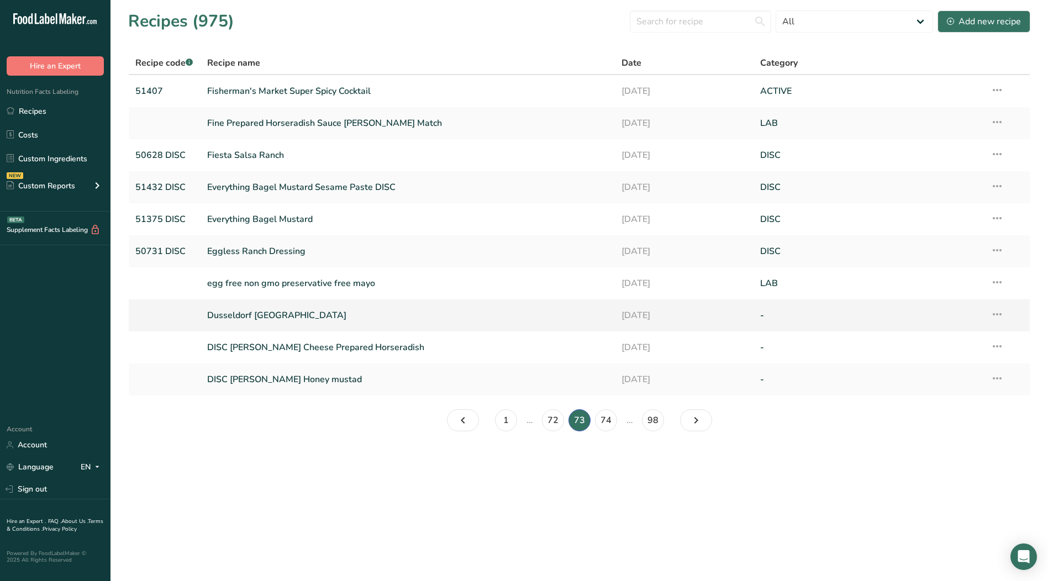
click at [995, 317] on icon at bounding box center [997, 315] width 13 height 20
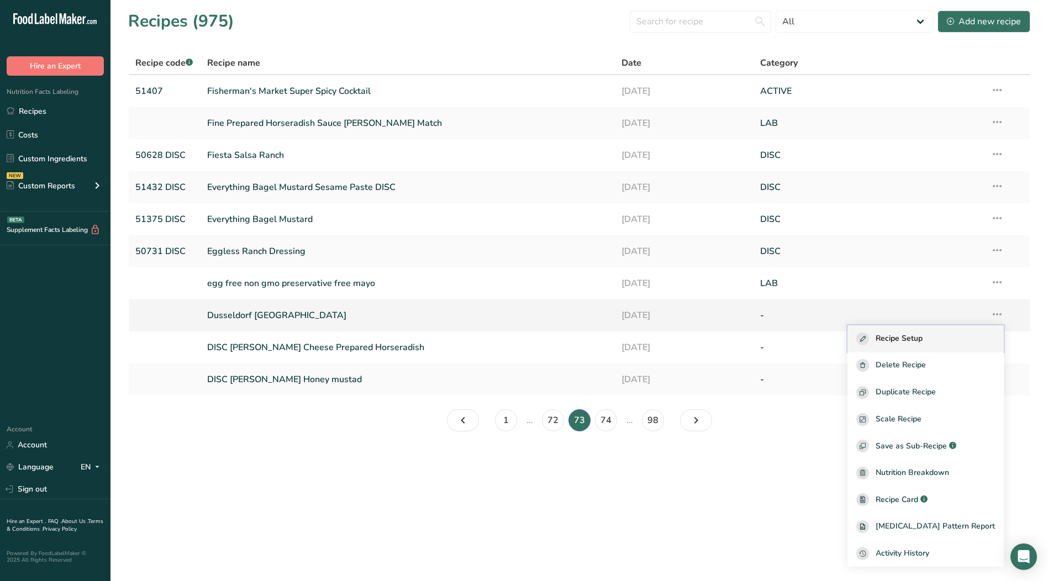
click at [914, 338] on span "Recipe Setup" at bounding box center [899, 339] width 47 height 13
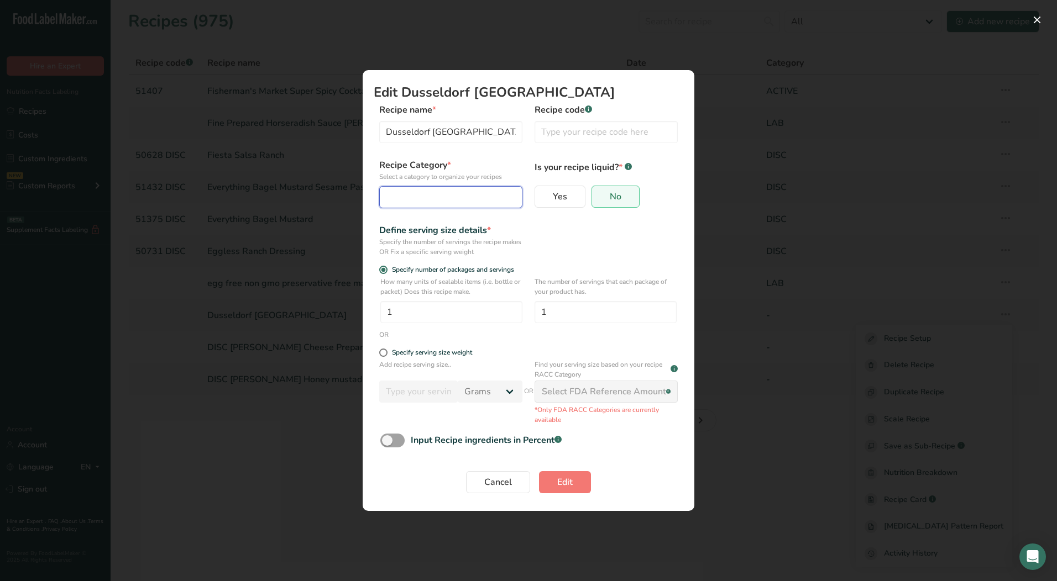
click at [450, 188] on button "Edit Recipe Modal" at bounding box center [450, 197] width 143 height 22
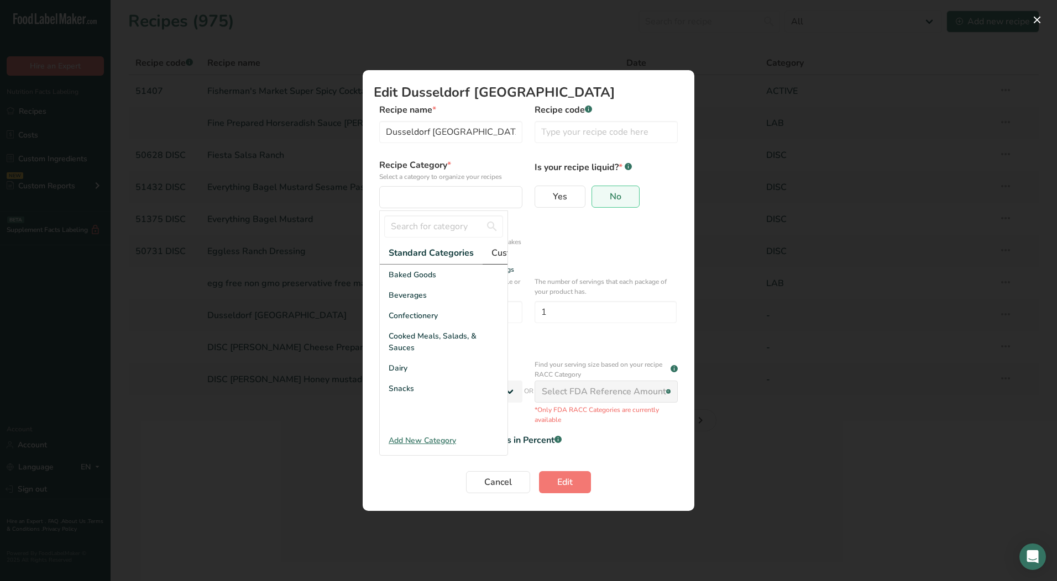
click at [491, 250] on span "Custom Categories .a-a{fill:#347362;}.b-a{fill:#fff;}" at bounding box center [534, 252] width 86 height 13
click at [426, 320] on div "LAB" at bounding box center [444, 316] width 128 height 20
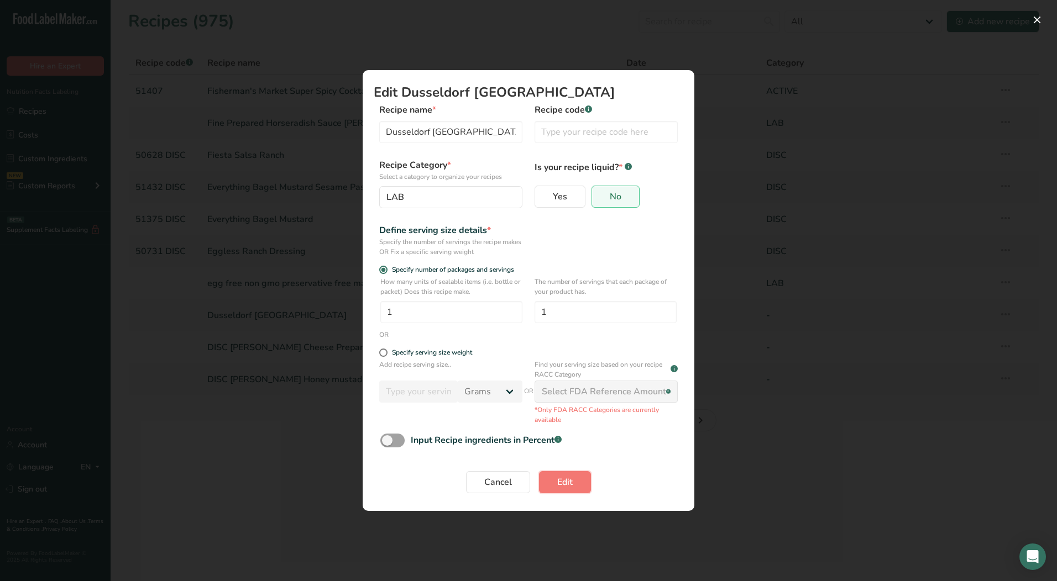
click at [543, 480] on button "Edit" at bounding box center [565, 482] width 52 height 22
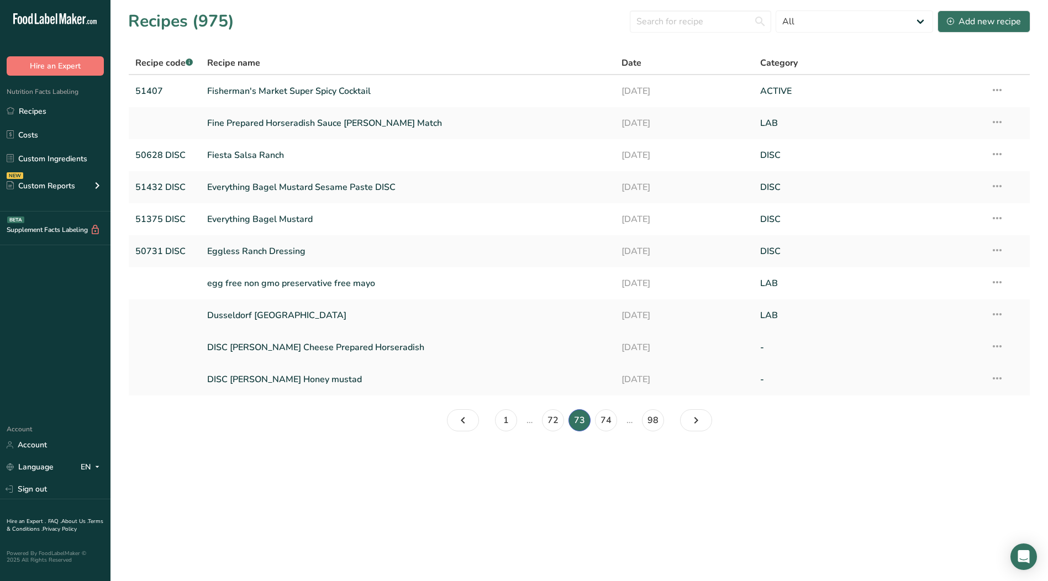
click at [996, 345] on icon at bounding box center [997, 347] width 13 height 20
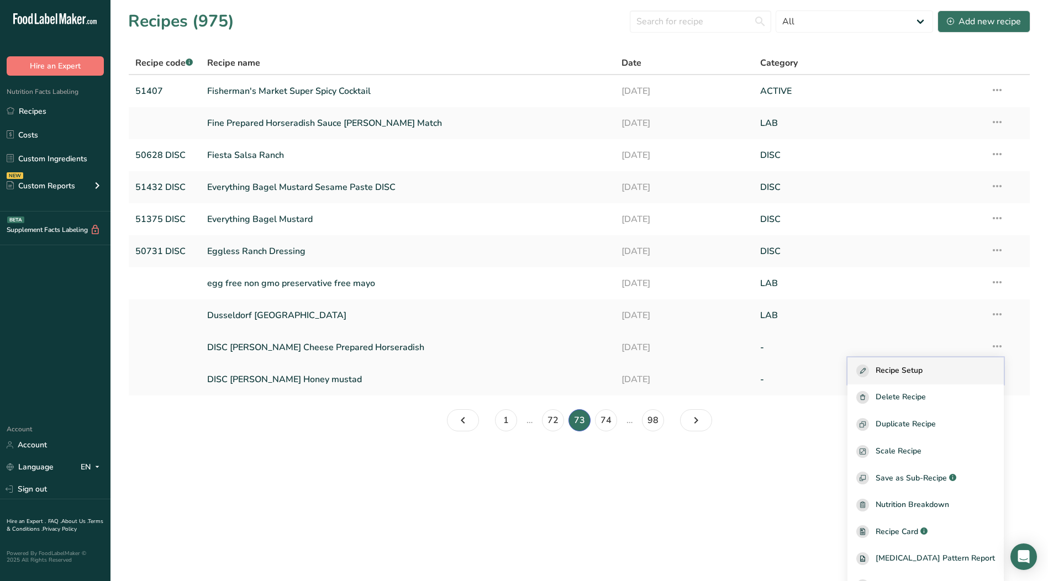
click at [932, 363] on button "Recipe Setup" at bounding box center [926, 371] width 156 height 27
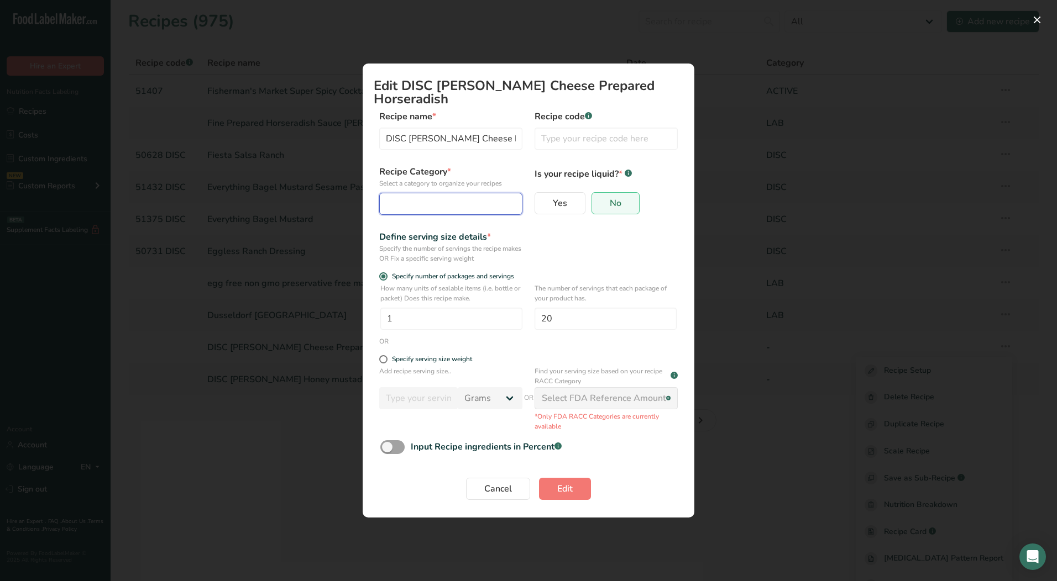
click at [473, 197] on div "Edit Recipe Modal" at bounding box center [447, 203] width 122 height 13
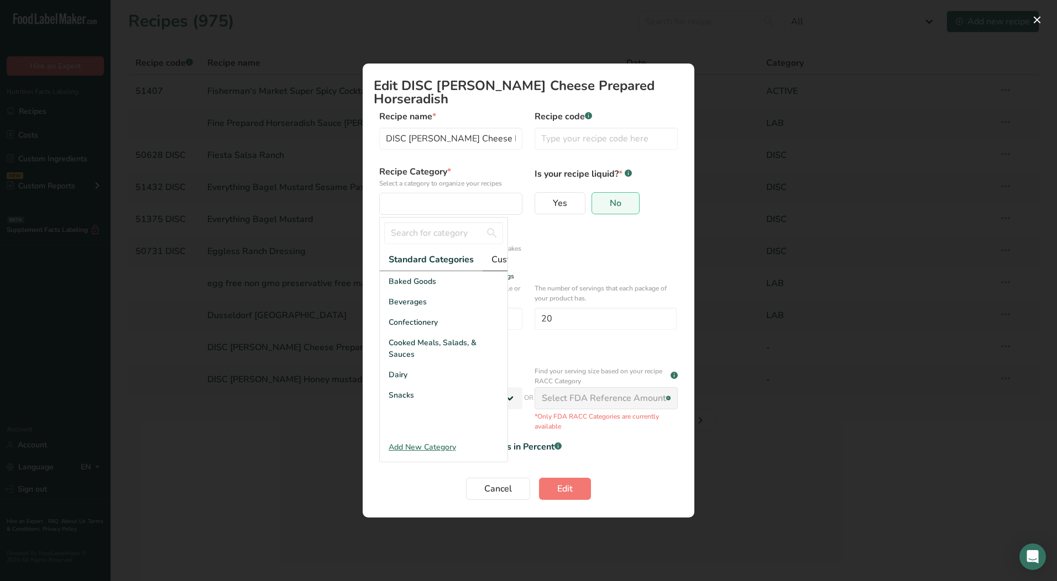
click at [495, 254] on span "Custom Categories .a-a{fill:#347362;}.b-a{fill:#fff;}" at bounding box center [534, 259] width 86 height 13
click at [412, 303] on div "DISC" at bounding box center [444, 302] width 128 height 20
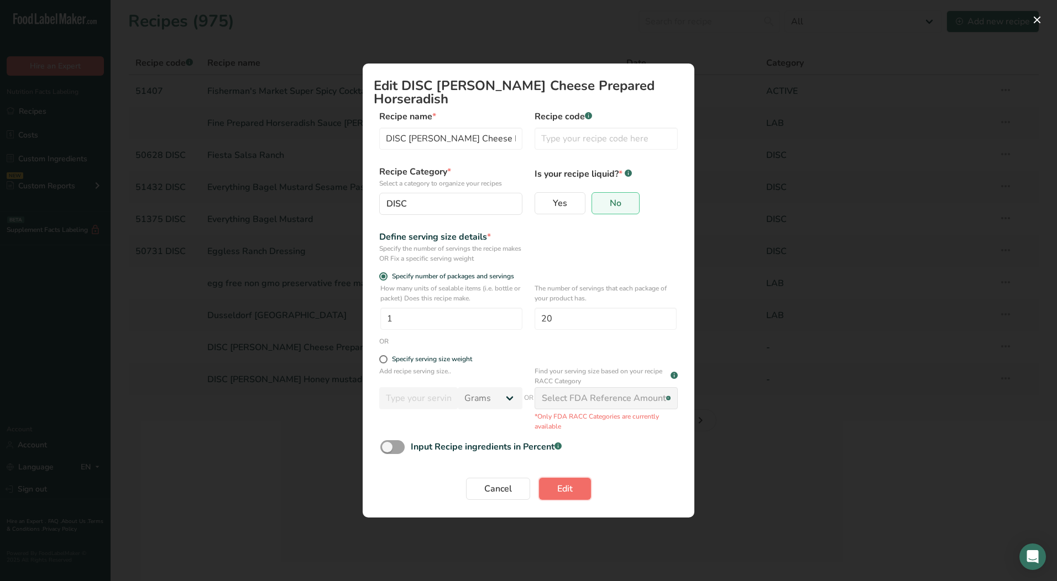
click at [576, 483] on button "Edit" at bounding box center [565, 489] width 52 height 22
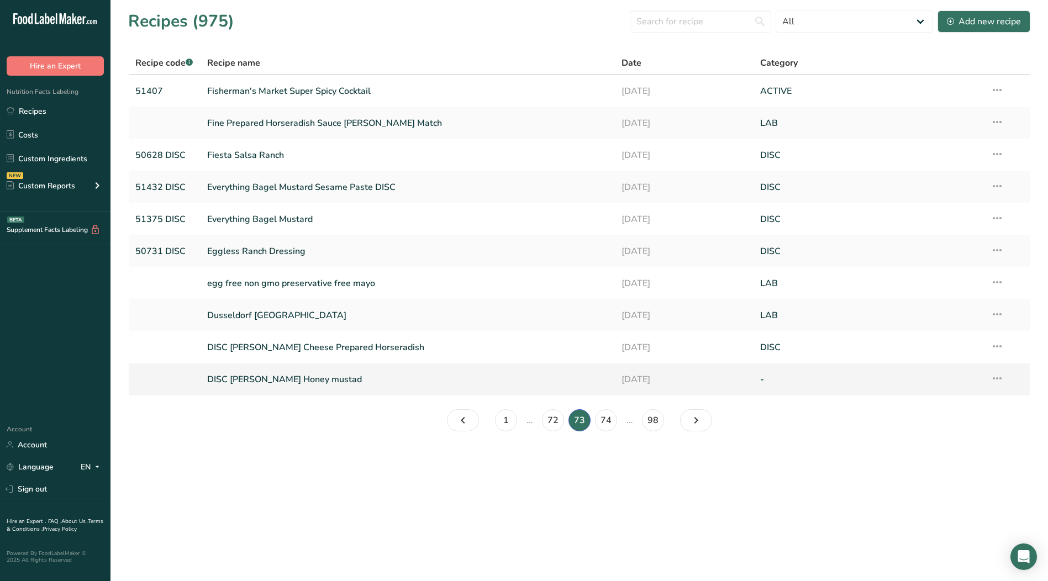
click at [996, 380] on icon at bounding box center [997, 379] width 13 height 20
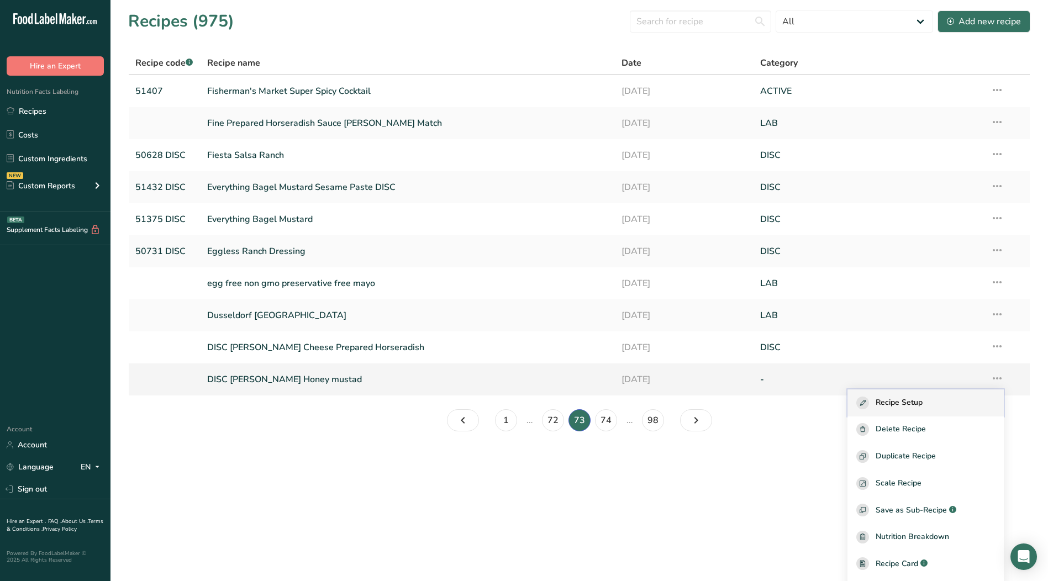
click at [937, 401] on div "Recipe Setup" at bounding box center [926, 403] width 139 height 13
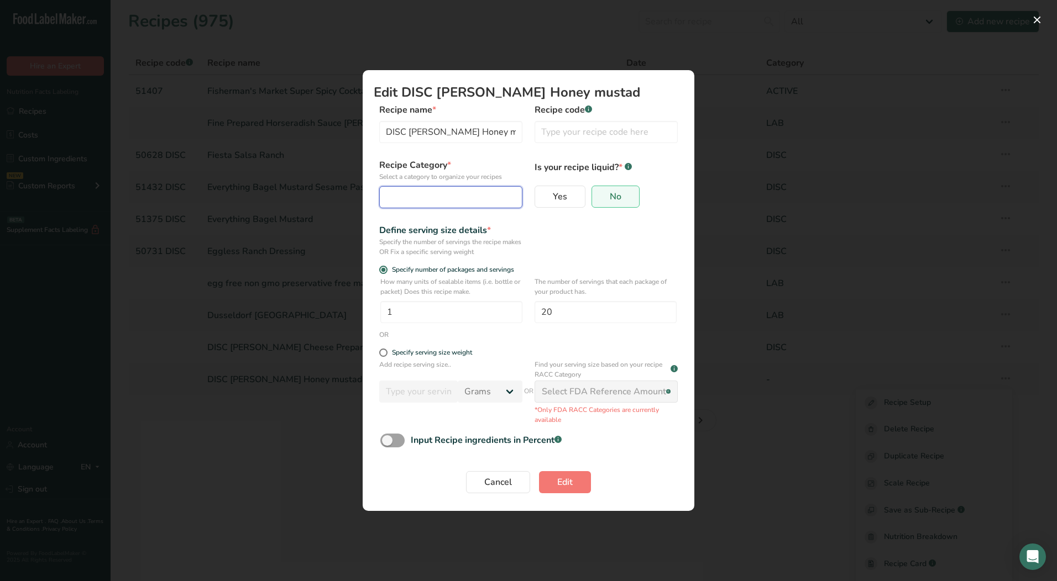
click at [466, 205] on button "Edit Recipe Modal" at bounding box center [450, 197] width 143 height 22
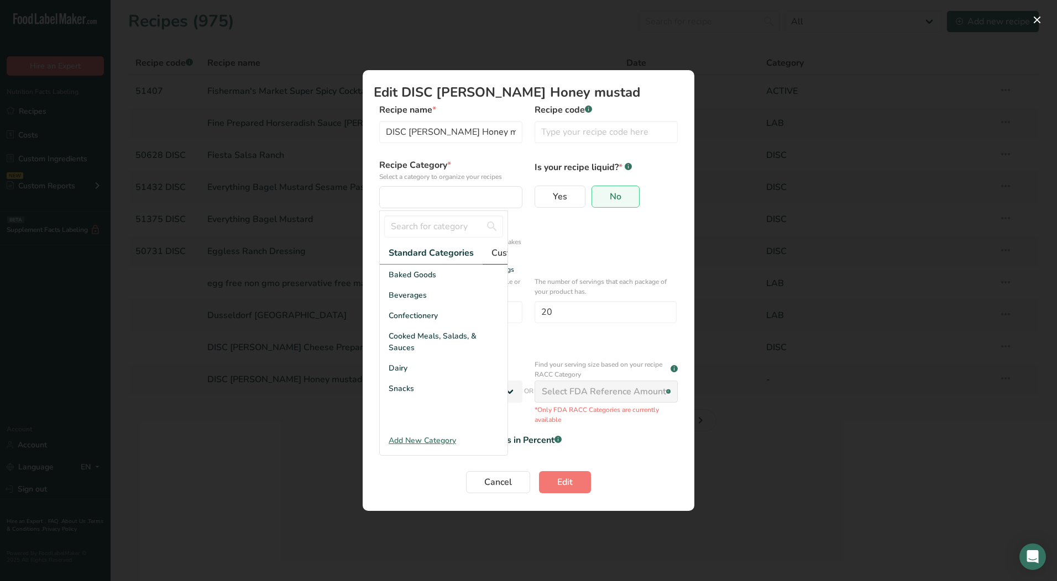
click at [498, 256] on span "Custom Categories .a-a{fill:#347362;}.b-a{fill:#fff;}" at bounding box center [534, 252] width 86 height 13
click at [415, 306] on div "DISC" at bounding box center [444, 295] width 128 height 20
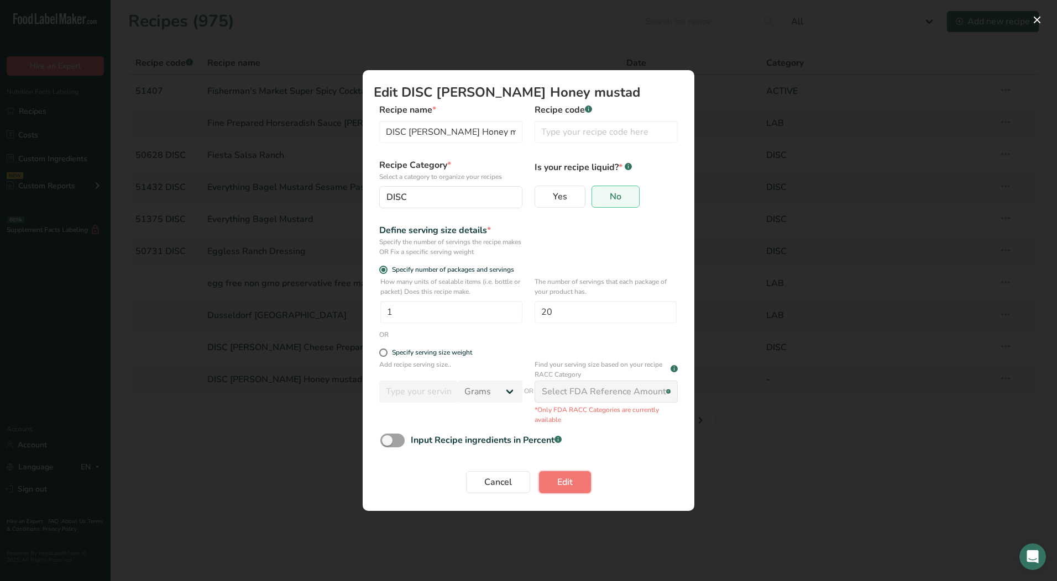
click at [563, 492] on button "Edit" at bounding box center [565, 482] width 52 height 22
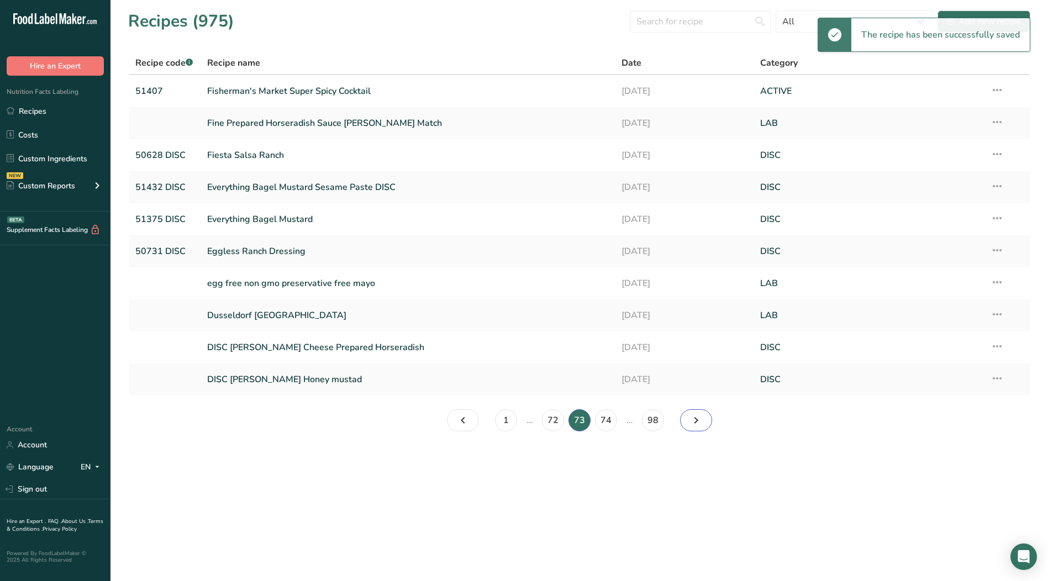
click at [696, 421] on icon "Page 74." at bounding box center [696, 421] width 13 height 20
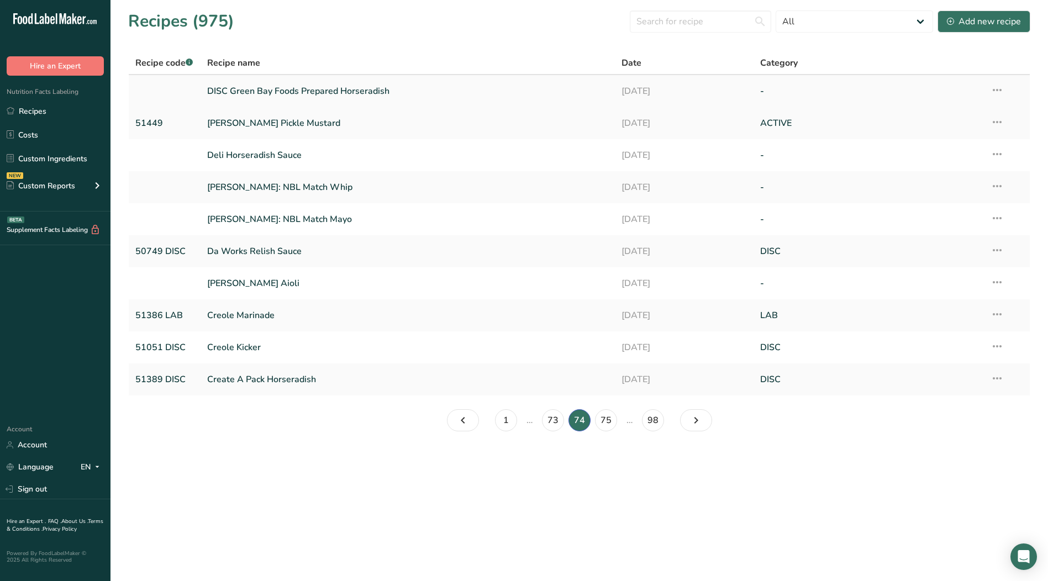
click at [996, 93] on icon at bounding box center [997, 90] width 13 height 20
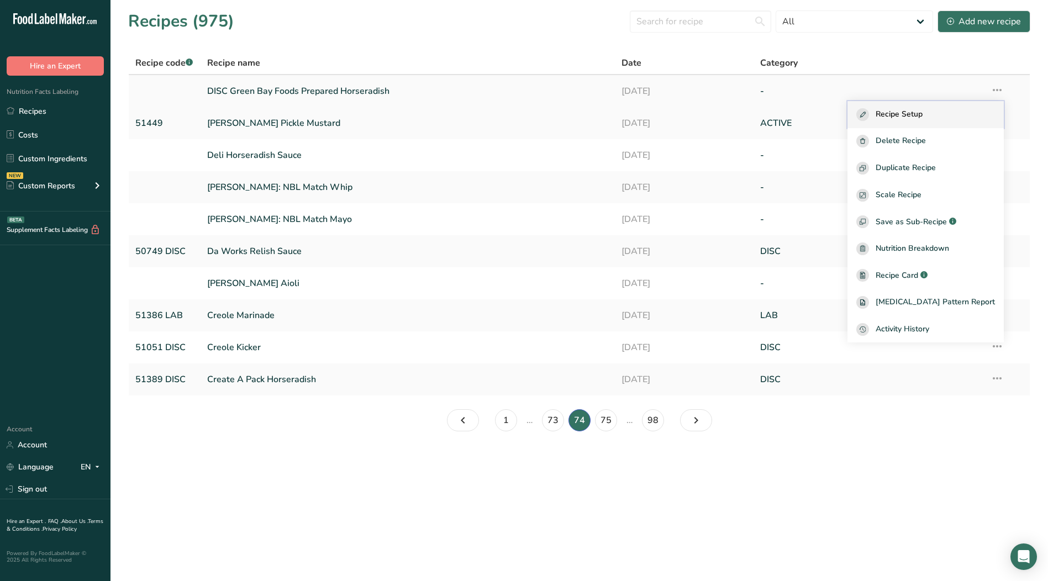
click at [918, 117] on span "Recipe Setup" at bounding box center [899, 114] width 47 height 13
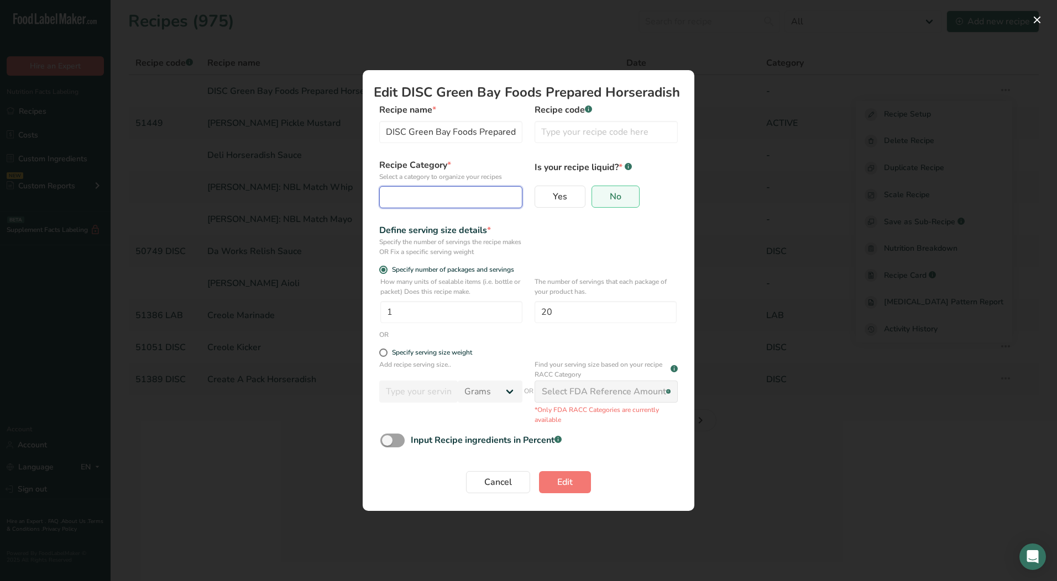
click at [438, 194] on div "Edit Recipe Modal" at bounding box center [447, 197] width 122 height 13
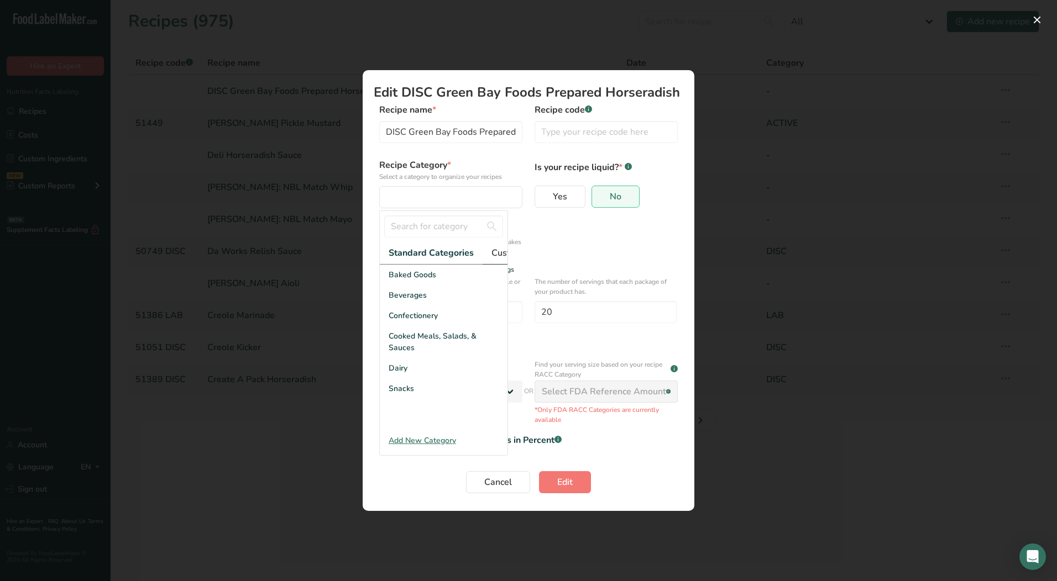
click at [497, 255] on span "Custom Categories .a-a{fill:#347362;}.b-a{fill:#fff;}" at bounding box center [534, 252] width 86 height 13
click at [421, 306] on div "DISC" at bounding box center [444, 295] width 128 height 20
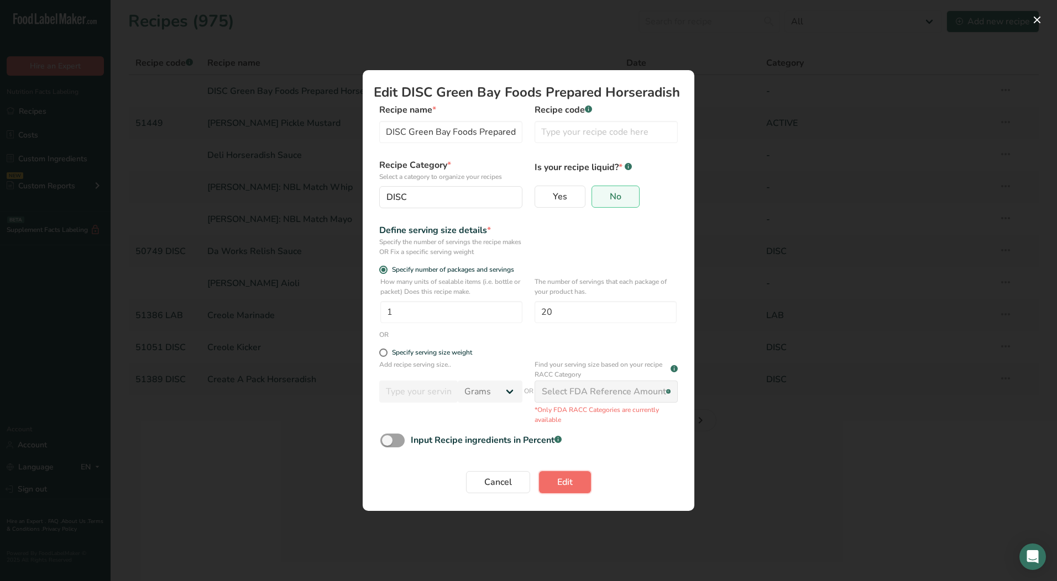
click at [571, 487] on span "Edit" at bounding box center [564, 482] width 15 height 13
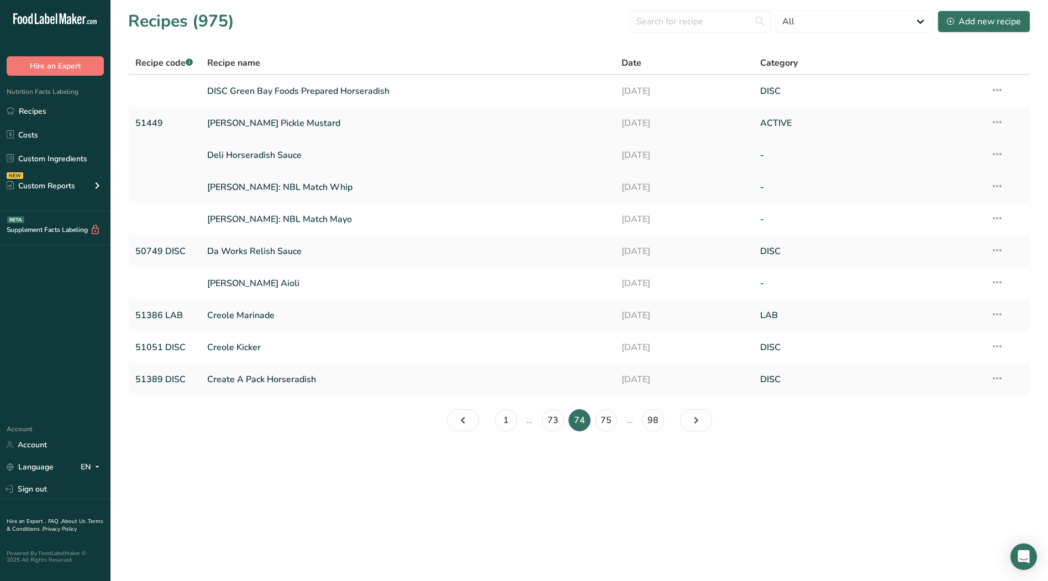
click at [996, 156] on icon at bounding box center [997, 154] width 13 height 20
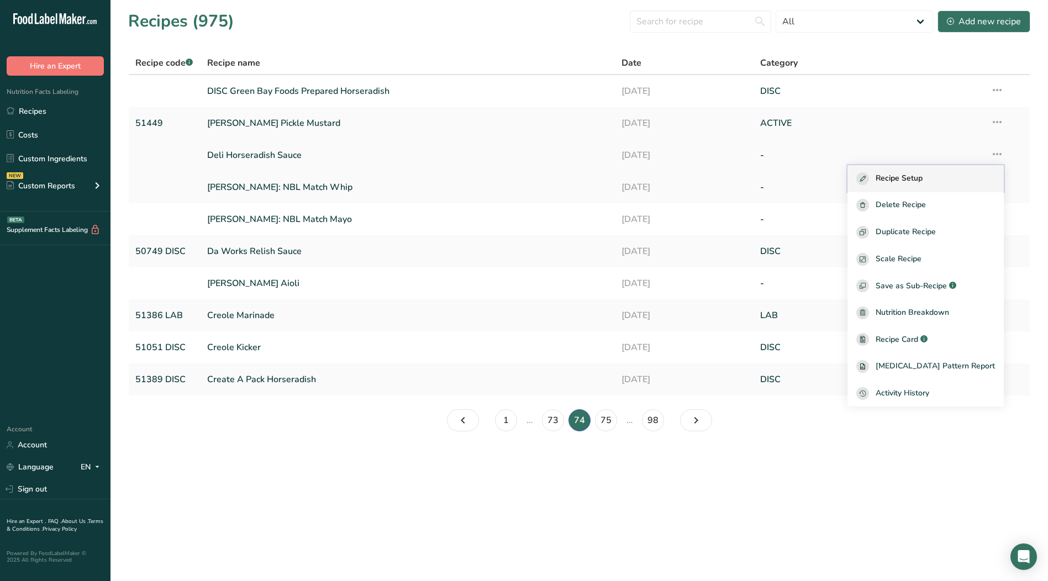
click at [944, 181] on div "Recipe Setup" at bounding box center [926, 178] width 139 height 13
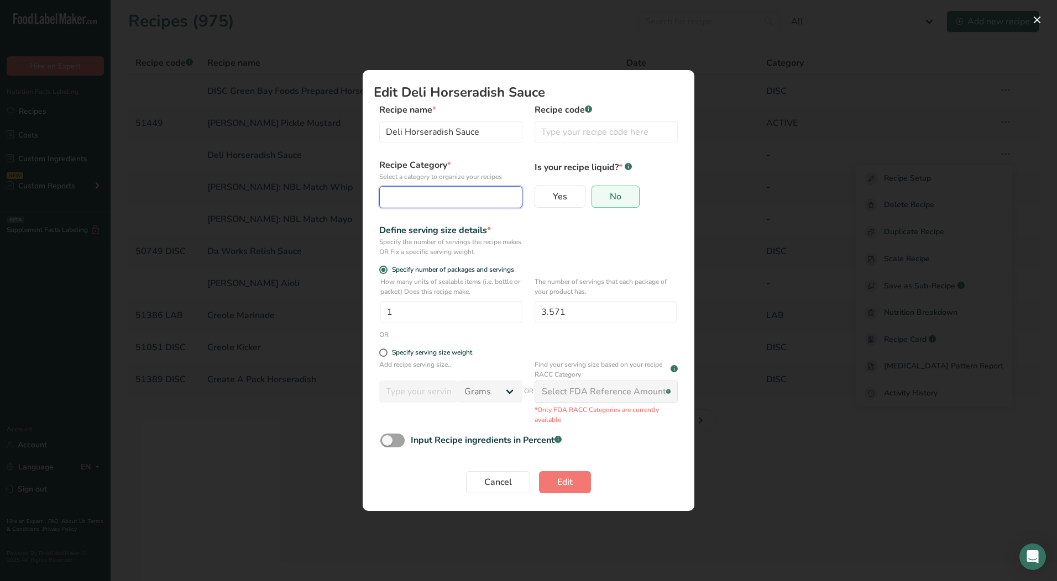
click at [467, 203] on div "Edit Recipe Modal" at bounding box center [447, 197] width 122 height 13
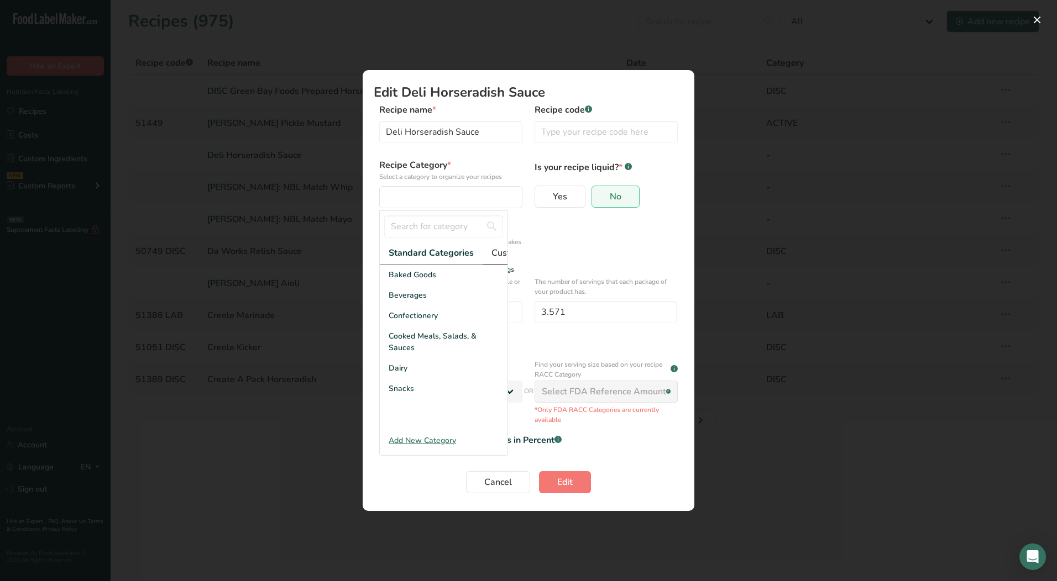
click at [492, 257] on span "Custom Categories .a-a{fill:#347362;}.b-a{fill:#fff;}" at bounding box center [534, 252] width 86 height 13
click at [408, 324] on div "LAB" at bounding box center [444, 316] width 128 height 20
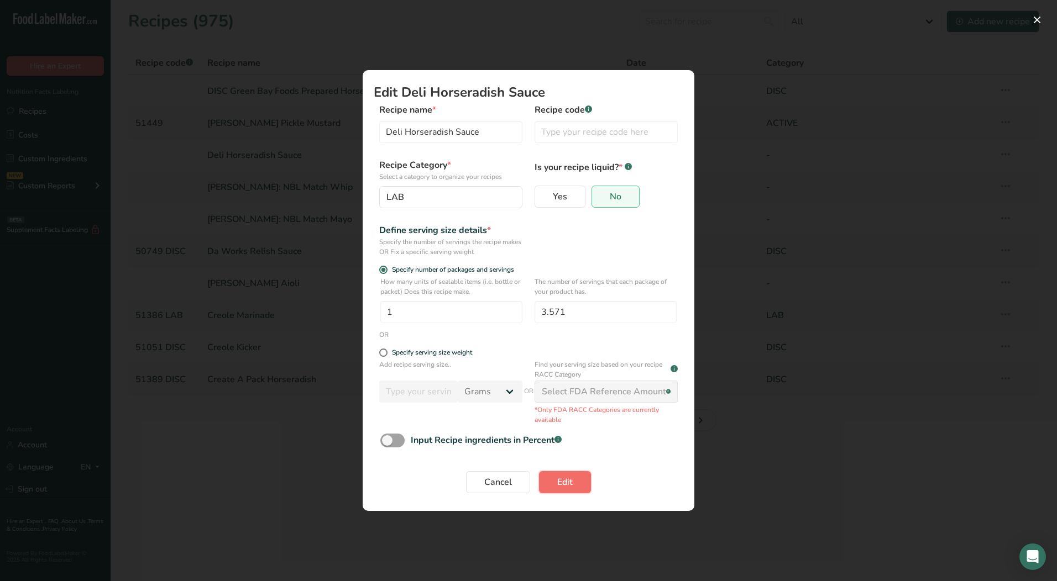
click at [564, 480] on span "Edit" at bounding box center [564, 482] width 15 height 13
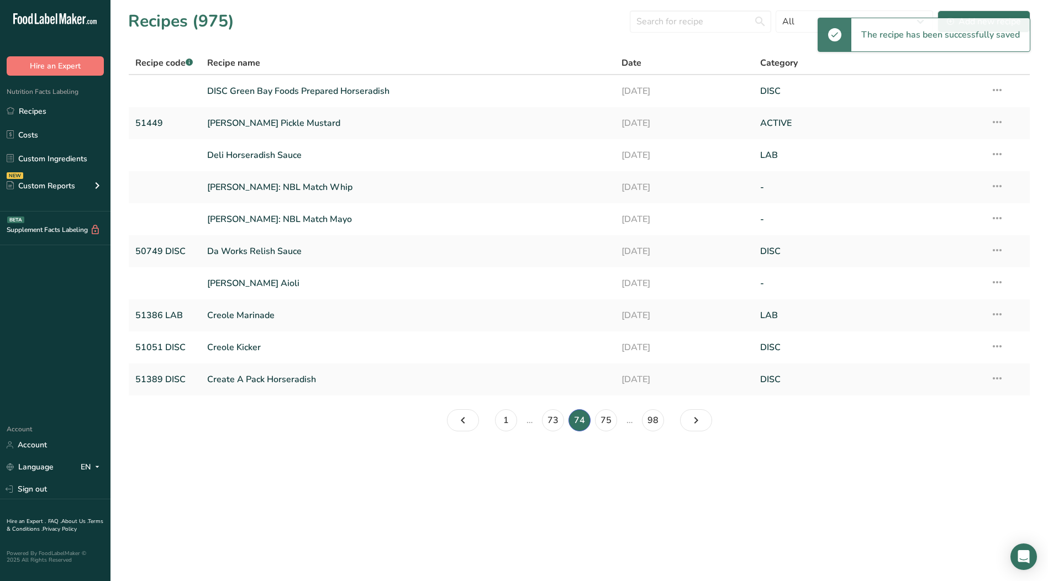
click at [996, 185] on icon at bounding box center [997, 186] width 13 height 20
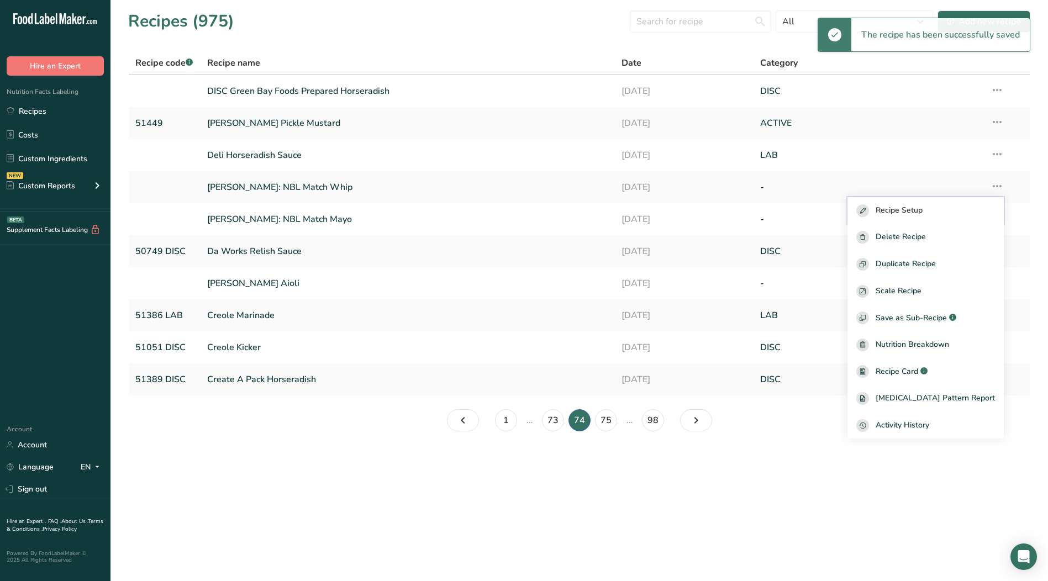
click at [932, 202] on button "Recipe Setup" at bounding box center [926, 210] width 156 height 27
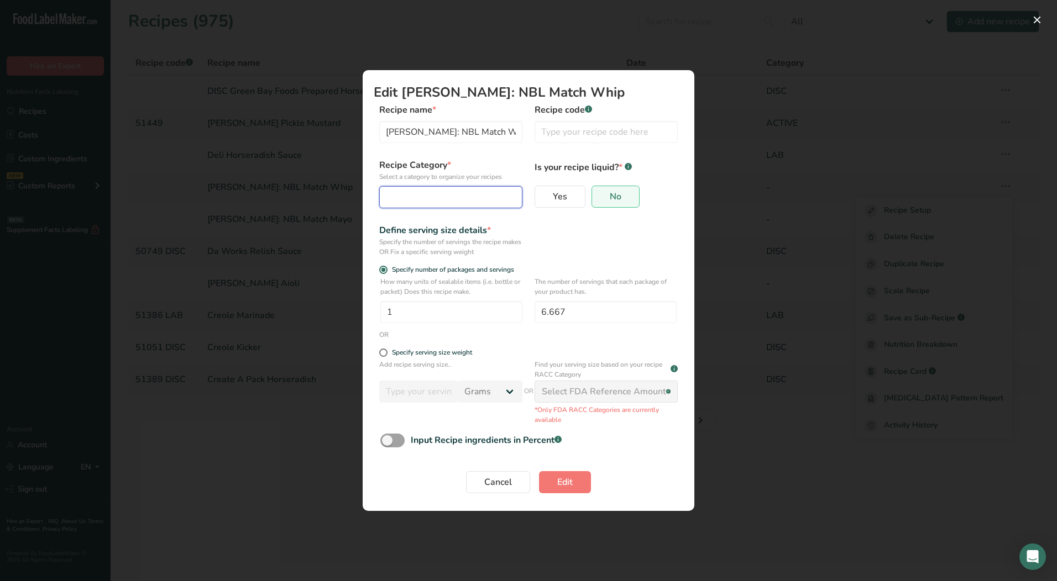
click at [420, 203] on div "Edit Recipe Modal" at bounding box center [447, 197] width 122 height 13
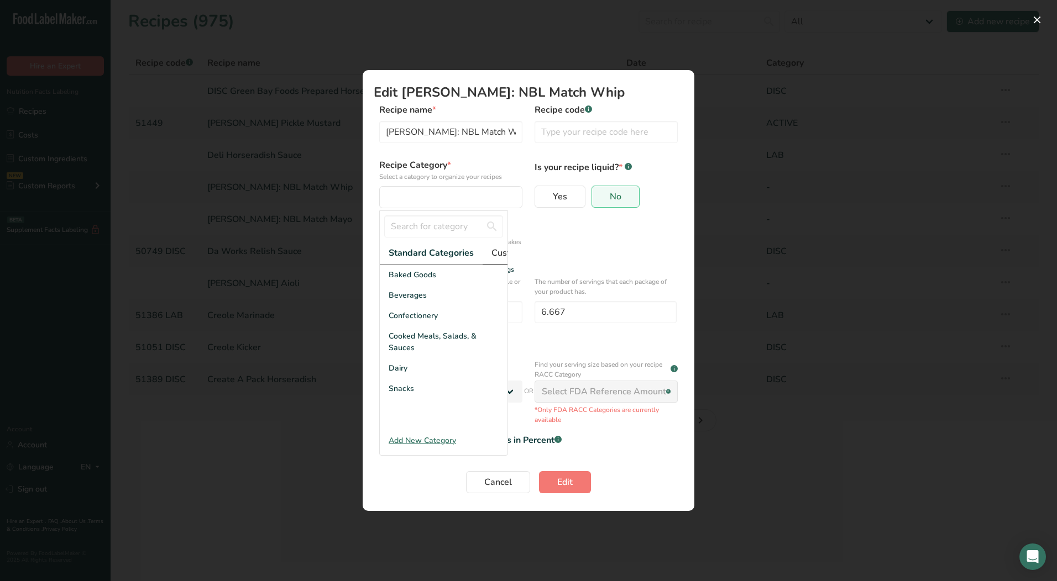
click at [496, 254] on span "Custom Categories .a-a{fill:#347362;}.b-a{fill:#fff;}" at bounding box center [534, 252] width 86 height 13
click at [415, 318] on div "LAB" at bounding box center [444, 316] width 128 height 20
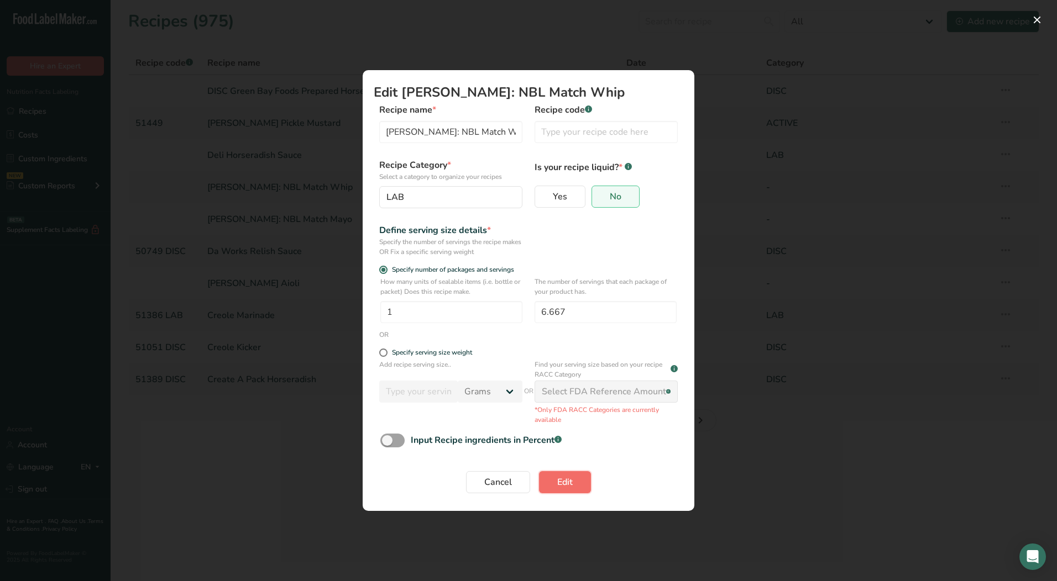
click at [564, 478] on span "Edit" at bounding box center [564, 482] width 15 height 13
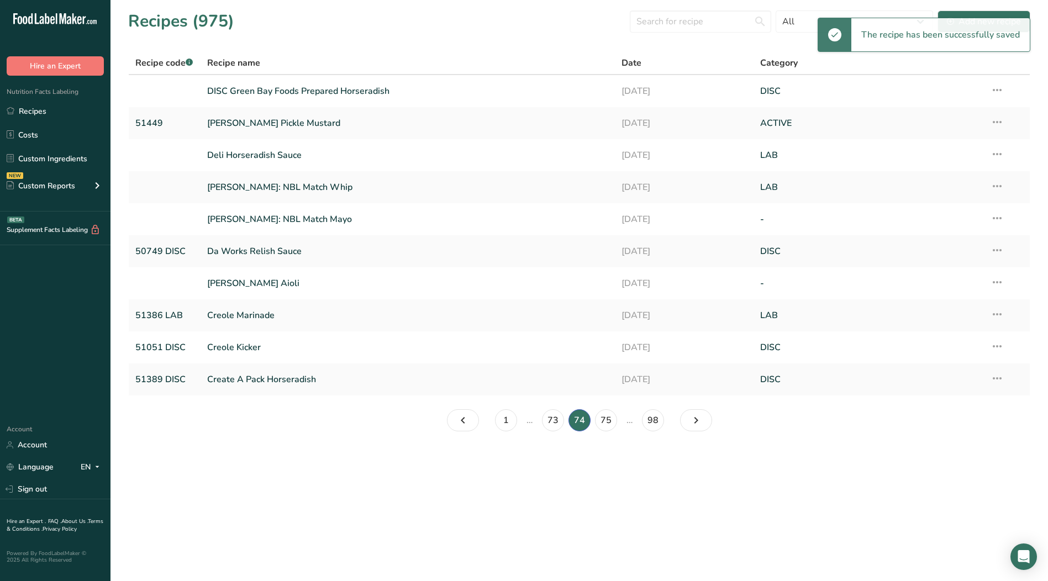
click at [996, 218] on icon at bounding box center [997, 218] width 13 height 20
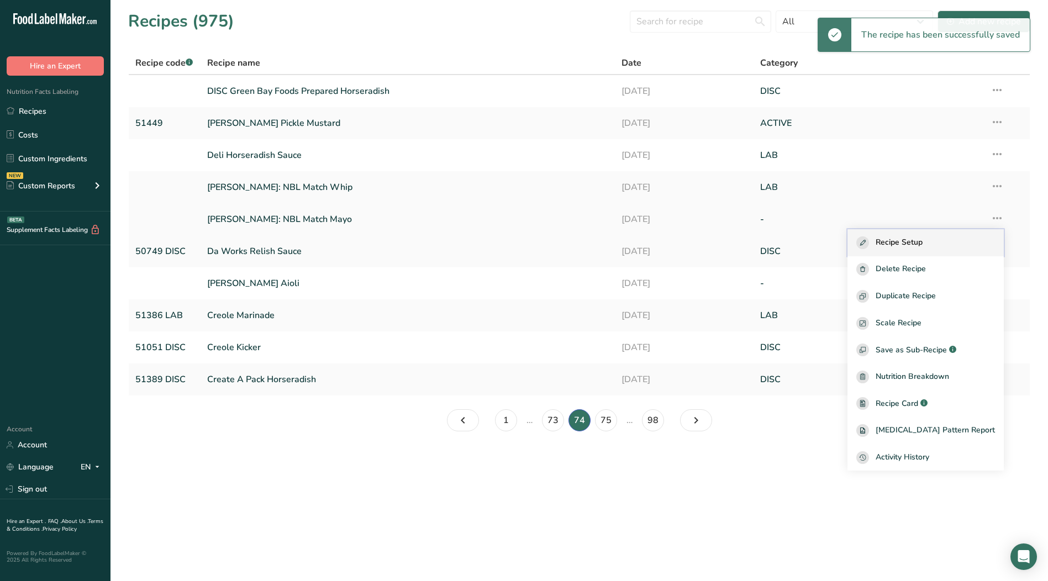
click at [951, 247] on div "Recipe Setup" at bounding box center [926, 243] width 139 height 13
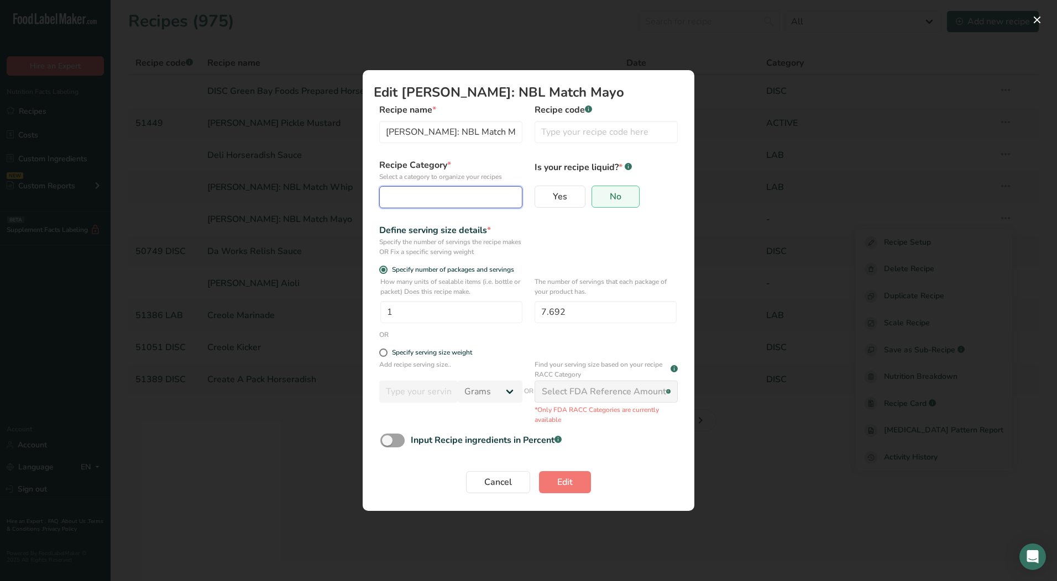
click at [414, 202] on div "Edit Recipe Modal" at bounding box center [447, 197] width 122 height 13
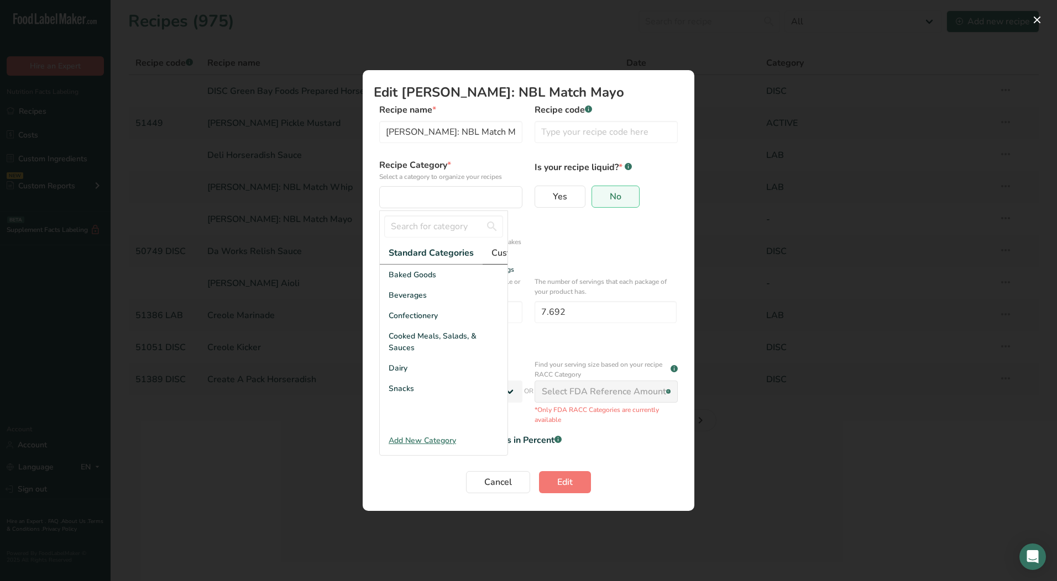
click at [505, 252] on span "Custom Categories .a-a{fill:#347362;}.b-a{fill:#fff;}" at bounding box center [534, 252] width 86 height 13
click at [404, 325] on div "LAB" at bounding box center [444, 316] width 128 height 20
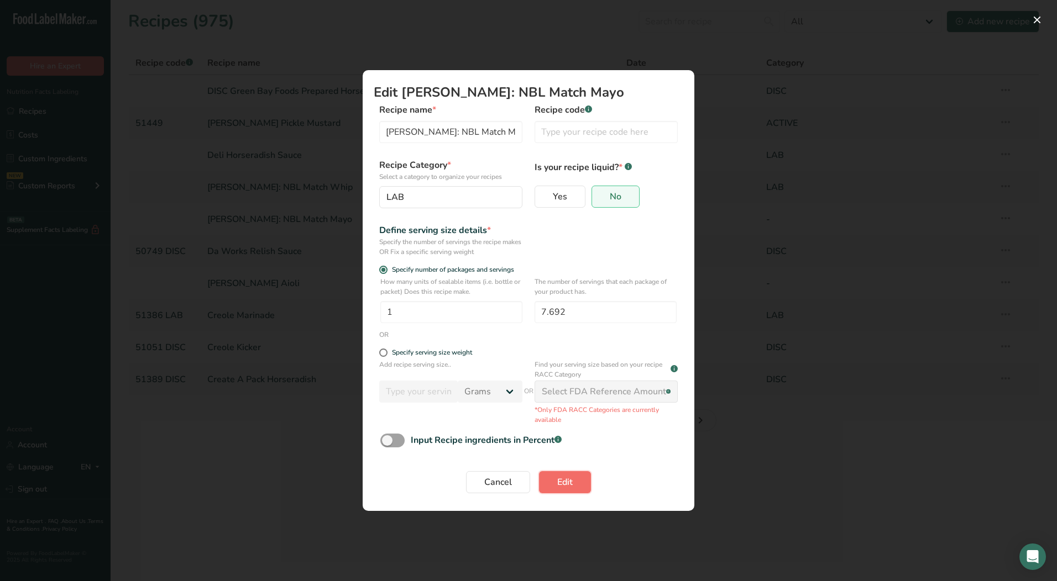
click at [552, 478] on button "Edit" at bounding box center [565, 482] width 52 height 22
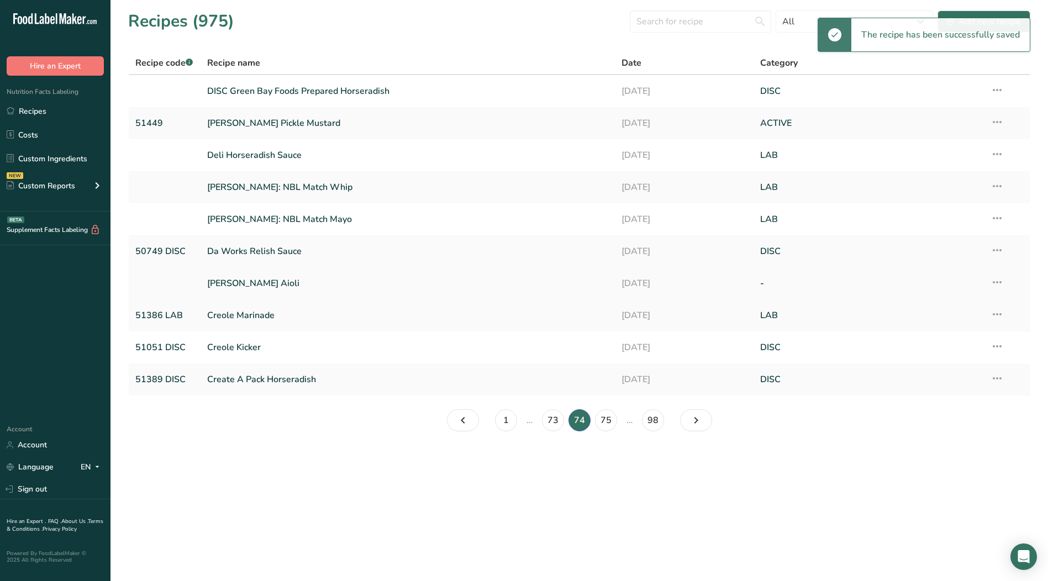
click at [1001, 284] on icon at bounding box center [997, 282] width 13 height 20
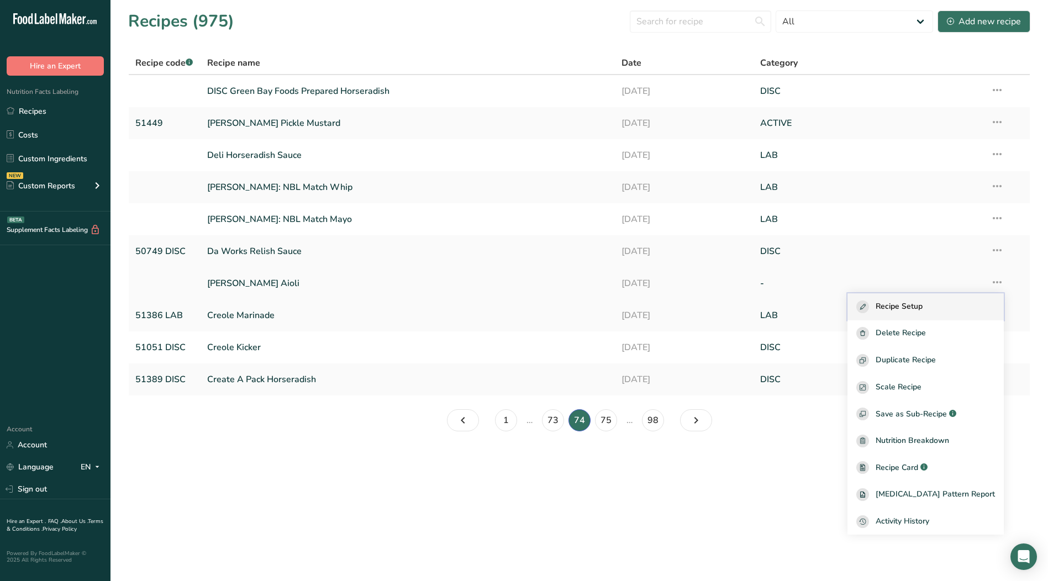
click at [905, 305] on span "Recipe Setup" at bounding box center [899, 307] width 47 height 13
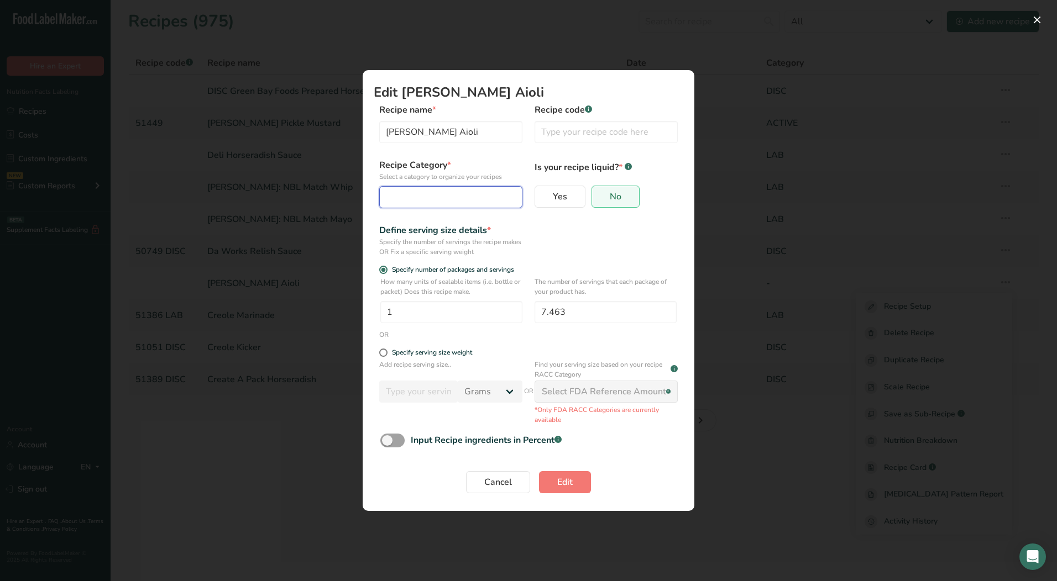
click at [476, 203] on div "Edit Recipe Modal" at bounding box center [447, 197] width 122 height 13
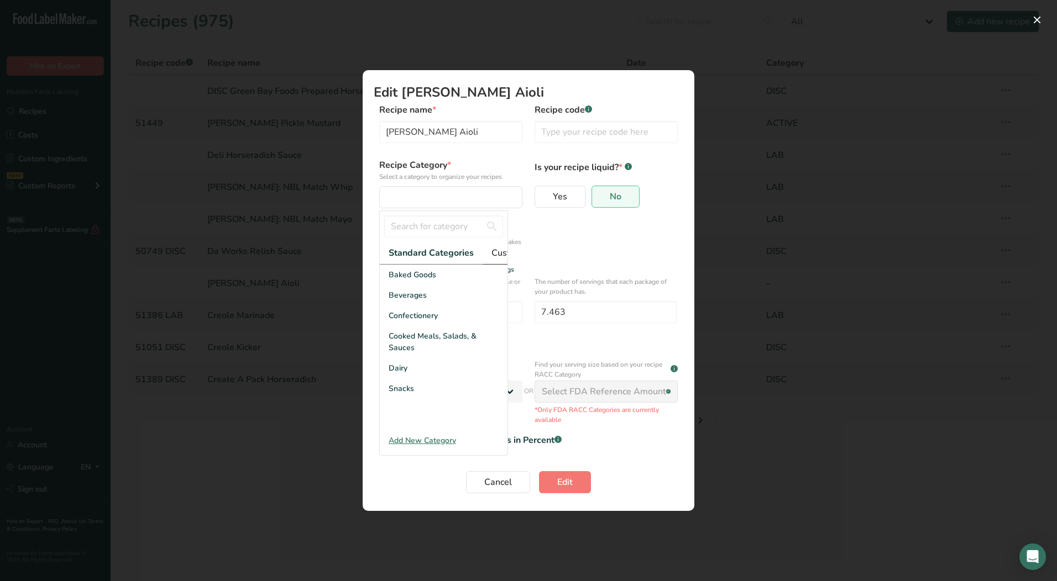
click at [497, 251] on span "Custom Categories .a-a{fill:#347362;}.b-a{fill:#fff;}" at bounding box center [534, 252] width 86 height 13
click at [412, 326] on div "LAB" at bounding box center [444, 316] width 128 height 20
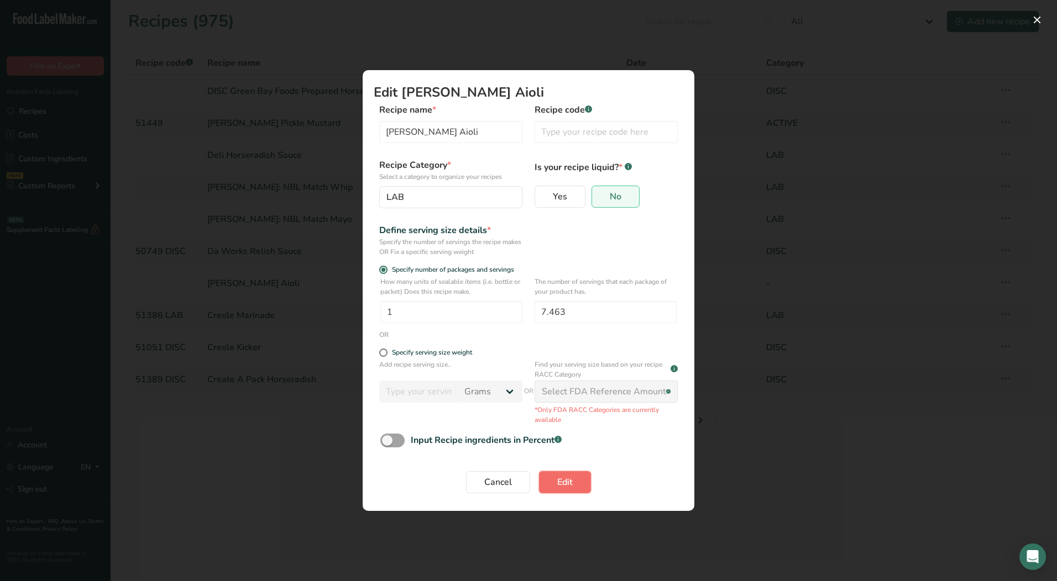
click at [571, 476] on span "Edit" at bounding box center [564, 482] width 15 height 13
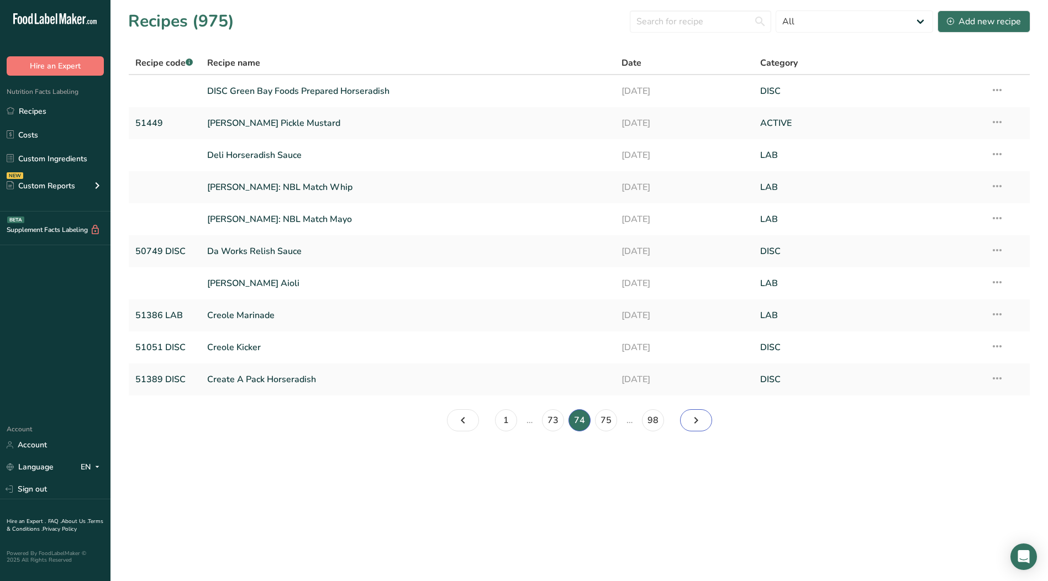
click at [703, 416] on link "Page 75." at bounding box center [696, 421] width 32 height 22
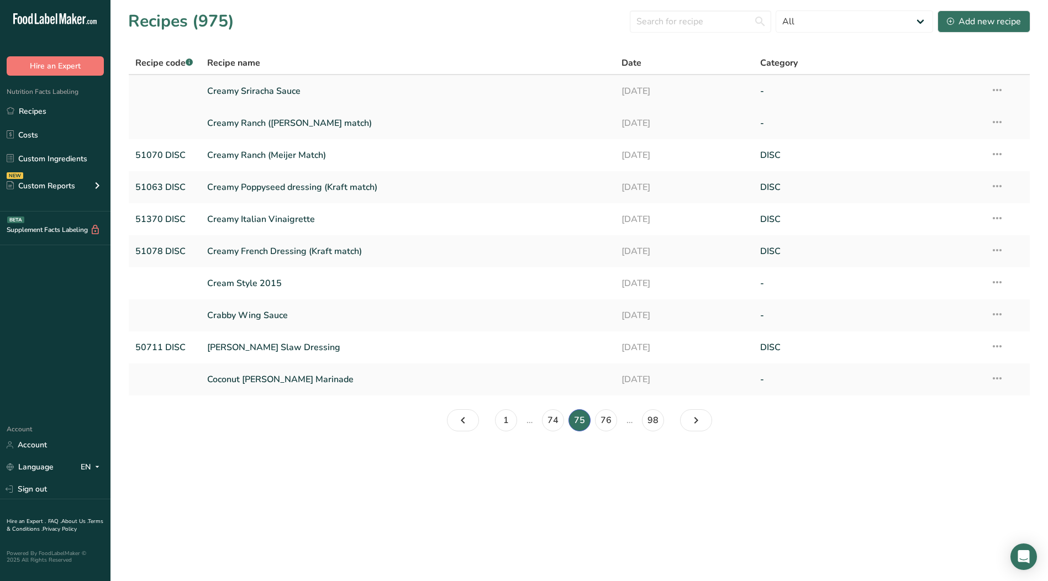
click at [996, 91] on icon at bounding box center [997, 90] width 13 height 20
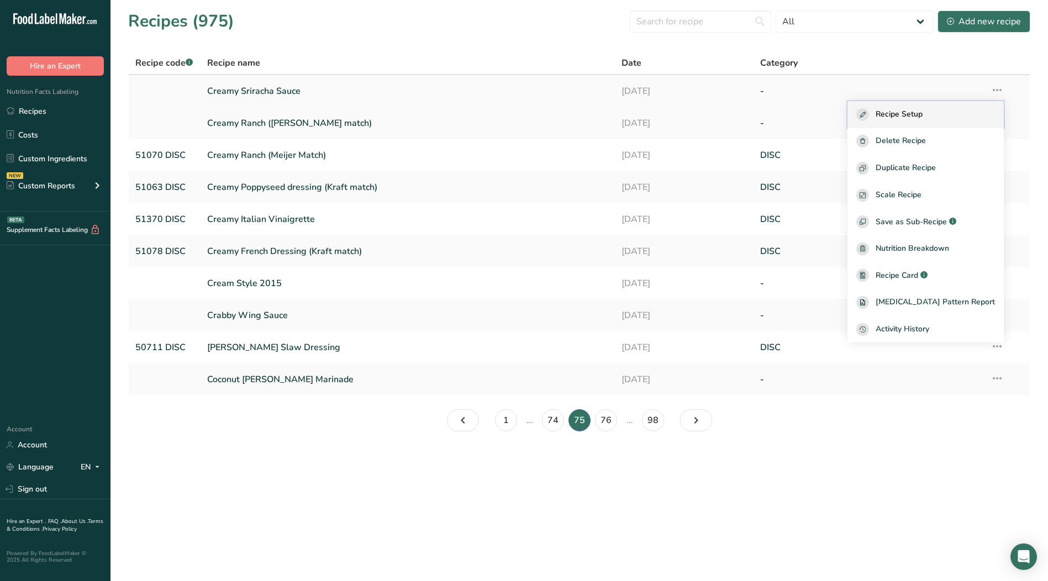
click at [923, 118] on span "Recipe Setup" at bounding box center [899, 114] width 47 height 13
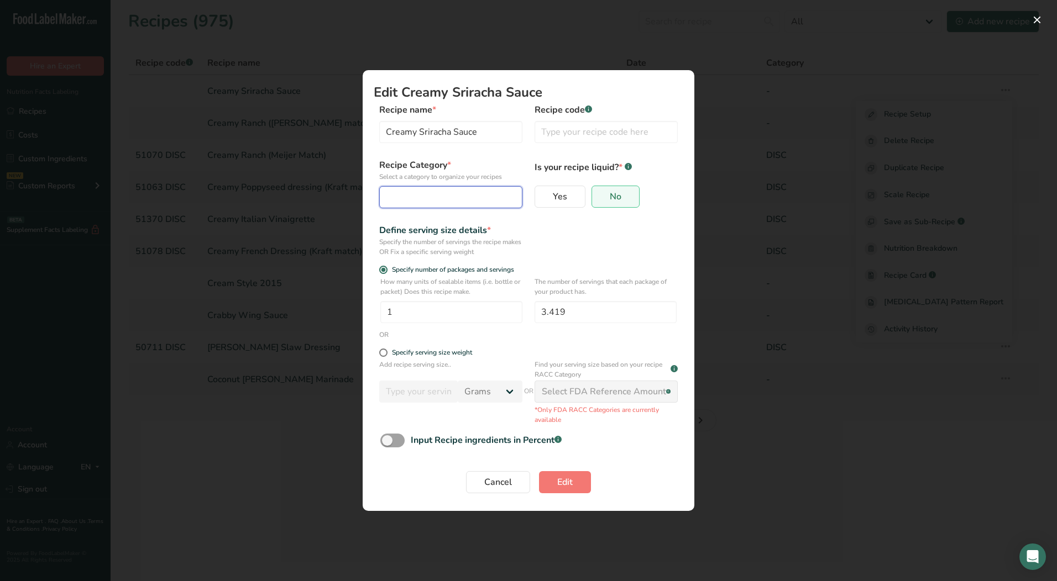
click at [450, 200] on div "Edit Recipe Modal" at bounding box center [447, 197] width 122 height 13
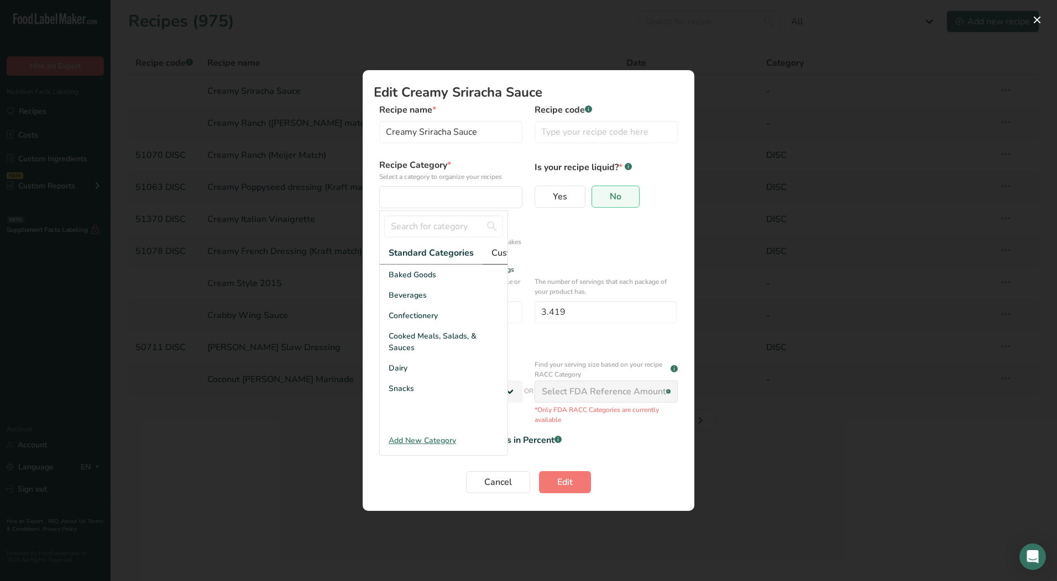
click at [494, 256] on span "Custom Categories .a-a{fill:#347362;}.b-a{fill:#fff;}" at bounding box center [534, 252] width 86 height 13
click at [405, 322] on div "LAB" at bounding box center [444, 316] width 128 height 20
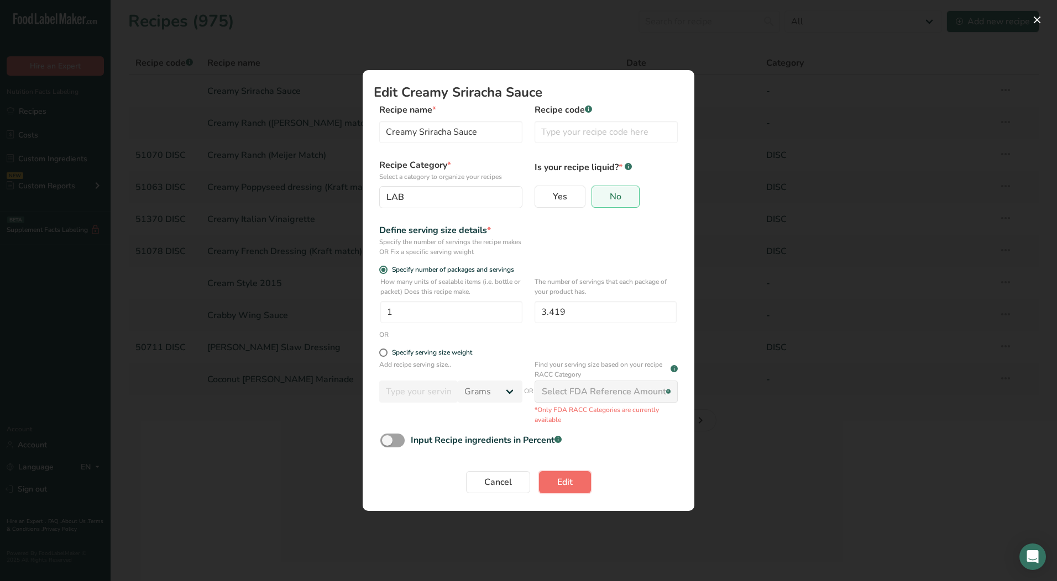
click at [565, 484] on span "Edit" at bounding box center [564, 482] width 15 height 13
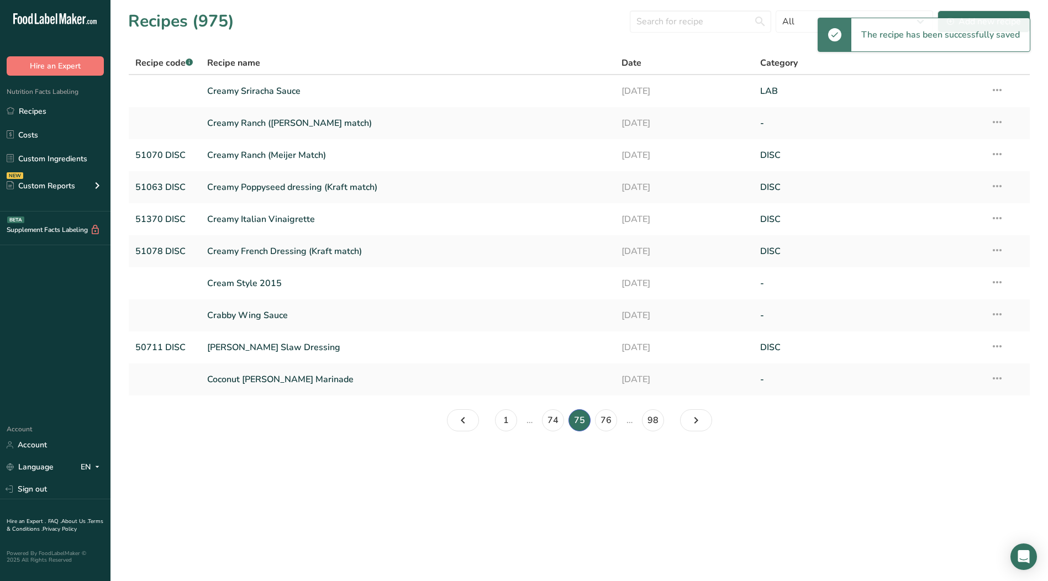
click at [999, 123] on icon at bounding box center [997, 122] width 13 height 20
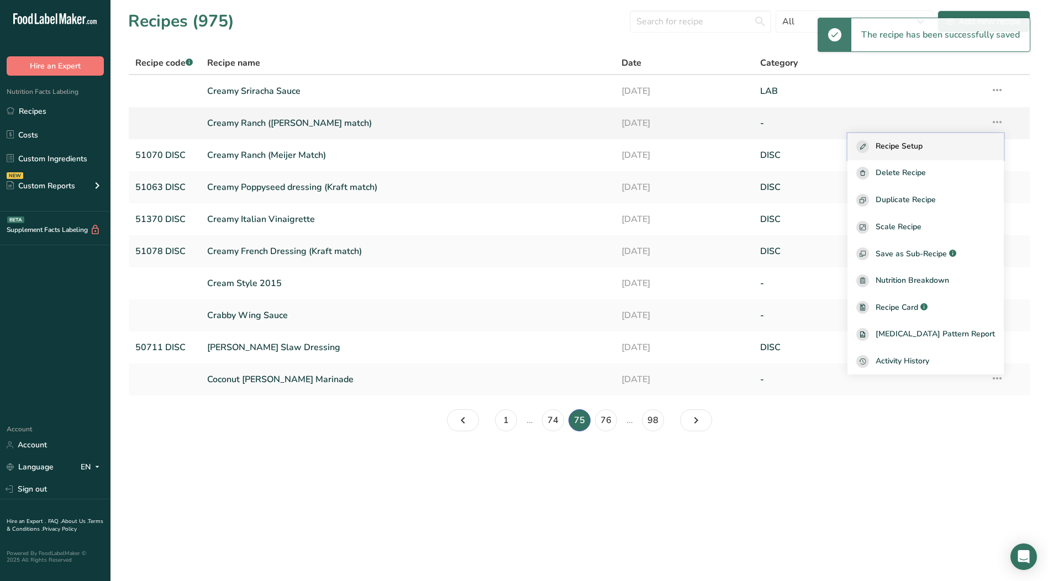
click at [923, 150] on span "Recipe Setup" at bounding box center [899, 146] width 47 height 13
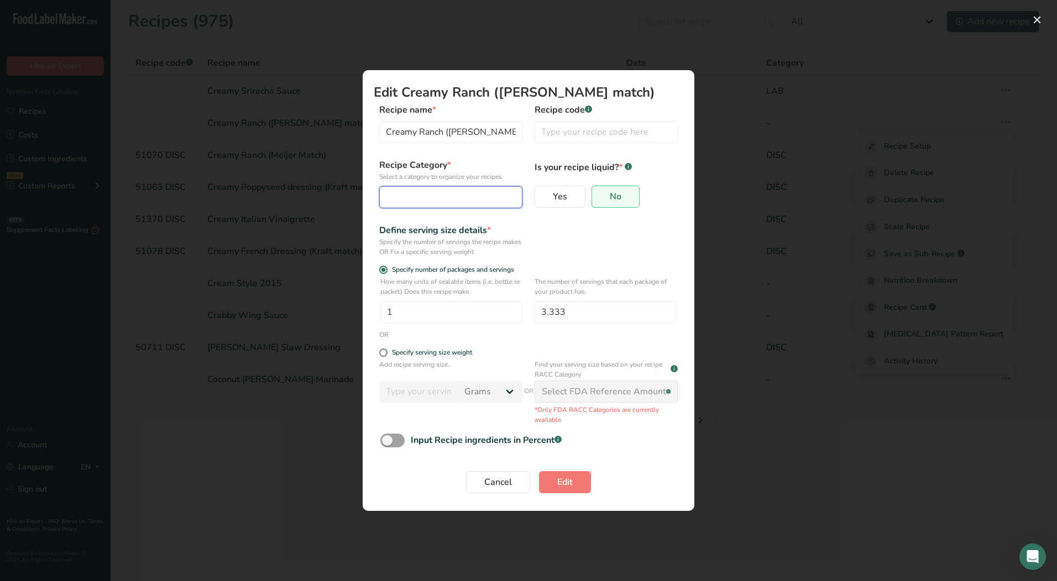
click at [416, 200] on div "Edit Recipe Modal" at bounding box center [447, 197] width 122 height 13
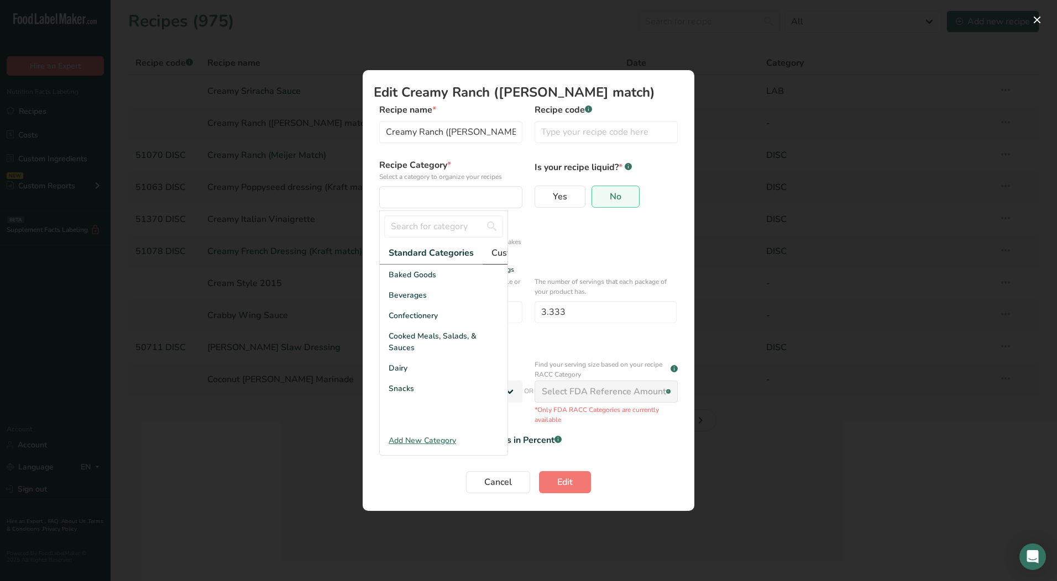
click at [497, 258] on span "Custom Categories .a-a{fill:#347362;}.b-a{fill:#fff;}" at bounding box center [534, 252] width 86 height 13
drag, startPoint x: 412, startPoint y: 329, endPoint x: 432, endPoint y: 365, distance: 41.1
click at [413, 326] on div "LAB" at bounding box center [444, 316] width 128 height 20
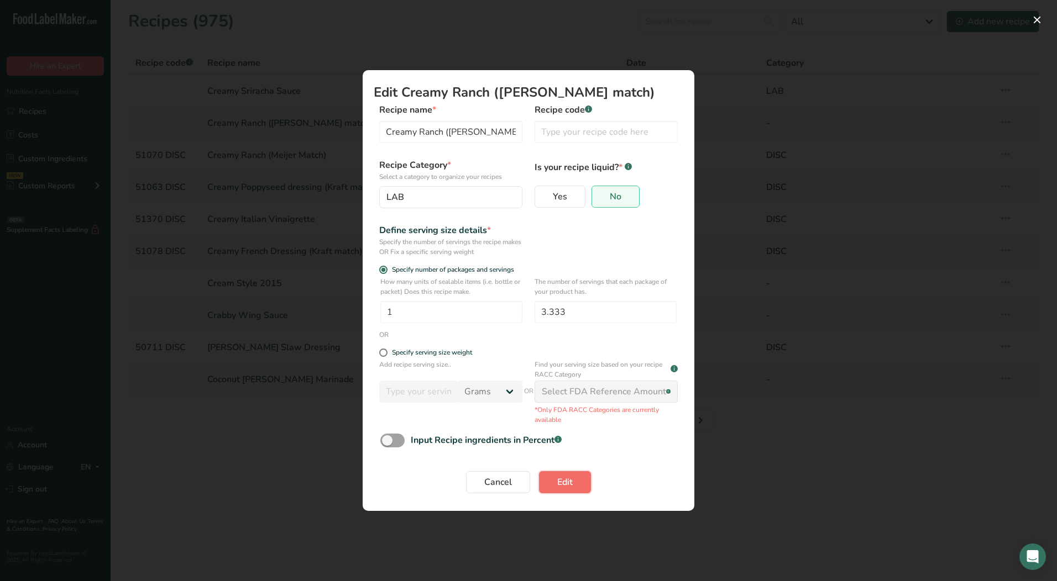
click at [564, 483] on span "Edit" at bounding box center [564, 482] width 15 height 13
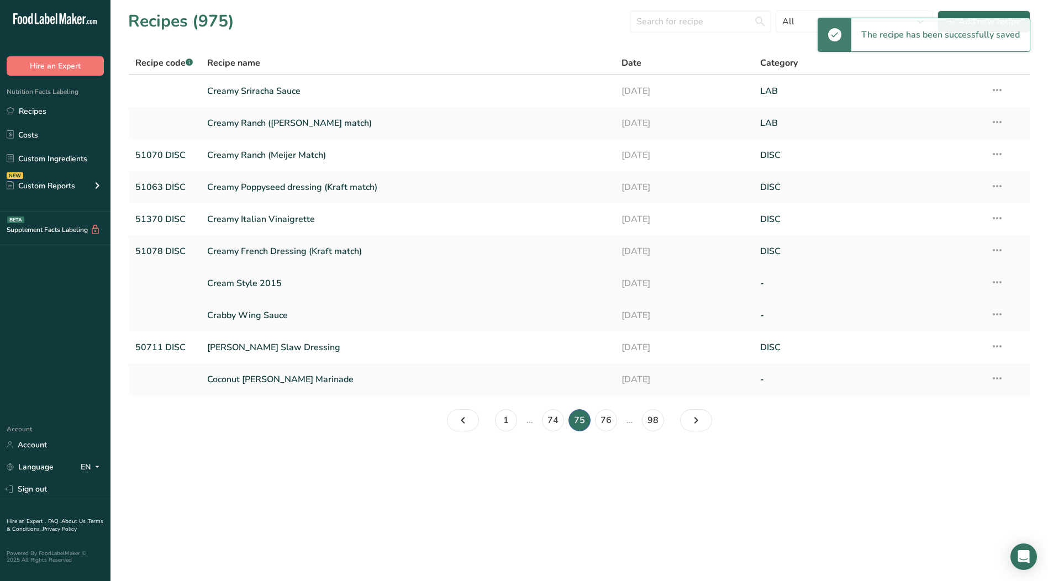
click at [1002, 282] on icon at bounding box center [997, 282] width 13 height 20
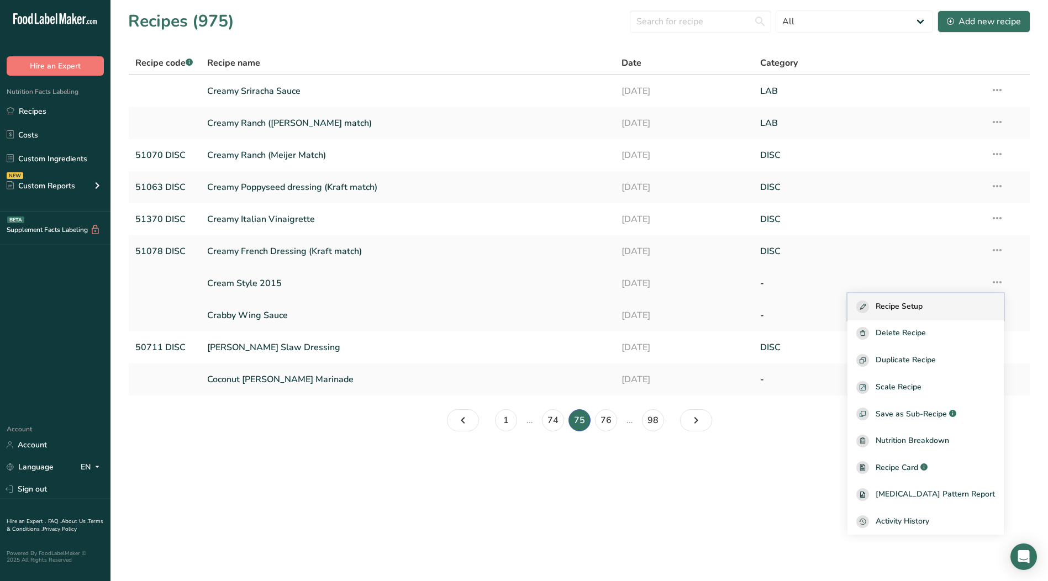
click at [951, 311] on div "Recipe Setup" at bounding box center [926, 307] width 139 height 13
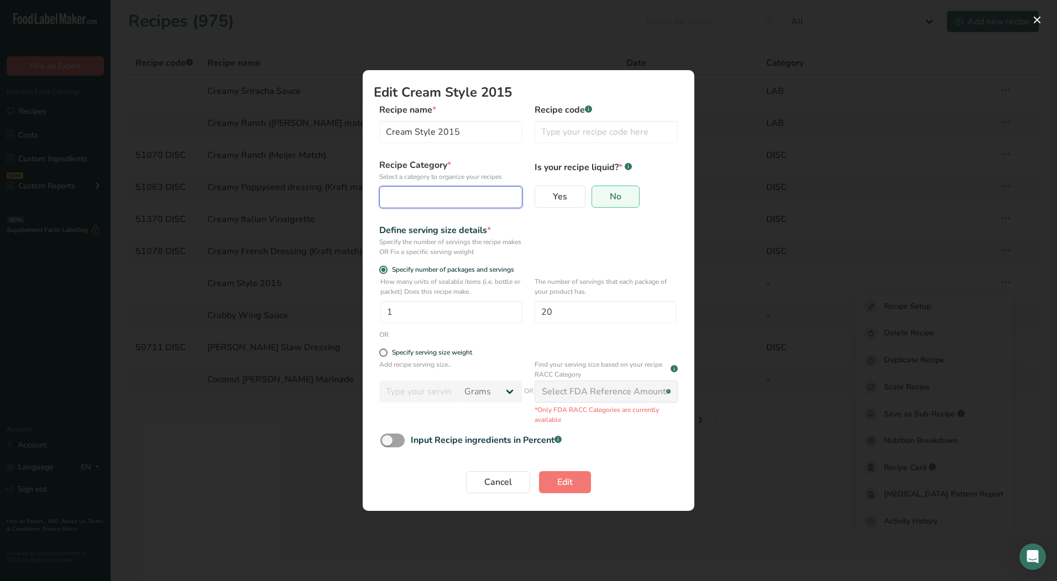
click at [461, 201] on div "Edit Recipe Modal" at bounding box center [447, 197] width 122 height 13
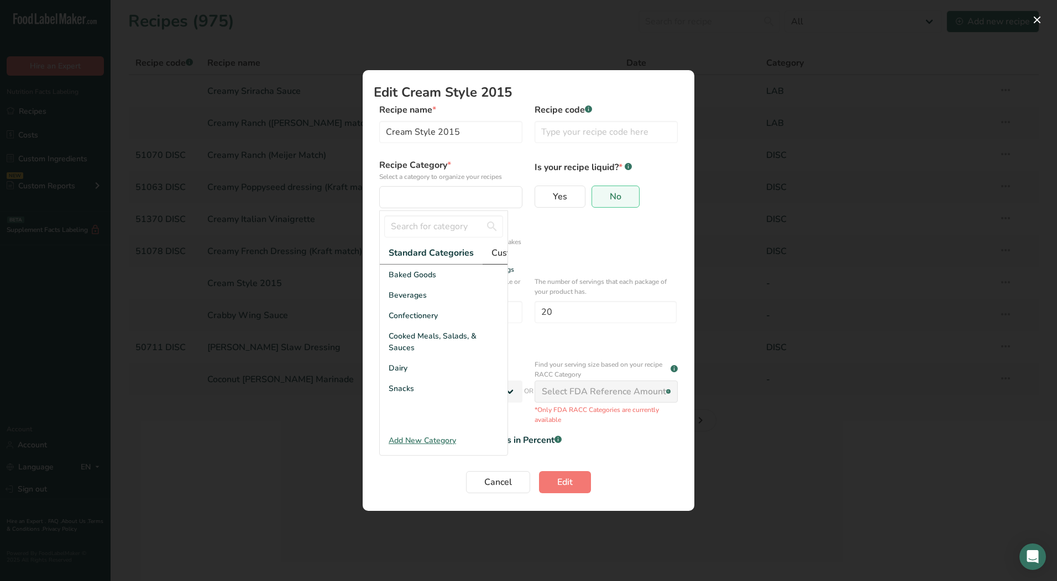
click at [505, 255] on span "Custom Categories .a-a{fill:#347362;}.b-a{fill:#fff;}" at bounding box center [534, 252] width 86 height 13
click at [429, 321] on div "LAB" at bounding box center [444, 316] width 128 height 20
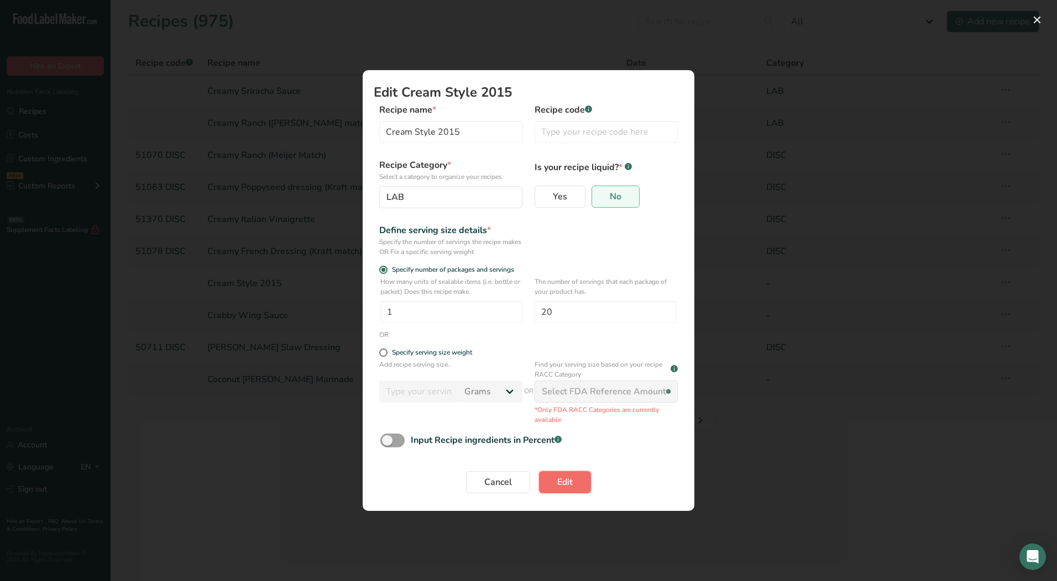
click at [570, 486] on span "Edit" at bounding box center [564, 482] width 15 height 13
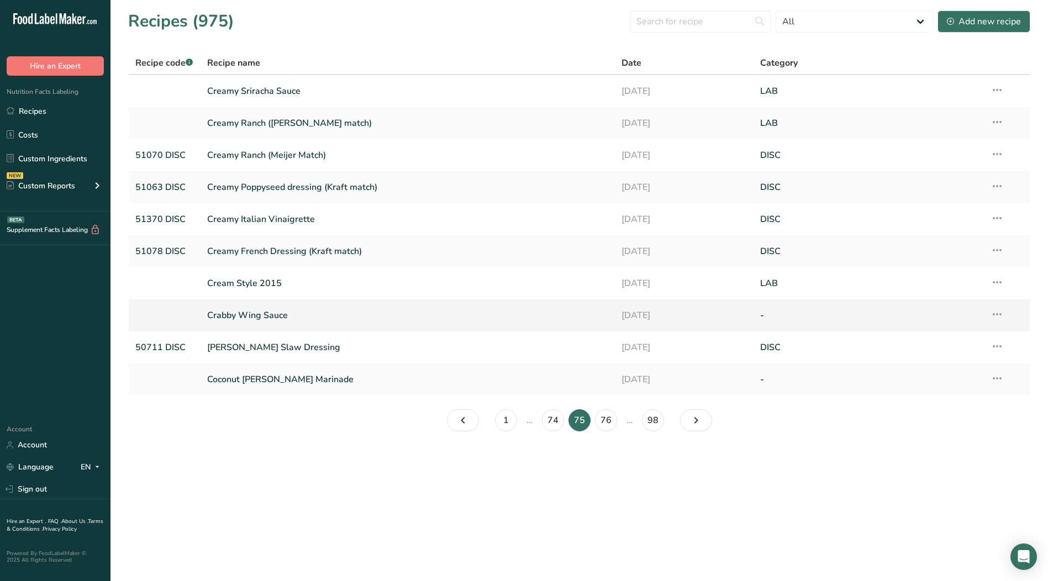
click at [996, 315] on icon at bounding box center [997, 315] width 13 height 20
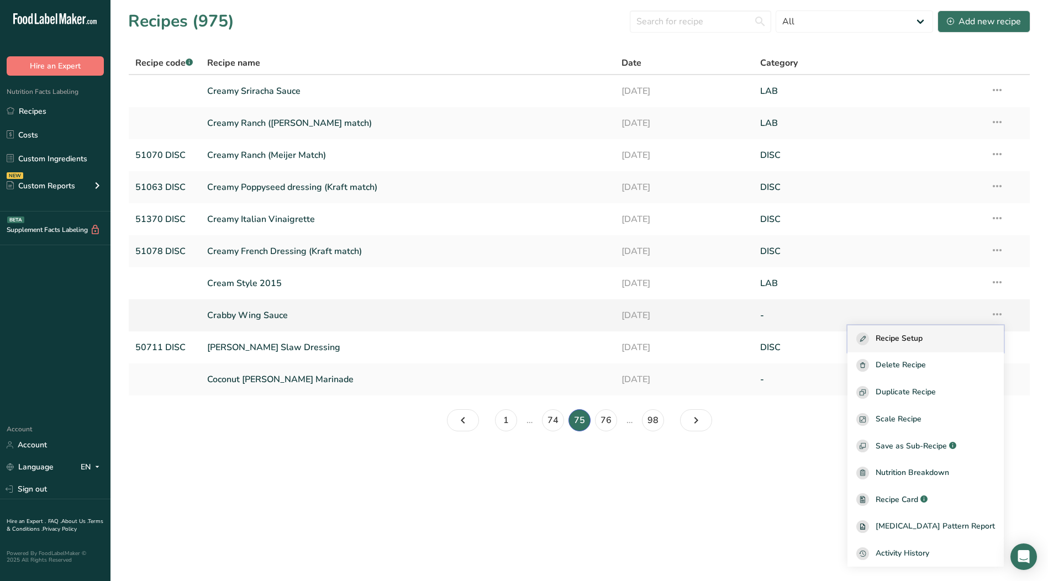
click at [923, 335] on span "Recipe Setup" at bounding box center [899, 339] width 47 height 13
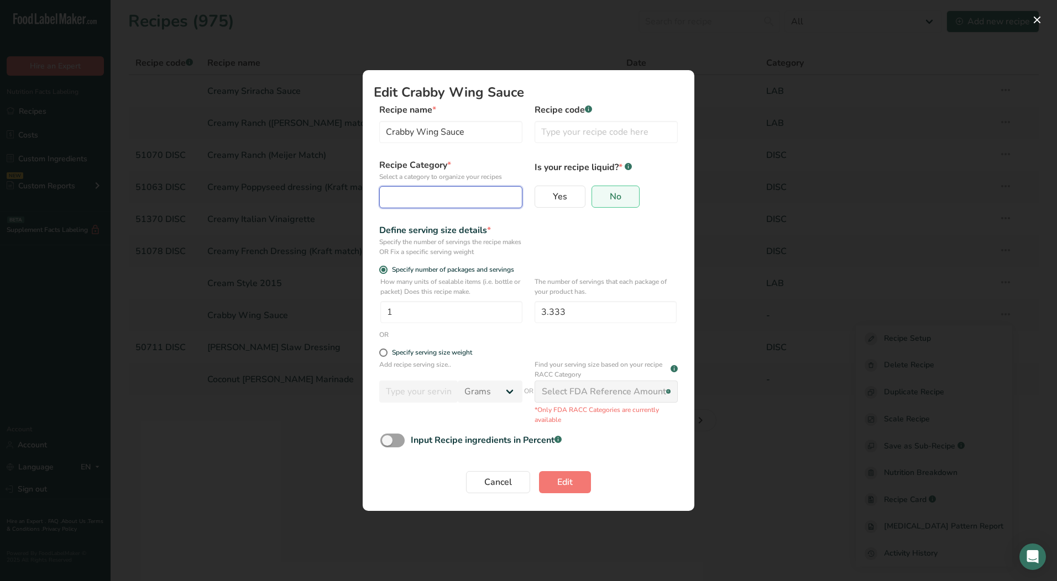
drag, startPoint x: 447, startPoint y: 204, endPoint x: 444, endPoint y: 229, distance: 24.5
click at [447, 205] on button "Edit Recipe Modal" at bounding box center [450, 197] width 143 height 22
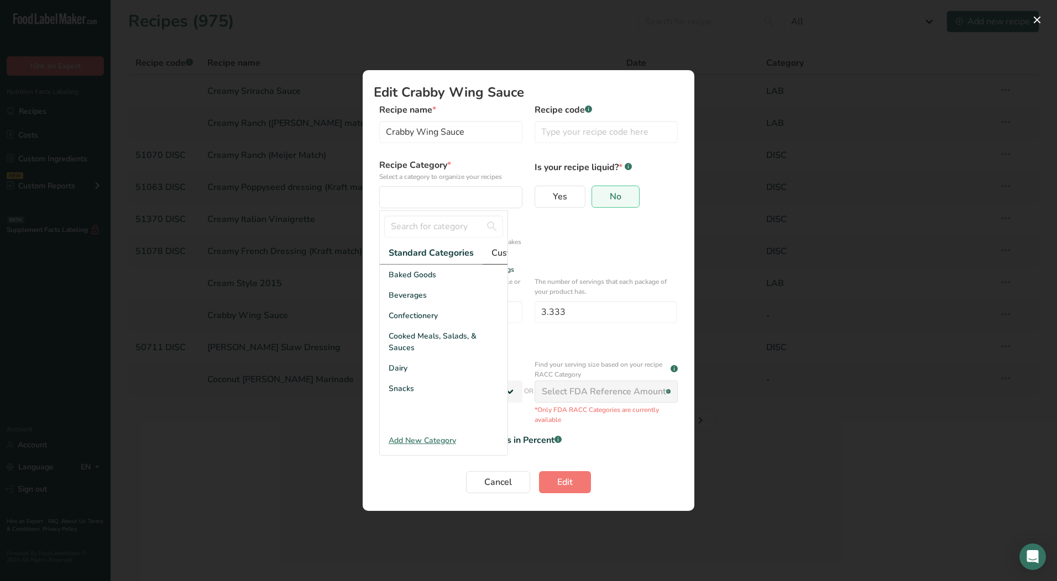
click at [505, 254] on span "Custom Categories .a-a{fill:#347362;}.b-a{fill:#fff;}" at bounding box center [534, 252] width 86 height 13
click at [447, 321] on div "LAB" at bounding box center [444, 316] width 128 height 20
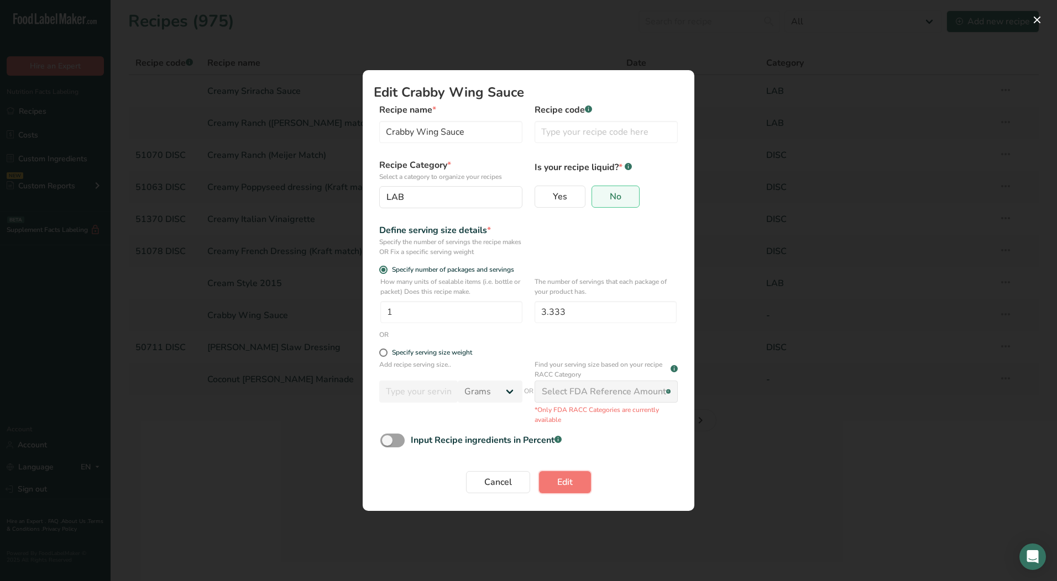
click at [570, 482] on span "Edit" at bounding box center [564, 482] width 15 height 13
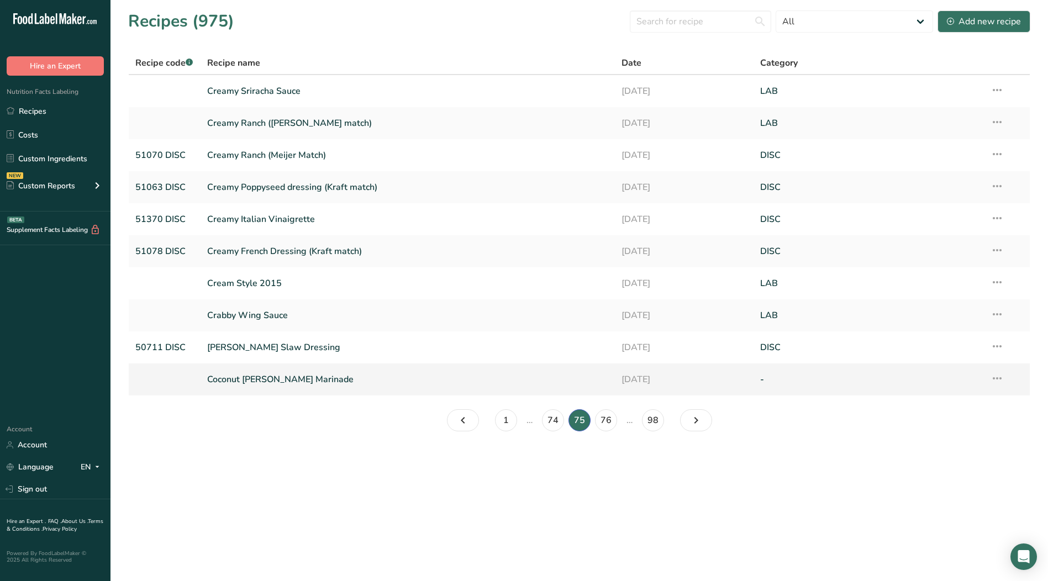
click at [999, 381] on icon at bounding box center [997, 379] width 13 height 20
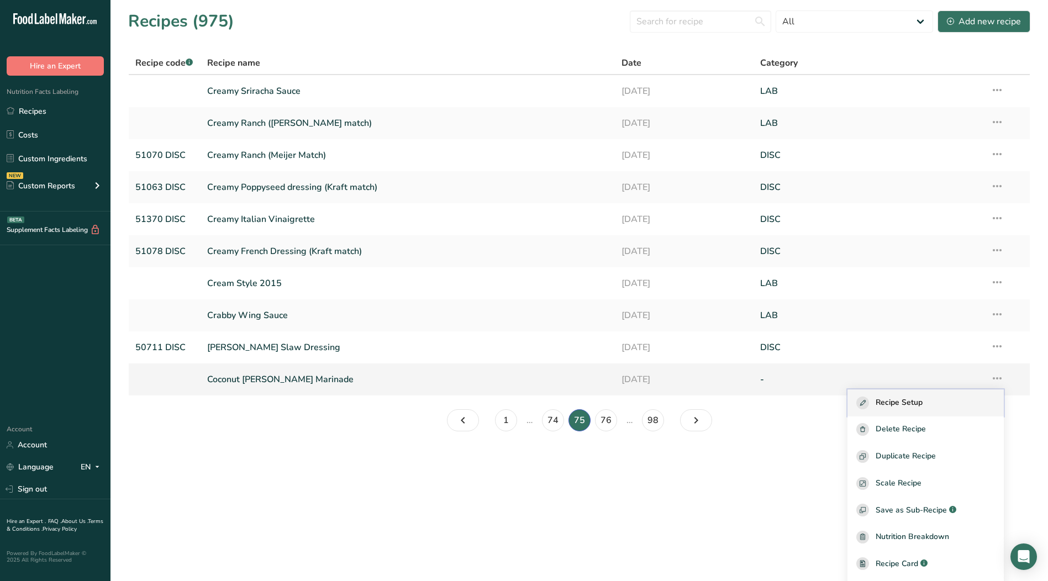
click at [900, 407] on span "Recipe Setup" at bounding box center [899, 403] width 47 height 13
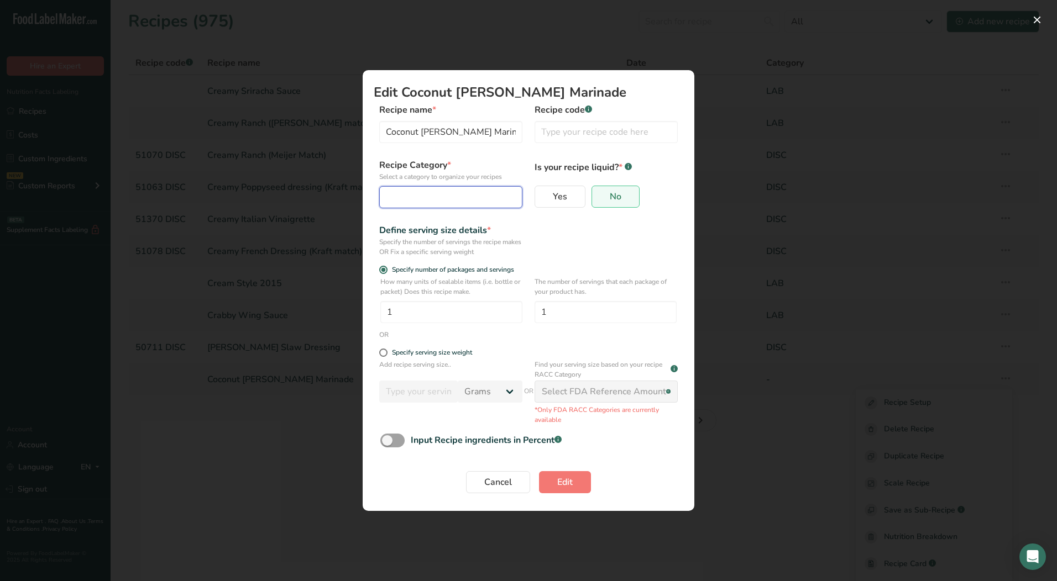
click at [451, 204] on button "Edit Recipe Modal" at bounding box center [450, 197] width 143 height 22
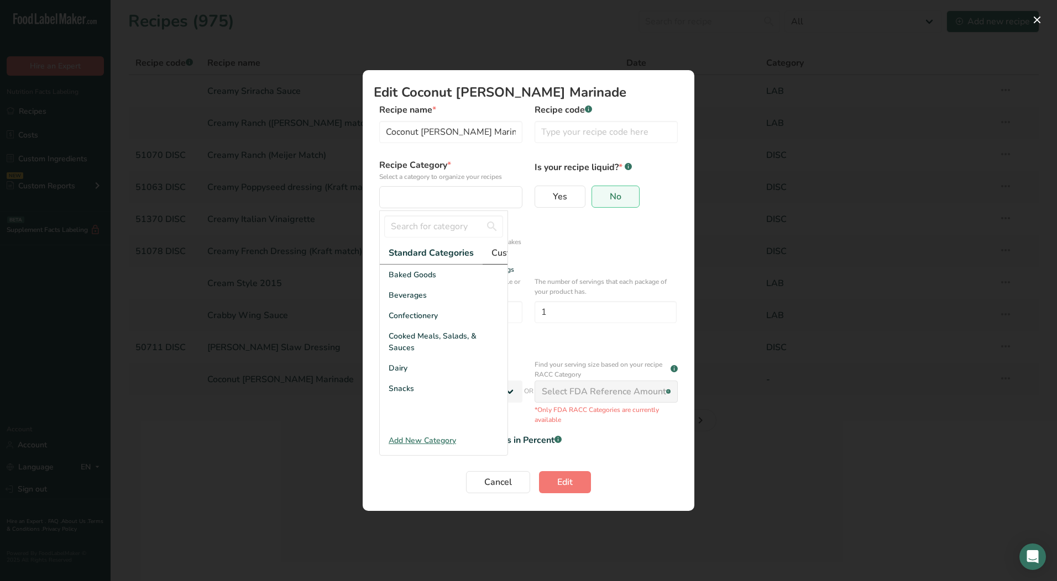
click at [496, 252] on span "Custom Categories .a-a{fill:#347362;}.b-a{fill:#fff;}" at bounding box center [534, 252] width 86 height 13
click at [415, 321] on div "LAB" at bounding box center [444, 316] width 128 height 20
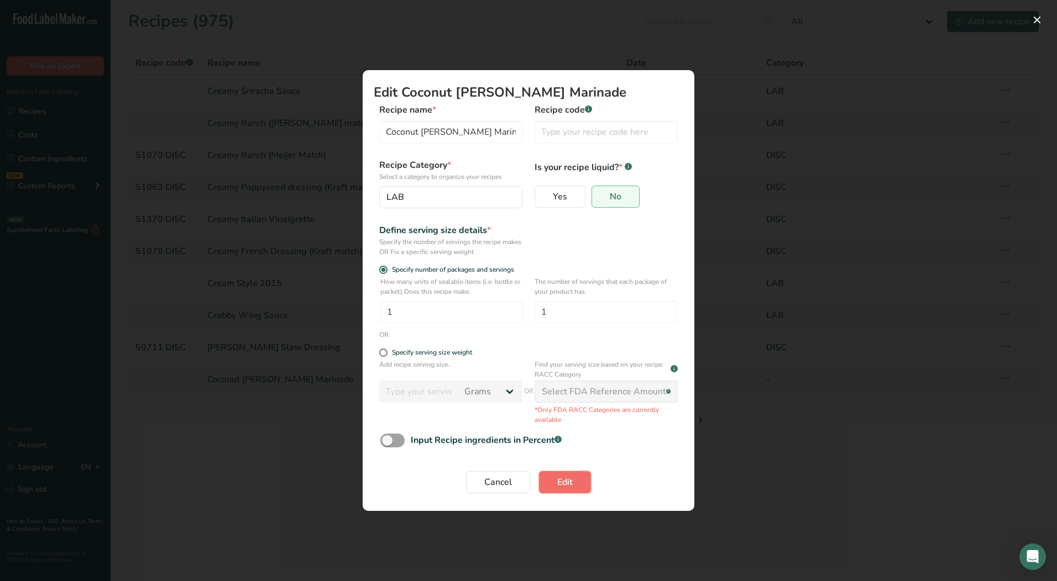
click at [556, 484] on button "Edit" at bounding box center [565, 482] width 52 height 22
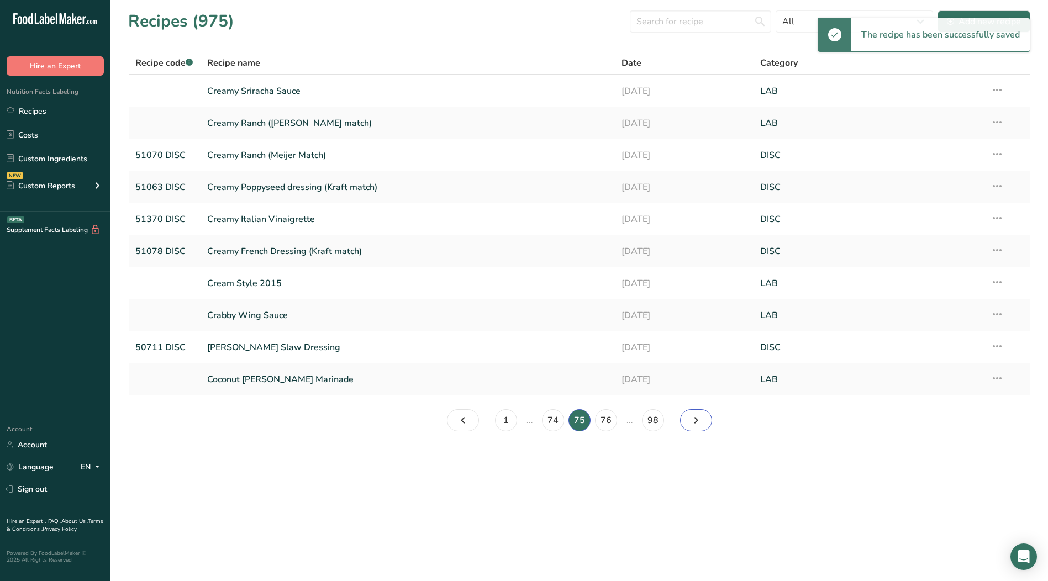
click at [697, 424] on icon "Page 76." at bounding box center [696, 421] width 13 height 20
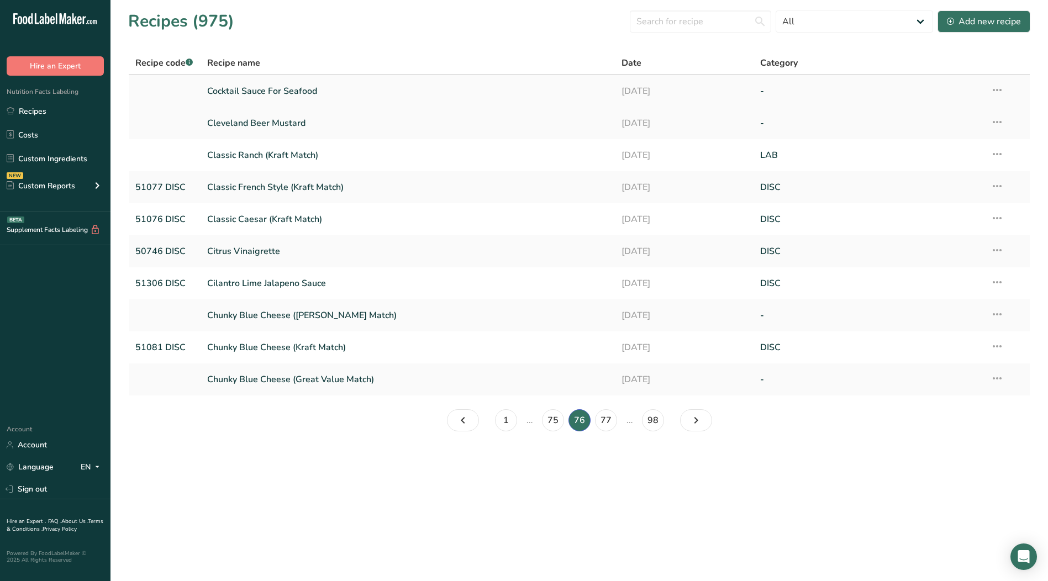
click at [998, 90] on icon at bounding box center [997, 90] width 13 height 20
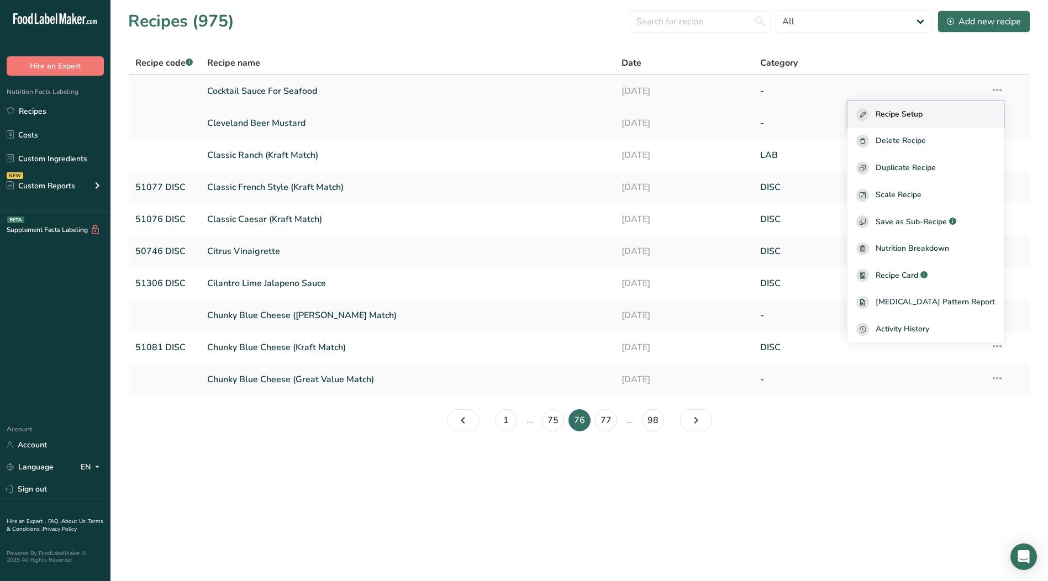
click at [923, 118] on span "Recipe Setup" at bounding box center [899, 114] width 47 height 13
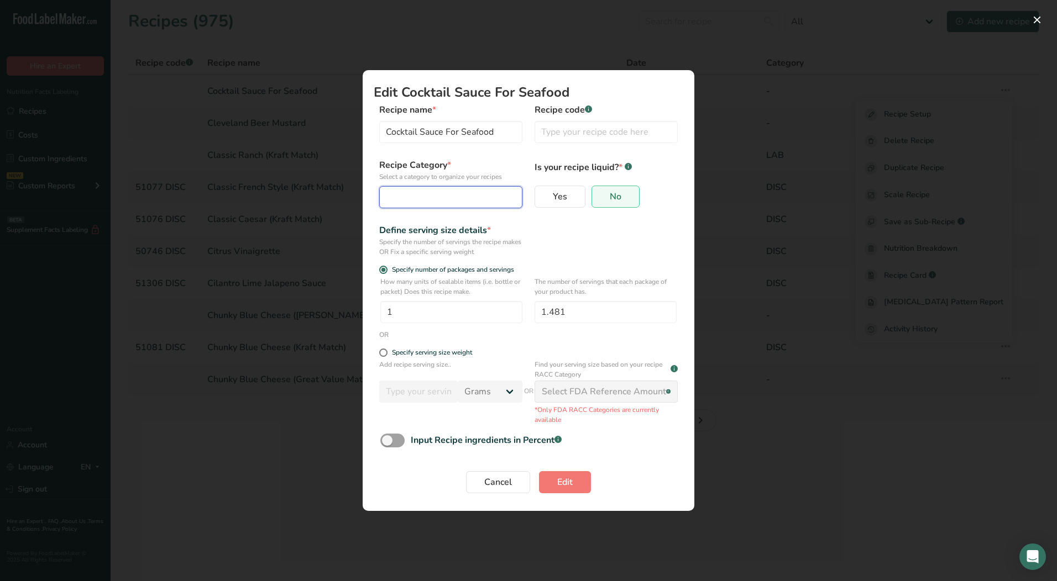
click at [395, 198] on div "Edit Recipe Modal" at bounding box center [447, 197] width 122 height 13
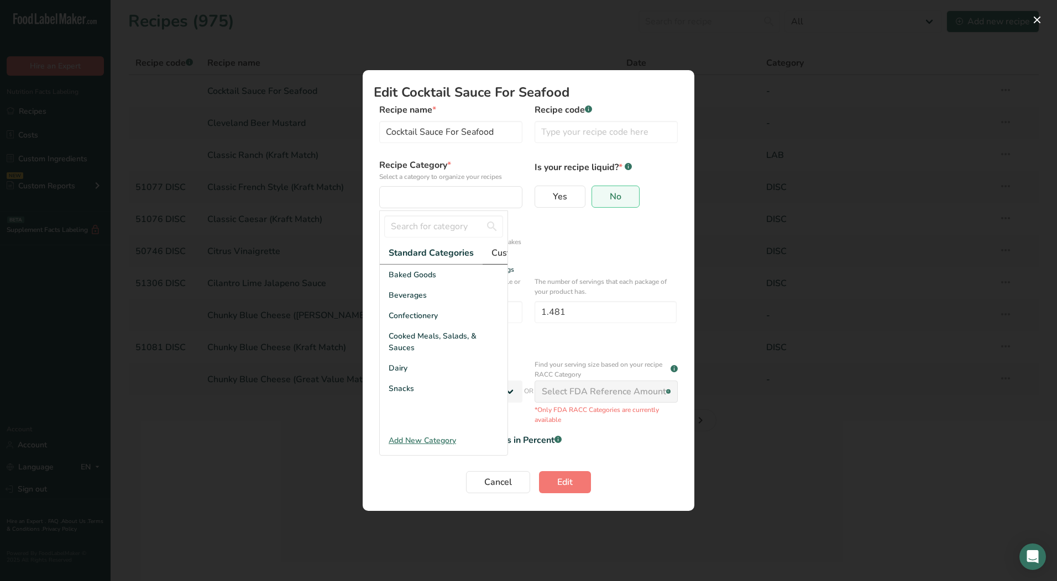
click at [496, 248] on span "Custom Categories .a-a{fill:#347362;}.b-a{fill:#fff;}" at bounding box center [534, 252] width 86 height 13
click at [396, 322] on span "LAB" at bounding box center [396, 316] width 15 height 12
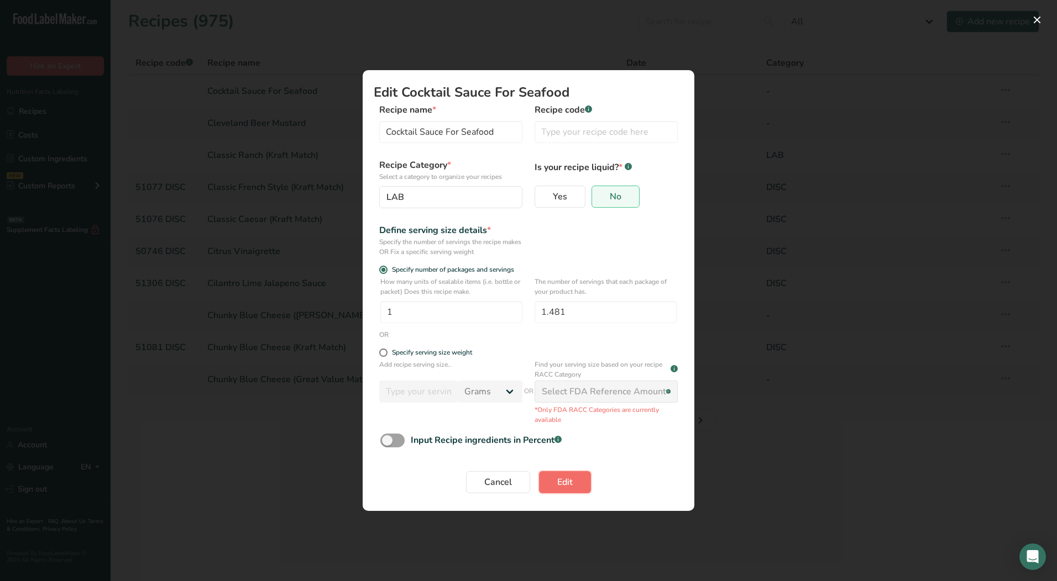
click at [562, 484] on span "Edit" at bounding box center [564, 482] width 15 height 13
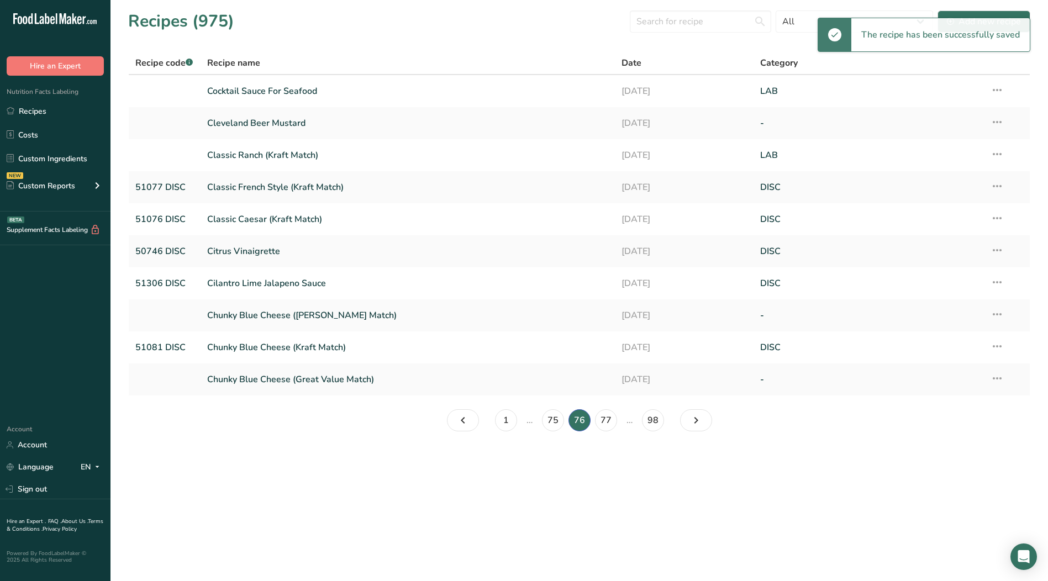
click at [1001, 122] on icon at bounding box center [997, 122] width 13 height 20
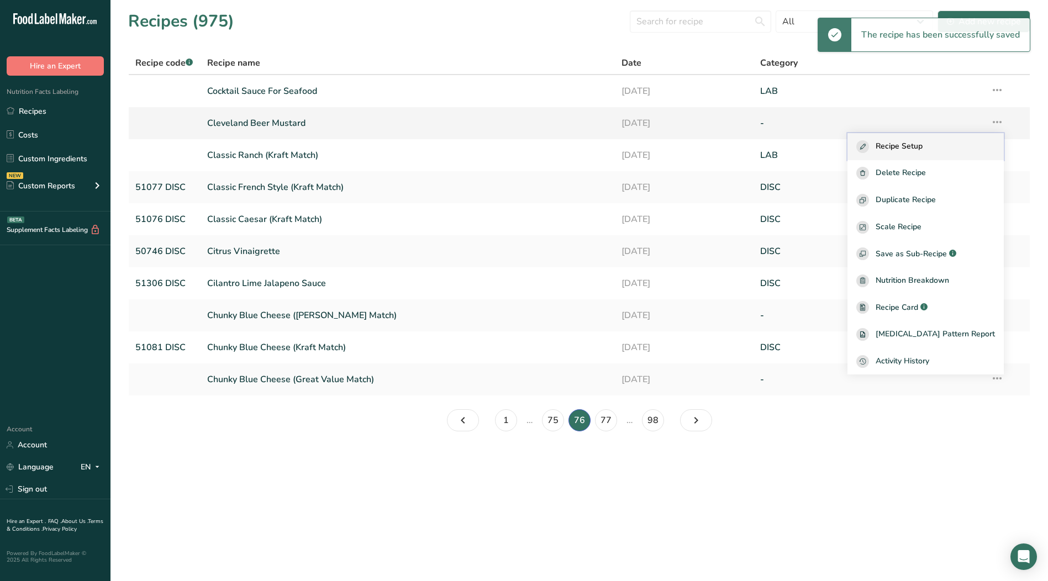
click at [912, 148] on span "Recipe Setup" at bounding box center [899, 146] width 47 height 13
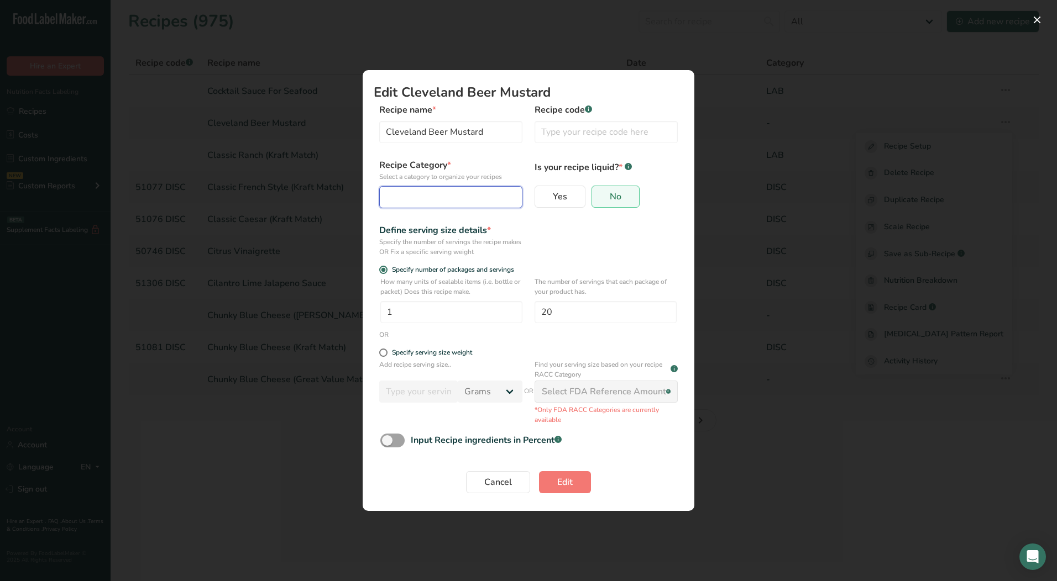
click at [445, 198] on div "Edit Recipe Modal" at bounding box center [447, 197] width 122 height 13
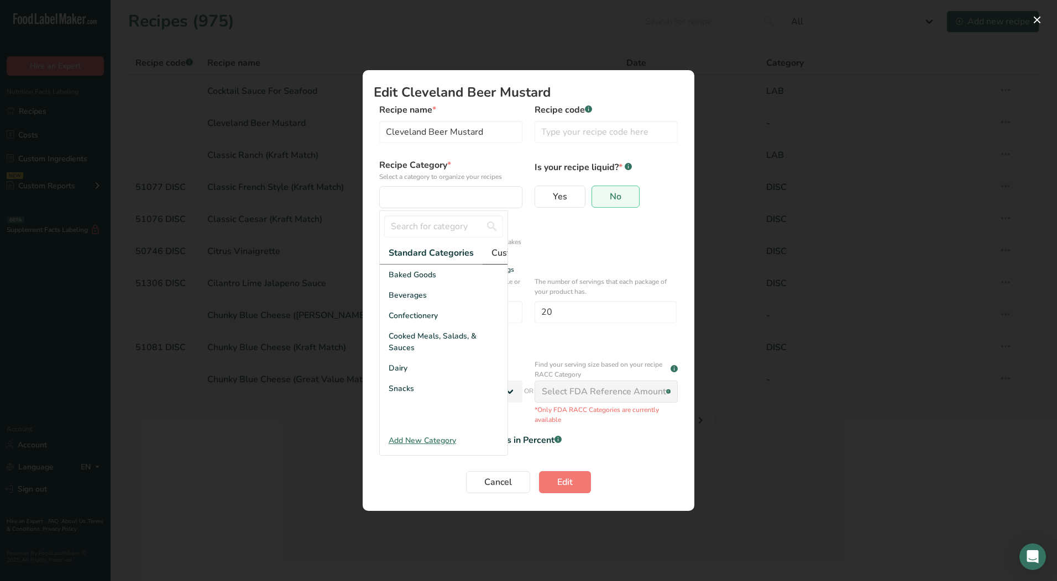
click at [500, 253] on span "Custom Categories .a-a{fill:#347362;}.b-a{fill:#fff;}" at bounding box center [534, 252] width 86 height 13
click at [408, 321] on div "LAB" at bounding box center [444, 316] width 128 height 20
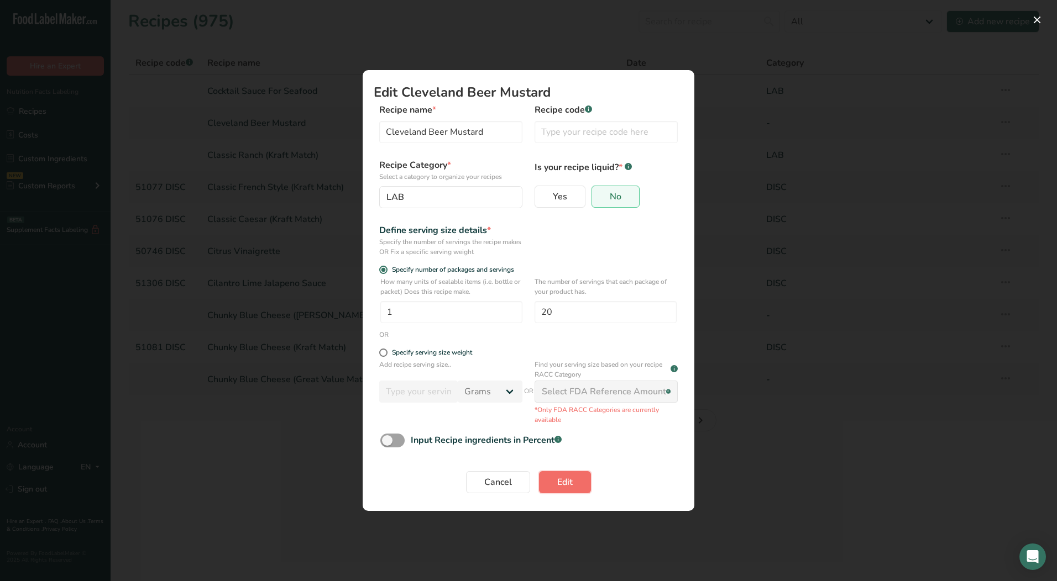
click at [550, 486] on button "Edit" at bounding box center [565, 482] width 52 height 22
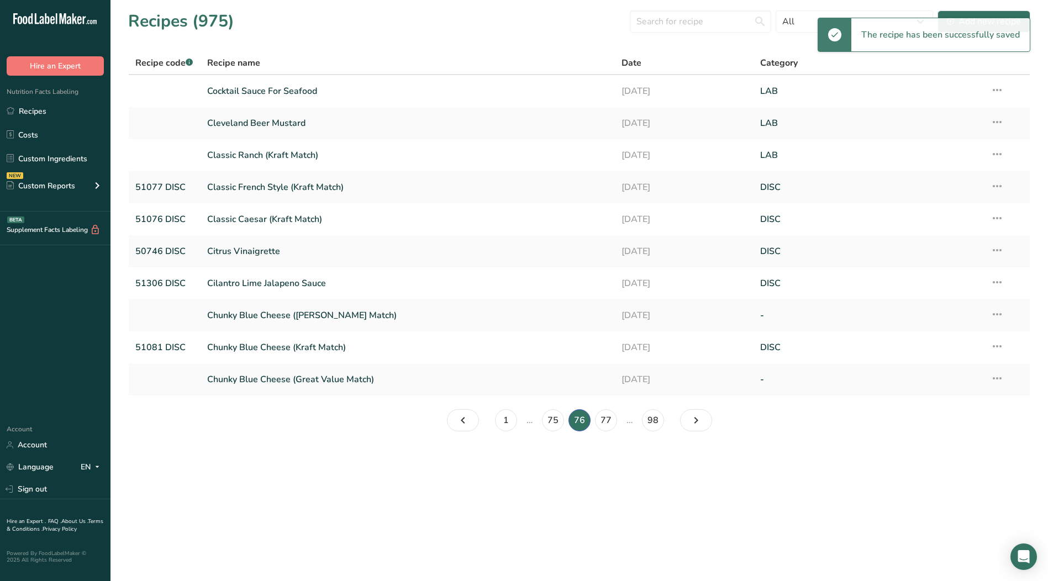
click at [999, 314] on icon at bounding box center [997, 315] width 13 height 20
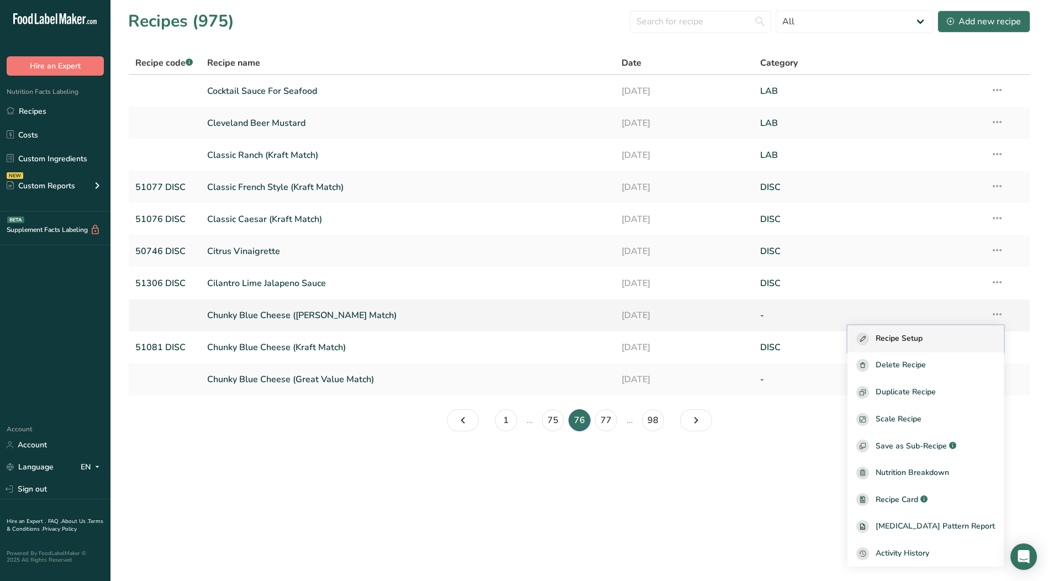
click at [923, 342] on span "Recipe Setup" at bounding box center [899, 339] width 47 height 13
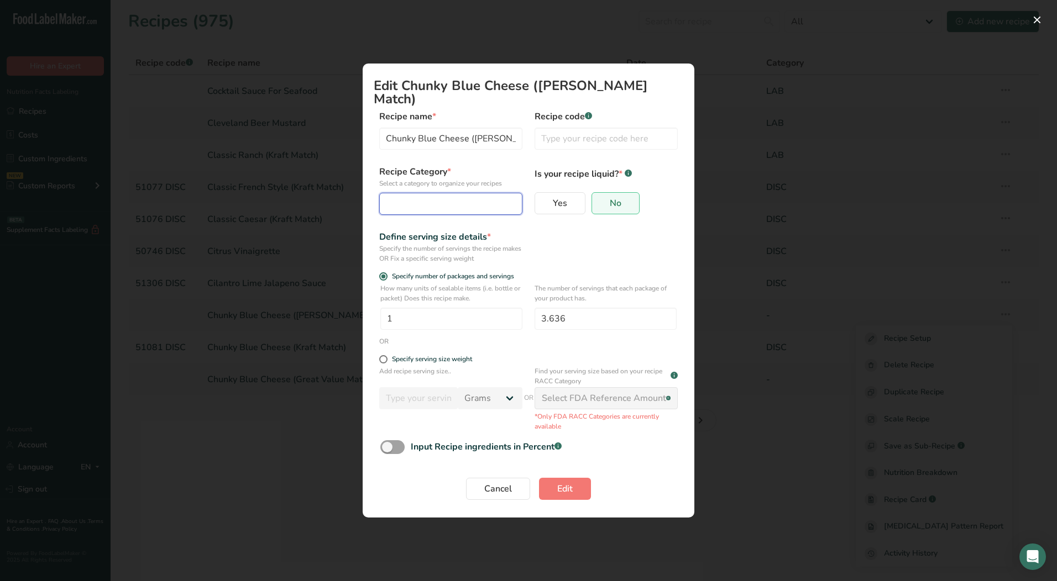
click at [478, 193] on button "Edit Recipe Modal" at bounding box center [450, 204] width 143 height 22
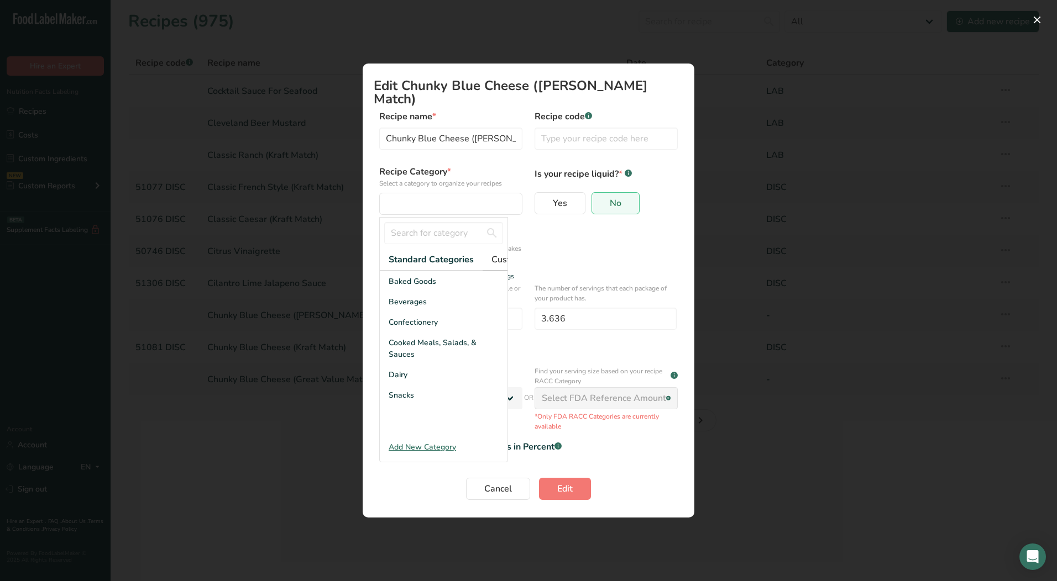
click at [494, 253] on span "Custom Categories .a-a{fill:#347362;}.b-a{fill:#fff;}" at bounding box center [534, 259] width 86 height 13
click at [411, 333] on div "LAB" at bounding box center [444, 322] width 128 height 20
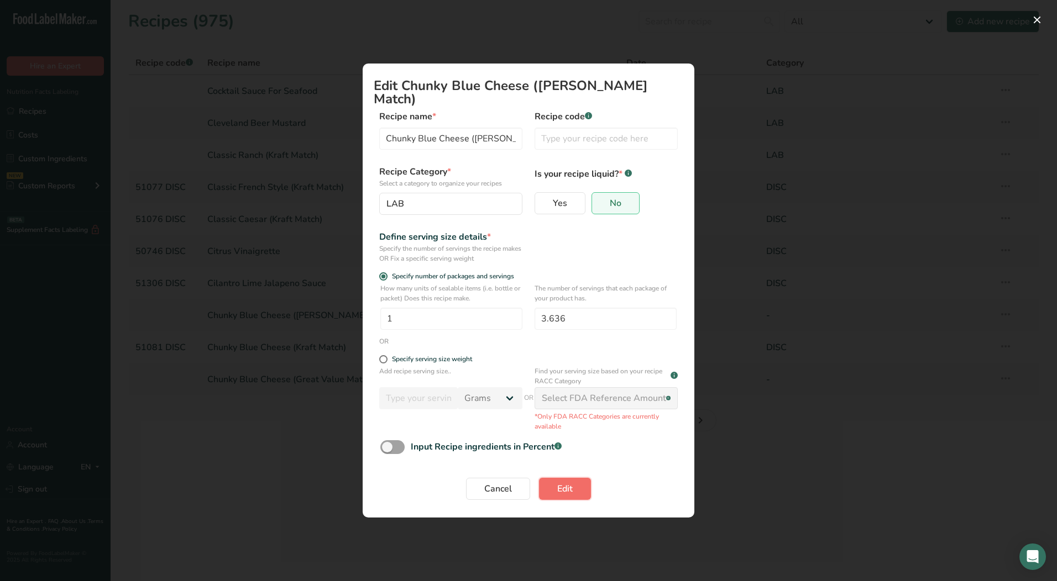
click at [564, 484] on span "Edit" at bounding box center [564, 488] width 15 height 13
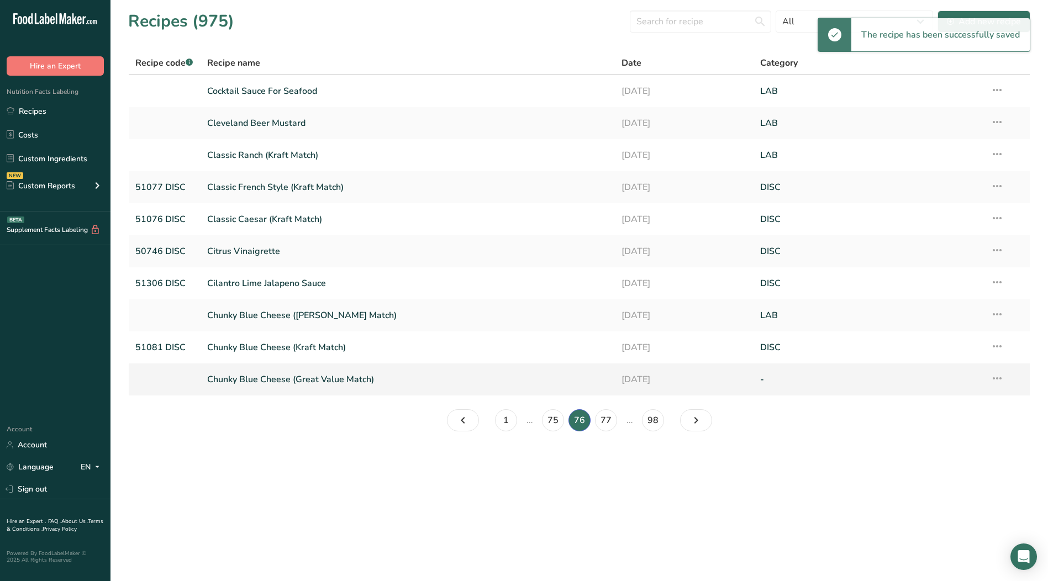
click at [999, 380] on icon at bounding box center [997, 379] width 13 height 20
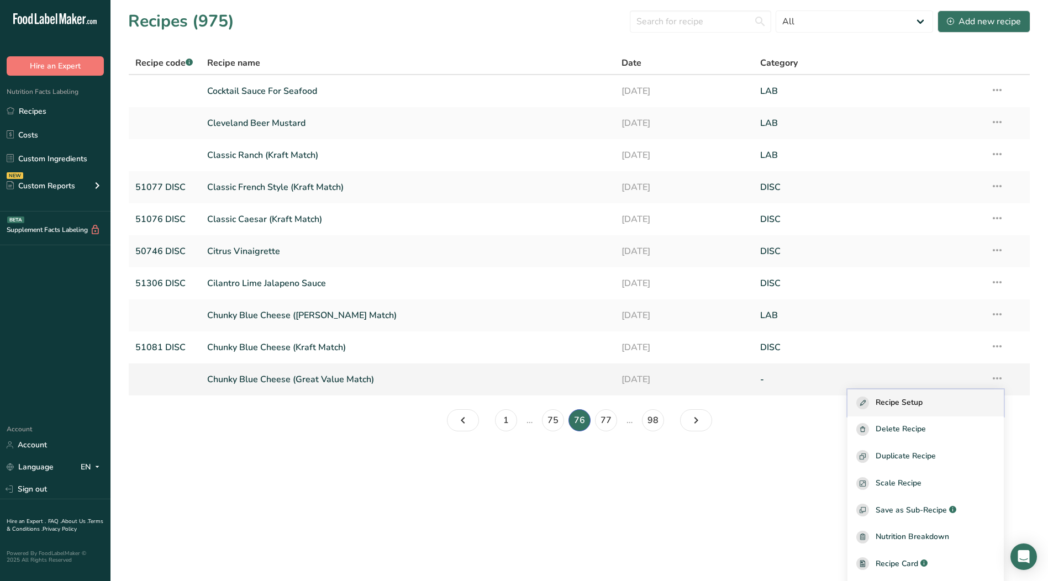
click at [923, 400] on span "Recipe Setup" at bounding box center [899, 403] width 47 height 13
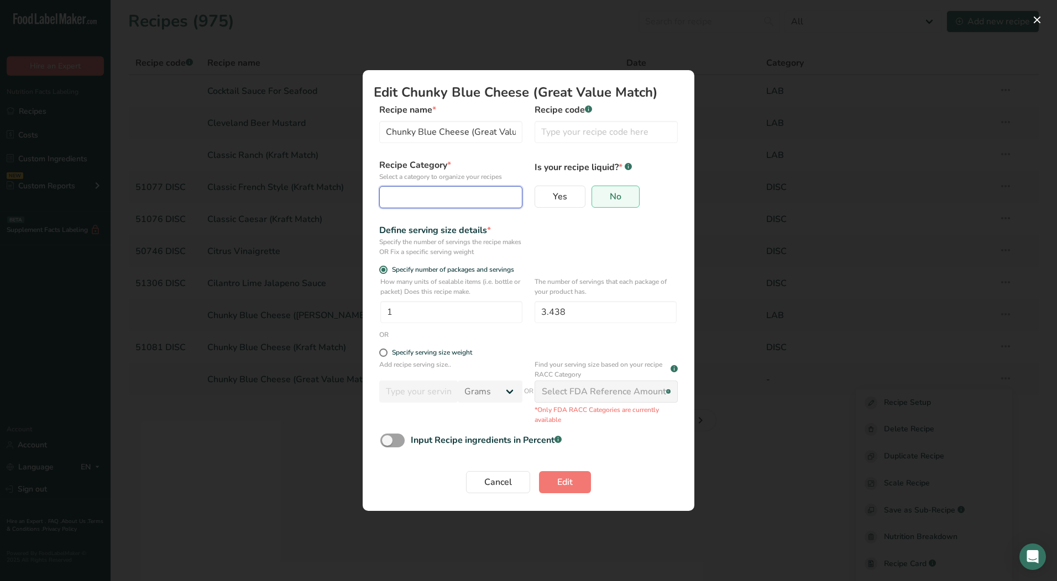
click at [438, 186] on button "Edit Recipe Modal" at bounding box center [450, 197] width 143 height 22
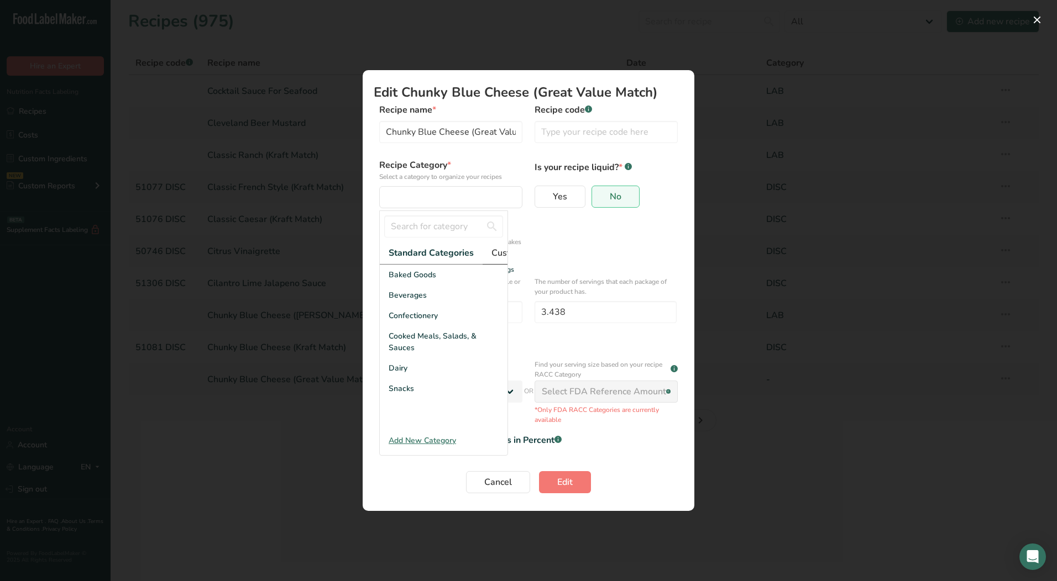
click at [501, 249] on span "Custom Categories .a-a{fill:#347362;}.b-a{fill:#fff;}" at bounding box center [534, 252] width 86 height 13
click at [411, 325] on div "LAB" at bounding box center [444, 316] width 128 height 20
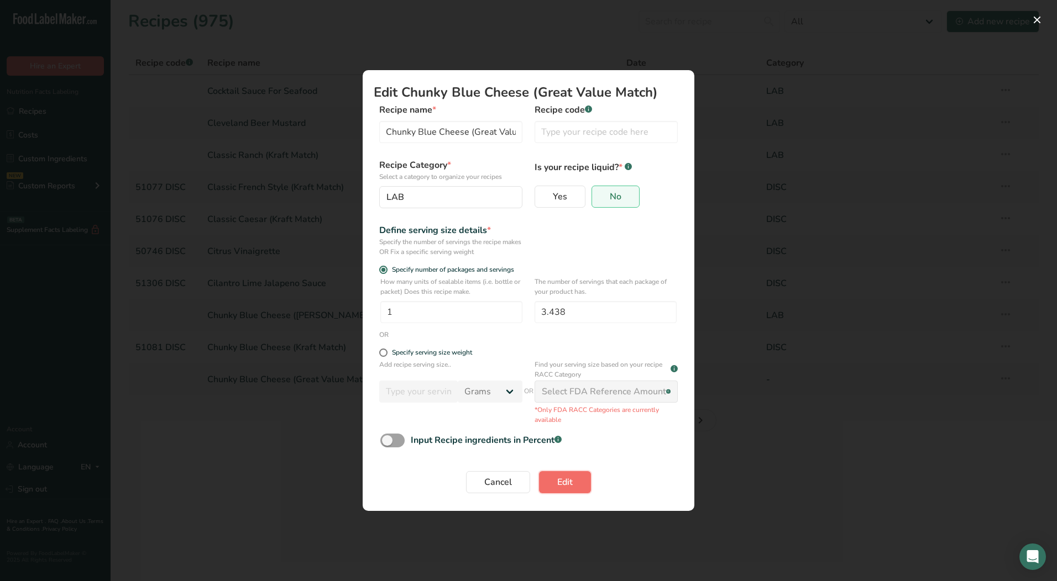
click at [561, 482] on span "Edit" at bounding box center [564, 482] width 15 height 13
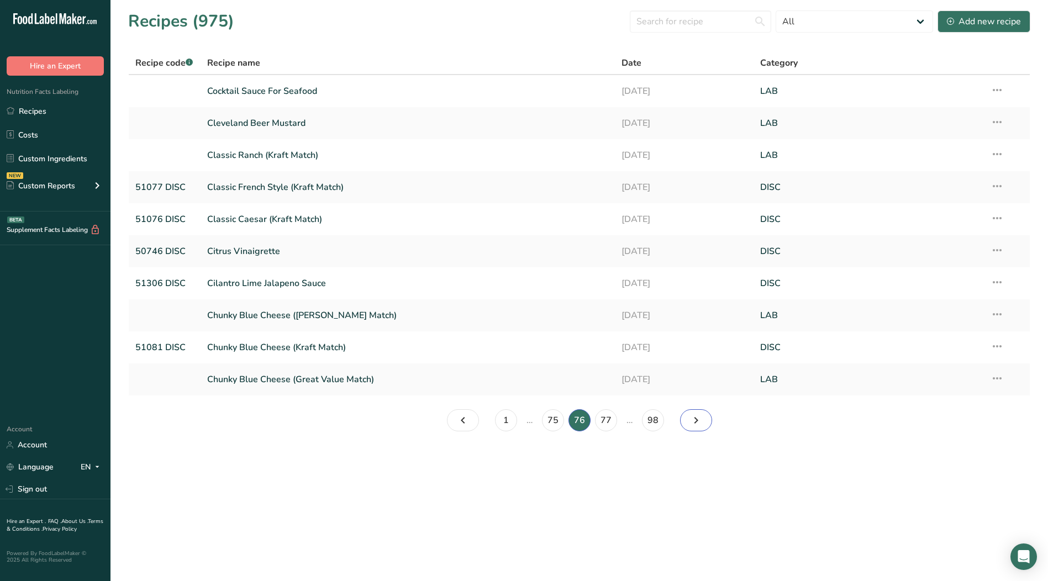
click at [700, 423] on icon "Page 77." at bounding box center [696, 421] width 13 height 20
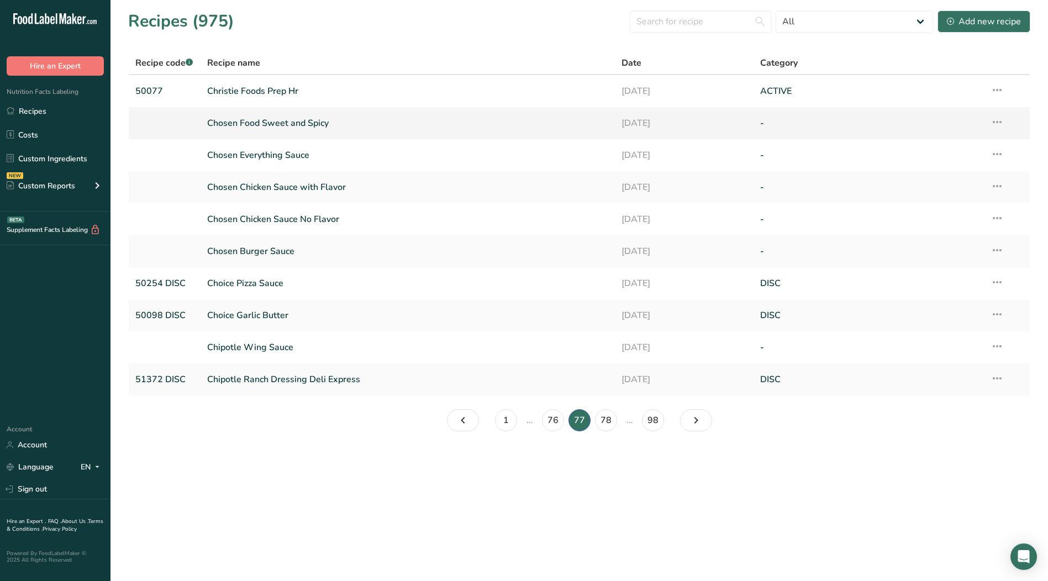
click at [995, 121] on icon at bounding box center [997, 122] width 13 height 20
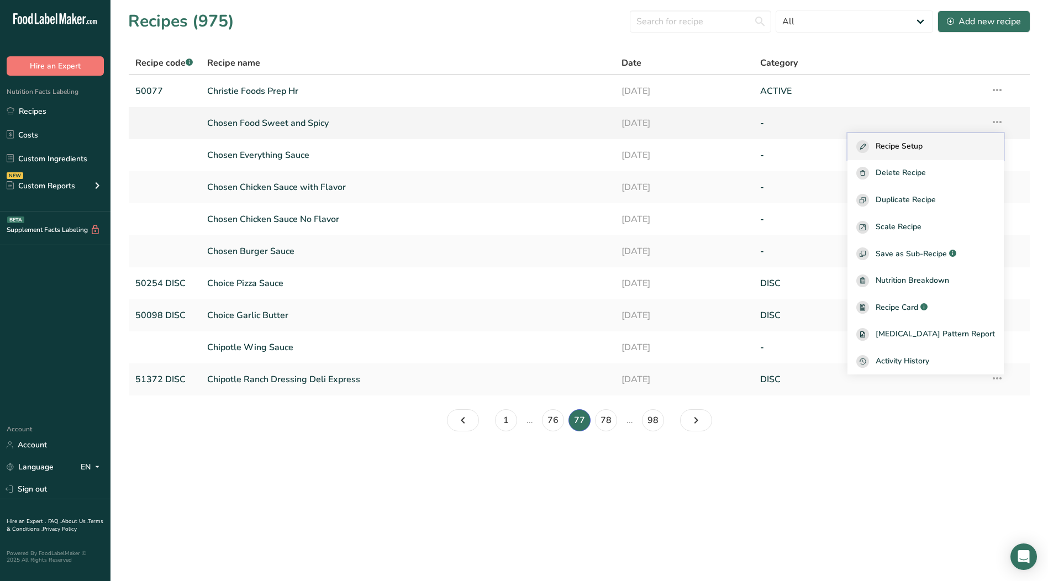
click at [923, 146] on span "Recipe Setup" at bounding box center [899, 146] width 47 height 13
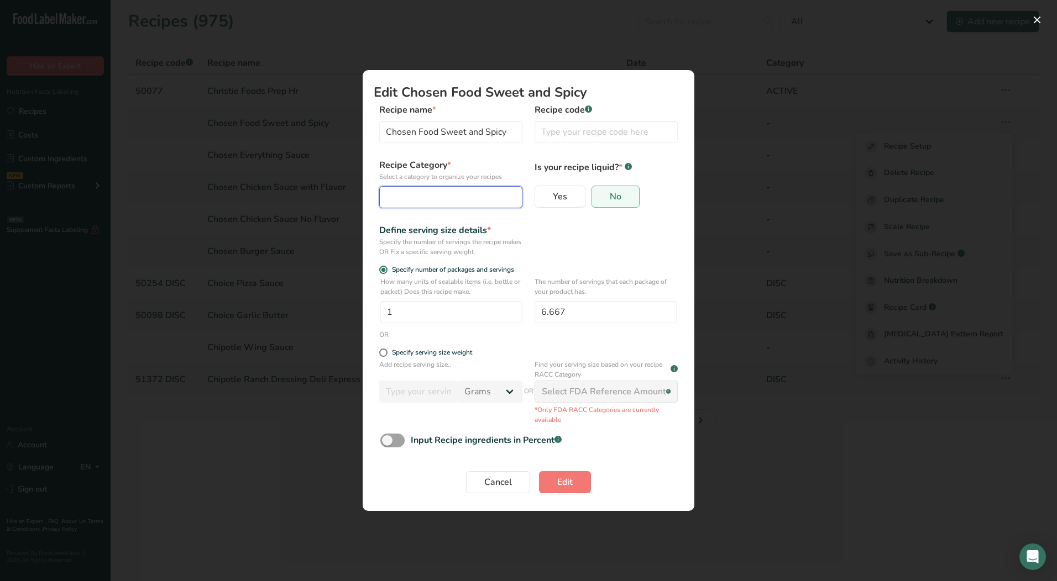
click at [450, 203] on div "Edit Recipe Modal" at bounding box center [447, 197] width 122 height 13
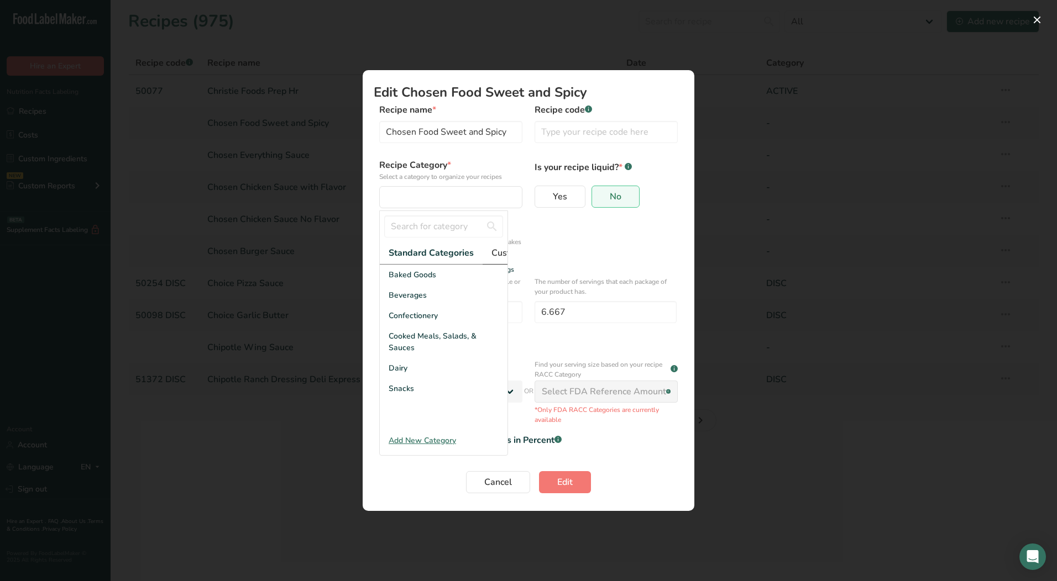
click at [486, 253] on link "Custom Categories .a-a{fill:#347362;}.b-a{fill:#fff;}" at bounding box center [533, 253] width 103 height 23
click at [428, 323] on div "LAB" at bounding box center [444, 316] width 128 height 20
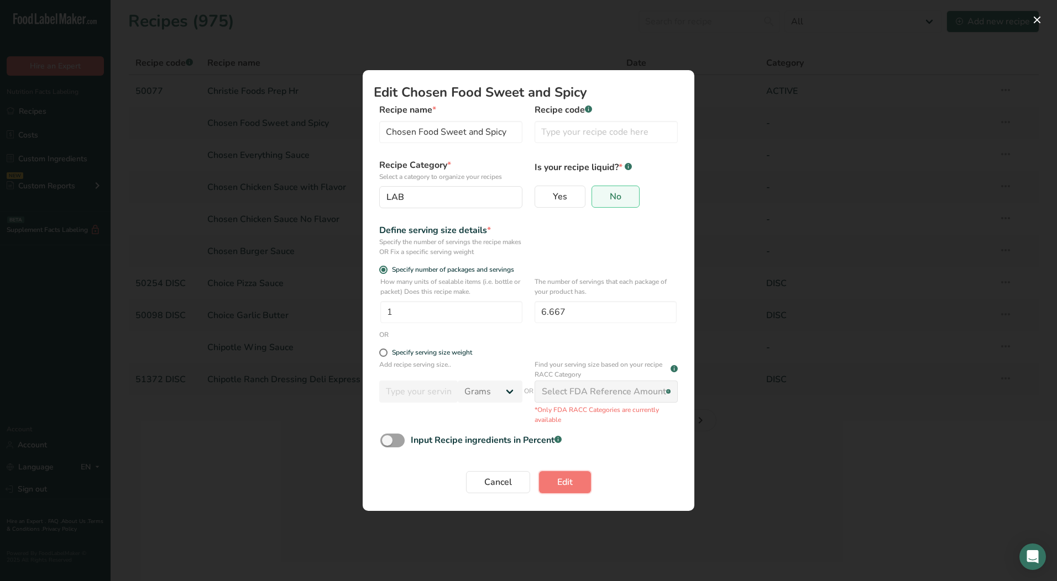
click at [559, 488] on span "Edit" at bounding box center [564, 482] width 15 height 13
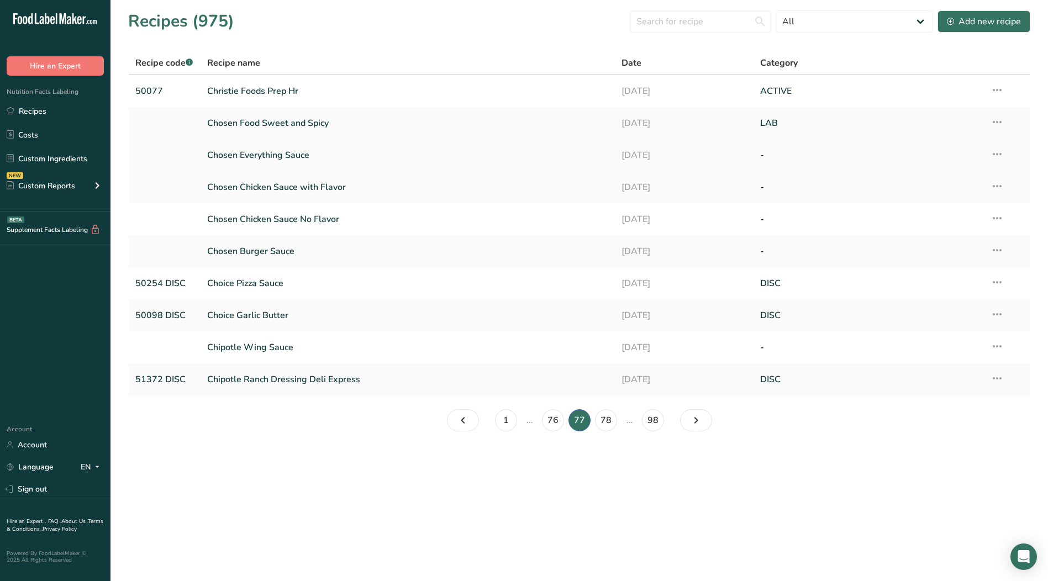
click at [1001, 153] on icon at bounding box center [997, 154] width 13 height 20
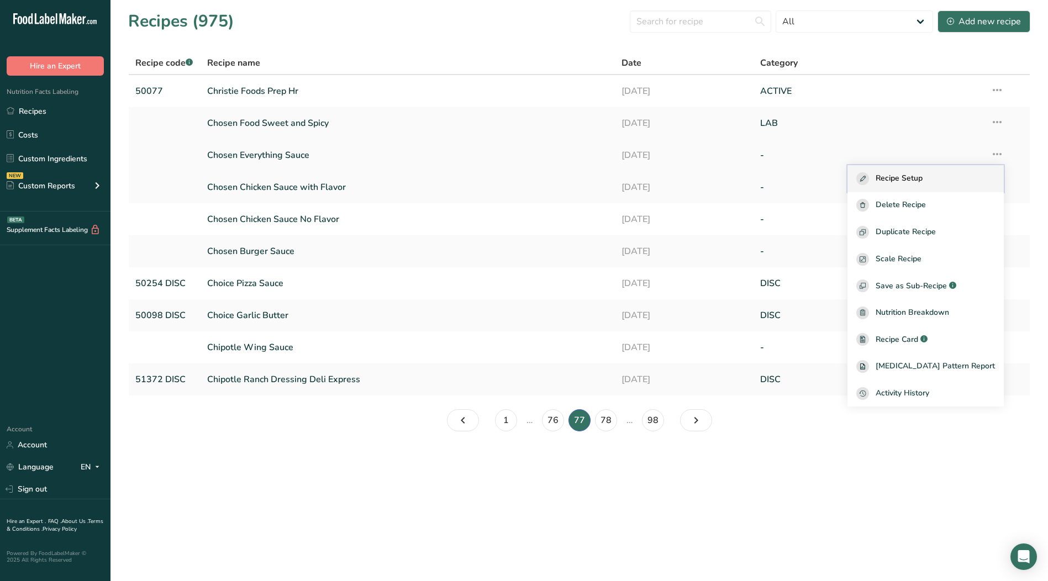
click at [951, 179] on div "Recipe Setup" at bounding box center [926, 178] width 139 height 13
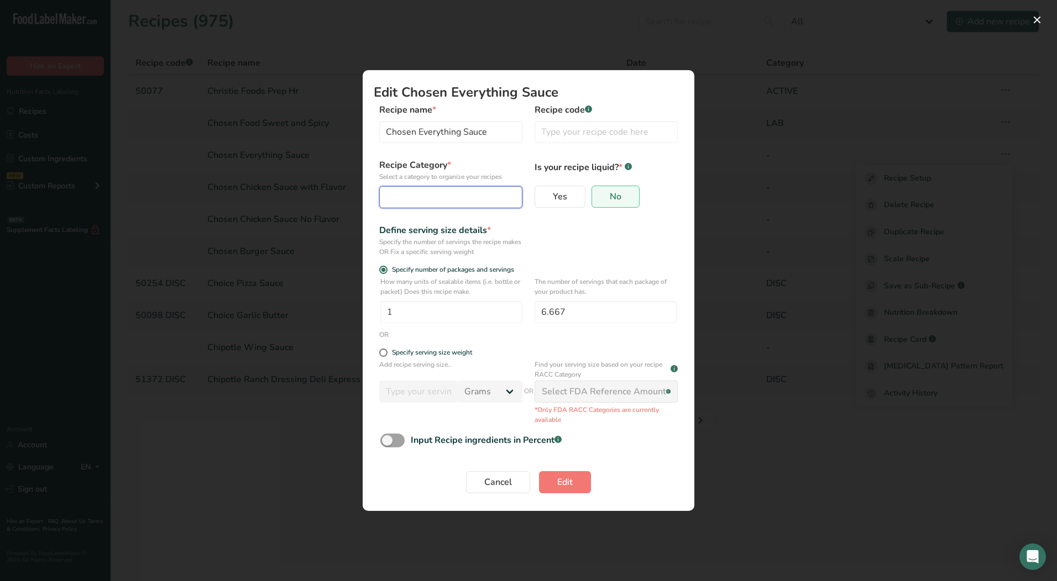
click at [418, 201] on div "Edit Recipe Modal" at bounding box center [447, 197] width 122 height 13
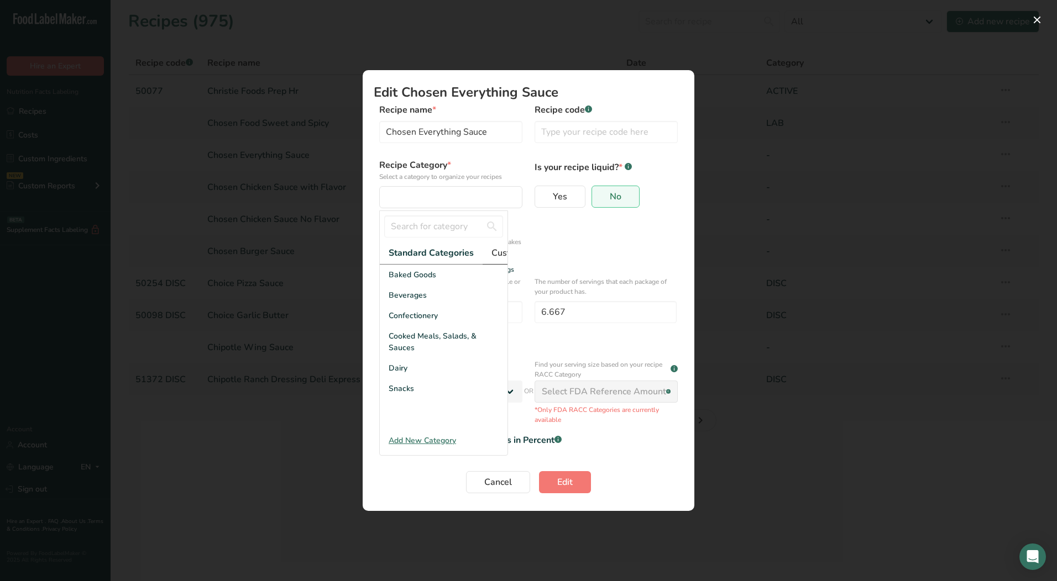
click at [500, 254] on span "Custom Categories .a-a{fill:#347362;}.b-a{fill:#fff;}" at bounding box center [534, 252] width 86 height 13
click at [427, 326] on div "LAB" at bounding box center [444, 316] width 128 height 20
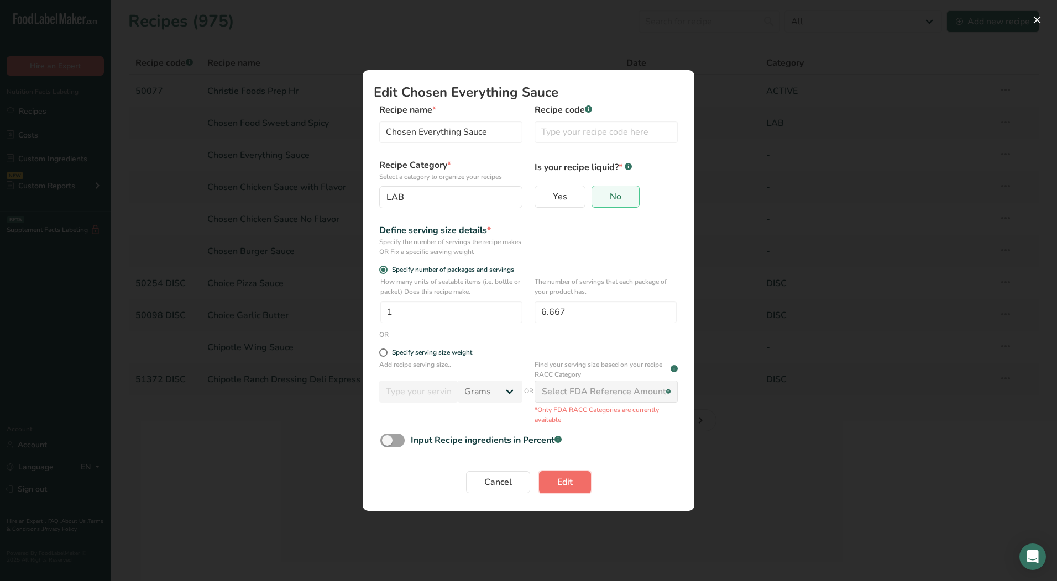
click at [569, 486] on span "Edit" at bounding box center [564, 482] width 15 height 13
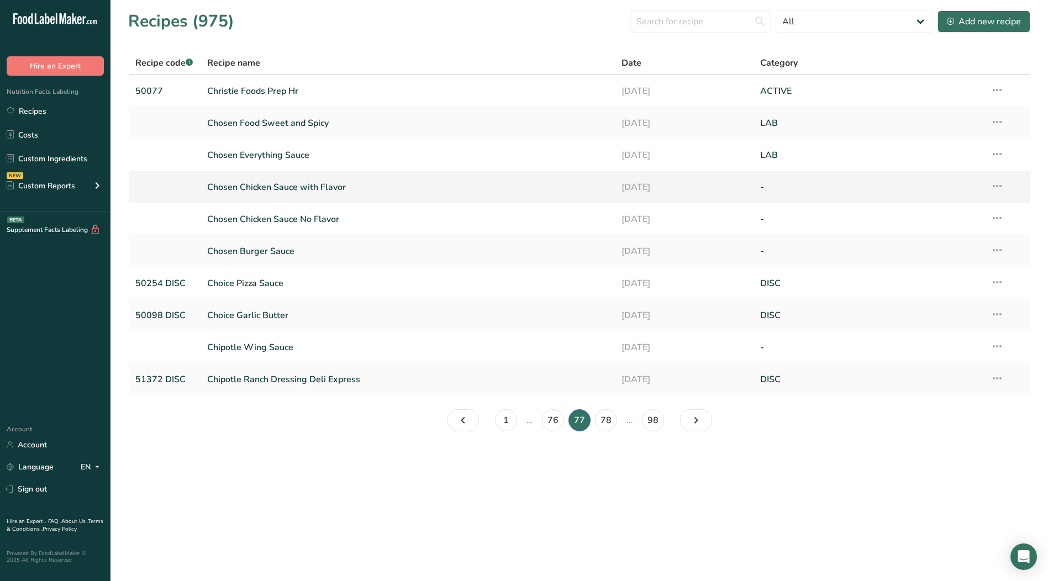
click at [999, 187] on icon at bounding box center [997, 186] width 13 height 20
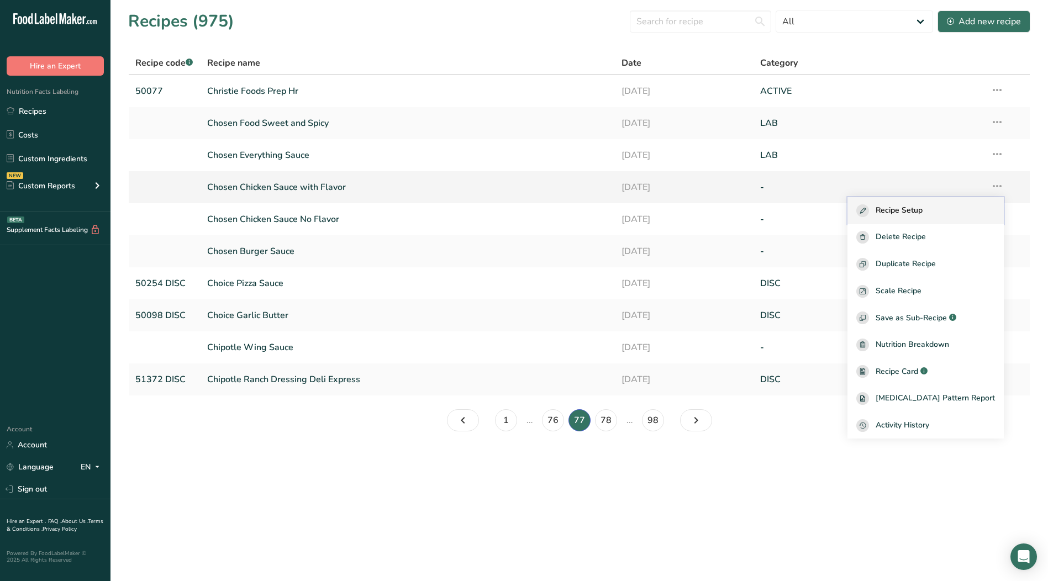
click at [923, 209] on span "Recipe Setup" at bounding box center [899, 210] width 47 height 13
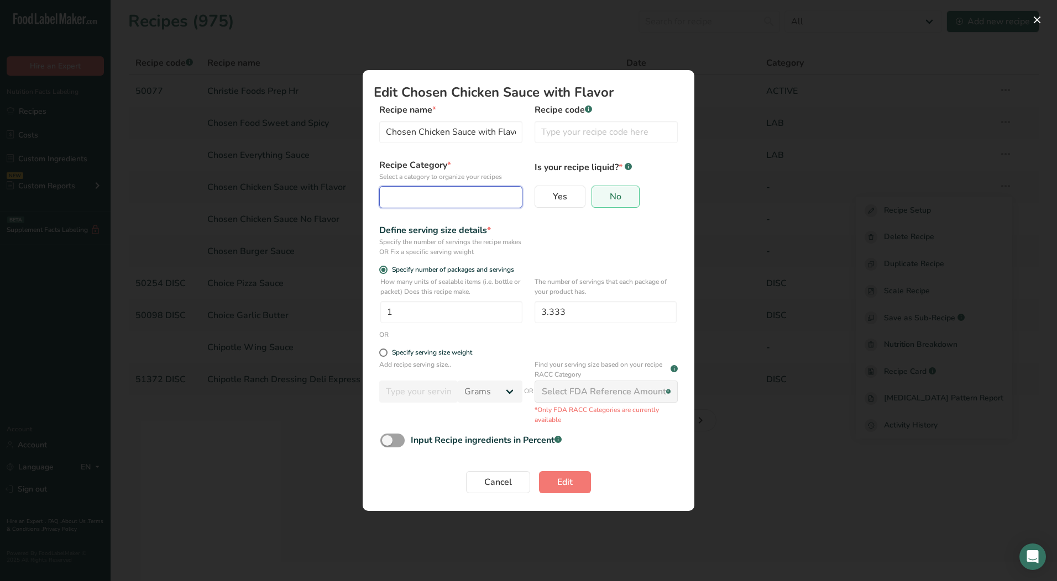
click at [474, 195] on div "Edit Recipe Modal" at bounding box center [447, 197] width 122 height 13
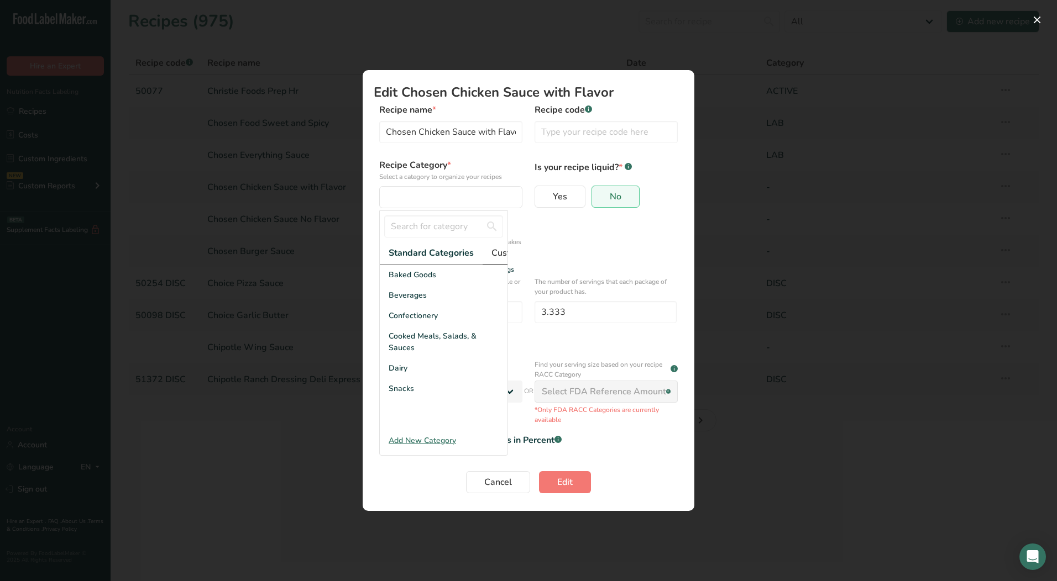
click at [501, 255] on span "Custom Categories .a-a{fill:#347362;}.b-a{fill:#fff;}" at bounding box center [534, 252] width 86 height 13
drag, startPoint x: 424, startPoint y: 325, endPoint x: 426, endPoint y: 330, distance: 5.6
click at [425, 325] on div "LAB" at bounding box center [444, 316] width 128 height 20
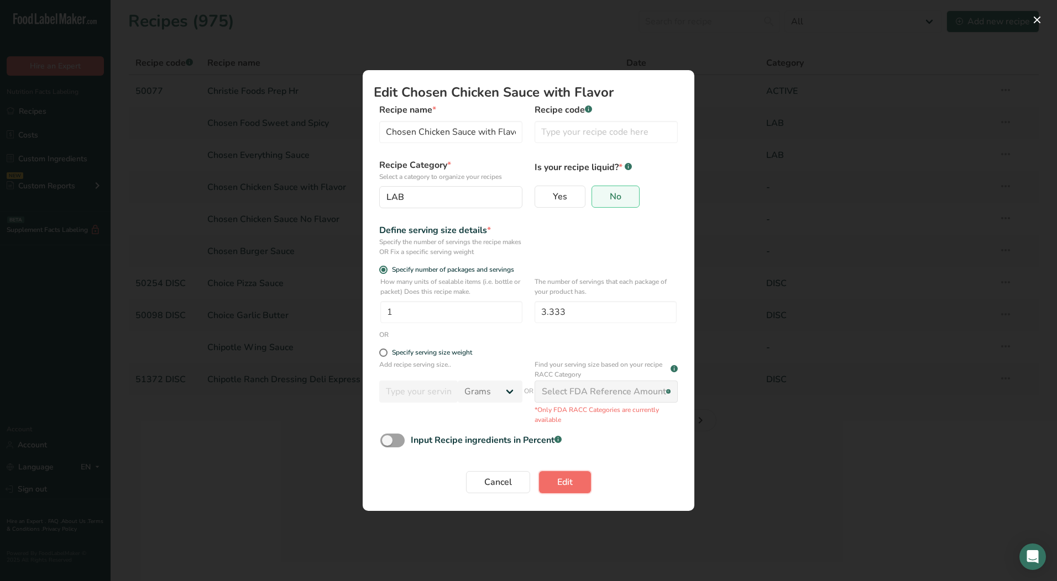
click at [562, 476] on span "Edit" at bounding box center [564, 482] width 15 height 13
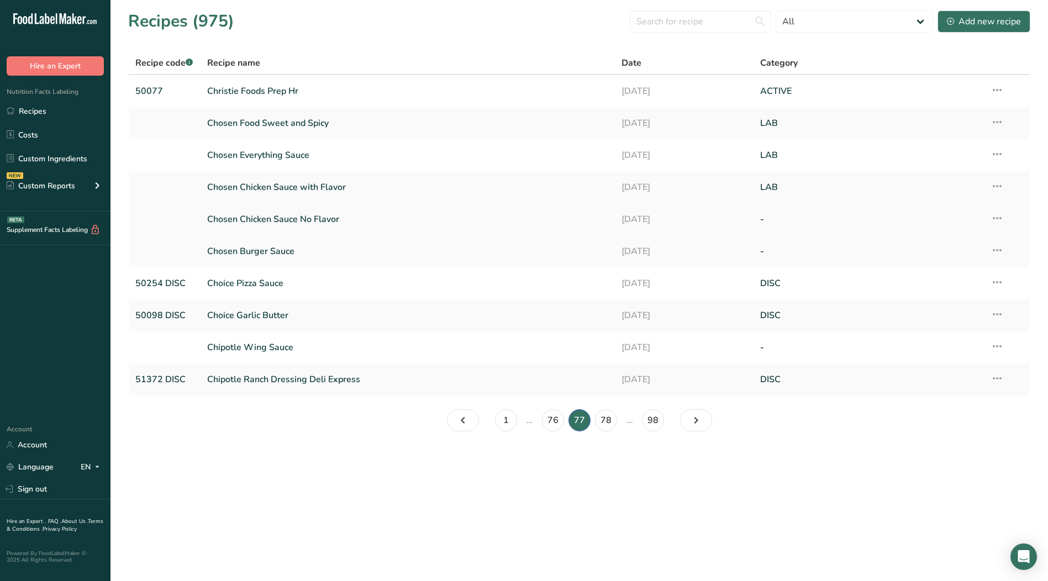
click at [1000, 218] on icon at bounding box center [997, 218] width 13 height 20
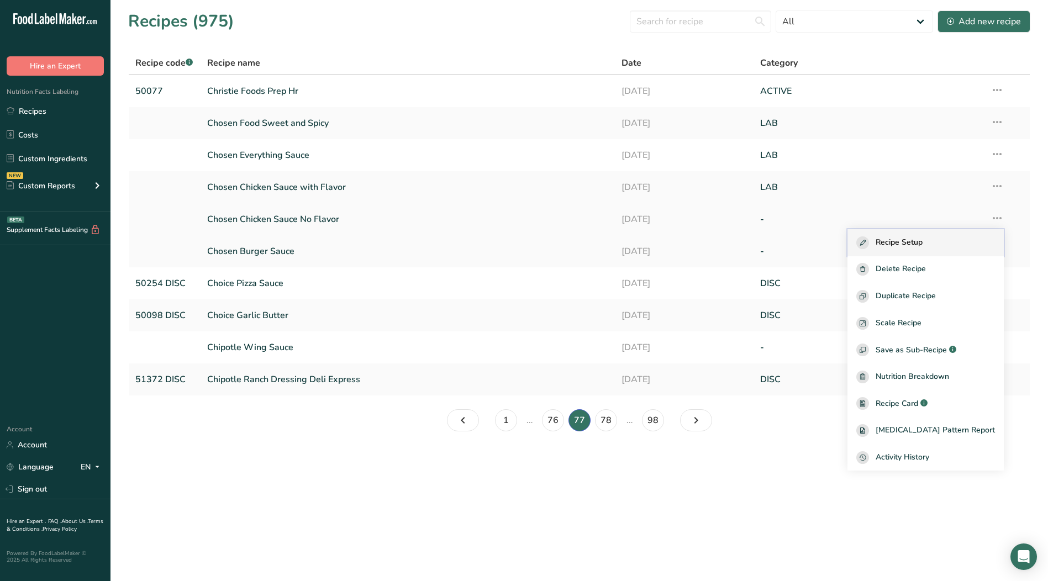
click at [923, 248] on span "Recipe Setup" at bounding box center [899, 243] width 47 height 13
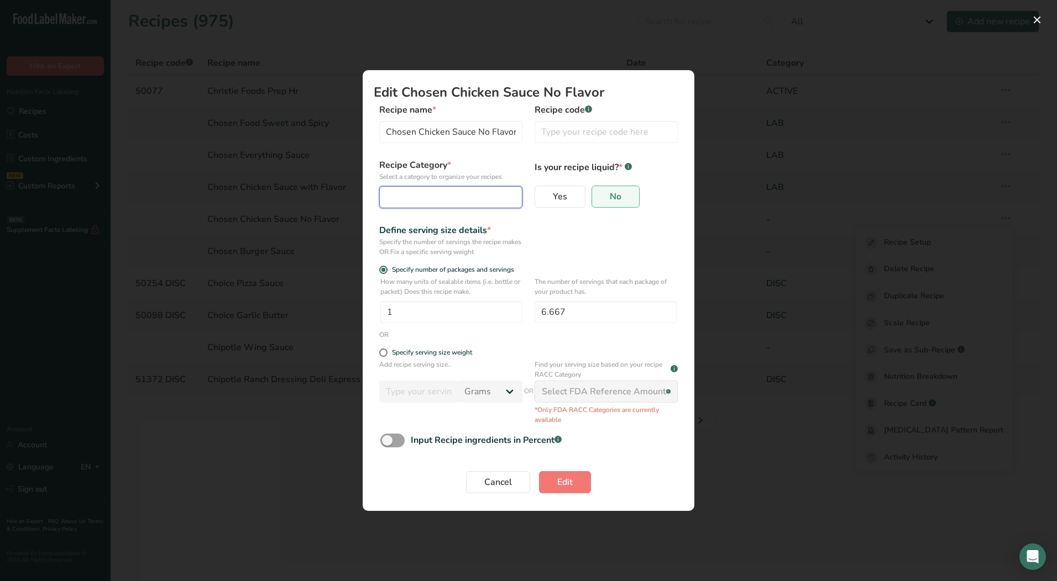
drag, startPoint x: 414, startPoint y: 198, endPoint x: 417, endPoint y: 216, distance: 18.0
click at [414, 200] on div "Edit Recipe Modal" at bounding box center [447, 197] width 122 height 13
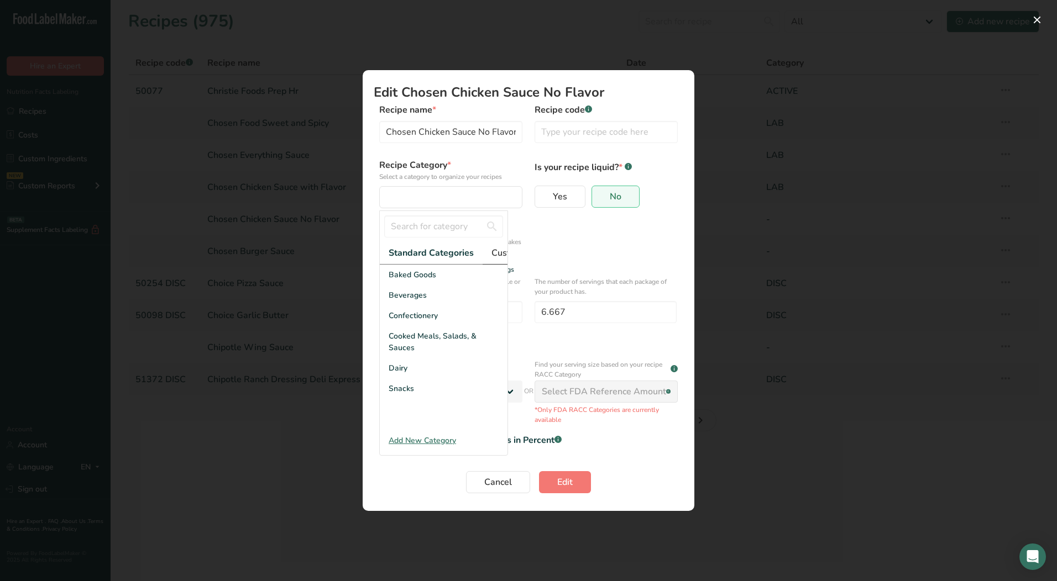
click at [502, 253] on span "Custom Categories .a-a{fill:#347362;}.b-a{fill:#fff;}" at bounding box center [534, 252] width 86 height 13
click at [424, 321] on div "LAB" at bounding box center [444, 316] width 128 height 20
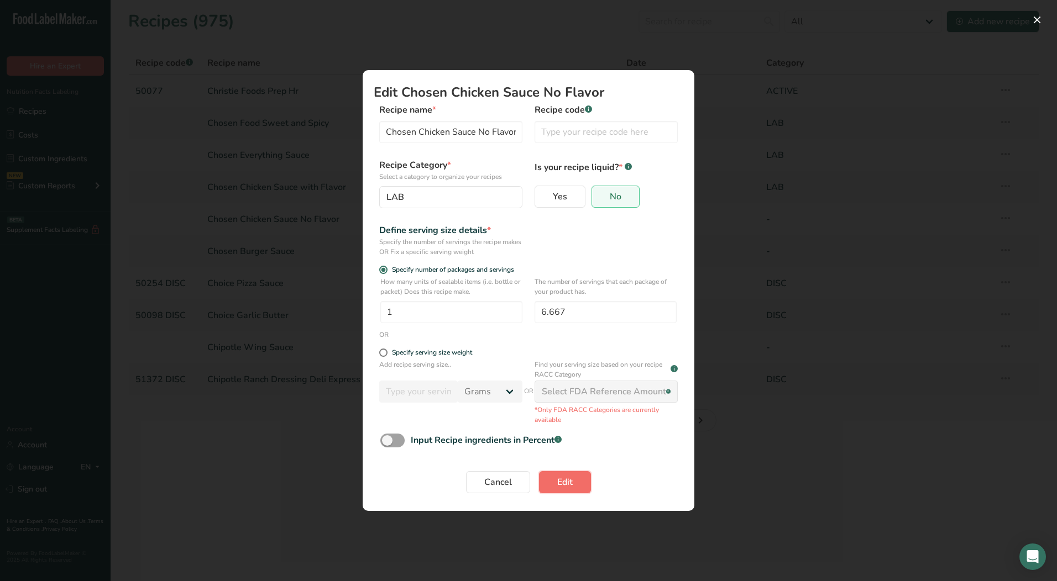
click at [568, 485] on span "Edit" at bounding box center [564, 482] width 15 height 13
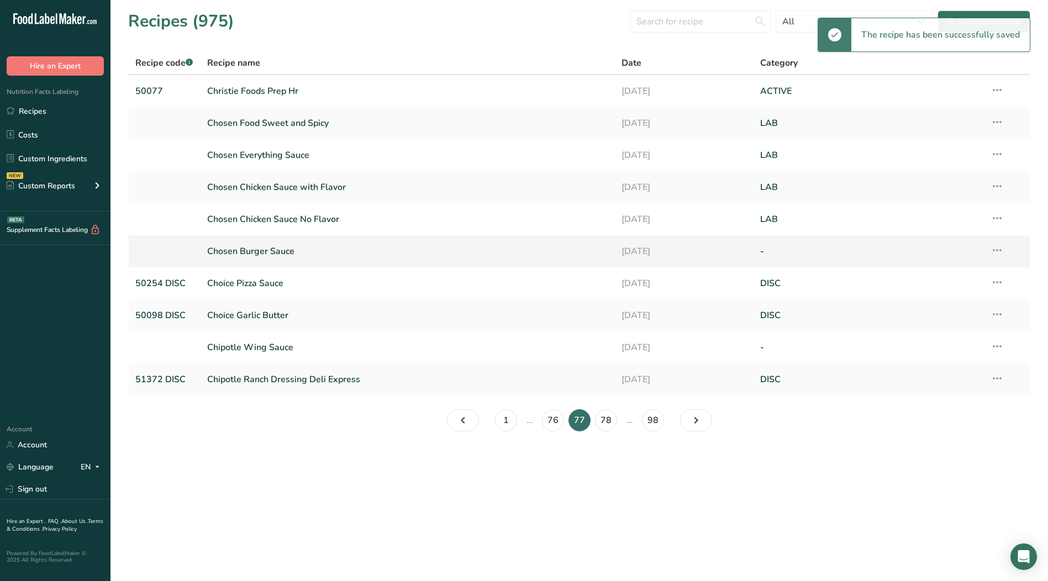
click at [1001, 250] on icon at bounding box center [997, 250] width 13 height 20
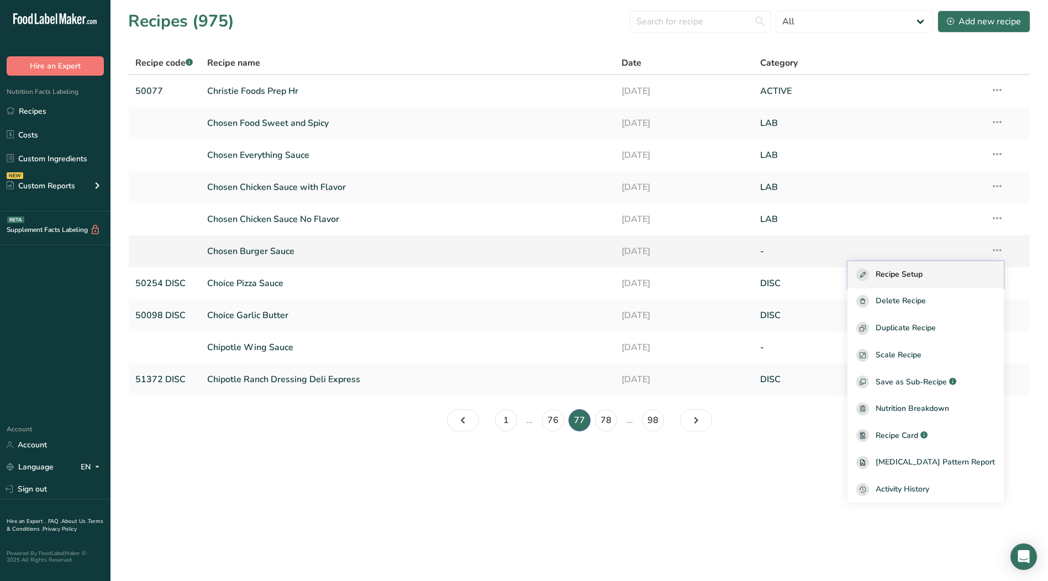
click at [949, 275] on div "Recipe Setup" at bounding box center [926, 275] width 139 height 13
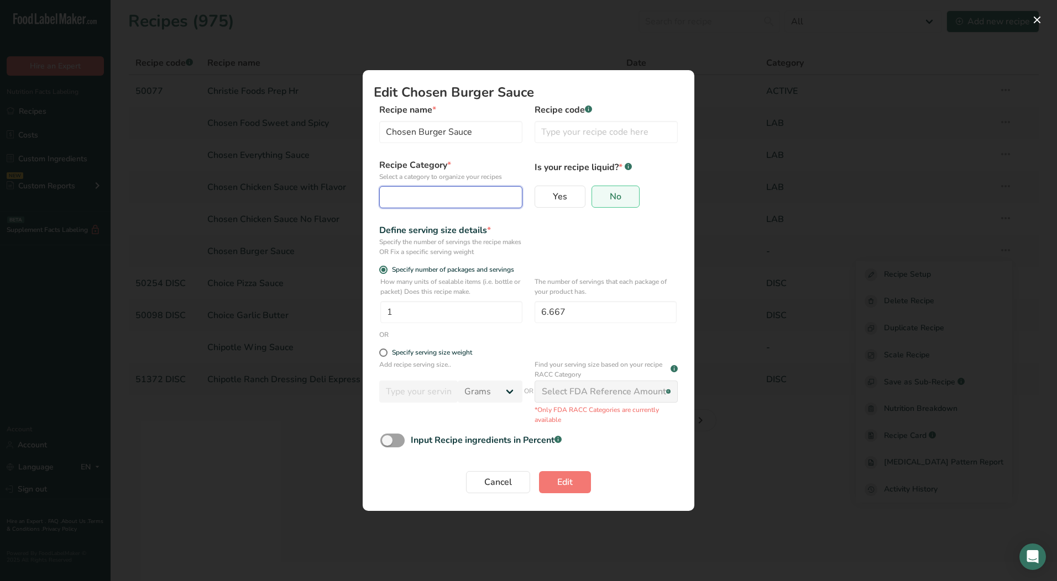
click at [478, 198] on div "Edit Recipe Modal" at bounding box center [447, 197] width 122 height 13
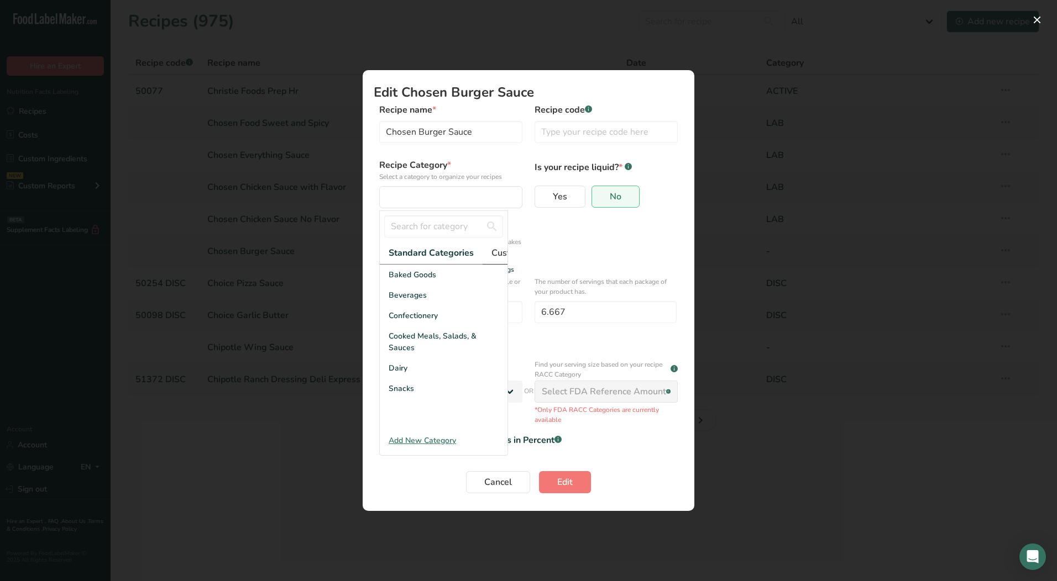
click at [489, 253] on link "Custom Categories .a-a{fill:#347362;}.b-a{fill:#fff;}" at bounding box center [533, 253] width 103 height 23
click at [402, 322] on span "LAB" at bounding box center [396, 316] width 15 height 12
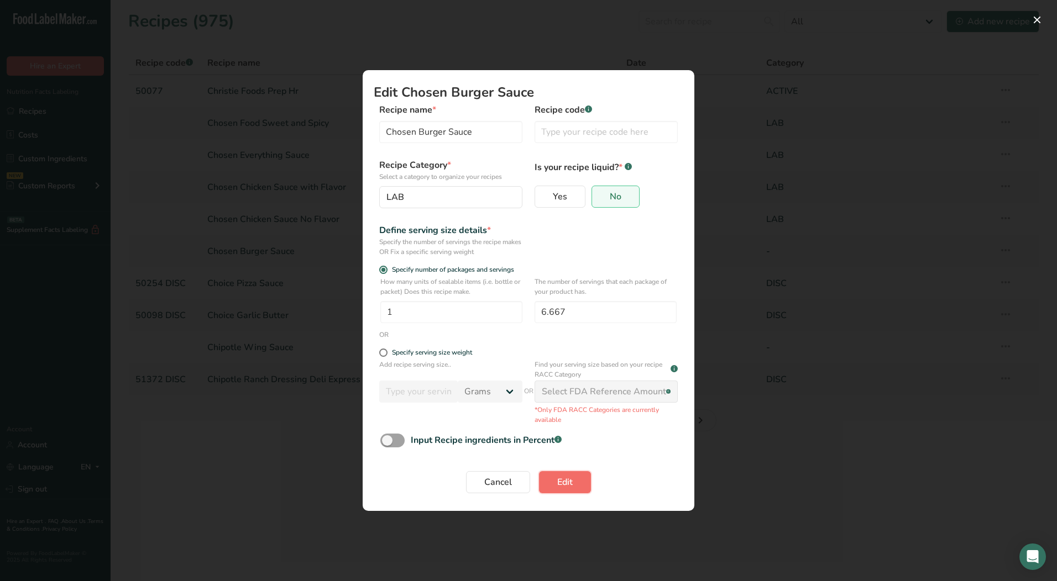
click at [562, 481] on span "Edit" at bounding box center [564, 482] width 15 height 13
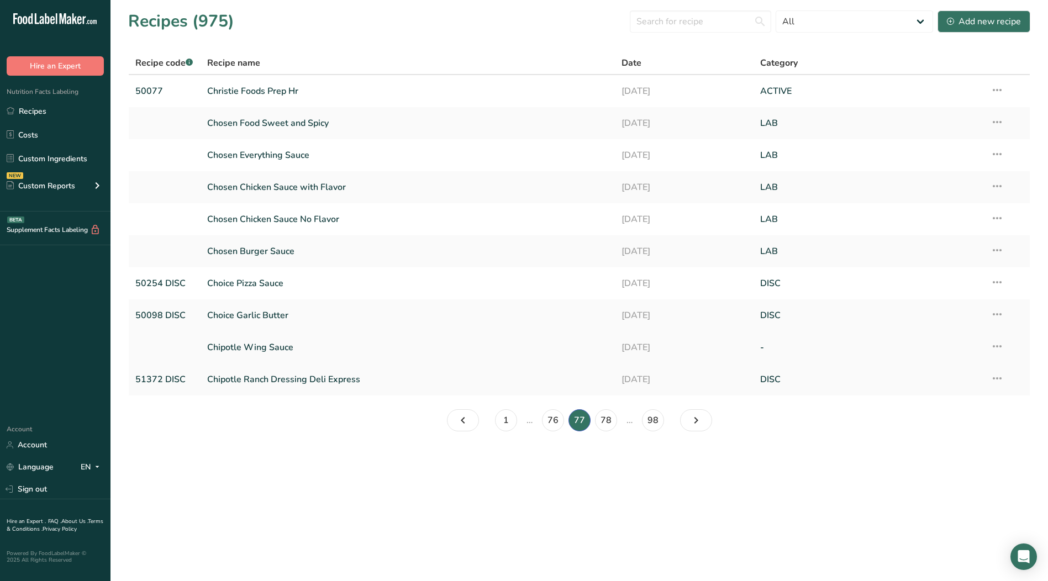
click at [1001, 347] on icon at bounding box center [997, 347] width 13 height 20
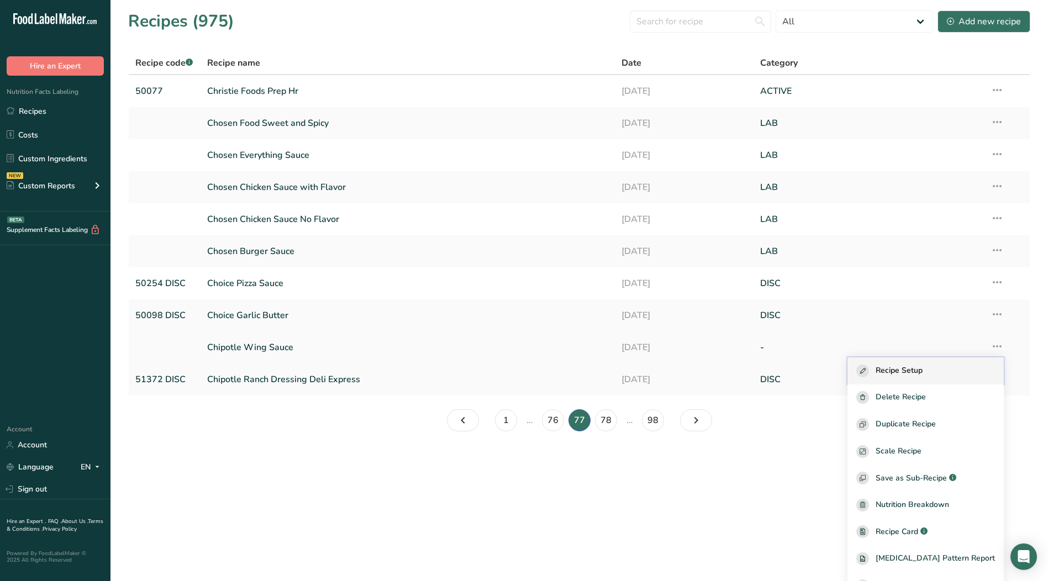
click at [904, 371] on span "Recipe Setup" at bounding box center [899, 371] width 47 height 13
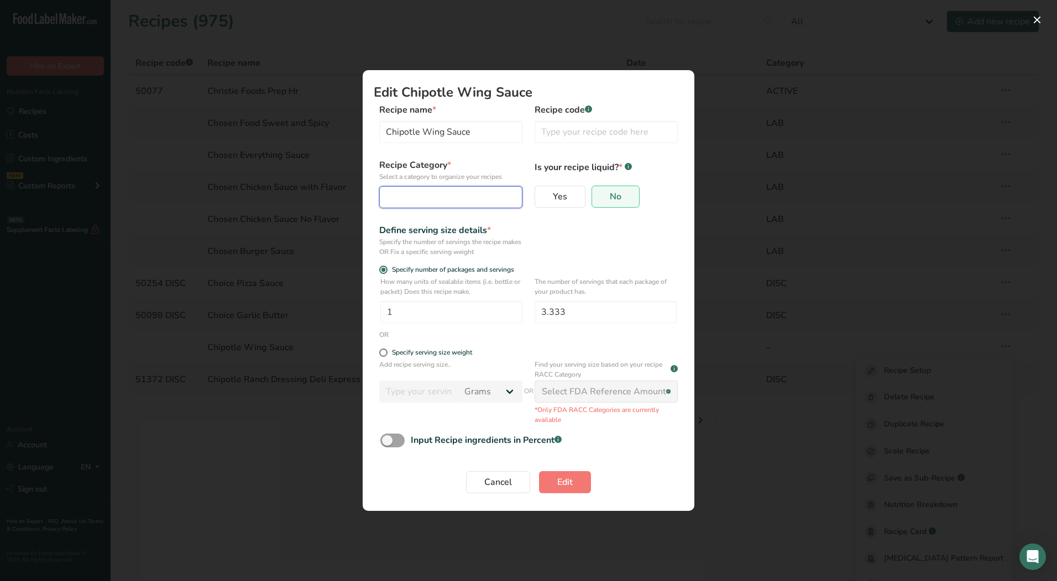
click at [402, 198] on div "Edit Recipe Modal" at bounding box center [447, 197] width 122 height 13
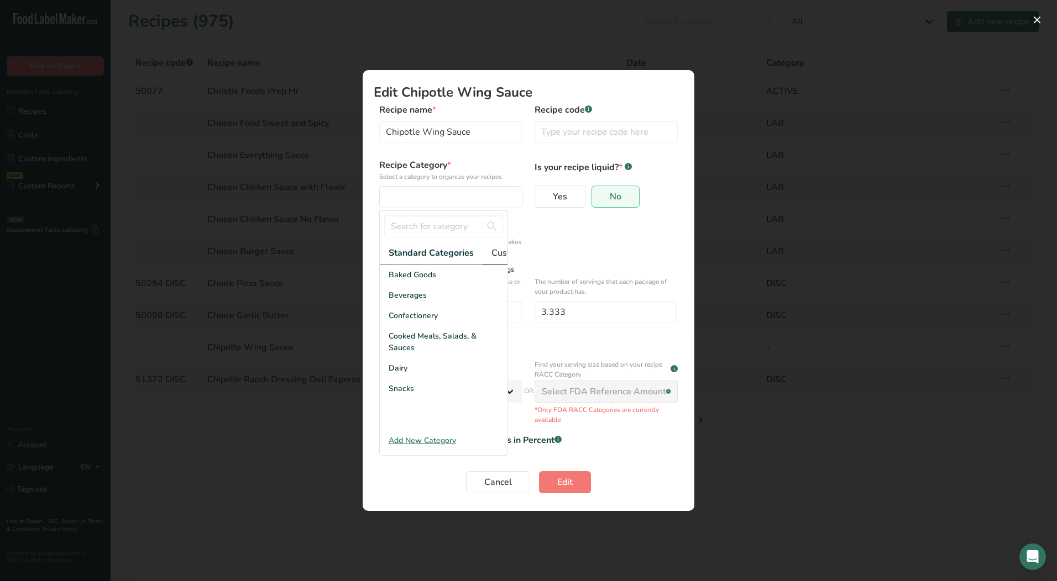
click at [505, 257] on span "Custom Categories .a-a{fill:#347362;}.b-a{fill:#fff;}" at bounding box center [534, 252] width 86 height 13
click at [417, 326] on div "LAB" at bounding box center [444, 316] width 128 height 20
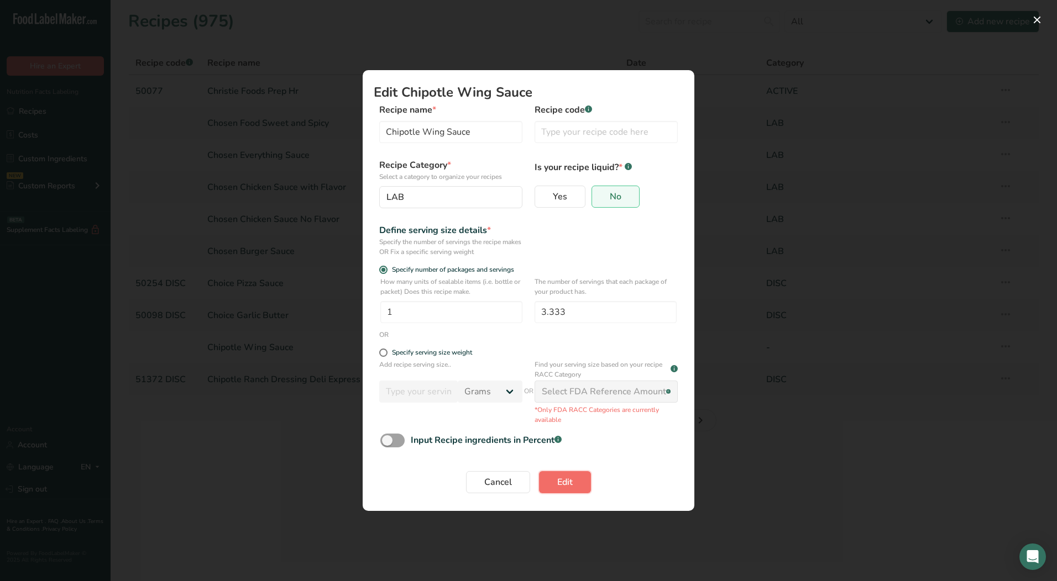
click at [572, 479] on span "Edit" at bounding box center [564, 482] width 15 height 13
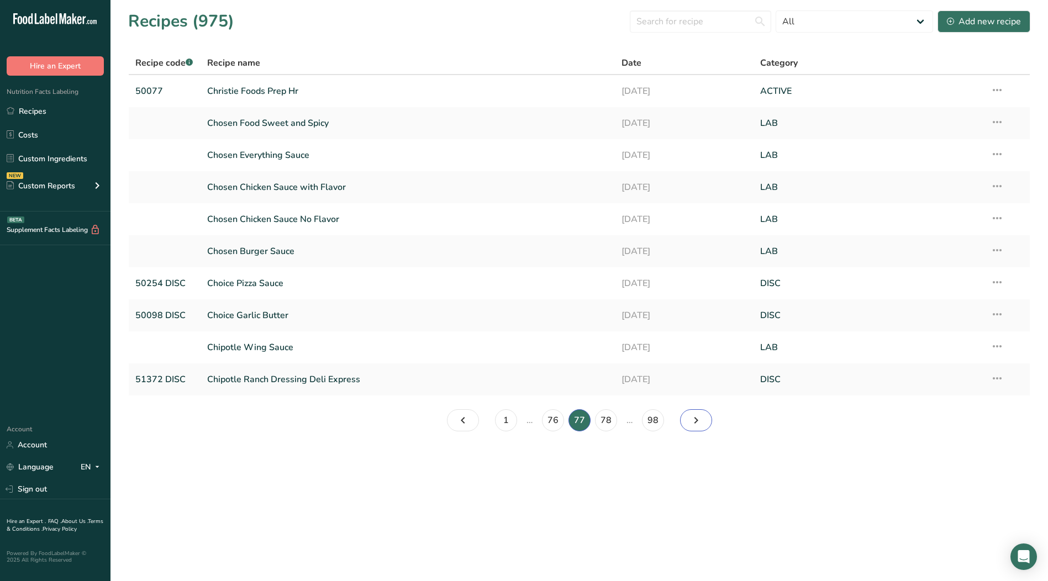
click at [696, 421] on icon "Page 78." at bounding box center [696, 421] width 13 height 20
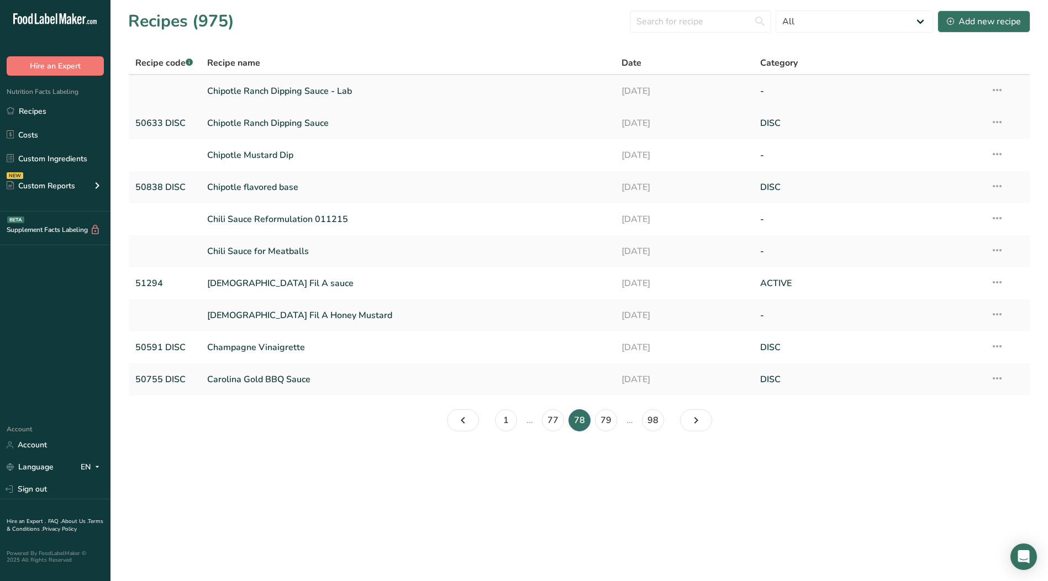
click at [999, 88] on icon at bounding box center [997, 90] width 13 height 20
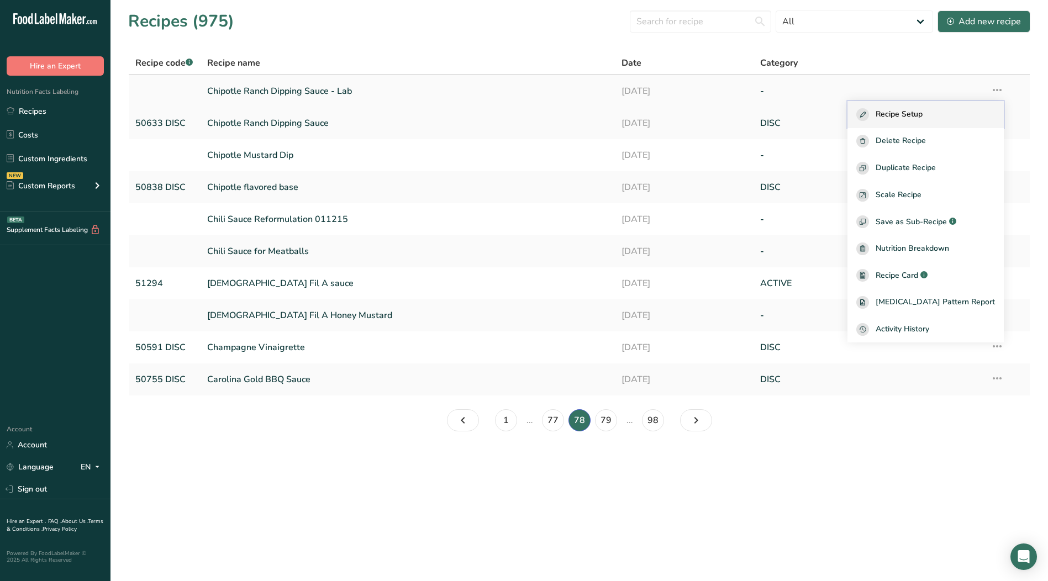
click at [976, 110] on div "Recipe Setup" at bounding box center [926, 114] width 139 height 13
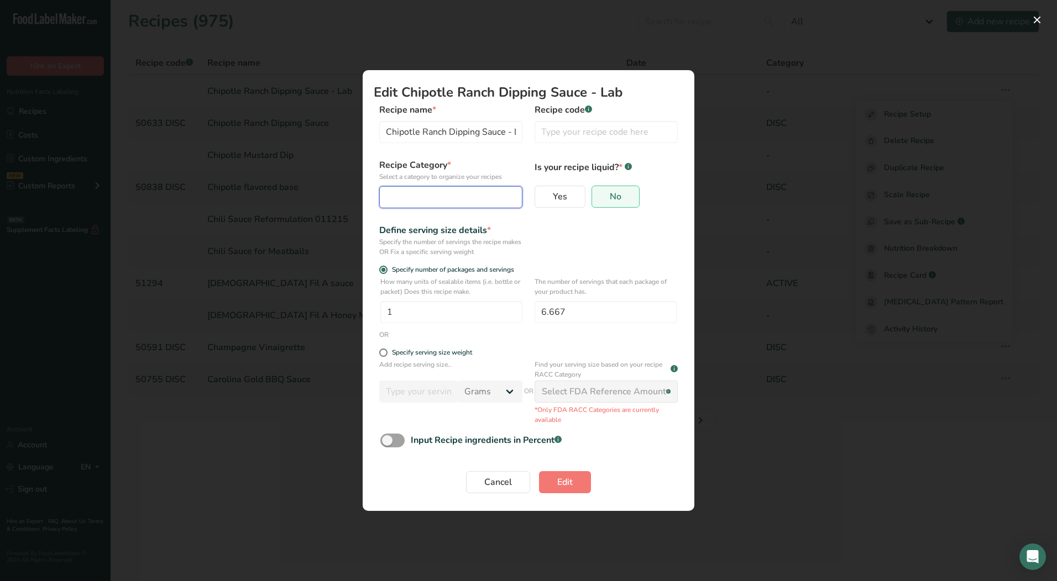
click at [419, 197] on div "Edit Recipe Modal" at bounding box center [447, 197] width 122 height 13
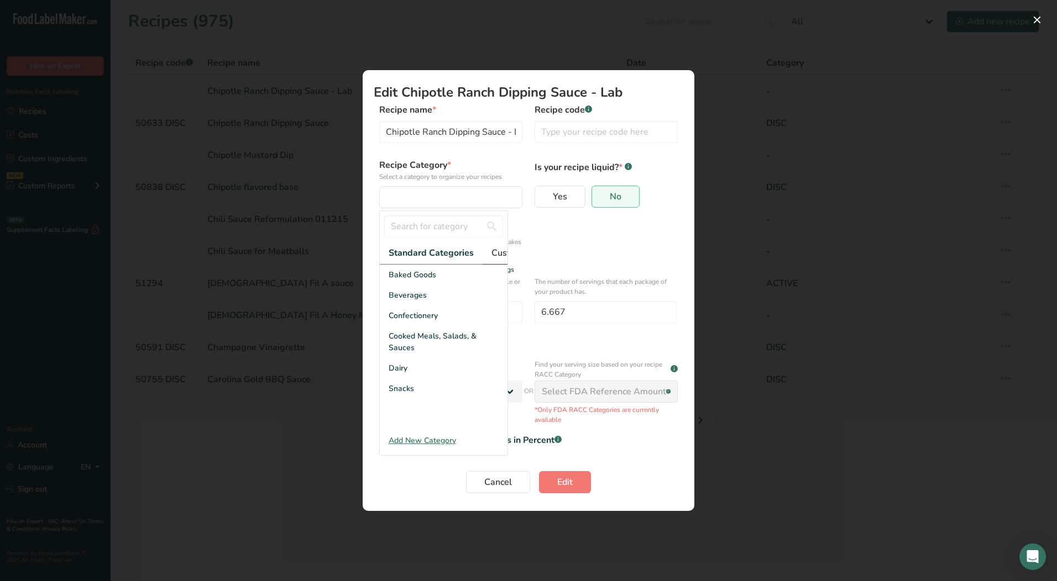
click at [500, 259] on span "Custom Categories .a-a{fill:#347362;}.b-a{fill:#fff;}" at bounding box center [534, 252] width 86 height 13
click at [406, 326] on div "LAB" at bounding box center [444, 316] width 128 height 20
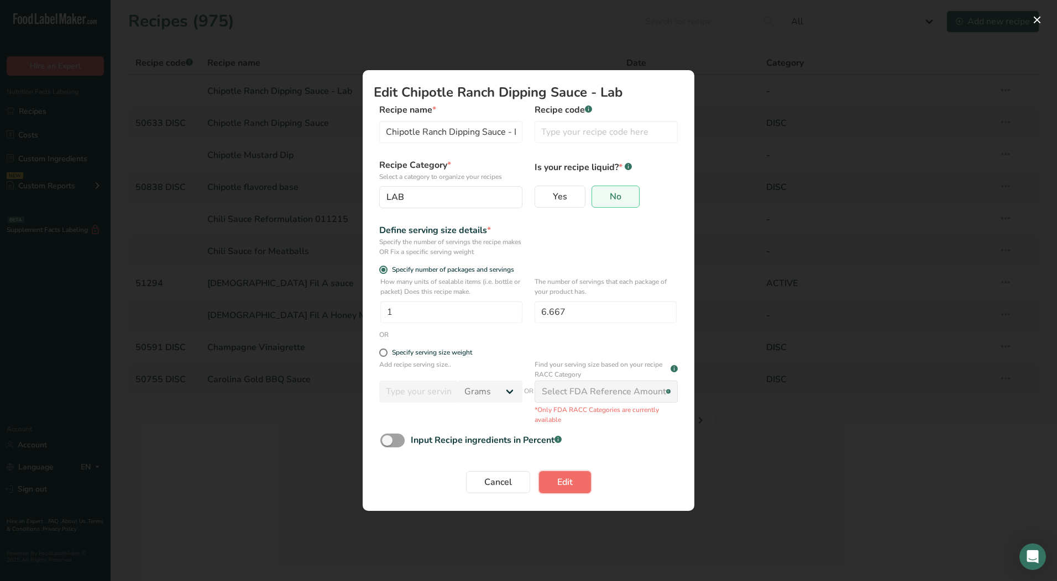
click at [566, 485] on span "Edit" at bounding box center [564, 482] width 15 height 13
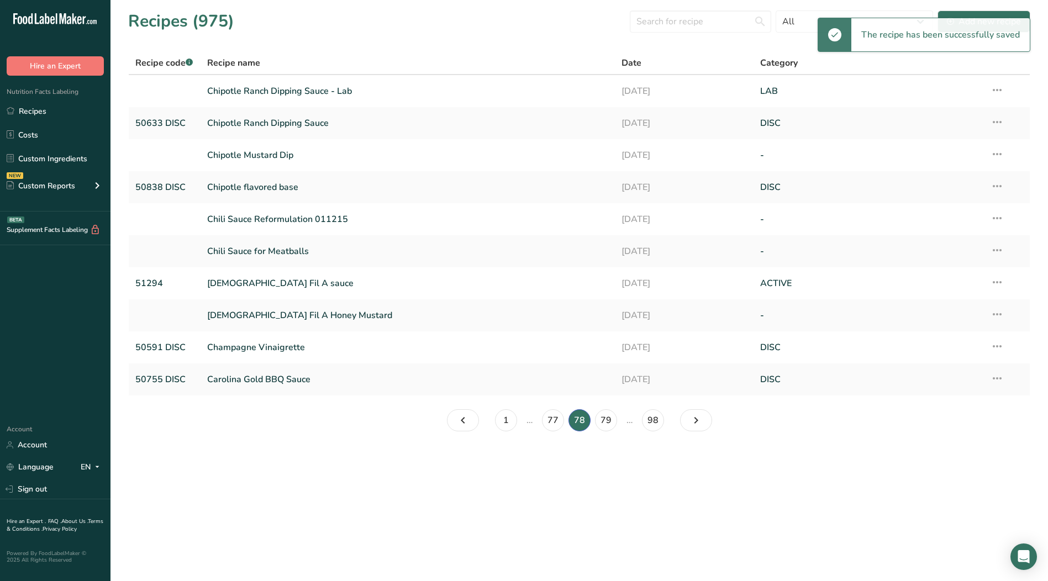
click at [996, 151] on icon at bounding box center [997, 154] width 13 height 20
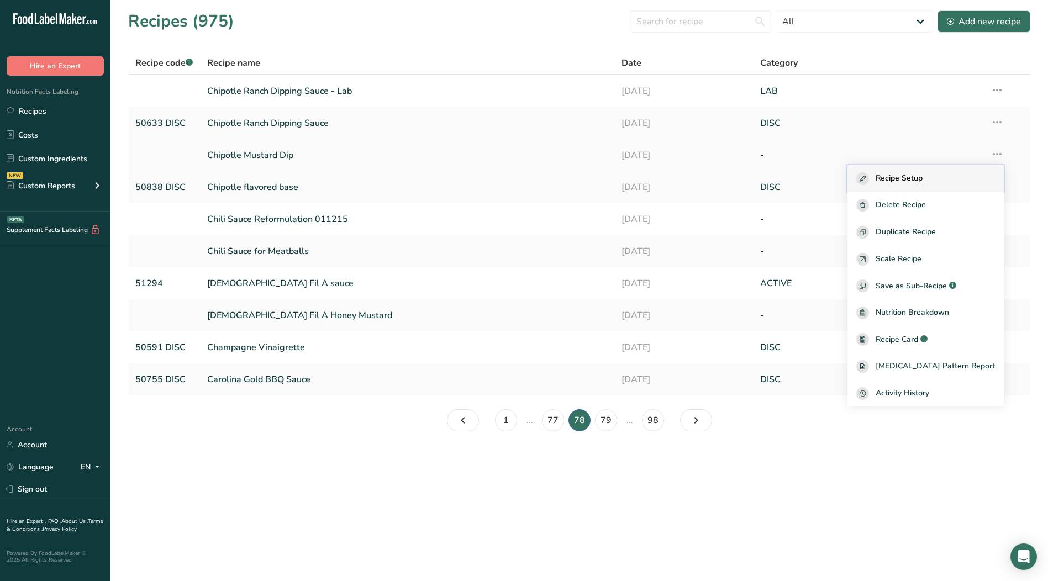
click at [954, 175] on div "Recipe Setup" at bounding box center [926, 178] width 139 height 13
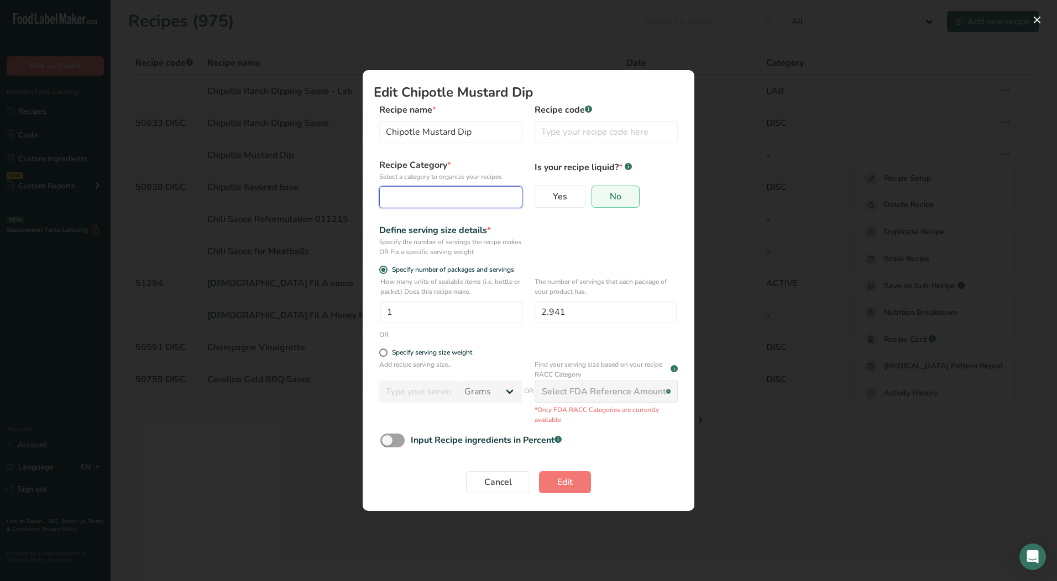
click at [468, 196] on div "Edit Recipe Modal" at bounding box center [447, 197] width 122 height 13
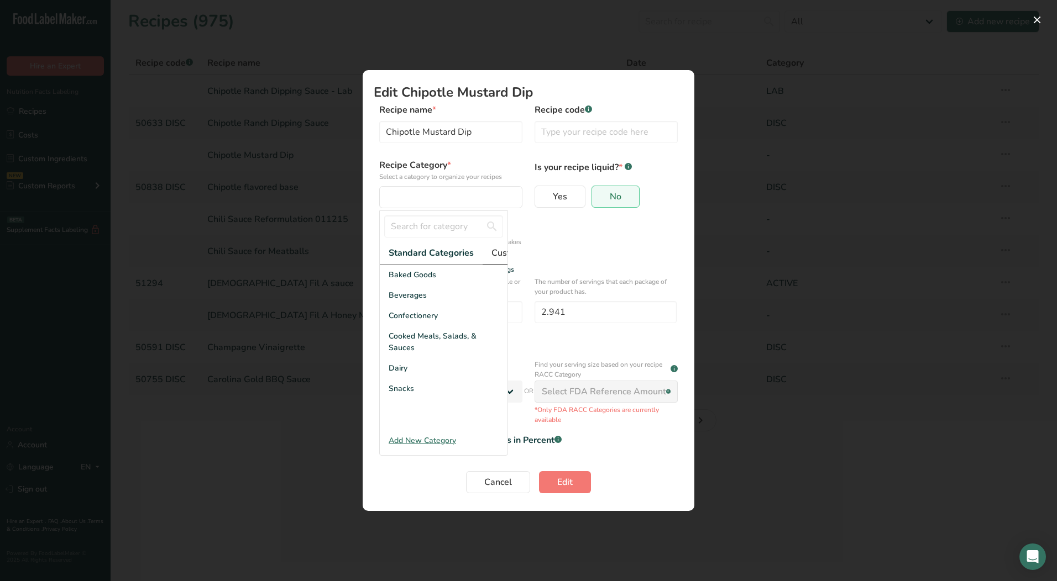
click at [500, 251] on span "Custom Categories .a-a{fill:#347362;}.b-a{fill:#fff;}" at bounding box center [534, 252] width 86 height 13
click at [404, 326] on div "LAB" at bounding box center [444, 316] width 128 height 20
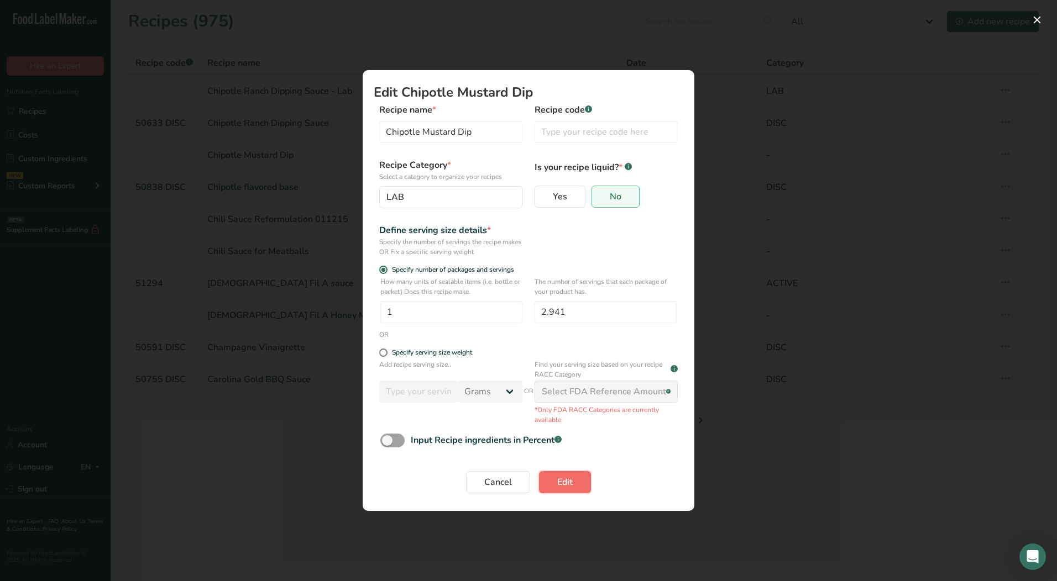
click at [565, 488] on span "Edit" at bounding box center [564, 482] width 15 height 13
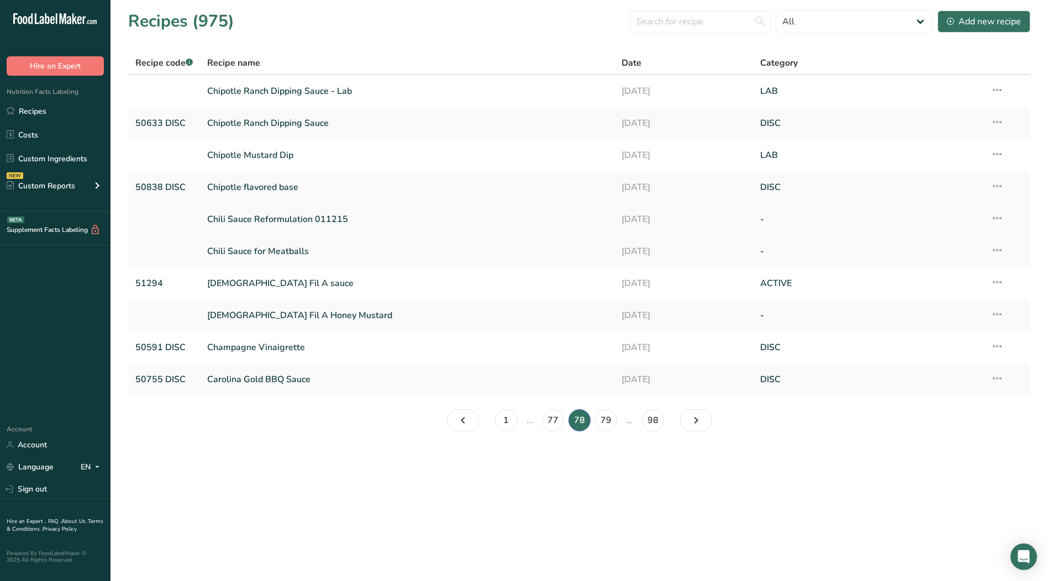
click at [998, 219] on icon at bounding box center [997, 218] width 13 height 20
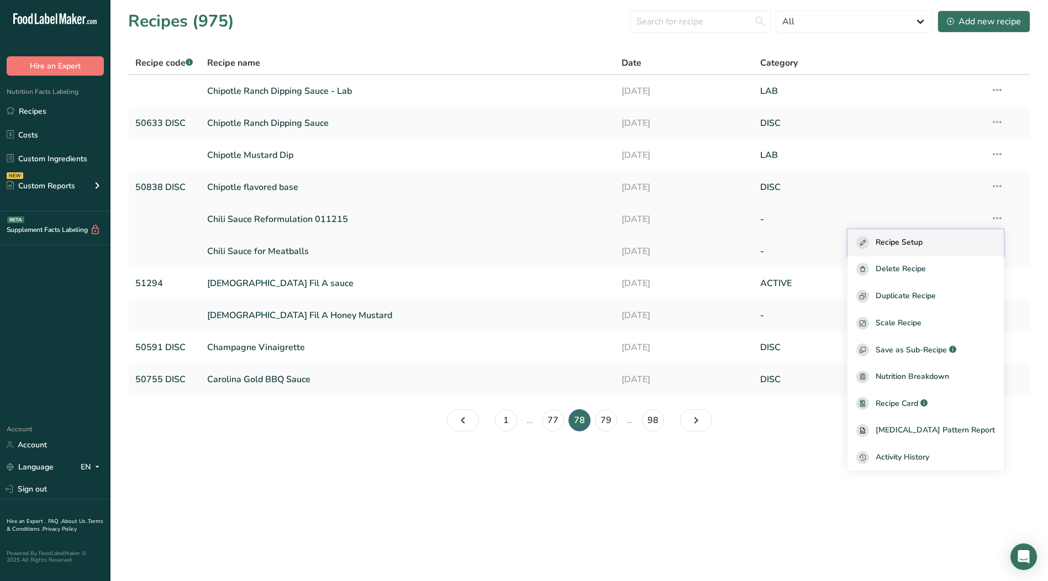
click at [958, 243] on div "Recipe Setup" at bounding box center [926, 243] width 139 height 13
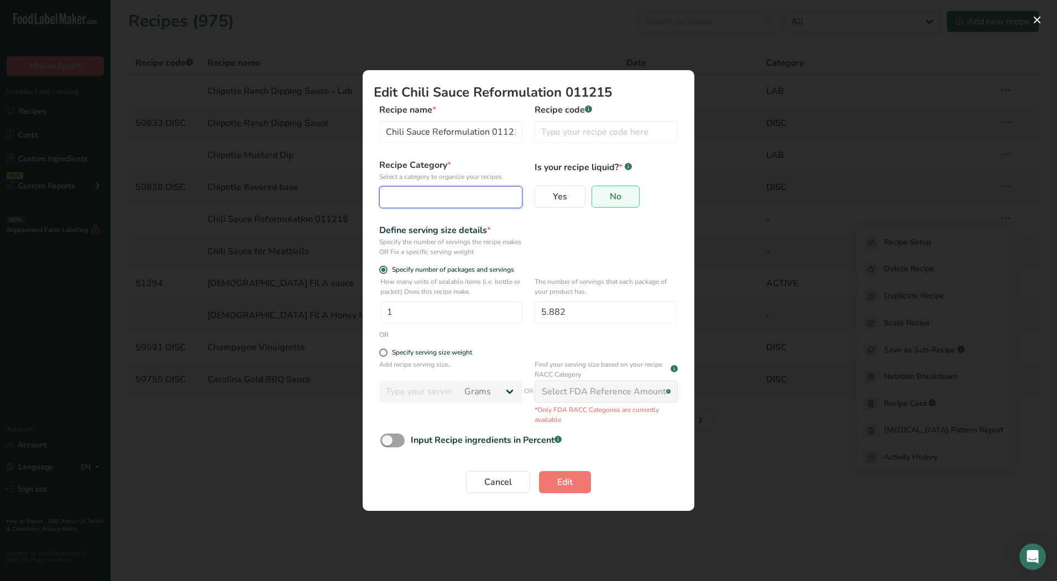
click at [452, 199] on div "Edit Recipe Modal" at bounding box center [447, 197] width 122 height 13
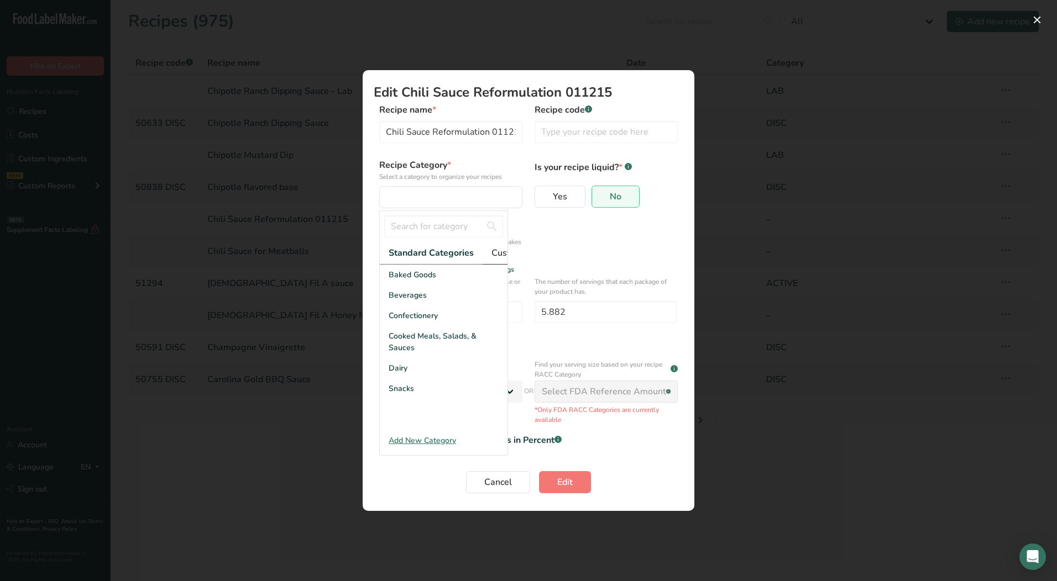
click at [496, 253] on span "Custom Categories .a-a{fill:#347362;}.b-a{fill:#fff;}" at bounding box center [534, 252] width 86 height 13
click at [416, 323] on div "LAB" at bounding box center [444, 316] width 128 height 20
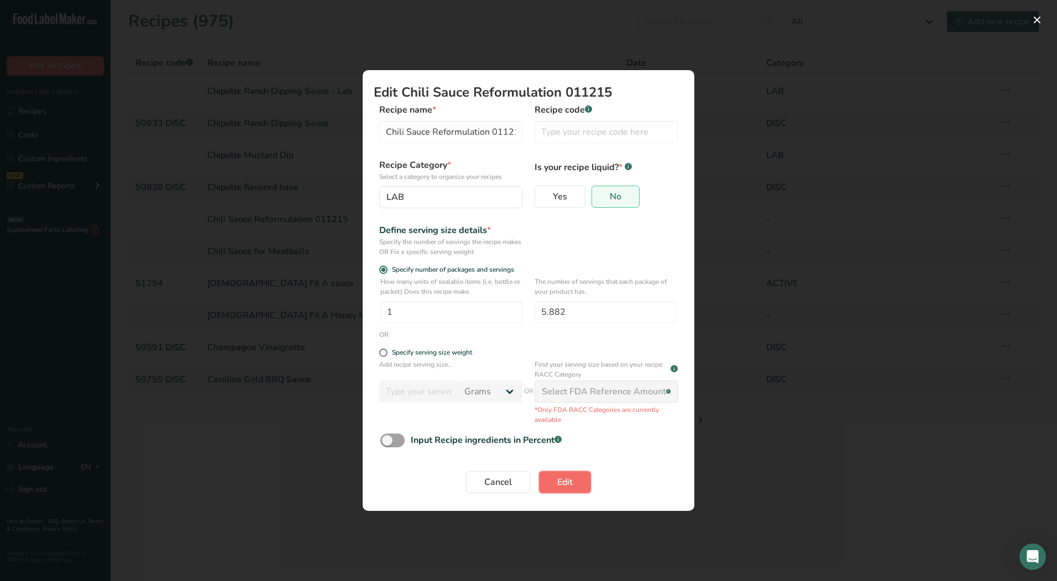
click at [569, 488] on span "Edit" at bounding box center [564, 482] width 15 height 13
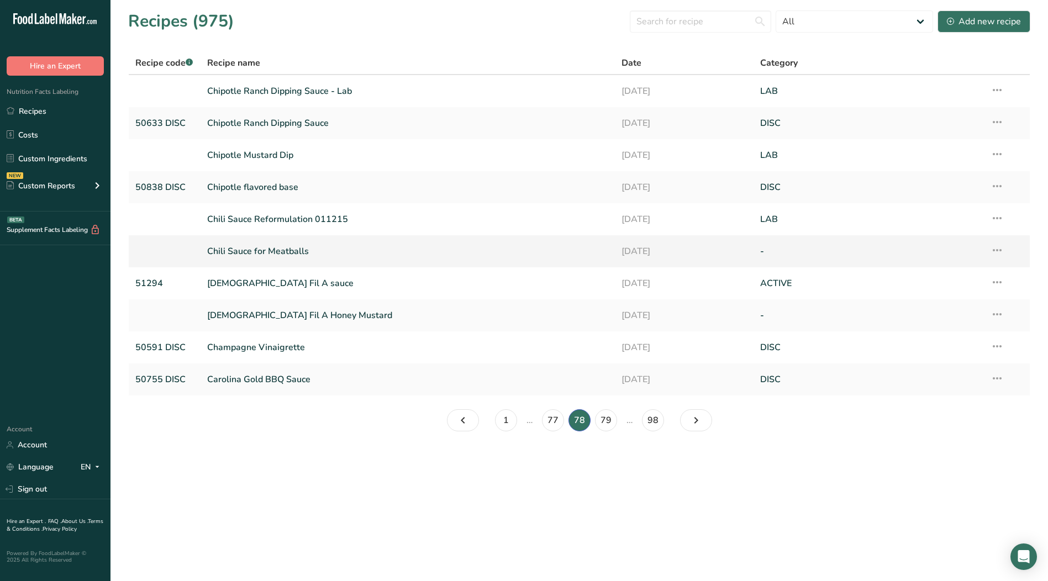
click at [1000, 252] on icon at bounding box center [997, 250] width 13 height 20
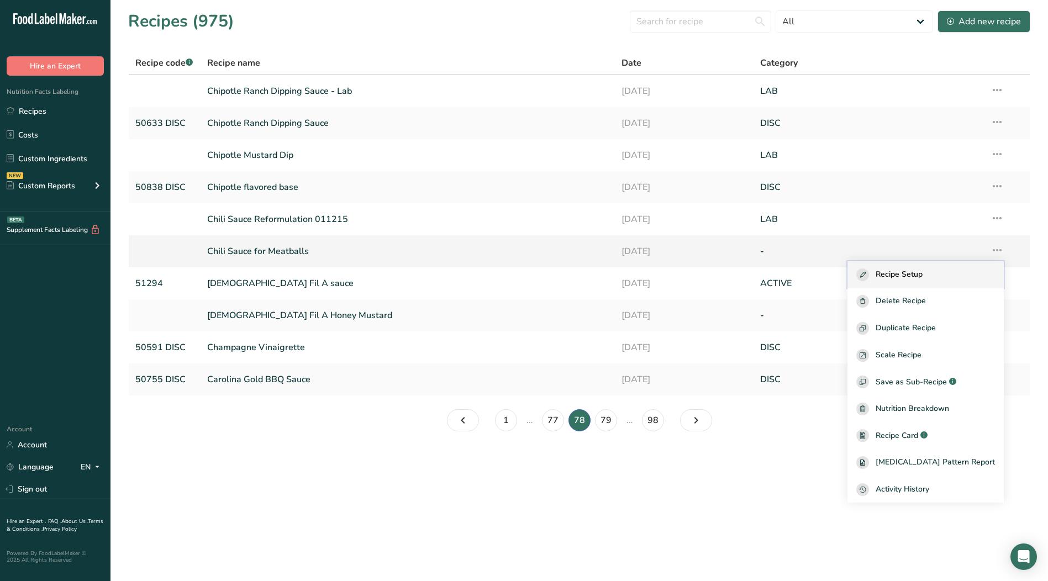
click at [920, 278] on span "Recipe Setup" at bounding box center [899, 275] width 47 height 13
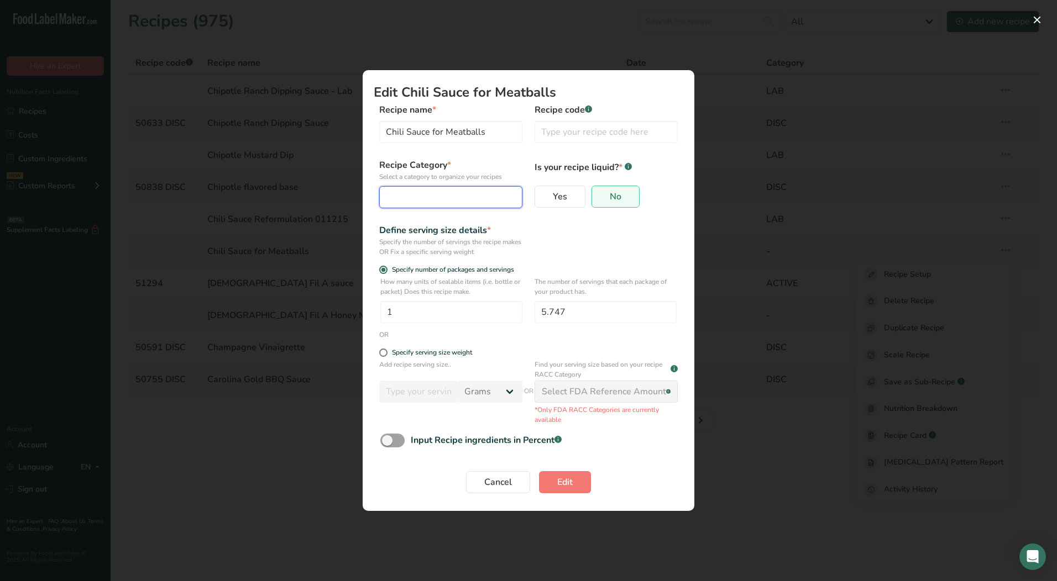
click at [419, 198] on div "Edit Recipe Modal" at bounding box center [447, 197] width 122 height 13
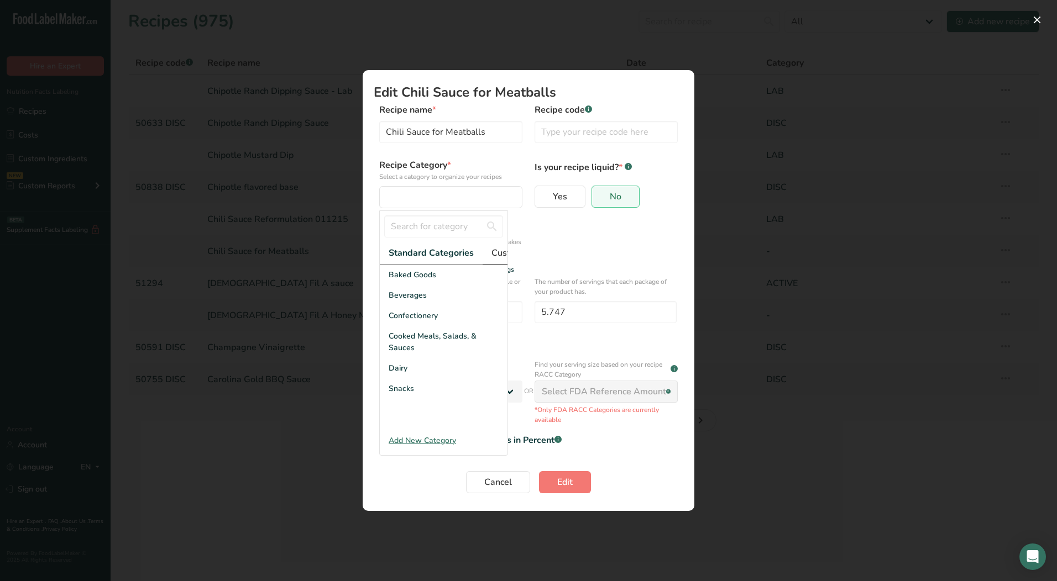
click at [493, 254] on span "Custom Categories .a-a{fill:#347362;}.b-a{fill:#fff;}" at bounding box center [534, 252] width 86 height 13
click at [412, 326] on div "LAB" at bounding box center [444, 316] width 128 height 20
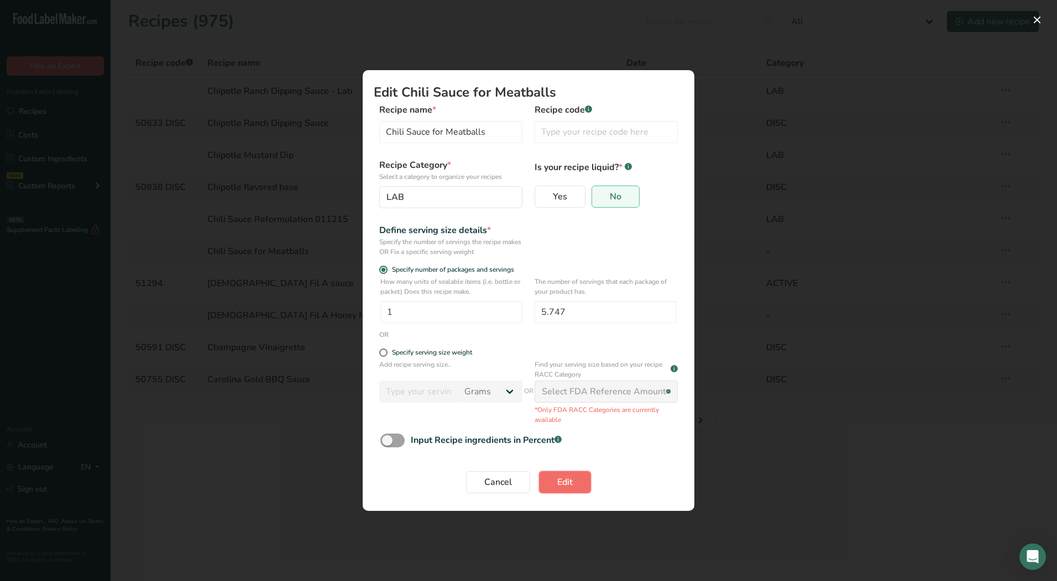
click at [566, 479] on span "Edit" at bounding box center [564, 482] width 15 height 13
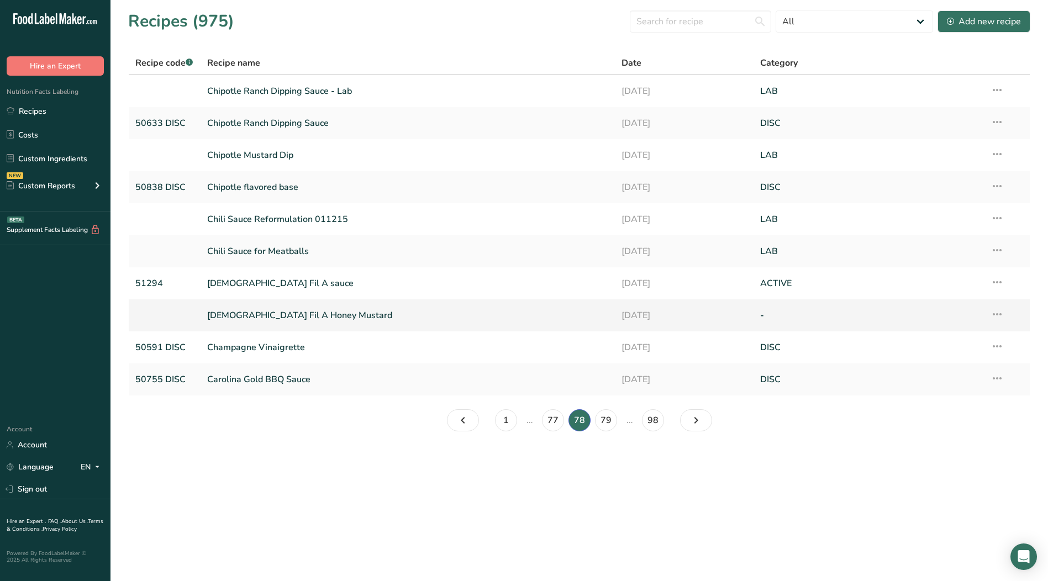
click at [995, 314] on icon at bounding box center [997, 315] width 13 height 20
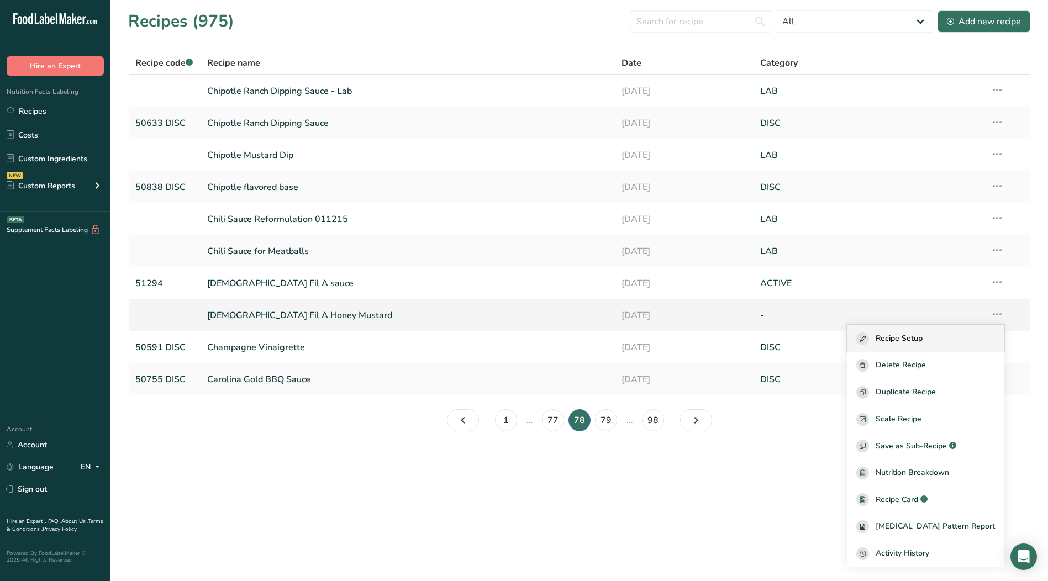
click at [923, 337] on span "Recipe Setup" at bounding box center [899, 339] width 47 height 13
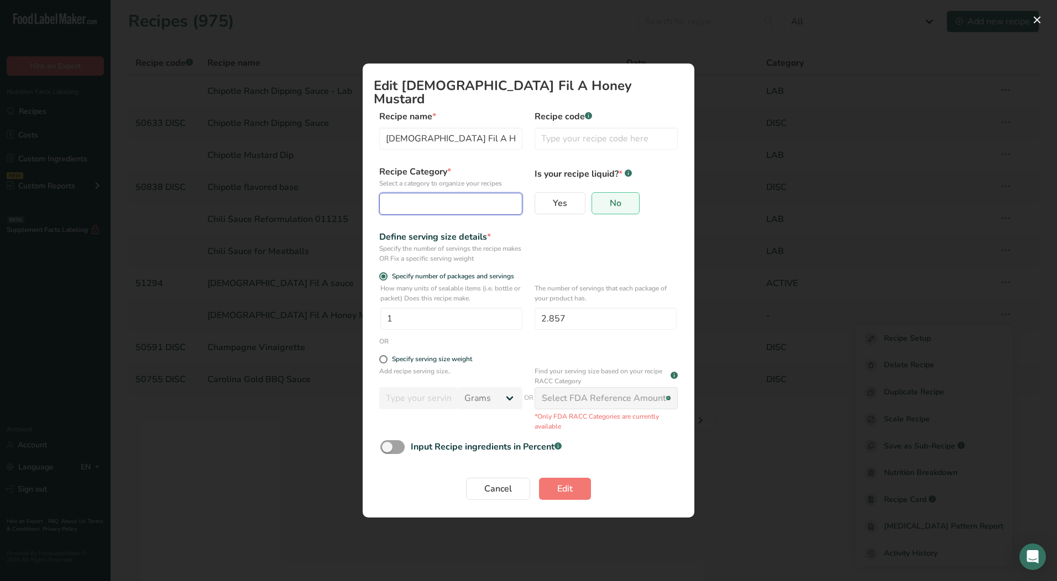
click at [459, 197] on div "Edit Recipe Modal" at bounding box center [447, 203] width 122 height 13
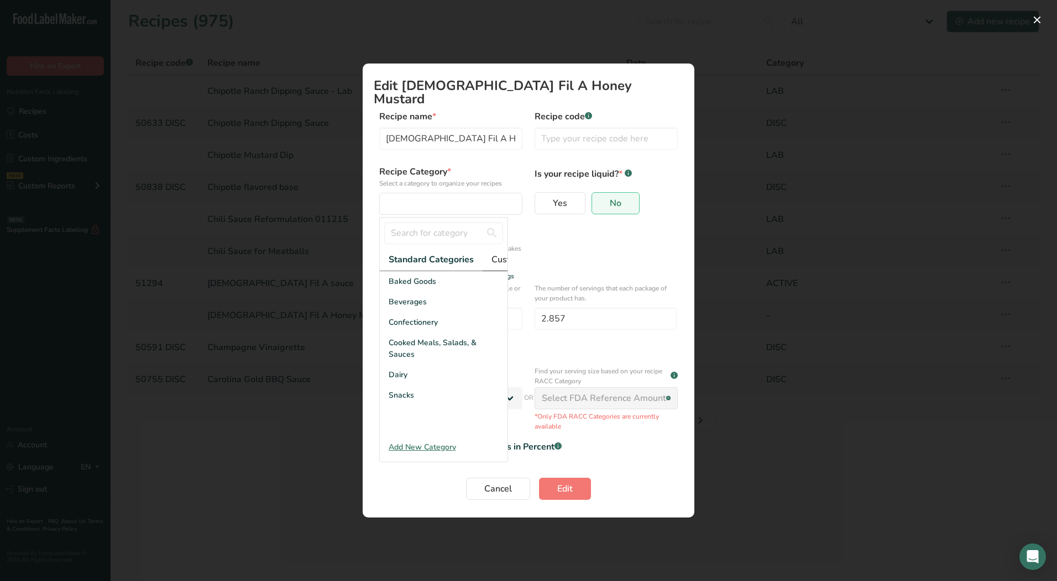
click at [497, 253] on span "Custom Categories .a-a{fill:#347362;}.b-a{fill:#fff;}" at bounding box center [534, 259] width 86 height 13
click at [433, 322] on div "LAB" at bounding box center [444, 322] width 128 height 20
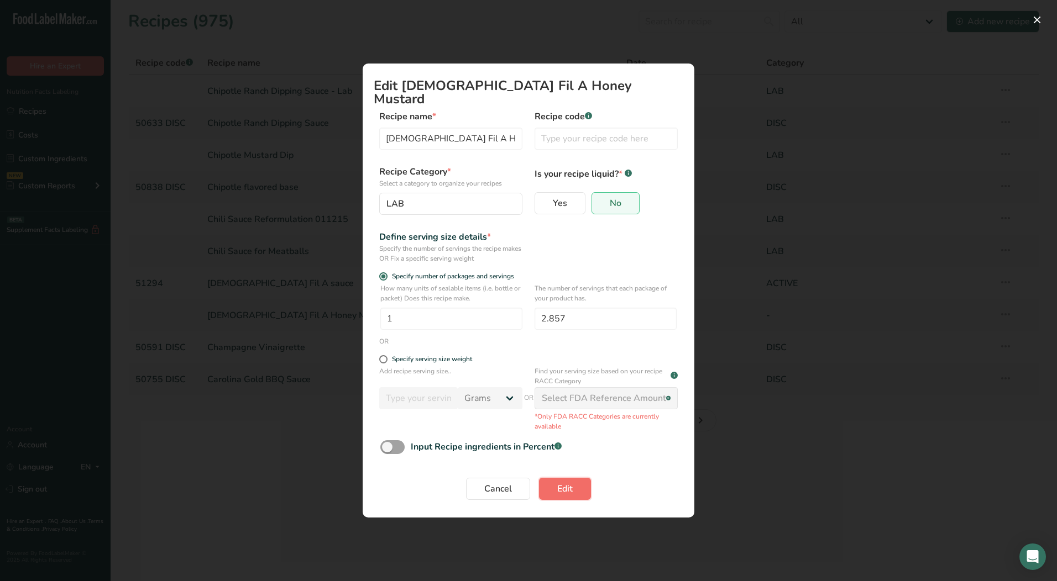
click at [550, 478] on button "Edit" at bounding box center [565, 489] width 52 height 22
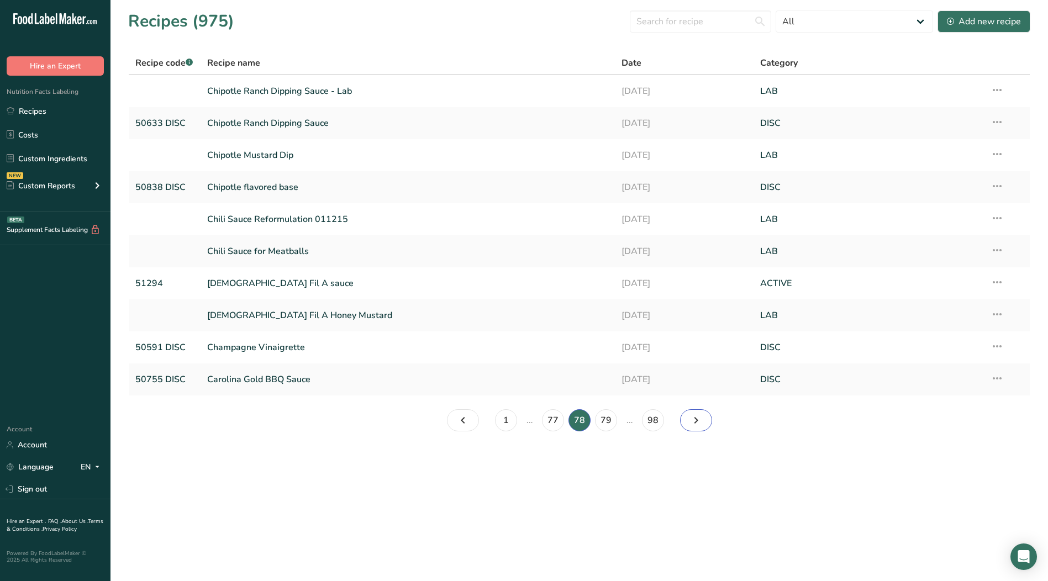
click at [691, 422] on icon "Page 79." at bounding box center [696, 421] width 13 height 20
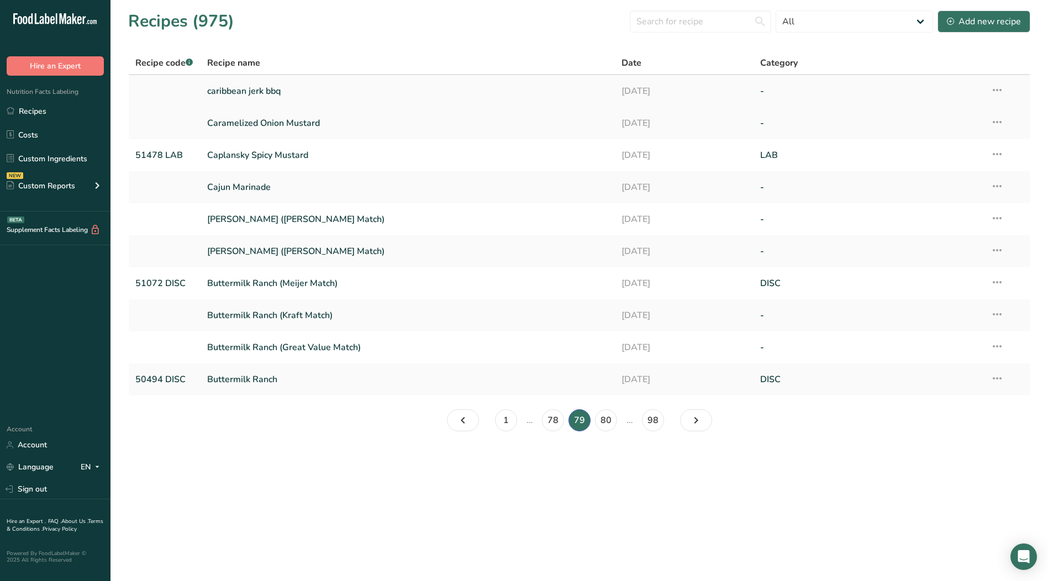
click at [1003, 90] on icon at bounding box center [997, 90] width 13 height 20
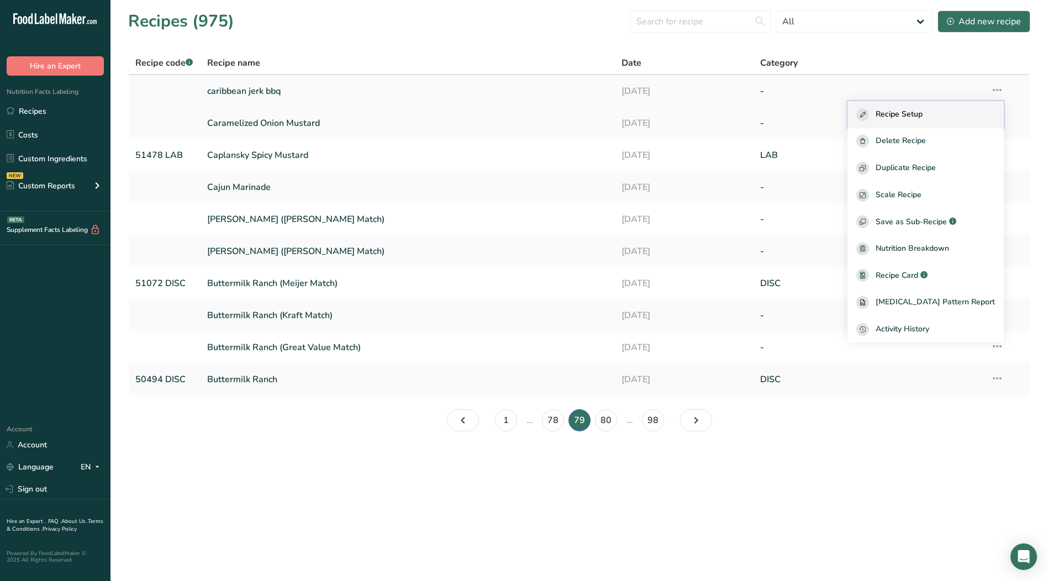
click at [923, 115] on span "Recipe Setup" at bounding box center [899, 114] width 47 height 13
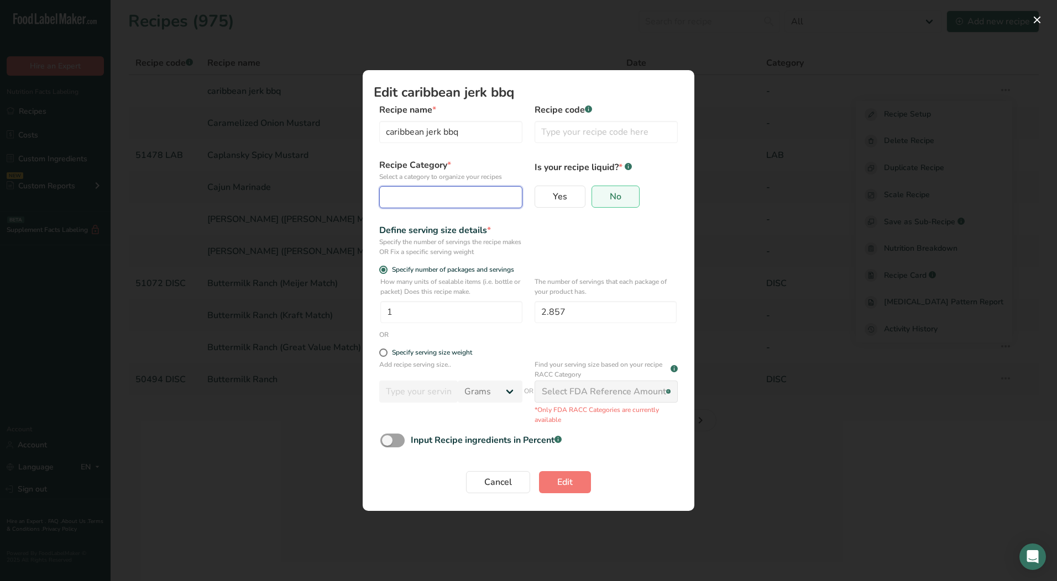
click at [479, 196] on div "Edit Recipe Modal" at bounding box center [447, 197] width 122 height 13
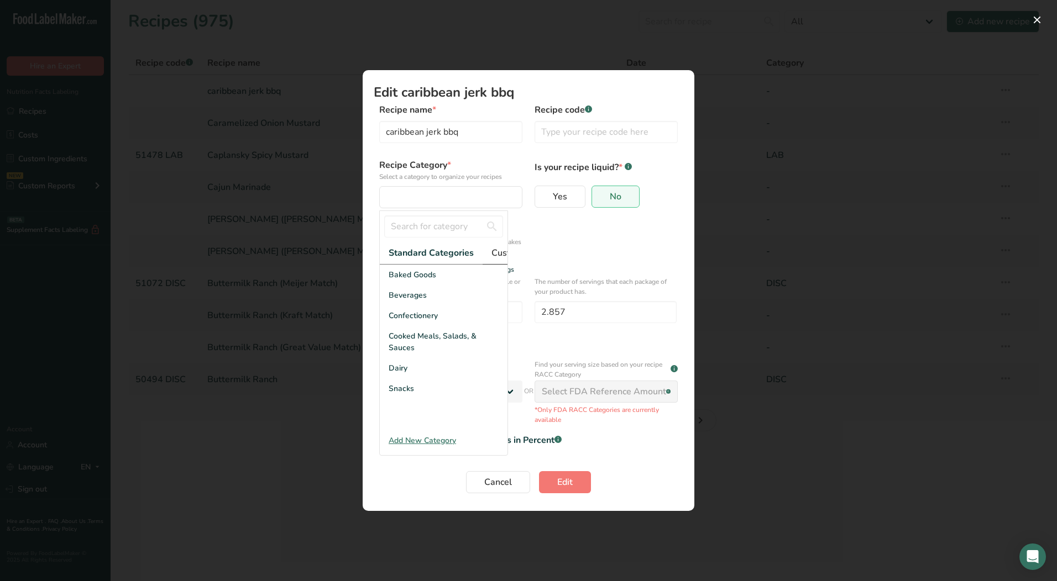
click at [505, 251] on span "Custom Categories .a-a{fill:#347362;}.b-a{fill:#fff;}" at bounding box center [534, 252] width 86 height 13
click at [432, 324] on div "LAB" at bounding box center [444, 316] width 128 height 20
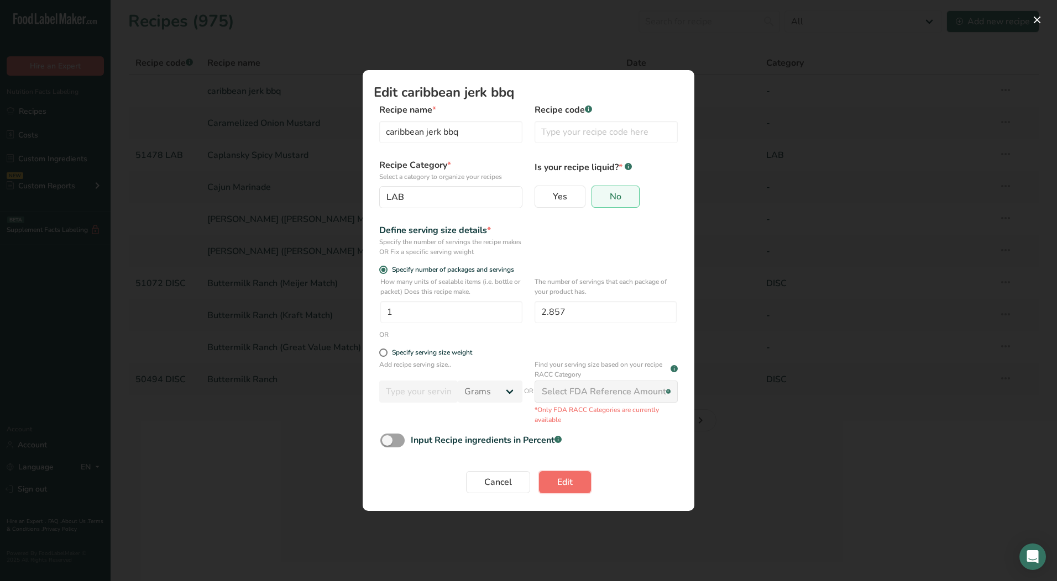
click at [566, 491] on button "Edit" at bounding box center [565, 482] width 52 height 22
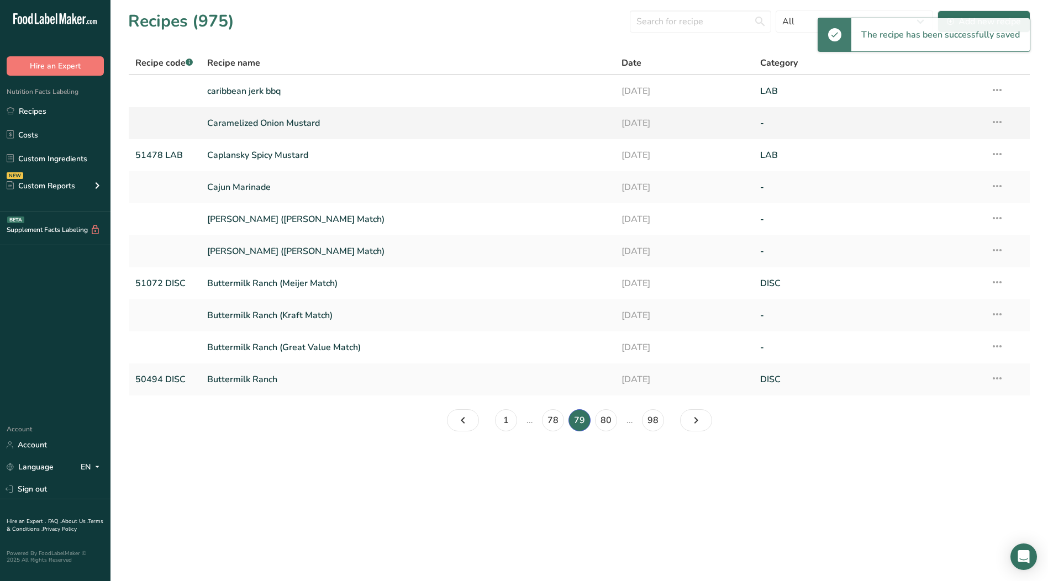
click at [1000, 123] on icon at bounding box center [997, 122] width 13 height 20
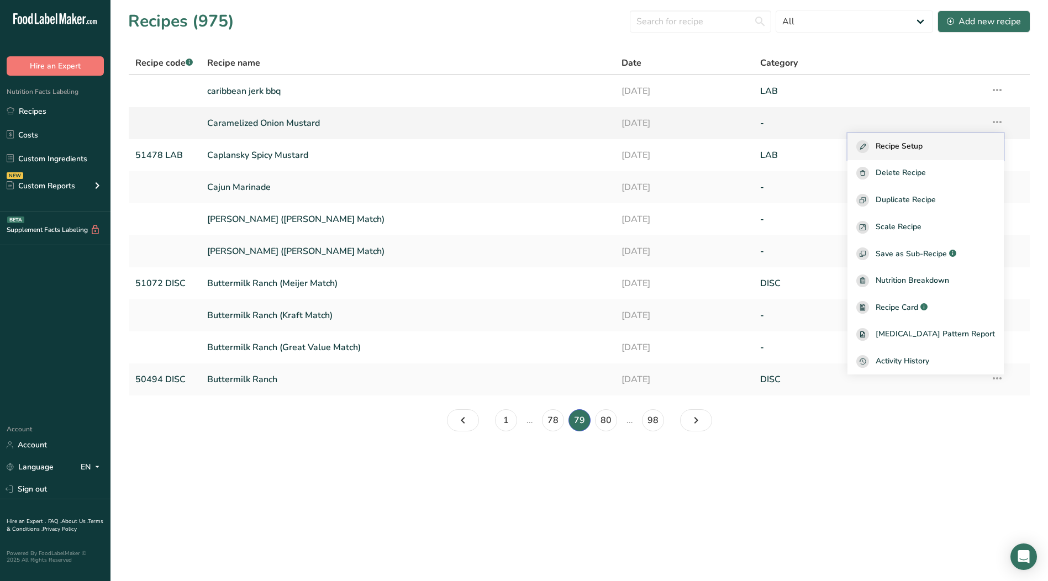
click at [948, 147] on div "Recipe Setup" at bounding box center [926, 146] width 139 height 13
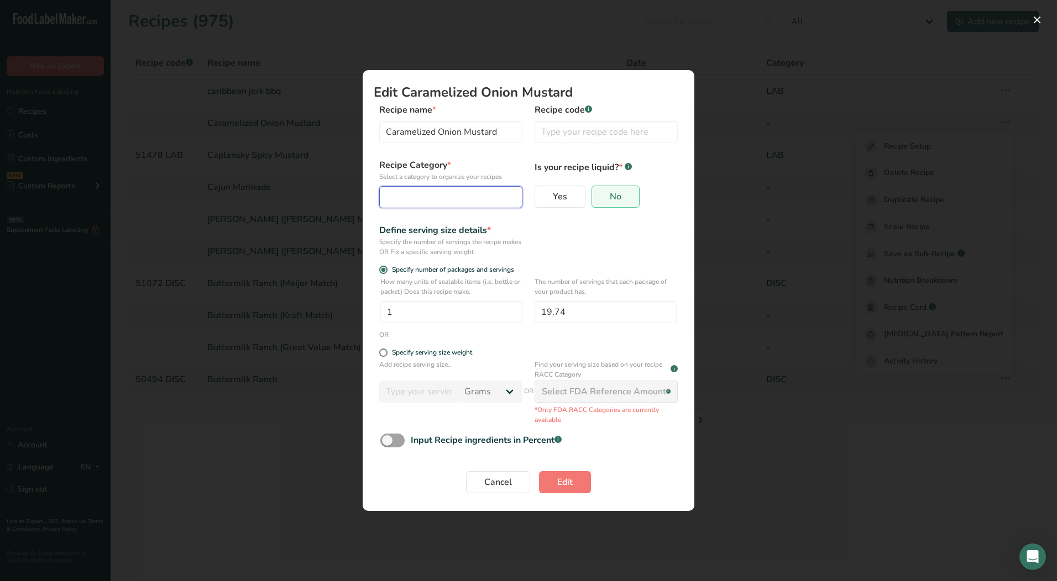
click at [400, 192] on div "Edit Recipe Modal" at bounding box center [447, 197] width 122 height 13
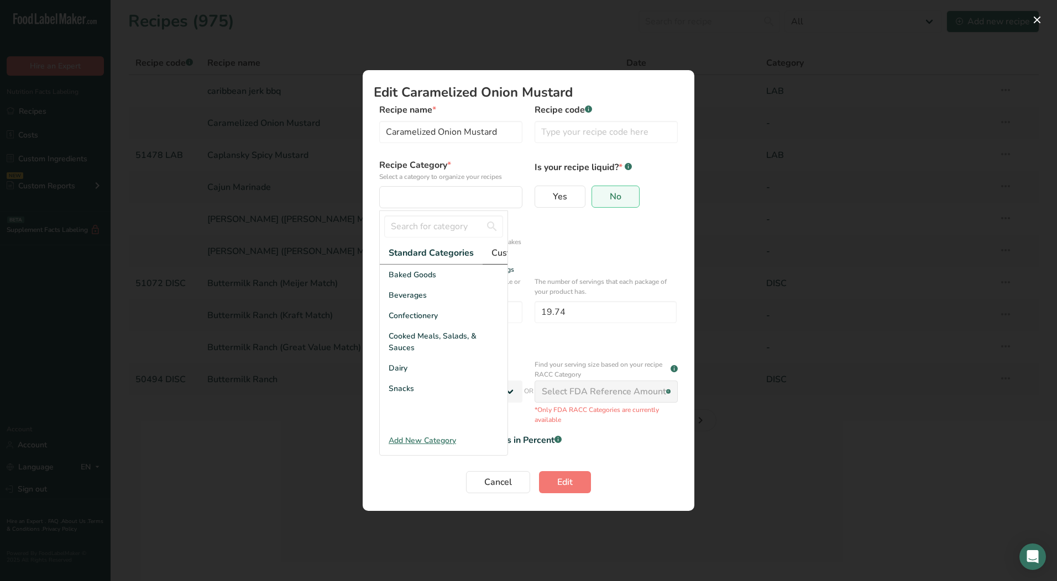
click at [503, 251] on span "Custom Categories .a-a{fill:#347362;}.b-a{fill:#fff;}" at bounding box center [534, 252] width 86 height 13
click at [424, 319] on div "LAB" at bounding box center [444, 316] width 128 height 20
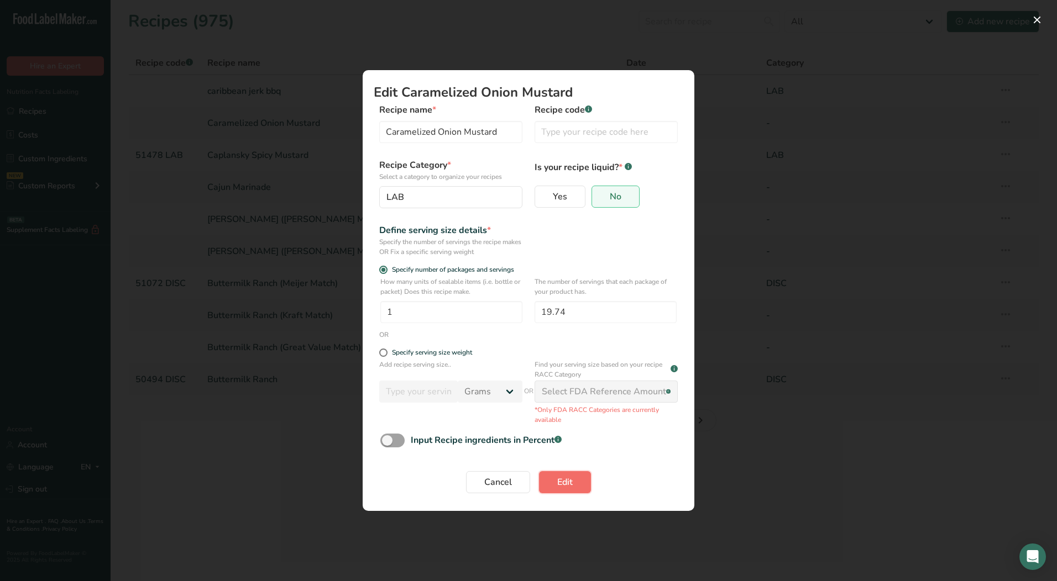
click at [560, 479] on span "Edit" at bounding box center [564, 482] width 15 height 13
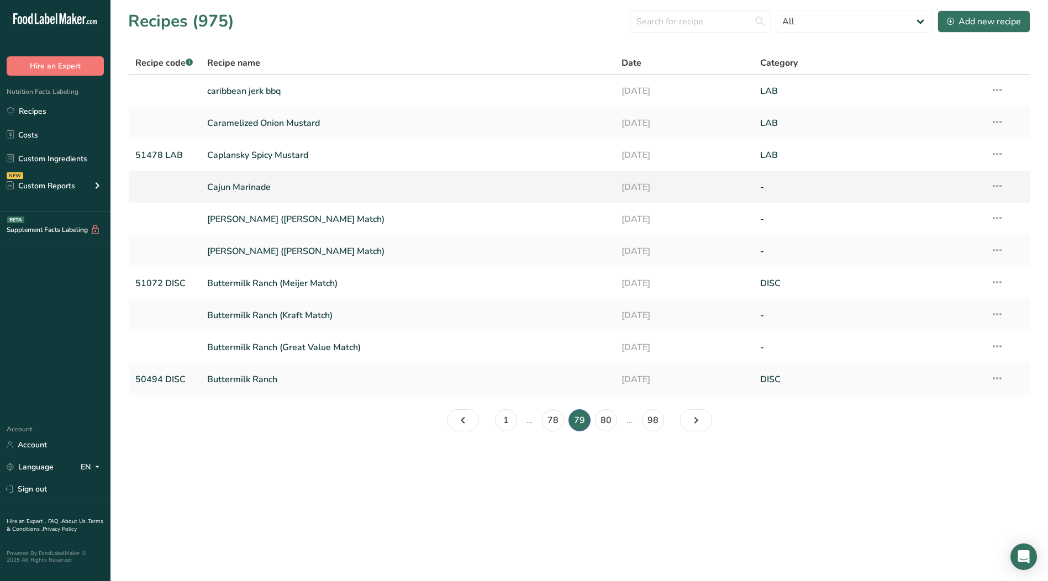
click at [998, 187] on icon at bounding box center [997, 186] width 13 height 20
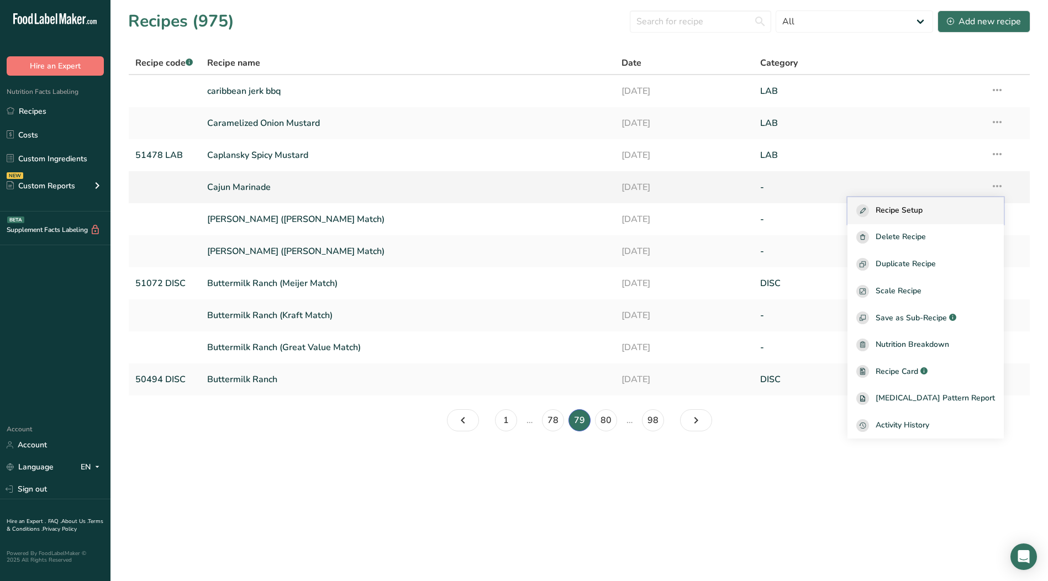
click at [953, 205] on div "Recipe Setup" at bounding box center [926, 210] width 139 height 13
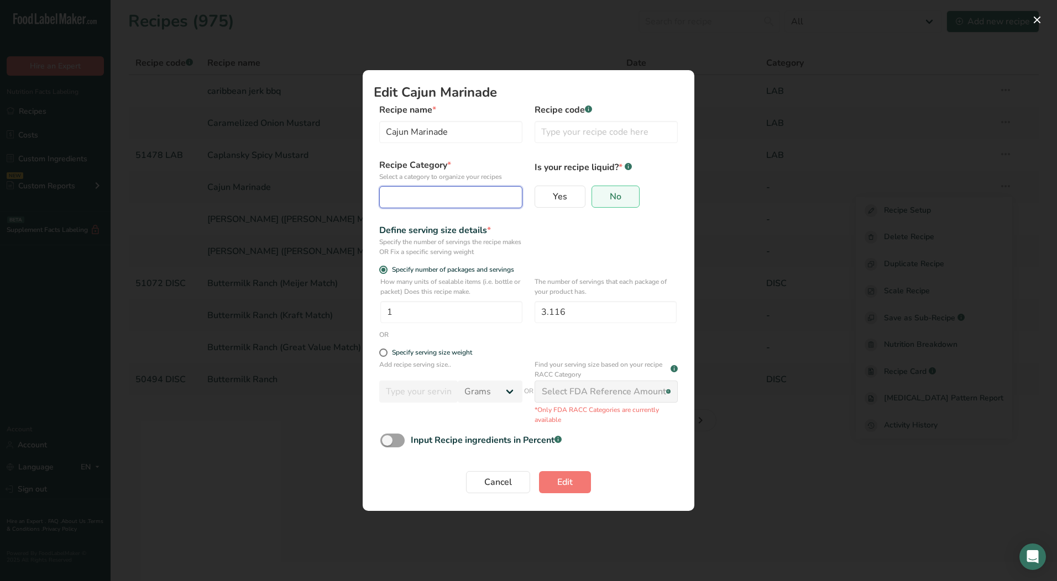
click at [436, 203] on div "Edit Recipe Modal" at bounding box center [447, 197] width 122 height 13
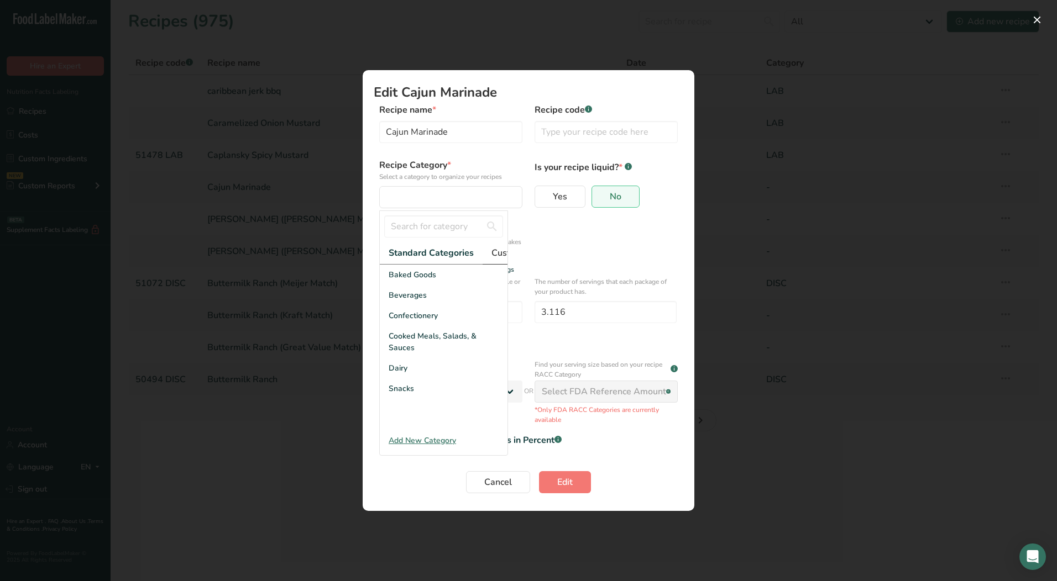
click at [500, 254] on span "Custom Categories .a-a{fill:#347362;}.b-a{fill:#fff;}" at bounding box center [534, 252] width 86 height 13
click at [418, 326] on div "LAB" at bounding box center [444, 316] width 128 height 20
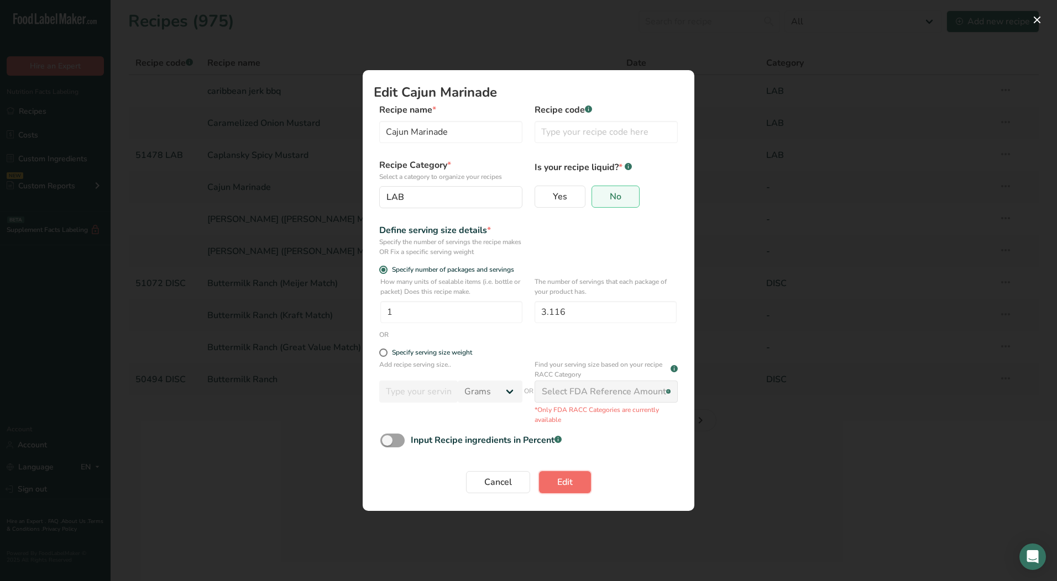
click at [555, 478] on button "Edit" at bounding box center [565, 482] width 52 height 22
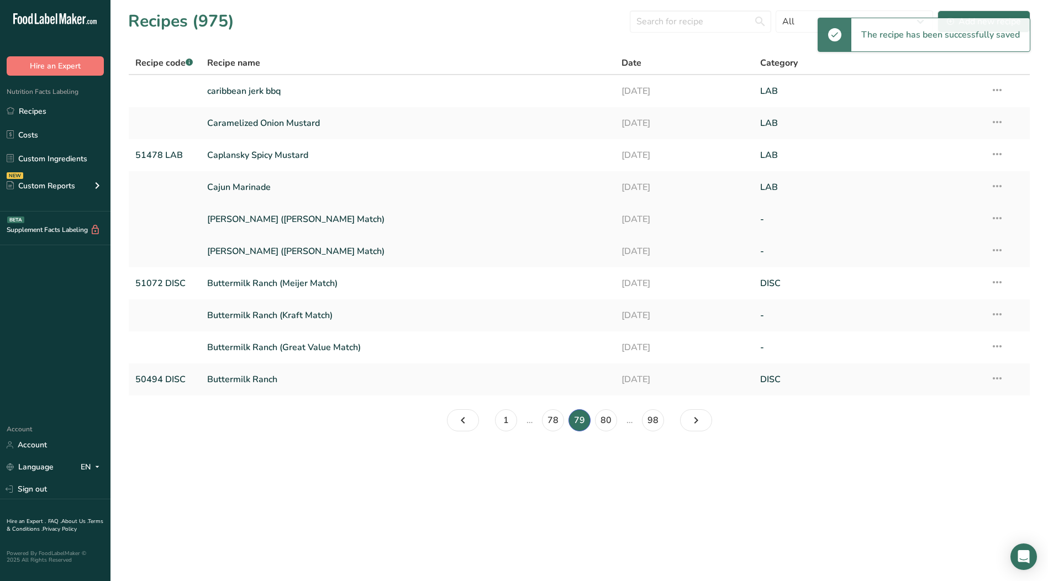
click at [998, 217] on icon at bounding box center [997, 218] width 13 height 20
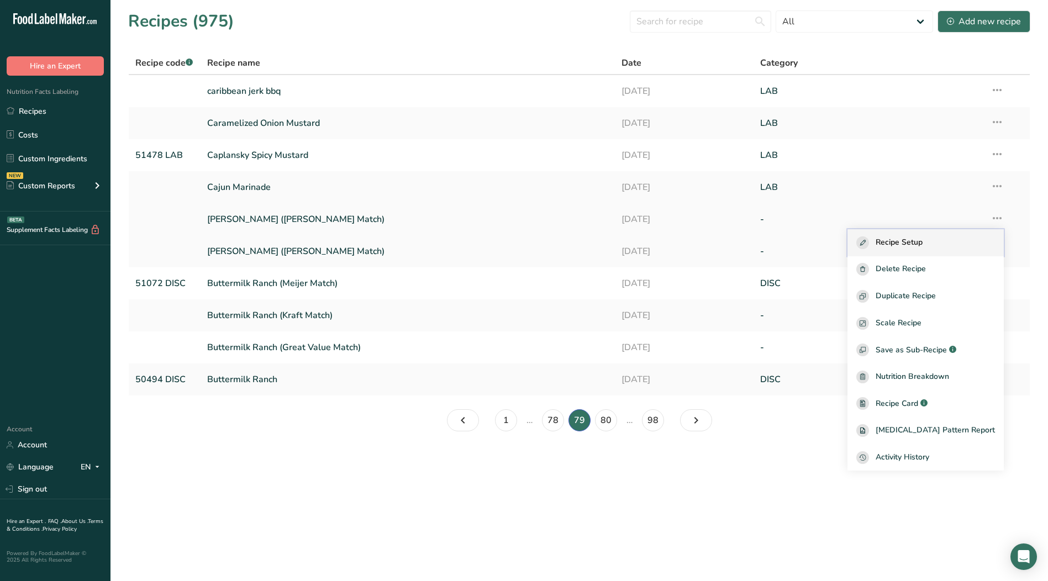
click at [952, 242] on div "Recipe Setup" at bounding box center [926, 243] width 139 height 13
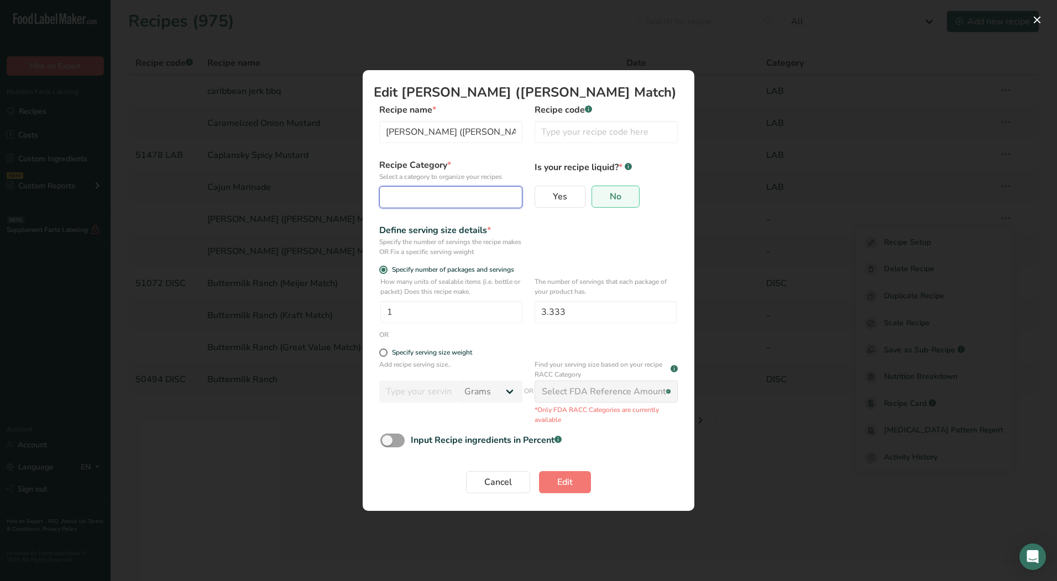
click at [464, 198] on div "Edit Recipe Modal" at bounding box center [447, 197] width 122 height 13
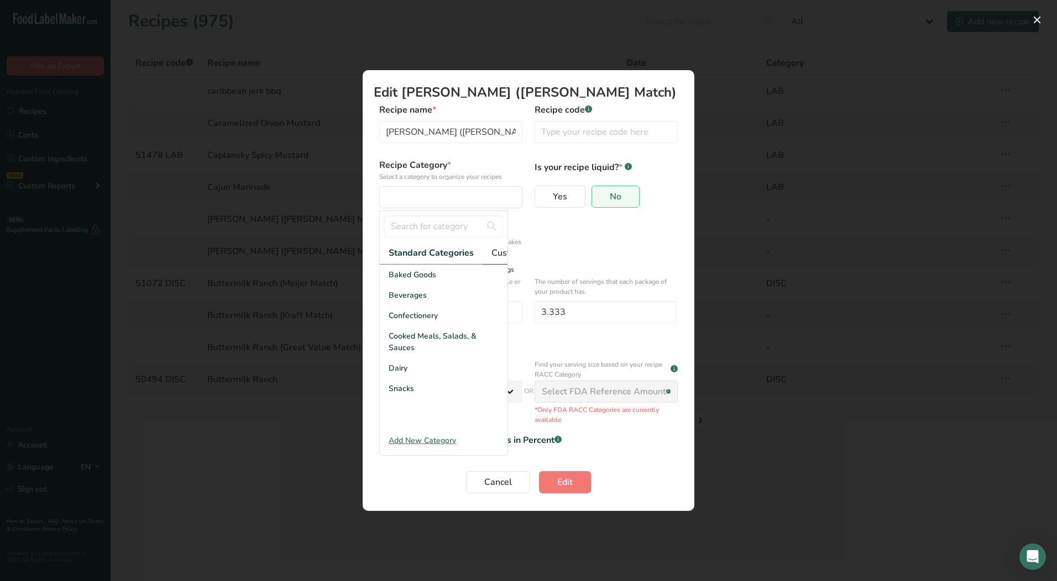
click at [504, 253] on span "Custom Categories .a-a{fill:#347362;}.b-a{fill:#fff;}" at bounding box center [534, 252] width 86 height 13
click at [437, 319] on div "LAB" at bounding box center [444, 316] width 128 height 20
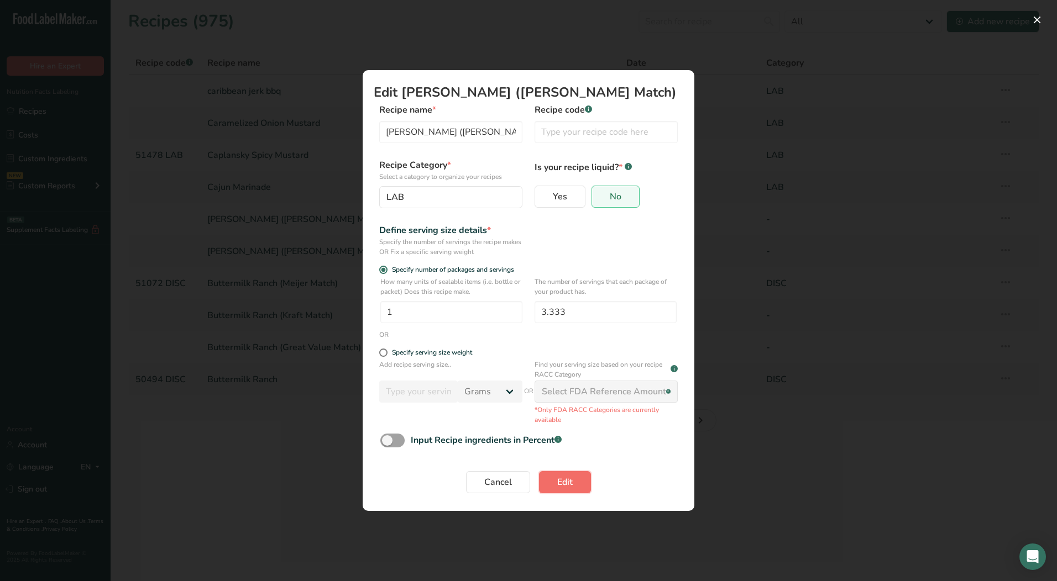
click at [551, 480] on button "Edit" at bounding box center [565, 482] width 52 height 22
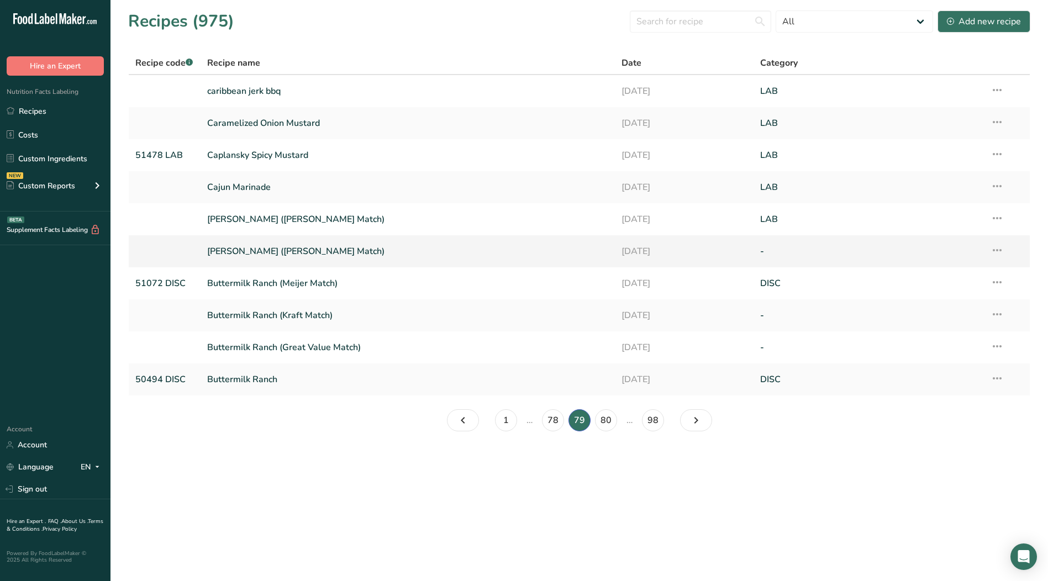
click at [1000, 250] on icon at bounding box center [997, 250] width 13 height 20
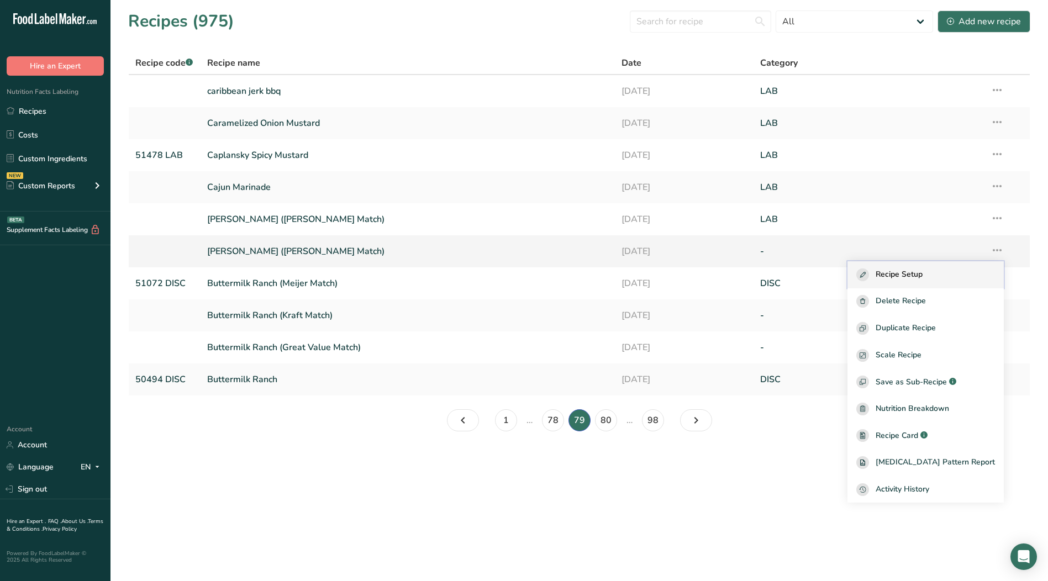
click at [949, 271] on div "Recipe Setup" at bounding box center [926, 275] width 139 height 13
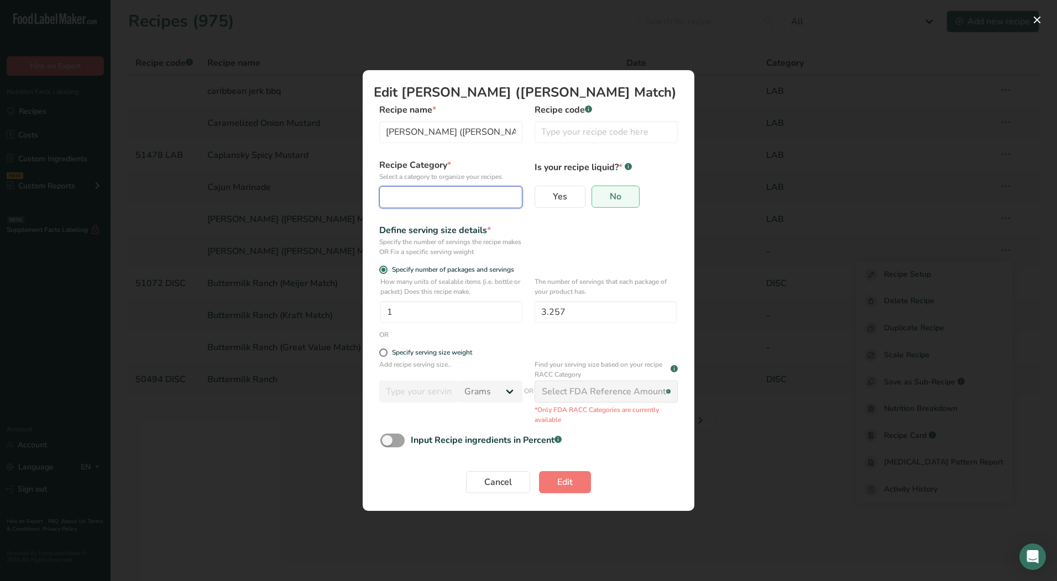
click at [442, 196] on div "Edit Recipe Modal" at bounding box center [447, 197] width 122 height 13
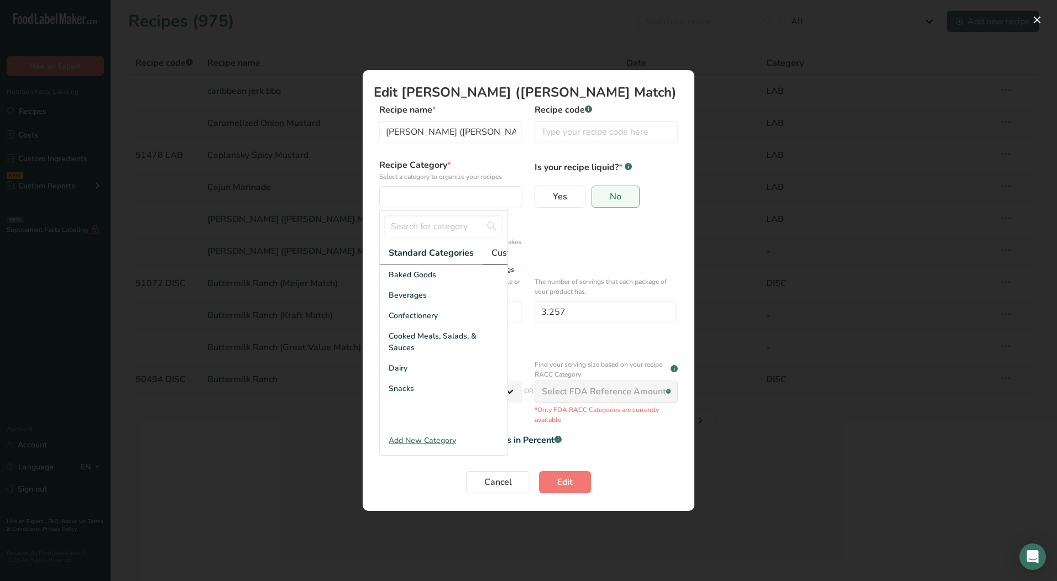
click at [500, 251] on span "Custom Categories .a-a{fill:#347362;}.b-a{fill:#fff;}" at bounding box center [534, 252] width 86 height 13
click at [412, 326] on div "LAB" at bounding box center [444, 316] width 128 height 20
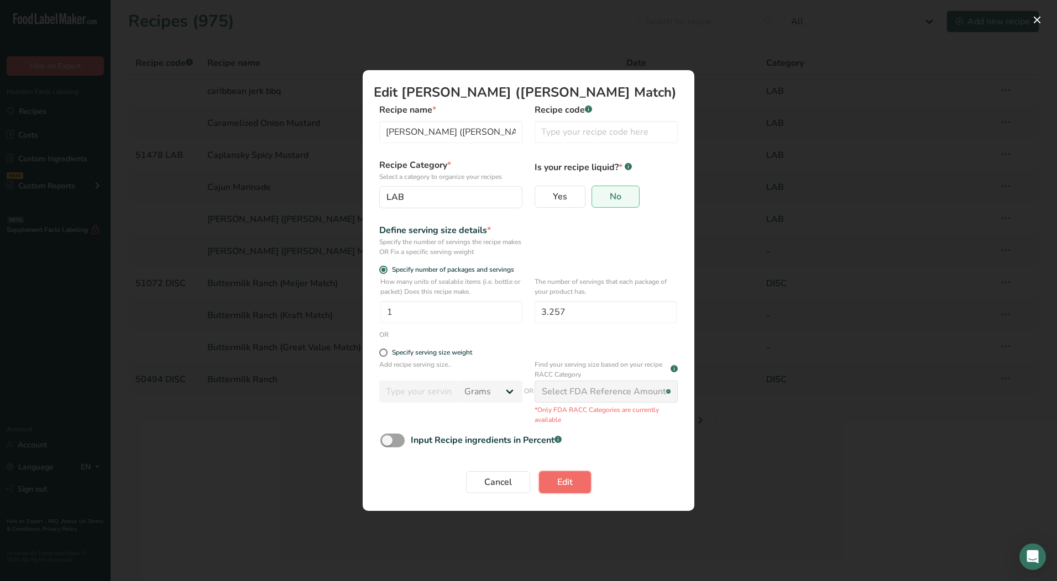
click at [568, 486] on span "Edit" at bounding box center [564, 482] width 15 height 13
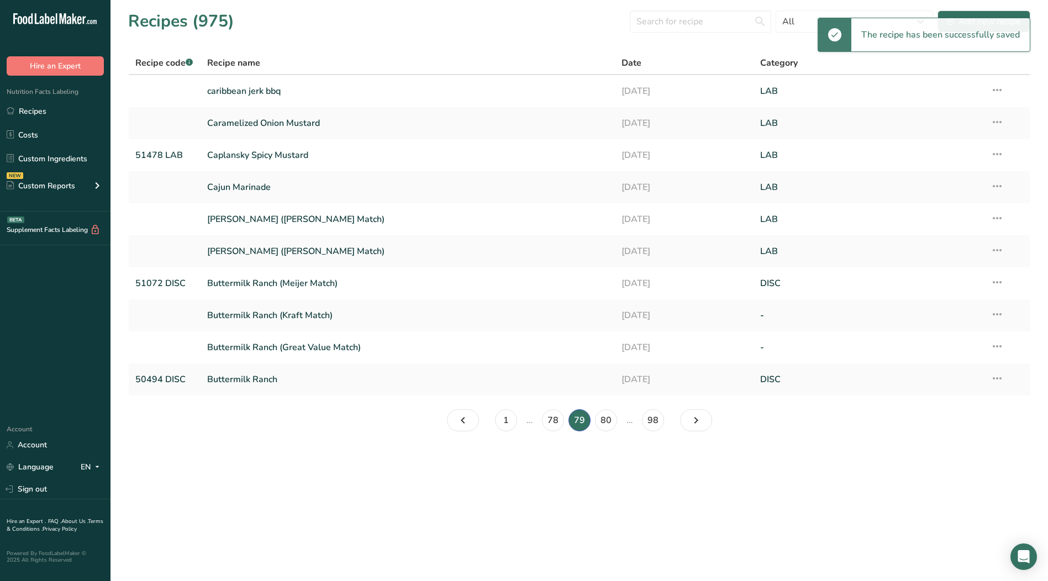
click at [997, 316] on icon at bounding box center [997, 315] width 13 height 20
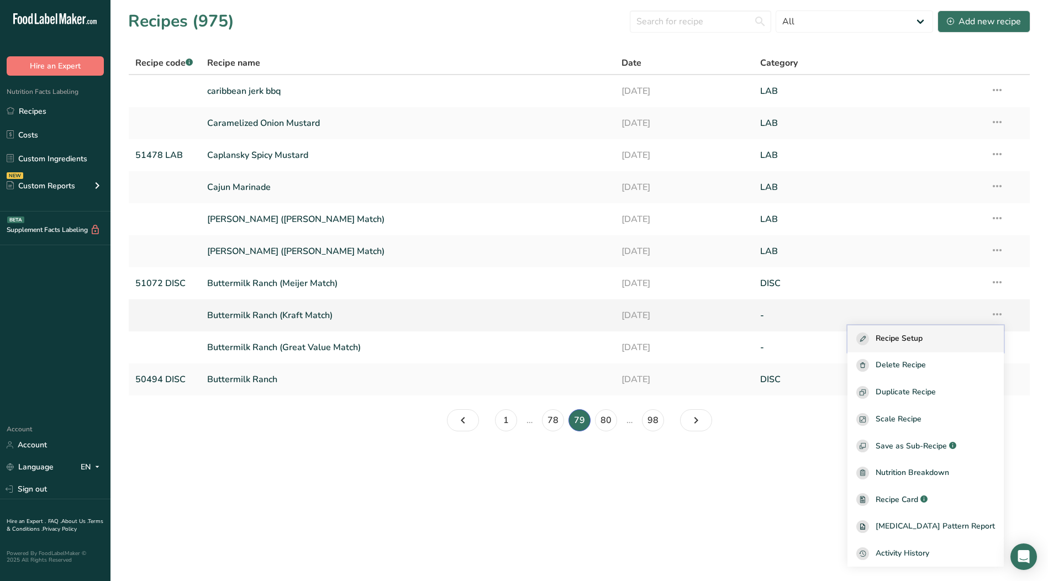
click at [923, 337] on span "Recipe Setup" at bounding box center [899, 339] width 47 height 13
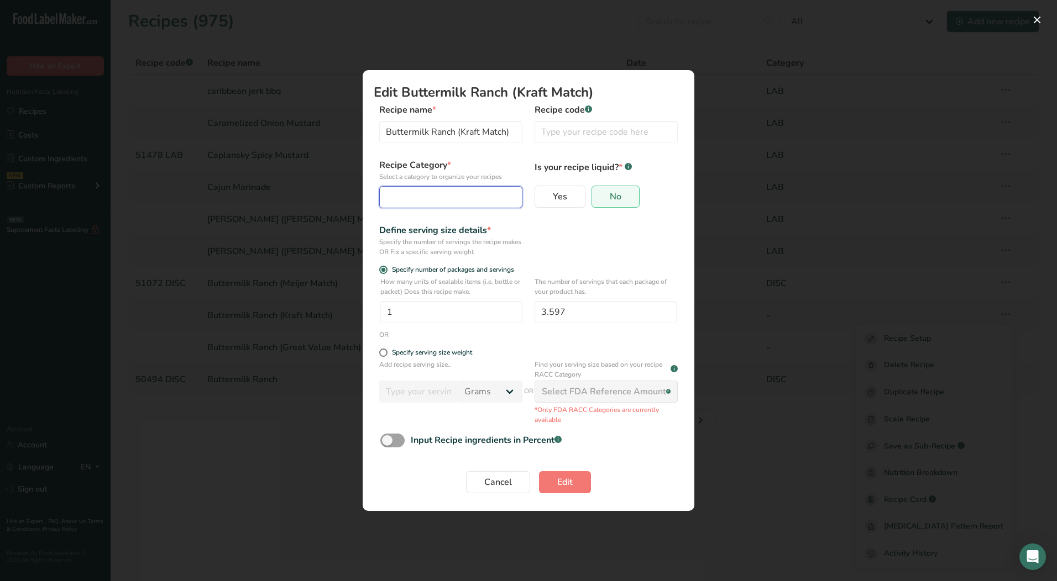
click at [455, 196] on div "Edit Recipe Modal" at bounding box center [447, 197] width 122 height 13
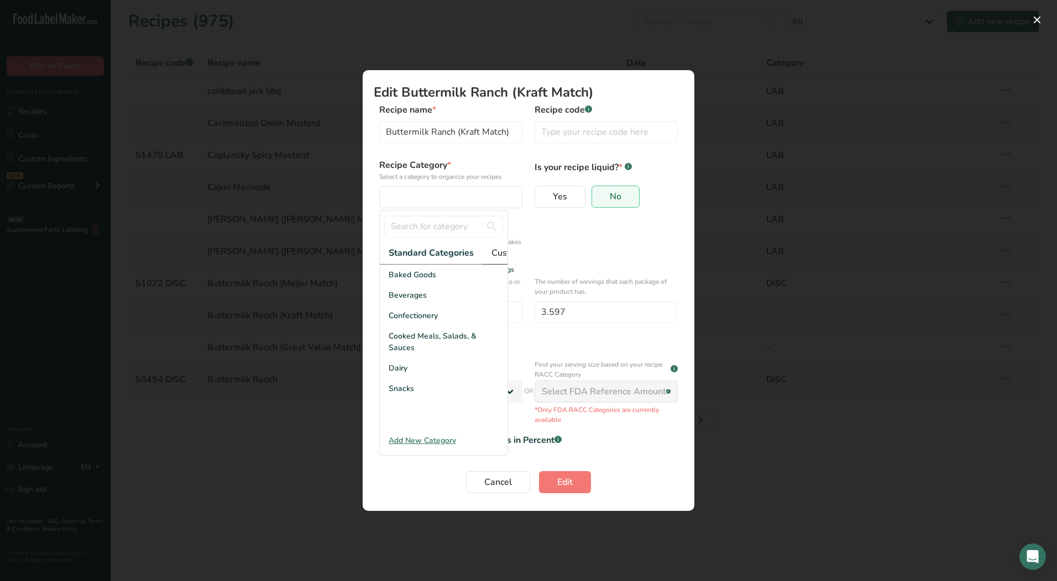
click at [497, 251] on span "Custom Categories .a-a{fill:#347362;}.b-a{fill:#fff;}" at bounding box center [534, 252] width 86 height 13
click at [443, 317] on div "LAB" at bounding box center [444, 316] width 128 height 20
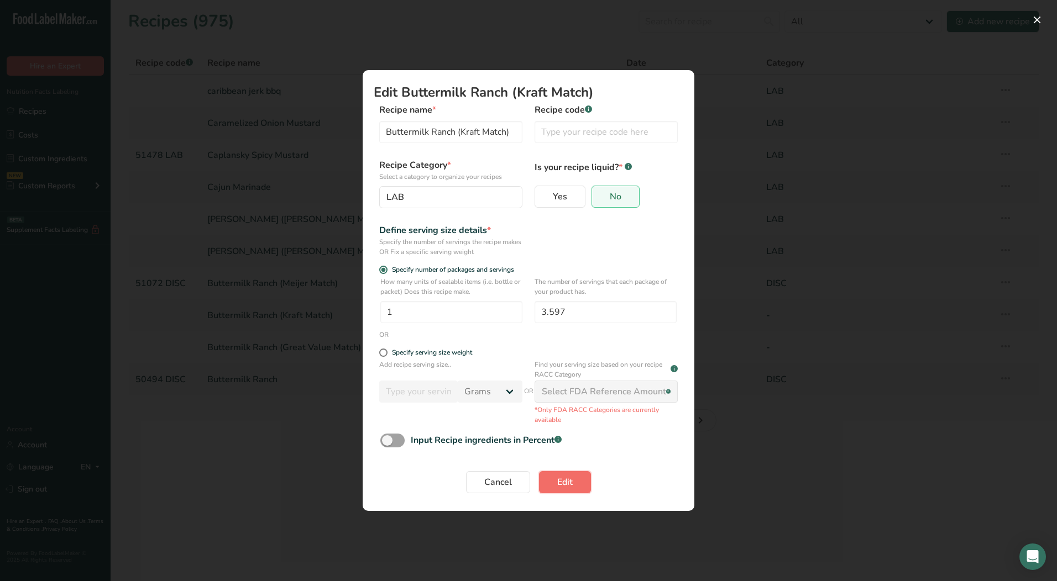
click at [563, 482] on span "Edit" at bounding box center [564, 482] width 15 height 13
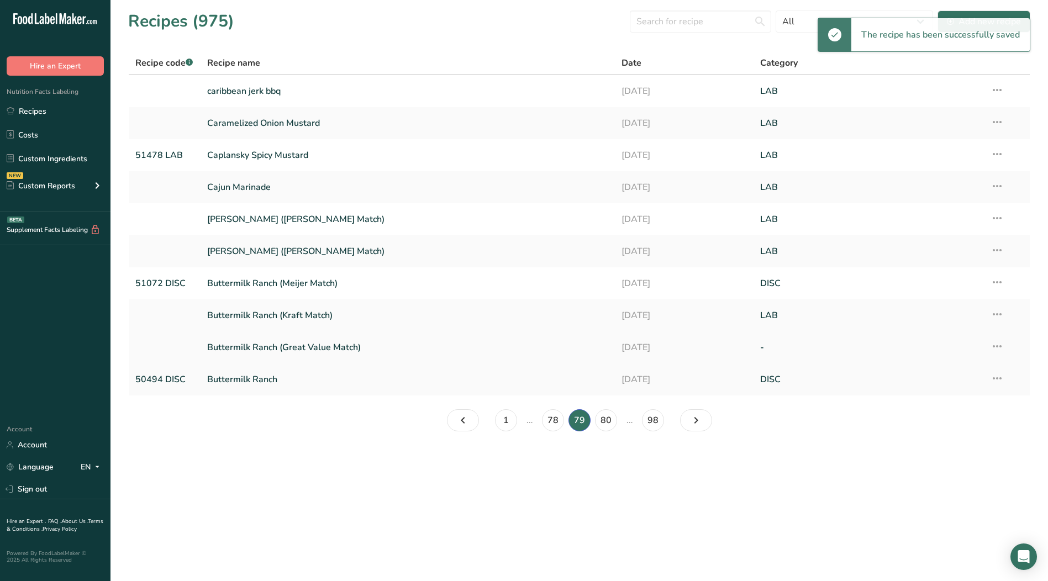
click at [993, 348] on icon at bounding box center [997, 347] width 13 height 20
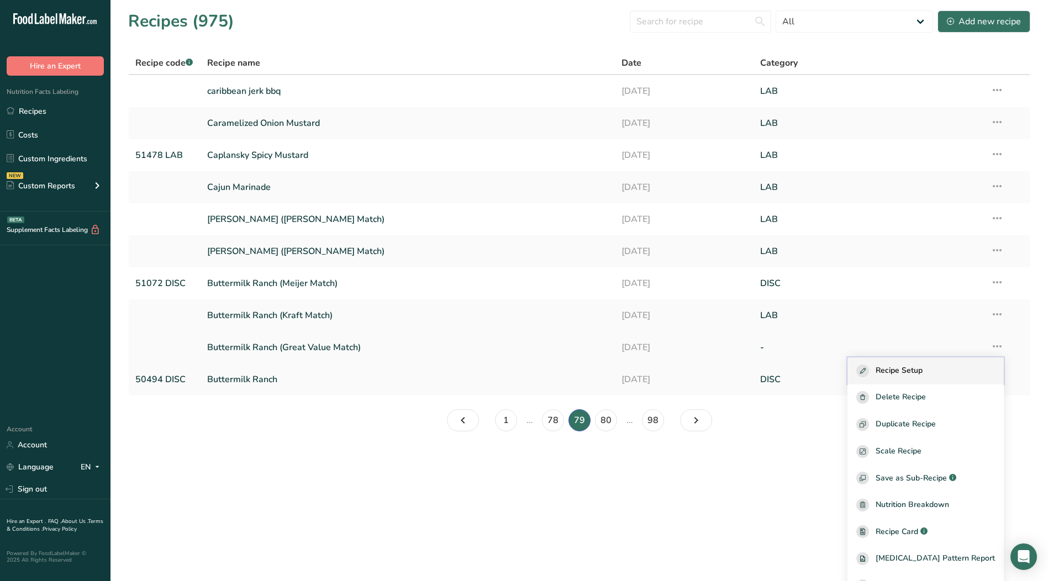
click at [923, 376] on span "Recipe Setup" at bounding box center [899, 371] width 47 height 13
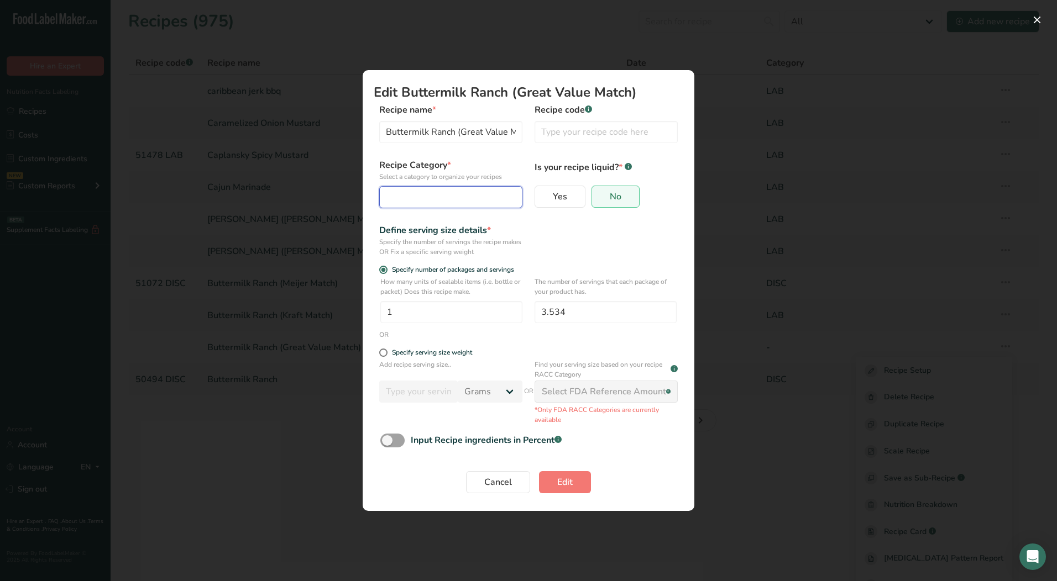
click at [459, 203] on div "Edit Recipe Modal" at bounding box center [447, 197] width 122 height 13
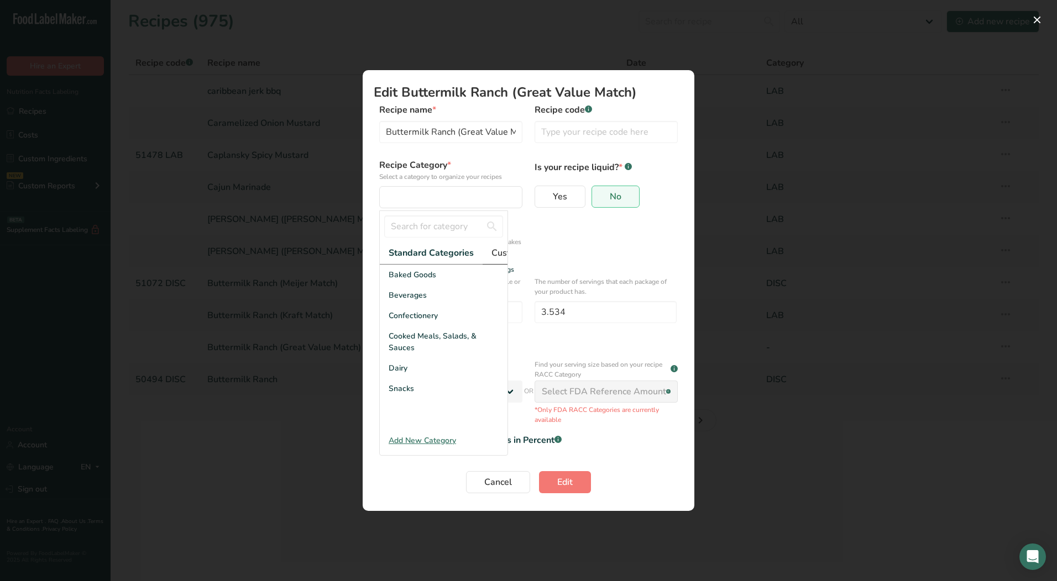
click at [500, 253] on span "Custom Categories .a-a{fill:#347362;}.b-a{fill:#fff;}" at bounding box center [534, 252] width 86 height 13
click at [426, 323] on div "LAB" at bounding box center [444, 316] width 128 height 20
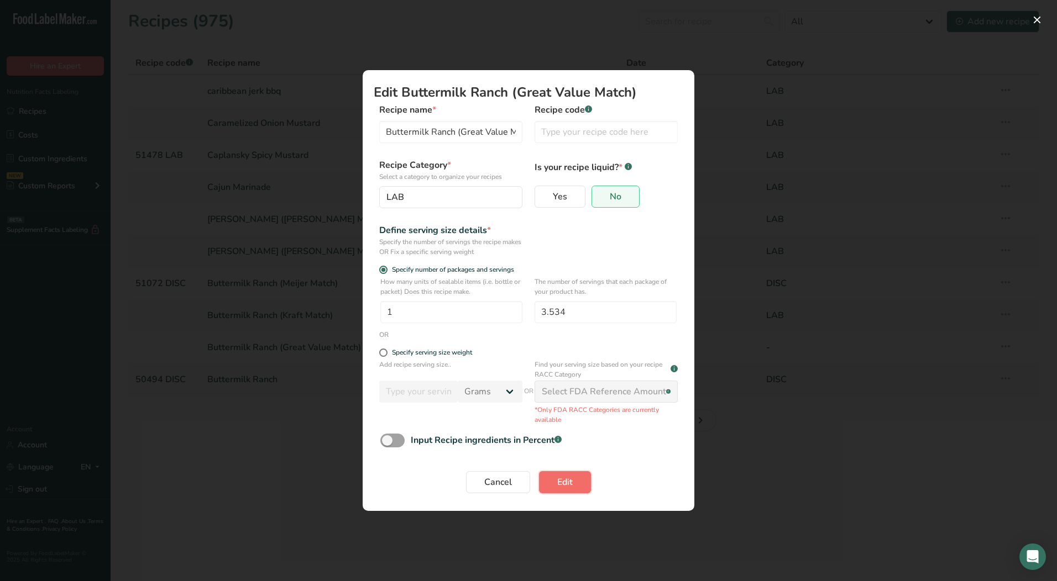
click at [552, 477] on button "Edit" at bounding box center [565, 482] width 52 height 22
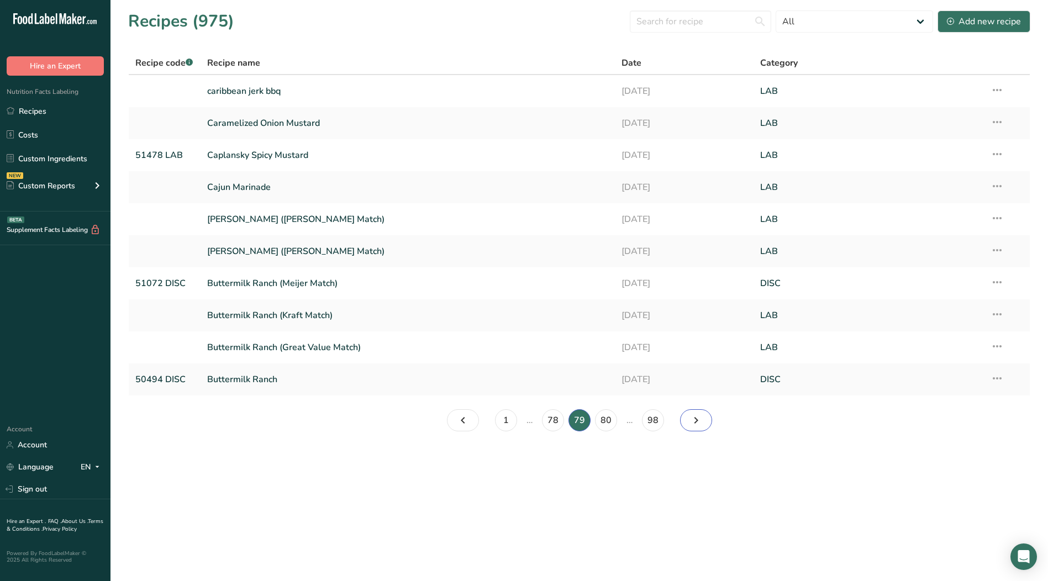
click at [700, 424] on icon "Page 80." at bounding box center [696, 421] width 13 height 20
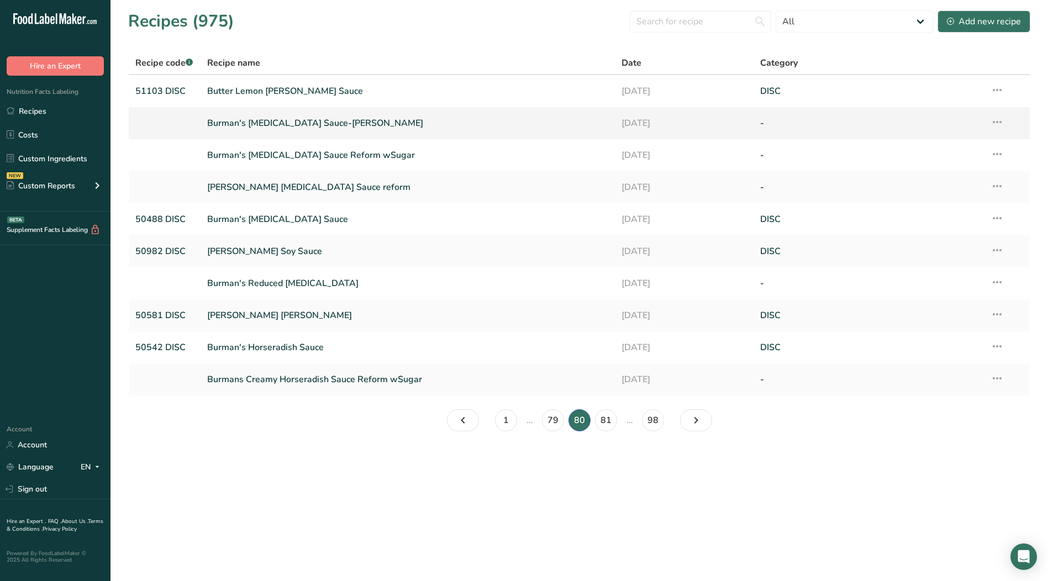
click at [1000, 127] on icon at bounding box center [997, 122] width 13 height 20
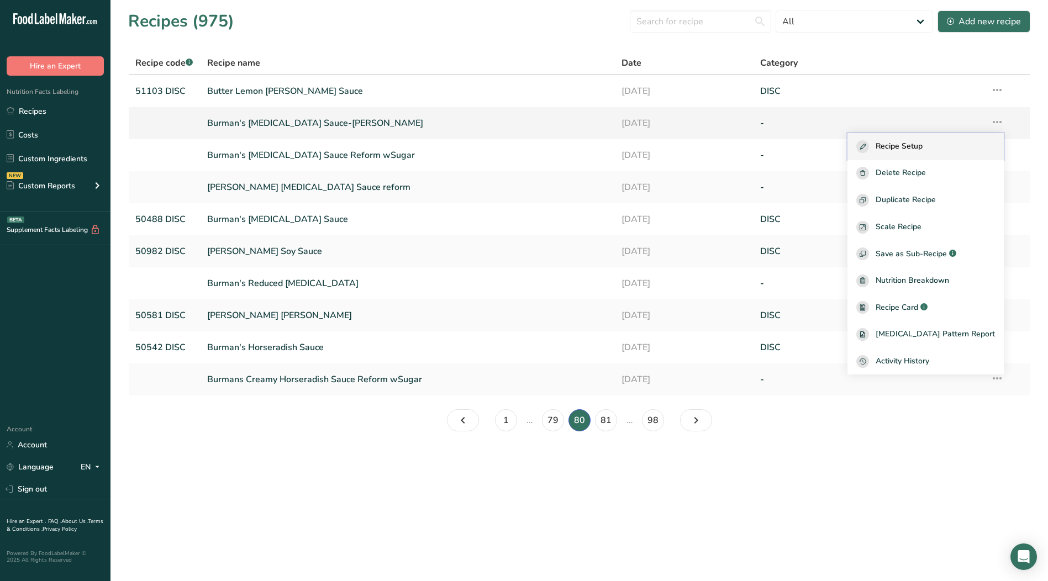
click at [923, 148] on span "Recipe Setup" at bounding box center [899, 146] width 47 height 13
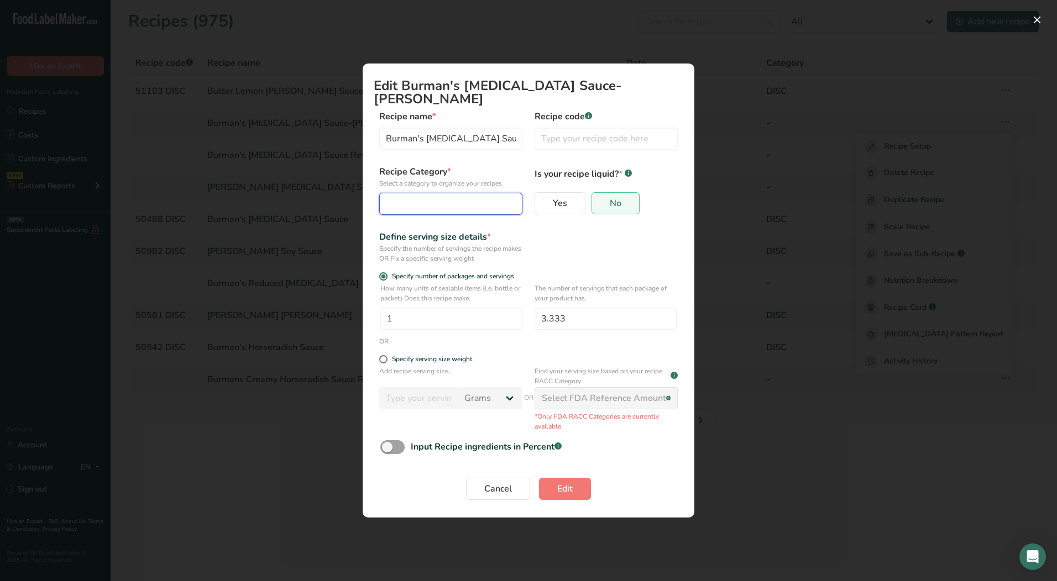
click at [463, 204] on button "Edit Recipe Modal" at bounding box center [450, 204] width 143 height 22
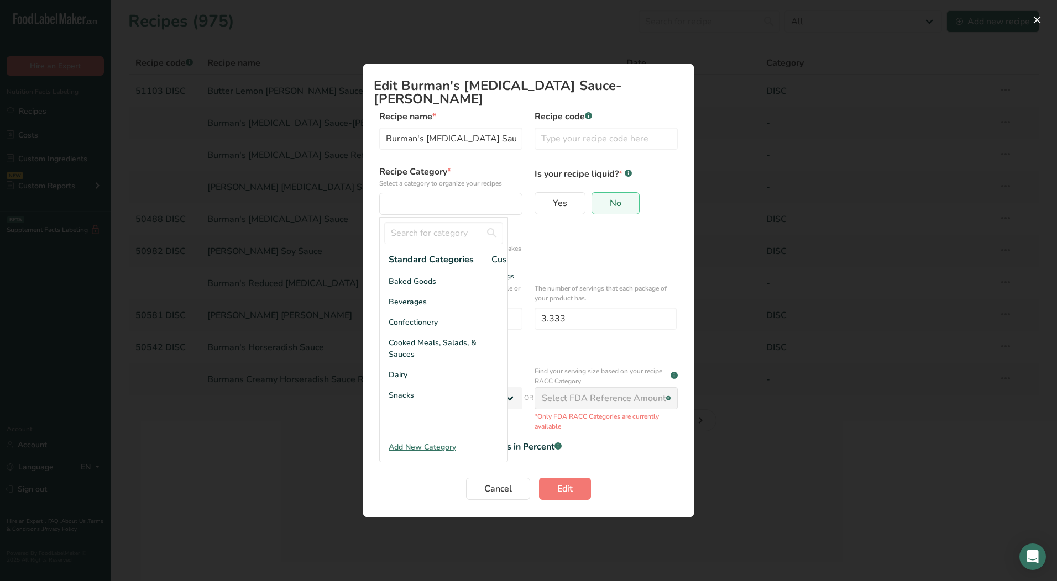
click at [508, 257] on form "Recipe name * [PERSON_NAME] [MEDICAL_DATA] Sauce-[PERSON_NAME] Recipe code .a-a…" at bounding box center [528, 308] width 309 height 397
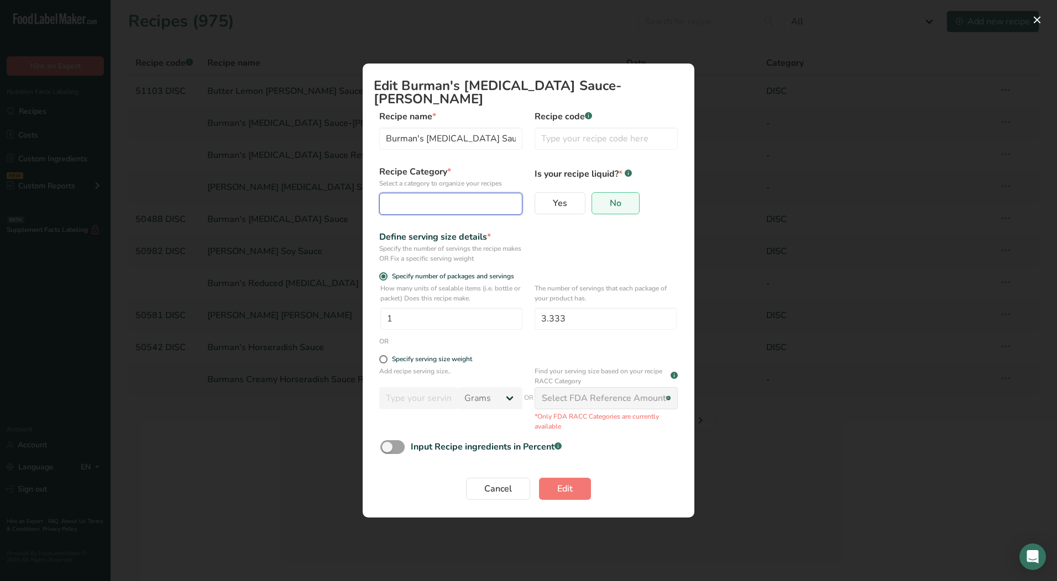
drag, startPoint x: 470, startPoint y: 187, endPoint x: 458, endPoint y: 231, distance: 45.3
click at [469, 193] on button "Edit Recipe Modal" at bounding box center [450, 204] width 143 height 22
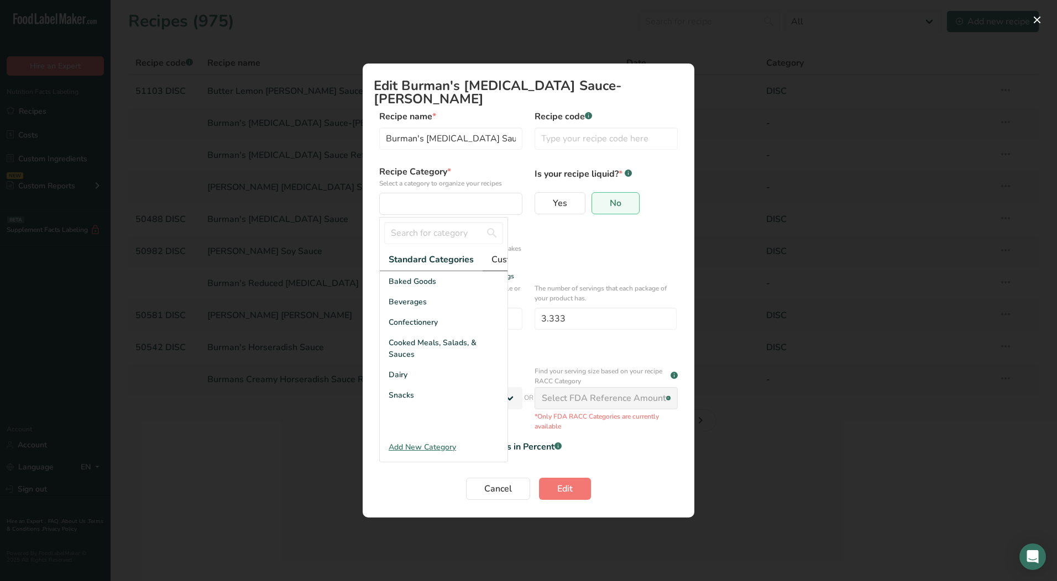
click at [496, 253] on span "Custom Categories .a-a{fill:#347362;}.b-a{fill:#fff;}" at bounding box center [534, 259] width 86 height 13
click at [426, 318] on div "LAB" at bounding box center [444, 322] width 128 height 20
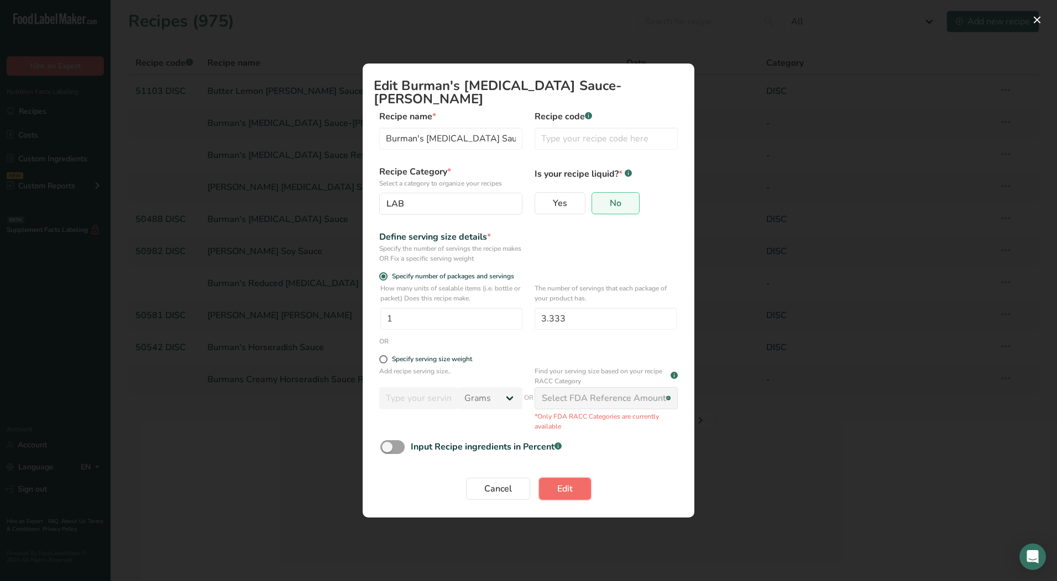
click at [557, 482] on span "Edit" at bounding box center [564, 488] width 15 height 13
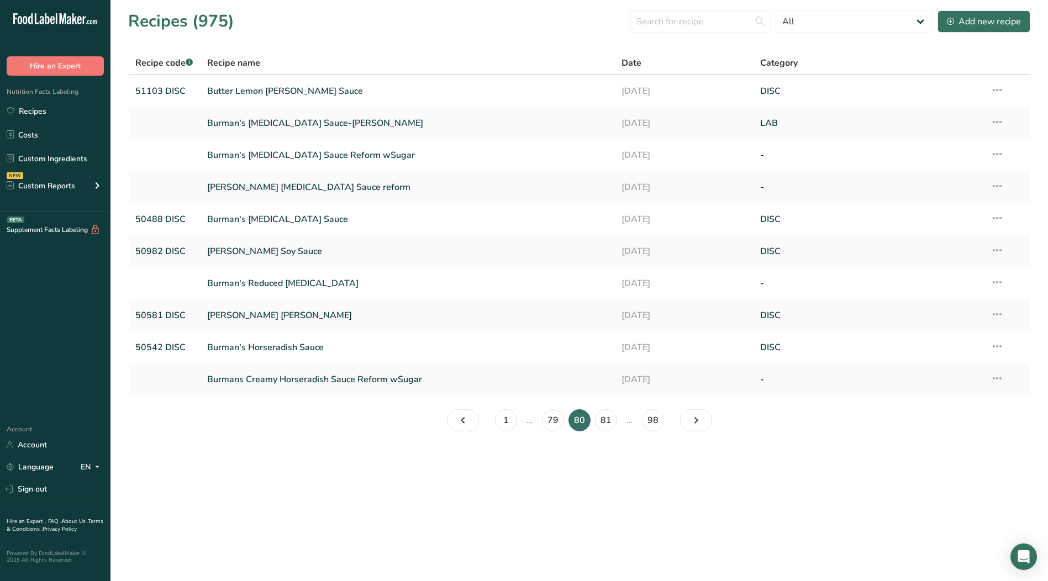
click at [1001, 153] on icon at bounding box center [997, 154] width 13 height 20
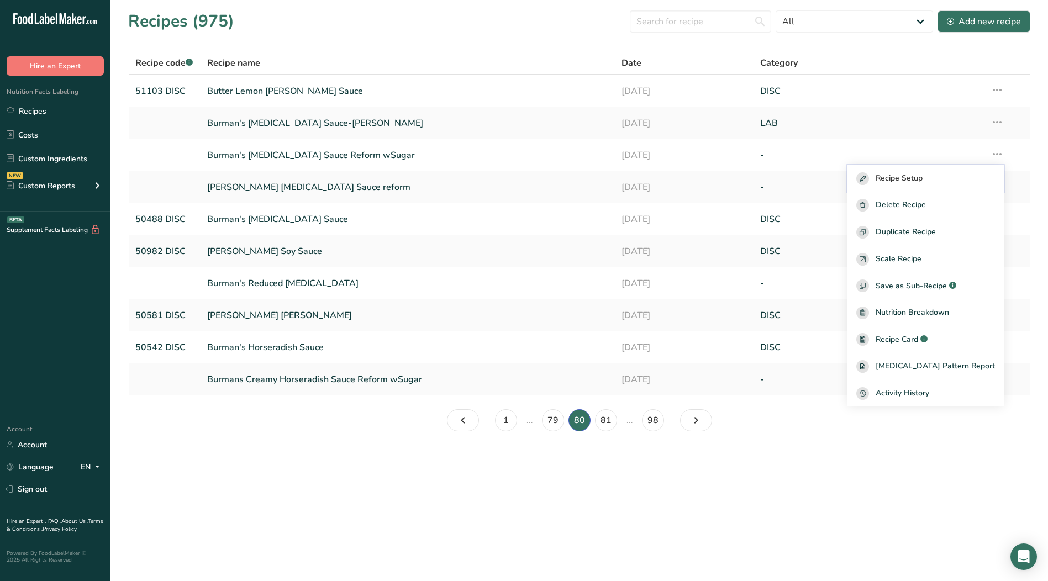
drag, startPoint x: 946, startPoint y: 173, endPoint x: 930, endPoint y: 176, distance: 16.4
click at [946, 173] on div "Recipe Setup" at bounding box center [926, 178] width 139 height 13
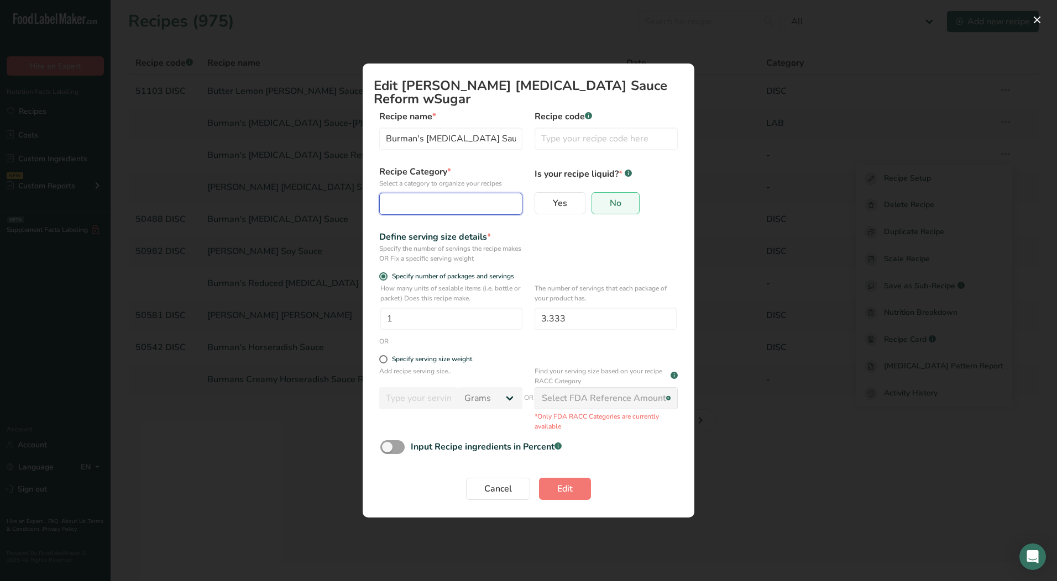
click at [481, 197] on div "Edit Recipe Modal" at bounding box center [447, 203] width 122 height 13
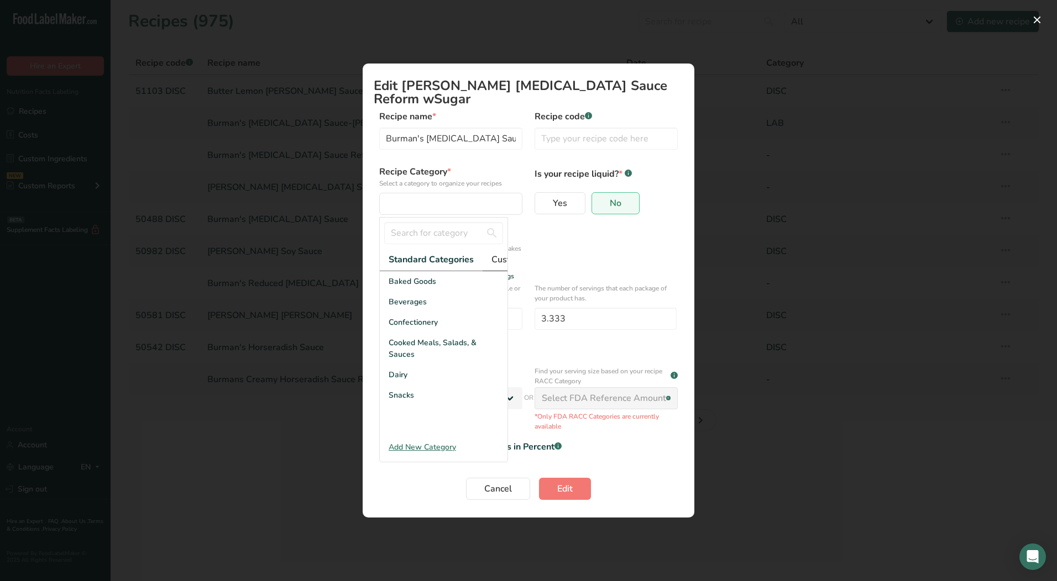
click at [498, 253] on span "Custom Categories .a-a{fill:#347362;}.b-a{fill:#fff;}" at bounding box center [534, 259] width 86 height 13
click at [421, 328] on div "LAB" at bounding box center [444, 322] width 128 height 20
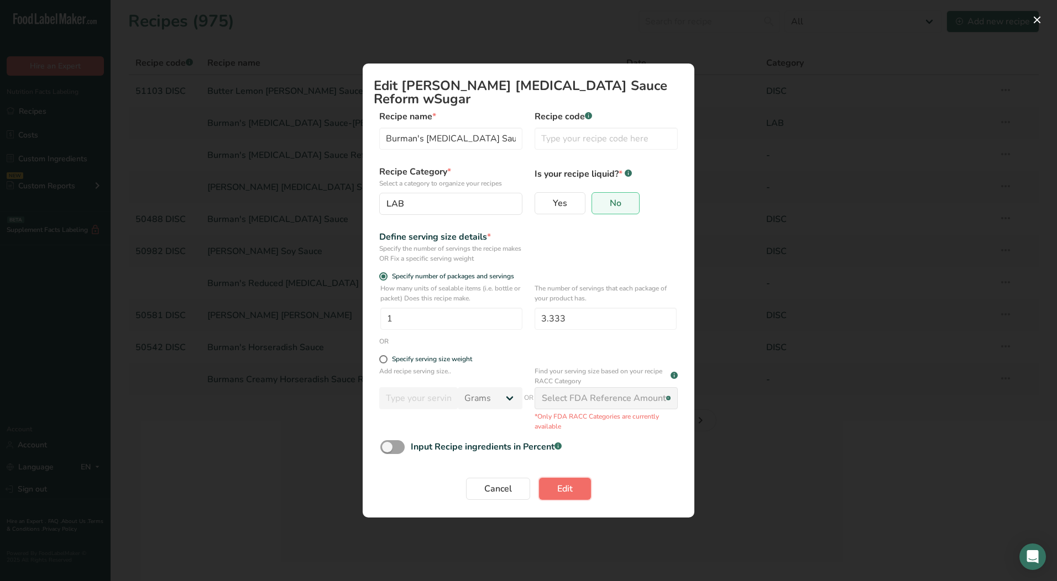
click at [575, 485] on button "Edit" at bounding box center [565, 489] width 52 height 22
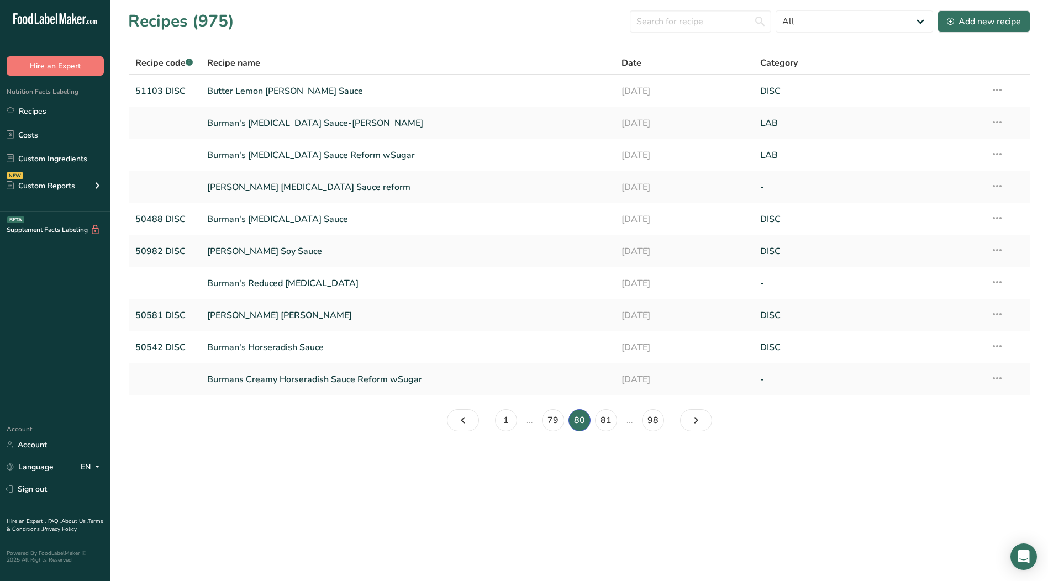
click at [1001, 187] on icon at bounding box center [997, 186] width 13 height 20
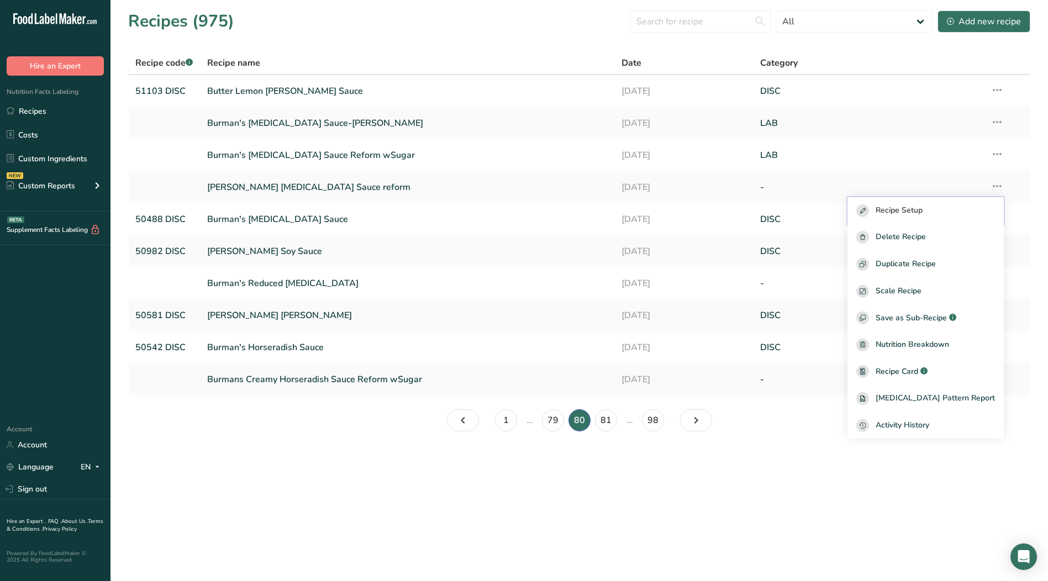
click at [923, 214] on span "Recipe Setup" at bounding box center [899, 210] width 47 height 13
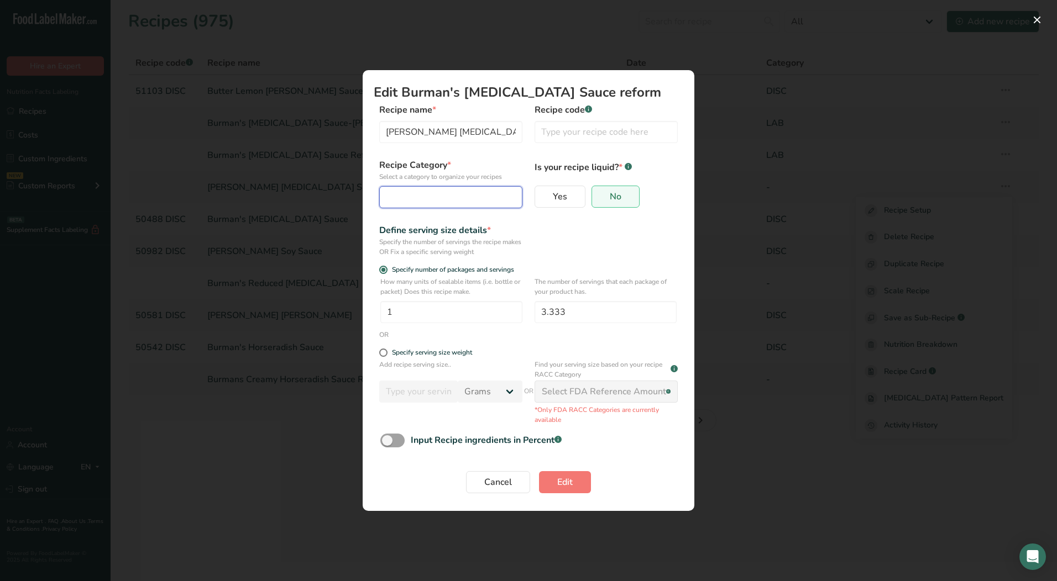
click at [419, 206] on button "Edit Recipe Modal" at bounding box center [450, 197] width 143 height 22
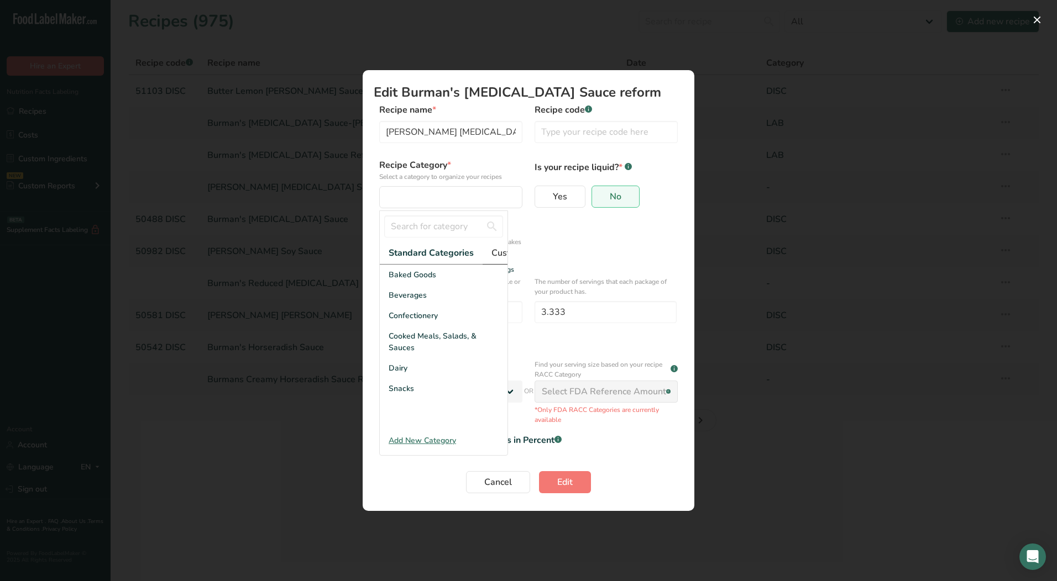
click at [496, 254] on span "Custom Categories .a-a{fill:#347362;}.b-a{fill:#fff;}" at bounding box center [534, 252] width 86 height 13
drag, startPoint x: 400, startPoint y: 329, endPoint x: 406, endPoint y: 342, distance: 13.6
click at [400, 322] on span "LAB" at bounding box center [396, 316] width 15 height 12
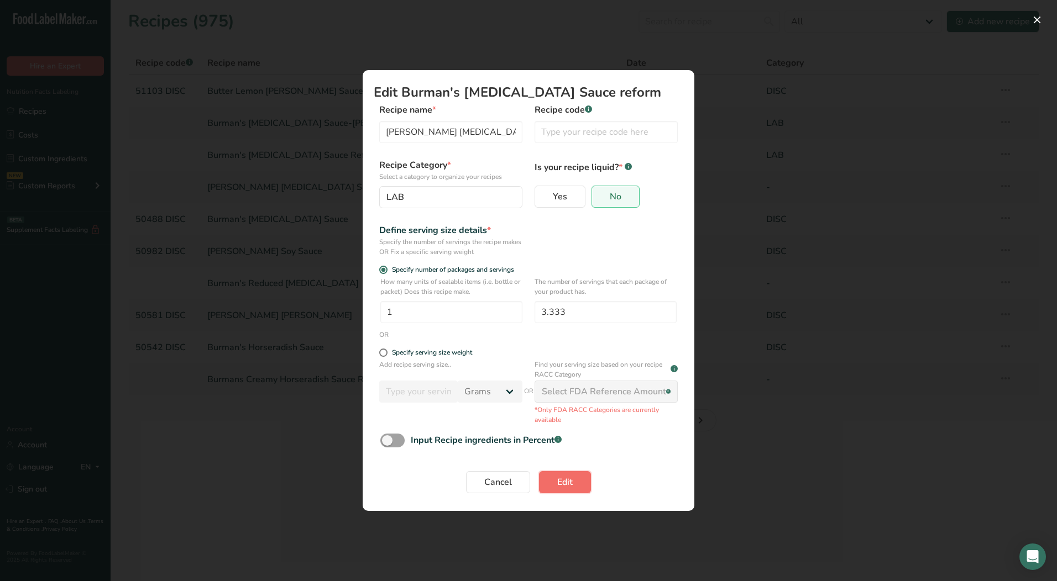
click at [561, 484] on span "Edit" at bounding box center [564, 482] width 15 height 13
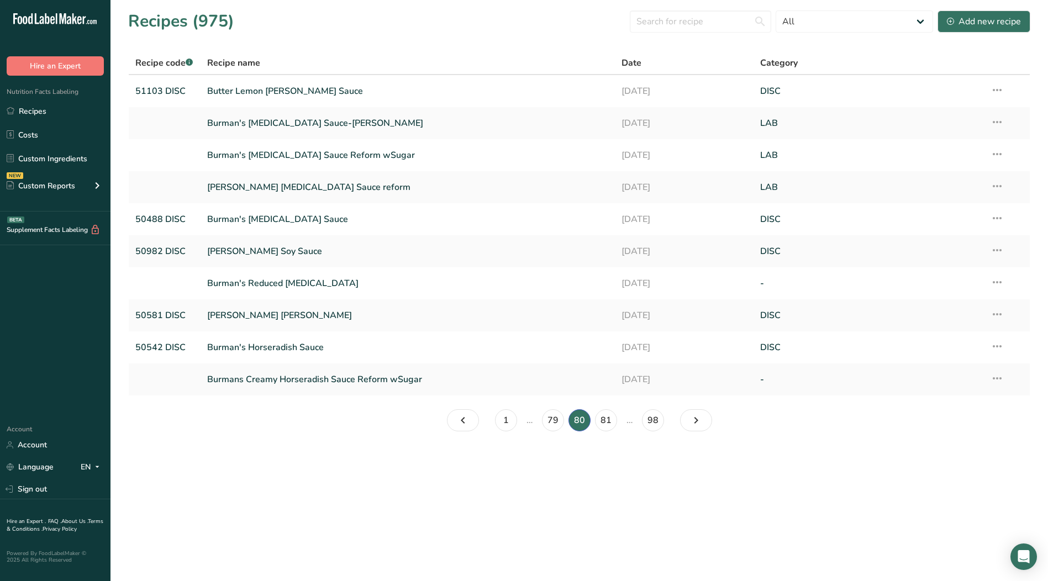
click at [1000, 281] on icon at bounding box center [997, 282] width 13 height 20
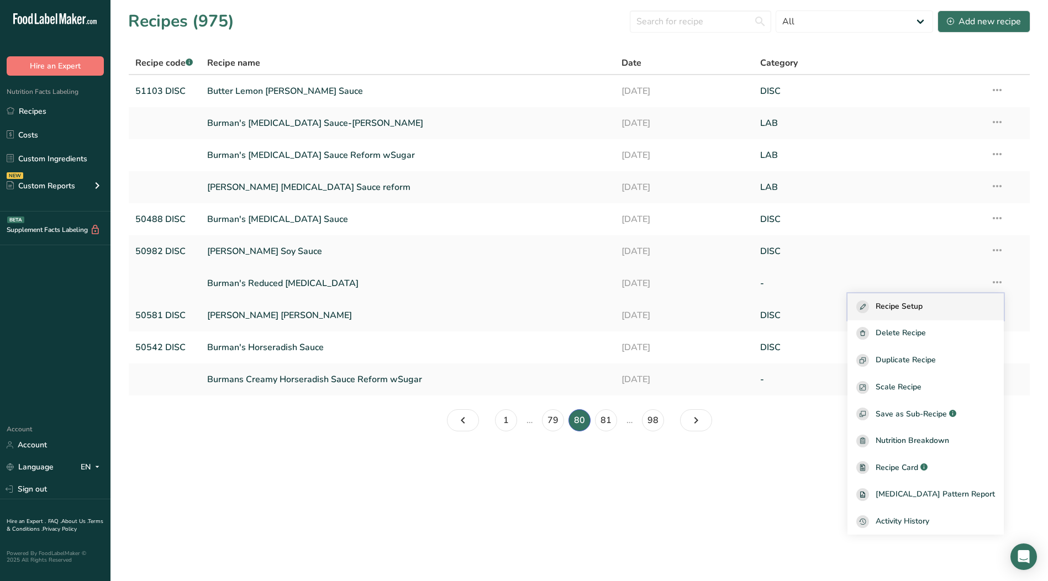
click at [947, 306] on div "Recipe Setup" at bounding box center [926, 307] width 139 height 13
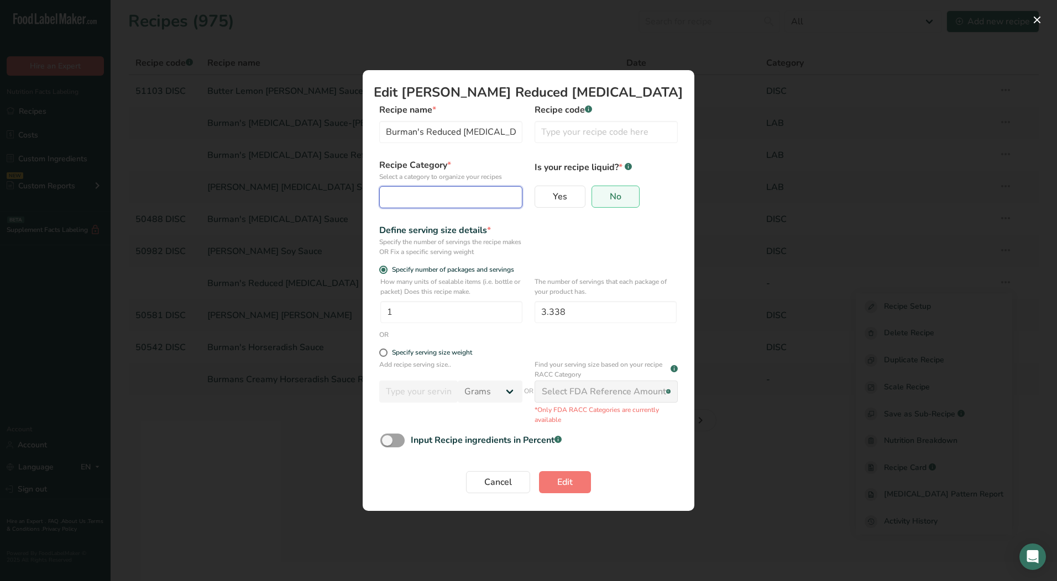
click at [470, 202] on div "Edit Recipe Modal" at bounding box center [447, 197] width 122 height 13
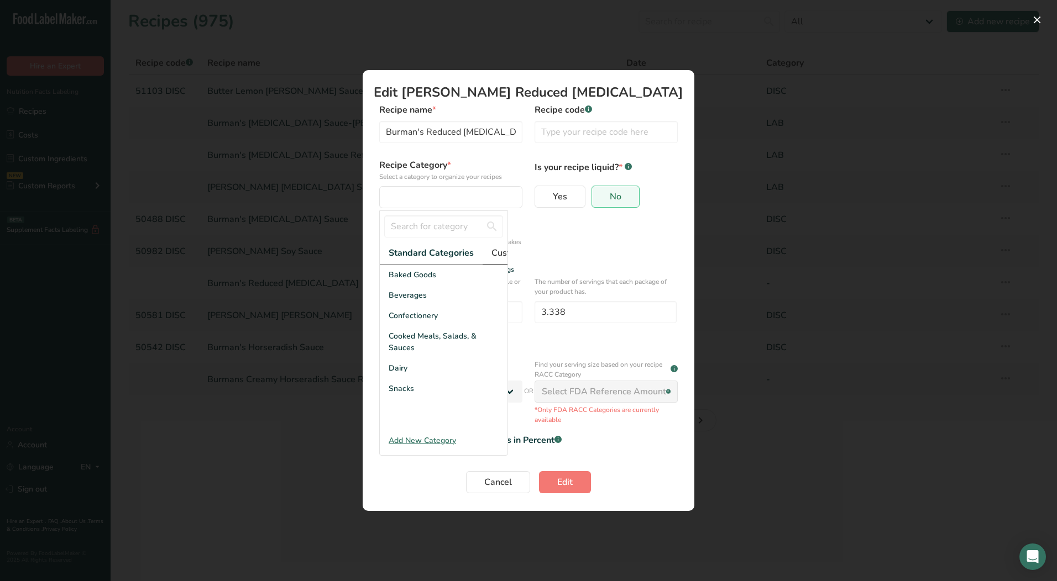
click at [502, 248] on span "Custom Categories .a-a{fill:#347362;}.b-a{fill:#fff;}" at bounding box center [534, 252] width 86 height 13
click at [453, 320] on div "LAB" at bounding box center [444, 316] width 128 height 20
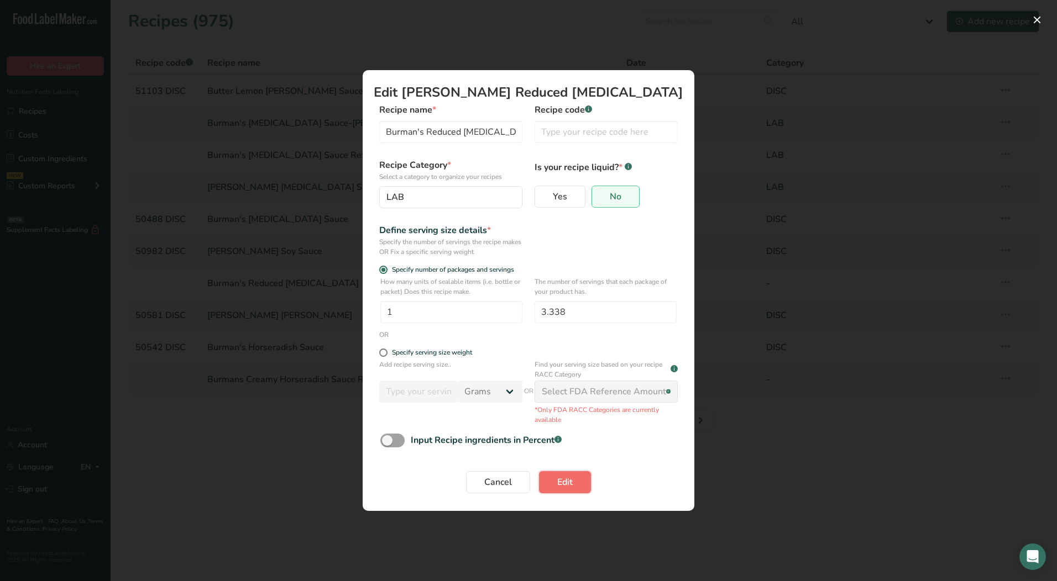
click at [570, 488] on span "Edit" at bounding box center [564, 482] width 15 height 13
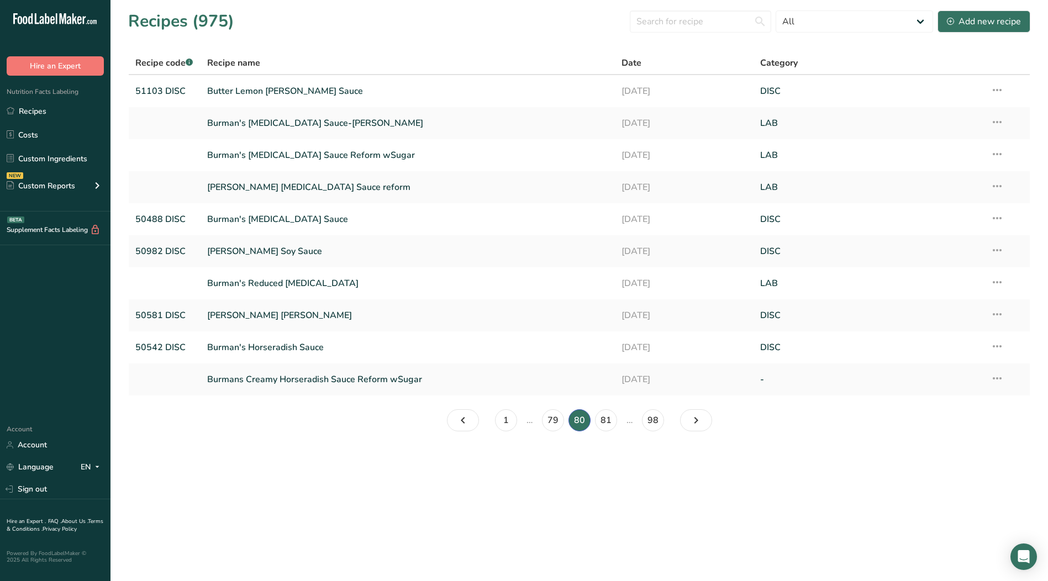
click at [999, 379] on icon at bounding box center [997, 379] width 13 height 20
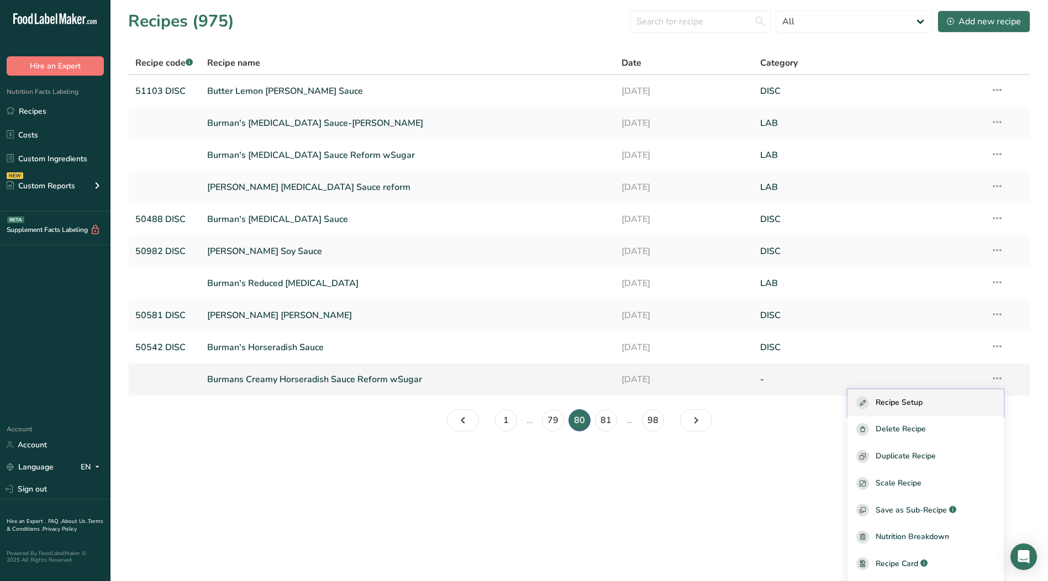
click at [947, 398] on div "Recipe Setup" at bounding box center [926, 403] width 139 height 13
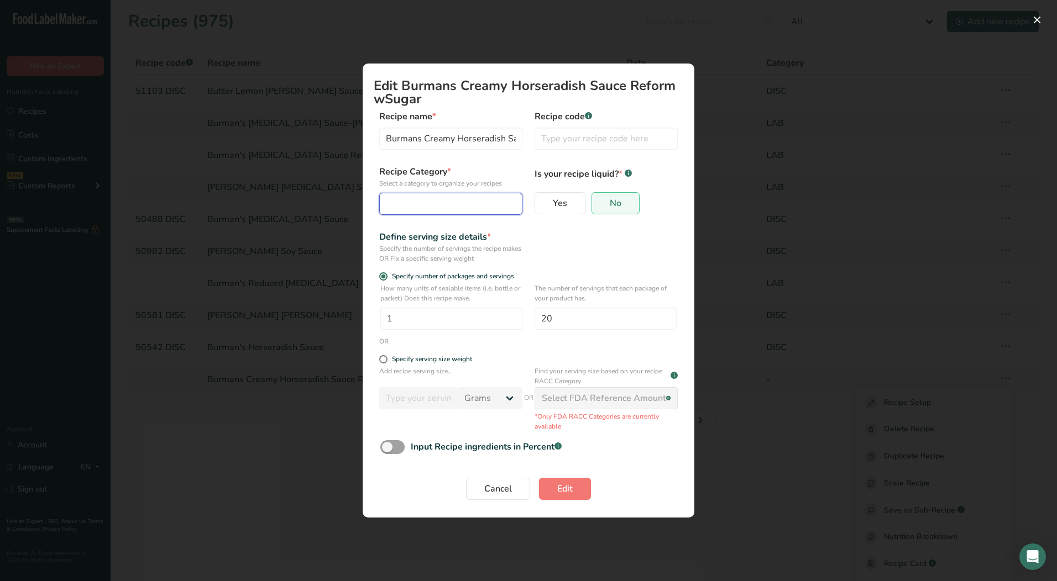
click at [468, 211] on button "Edit Recipe Modal" at bounding box center [450, 204] width 143 height 22
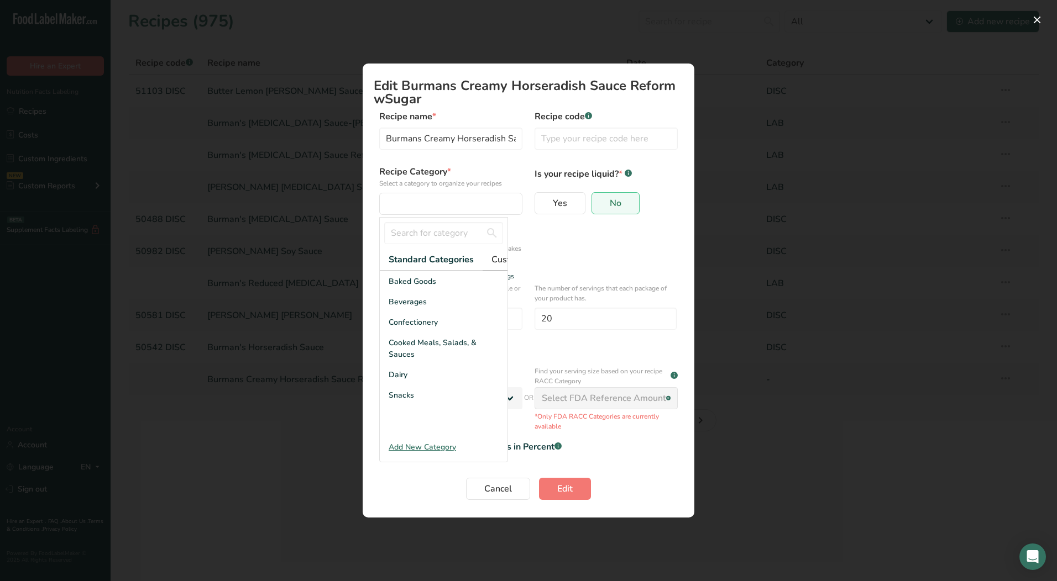
click at [495, 258] on span "Custom Categories .a-a{fill:#347362;}.b-a{fill:#fff;}" at bounding box center [534, 259] width 86 height 13
click at [410, 333] on div "LAB" at bounding box center [444, 322] width 128 height 20
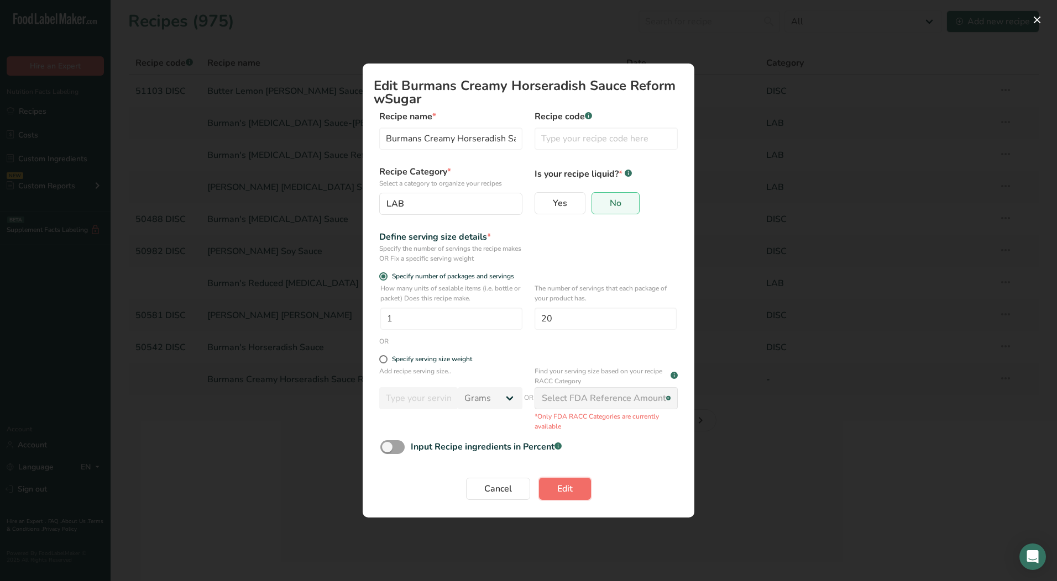
click at [579, 489] on button "Edit" at bounding box center [565, 489] width 52 height 22
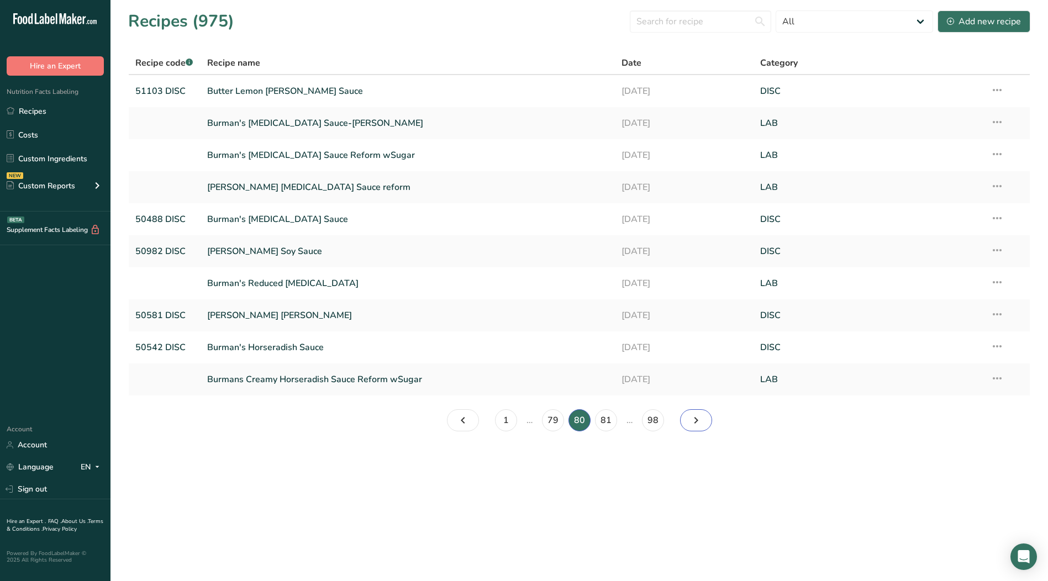
click at [702, 422] on icon "Page 81." at bounding box center [696, 421] width 13 height 20
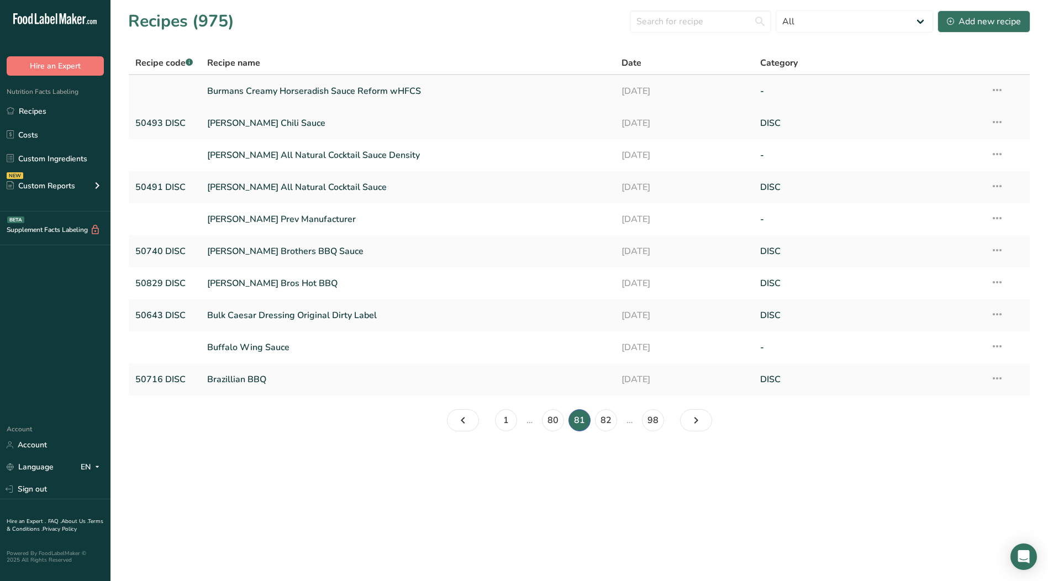
click at [996, 87] on icon at bounding box center [997, 90] width 13 height 20
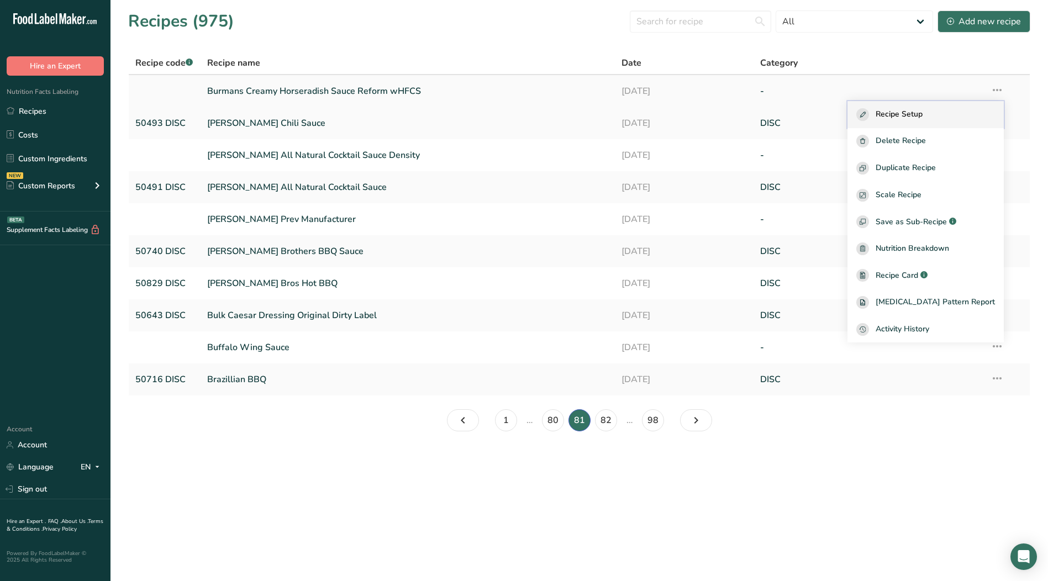
click at [923, 115] on span "Recipe Setup" at bounding box center [899, 114] width 47 height 13
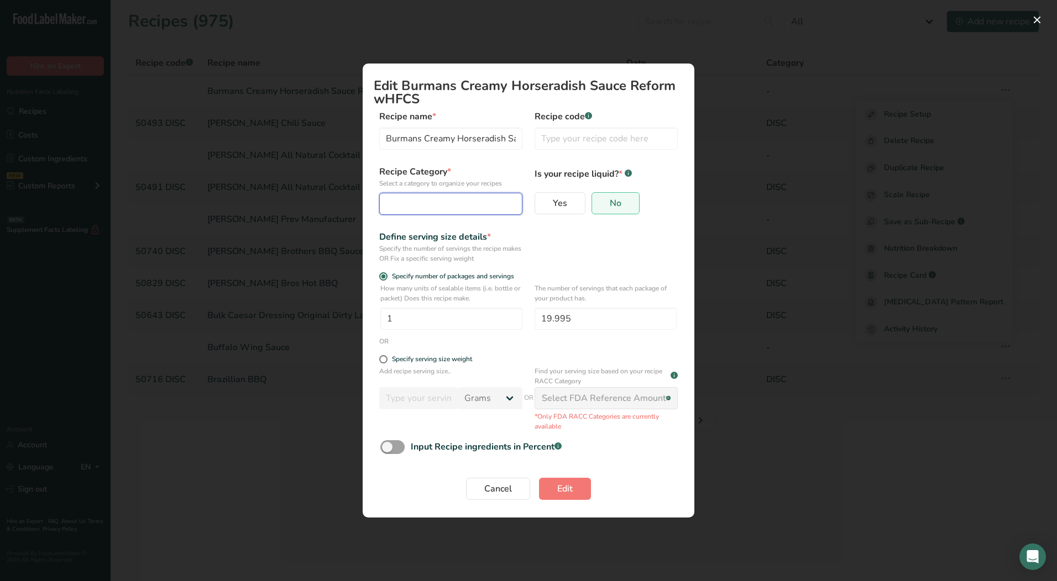
click at [454, 207] on div "Edit Recipe Modal" at bounding box center [447, 203] width 122 height 13
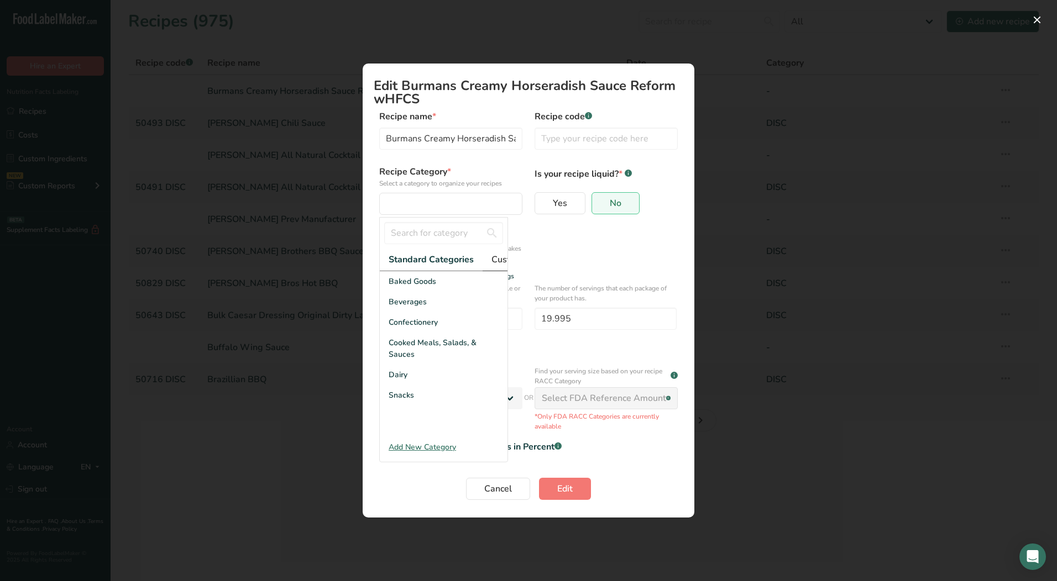
click at [498, 259] on span "Custom Categories .a-a{fill:#347362;}.b-a{fill:#fff;}" at bounding box center [534, 259] width 86 height 13
click at [400, 324] on div "LAB" at bounding box center [444, 322] width 128 height 20
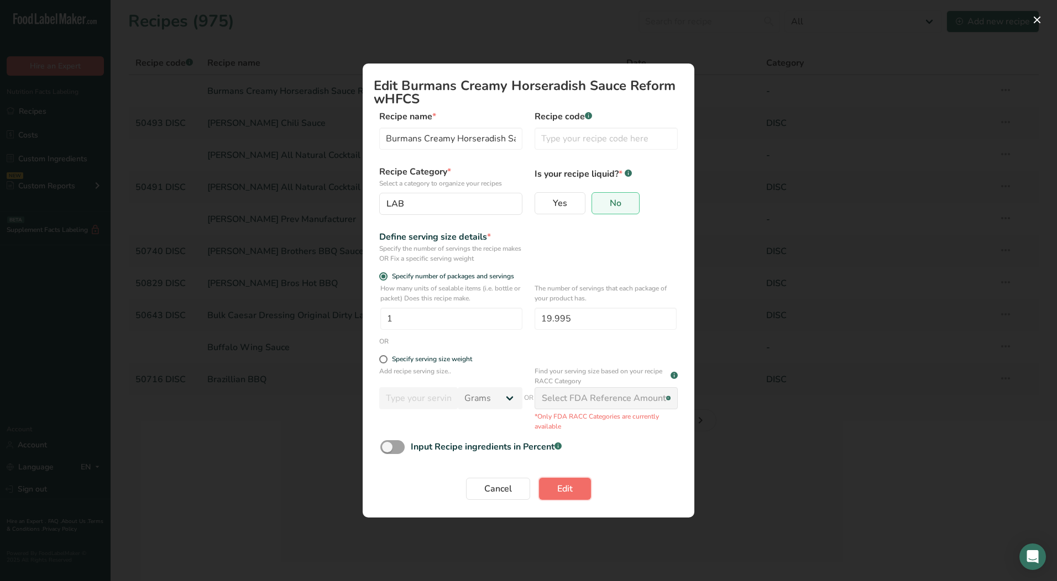
click at [568, 487] on span "Edit" at bounding box center [564, 488] width 15 height 13
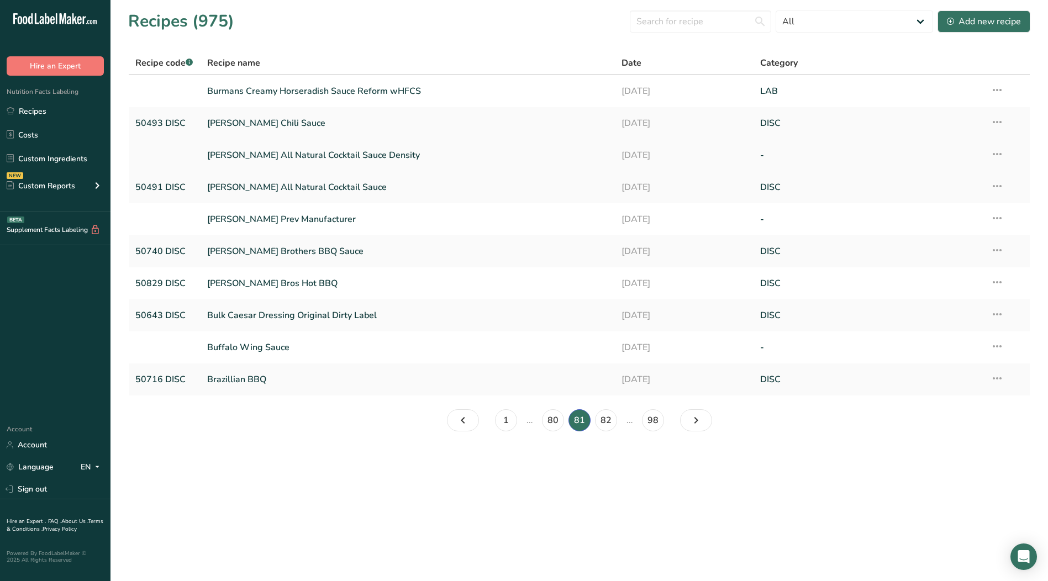
click at [994, 154] on icon at bounding box center [997, 154] width 13 height 20
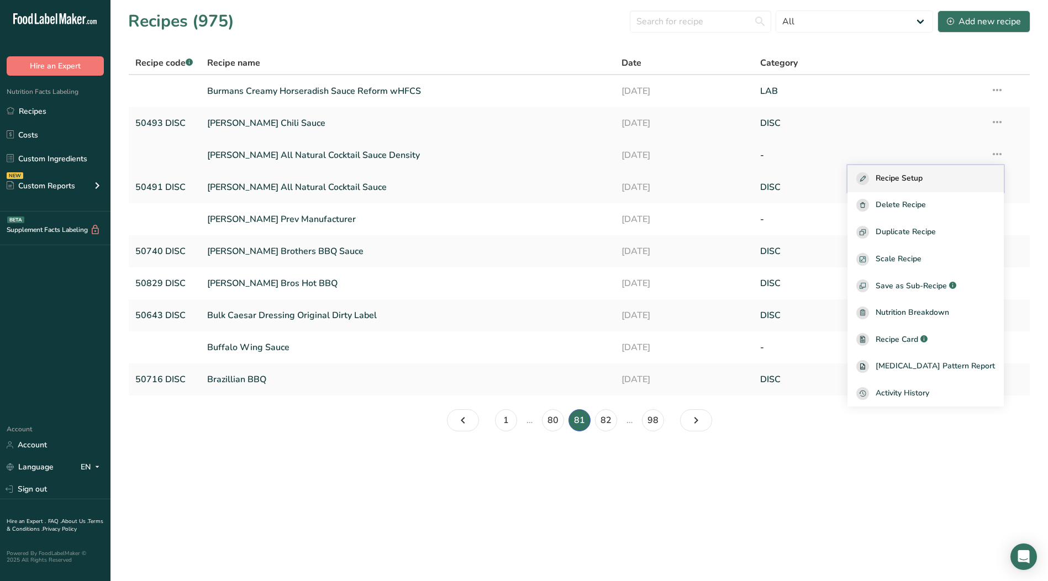
click at [923, 176] on span "Recipe Setup" at bounding box center [899, 178] width 47 height 13
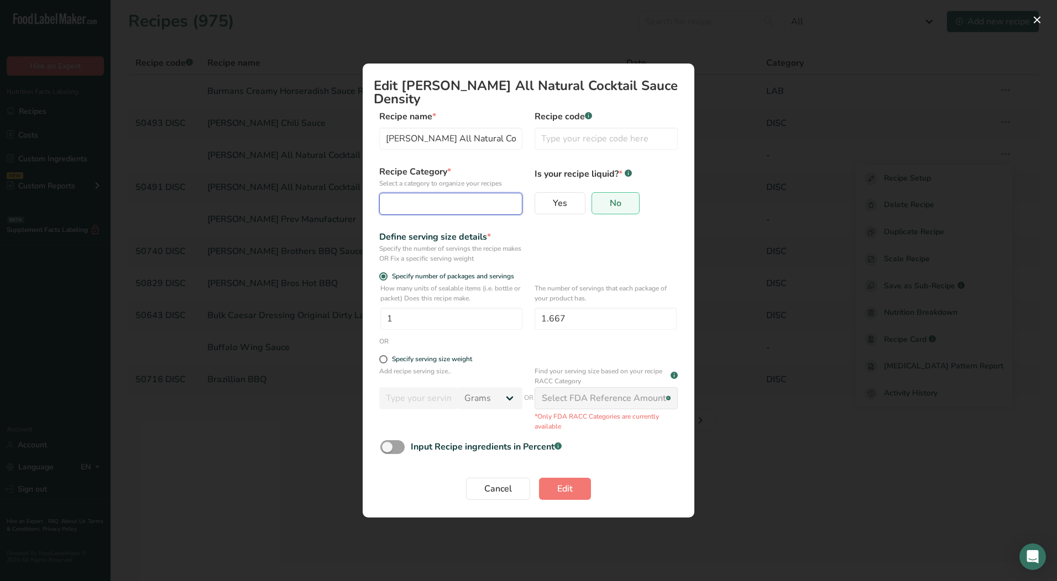
click at [464, 197] on div "Edit Recipe Modal" at bounding box center [447, 203] width 122 height 13
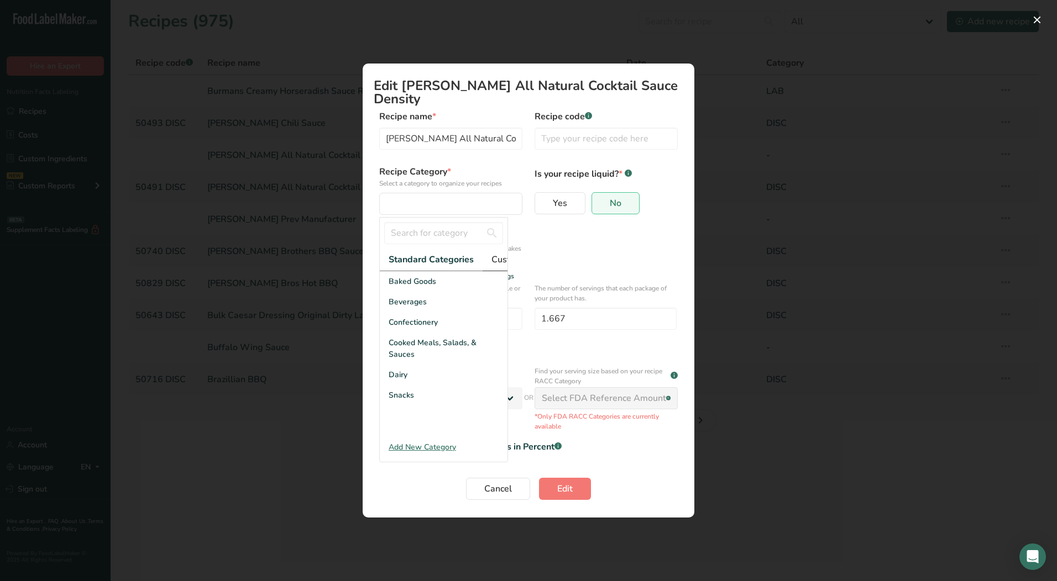
click at [497, 253] on span "Custom Categories .a-a{fill:#347362;}.b-a{fill:#fff;}" at bounding box center [534, 259] width 86 height 13
click at [411, 318] on div "LAB" at bounding box center [444, 322] width 128 height 20
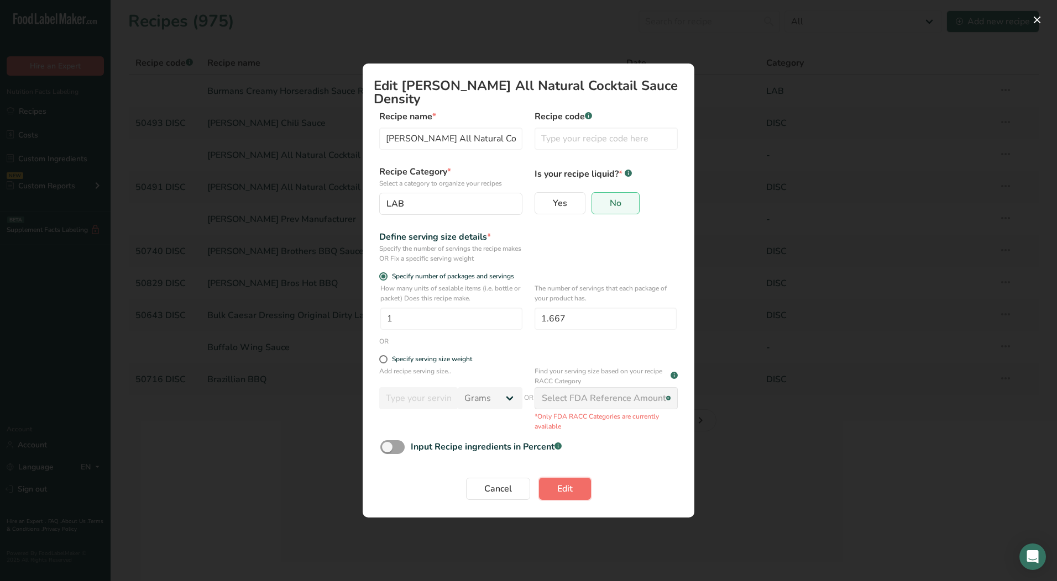
click at [582, 480] on button "Edit" at bounding box center [565, 489] width 52 height 22
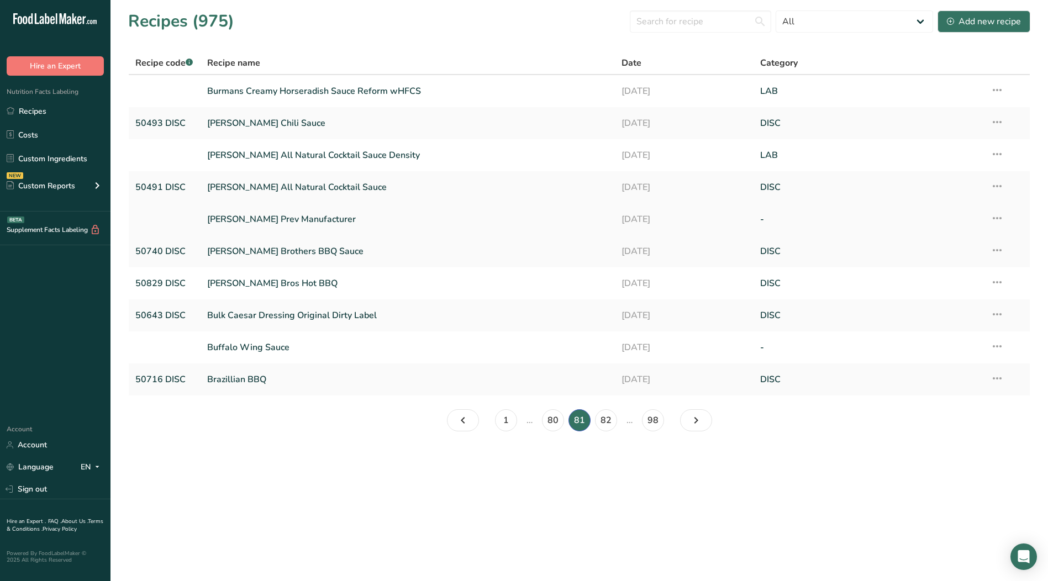
click at [998, 219] on icon at bounding box center [997, 218] width 13 height 20
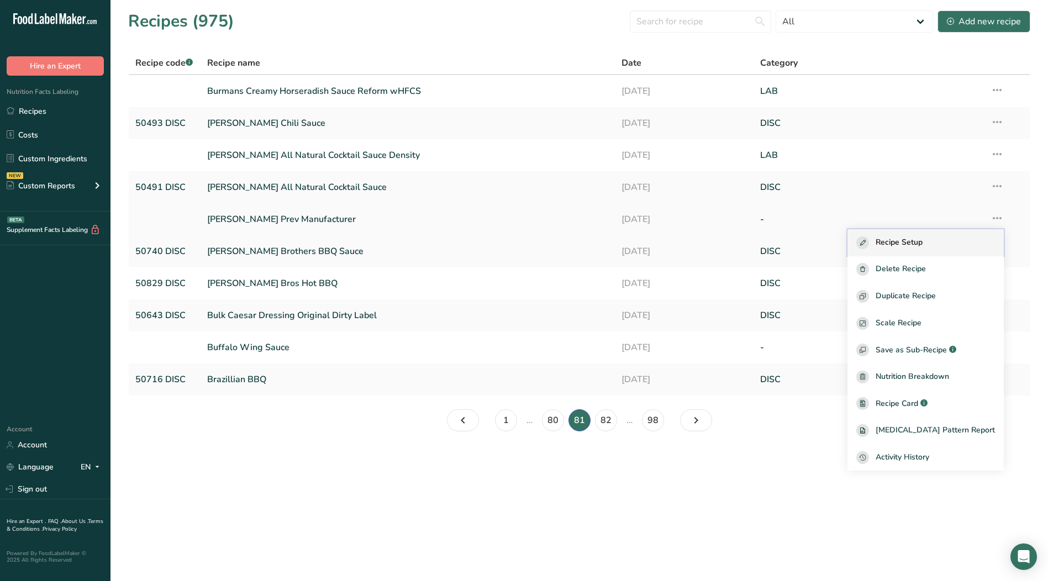
click at [923, 249] on span "Recipe Setup" at bounding box center [899, 243] width 47 height 13
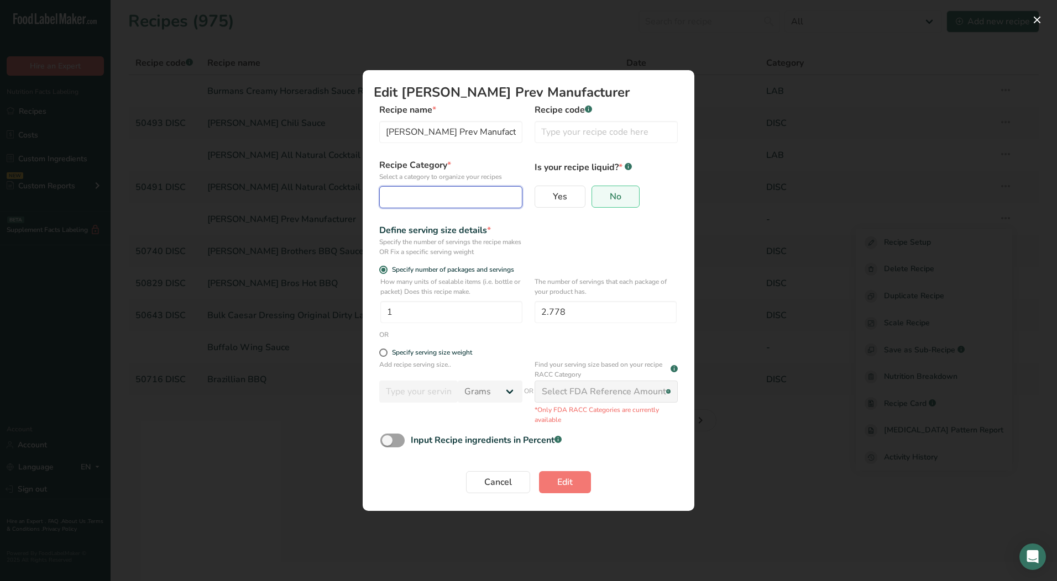
click at [420, 197] on div "Edit Recipe Modal" at bounding box center [447, 197] width 122 height 13
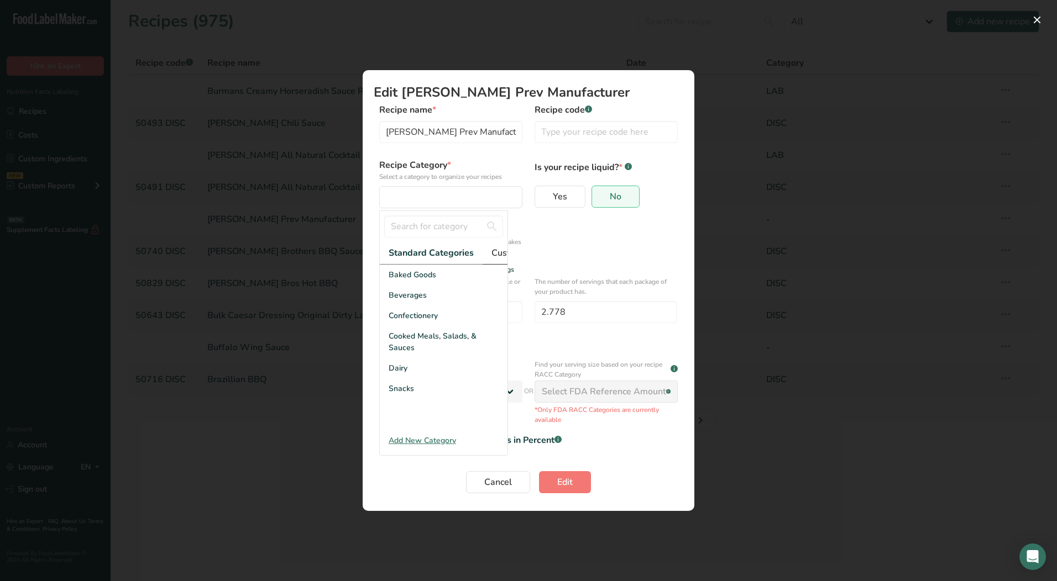
click at [500, 253] on span "Custom Categories .a-a{fill:#347362;}.b-a{fill:#fff;}" at bounding box center [534, 252] width 86 height 13
click at [408, 318] on div "LAB" at bounding box center [444, 316] width 128 height 20
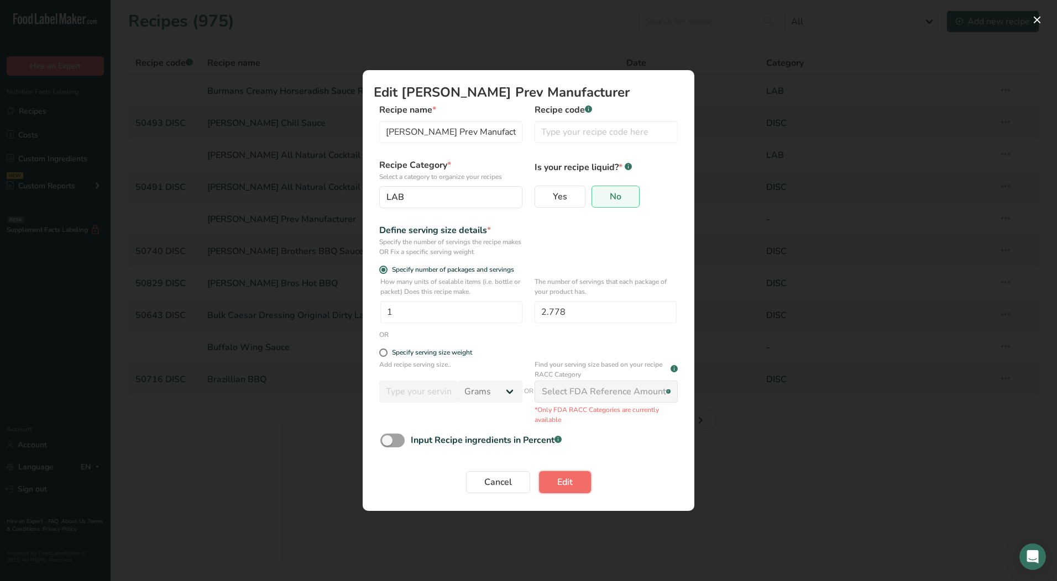
click at [568, 473] on button "Edit" at bounding box center [565, 482] width 52 height 22
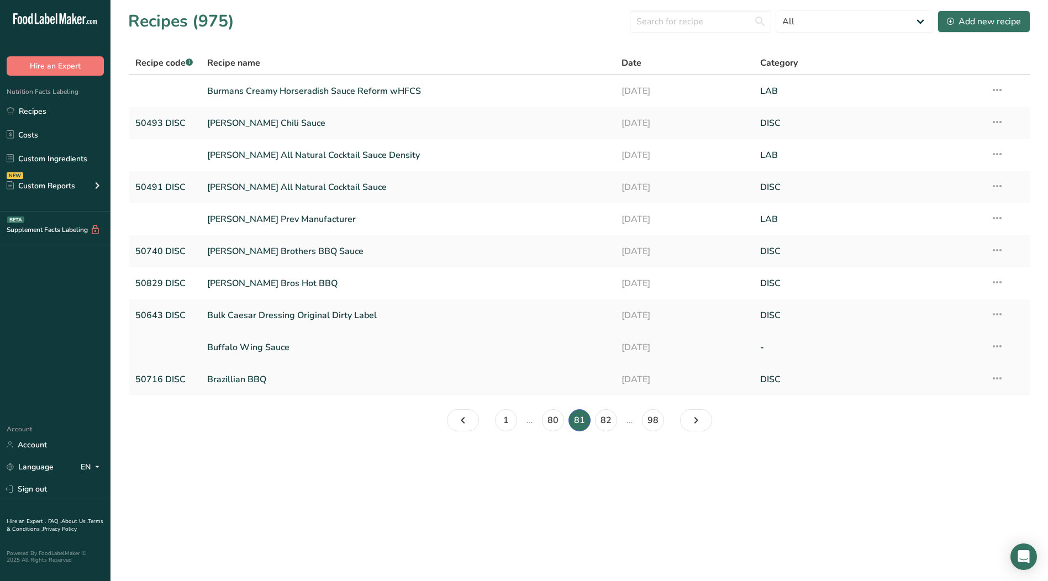
click at [1000, 347] on icon at bounding box center [997, 347] width 13 height 20
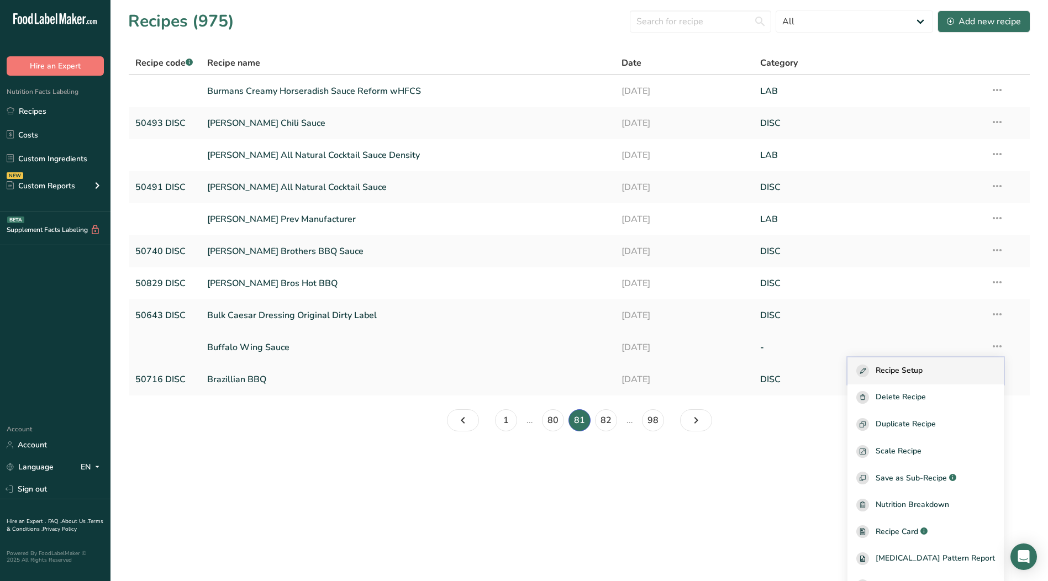
click at [939, 366] on div "Recipe Setup" at bounding box center [926, 371] width 139 height 13
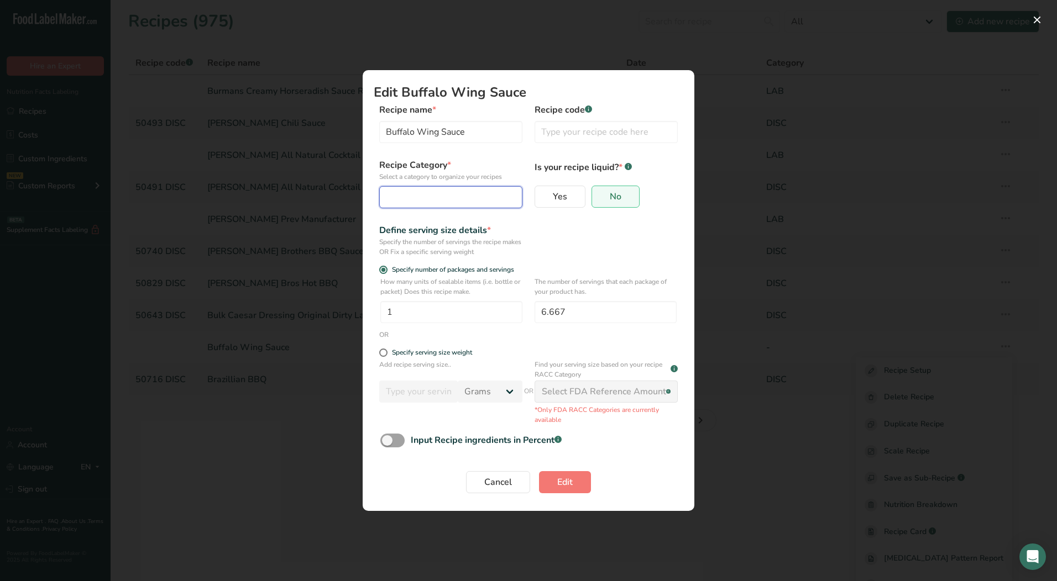
click at [427, 202] on div "Edit Recipe Modal" at bounding box center [447, 197] width 122 height 13
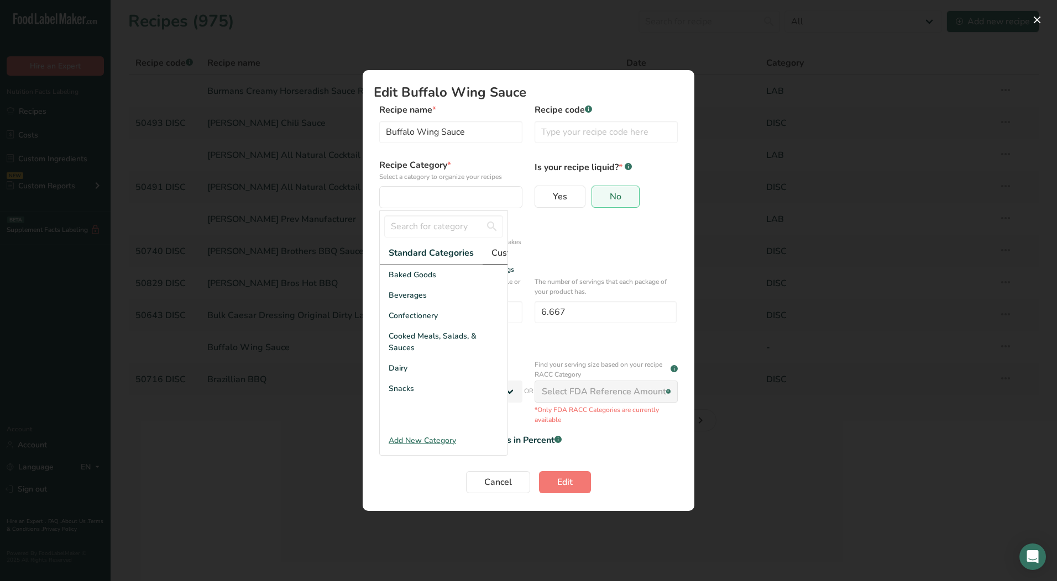
click at [499, 256] on span "Custom Categories .a-a{fill:#347362;}.b-a{fill:#fff;}" at bounding box center [534, 252] width 86 height 13
click at [419, 319] on div "LAB" at bounding box center [444, 316] width 128 height 20
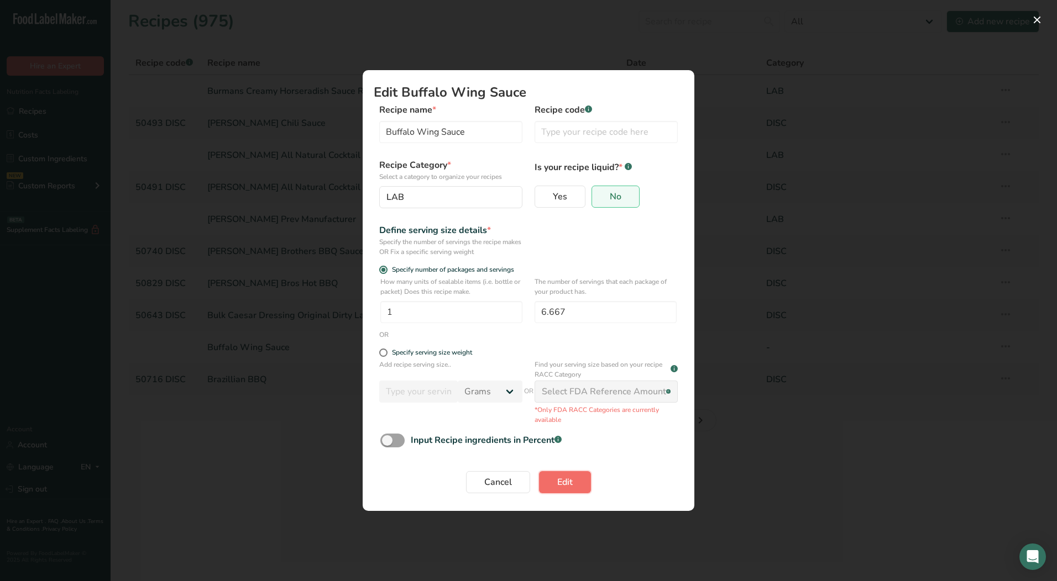
click at [575, 480] on button "Edit" at bounding box center [565, 482] width 52 height 22
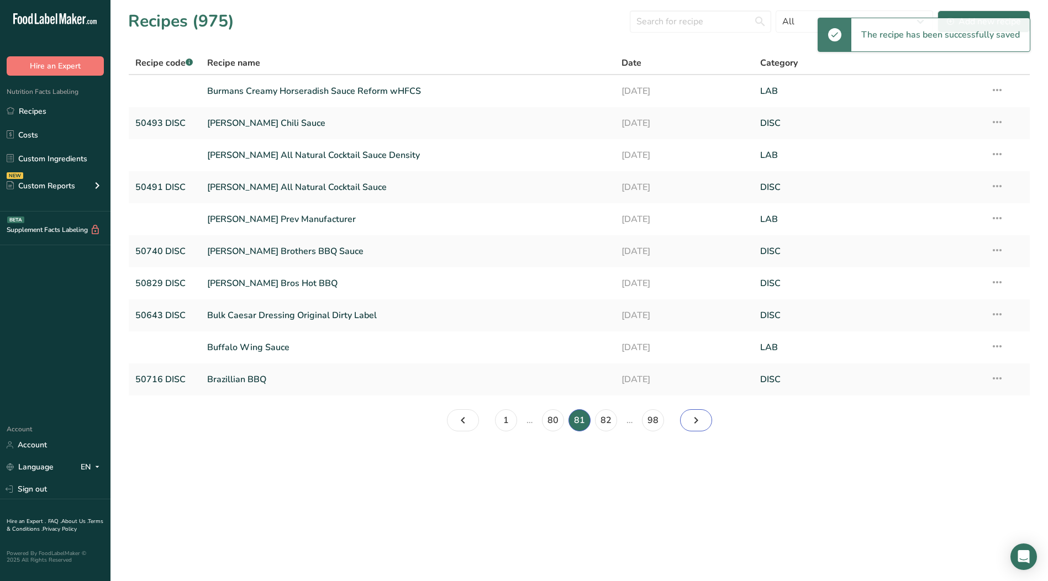
click at [697, 423] on icon "Page 82." at bounding box center [696, 421] width 13 height 20
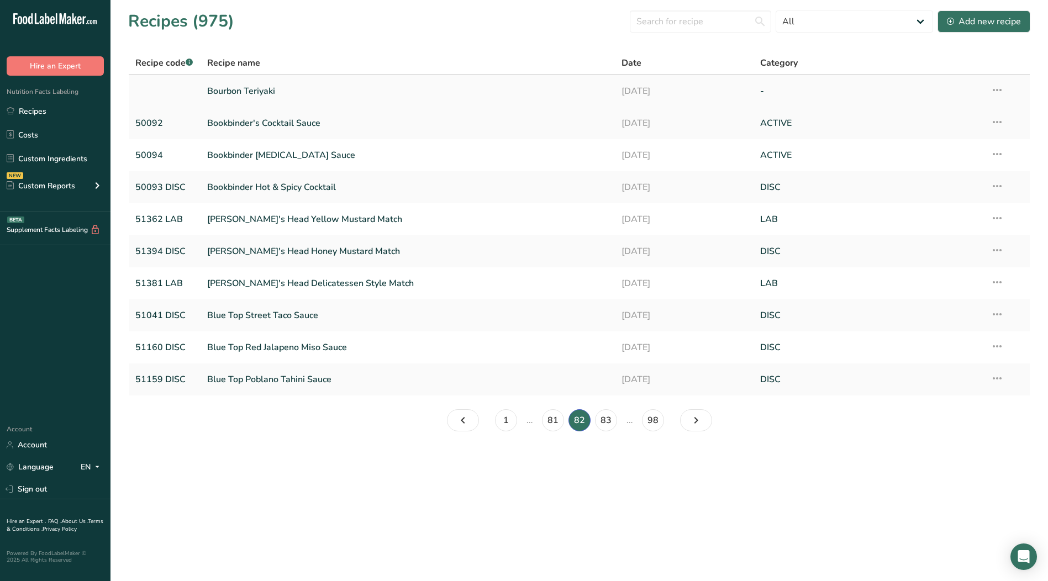
click at [999, 88] on icon at bounding box center [997, 90] width 13 height 20
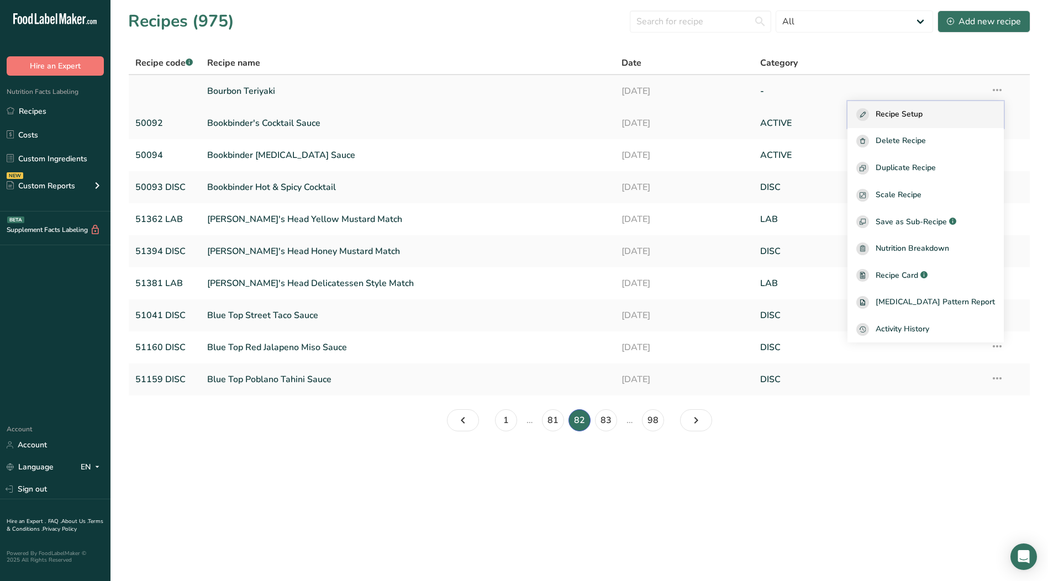
click at [923, 116] on span "Recipe Setup" at bounding box center [899, 114] width 47 height 13
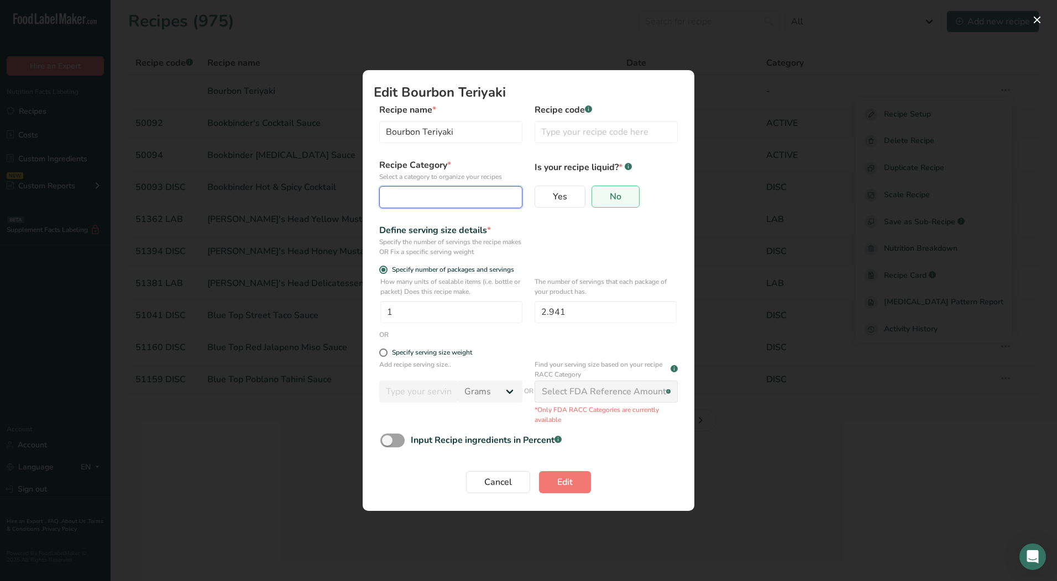
click at [473, 201] on div "Edit Recipe Modal" at bounding box center [447, 197] width 122 height 13
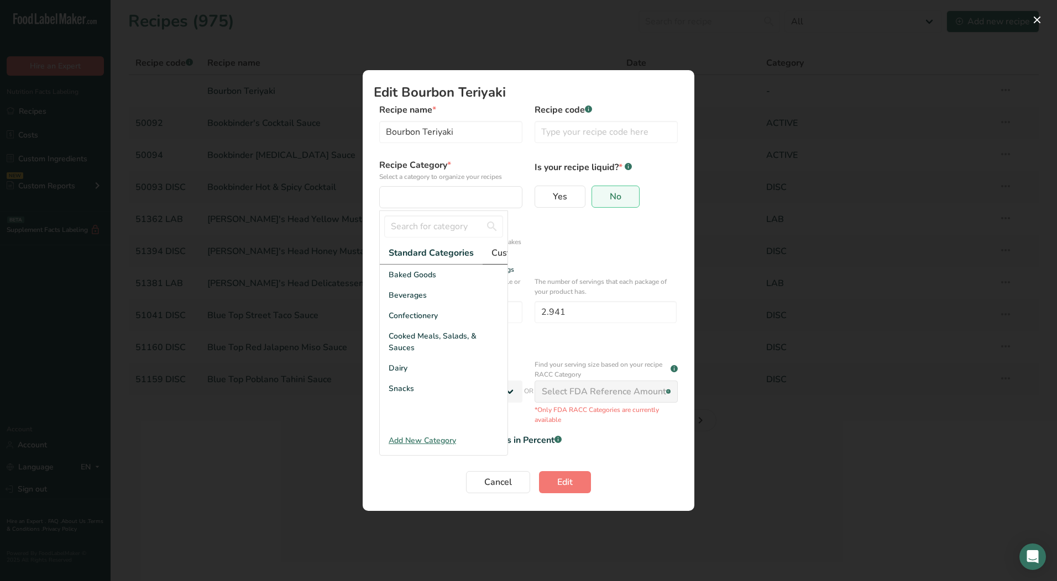
click at [502, 258] on span "Custom Categories .a-a{fill:#347362;}.b-a{fill:#fff;}" at bounding box center [534, 252] width 86 height 13
click at [408, 323] on div "LAB" at bounding box center [444, 316] width 128 height 20
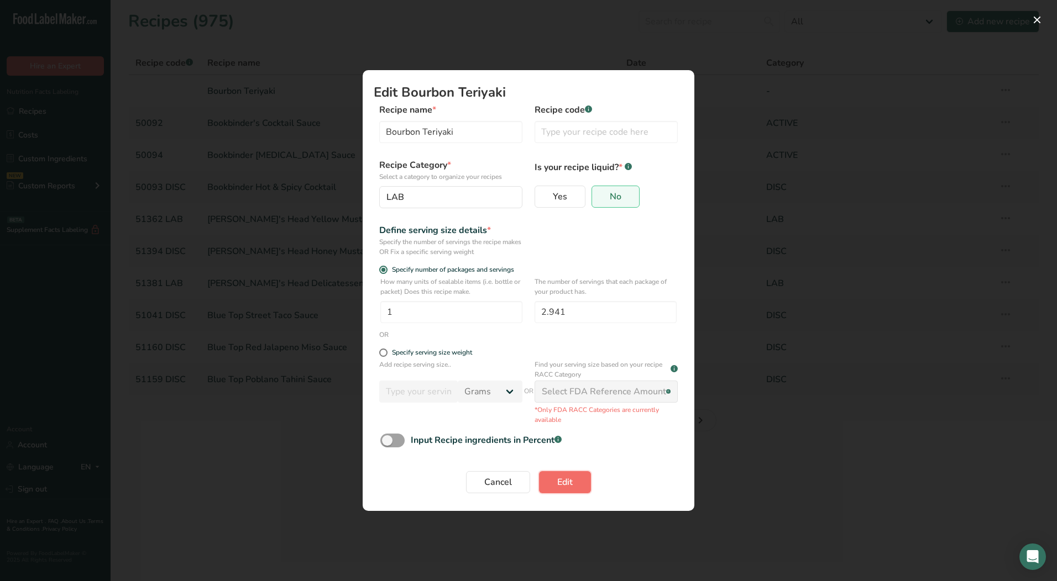
click at [581, 477] on button "Edit" at bounding box center [565, 482] width 52 height 22
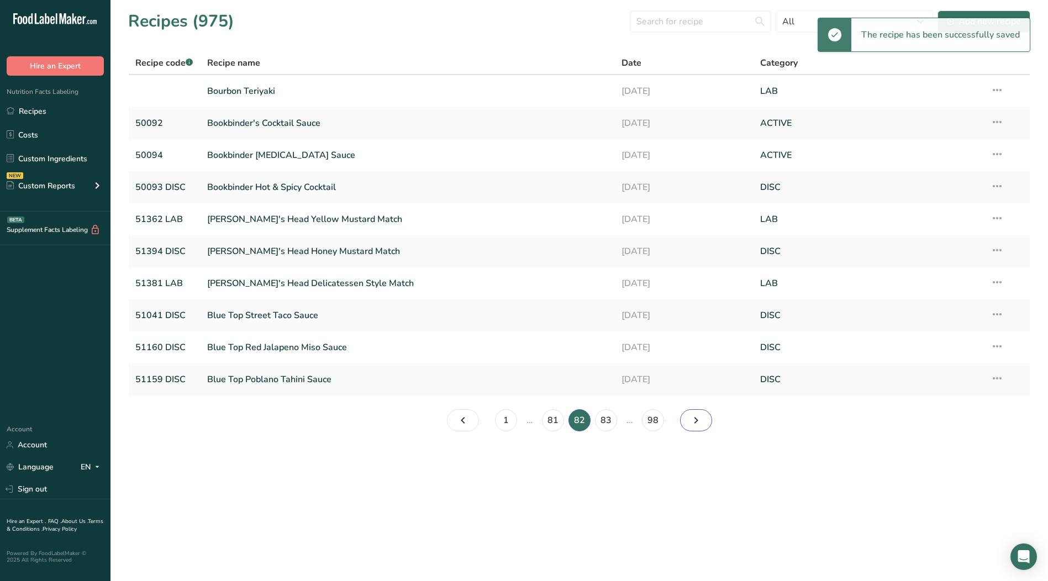
click at [699, 417] on icon "Page 83." at bounding box center [696, 421] width 13 height 20
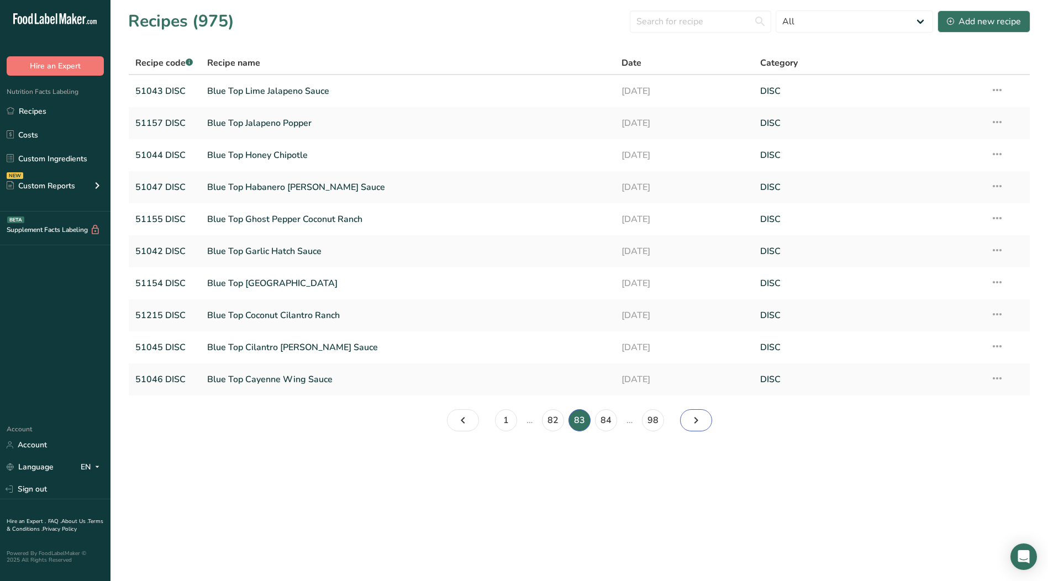
click at [699, 416] on icon "Page 84." at bounding box center [696, 421] width 13 height 20
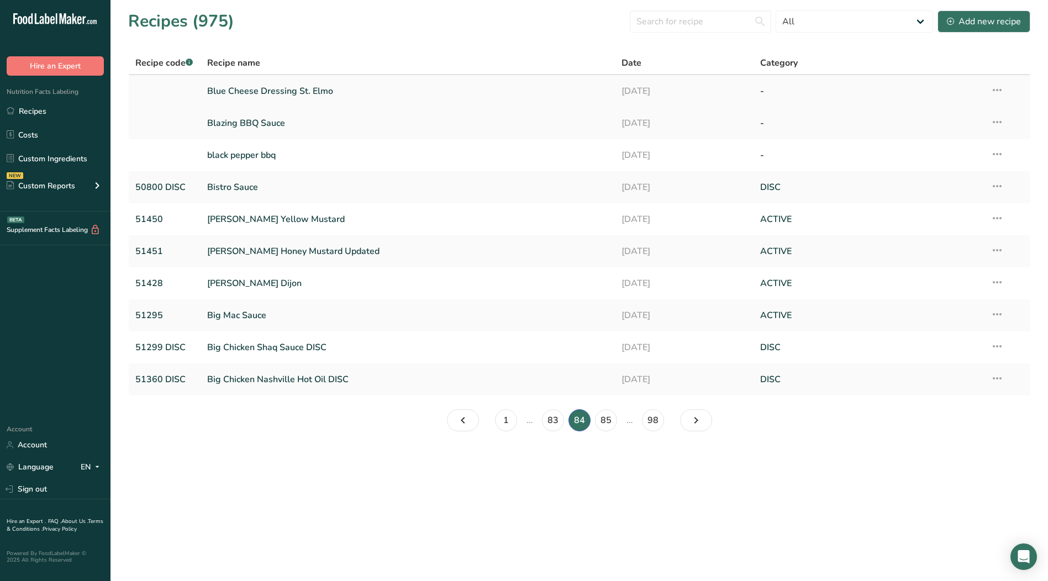
click at [995, 88] on icon at bounding box center [997, 90] width 13 height 20
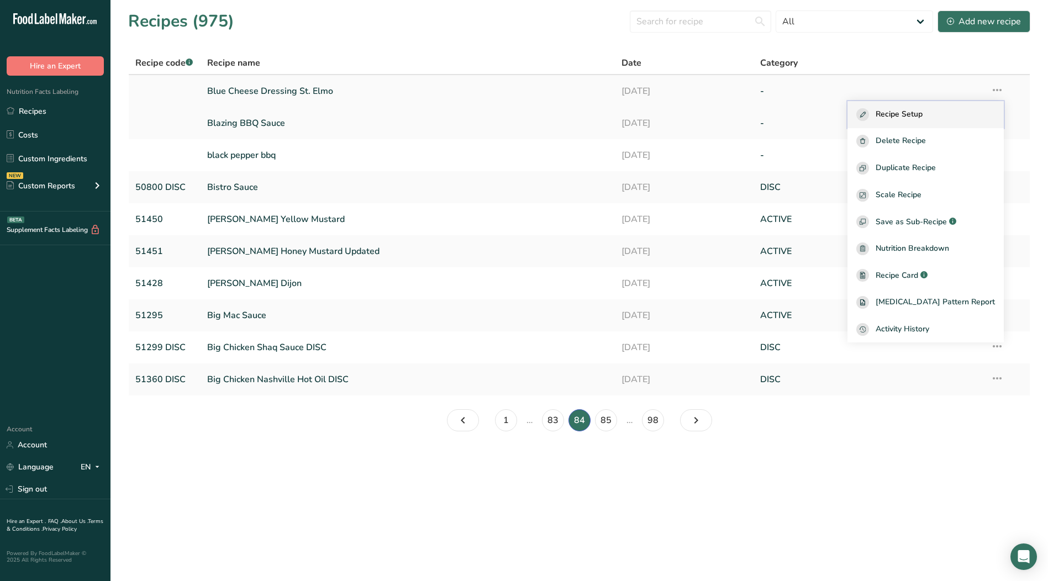
click at [923, 114] on span "Recipe Setup" at bounding box center [899, 114] width 47 height 13
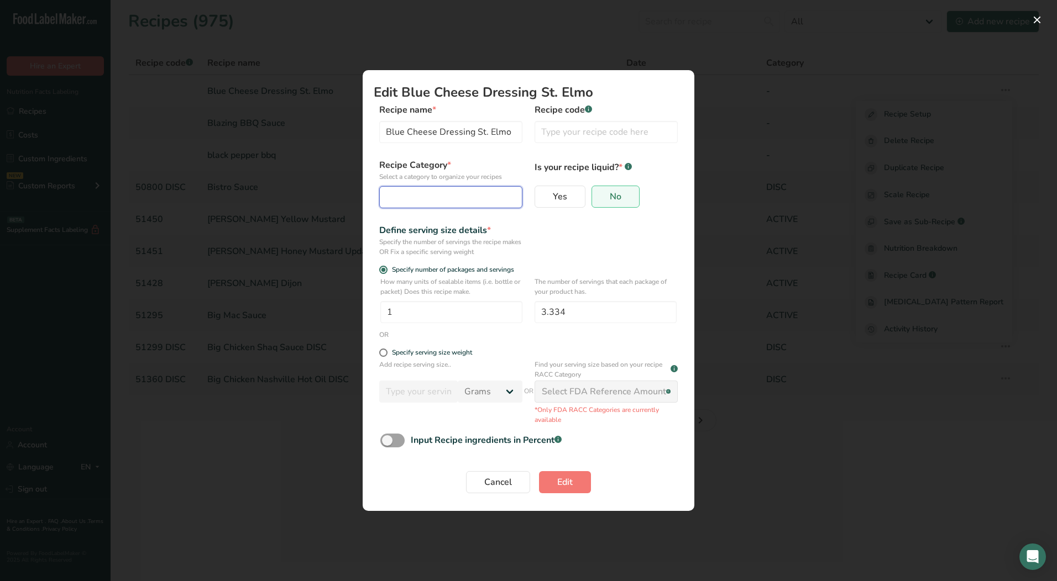
click at [392, 200] on div "Edit Recipe Modal" at bounding box center [447, 197] width 122 height 13
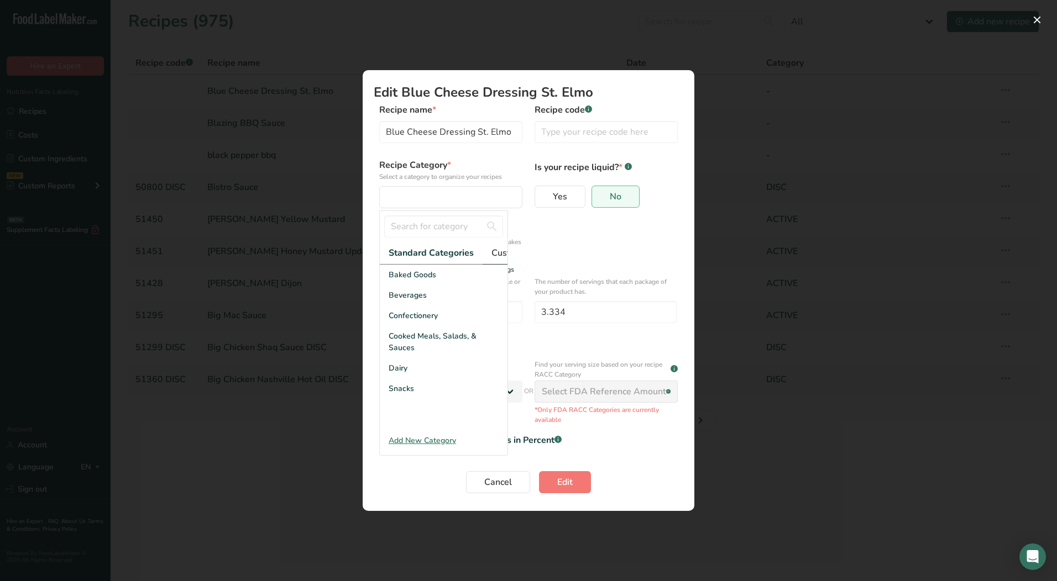
click at [503, 254] on span "Custom Categories .a-a{fill:#347362;}.b-a{fill:#fff;}" at bounding box center [534, 252] width 86 height 13
click at [406, 324] on div "LAB" at bounding box center [444, 316] width 128 height 20
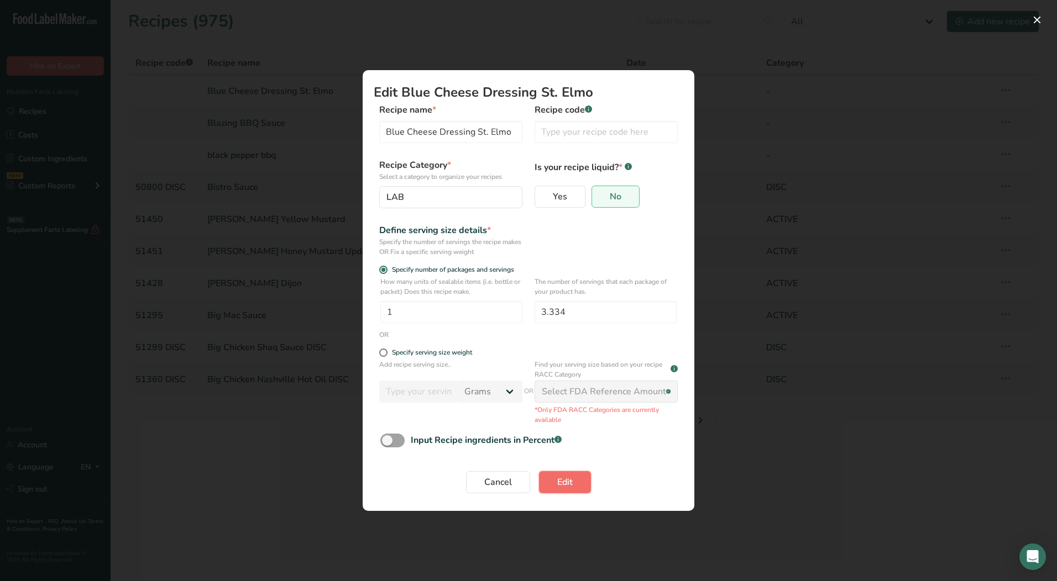
click at [571, 477] on span "Edit" at bounding box center [564, 482] width 15 height 13
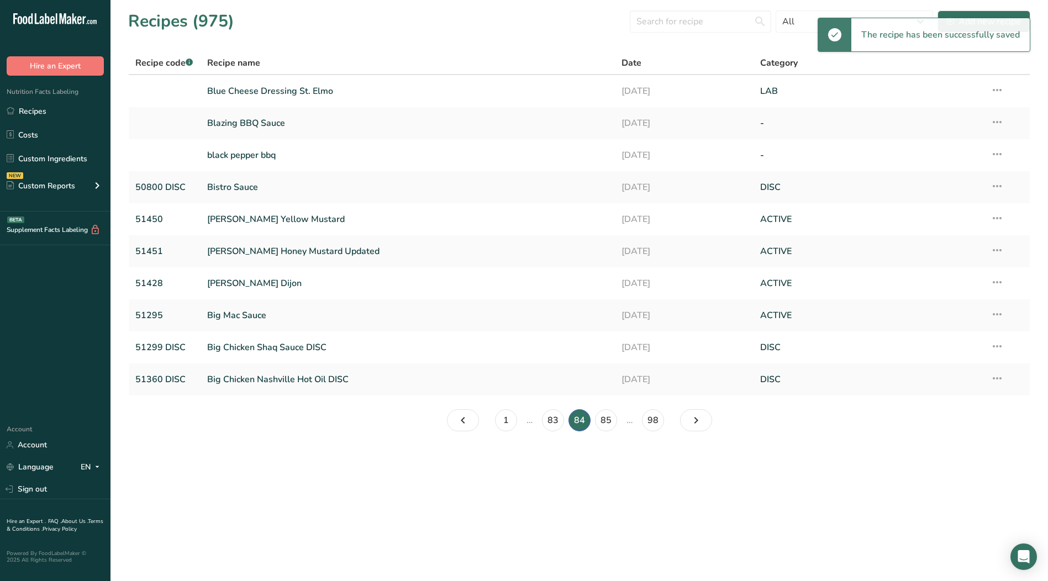
click at [1000, 122] on icon at bounding box center [997, 122] width 13 height 20
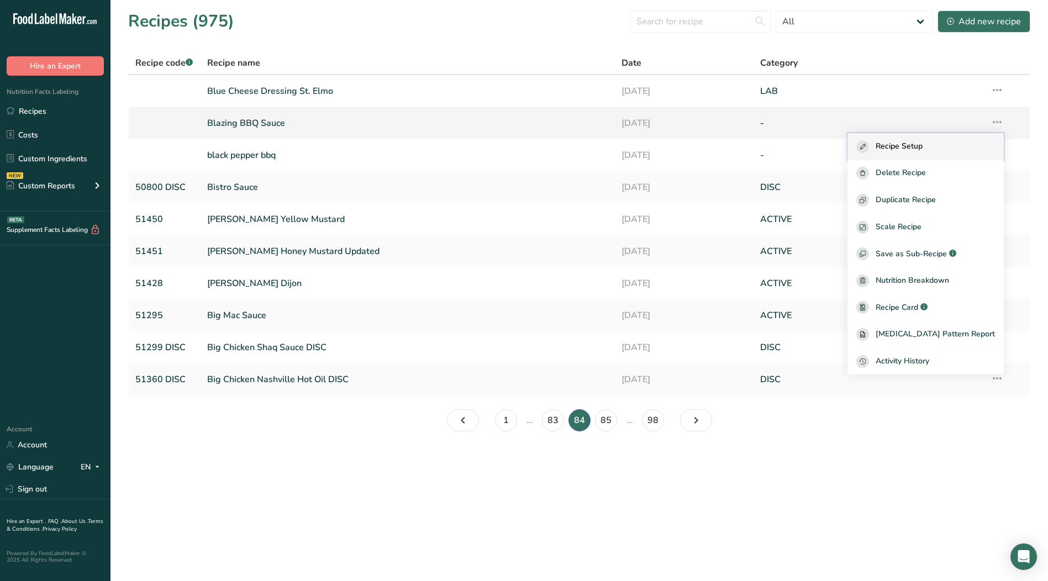
click at [923, 147] on span "Recipe Setup" at bounding box center [899, 146] width 47 height 13
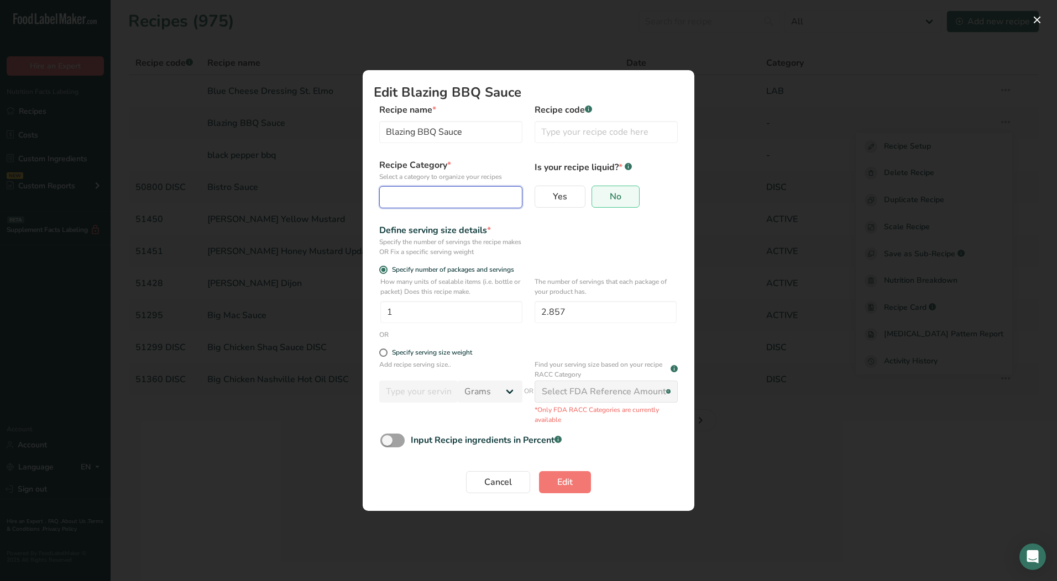
click at [407, 193] on div "Edit Recipe Modal" at bounding box center [447, 197] width 122 height 13
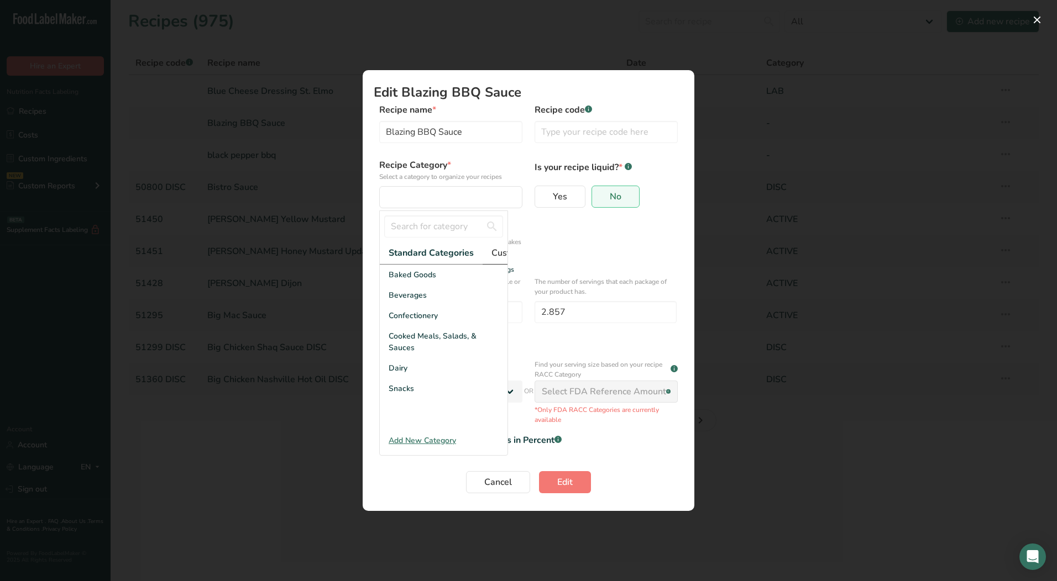
click at [496, 253] on span "Custom Categories .a-a{fill:#347362;}.b-a{fill:#fff;}" at bounding box center [534, 252] width 86 height 13
click at [401, 322] on span "LAB" at bounding box center [396, 316] width 15 height 12
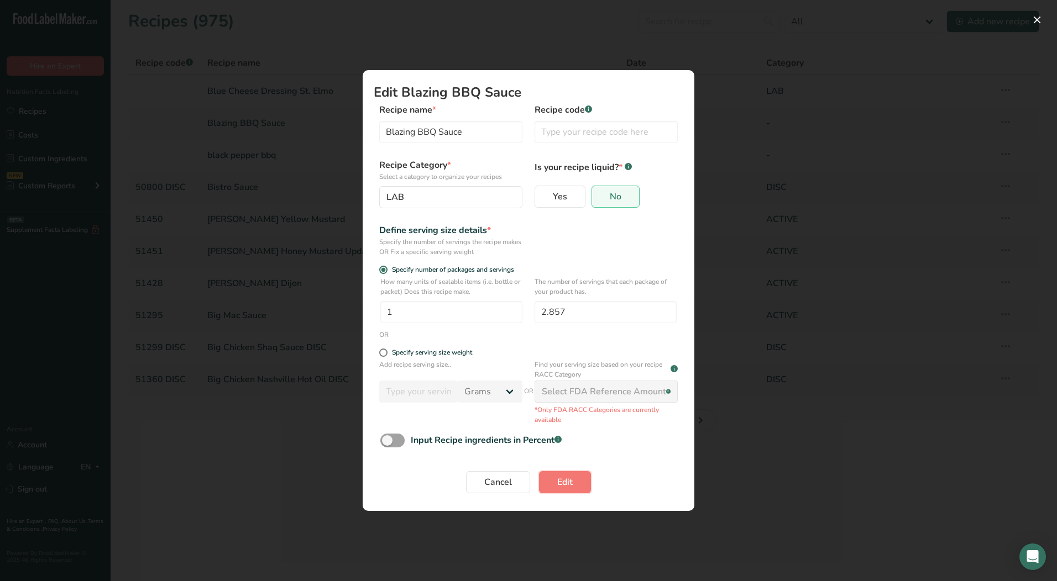
click at [568, 483] on span "Edit" at bounding box center [564, 482] width 15 height 13
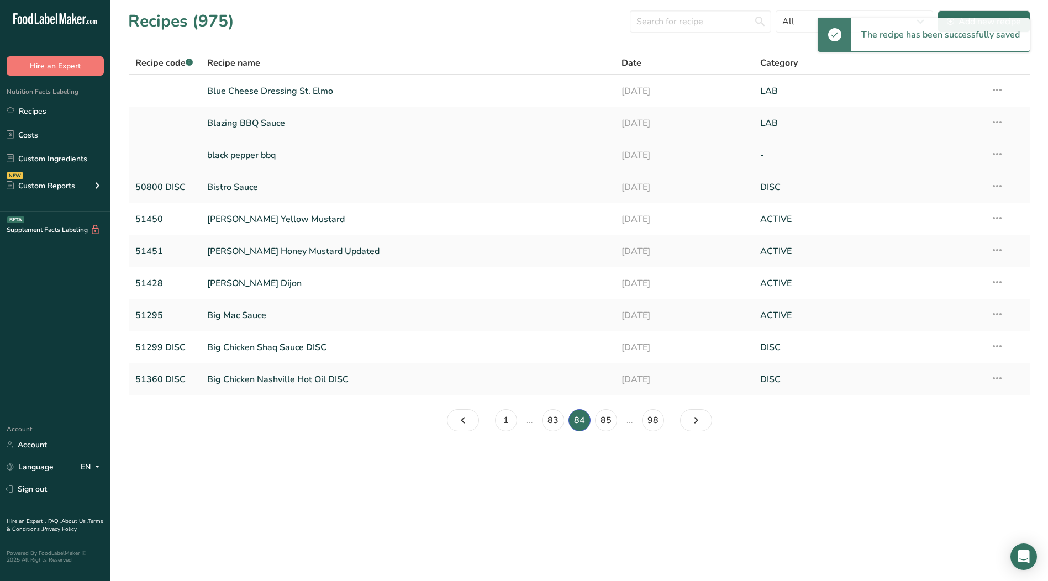
click at [996, 155] on icon at bounding box center [997, 154] width 13 height 20
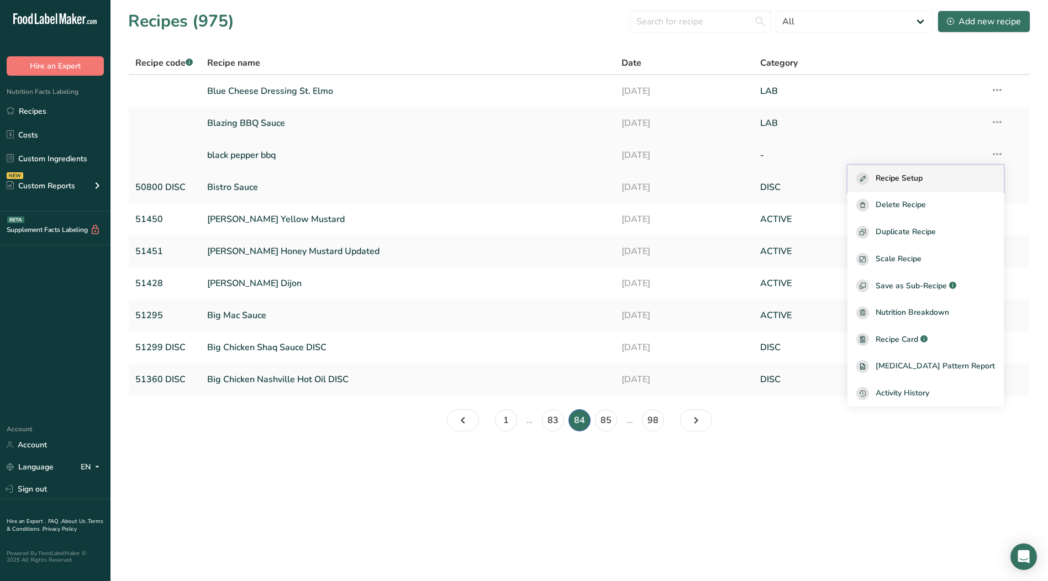
click at [949, 182] on div "Recipe Setup" at bounding box center [926, 178] width 139 height 13
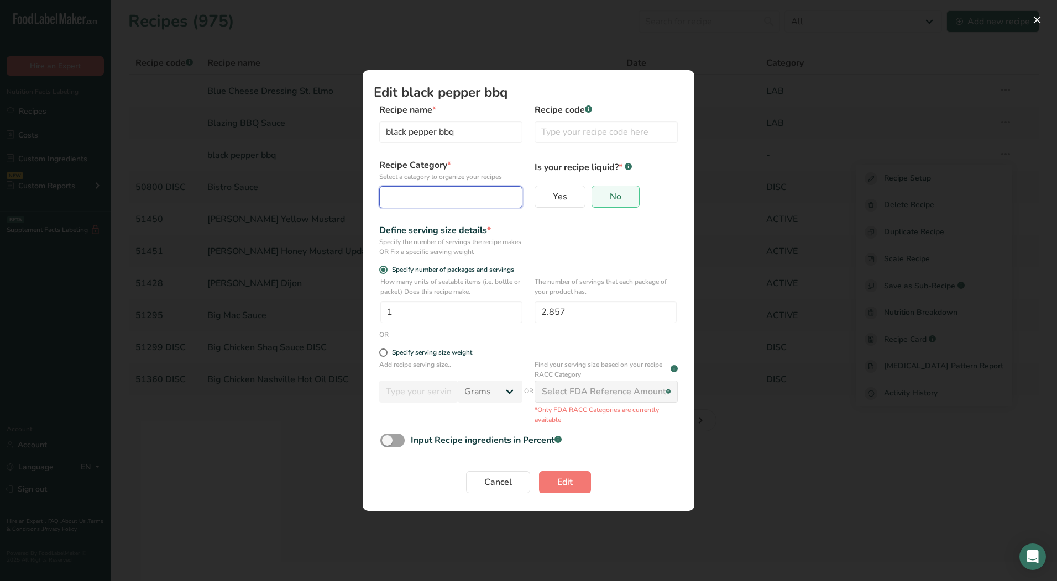
click at [449, 206] on button "Edit Recipe Modal" at bounding box center [450, 197] width 143 height 22
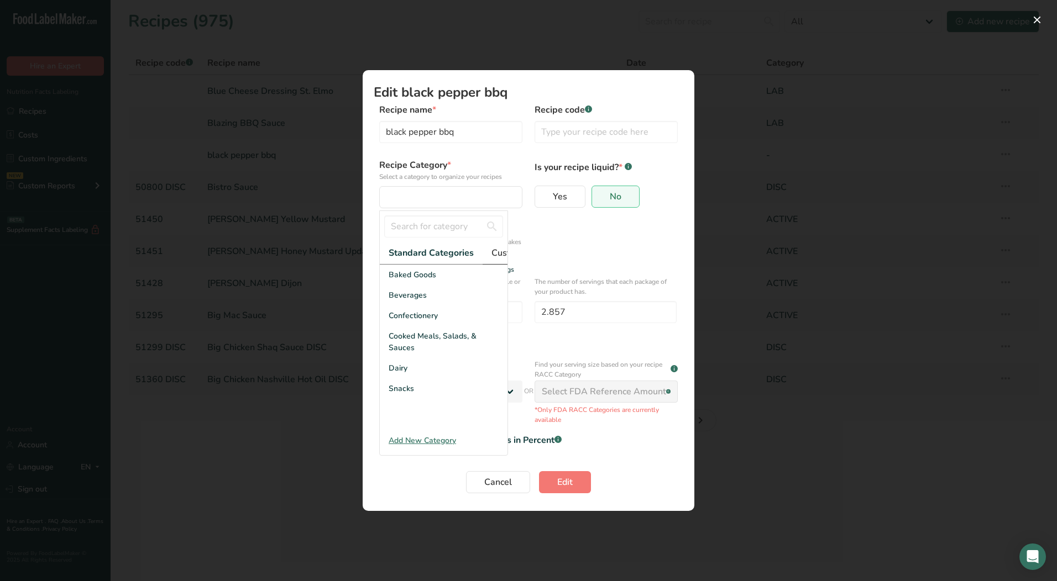
click at [496, 248] on span "Custom Categories .a-a{fill:#347362;}.b-a{fill:#fff;}" at bounding box center [534, 252] width 86 height 13
click at [421, 320] on div "LAB" at bounding box center [444, 316] width 128 height 20
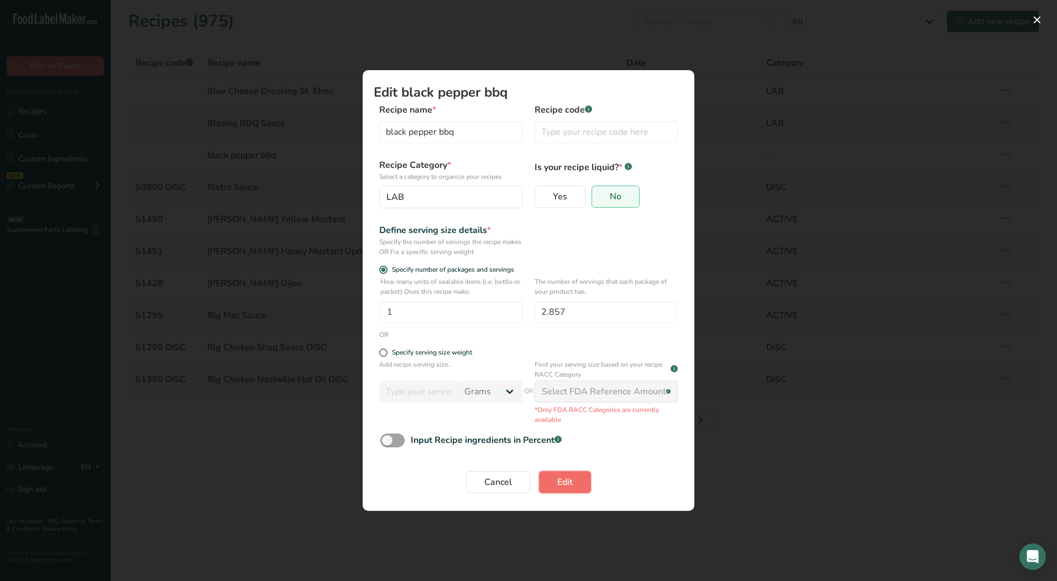
click at [573, 486] on button "Edit" at bounding box center [565, 482] width 52 height 22
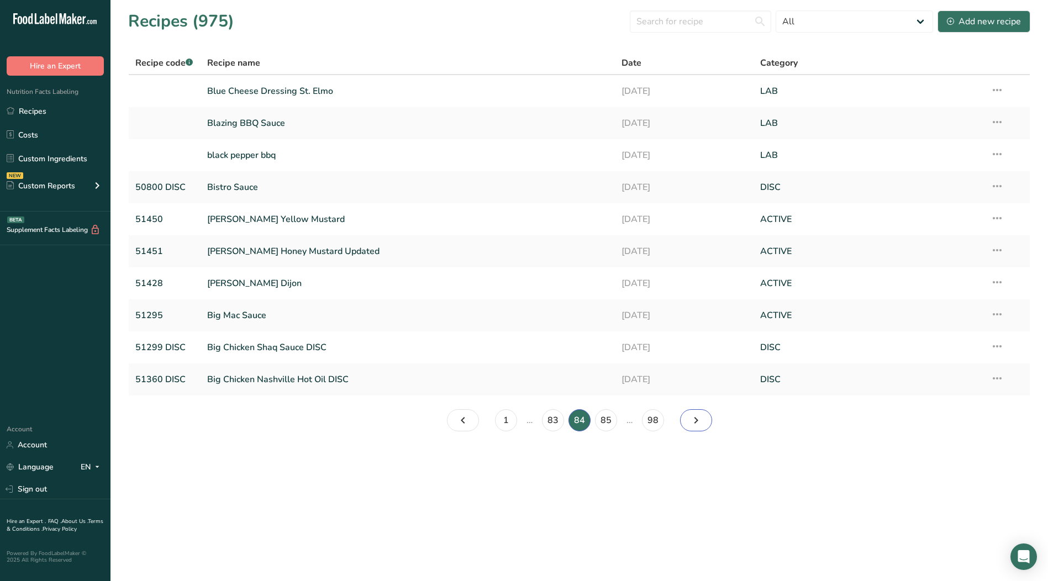
click at [698, 420] on icon "Page 85." at bounding box center [696, 421] width 13 height 20
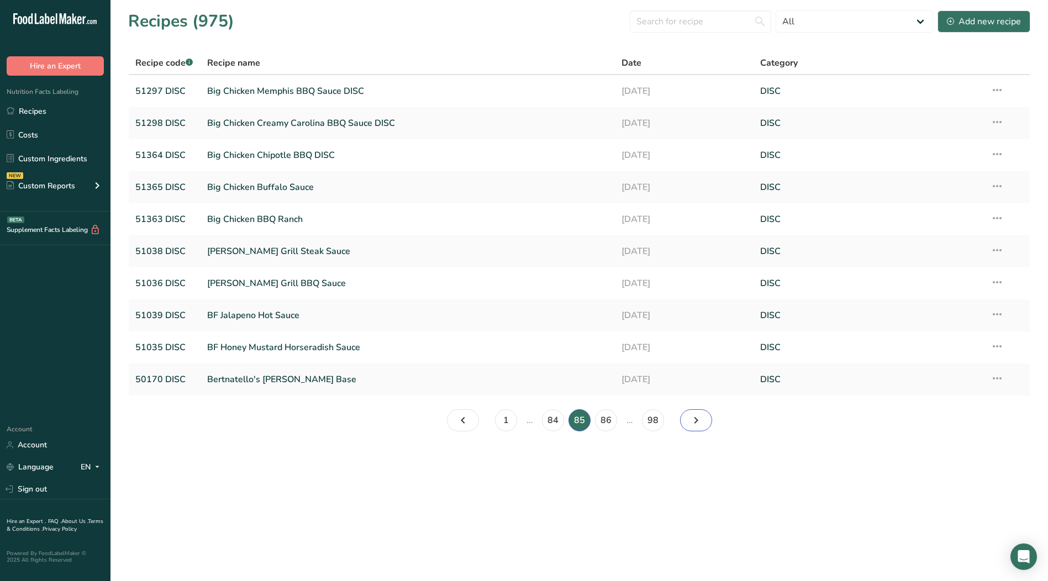
click at [698, 424] on icon "Page 86." at bounding box center [696, 421] width 13 height 20
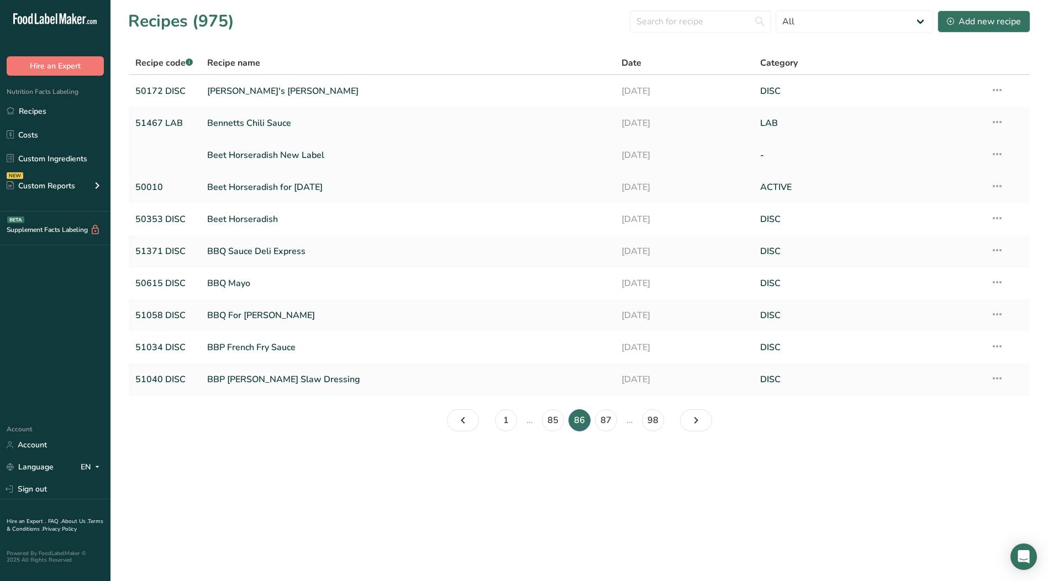
click at [1001, 155] on icon at bounding box center [997, 154] width 13 height 20
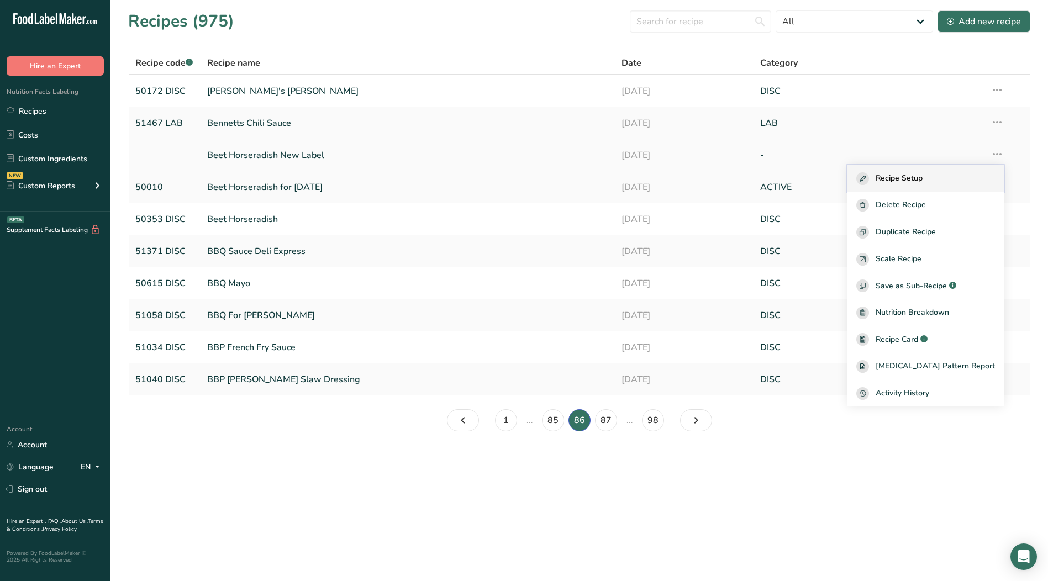
click at [908, 179] on span "Recipe Setup" at bounding box center [899, 178] width 47 height 13
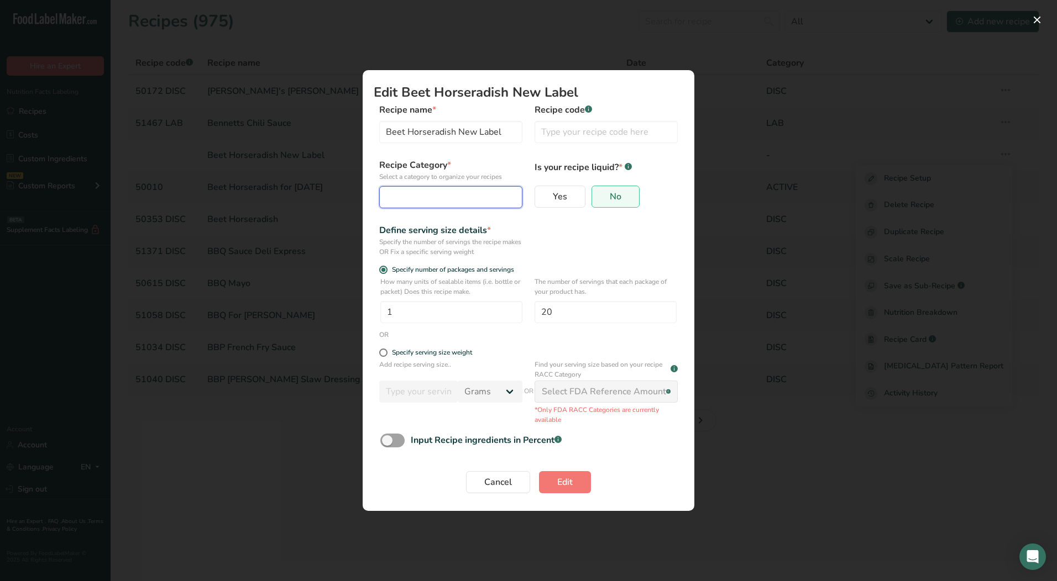
click at [426, 196] on div "Edit Recipe Modal" at bounding box center [447, 197] width 122 height 13
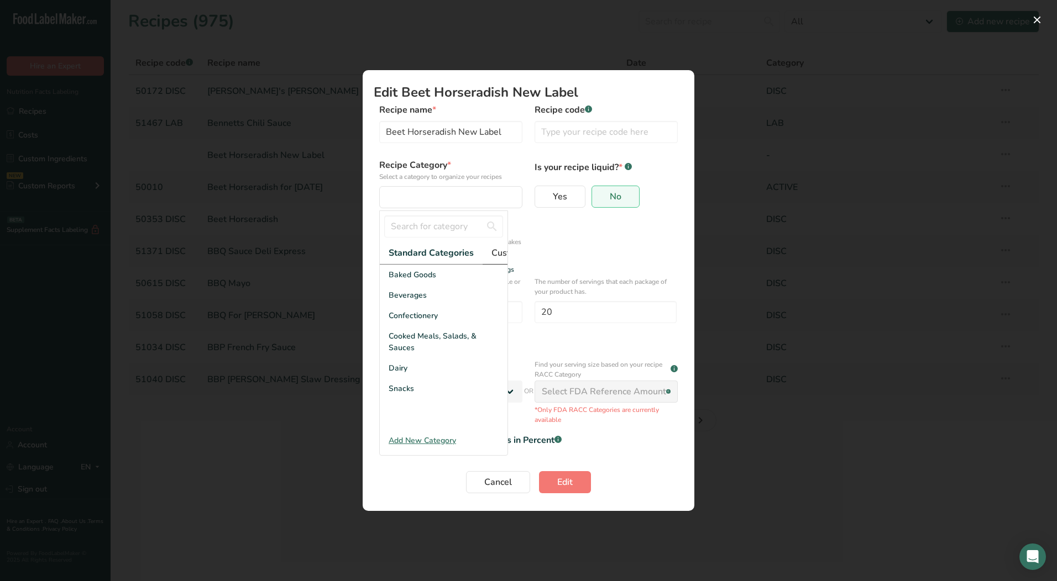
click at [492, 254] on span "Custom Categories .a-a{fill:#347362;}.b-a{fill:#fff;}" at bounding box center [534, 252] width 86 height 13
click at [410, 326] on div "LAB" at bounding box center [444, 316] width 128 height 20
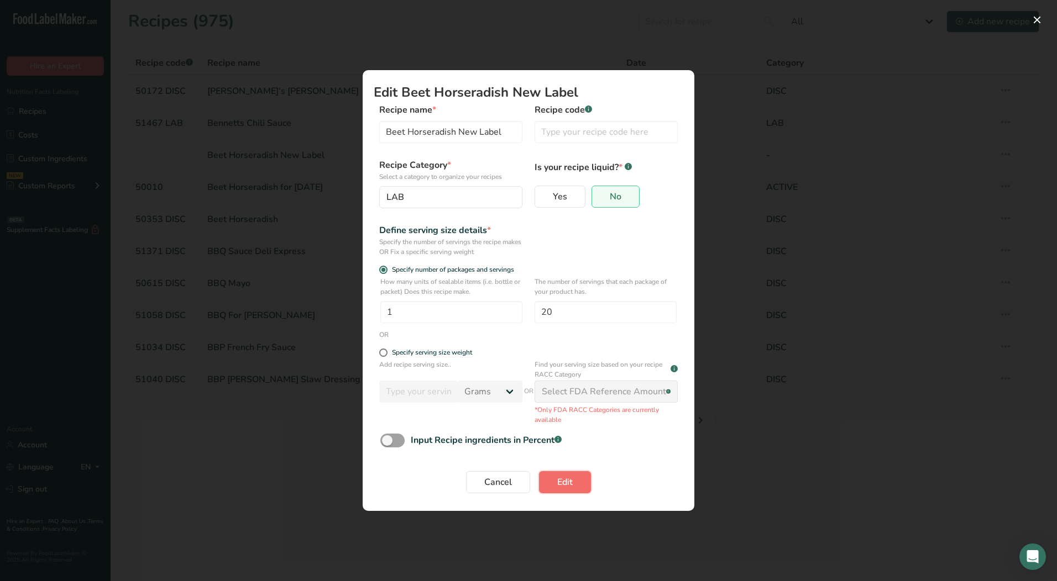
click at [571, 489] on span "Edit" at bounding box center [564, 482] width 15 height 13
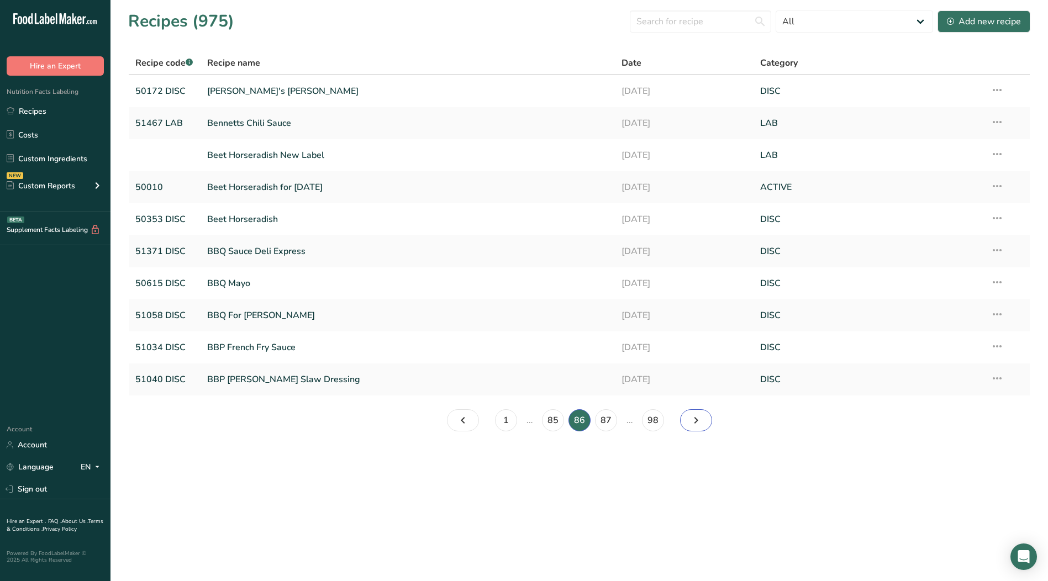
click at [701, 421] on icon "Page 87." at bounding box center [696, 421] width 13 height 20
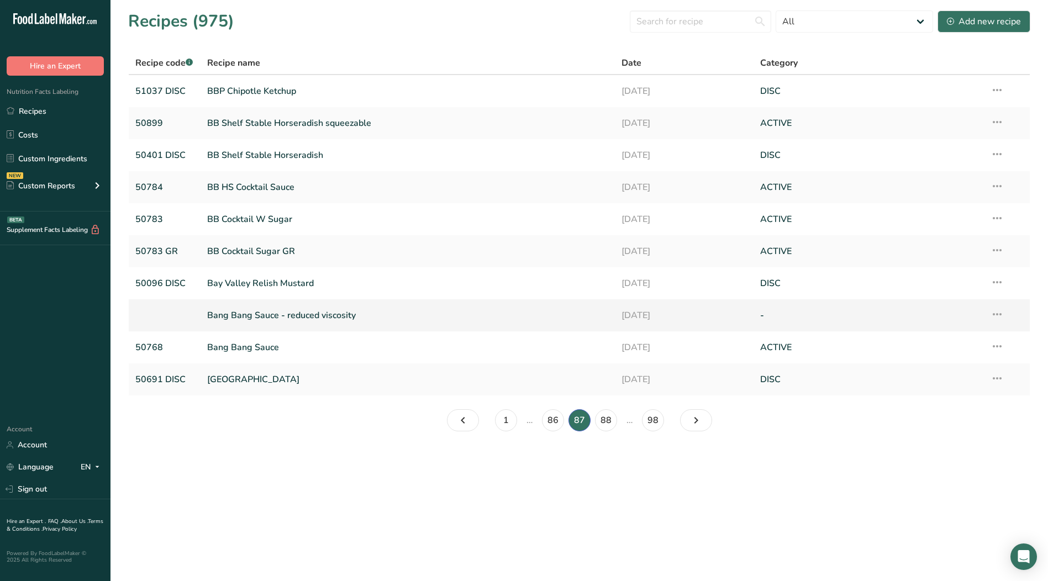
click at [999, 314] on icon at bounding box center [997, 315] width 13 height 20
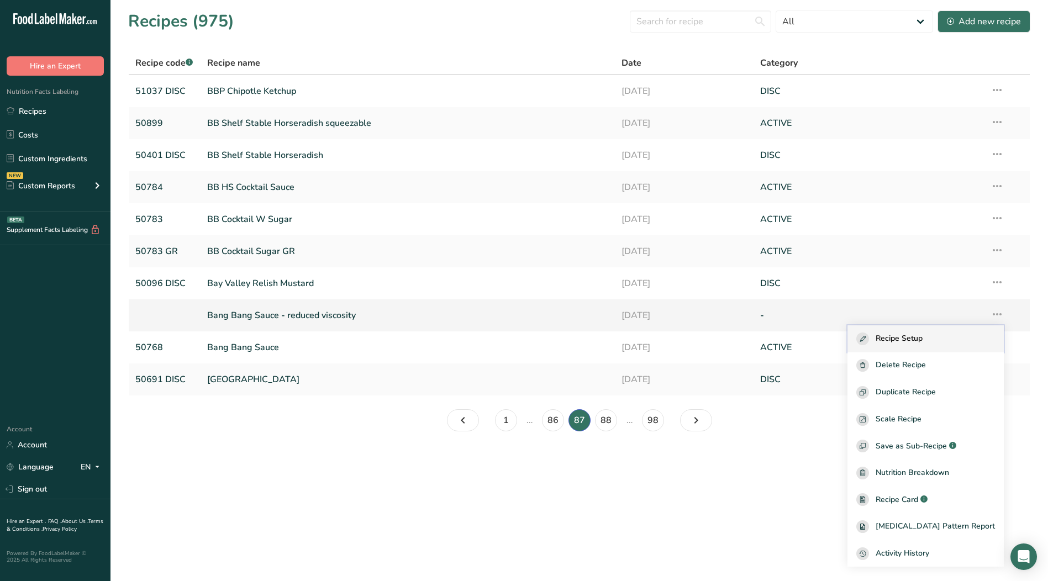
click at [923, 337] on span "Recipe Setup" at bounding box center [899, 339] width 47 height 13
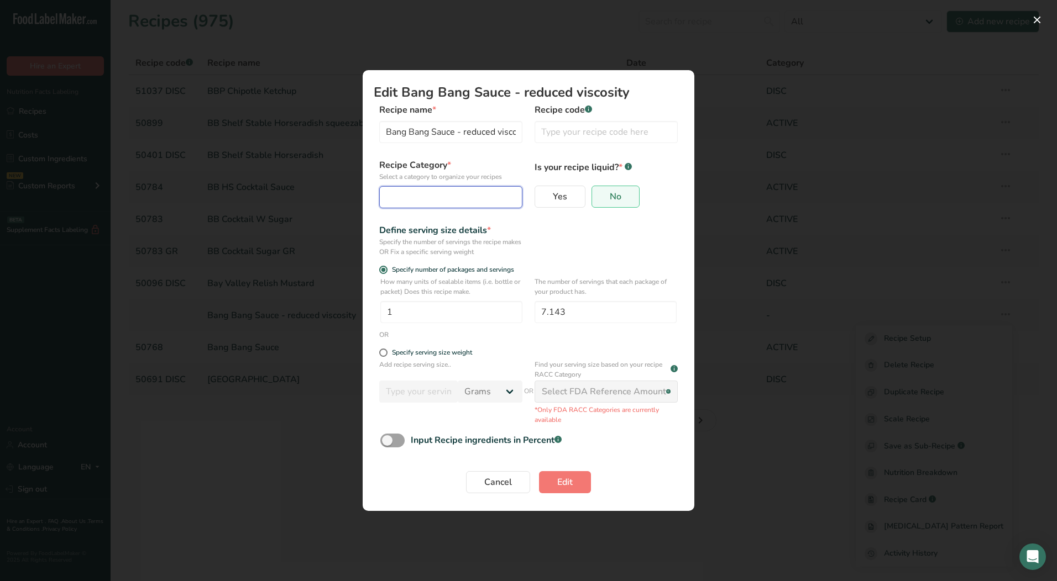
click at [423, 188] on button "Edit Recipe Modal" at bounding box center [450, 197] width 143 height 22
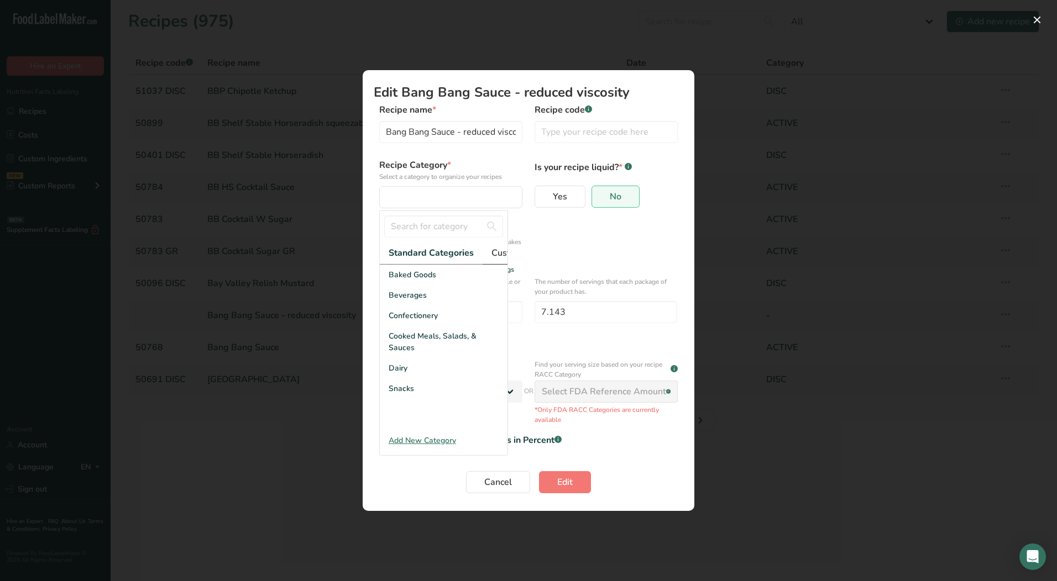
click at [503, 256] on span "Custom Categories .a-a{fill:#347362;}.b-a{fill:#fff;}" at bounding box center [534, 252] width 86 height 13
click at [401, 317] on div "LAB" at bounding box center [444, 316] width 128 height 20
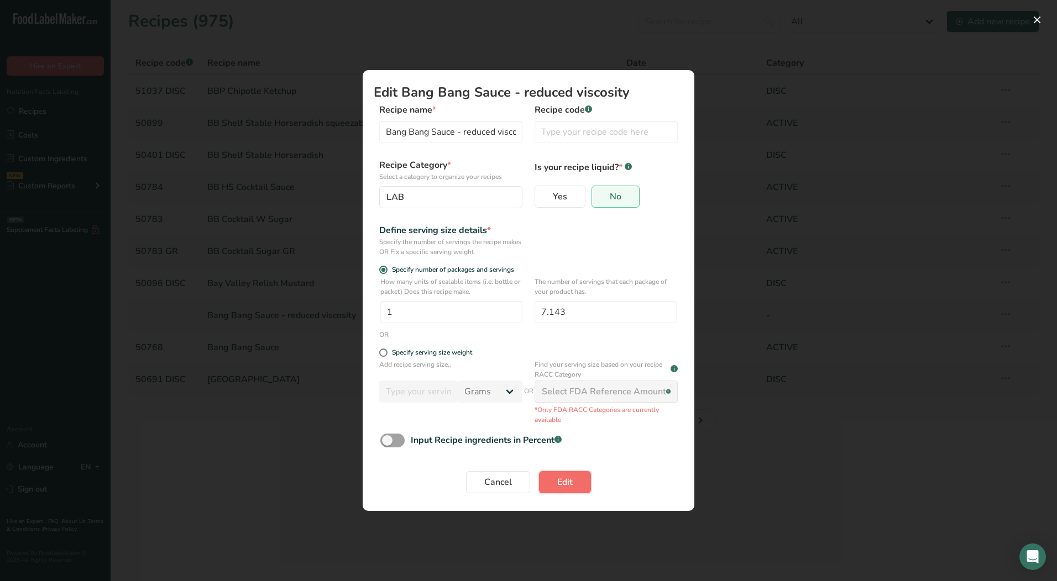
click at [562, 480] on span "Edit" at bounding box center [564, 482] width 15 height 13
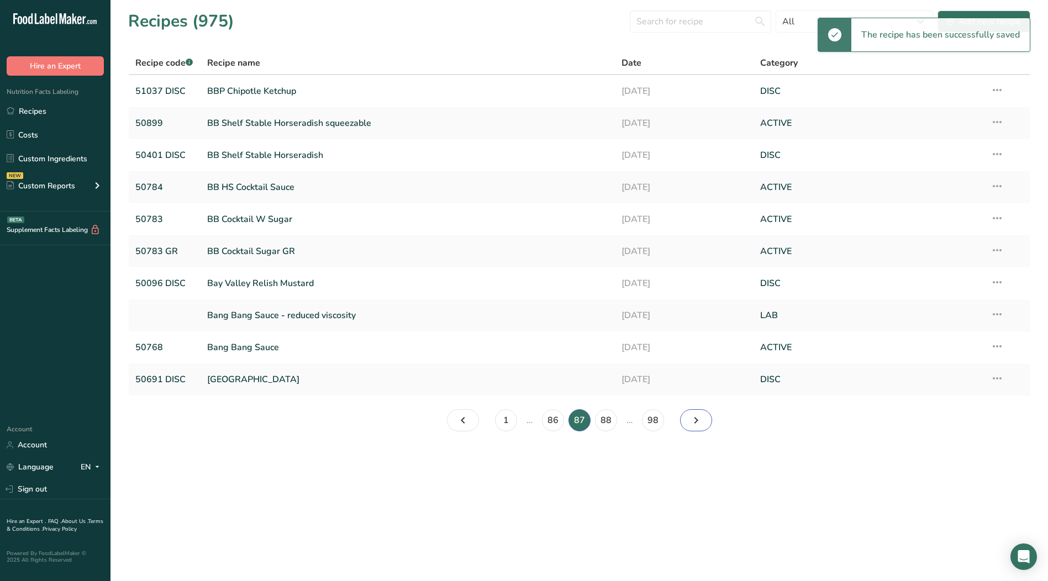
click at [690, 424] on icon "Page 88." at bounding box center [696, 421] width 13 height 20
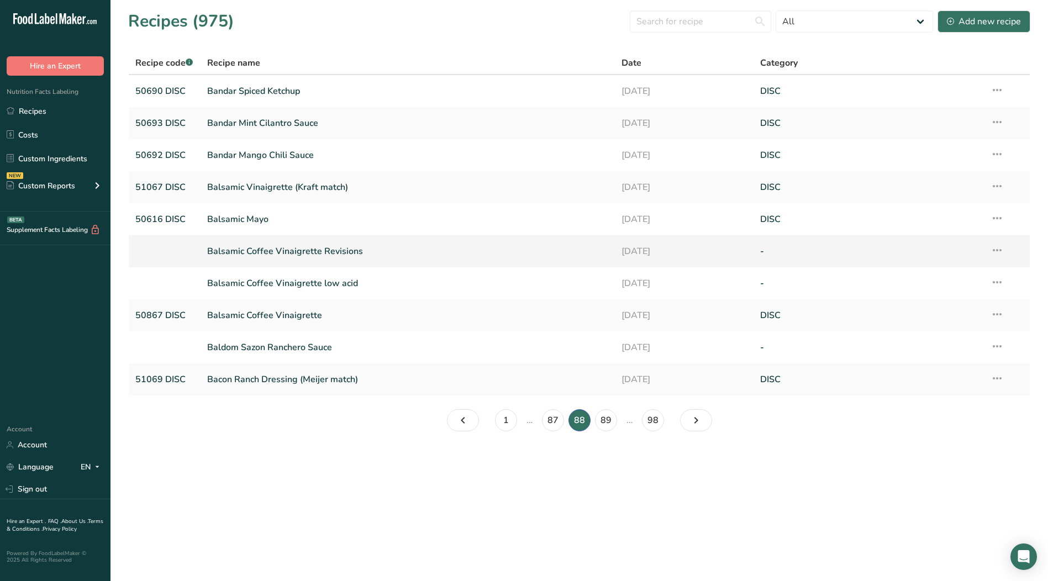
click at [1001, 250] on icon at bounding box center [997, 250] width 13 height 20
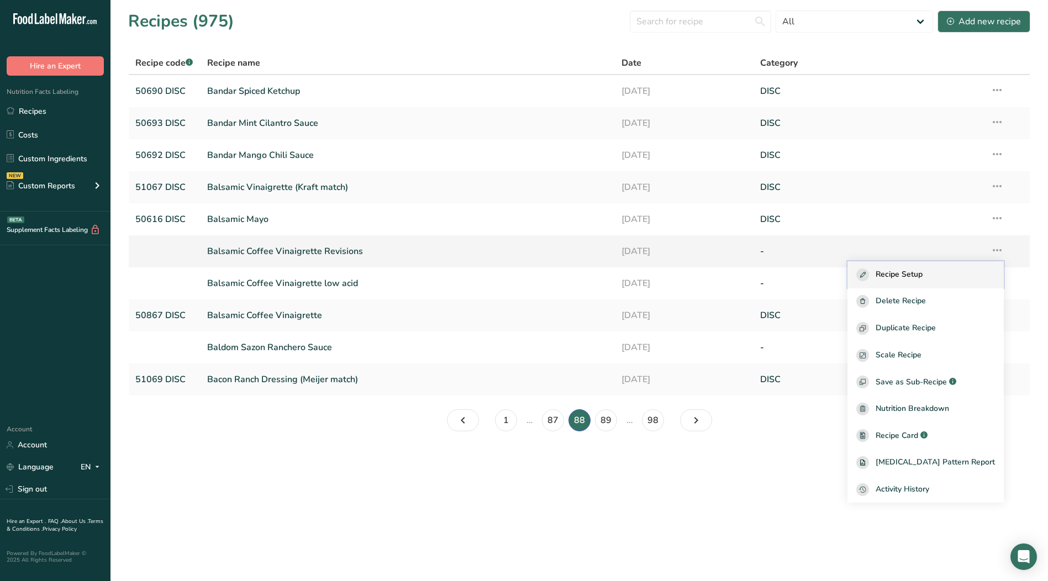
click at [943, 272] on div "Recipe Setup" at bounding box center [926, 275] width 139 height 13
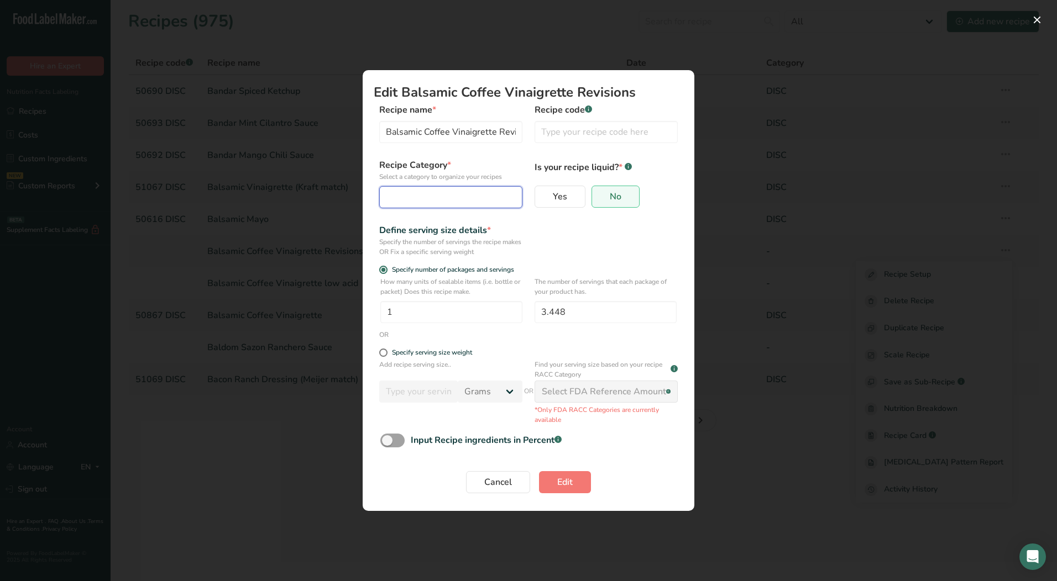
click at [402, 190] on button "Edit Recipe Modal" at bounding box center [450, 197] width 143 height 22
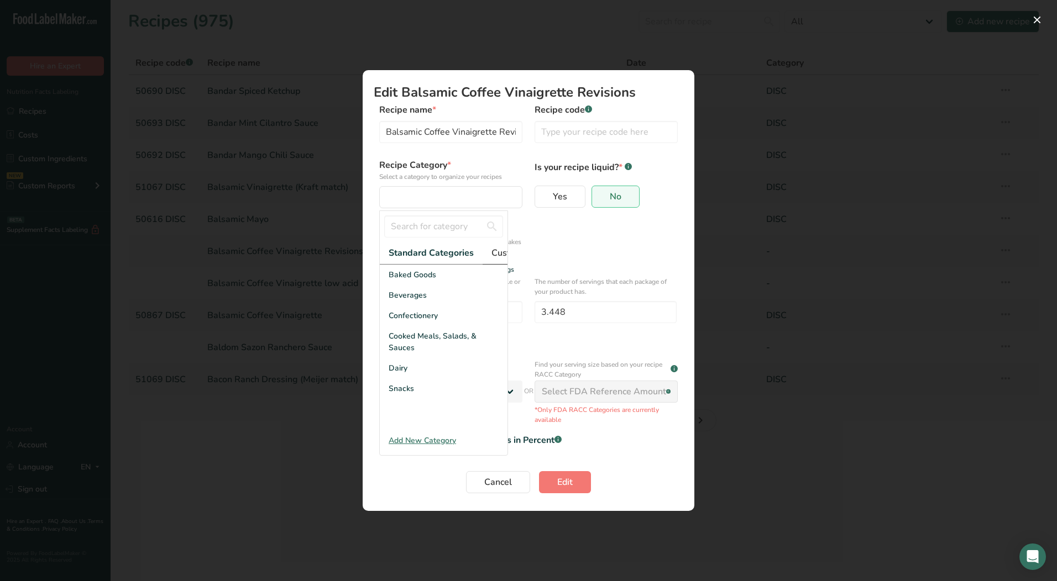
click at [501, 254] on span "Custom Categories .a-a{fill:#347362;}.b-a{fill:#fff;}" at bounding box center [534, 252] width 86 height 13
click at [417, 316] on div "LAB" at bounding box center [444, 316] width 128 height 20
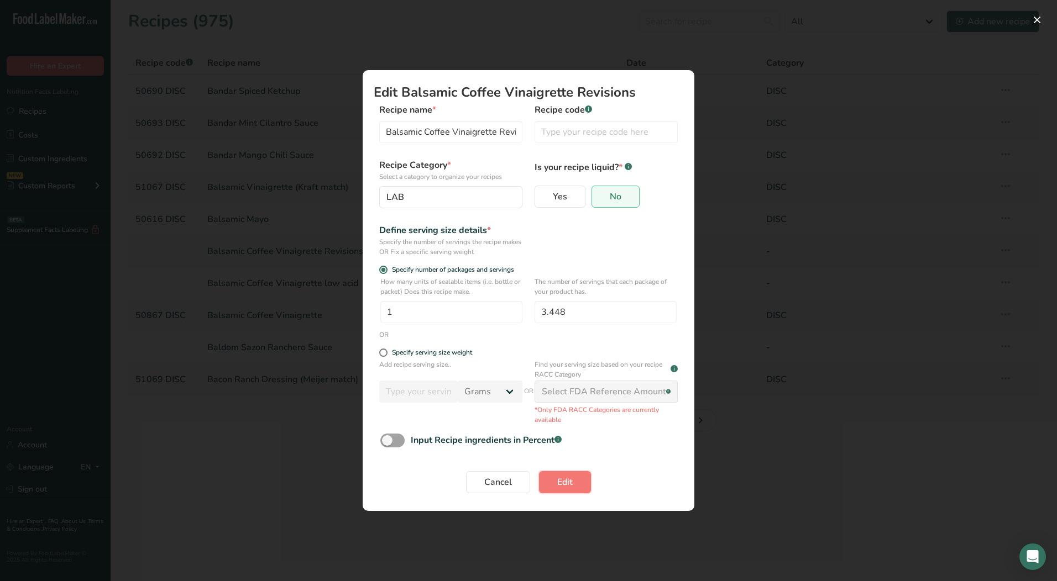
click at [557, 474] on button "Edit" at bounding box center [565, 482] width 52 height 22
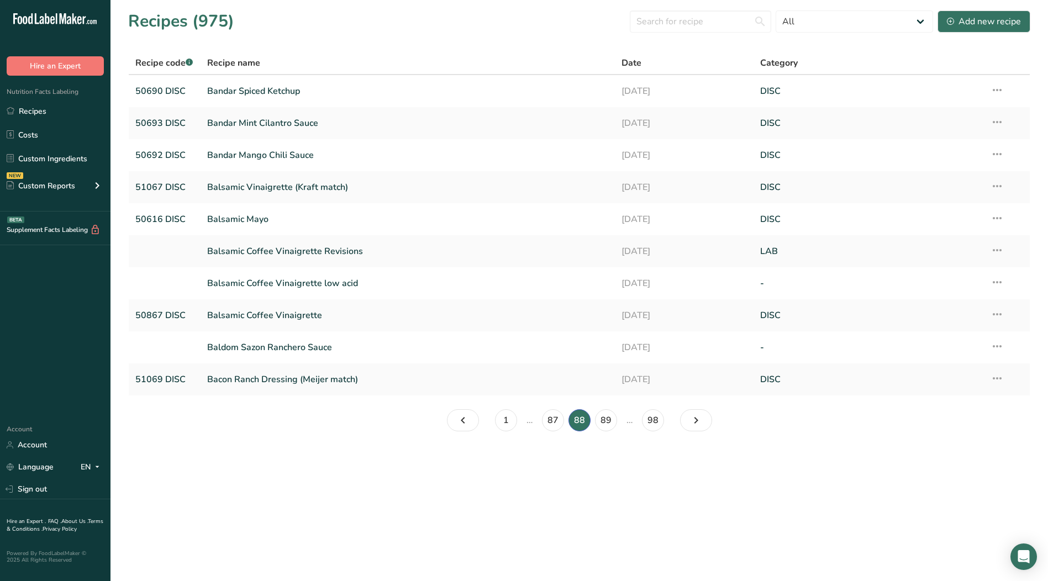
click at [1000, 282] on icon at bounding box center [997, 282] width 13 height 20
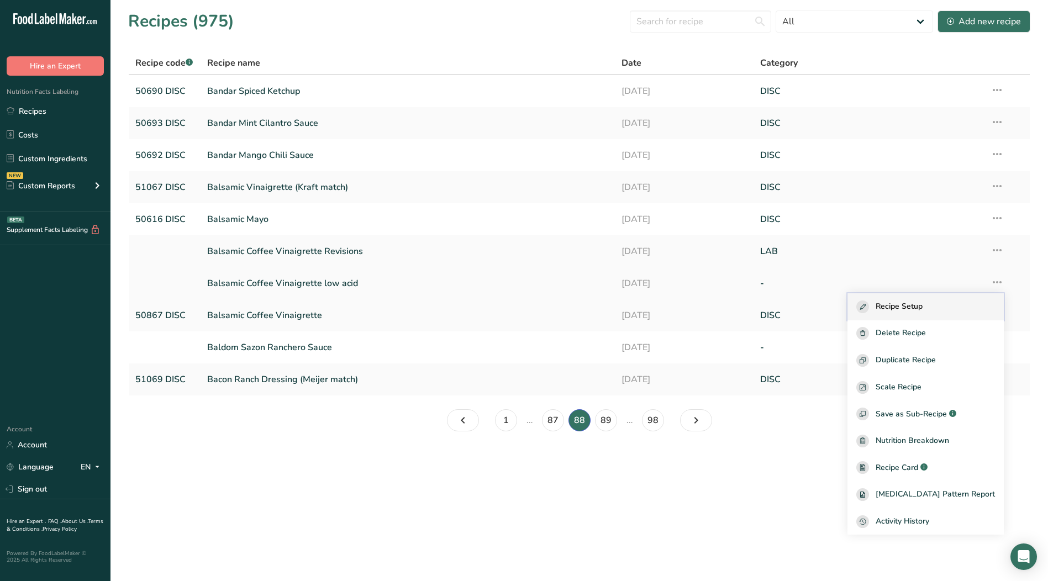
click at [921, 299] on button "Recipe Setup" at bounding box center [926, 306] width 156 height 27
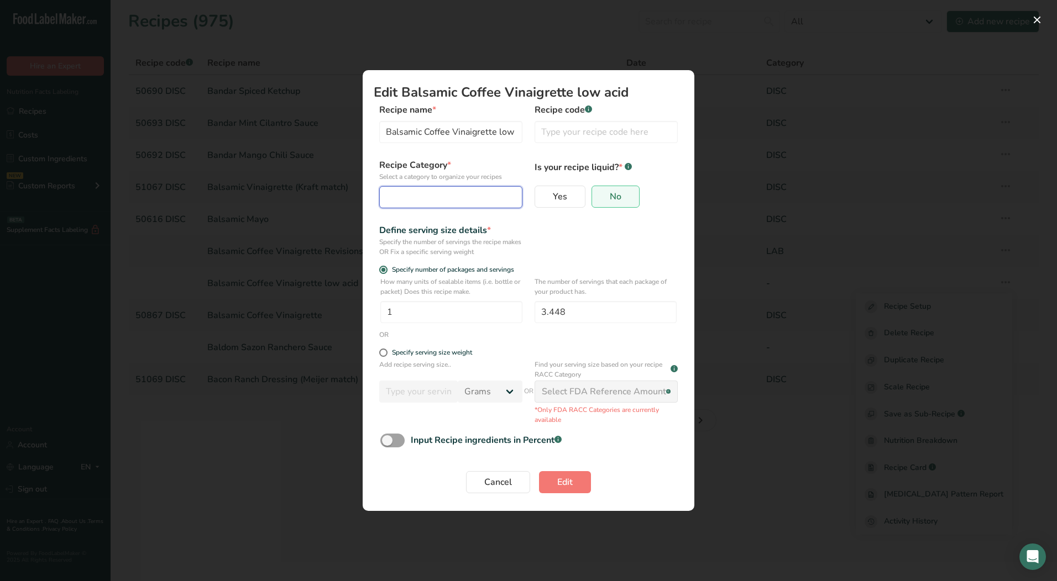
click at [470, 199] on div "Edit Recipe Modal" at bounding box center [447, 197] width 122 height 13
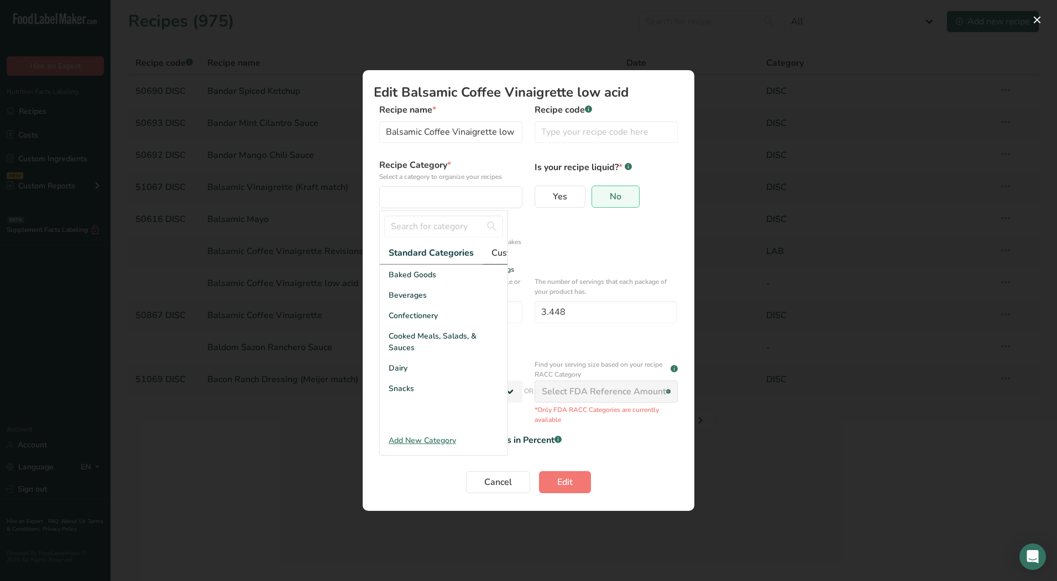
click at [492, 255] on span "Custom Categories .a-a{fill:#347362;}.b-a{fill:#fff;}" at bounding box center [534, 252] width 86 height 13
drag, startPoint x: 402, startPoint y: 322, endPoint x: 405, endPoint y: 343, distance: 20.6
click at [403, 322] on span "LAB" at bounding box center [396, 316] width 15 height 12
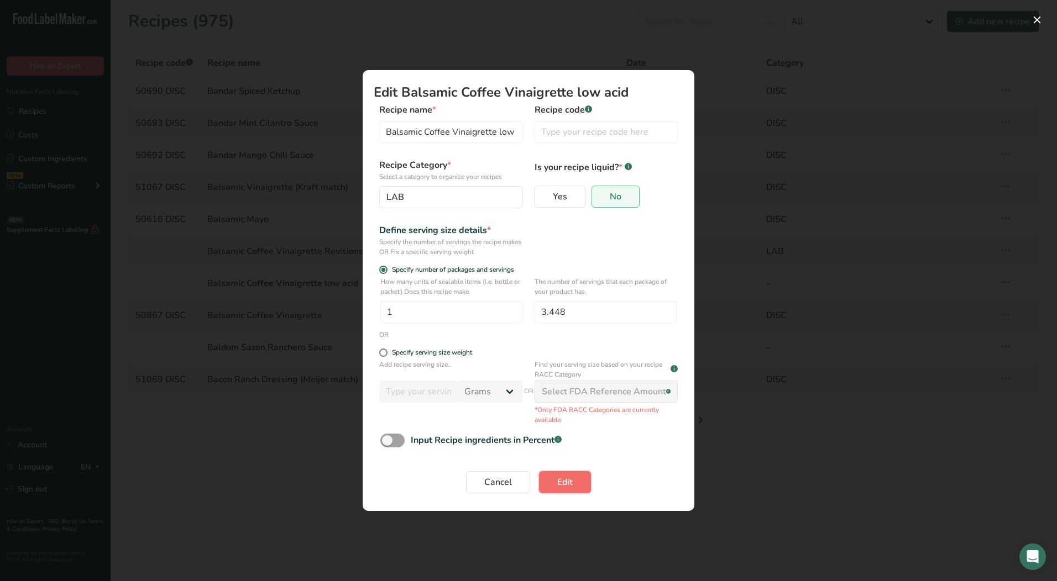
click at [577, 482] on button "Edit" at bounding box center [565, 482] width 52 height 22
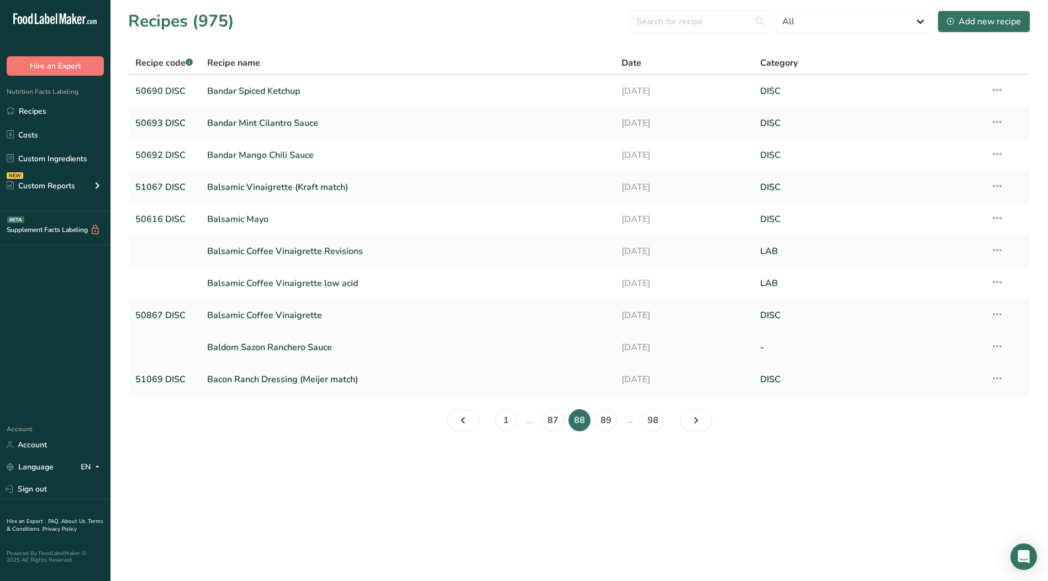
click at [1000, 348] on icon at bounding box center [997, 347] width 13 height 20
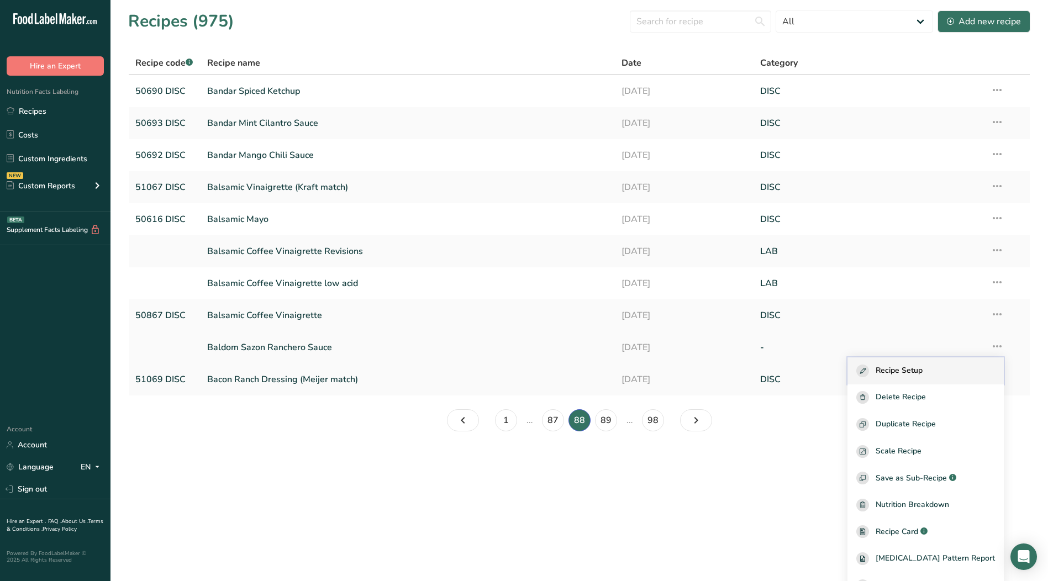
click at [946, 366] on div "Recipe Setup" at bounding box center [926, 371] width 139 height 13
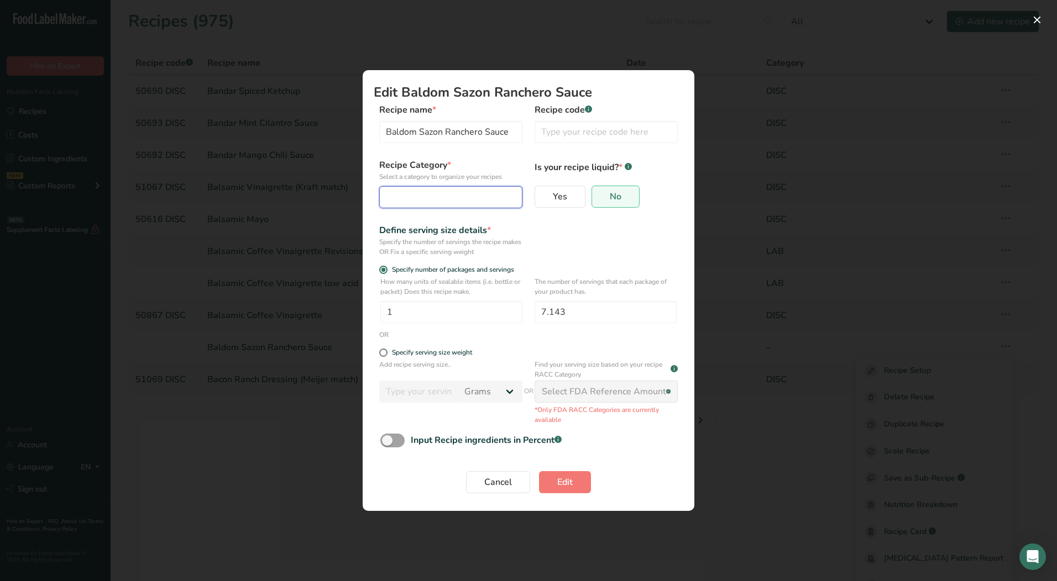
click at [448, 197] on div "Edit Recipe Modal" at bounding box center [447, 197] width 122 height 13
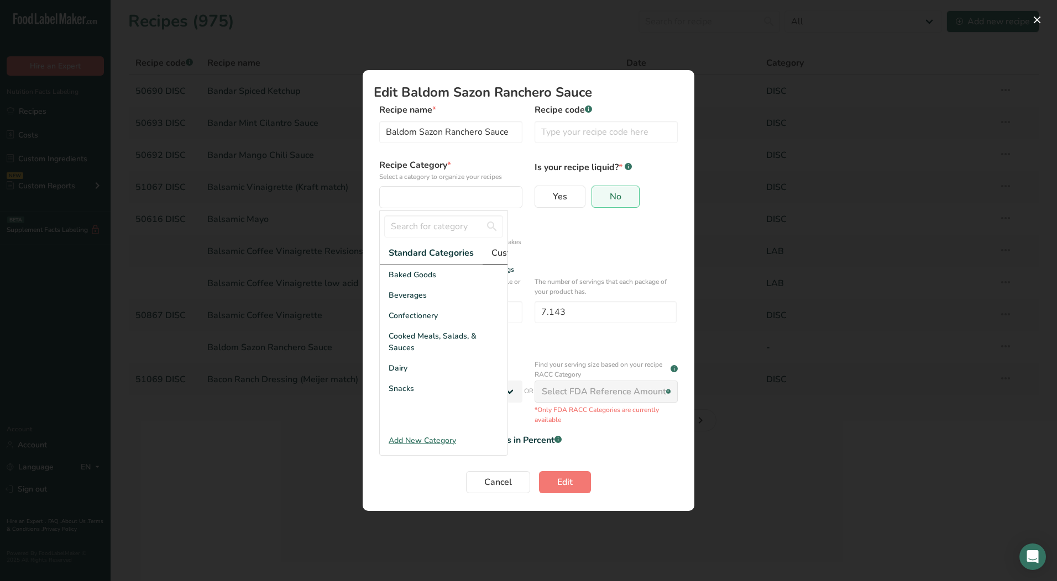
click at [503, 253] on span "Custom Categories .a-a{fill:#347362;}.b-a{fill:#fff;}" at bounding box center [534, 252] width 86 height 13
click at [423, 326] on div "LAB" at bounding box center [444, 316] width 128 height 20
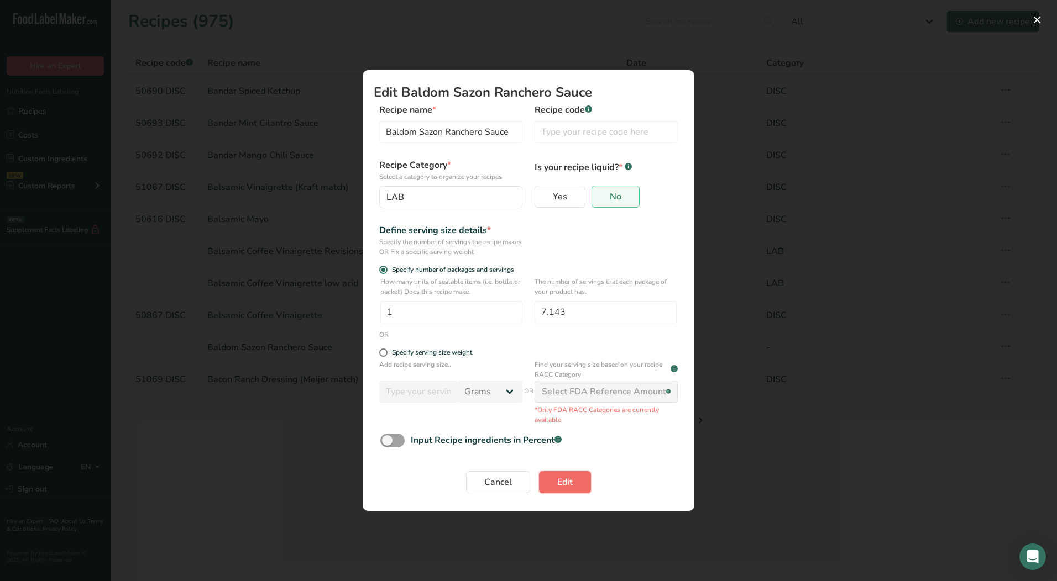
click at [566, 480] on span "Edit" at bounding box center [564, 482] width 15 height 13
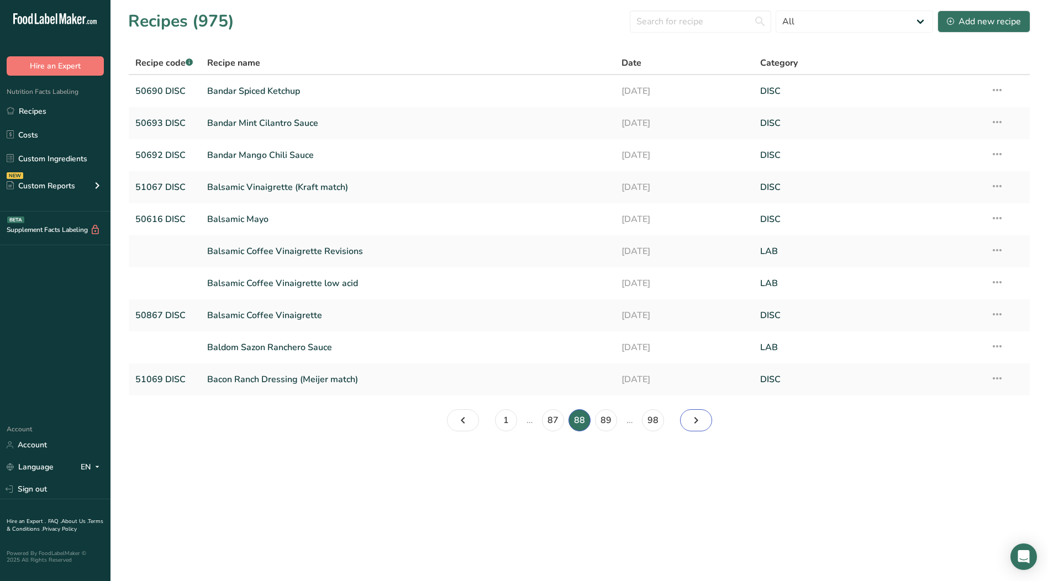
click at [692, 416] on icon "Page 89." at bounding box center [696, 421] width 13 height 20
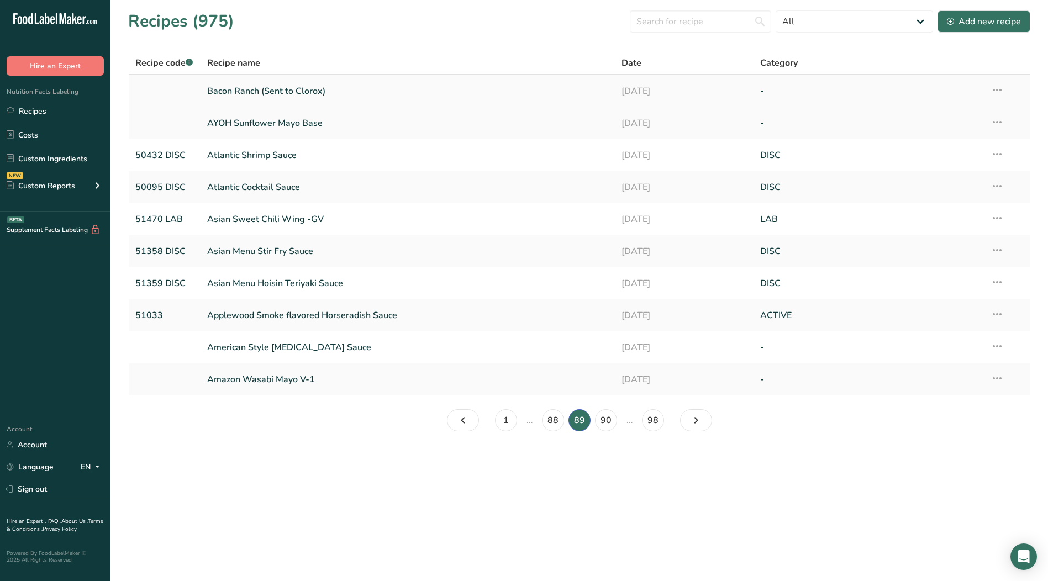
click at [991, 90] on icon at bounding box center [997, 90] width 13 height 20
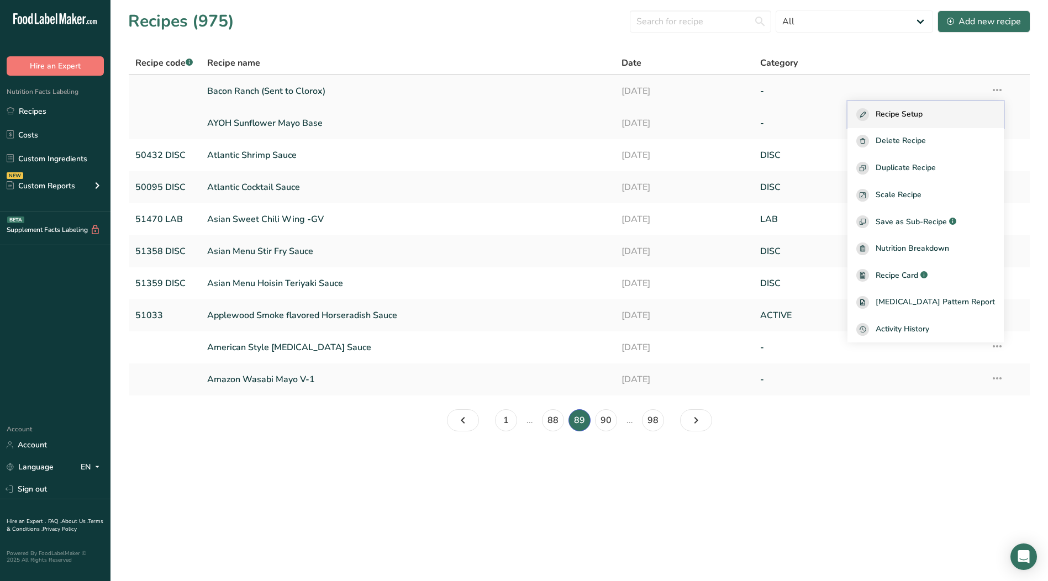
click at [923, 118] on span "Recipe Setup" at bounding box center [899, 114] width 47 height 13
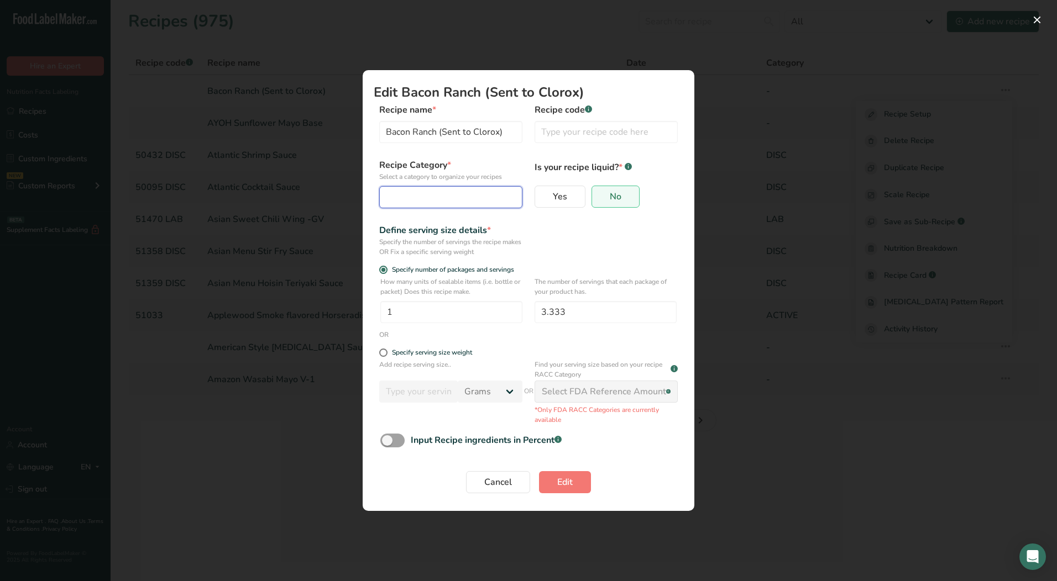
click at [416, 199] on div "Edit Recipe Modal" at bounding box center [447, 197] width 122 height 13
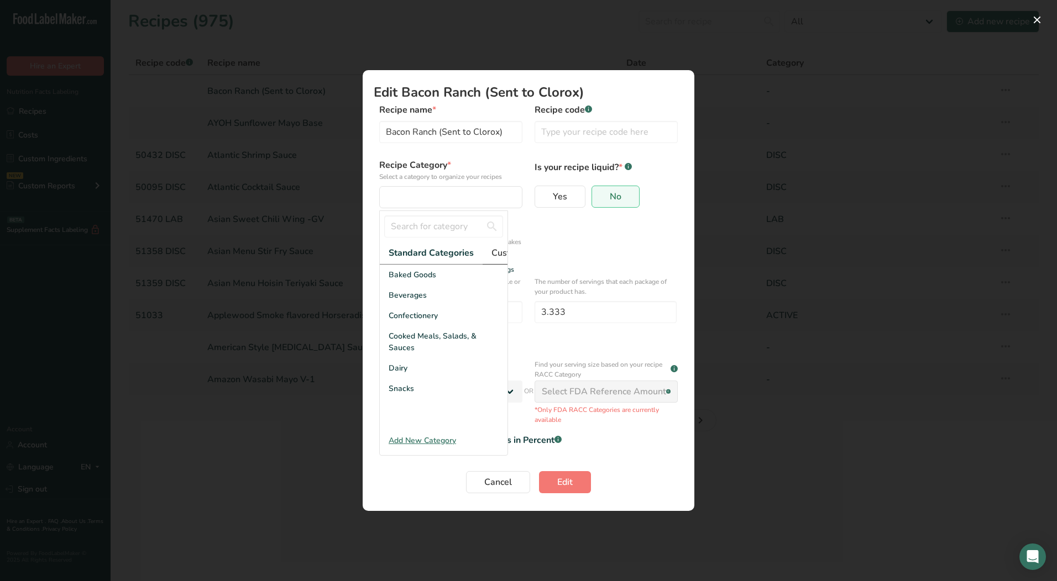
click at [502, 257] on span "Custom Categories .a-a{fill:#347362;}.b-a{fill:#fff;}" at bounding box center [534, 252] width 86 height 13
click at [407, 324] on div "LAB" at bounding box center [444, 316] width 128 height 20
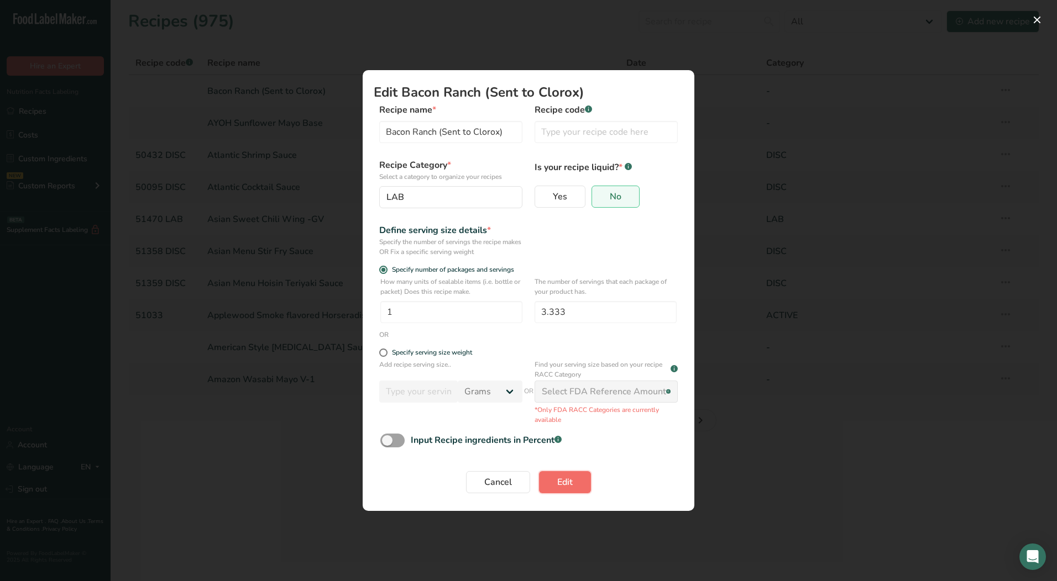
click at [560, 485] on span "Edit" at bounding box center [564, 482] width 15 height 13
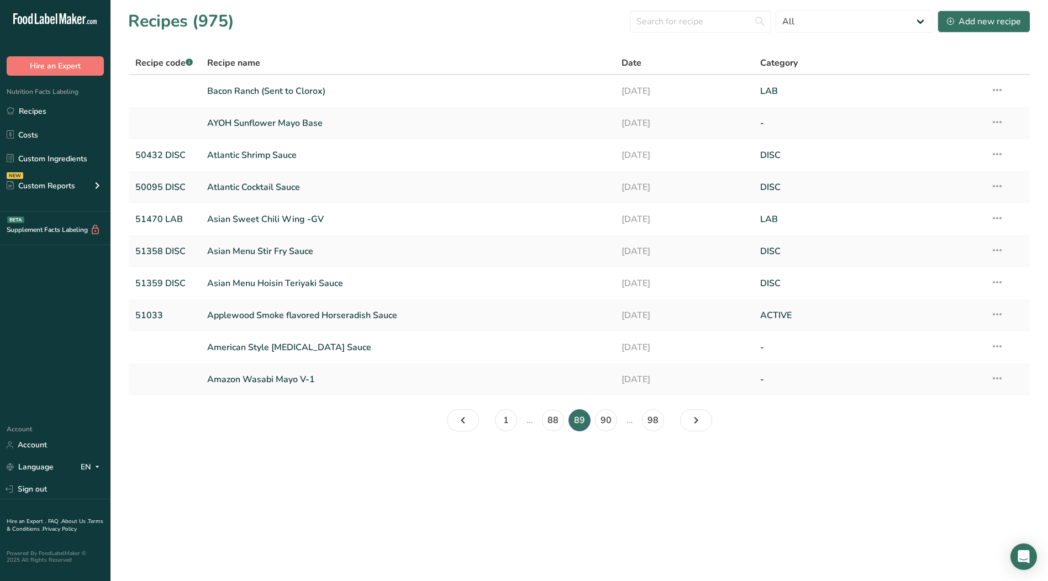
click at [996, 120] on icon at bounding box center [997, 122] width 13 height 20
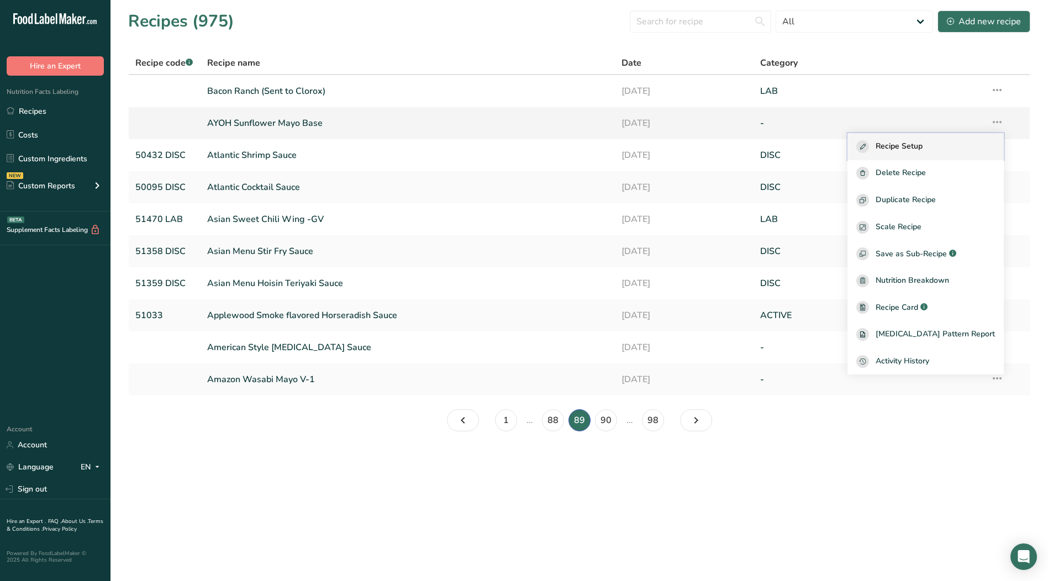
click at [912, 137] on button "Recipe Setup" at bounding box center [926, 146] width 156 height 27
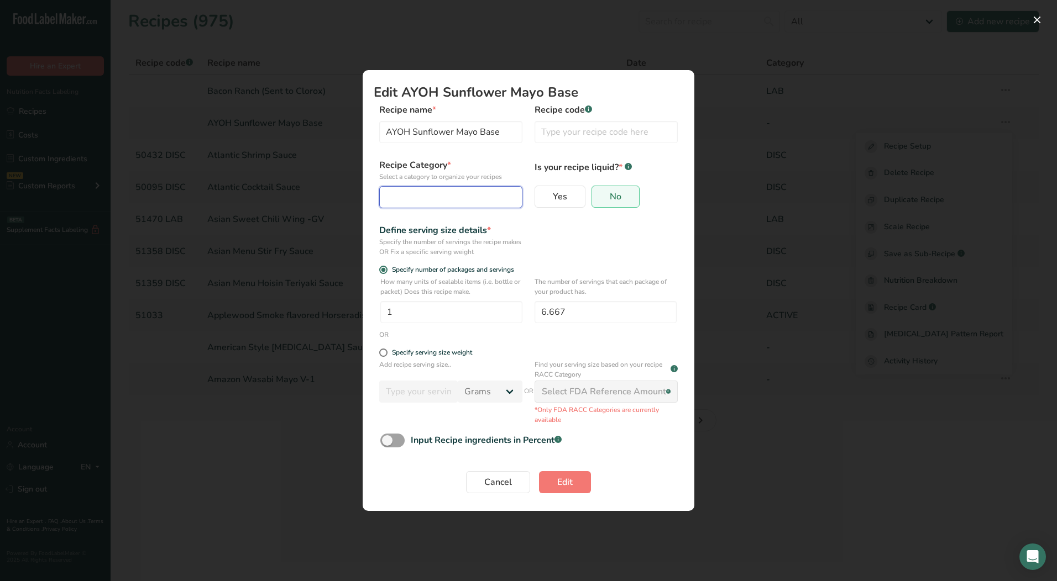
click at [460, 199] on div "Edit Recipe Modal" at bounding box center [447, 197] width 122 height 13
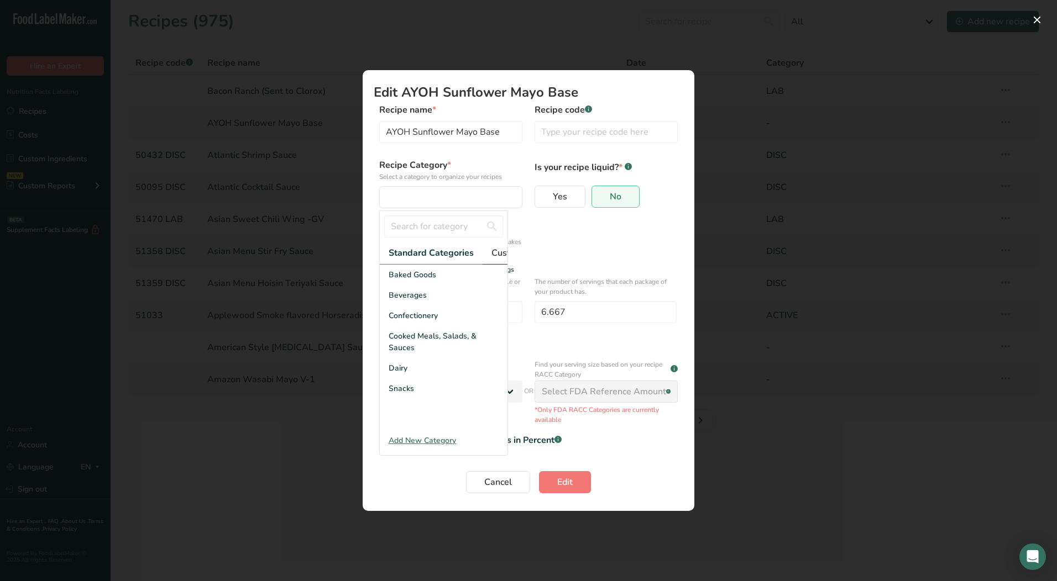
click at [498, 251] on span "Custom Categories .a-a{fill:#347362;}.b-a{fill:#fff;}" at bounding box center [534, 252] width 86 height 13
click at [410, 326] on div "LAB" at bounding box center [444, 316] width 128 height 20
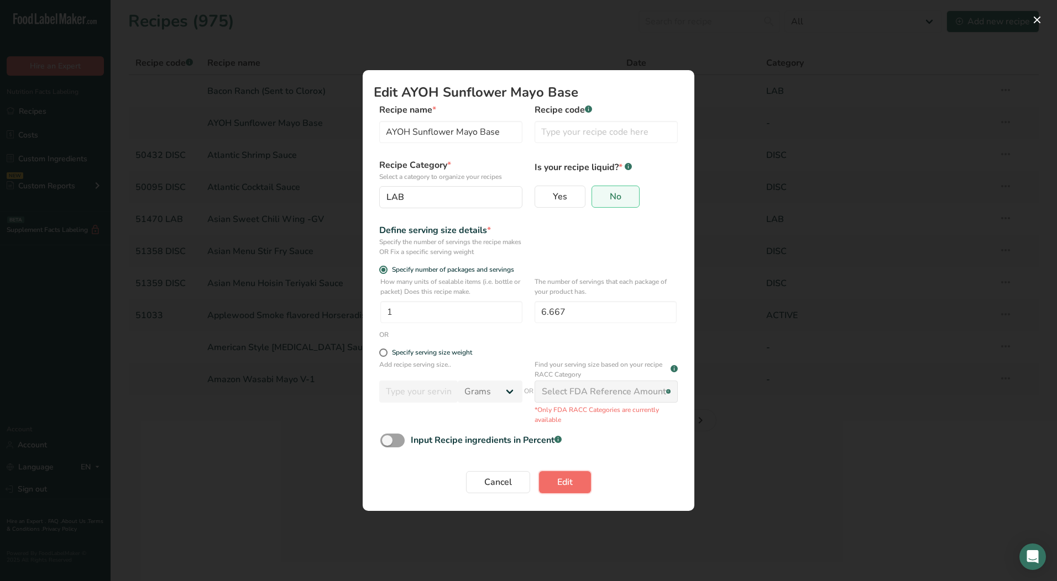
click at [573, 479] on button "Edit" at bounding box center [565, 482] width 52 height 22
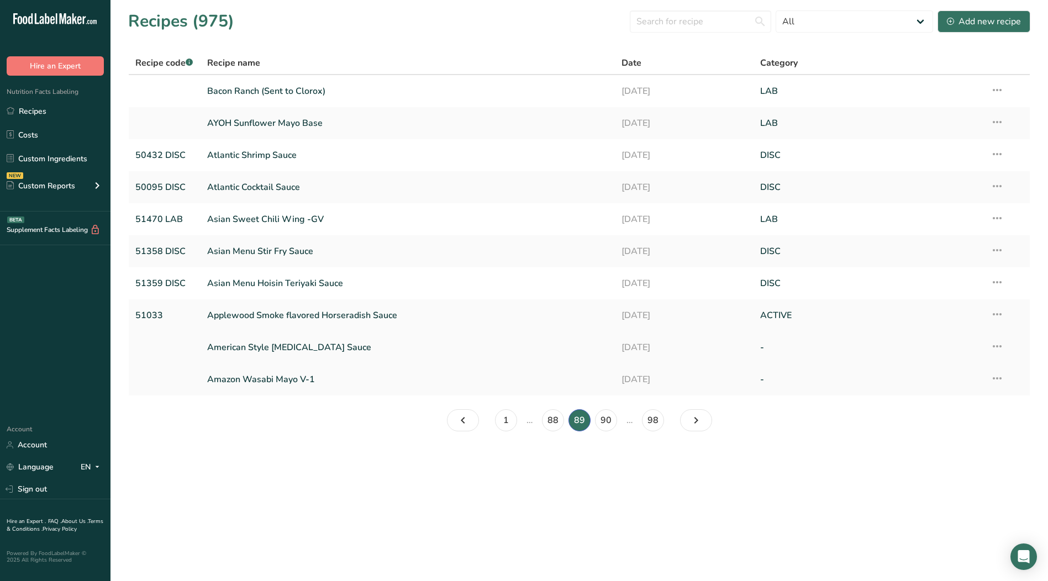
click at [1000, 347] on icon at bounding box center [997, 347] width 13 height 20
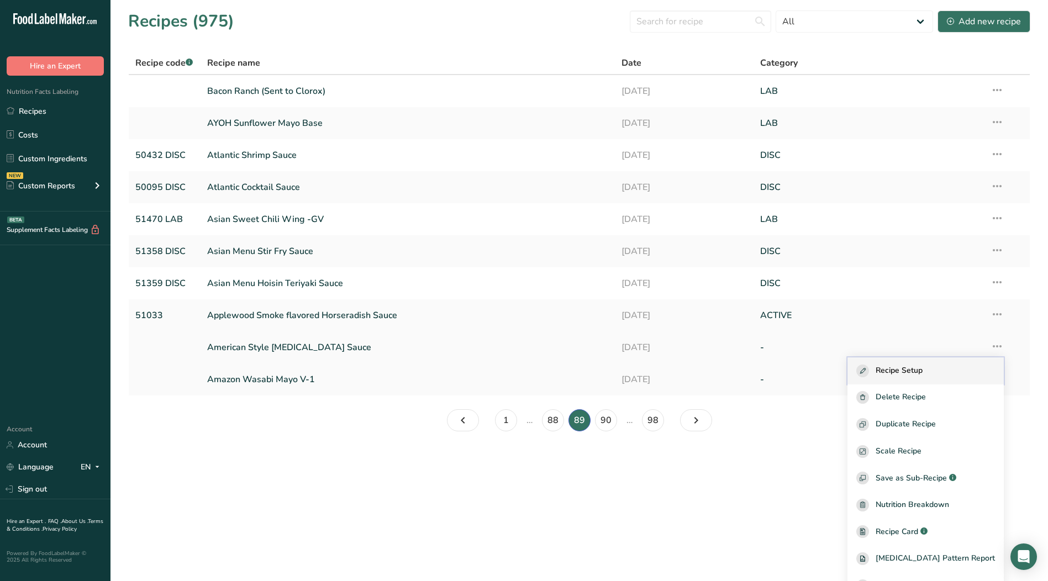
click at [923, 372] on span "Recipe Setup" at bounding box center [899, 371] width 47 height 13
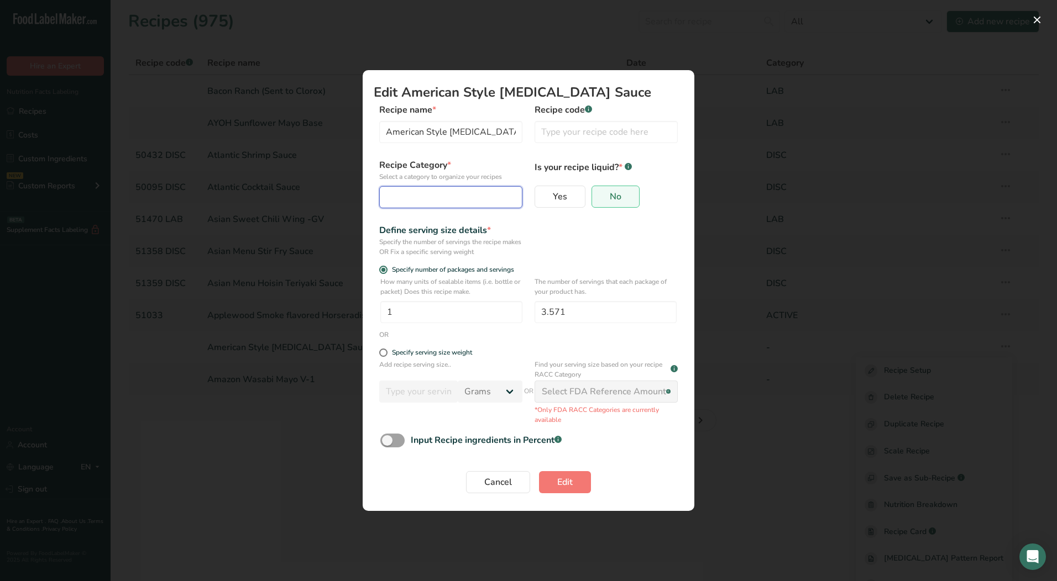
click at [432, 186] on button "Edit Recipe Modal" at bounding box center [450, 197] width 143 height 22
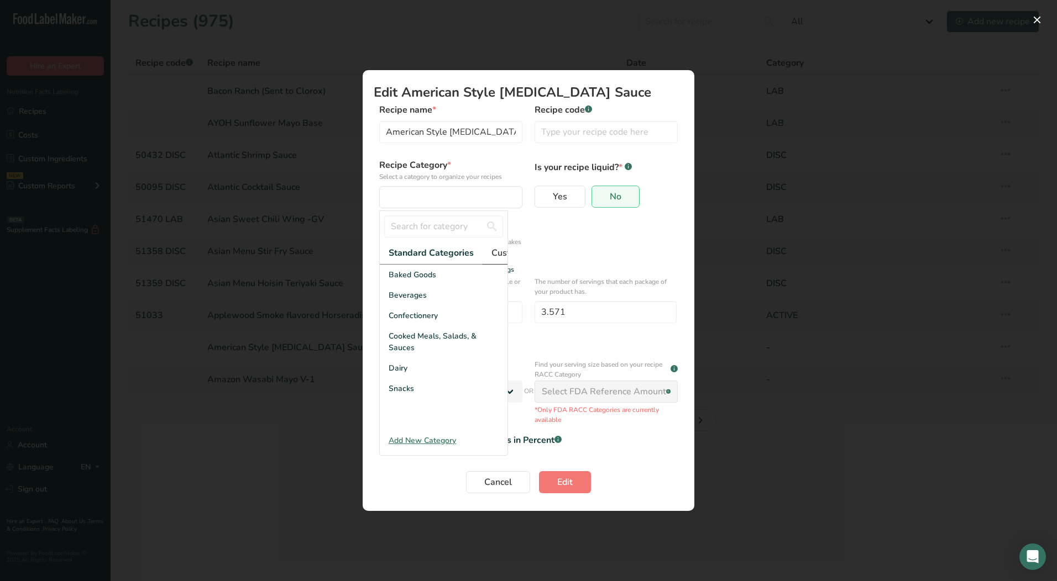
click at [494, 258] on span "Custom Categories .a-a{fill:#347362;}.b-a{fill:#fff;}" at bounding box center [534, 252] width 86 height 13
drag, startPoint x: 392, startPoint y: 326, endPoint x: 393, endPoint y: 332, distance: 6.7
click at [392, 322] on span "LAB" at bounding box center [396, 316] width 15 height 12
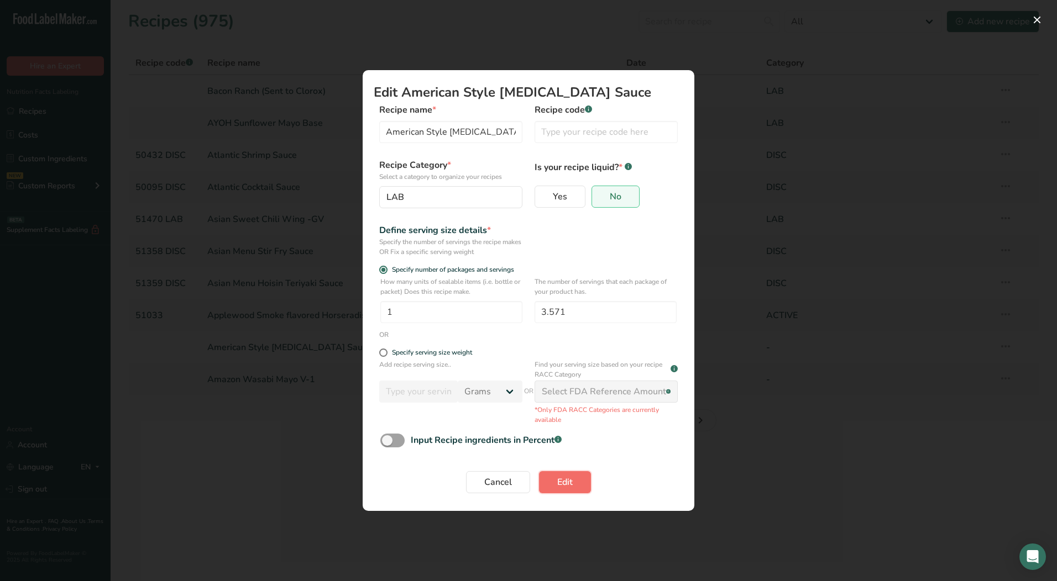
click at [560, 475] on button "Edit" at bounding box center [565, 482] width 52 height 22
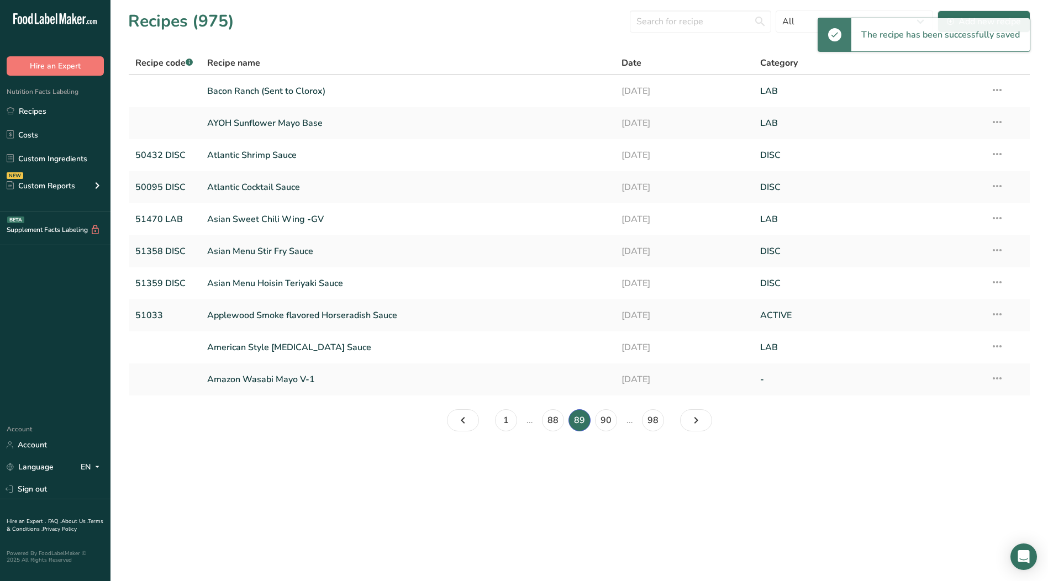
click at [996, 377] on icon at bounding box center [997, 379] width 13 height 20
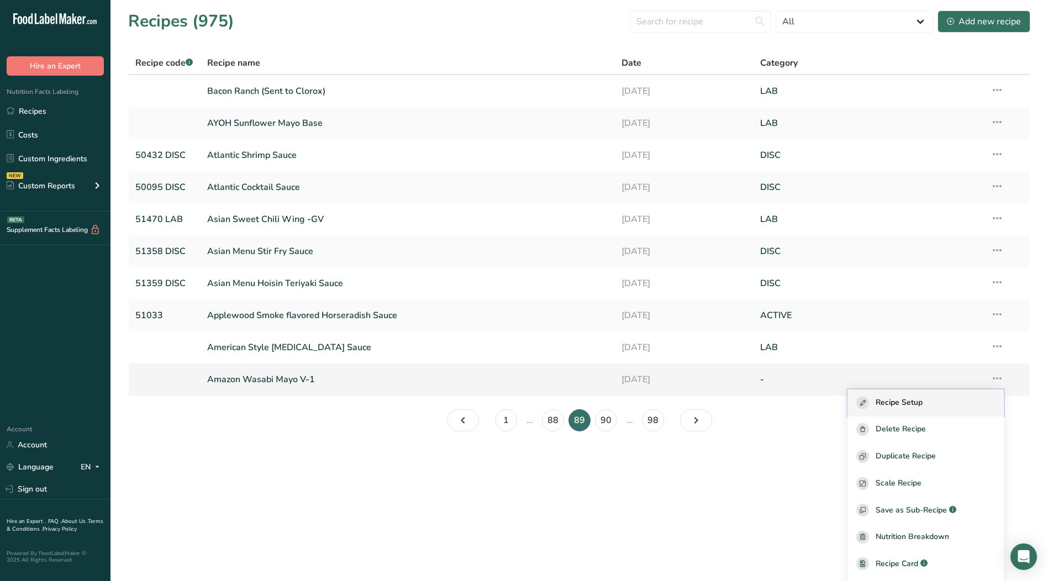
click at [937, 406] on div "Recipe Setup" at bounding box center [926, 403] width 139 height 13
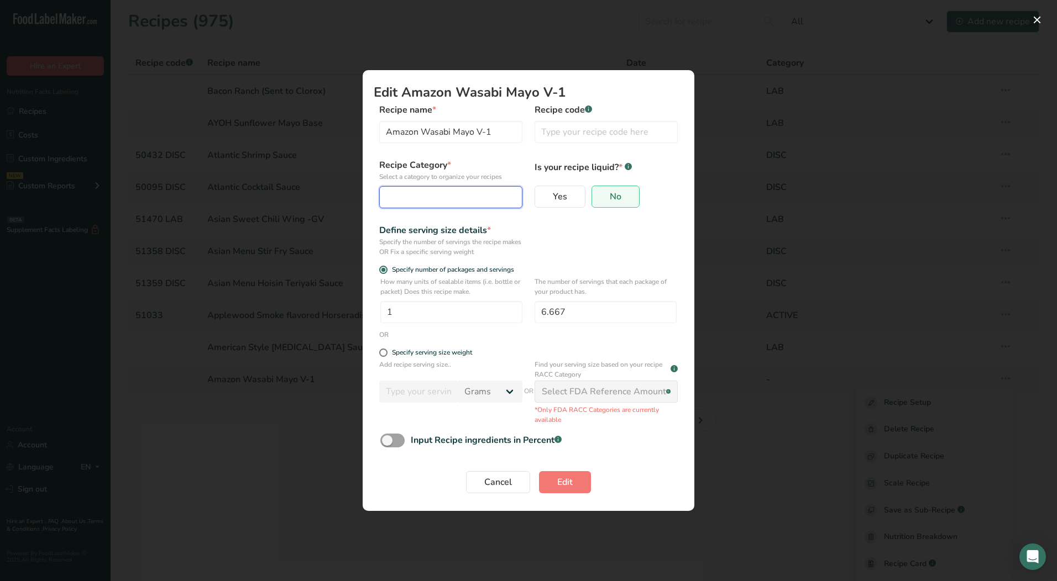
click at [443, 191] on div "Edit Recipe Modal" at bounding box center [447, 197] width 122 height 13
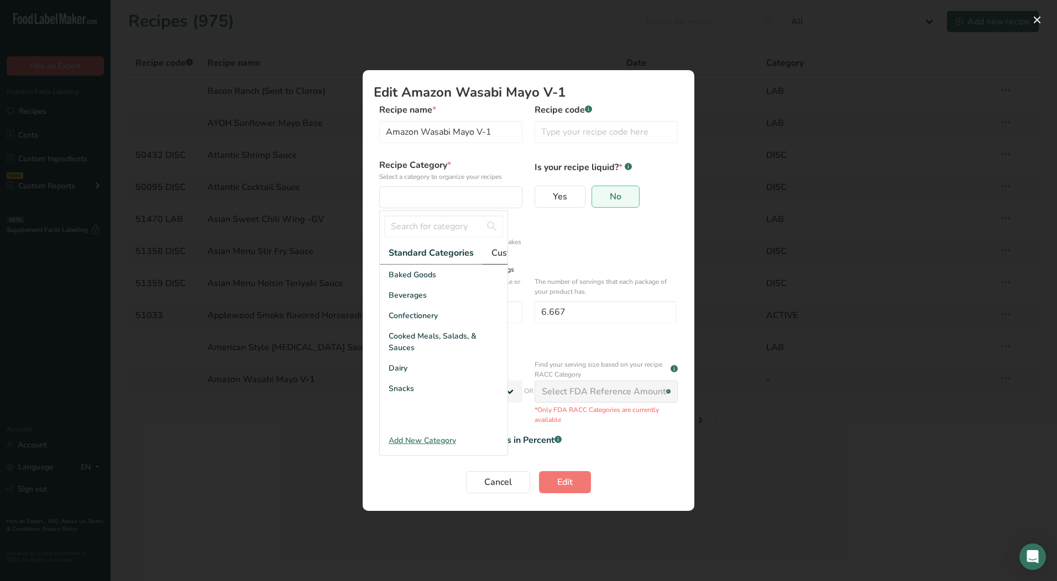
click at [497, 254] on span "Custom Categories .a-a{fill:#347362;}.b-a{fill:#fff;}" at bounding box center [534, 252] width 86 height 13
click at [406, 326] on div "LAB" at bounding box center [444, 316] width 128 height 20
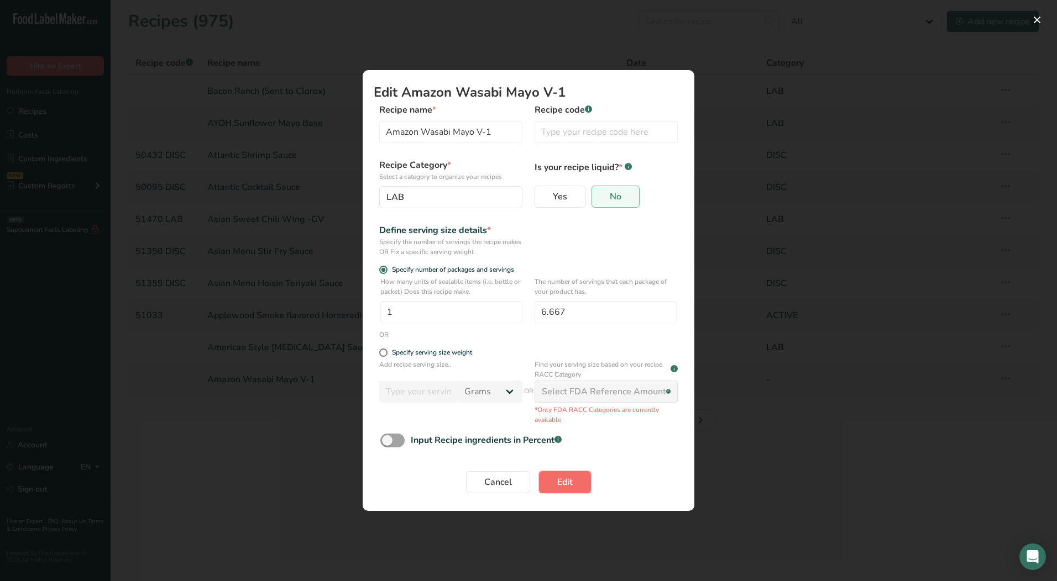
click at [576, 485] on button "Edit" at bounding box center [565, 482] width 52 height 22
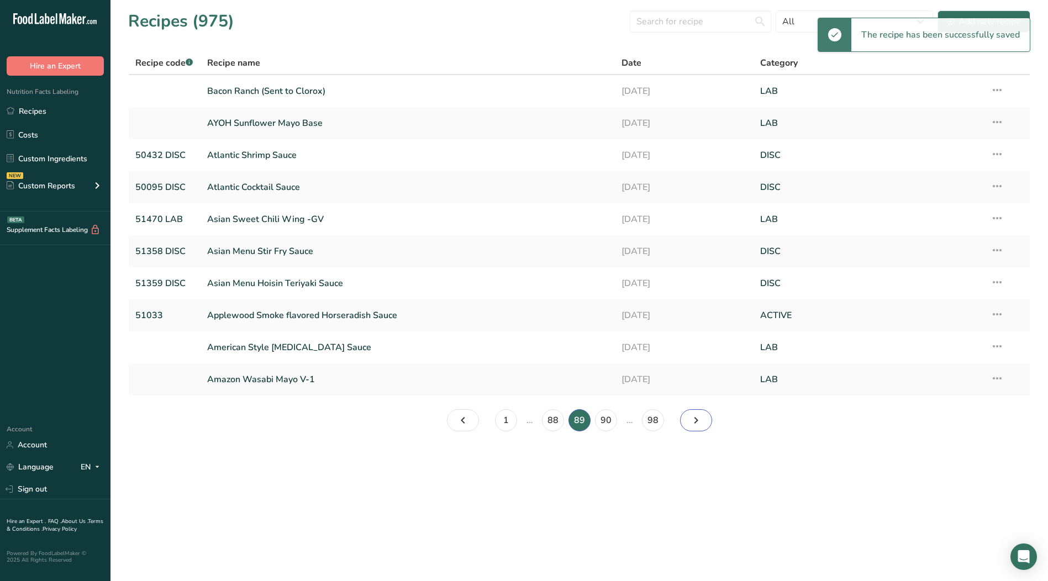
click at [690, 424] on icon "Page 90." at bounding box center [696, 421] width 13 height 20
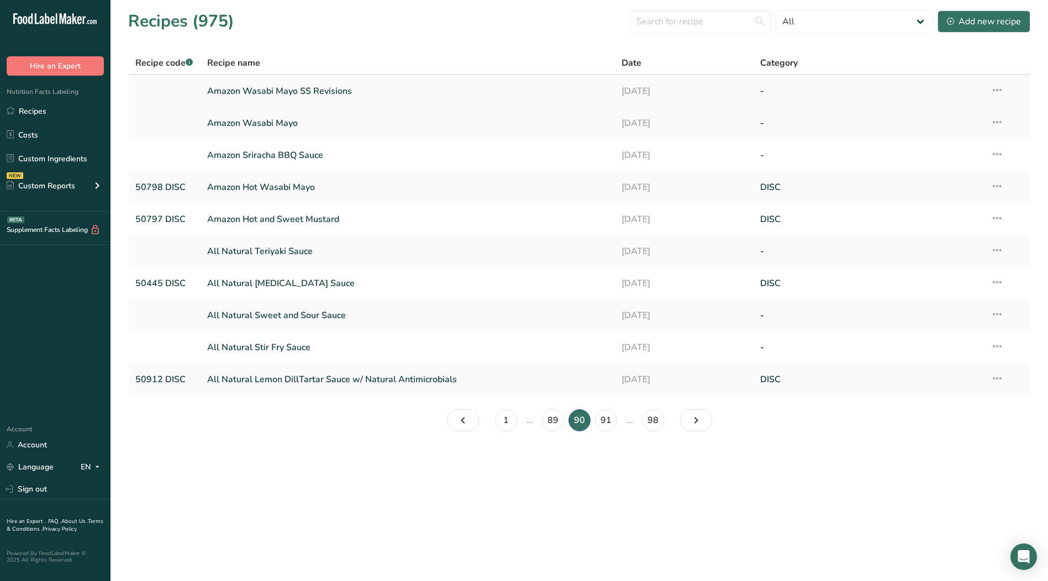
click at [997, 91] on icon at bounding box center [997, 90] width 13 height 20
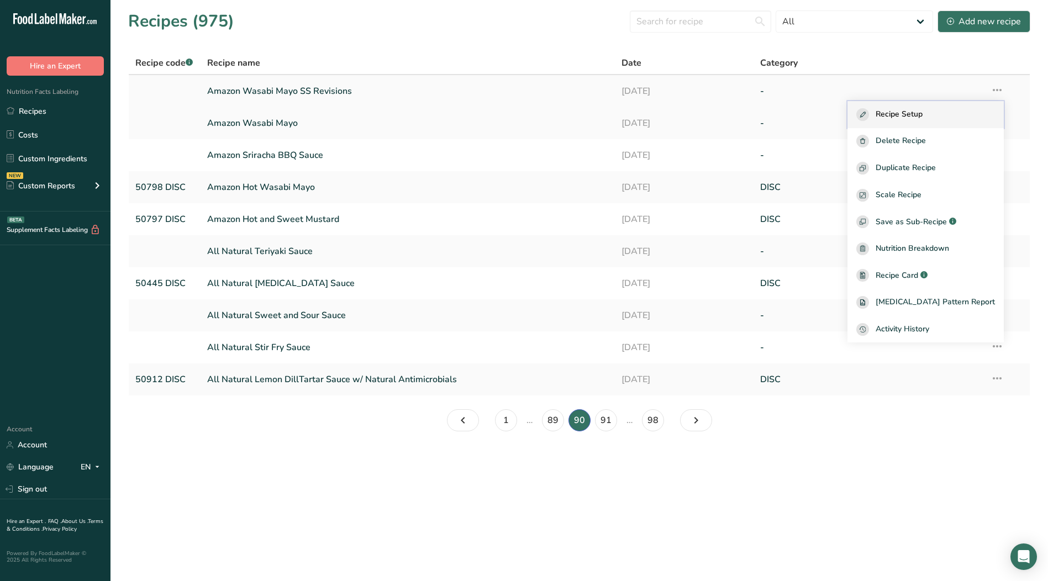
click at [923, 113] on span "Recipe Setup" at bounding box center [899, 114] width 47 height 13
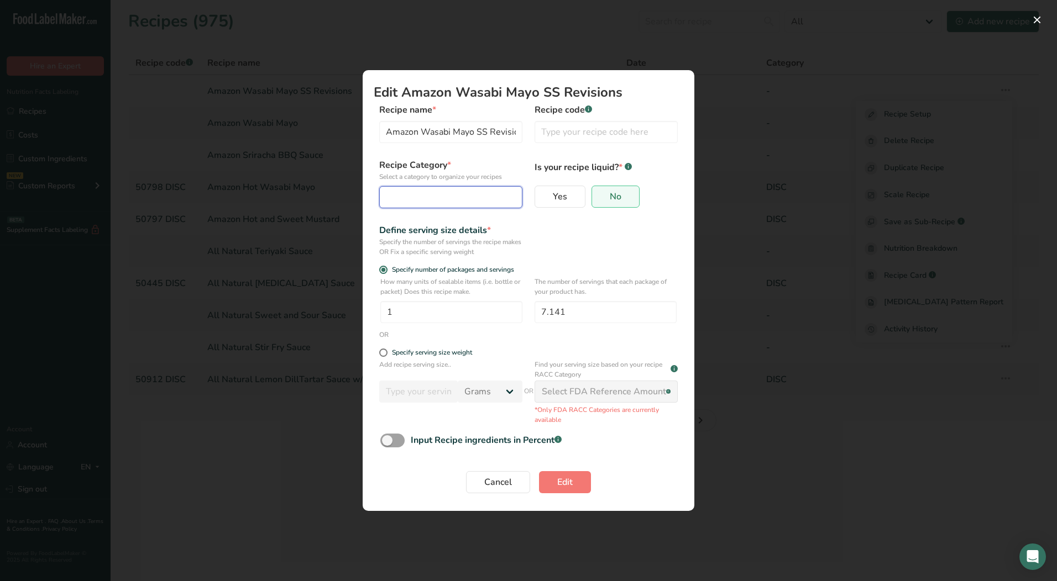
click at [444, 198] on div "Edit Recipe Modal" at bounding box center [447, 197] width 122 height 13
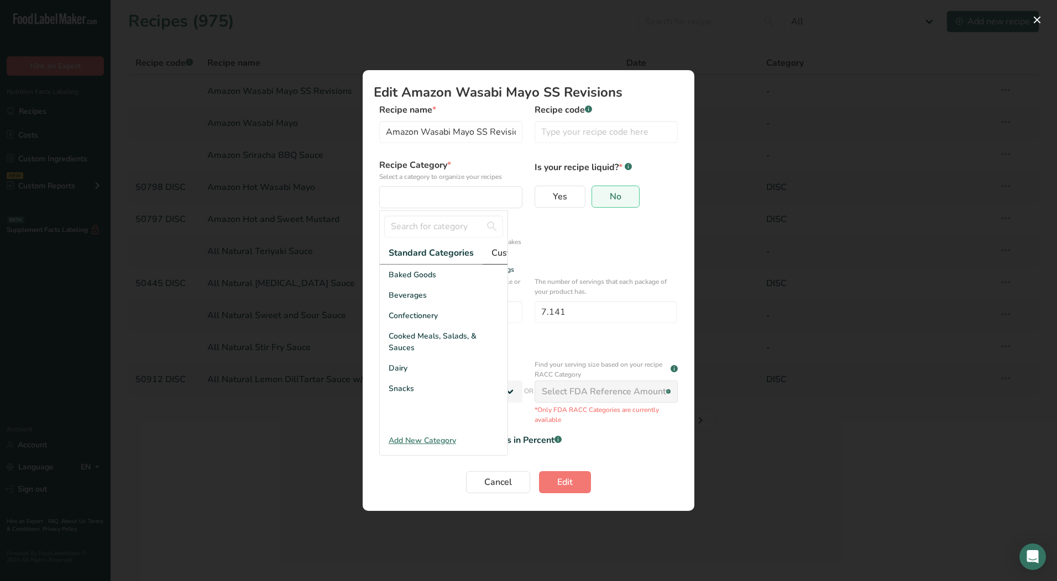
click at [498, 254] on span "Custom Categories .a-a{fill:#347362;}.b-a{fill:#fff;}" at bounding box center [534, 252] width 86 height 13
click at [408, 321] on div "LAB" at bounding box center [444, 316] width 128 height 20
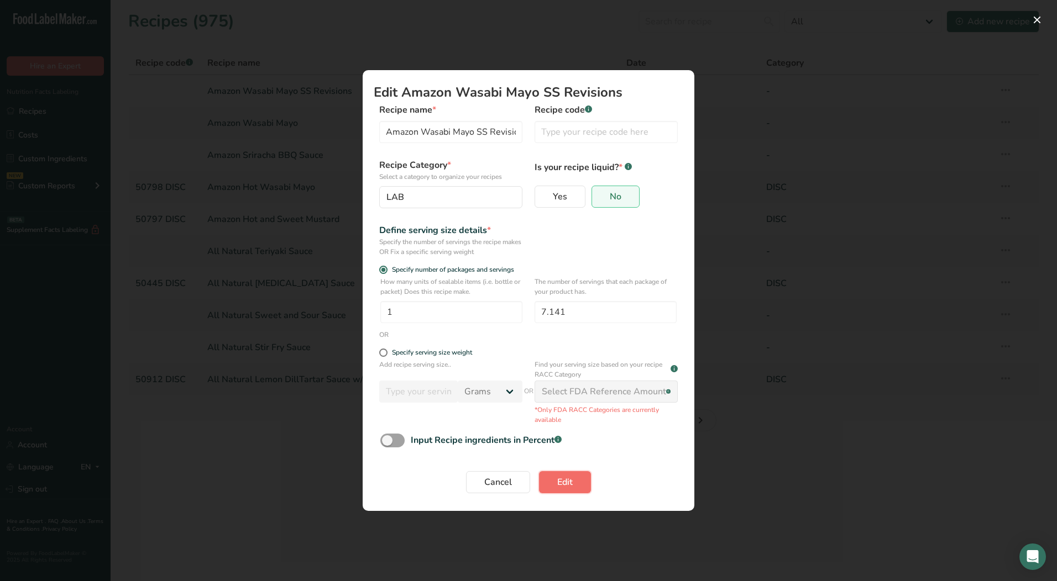
click at [566, 480] on span "Edit" at bounding box center [564, 482] width 15 height 13
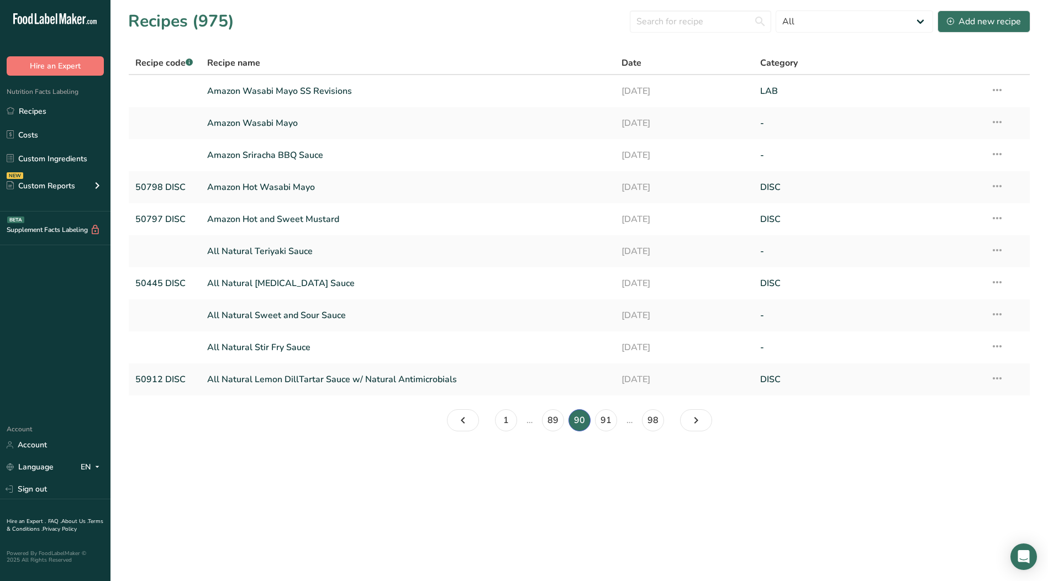
click at [999, 123] on icon at bounding box center [997, 122] width 13 height 20
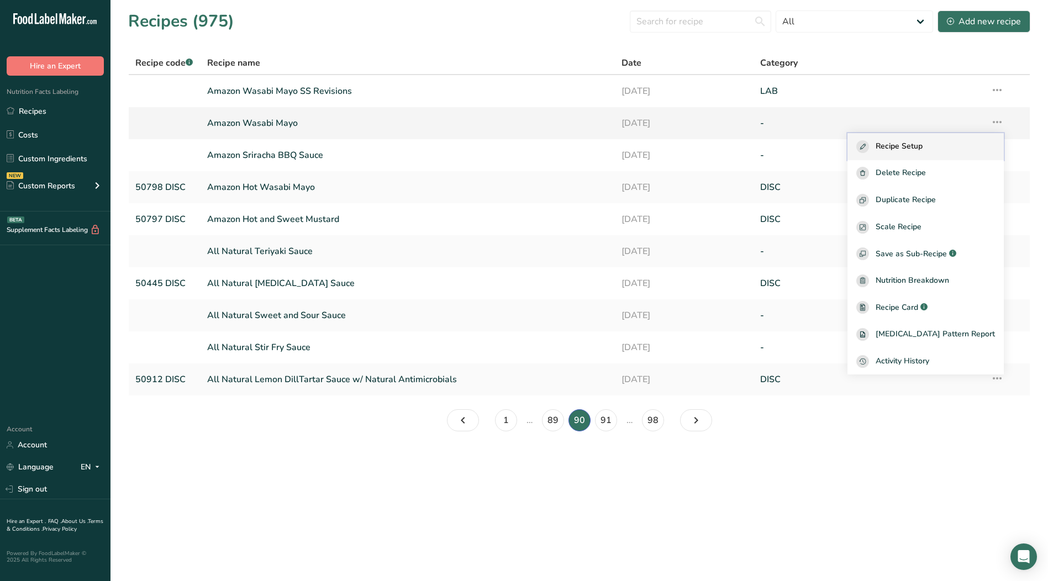
click at [954, 143] on div "Recipe Setup" at bounding box center [926, 146] width 139 height 13
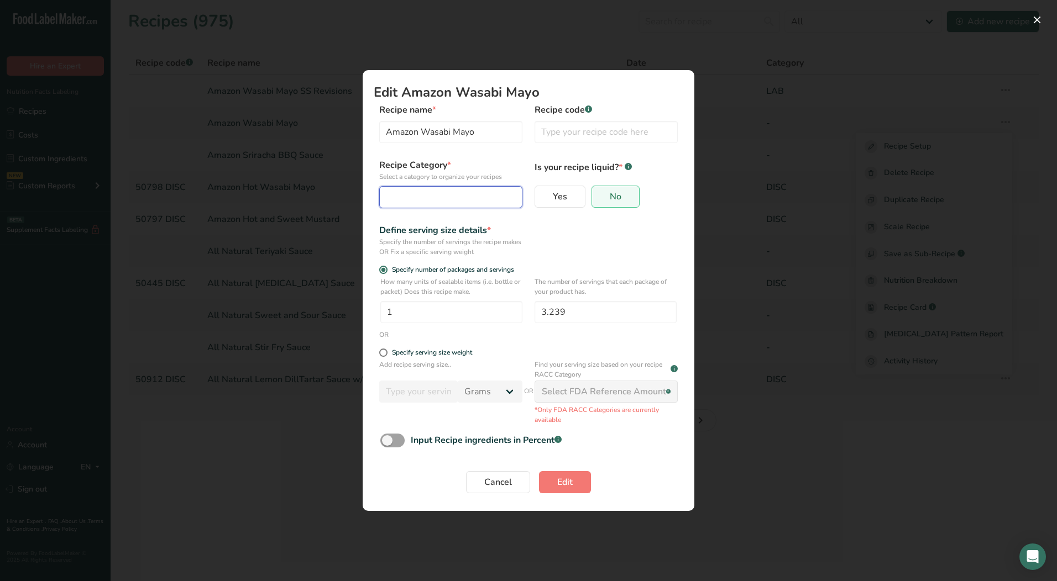
click at [403, 191] on div "Edit Recipe Modal" at bounding box center [447, 197] width 122 height 13
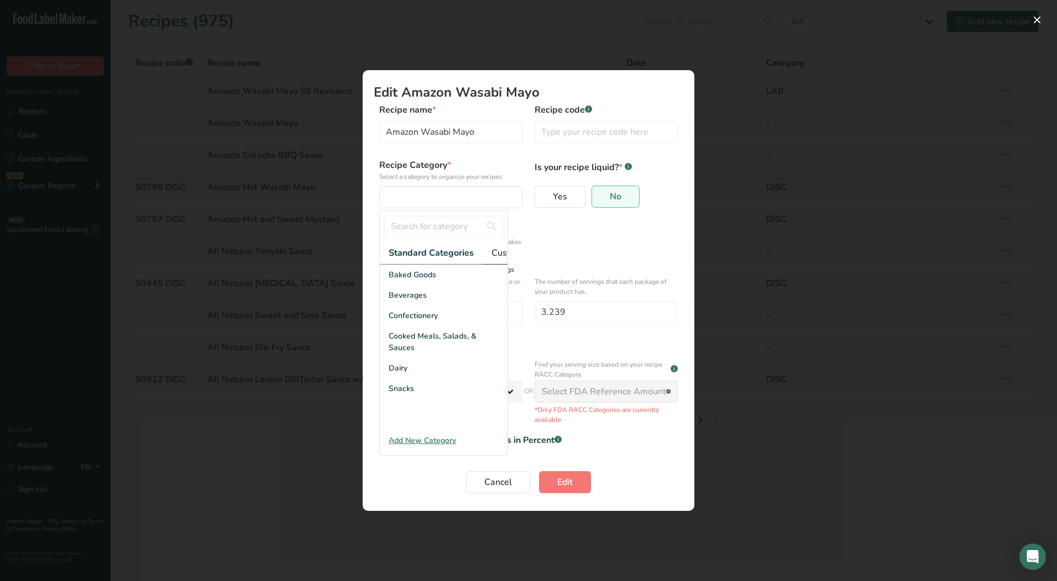
click at [495, 256] on span "Custom Categories .a-a{fill:#347362;}.b-a{fill:#fff;}" at bounding box center [534, 252] width 86 height 13
click at [418, 326] on div "LAB" at bounding box center [444, 316] width 128 height 20
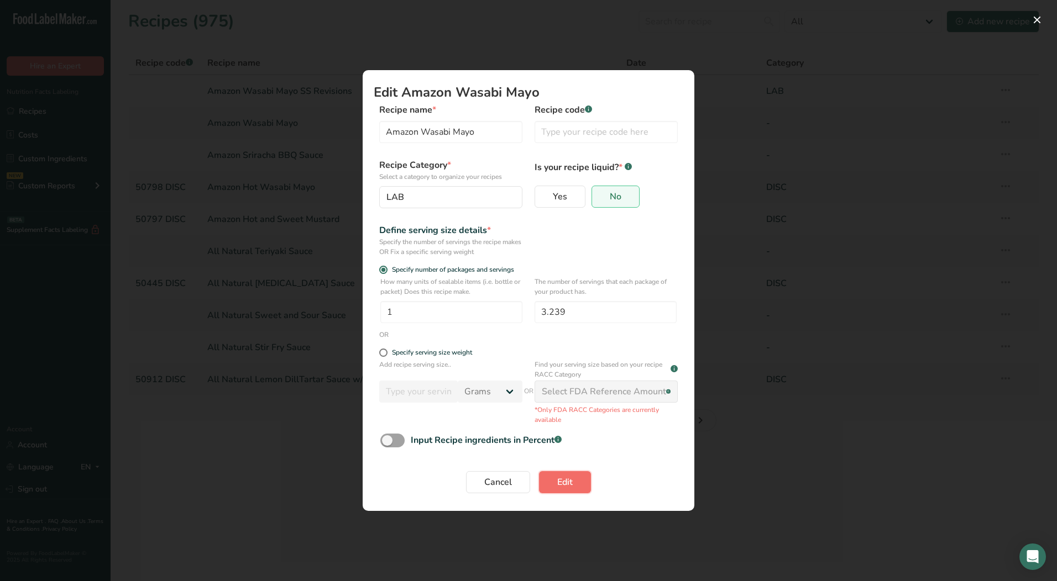
click at [574, 487] on button "Edit" at bounding box center [565, 482] width 52 height 22
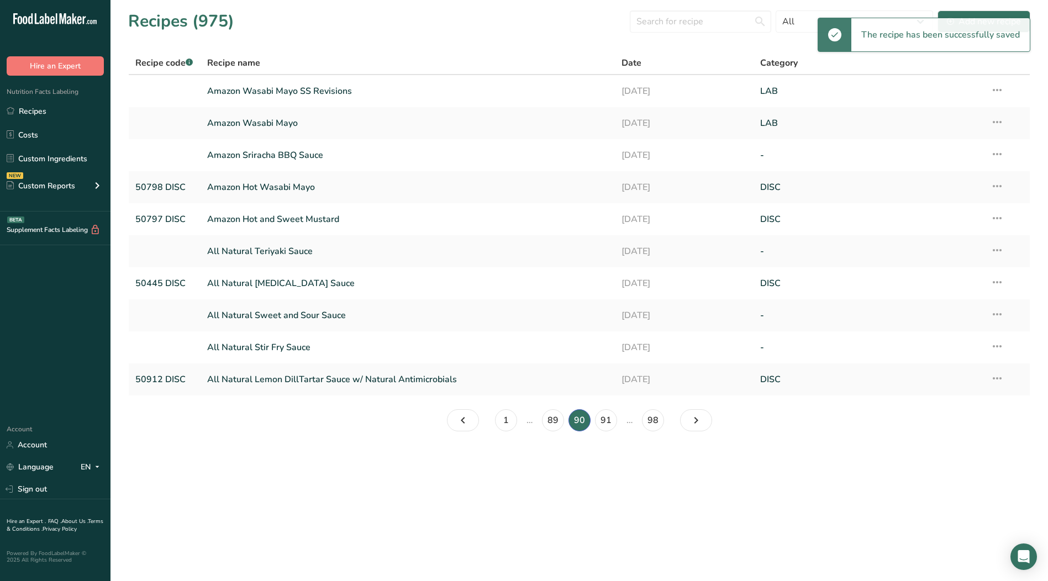
click at [996, 154] on icon at bounding box center [997, 154] width 13 height 20
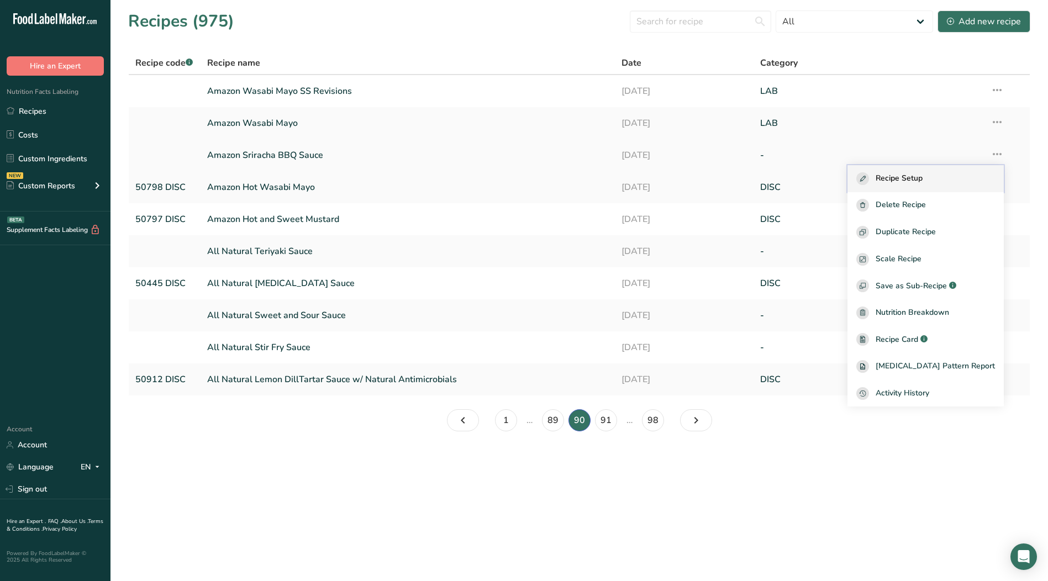
click at [923, 180] on span "Recipe Setup" at bounding box center [899, 178] width 47 height 13
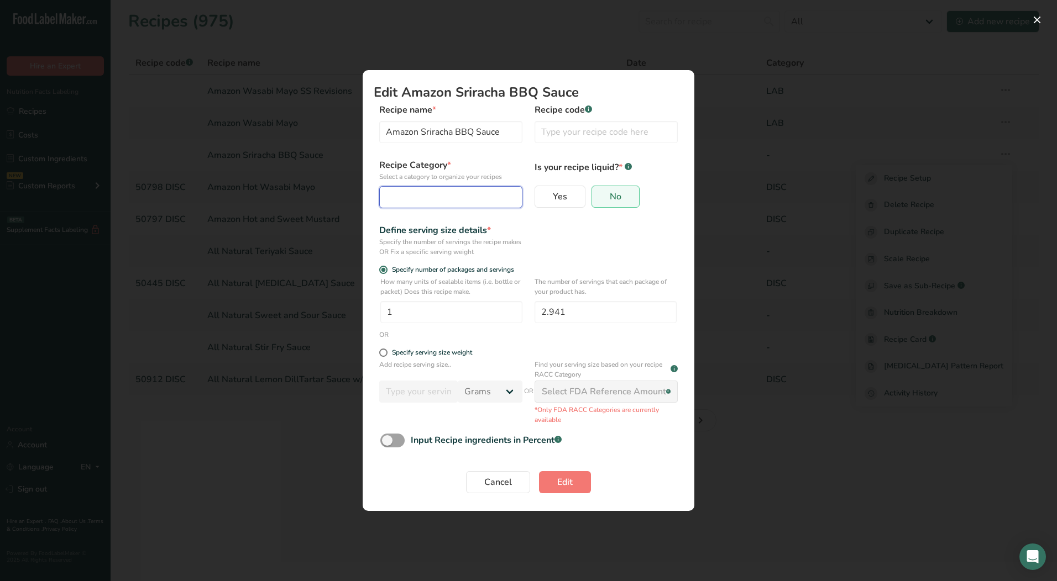
click at [454, 199] on div "Edit Recipe Modal" at bounding box center [447, 197] width 122 height 13
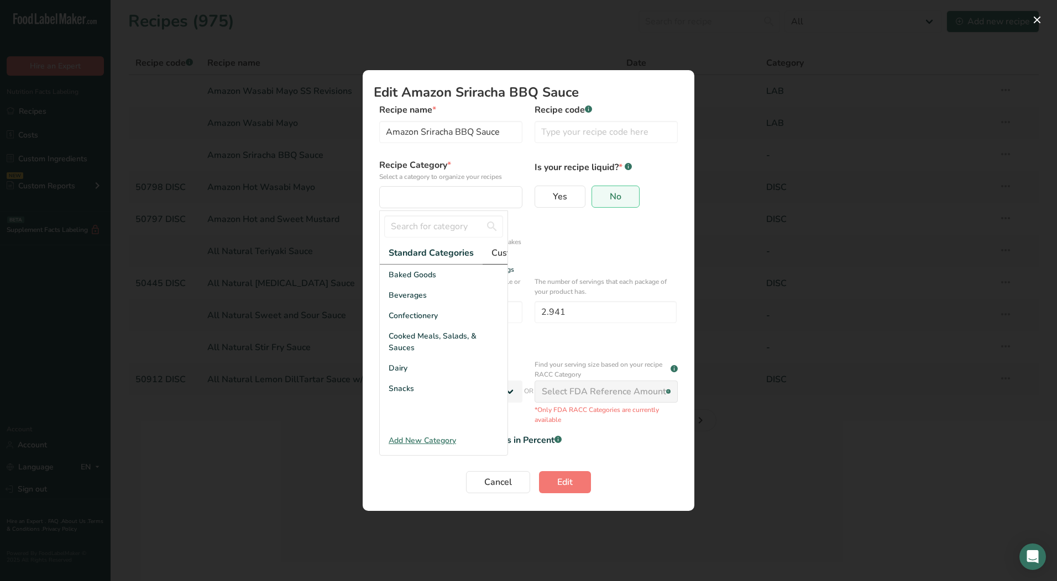
click at [497, 251] on span "Custom Categories .a-a{fill:#347362;}.b-a{fill:#fff;}" at bounding box center [534, 252] width 86 height 13
click at [438, 324] on div "LAB" at bounding box center [444, 316] width 128 height 20
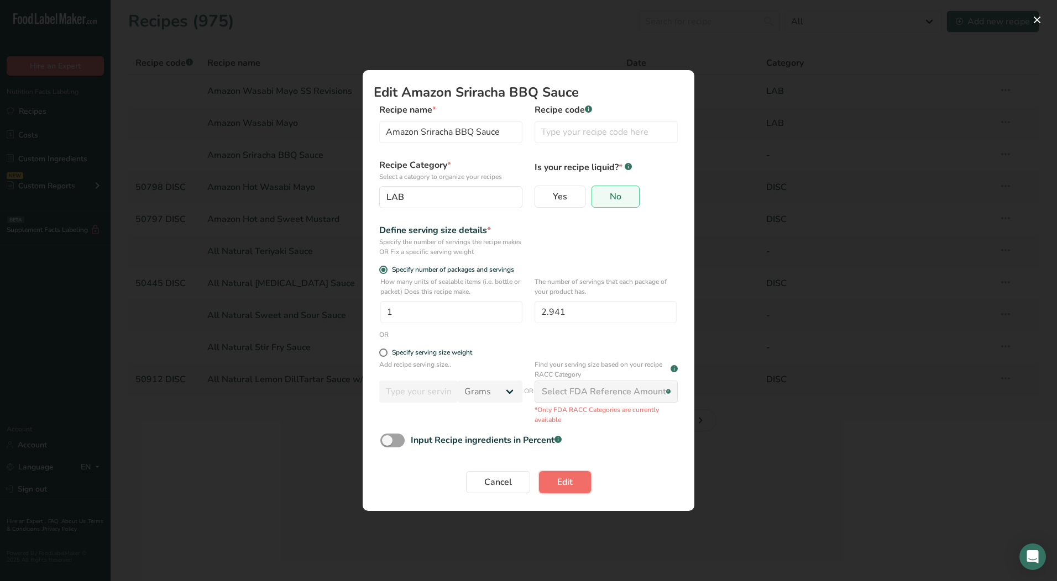
click at [575, 485] on button "Edit" at bounding box center [565, 482] width 52 height 22
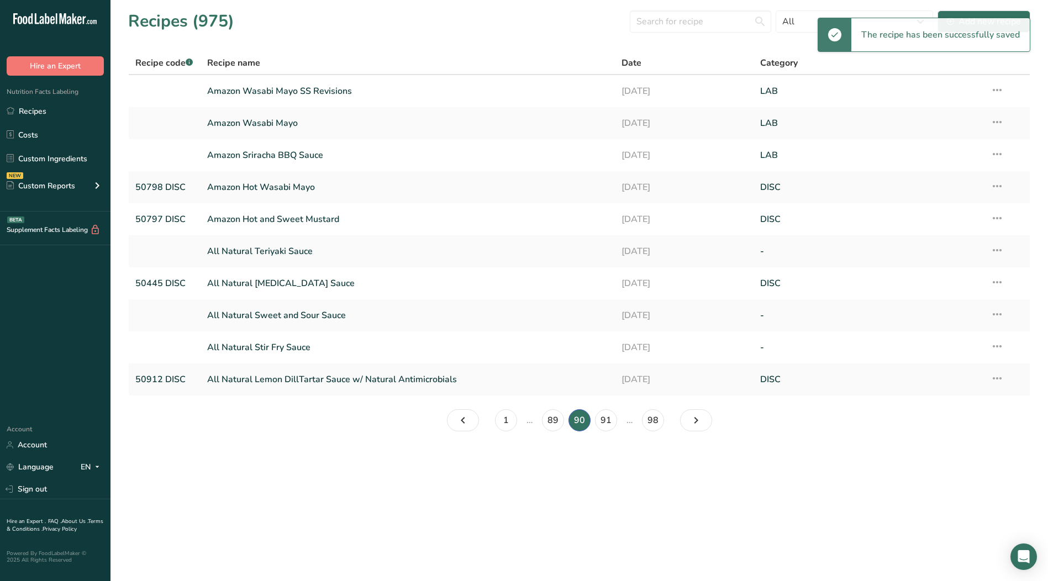
click at [999, 250] on icon at bounding box center [997, 250] width 13 height 20
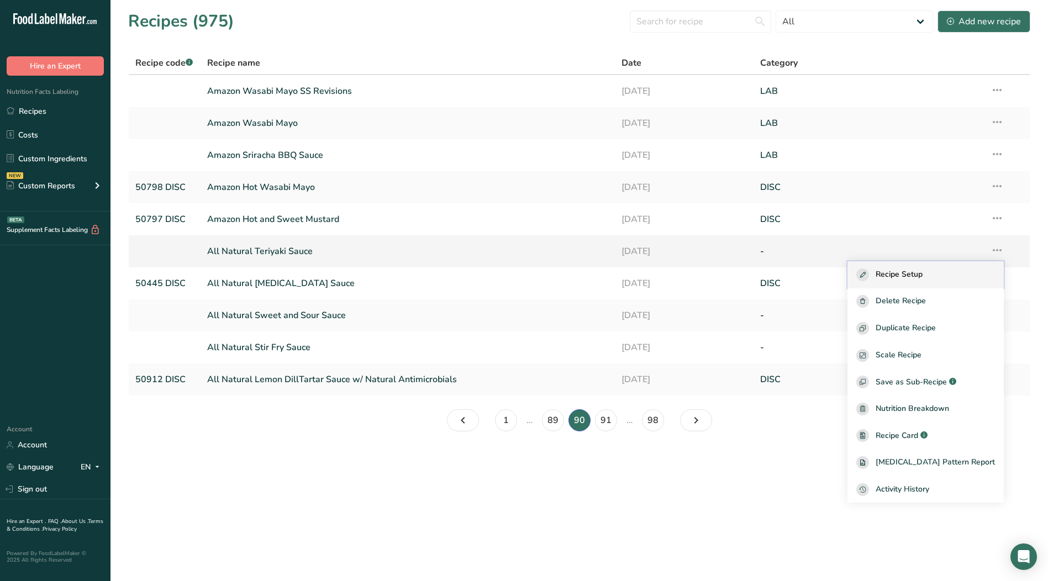
click at [923, 276] on span "Recipe Setup" at bounding box center [899, 275] width 47 height 13
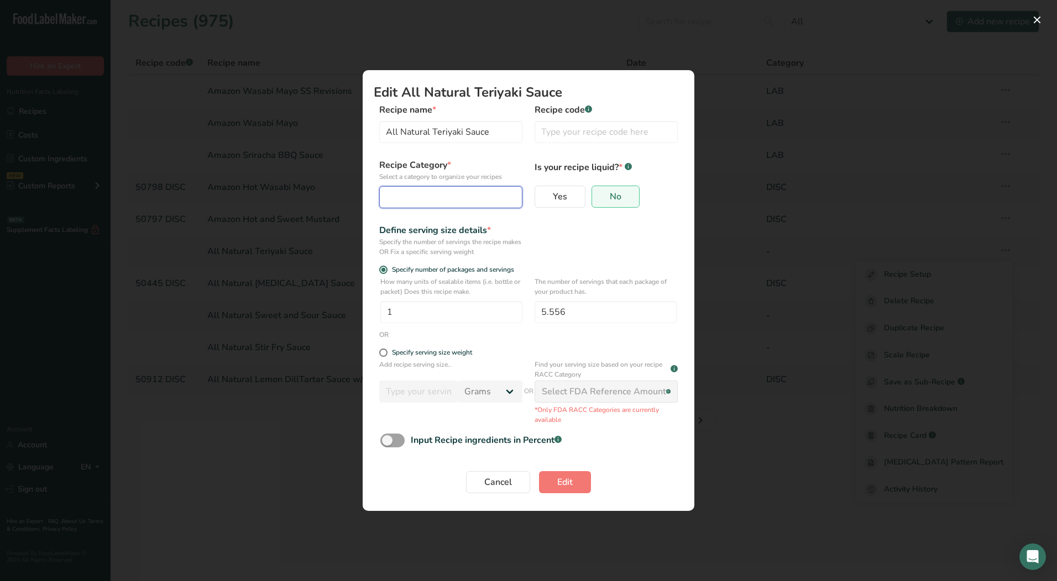
click at [398, 199] on div "Edit Recipe Modal" at bounding box center [447, 197] width 122 height 13
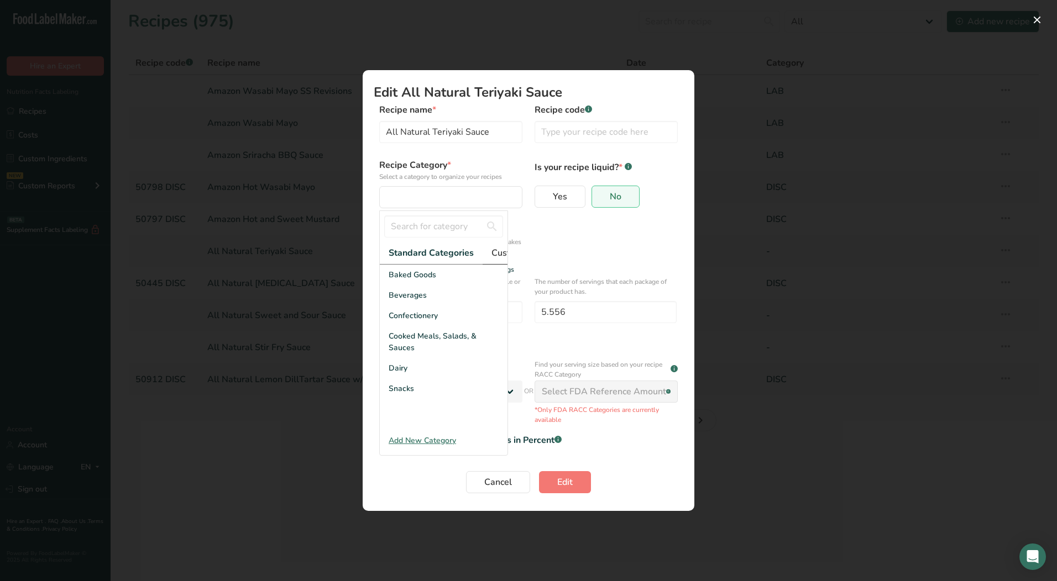
click at [496, 256] on span "Custom Categories .a-a{fill:#347362;}.b-a{fill:#fff;}" at bounding box center [534, 252] width 86 height 13
drag, startPoint x: 413, startPoint y: 323, endPoint x: 416, endPoint y: 328, distance: 6.2
click at [413, 323] on div "LAB" at bounding box center [444, 316] width 128 height 20
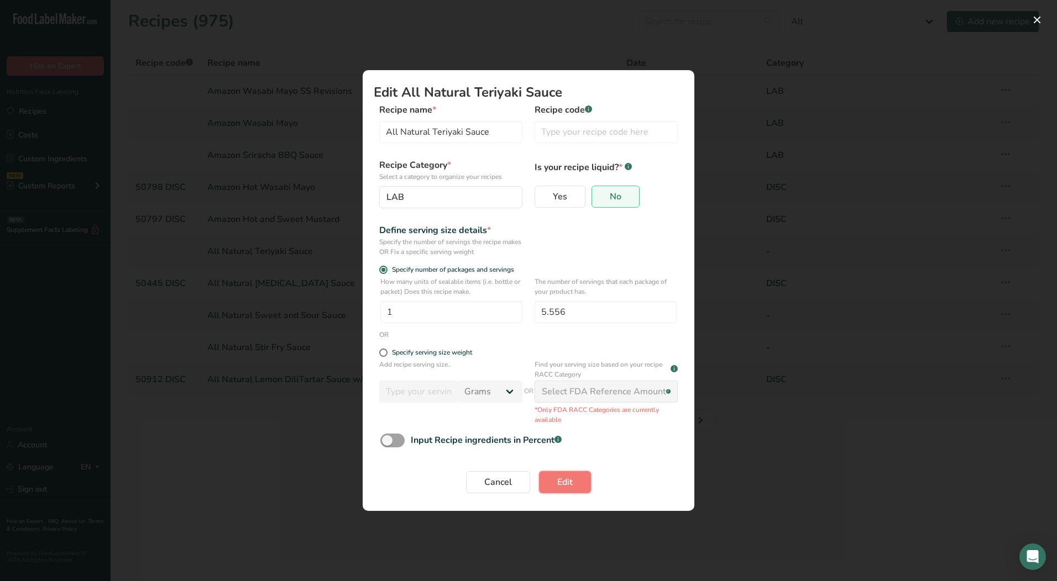
click at [562, 484] on span "Edit" at bounding box center [564, 482] width 15 height 13
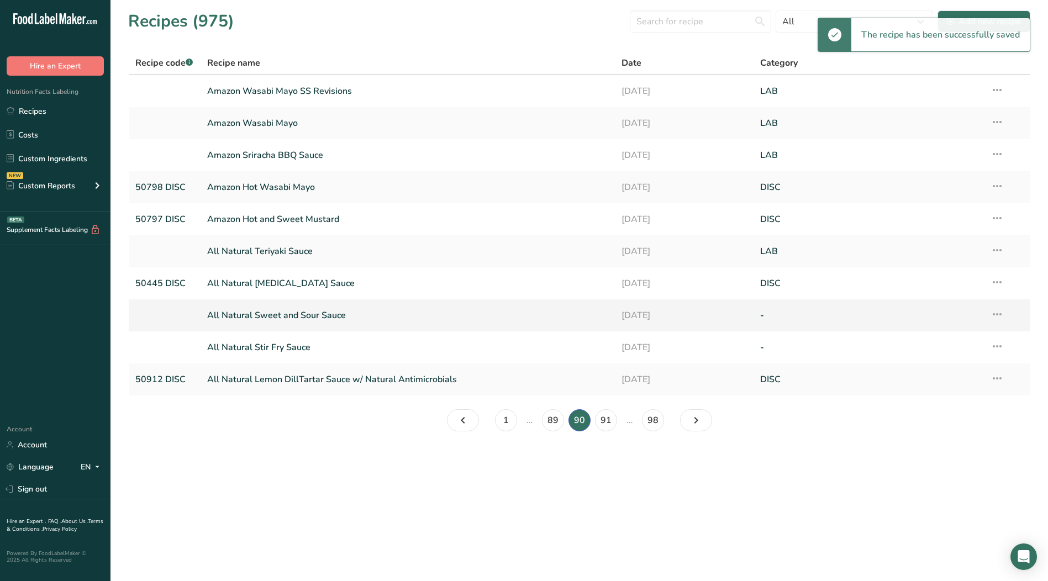
click at [1000, 313] on icon at bounding box center [997, 315] width 13 height 20
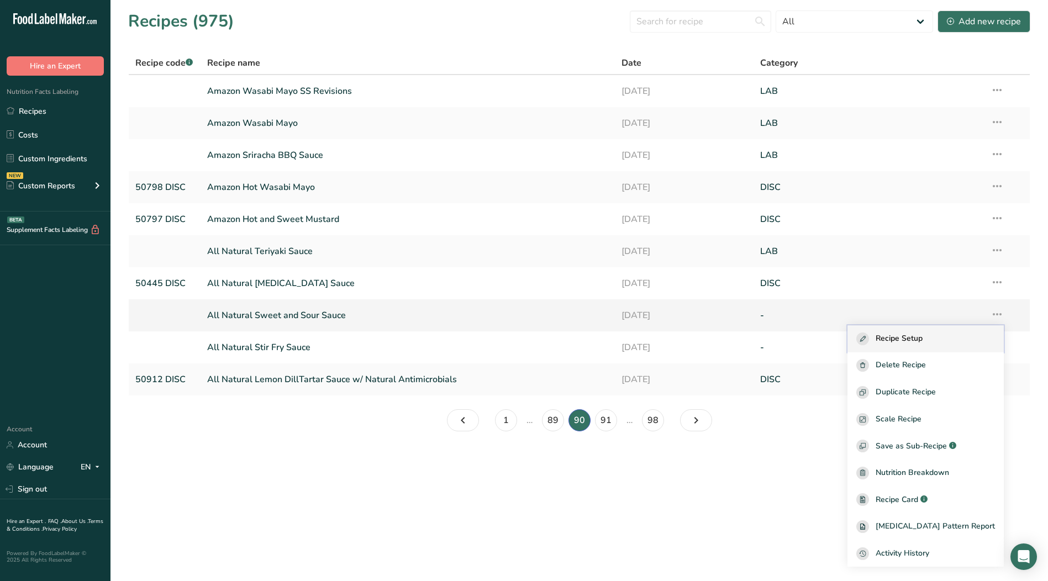
click at [956, 333] on div "Recipe Setup" at bounding box center [926, 339] width 139 height 13
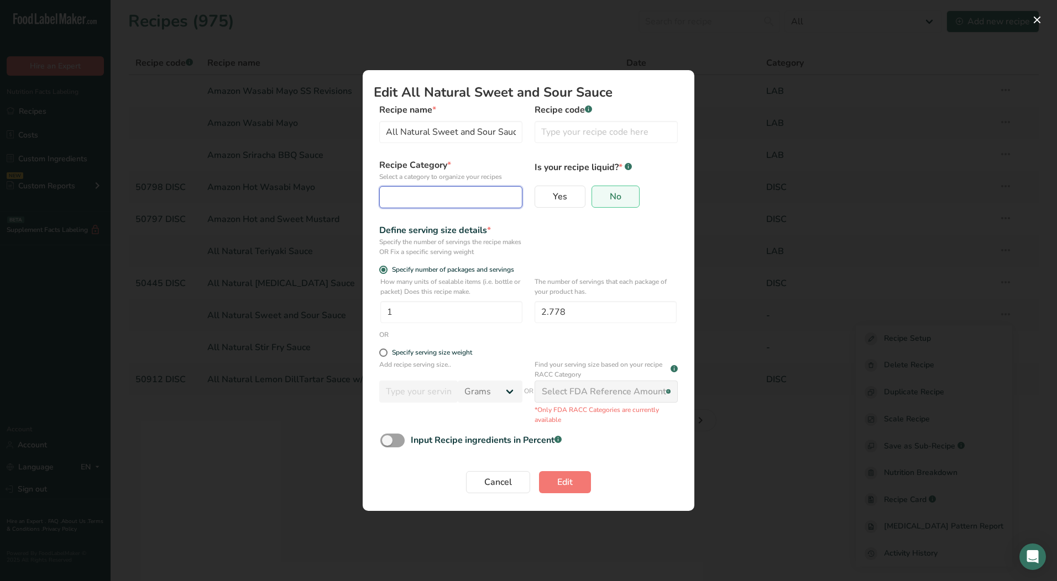
click at [463, 203] on div "Edit Recipe Modal" at bounding box center [447, 197] width 122 height 13
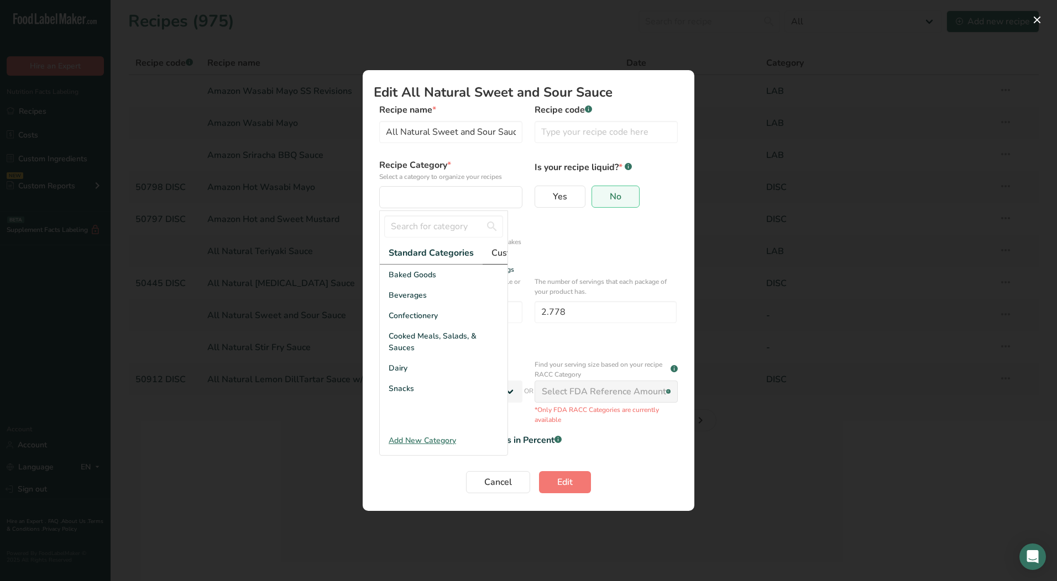
click at [499, 255] on span "Custom Categories .a-a{fill:#347362;}.b-a{fill:#fff;}" at bounding box center [534, 252] width 86 height 13
click at [438, 326] on div "LAB" at bounding box center [444, 316] width 128 height 20
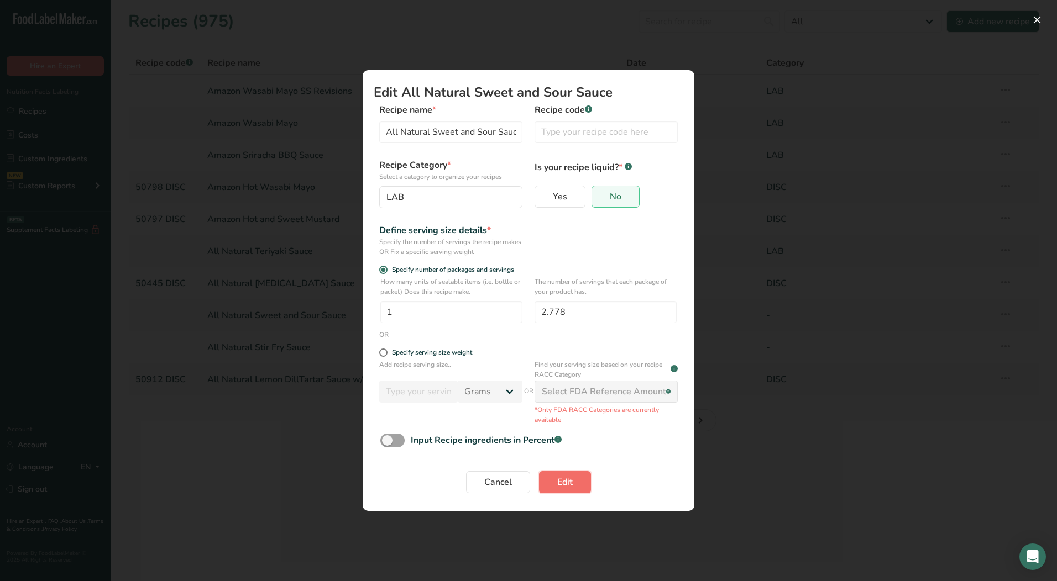
click at [568, 487] on span "Edit" at bounding box center [564, 482] width 15 height 13
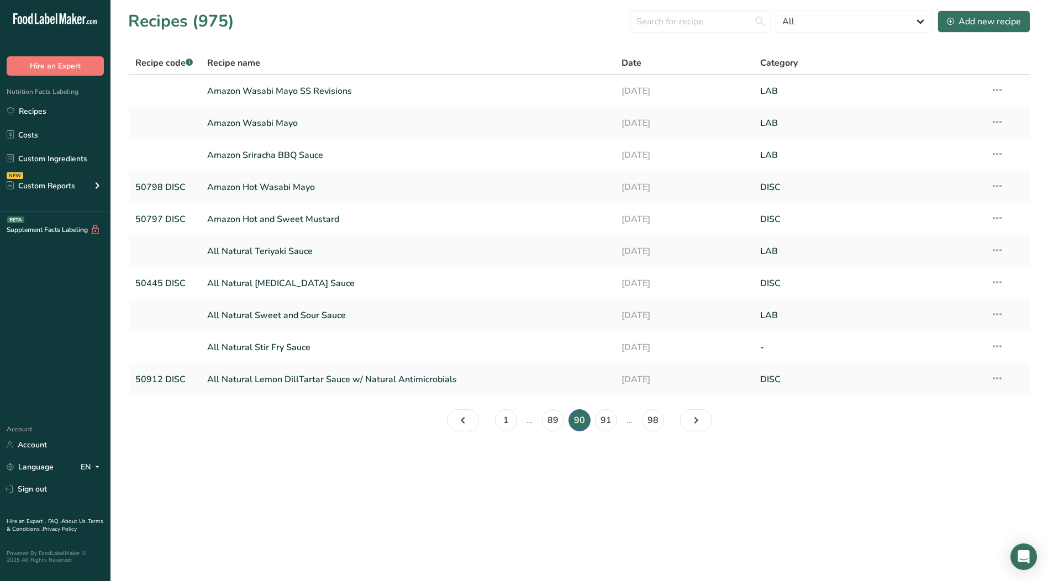
click at [998, 345] on icon at bounding box center [997, 347] width 13 height 20
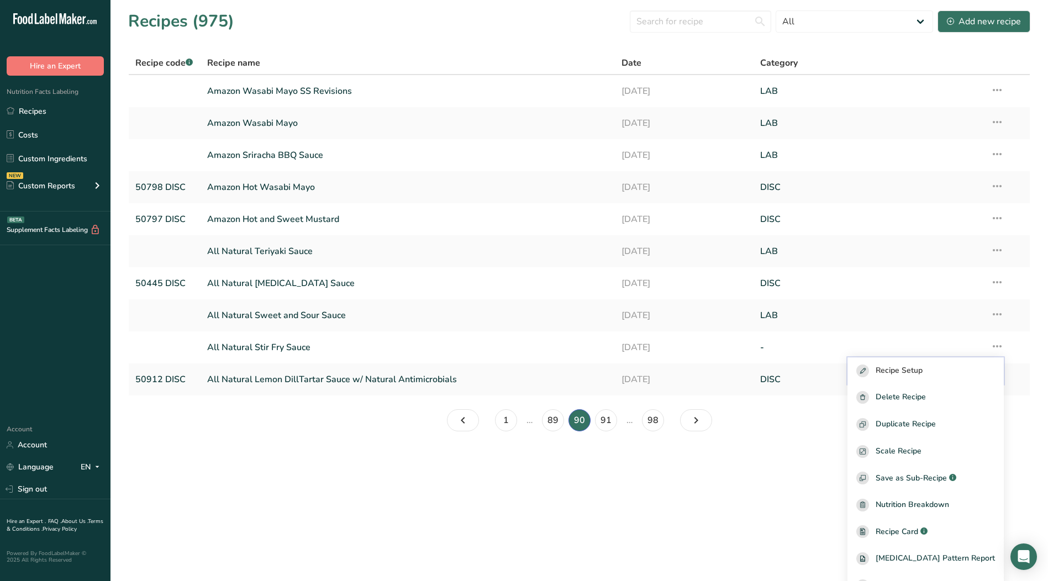
click at [913, 369] on span "Recipe Setup" at bounding box center [899, 371] width 47 height 13
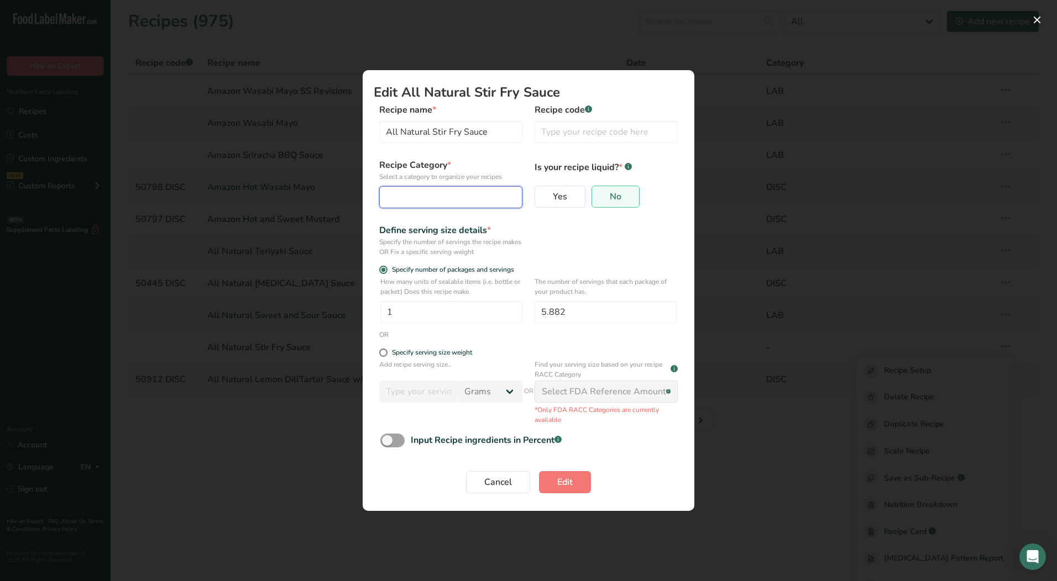
click at [439, 195] on div "Edit Recipe Modal" at bounding box center [447, 197] width 122 height 13
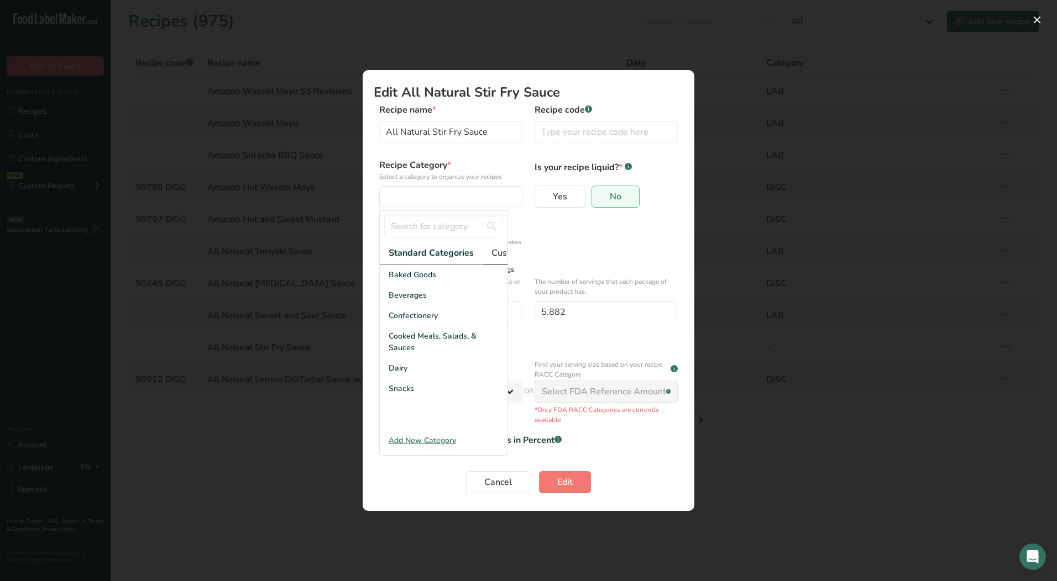
click at [497, 254] on span "Custom Categories .a-a{fill:#347362;}.b-a{fill:#fff;}" at bounding box center [534, 252] width 86 height 13
click at [411, 326] on div "LAB" at bounding box center [444, 316] width 128 height 20
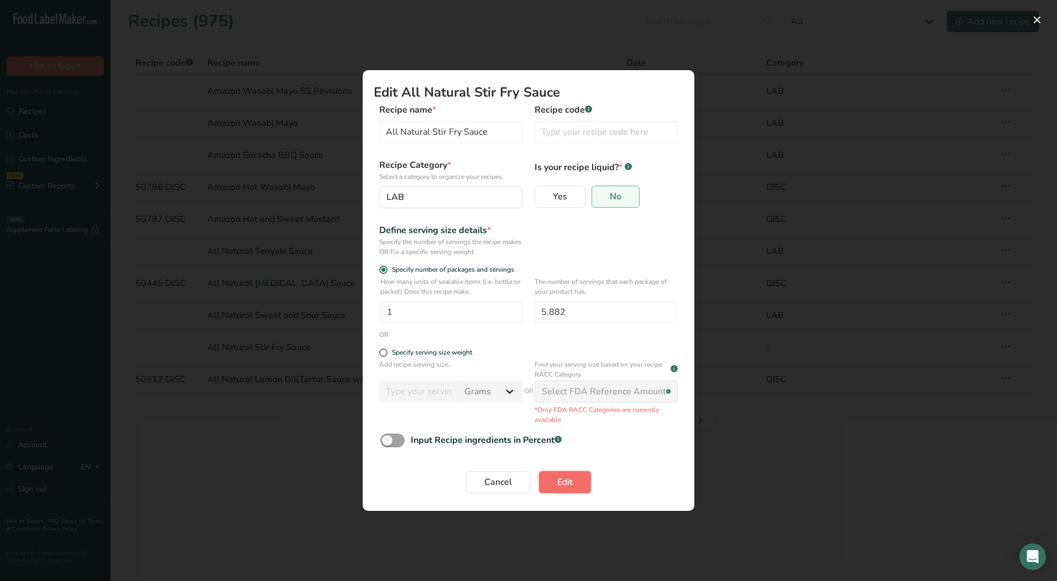
click at [562, 482] on span "Edit" at bounding box center [564, 482] width 15 height 13
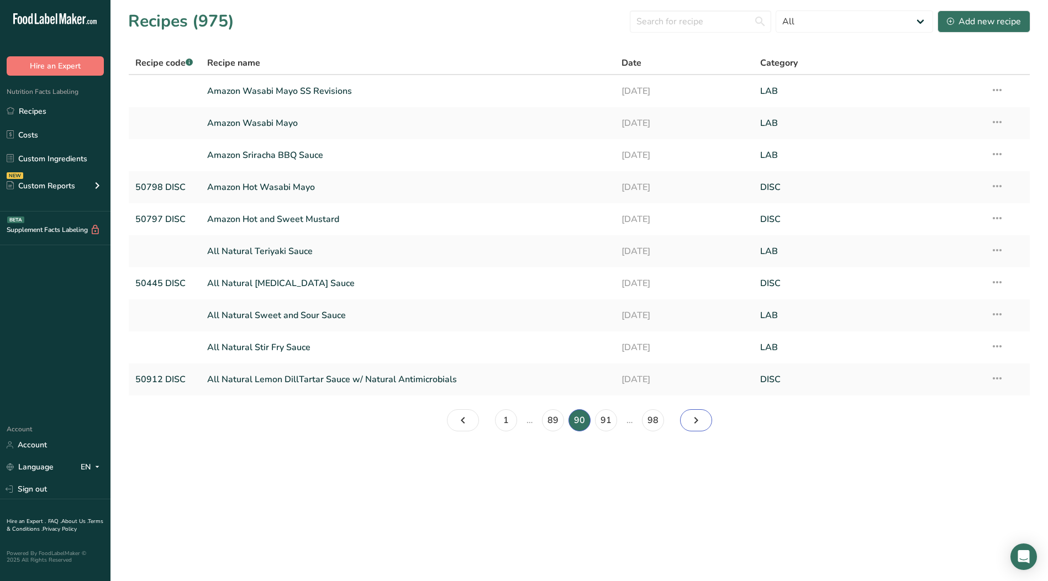
click at [691, 422] on icon "Page 91." at bounding box center [696, 421] width 13 height 20
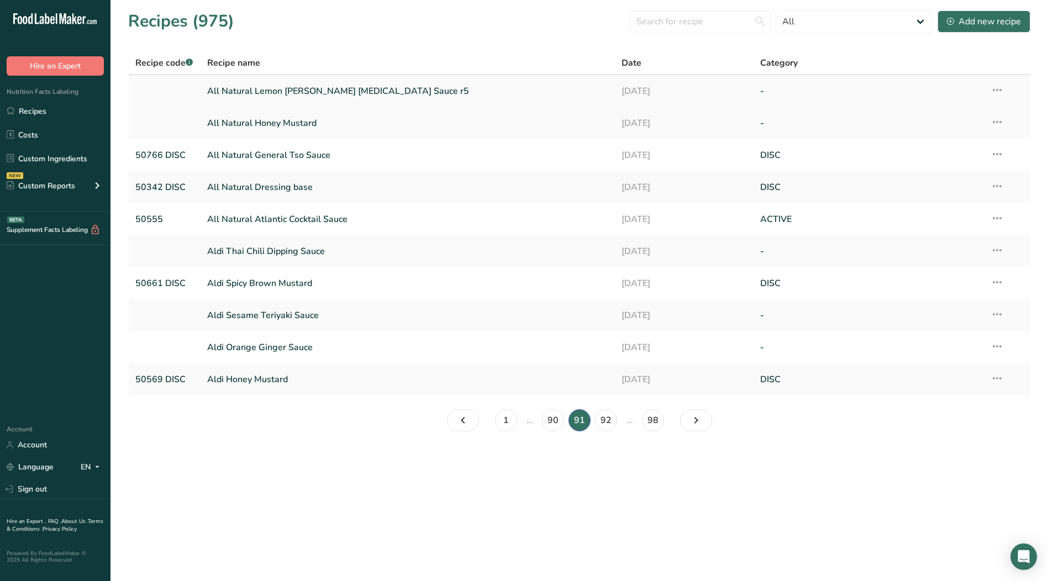
click at [996, 90] on icon at bounding box center [997, 90] width 13 height 20
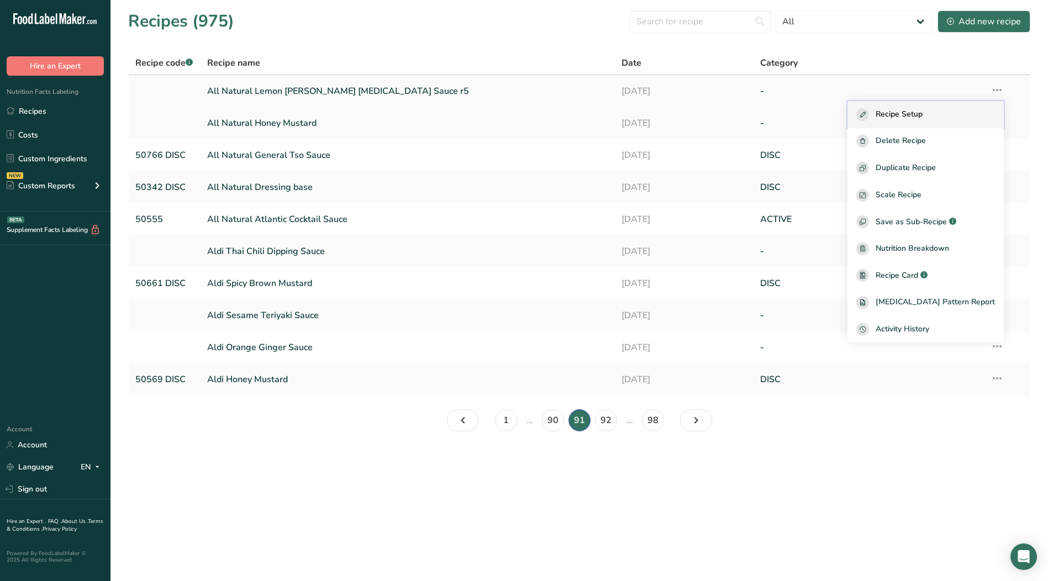
click at [923, 117] on span "Recipe Setup" at bounding box center [899, 114] width 47 height 13
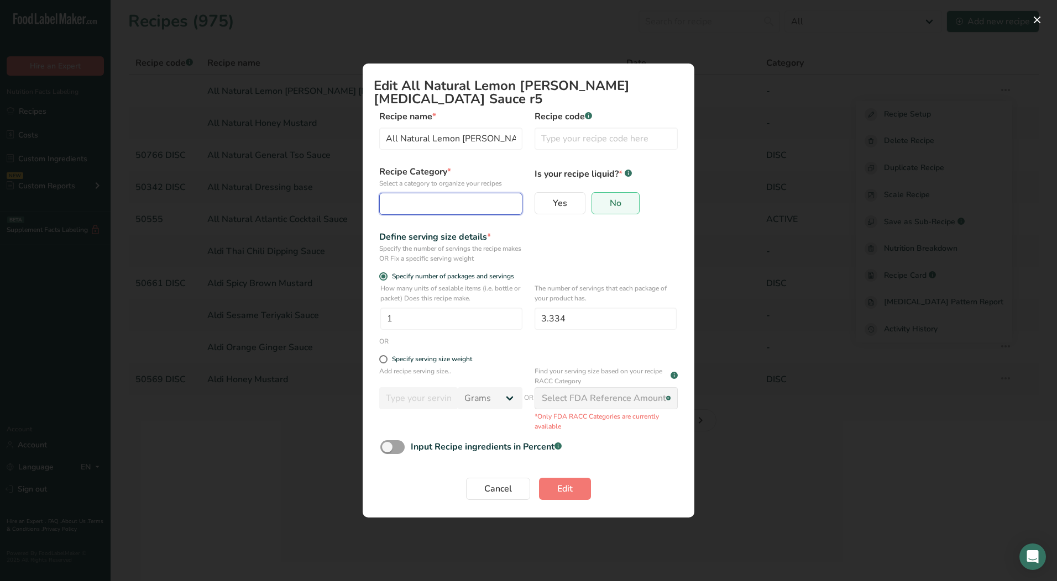
click at [455, 198] on div "Edit Recipe Modal" at bounding box center [447, 203] width 122 height 13
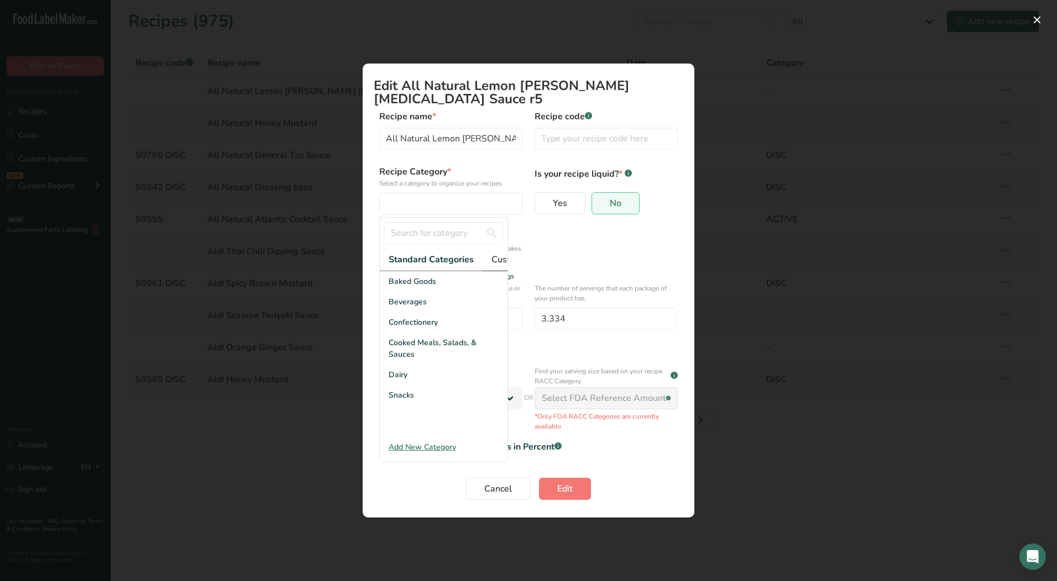
click at [491, 258] on span "Custom Categories .a-a{fill:#347362;}.b-a{fill:#fff;}" at bounding box center [534, 259] width 86 height 13
click at [437, 331] on div "LAB" at bounding box center [444, 322] width 128 height 20
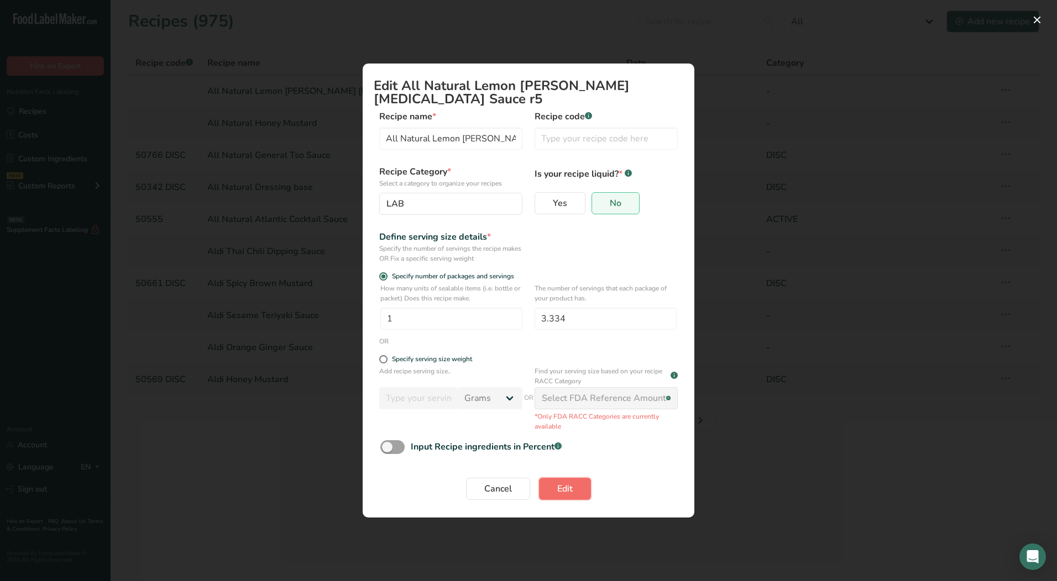
click at [561, 482] on span "Edit" at bounding box center [564, 488] width 15 height 13
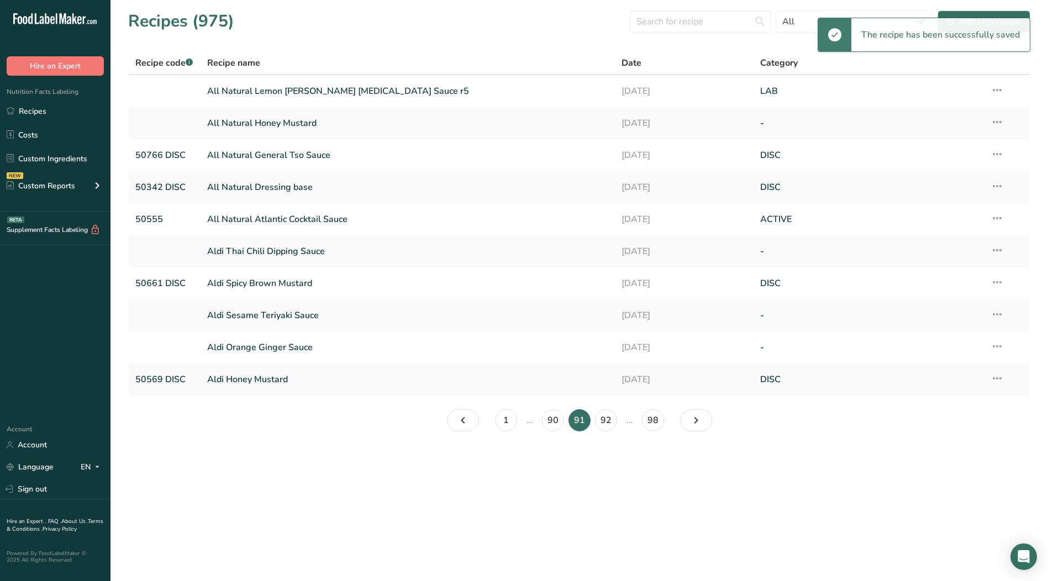
click at [1003, 123] on icon at bounding box center [997, 122] width 13 height 20
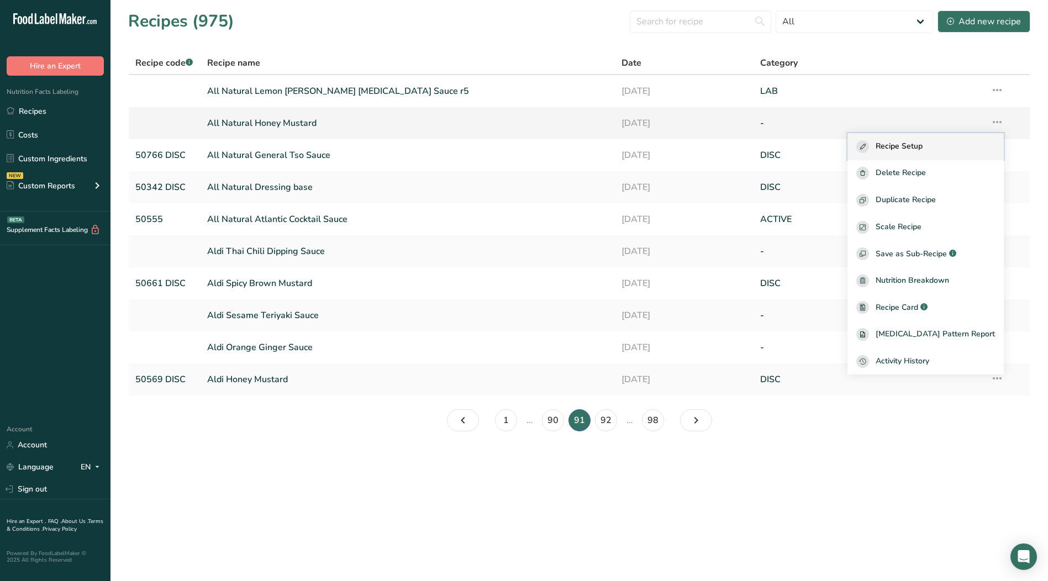
click at [946, 140] on div "Recipe Setup" at bounding box center [926, 146] width 139 height 13
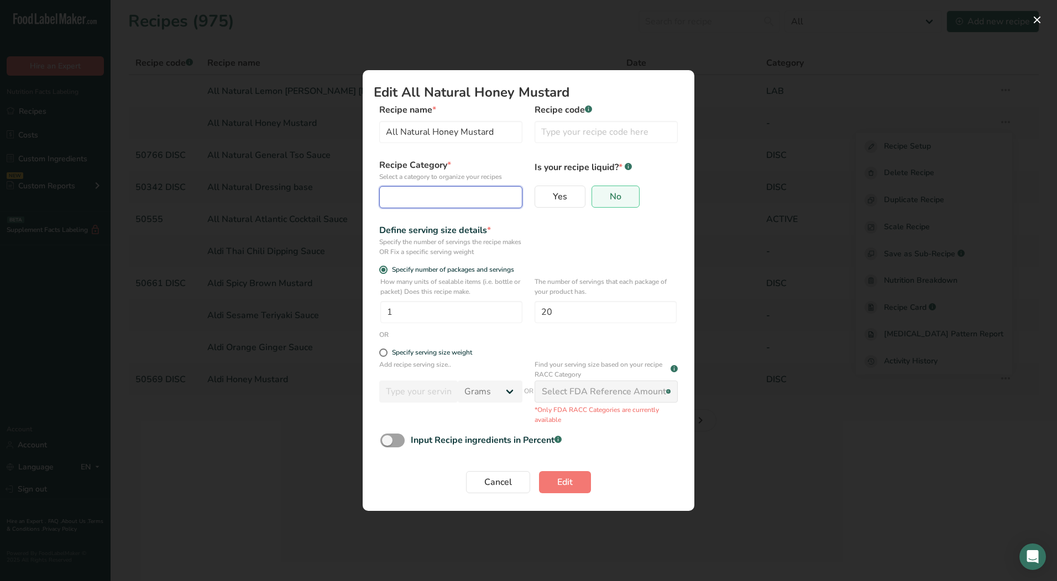
click at [411, 193] on div "Edit Recipe Modal" at bounding box center [447, 197] width 122 height 13
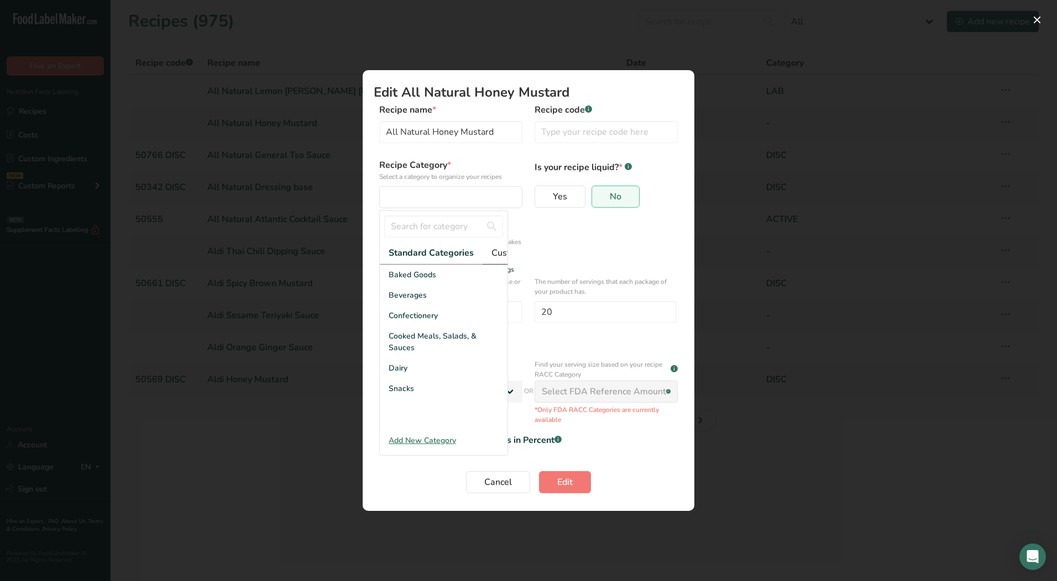
click at [496, 254] on span "Custom Categories .a-a{fill:#347362;}.b-a{fill:#fff;}" at bounding box center [534, 252] width 86 height 13
click at [418, 326] on div "LAB" at bounding box center [444, 316] width 128 height 20
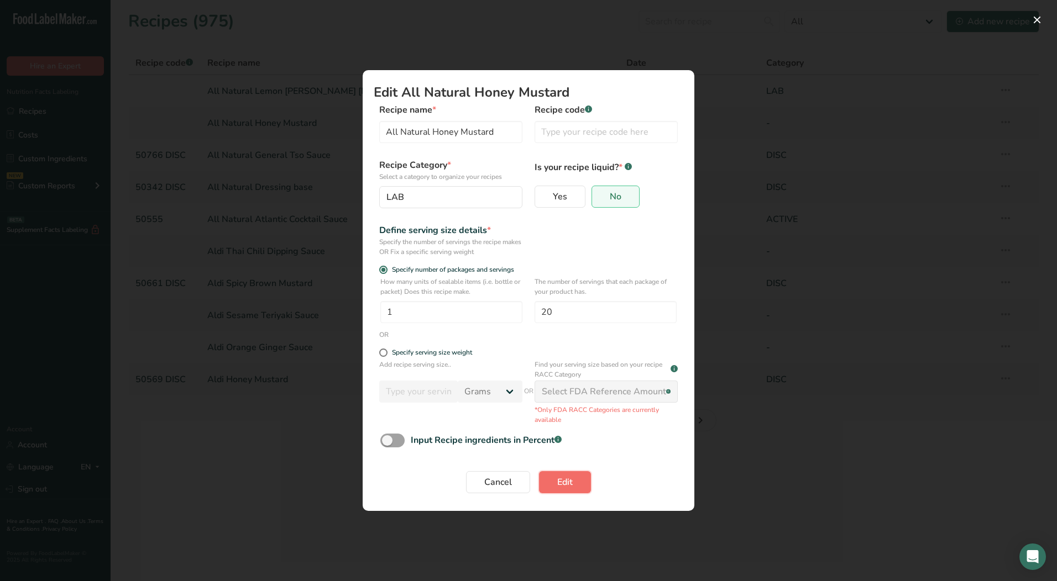
click at [560, 480] on span "Edit" at bounding box center [564, 482] width 15 height 13
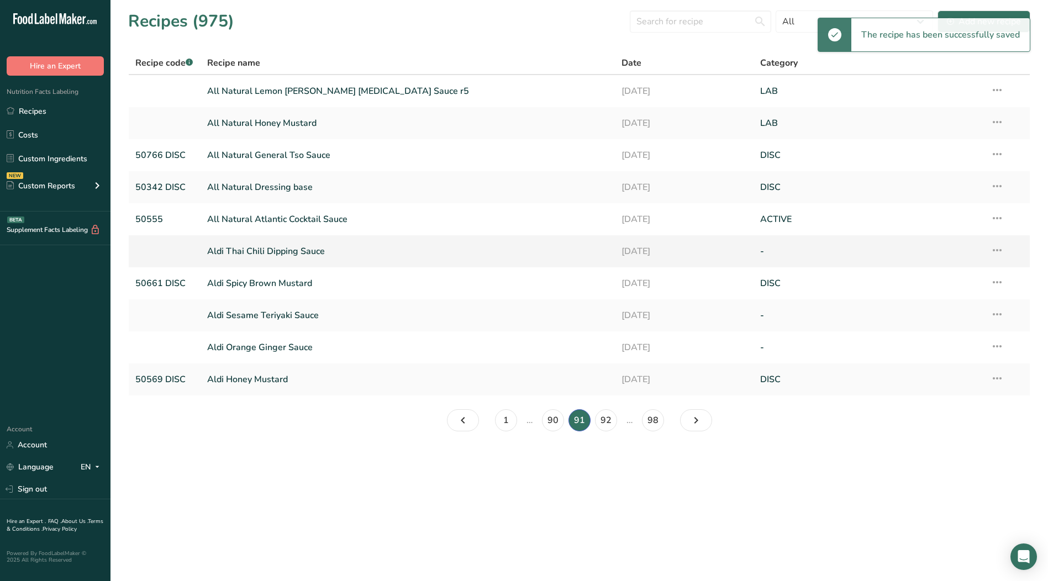
click at [999, 253] on icon at bounding box center [997, 250] width 13 height 20
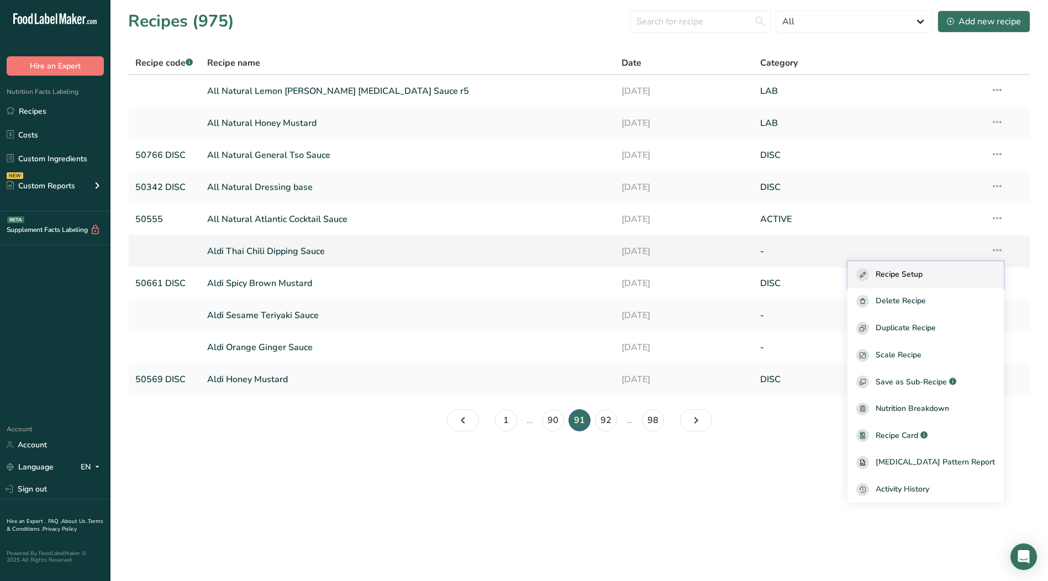
click at [923, 275] on span "Recipe Setup" at bounding box center [899, 275] width 47 height 13
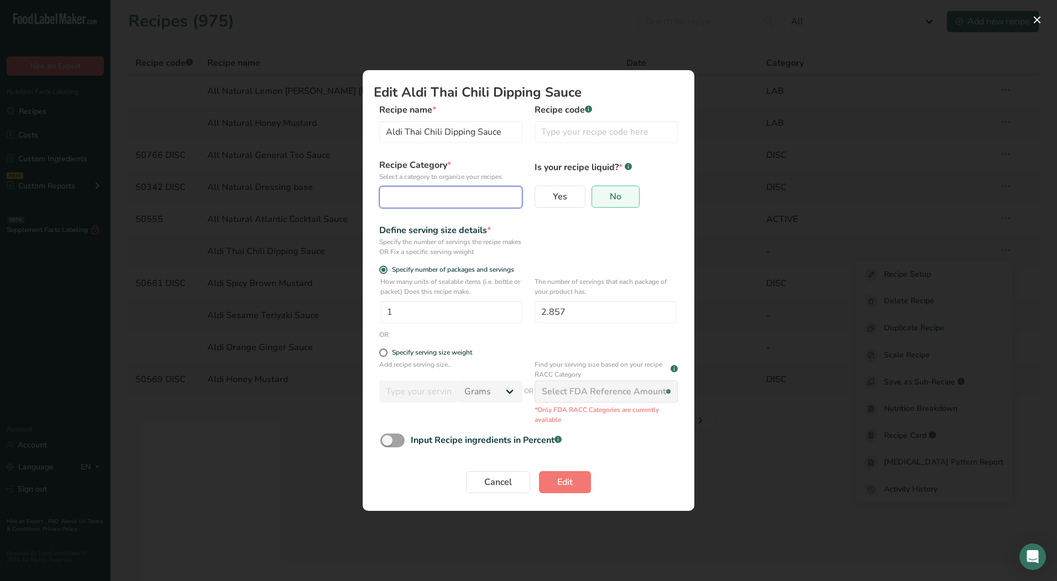
click at [431, 205] on button "Edit Recipe Modal" at bounding box center [450, 197] width 143 height 22
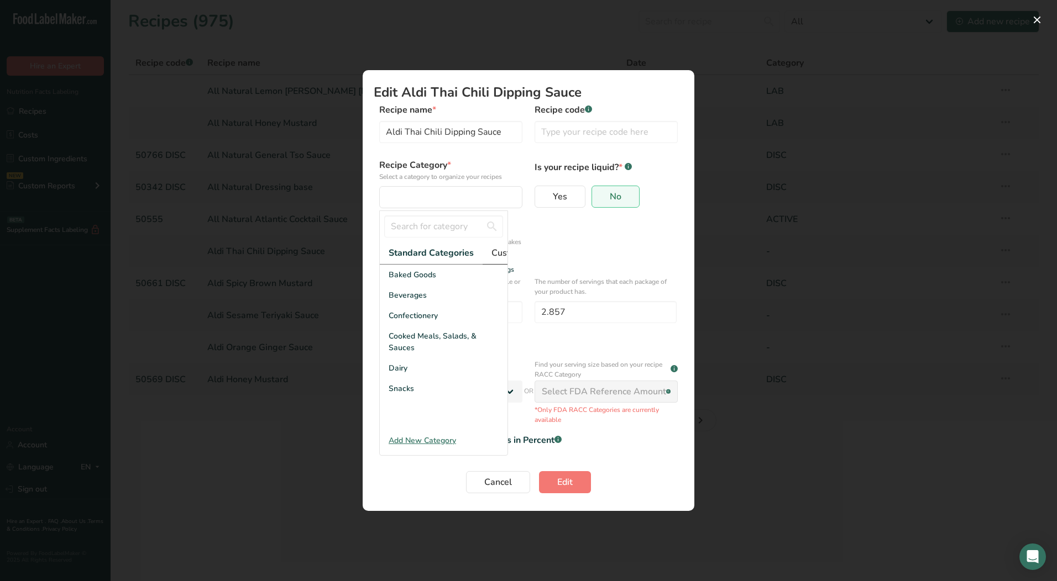
click at [486, 253] on link "Custom Categories .a-a{fill:#347362;}.b-a{fill:#fff;}" at bounding box center [533, 253] width 103 height 23
click at [406, 323] on div "LAB" at bounding box center [444, 316] width 128 height 20
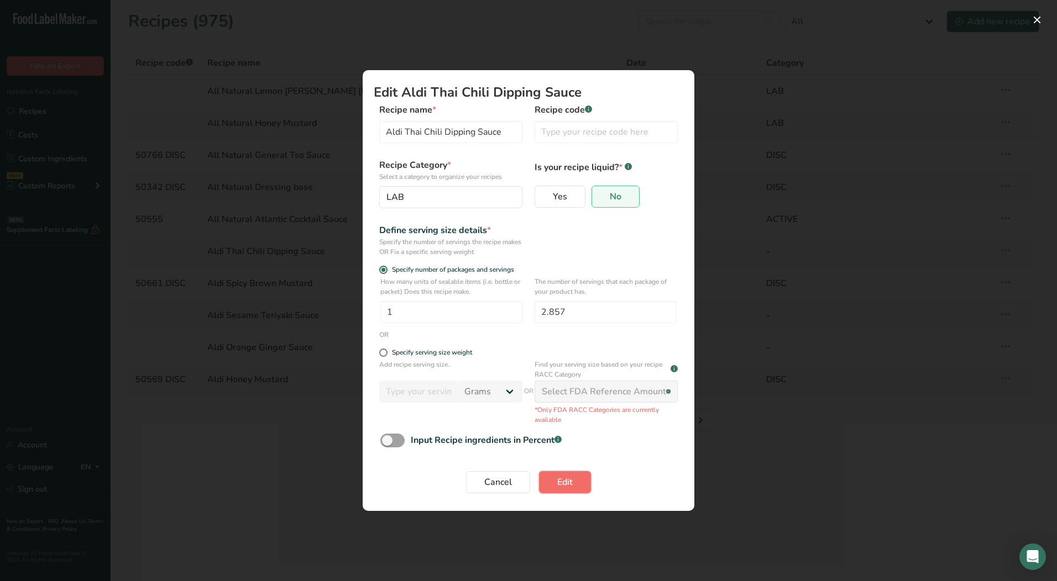
click at [551, 480] on button "Edit" at bounding box center [565, 482] width 52 height 22
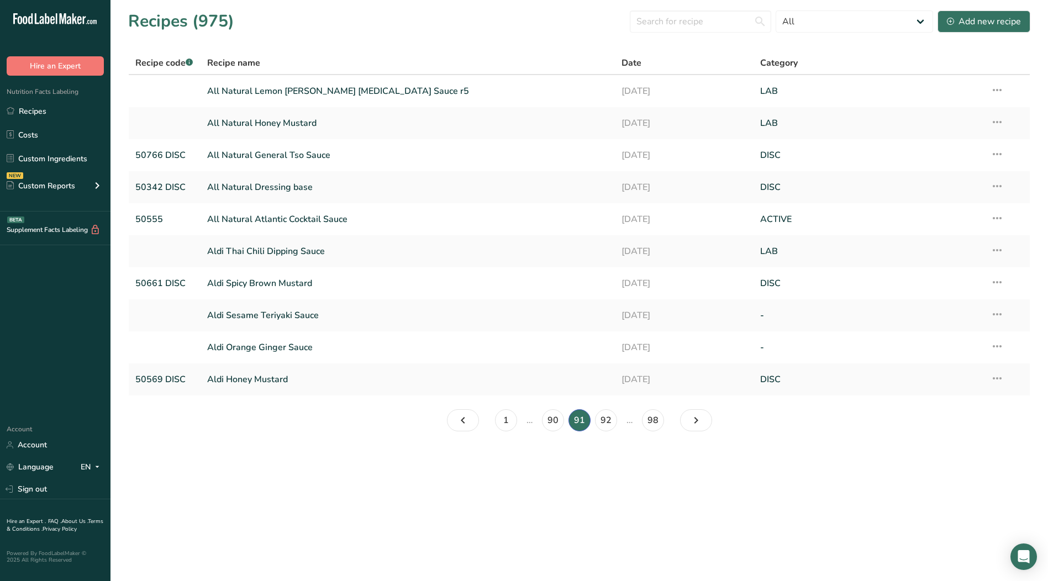
click at [997, 313] on icon at bounding box center [997, 315] width 13 height 20
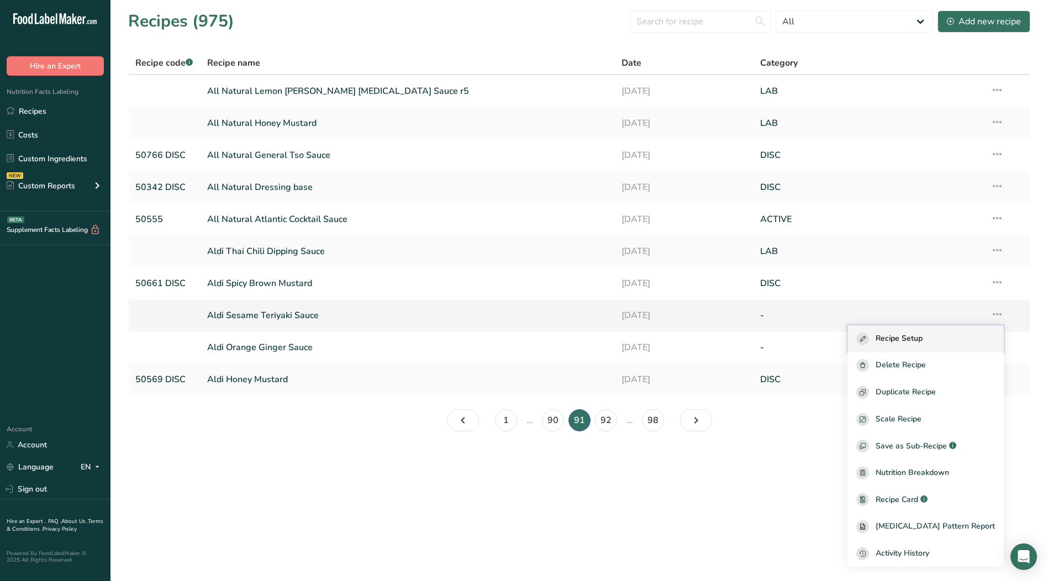
click at [923, 340] on span "Recipe Setup" at bounding box center [899, 339] width 47 height 13
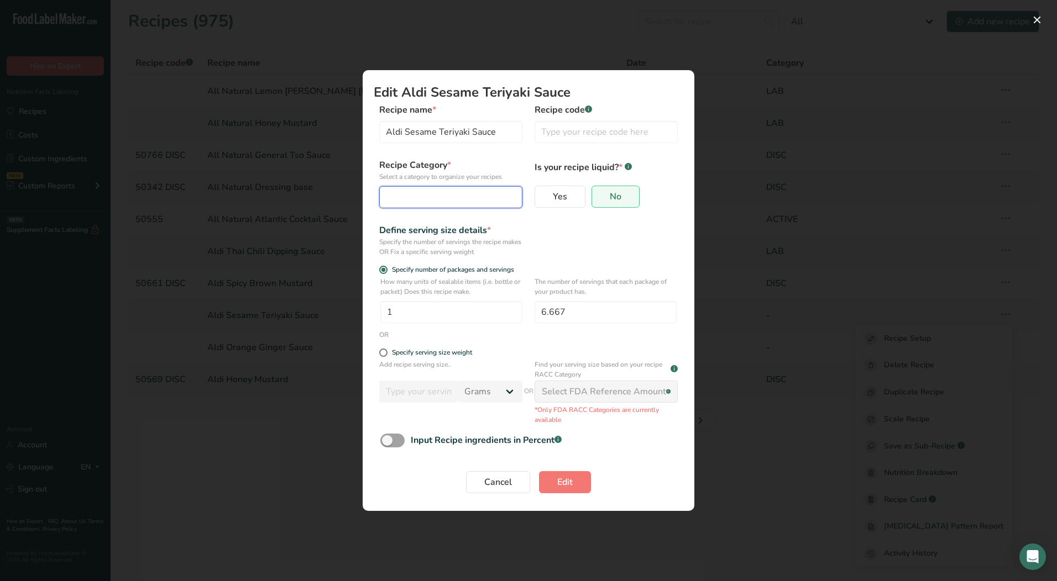
click at [450, 198] on div "Edit Recipe Modal" at bounding box center [447, 197] width 122 height 13
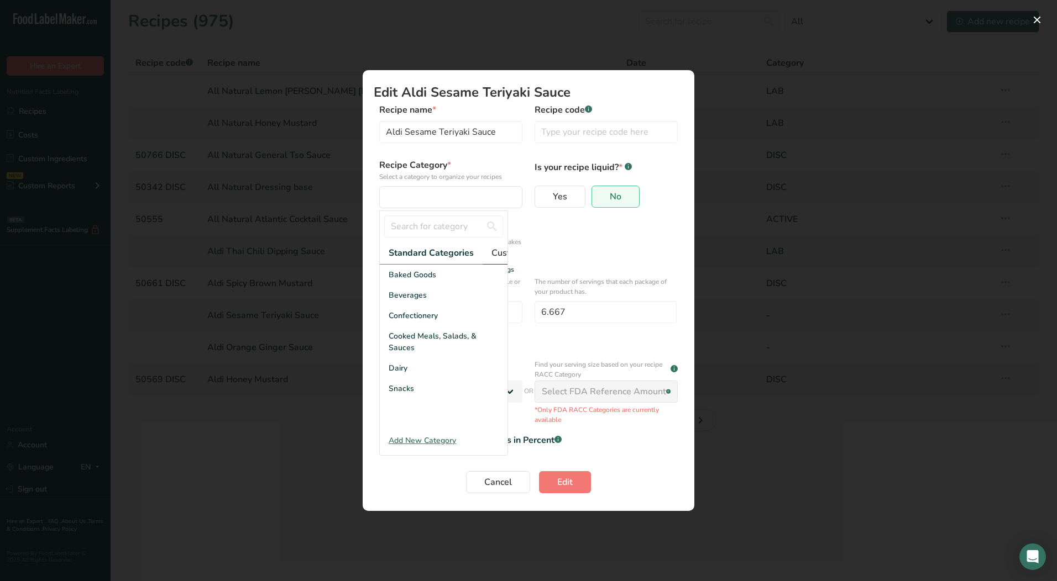
click at [492, 252] on span "Custom Categories .a-a{fill:#347362;}.b-a{fill:#fff;}" at bounding box center [534, 252] width 86 height 13
click at [416, 318] on div "LAB" at bounding box center [444, 316] width 128 height 20
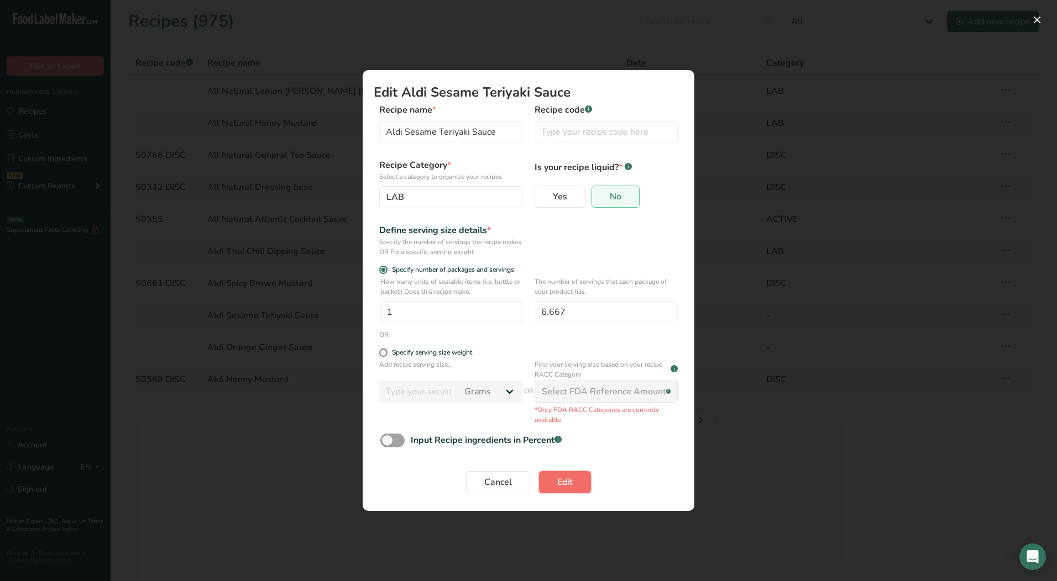
click at [565, 480] on span "Edit" at bounding box center [564, 482] width 15 height 13
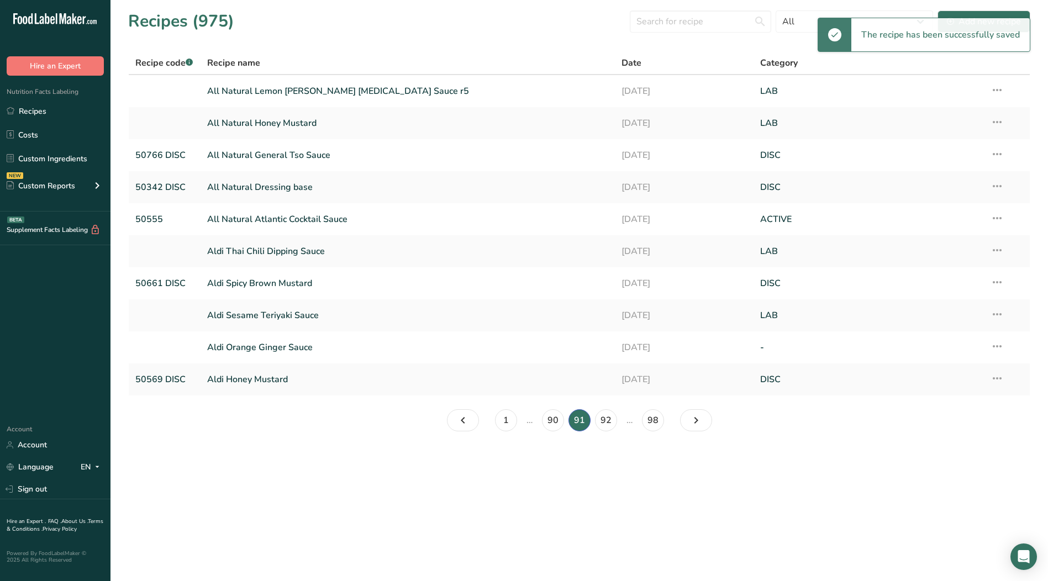
click at [996, 352] on icon at bounding box center [997, 347] width 13 height 20
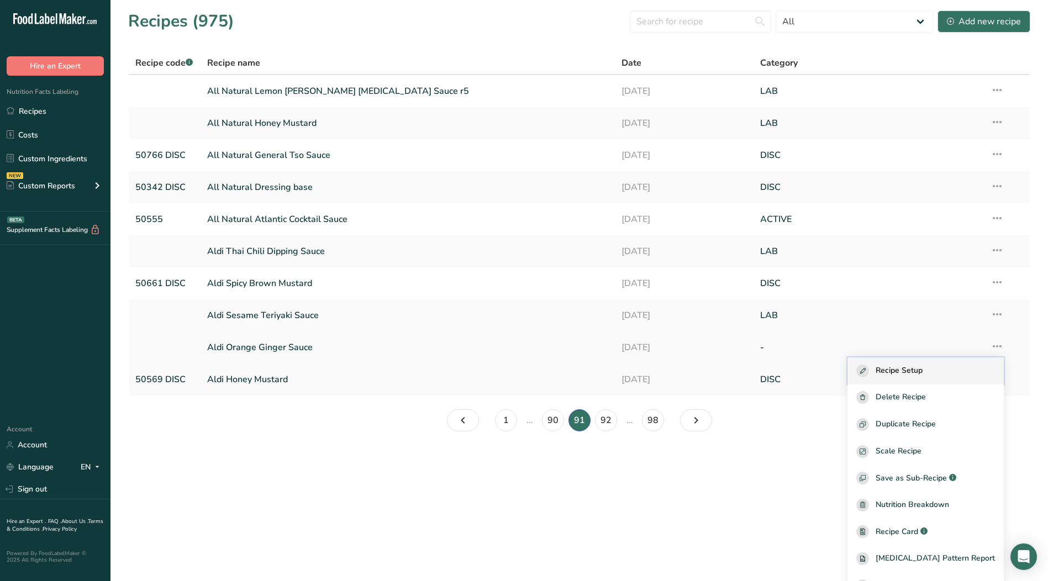
click at [954, 371] on div "Recipe Setup" at bounding box center [926, 371] width 139 height 13
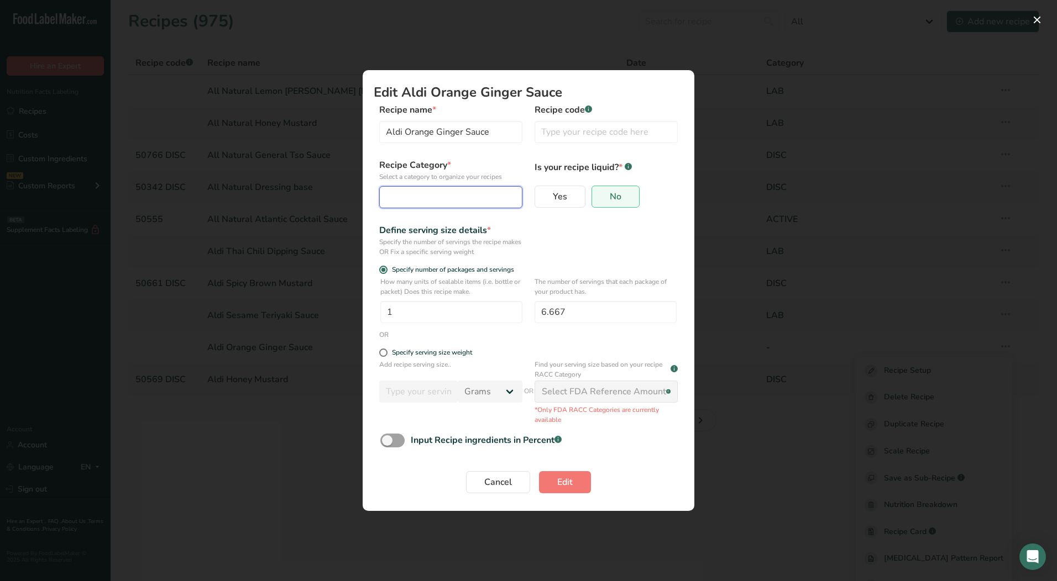
click at [447, 206] on button "Edit Recipe Modal" at bounding box center [450, 197] width 143 height 22
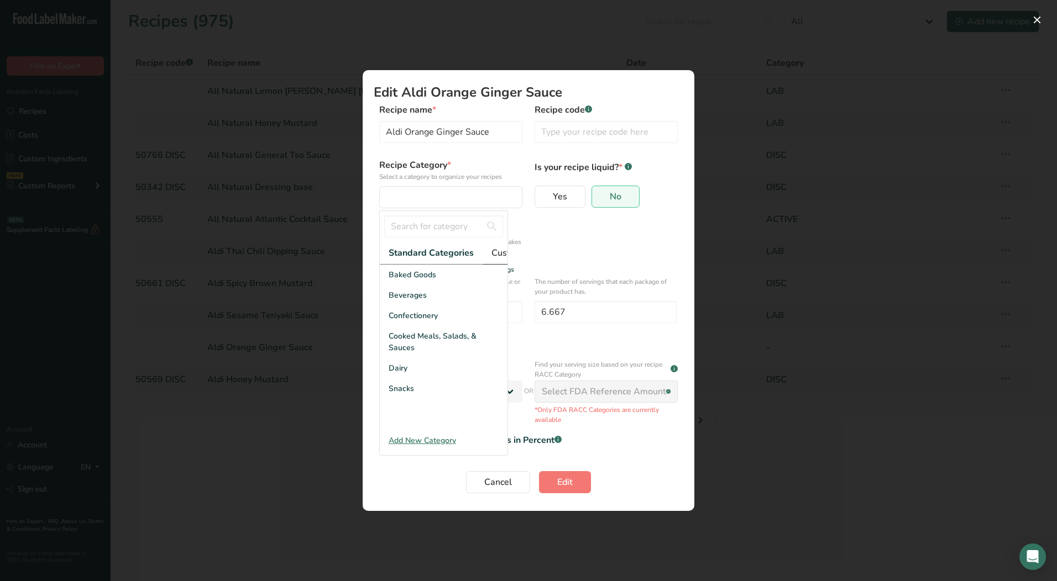
click at [502, 252] on span "Custom Categories .a-a{fill:#347362;}.b-a{fill:#fff;}" at bounding box center [534, 252] width 86 height 13
click at [436, 322] on div "LAB" at bounding box center [444, 316] width 128 height 20
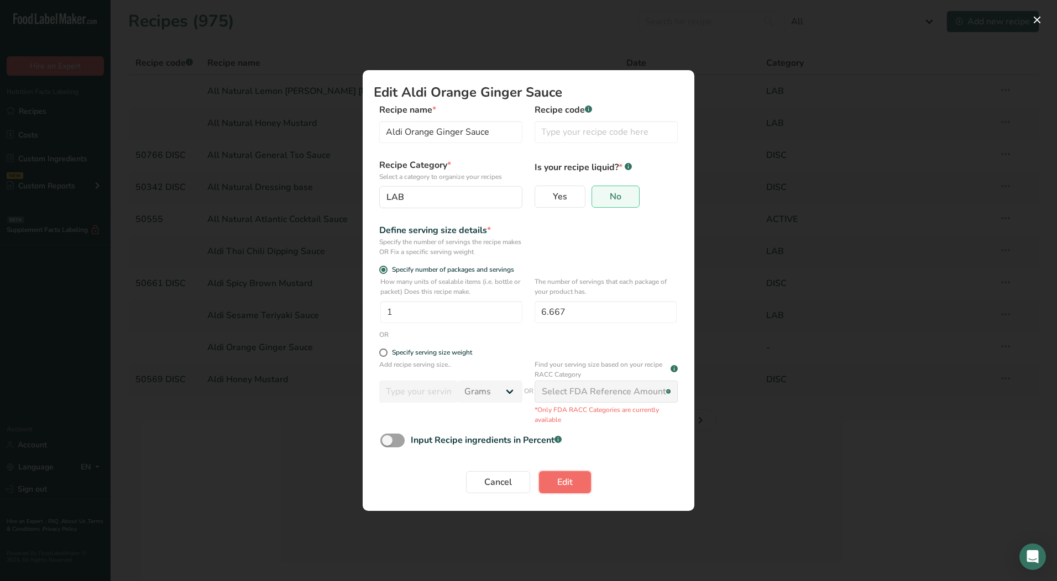
click at [563, 481] on span "Edit" at bounding box center [564, 482] width 15 height 13
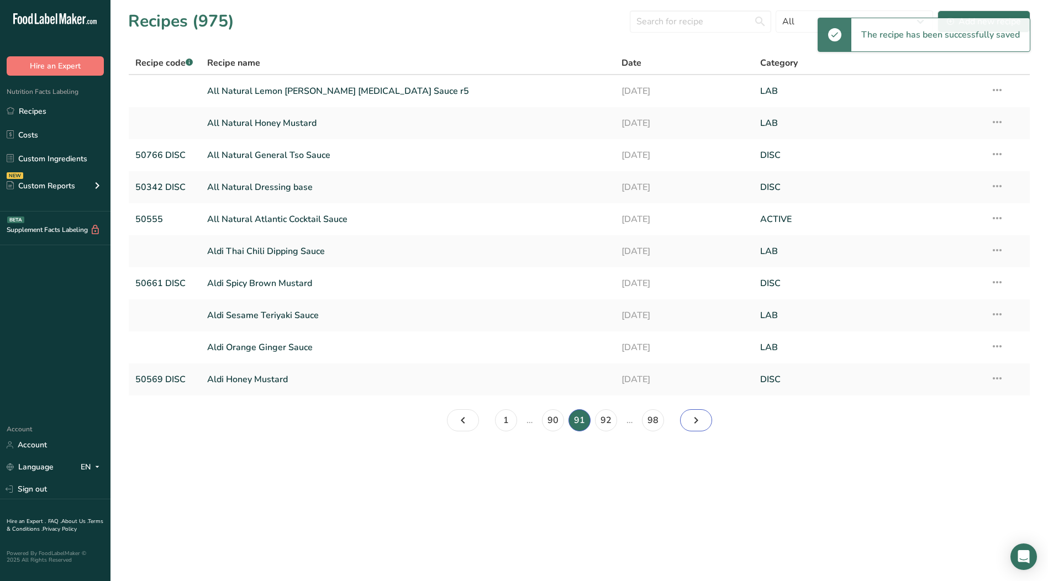
click at [692, 426] on icon "Page 92." at bounding box center [696, 421] width 13 height 20
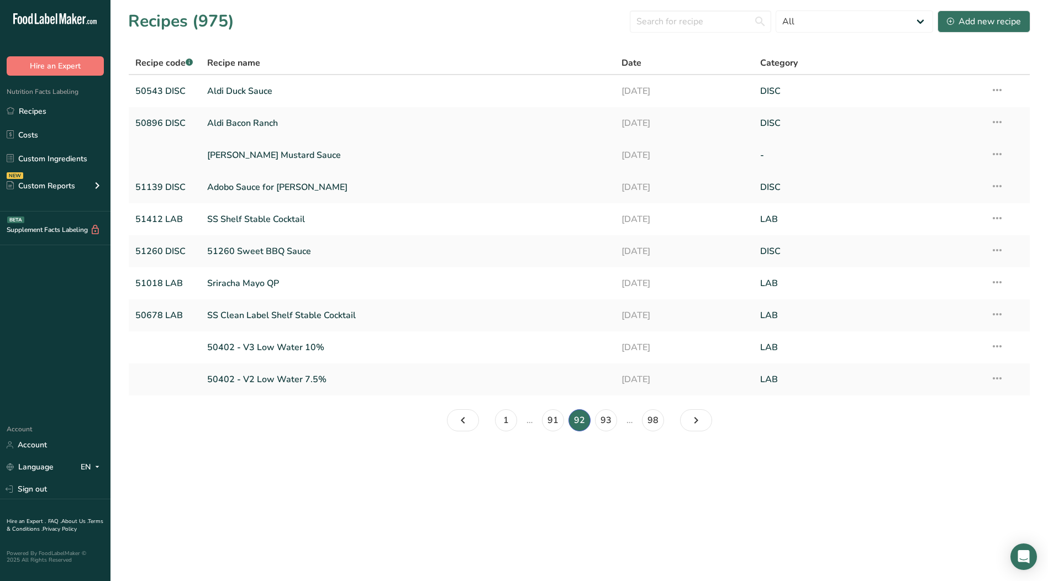
click at [995, 151] on icon at bounding box center [997, 154] width 13 height 20
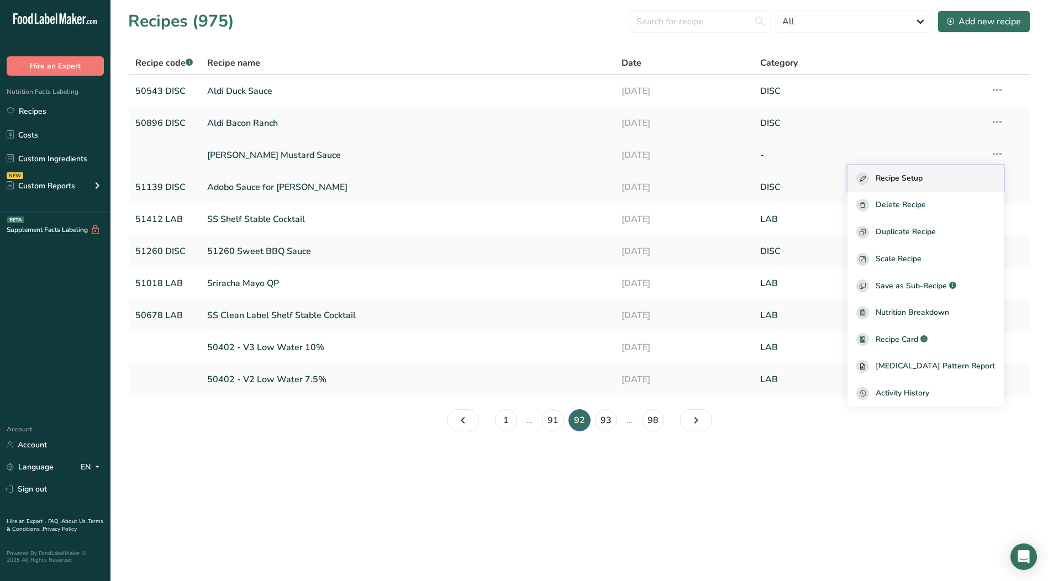
click at [953, 175] on div "Recipe Setup" at bounding box center [926, 178] width 139 height 13
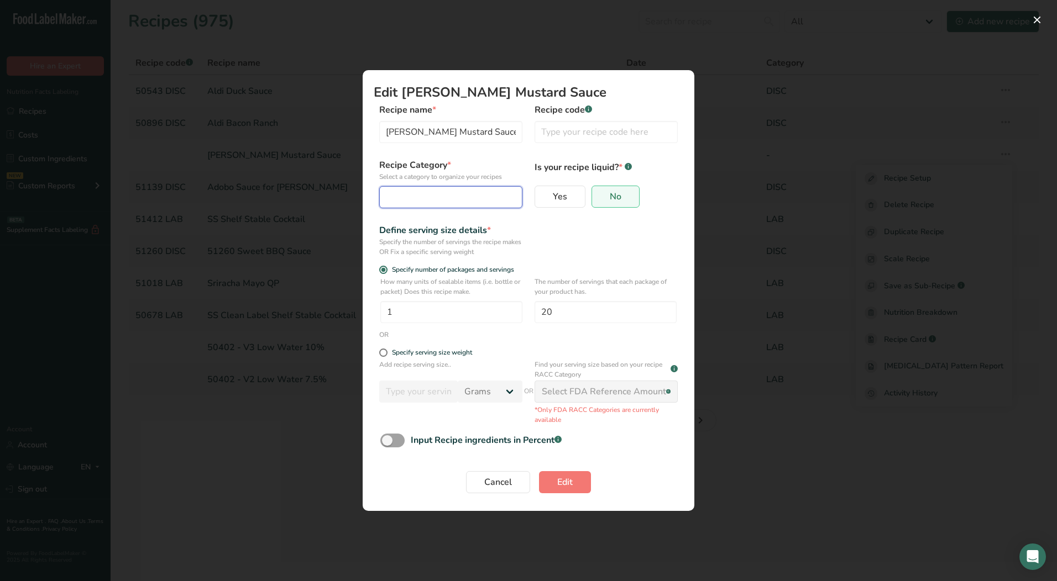
click at [434, 200] on div "Edit Recipe Modal" at bounding box center [447, 197] width 122 height 13
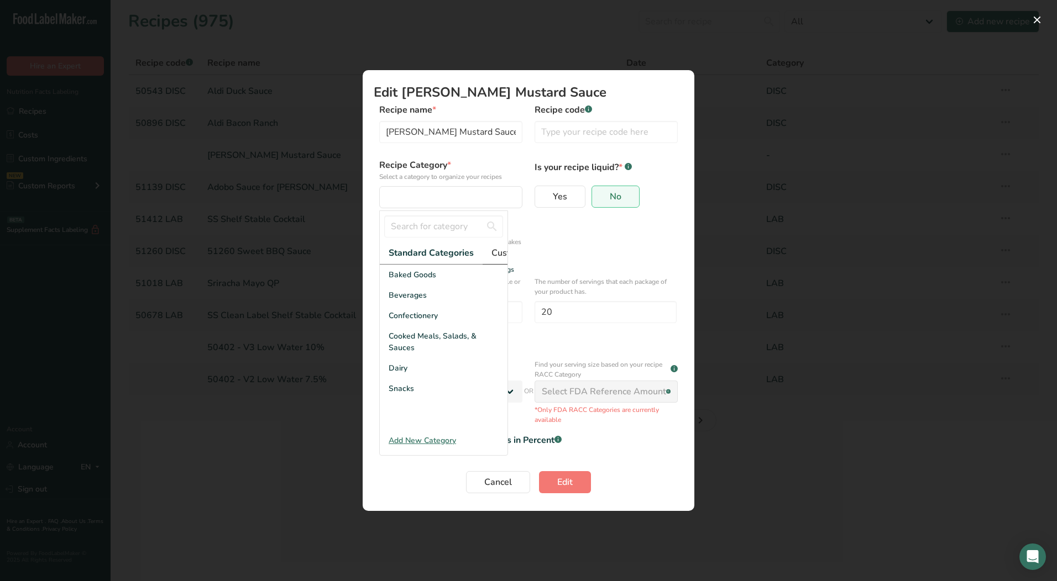
click at [498, 250] on span "Custom Categories .a-a{fill:#347362;}.b-a{fill:#fff;}" at bounding box center [534, 252] width 86 height 13
click at [418, 319] on div "LAB" at bounding box center [444, 316] width 128 height 20
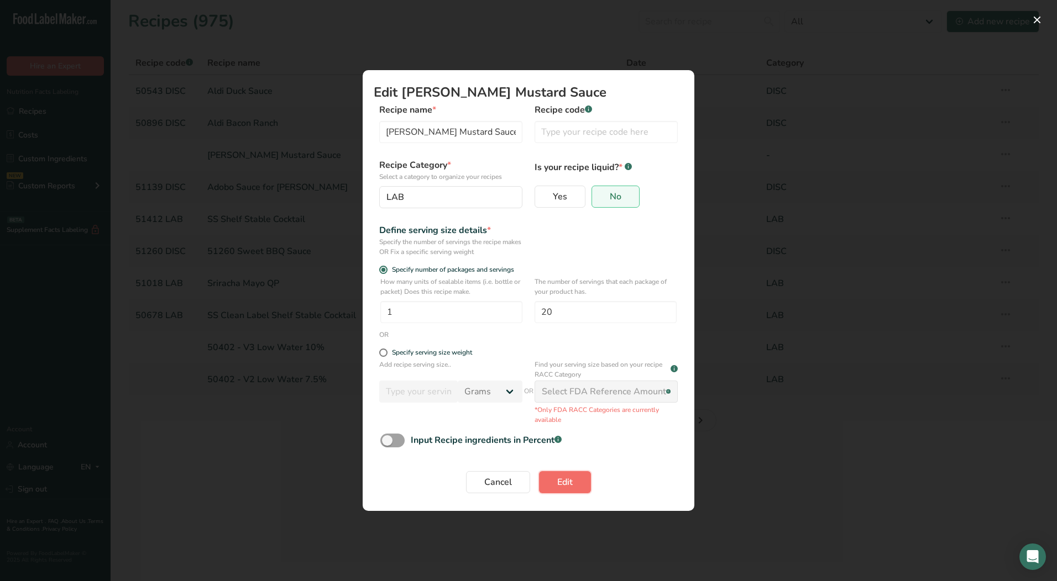
click at [560, 477] on span "Edit" at bounding box center [564, 482] width 15 height 13
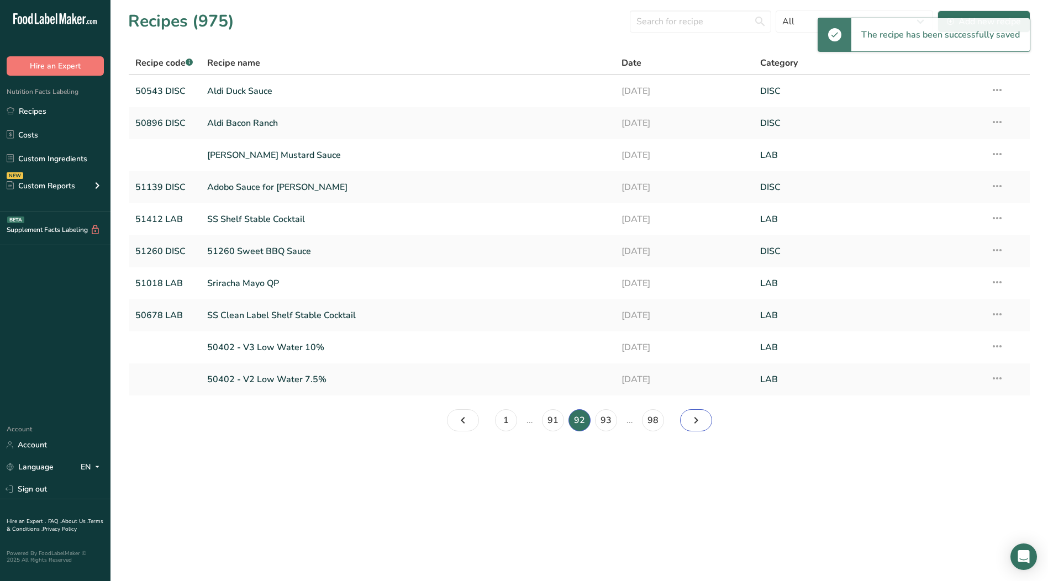
click at [706, 422] on link "Page 93." at bounding box center [696, 421] width 32 height 22
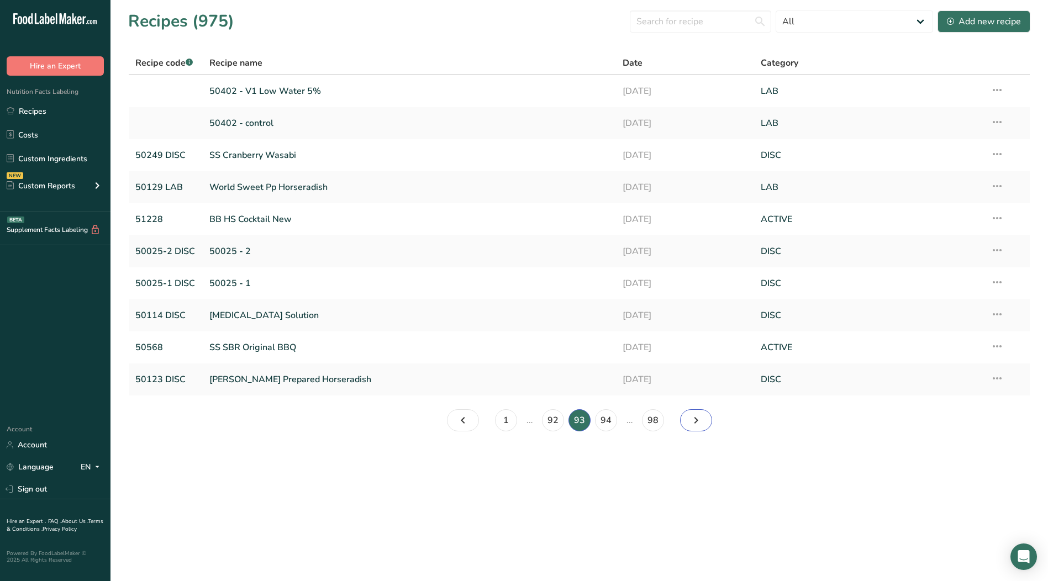
click at [690, 422] on icon "Page 94." at bounding box center [696, 421] width 13 height 20
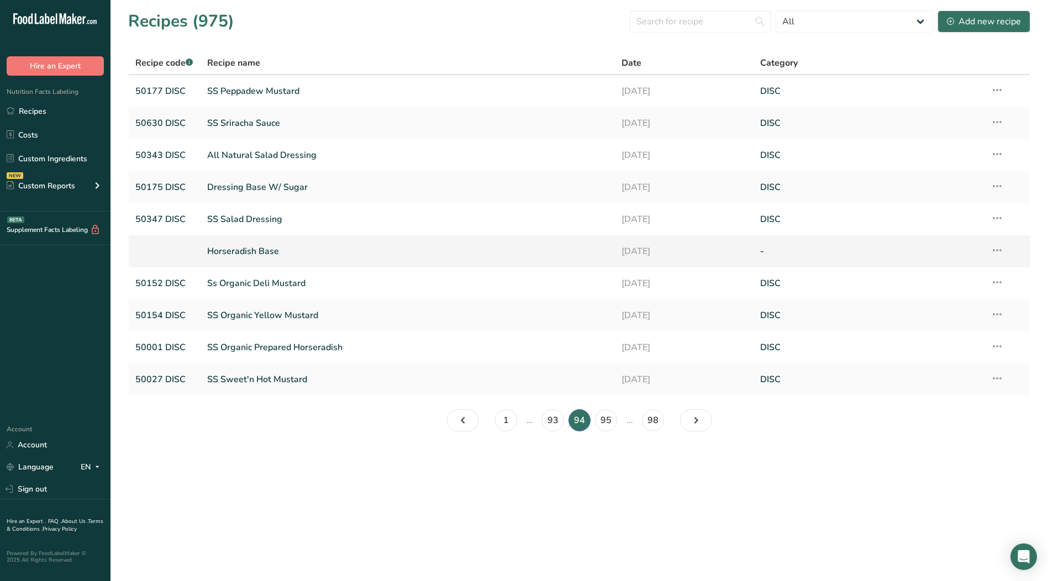
click at [995, 251] on icon at bounding box center [997, 250] width 13 height 20
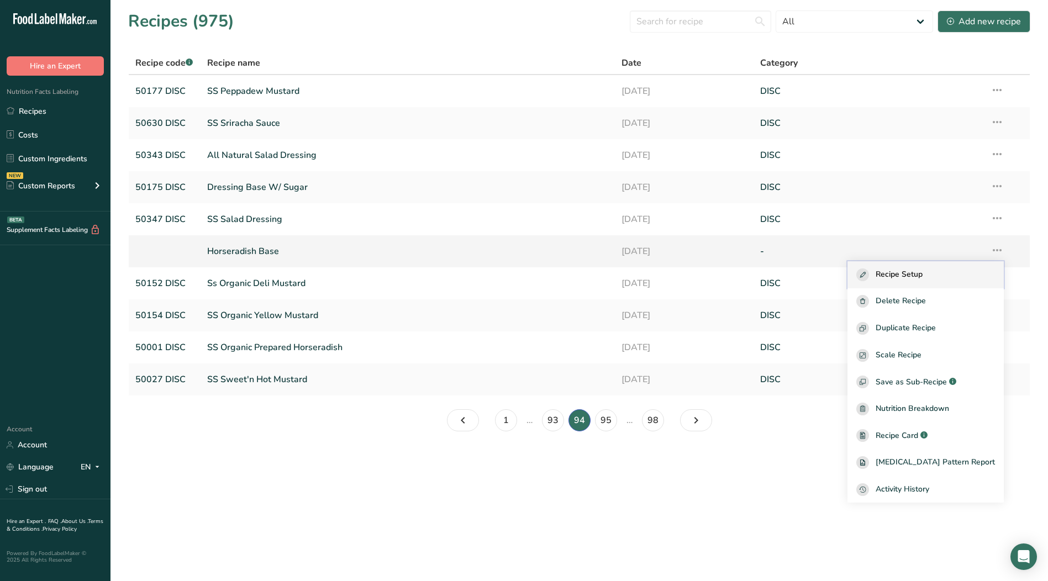
click at [923, 272] on span "Recipe Setup" at bounding box center [899, 275] width 47 height 13
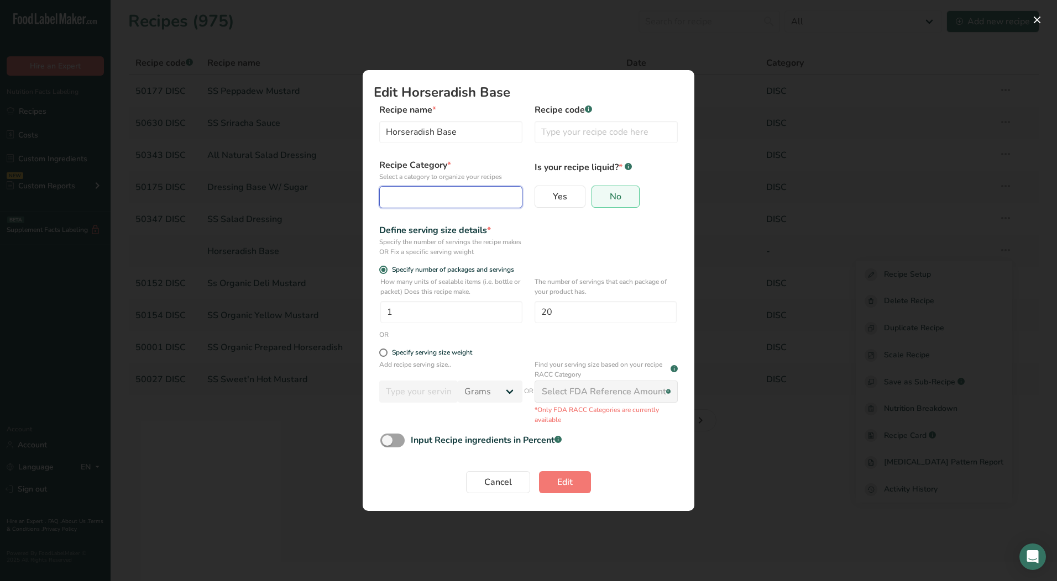
click at [444, 206] on button "Edit Recipe Modal" at bounding box center [450, 197] width 143 height 22
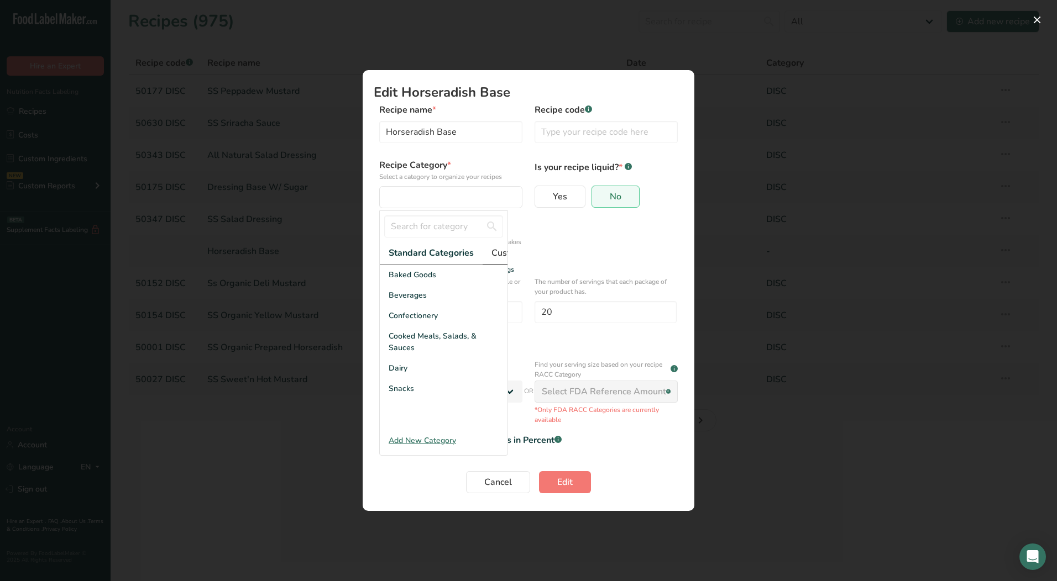
click at [498, 255] on span "Custom Categories .a-a{fill:#347362;}.b-a{fill:#fff;}" at bounding box center [534, 252] width 86 height 13
click at [427, 326] on div "LAB" at bounding box center [444, 316] width 128 height 20
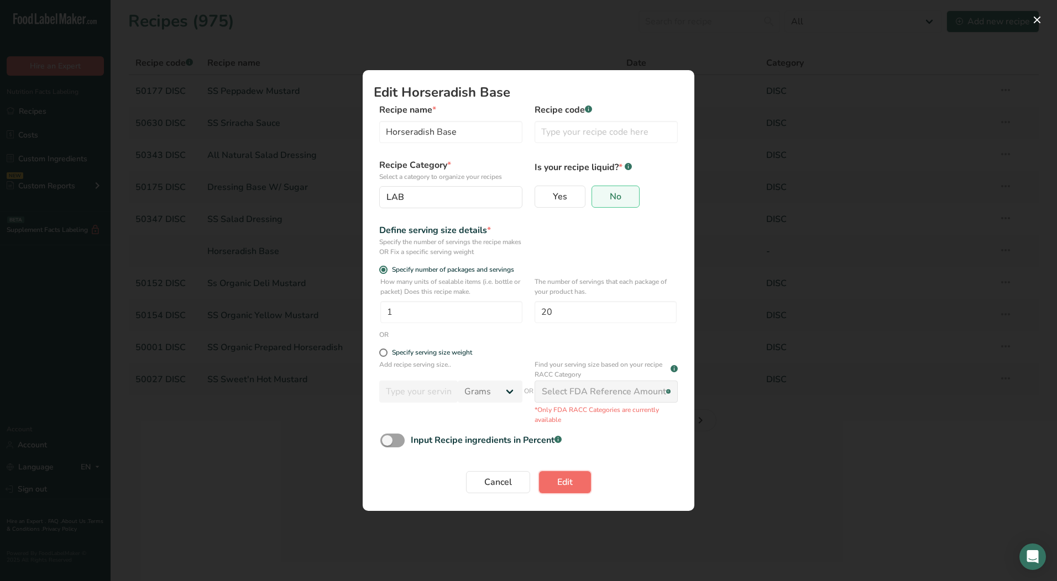
click at [558, 477] on span "Edit" at bounding box center [564, 482] width 15 height 13
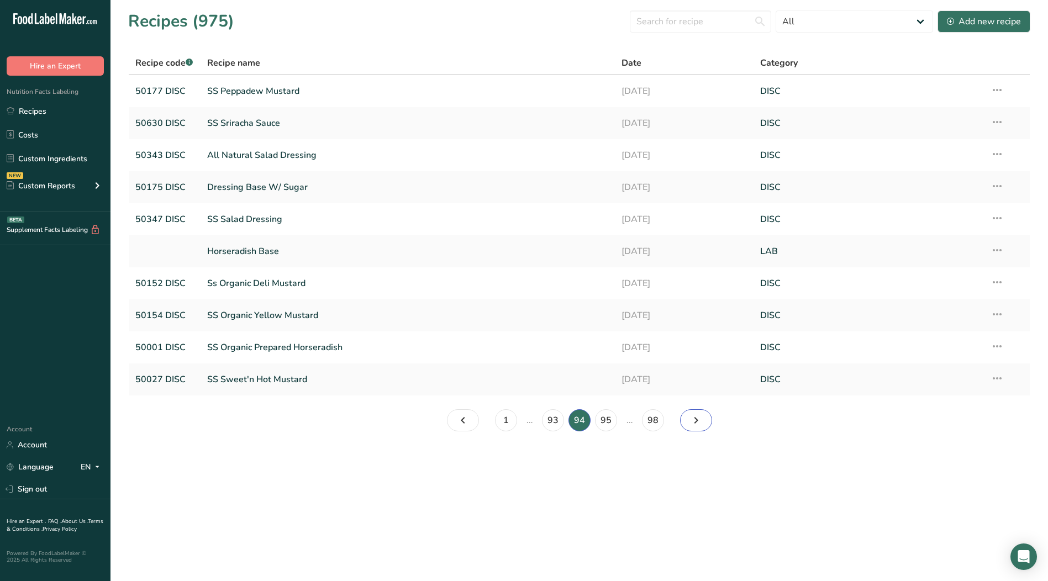
click at [699, 419] on icon "Page 95." at bounding box center [696, 421] width 13 height 20
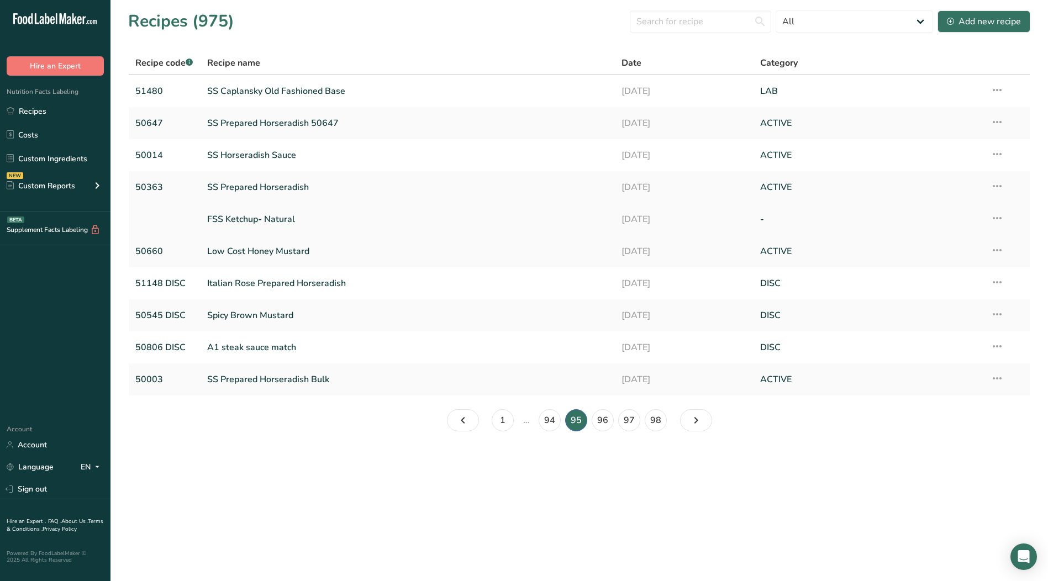
click at [1001, 216] on icon at bounding box center [997, 218] width 13 height 20
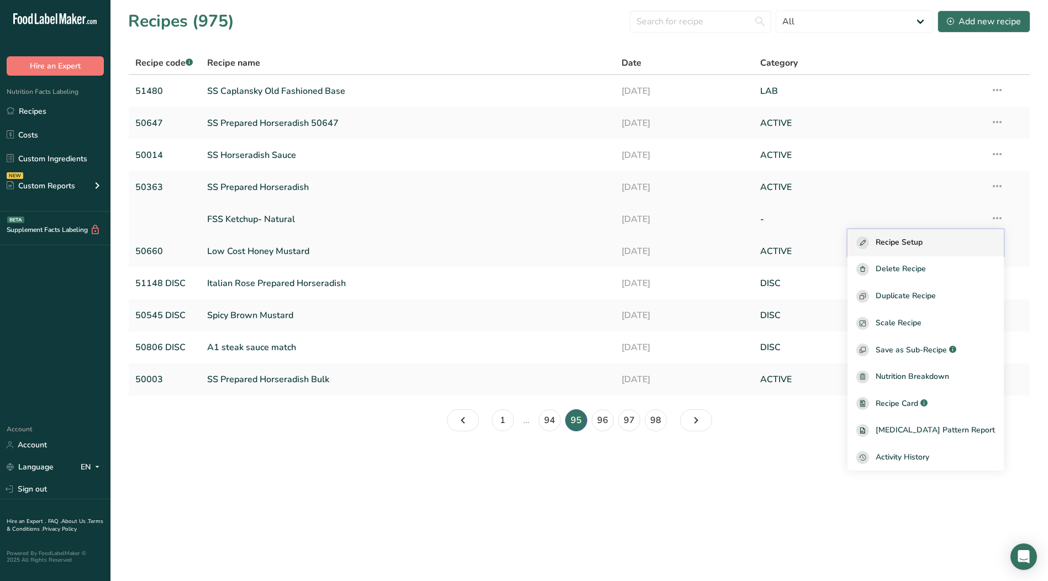
click at [923, 244] on span "Recipe Setup" at bounding box center [899, 243] width 47 height 13
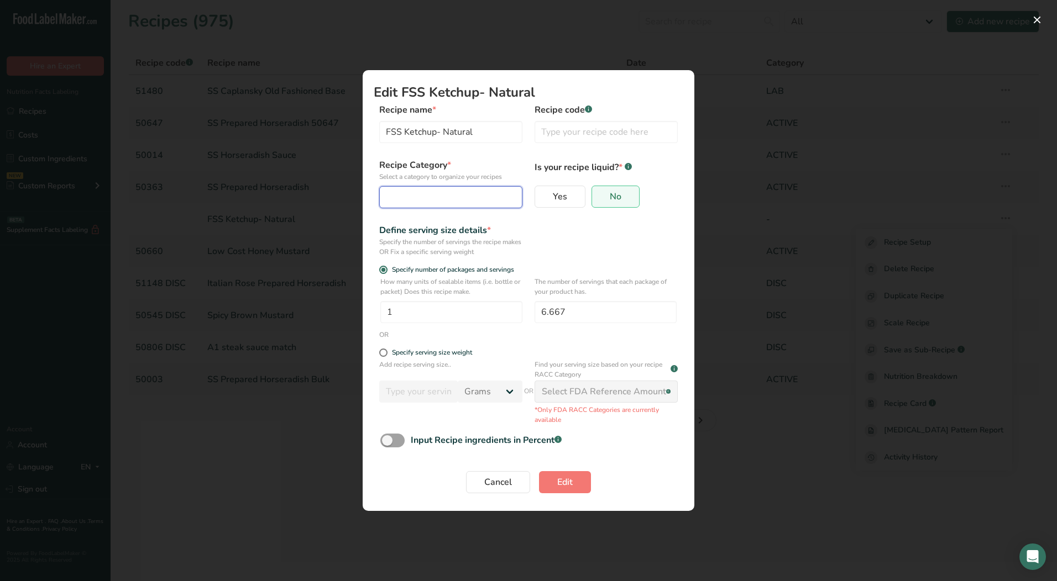
click at [448, 199] on div "Edit Recipe Modal" at bounding box center [447, 197] width 122 height 13
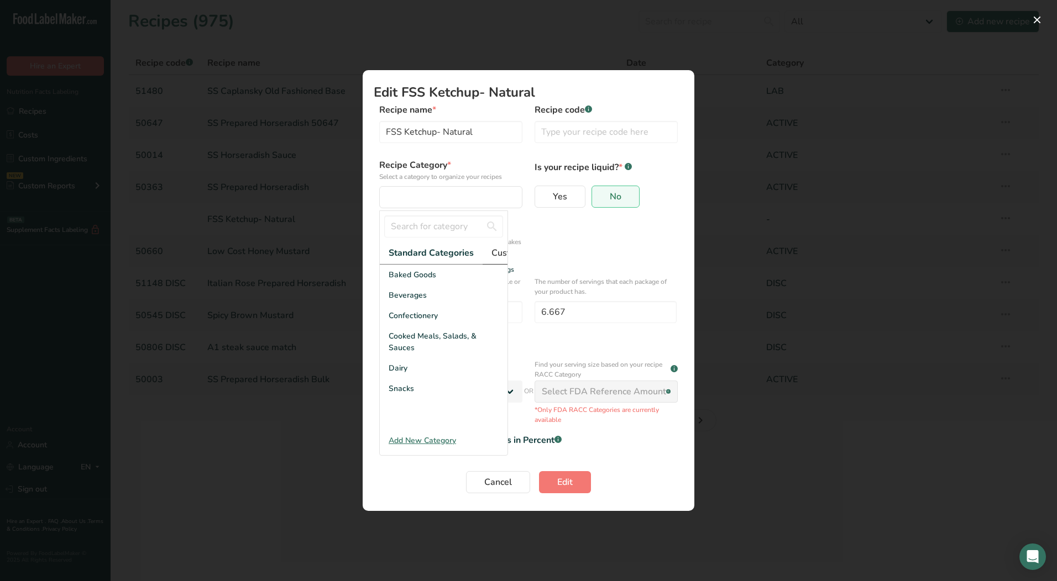
click at [502, 258] on span "Custom Categories .a-a{fill:#347362;}.b-a{fill:#fff;}" at bounding box center [534, 252] width 86 height 13
click at [408, 325] on div "LAB" at bounding box center [444, 316] width 128 height 20
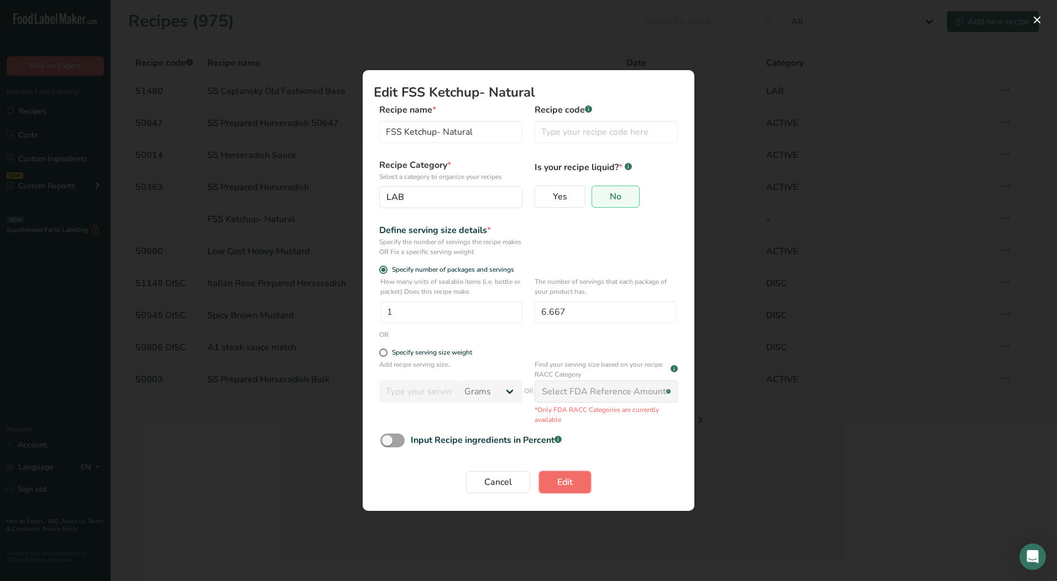
click at [563, 486] on span "Edit" at bounding box center [564, 482] width 15 height 13
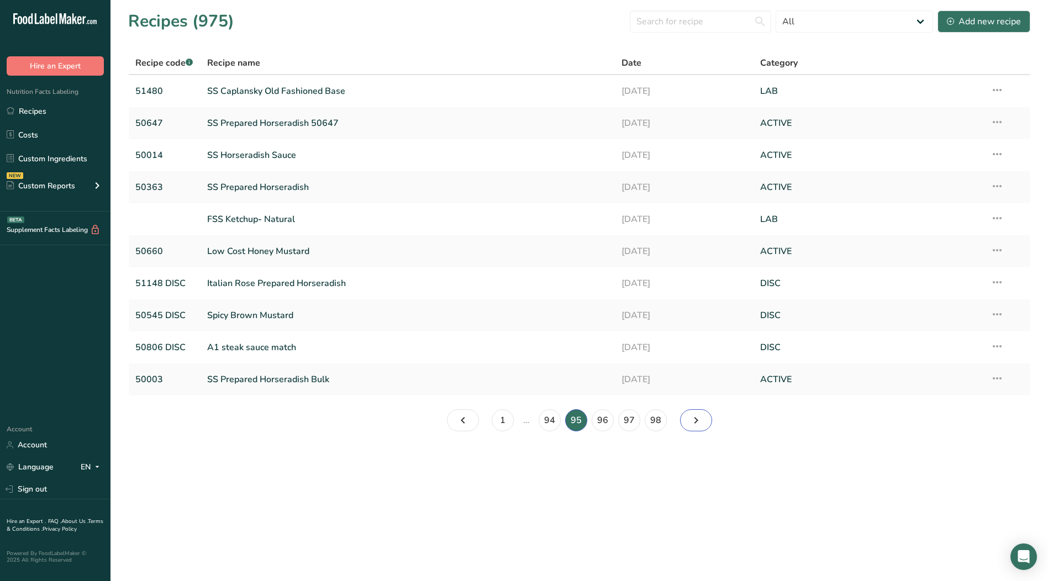
click at [707, 421] on link "Page 96." at bounding box center [696, 421] width 32 height 22
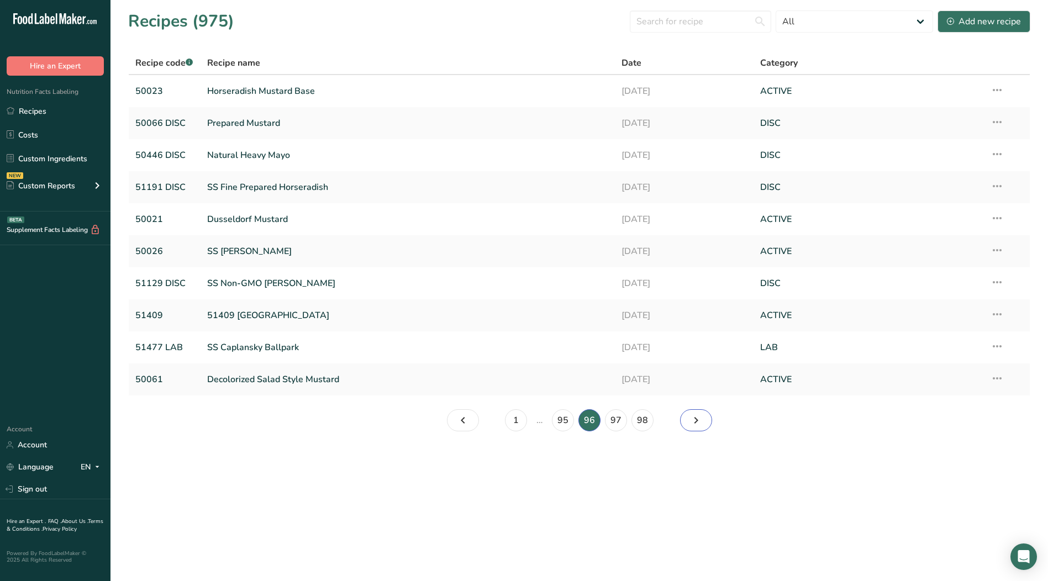
click at [699, 419] on icon "Page 97." at bounding box center [696, 421] width 13 height 20
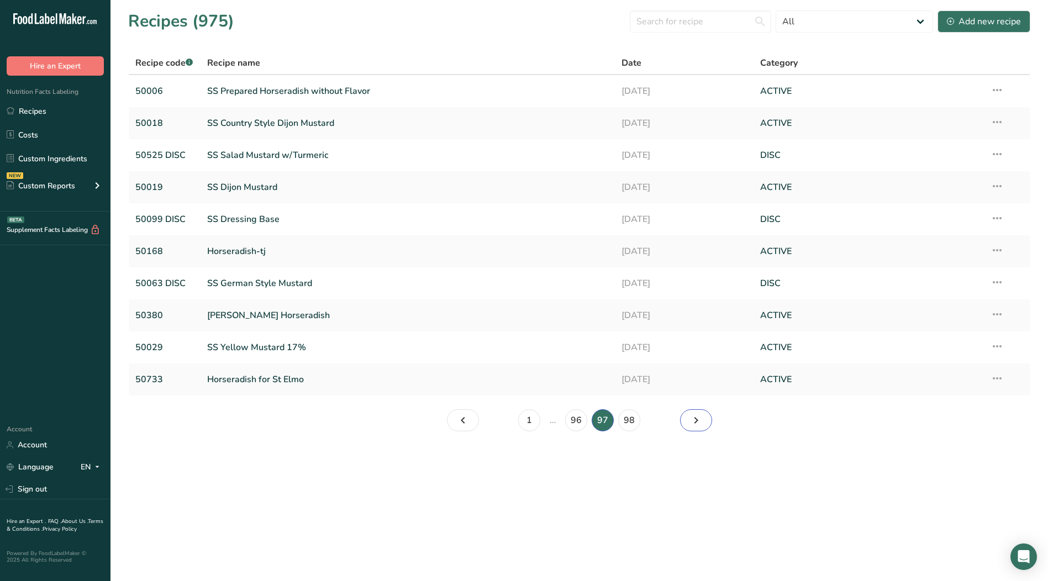
click at [694, 428] on icon "Page 98." at bounding box center [696, 421] width 13 height 20
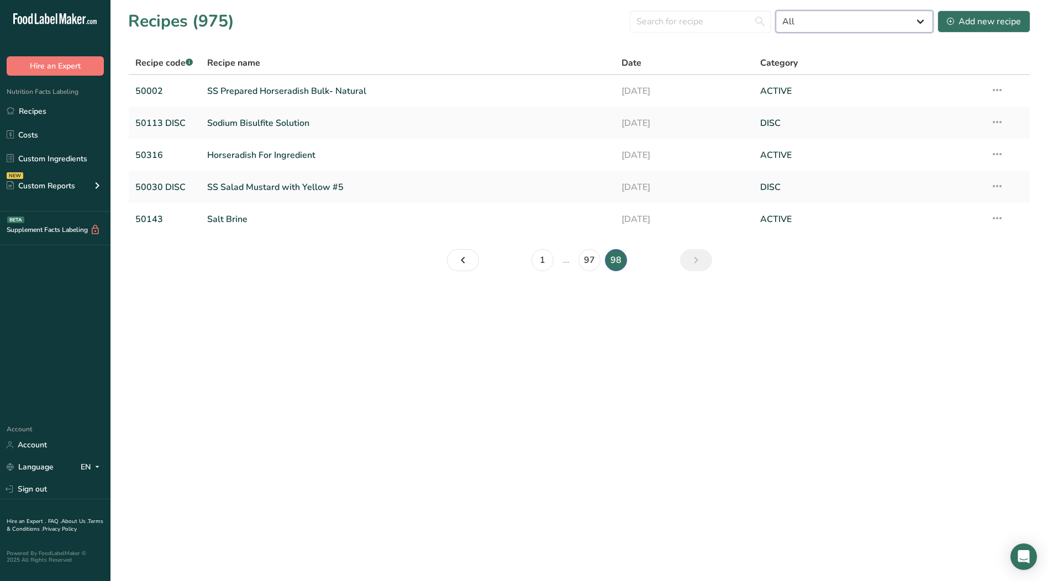
click at [917, 22] on select "All ACTIVE Baked Goods [GEOGRAPHIC_DATA] Confectionery Cooked Meals, Salads, & …" at bounding box center [855, 22] width 158 height 22
click at [776, 11] on select "All ACTIVE Baked Goods [GEOGRAPHIC_DATA] Confectionery Cooked Meals, Salads, & …" at bounding box center [855, 22] width 158 height 22
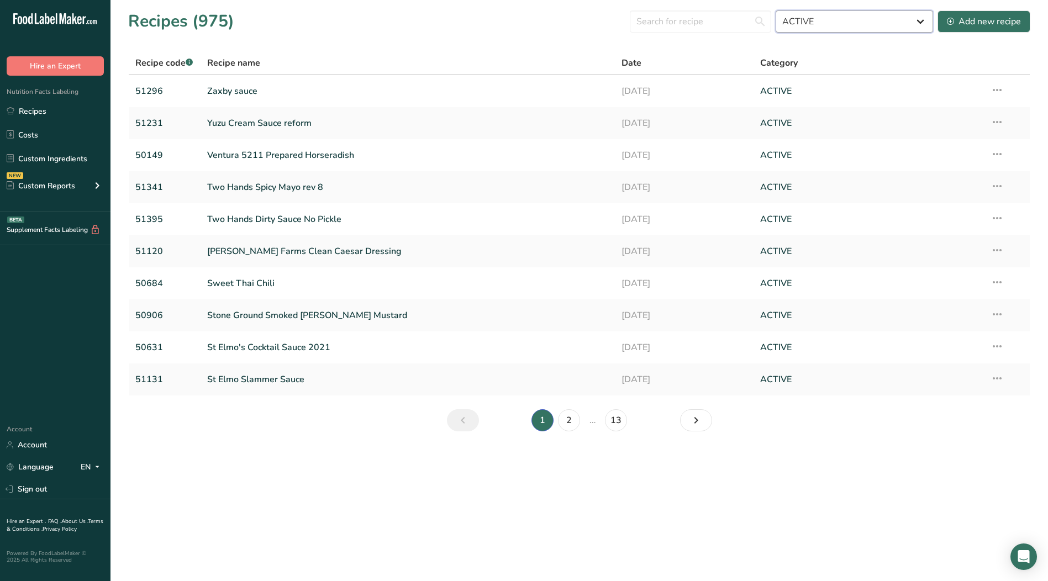
click at [915, 22] on select "All ACTIVE Baked Goods [GEOGRAPHIC_DATA] Confectionery Cooked Meals, Salads, & …" at bounding box center [855, 22] width 158 height 22
click at [776, 11] on select "All ACTIVE Baked Goods [GEOGRAPHIC_DATA] Confectionery Cooked Meals, Salads, & …" at bounding box center [855, 22] width 158 height 22
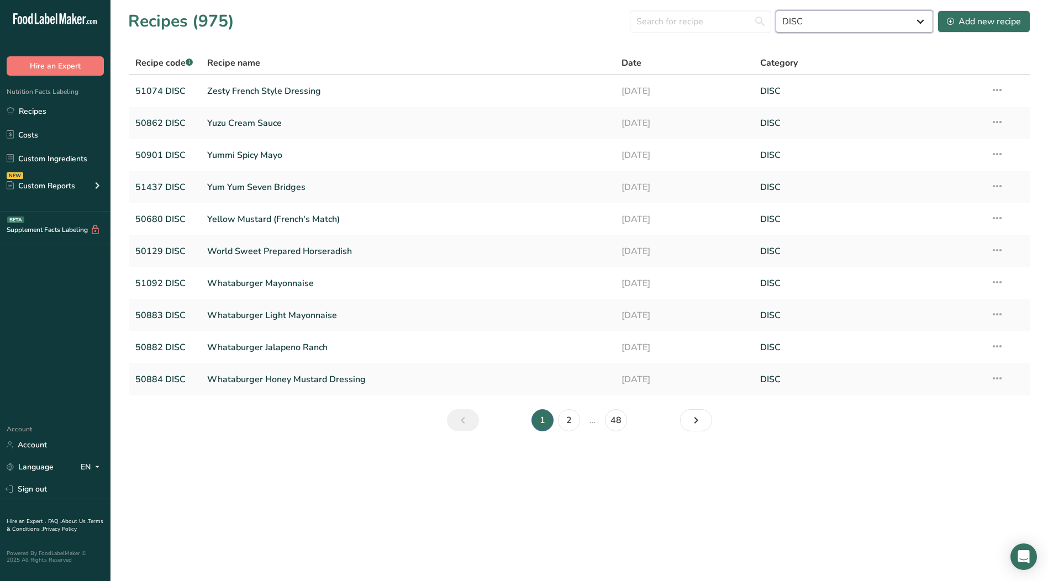
click at [923, 22] on select "All ACTIVE Baked Goods [GEOGRAPHIC_DATA] Confectionery Cooked Meals, Salads, & …" at bounding box center [855, 22] width 158 height 22
click at [776, 11] on select "All ACTIVE Baked Goods [GEOGRAPHIC_DATA] Confectionery Cooked Meals, Salads, & …" at bounding box center [855, 22] width 158 height 22
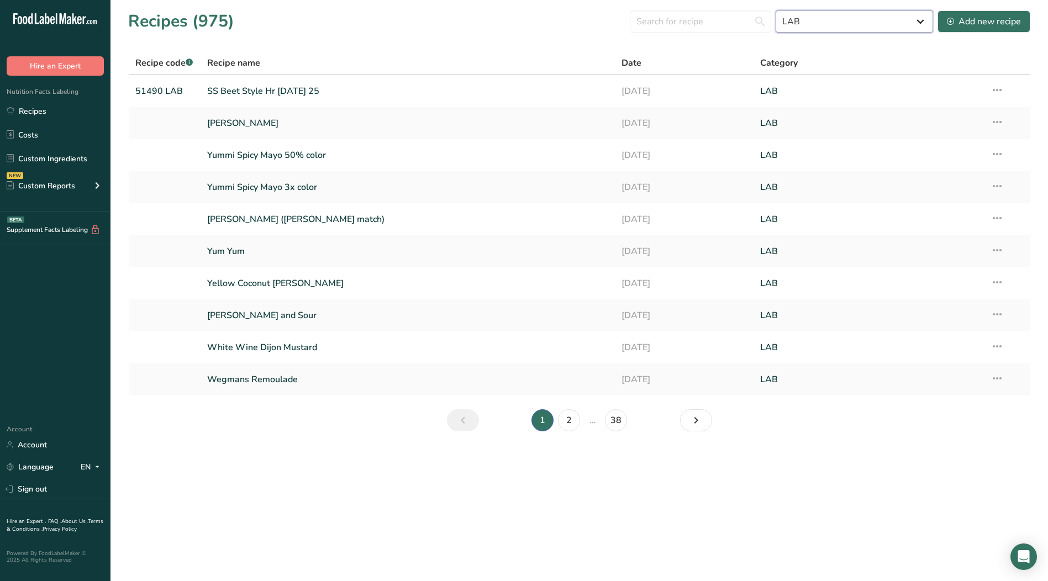
click at [912, 23] on select "All ACTIVE Baked Goods [GEOGRAPHIC_DATA] Confectionery Cooked Meals, Salads, & …" at bounding box center [855, 22] width 158 height 22
select select "2610"
click at [776, 11] on select "All ACTIVE Baked Goods [GEOGRAPHIC_DATA] Confectionery Cooked Meals, Salads, & …" at bounding box center [855, 22] width 158 height 22
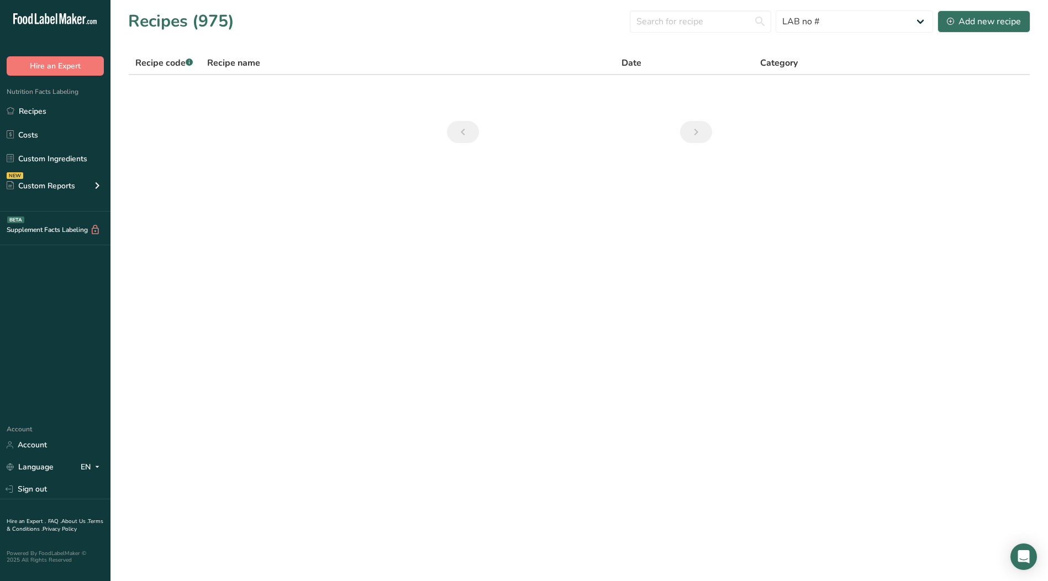
drag, startPoint x: 828, startPoint y: 21, endPoint x: 764, endPoint y: 224, distance: 213.2
click at [764, 224] on main "Recipes (975) All ACTIVE Baked Goods [GEOGRAPHIC_DATA] Confectionery Cooked Mea…" at bounding box center [524, 290] width 1048 height 581
click at [926, 17] on select "All ACTIVE Baked Goods [GEOGRAPHIC_DATA] Confectionery Cooked Meals, Salads, & …" at bounding box center [855, 22] width 158 height 22
click at [776, 11] on select "All ACTIVE Baked Goods [GEOGRAPHIC_DATA] Confectionery Cooked Meals, Salads, & …" at bounding box center [855, 22] width 158 height 22
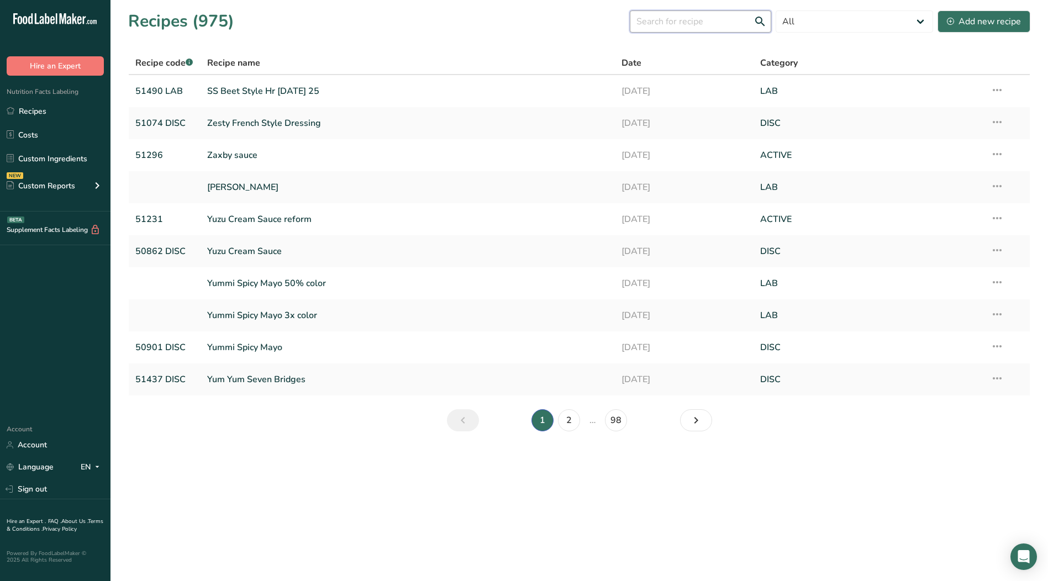
click at [674, 25] on input "text" at bounding box center [700, 22] width 141 height 22
click at [920, 25] on select "All ACTIVE Baked Goods [GEOGRAPHIC_DATA] Confectionery Cooked Meals, Salads, & …" at bounding box center [855, 22] width 158 height 22
select select "2572"
click at [776, 11] on select "All ACTIVE Baked Goods [GEOGRAPHIC_DATA] Confectionery Cooked Meals, Salads, & …" at bounding box center [855, 22] width 158 height 22
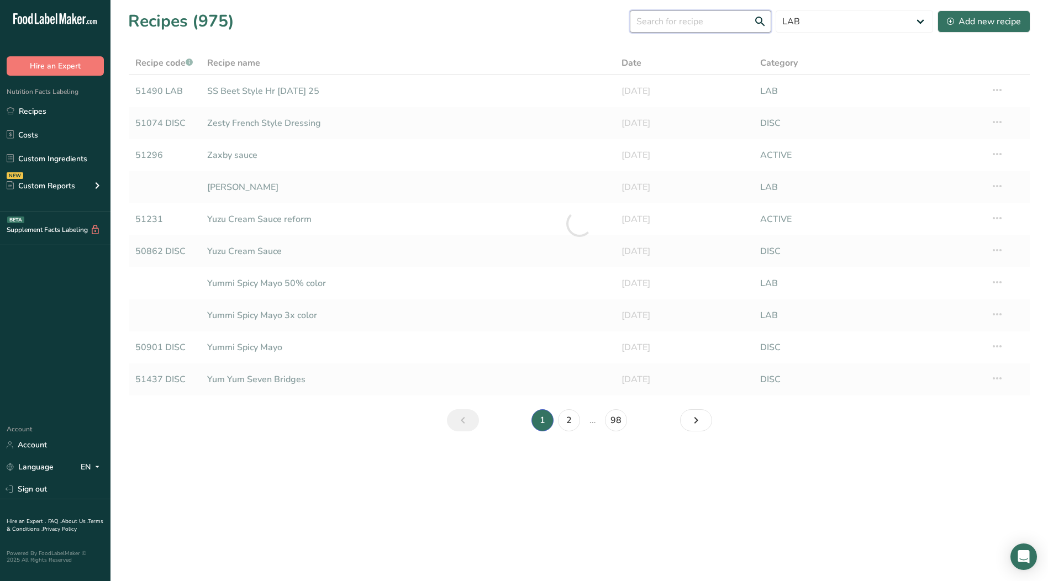
click at [670, 23] on input "text" at bounding box center [700, 22] width 141 height 22
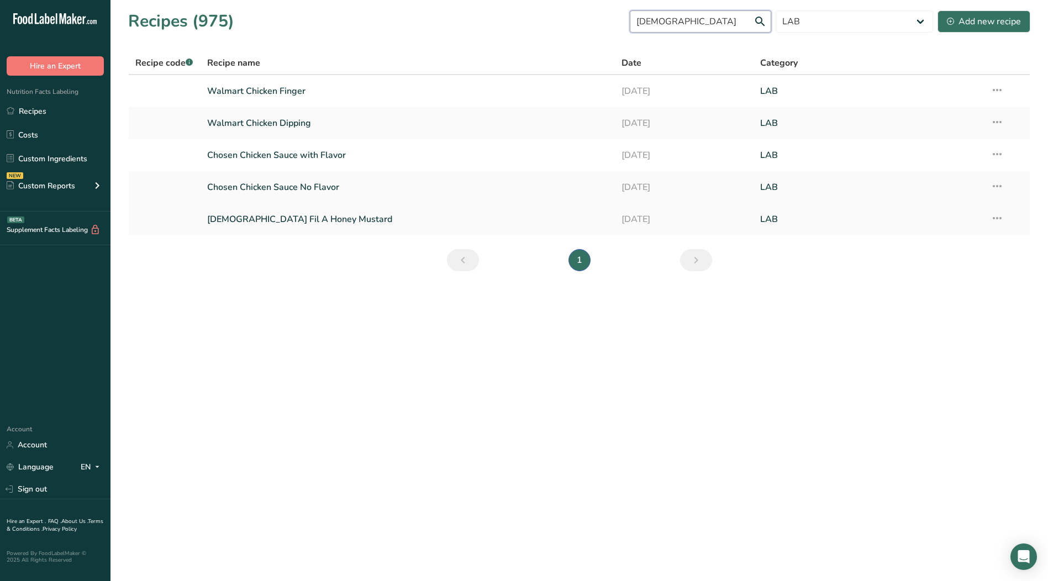
type input "[DEMOGRAPHIC_DATA]"
click at [276, 217] on link "[DEMOGRAPHIC_DATA] Fil A Honey Mustard" at bounding box center [408, 219] width 402 height 23
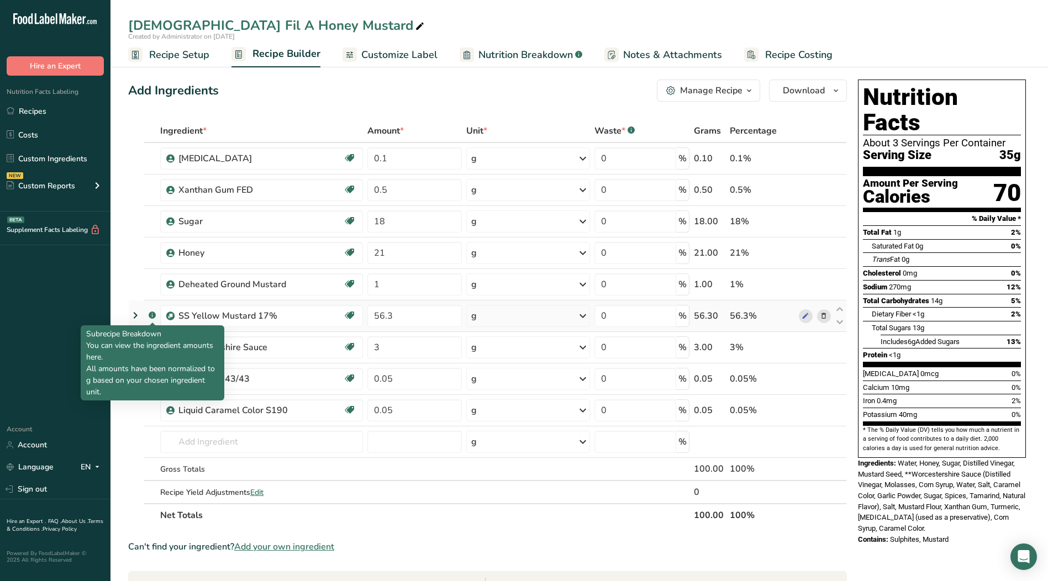
click at [150, 314] on rect at bounding box center [152, 315] width 7 height 7
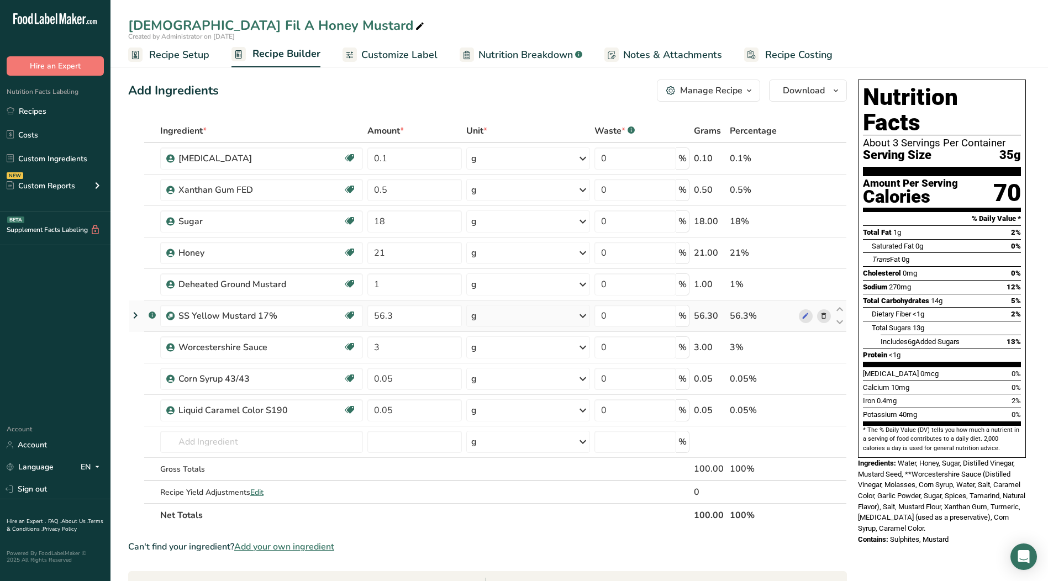
click at [135, 317] on icon at bounding box center [135, 316] width 13 height 20
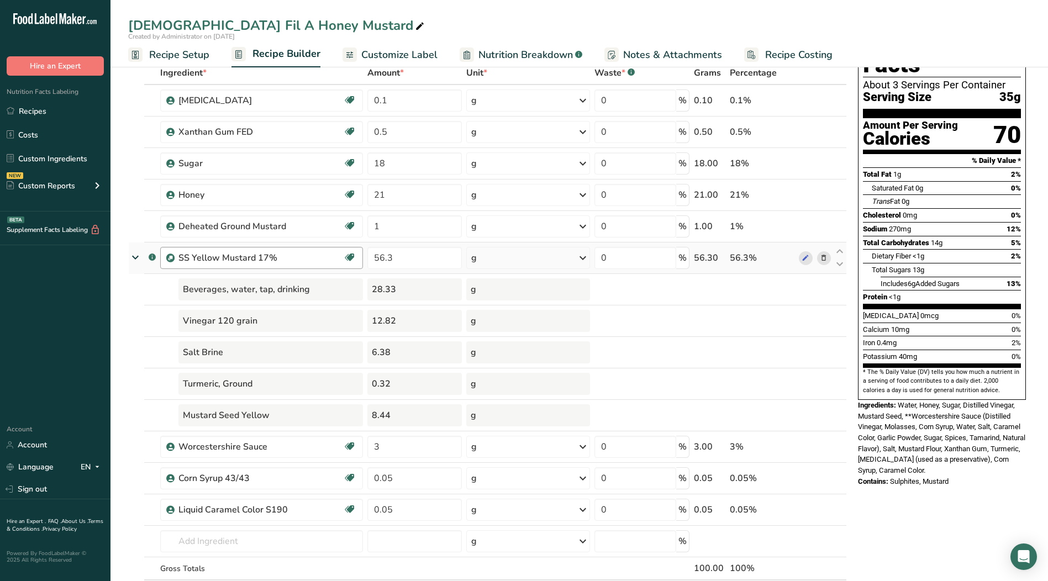
scroll to position [55, 0]
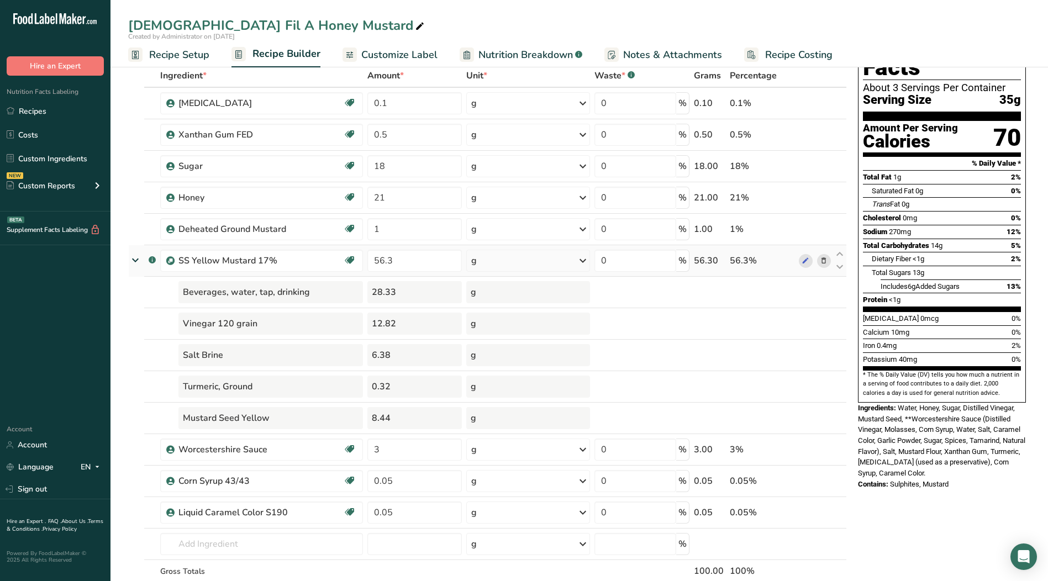
click at [135, 263] on icon at bounding box center [135, 260] width 20 height 13
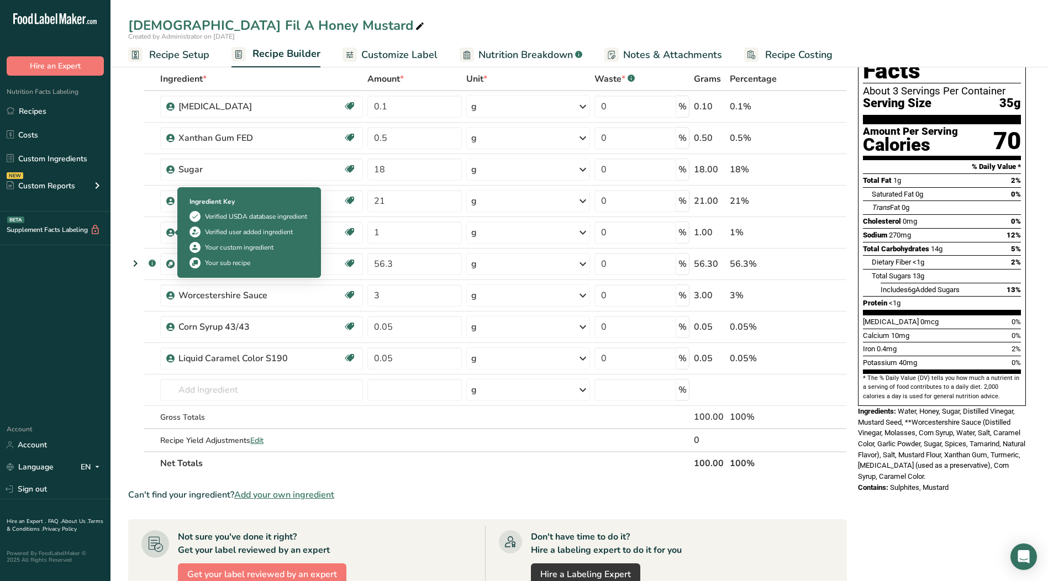
scroll to position [0, 0]
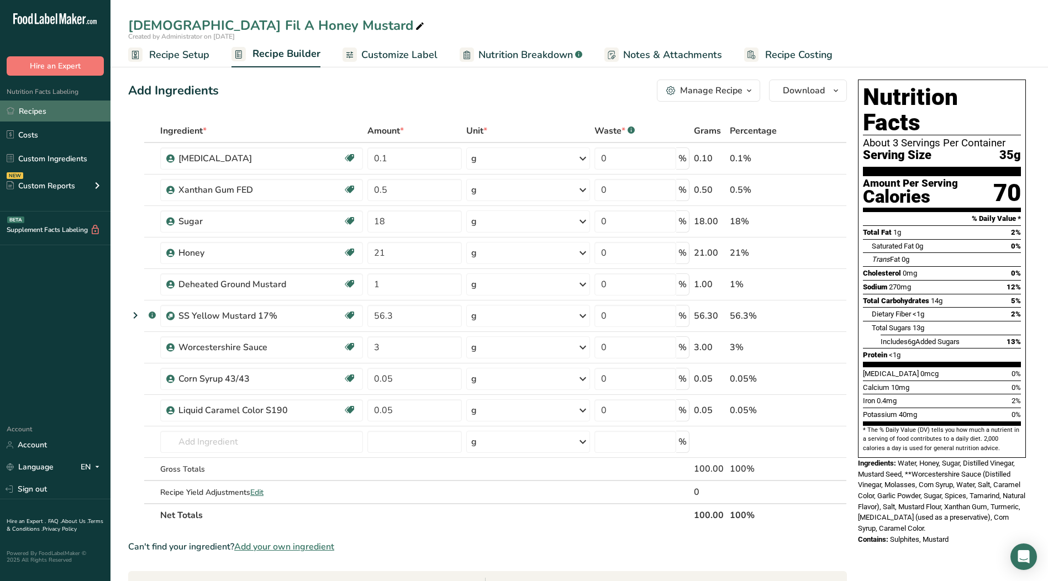
click at [23, 106] on link "Recipes" at bounding box center [55, 111] width 111 height 21
